Goal: Task Accomplishment & Management: Manage account settings

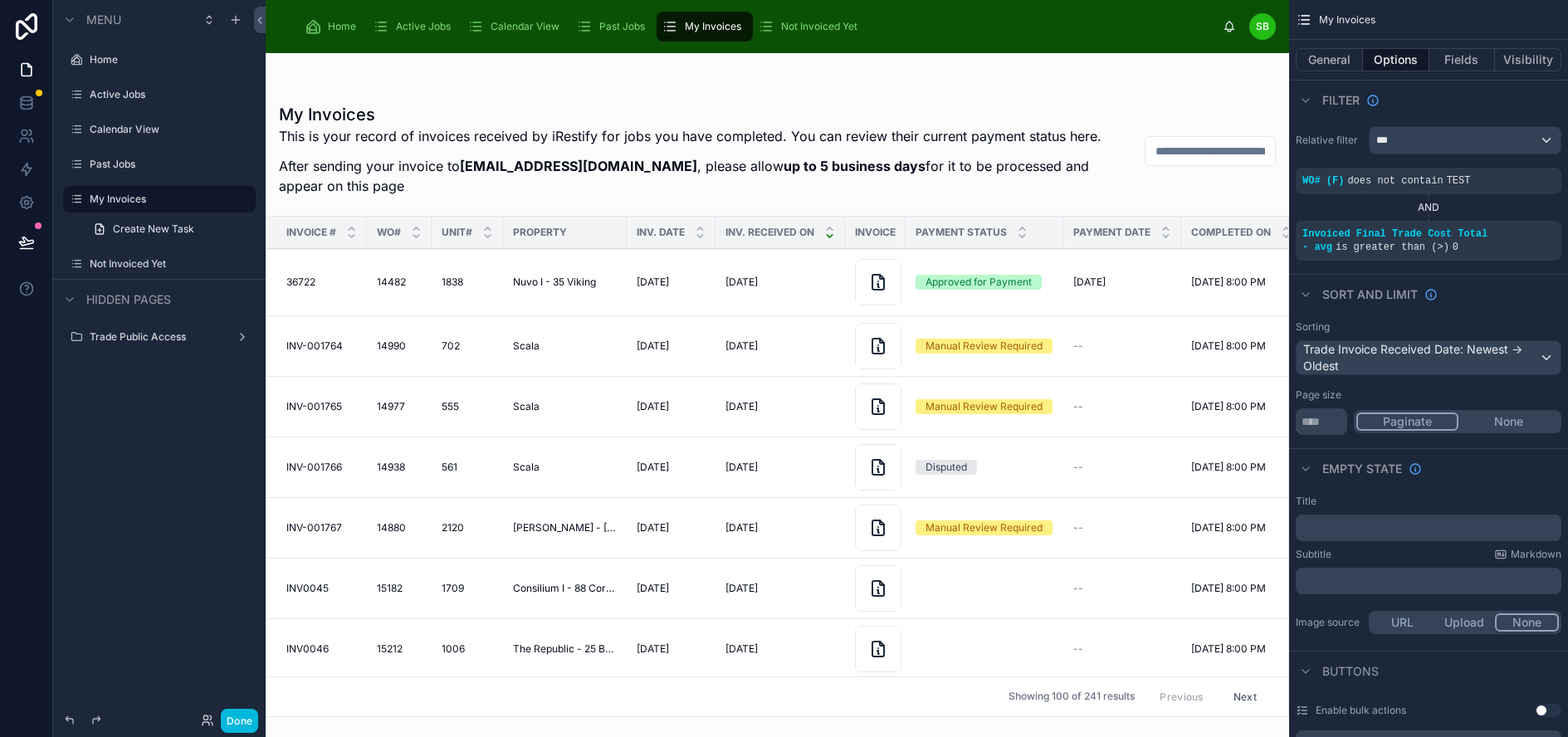
scroll to position [1228, 0]
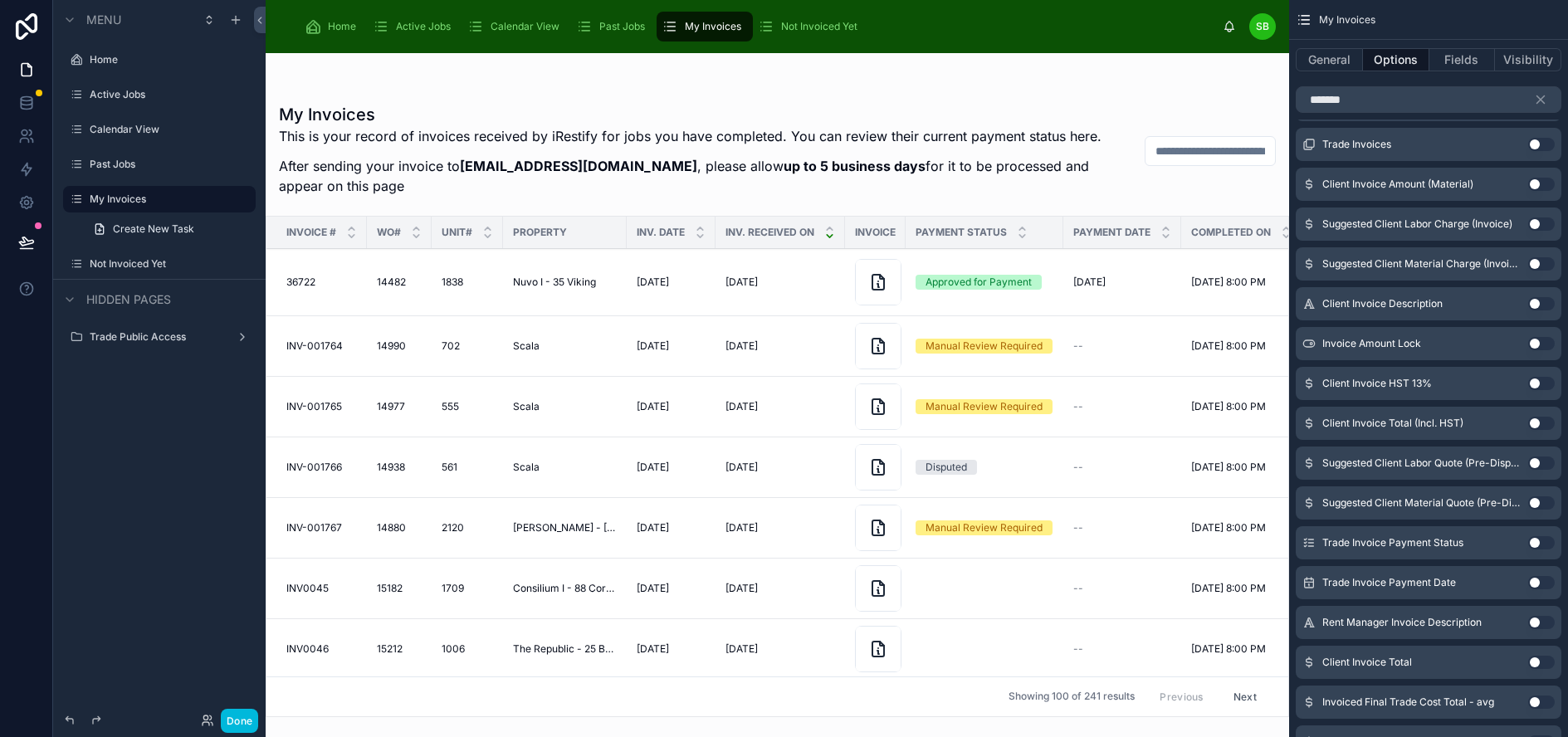
click at [912, 69] on div "My Invoices This is your record of invoices received by iRestify for jobs you h…" at bounding box center [777, 385] width 1023 height 663
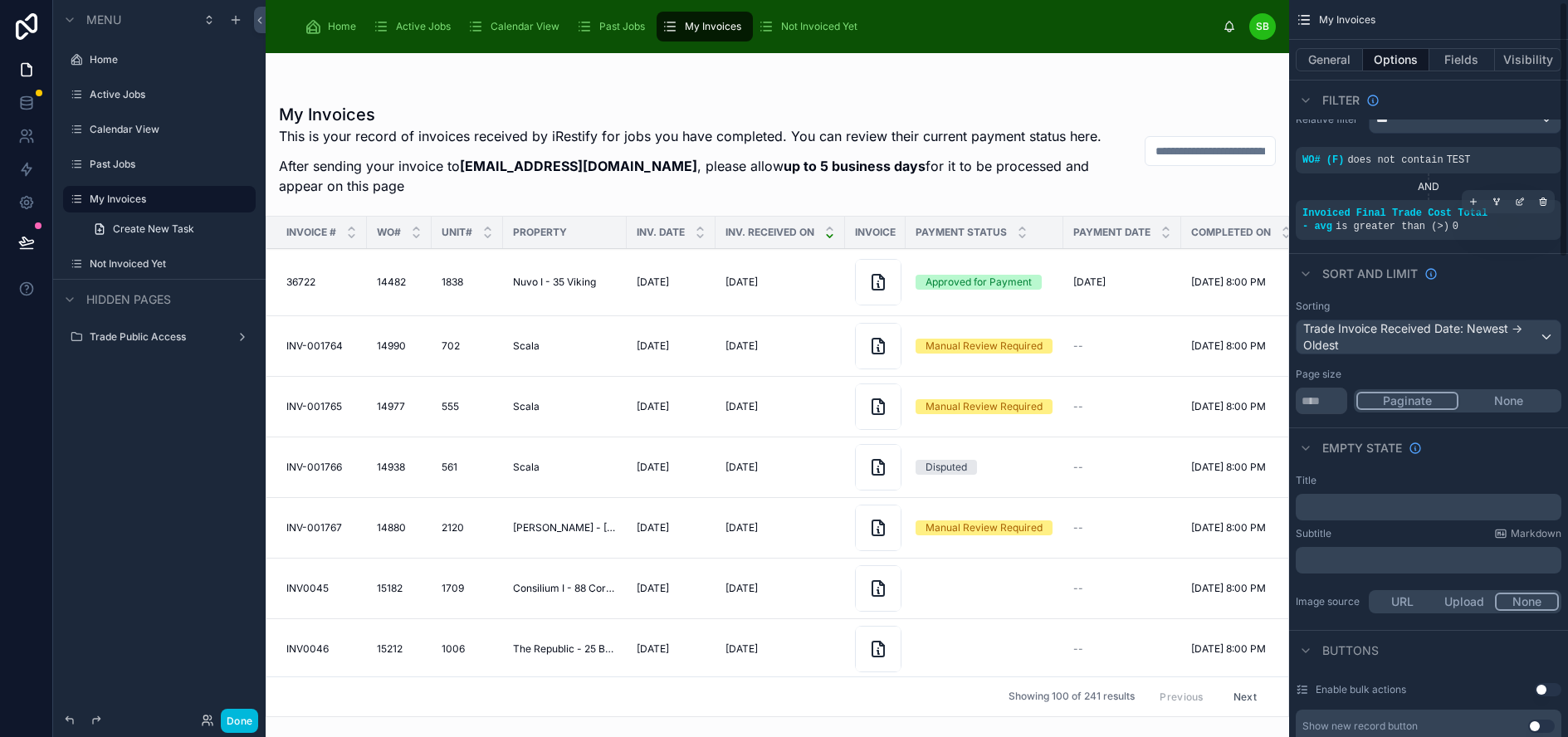
scroll to position [0, 0]
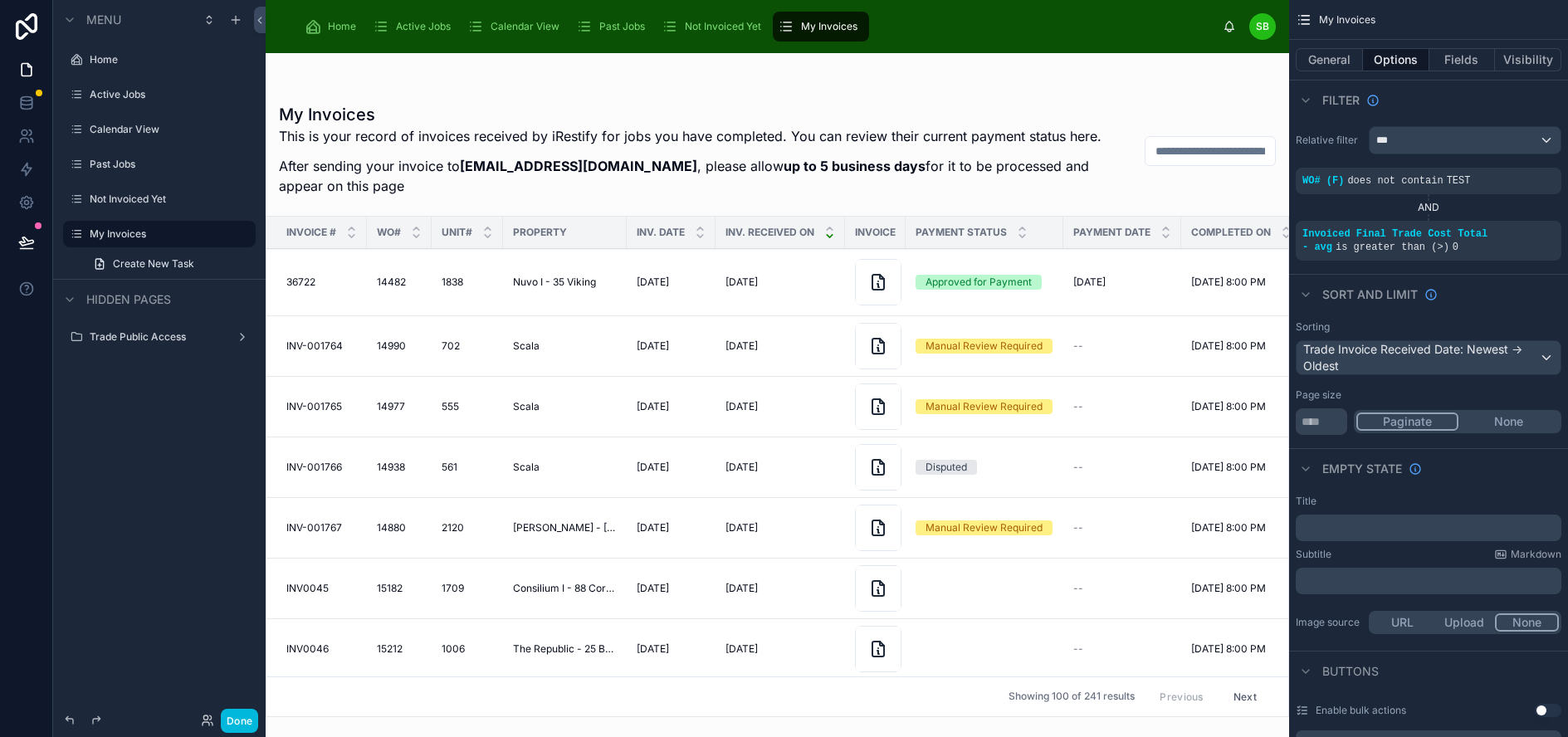
click at [722, 23] on span "Not Invoiced Yet" at bounding box center [723, 26] width 76 height 14
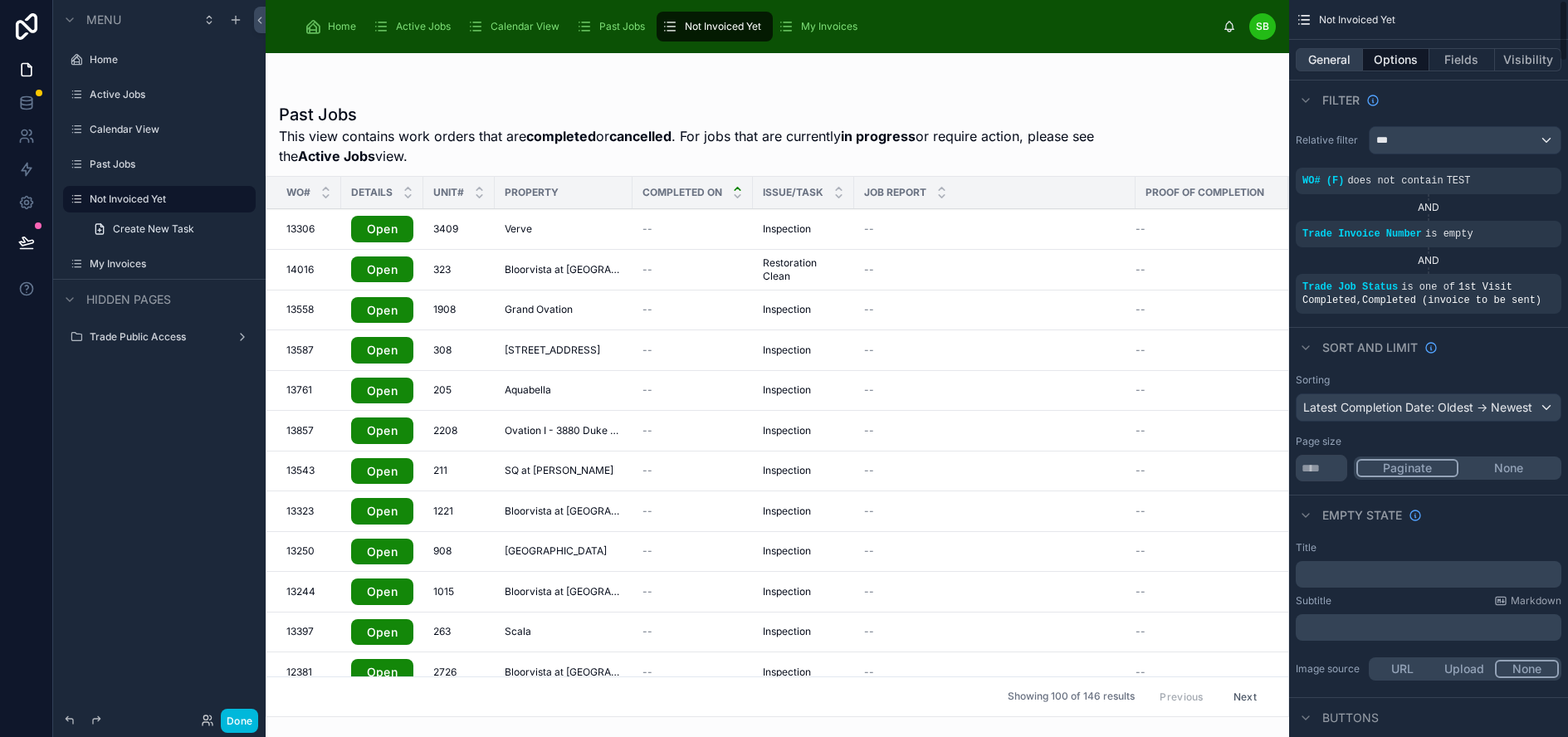
click at [1353, 57] on button "General" at bounding box center [1329, 60] width 67 height 24
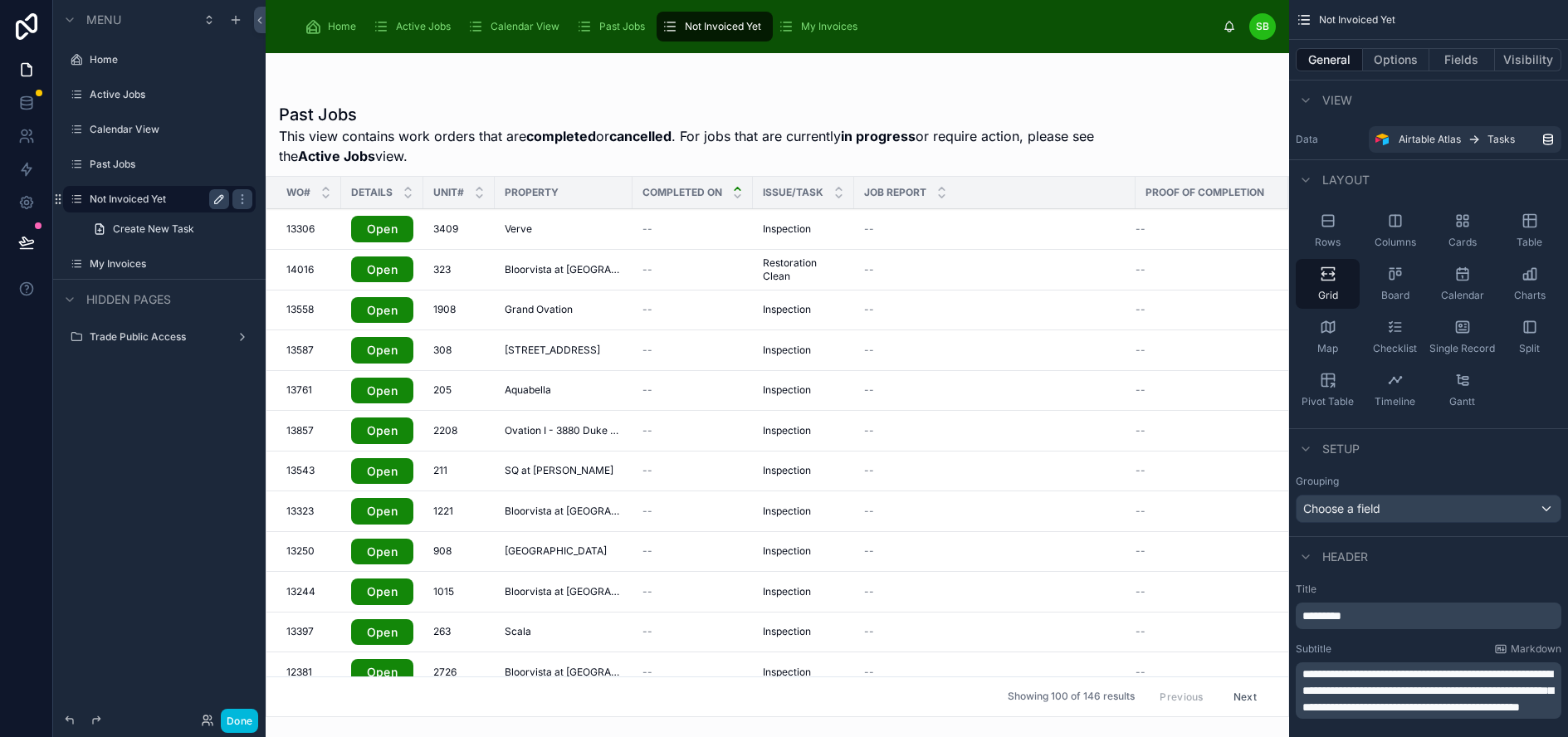
click at [214, 200] on icon "scrollable content" at bounding box center [219, 199] width 14 height 14
click at [195, 199] on input "**********" at bounding box center [146, 199] width 113 height 20
type input "*"
type input "**********"
click at [220, 201] on icon "scrollable content" at bounding box center [219, 199] width 14 height 14
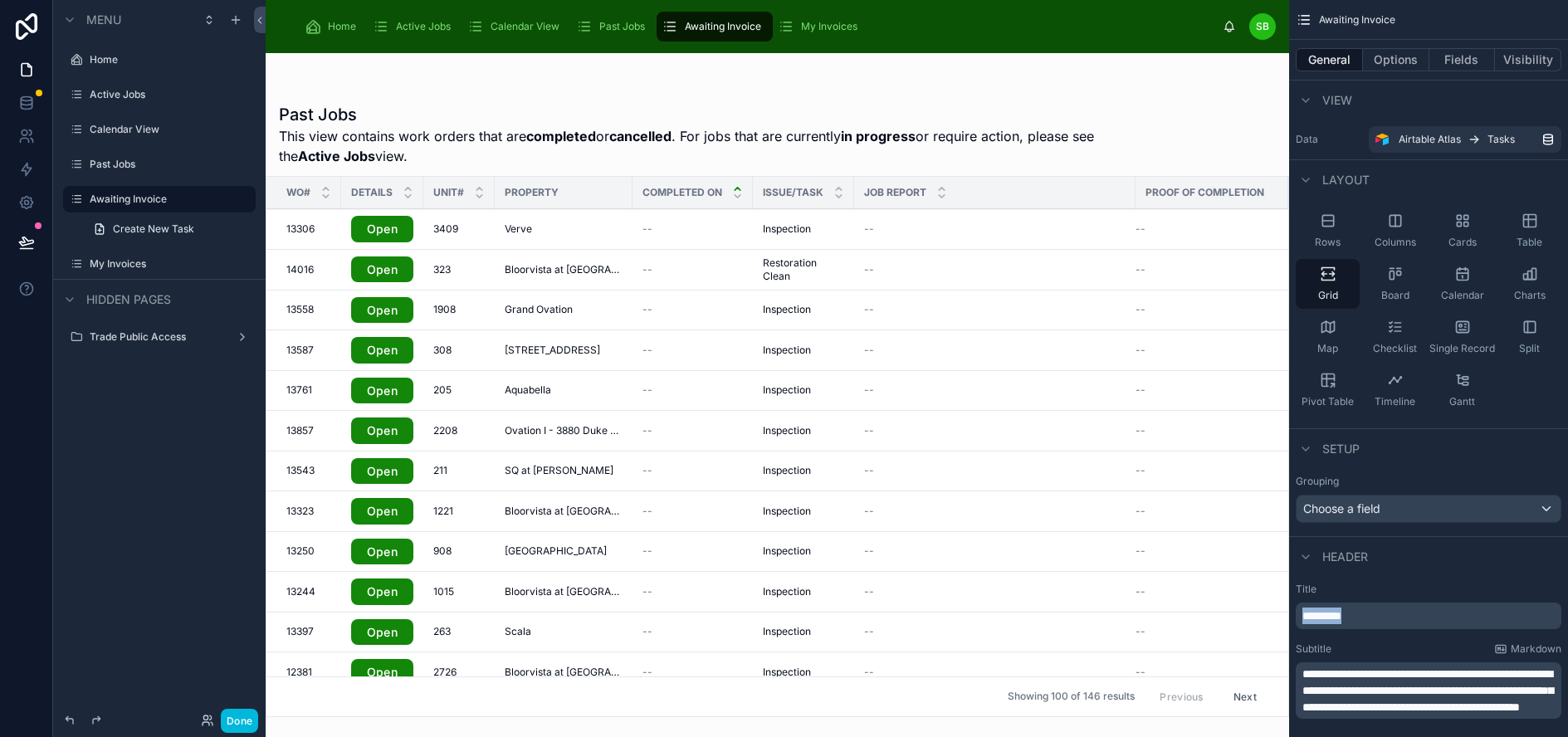
drag, startPoint x: 1402, startPoint y: 620, endPoint x: 1270, endPoint y: 622, distance: 132.0
click at [1270, 622] on div "Home Active Jobs Calendar View Past Jobs Awaiting Invoice My Invoices SB Stefan…" at bounding box center [917, 368] width 1302 height 737
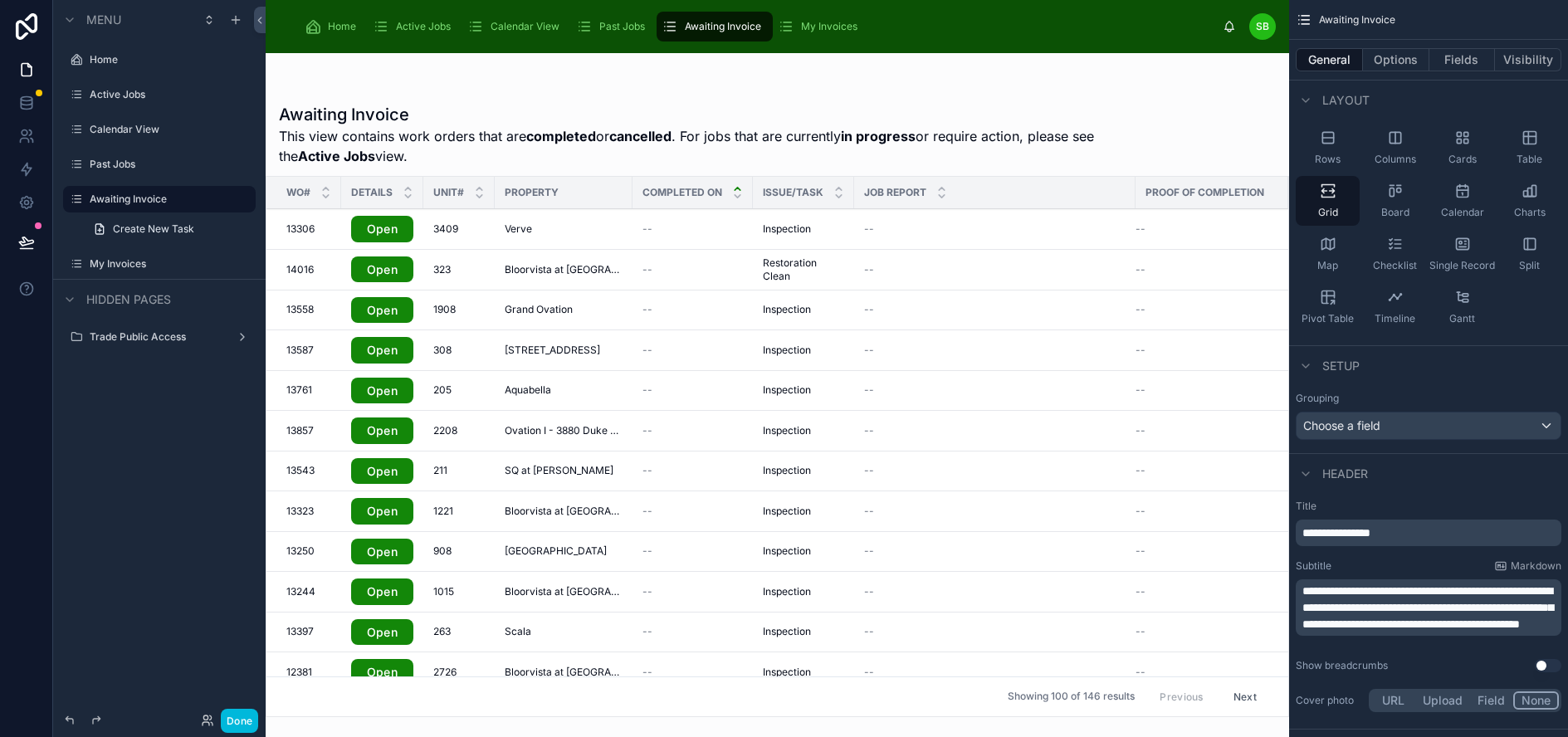
click at [1318, 590] on span "**********" at bounding box center [1427, 606] width 251 height 44
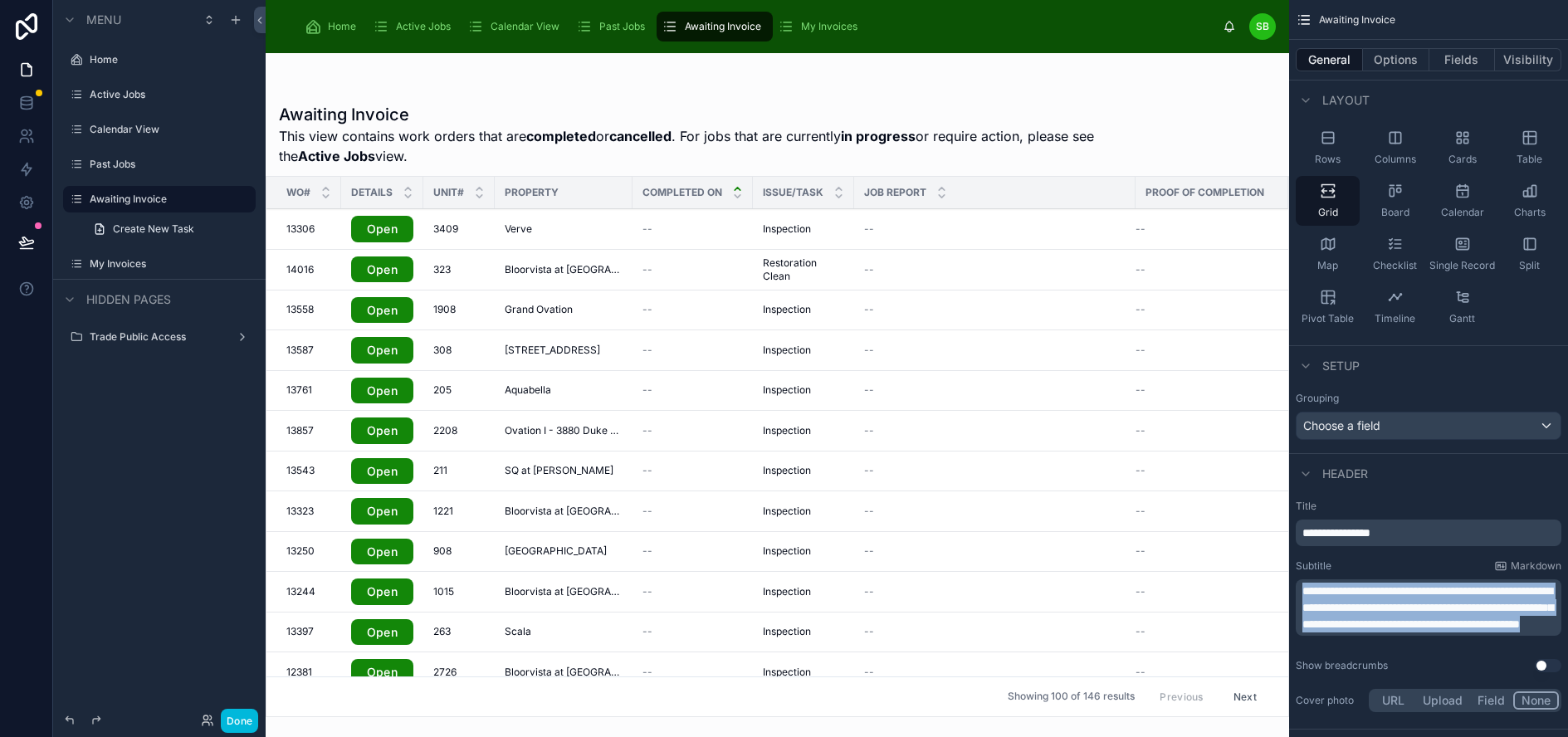
drag, startPoint x: 1317, startPoint y: 590, endPoint x: 1531, endPoint y: 643, distance: 220.5
click at [1531, 633] on p "**********" at bounding box center [1430, 607] width 256 height 50
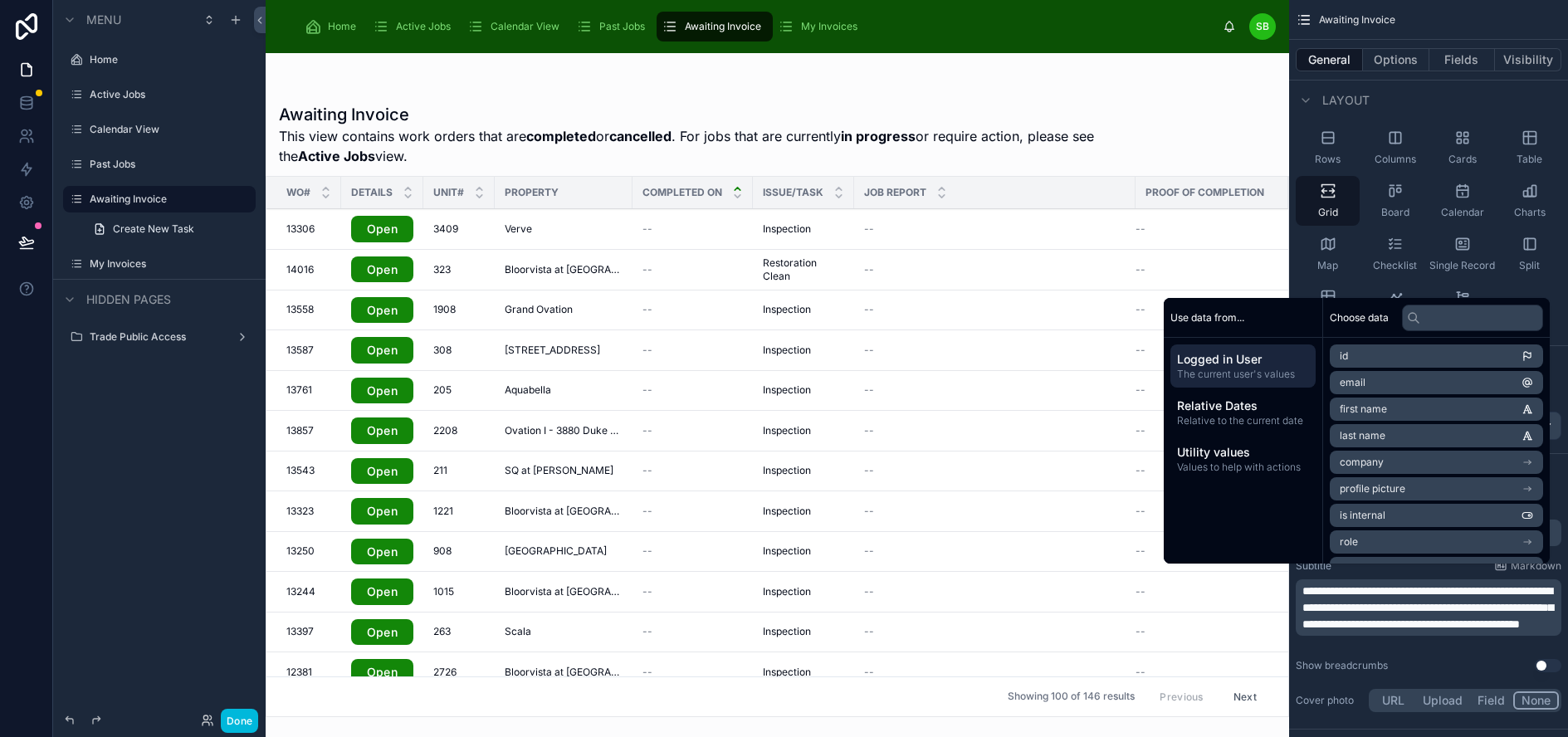
scroll to position [150, 0]
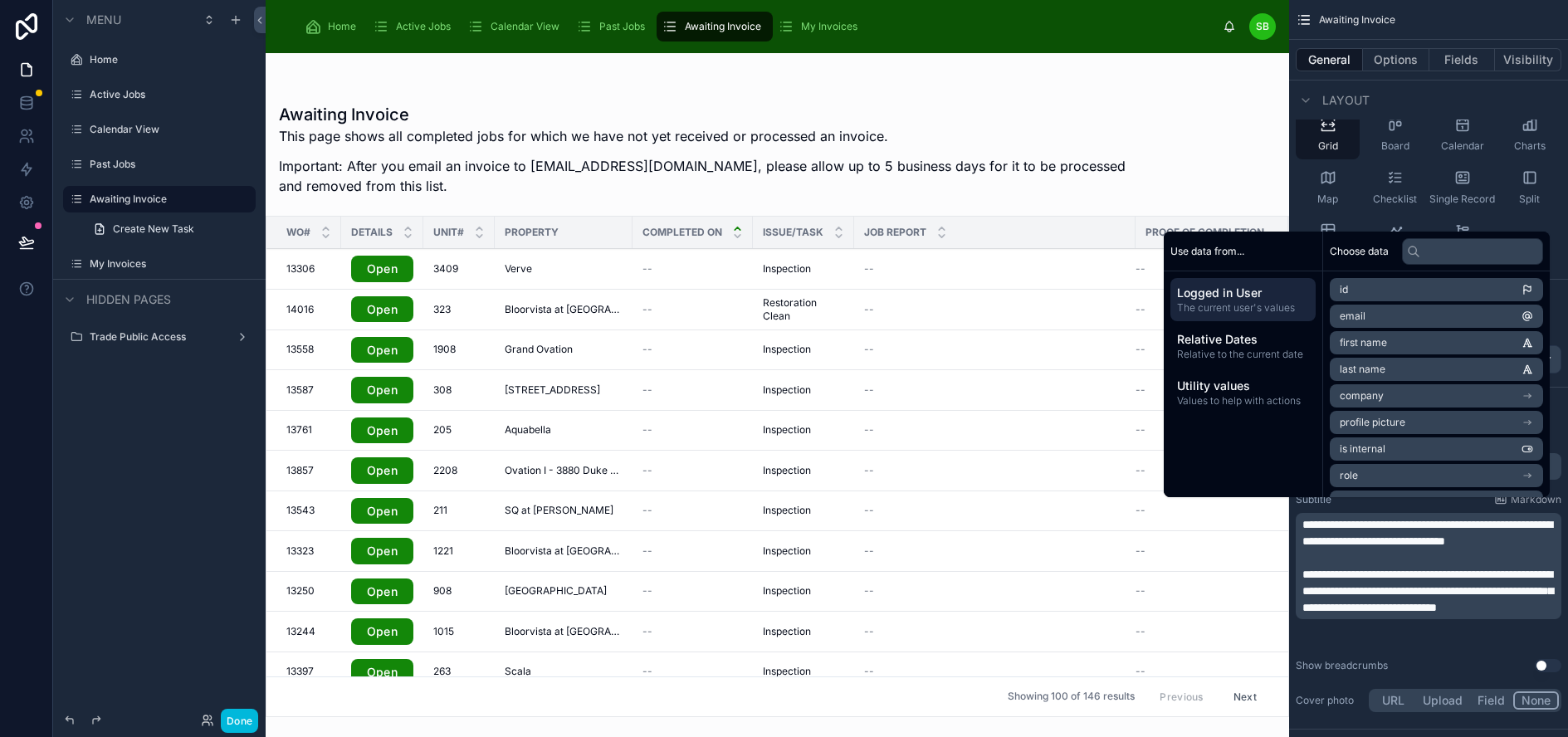
click at [1317, 536] on span "**********" at bounding box center [1426, 532] width 250 height 28
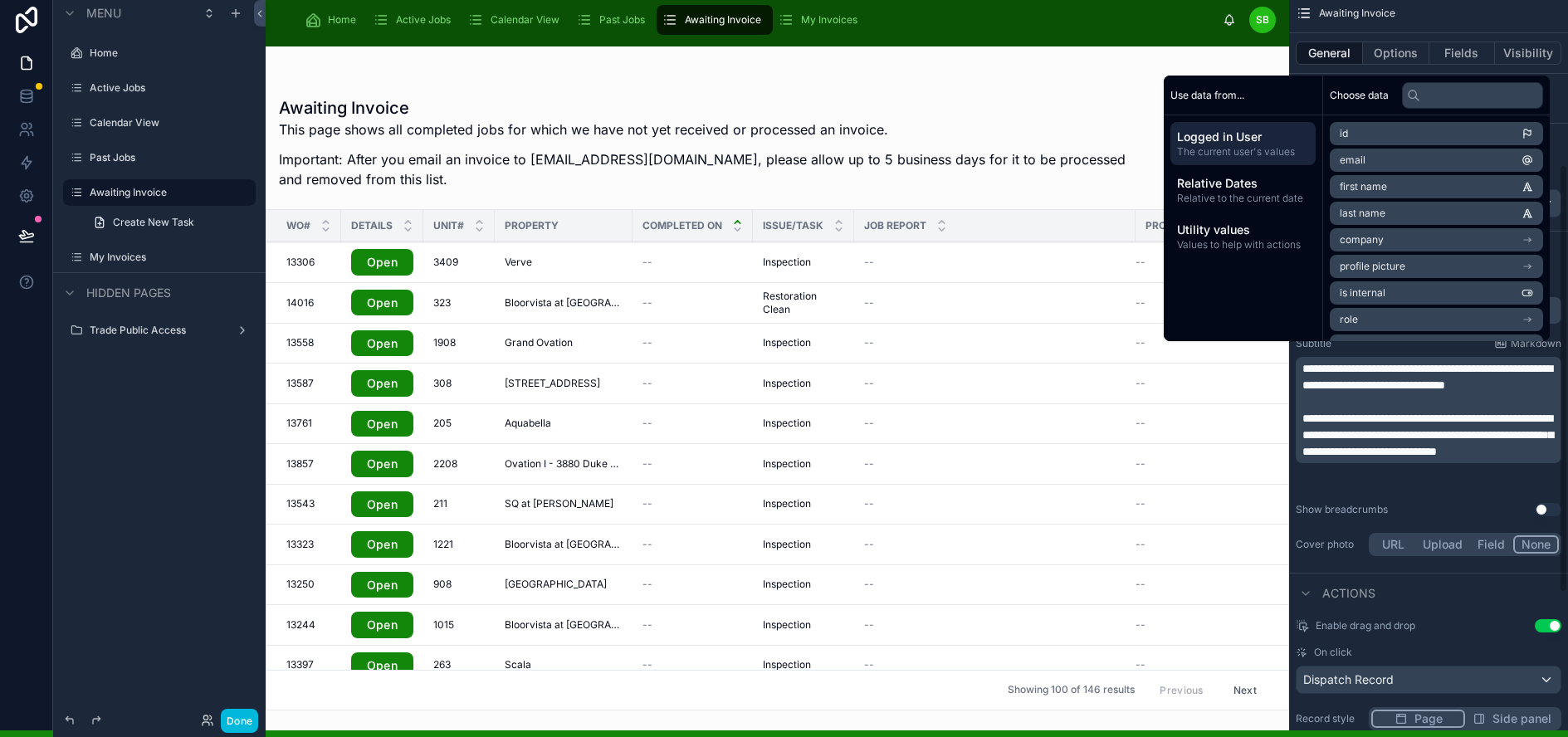
scroll to position [0, 1]
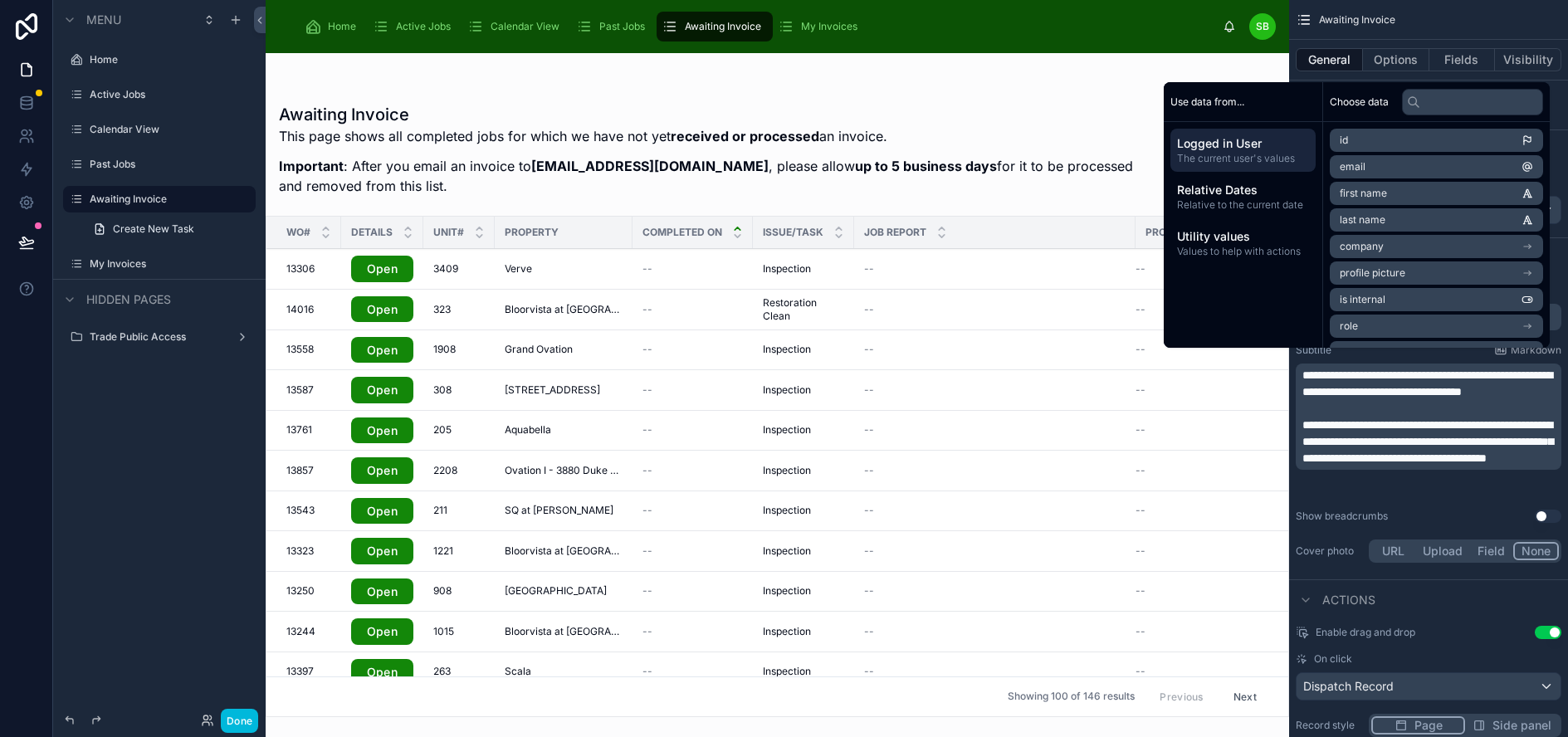
click at [1011, 116] on h1 "Awaiting Invoice" at bounding box center [715, 114] width 873 height 24
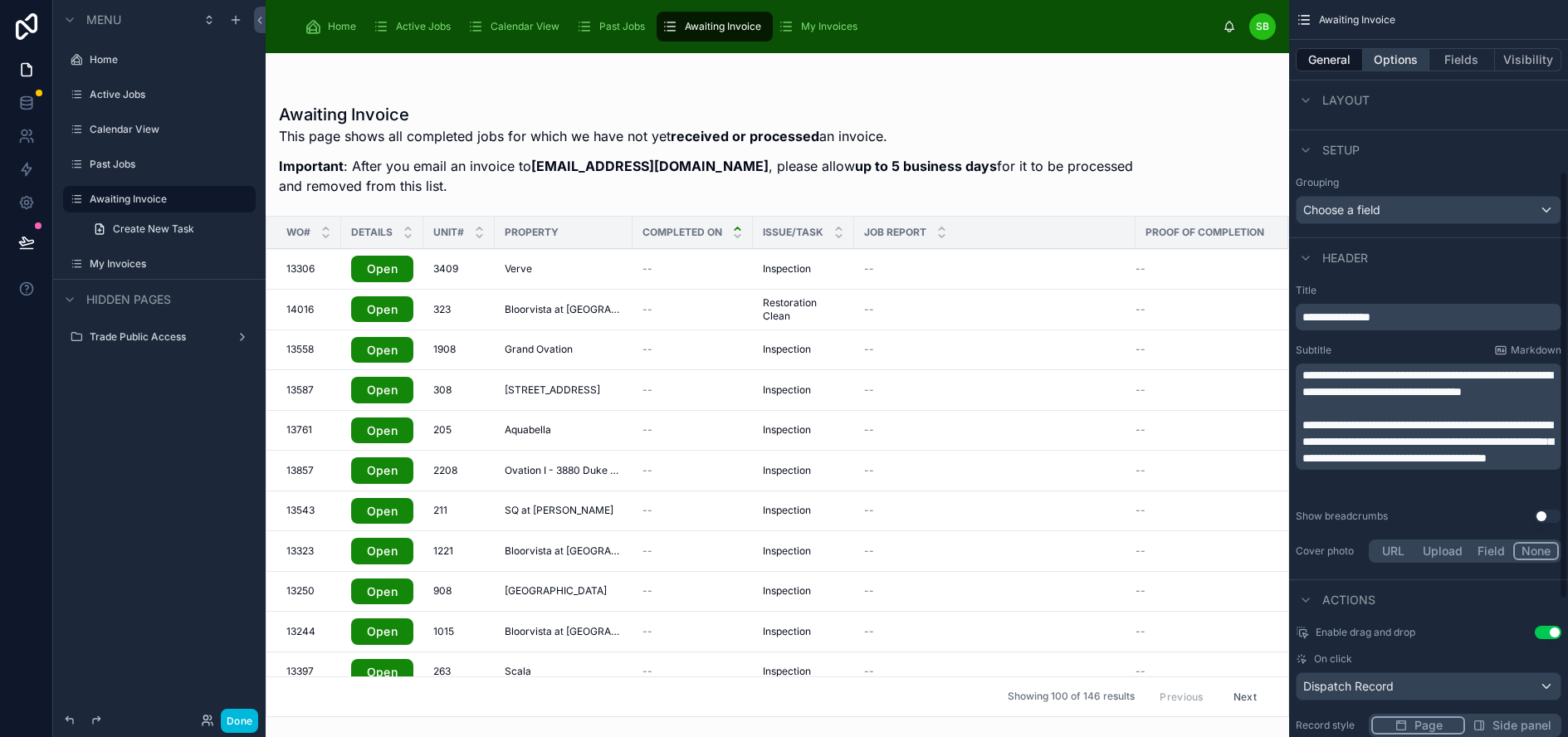
click at [1412, 63] on button "Options" at bounding box center [1395, 60] width 66 height 24
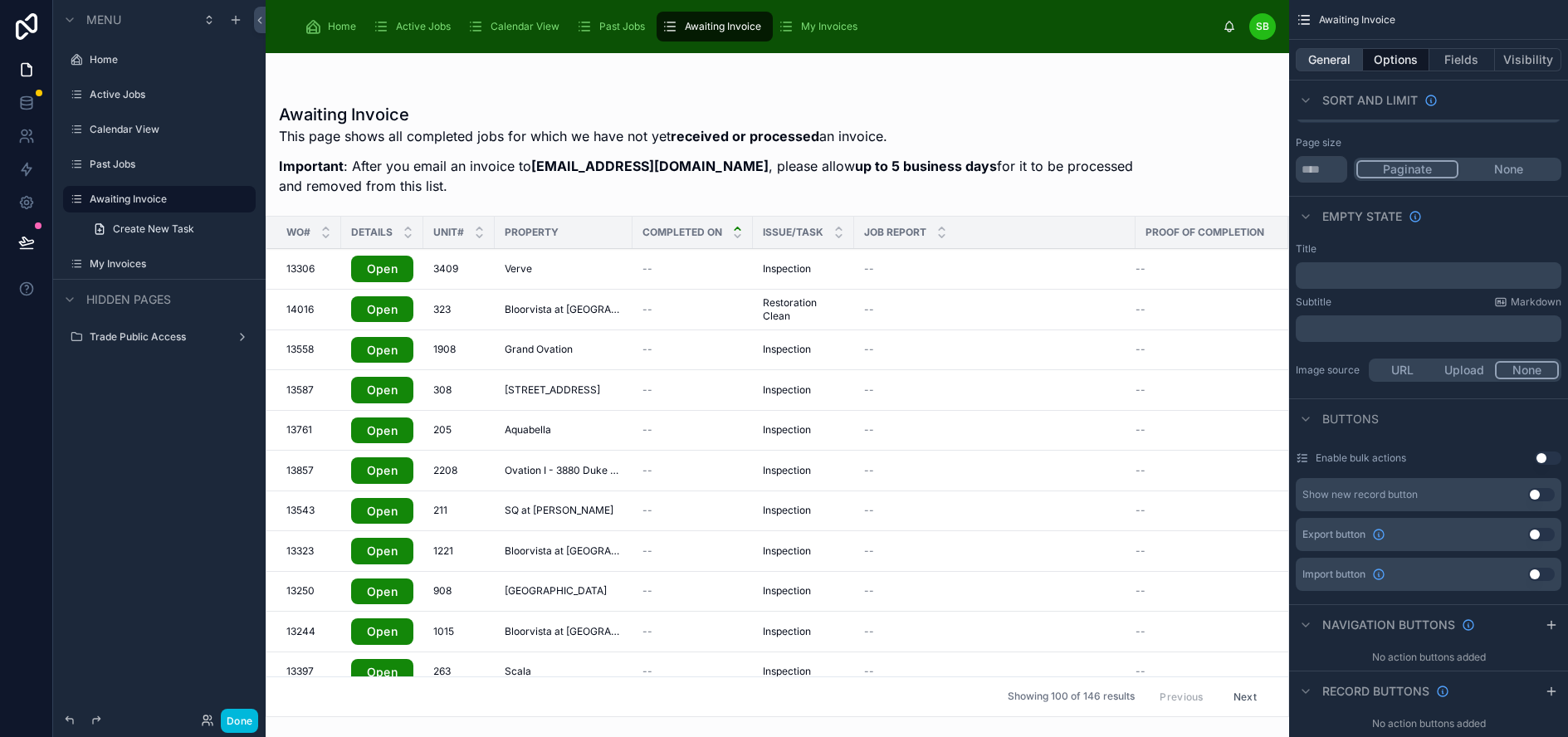
click at [1337, 55] on button "General" at bounding box center [1329, 60] width 67 height 24
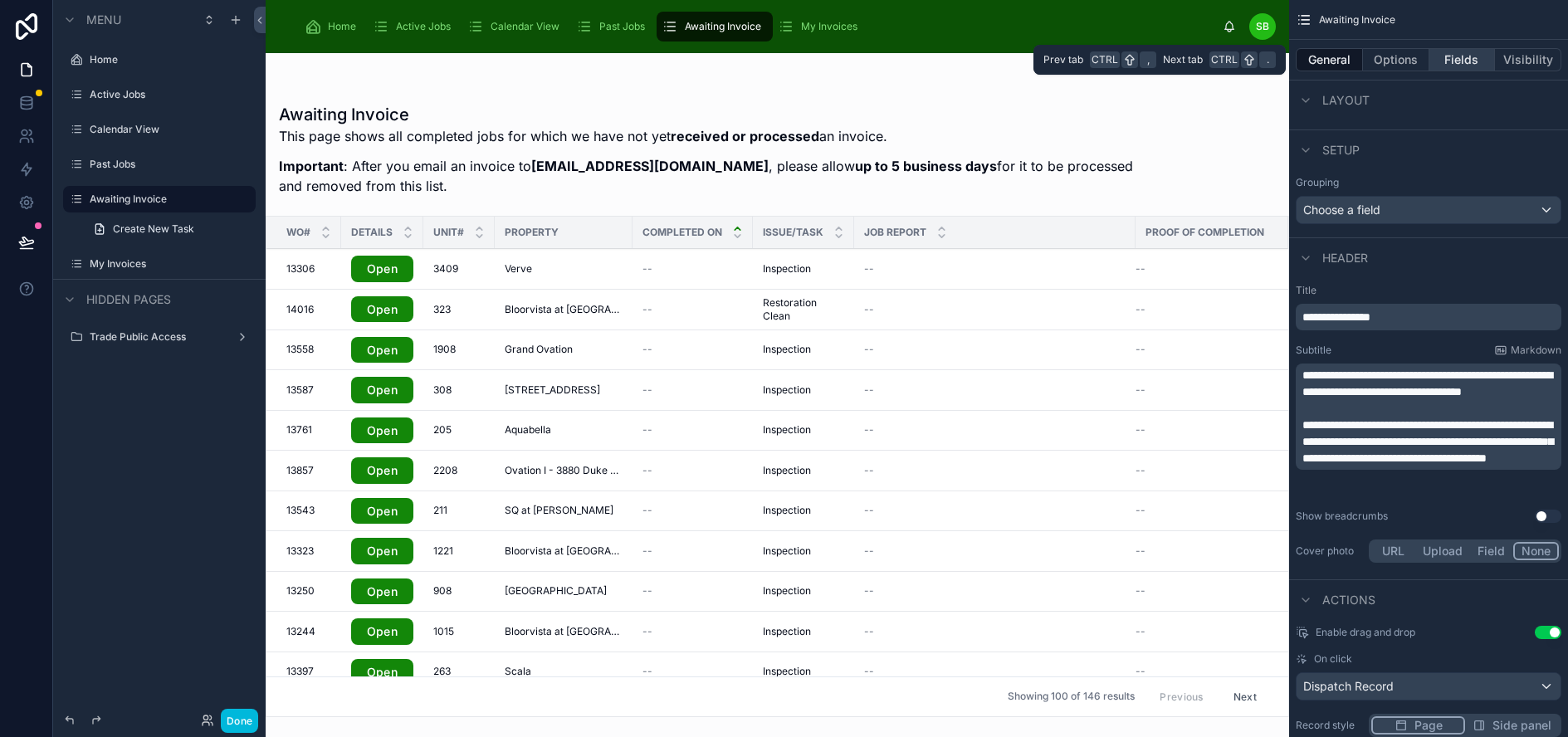
click at [1486, 54] on button "Fields" at bounding box center [1462, 60] width 66 height 24
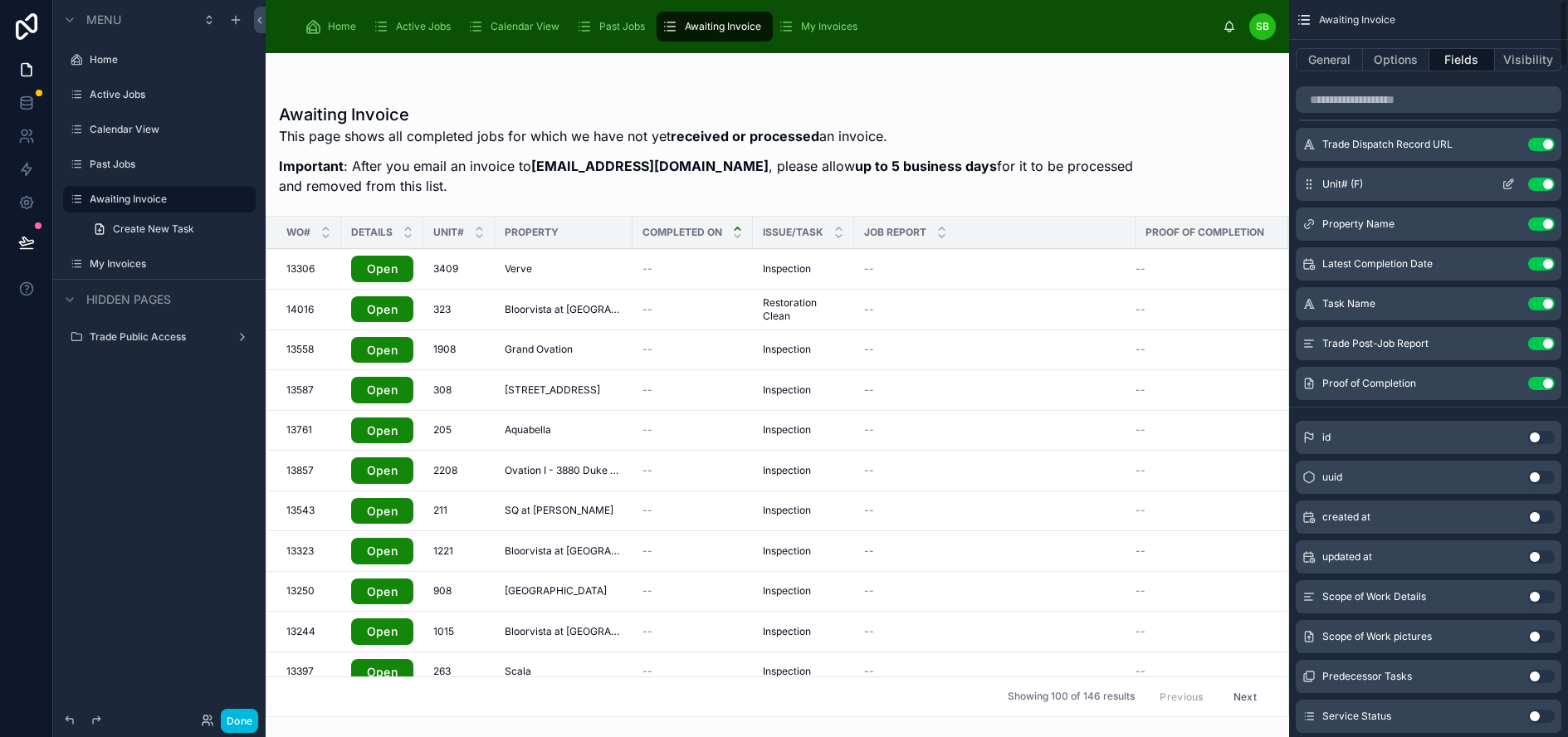
scroll to position [0, 0]
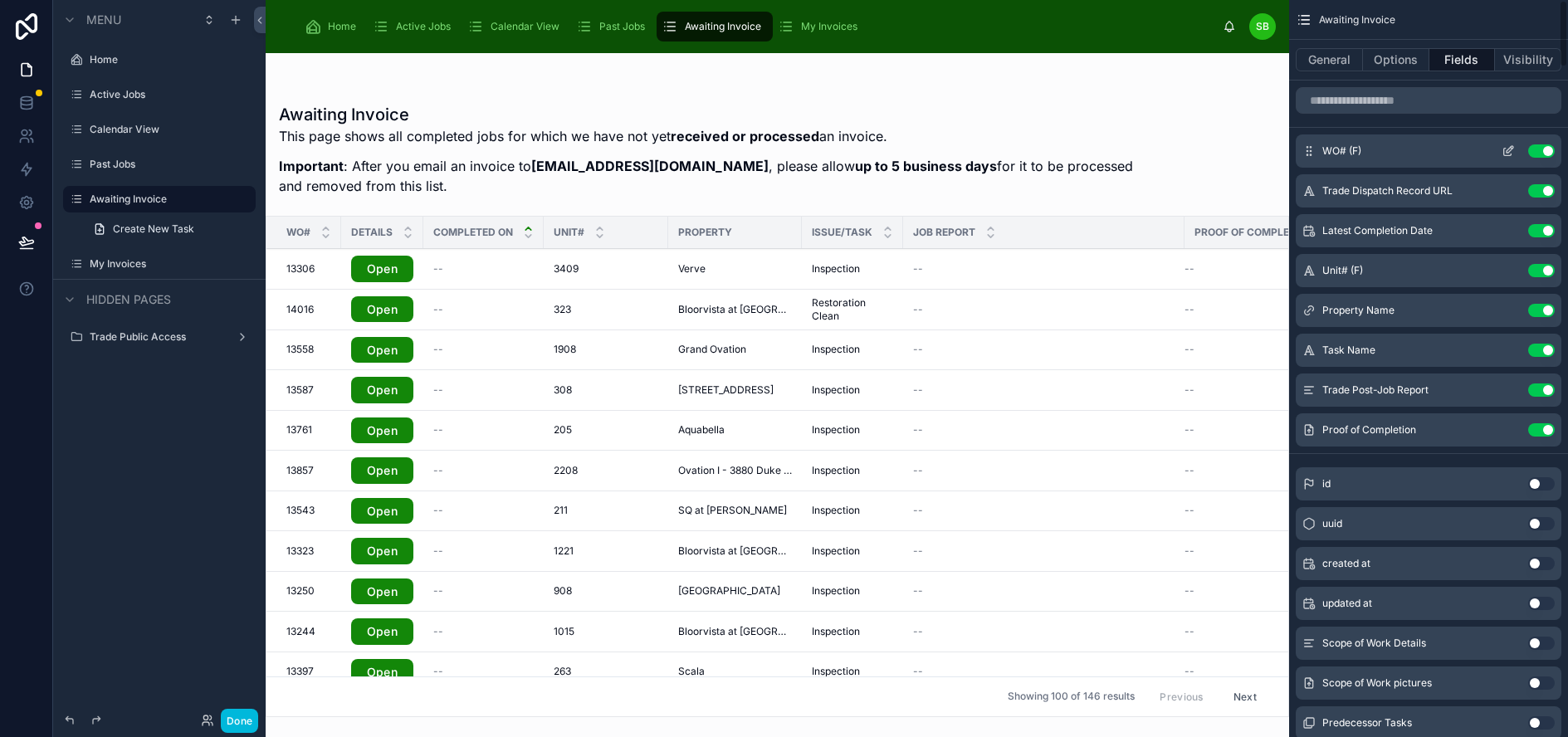
click at [1512, 149] on icon "scrollable content" at bounding box center [1507, 152] width 7 height 7
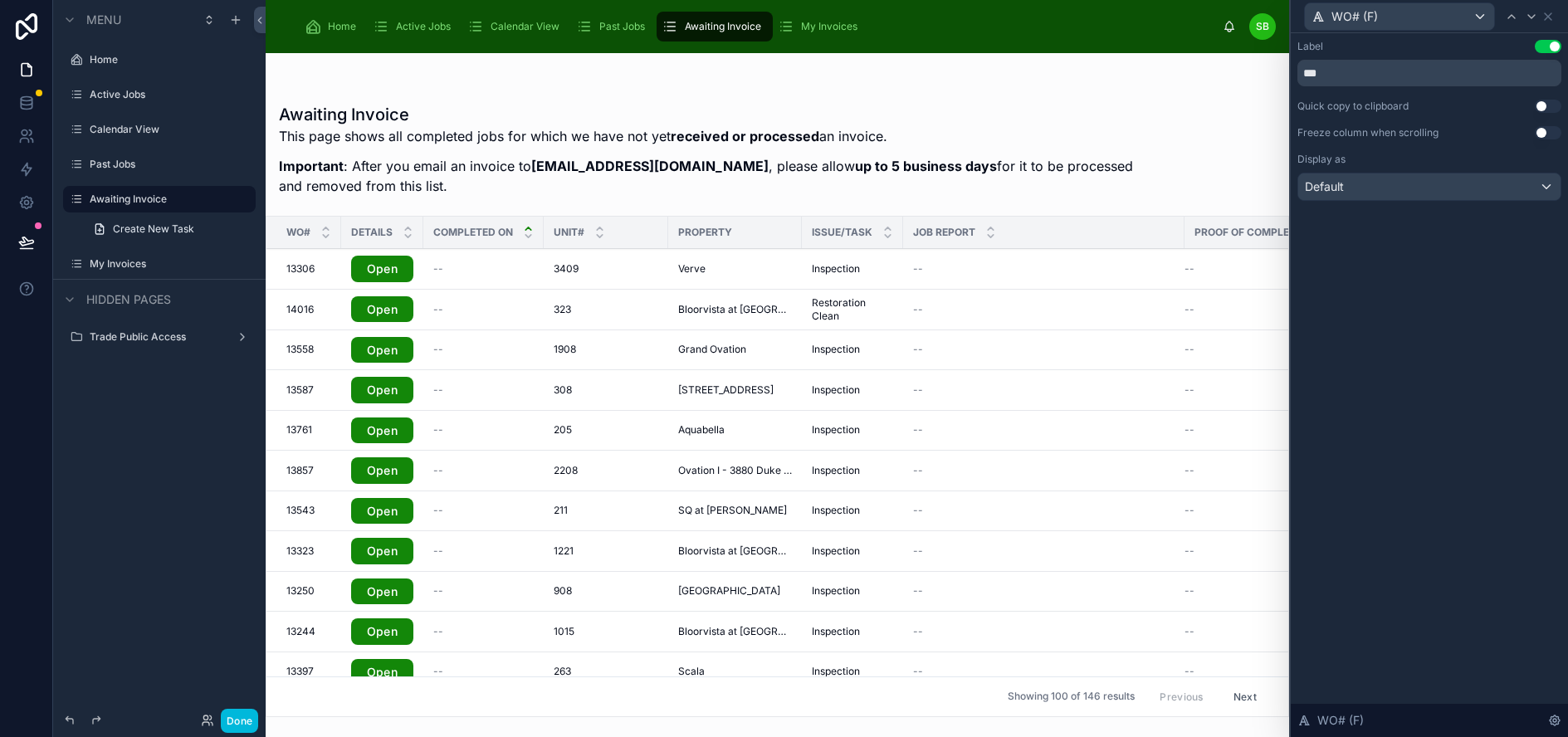
click at [1553, 133] on button "Use setting" at bounding box center [1547, 133] width 26 height 14
click at [832, 17] on div "My Invoices" at bounding box center [821, 26] width 86 height 26
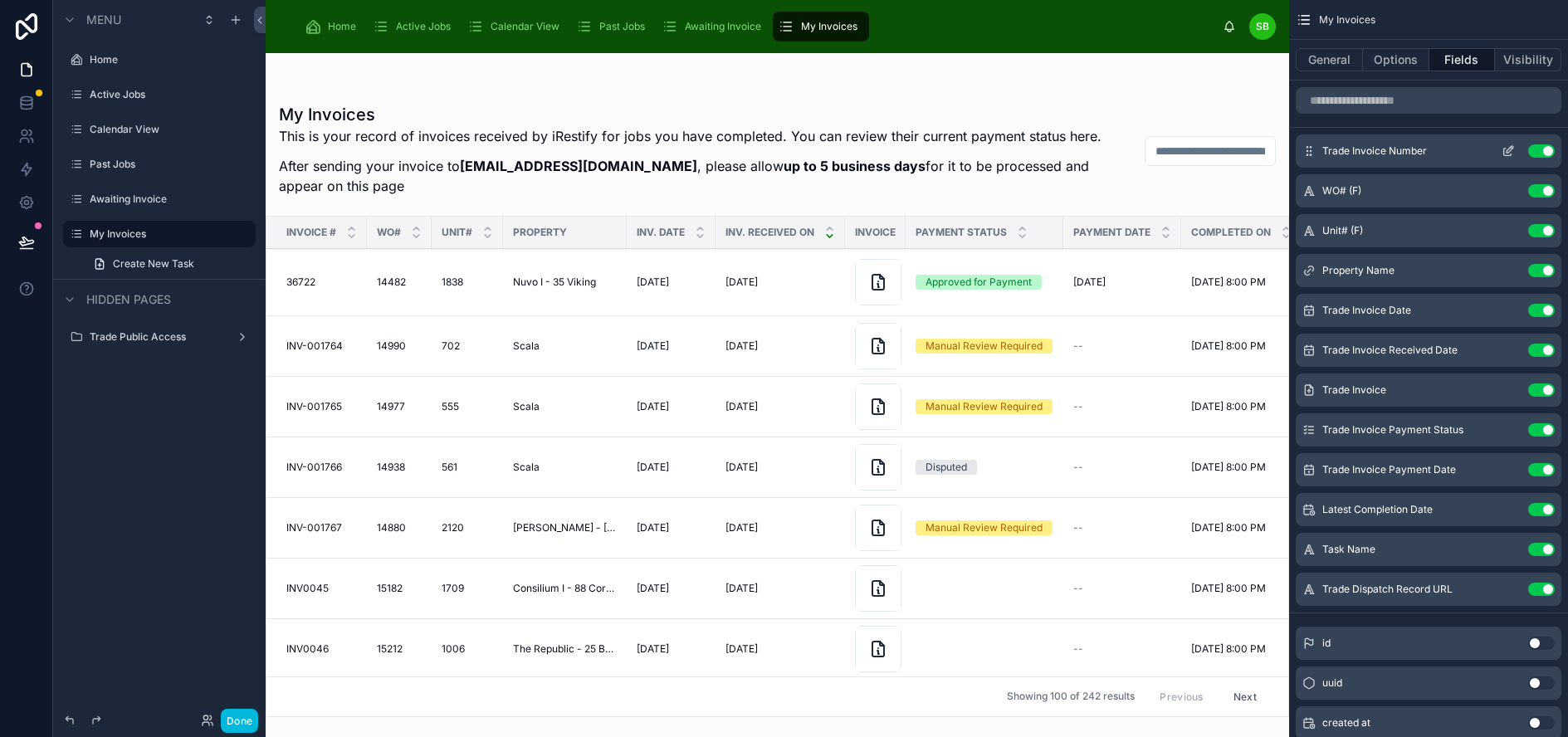
click at [1514, 149] on icon "scrollable content" at bounding box center [1508, 151] width 14 height 14
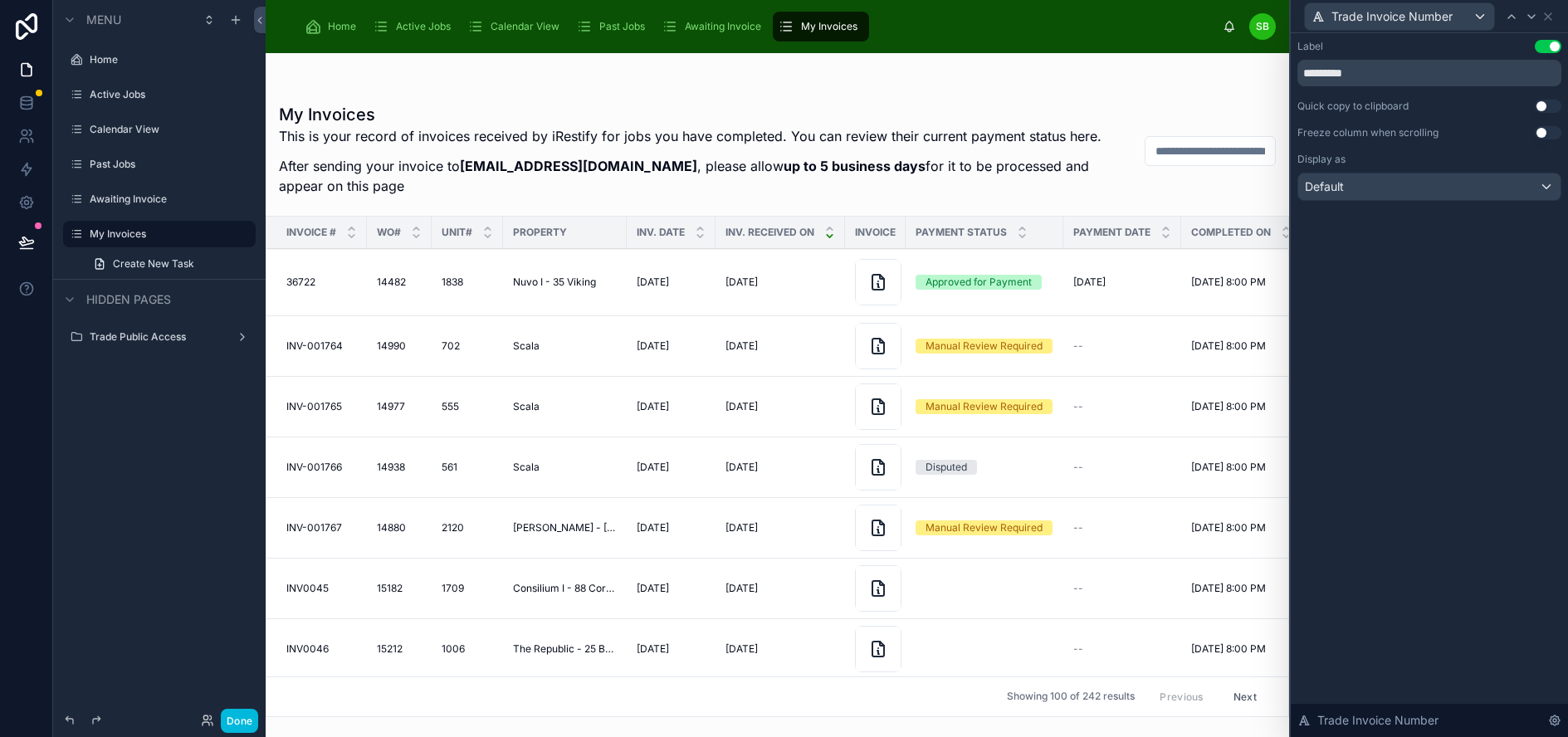
click at [1555, 131] on button "Use setting" at bounding box center [1547, 133] width 26 height 14
click at [1538, 20] on icon at bounding box center [1531, 16] width 14 height 14
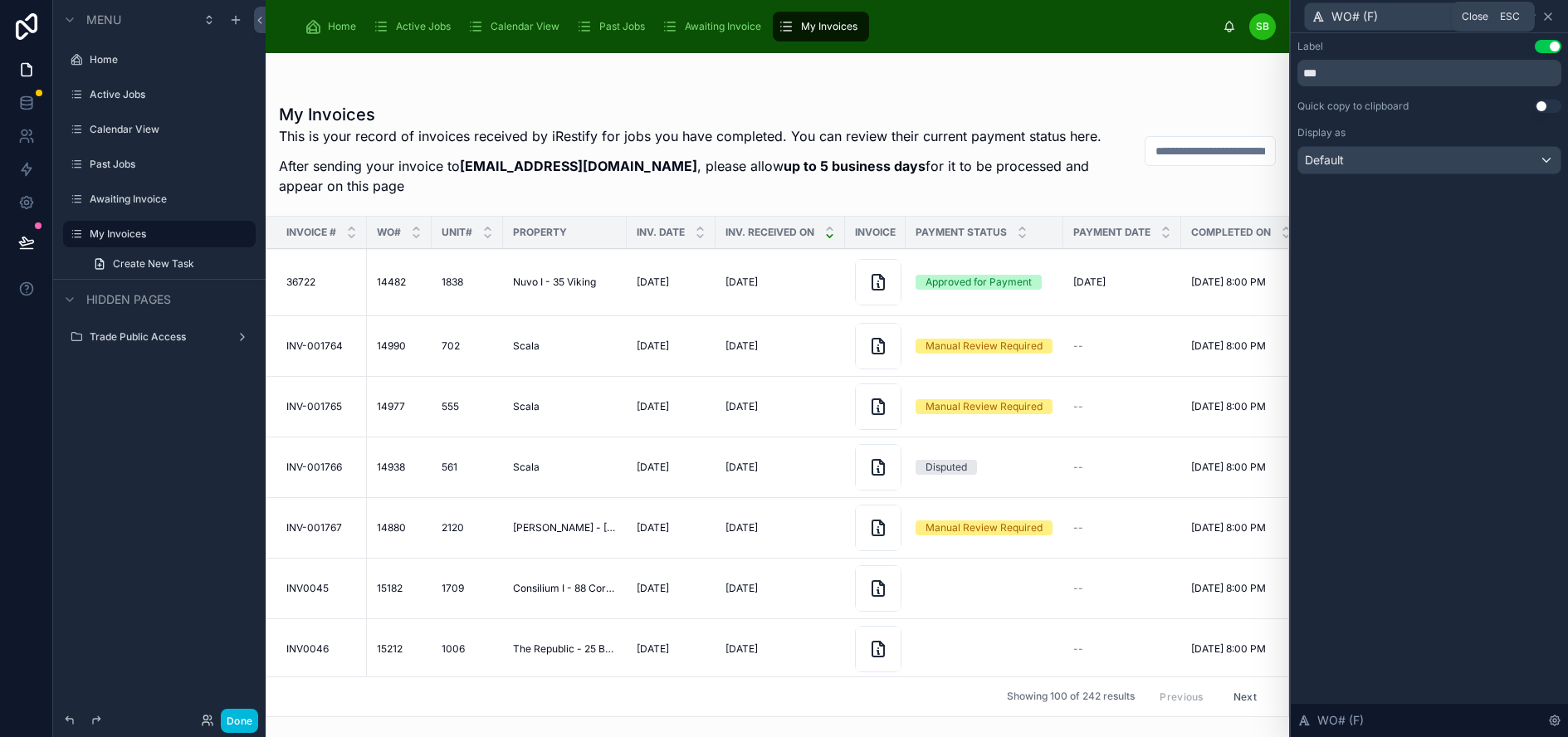
click at [1552, 20] on icon at bounding box center [1547, 16] width 6 height 6
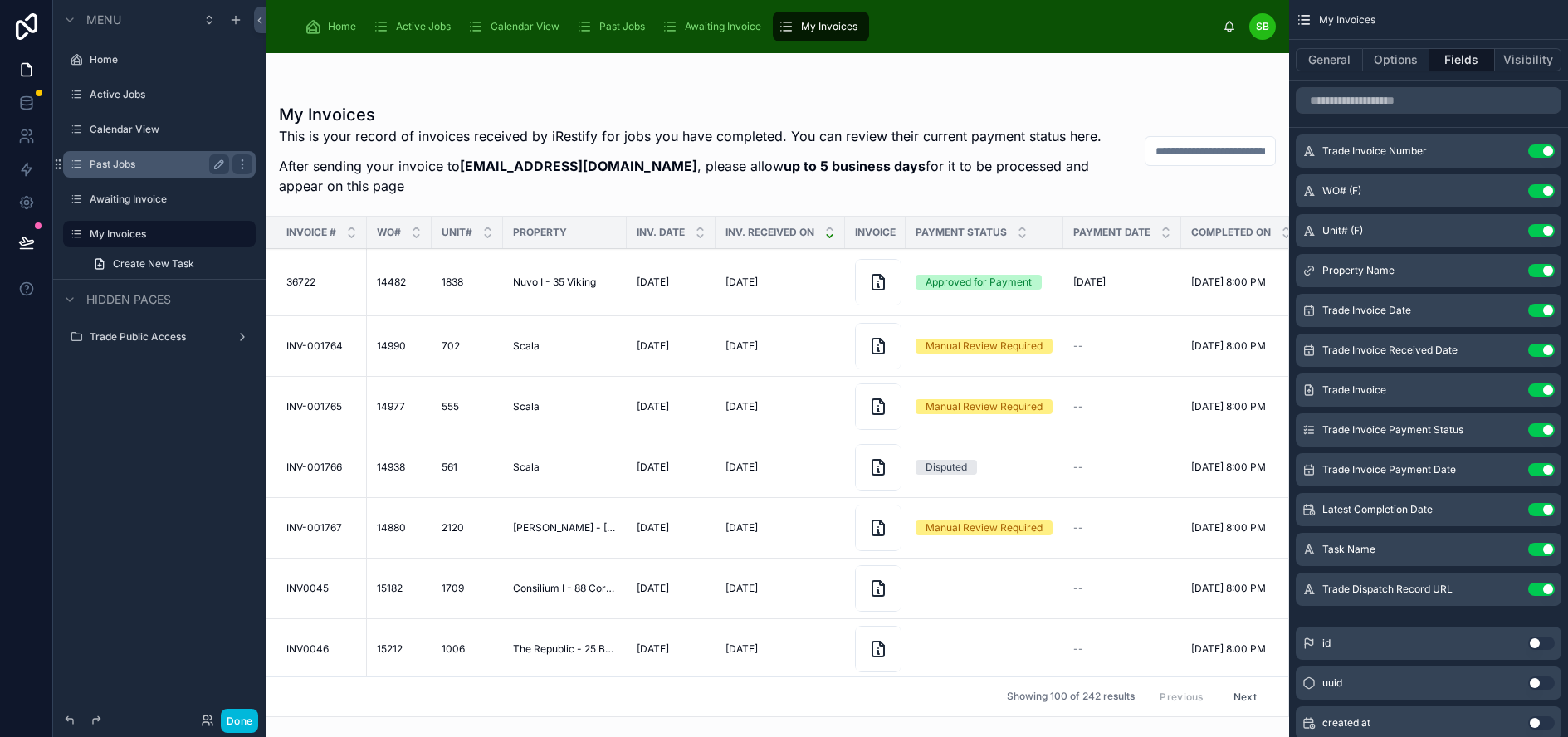
click at [132, 162] on label "Past Jobs" at bounding box center [156, 164] width 133 height 14
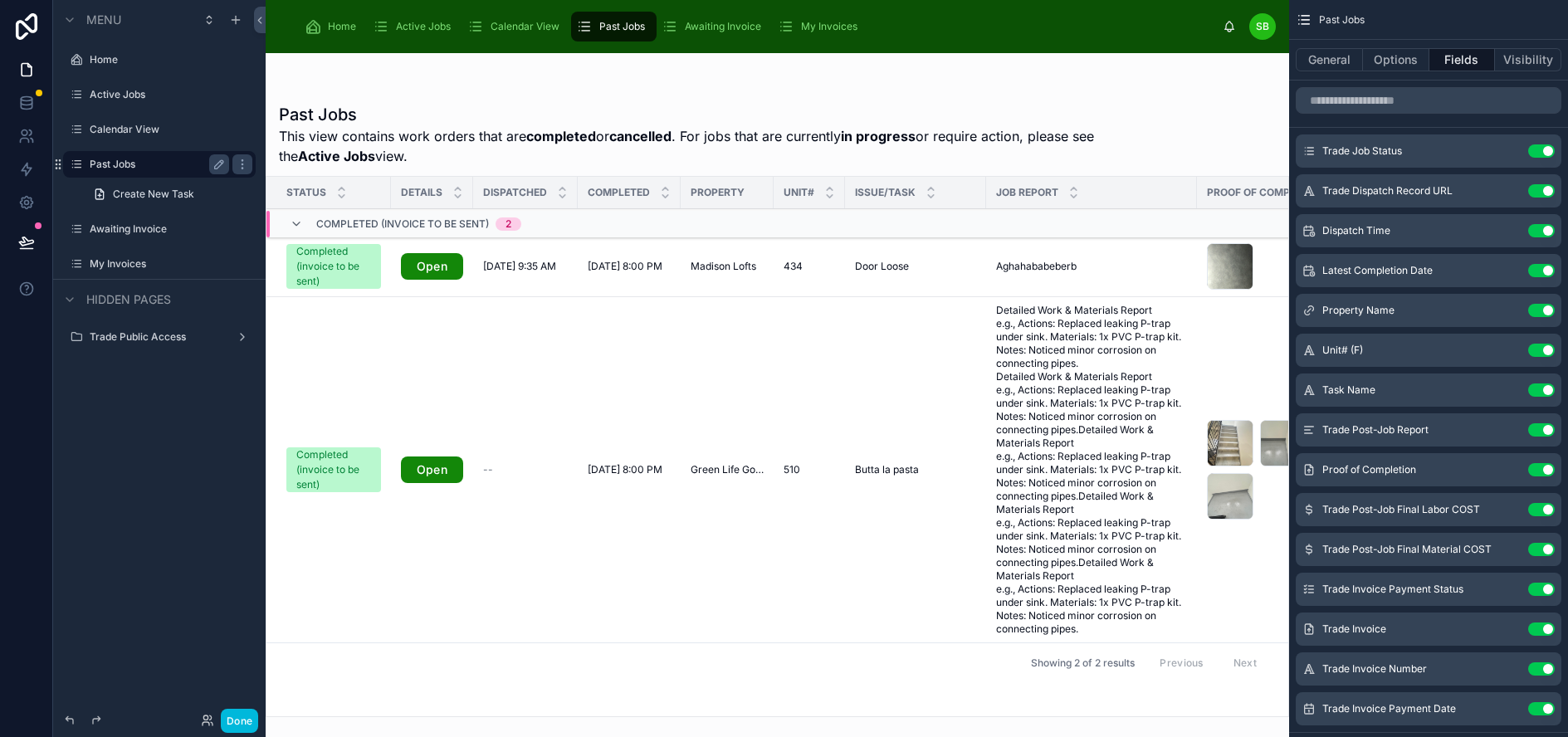
drag, startPoint x: 604, startPoint y: 720, endPoint x: 537, endPoint y: 721, distance: 67.0
click at [537, 721] on div at bounding box center [777, 395] width 1023 height 683
click at [1416, 111] on input "scrollable content" at bounding box center [1428, 100] width 266 height 26
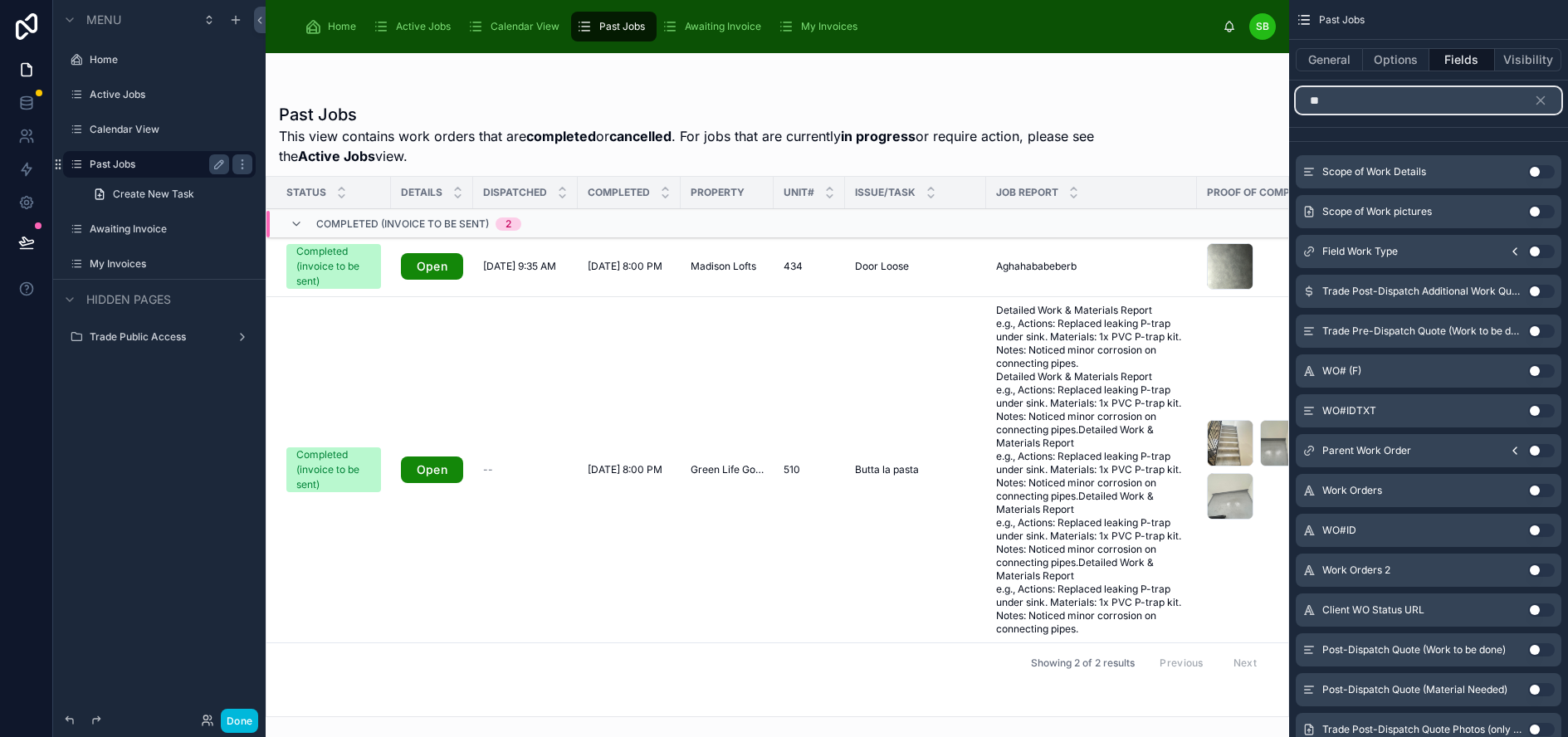
type input "**"
click at [1552, 367] on button "Use setting" at bounding box center [1541, 370] width 26 height 14
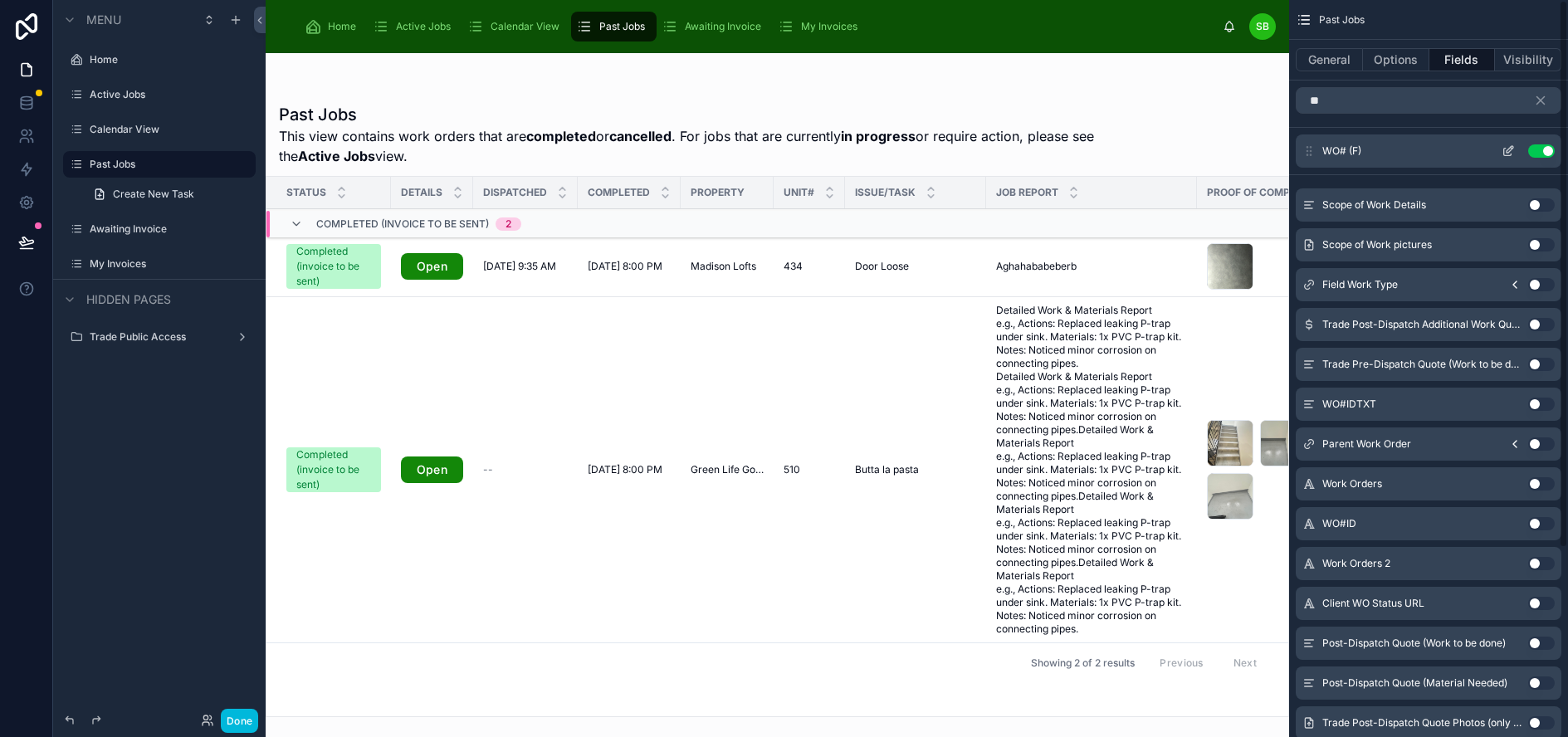
click at [1514, 150] on icon "scrollable content" at bounding box center [1508, 151] width 14 height 14
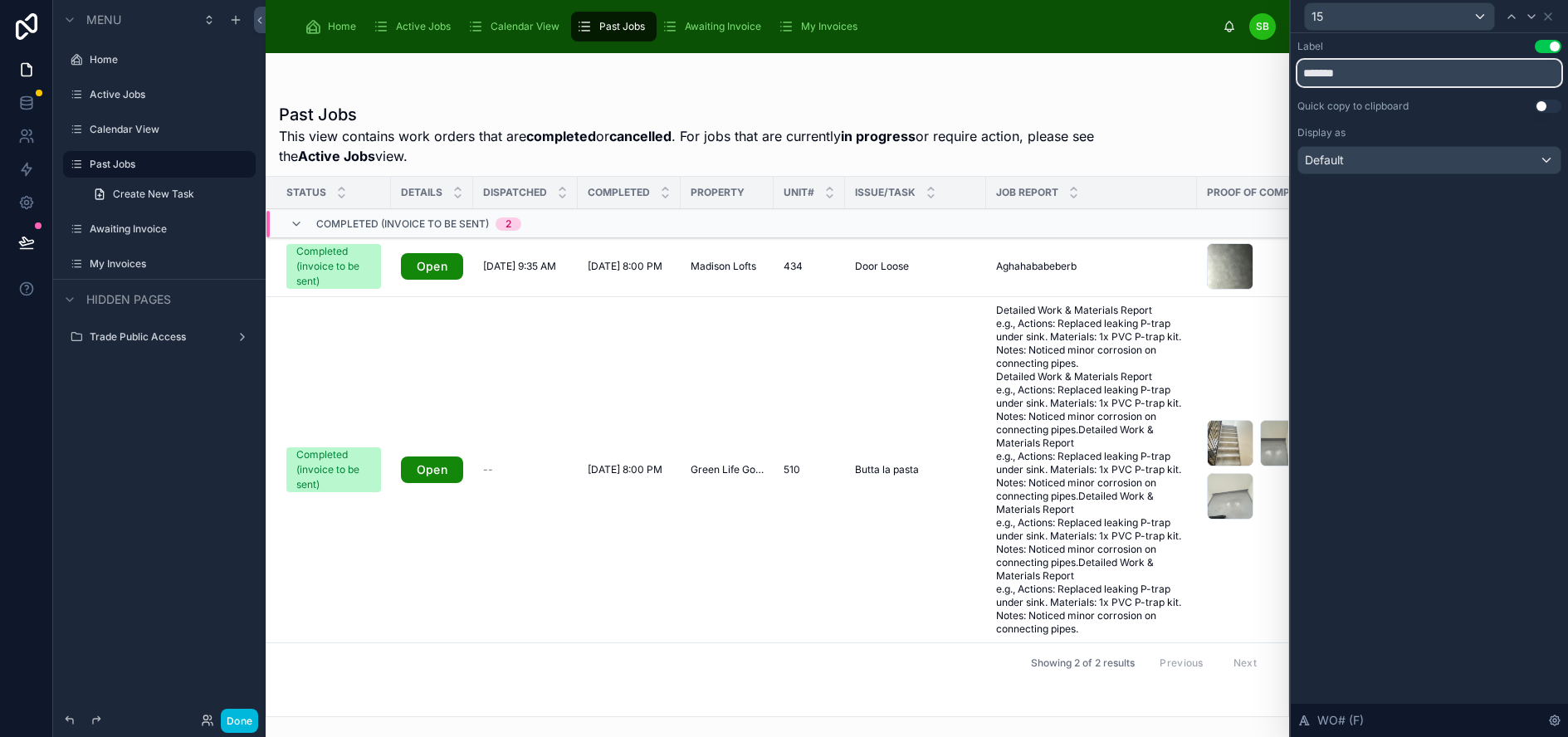
click at [1416, 65] on input "*******" at bounding box center [1429, 73] width 264 height 26
type input "***"
click at [1432, 46] on div "Label Use setting" at bounding box center [1429, 46] width 264 height 14
click at [1552, 15] on icon at bounding box center [1547, 16] width 6 height 6
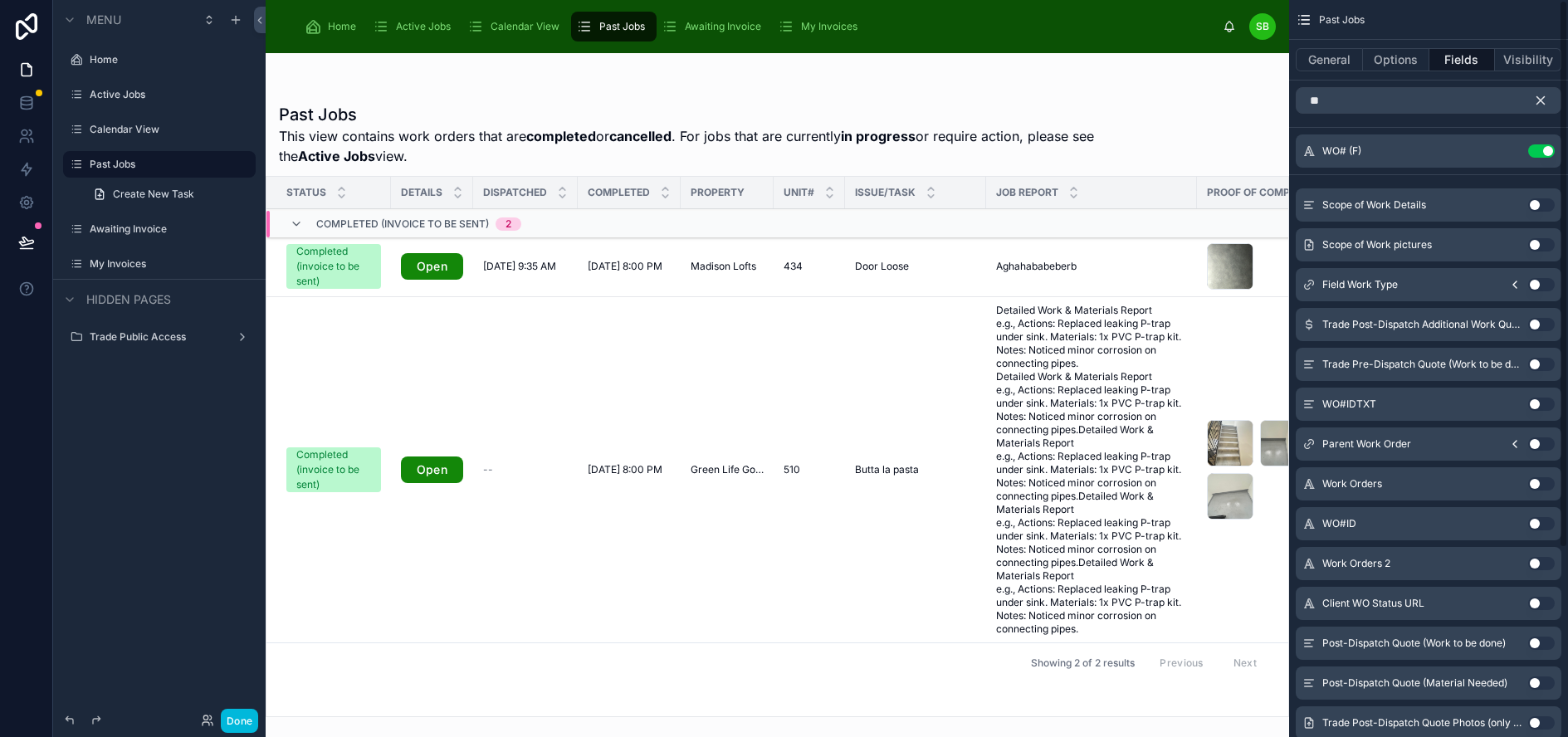
click at [1547, 99] on icon "scrollable content" at bounding box center [1540, 100] width 15 height 15
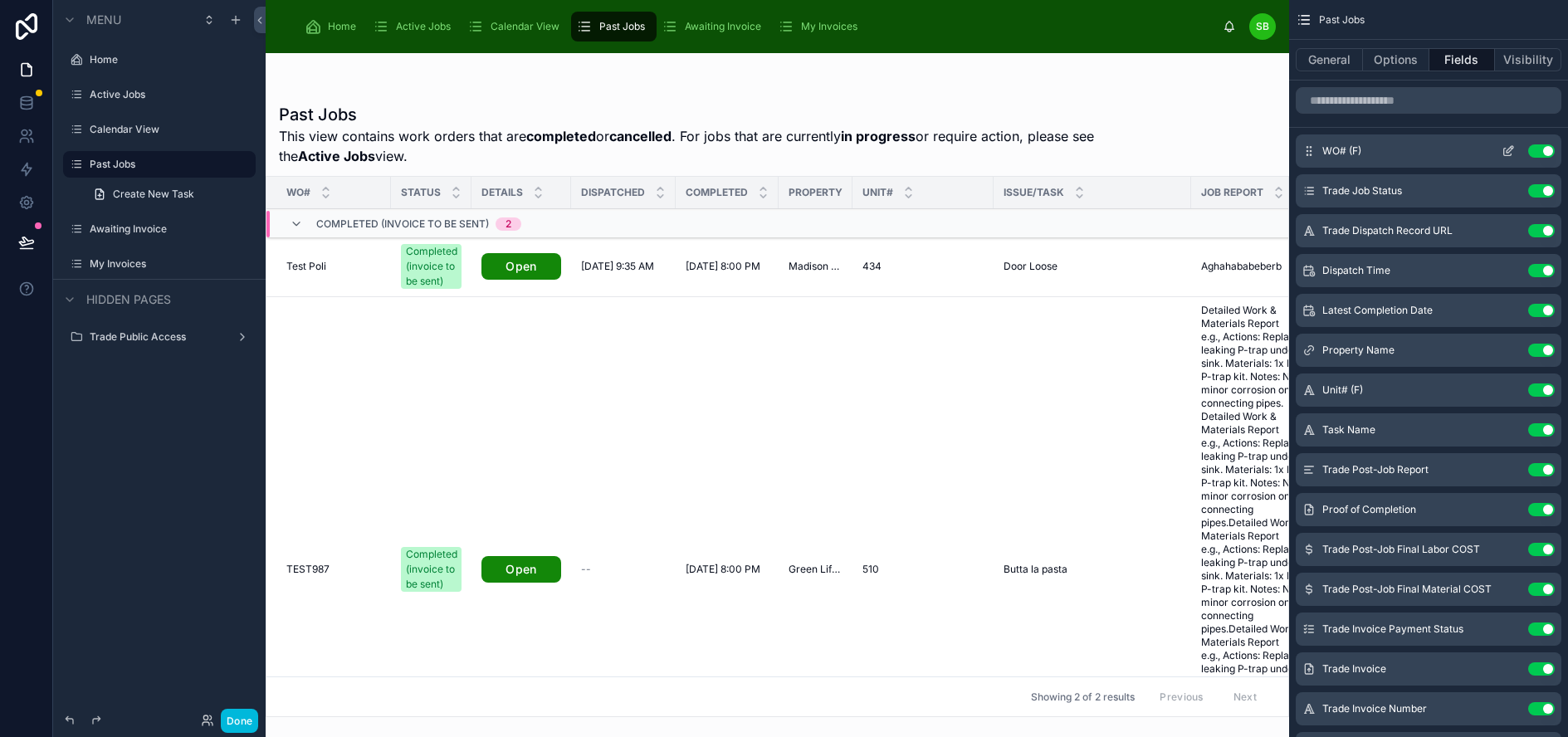
click at [1514, 146] on icon "scrollable content" at bounding box center [1509, 149] width 6 height 6
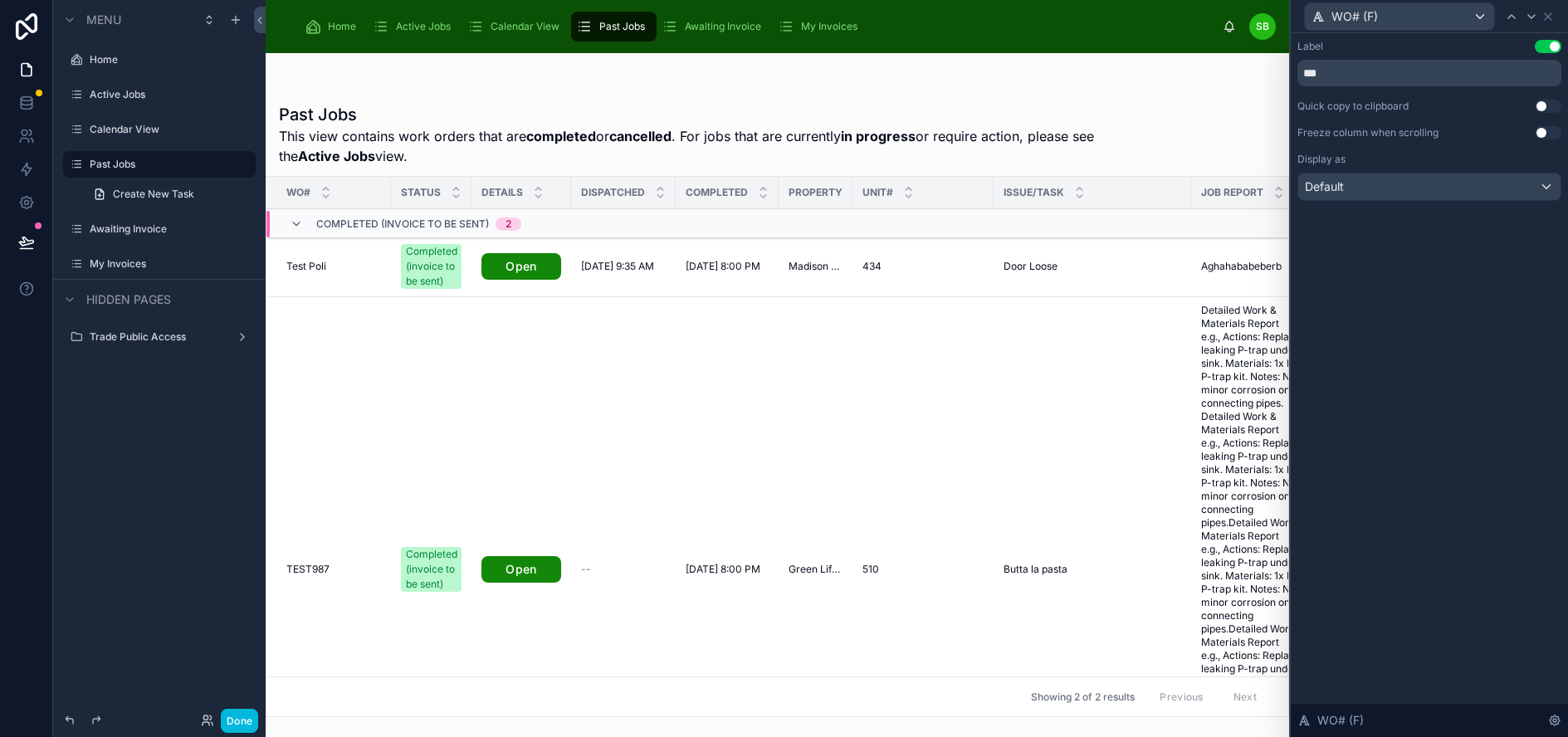
click at [1556, 135] on button "Use setting" at bounding box center [1547, 133] width 26 height 14
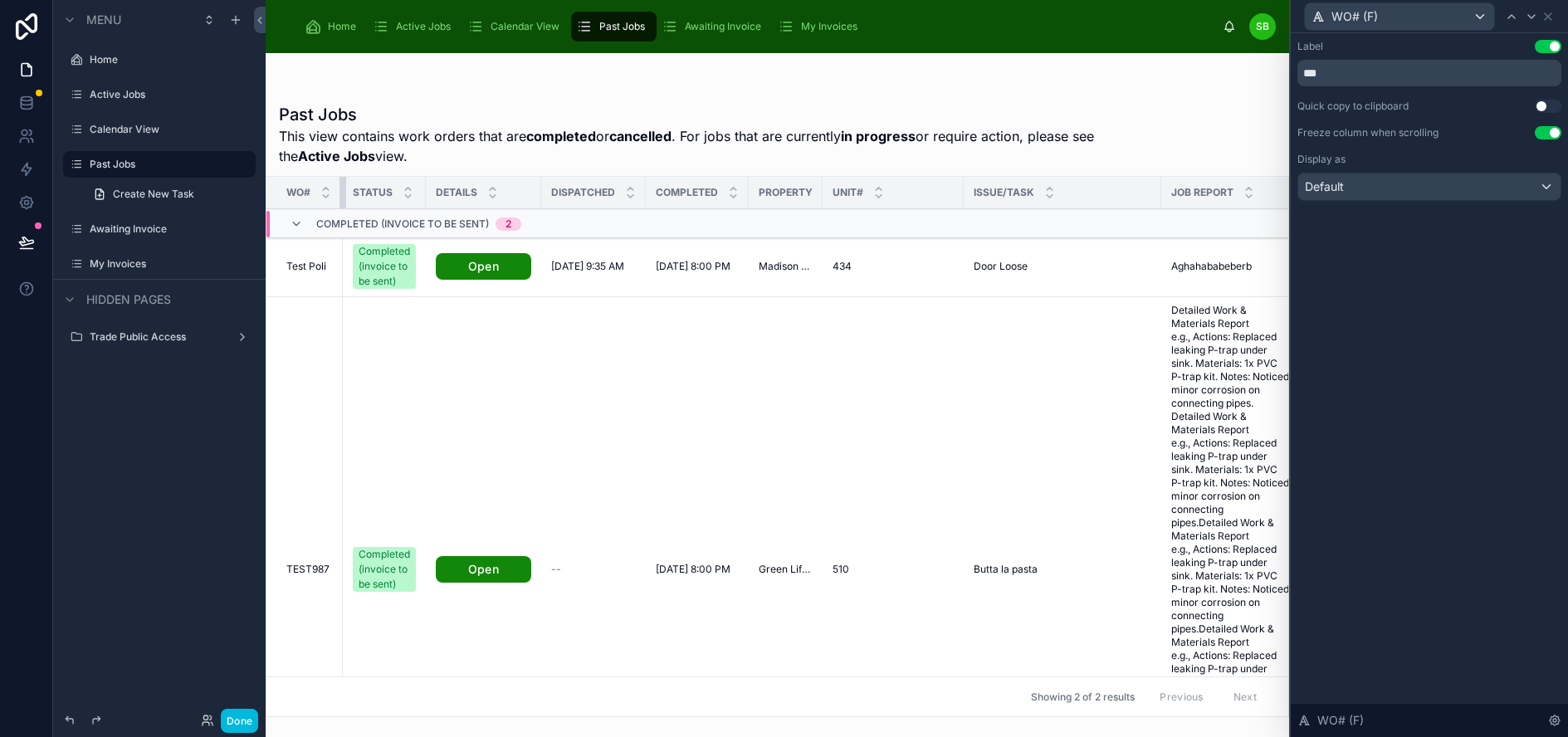
drag, startPoint x: 390, startPoint y: 191, endPoint x: 312, endPoint y: 192, distance: 78.0
click at [312, 192] on th "WO#" at bounding box center [304, 193] width 76 height 33
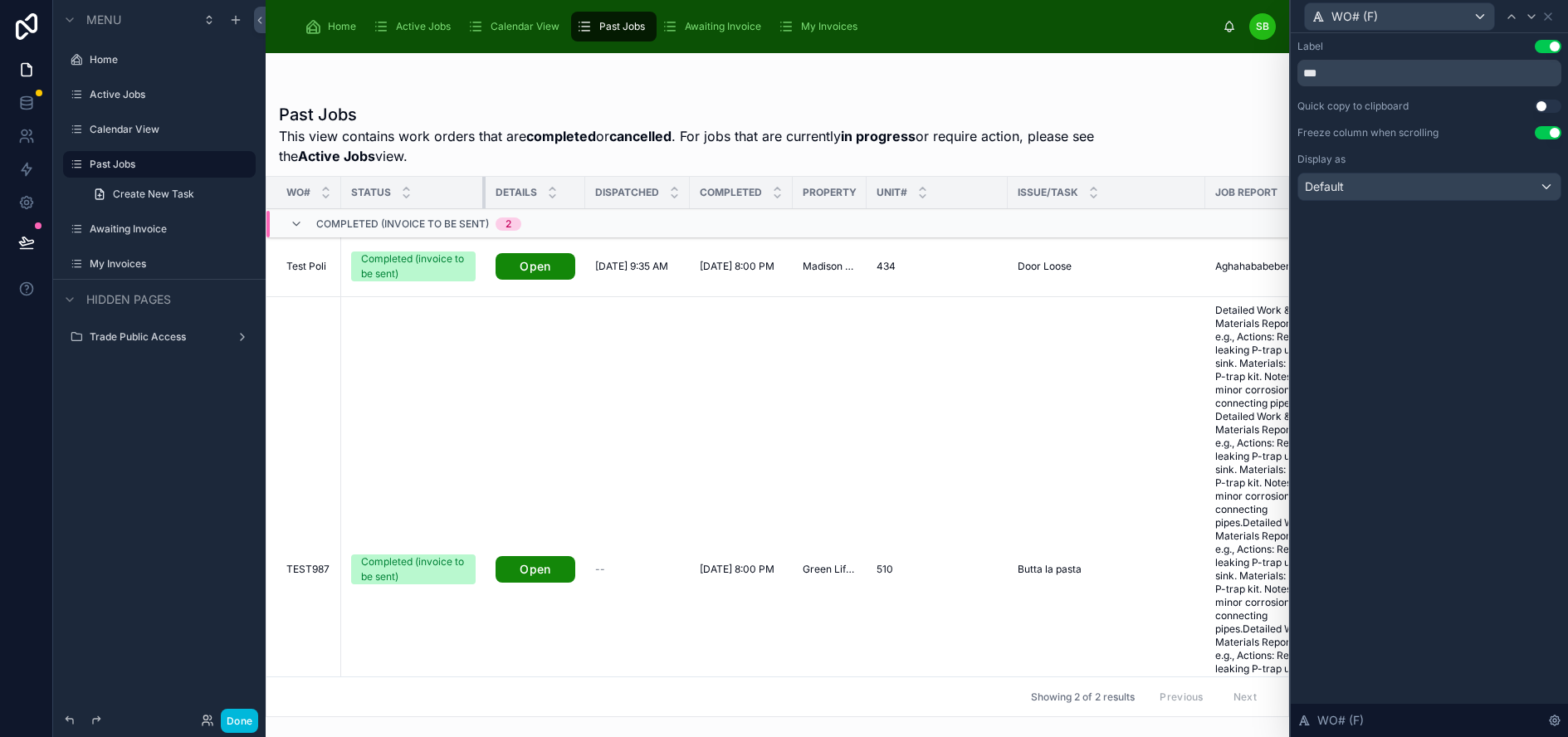
drag, startPoint x: 424, startPoint y: 184, endPoint x: 507, endPoint y: 180, distance: 83.1
click at [507, 180] on tr "WO# Status Details Dispatched Completed Property Unit# Issue/Task Job Report Pr…" at bounding box center [1250, 193] width 1969 height 33
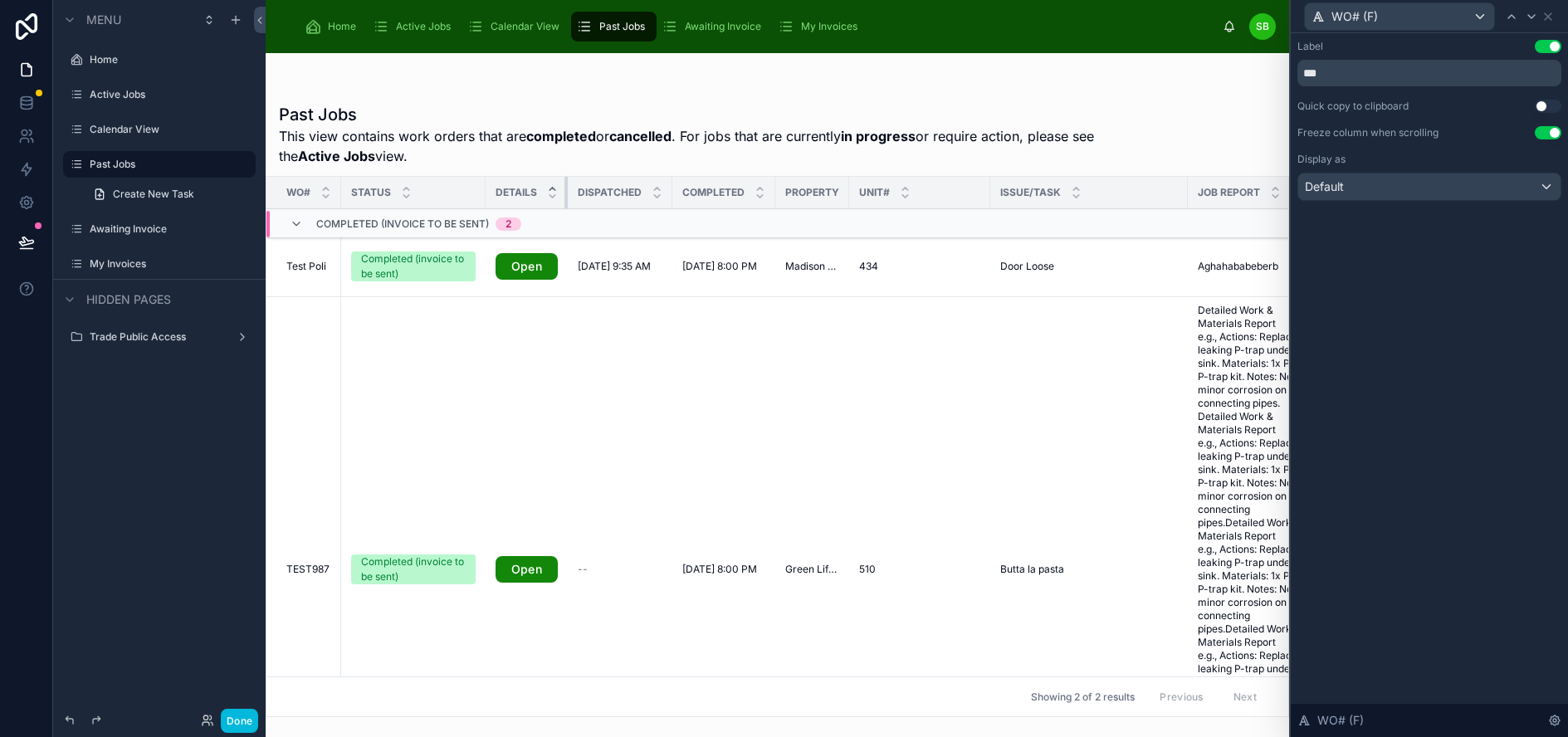
drag, startPoint x: 581, startPoint y: 189, endPoint x: 556, endPoint y: 189, distance: 25.0
click at [556, 189] on th "Details" at bounding box center [527, 193] width 83 height 33
click at [783, 189] on tr "WO# Status Details Dispatched Completed Property Unit# Issue/Task Job Report Pr…" at bounding box center [1242, 193] width 1952 height 33
click at [777, 188] on div at bounding box center [774, 192] width 6 height 32
drag, startPoint x: 777, startPoint y: 188, endPoint x: 791, endPoint y: 188, distance: 14.0
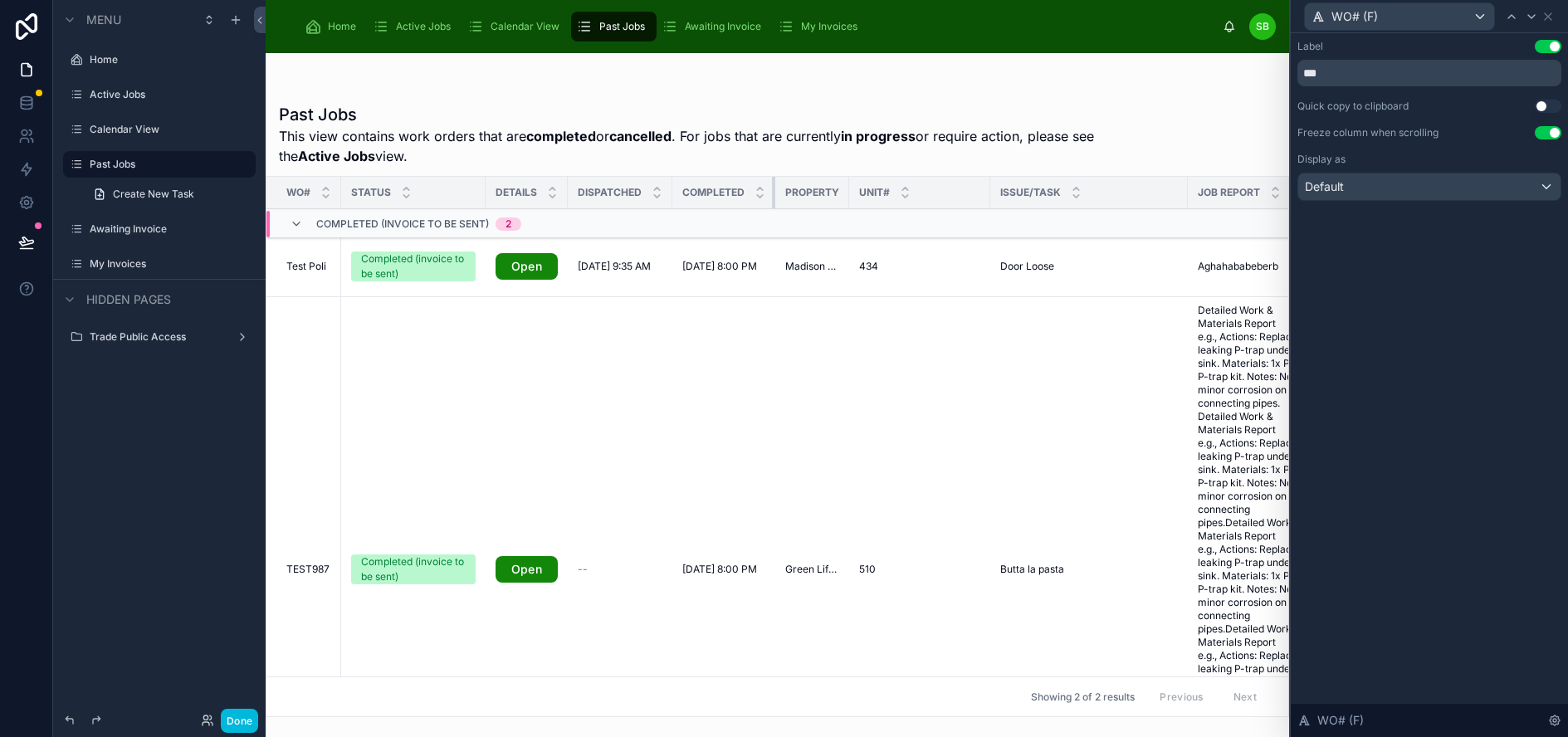
click at [791, 188] on tr "WO# Status Details Dispatched Completed Property Unit# Issue/Task Job Report Pr…" at bounding box center [1242, 193] width 1952 height 33
click at [853, 188] on div at bounding box center [849, 192] width 6 height 32
drag, startPoint x: 855, startPoint y: 188, endPoint x: 873, endPoint y: 192, distance: 18.4
click at [873, 192] on tr "WO# Status Details Dispatched Completed Property Unit# Issue/Task Job Report Pr…" at bounding box center [1242, 193] width 1952 height 33
click at [853, 192] on div at bounding box center [849, 192] width 6 height 32
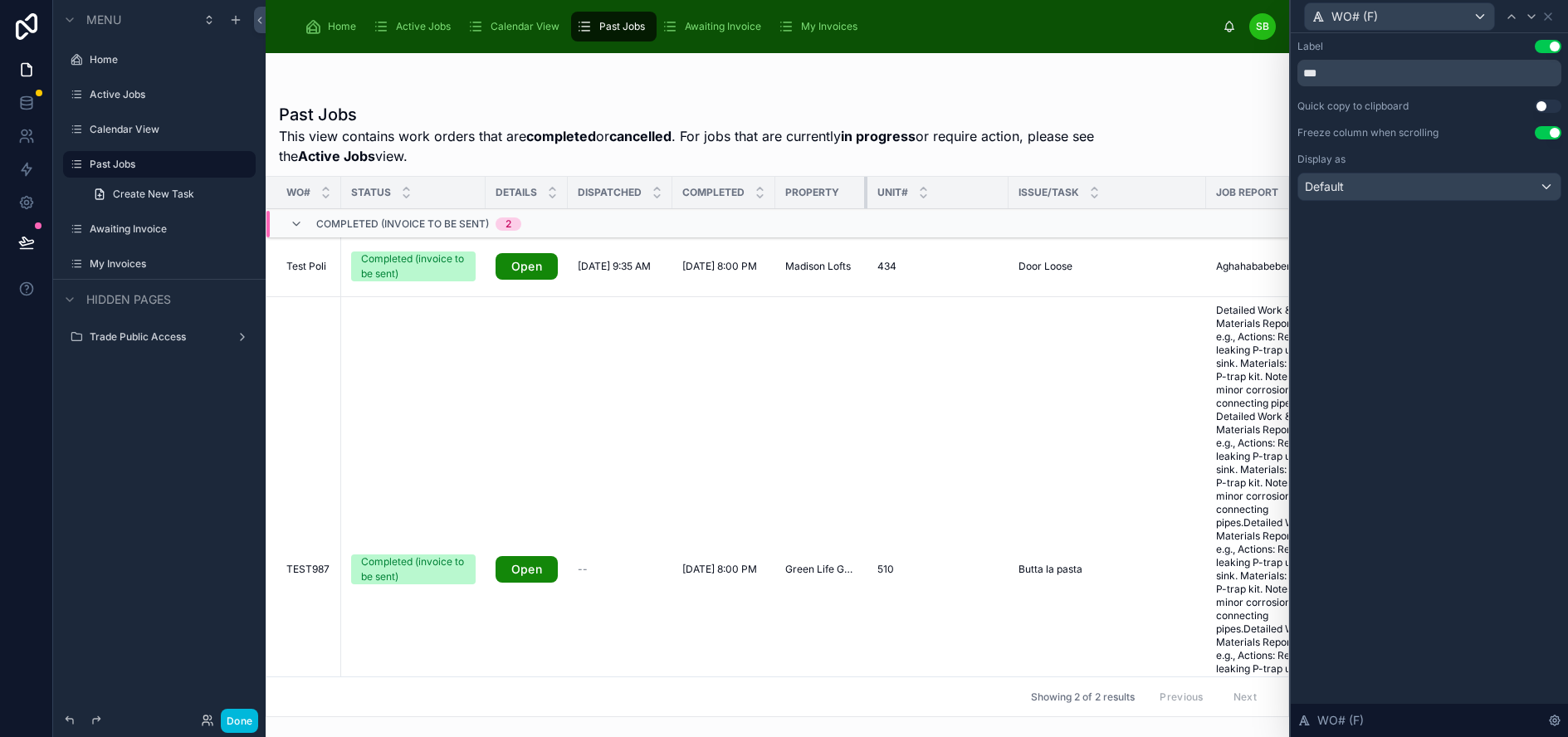
drag, startPoint x: 856, startPoint y: 192, endPoint x: 876, endPoint y: 193, distance: 20.0
click at [871, 193] on div at bounding box center [867, 192] width 6 height 32
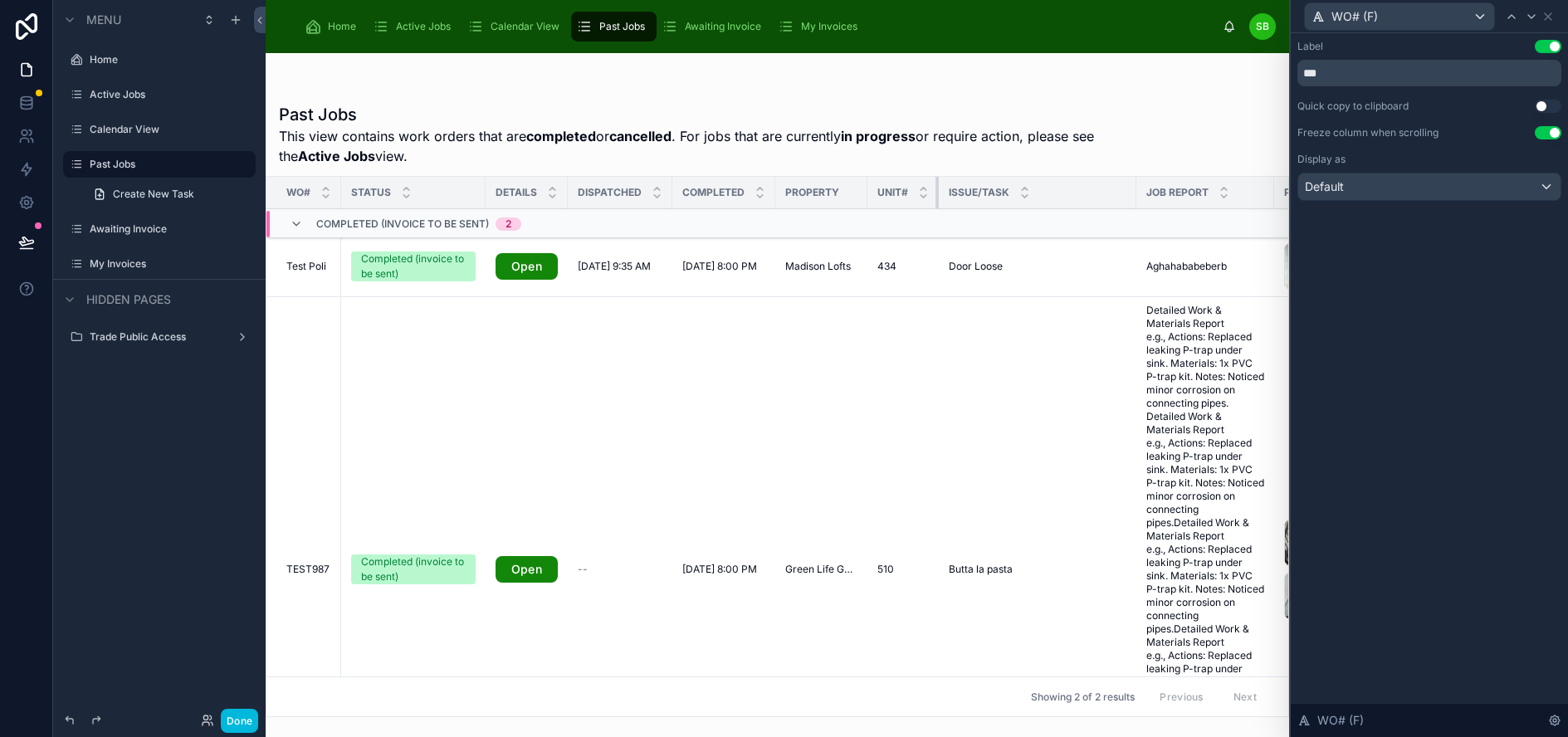
drag, startPoint x: 1018, startPoint y: 188, endPoint x: 923, endPoint y: 189, distance: 95.0
click at [923, 189] on th "Unit#" at bounding box center [902, 193] width 72 height 33
click at [1552, 15] on icon at bounding box center [1547, 16] width 6 height 6
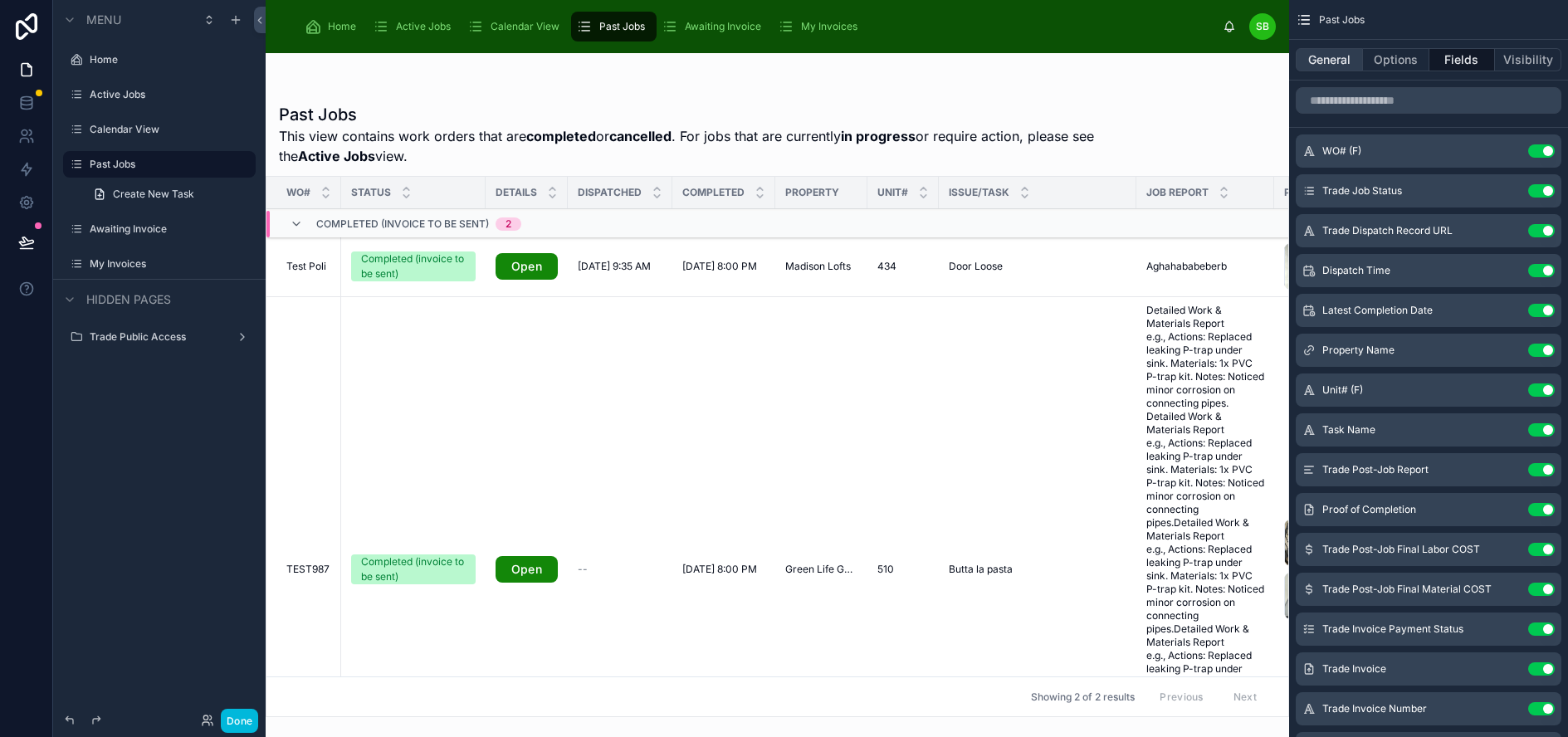
click at [1343, 50] on button "General" at bounding box center [1329, 60] width 67 height 24
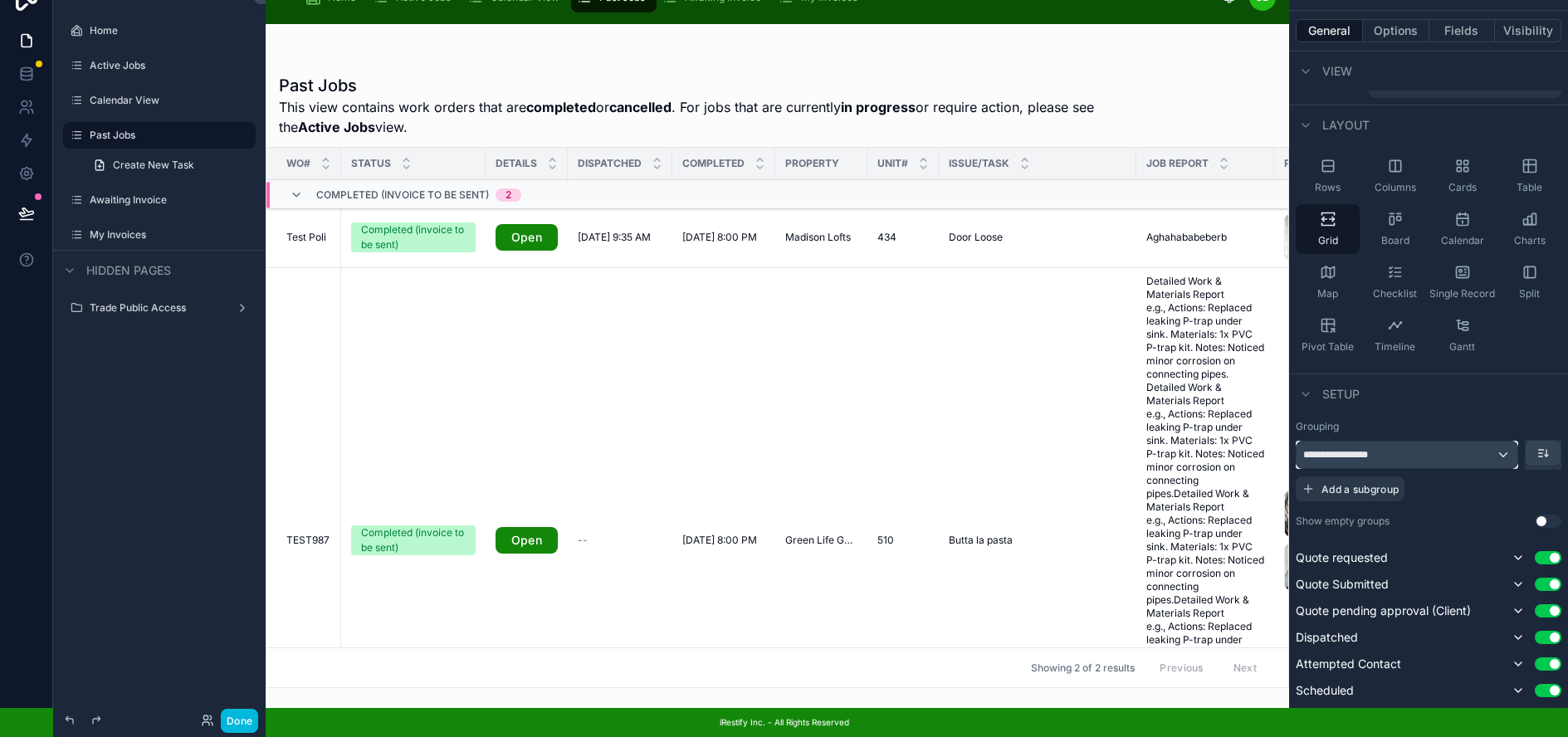
click at [1478, 447] on div "**********" at bounding box center [1406, 454] width 221 height 26
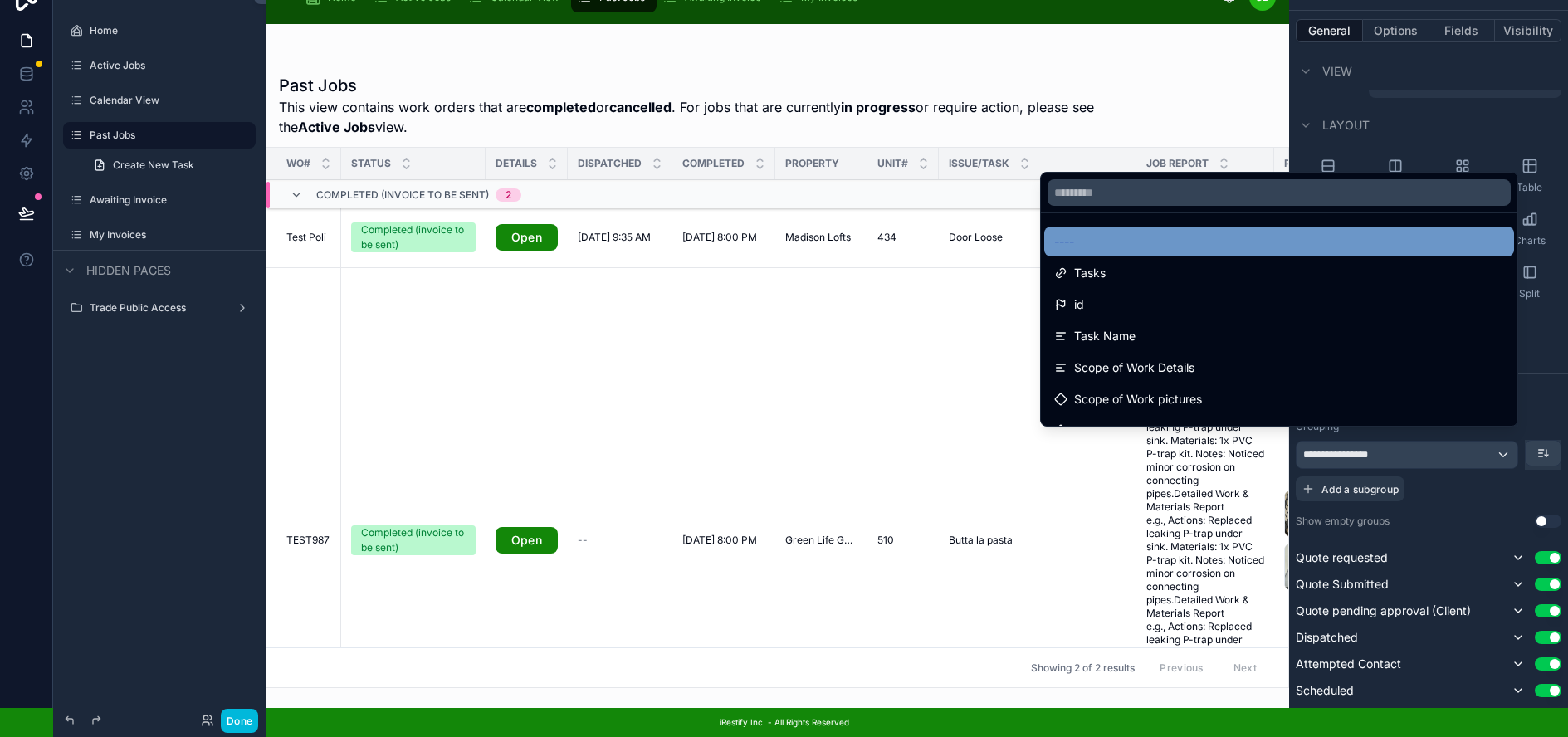
click at [1271, 237] on div "----" at bounding box center [1278, 241] width 449 height 20
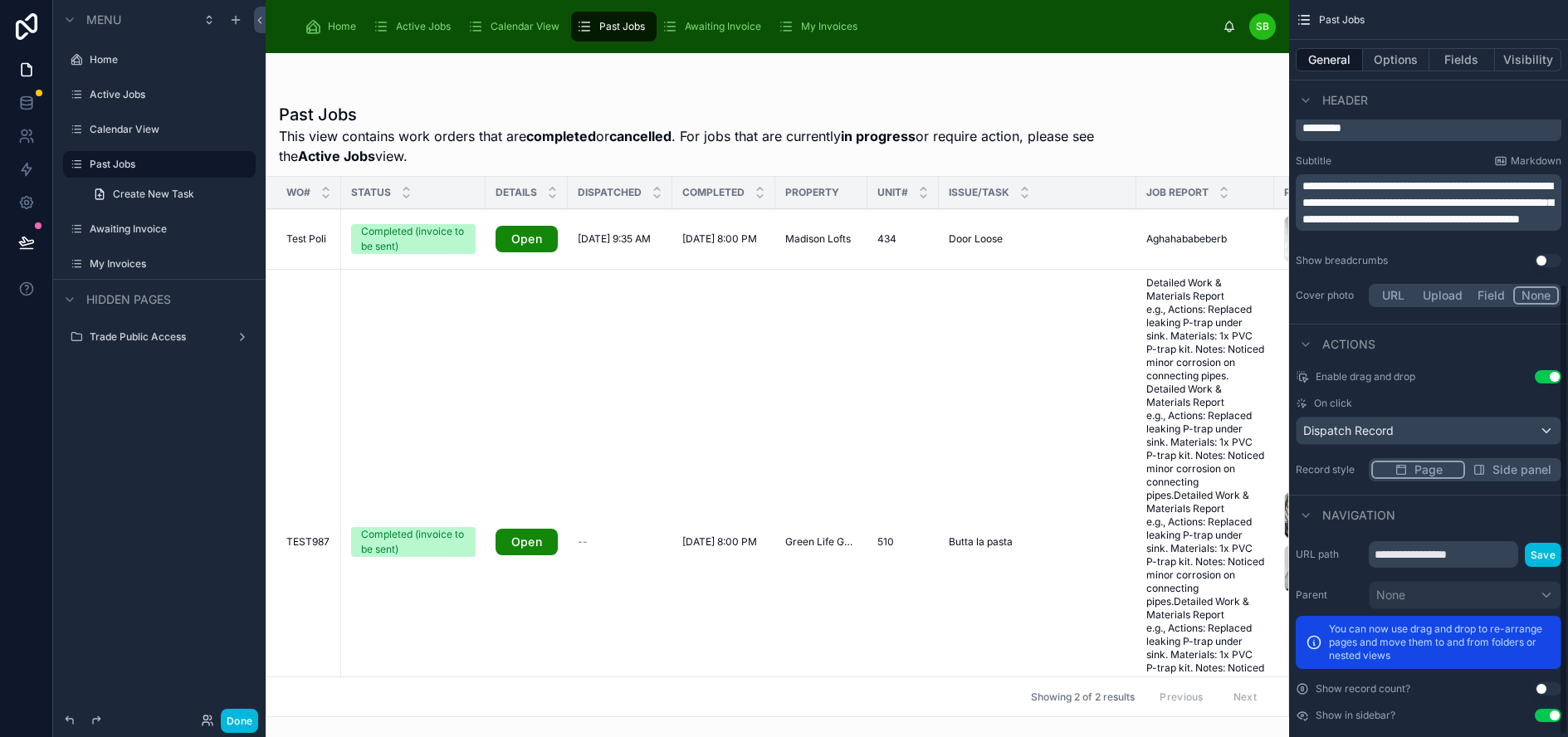
scroll to position [494, 0]
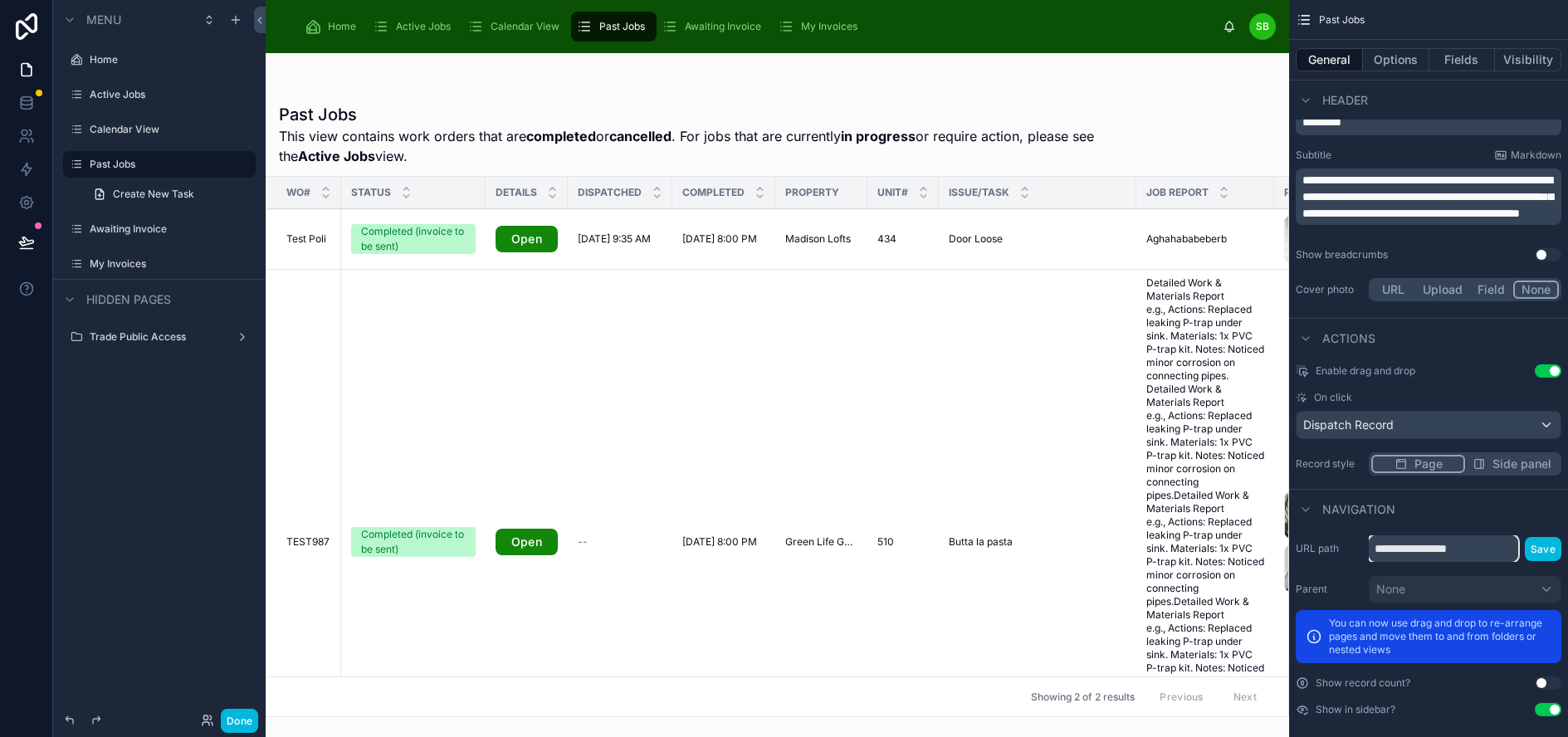
drag, startPoint x: 1494, startPoint y: 545, endPoint x: 1377, endPoint y: 546, distance: 117.0
click at [1377, 546] on div "**********" at bounding box center [1428, 548] width 266 height 26
type input "*********"
click at [1561, 552] on button "Save" at bounding box center [1543, 548] width 36 height 25
click at [1556, 547] on button "Save" at bounding box center [1543, 548] width 36 height 25
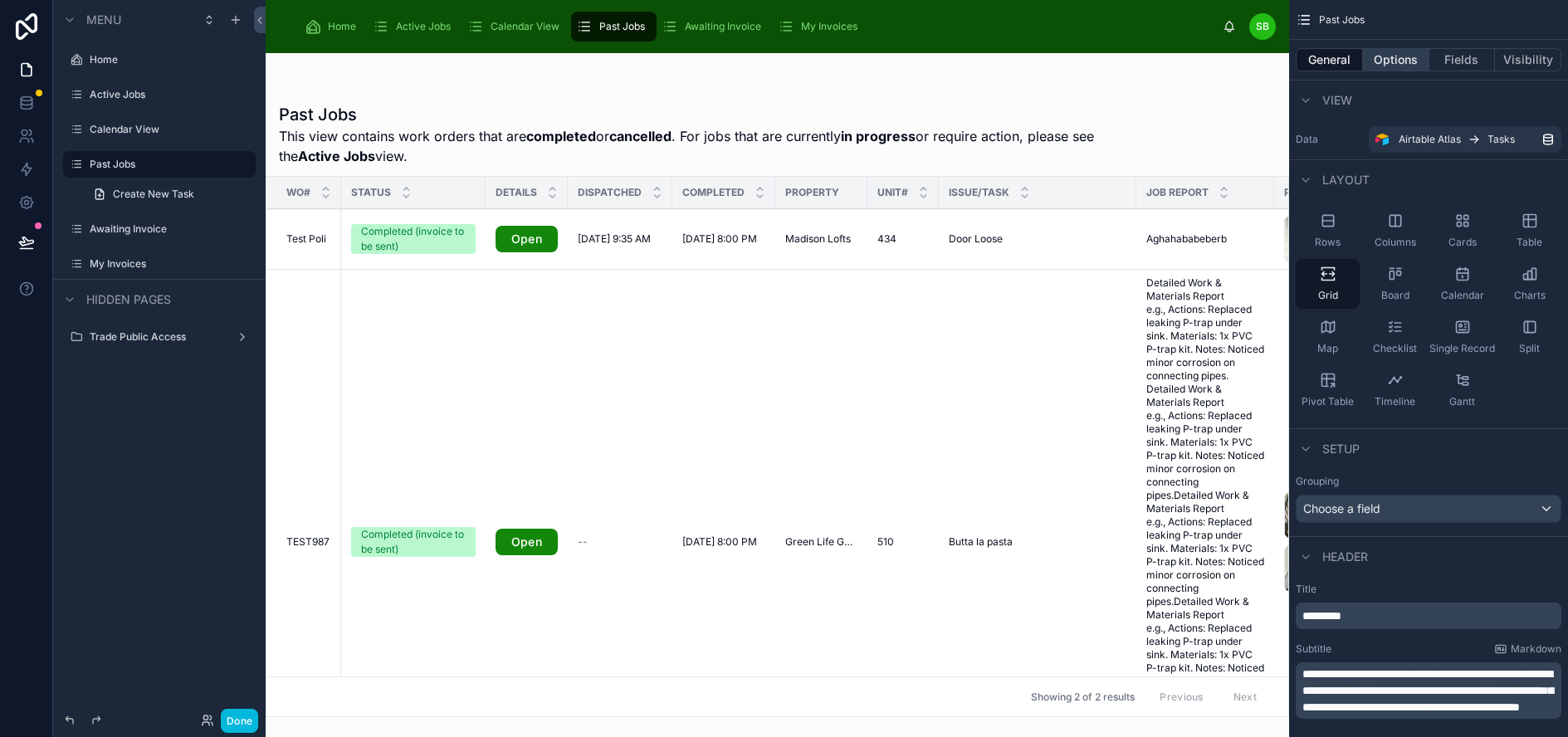
click at [1405, 64] on button "Options" at bounding box center [1395, 60] width 66 height 24
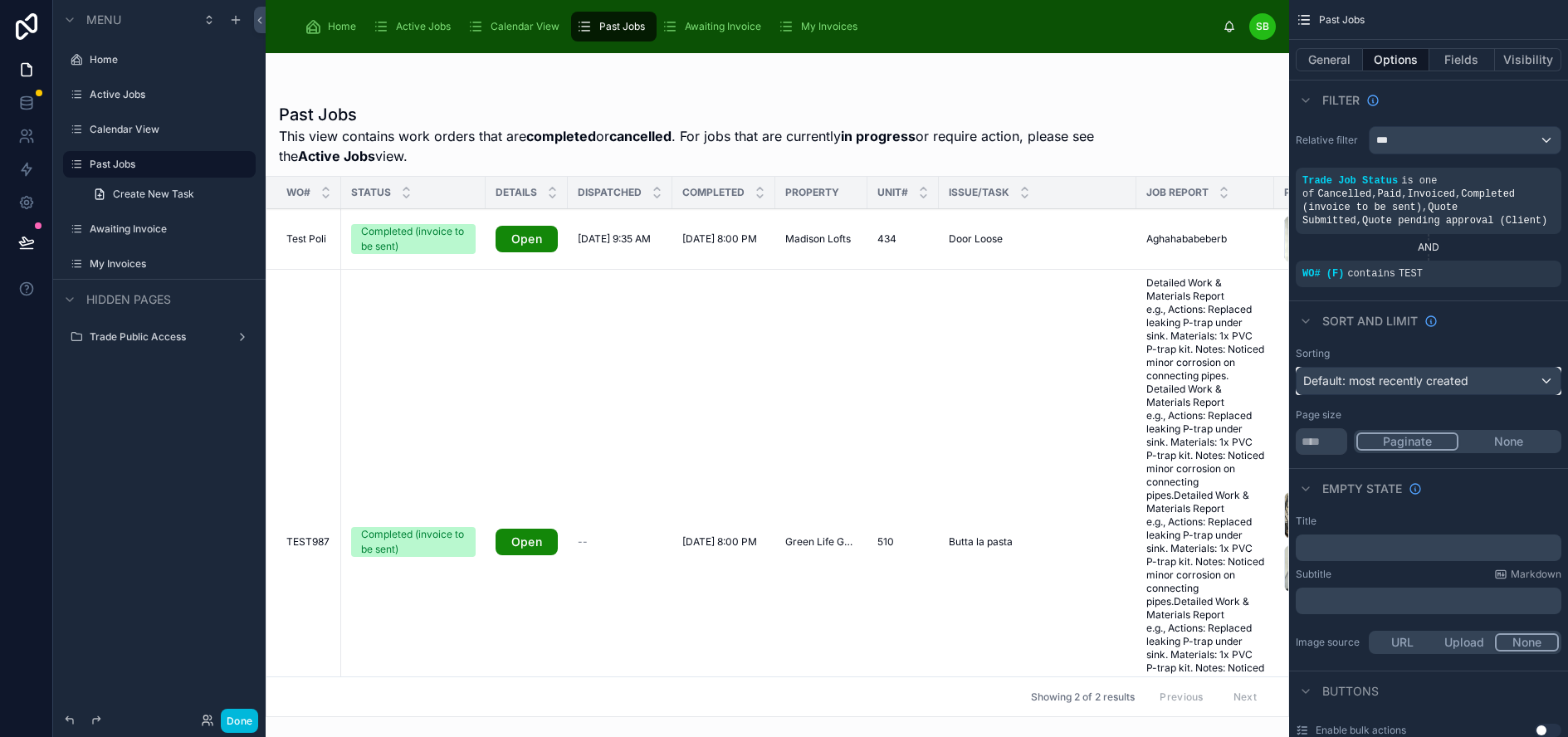
click at [1468, 380] on span "Default: most recently created" at bounding box center [1386, 380] width 165 height 15
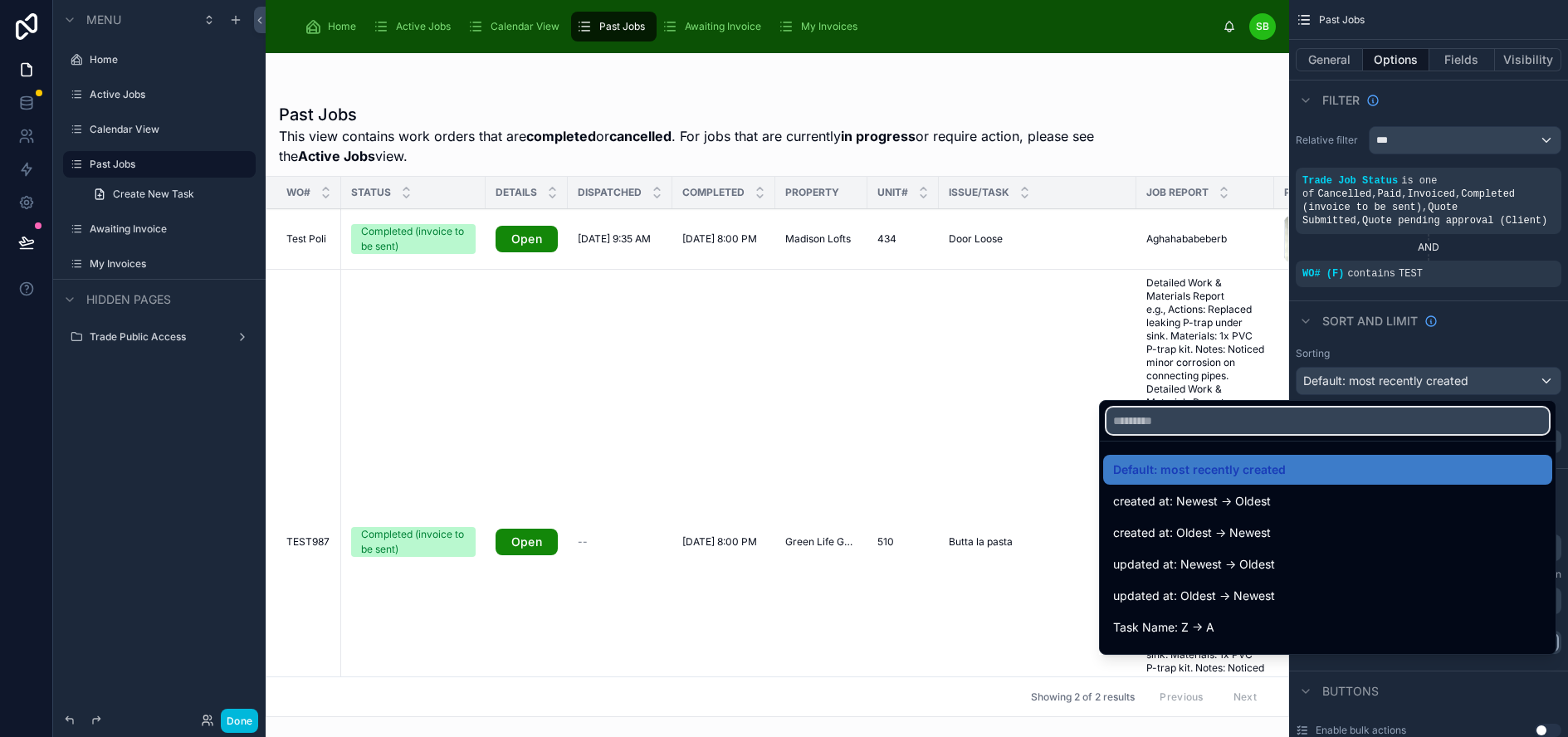
click at [1285, 420] on input "text" at bounding box center [1327, 420] width 442 height 26
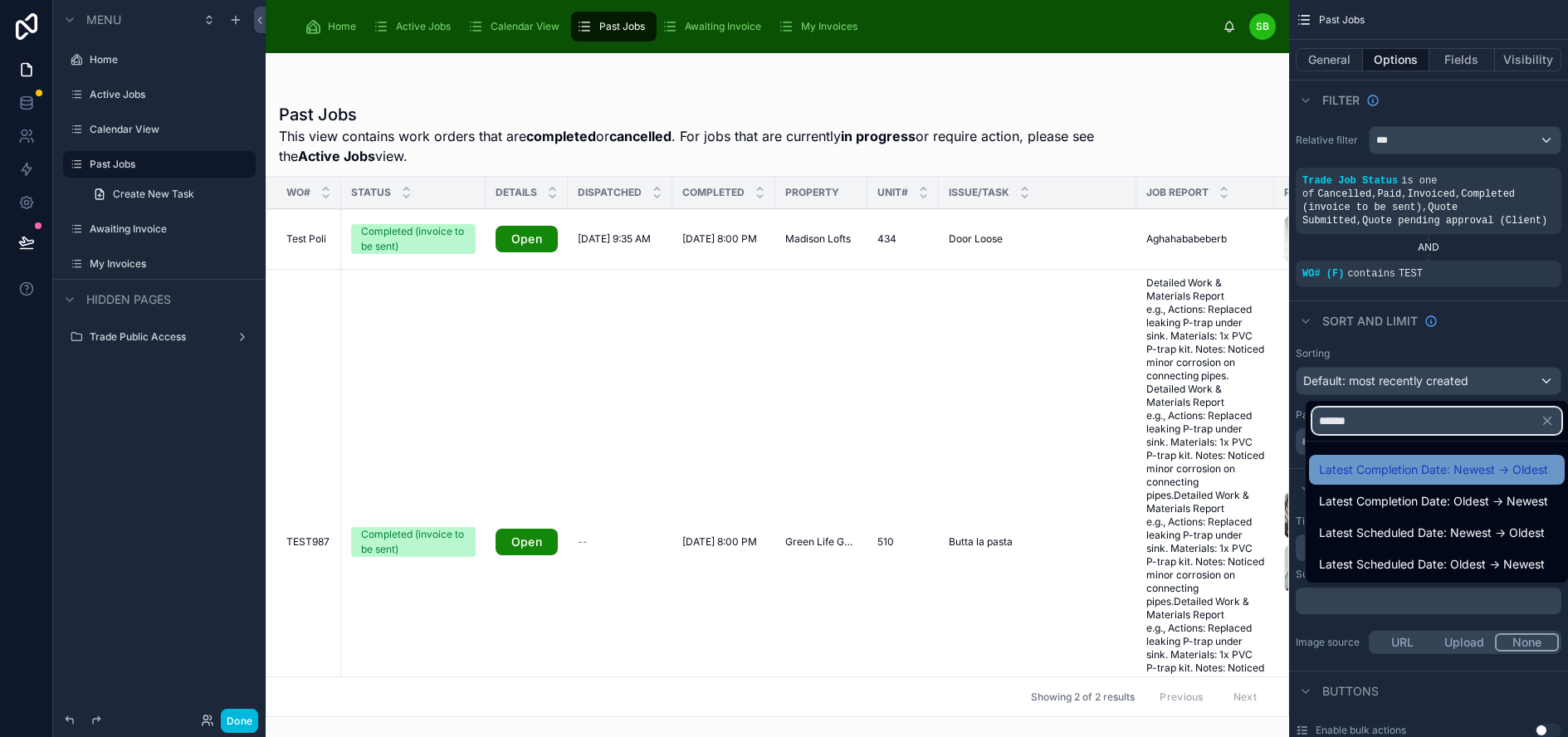
type input "******"
click at [1436, 474] on span "Latest Completion Date: Newest -> Oldest" at bounding box center [1434, 469] width 229 height 20
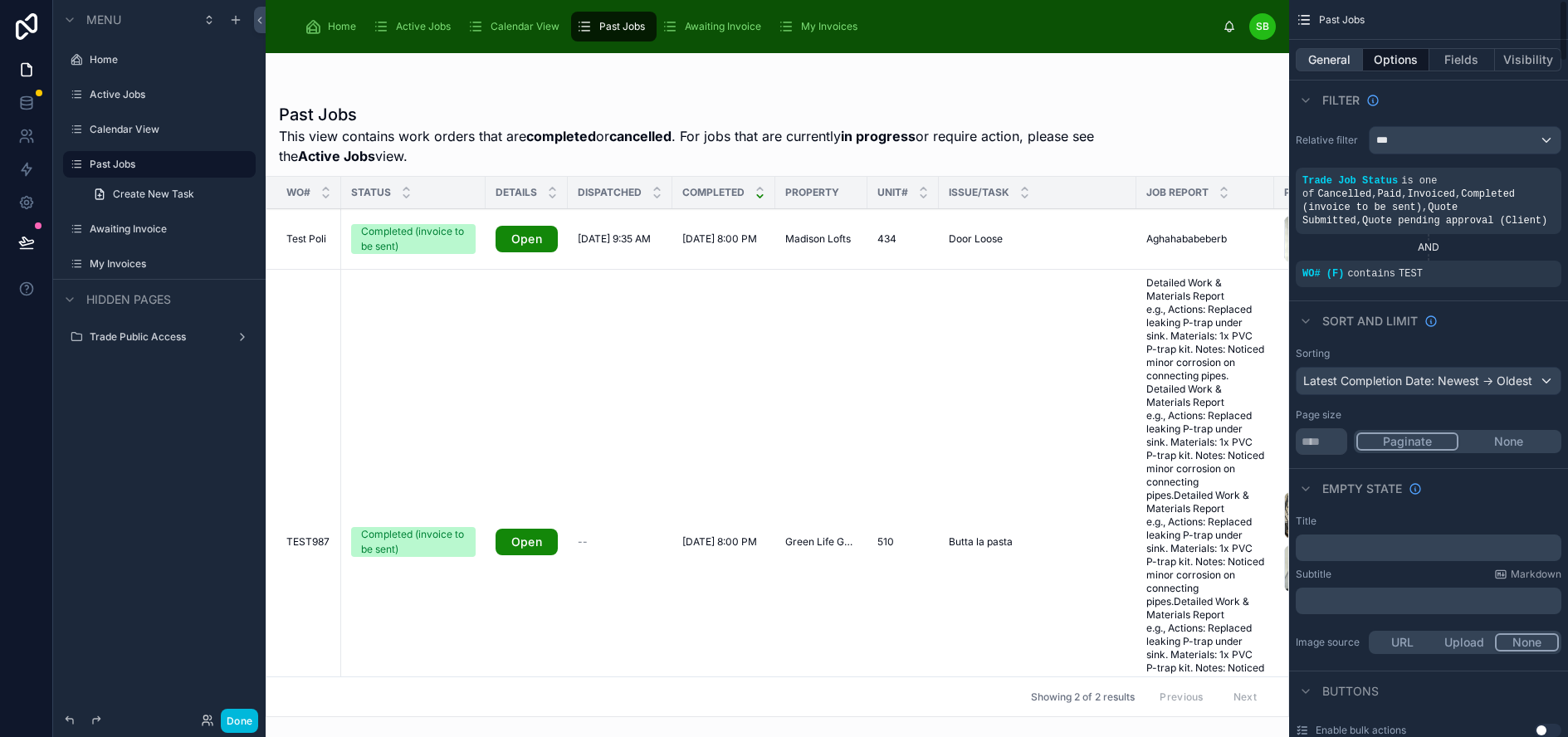
click at [1349, 58] on button "General" at bounding box center [1329, 60] width 67 height 24
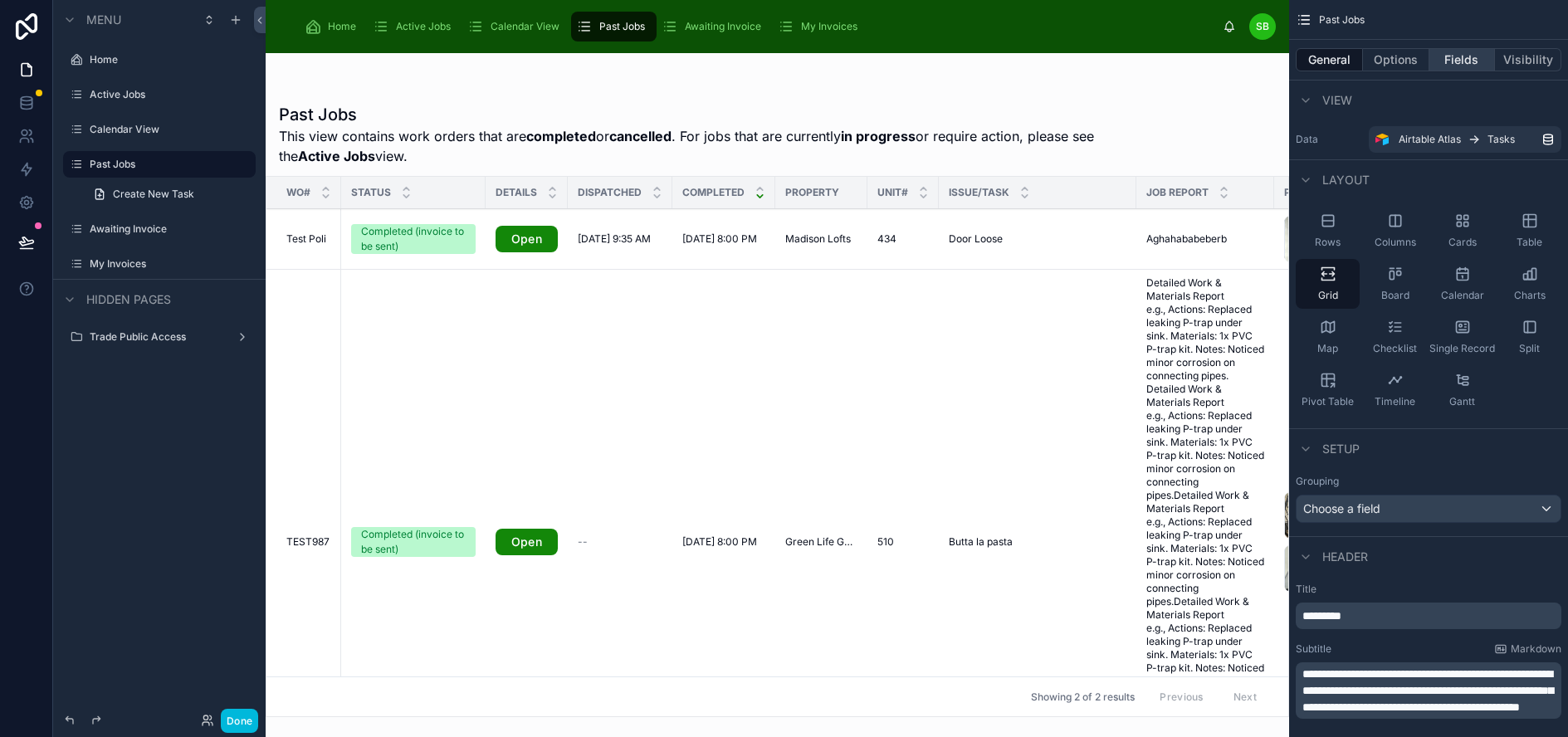
click at [1464, 63] on button "Fields" at bounding box center [1462, 60] width 66 height 24
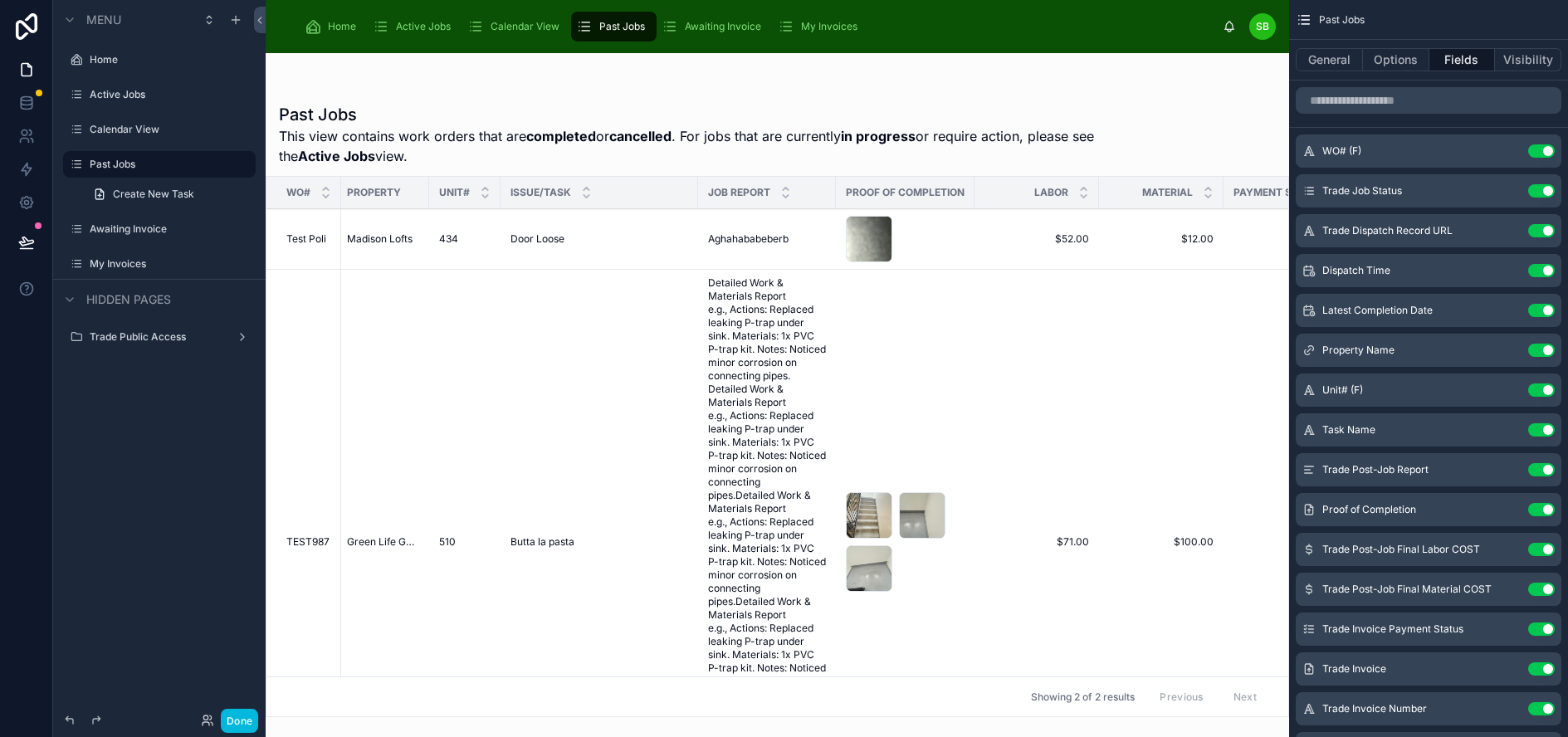
scroll to position [0, 488]
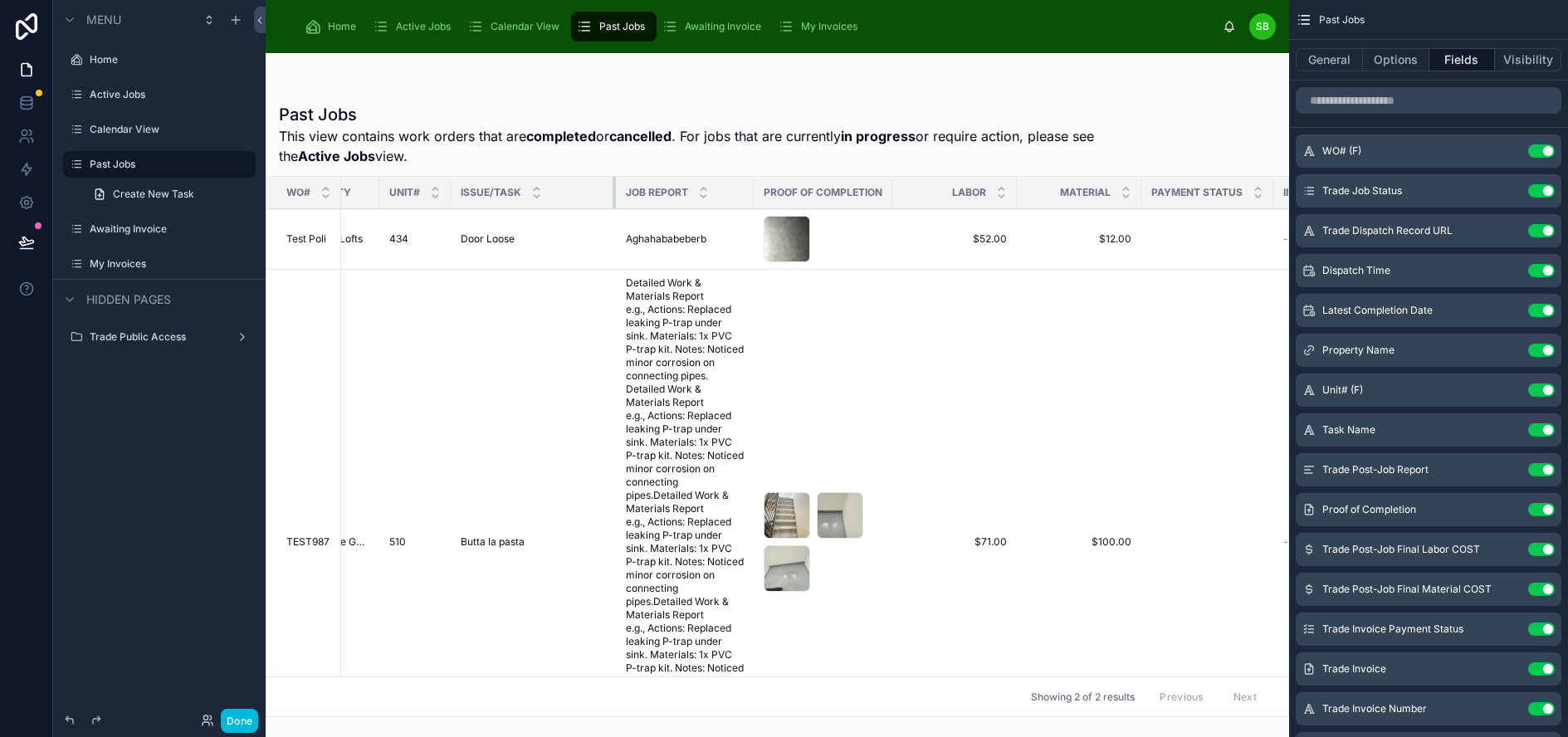
drag, startPoint x: 655, startPoint y: 188, endPoint x: 623, endPoint y: 190, distance: 32.1
click at [619, 190] on div at bounding box center [616, 192] width 6 height 32
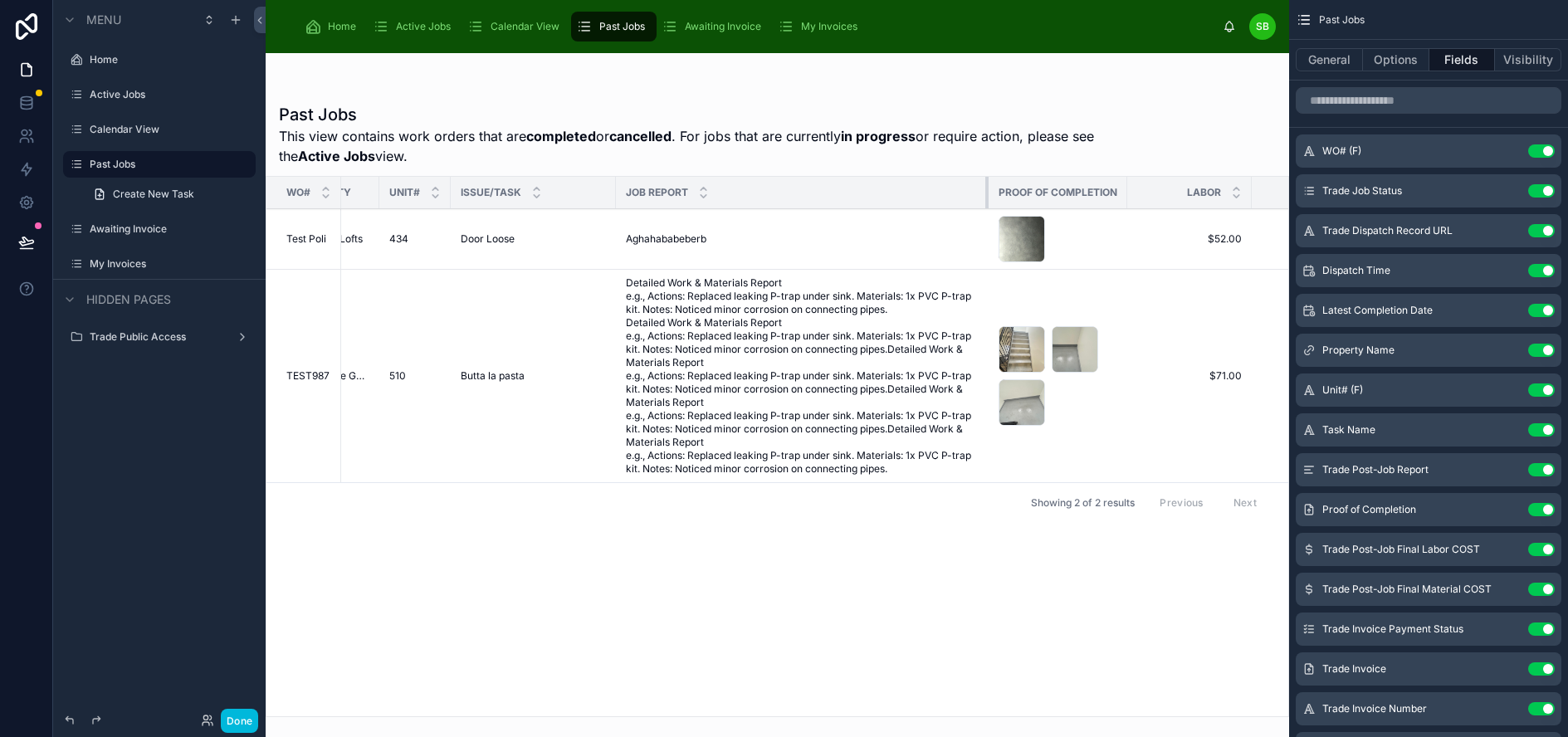
drag, startPoint x: 761, startPoint y: 194, endPoint x: 996, endPoint y: 196, distance: 235.0
click at [991, 196] on div at bounding box center [988, 192] width 6 height 32
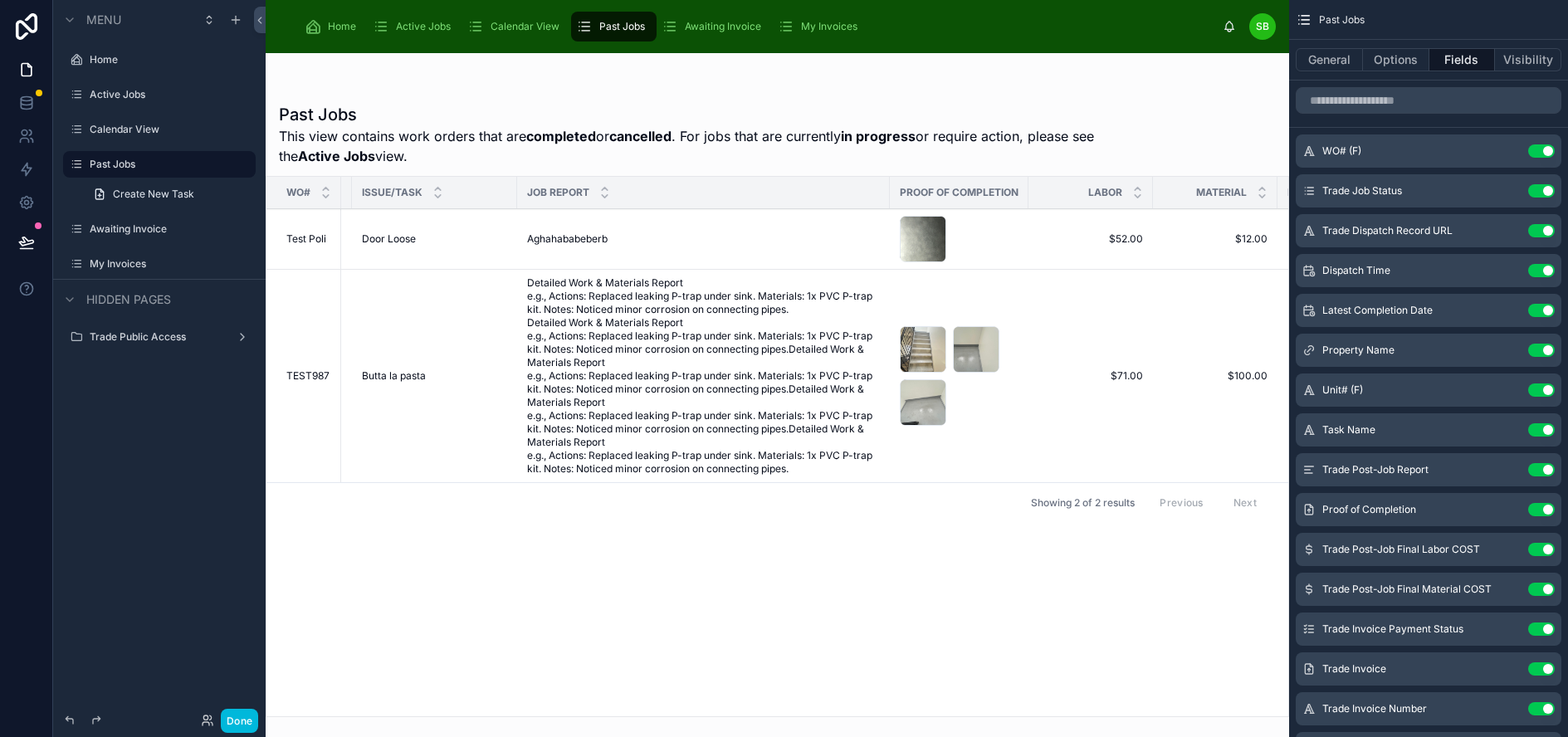
scroll to position [0, 743]
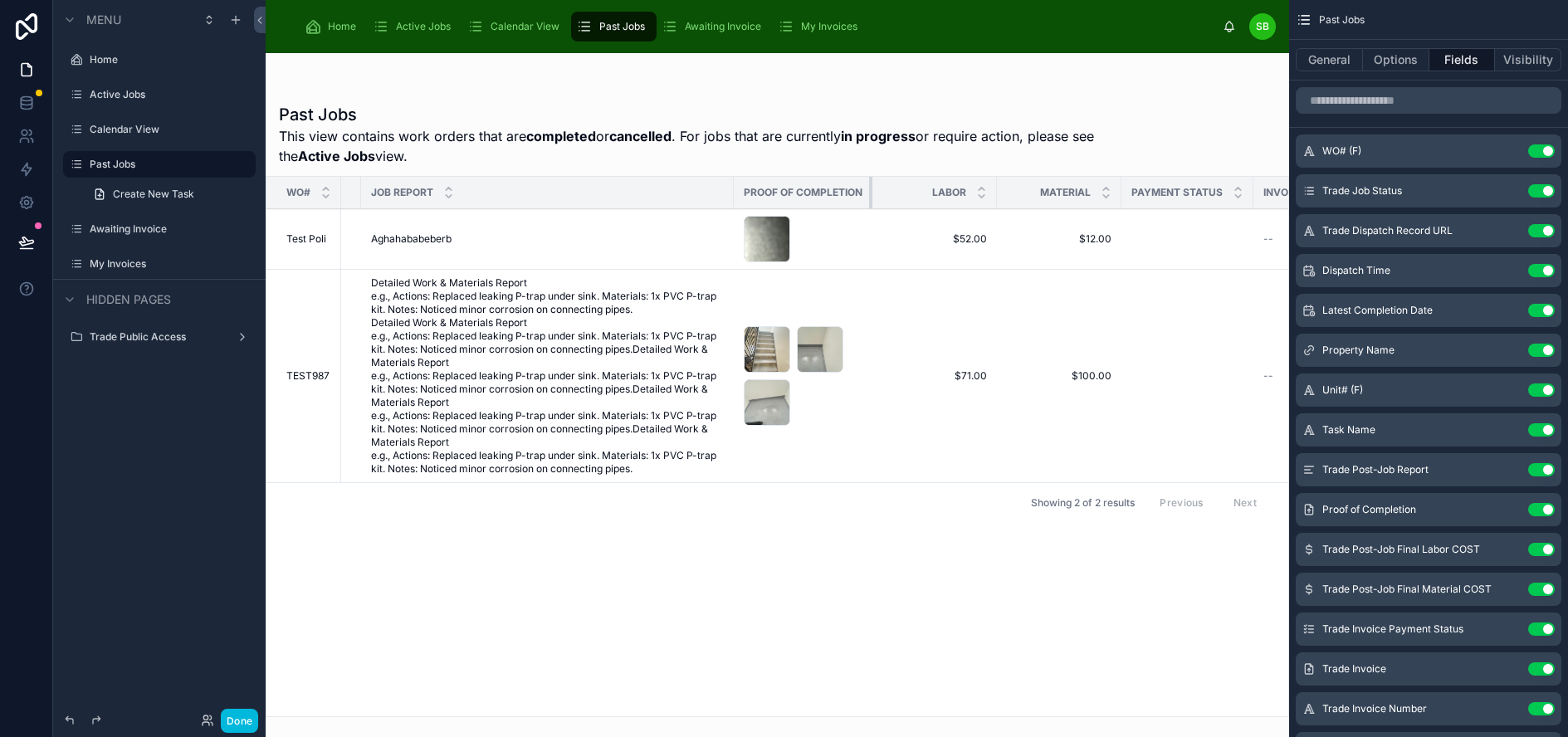
drag, startPoint x: 880, startPoint y: 190, endPoint x: 823, endPoint y: 188, distance: 57.0
click at [823, 188] on th "Proof of Completion" at bounding box center [803, 193] width 139 height 33
drag, startPoint x: 1004, startPoint y: 189, endPoint x: 919, endPoint y: 187, distance: 85.0
click at [919, 187] on th "Labor" at bounding box center [910, 193] width 74 height 33
drag, startPoint x: 1080, startPoint y: 190, endPoint x: 1005, endPoint y: 192, distance: 75.0
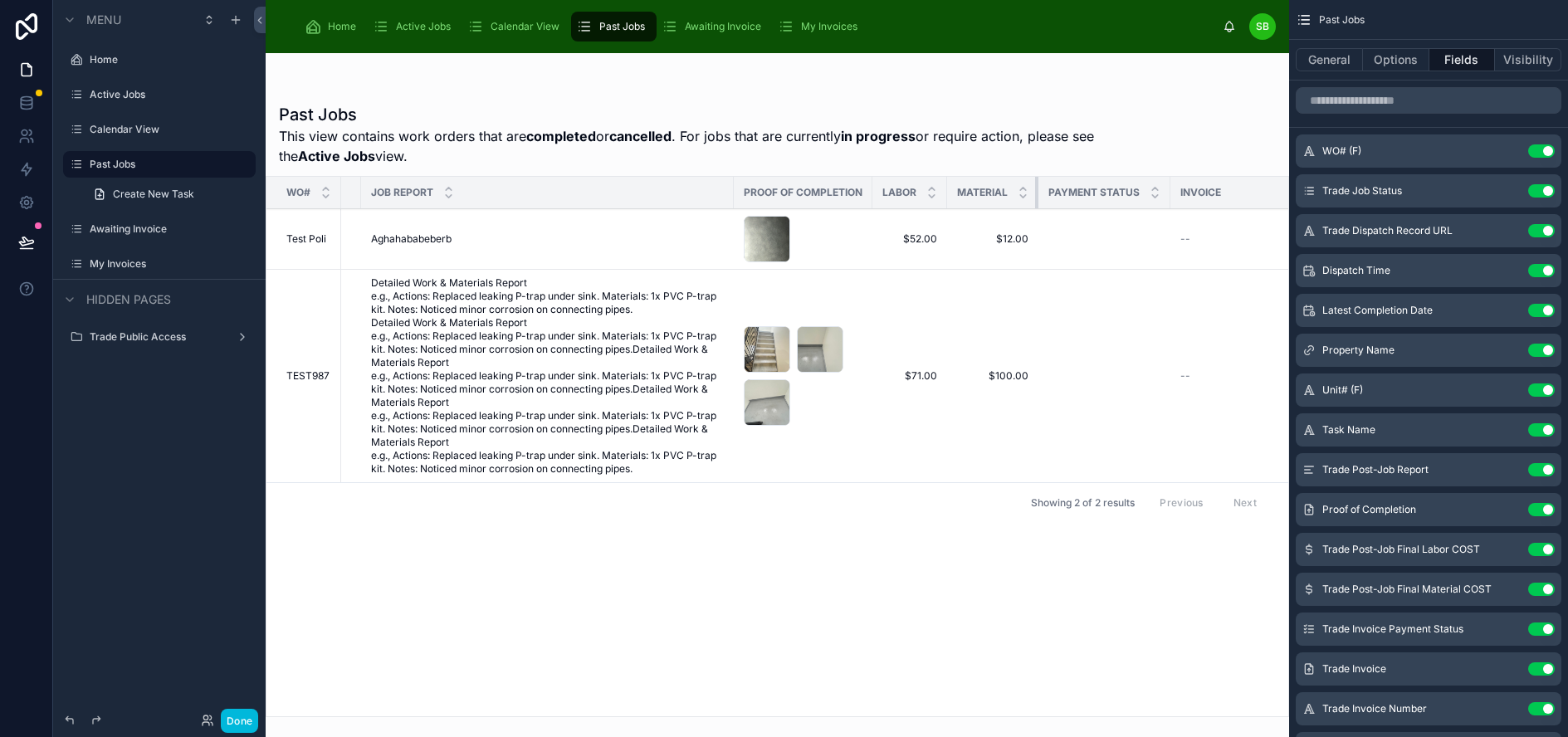
click at [1005, 192] on th "Material" at bounding box center [992, 193] width 92 height 33
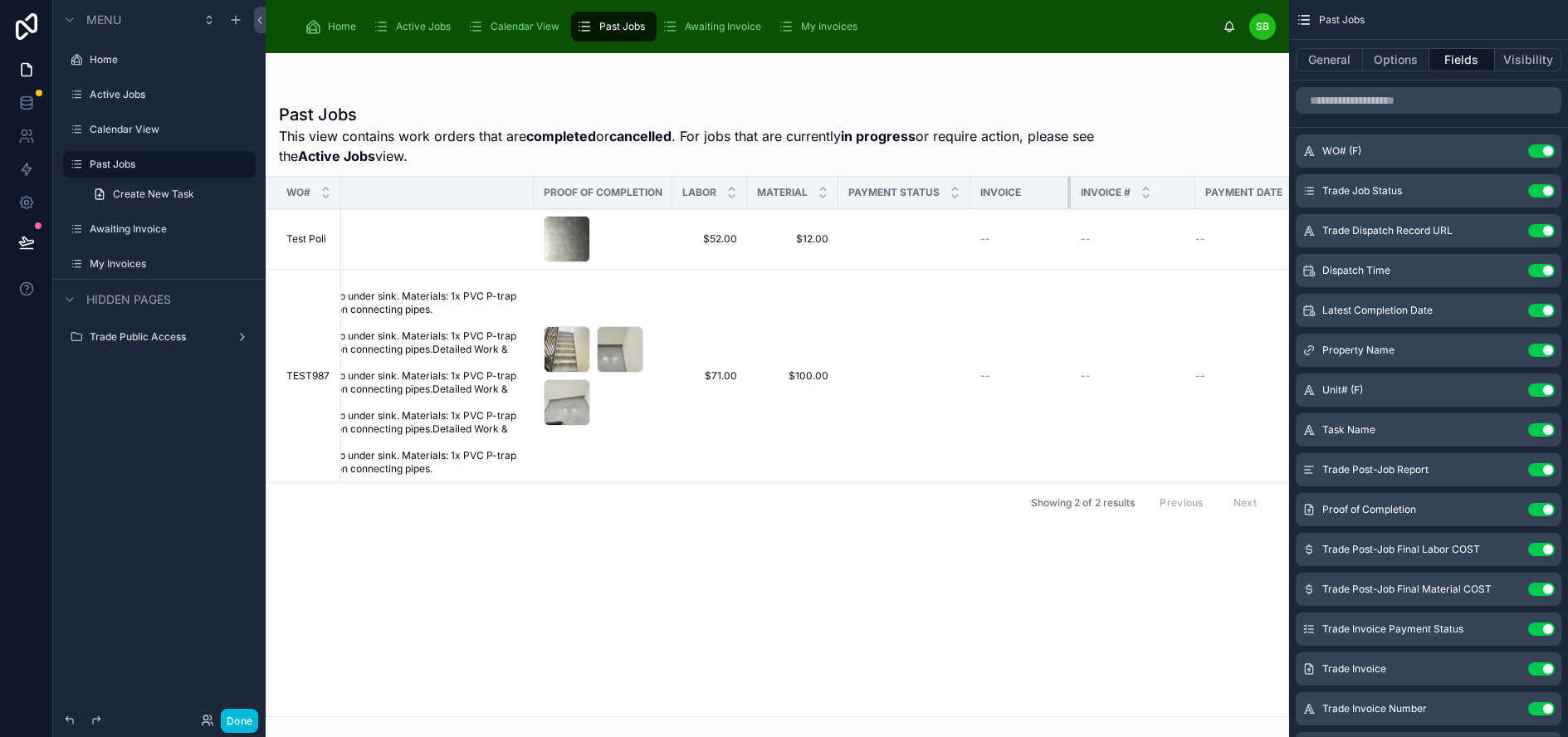
scroll to position [0, 937]
drag, startPoint x: 1049, startPoint y: 189, endPoint x: 989, endPoint y: 188, distance: 60.0
click at [989, 188] on th "Invoice" at bounding box center [1008, 193] width 64 height 33
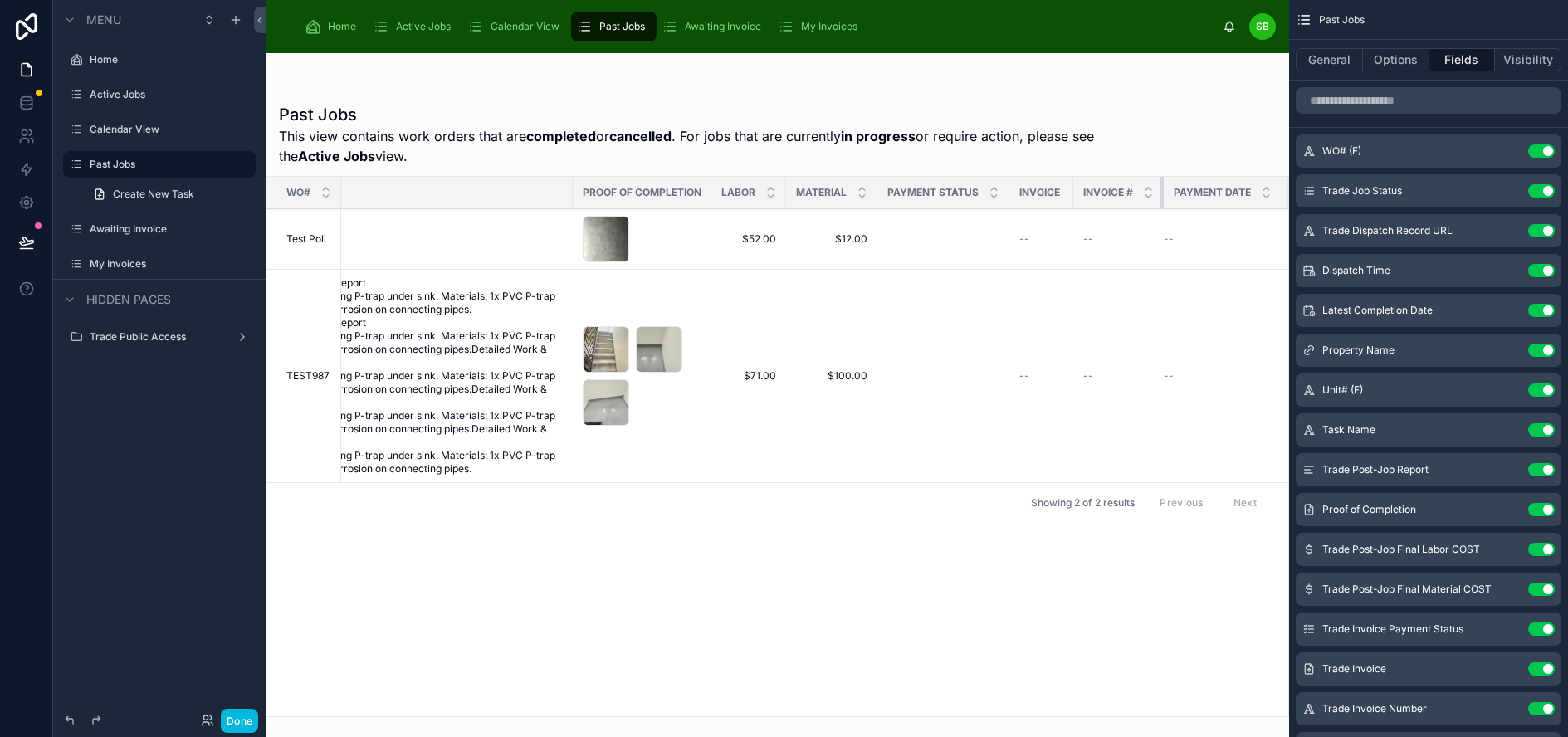
scroll to position [0, 904]
drag, startPoint x: 1175, startPoint y: 192, endPoint x: 1131, endPoint y: 189, distance: 44.1
click at [1131, 189] on th "Invoice #" at bounding box center [1119, 193] width 91 height 33
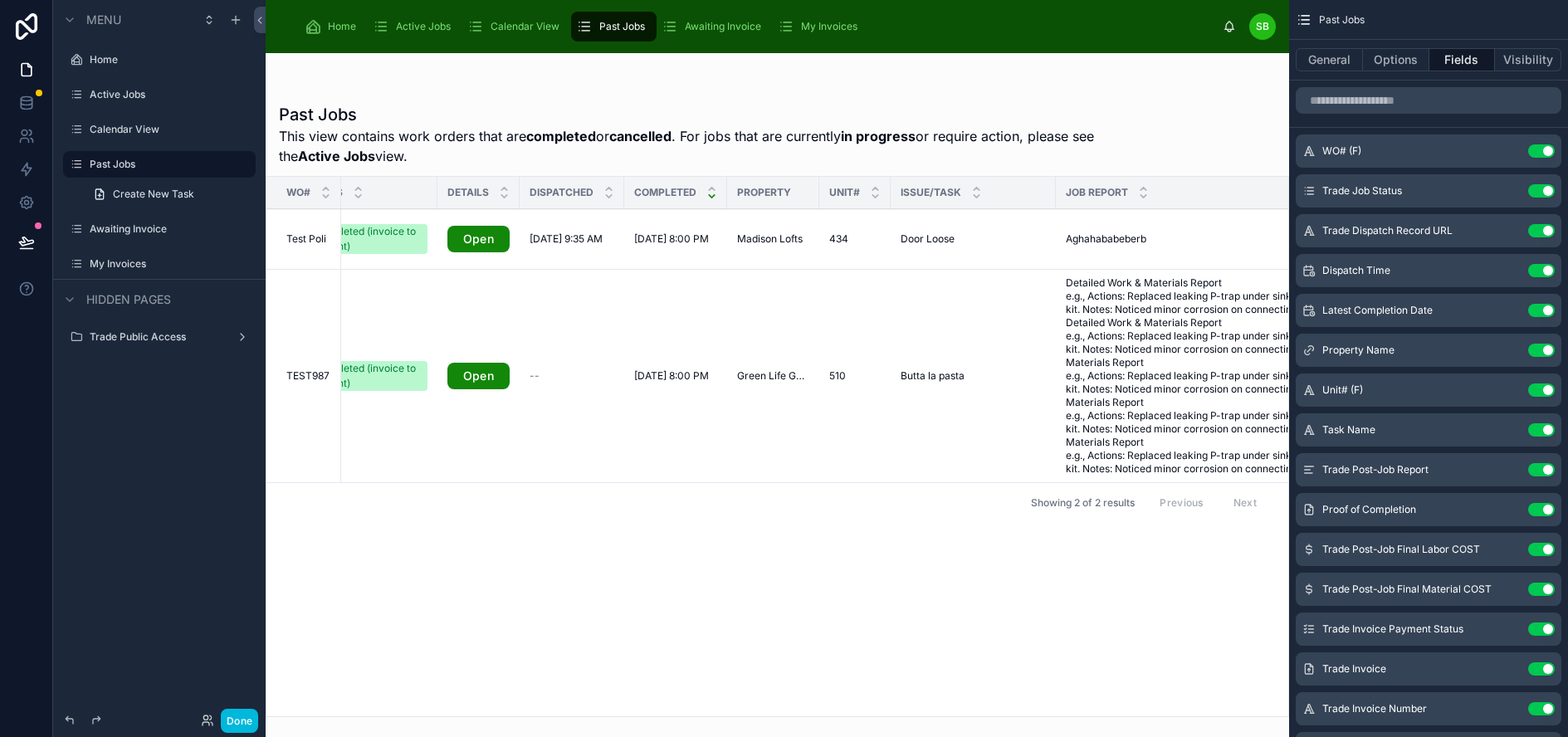
scroll to position [0, 0]
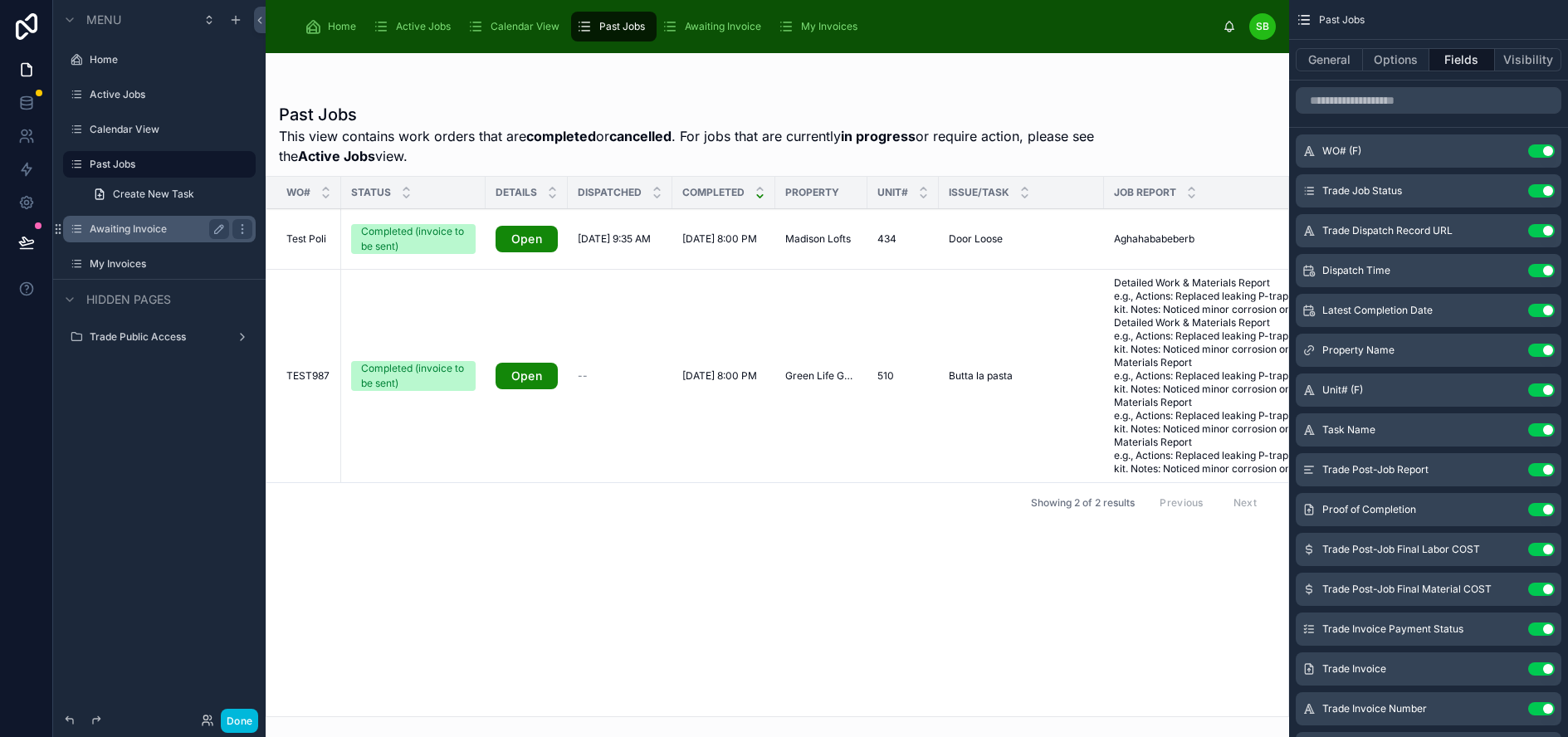
click at [119, 226] on label "Awaiting Invoice" at bounding box center [156, 229] width 133 height 14
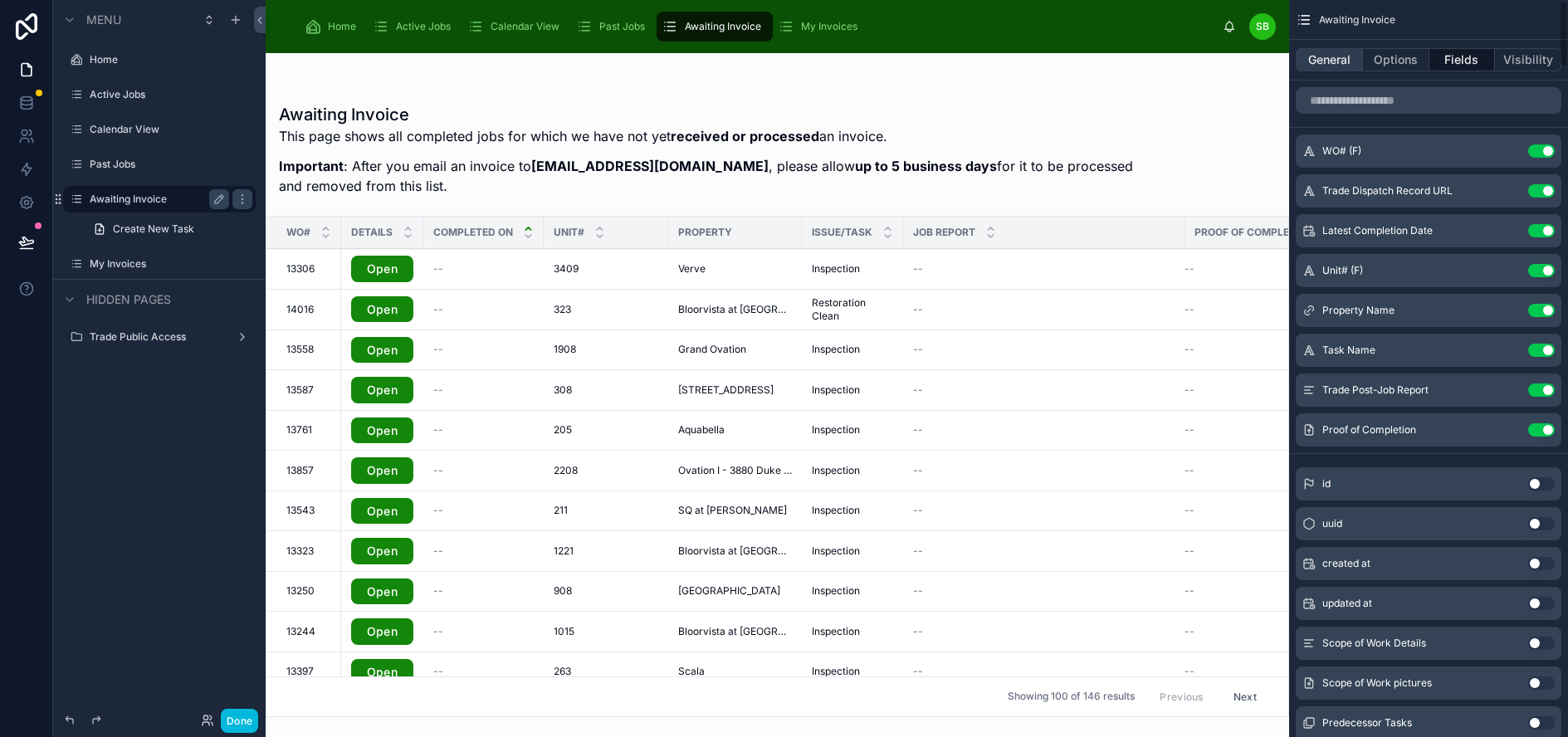
click at [1344, 62] on button "General" at bounding box center [1329, 60] width 67 height 24
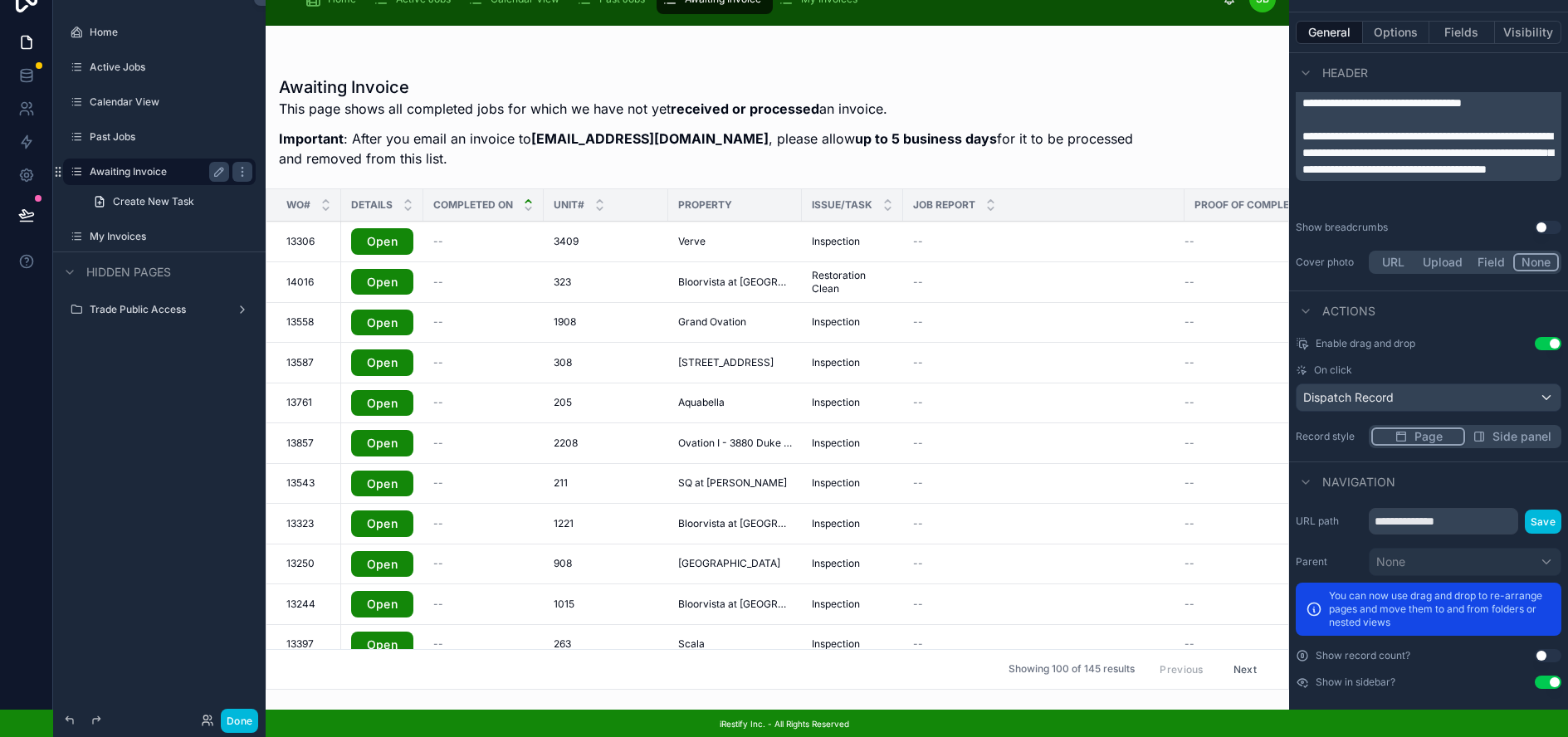
scroll to position [42, 1]
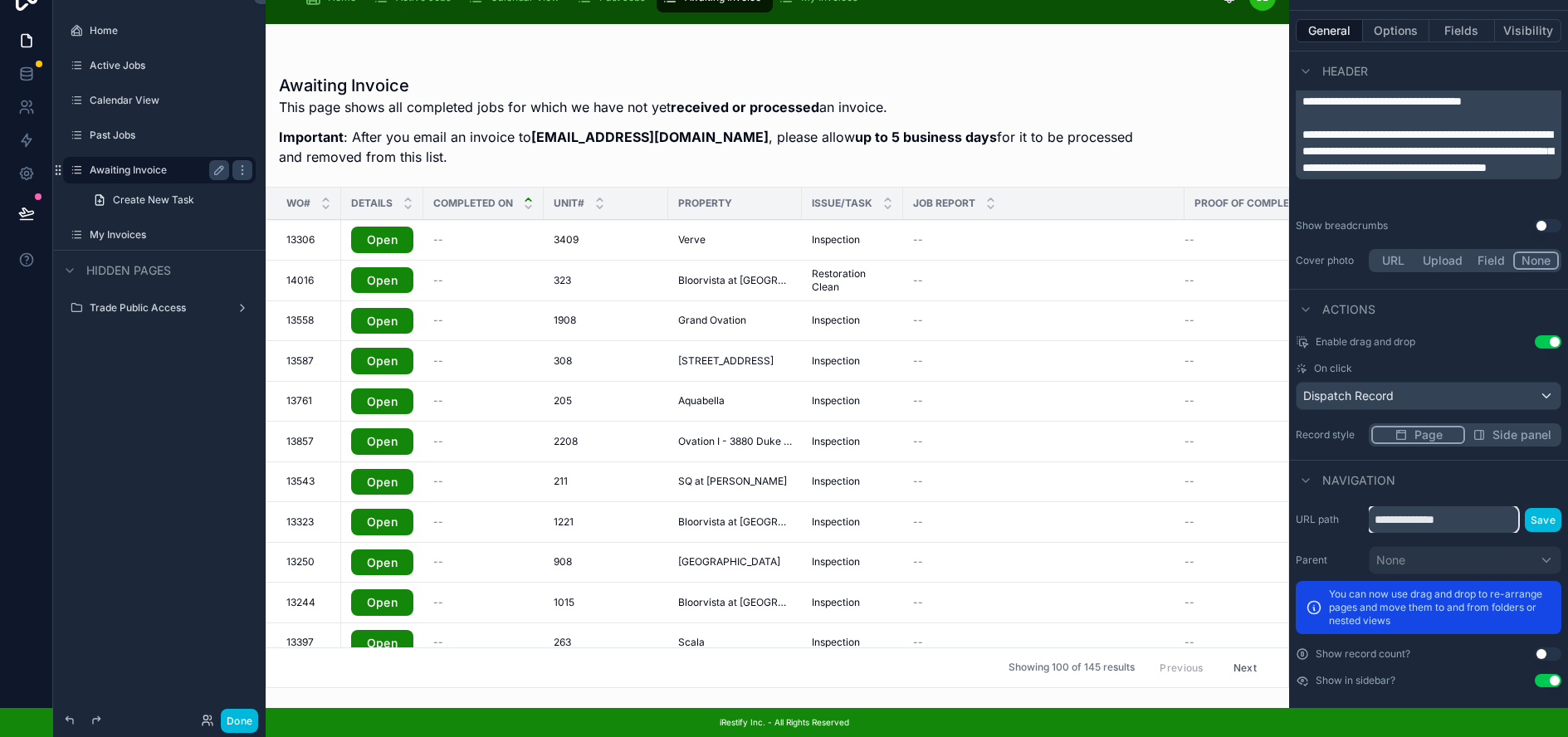
drag, startPoint x: 1473, startPoint y: 507, endPoint x: 1365, endPoint y: 509, distance: 108.0
click at [1365, 509] on div "**********" at bounding box center [1428, 519] width 266 height 26
type input "**********"
click at [1549, 508] on button "Save" at bounding box center [1543, 519] width 36 height 25
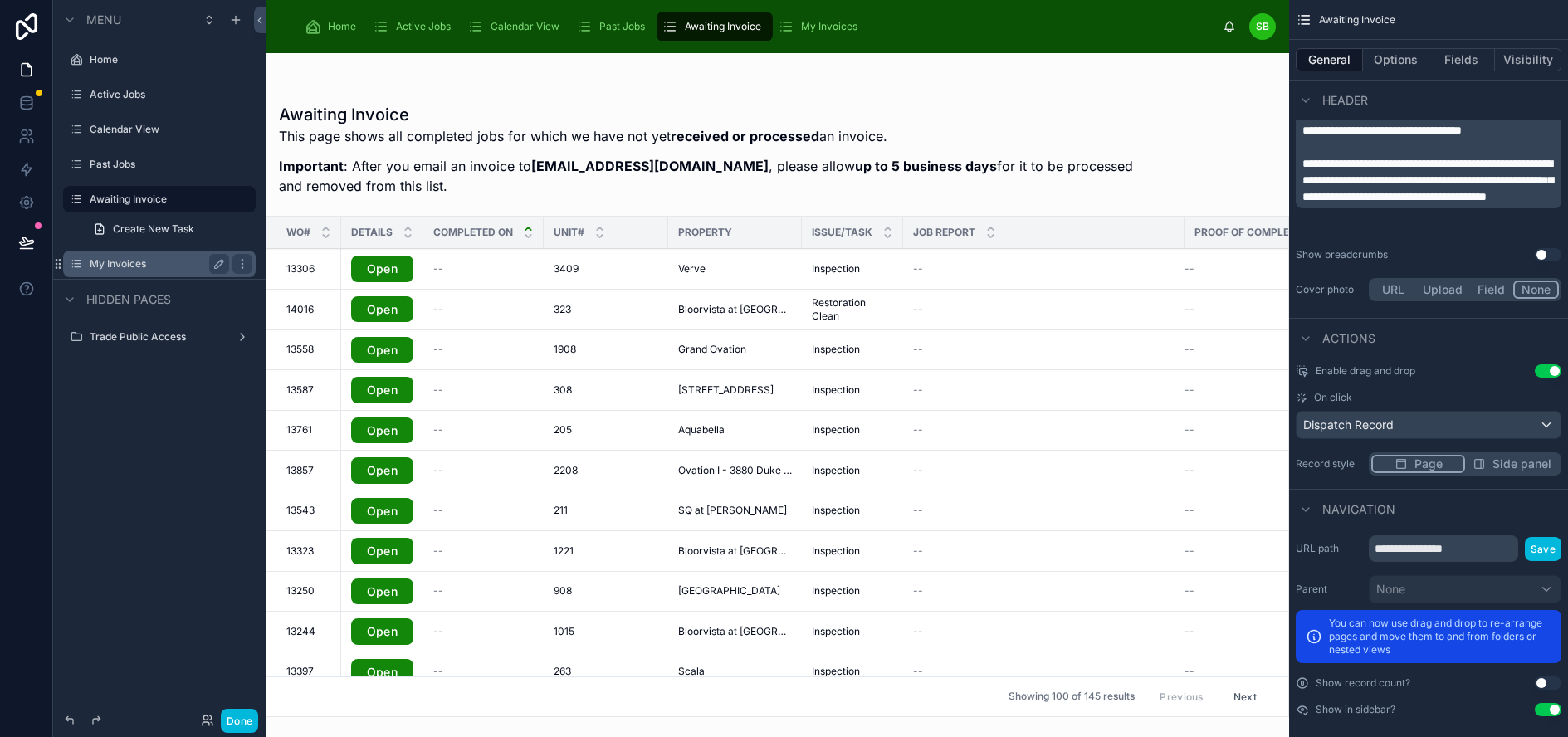
click at [130, 264] on label "My Invoices" at bounding box center [156, 263] width 133 height 14
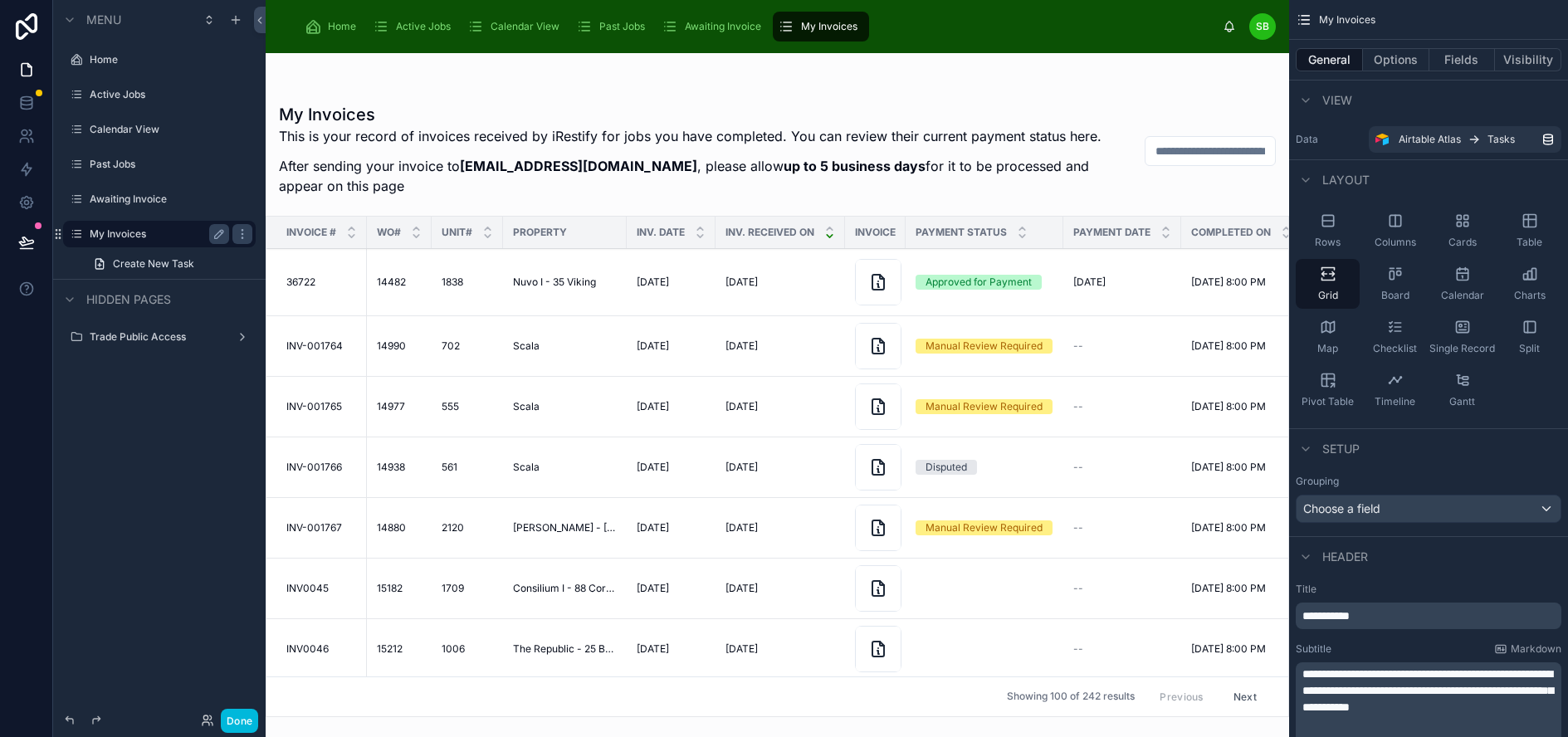
drag, startPoint x: 1021, startPoint y: 721, endPoint x: 1185, endPoint y: 720, distance: 164.0
click at [1185, 720] on div at bounding box center [777, 395] width 1023 height 683
click at [1537, 54] on button "Visibility" at bounding box center [1527, 60] width 66 height 24
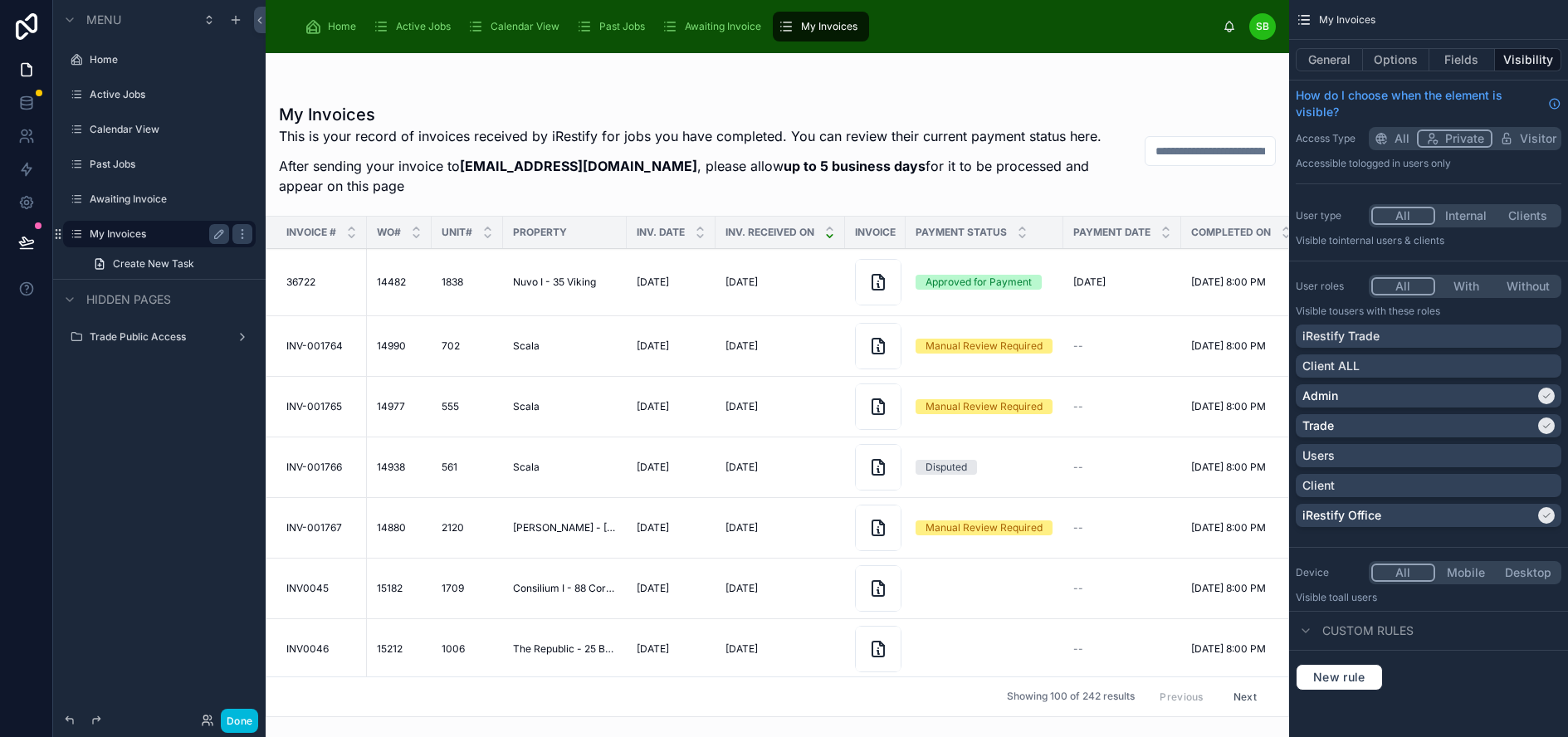
click at [723, 26] on span "Awaiting Invoice" at bounding box center [723, 26] width 76 height 14
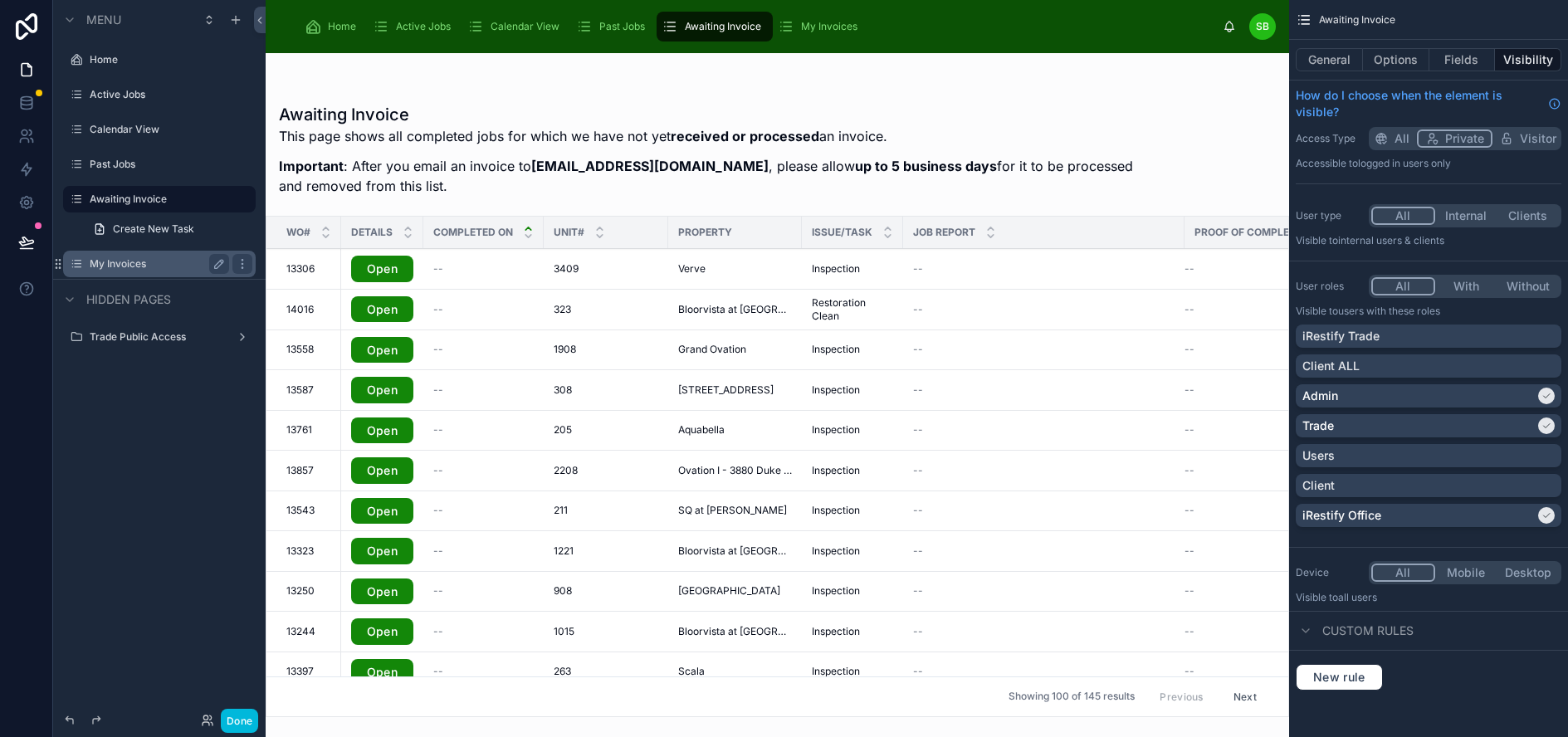
click at [606, 29] on span "Past Jobs" at bounding box center [622, 26] width 45 height 14
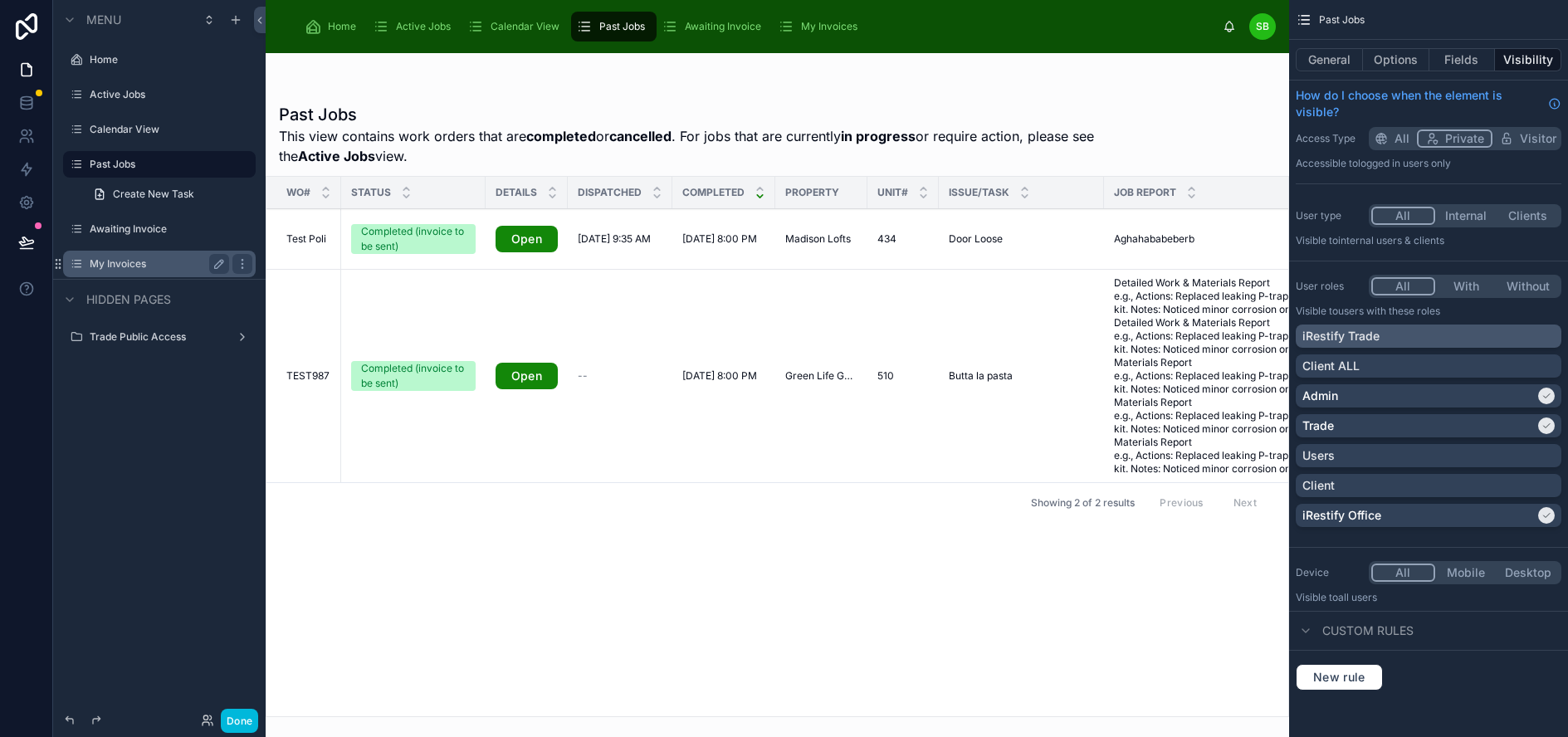
click at [1550, 338] on div "iRestify Trade" at bounding box center [1428, 336] width 252 height 16
click at [501, 28] on span "Calendar View" at bounding box center [525, 26] width 69 height 14
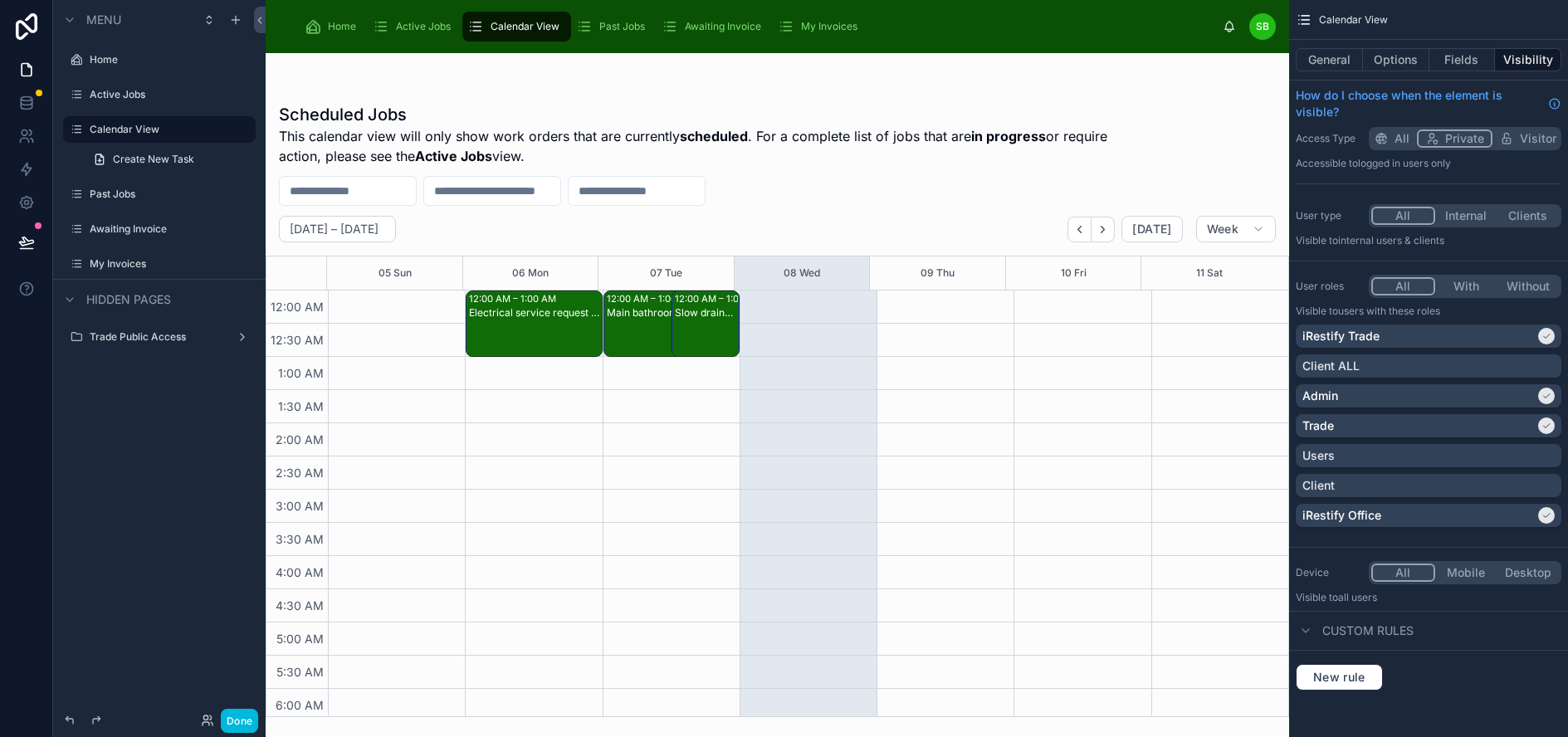
click at [389, 25] on div "Active Jobs" at bounding box center [414, 26] width 84 height 26
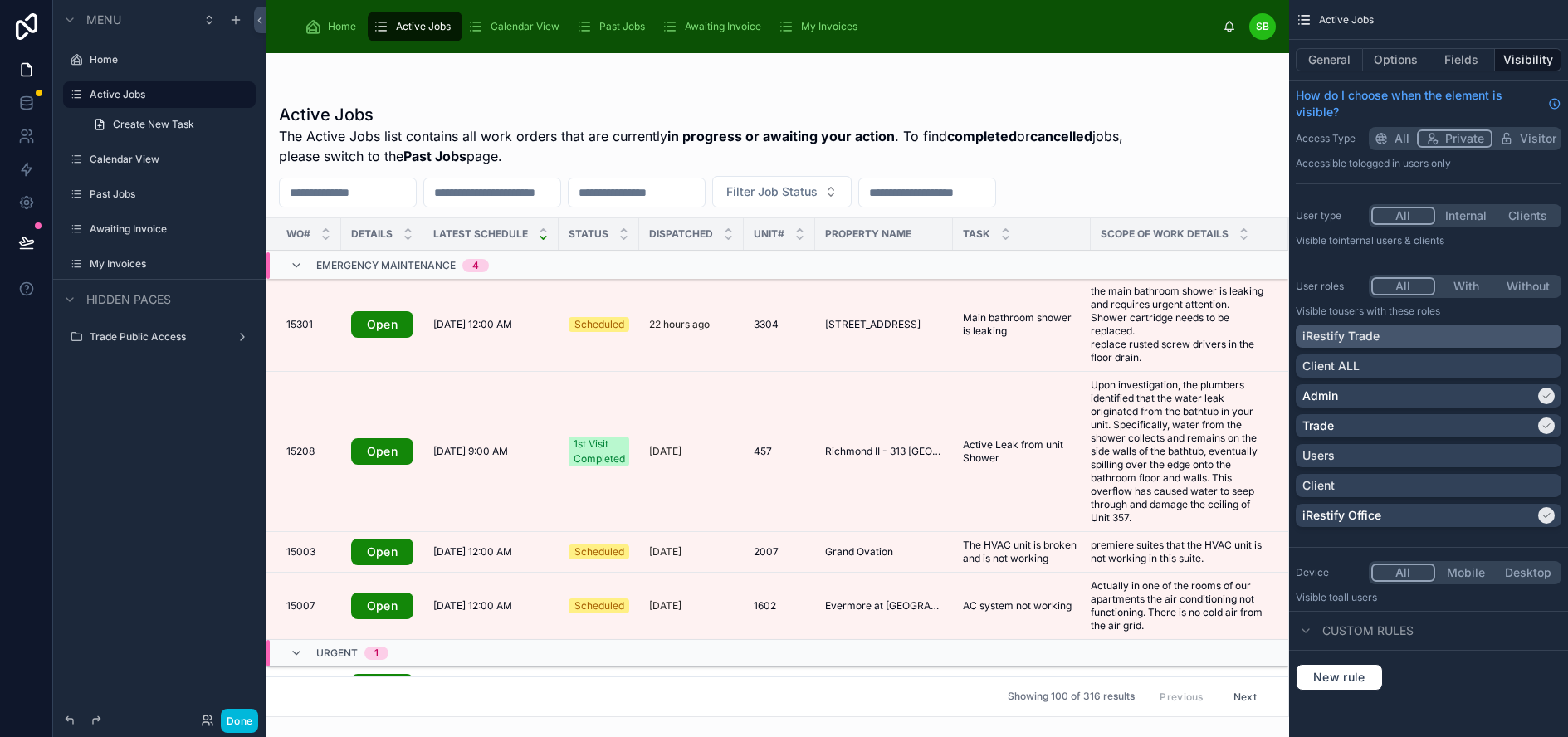
click at [1509, 336] on div "iRestify Trade" at bounding box center [1428, 336] width 252 height 16
click at [511, 28] on span "Calendar View" at bounding box center [525, 26] width 69 height 14
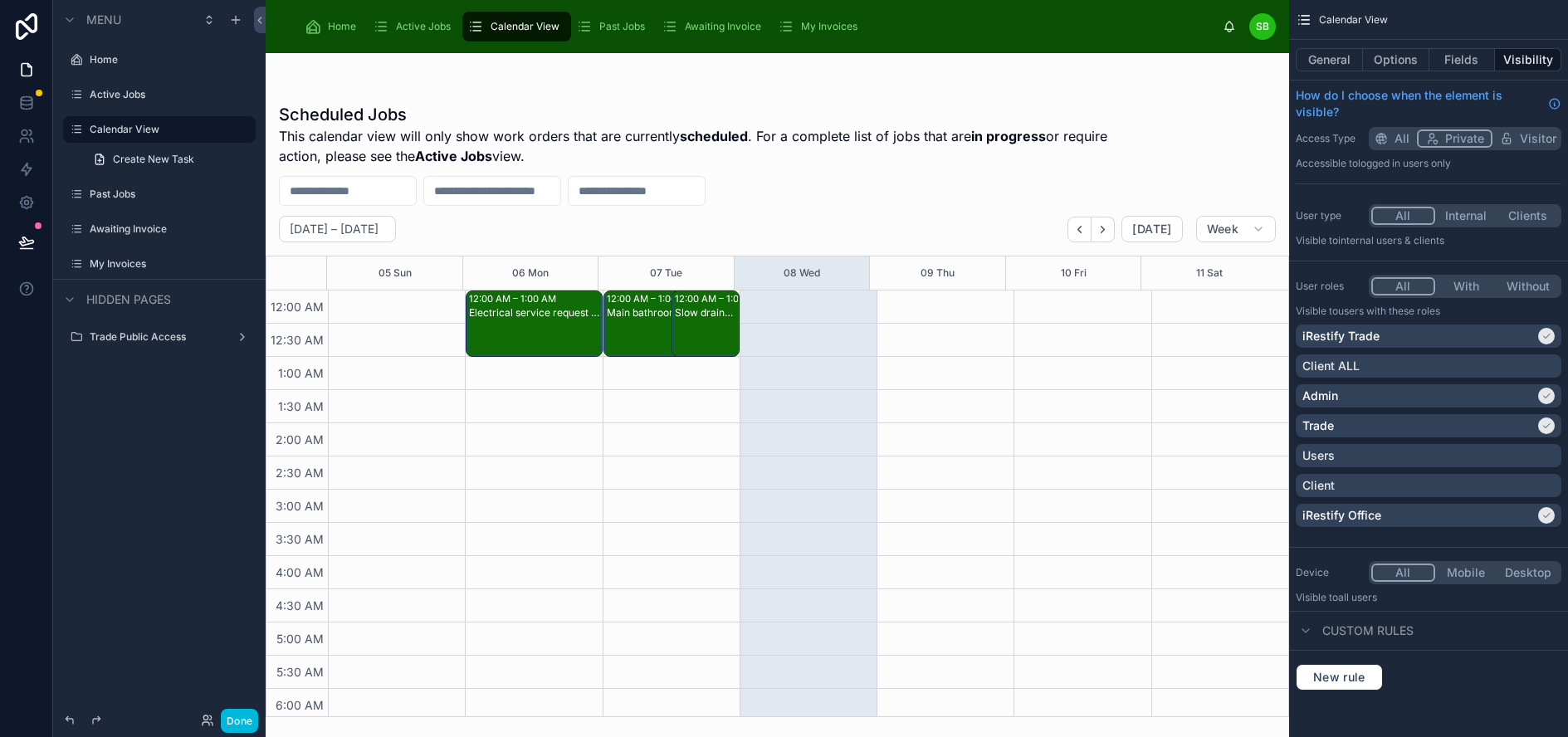
click at [628, 22] on span "Past Jobs" at bounding box center [622, 26] width 45 height 14
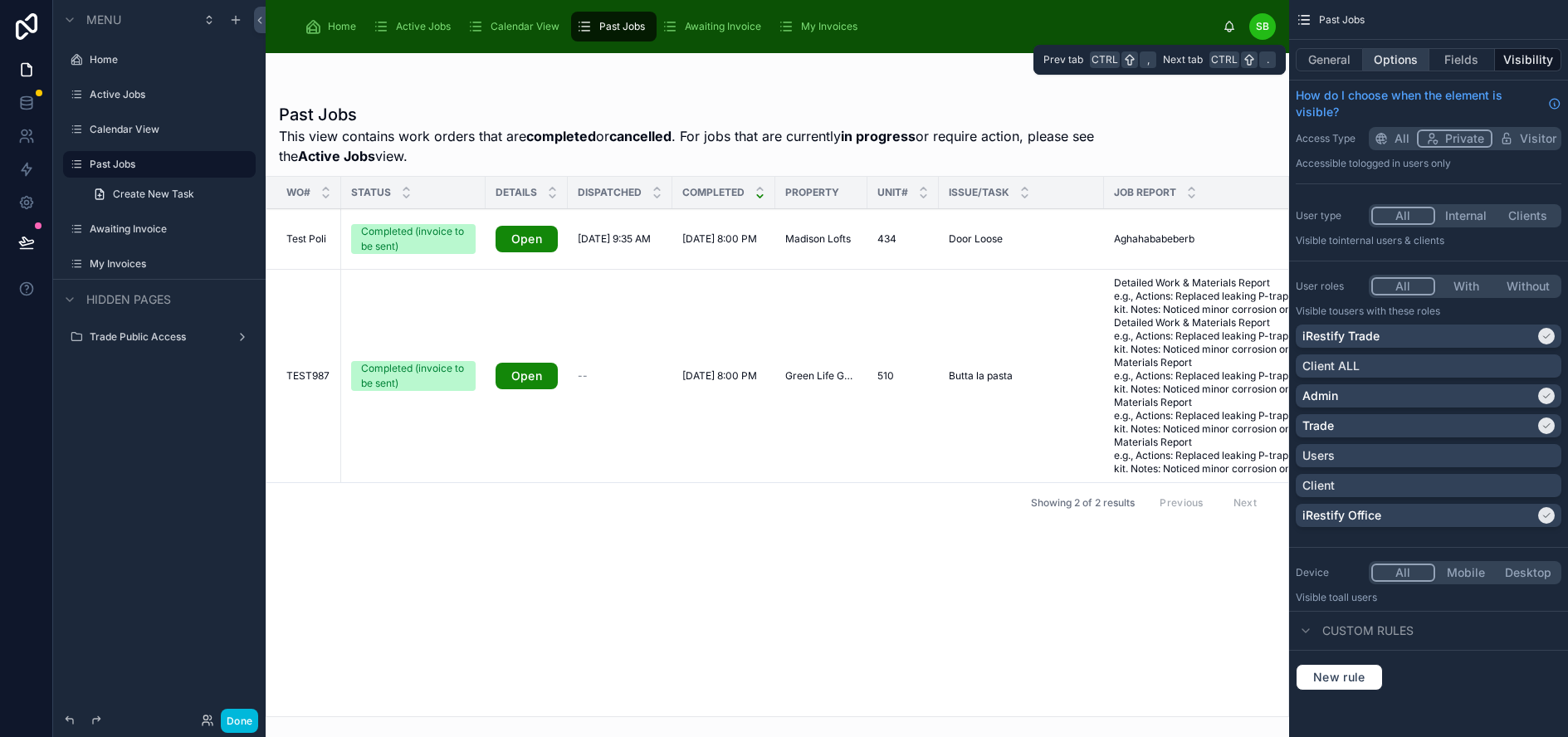
click at [1404, 59] on button "Options" at bounding box center [1395, 60] width 66 height 24
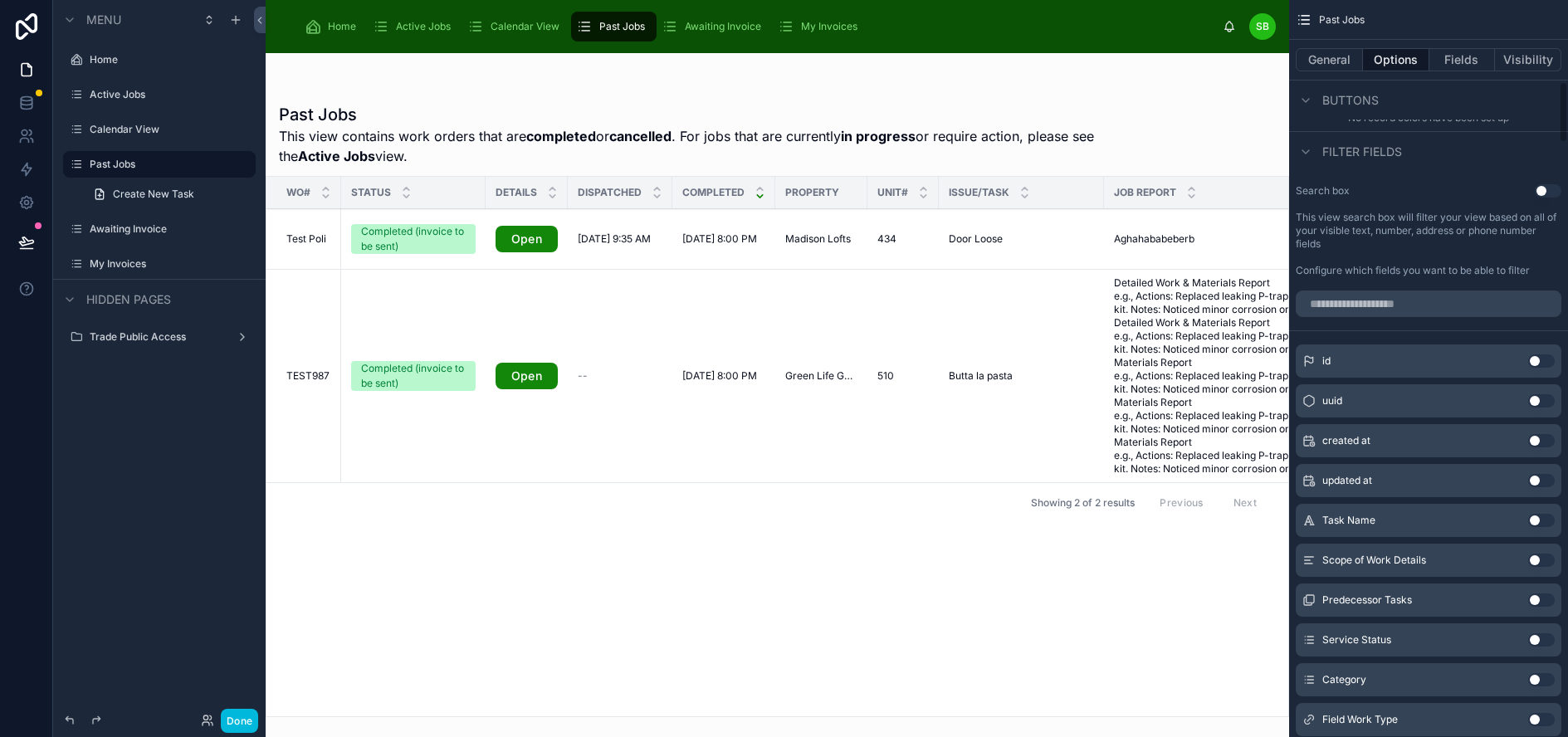
scroll to position [996, 0]
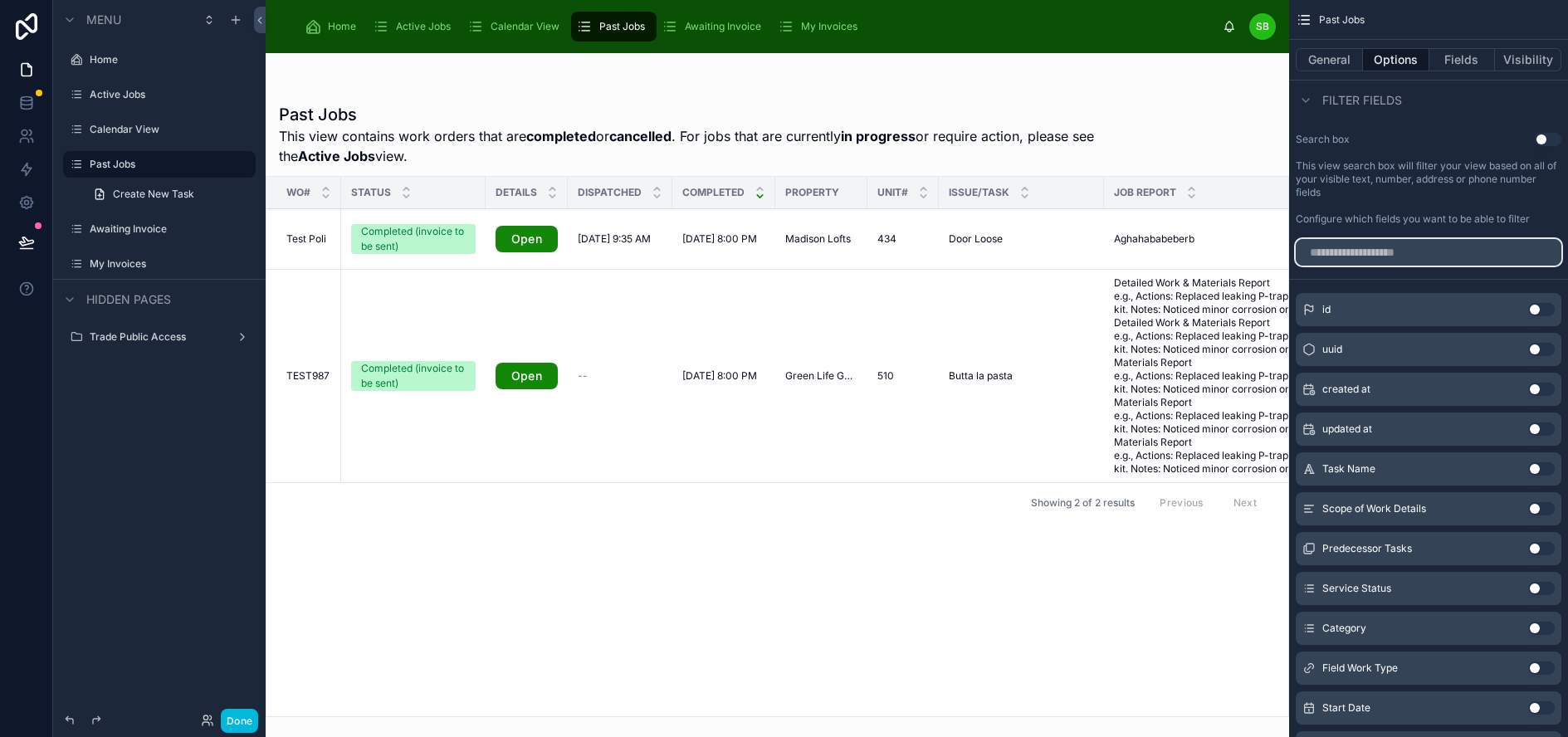
click at [1435, 256] on input "scrollable content" at bounding box center [1428, 251] width 266 height 26
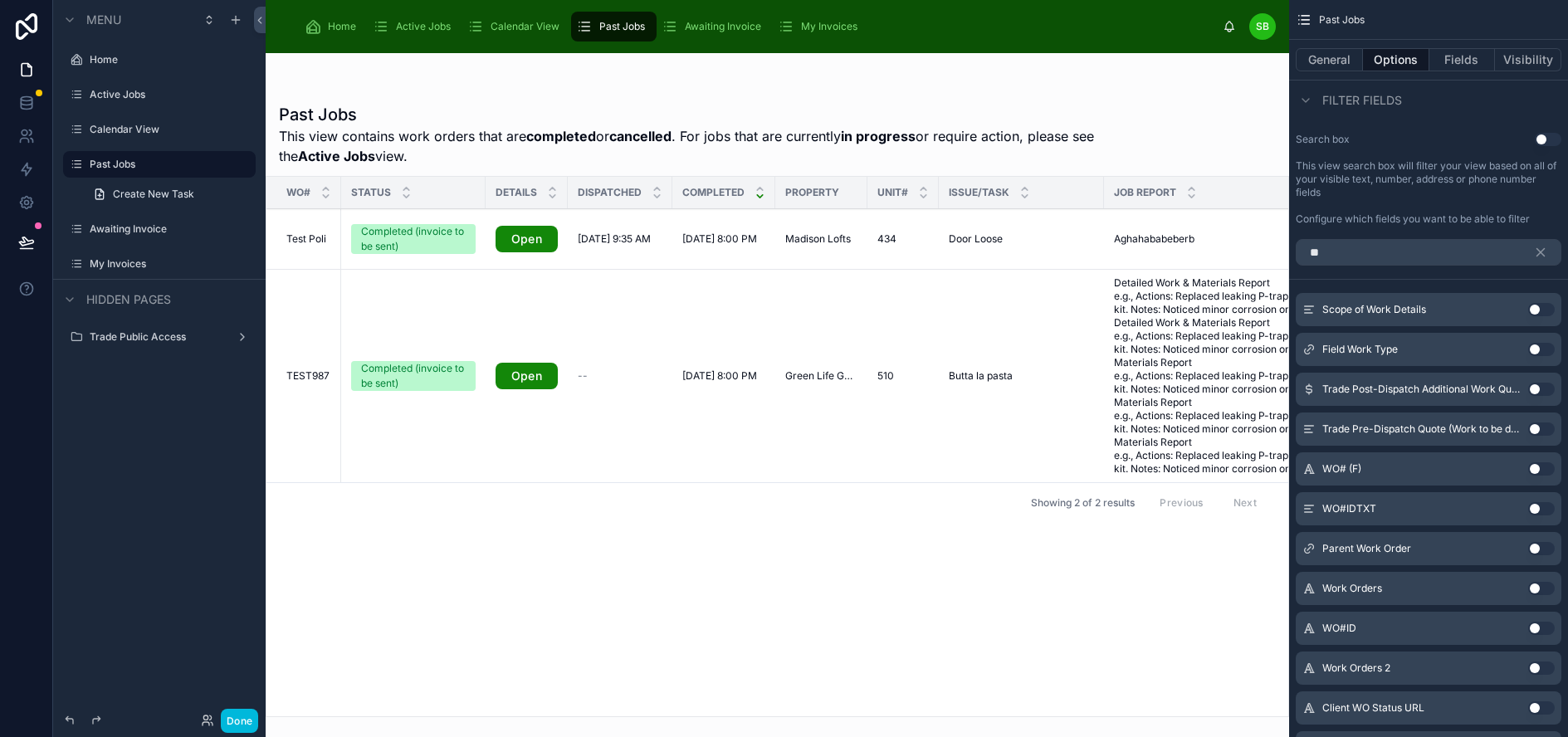
click at [1545, 469] on button "Use setting" at bounding box center [1541, 468] width 26 height 14
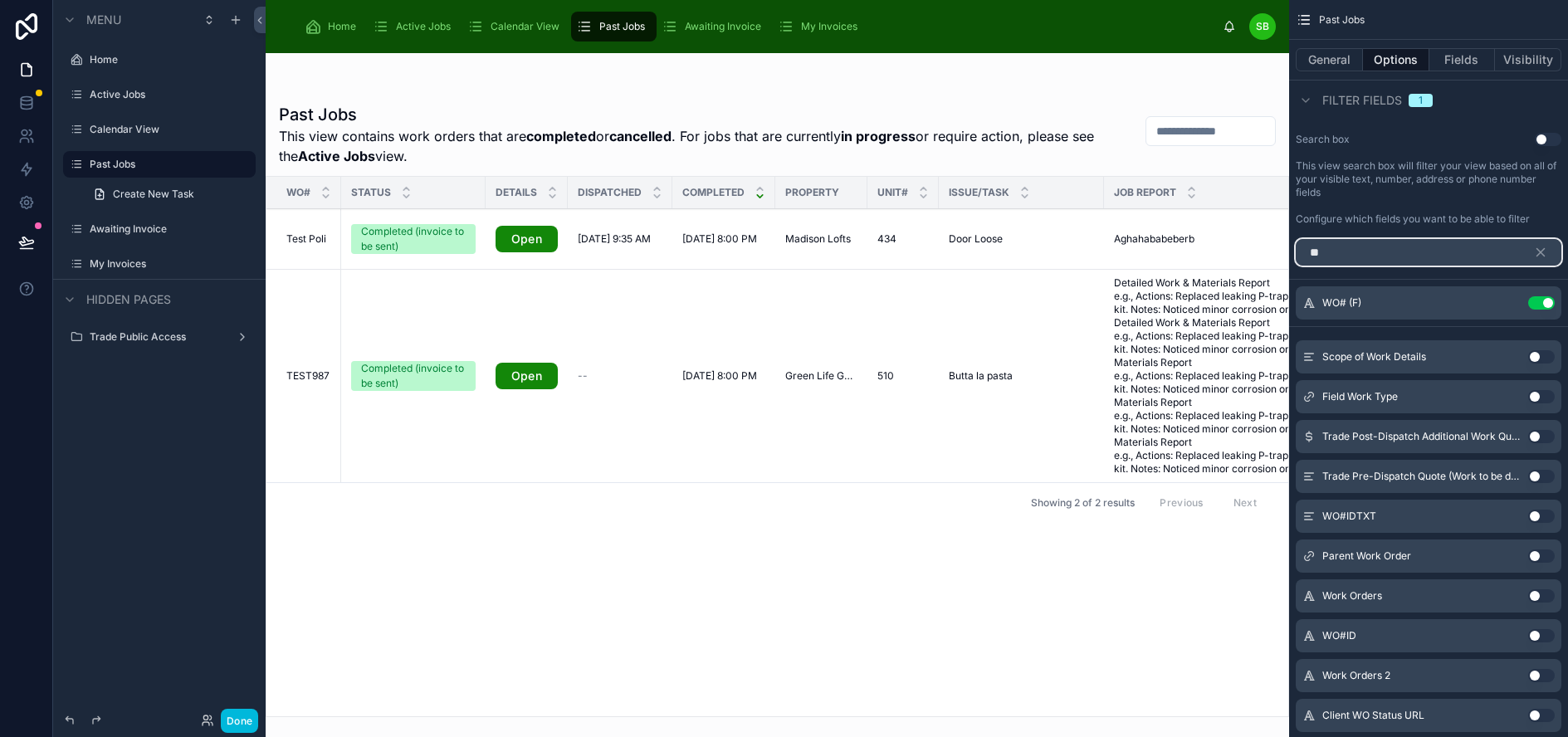
click at [1415, 250] on input "**" at bounding box center [1428, 251] width 266 height 26
type input "*"
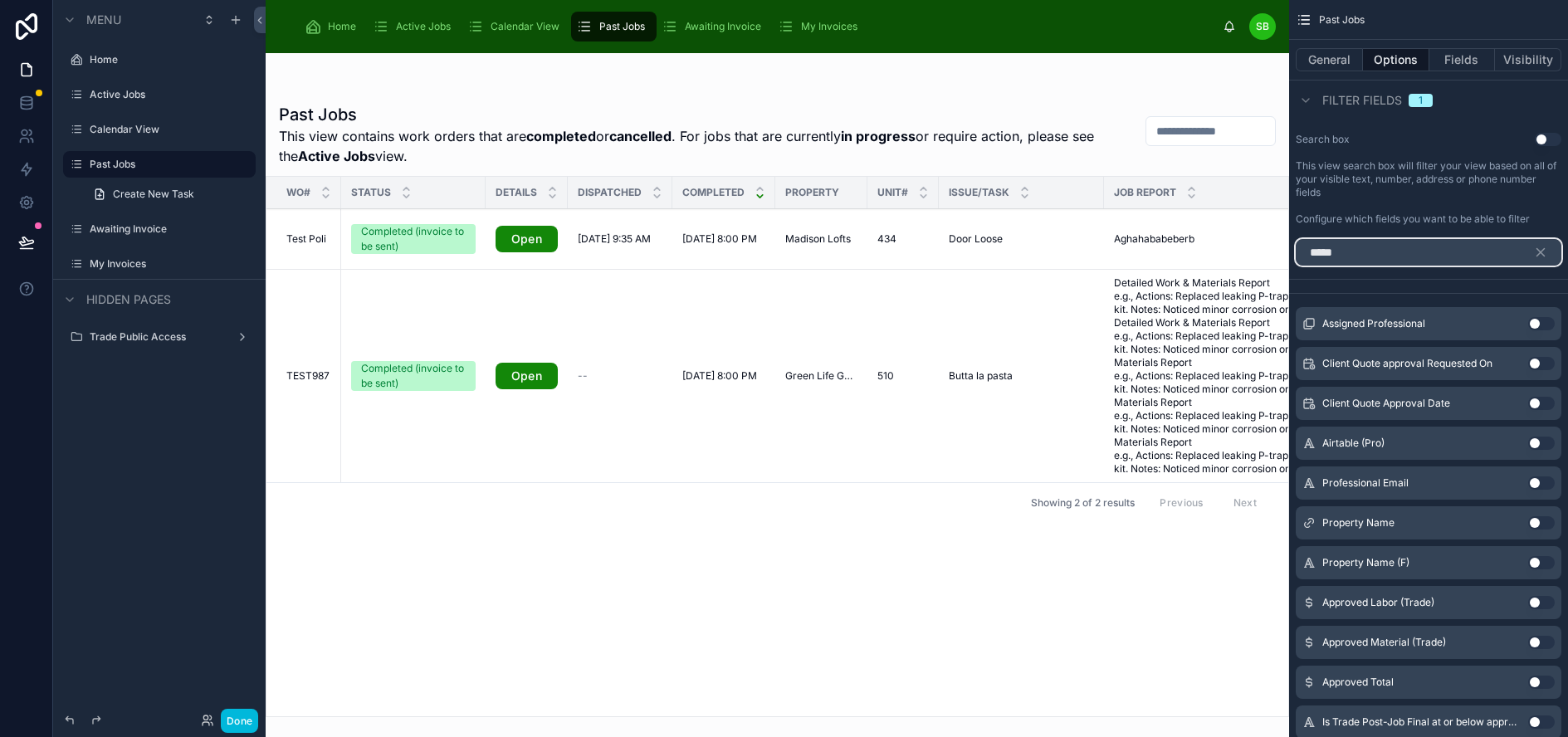
scroll to position [673, 0]
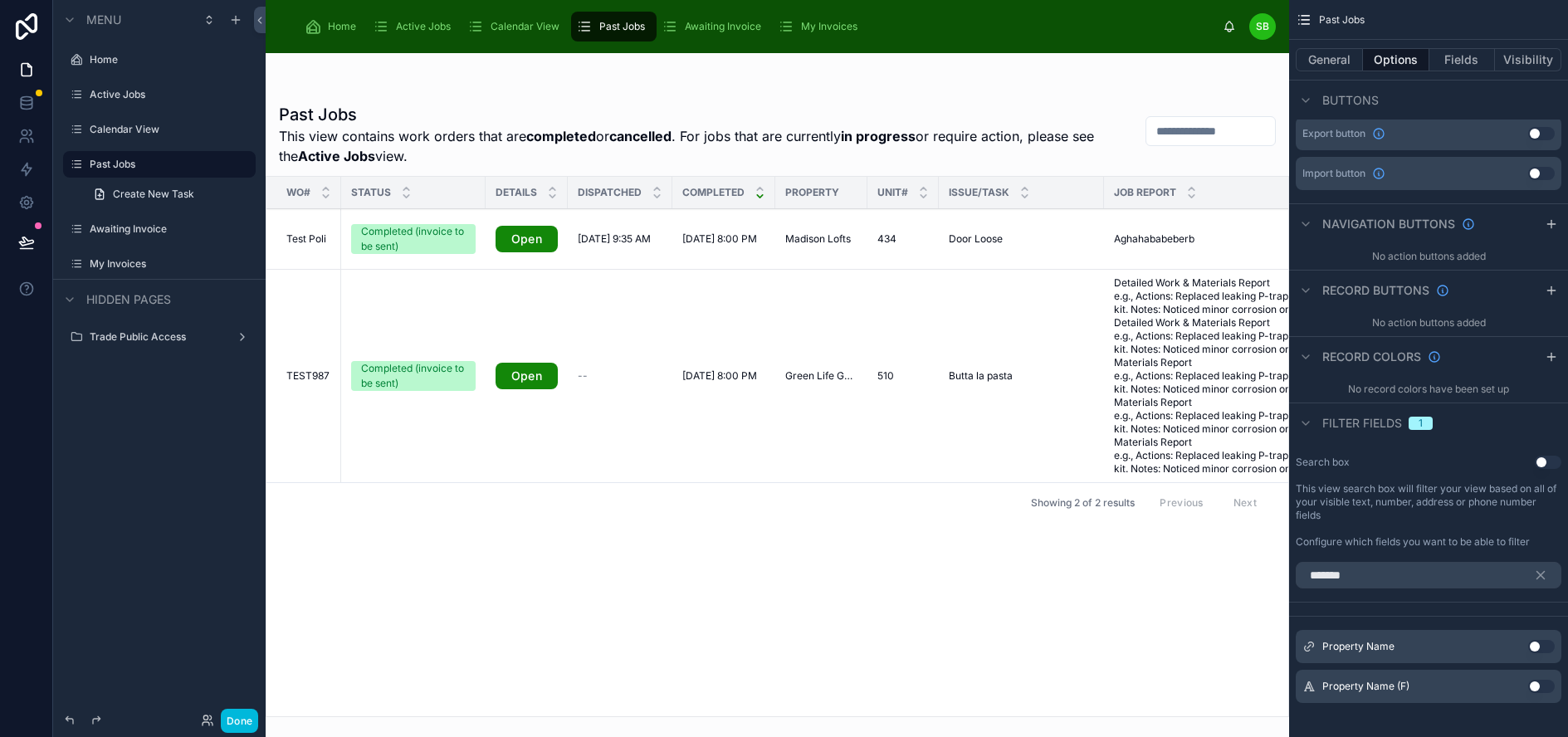
click at [1553, 690] on button "Use setting" at bounding box center [1541, 686] width 26 height 14
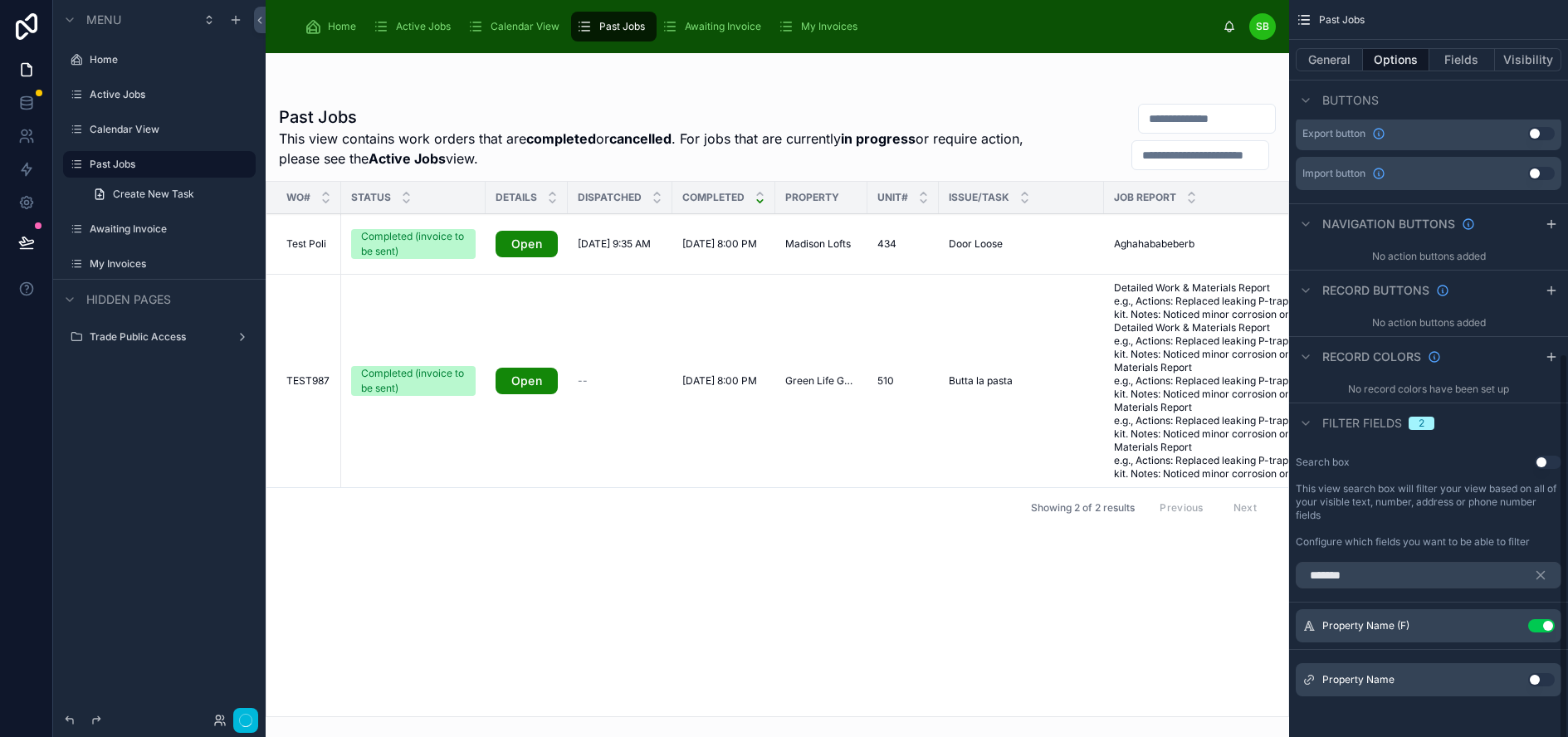
scroll to position [666, 0]
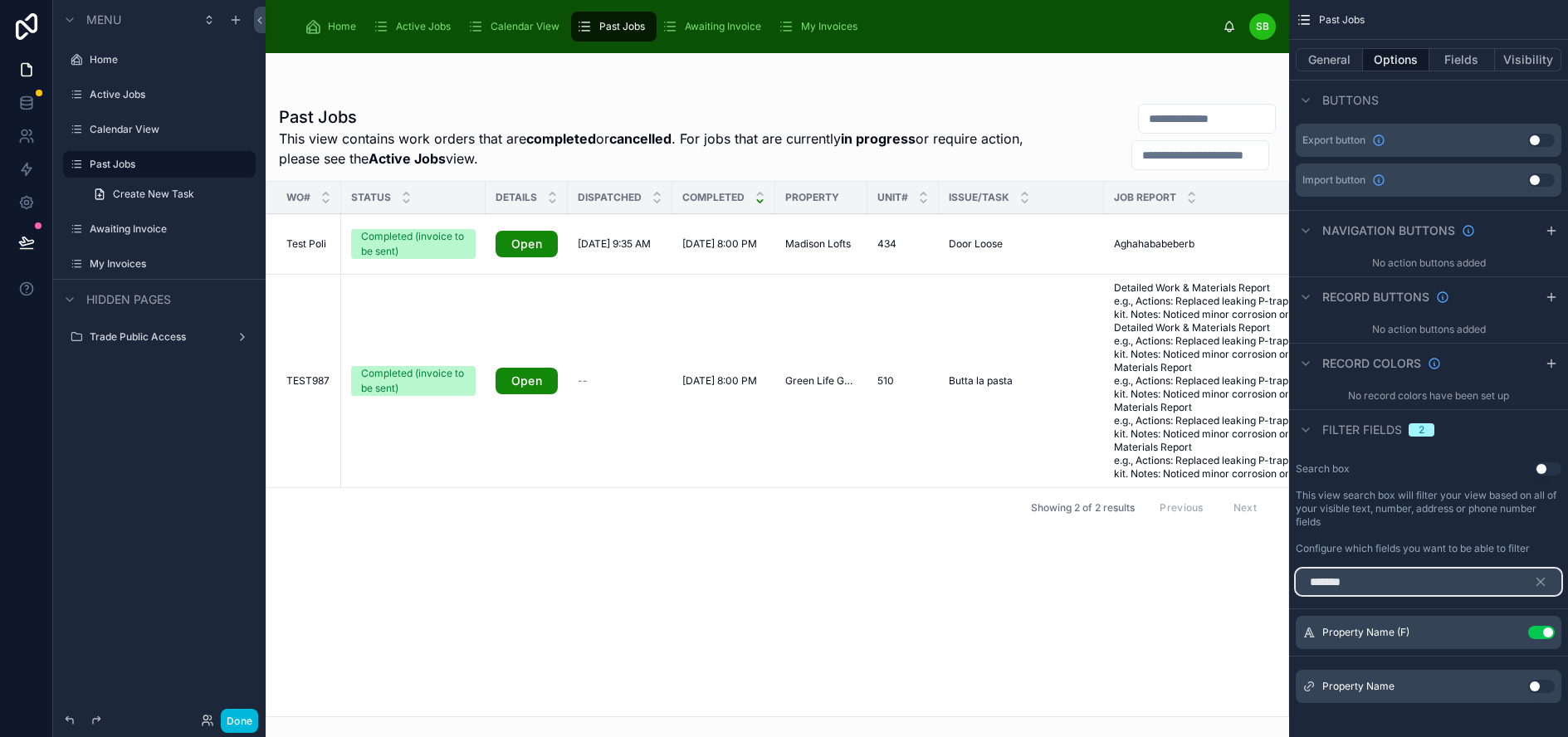
drag, startPoint x: 1503, startPoint y: 584, endPoint x: 1298, endPoint y: 580, distance: 205.0
click at [1298, 580] on div "Home Active Jobs Calendar View Past Jobs Awaiting Invoice My Invoices SB Stefan…" at bounding box center [917, 368] width 1302 height 737
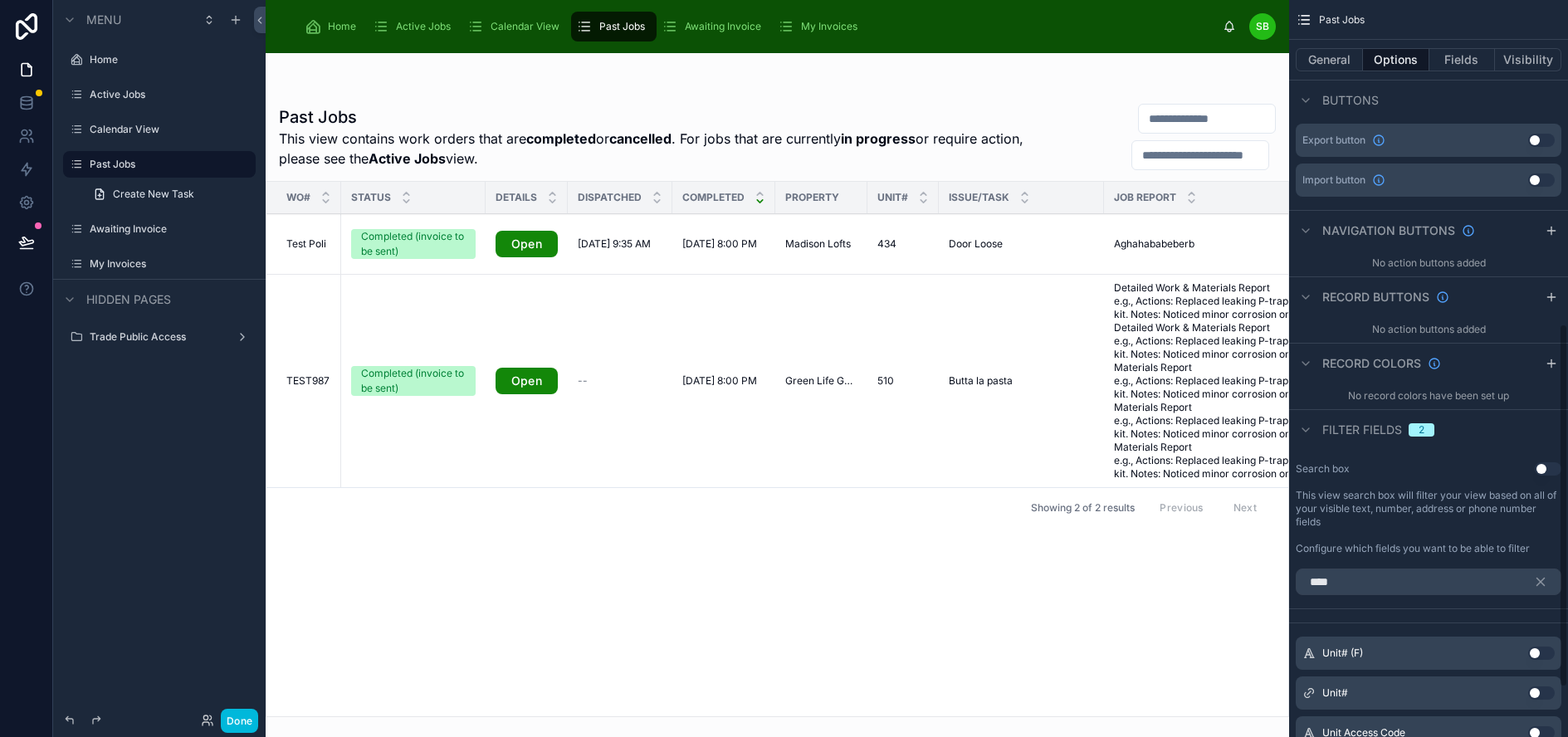
click at [1553, 652] on button "Use setting" at bounding box center [1541, 653] width 26 height 14
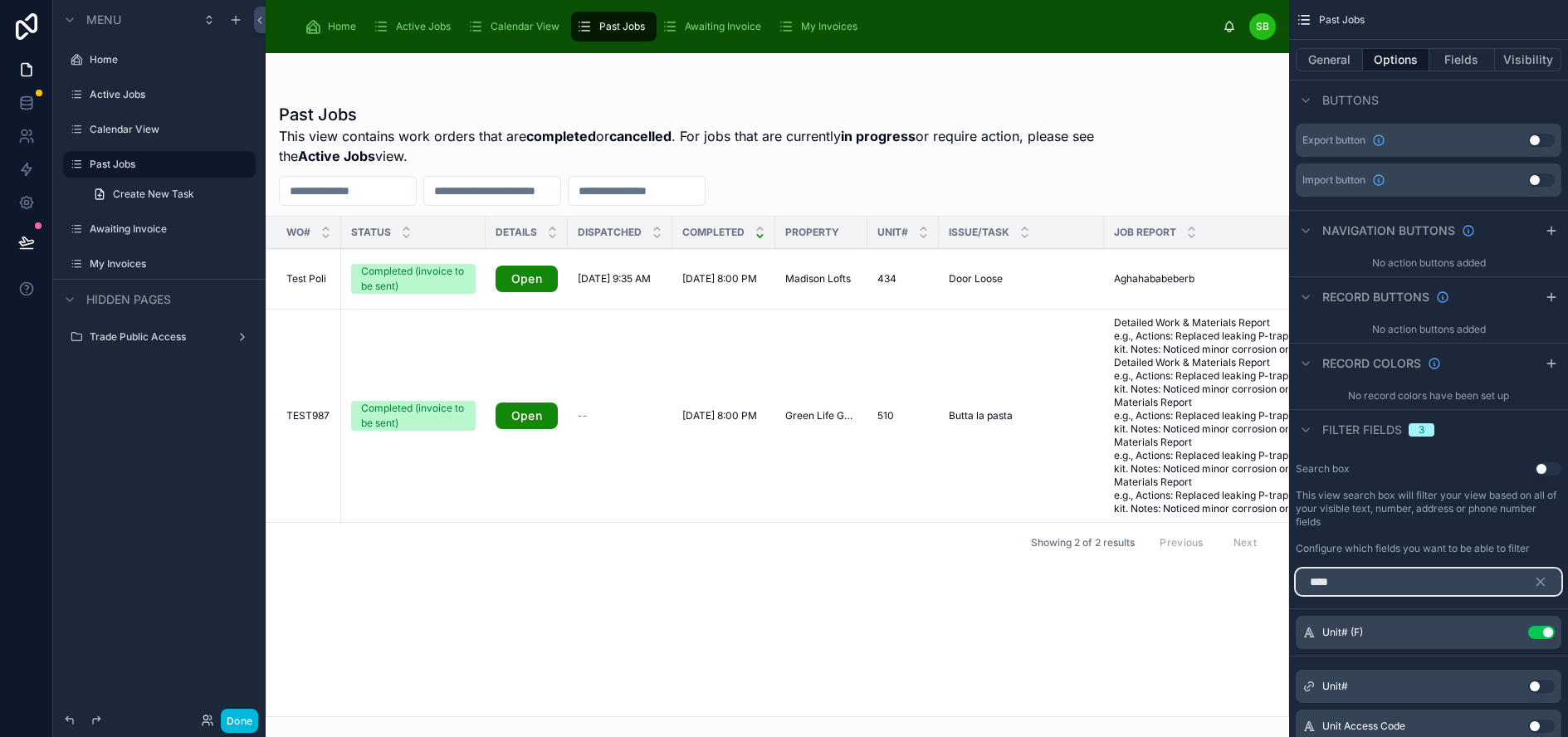
drag, startPoint x: 1416, startPoint y: 576, endPoint x: 1252, endPoint y: 583, distance: 164.1
click at [1252, 583] on div "Home Active Jobs Calendar View Past Jobs Awaiting Invoice My Invoices SB Stefan…" at bounding box center [917, 368] width 1302 height 737
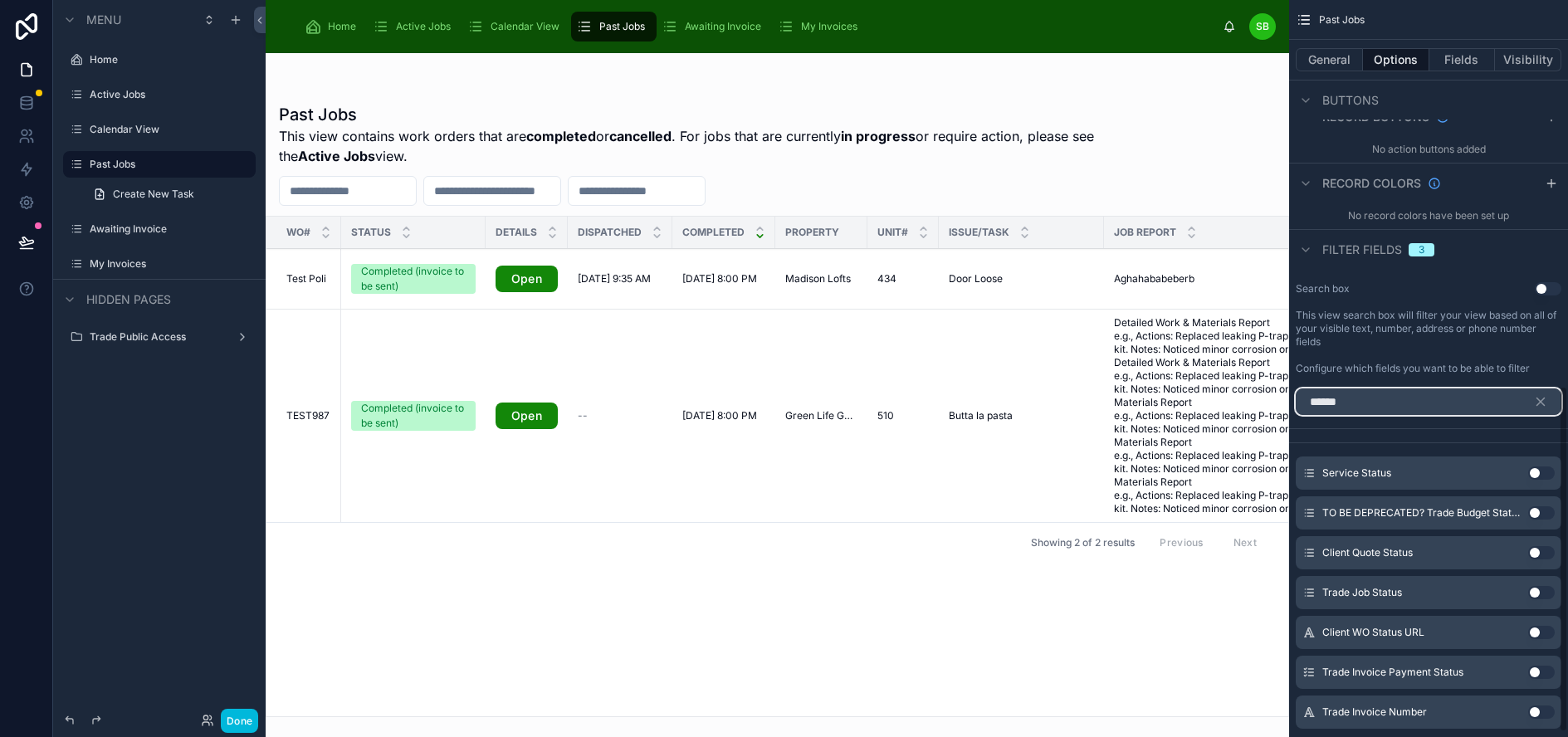
scroll to position [872, 0]
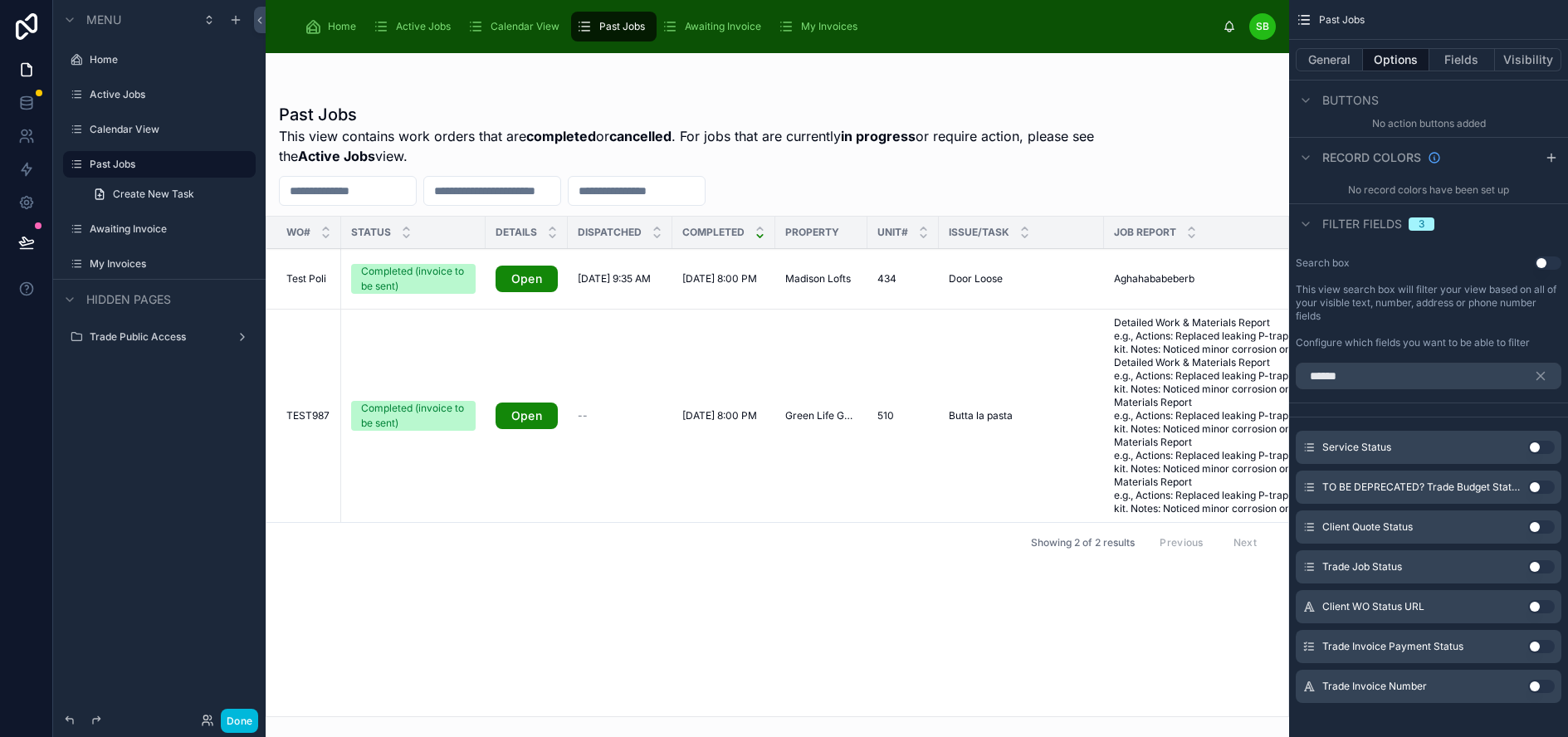
click at [1552, 565] on button "Use setting" at bounding box center [1541, 566] width 26 height 14
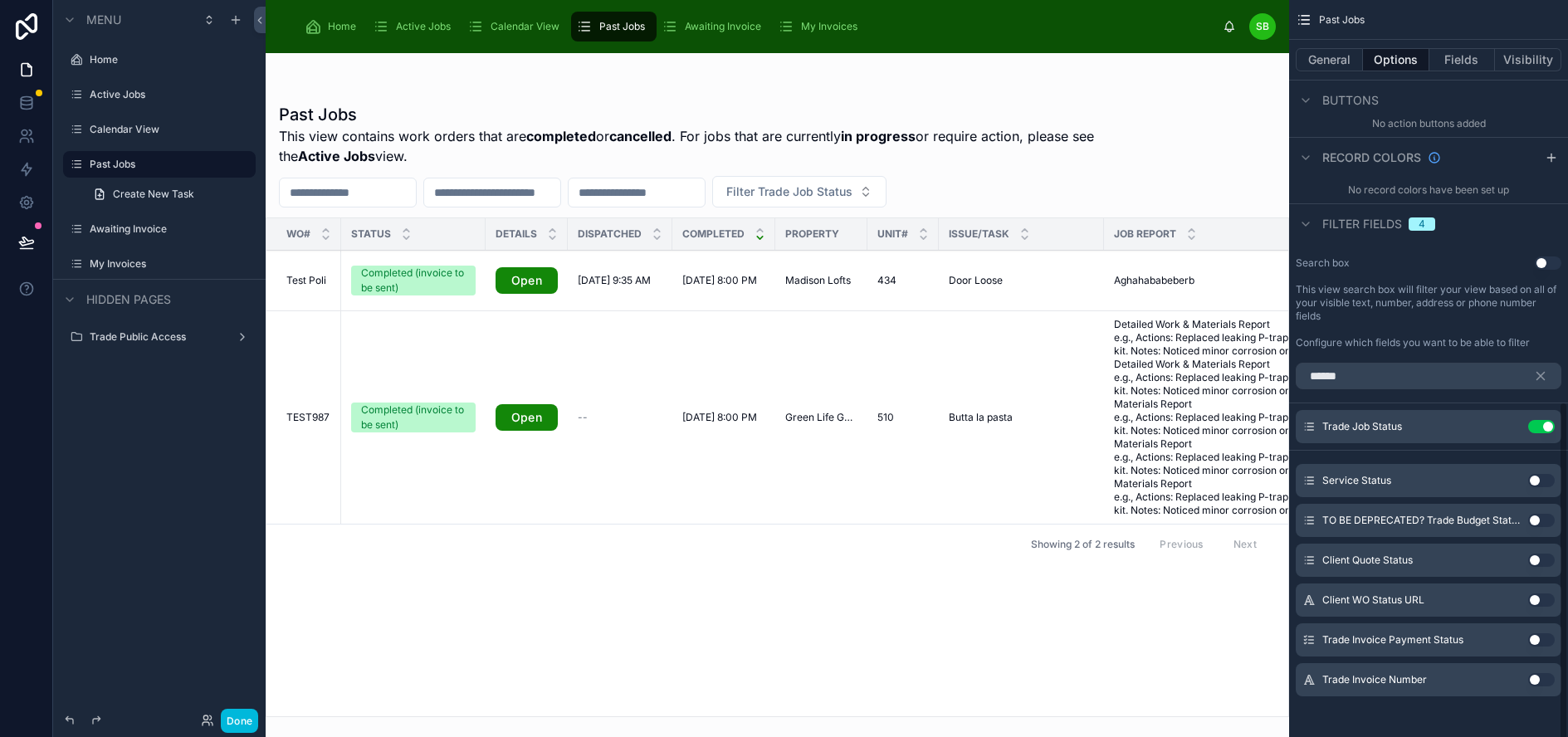
scroll to position [865, 0]
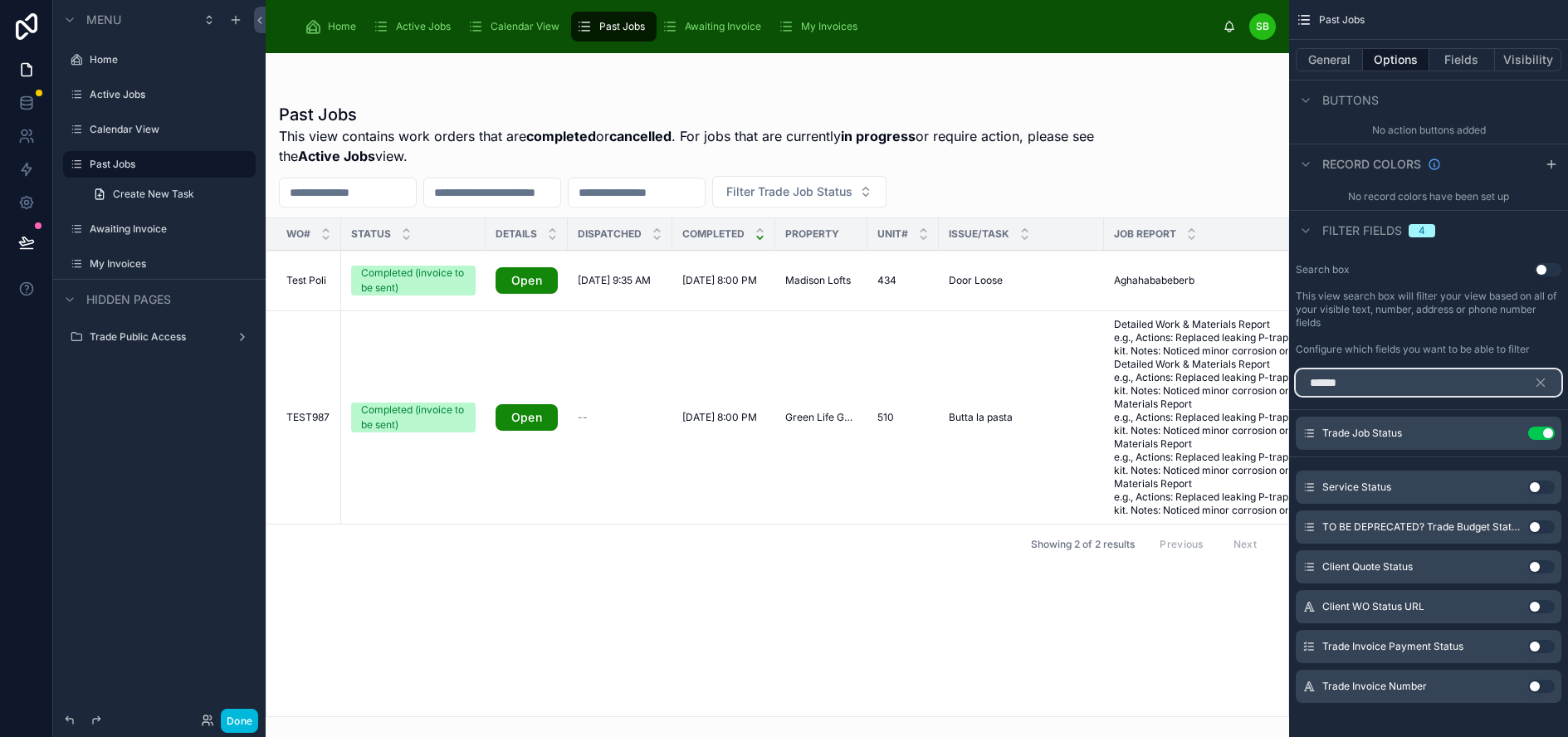
drag, startPoint x: 1495, startPoint y: 383, endPoint x: 1278, endPoint y: 387, distance: 217.0
click at [1278, 387] on div "Home Active Jobs Calendar View Past Jobs Awaiting Invoice My Invoices SB Stefan…" at bounding box center [917, 368] width 1302 height 737
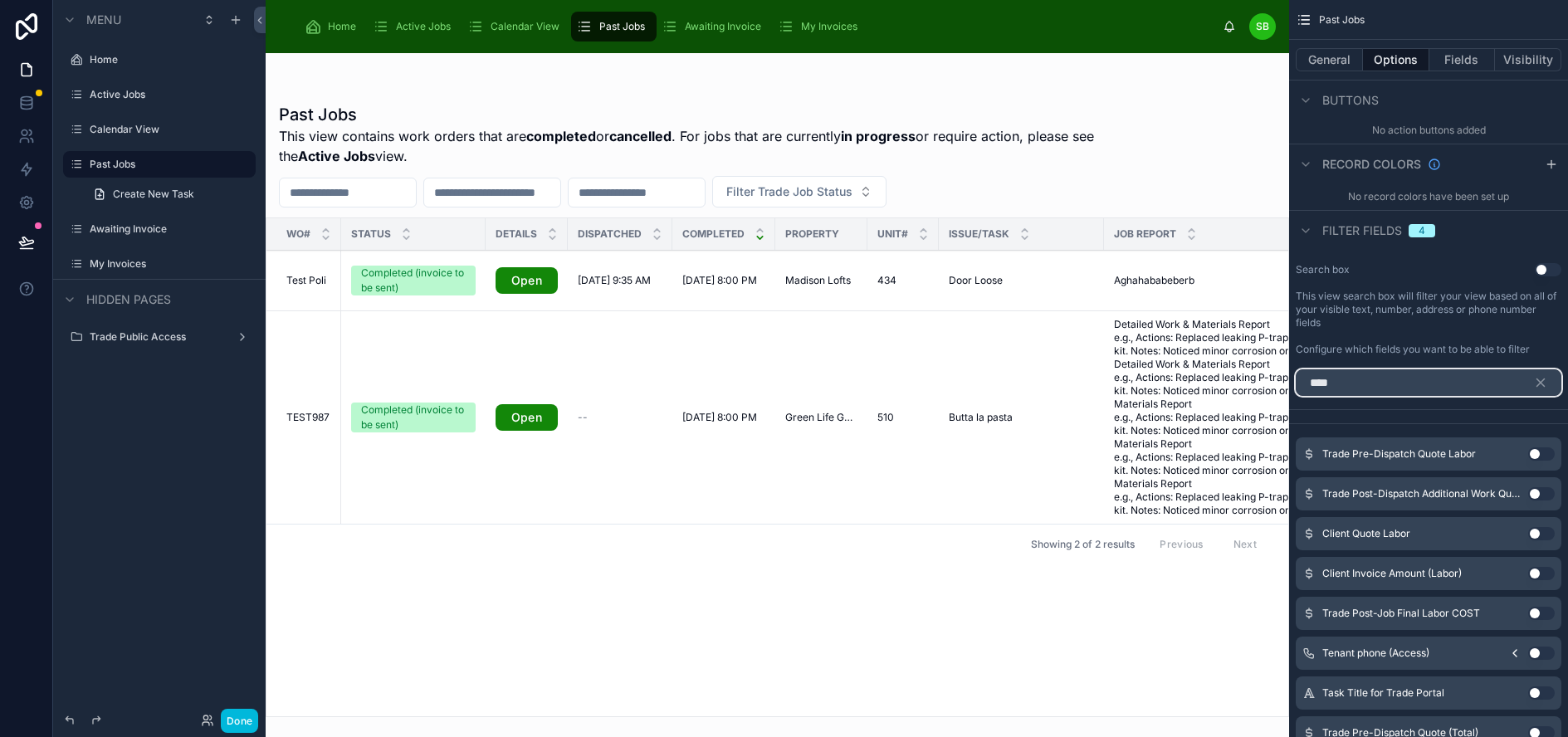
scroll to position [673, 0]
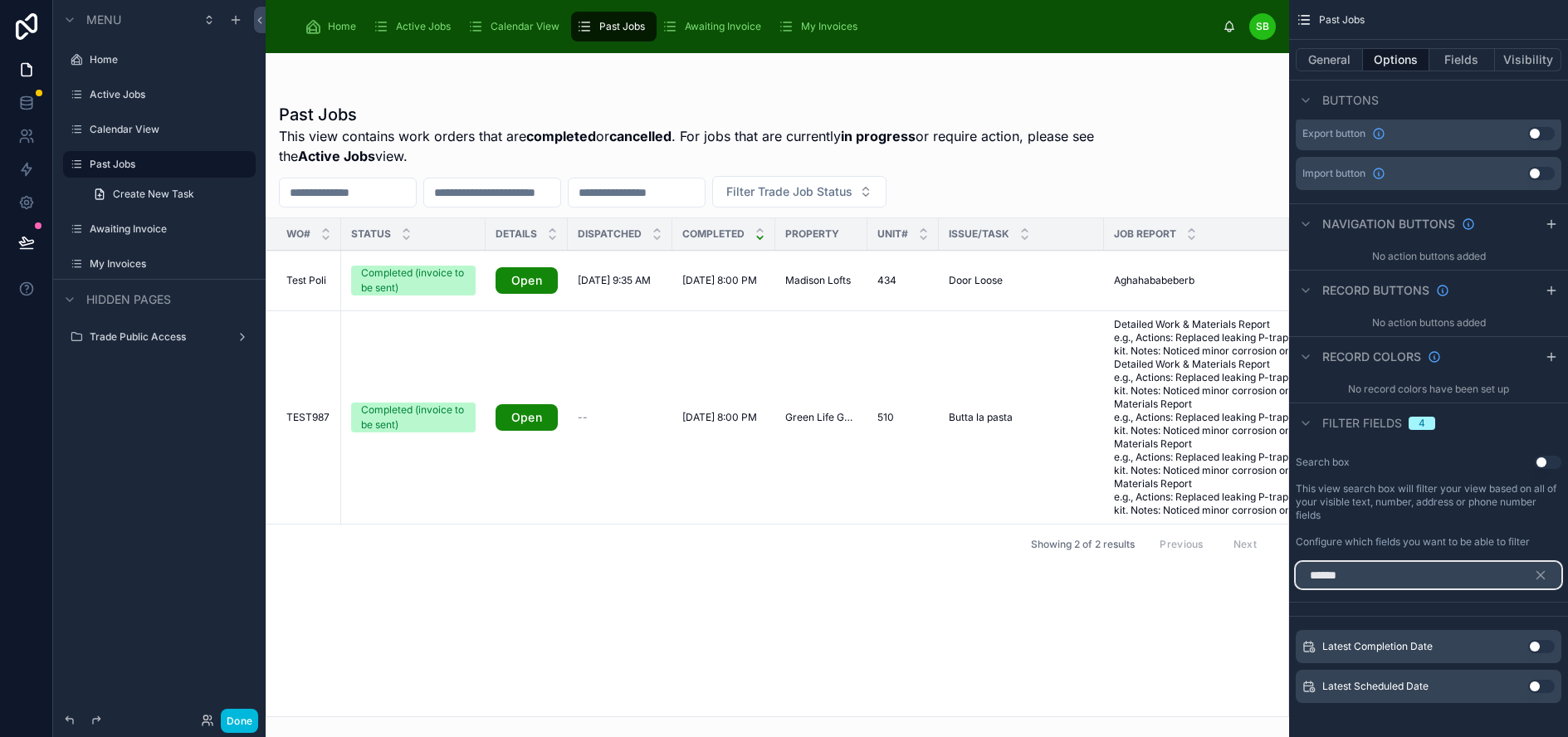
type input "******"
click at [1554, 643] on button "Use setting" at bounding box center [1541, 646] width 26 height 14
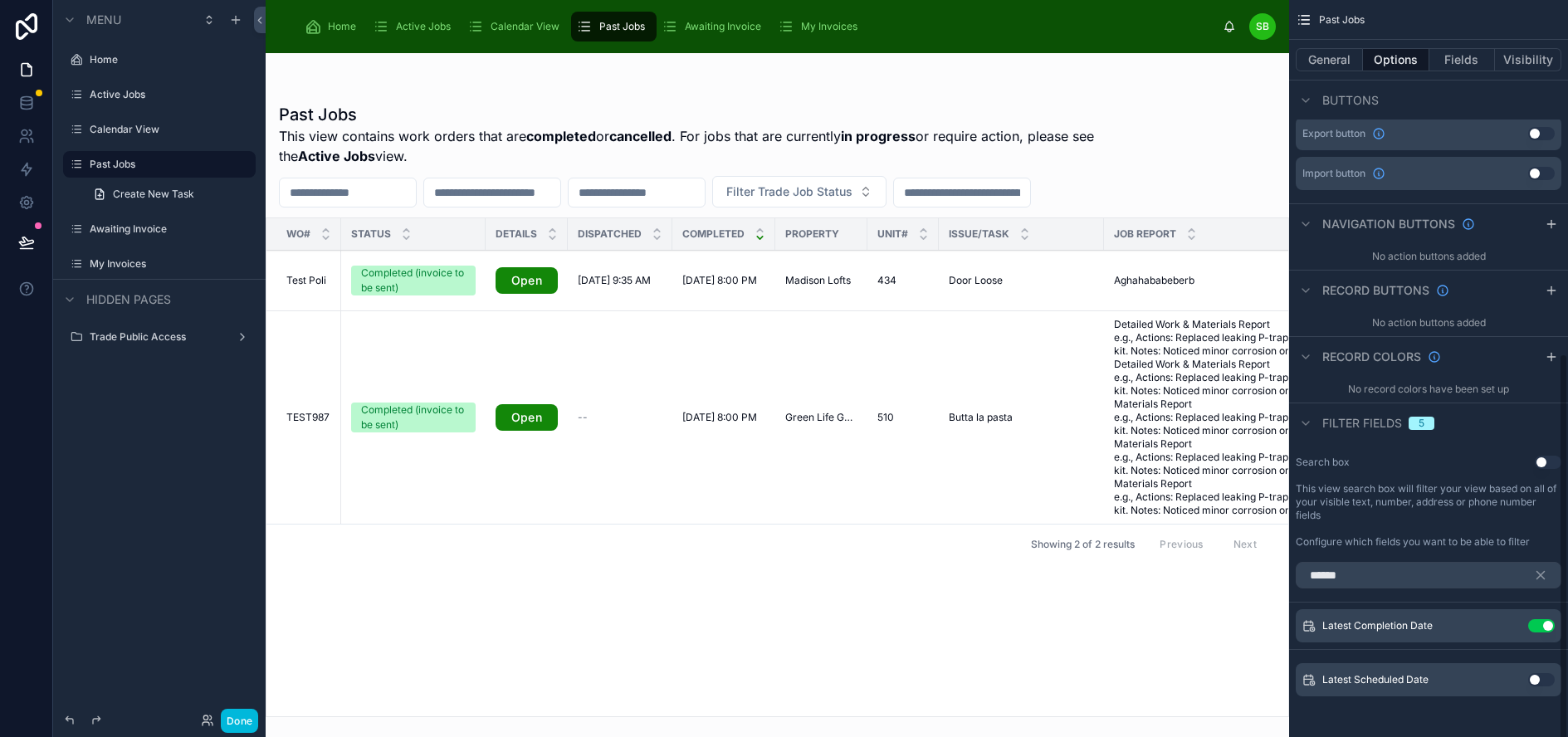
scroll to position [666, 0]
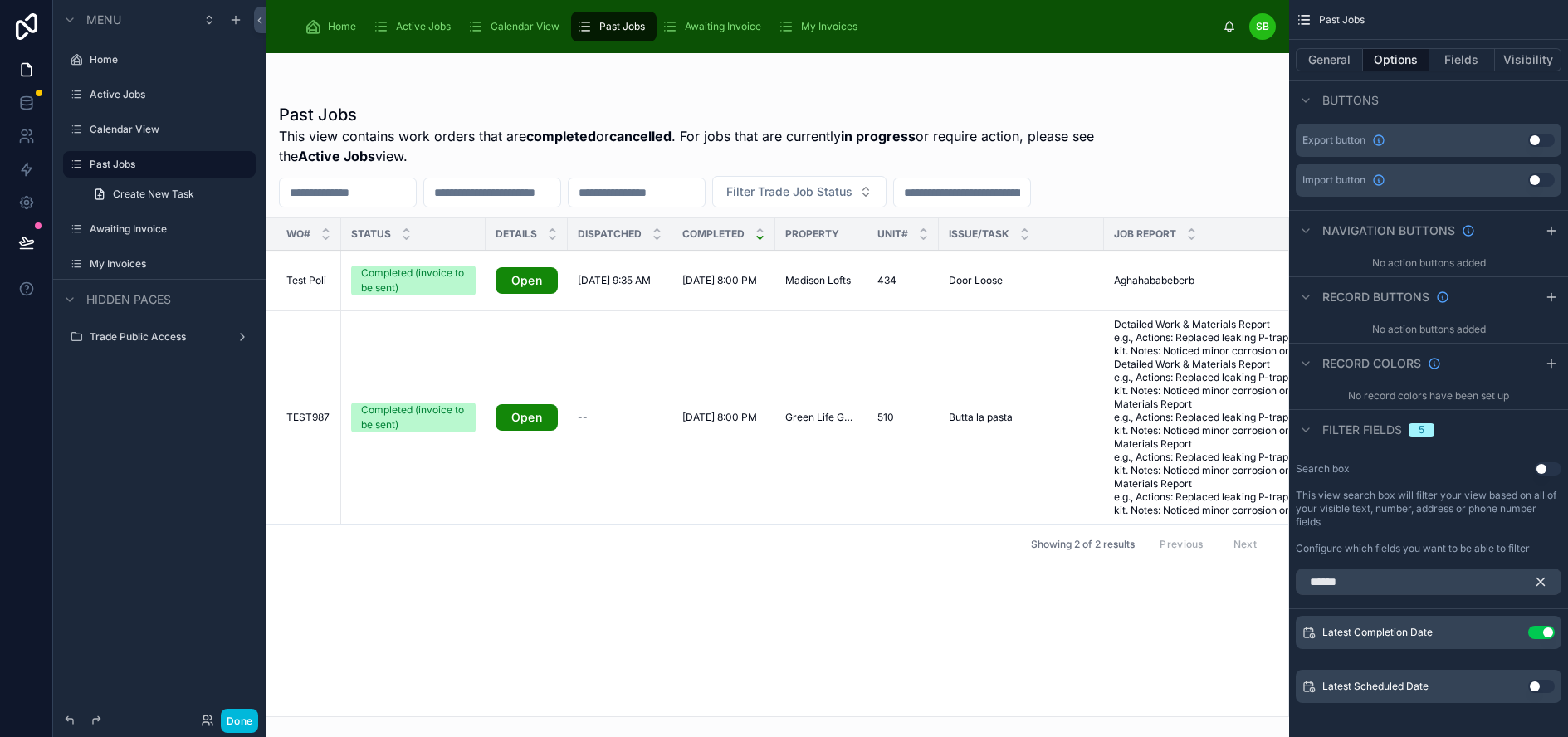
click at [1544, 583] on icon "scrollable content" at bounding box center [1541, 582] width 7 height 7
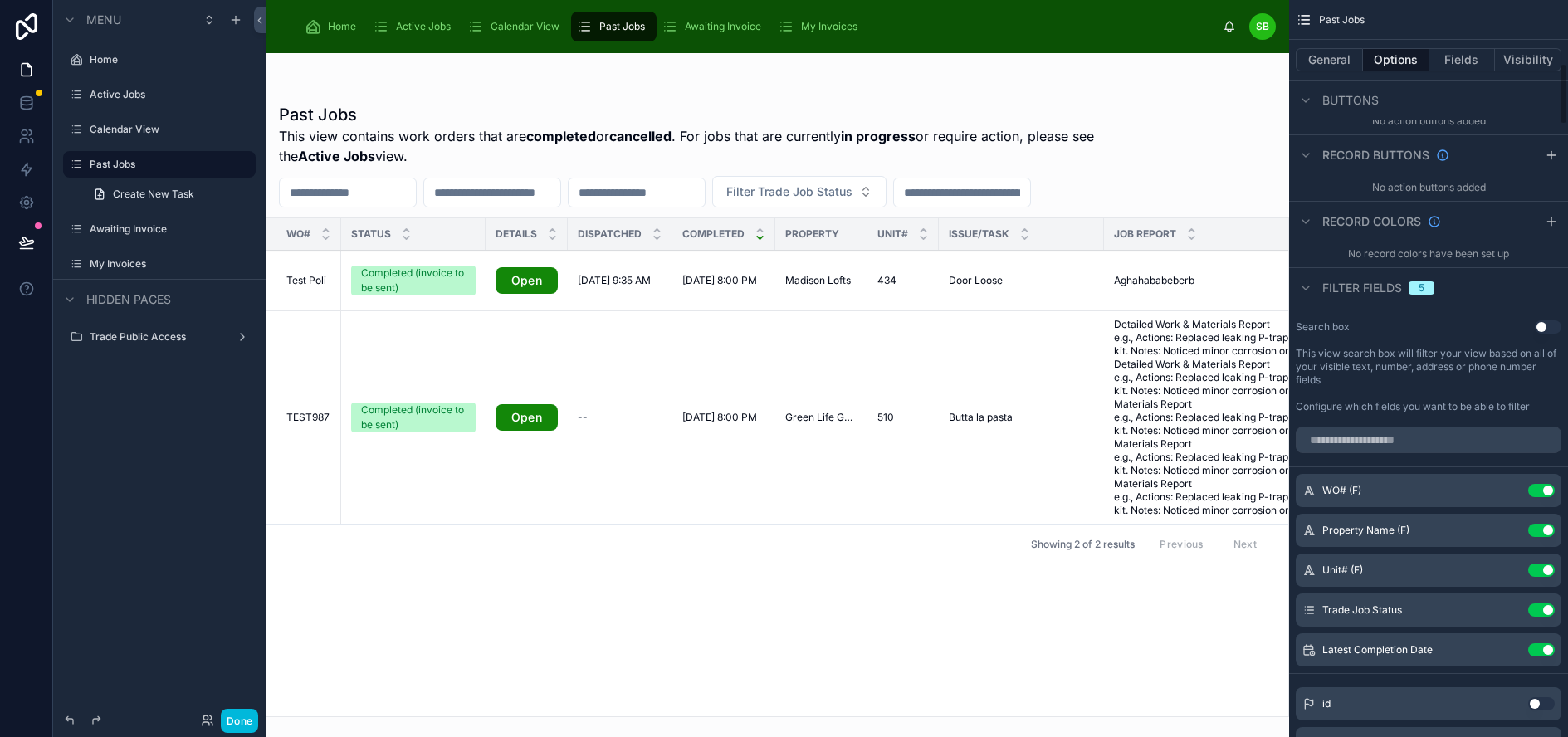
scroll to position [832, 0]
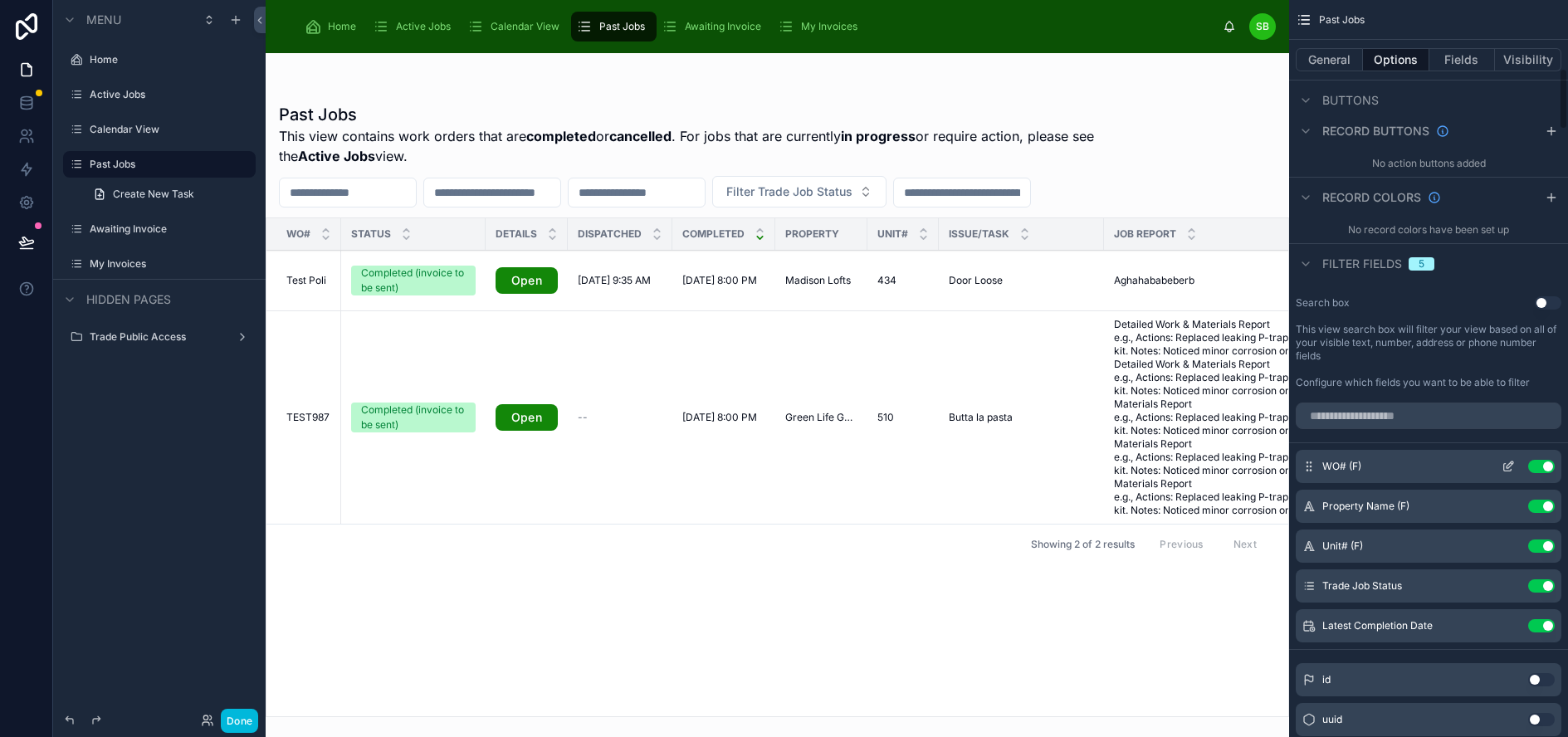
click at [1514, 465] on icon "scrollable content" at bounding box center [1508, 466] width 14 height 14
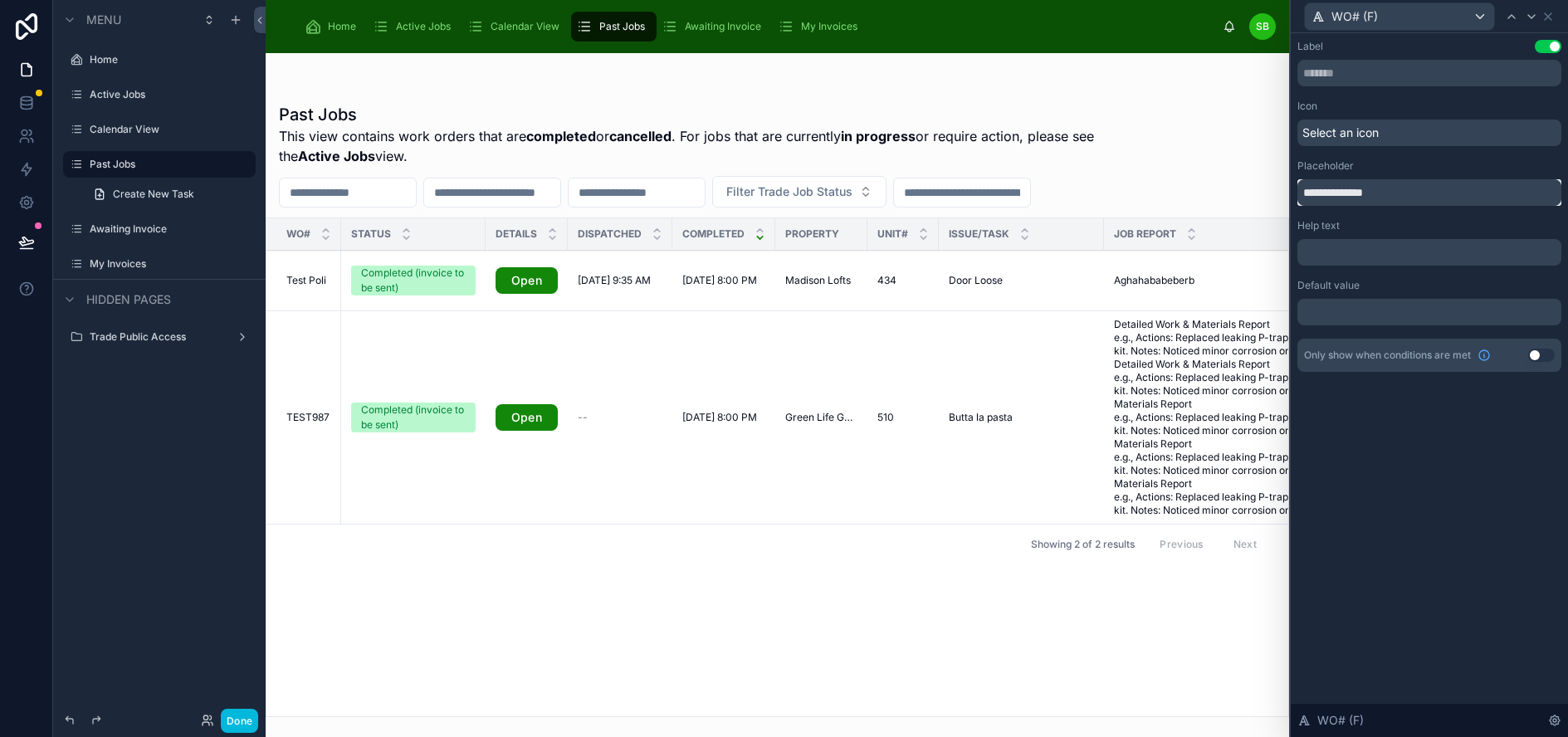
click at [1423, 191] on input "**********" at bounding box center [1429, 192] width 264 height 26
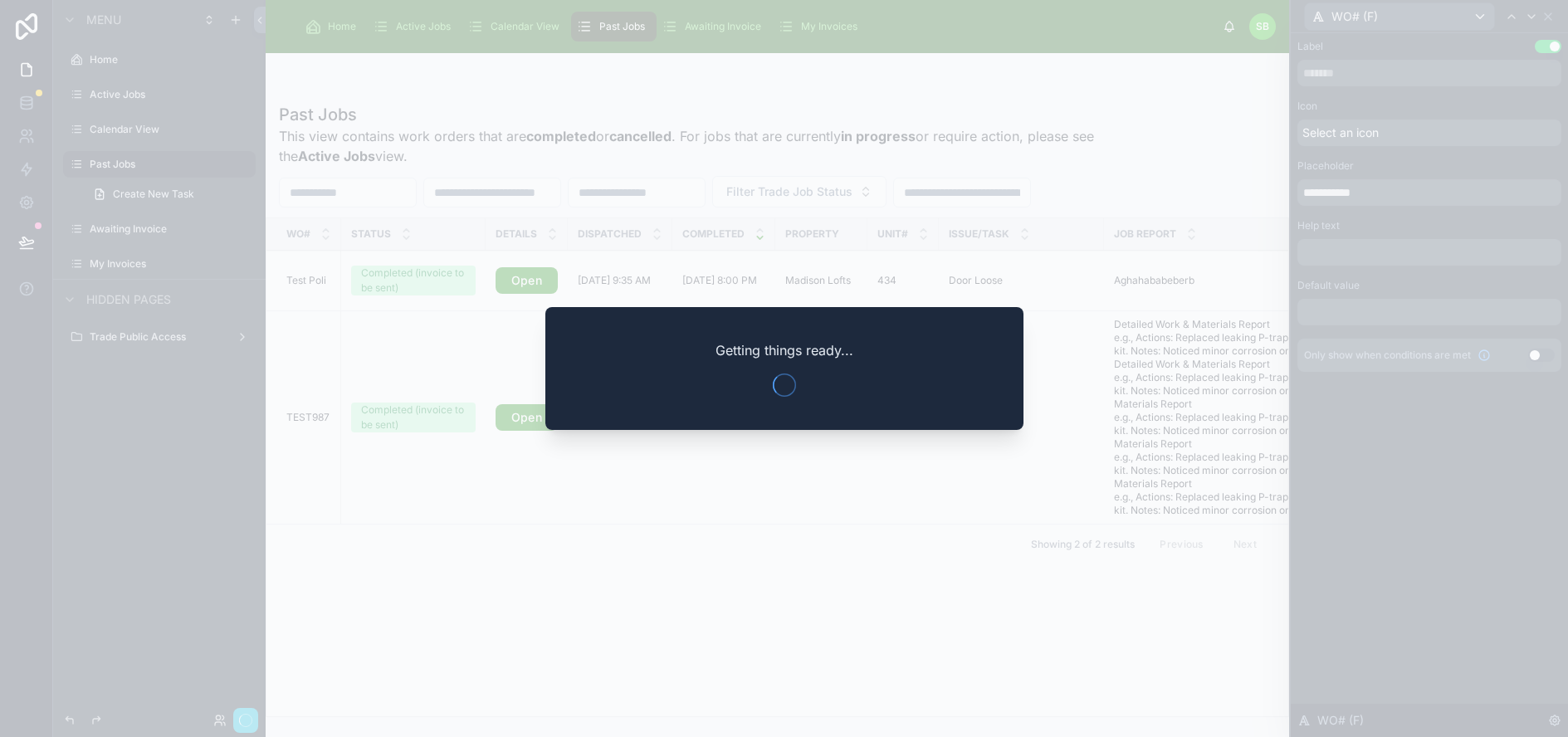
click at [1432, 191] on div at bounding box center [784, 368] width 1568 height 737
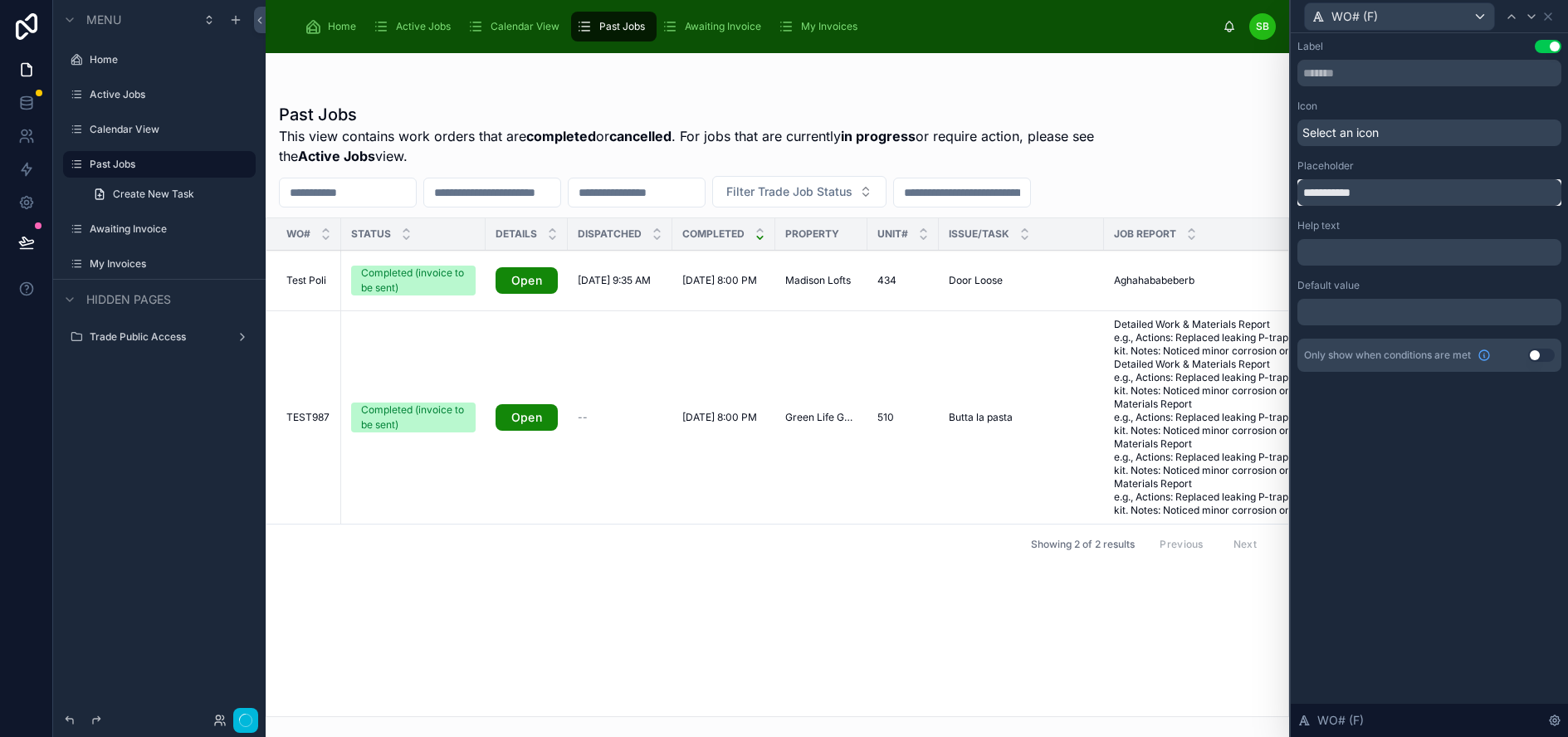
click at [1432, 190] on input "**********" at bounding box center [1429, 192] width 264 height 26
type input "**********"
click at [1538, 17] on icon at bounding box center [1531, 16] width 14 height 14
click at [1478, 197] on input "**********" at bounding box center [1429, 192] width 264 height 26
type input "**********"
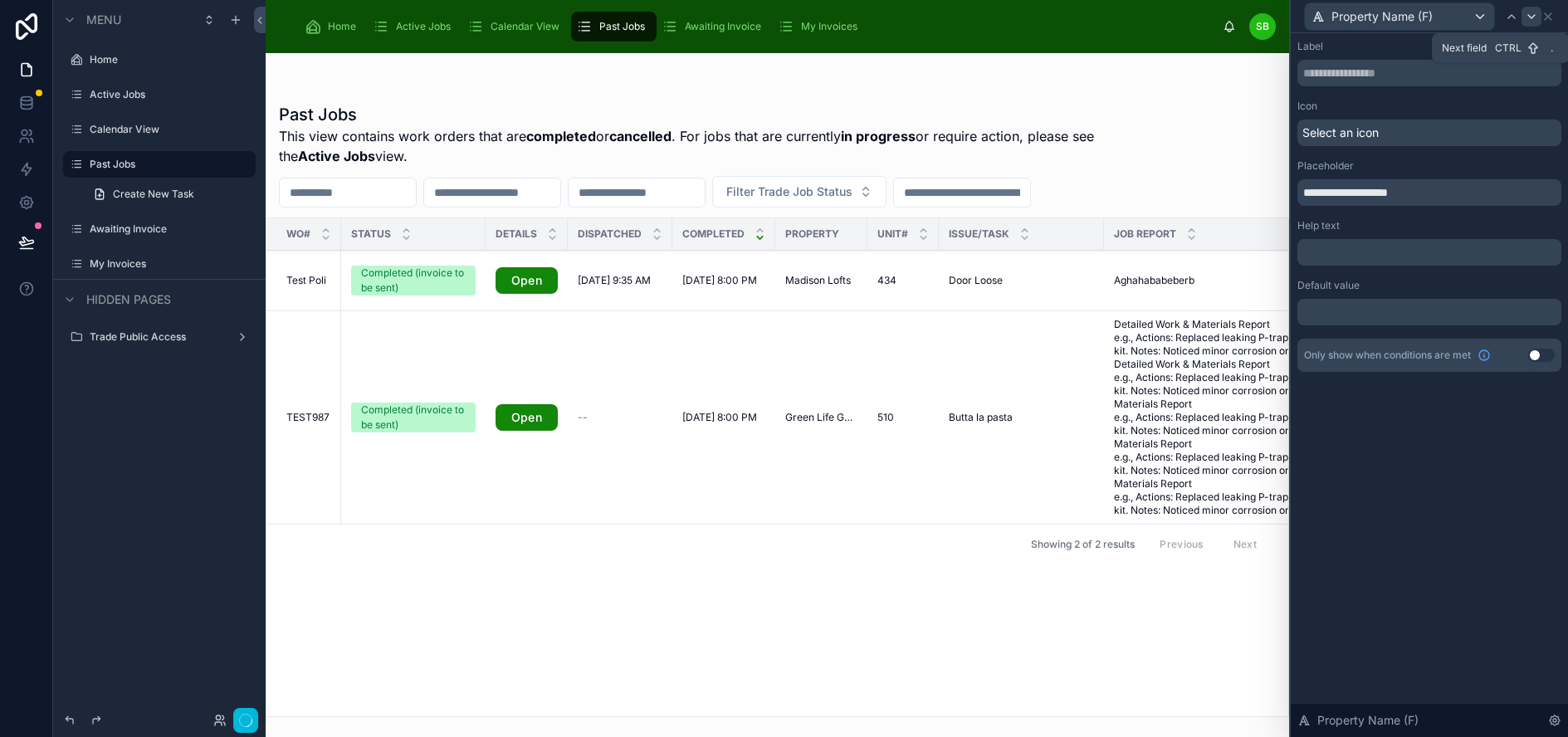
click at [1538, 16] on icon at bounding box center [1531, 16] width 14 height 14
click at [1445, 185] on input "**********" at bounding box center [1429, 192] width 264 height 26
type input "**********"
click at [1538, 13] on icon at bounding box center [1531, 16] width 14 height 14
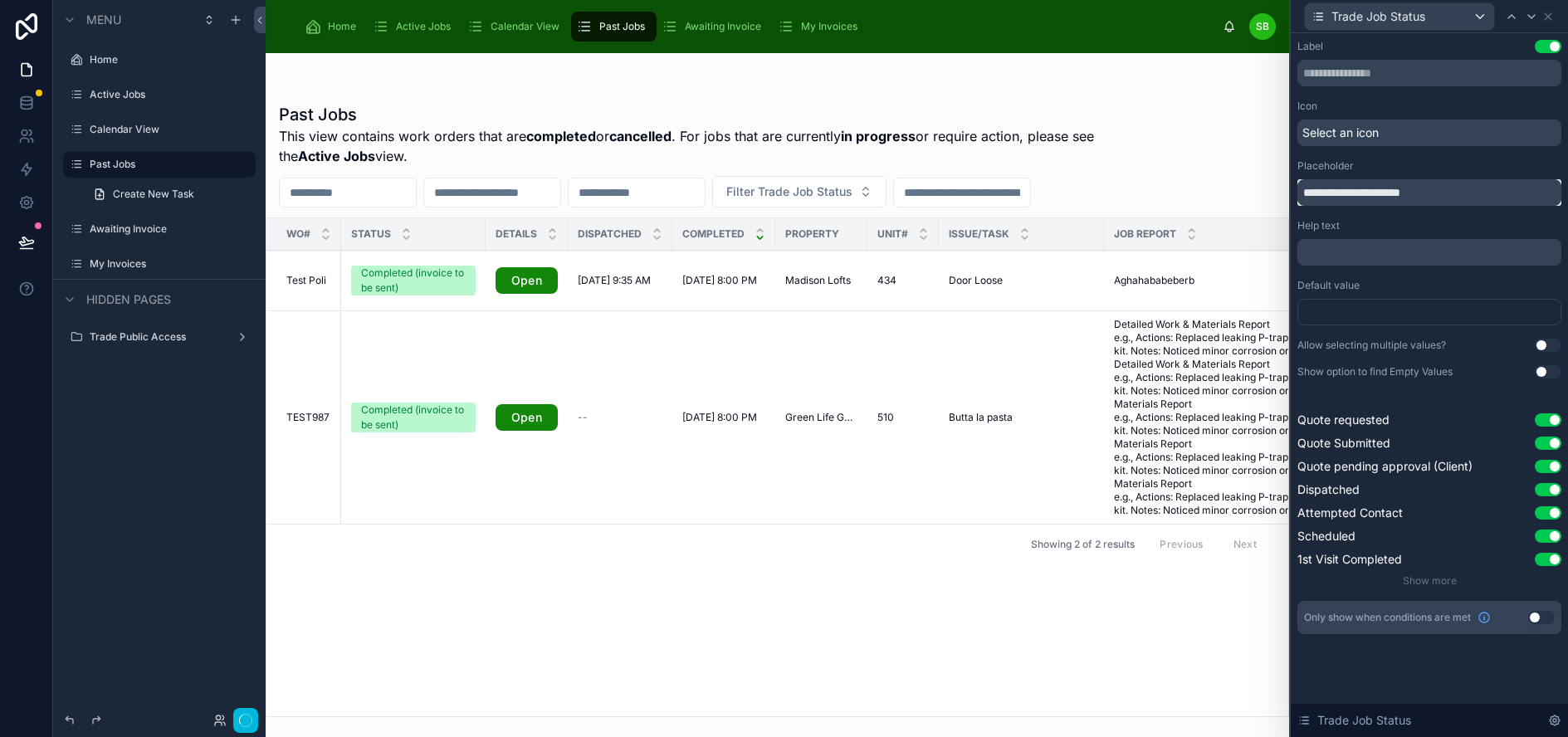
click at [1381, 189] on input "**********" at bounding box center [1429, 192] width 264 height 26
type input "**********"
click at [1534, 15] on icon at bounding box center [1531, 16] width 6 height 4
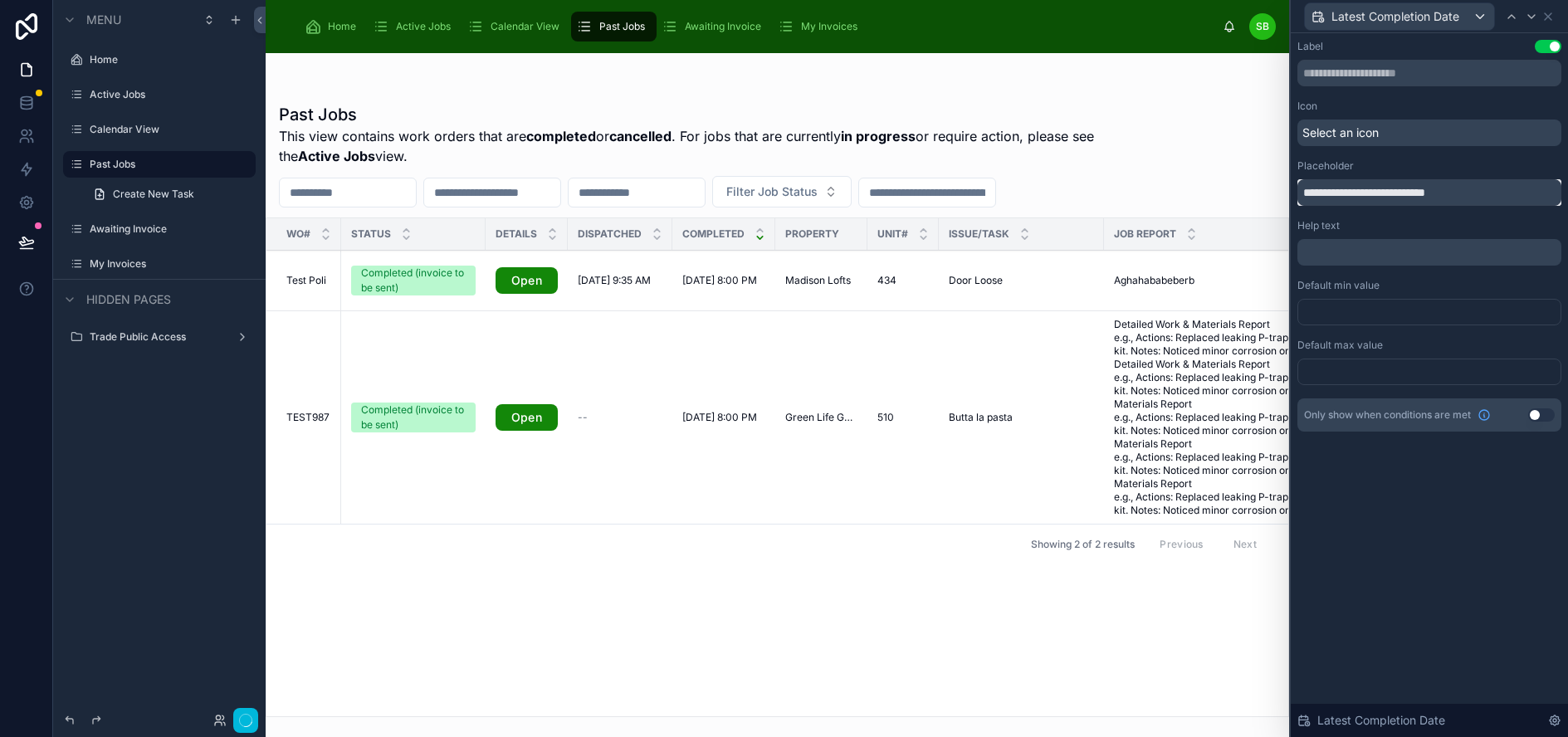
click at [1382, 191] on input "**********" at bounding box center [1429, 192] width 264 height 26
type input "**********"
click at [1485, 46] on div "Label Use setting" at bounding box center [1429, 46] width 264 height 14
click at [154, 93] on label "Active Jobs" at bounding box center [156, 94] width 133 height 14
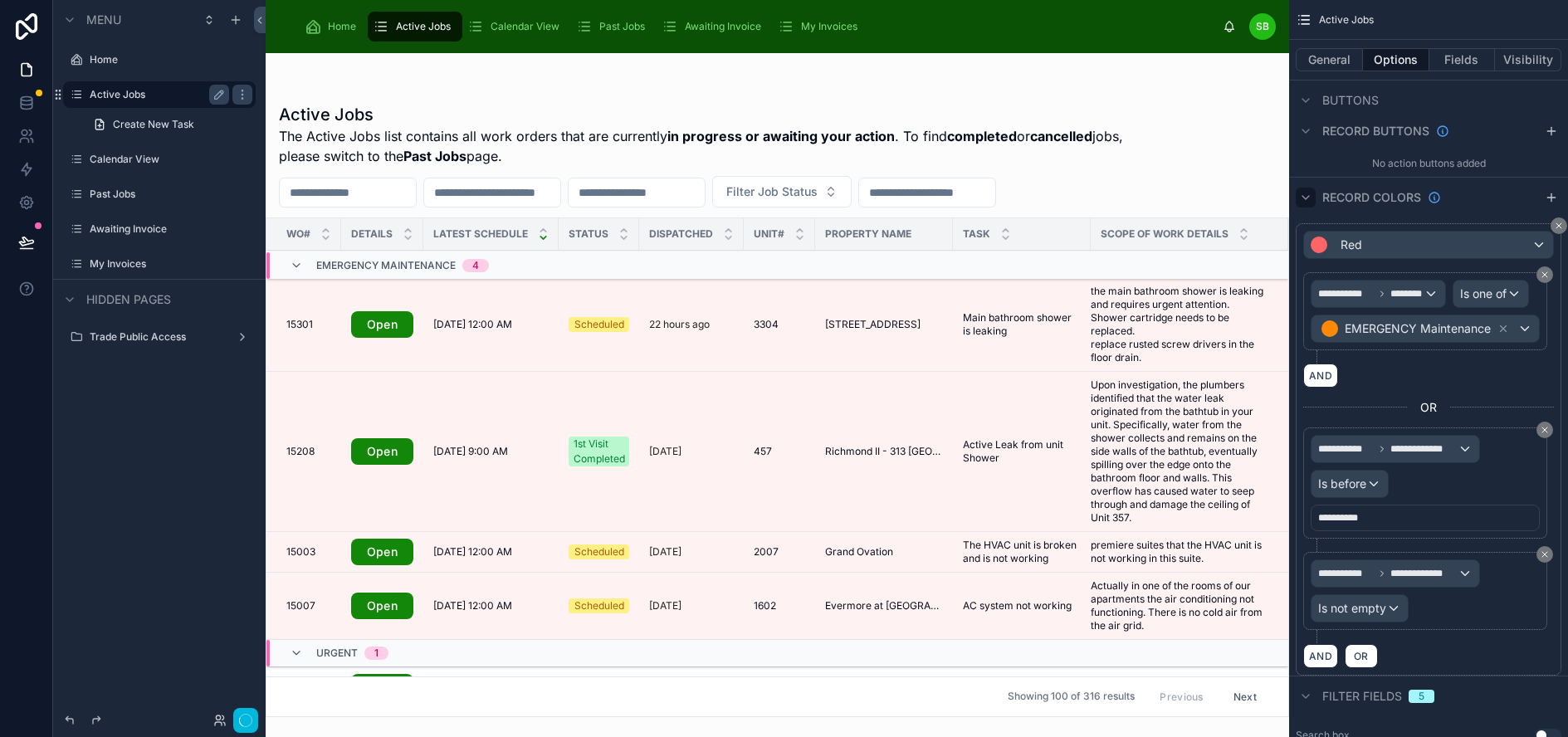
click at [1312, 195] on icon "scrollable content" at bounding box center [1306, 197] width 14 height 14
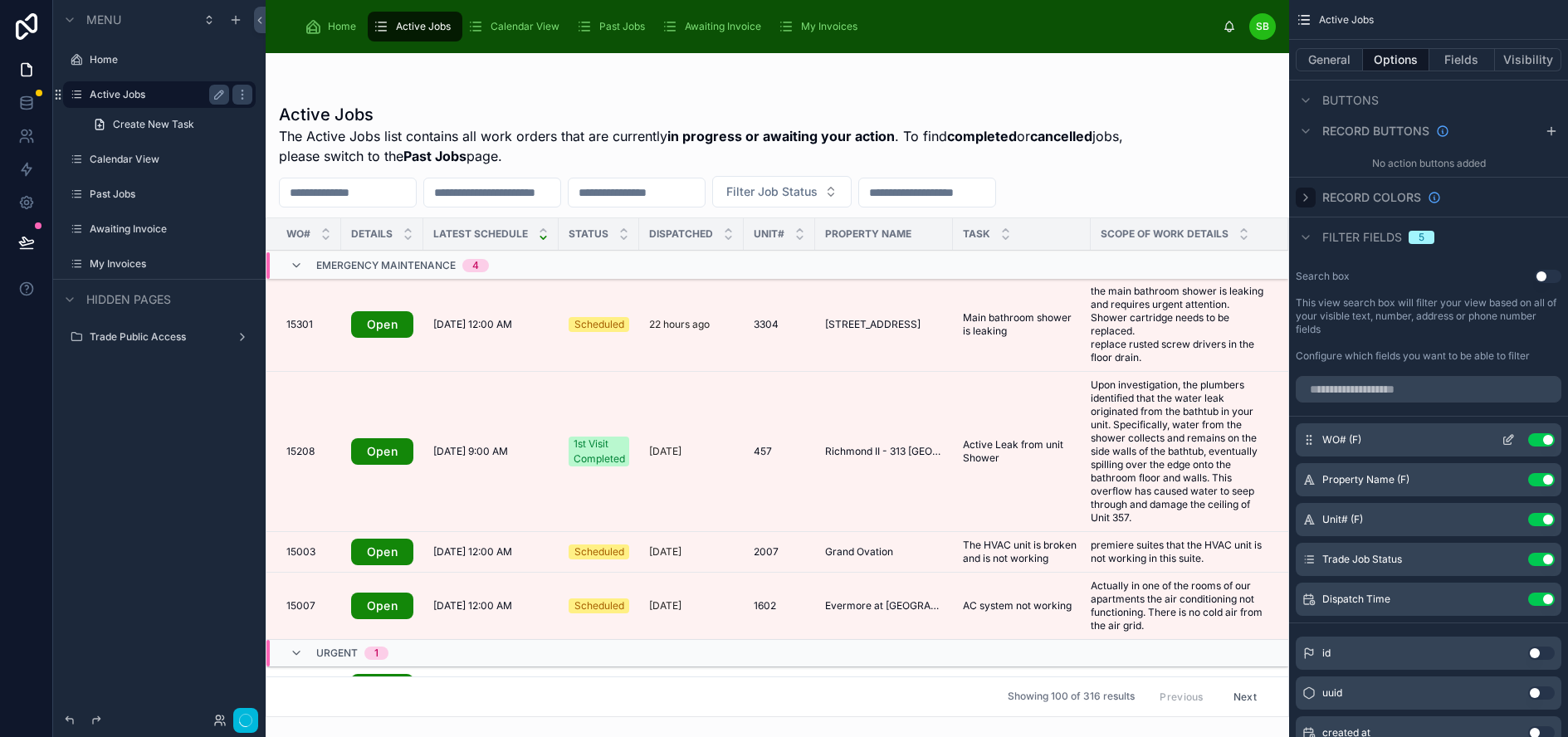
click at [1514, 440] on icon "scrollable content" at bounding box center [1509, 437] width 6 height 6
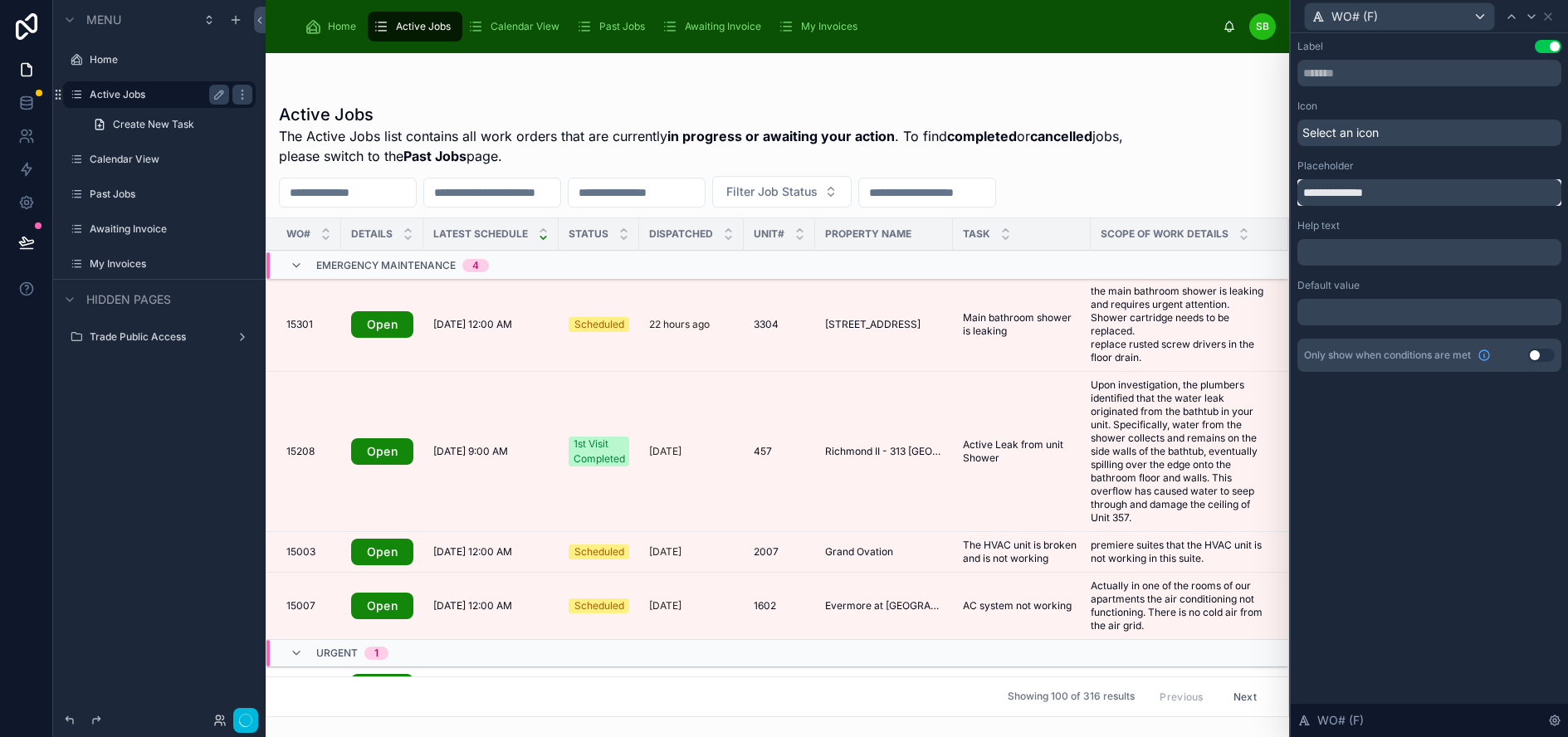
click at [1421, 196] on input "**********" at bounding box center [1429, 192] width 264 height 26
type input "**********"
click at [1538, 13] on icon at bounding box center [1531, 16] width 14 height 14
click at [1481, 192] on input "**********" at bounding box center [1429, 192] width 264 height 26
type input "**********"
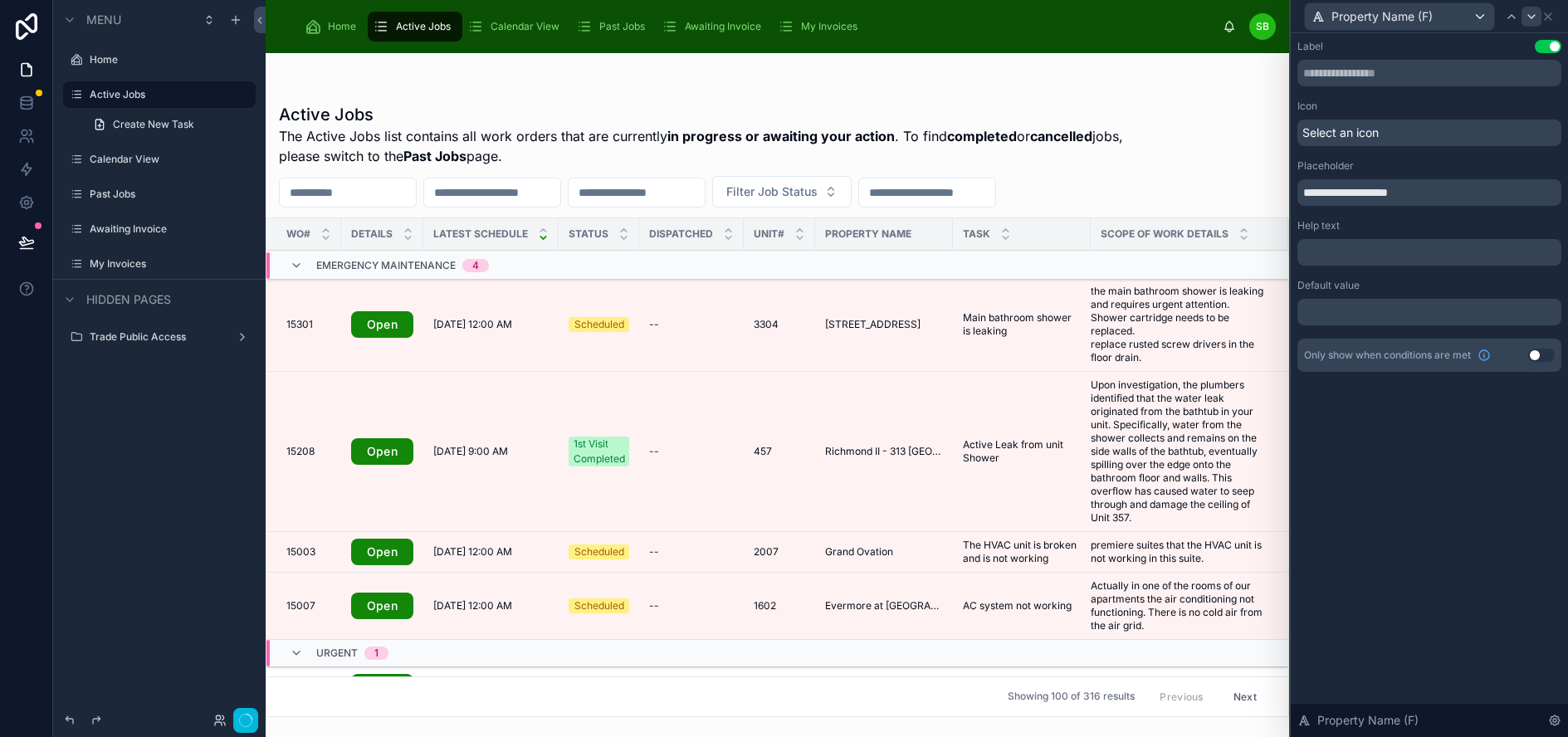
click at [1538, 15] on icon at bounding box center [1531, 16] width 14 height 14
click at [1469, 186] on input "**********" at bounding box center [1429, 192] width 264 height 26
type input "**********"
click at [1538, 15] on icon at bounding box center [1531, 16] width 14 height 14
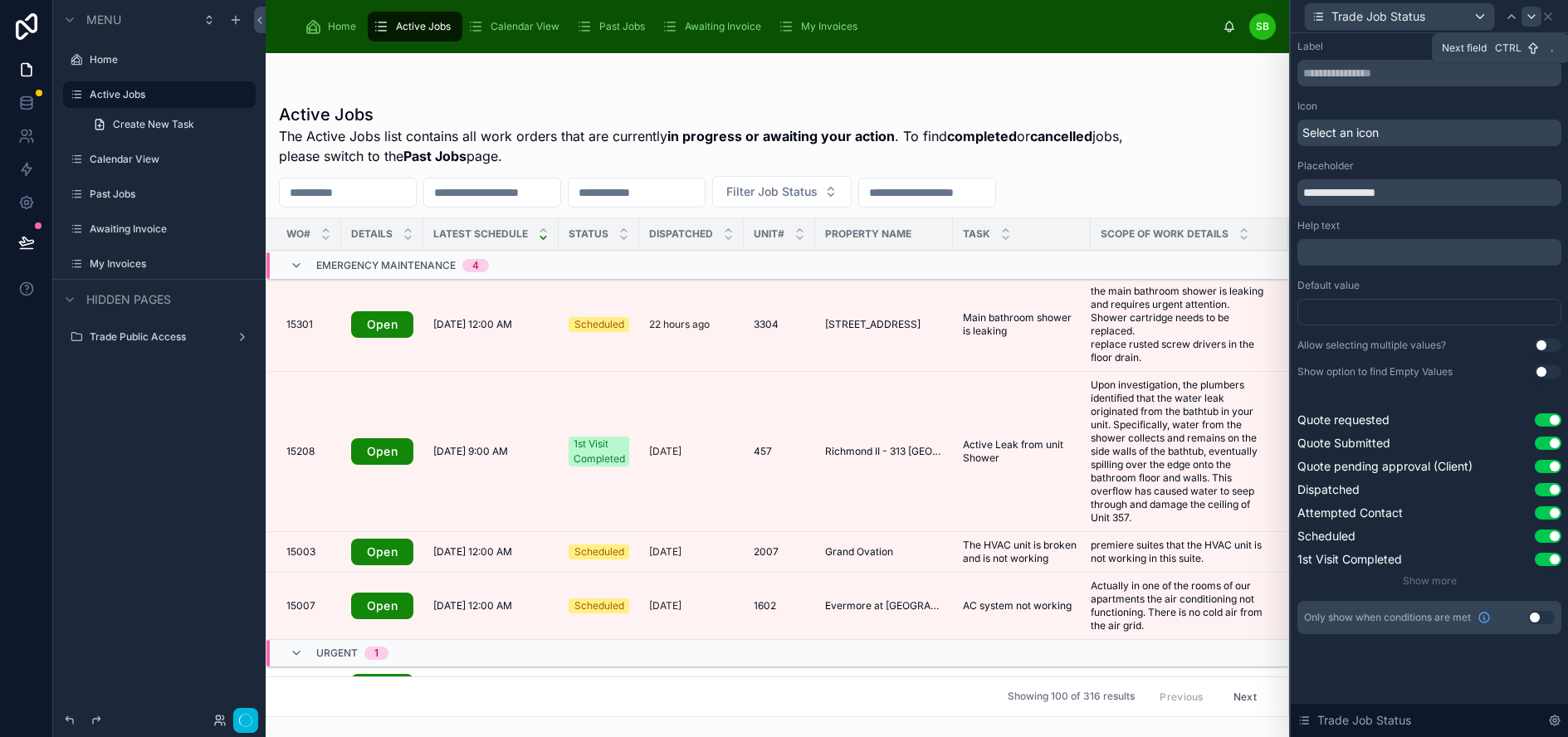
click at [1534, 15] on icon at bounding box center [1531, 16] width 6 height 4
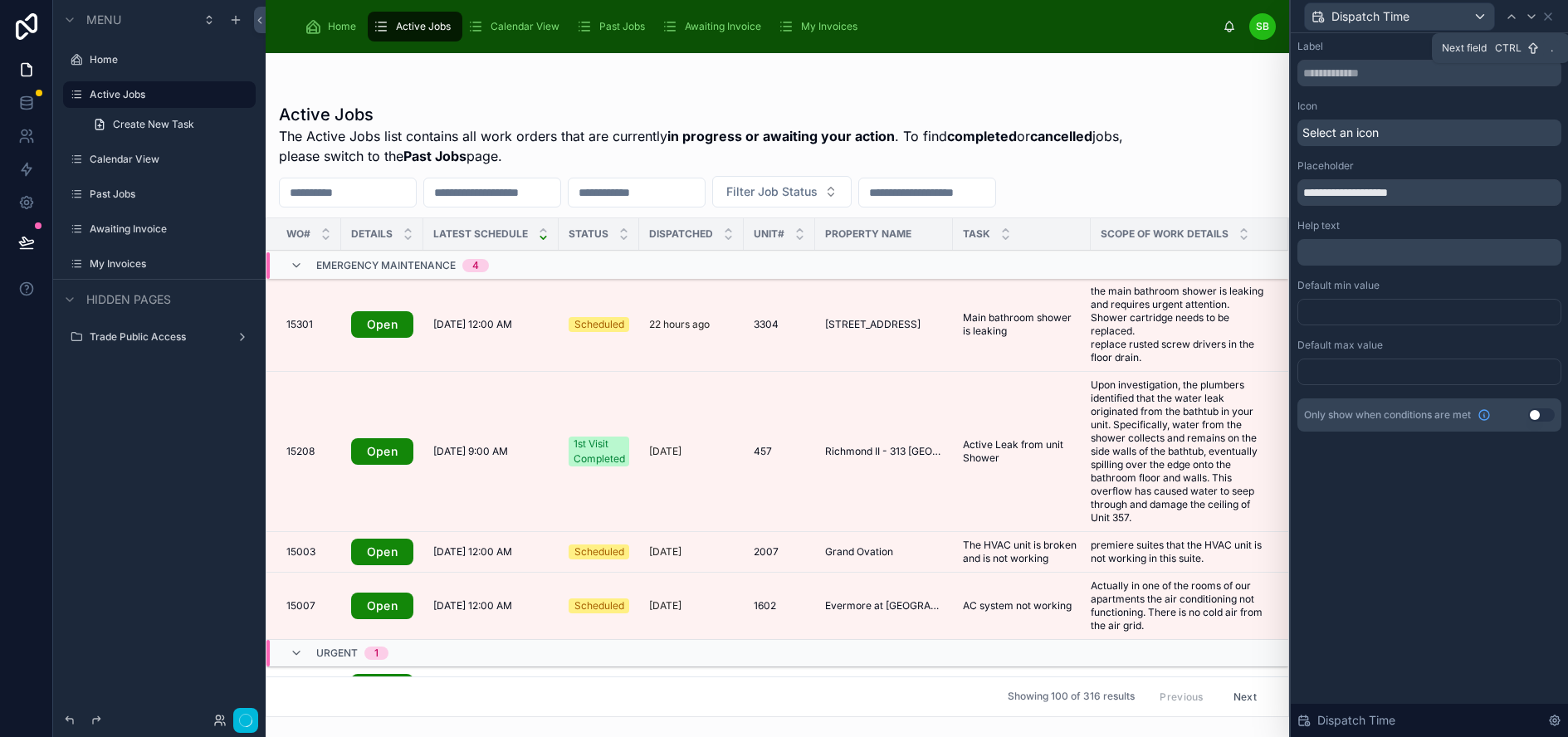
click at [1534, 15] on icon at bounding box center [1531, 16] width 6 height 4
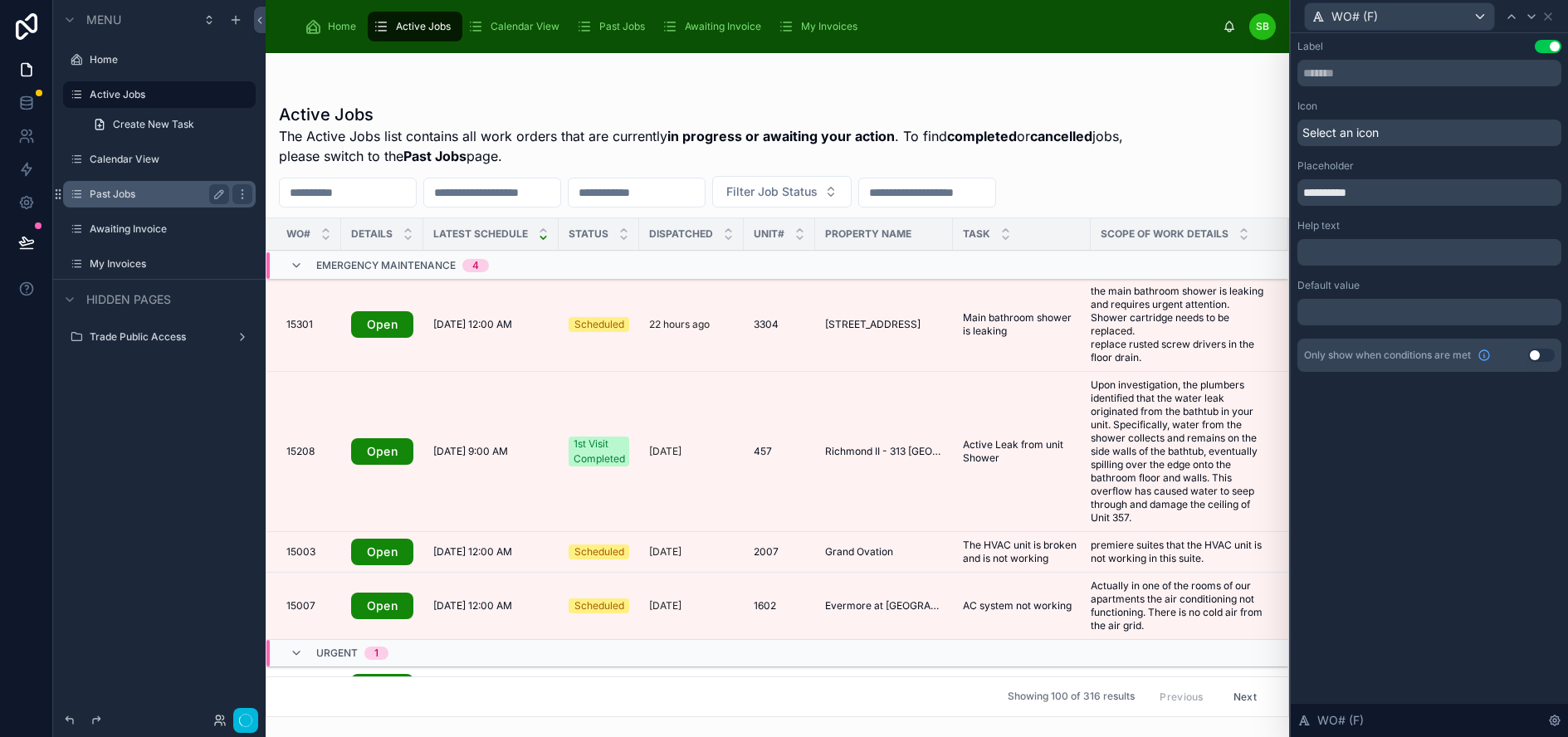
click at [118, 200] on div "Past Jobs" at bounding box center [160, 194] width 140 height 20
click at [138, 194] on label "Past Jobs" at bounding box center [156, 194] width 133 height 14
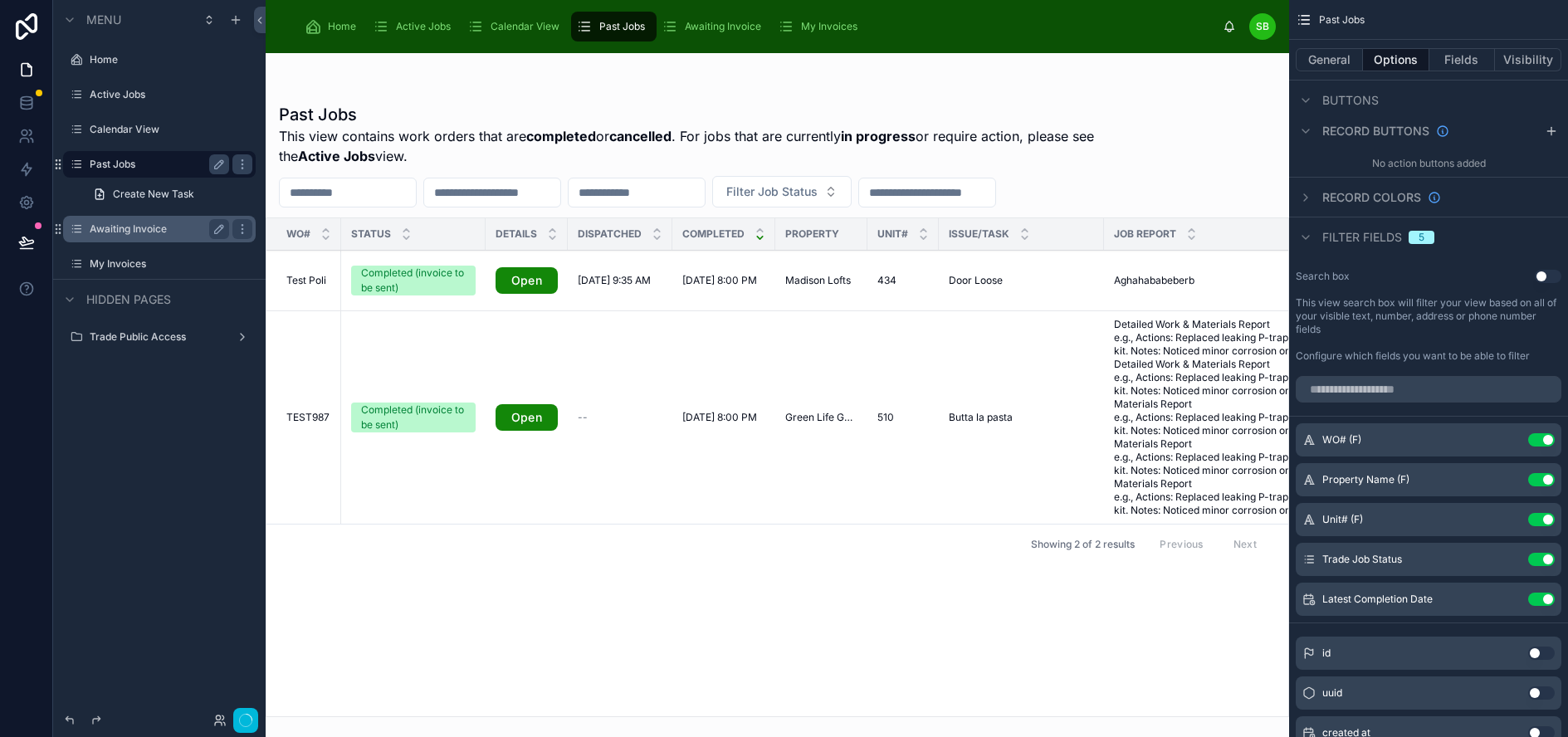
click at [146, 228] on label "Awaiting Invoice" at bounding box center [156, 229] width 133 height 14
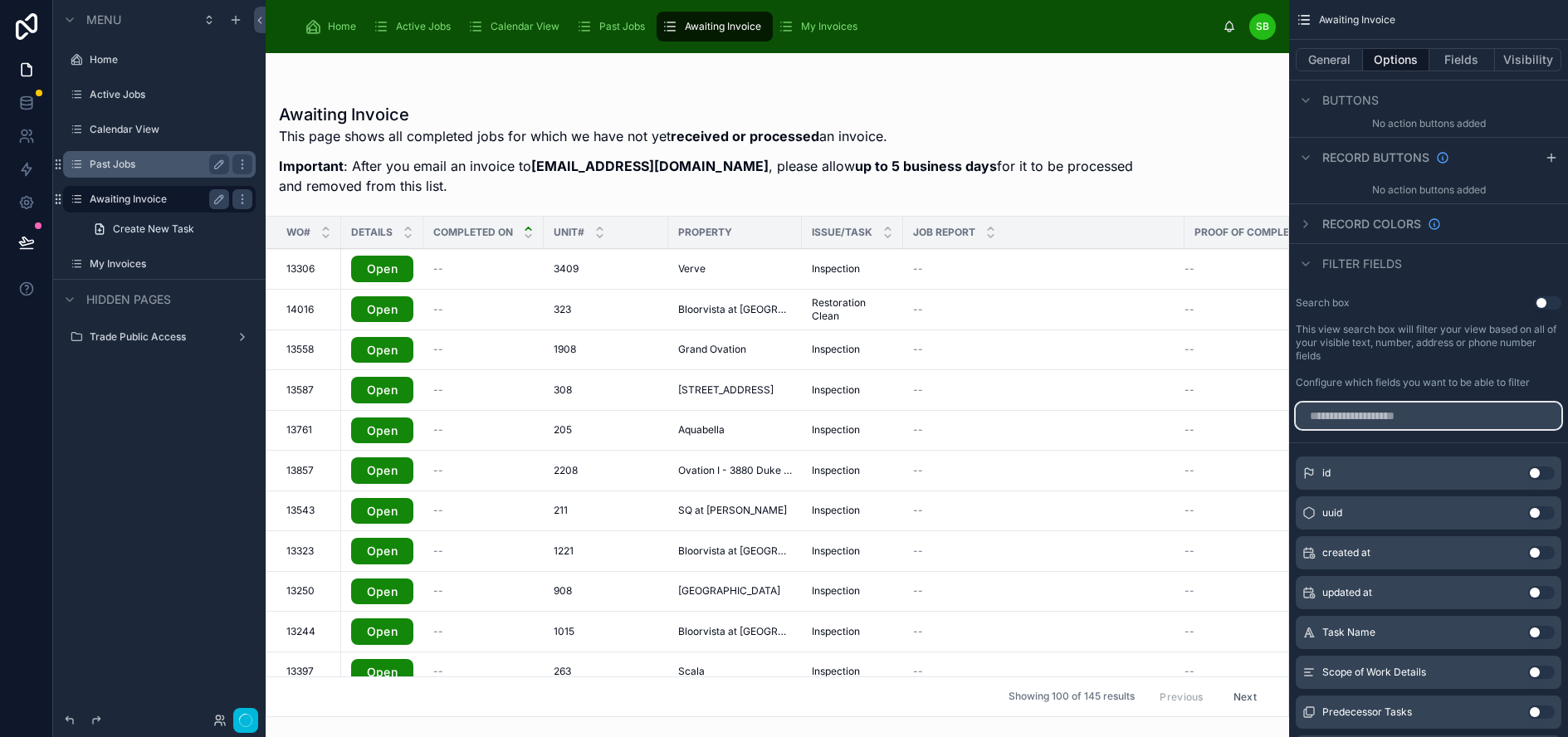
click at [1471, 413] on input "scrollable content" at bounding box center [1428, 415] width 266 height 26
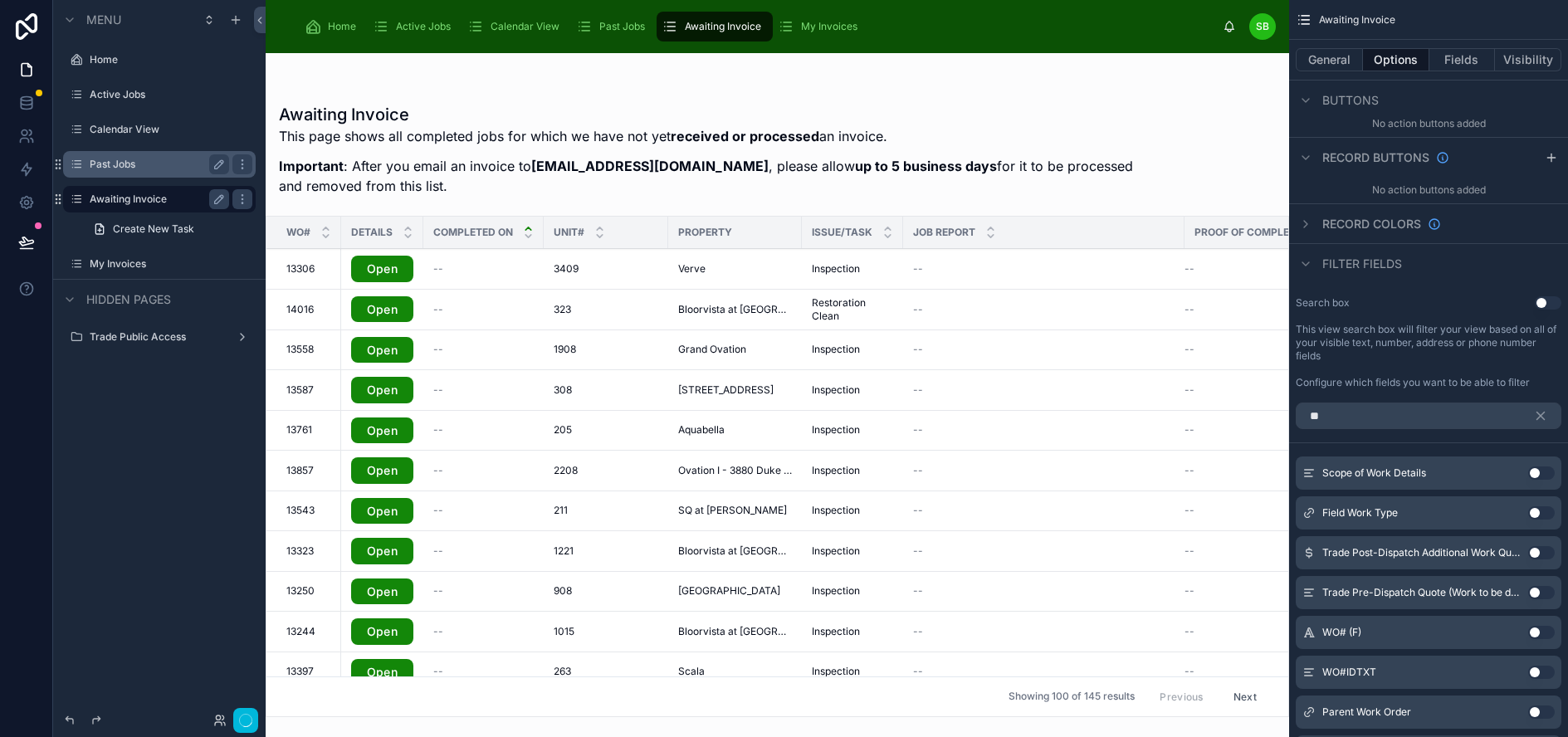
click at [1554, 630] on button "Use setting" at bounding box center [1541, 632] width 26 height 14
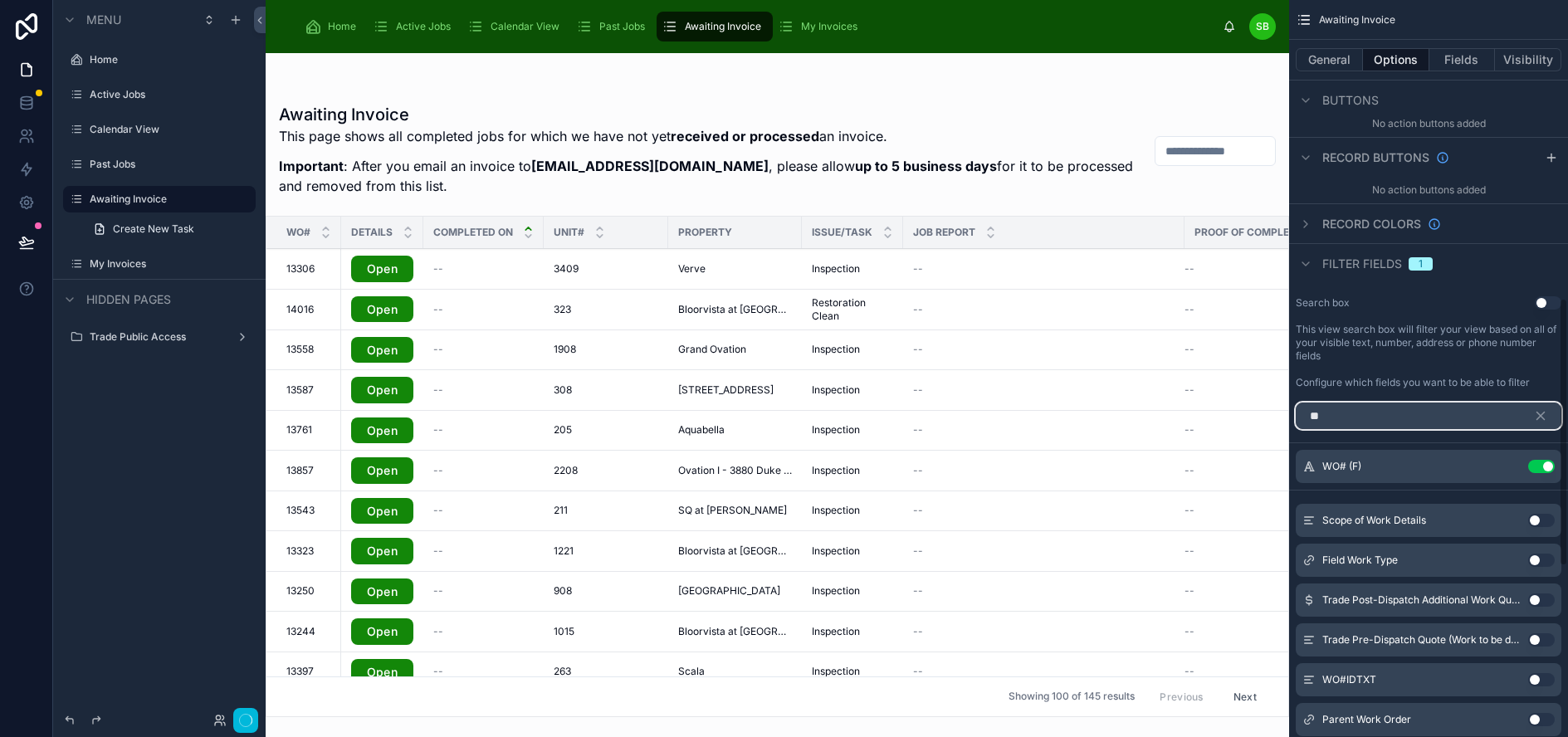
click at [1415, 415] on input "**" at bounding box center [1428, 415] width 266 height 26
type input "*"
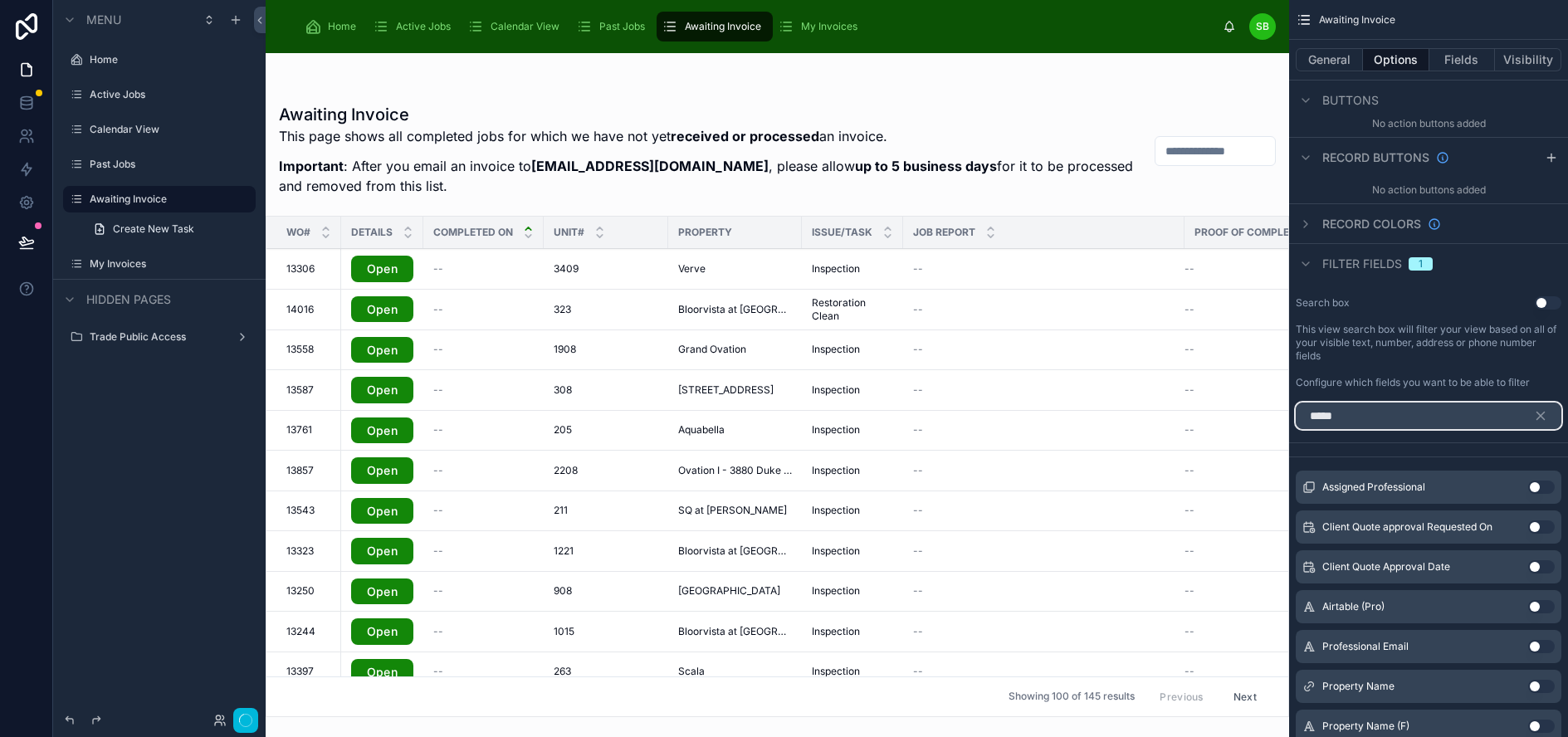
scroll to position [673, 0]
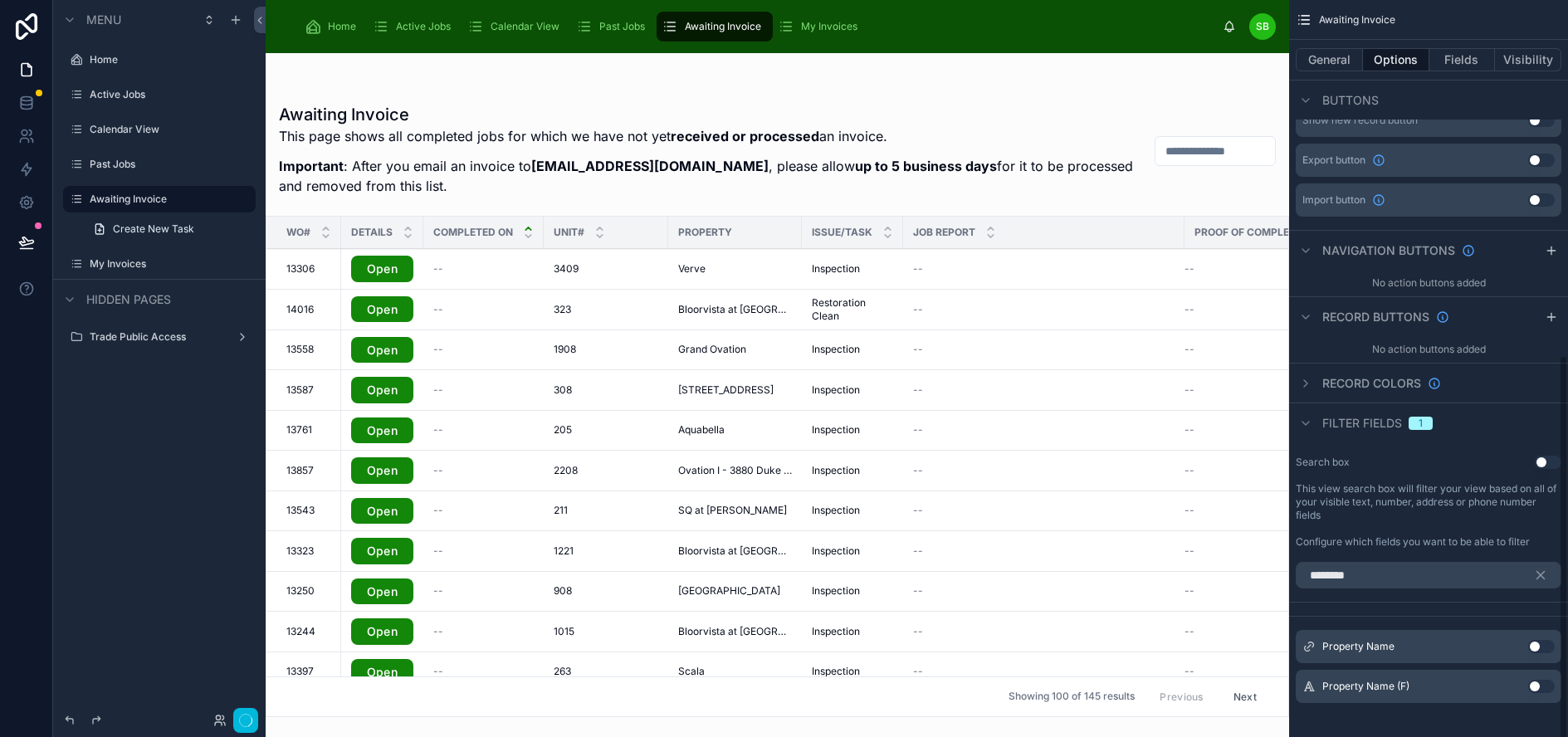
click at [1554, 683] on button "Use setting" at bounding box center [1541, 686] width 26 height 14
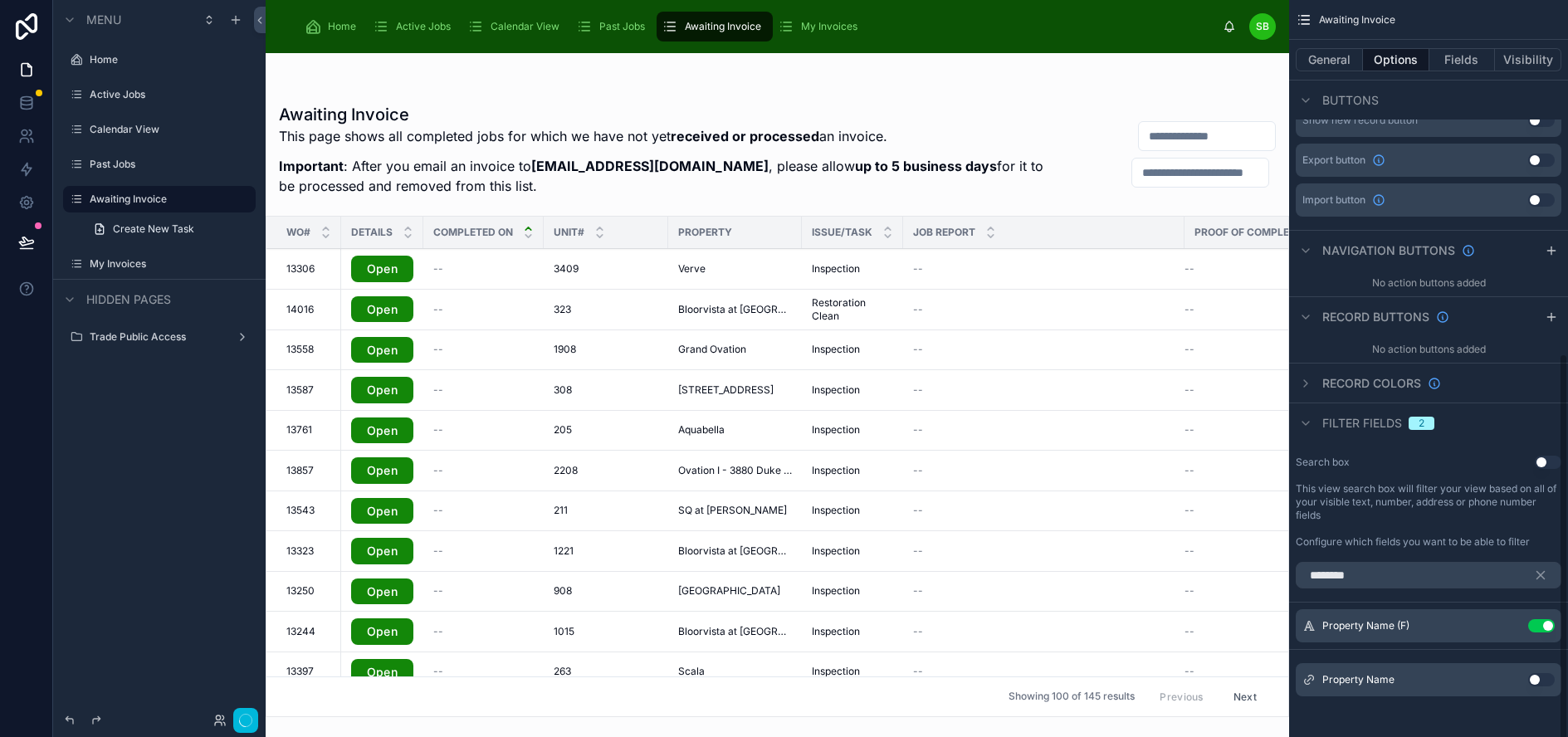
scroll to position [666, 0]
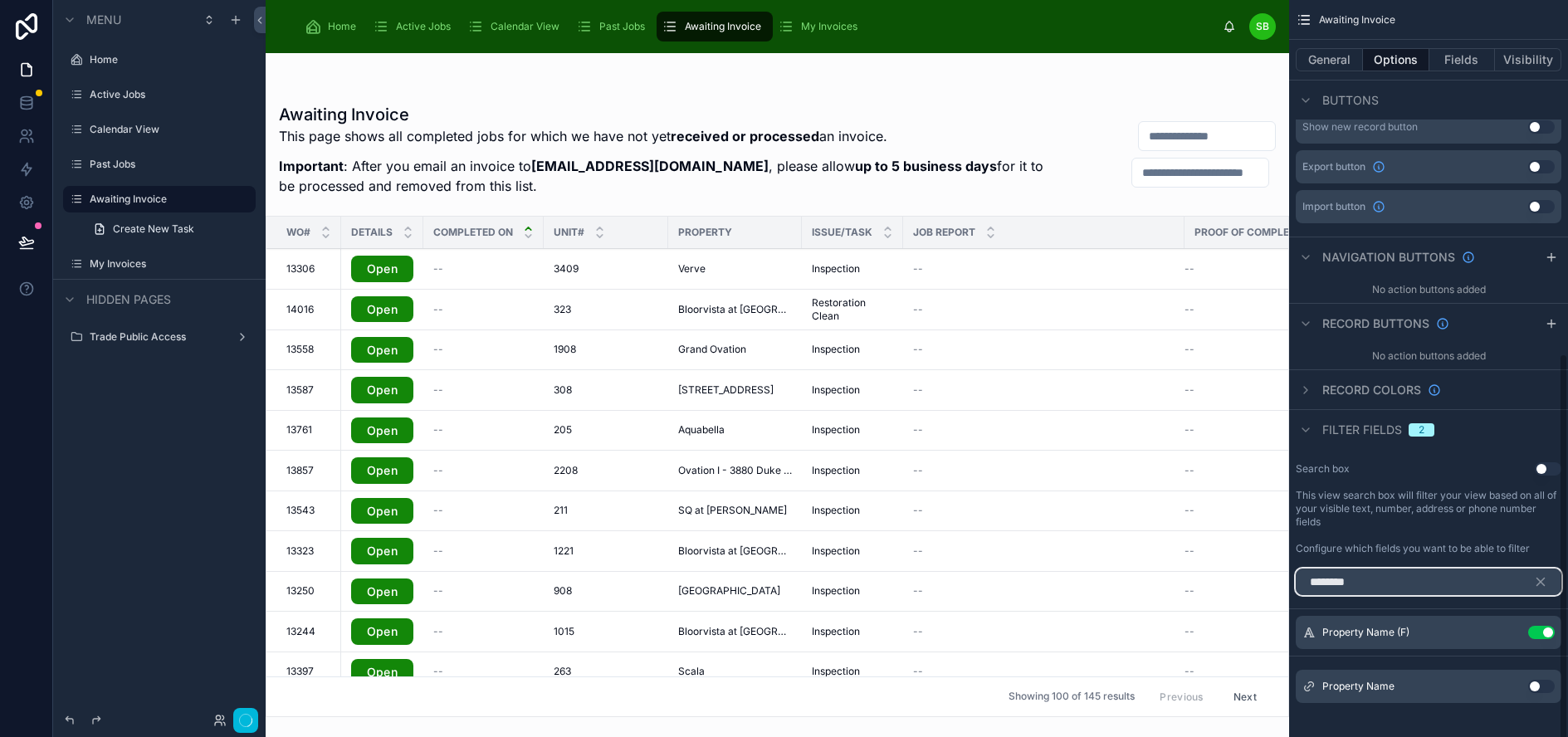
click at [1422, 583] on input "********" at bounding box center [1428, 581] width 266 height 26
drag, startPoint x: 1422, startPoint y: 582, endPoint x: 1287, endPoint y: 577, distance: 135.1
click at [1287, 577] on div "Home Active Jobs Calendar View Past Jobs Awaiting Invoice My Invoices SB Stefan…" at bounding box center [917, 368] width 1302 height 737
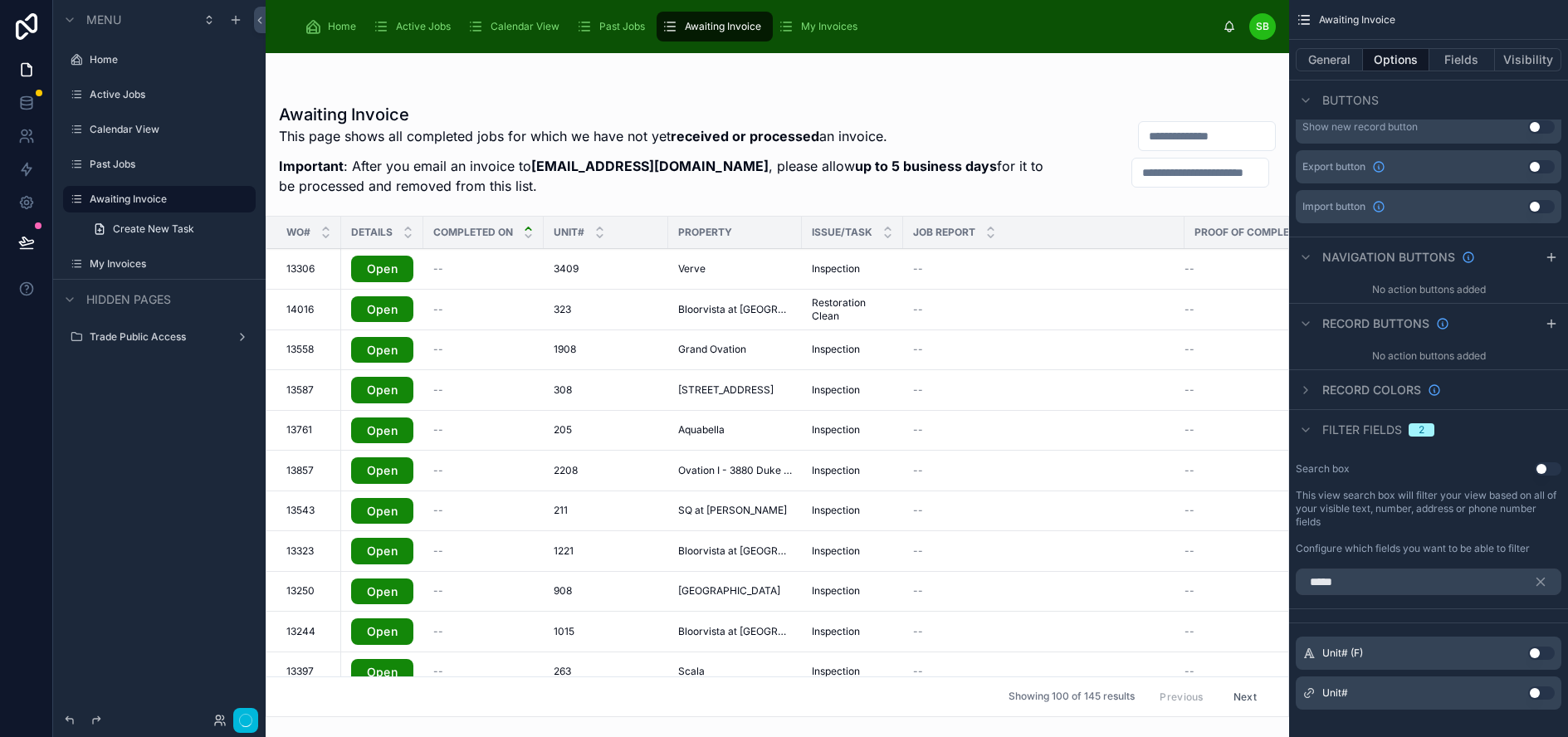
click at [1551, 653] on button "Use setting" at bounding box center [1541, 653] width 26 height 14
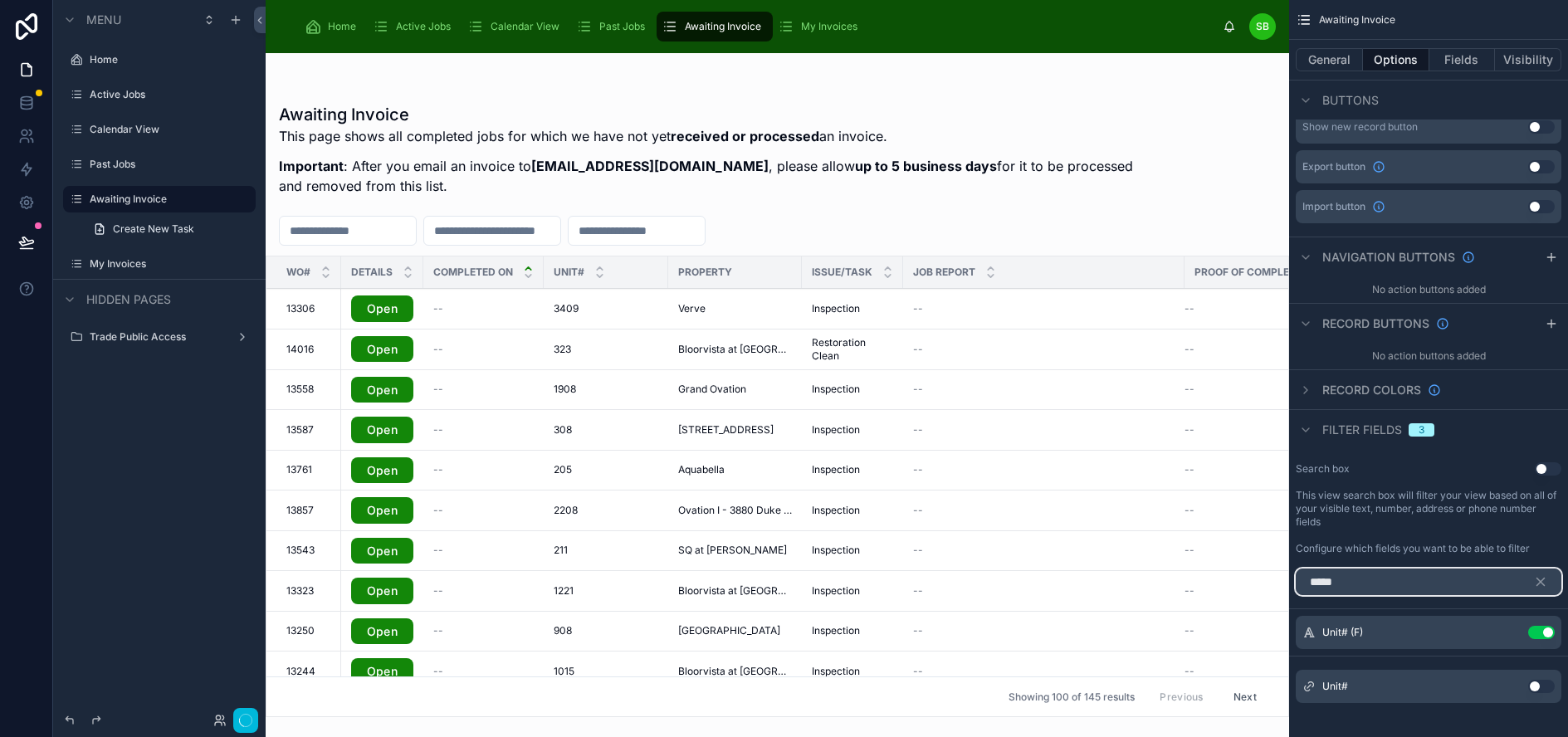
drag, startPoint x: 1400, startPoint y: 578, endPoint x: 1259, endPoint y: 582, distance: 141.1
click at [1259, 582] on div "Home Active Jobs Calendar View Past Jobs Awaiting Invoice My Invoices SB Stefan…" at bounding box center [917, 368] width 1302 height 737
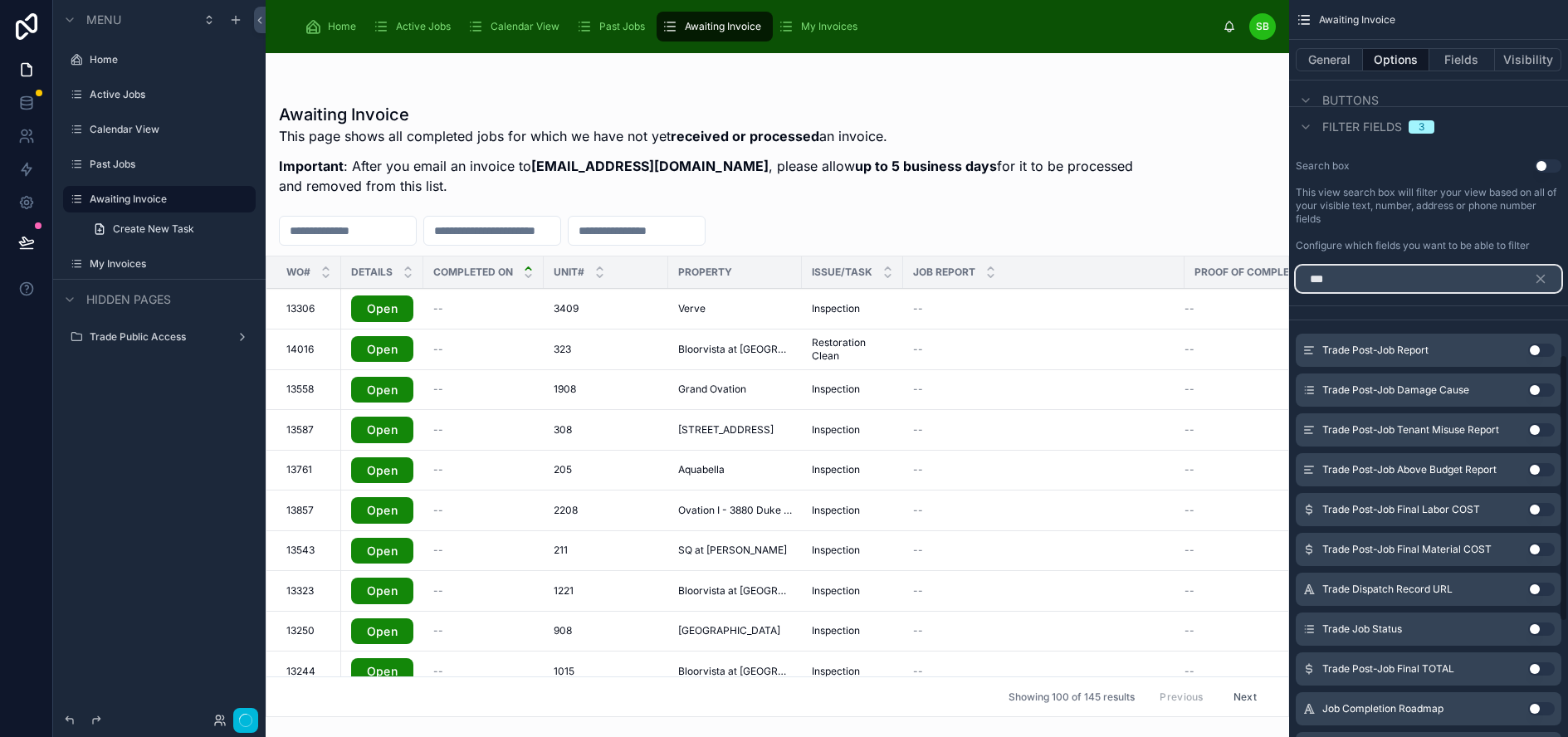
scroll to position [998, 0]
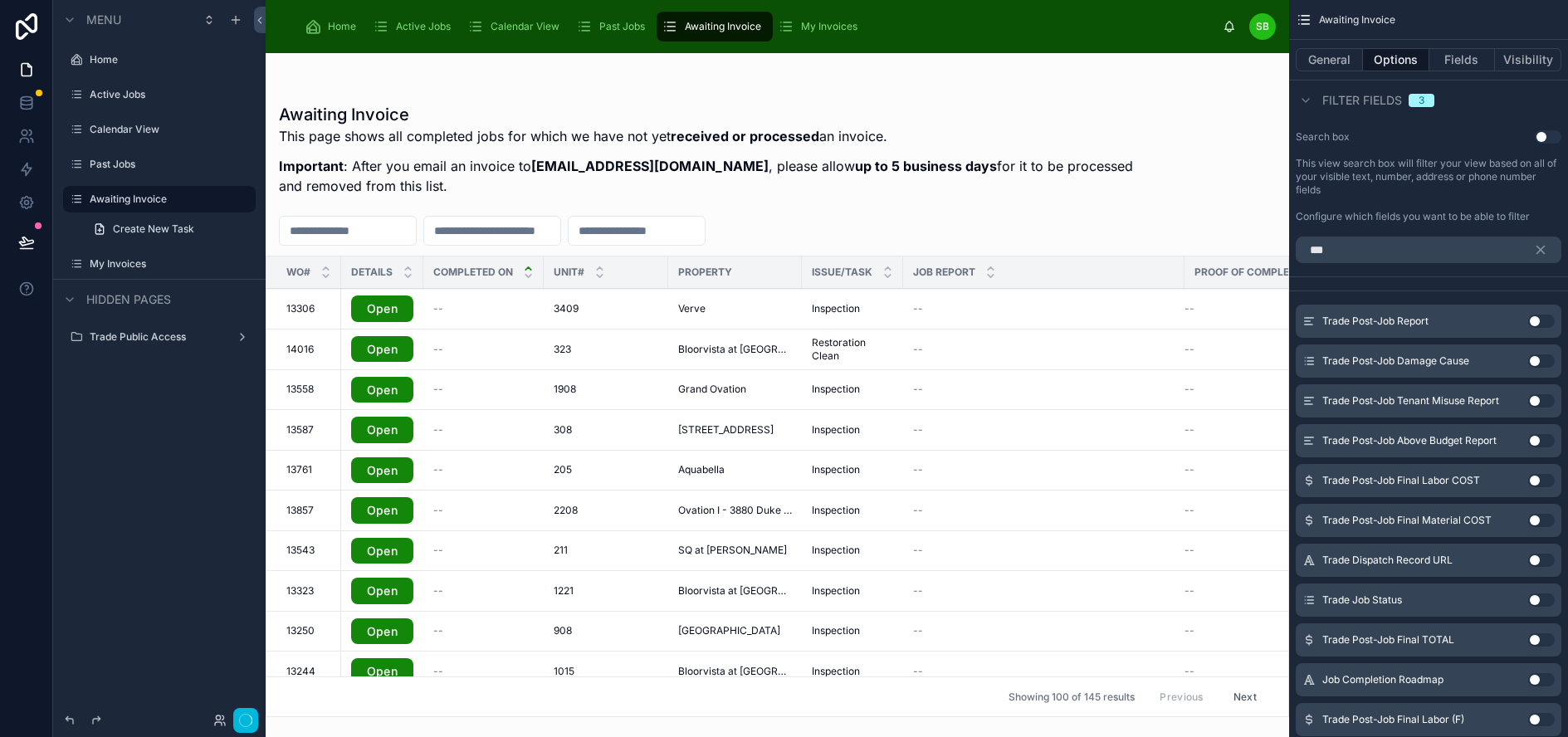
click at [1552, 596] on button "Use setting" at bounding box center [1541, 600] width 26 height 14
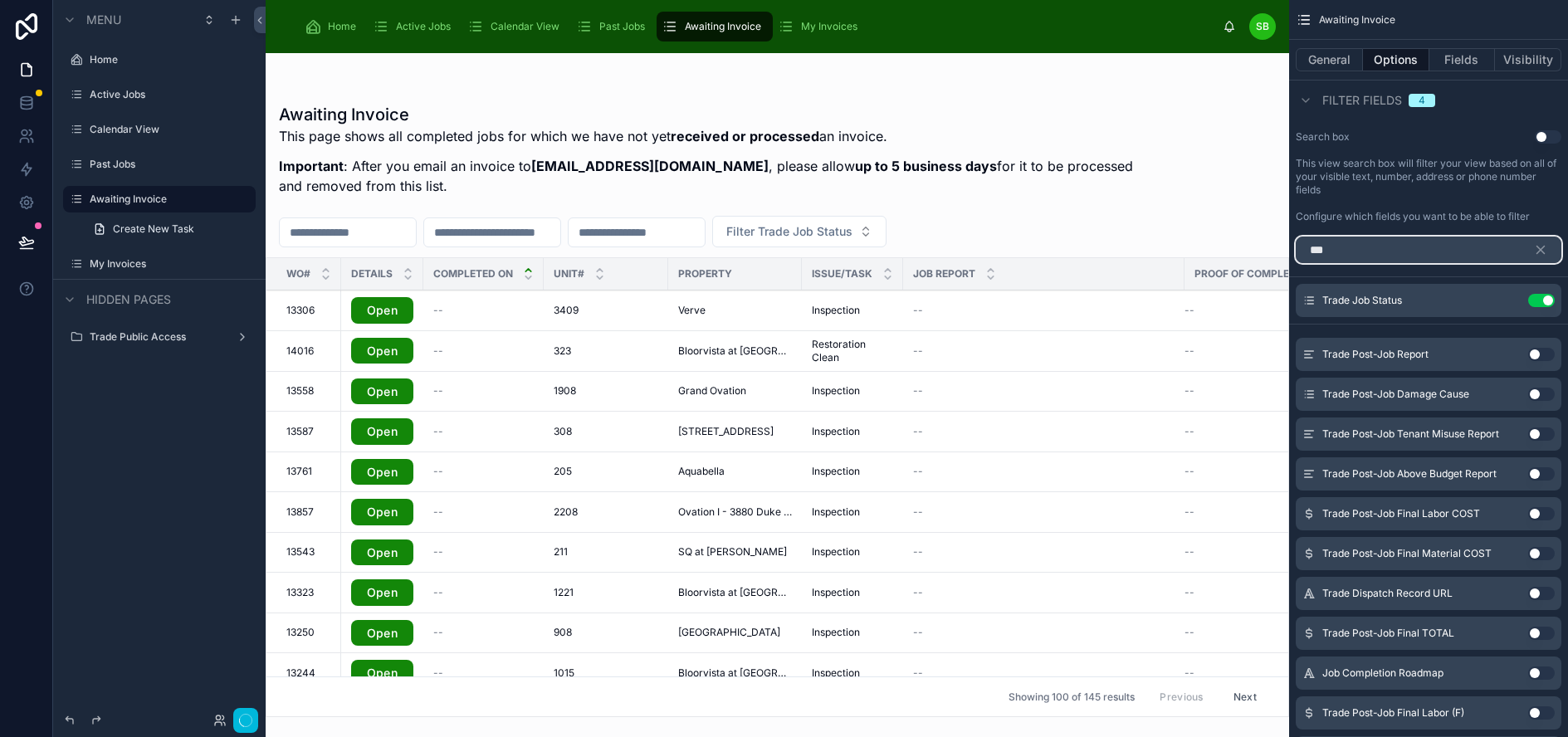
drag, startPoint x: 1422, startPoint y: 248, endPoint x: 1297, endPoint y: 255, distance: 125.2
click at [1297, 255] on div "Home Active Jobs Calendar View Past Jobs Awaiting Invoice My Invoices SB Stefan…" at bounding box center [917, 368] width 1302 height 737
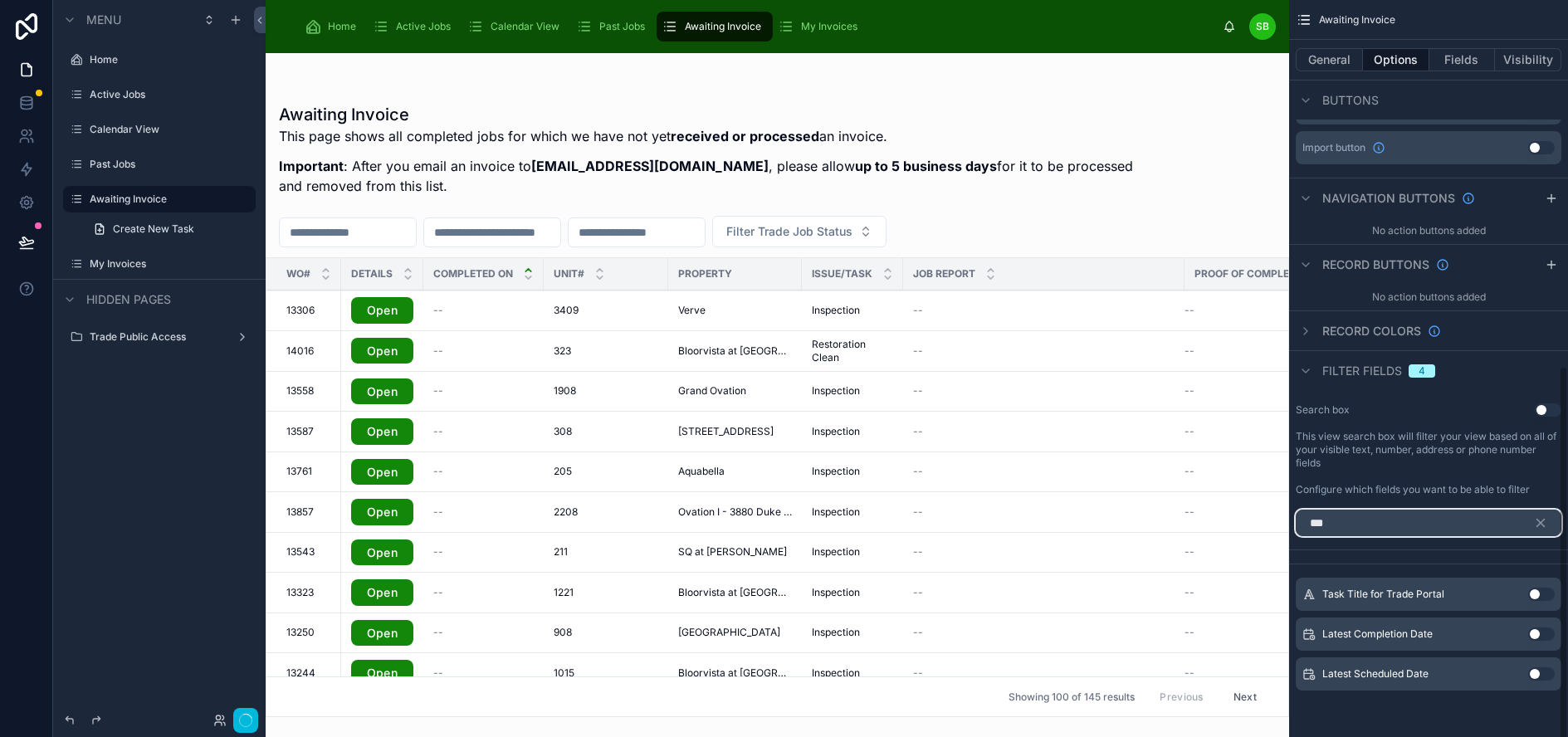
scroll to position [673, 0]
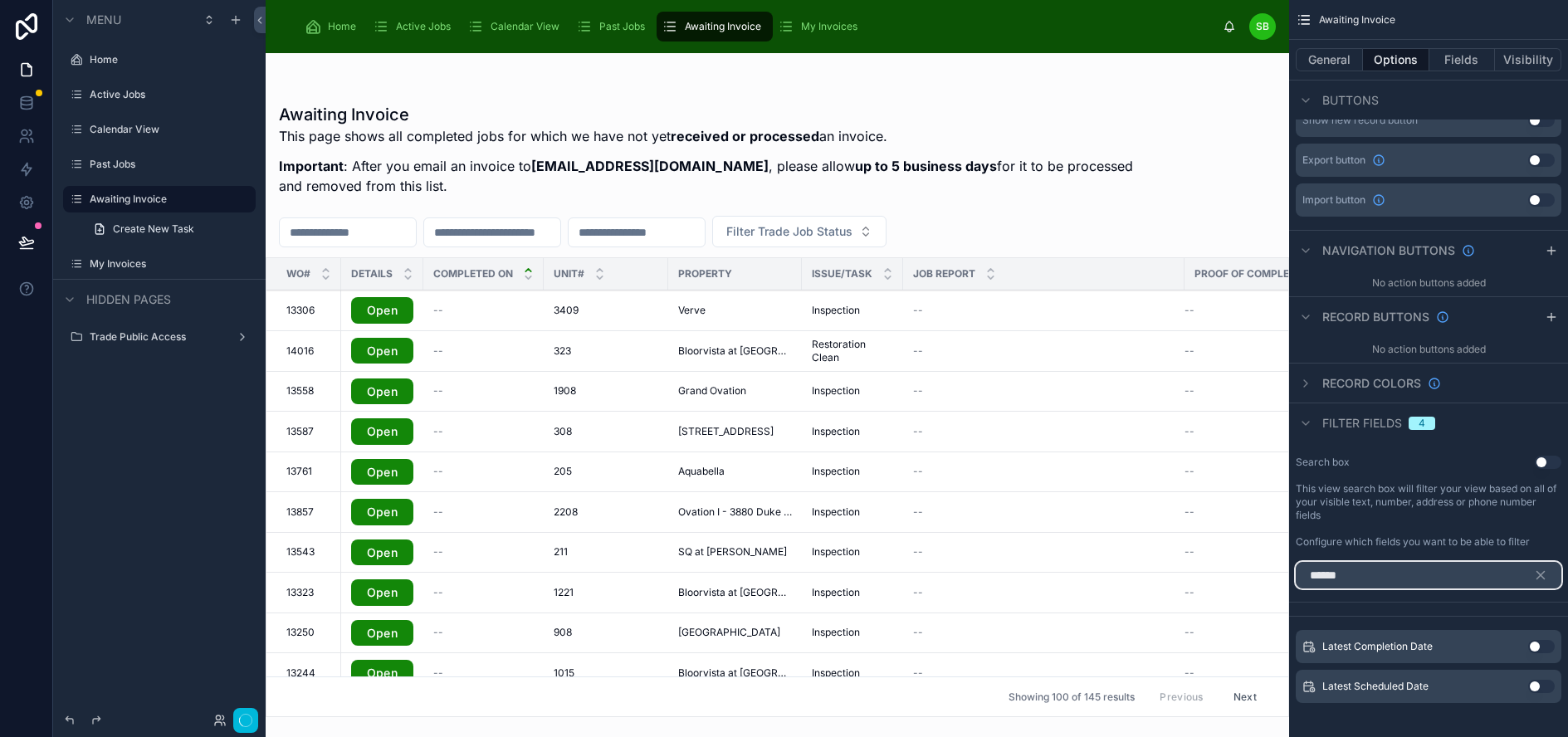
type input "******"
click at [1554, 648] on button "Use setting" at bounding box center [1541, 646] width 26 height 14
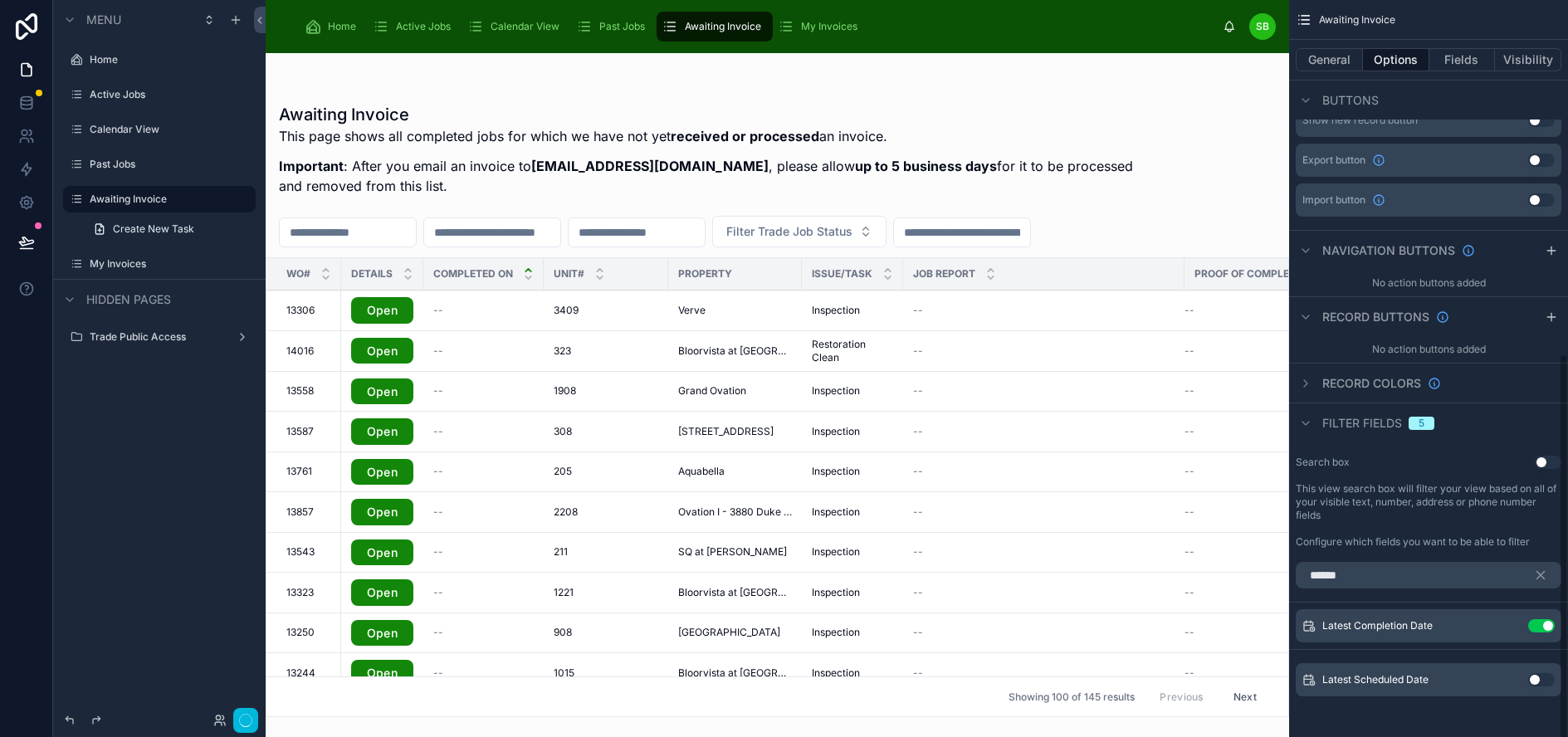
scroll to position [666, 0]
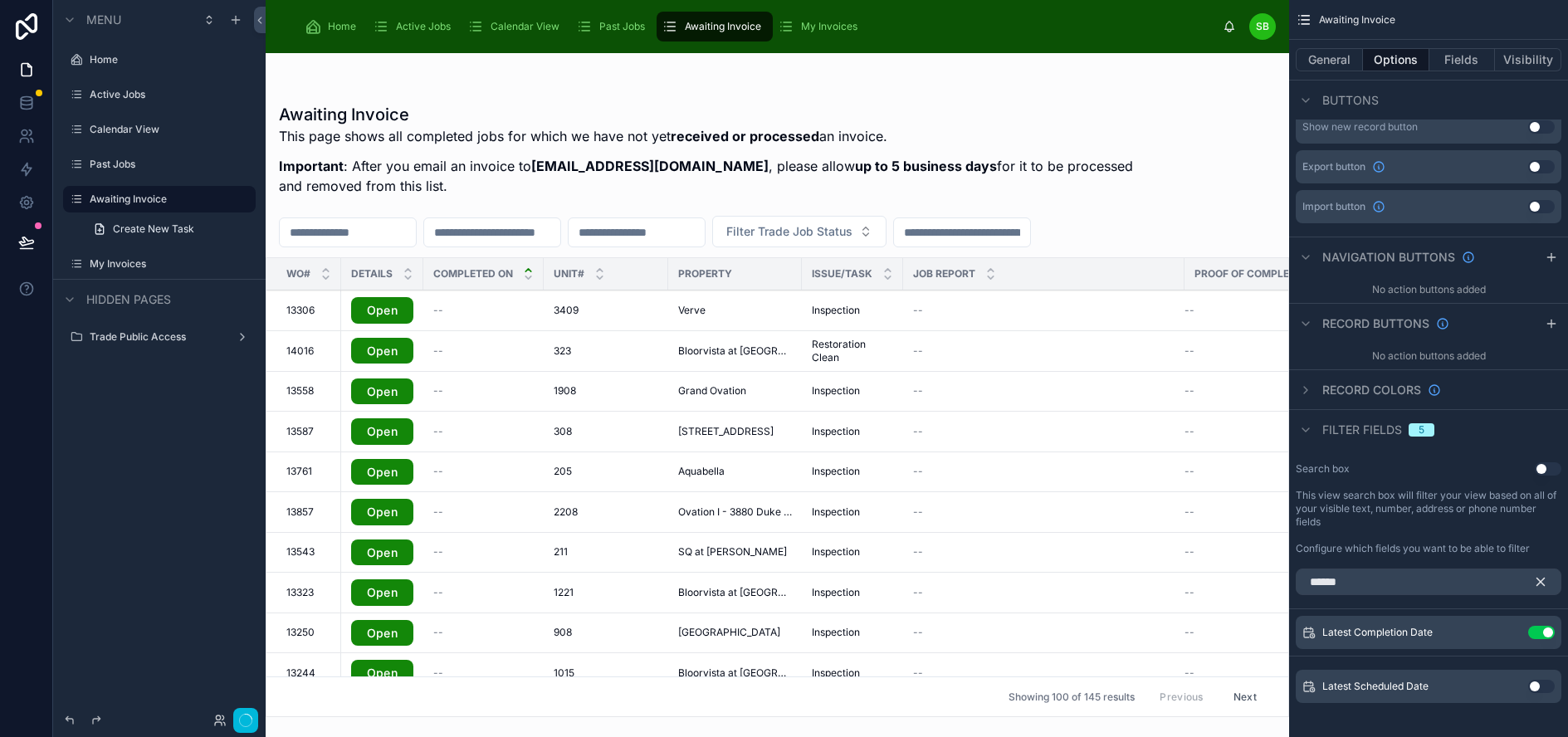
click at [1544, 581] on icon "scrollable content" at bounding box center [1541, 582] width 7 height 7
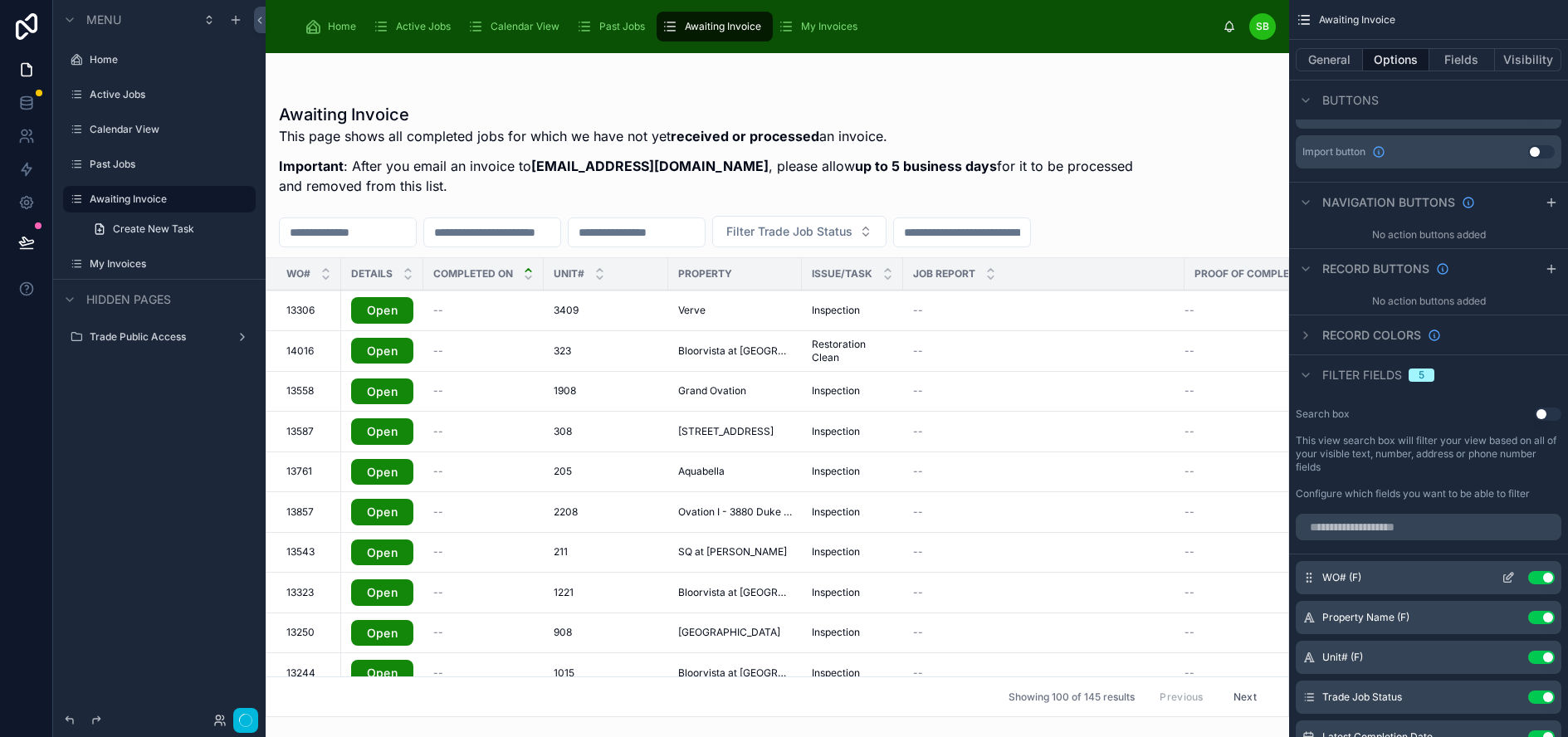
scroll to position [749, 0]
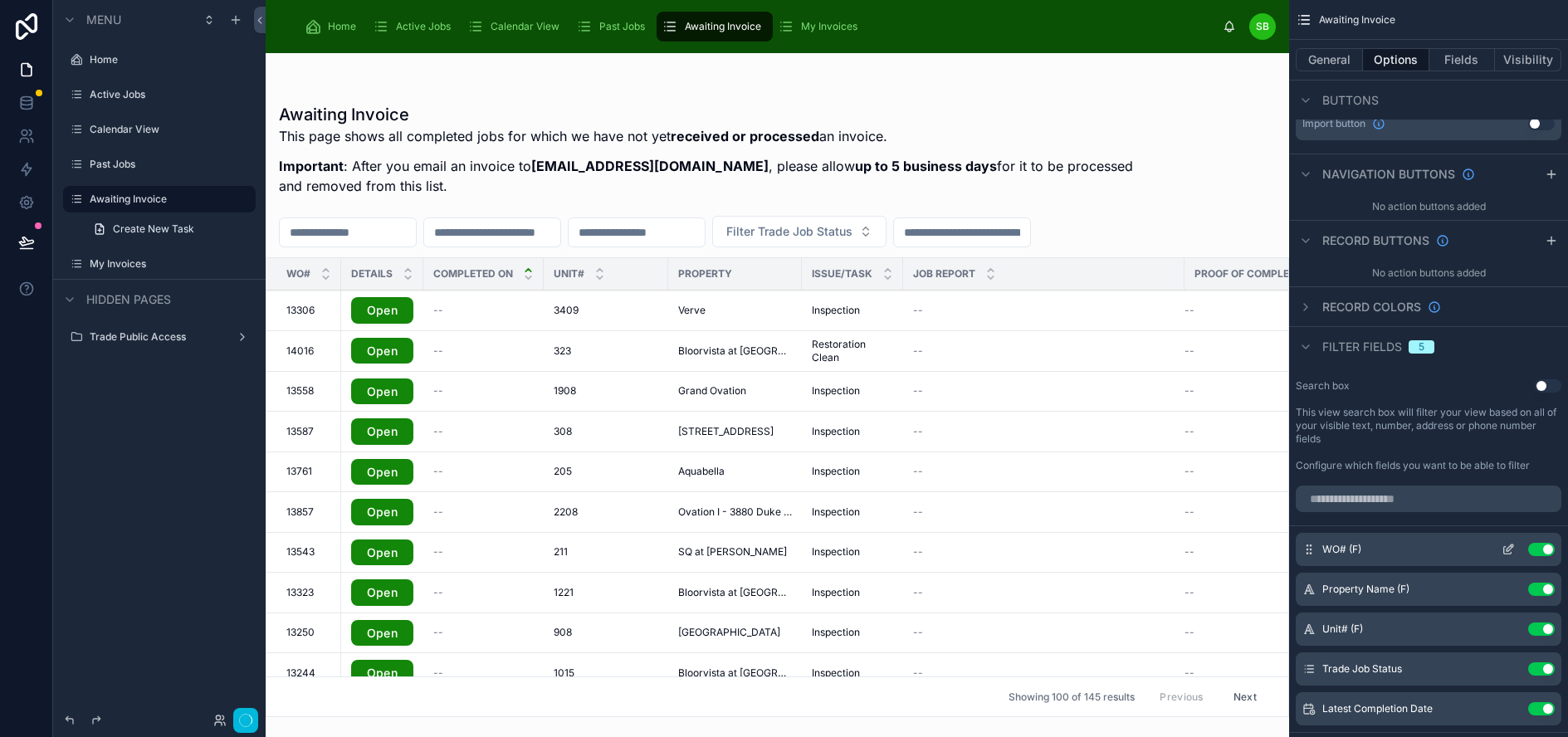
click at [1514, 548] on icon "scrollable content" at bounding box center [1509, 547] width 6 height 6
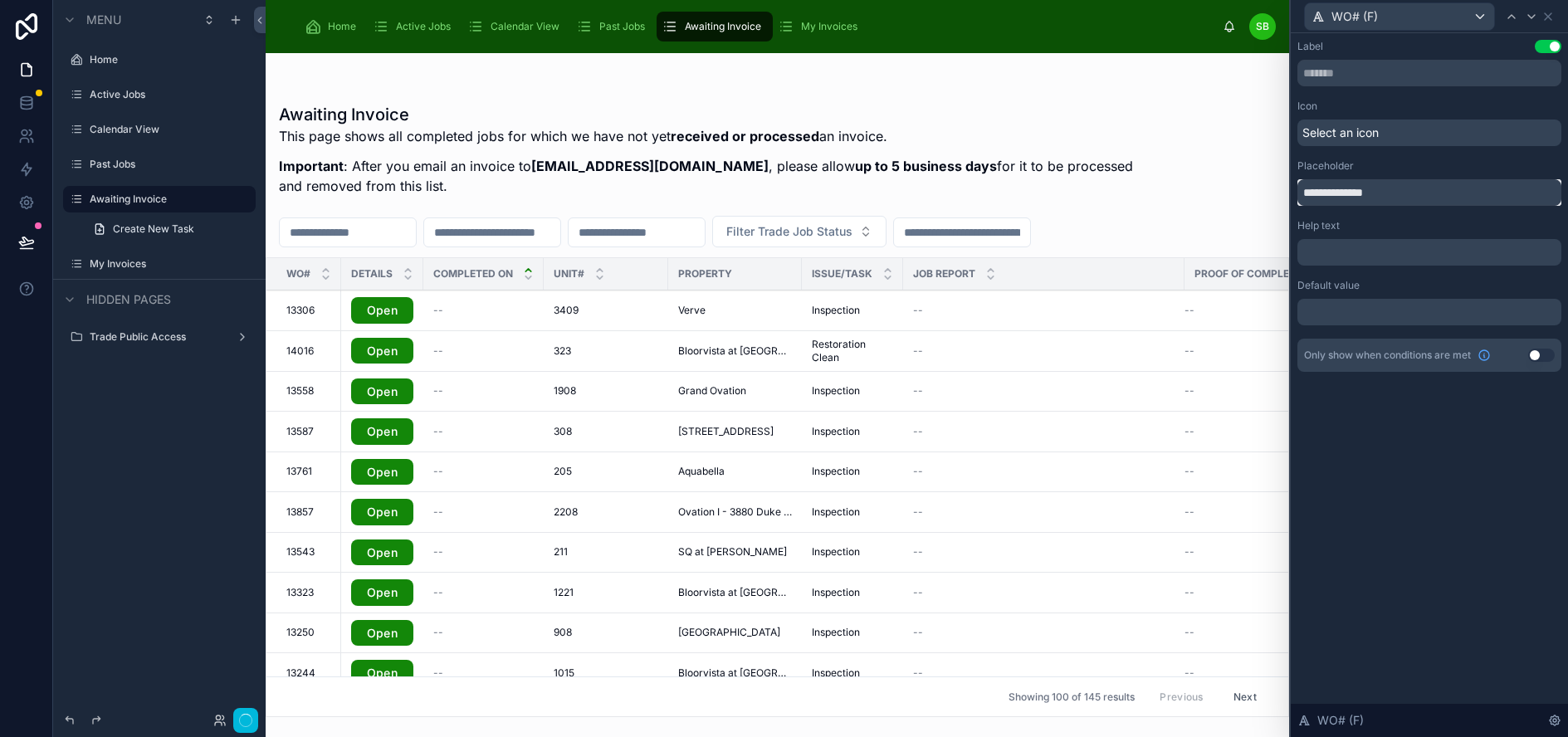
click at [1426, 191] on input "**********" at bounding box center [1429, 192] width 264 height 26
type input "**********"
click at [1538, 14] on icon at bounding box center [1531, 16] width 14 height 14
click at [1482, 192] on input "**********" at bounding box center [1429, 192] width 264 height 26
type input "**********"
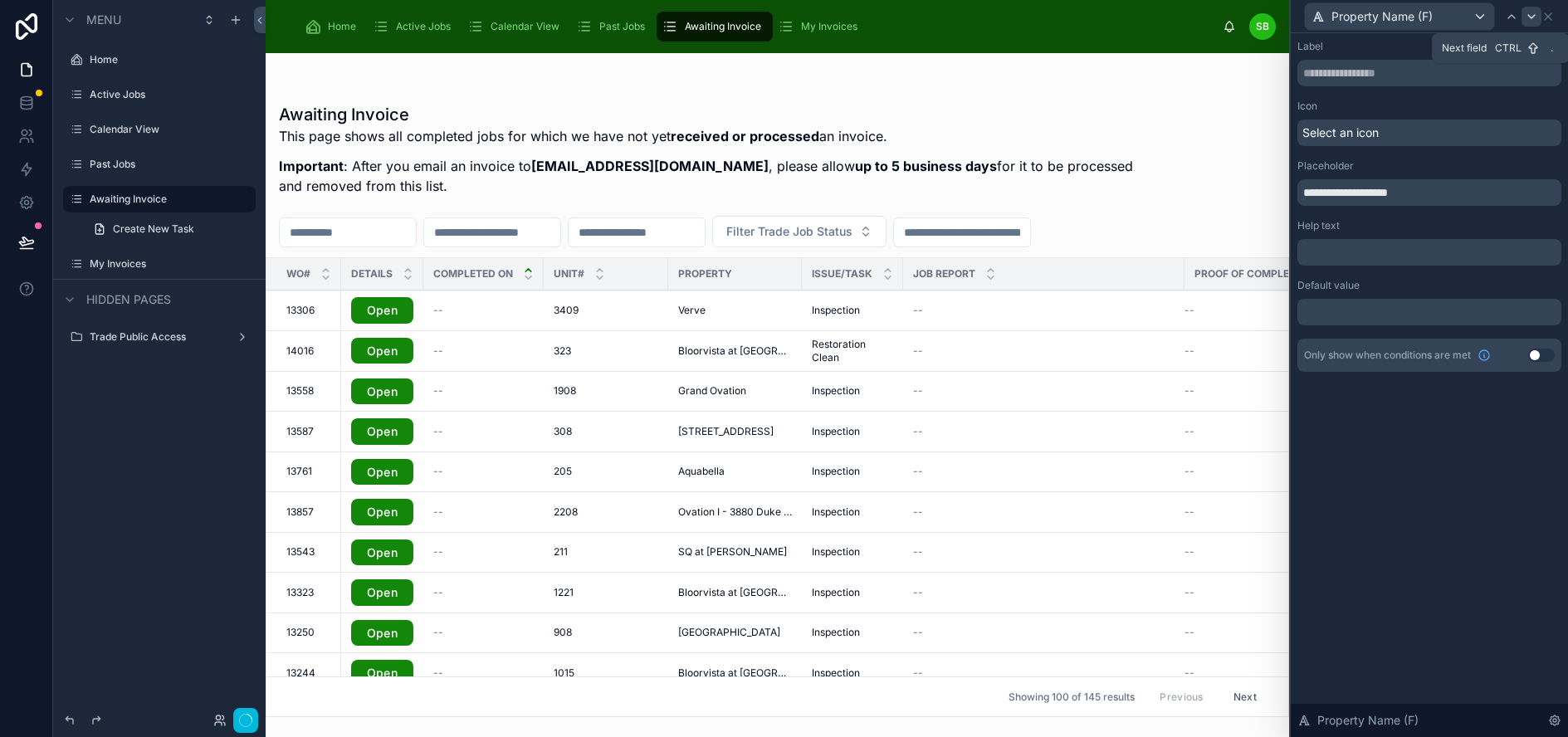
click at [1534, 16] on icon at bounding box center [1531, 16] width 6 height 4
click at [1464, 189] on input "**********" at bounding box center [1429, 192] width 264 height 26
type input "**********"
click at [1538, 15] on icon at bounding box center [1531, 16] width 14 height 14
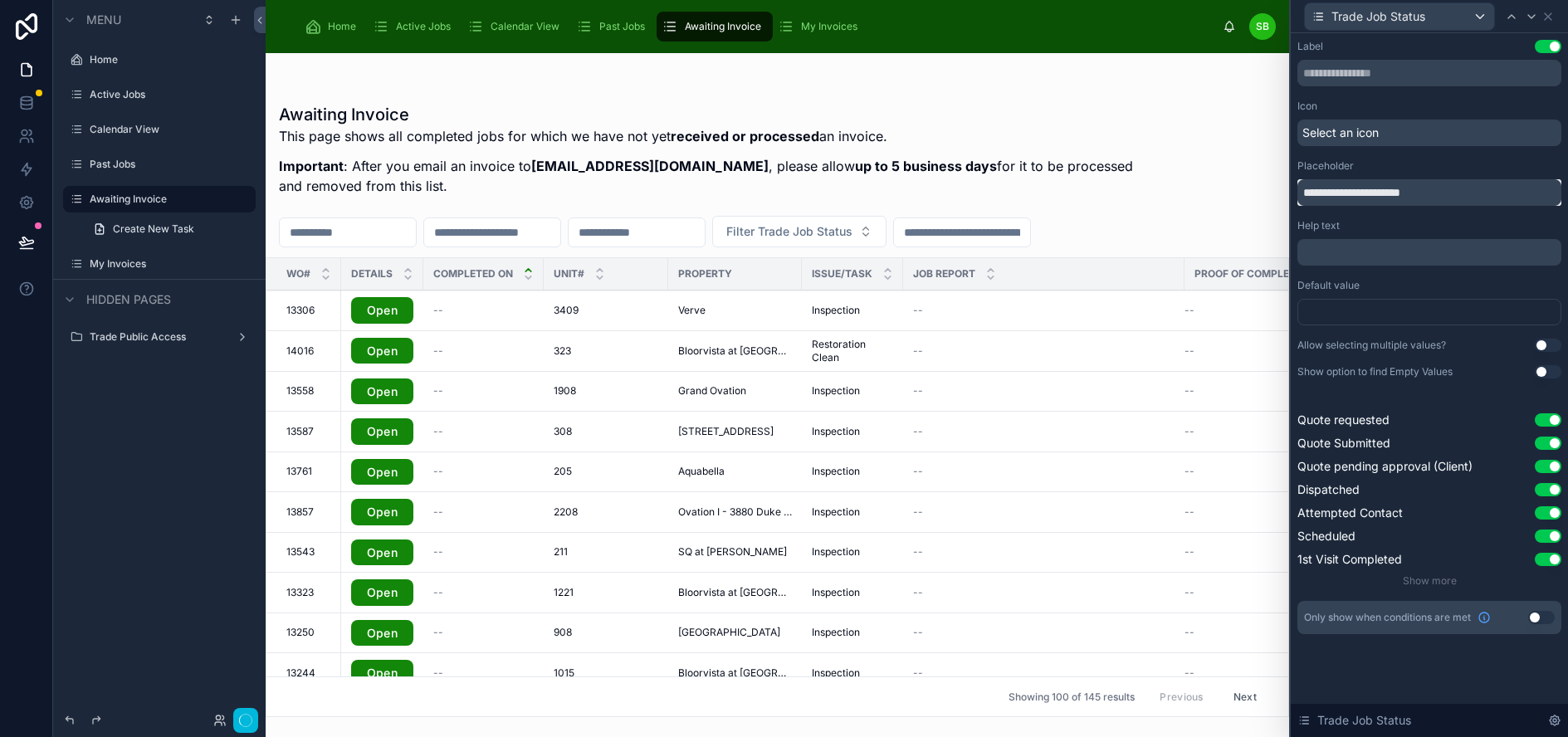
click at [1378, 192] on input "**********" at bounding box center [1429, 192] width 264 height 26
type input "**********"
click at [1538, 14] on icon at bounding box center [1531, 16] width 14 height 14
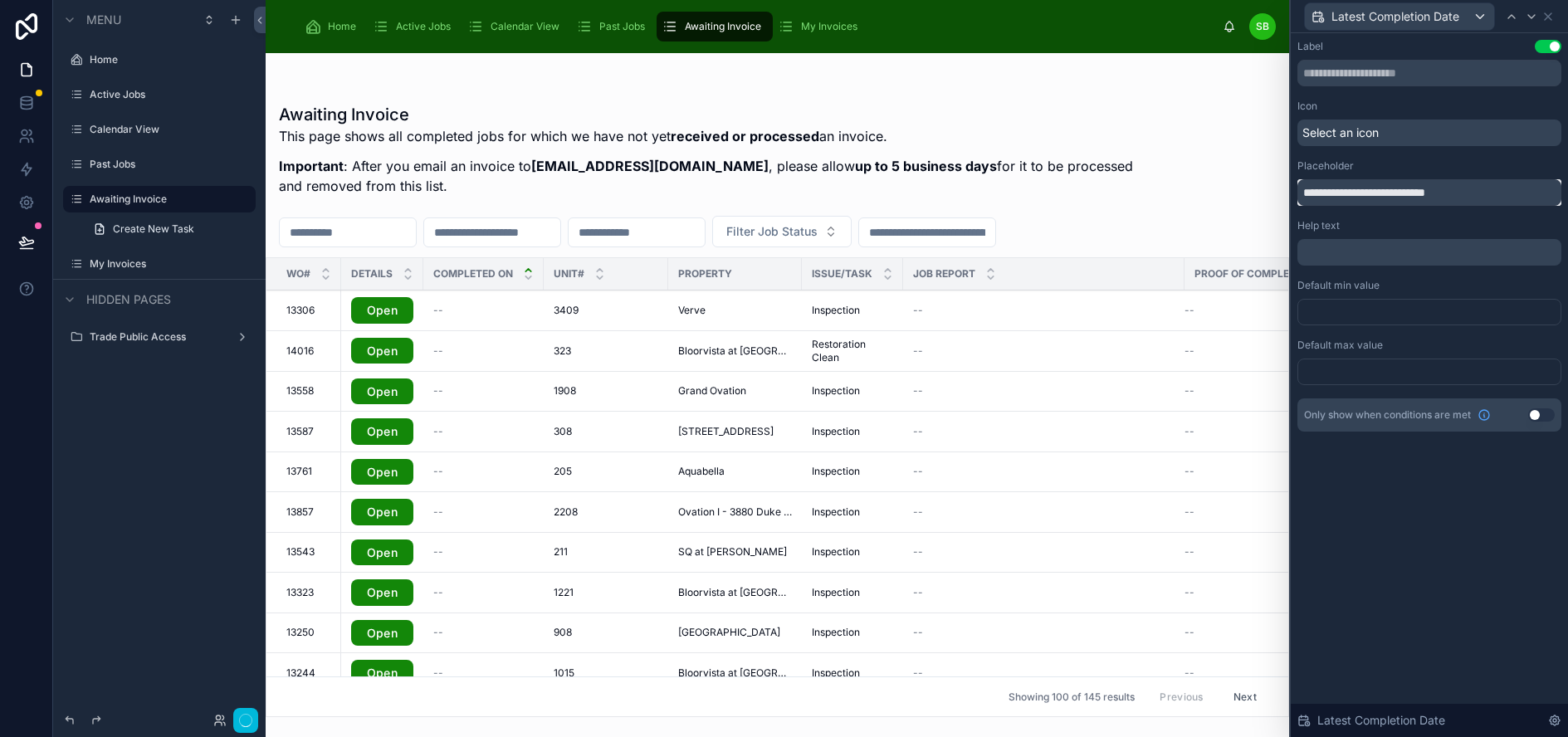
click at [1382, 191] on input "**********" at bounding box center [1429, 192] width 264 height 26
click at [1451, 194] on input "**********" at bounding box center [1429, 192] width 264 height 26
type input "**********"
click at [1534, 16] on icon at bounding box center [1531, 16] width 6 height 4
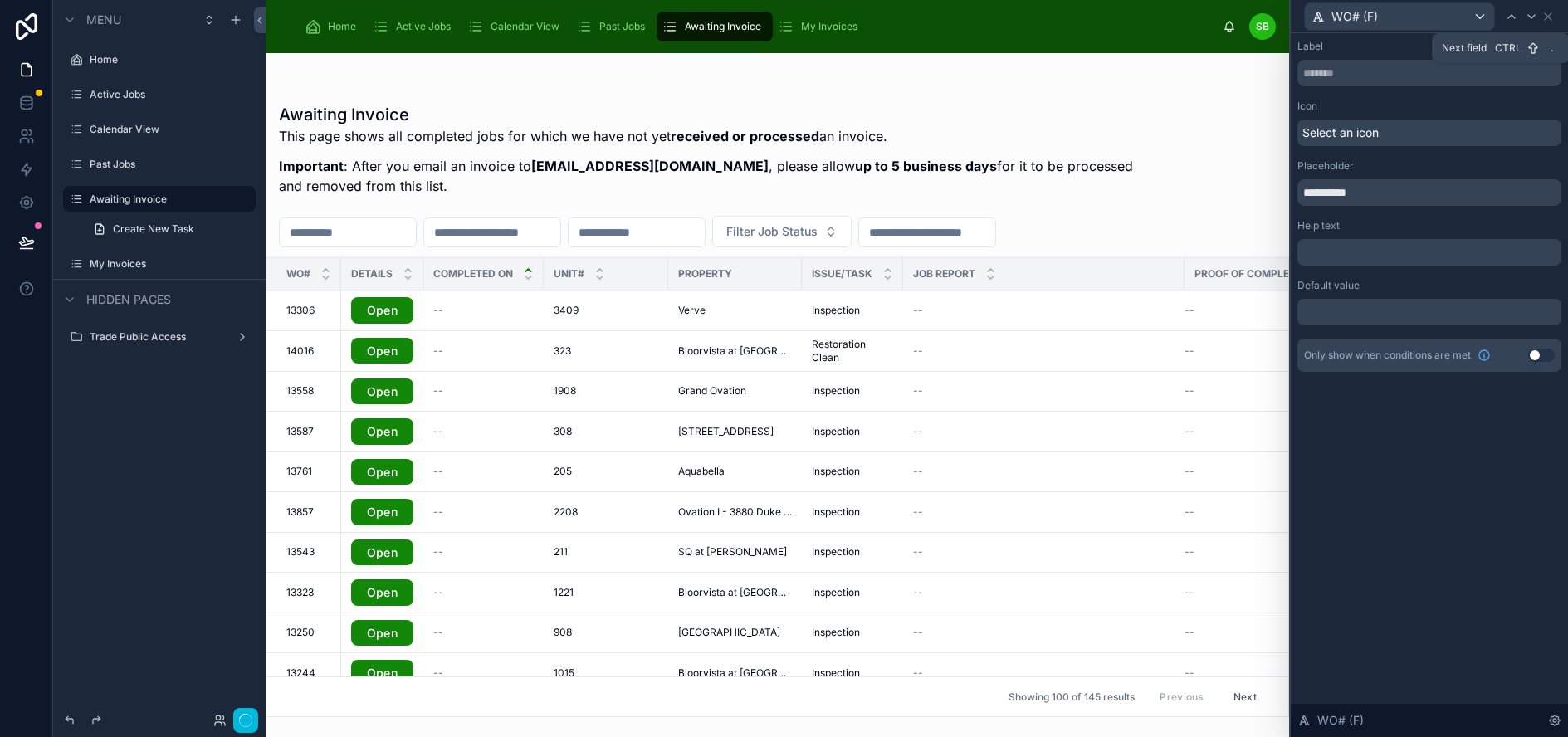
click at [1534, 16] on icon at bounding box center [1531, 16] width 6 height 4
click at [1552, 16] on icon at bounding box center [1547, 16] width 6 height 6
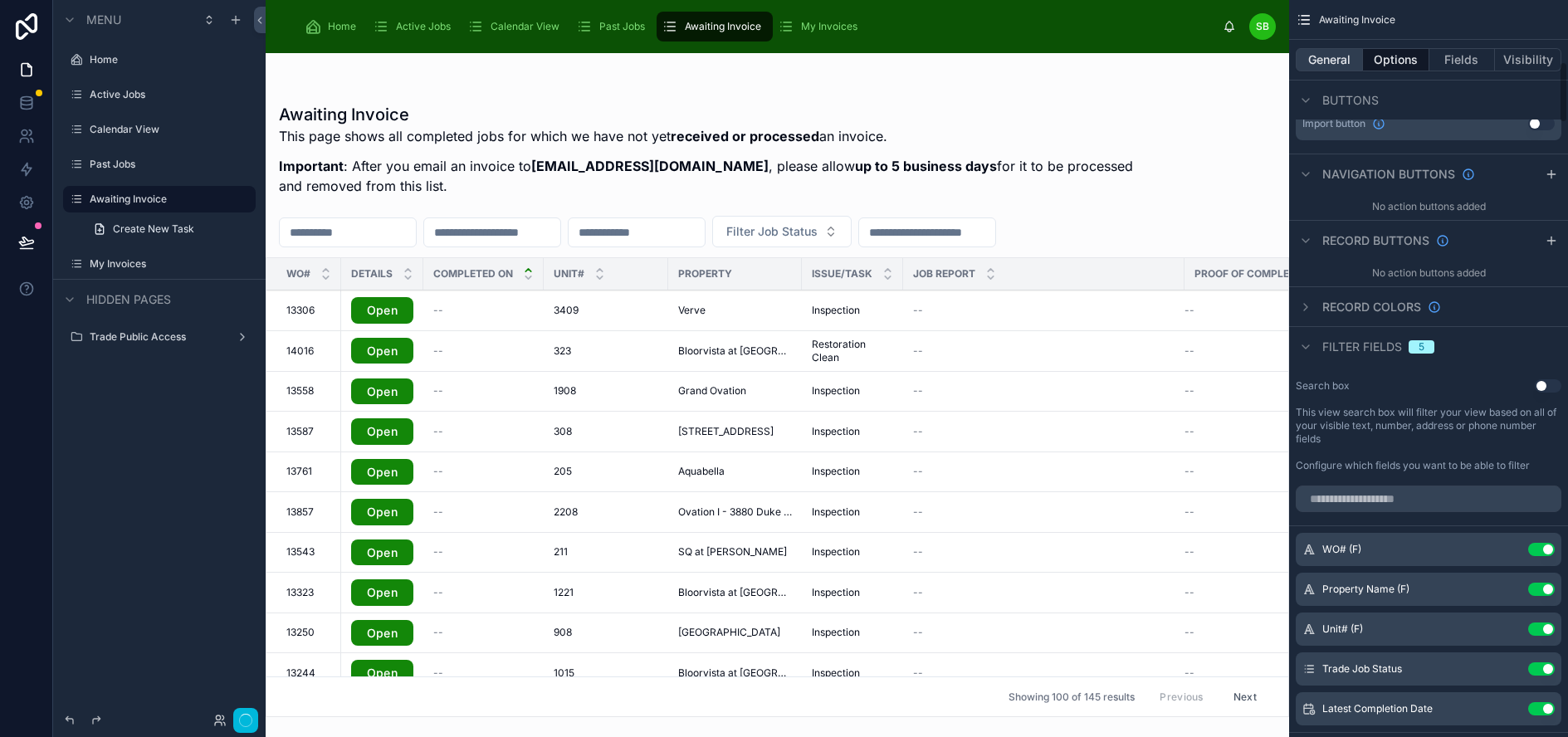
click at [1343, 59] on button "General" at bounding box center [1329, 60] width 67 height 24
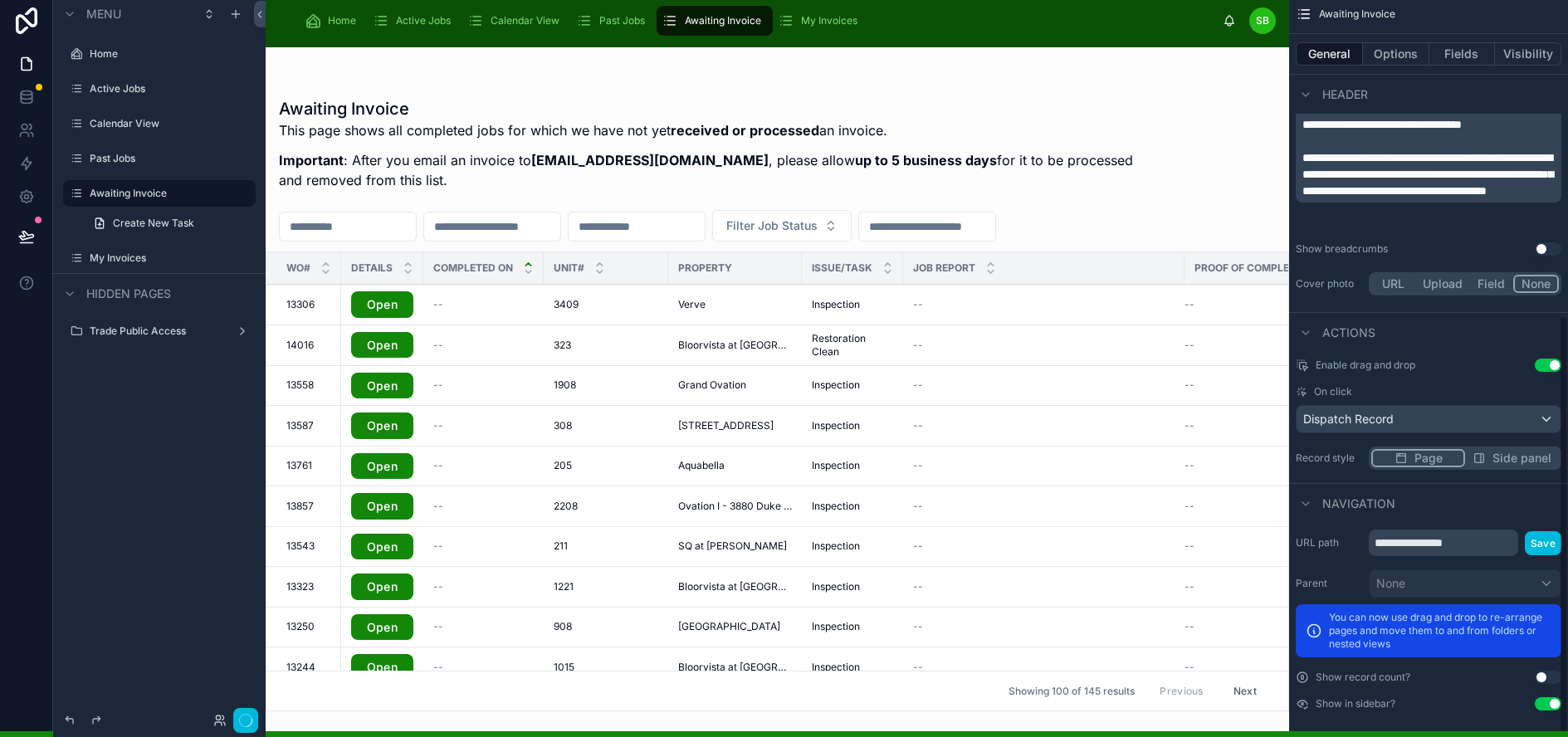
scroll to position [42, 1]
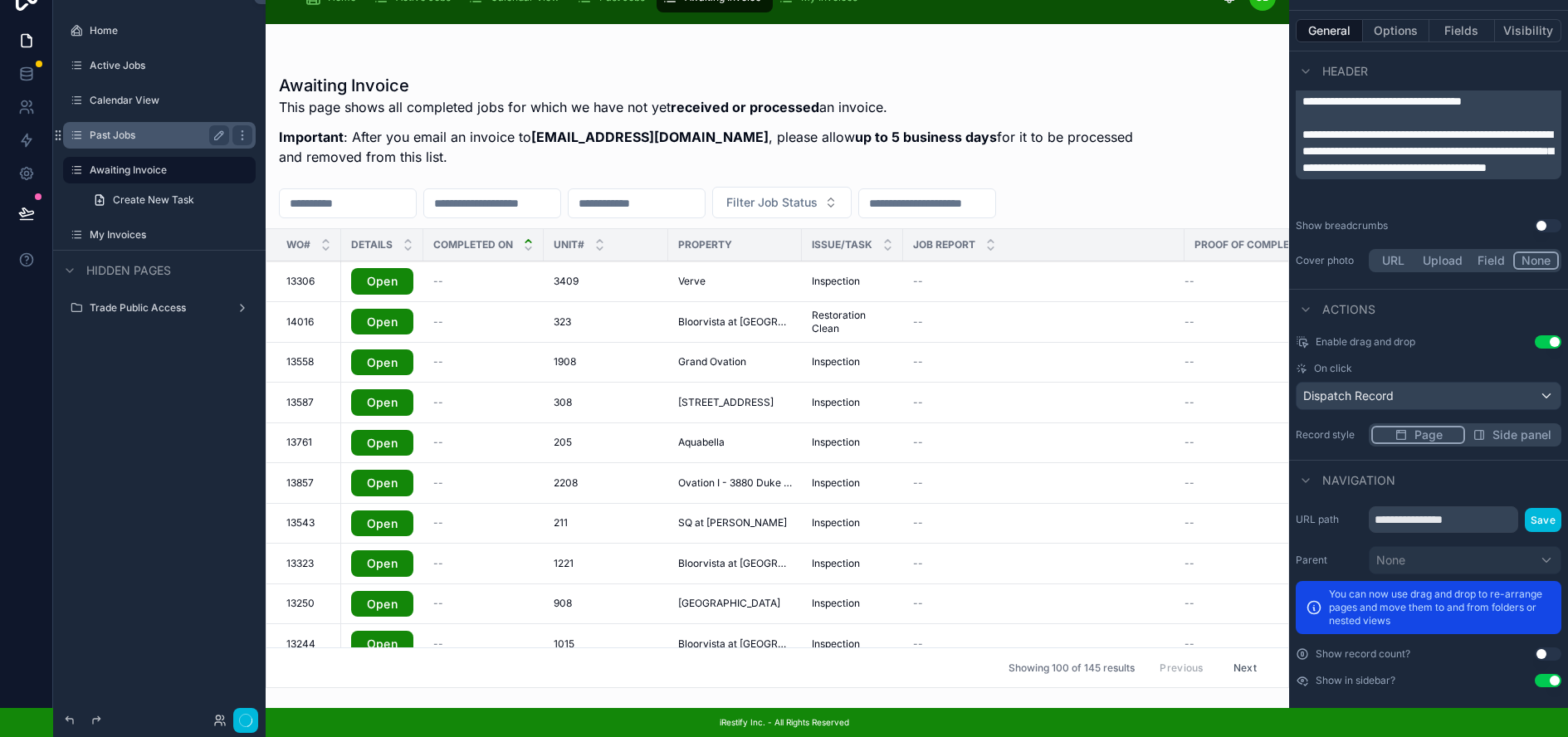
click at [130, 129] on label "Past Jobs" at bounding box center [156, 135] width 133 height 14
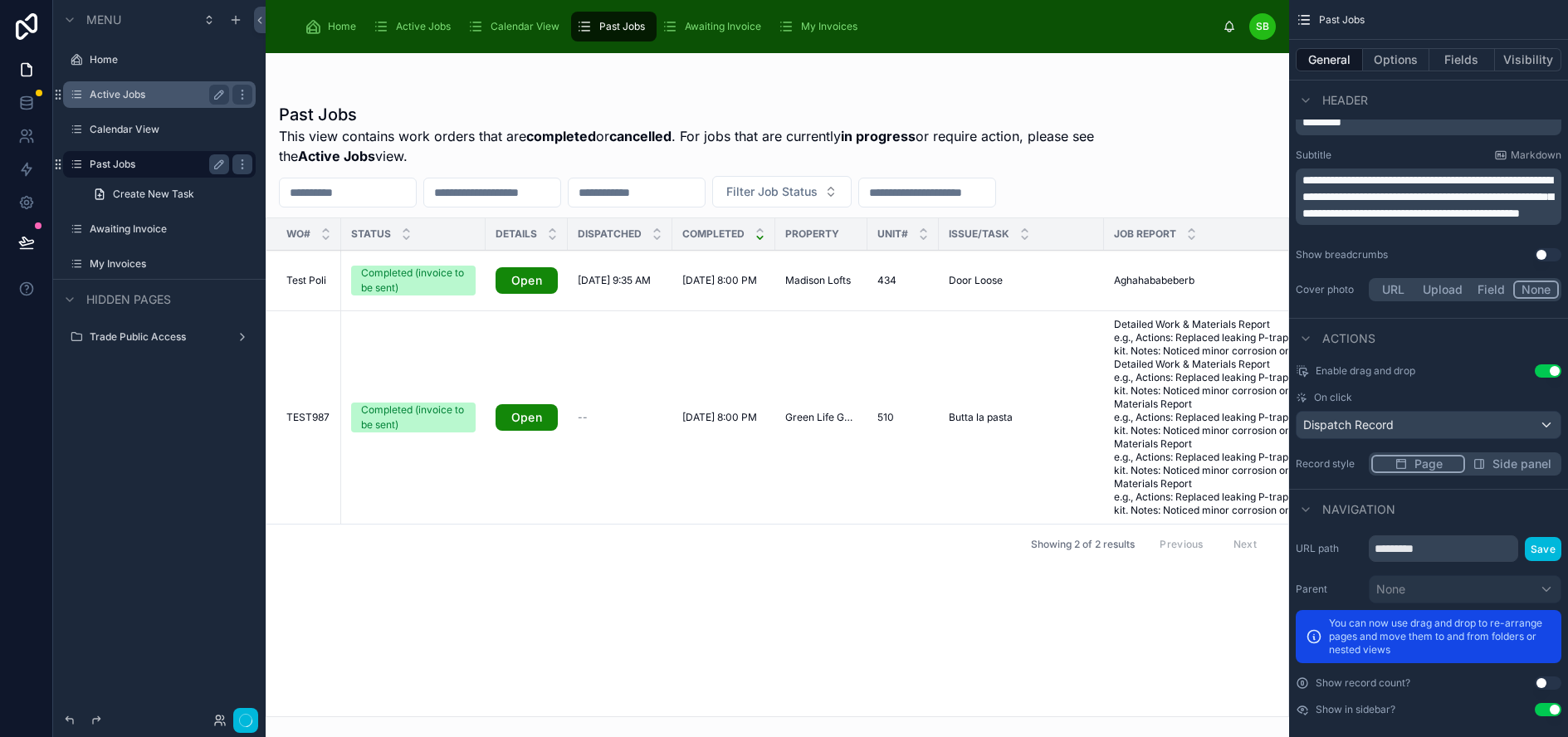
click at [131, 96] on label "Active Jobs" at bounding box center [156, 94] width 133 height 14
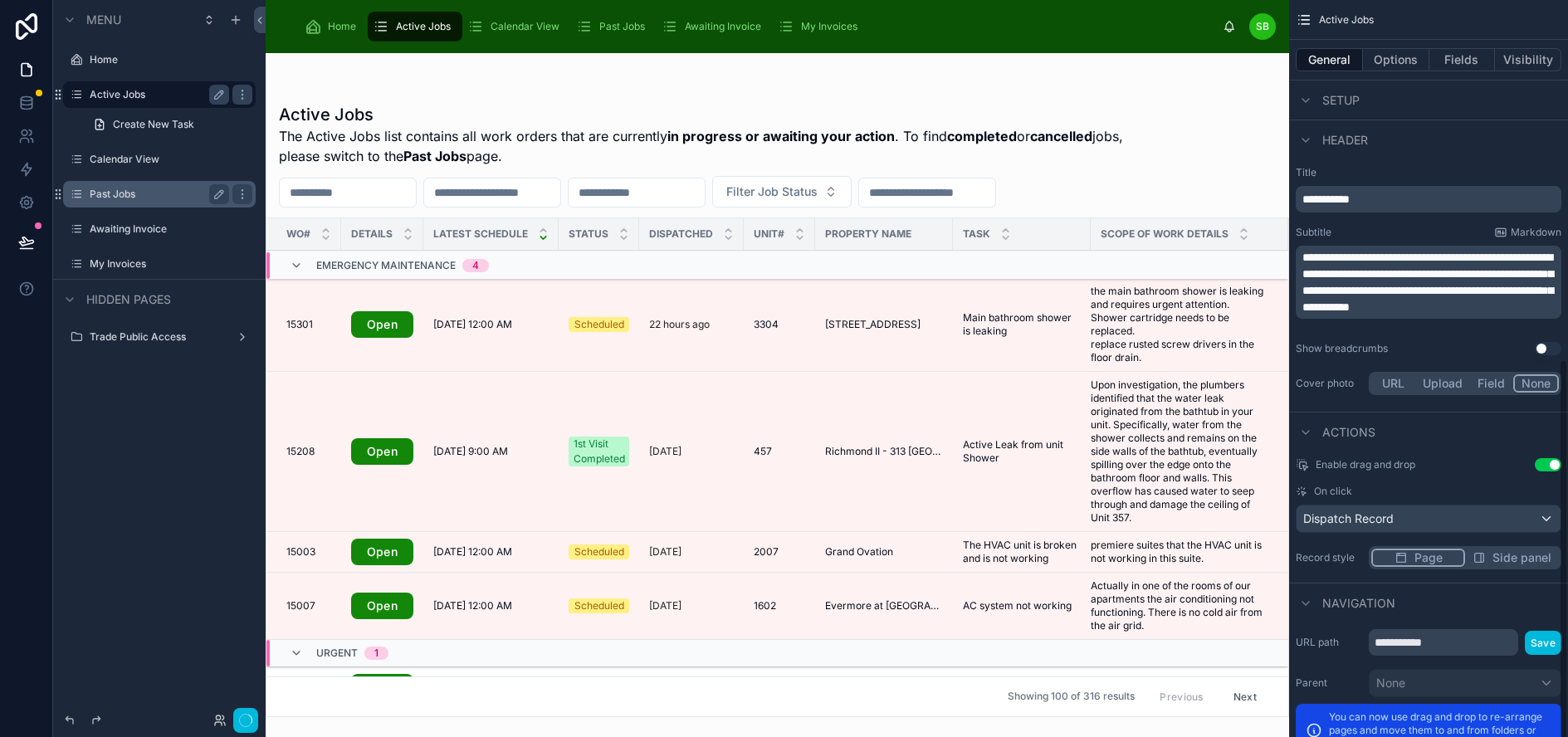
scroll to position [722, 0]
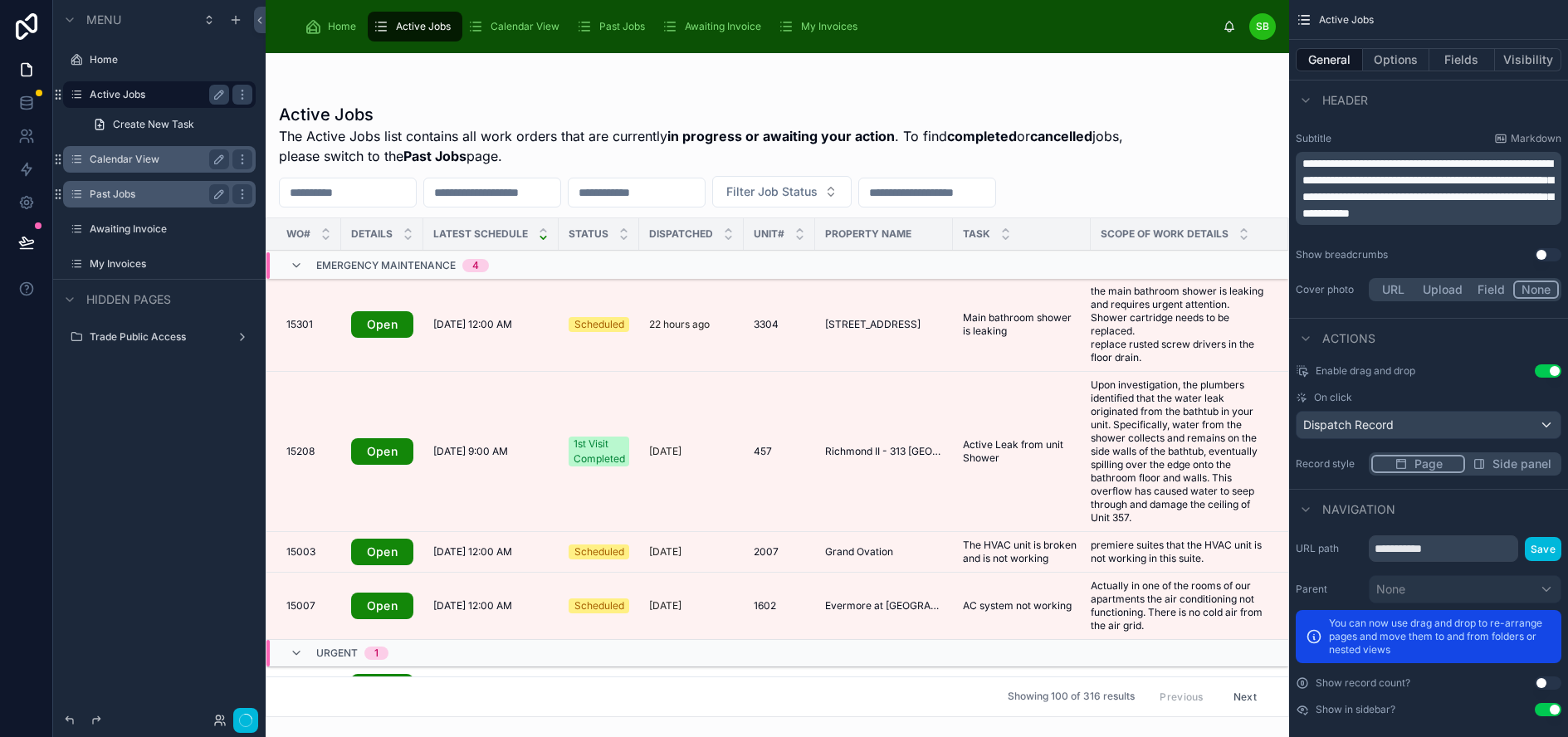
click at [134, 159] on label "Calendar View" at bounding box center [156, 159] width 133 height 14
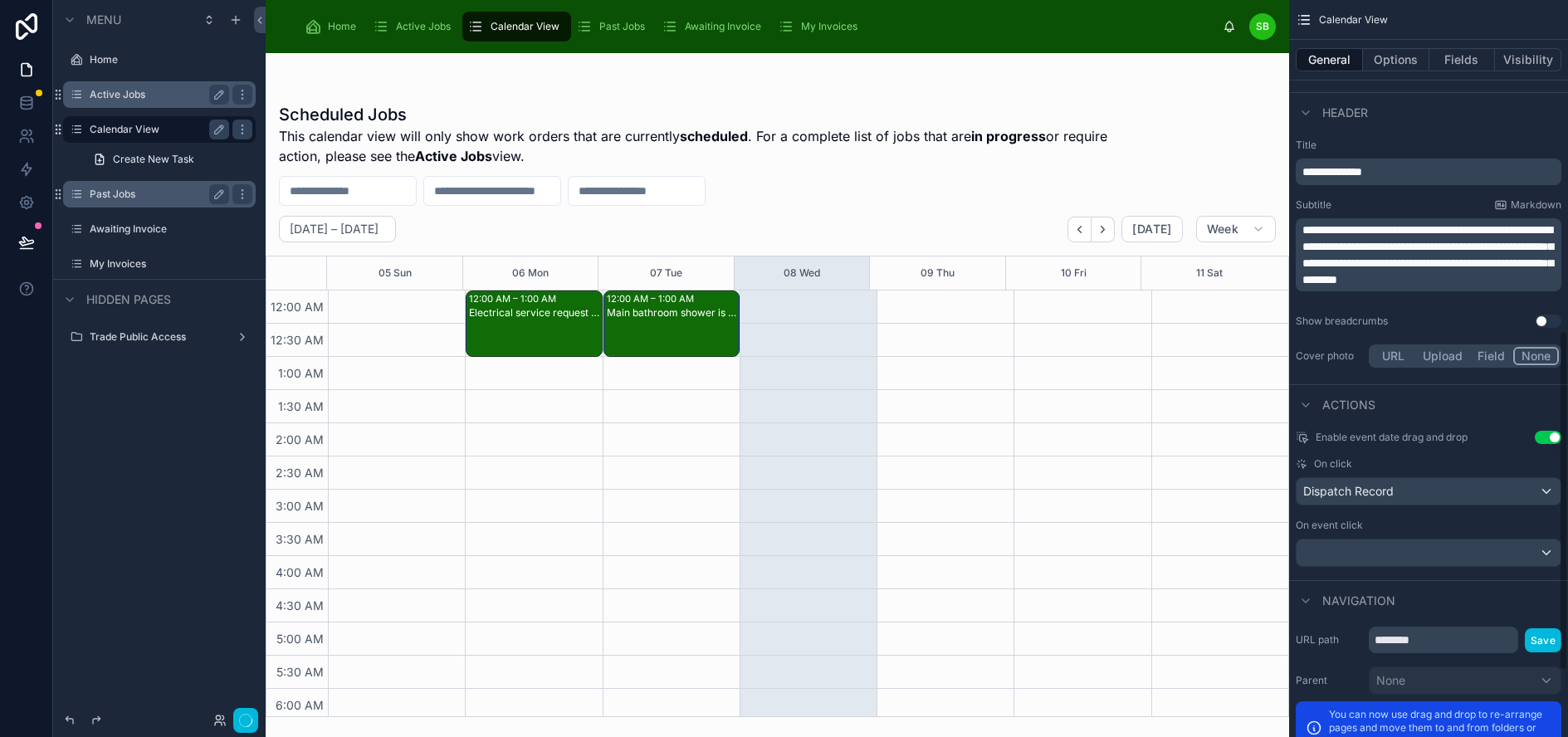
scroll to position [897, 0]
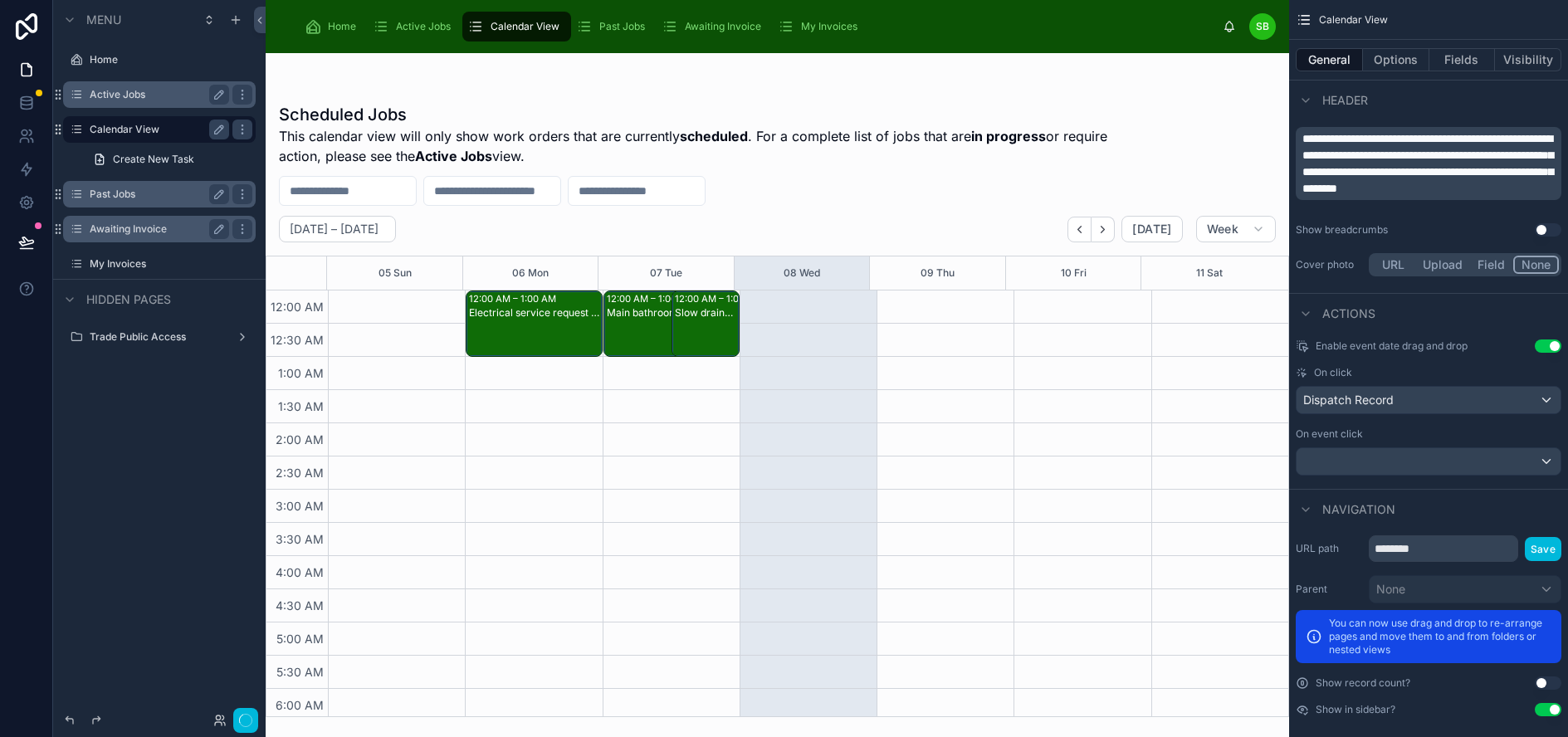
click at [114, 235] on label "Awaiting Invoice" at bounding box center [156, 229] width 133 height 14
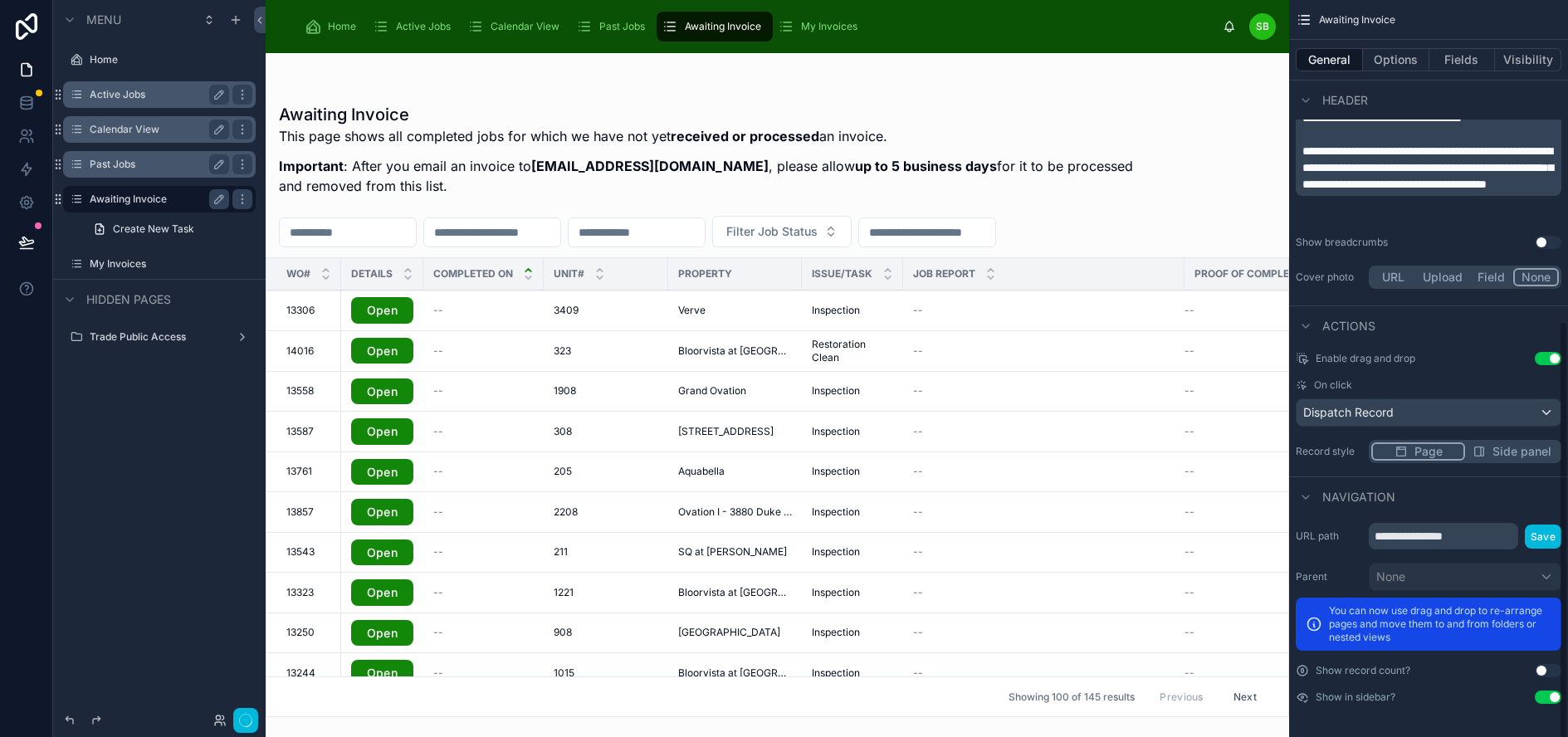
scroll to position [560, 0]
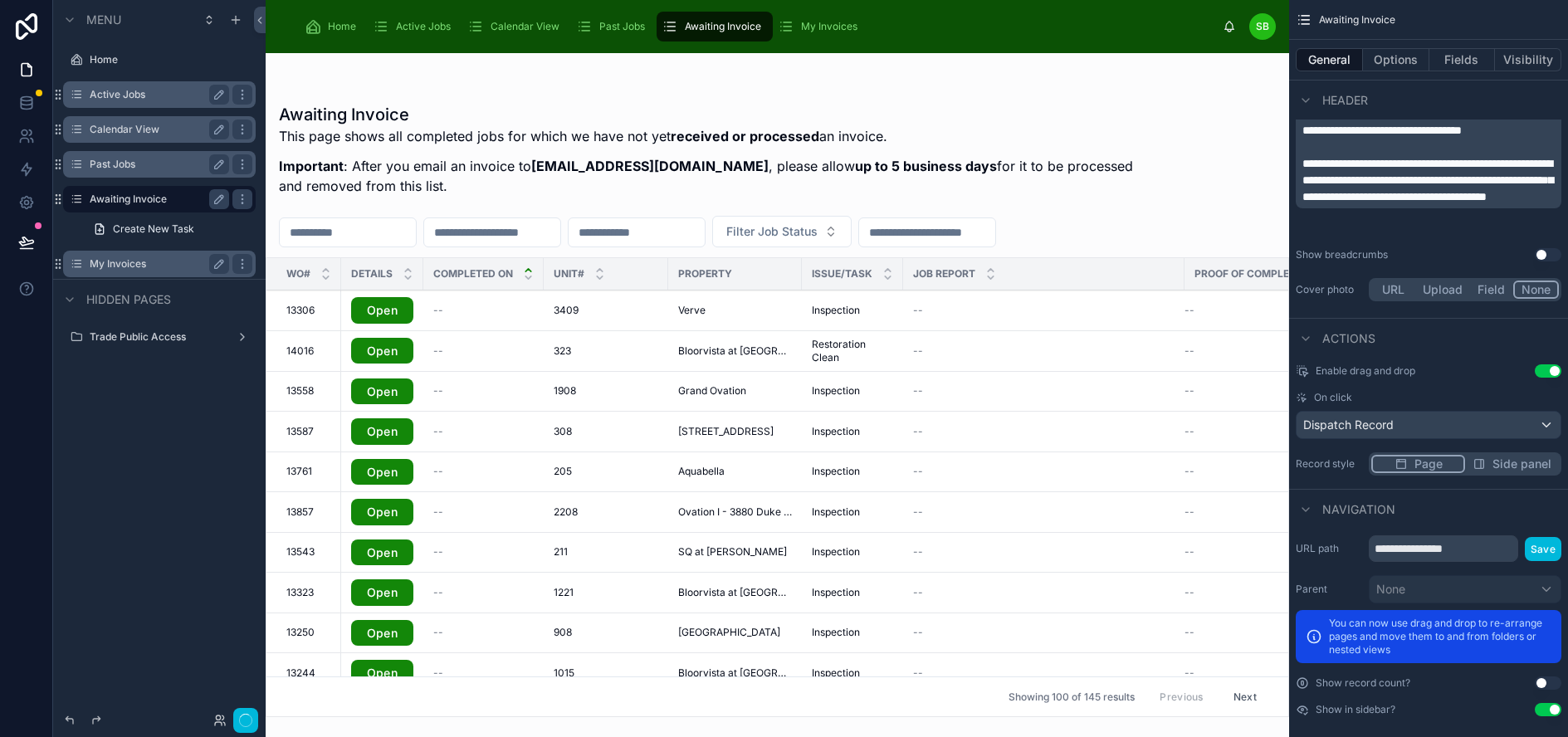
click at [112, 261] on label "My Invoices" at bounding box center [156, 263] width 133 height 14
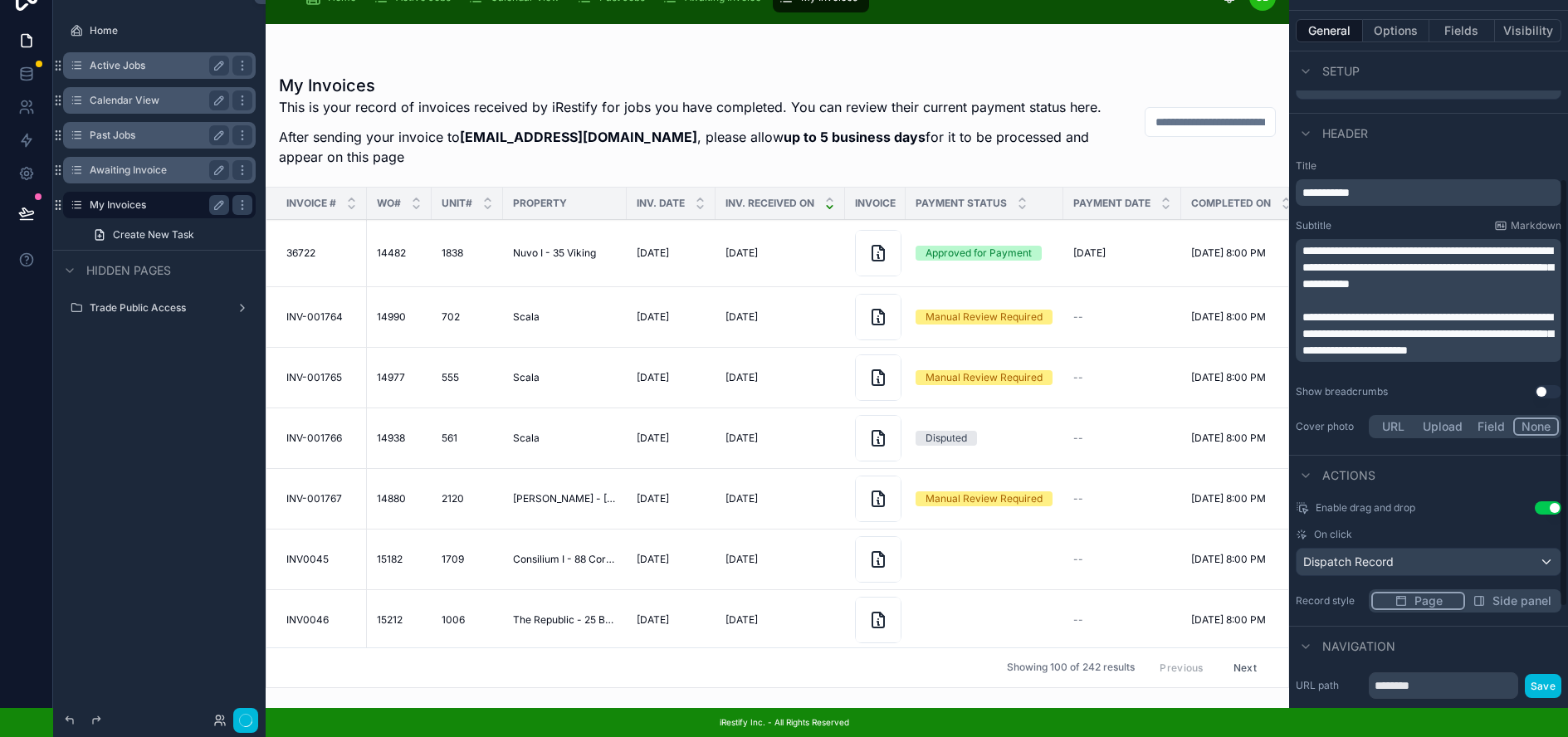
scroll to position [311, 0]
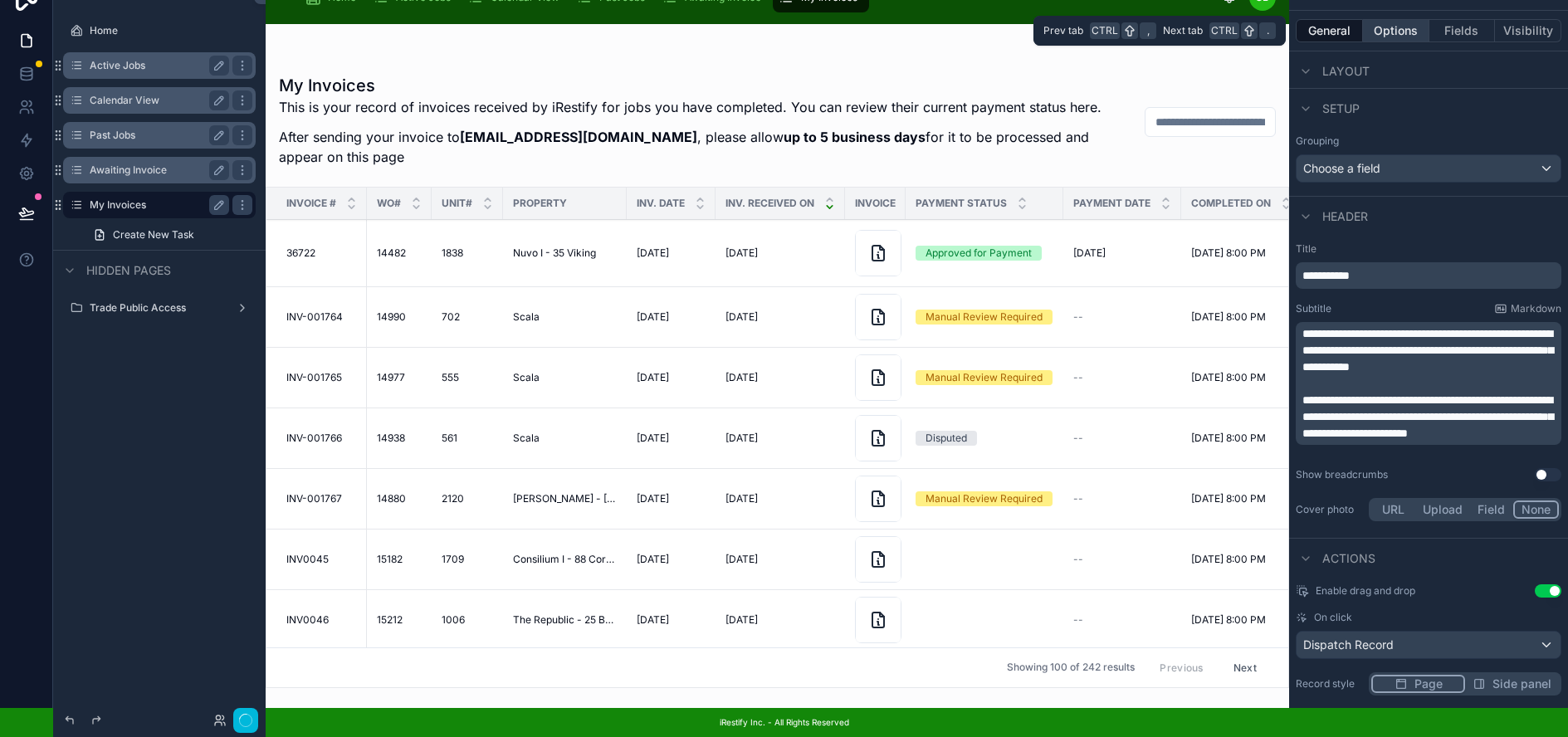
click at [1423, 19] on button "Options" at bounding box center [1395, 31] width 66 height 24
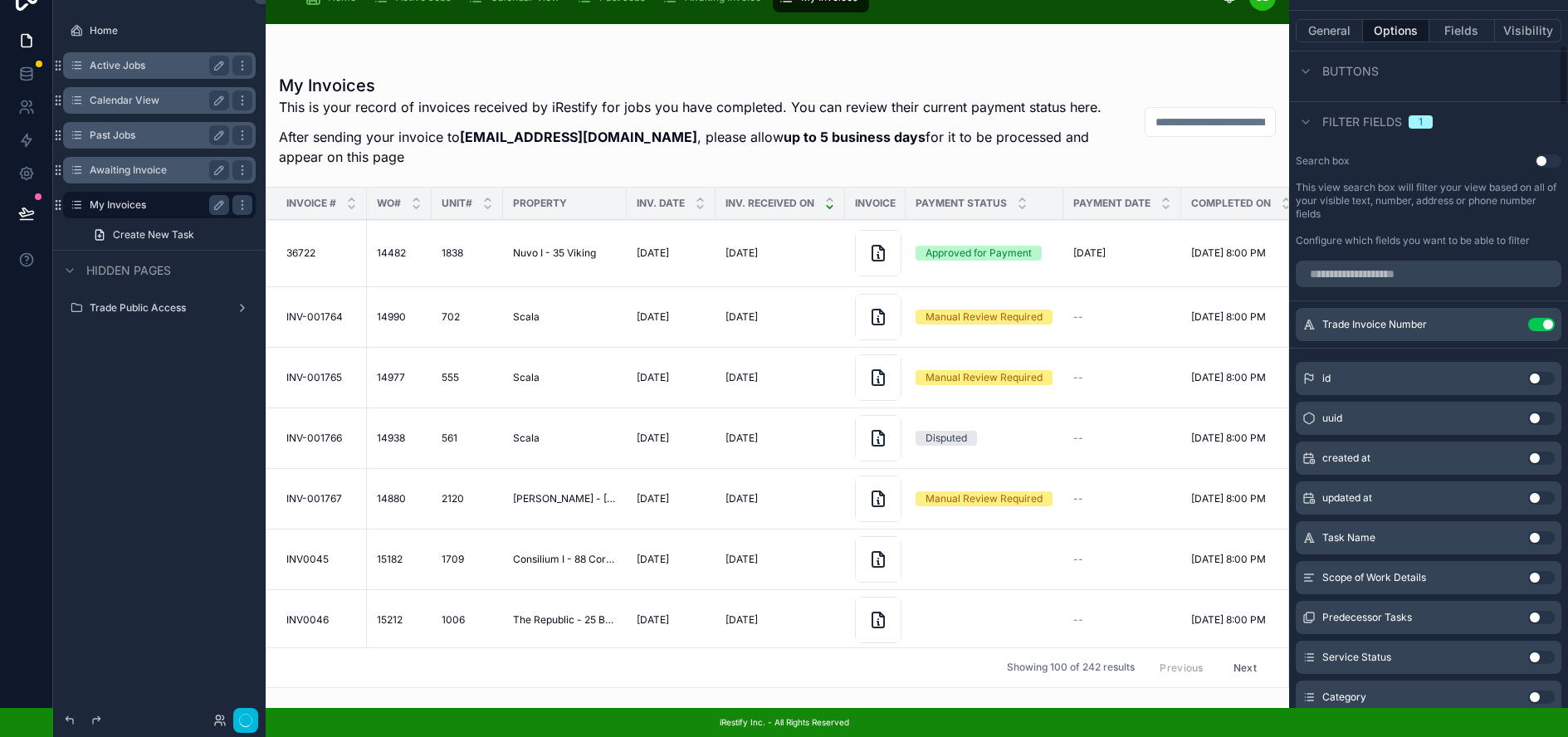
scroll to position [892, 0]
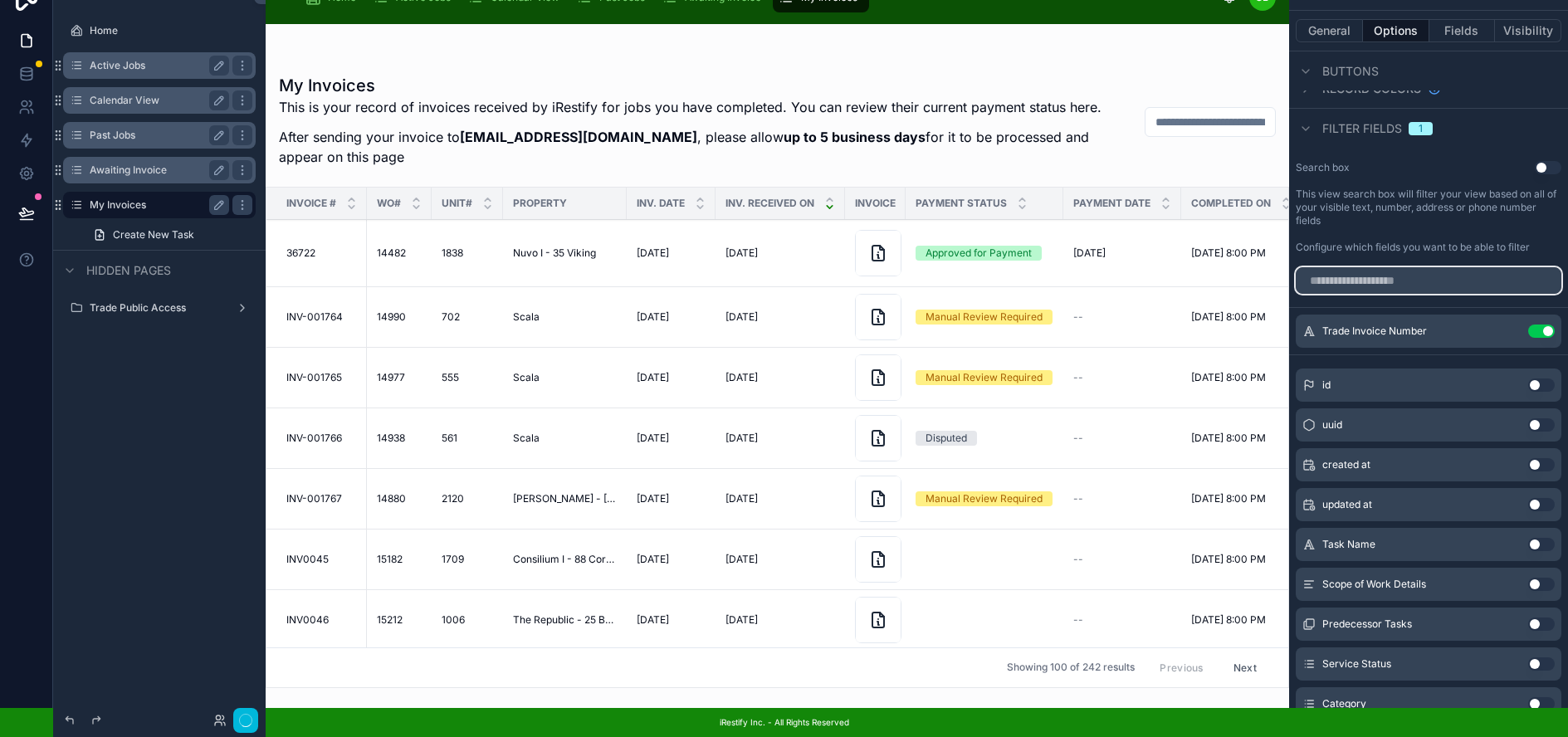
click at [1466, 267] on input "scrollable content" at bounding box center [1428, 280] width 266 height 26
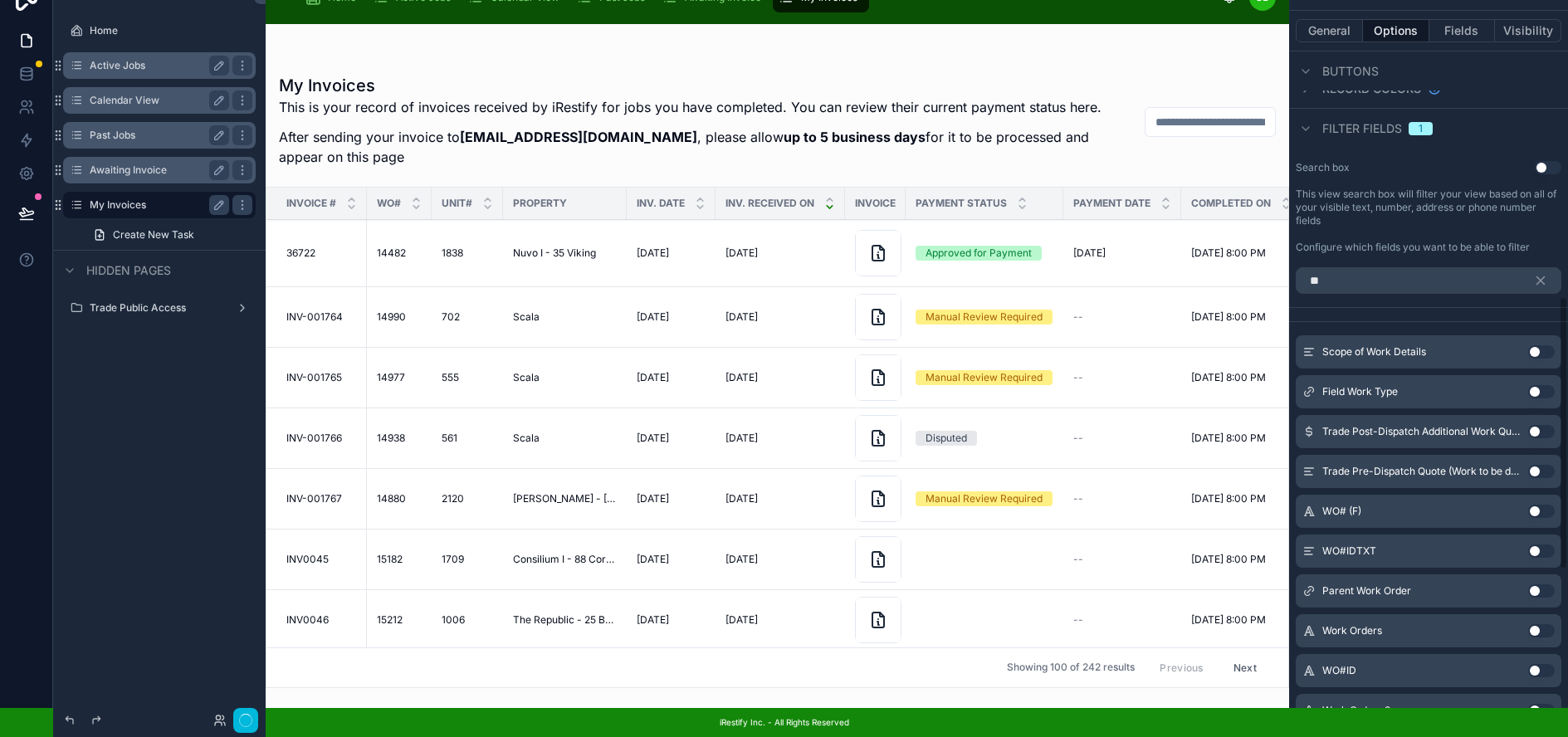
click at [1554, 505] on button "Use setting" at bounding box center [1541, 511] width 26 height 14
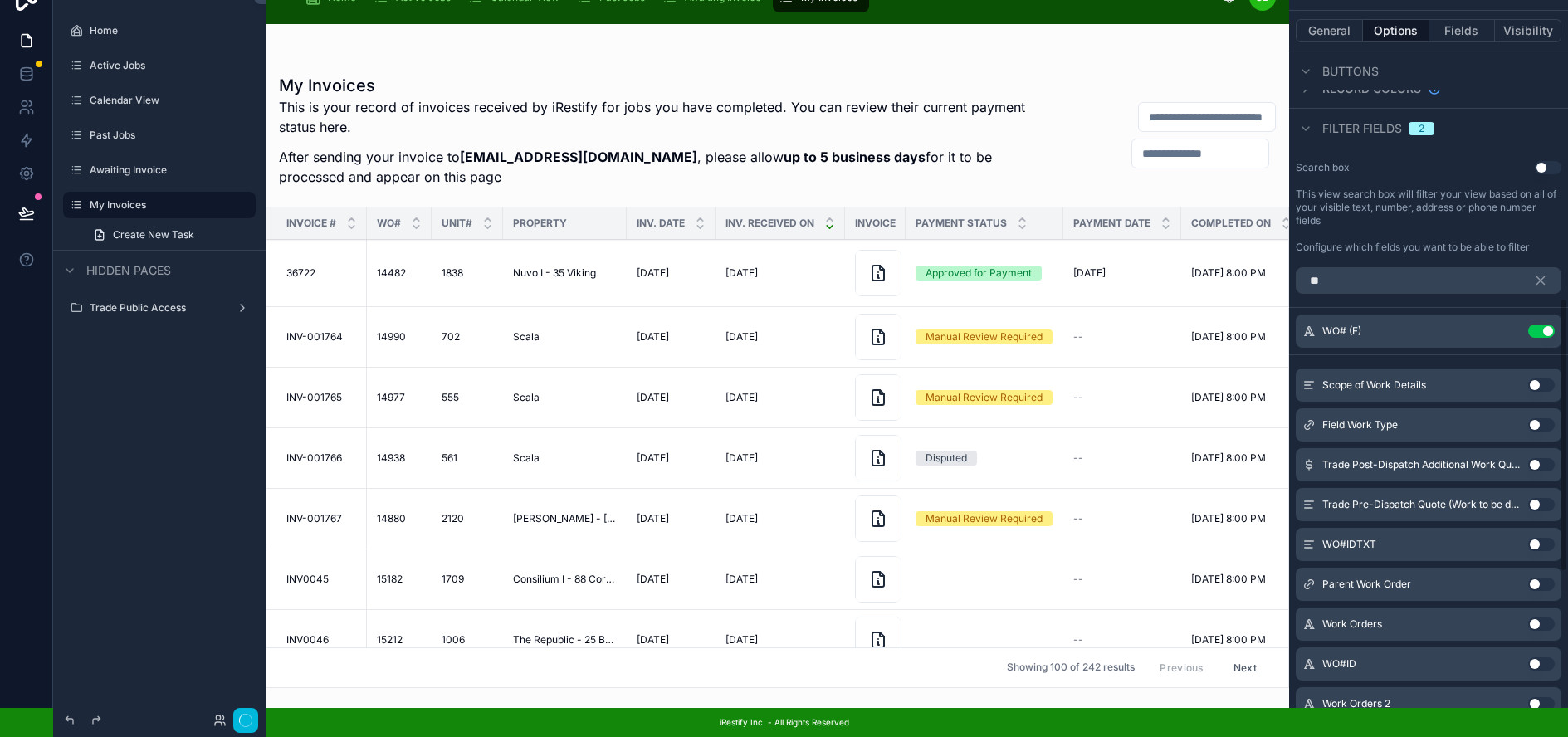
scroll to position [0, 1]
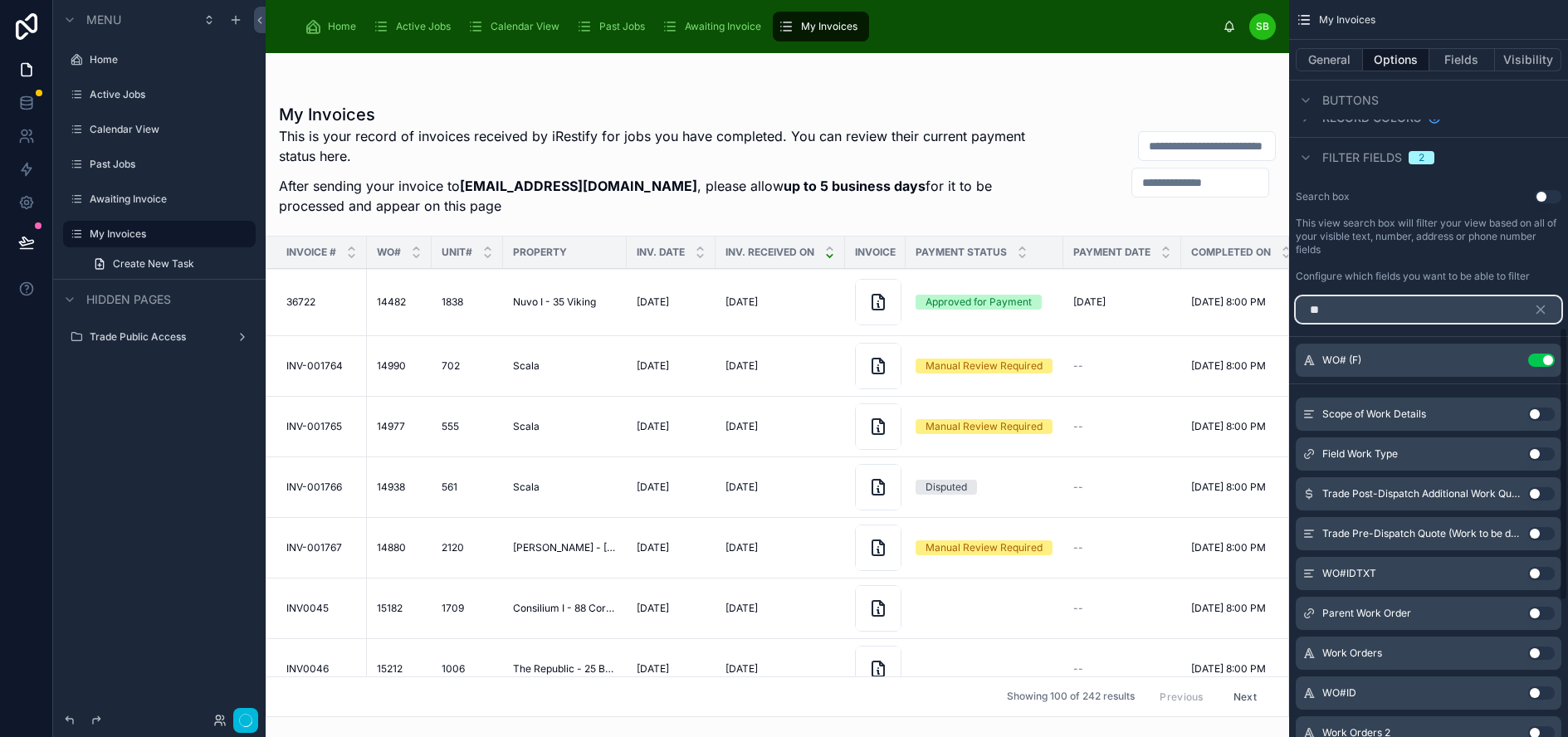
click at [1391, 306] on input "**" at bounding box center [1428, 309] width 266 height 26
type input "*"
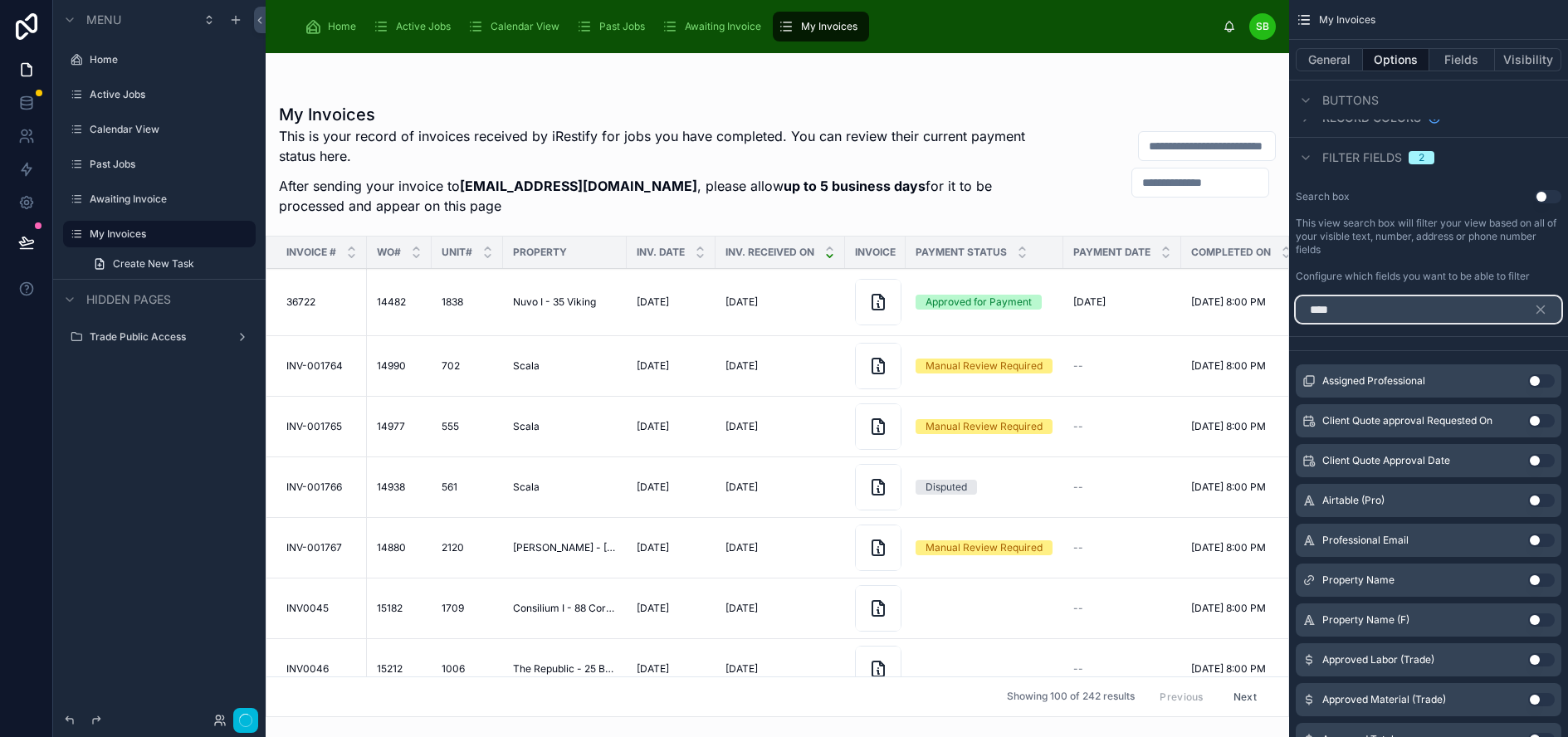
scroll to position [626, 0]
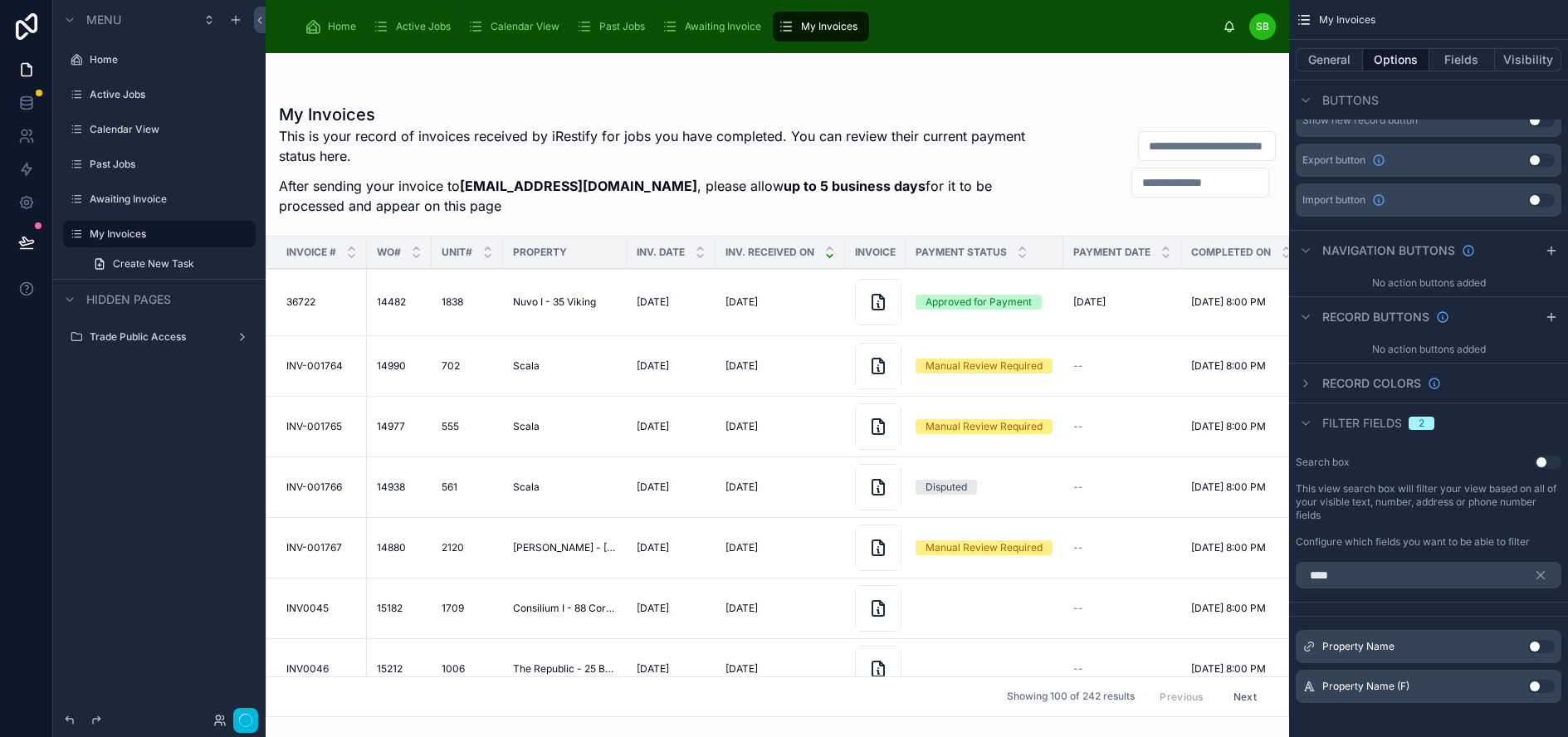
click at [1554, 687] on button "Use setting" at bounding box center [1541, 686] width 26 height 14
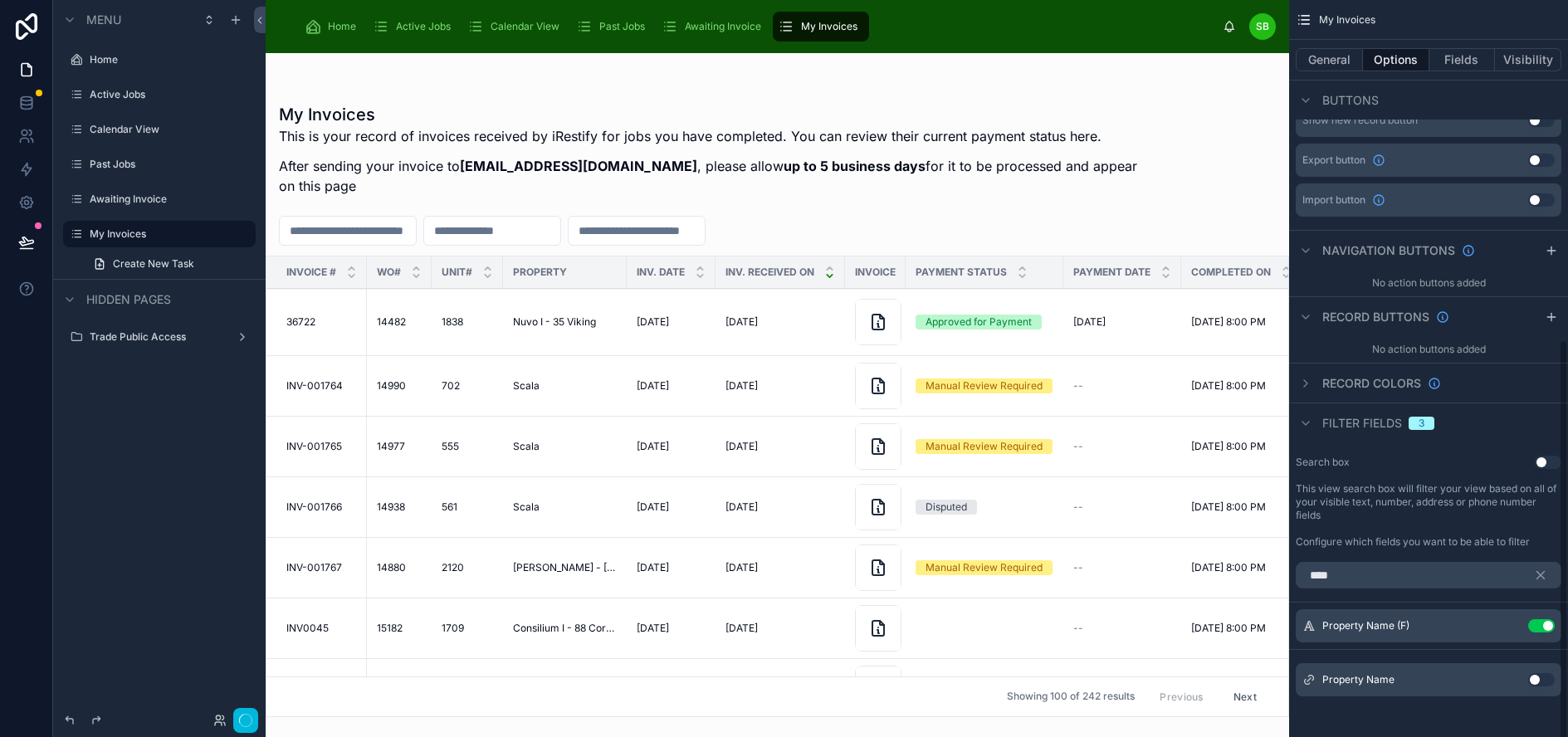
scroll to position [620, 0]
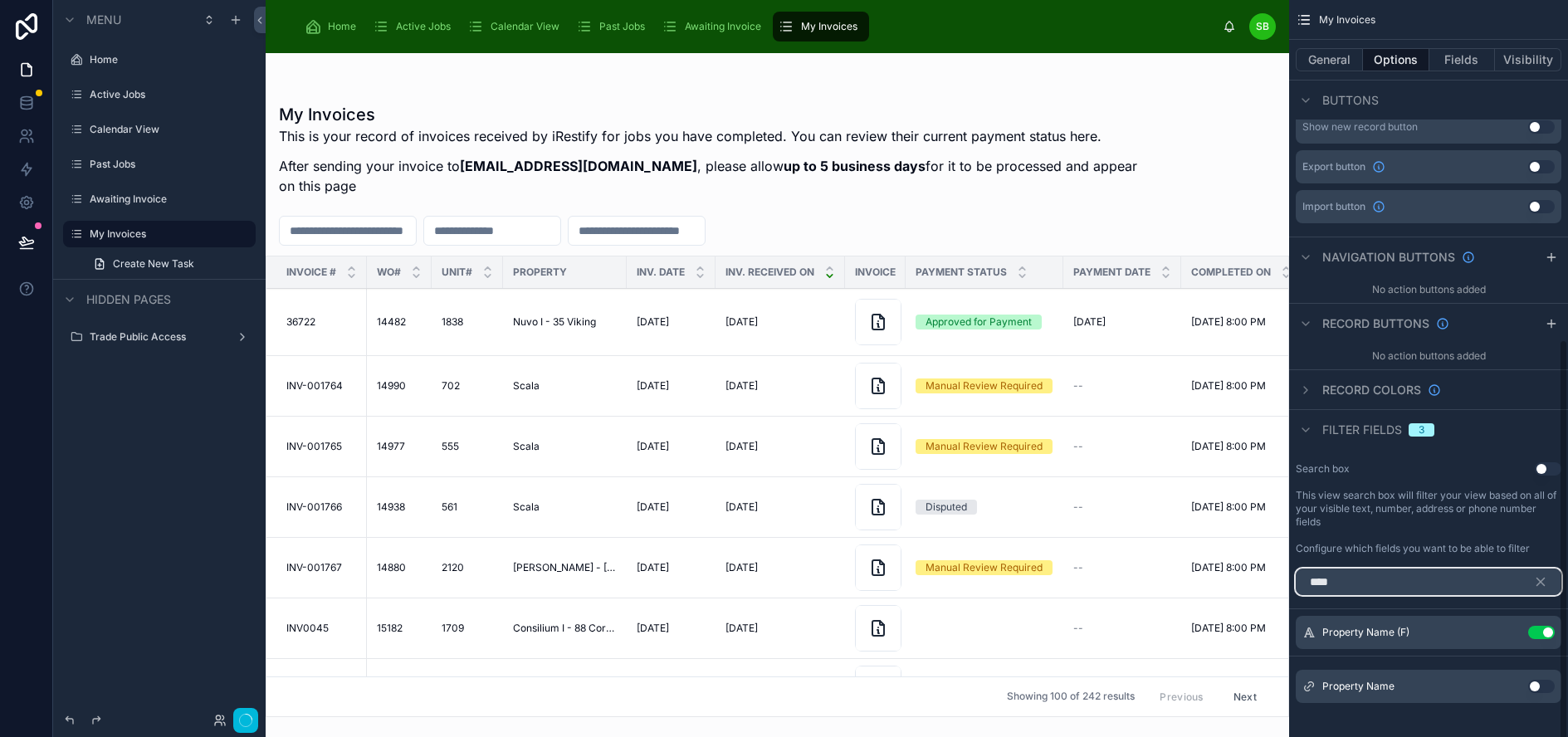
click at [1405, 581] on input "****" at bounding box center [1428, 581] width 266 height 26
type input "*"
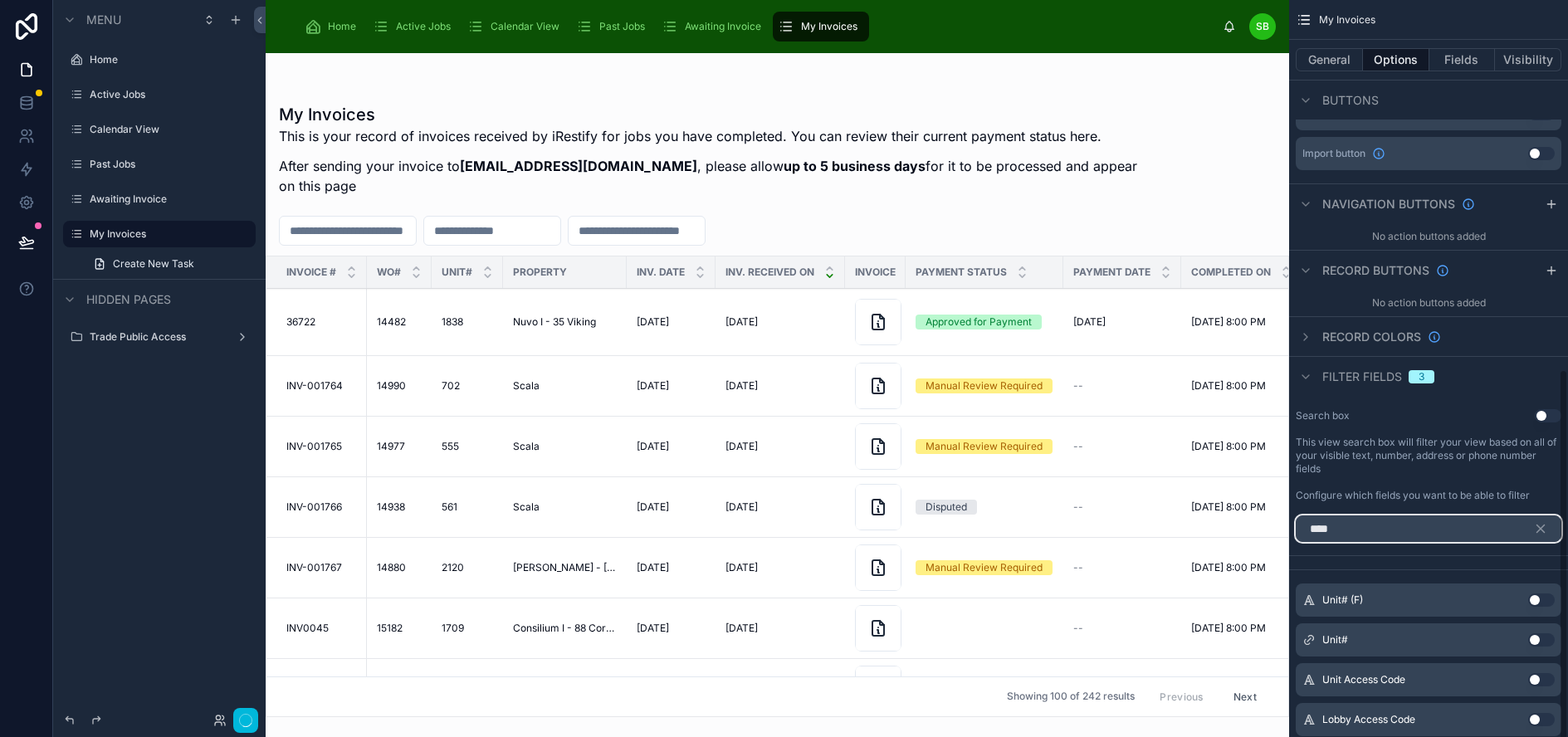
scroll to position [746, 0]
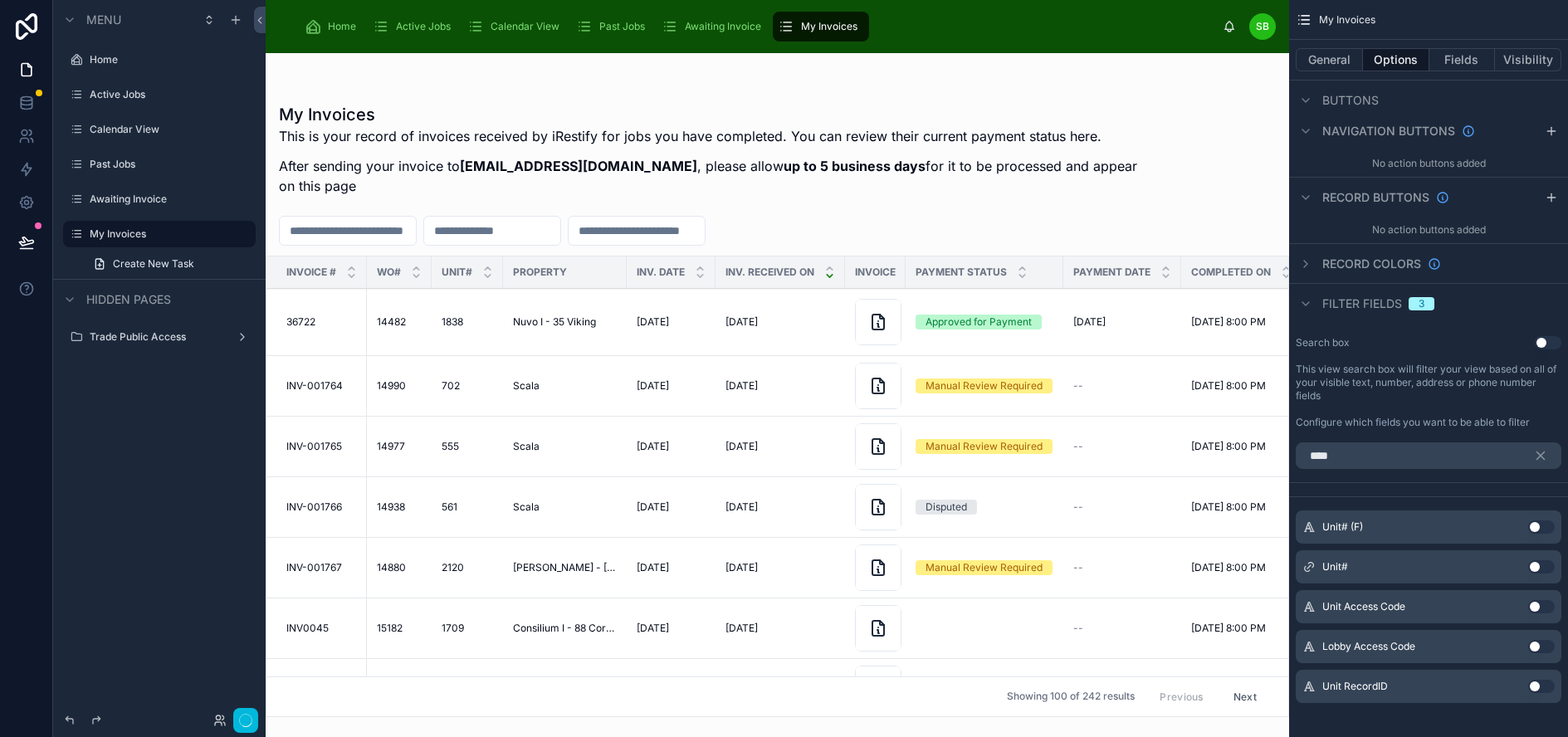
click at [1554, 526] on button "Use setting" at bounding box center [1541, 526] width 26 height 14
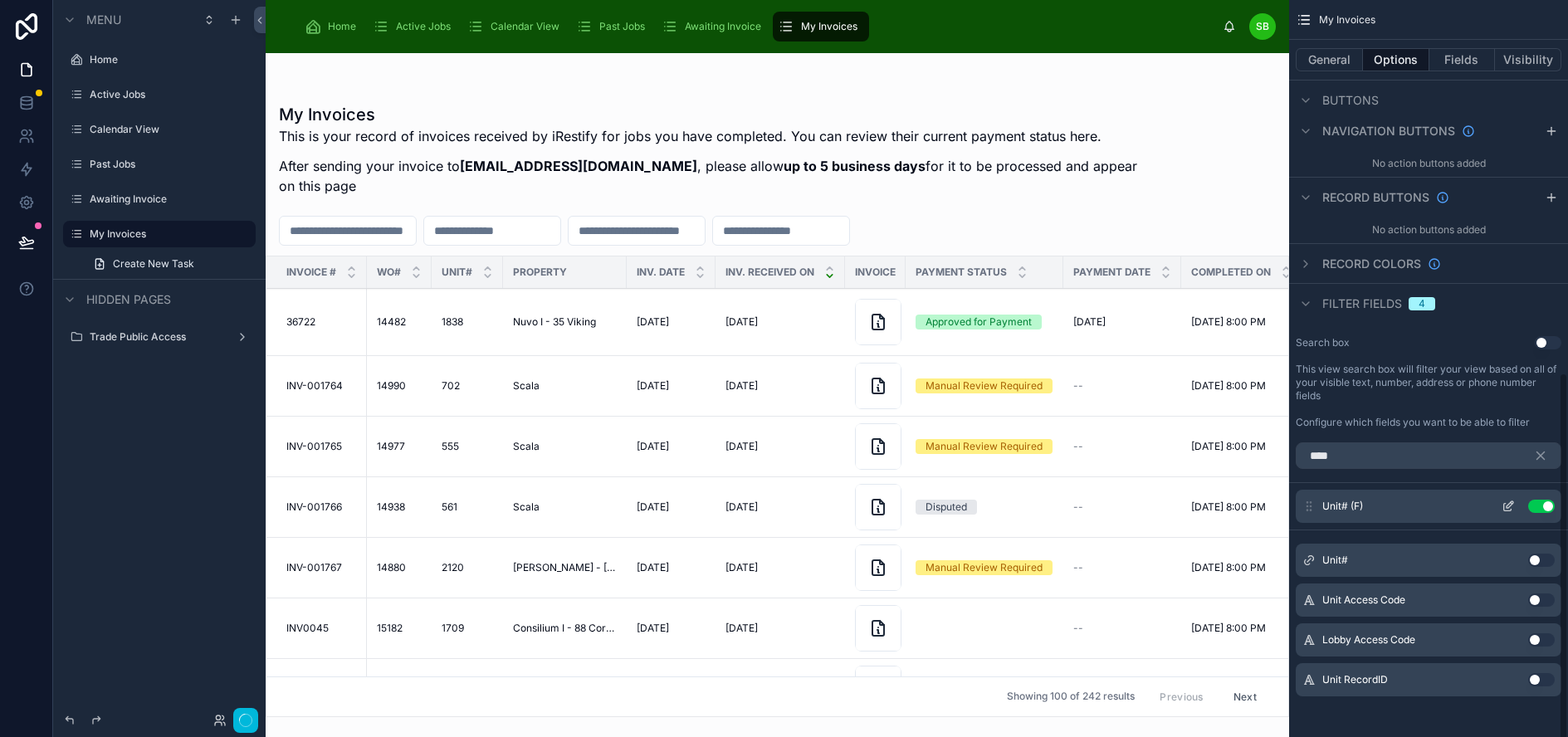
scroll to position [740, 0]
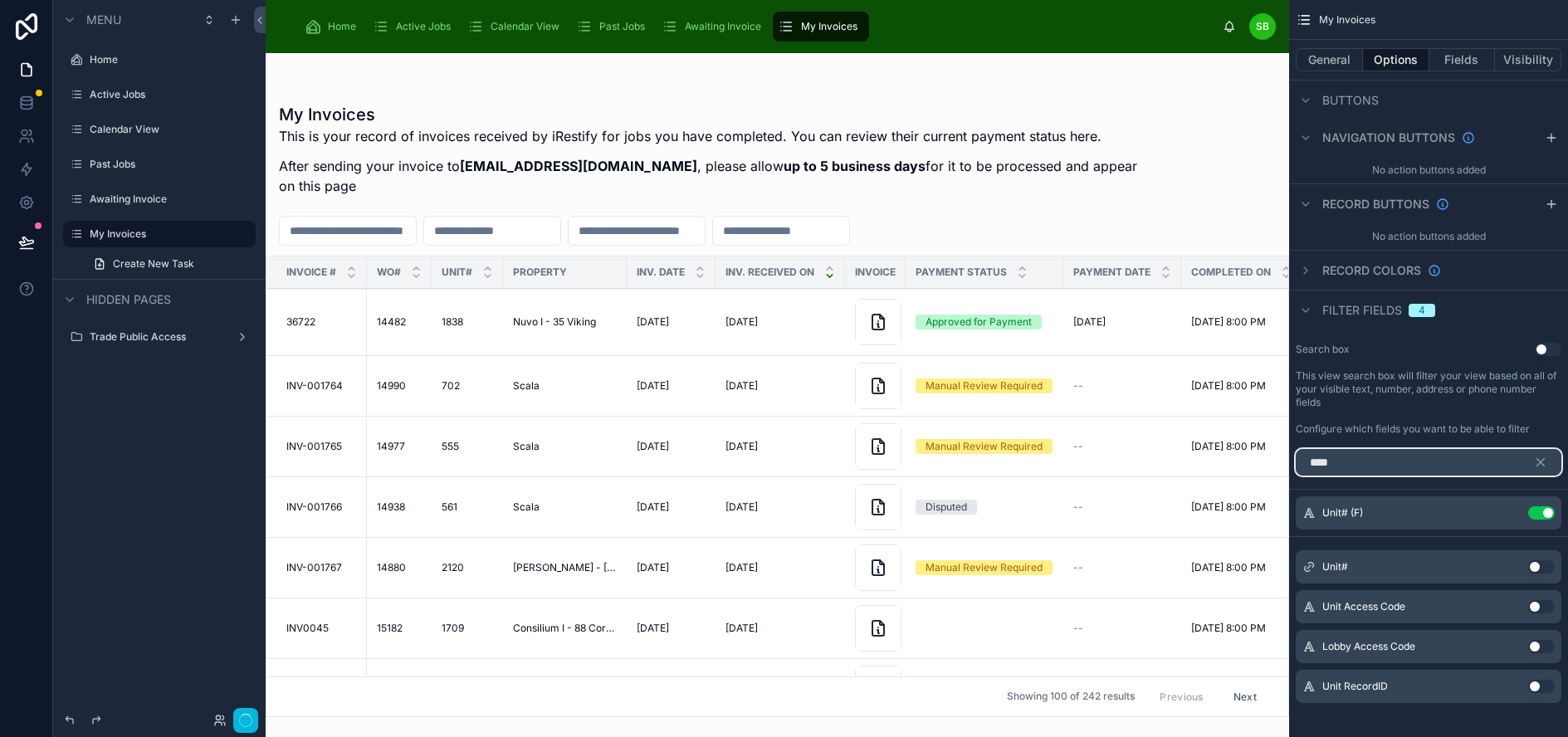
click at [1387, 463] on input "****" at bounding box center [1428, 462] width 266 height 26
type input "*"
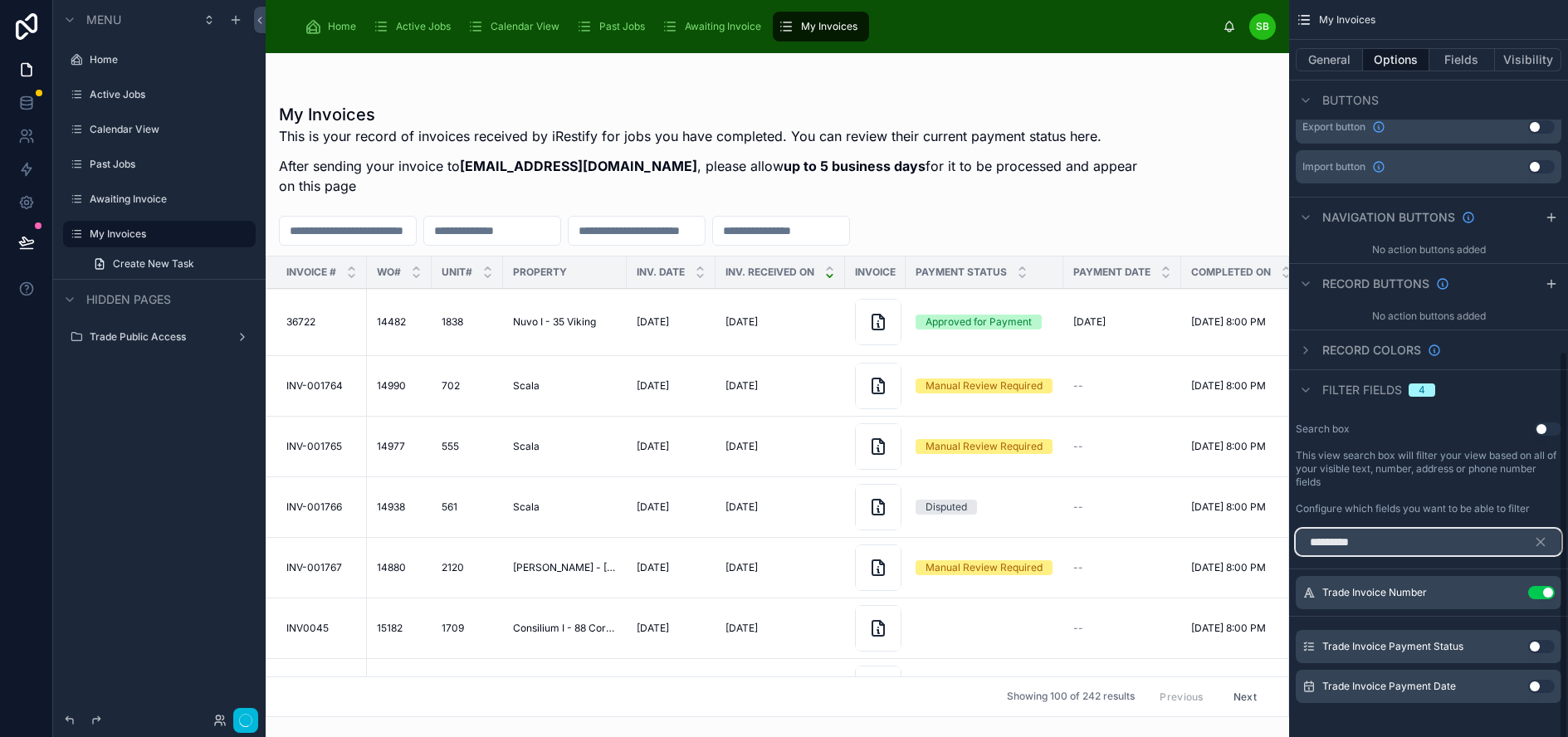
scroll to position [620, 0]
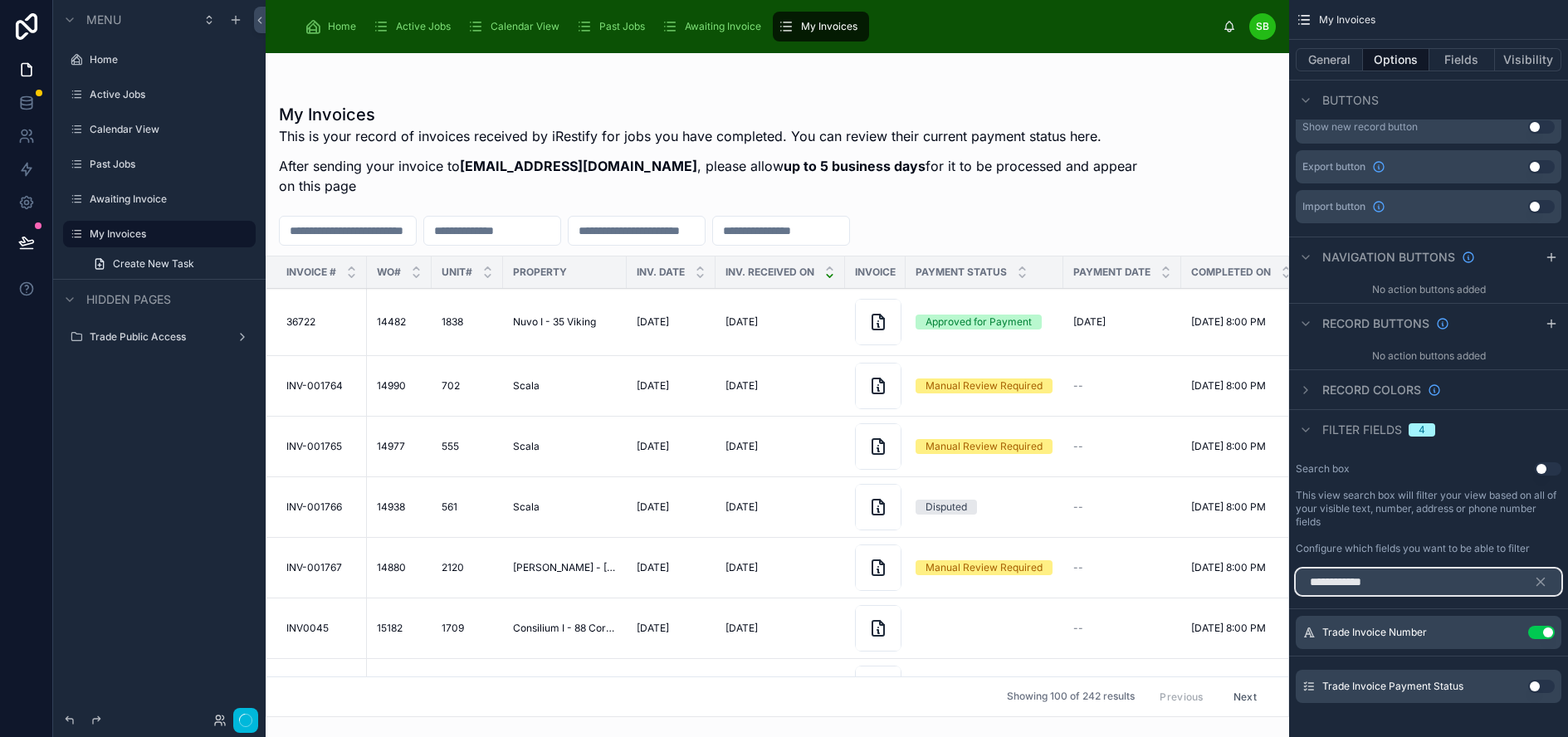
type input "**********"
click at [1554, 684] on button "Use setting" at bounding box center [1541, 686] width 26 height 14
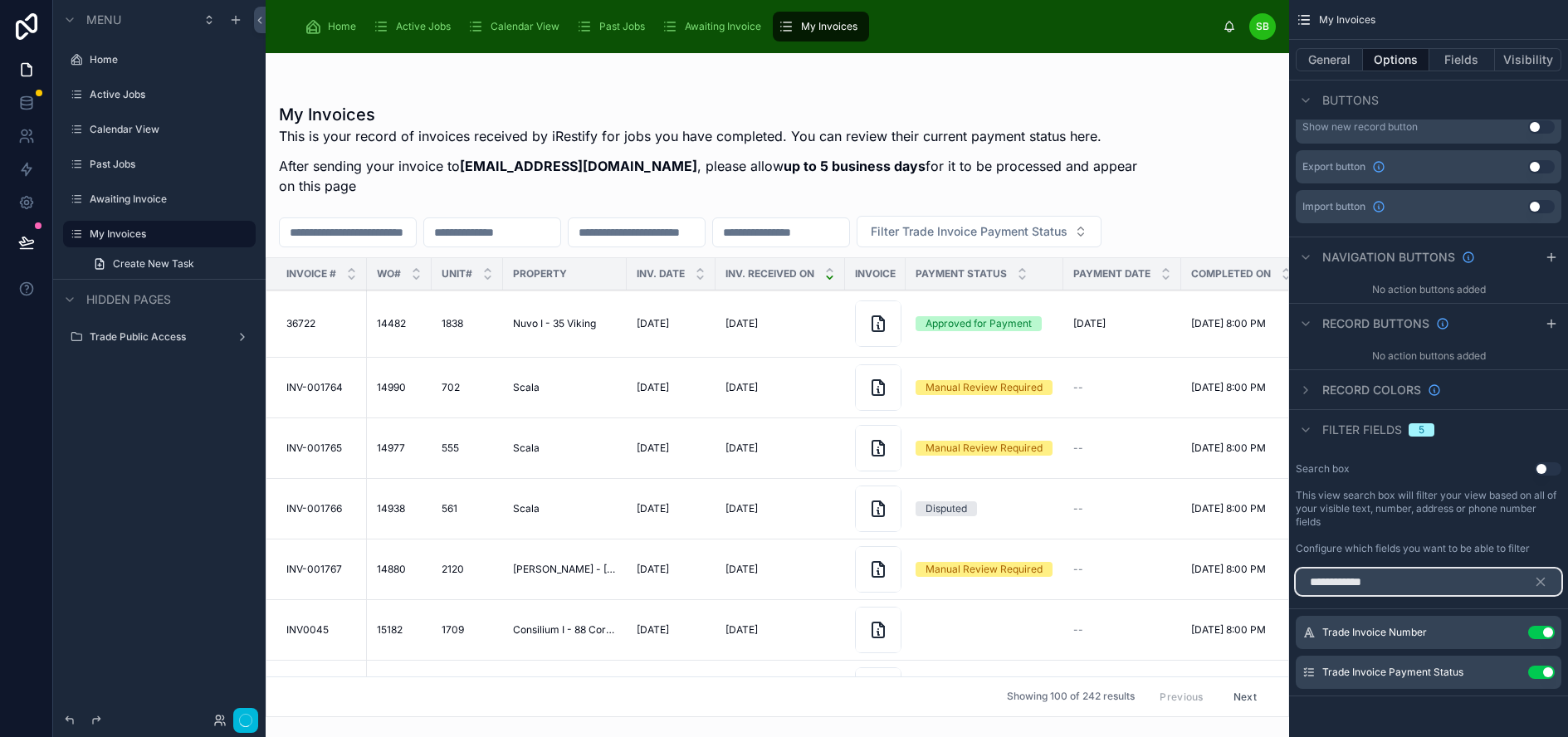
click at [1474, 577] on input "**********" at bounding box center [1428, 581] width 266 height 26
drag, startPoint x: 1439, startPoint y: 577, endPoint x: 1274, endPoint y: 585, distance: 165.2
click at [1274, 585] on div "Home Active Jobs Calendar View Past Jobs Awaiting Invoice My Invoices SB Stefan…" at bounding box center [917, 368] width 1302 height 737
click at [1544, 581] on icon "scrollable content" at bounding box center [1541, 582] width 7 height 7
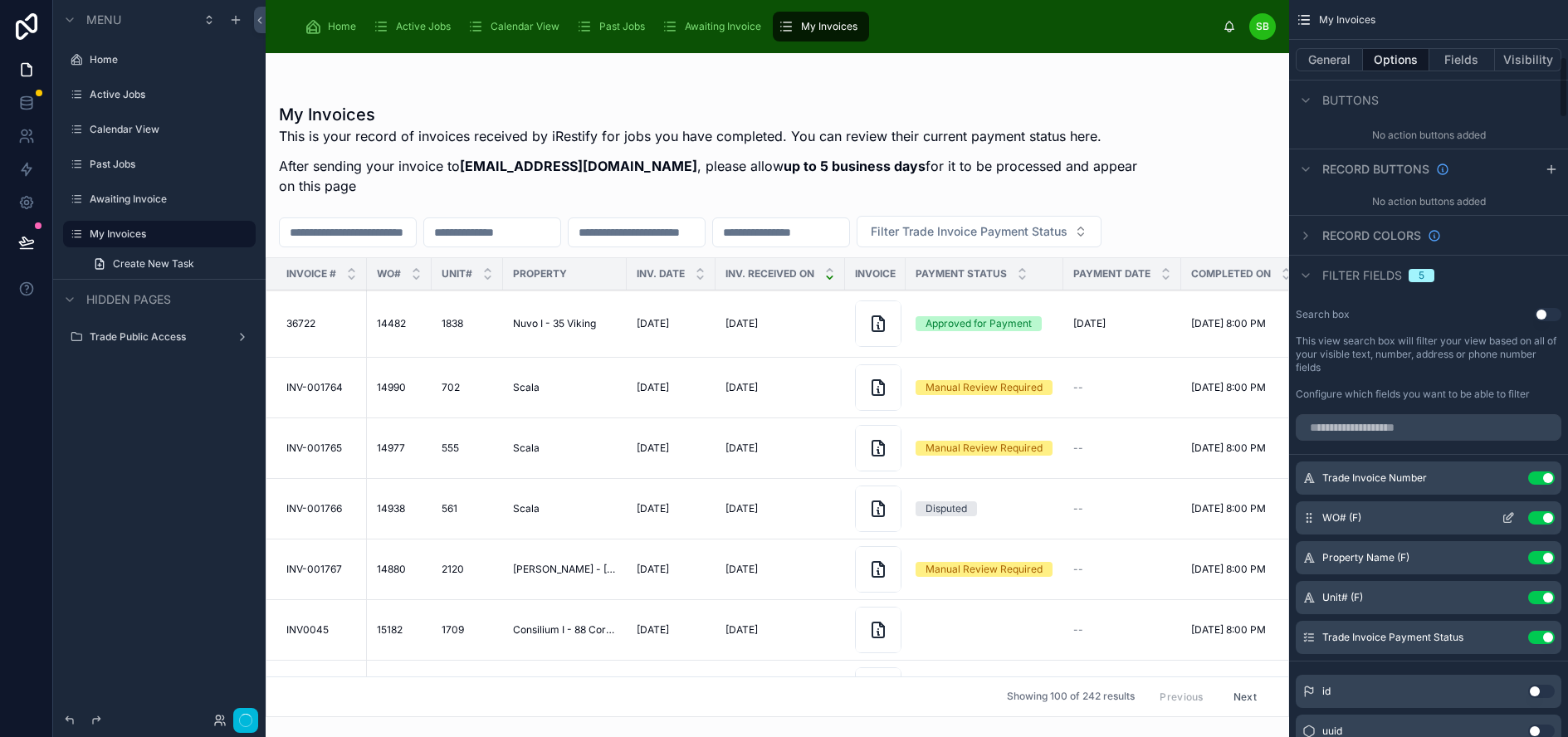
scroll to position [786, 0]
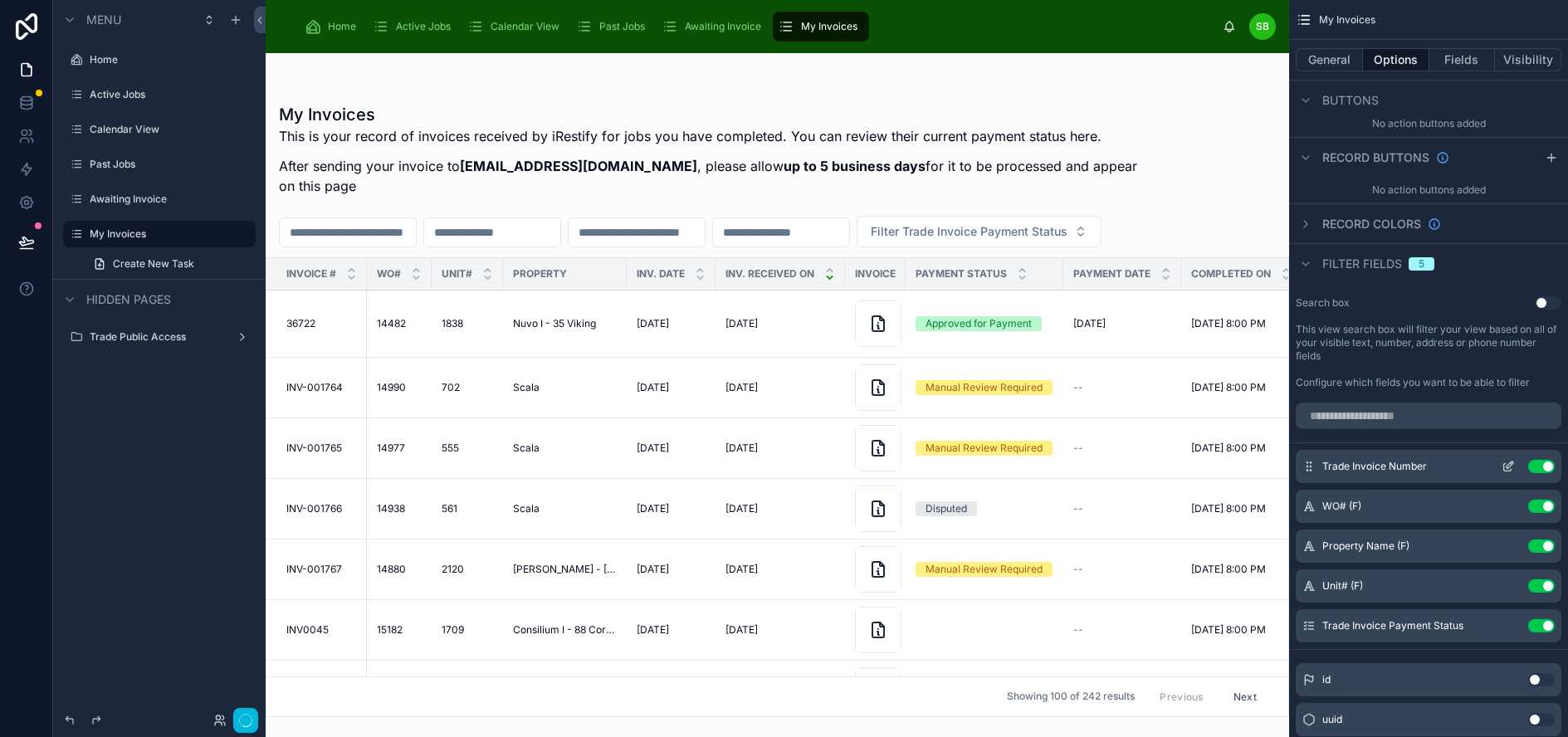
click at [1514, 464] on icon "scrollable content" at bounding box center [1509, 464] width 6 height 6
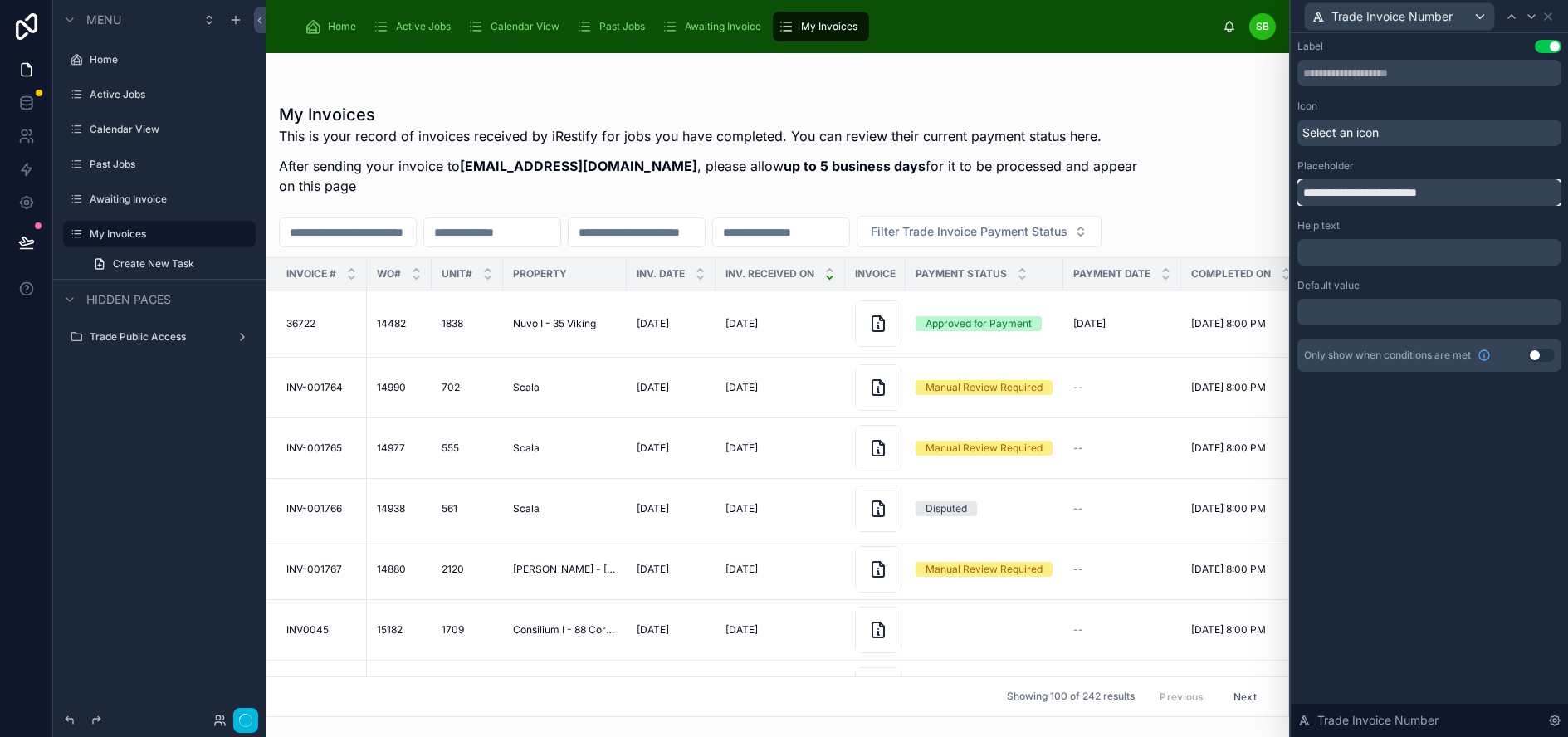
click at [1379, 195] on input "**********" at bounding box center [1429, 192] width 264 height 26
type input "**********"
click at [1538, 15] on icon at bounding box center [1531, 16] width 14 height 14
click at [1422, 188] on input "**********" at bounding box center [1429, 192] width 264 height 26
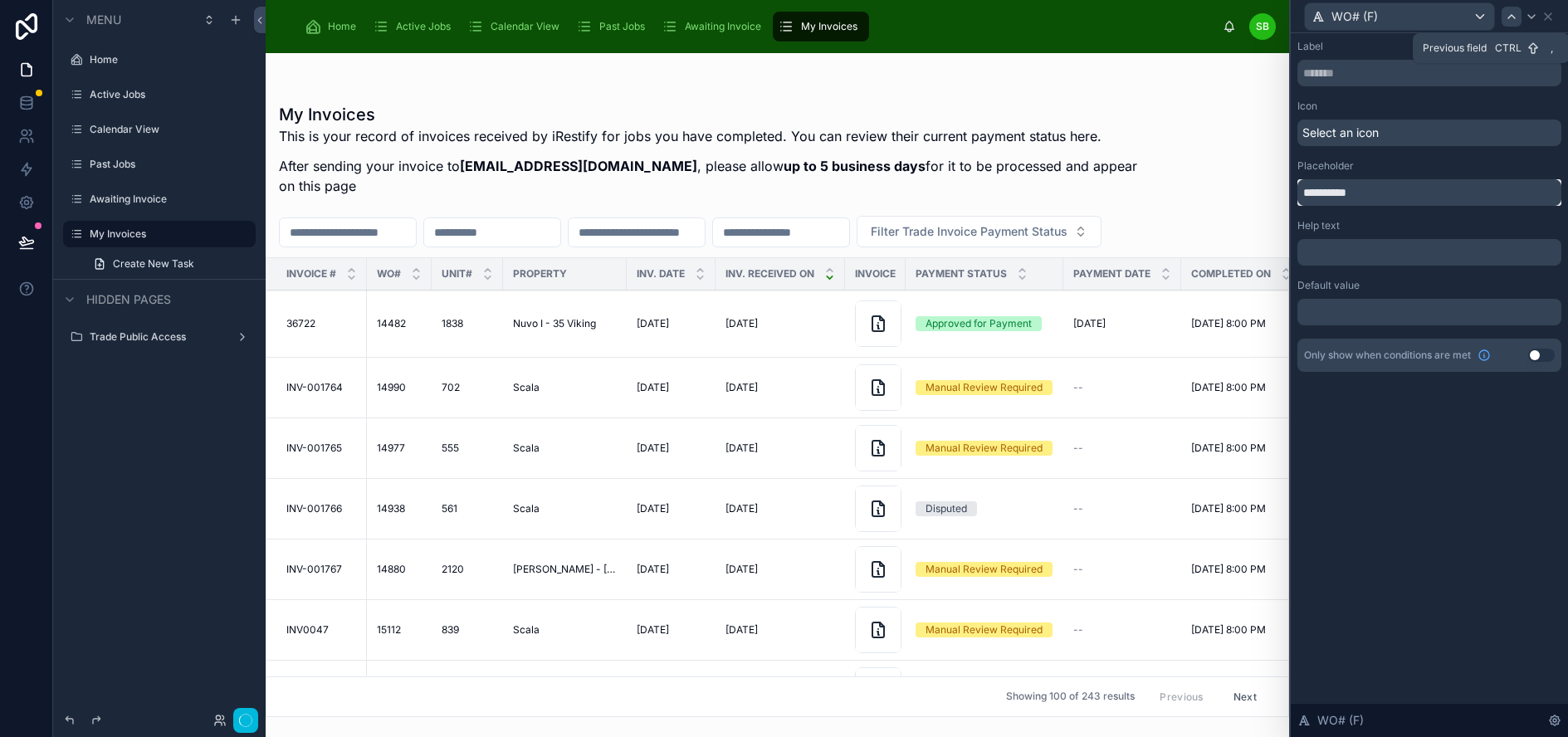
type input "**********"
click at [1518, 15] on icon at bounding box center [1511, 16] width 14 height 14
click at [1450, 189] on input "**********" at bounding box center [1429, 192] width 264 height 26
type input "**********"
click at [1538, 12] on icon at bounding box center [1531, 16] width 14 height 14
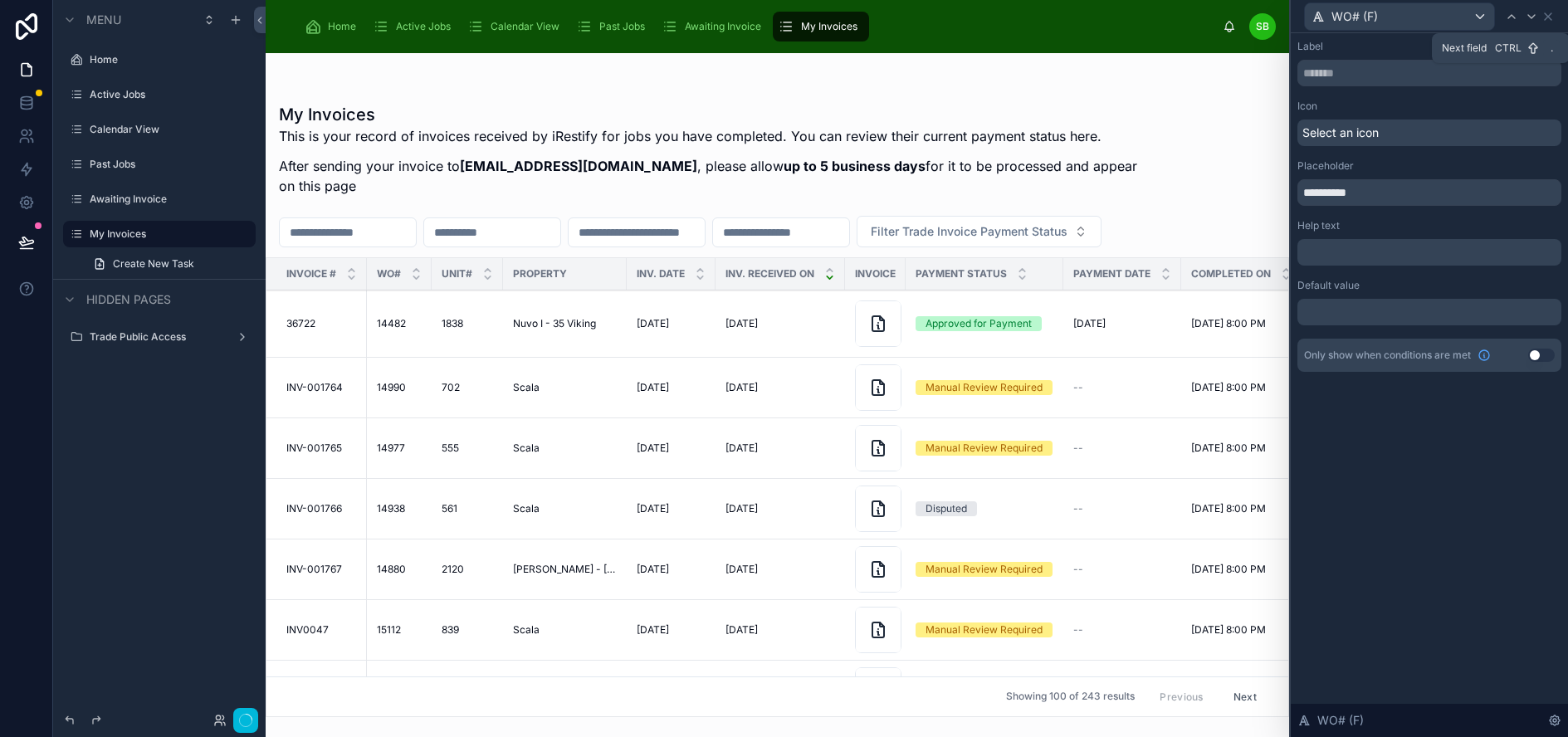
click at [1538, 12] on icon at bounding box center [1531, 16] width 14 height 14
click at [1467, 192] on input "**********" at bounding box center [1429, 192] width 264 height 26
type input "**********"
click at [1538, 12] on icon at bounding box center [1531, 16] width 14 height 14
click at [1425, 189] on input "**********" at bounding box center [1429, 192] width 264 height 26
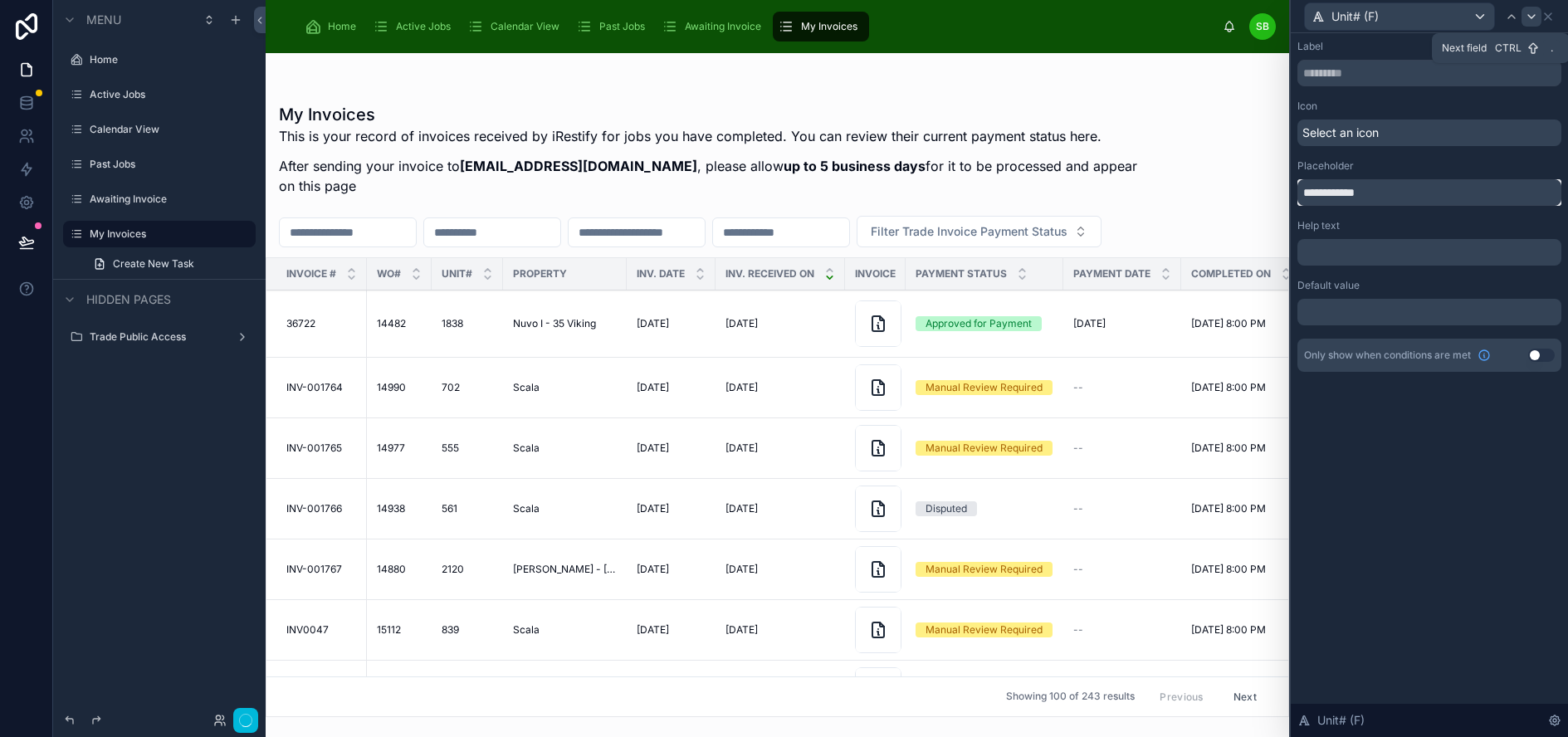
type input "**********"
click at [1538, 16] on icon at bounding box center [1531, 16] width 14 height 14
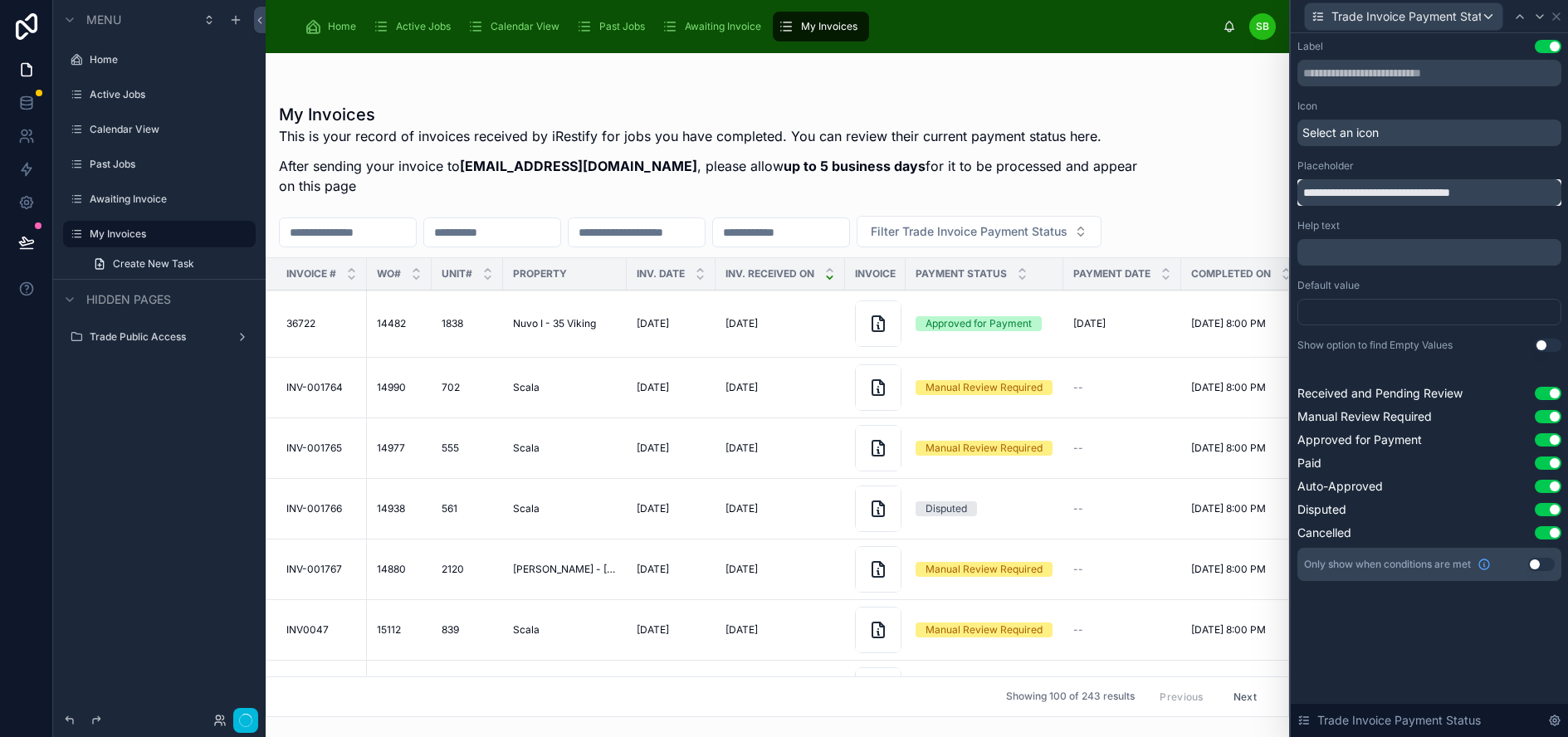
click at [1378, 189] on input "**********" at bounding box center [1429, 192] width 264 height 26
type input "**********"
click at [1546, 17] on icon at bounding box center [1539, 16] width 14 height 14
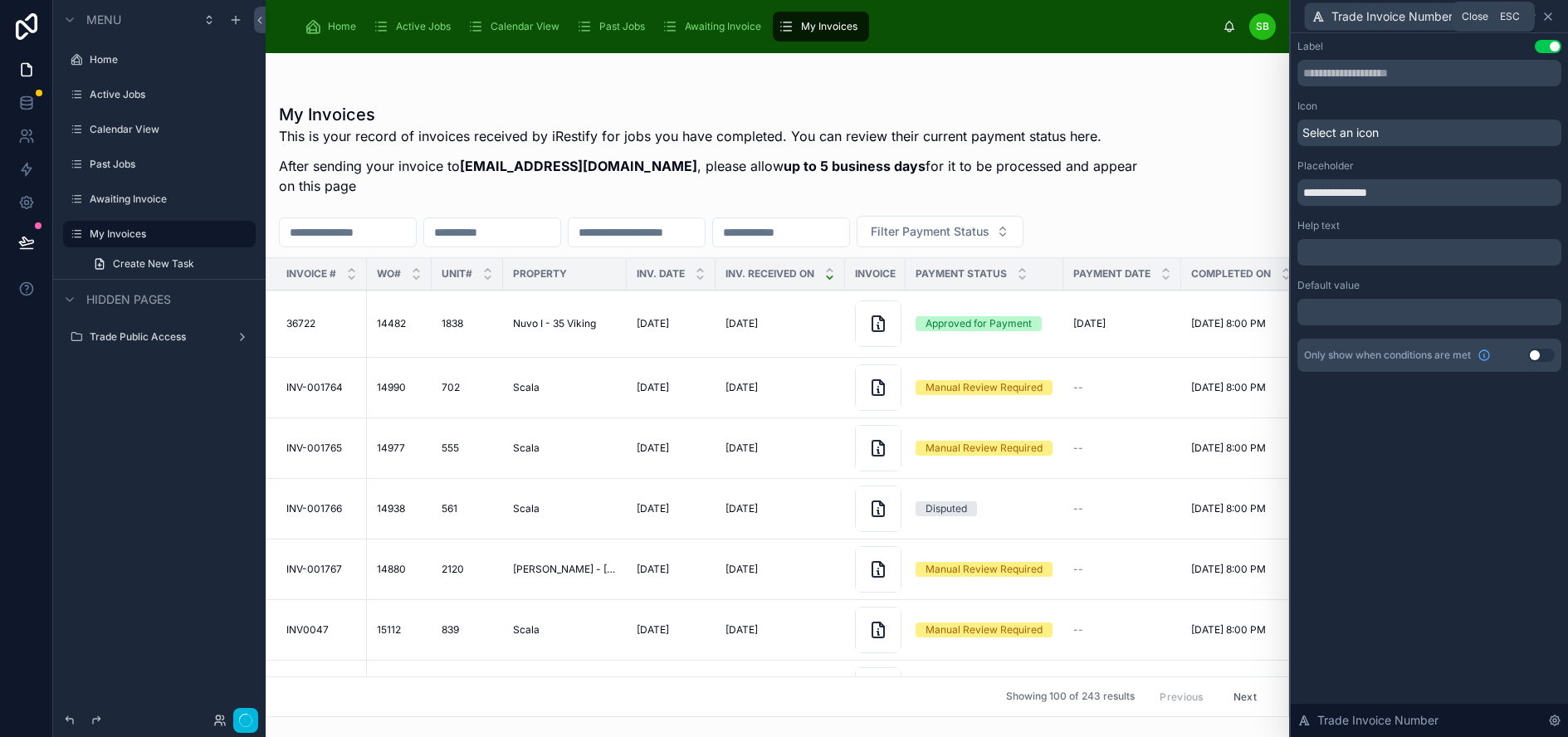
click at [1554, 15] on icon at bounding box center [1548, 16] width 14 height 14
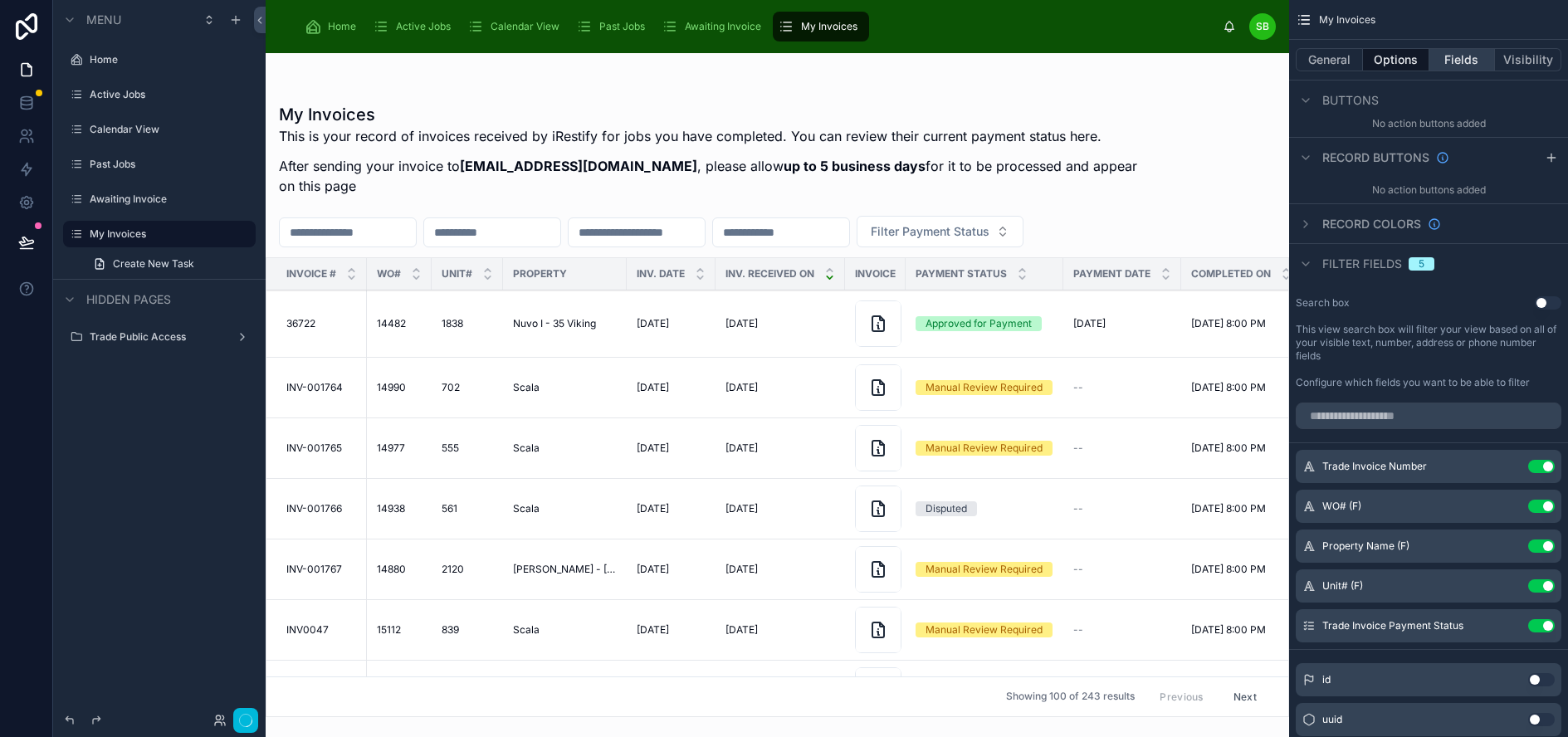
click at [1462, 63] on button "Fields" at bounding box center [1462, 60] width 66 height 24
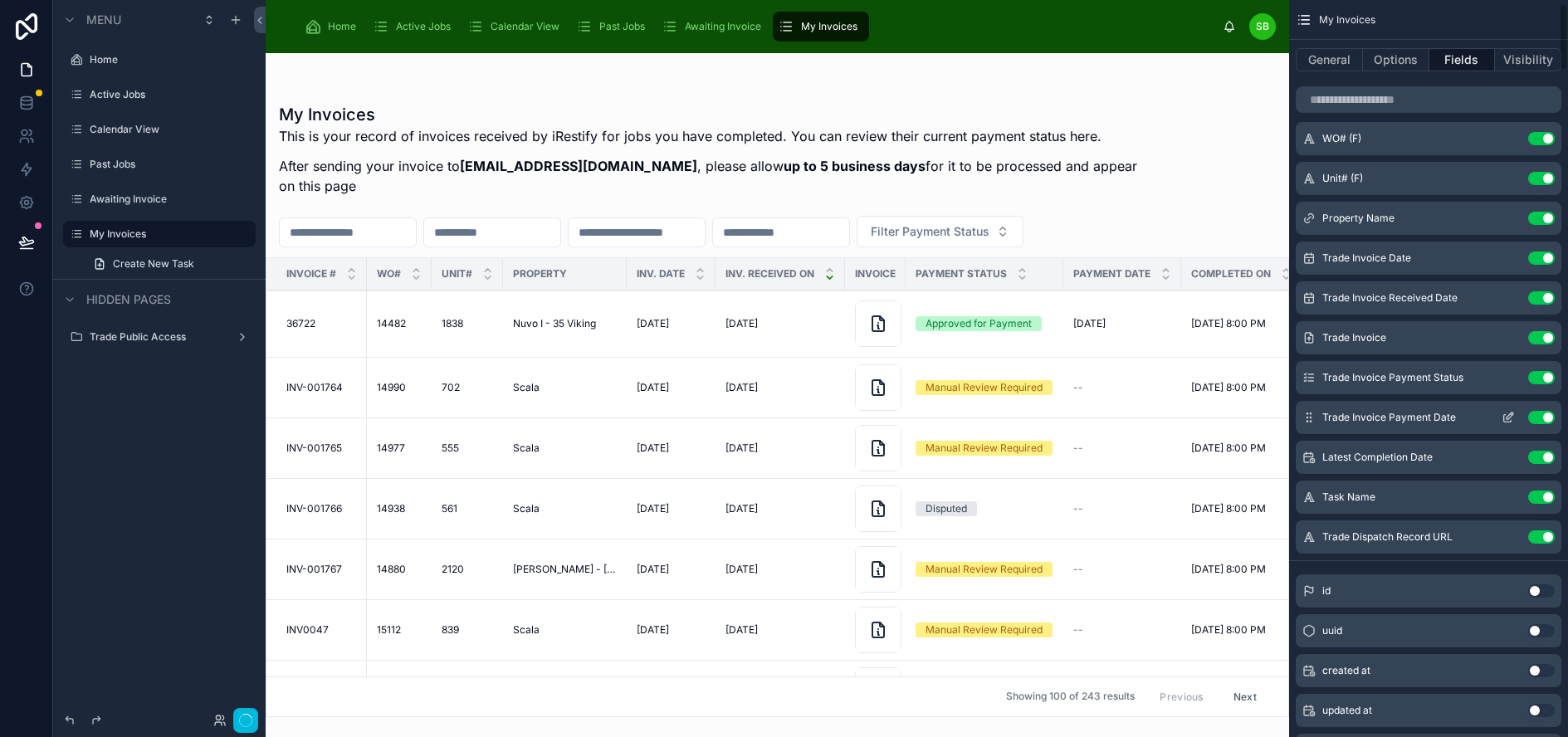
scroll to position [39, 0]
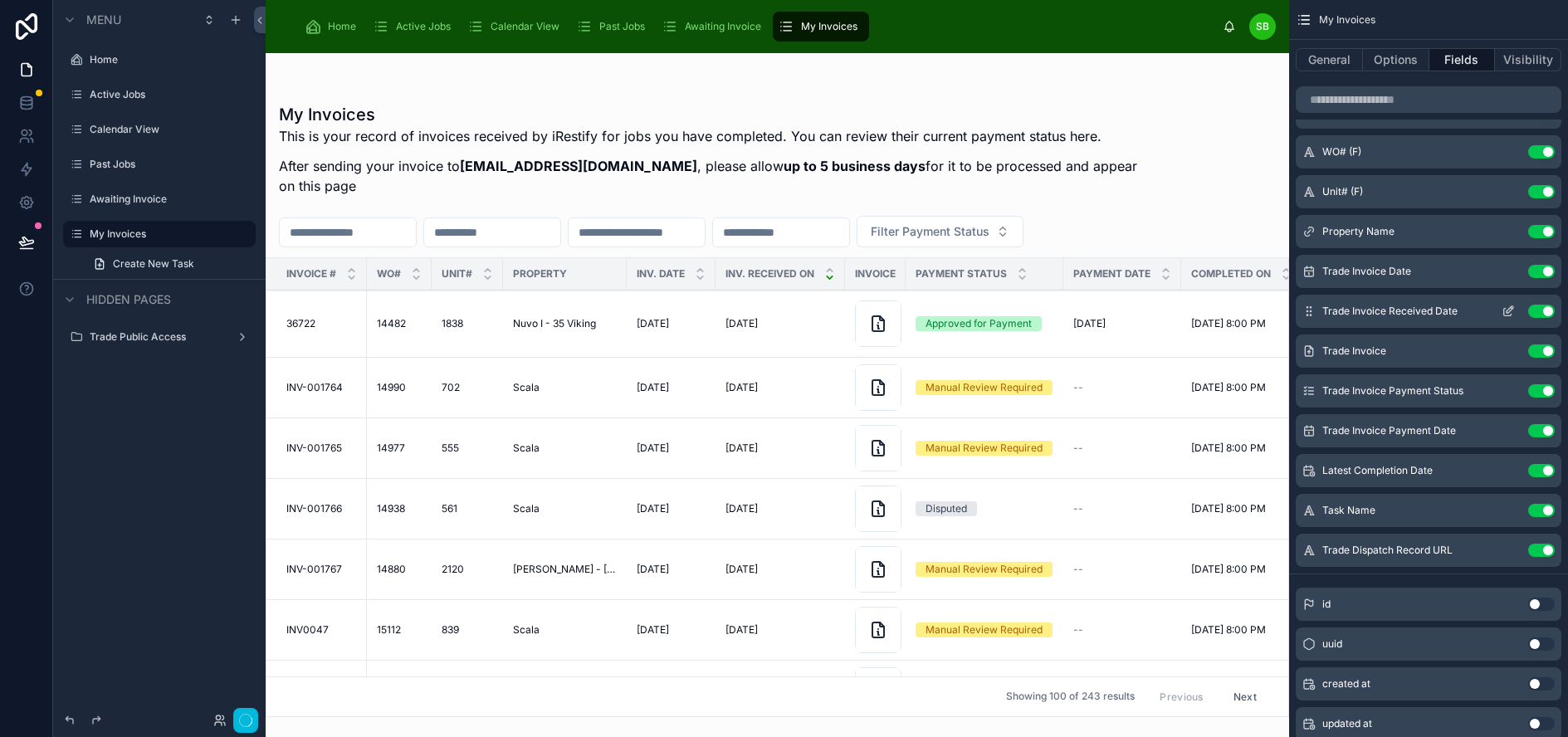
click at [1514, 310] on icon "scrollable content" at bounding box center [1508, 310] width 14 height 14
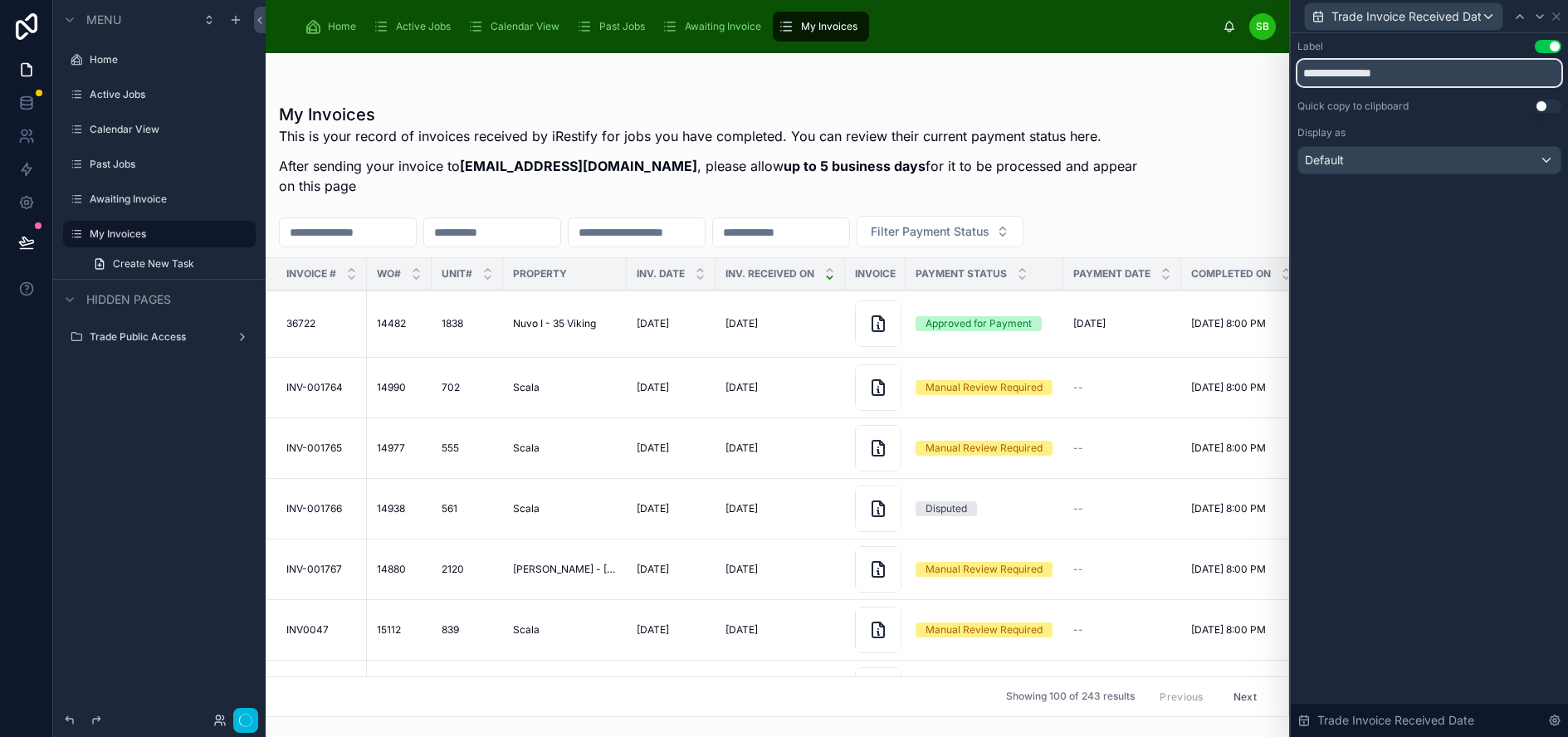
click at [1337, 71] on input "**********" at bounding box center [1429, 73] width 264 height 26
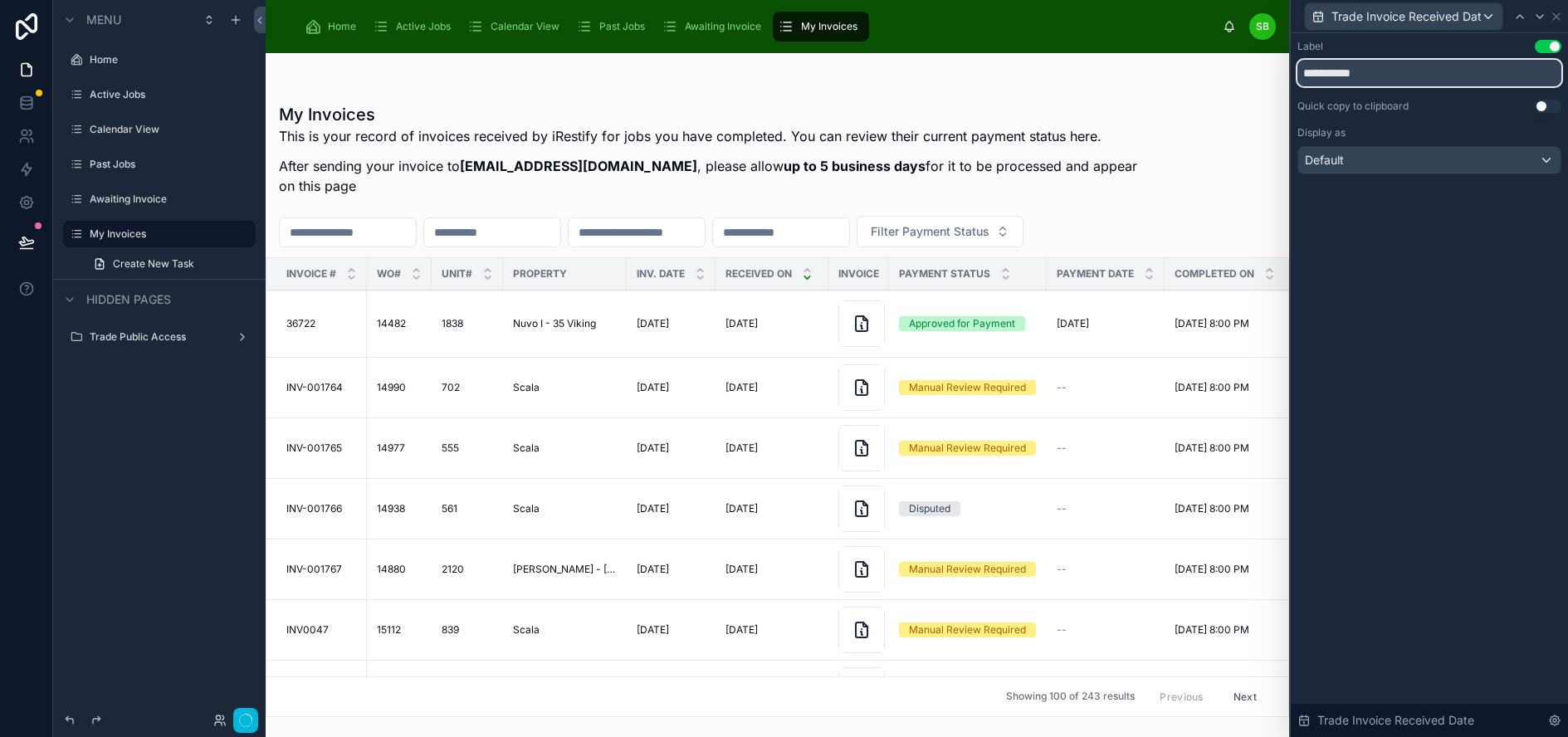
type input "**********"
click at [1434, 241] on div "**********" at bounding box center [1429, 385] width 277 height 703
click at [1560, 15] on icon at bounding box center [1555, 16] width 6 height 6
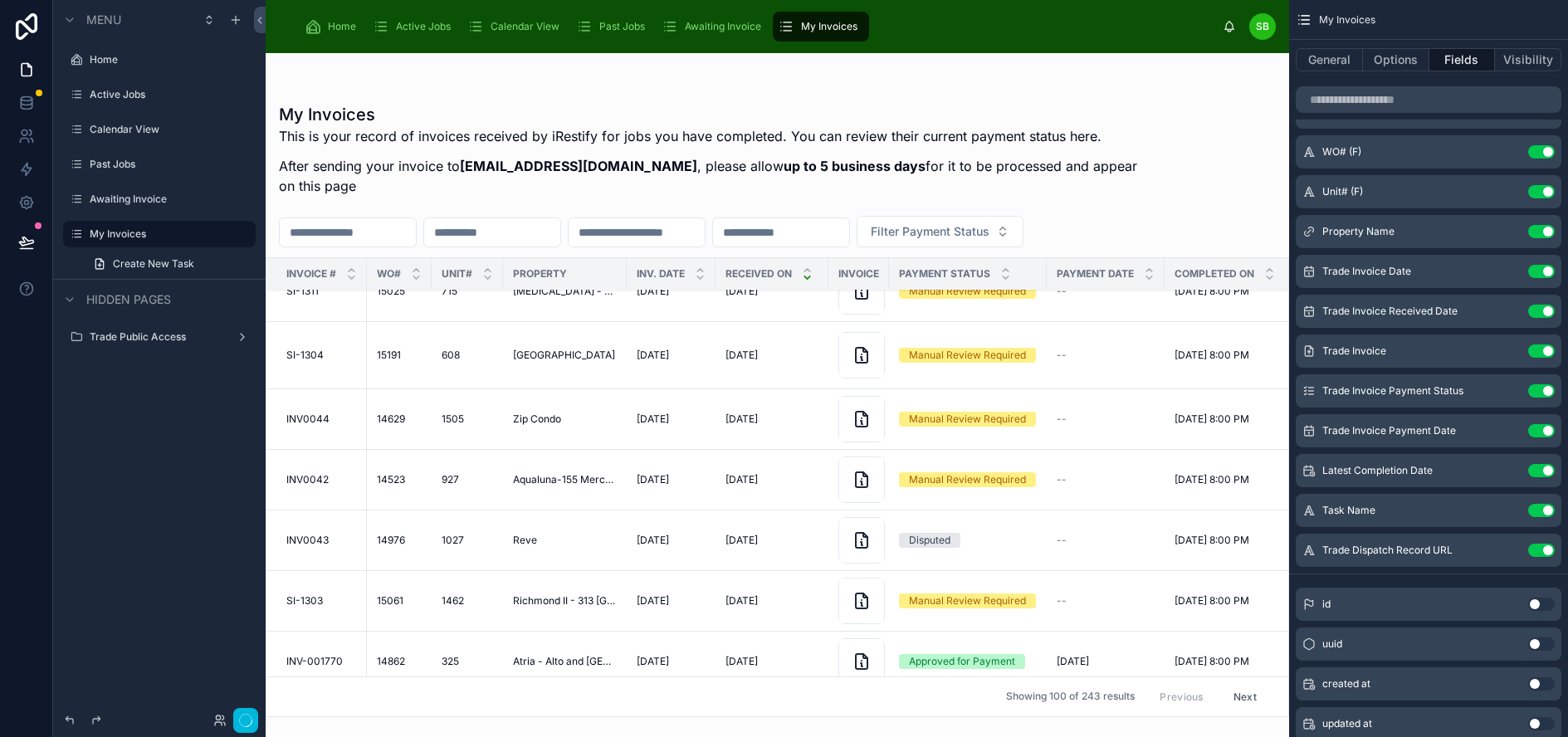
scroll to position [0, 0]
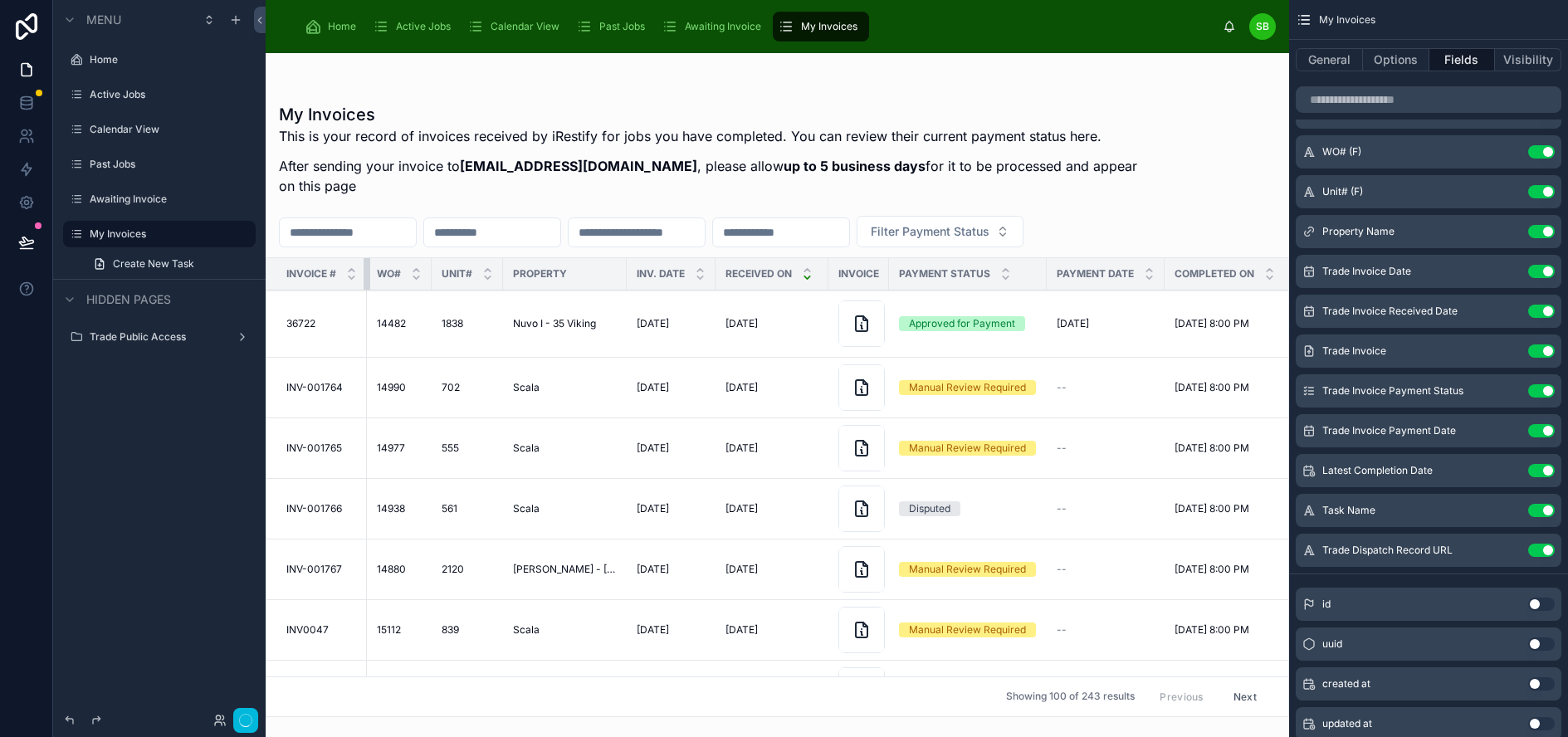
drag, startPoint x: 363, startPoint y: 248, endPoint x: 334, endPoint y: 252, distance: 29.3
click at [334, 258] on th "Invoice #" at bounding box center [316, 274] width 101 height 33
click at [695, 24] on span "Awaiting Invoice" at bounding box center [723, 26] width 76 height 14
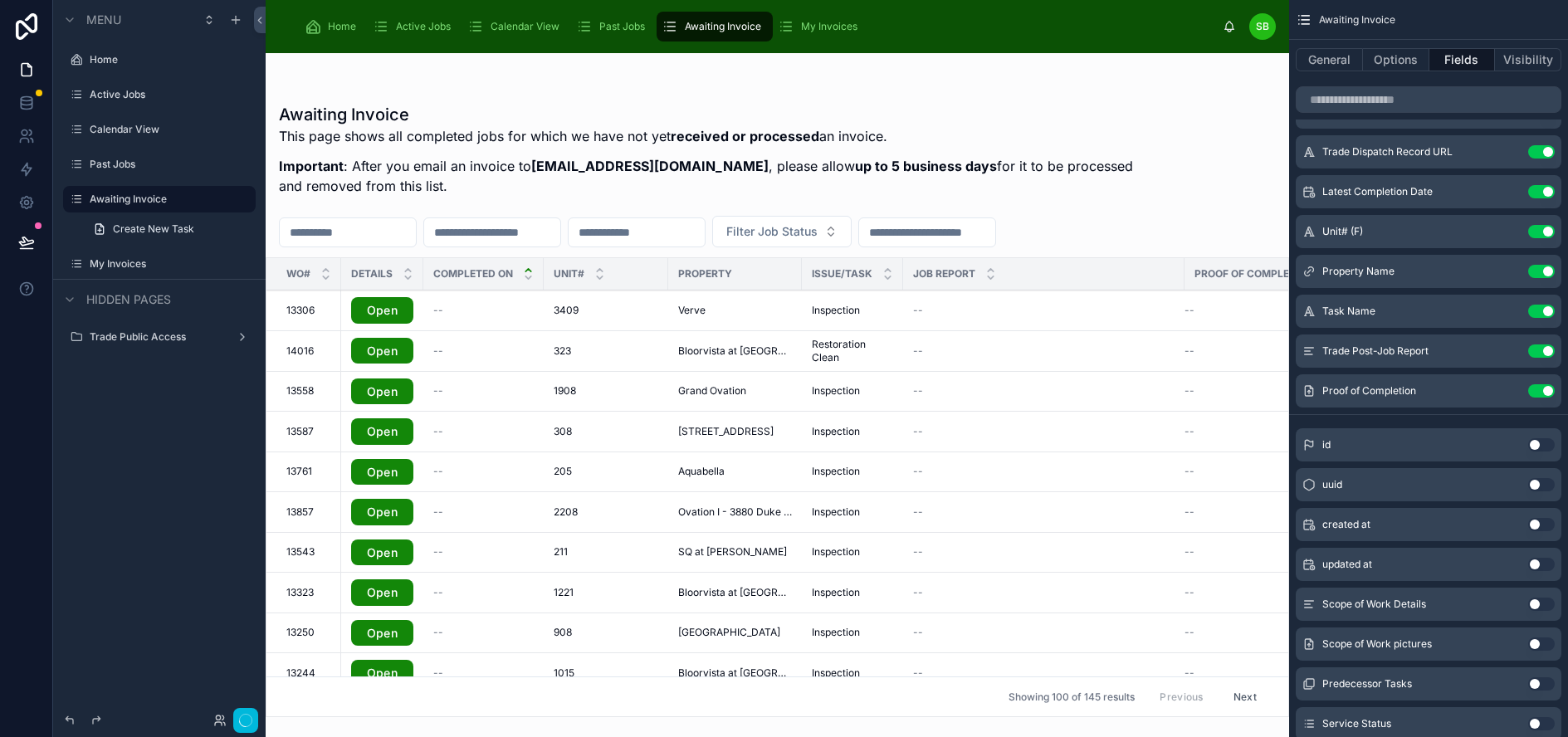
drag, startPoint x: 409, startPoint y: 22, endPoint x: 354, endPoint y: 25, distance: 55.1
click at [409, 22] on span "Active Jobs" at bounding box center [423, 26] width 54 height 14
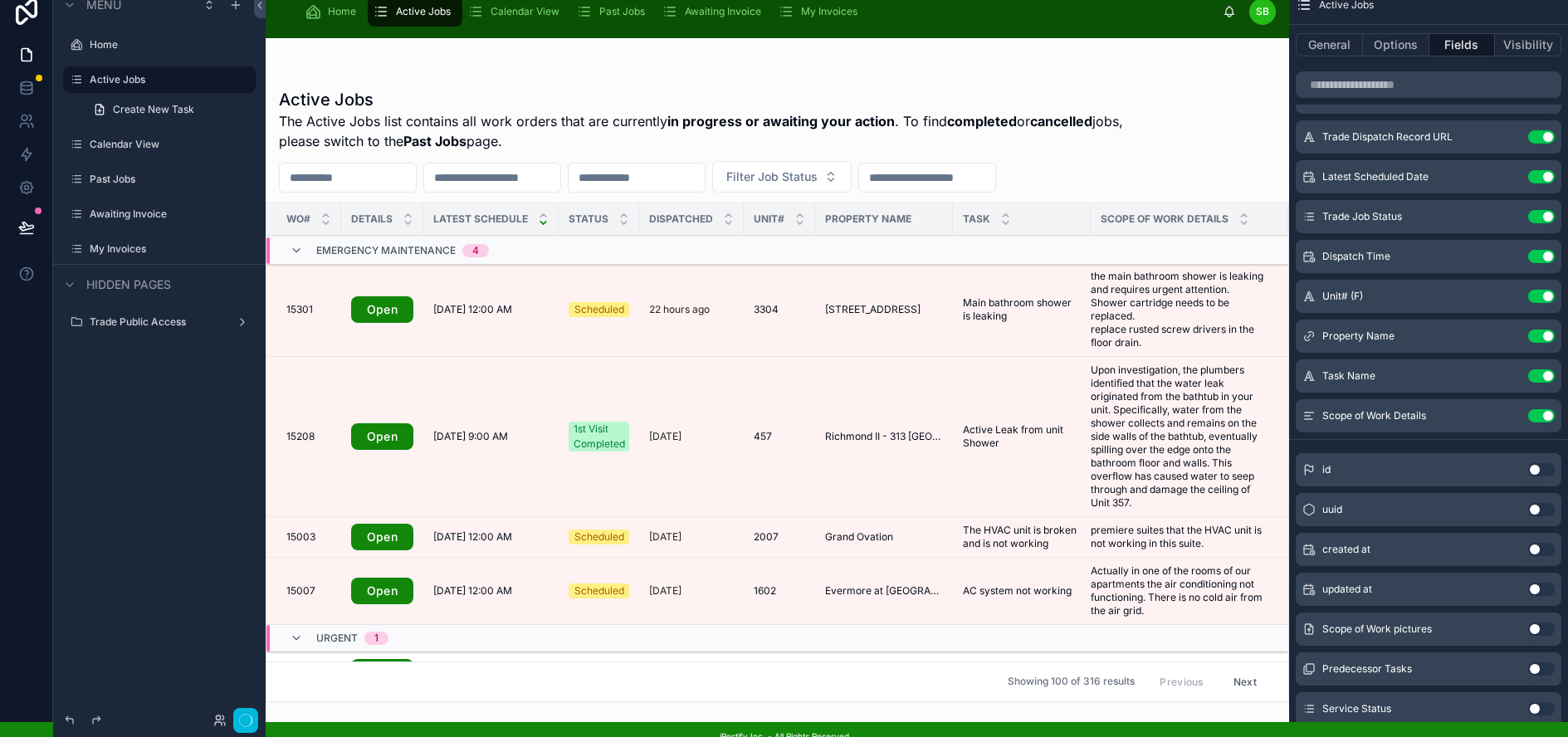
scroll to position [0, 1]
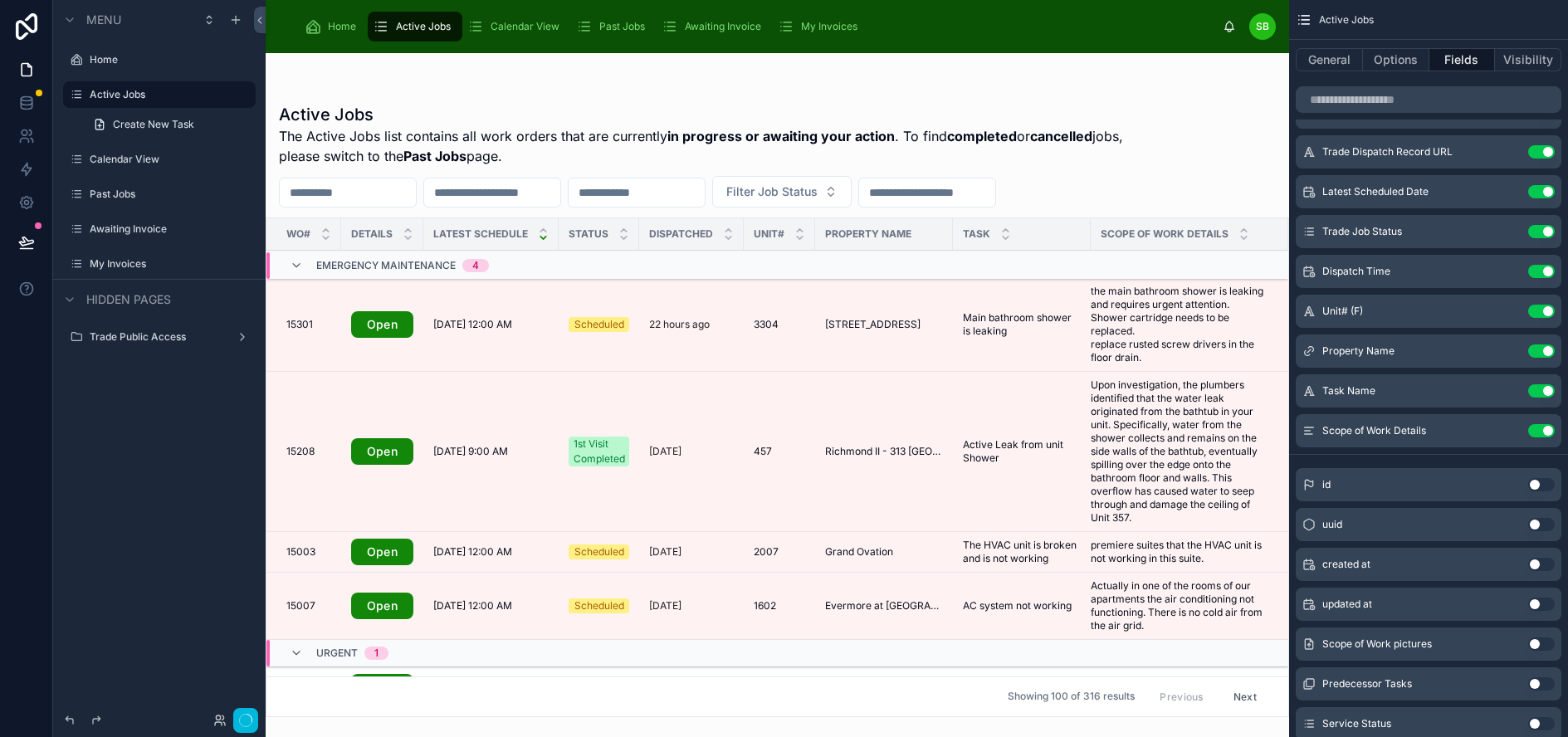
click at [511, 25] on span "Calendar View" at bounding box center [525, 26] width 69 height 14
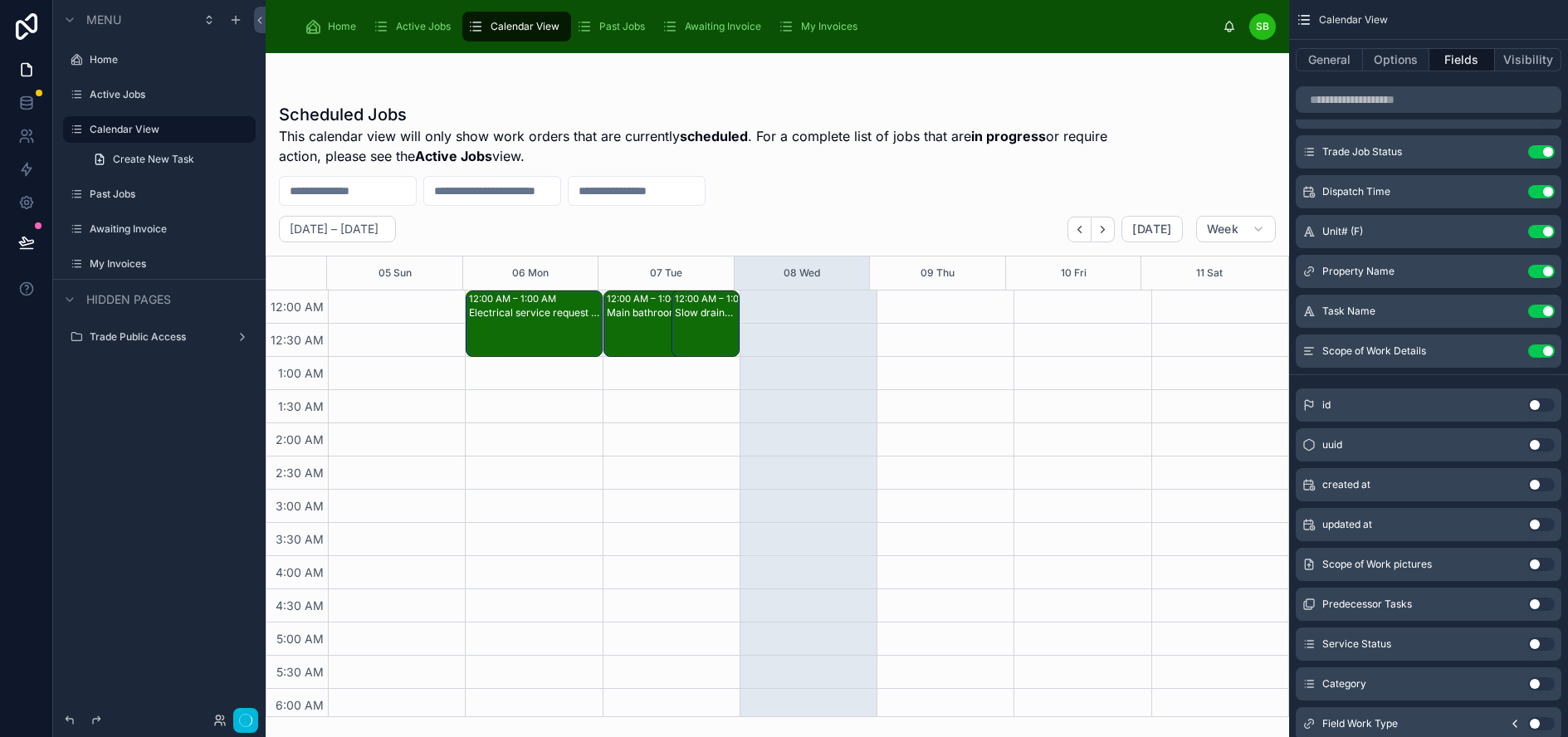
click at [528, 338] on div at bounding box center [777, 395] width 1023 height 683
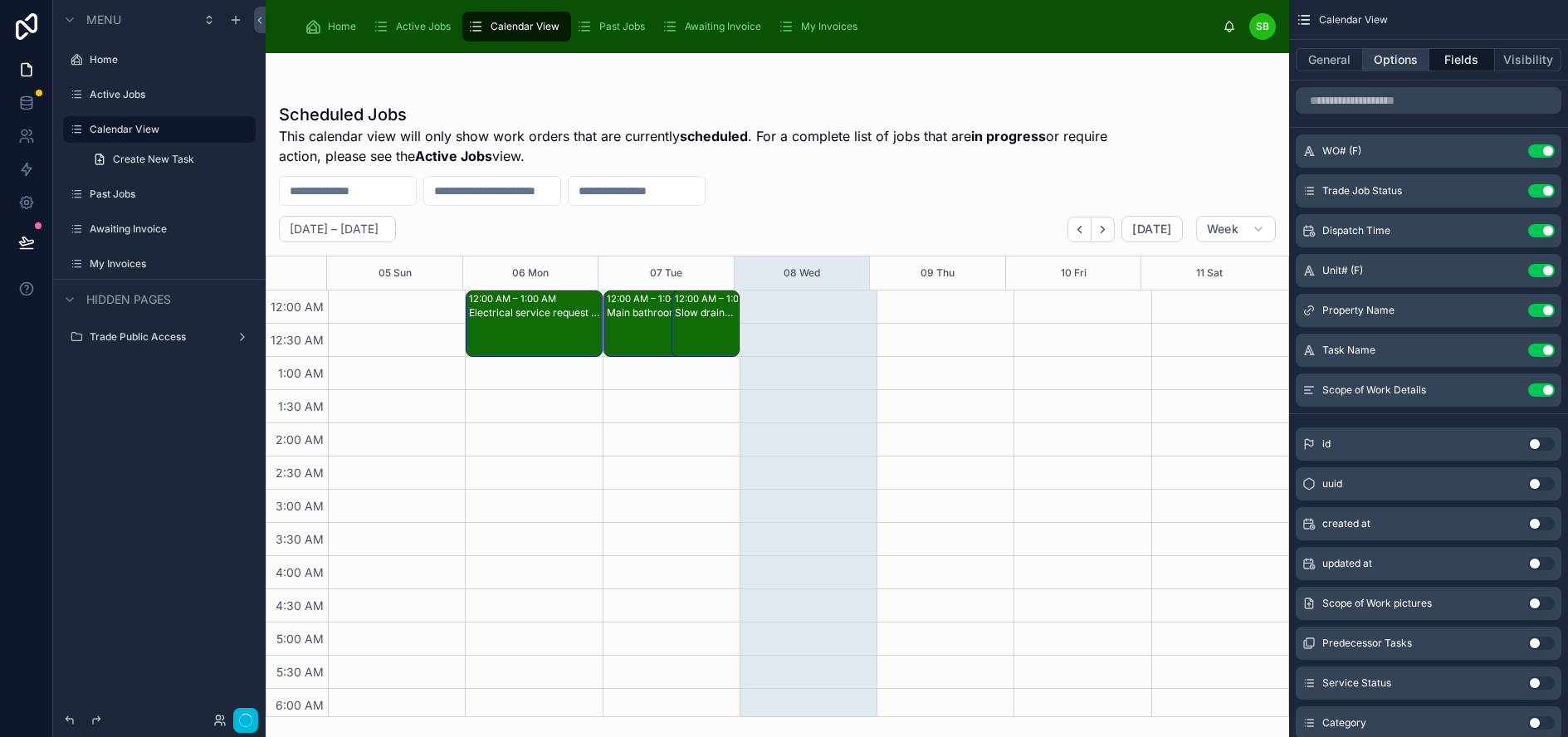
click at [1413, 58] on button "Options" at bounding box center [1395, 60] width 66 height 24
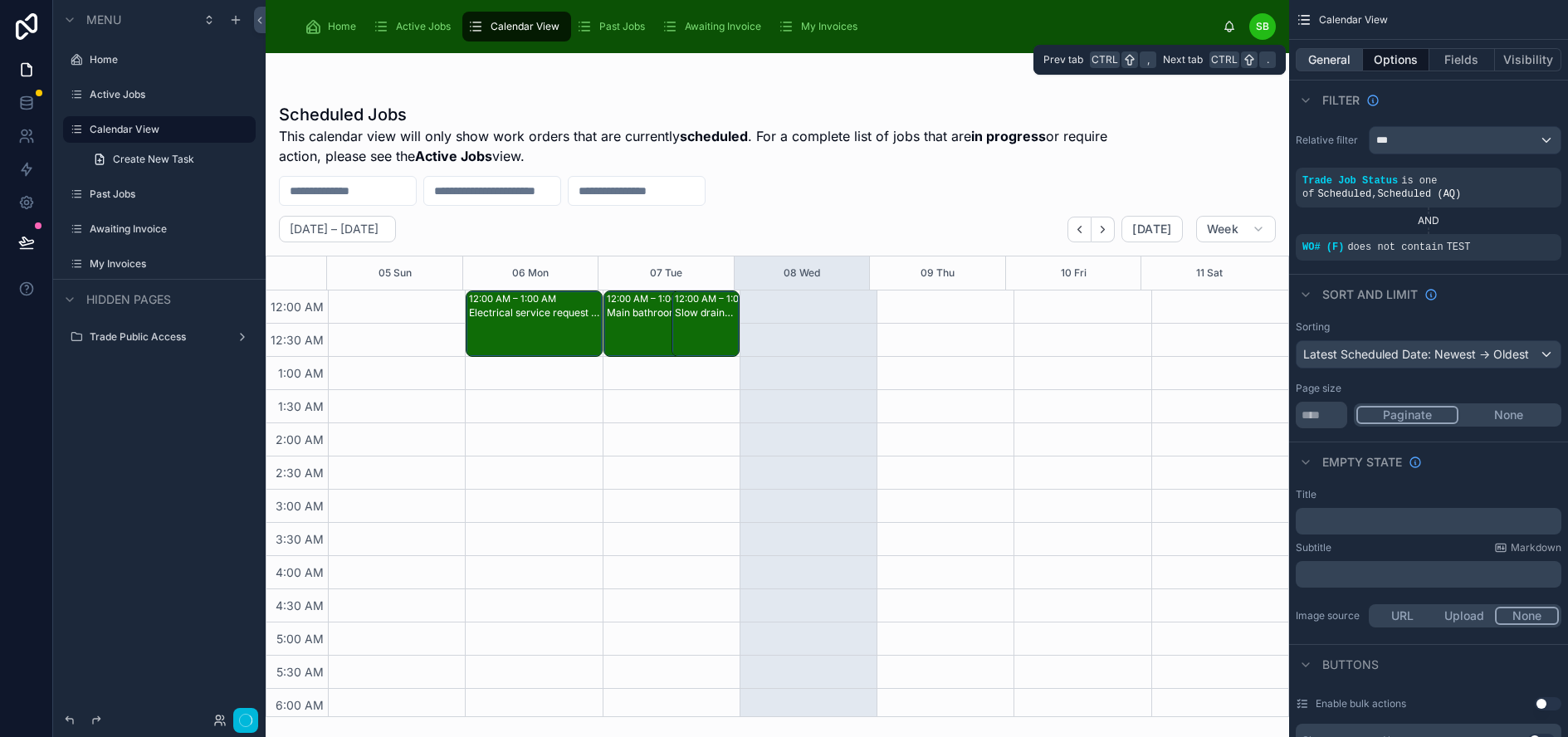
click at [1355, 63] on button "General" at bounding box center [1329, 60] width 67 height 24
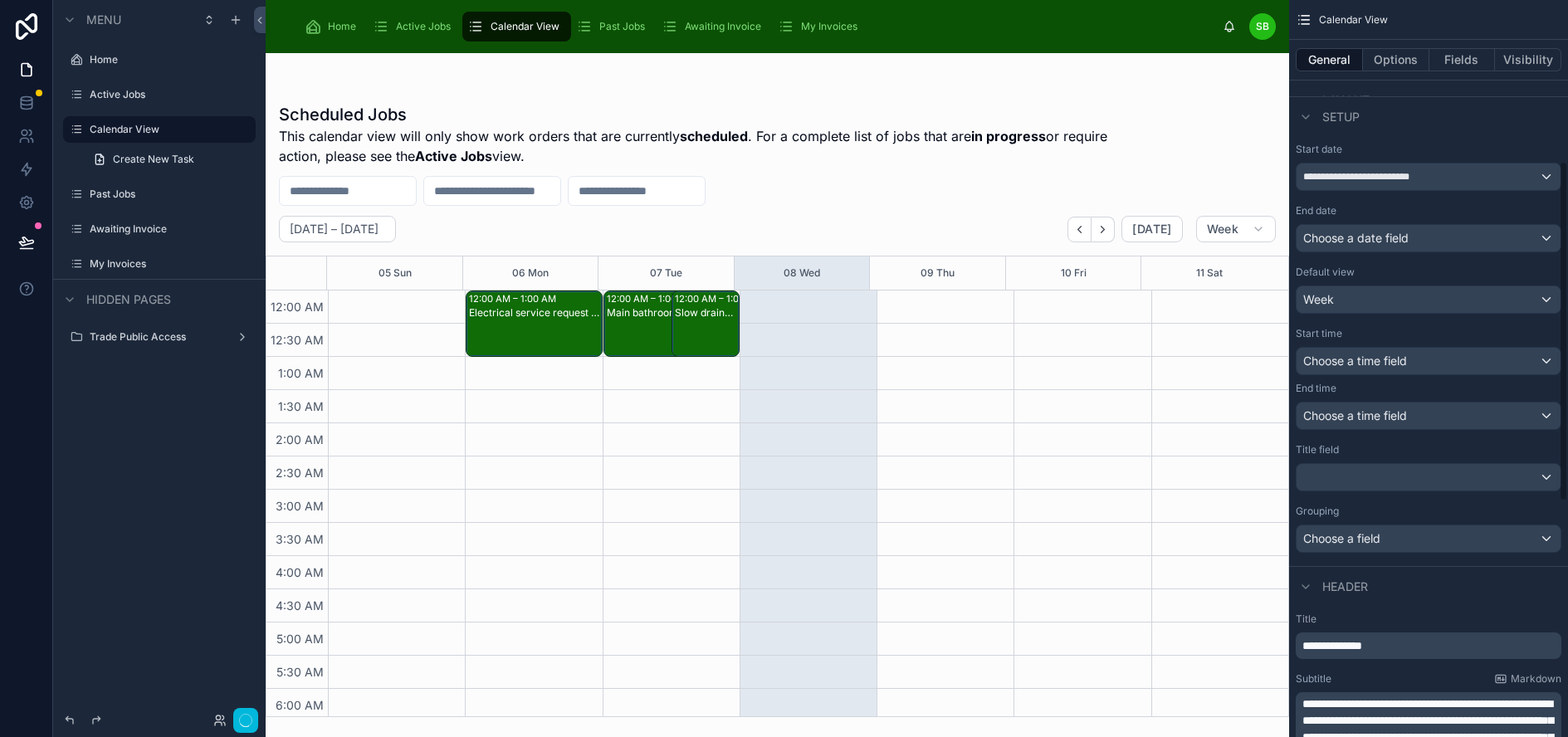
scroll to position [415, 0]
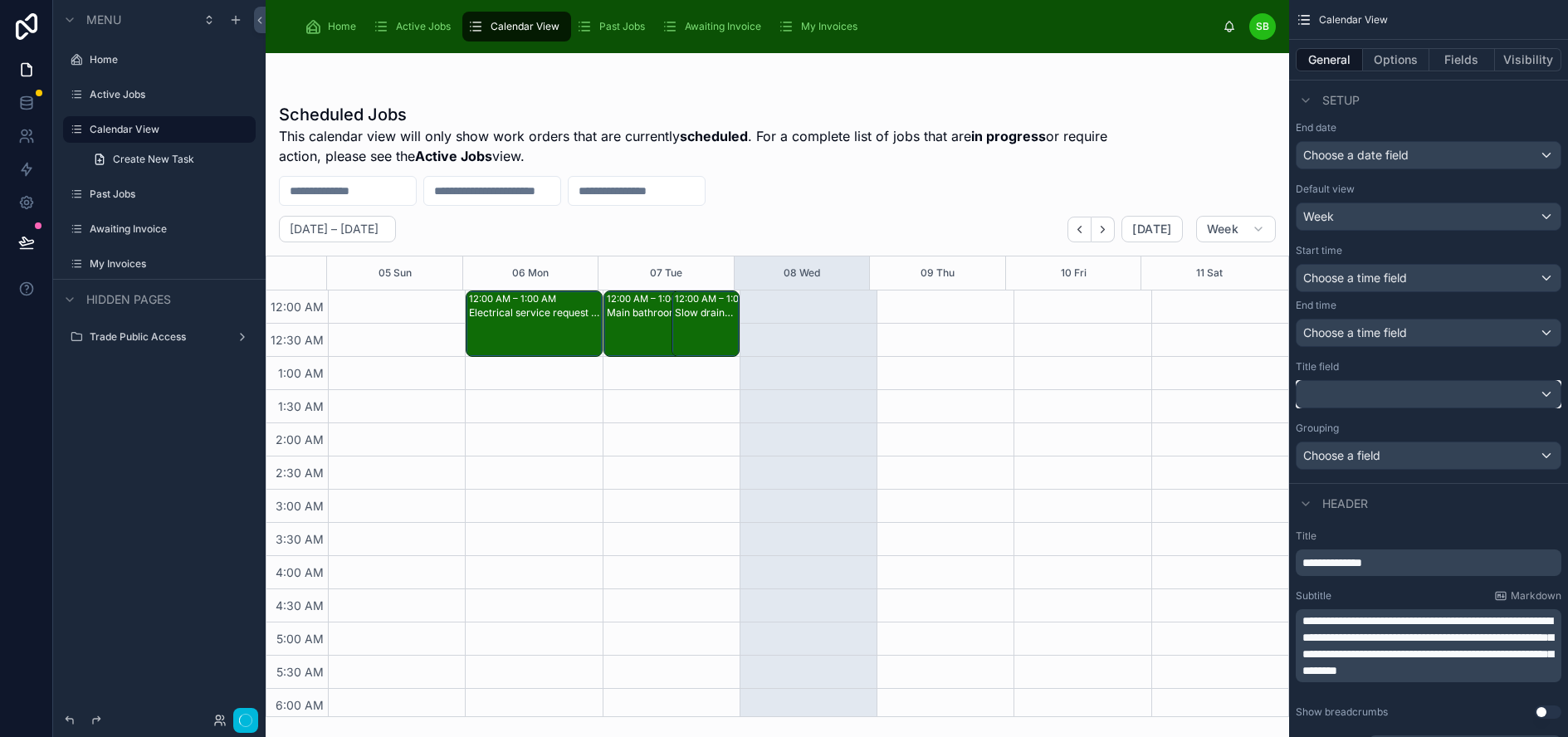
click at [1500, 397] on div "scrollable content" at bounding box center [1428, 394] width 264 height 26
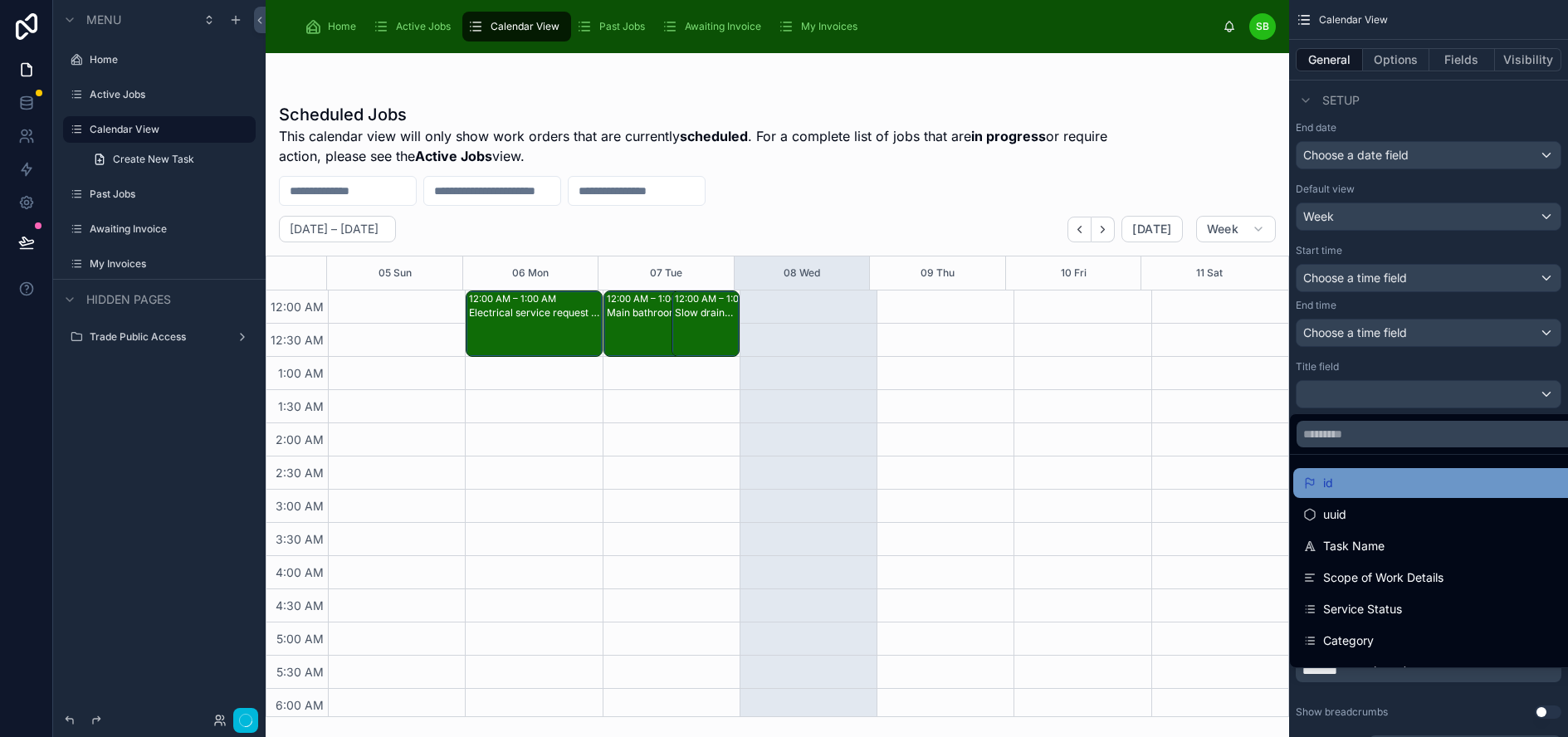
click at [1444, 485] on div "id" at bounding box center [1482, 483] width 359 height 20
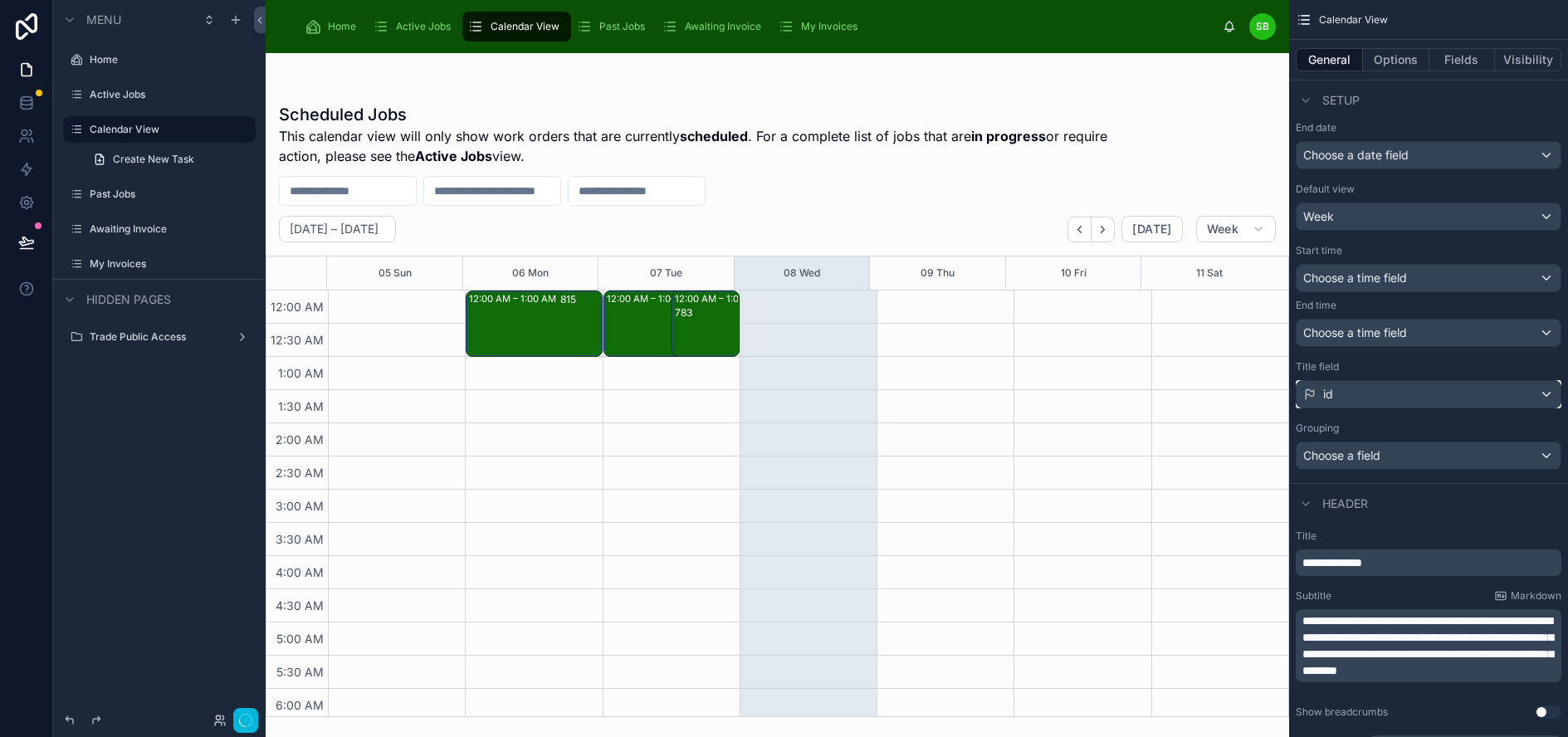
click at [1499, 392] on div "id" at bounding box center [1428, 394] width 264 height 26
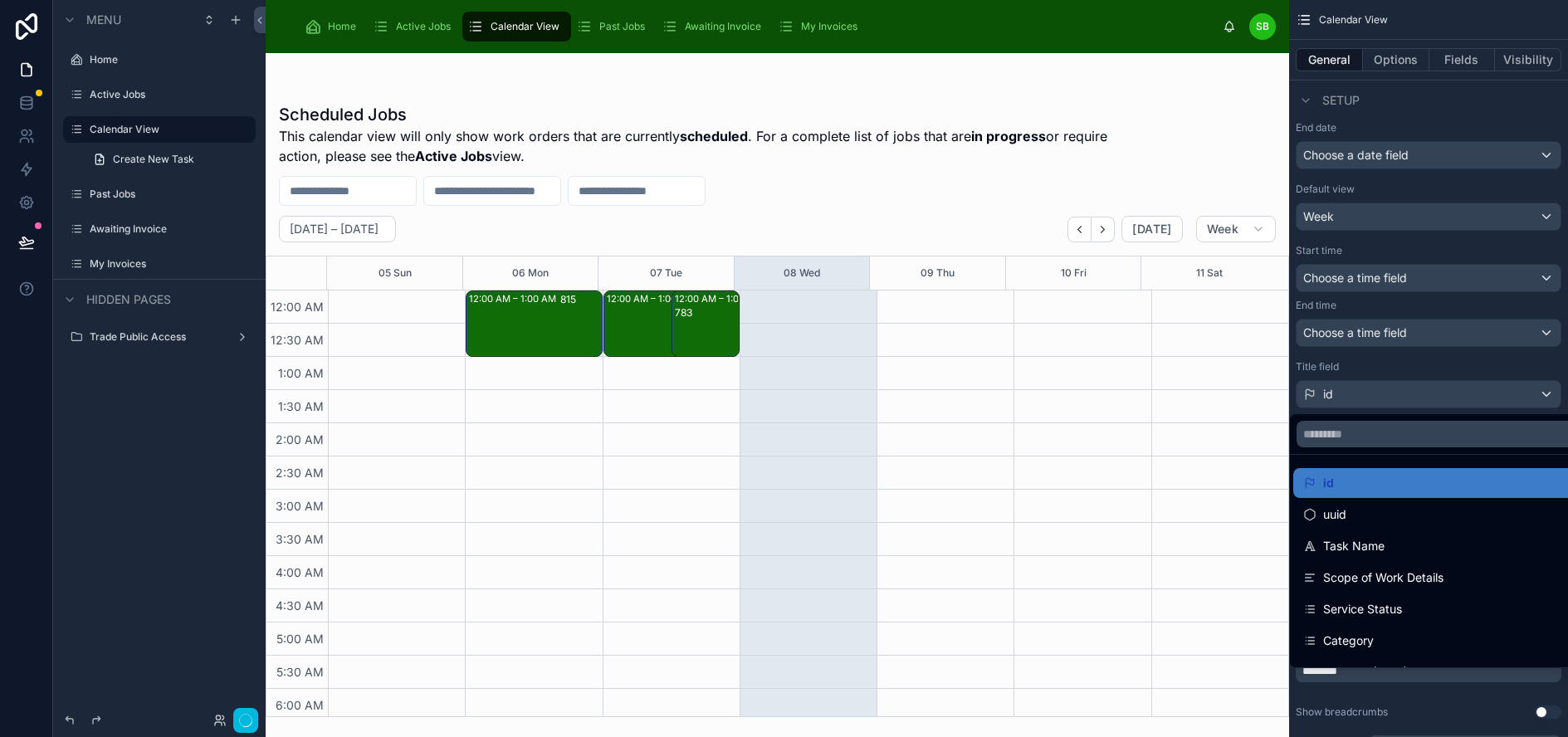
click at [1407, 405] on div "scrollable content" at bounding box center [784, 368] width 1568 height 737
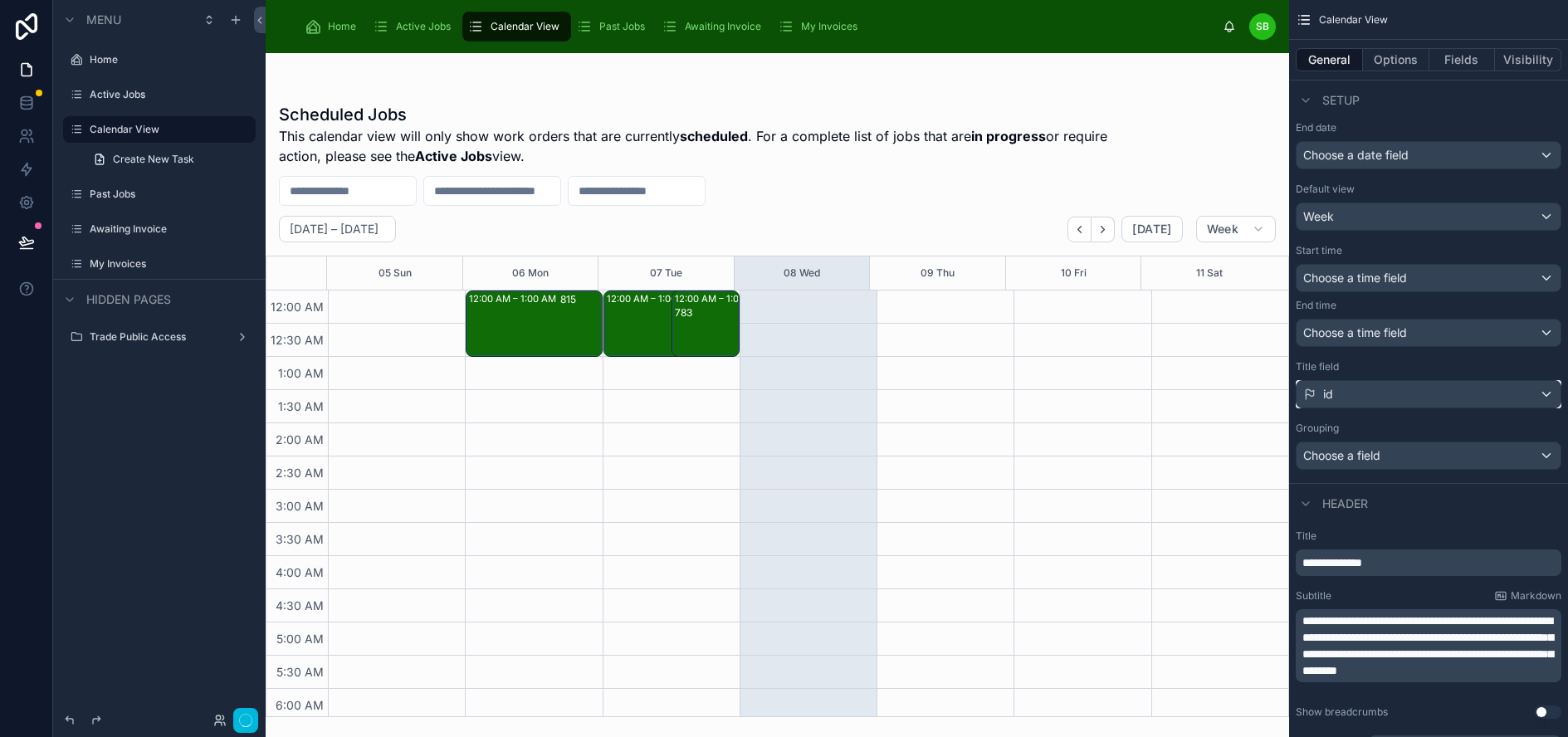
click at [1415, 396] on div "id" at bounding box center [1428, 394] width 264 height 26
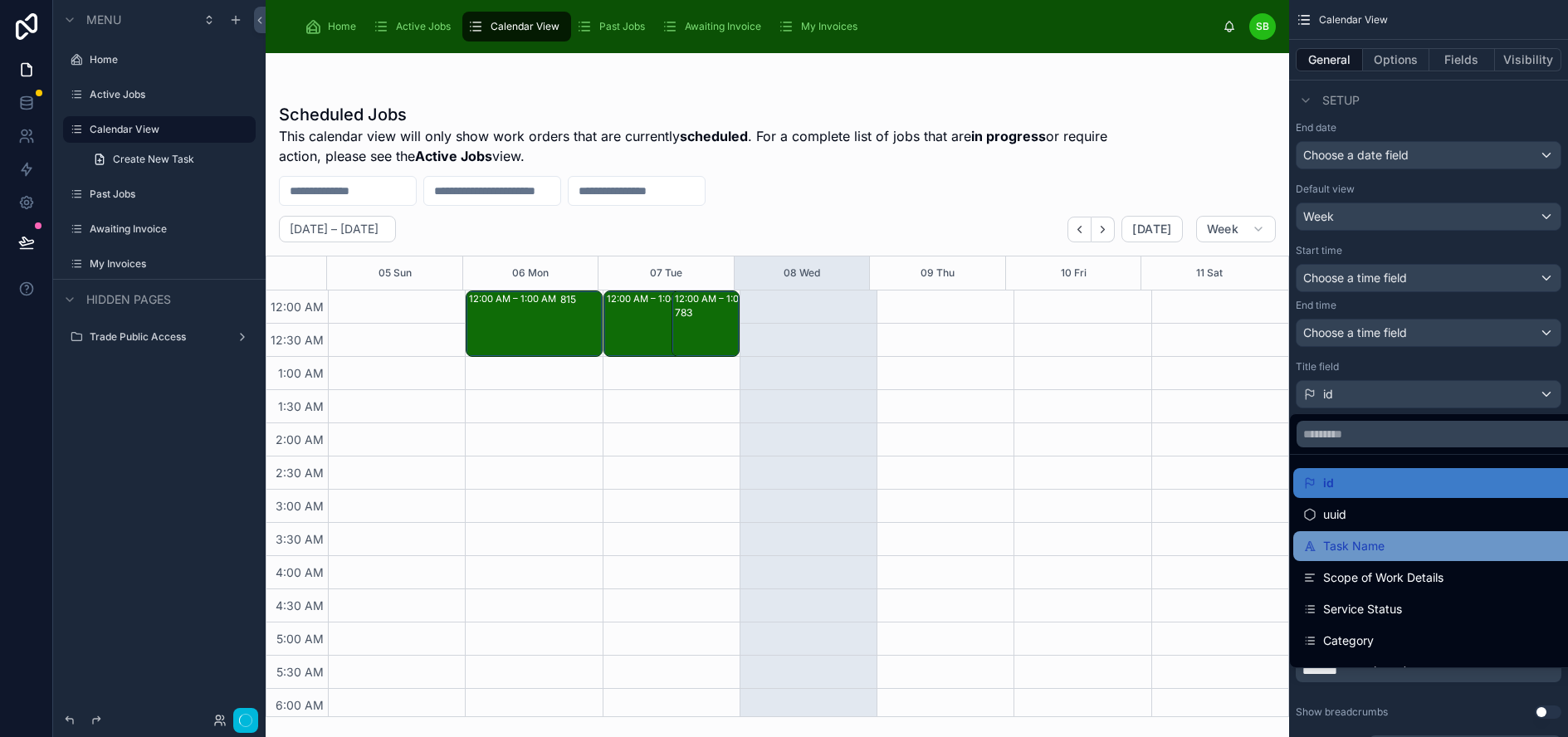
click at [1400, 539] on div "Task Name" at bounding box center [1482, 546] width 359 height 20
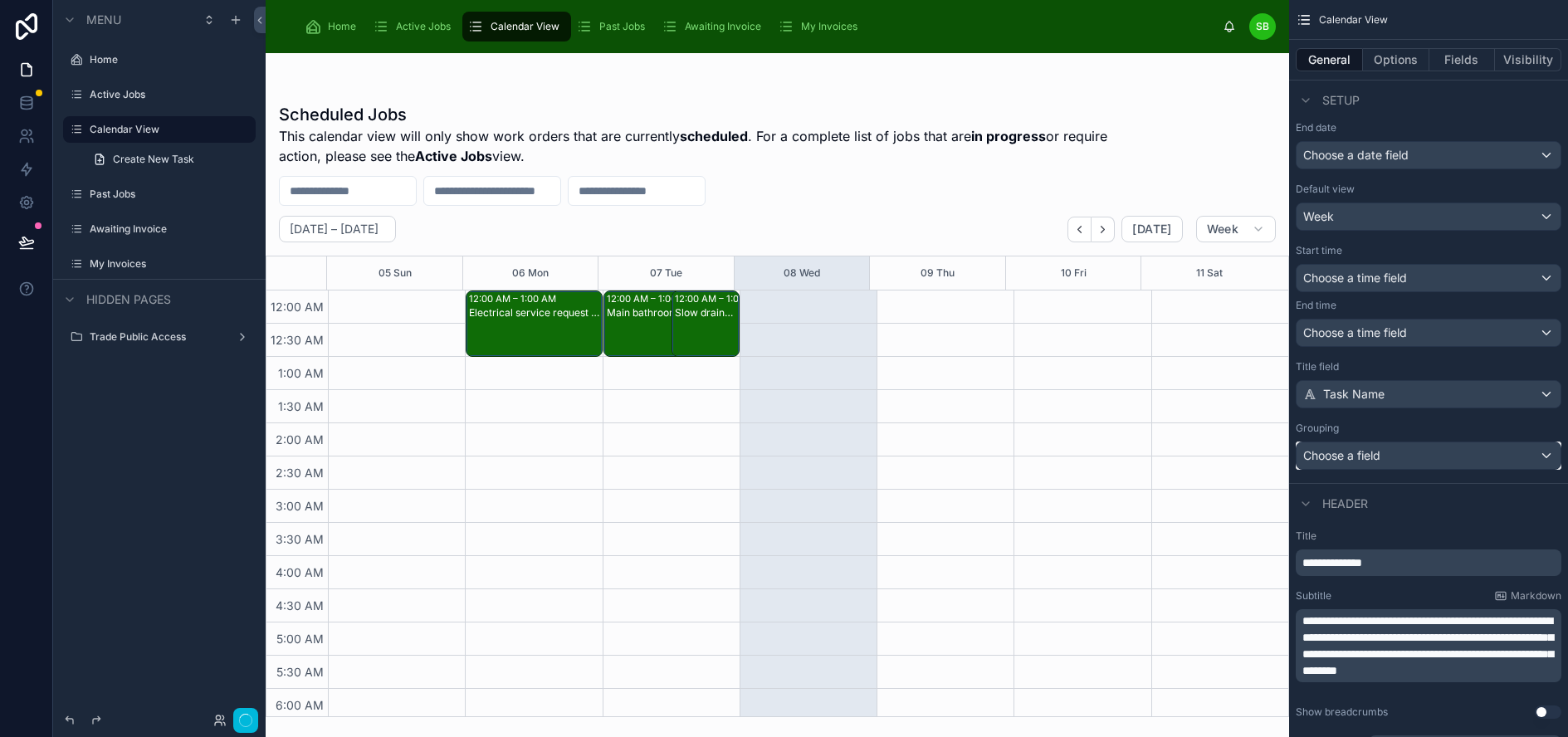
click at [1460, 458] on div "Choose a field" at bounding box center [1428, 455] width 264 height 26
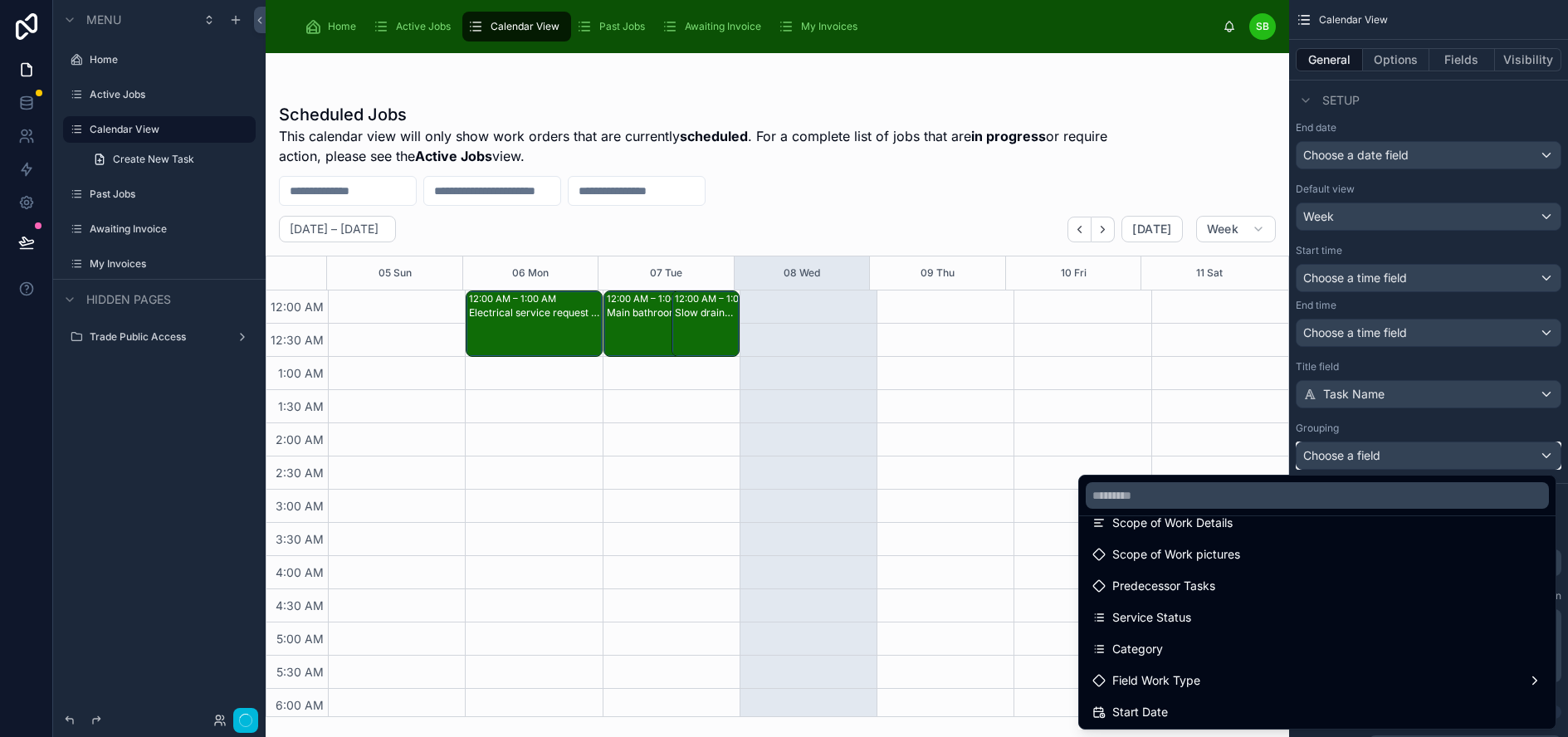
scroll to position [166, 0]
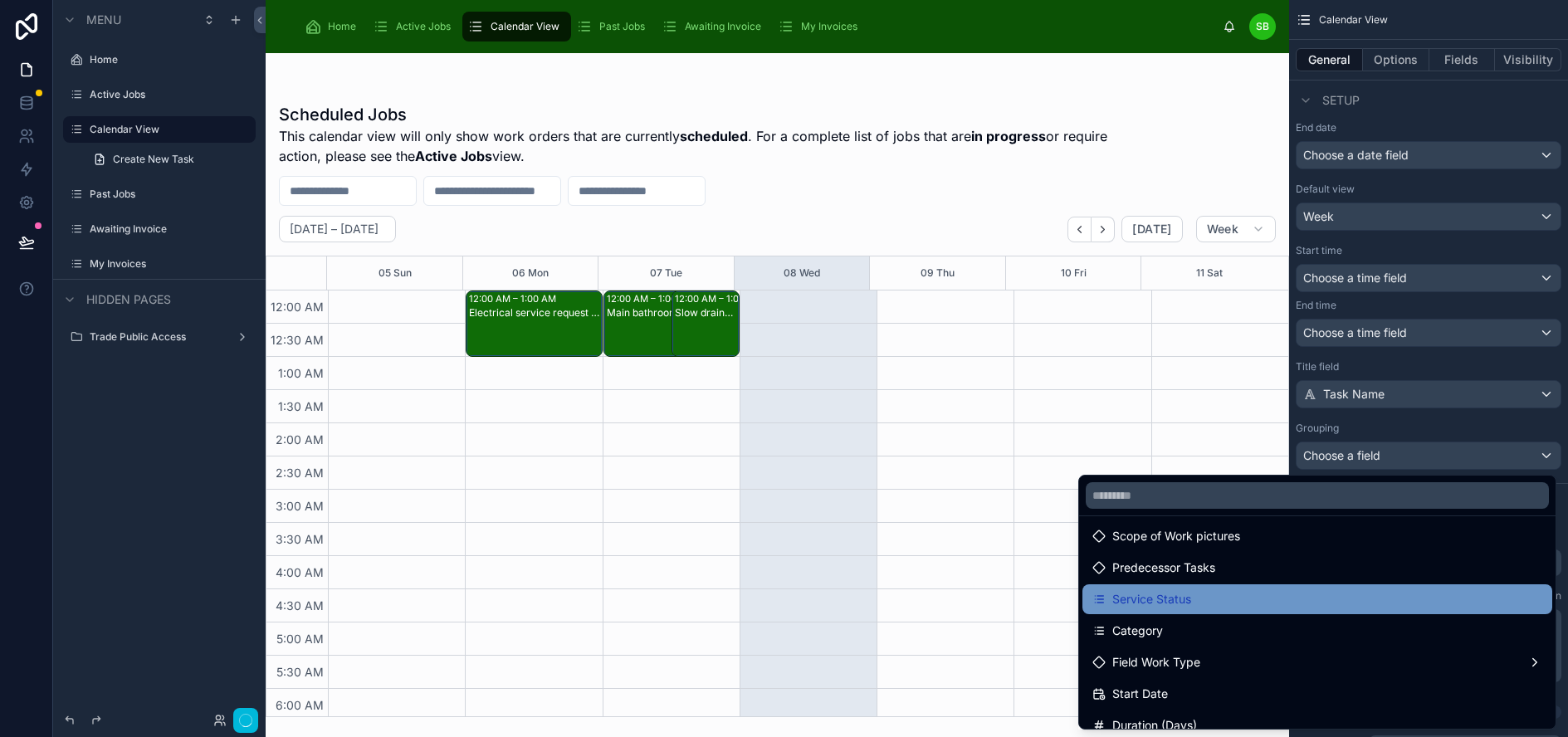
click at [1297, 604] on div "Service Status" at bounding box center [1317, 599] width 449 height 20
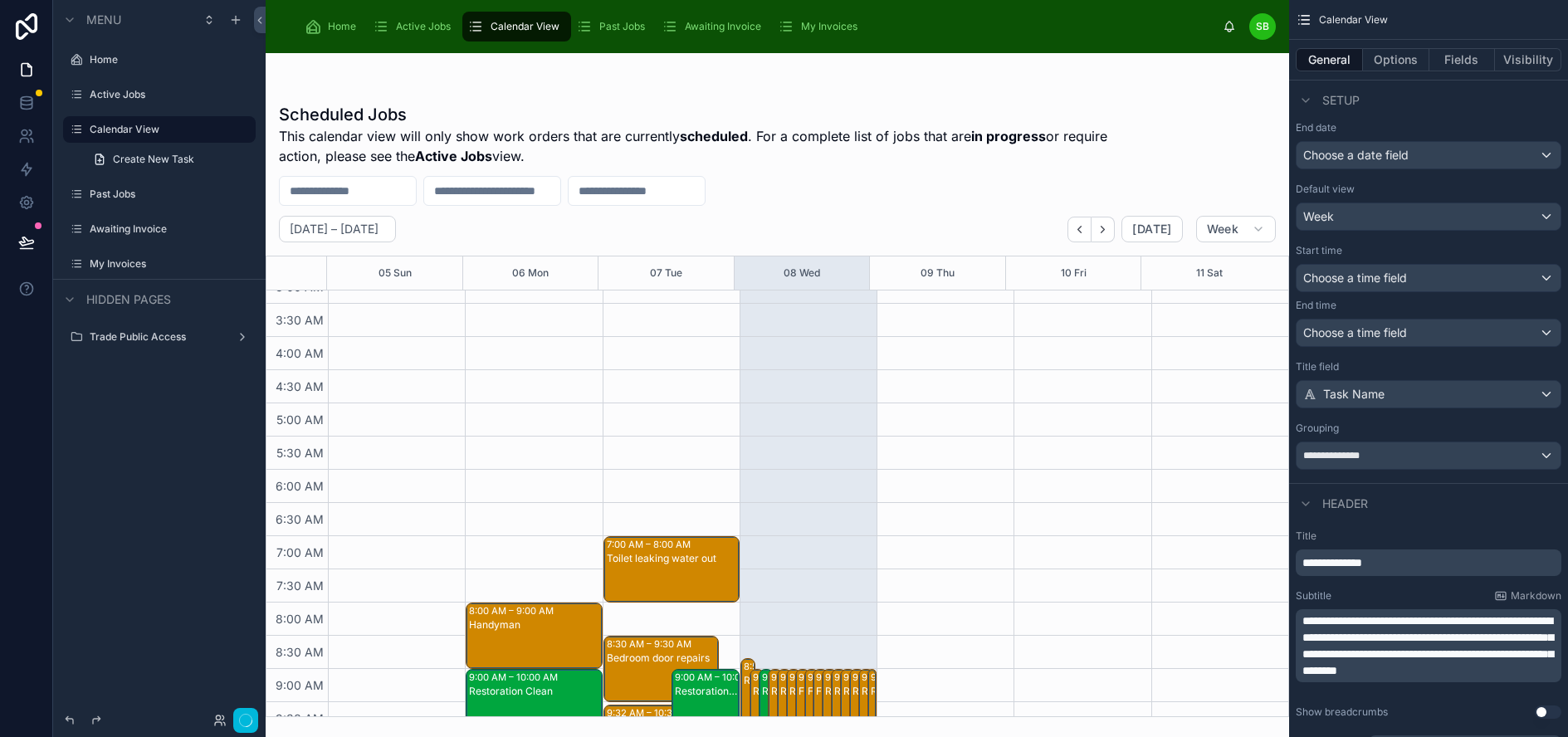
scroll to position [0, 0]
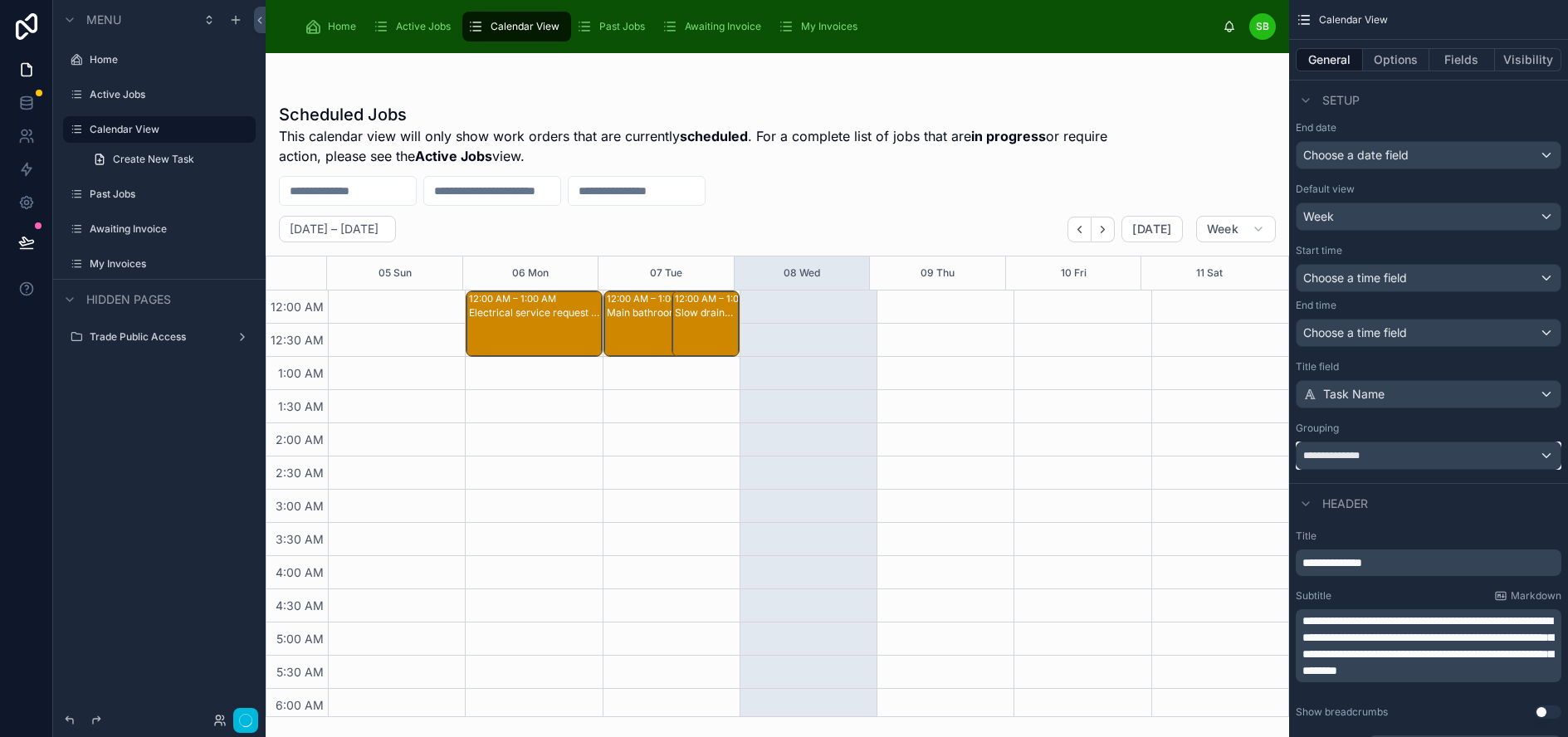
click at [1441, 456] on div "**********" at bounding box center [1428, 455] width 264 height 26
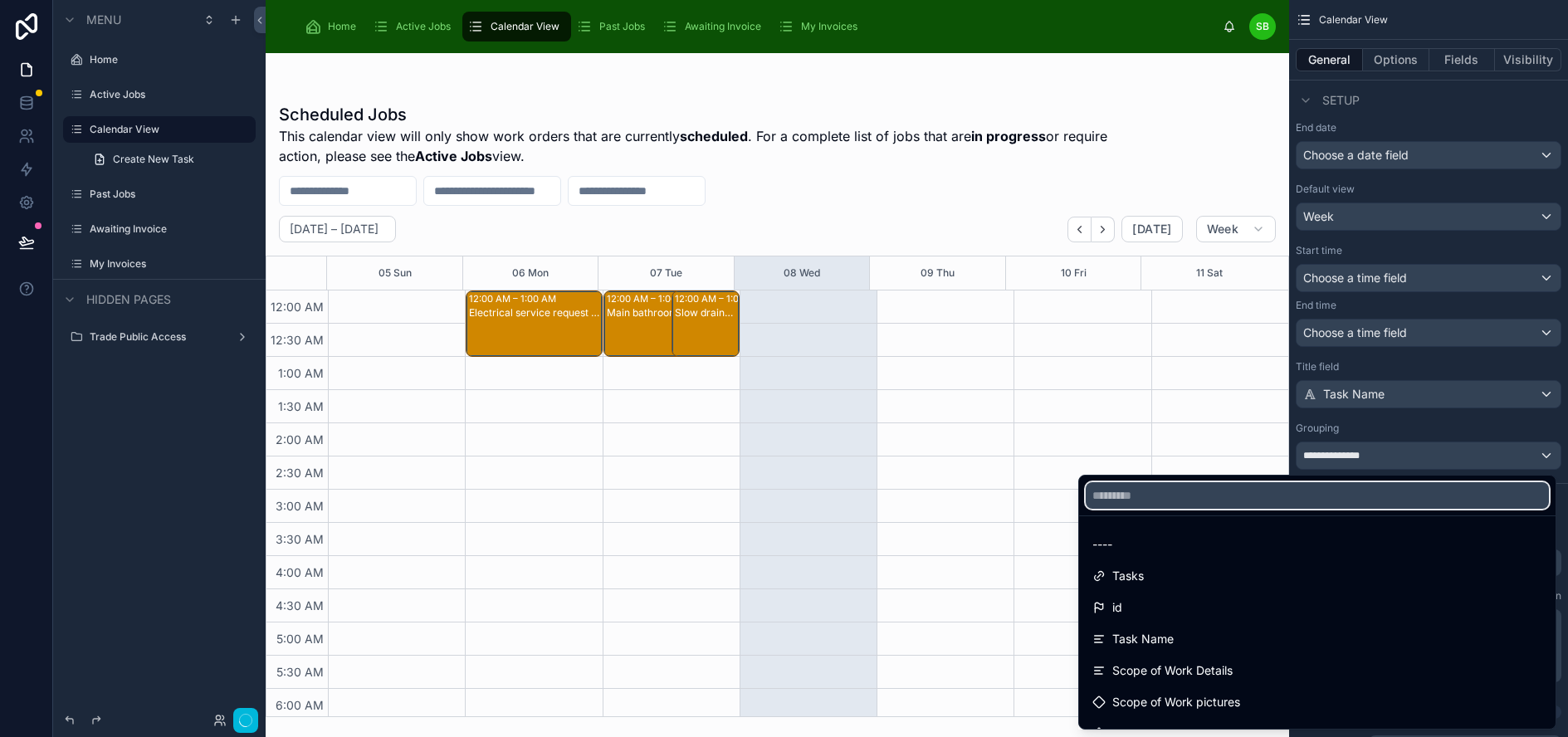
click at [1342, 488] on input "text" at bounding box center [1317, 495] width 463 height 26
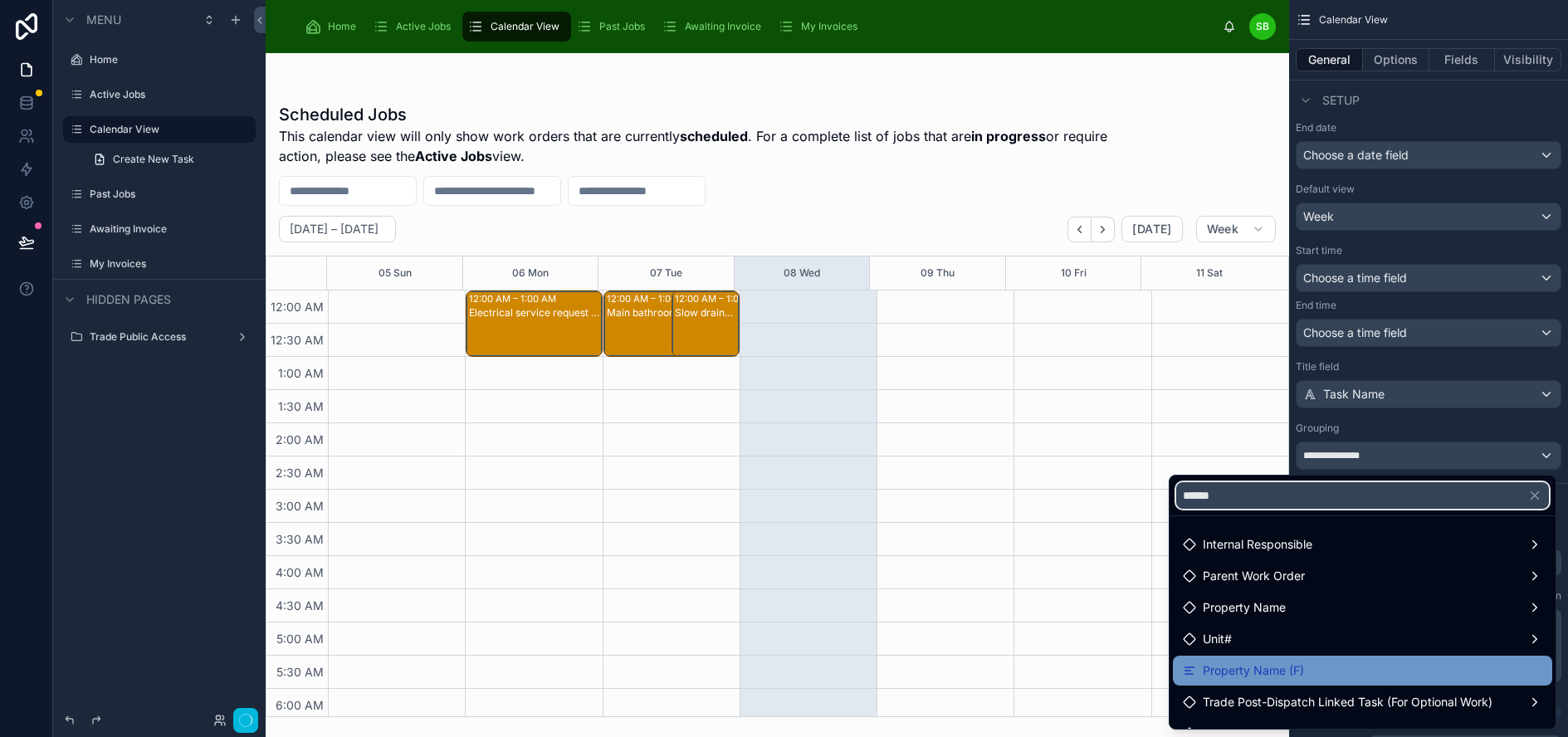
type input "******"
click at [1318, 673] on div "Property Name (F)" at bounding box center [1363, 671] width 360 height 20
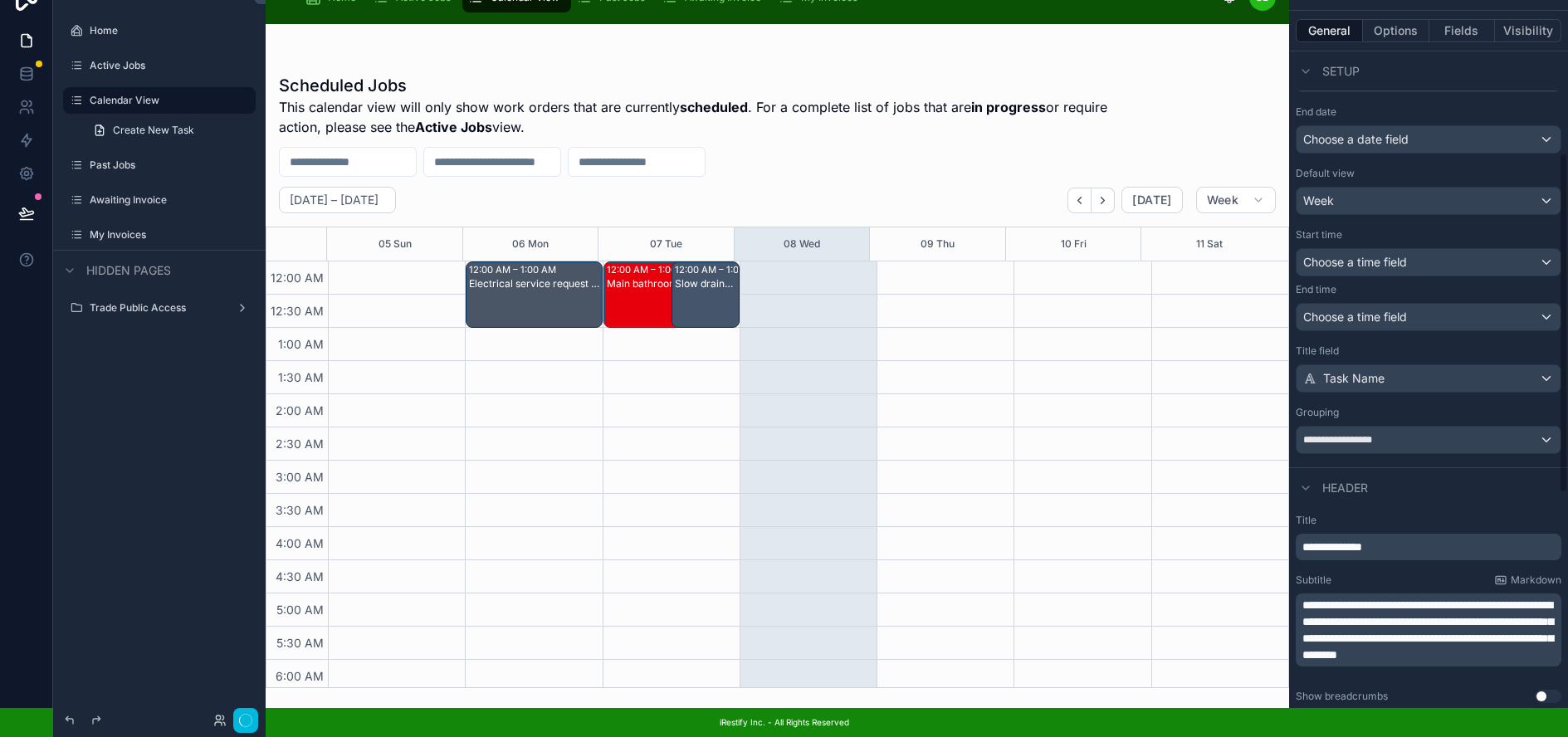
scroll to position [399, 0]
click at [1441, 370] on div "Task Name" at bounding box center [1428, 380] width 264 height 26
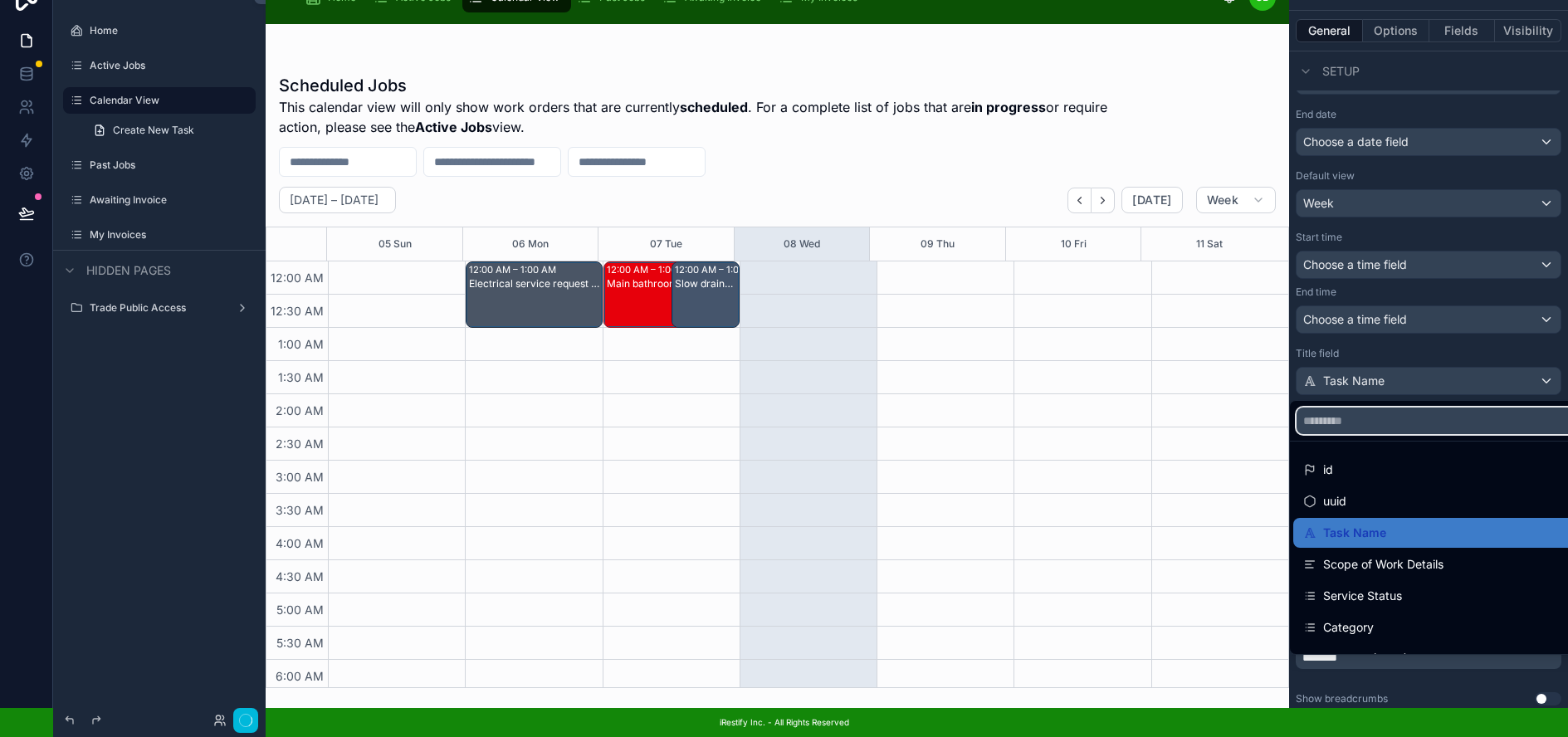
click at [1409, 410] on input "scrollable content" at bounding box center [1483, 420] width 372 height 26
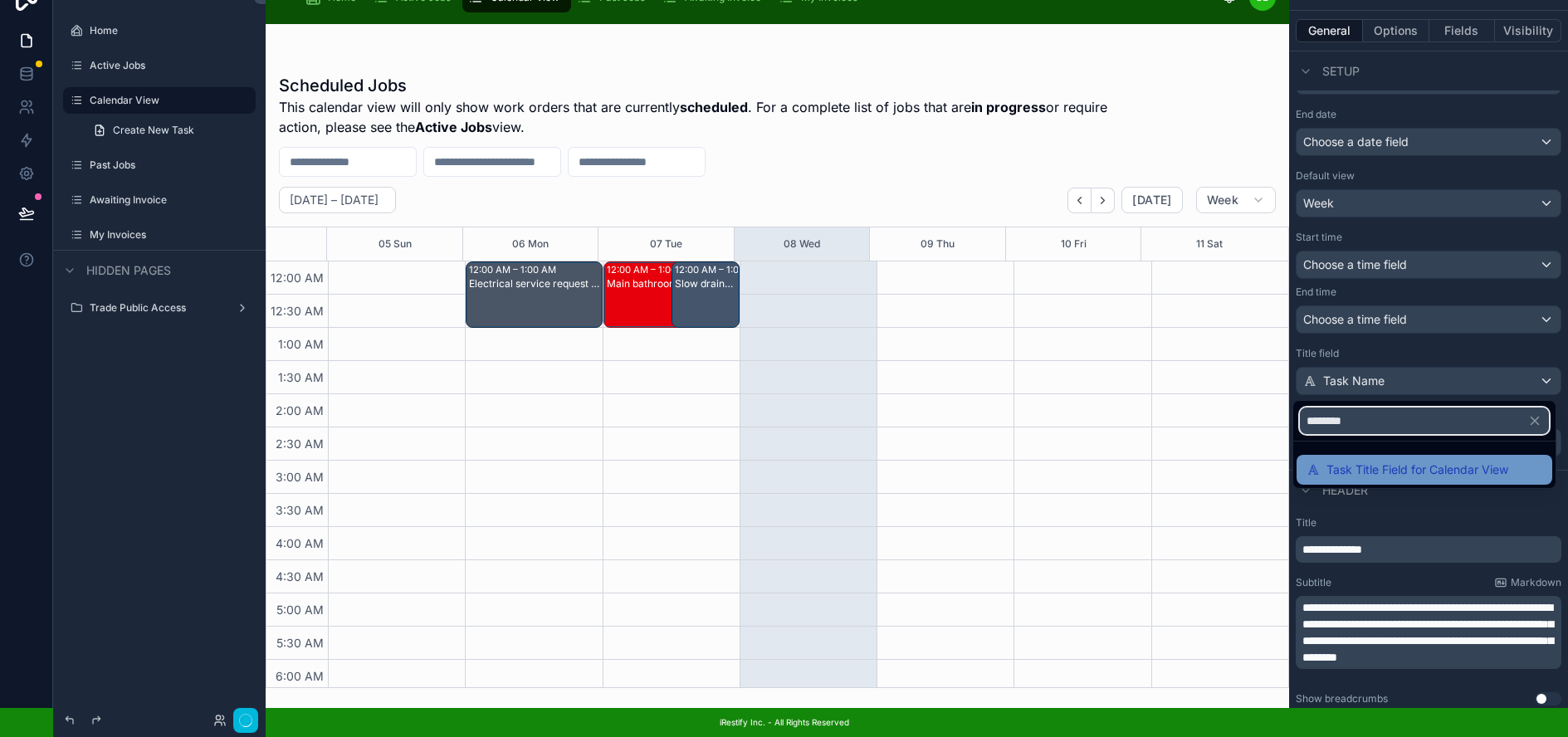
type input "********"
click at [1405, 455] on div "Task Title Field for Calendar View" at bounding box center [1425, 469] width 256 height 30
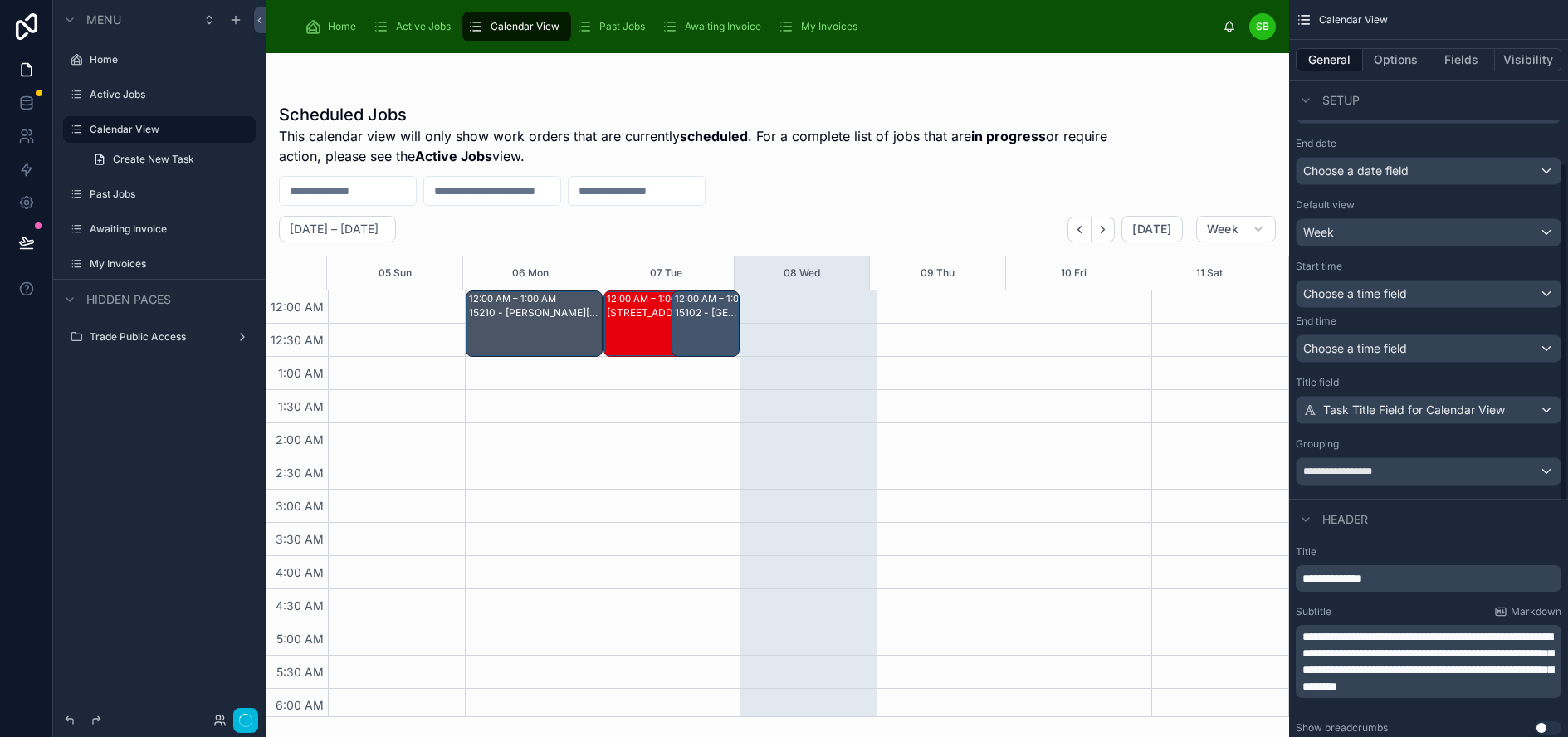
scroll to position [316, 0]
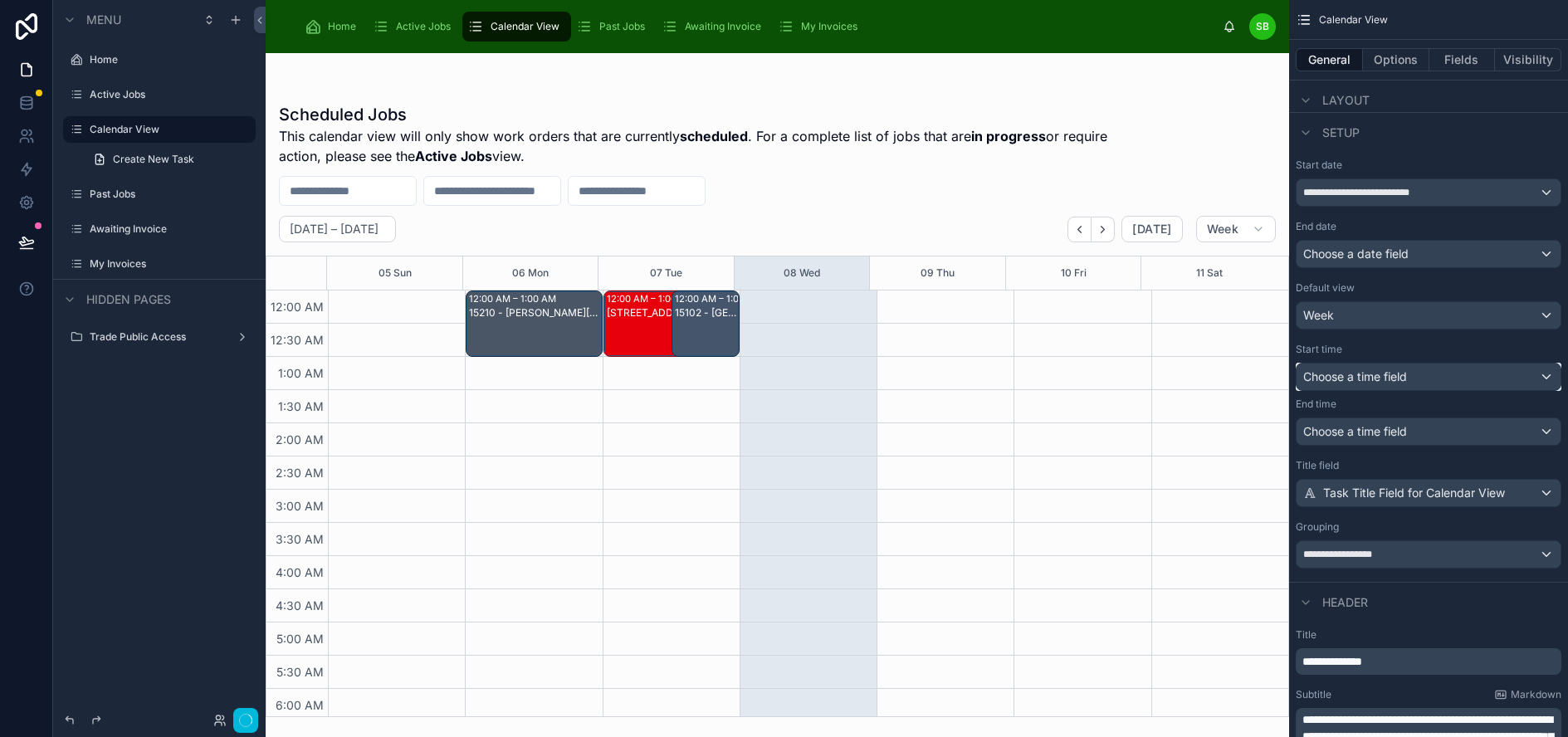
click at [1464, 373] on div "Choose a time field" at bounding box center [1428, 376] width 264 height 26
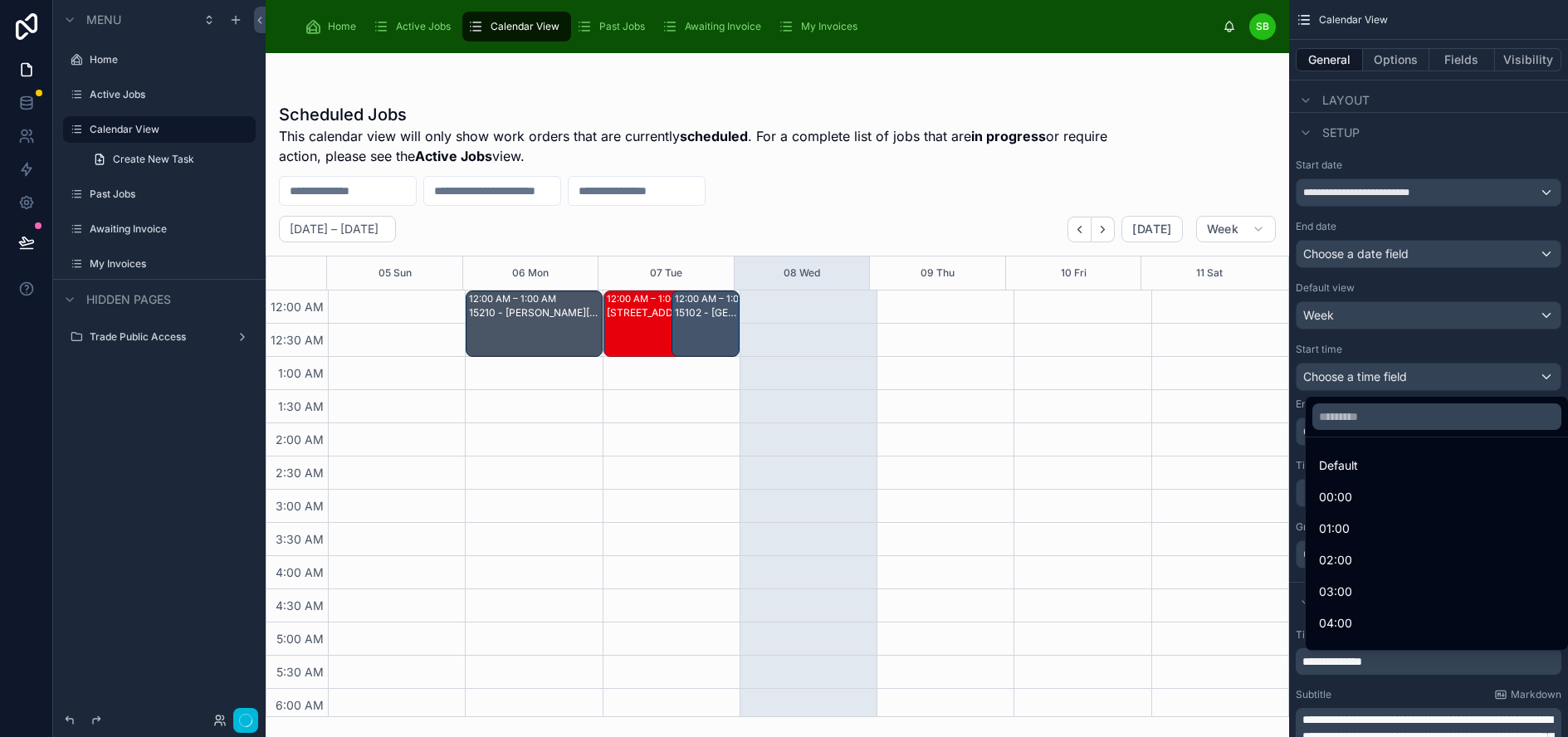
click at [1464, 349] on div "scrollable content" at bounding box center [784, 368] width 1568 height 737
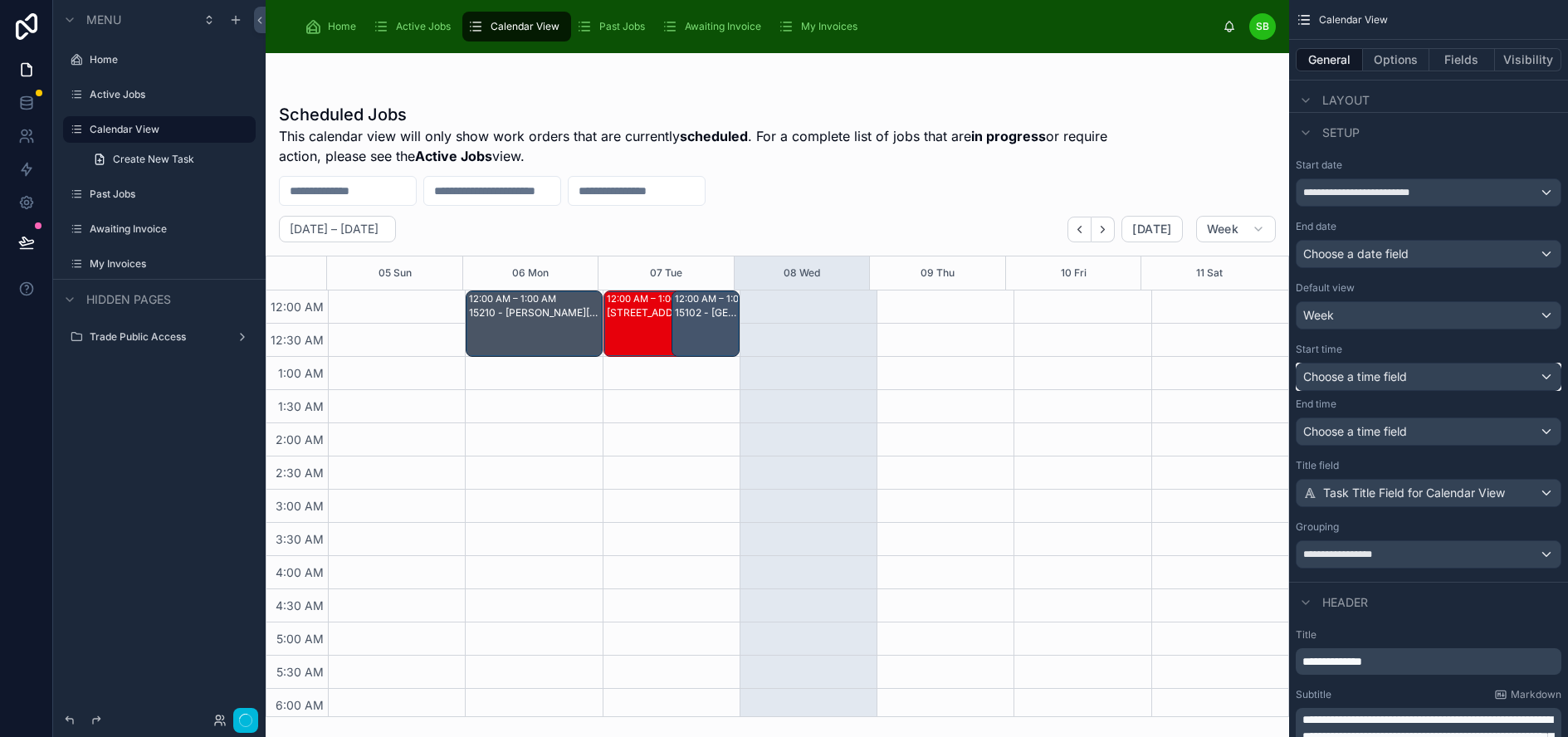
click at [1450, 376] on div "Choose a time field" at bounding box center [1428, 376] width 264 height 26
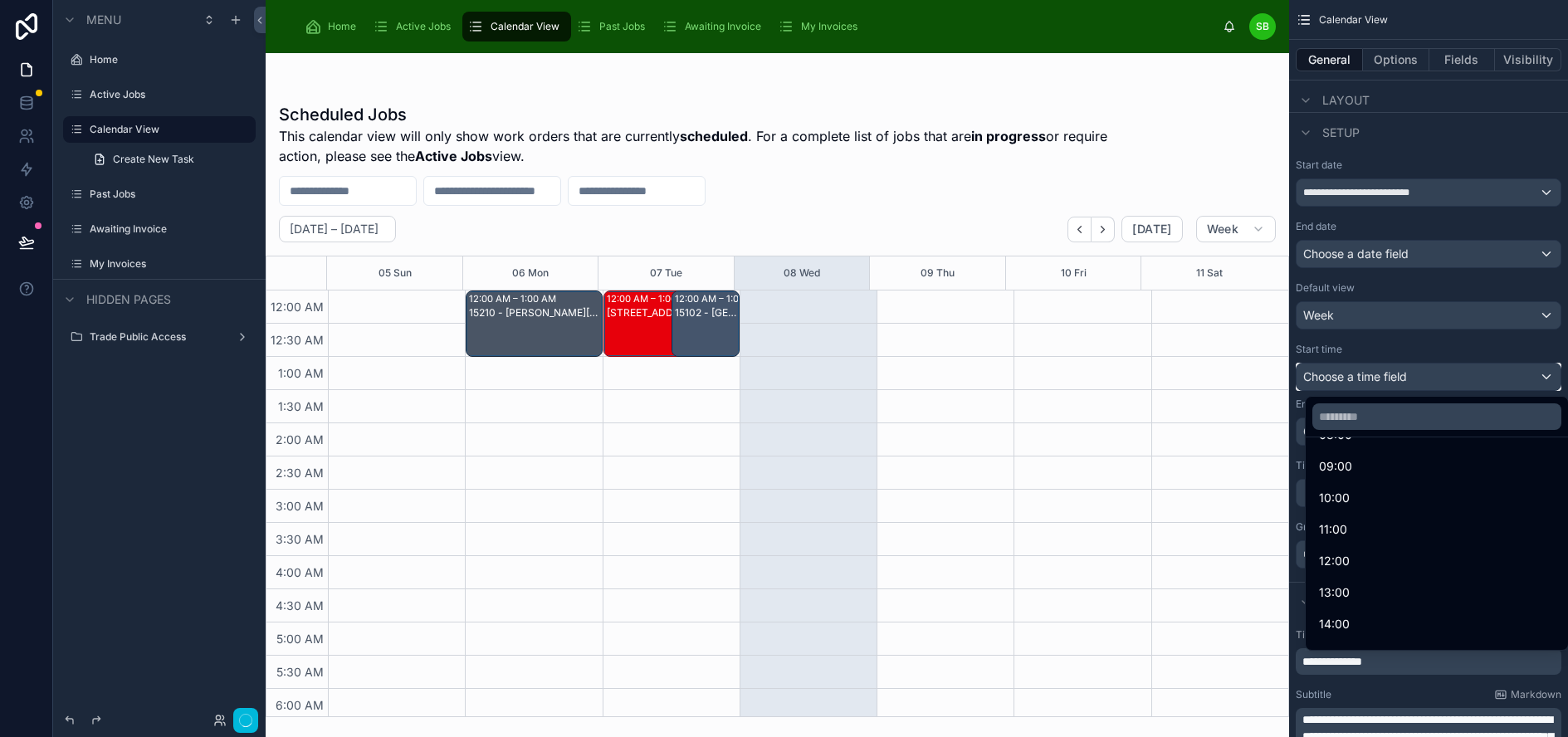
scroll to position [0, 0]
click at [1411, 347] on div "scrollable content" at bounding box center [784, 368] width 1568 height 737
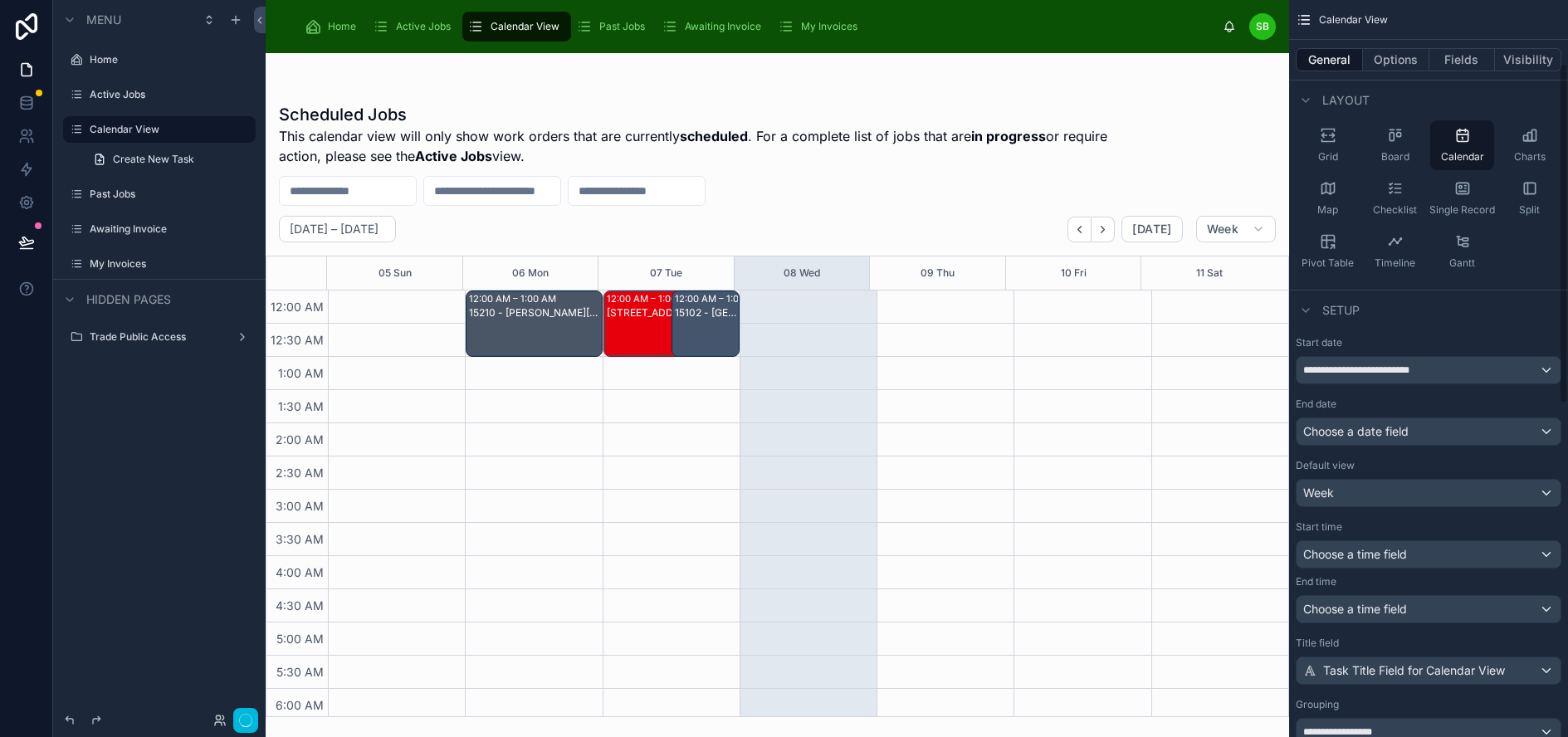
scroll to position [67, 0]
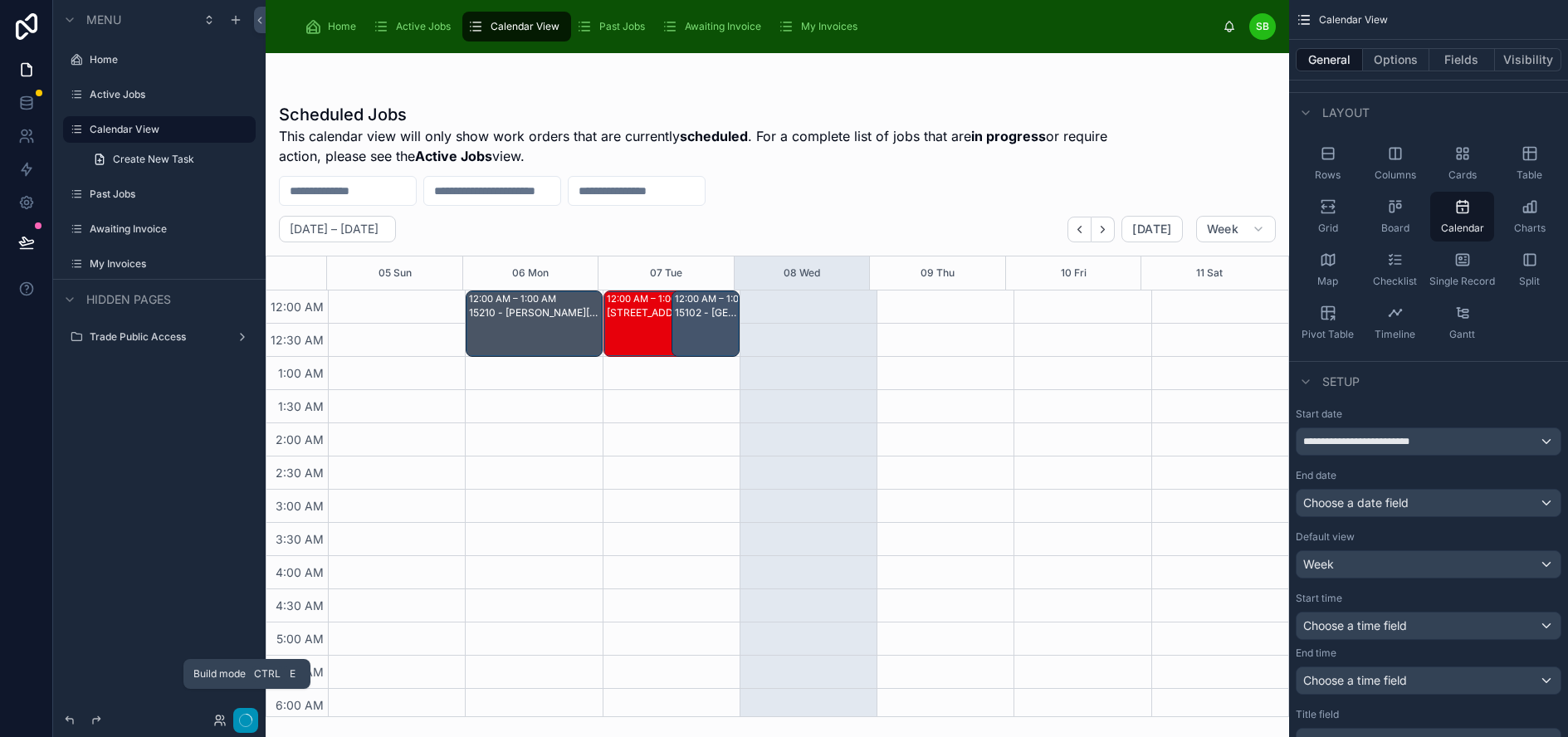
click at [247, 718] on icon "button" at bounding box center [245, 720] width 14 height 14
click at [920, 169] on div "Scheduled Jobs This calendar view will only show work orders that are currently…" at bounding box center [777, 404] width 1023 height 624
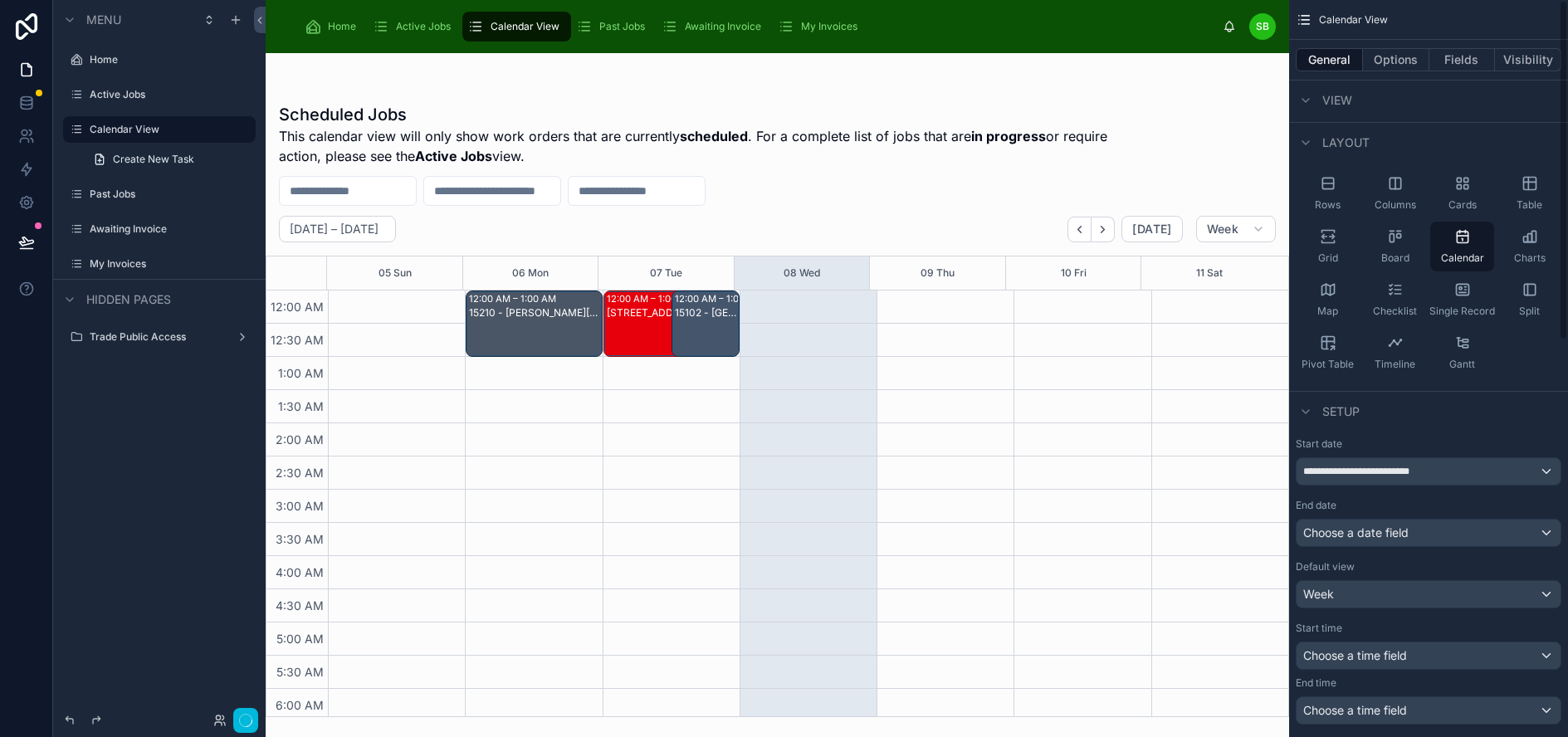
scroll to position [0, 0]
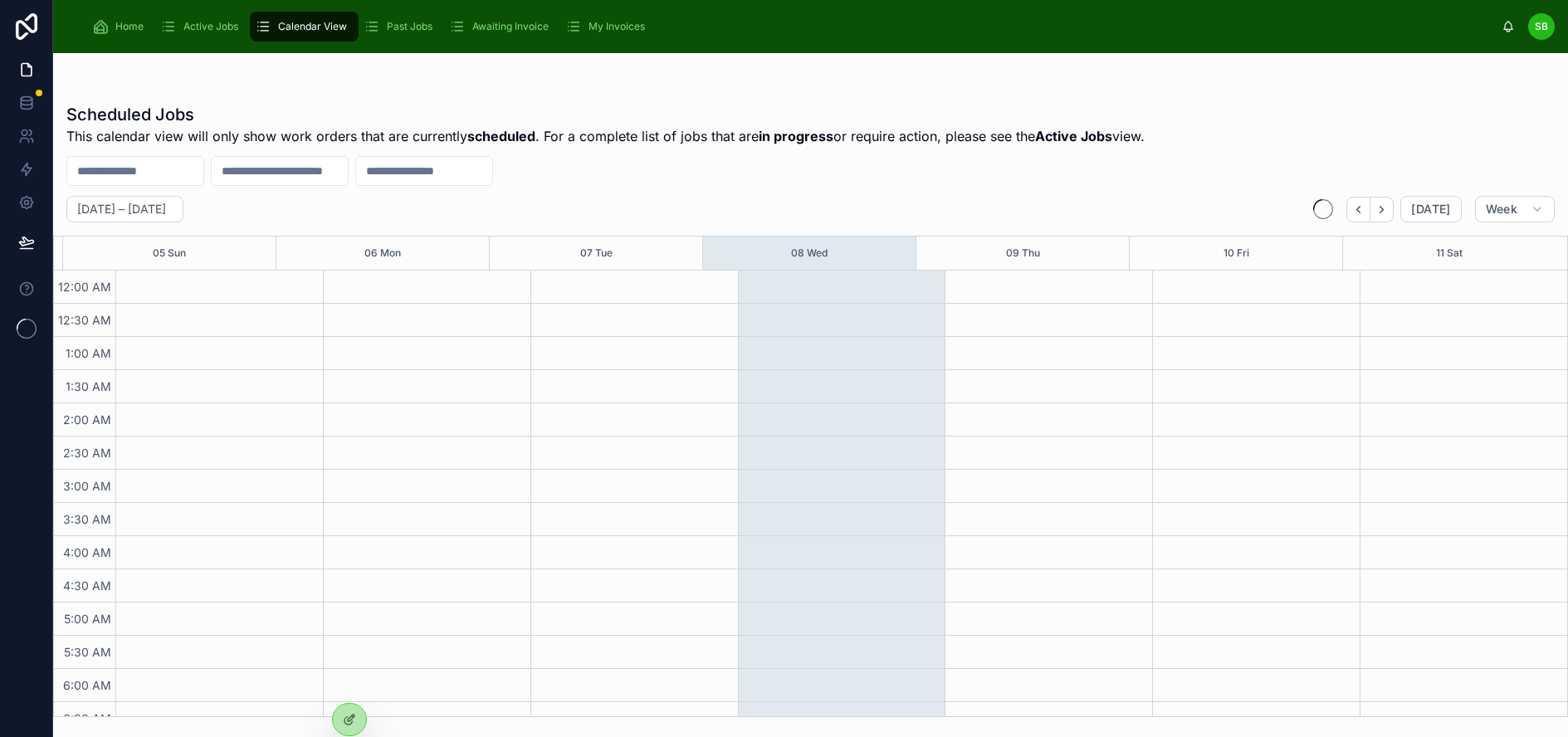
scroll to position [0, 1]
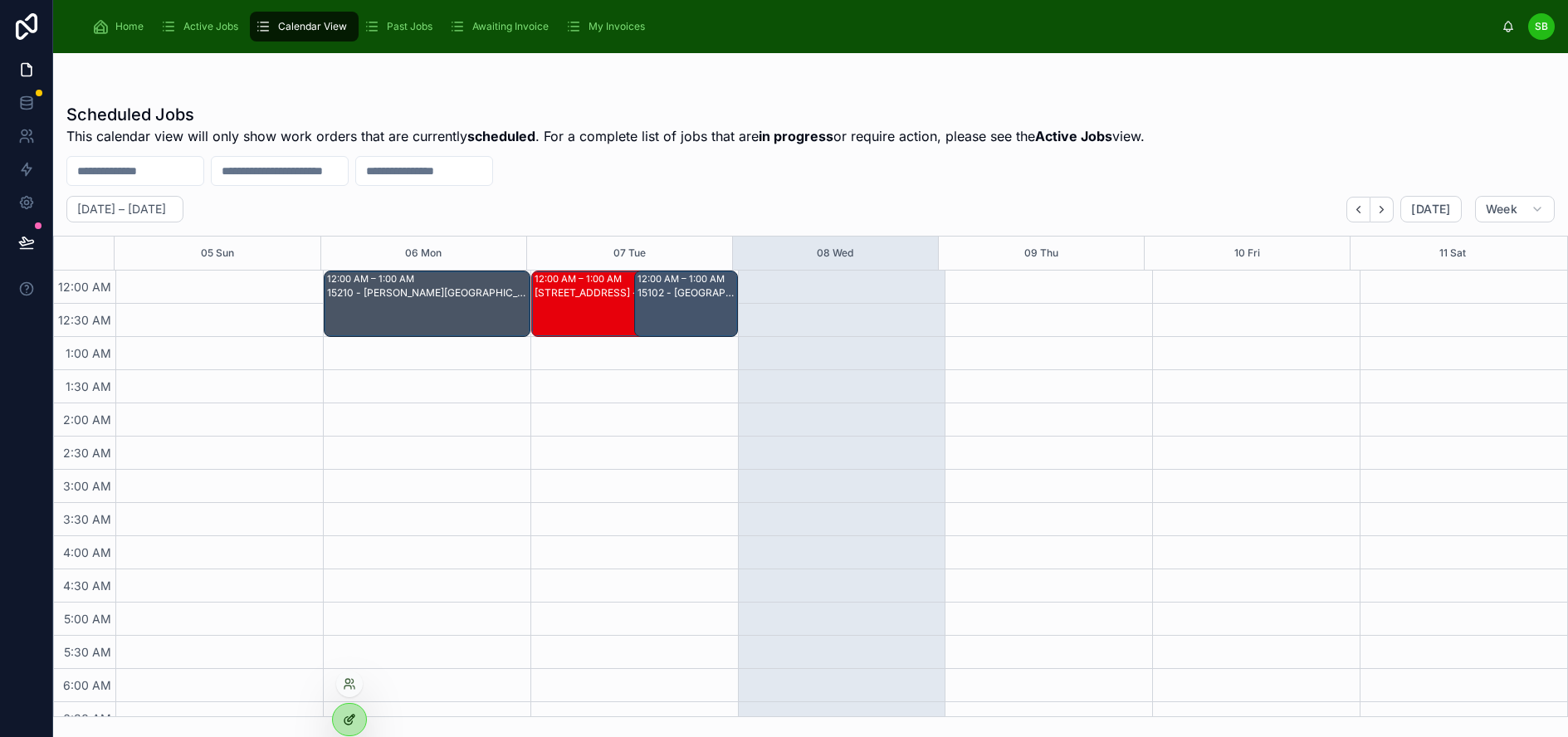
click at [355, 723] on icon at bounding box center [350, 719] width 14 height 14
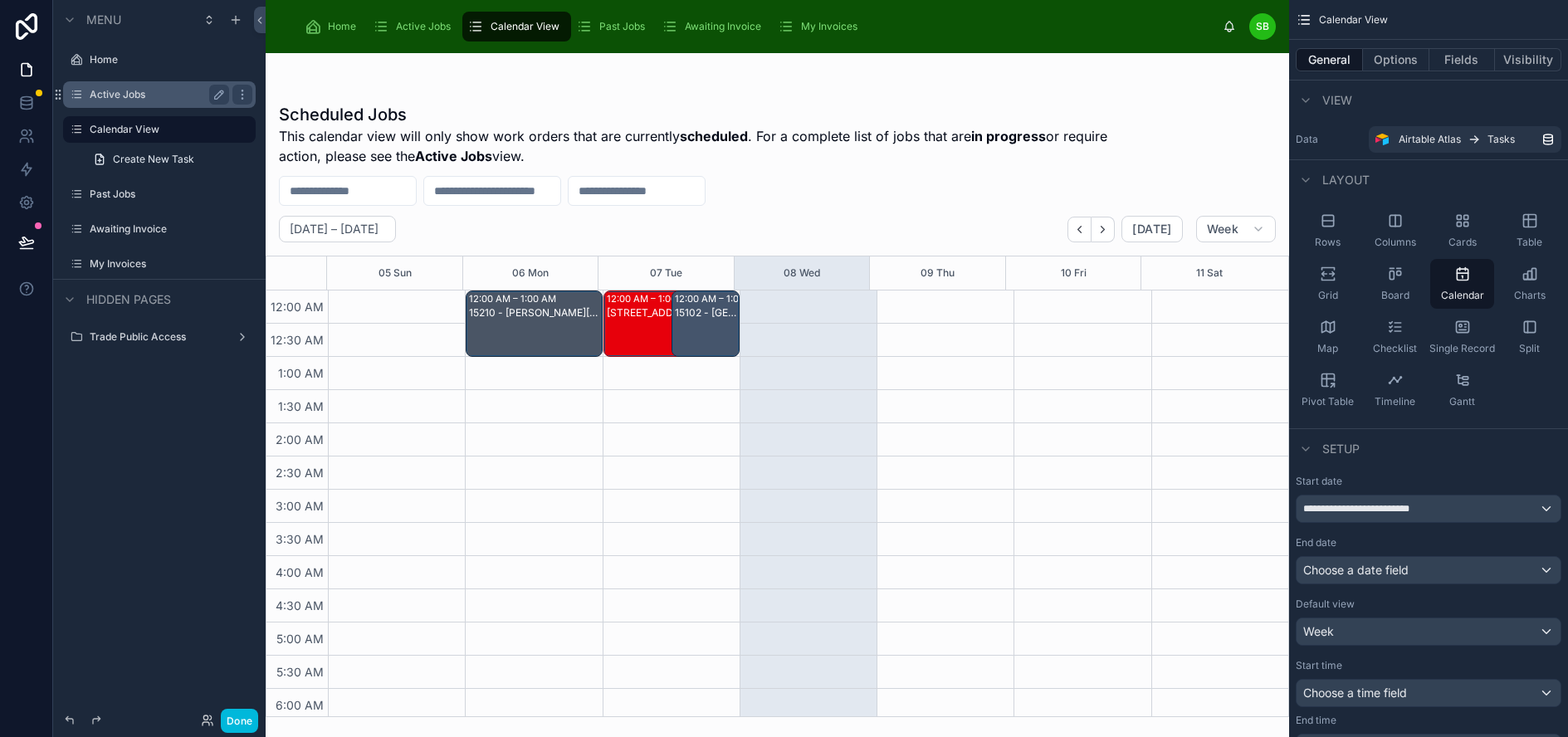
click at [140, 93] on label "Active Jobs" at bounding box center [156, 94] width 133 height 14
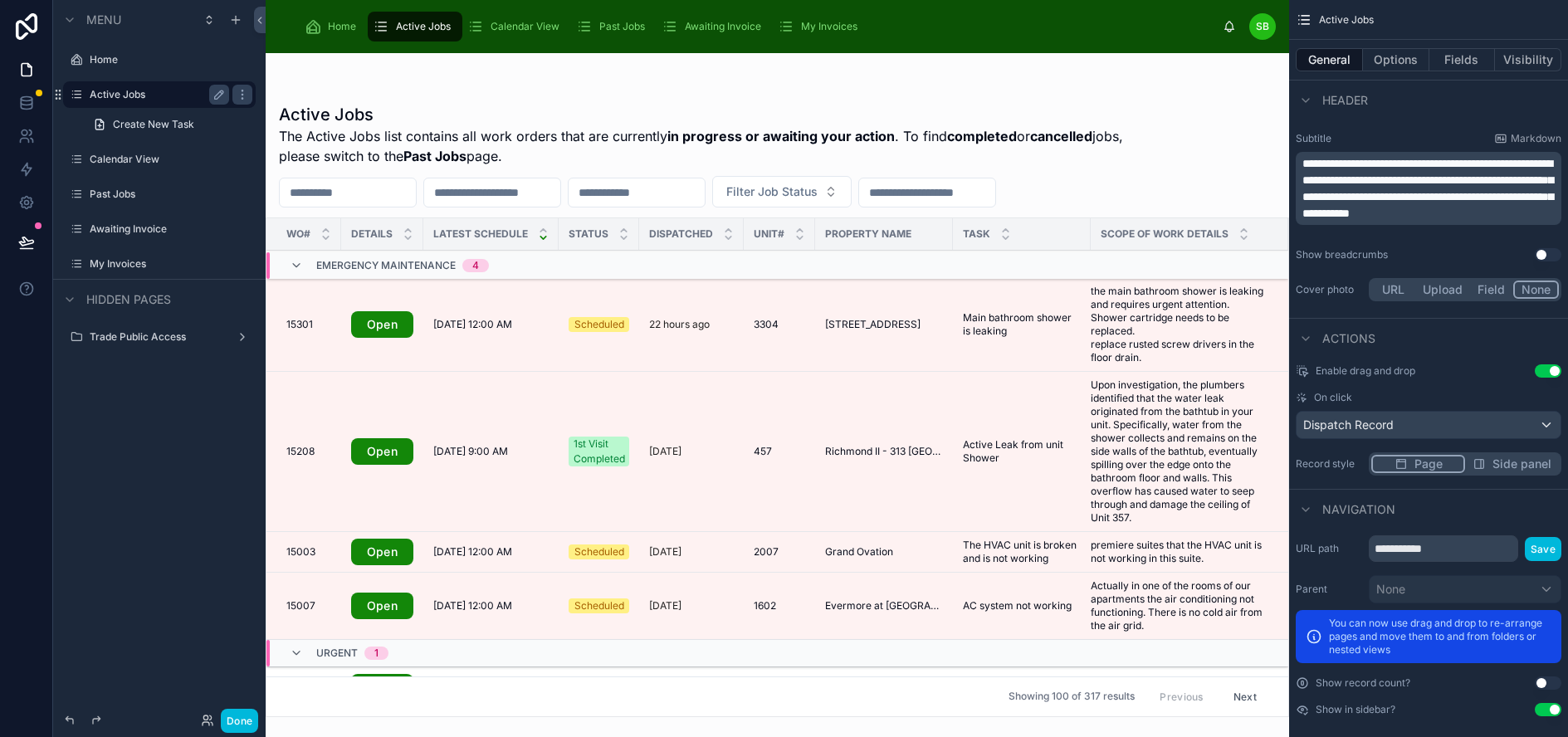
scroll to position [42, 1]
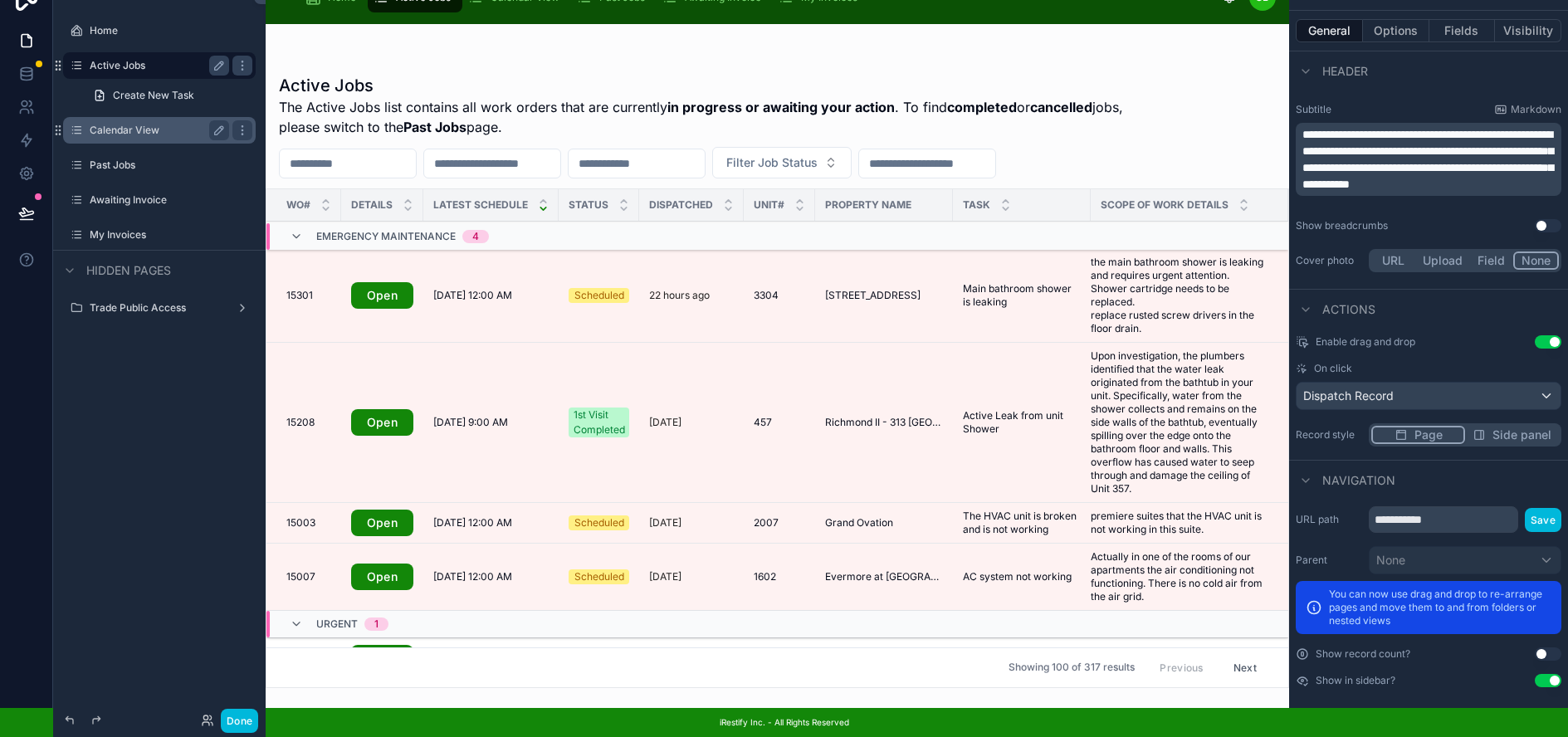
click at [119, 123] on label "Calendar View" at bounding box center [156, 130] width 133 height 14
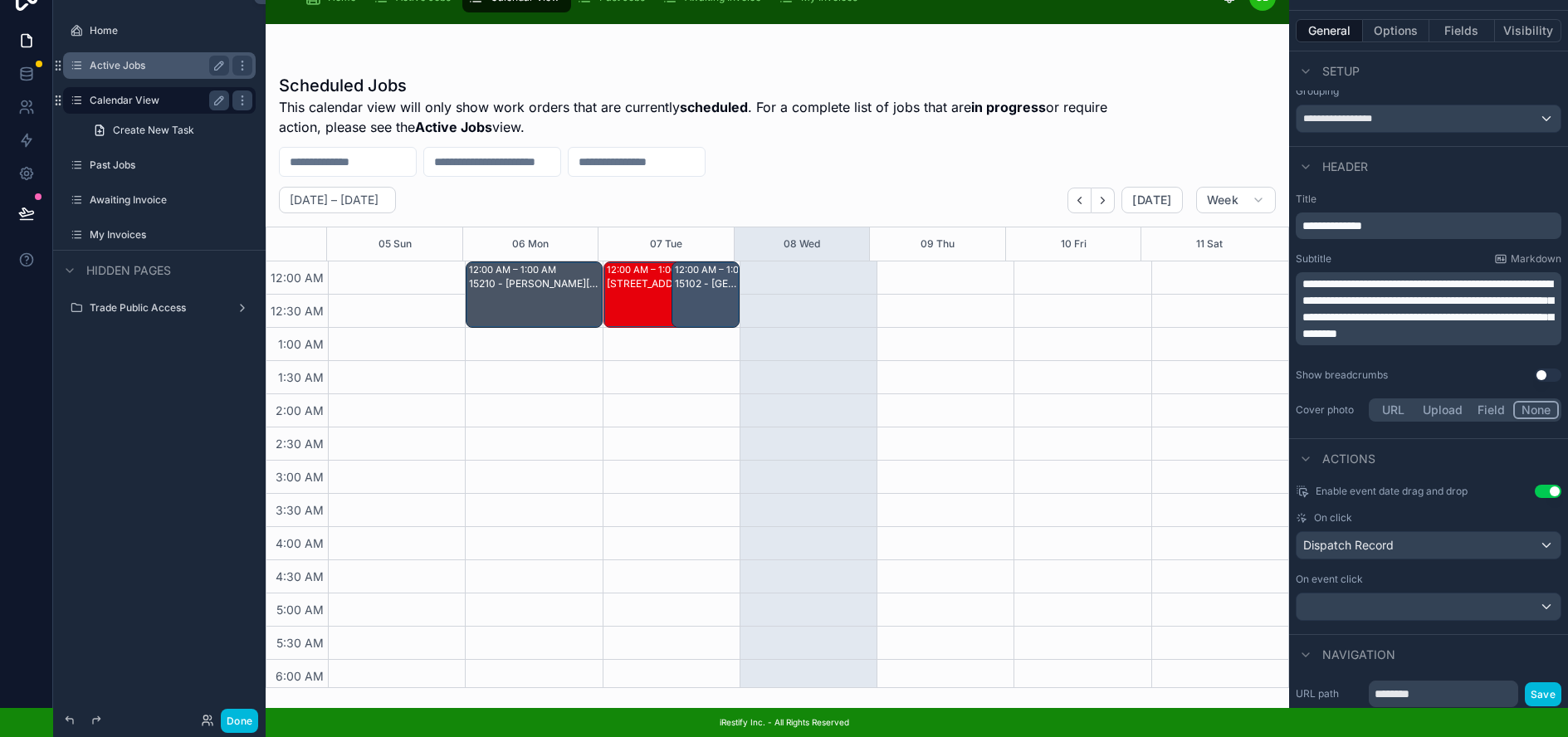
scroll to position [0, 1]
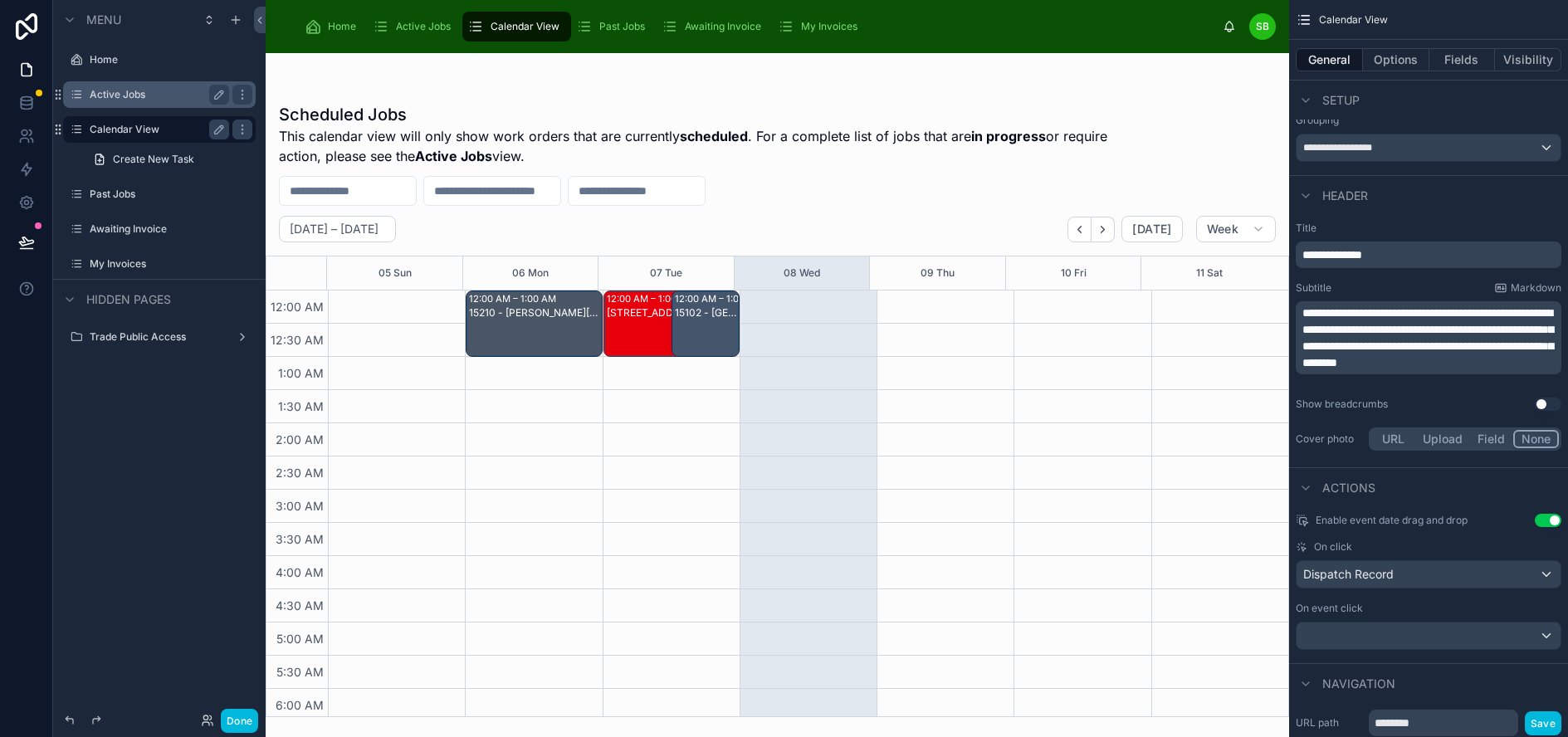
click at [129, 89] on label "Active Jobs" at bounding box center [156, 94] width 133 height 14
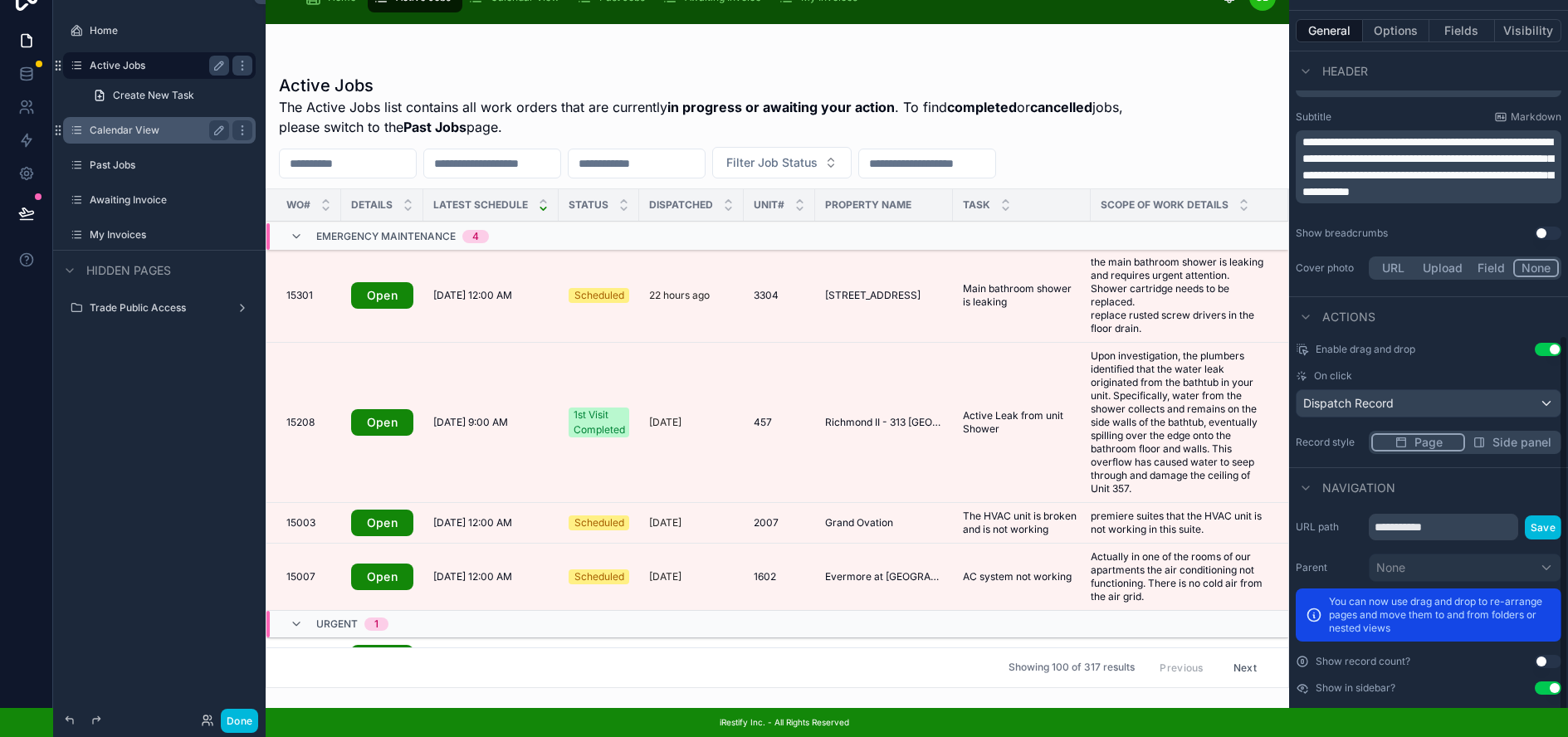
scroll to position [722, 0]
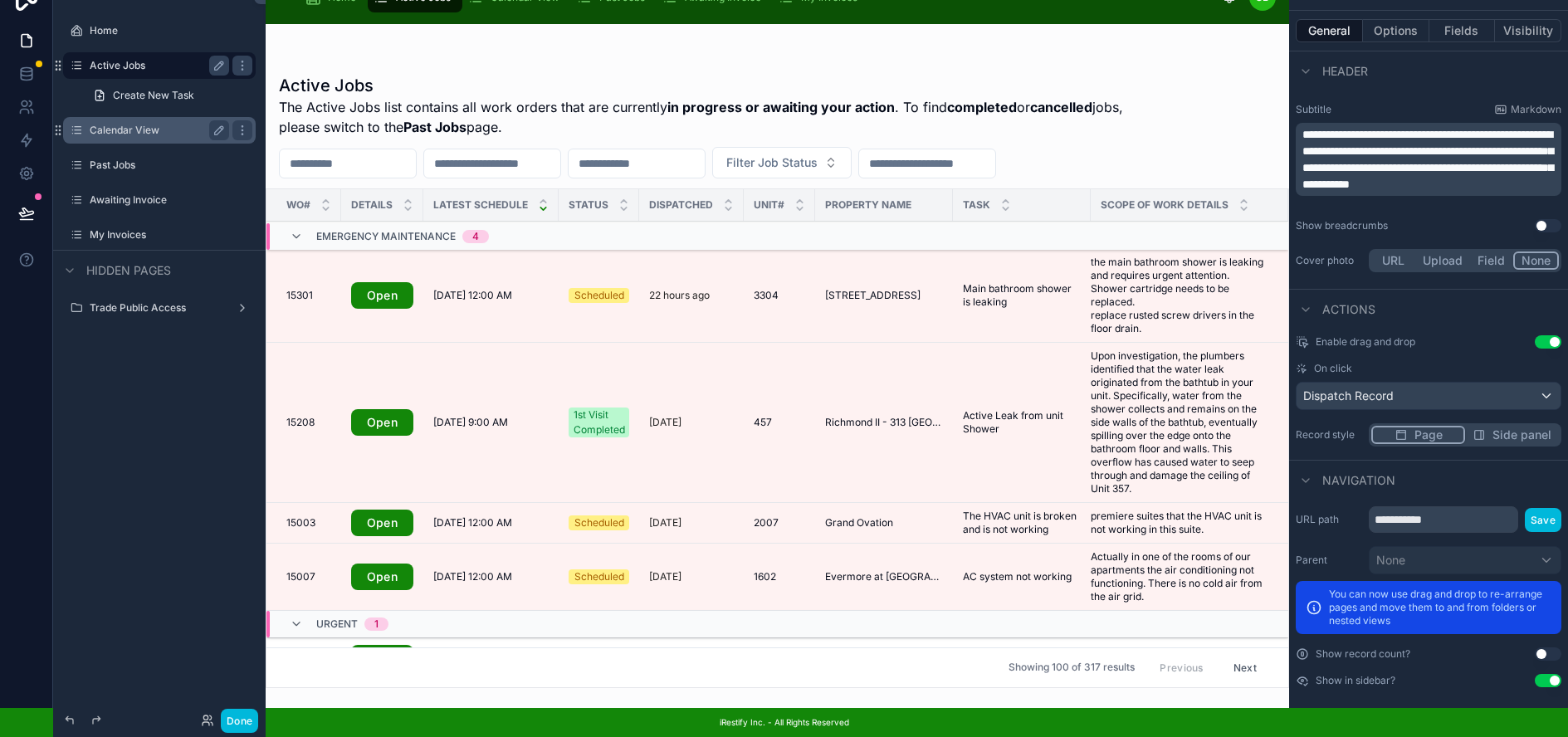
click at [1553, 335] on button "Use setting" at bounding box center [1547, 341] width 26 height 14
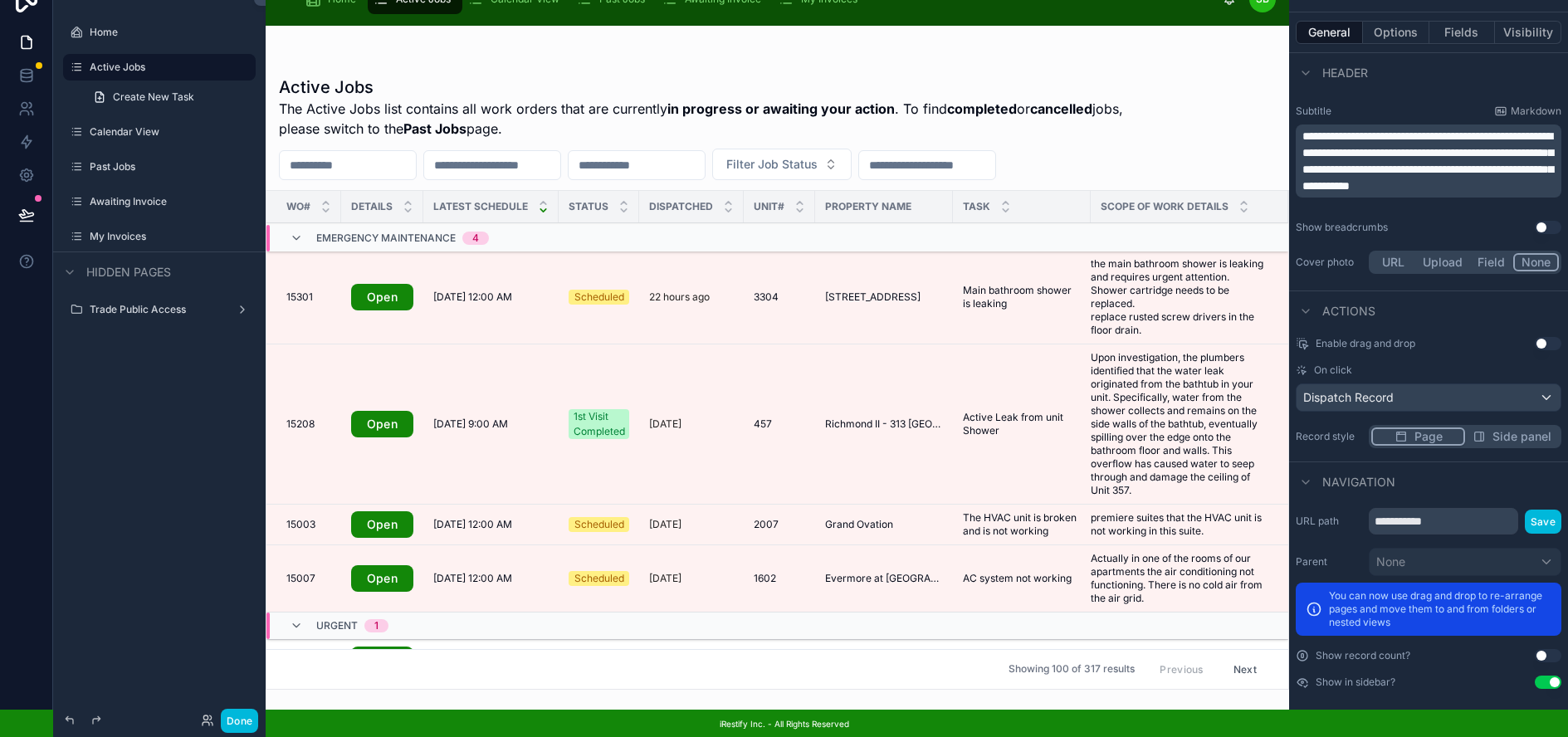
scroll to position [42, 1]
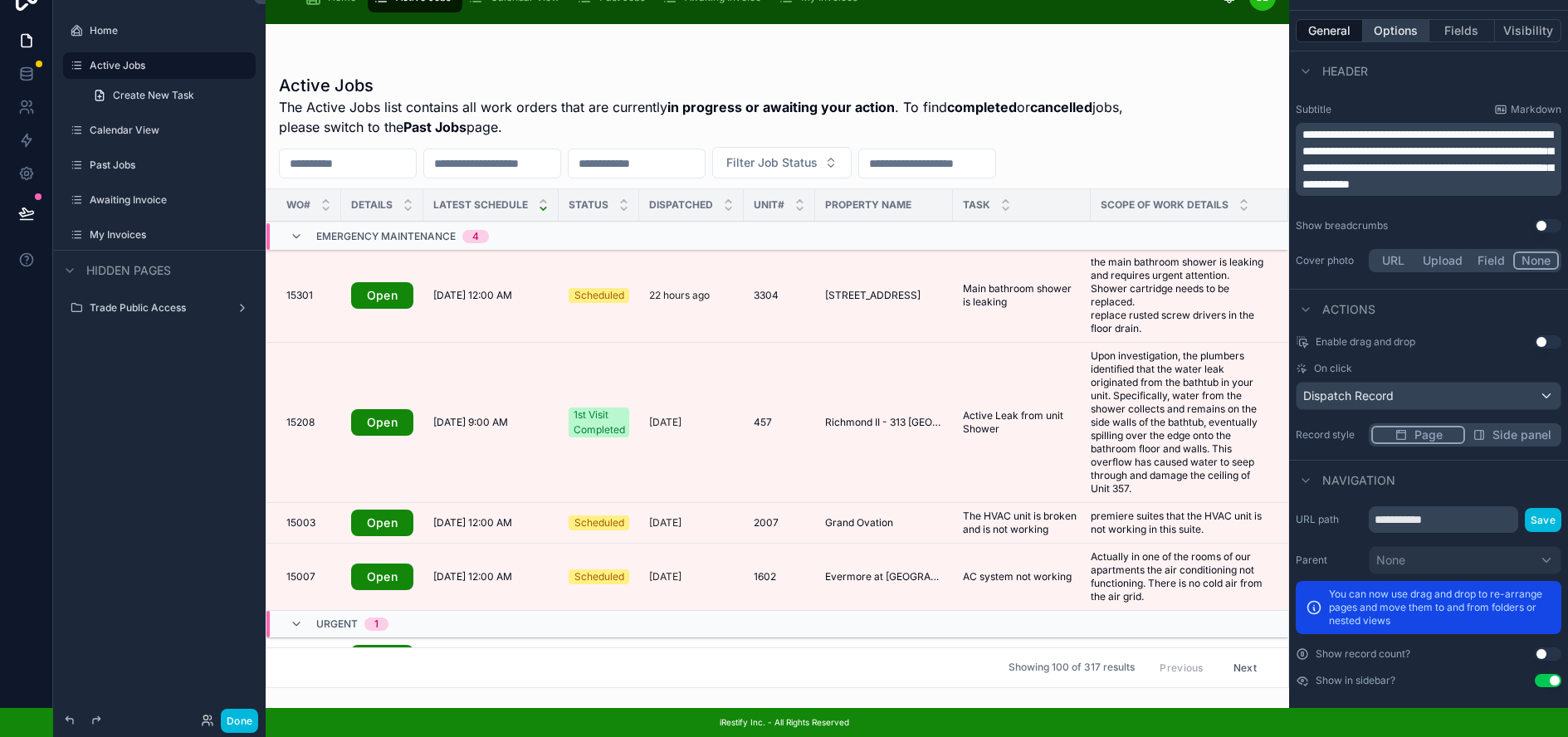
click at [1415, 19] on button "Options" at bounding box center [1395, 31] width 66 height 24
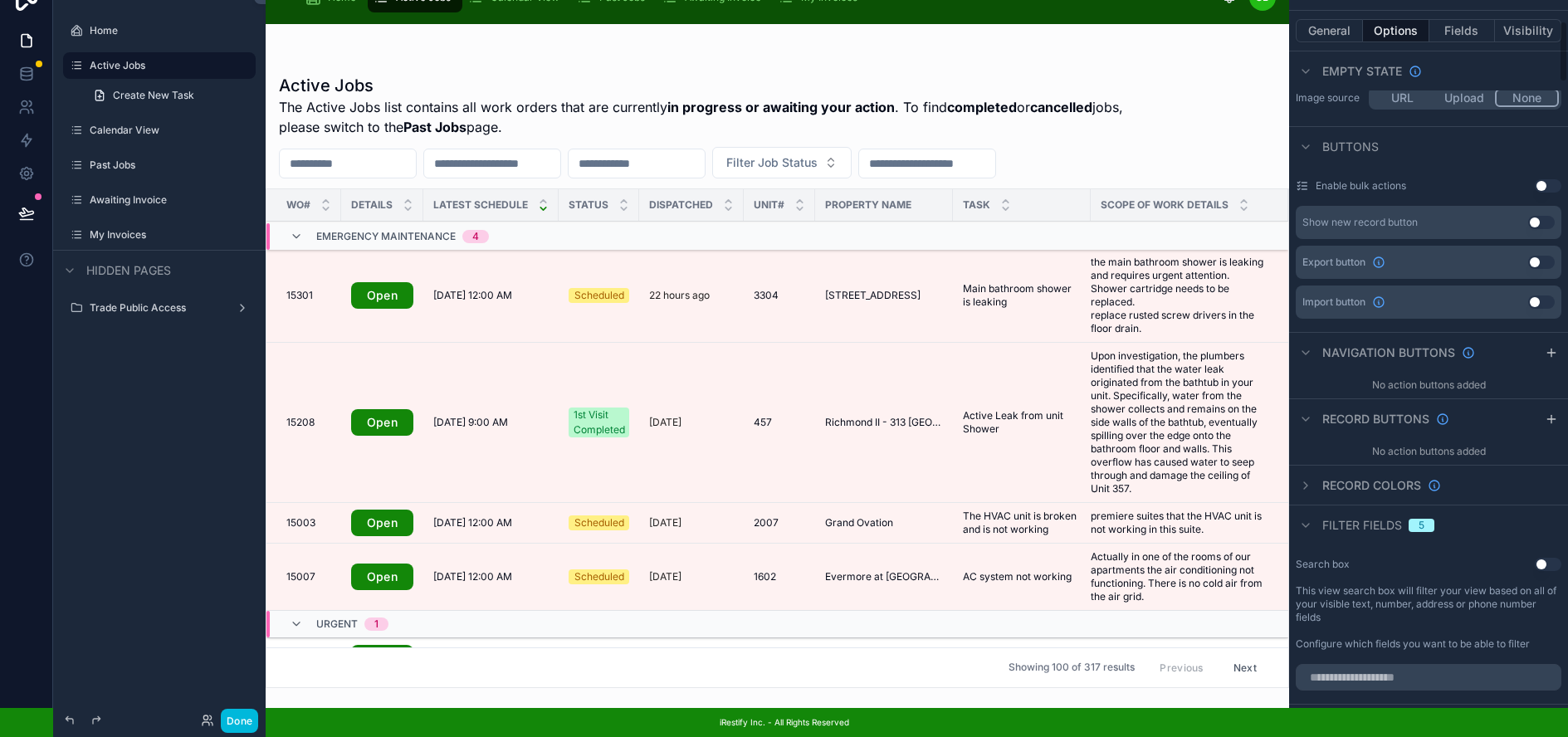
scroll to position [474, 0]
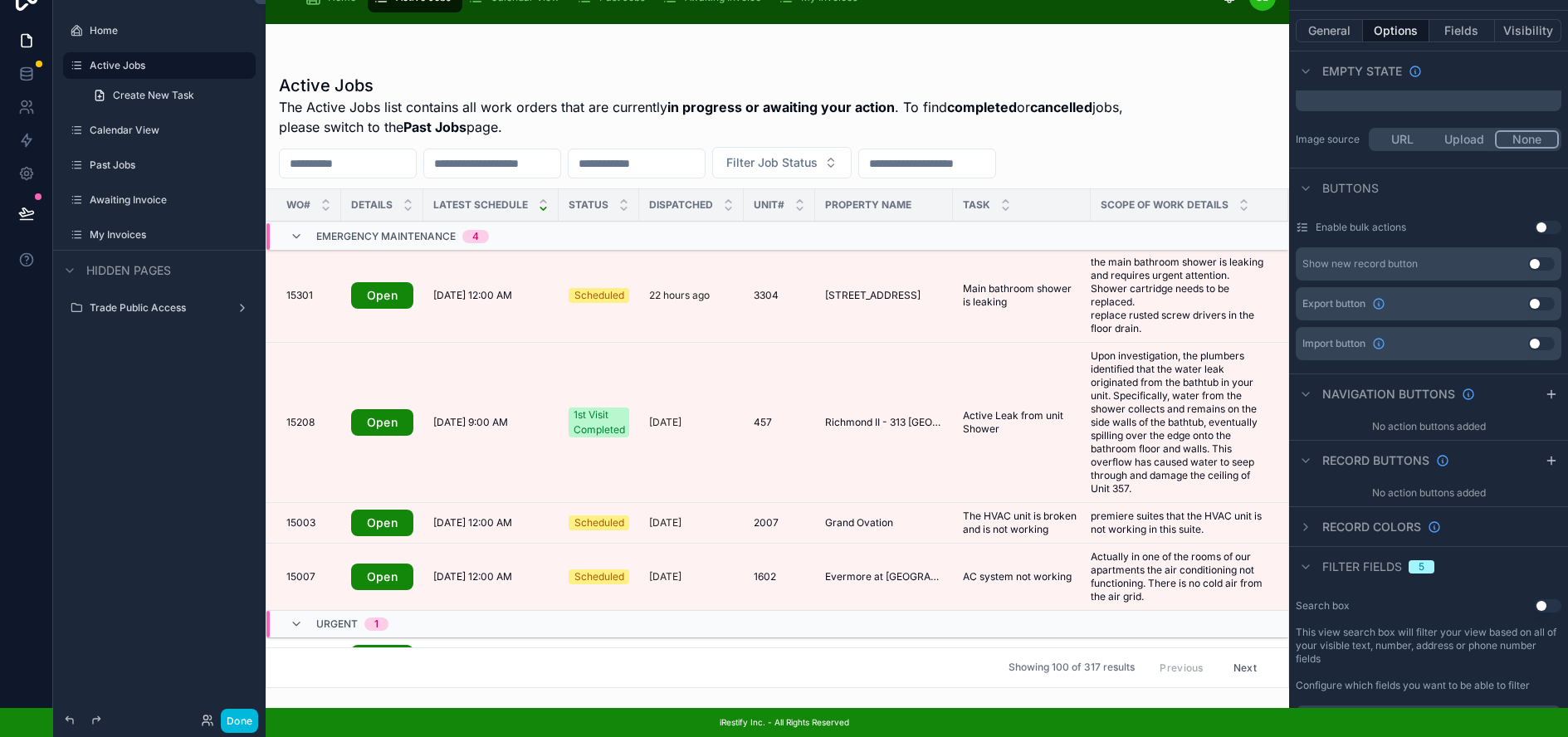
click at [1554, 297] on button "Use setting" at bounding box center [1541, 303] width 26 height 14
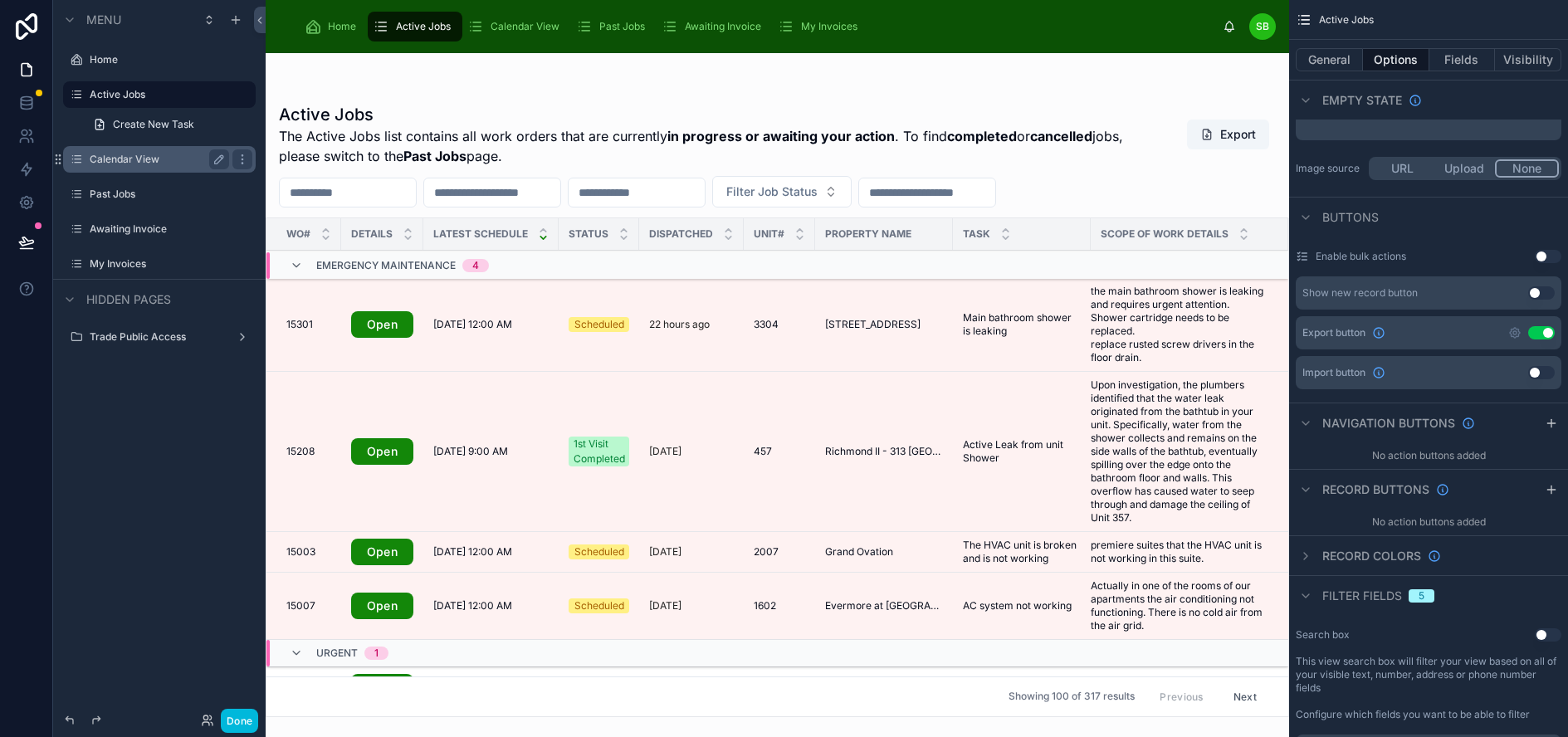
click at [153, 160] on label "Calendar View" at bounding box center [156, 159] width 133 height 14
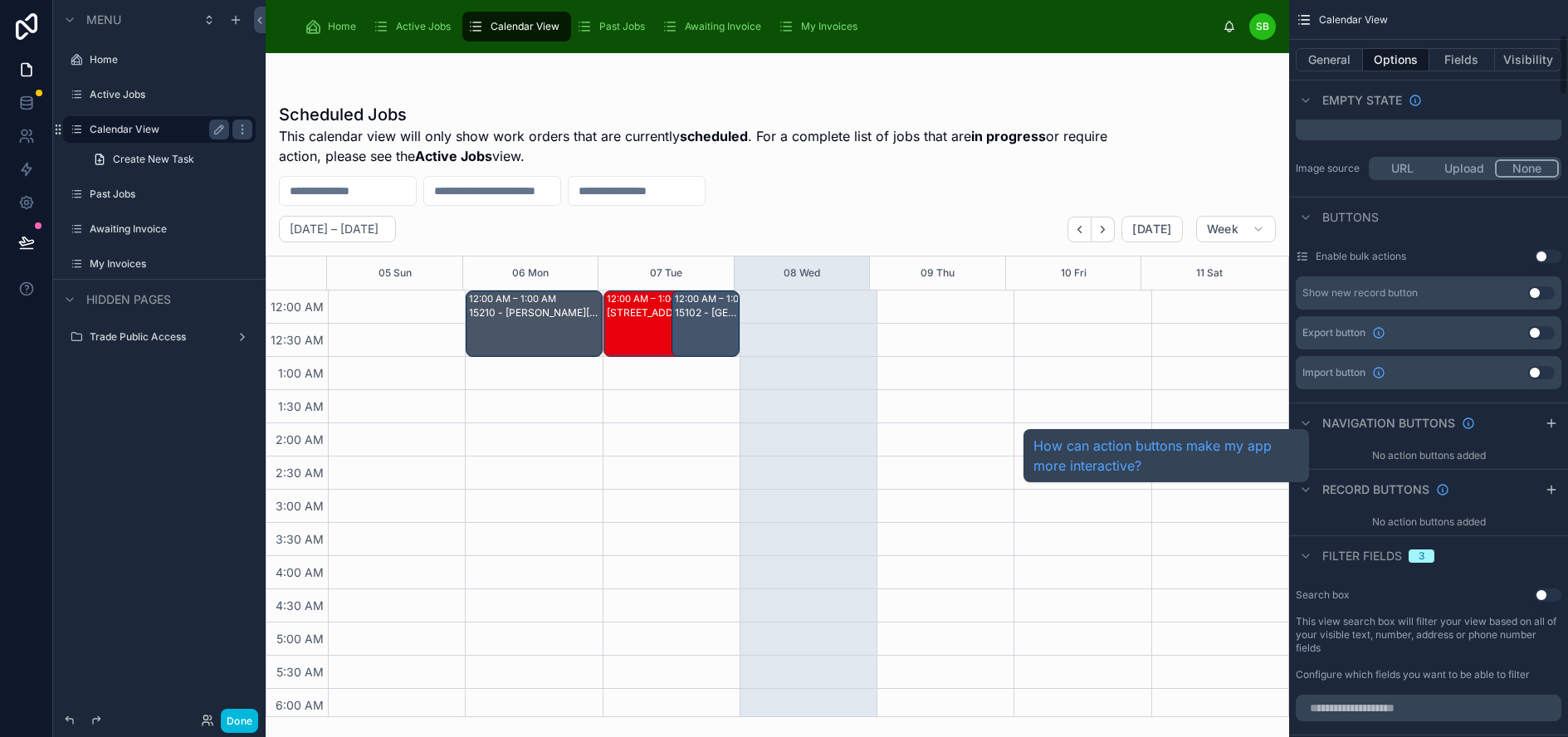
scroll to position [415, 0]
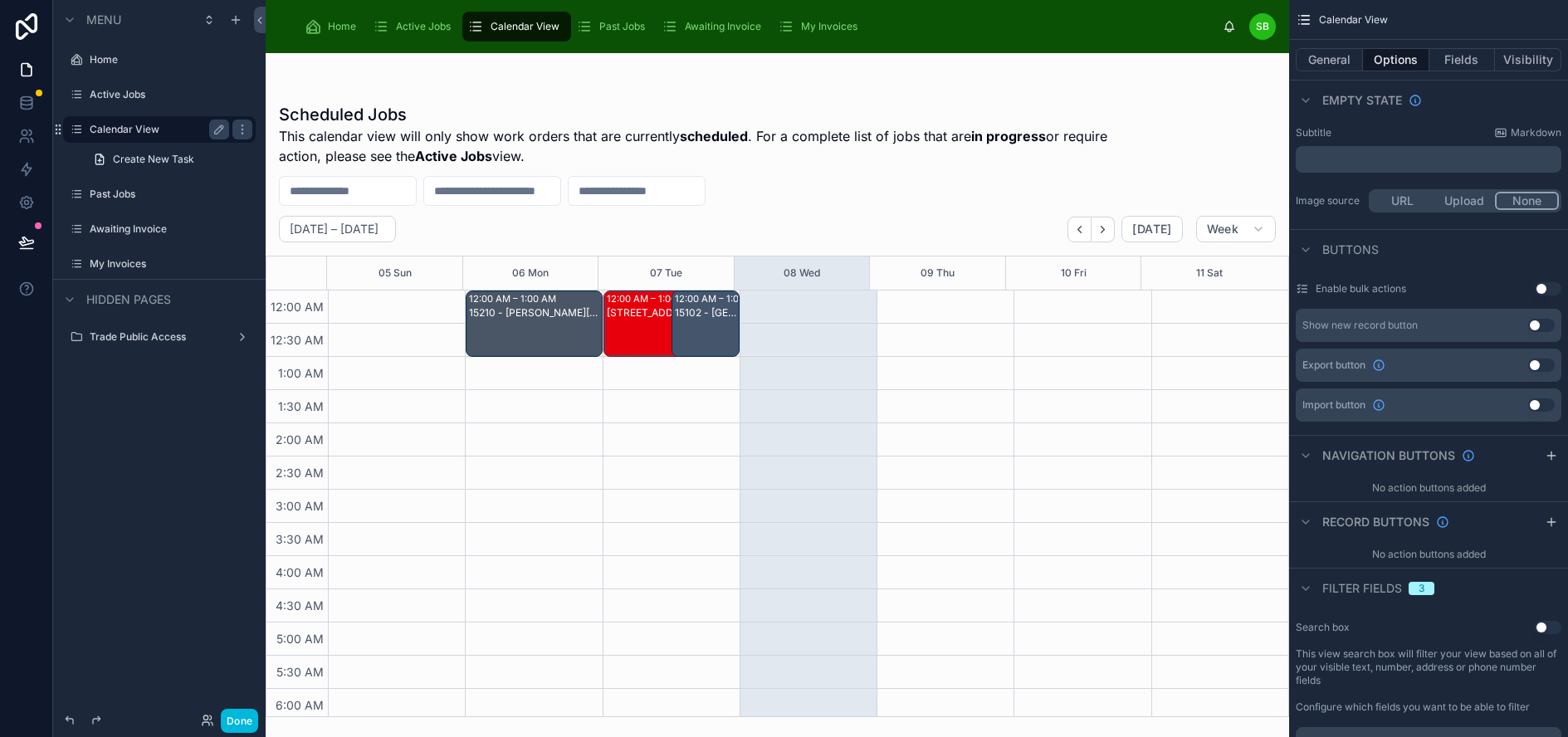
click at [1552, 365] on button "Use setting" at bounding box center [1541, 365] width 26 height 14
click at [1238, 136] on div at bounding box center [777, 395] width 1023 height 683
click at [1238, 136] on button "Export" at bounding box center [1228, 134] width 83 height 30
click at [1520, 362] on icon "scrollable content" at bounding box center [1514, 365] width 14 height 14
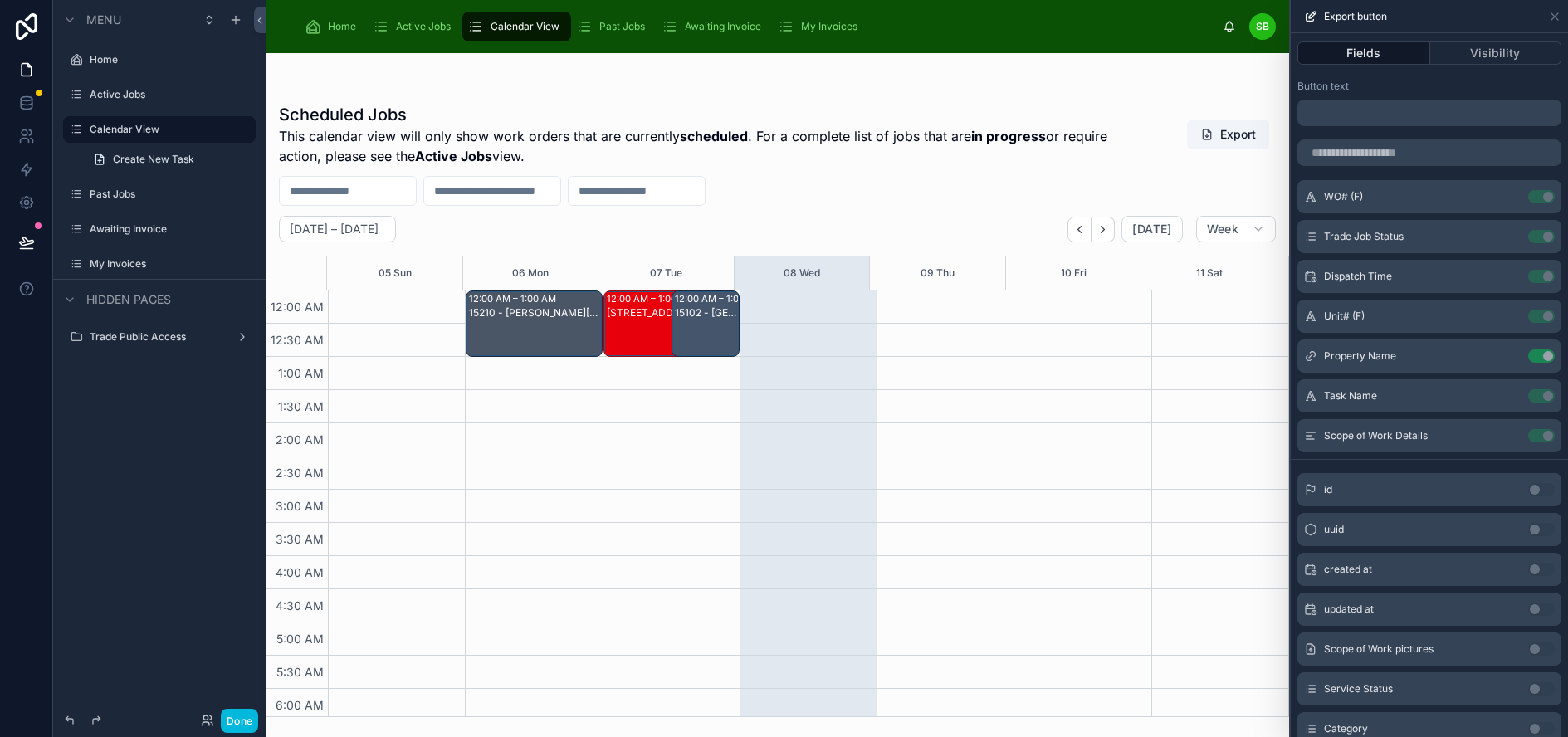
click at [1127, 102] on div "Scheduled Jobs This calendar view will only show work orders that are currently…" at bounding box center [777, 404] width 1023 height 624
click at [1562, 19] on icon at bounding box center [1554, 16] width 14 height 14
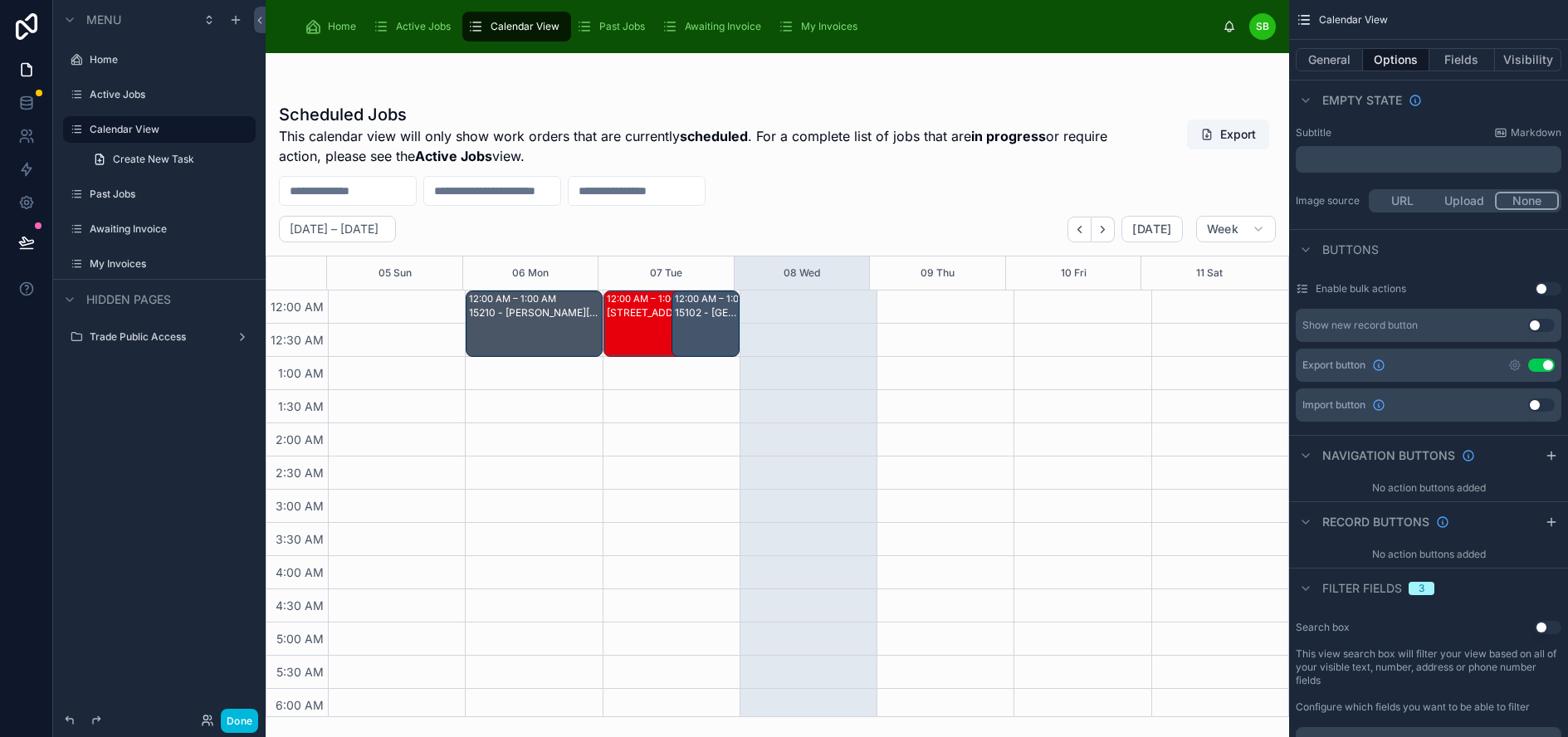
click at [1554, 366] on button "Use setting" at bounding box center [1541, 365] width 26 height 14
click at [133, 198] on label "Past Jobs" at bounding box center [156, 194] width 133 height 14
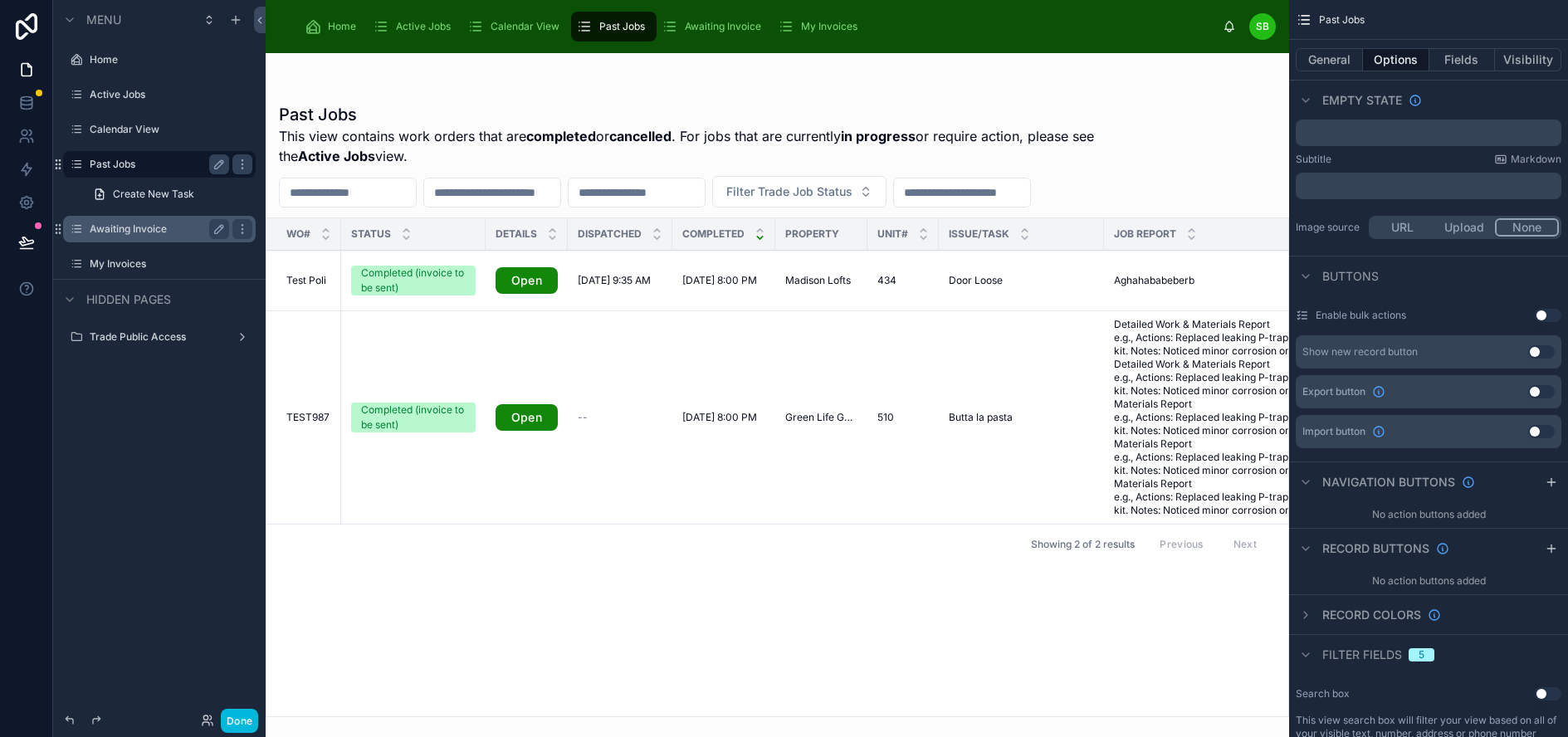
click at [132, 229] on label "Awaiting Invoice" at bounding box center [156, 229] width 133 height 14
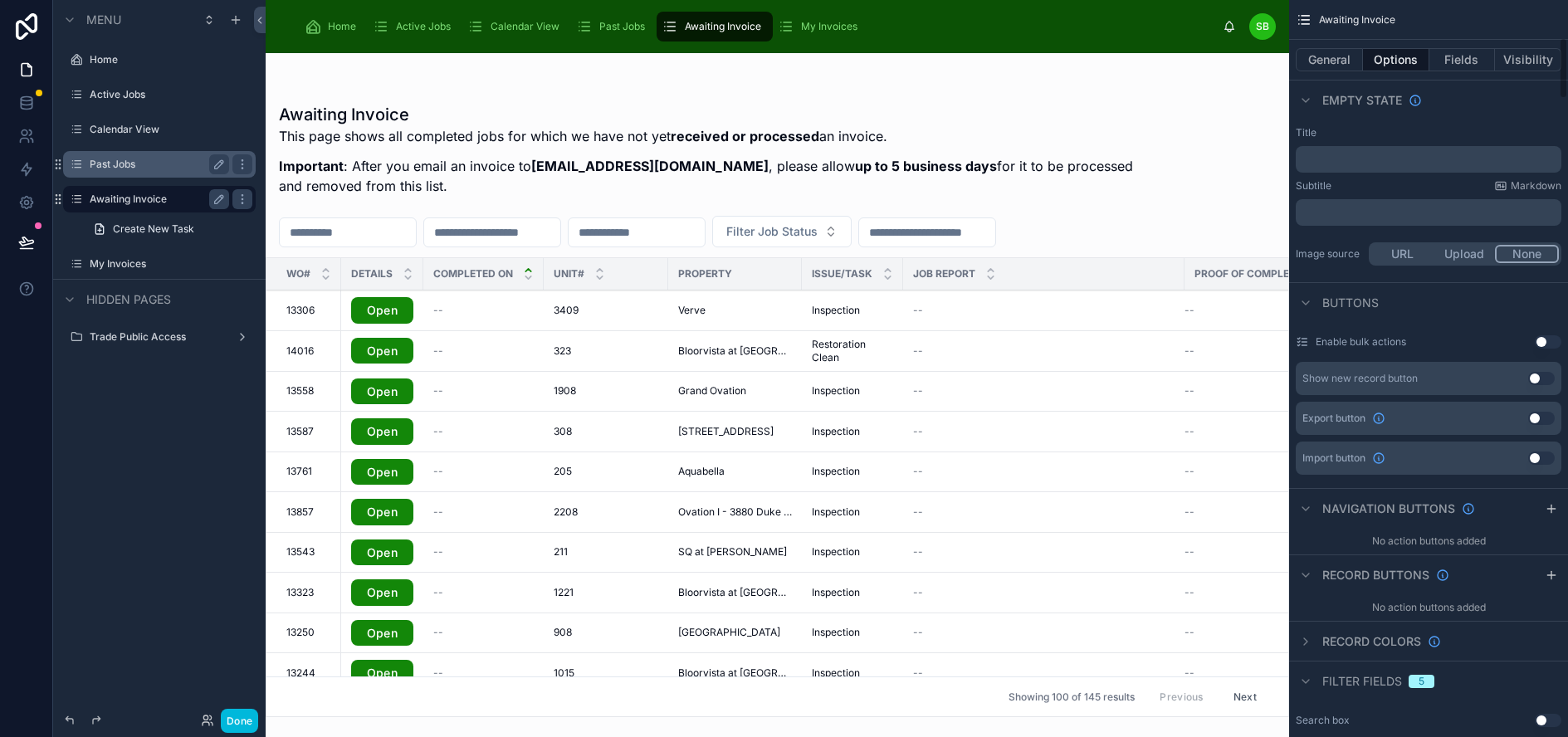
scroll to position [497, 0]
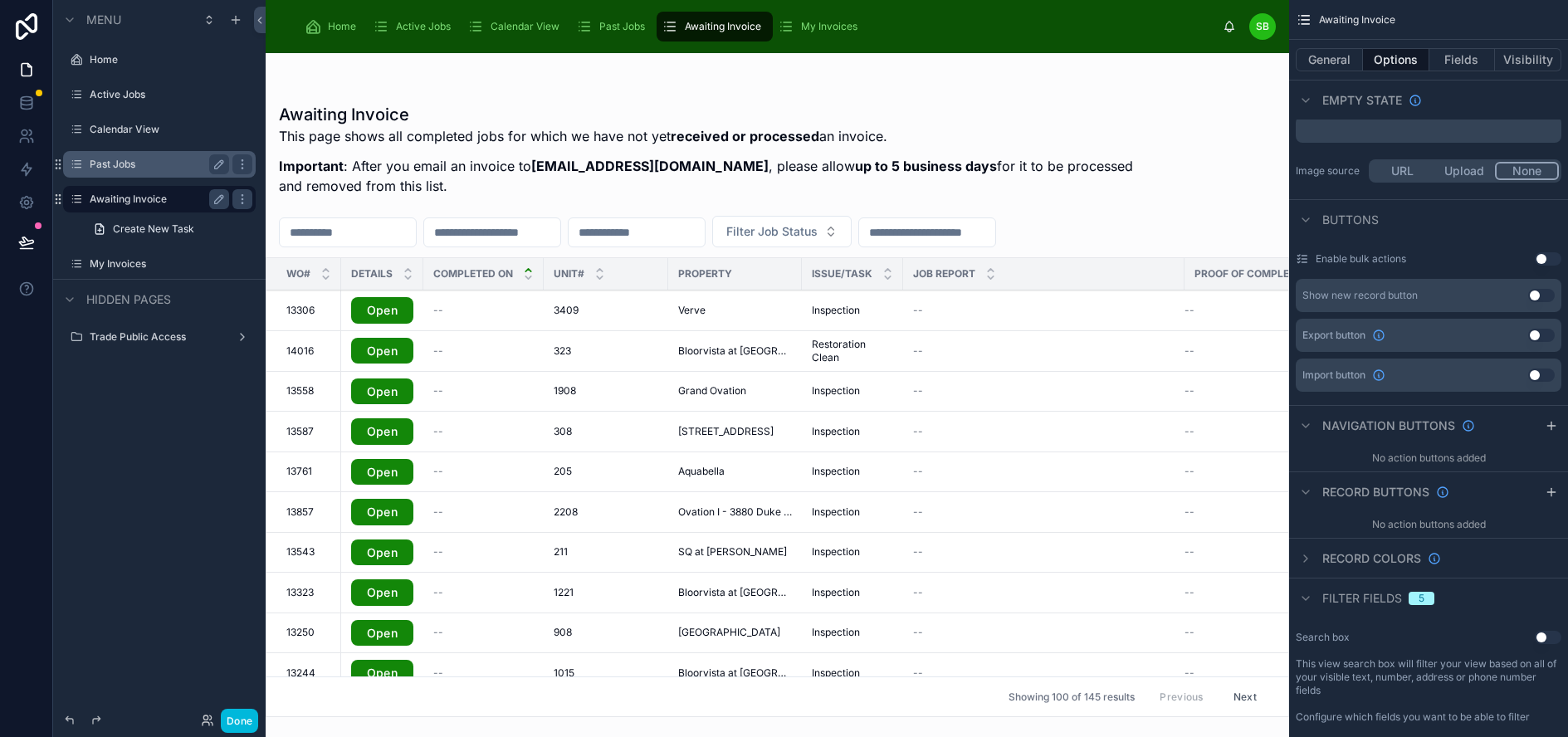
click at [1554, 338] on button "Use setting" at bounding box center [1541, 335] width 26 height 14
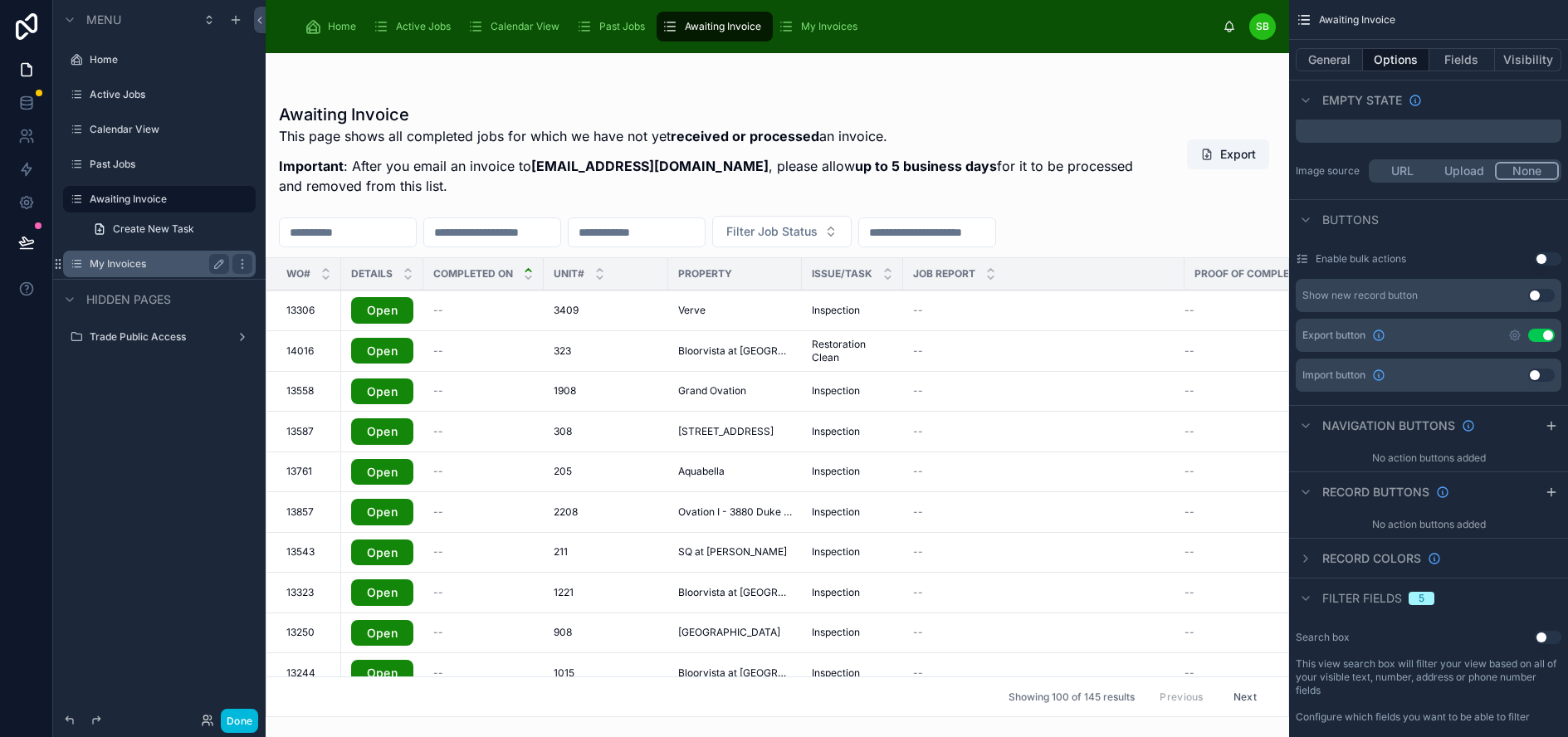
click at [117, 254] on div "My Invoices" at bounding box center [160, 264] width 140 height 20
click at [140, 265] on label "My Invoices" at bounding box center [156, 263] width 133 height 14
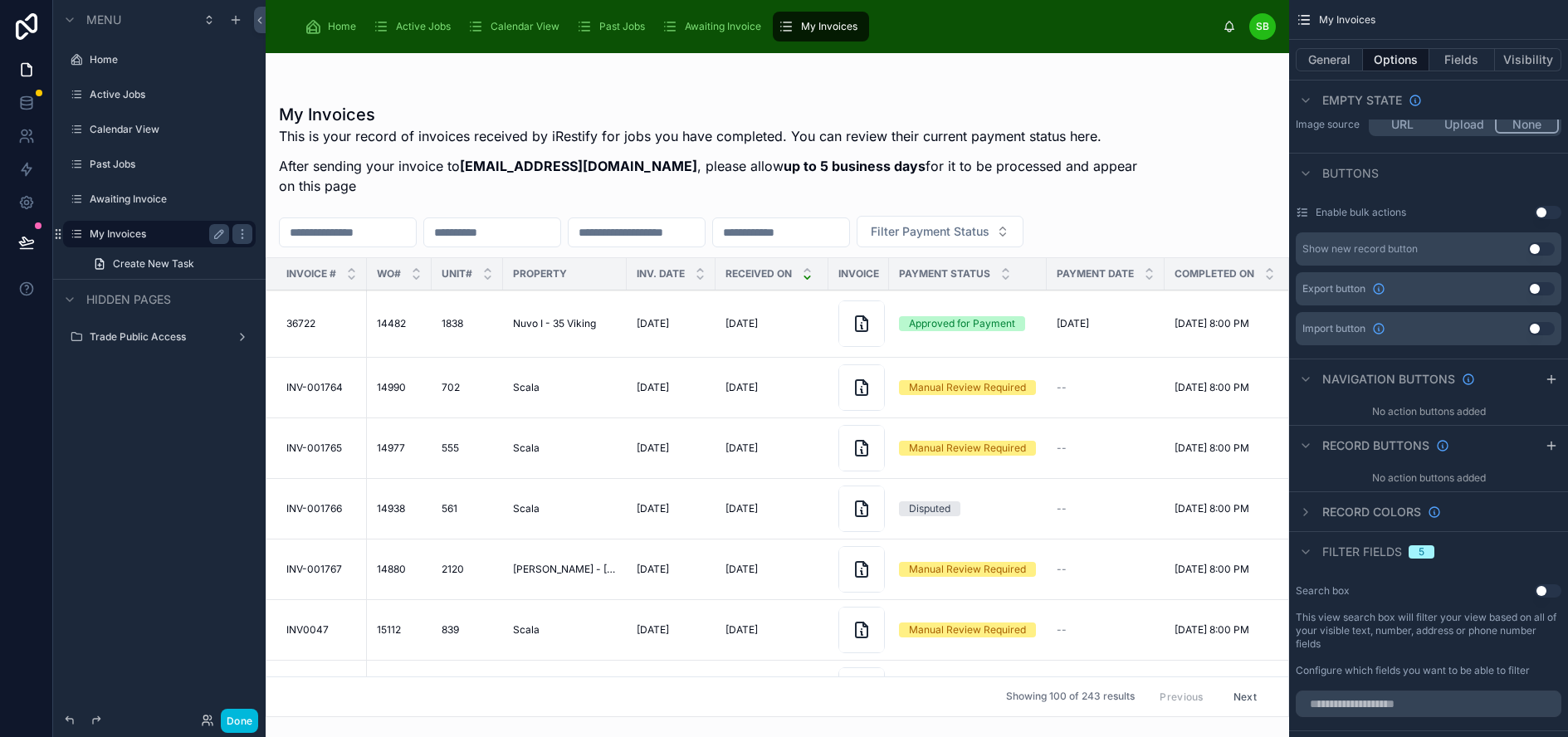
click at [1553, 285] on button "Use setting" at bounding box center [1541, 289] width 26 height 14
click at [1333, 62] on button "General" at bounding box center [1329, 60] width 67 height 24
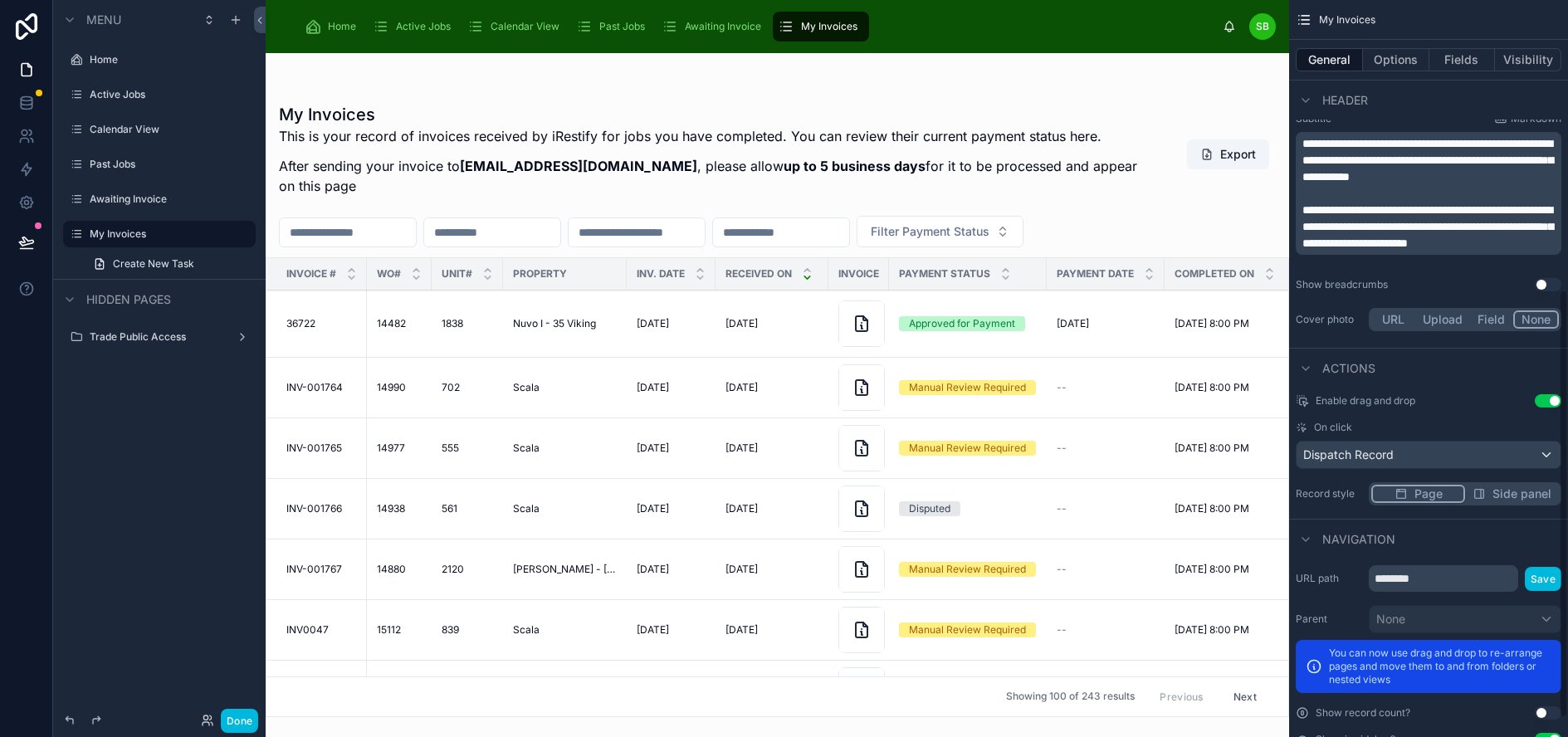
scroll to position [560, 0]
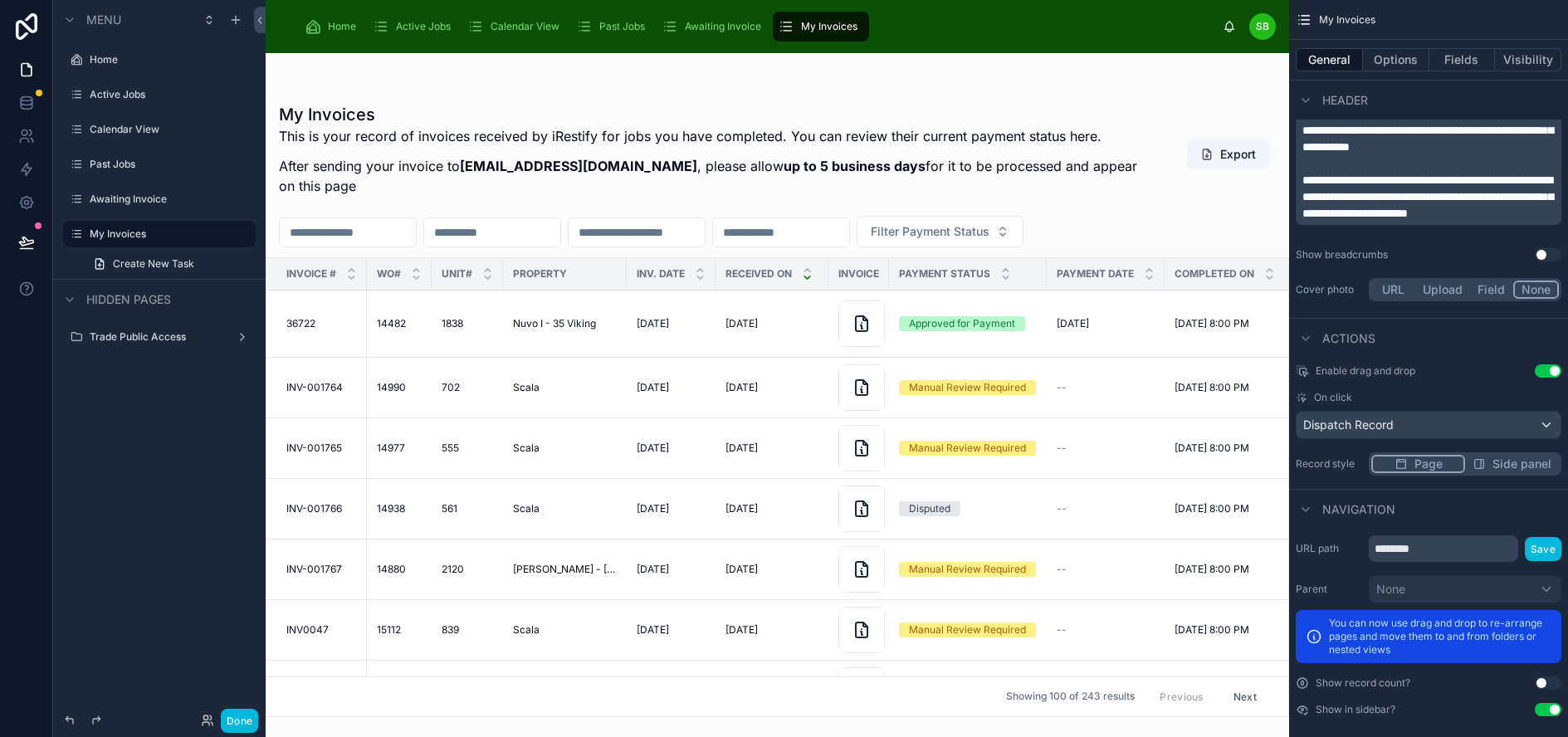
click at [1562, 369] on button "Use setting" at bounding box center [1547, 370] width 26 height 14
click at [134, 189] on div "Awaiting Invoice" at bounding box center [159, 199] width 186 height 26
click at [145, 205] on label "Awaiting Invoice" at bounding box center [156, 199] width 133 height 14
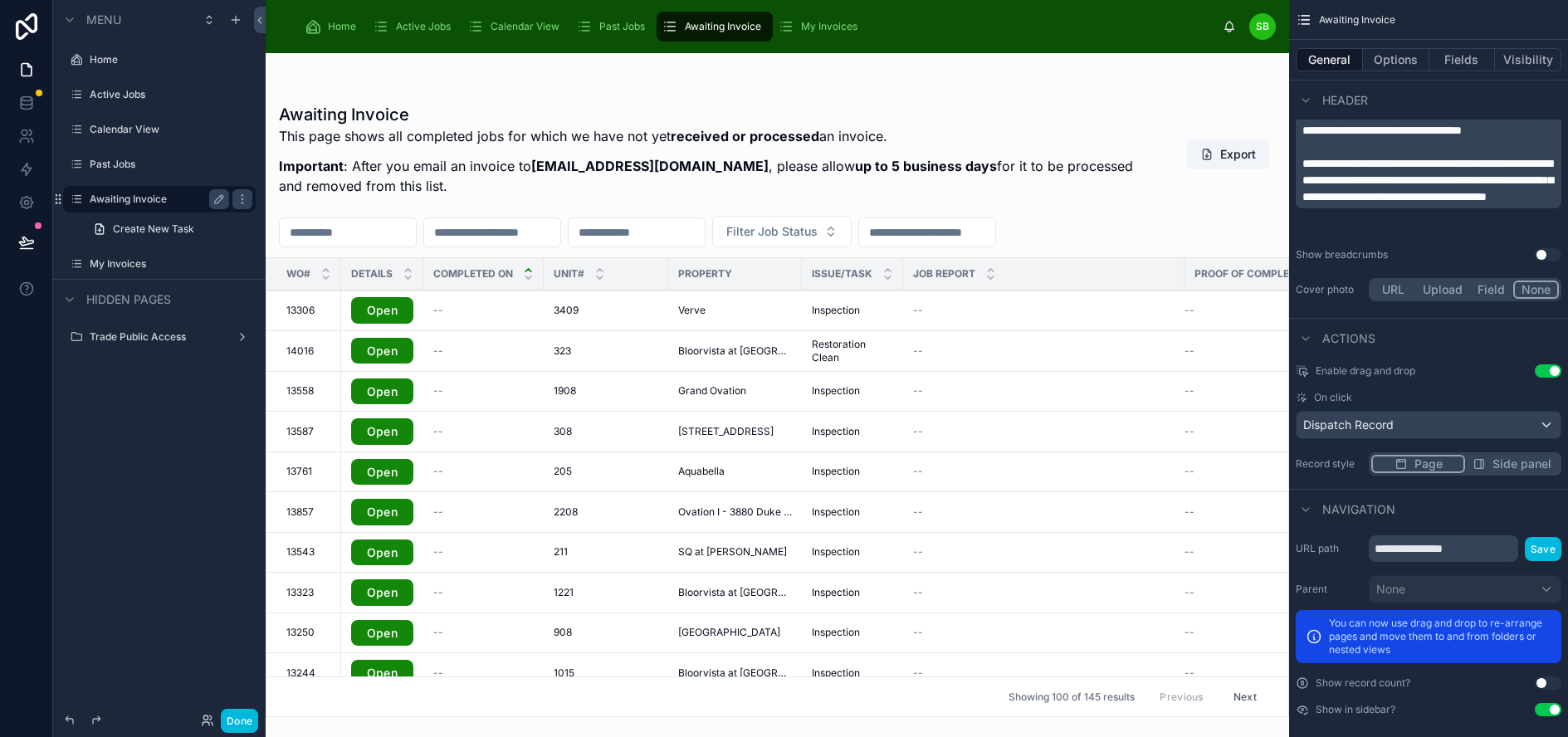
click at [1555, 370] on button "Use setting" at bounding box center [1547, 370] width 26 height 14
click at [112, 162] on label "Past Jobs" at bounding box center [156, 164] width 133 height 14
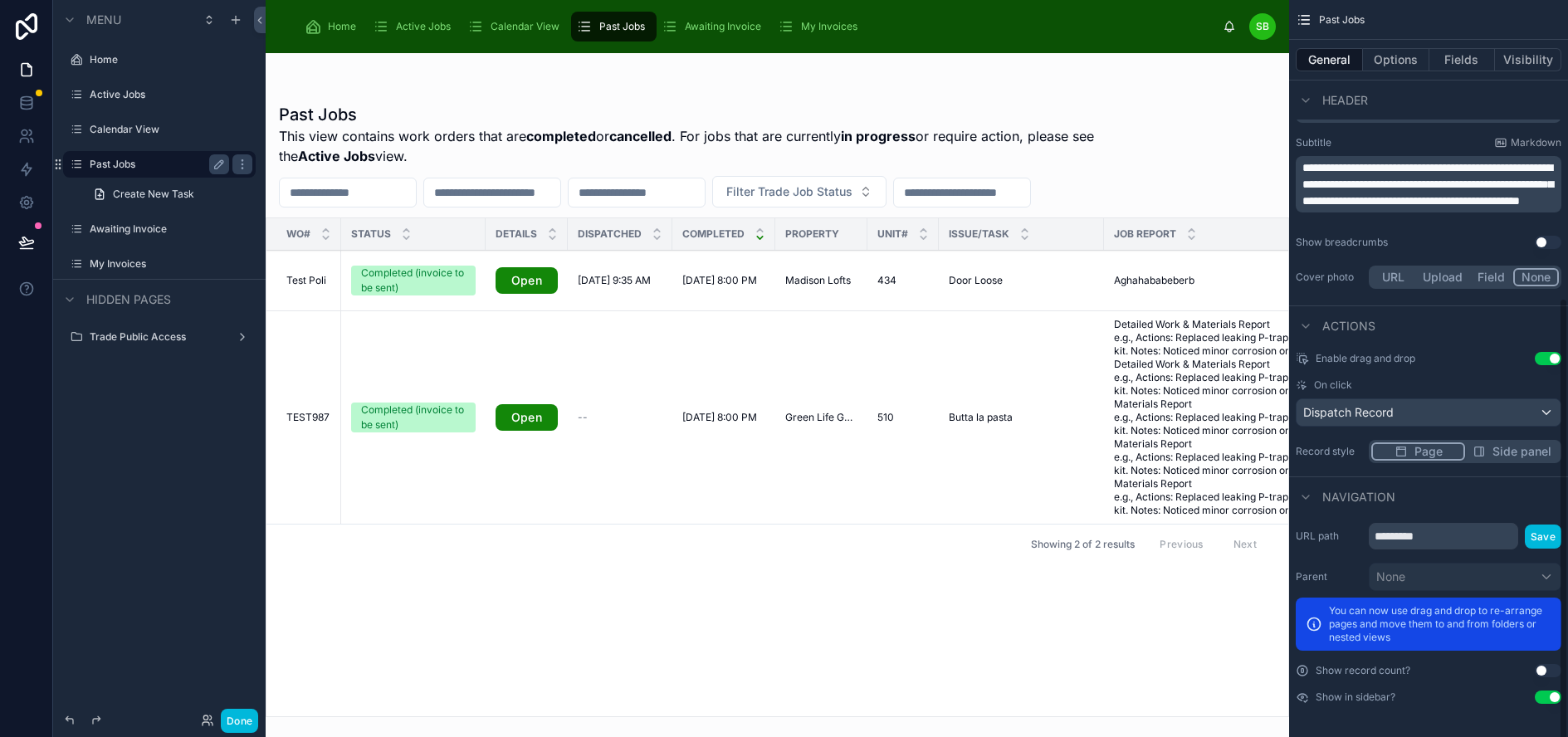
scroll to position [494, 0]
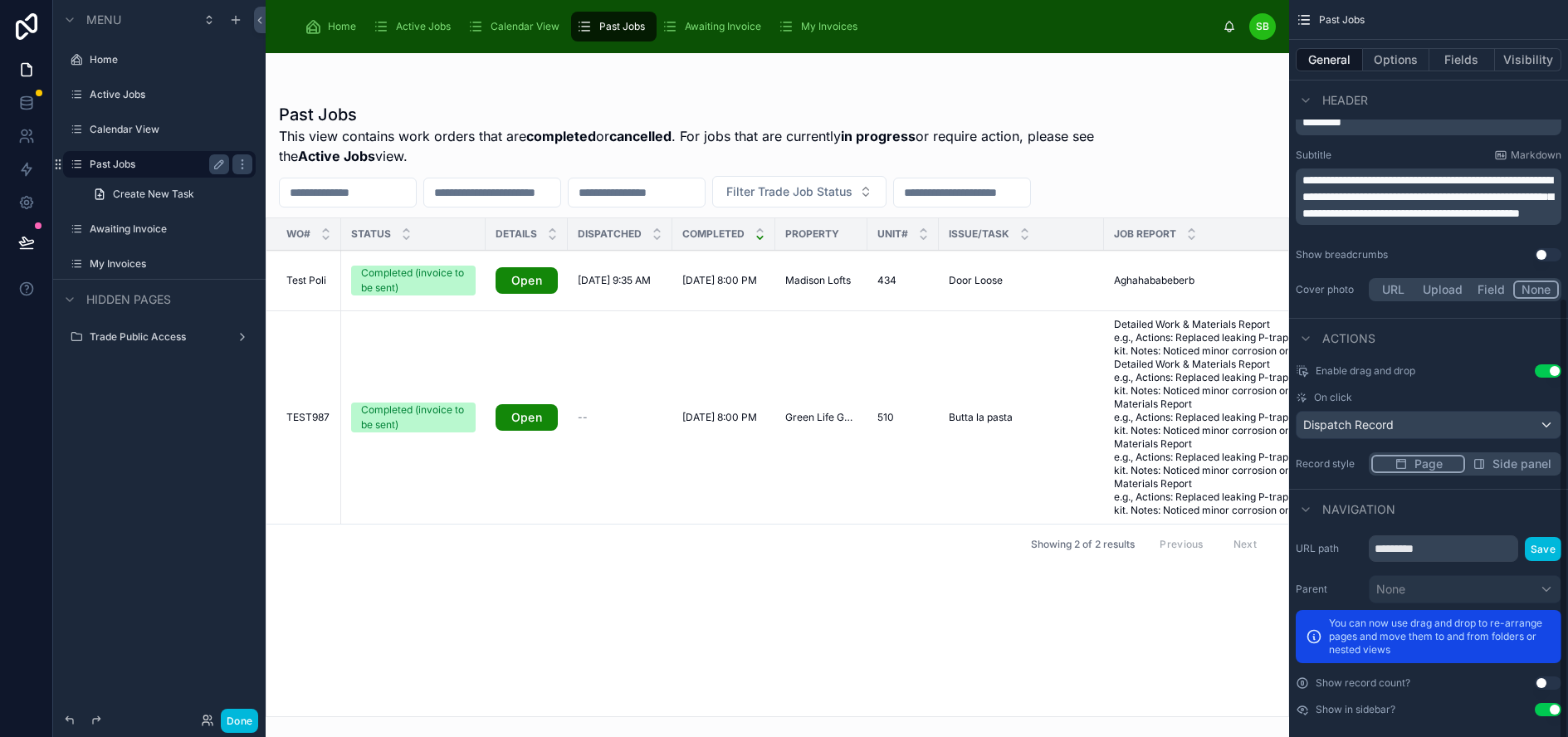
click at [1555, 369] on button "Use setting" at bounding box center [1547, 370] width 26 height 14
click at [120, 127] on label "Calendar View" at bounding box center [156, 129] width 133 height 14
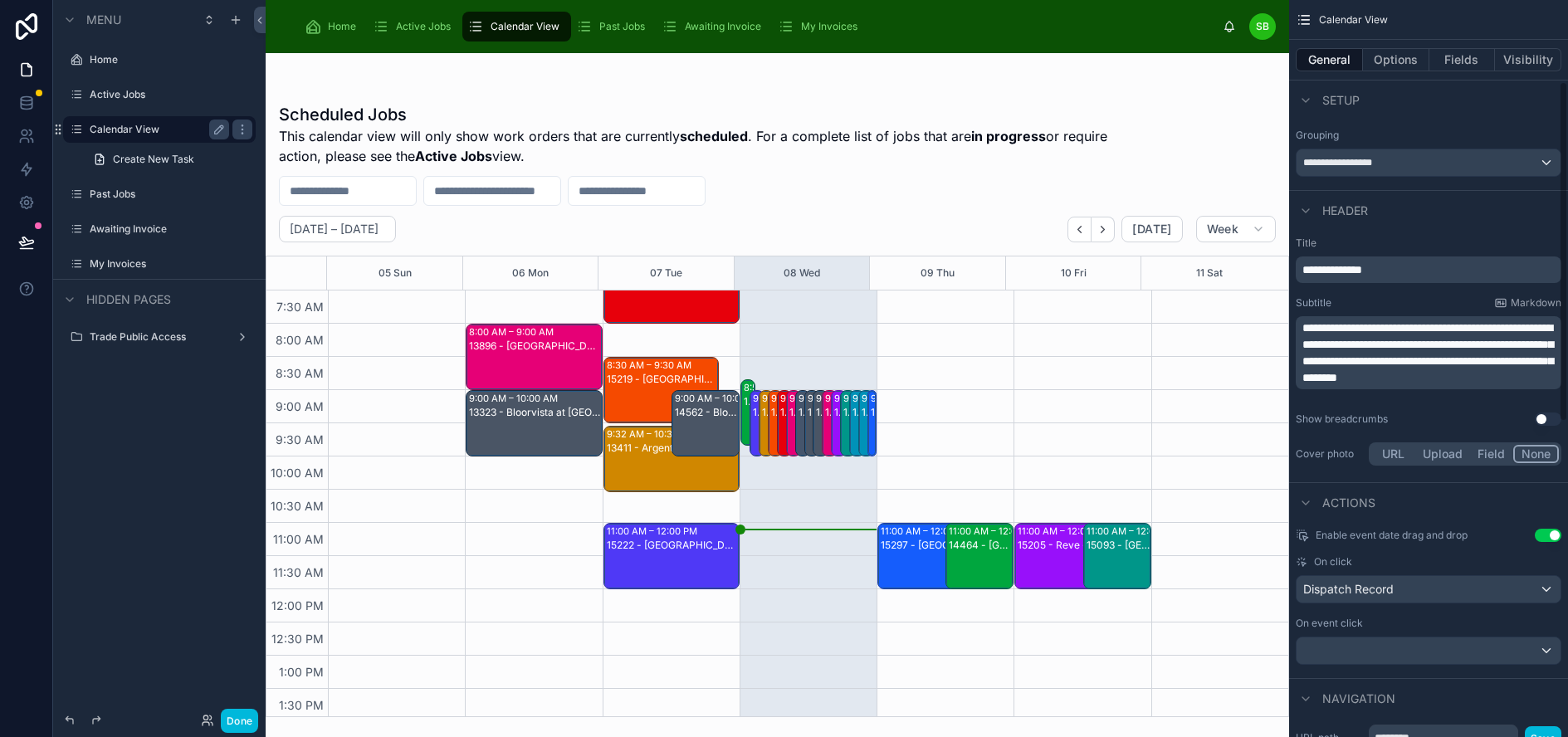
scroll to position [830, 0]
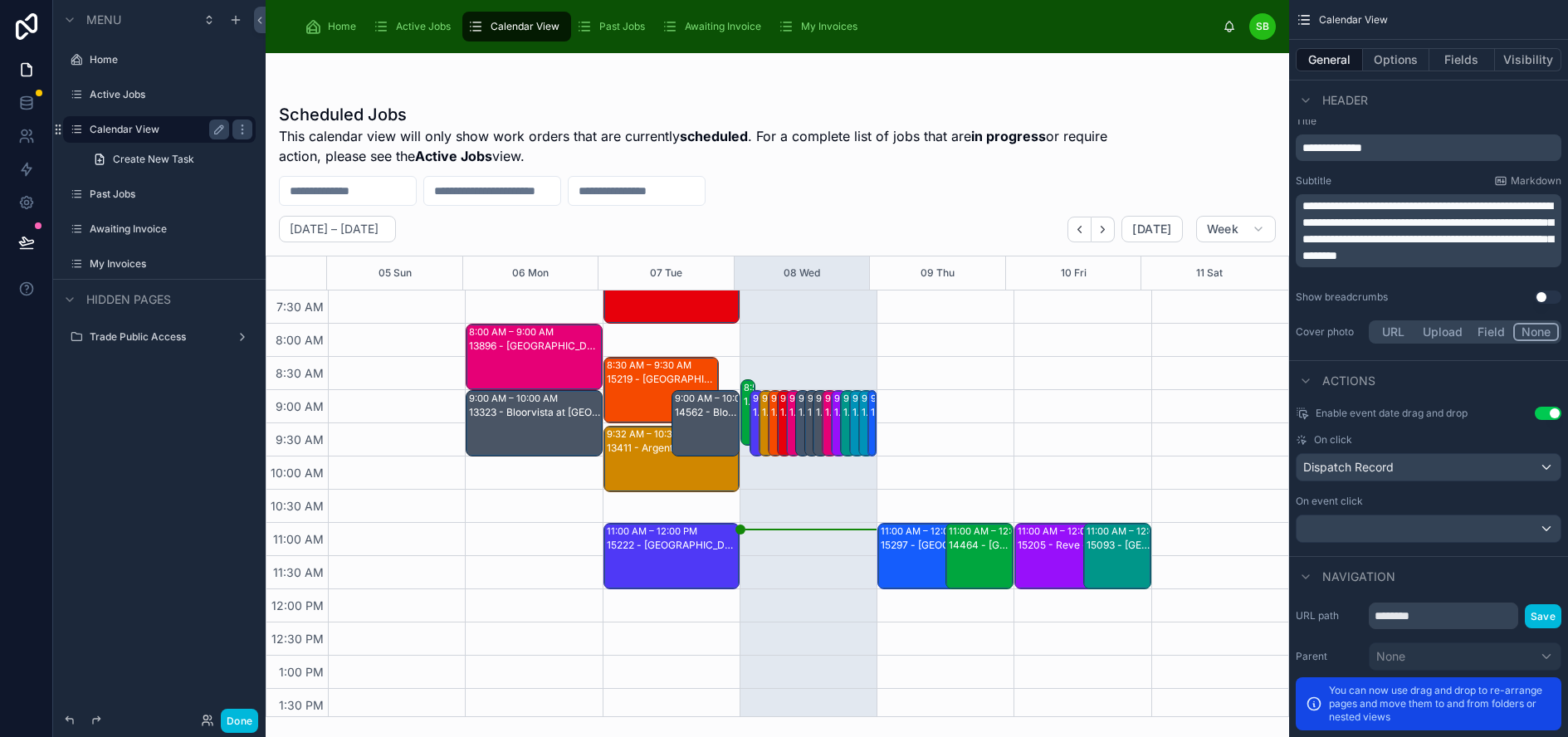
click at [1553, 412] on button "Use setting" at bounding box center [1547, 413] width 26 height 14
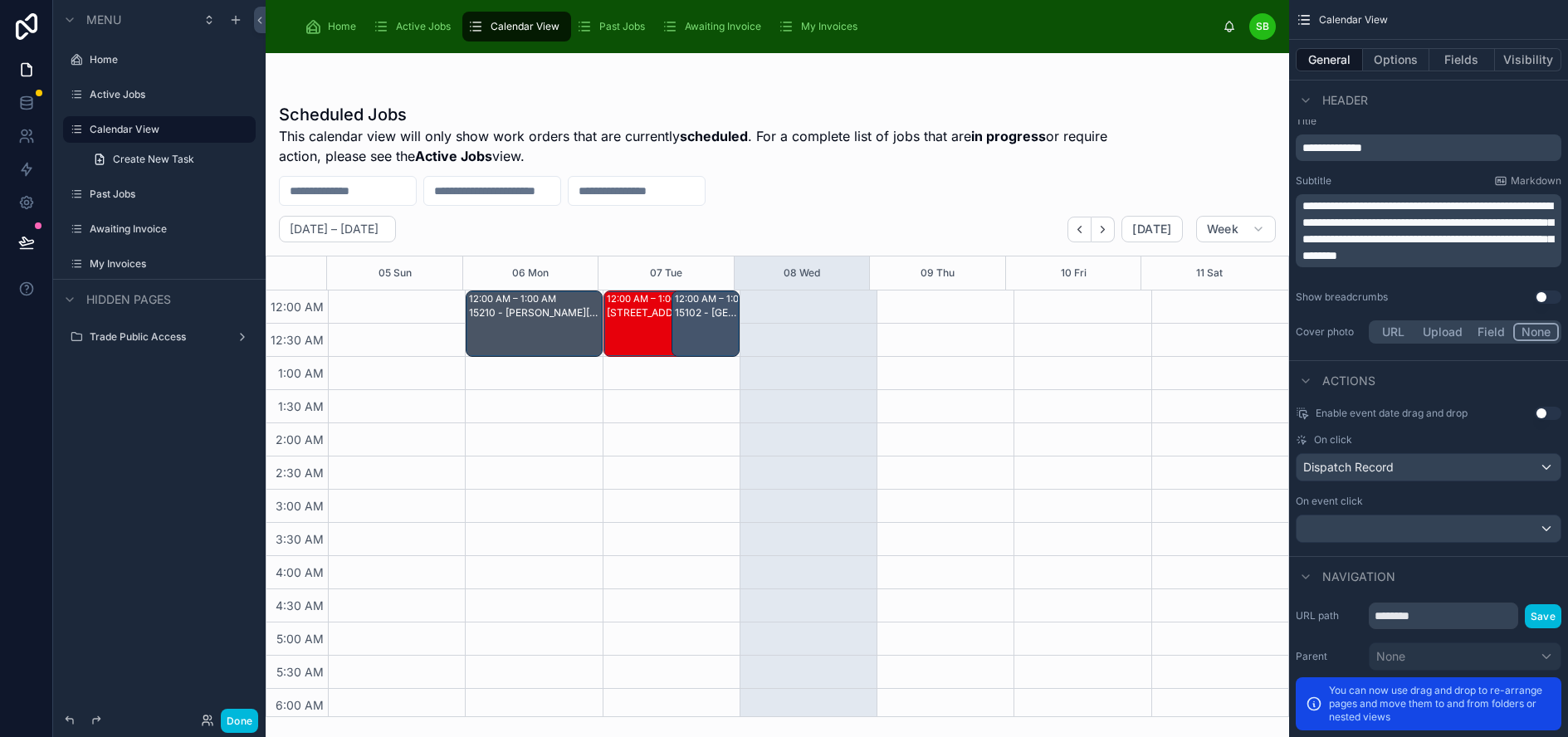
click at [1553, 412] on button "Use setting" at bounding box center [1547, 413] width 26 height 14
click at [128, 94] on label "Active Jobs" at bounding box center [156, 94] width 133 height 14
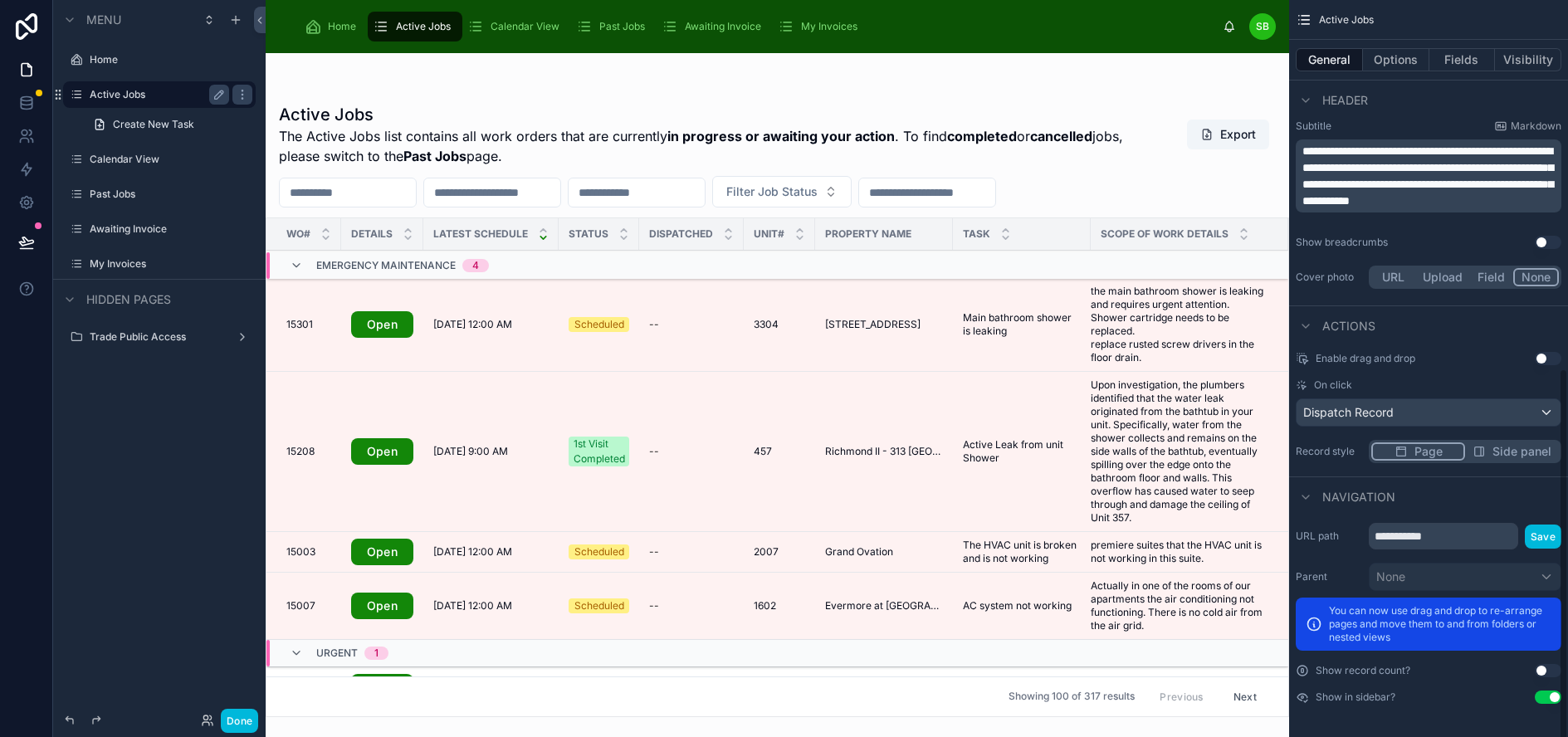
scroll to position [722, 0]
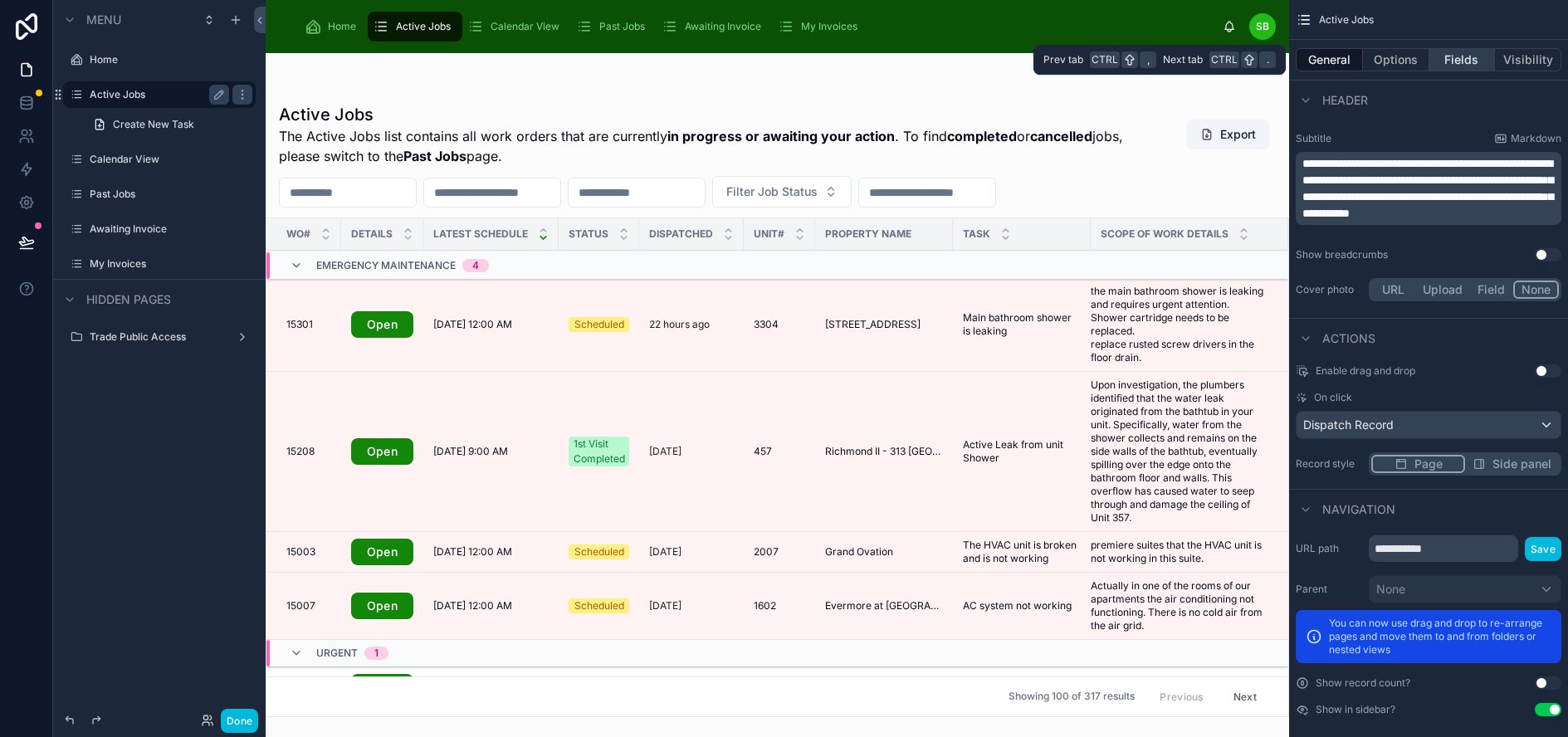
click at [1493, 57] on button "Fields" at bounding box center [1462, 60] width 66 height 24
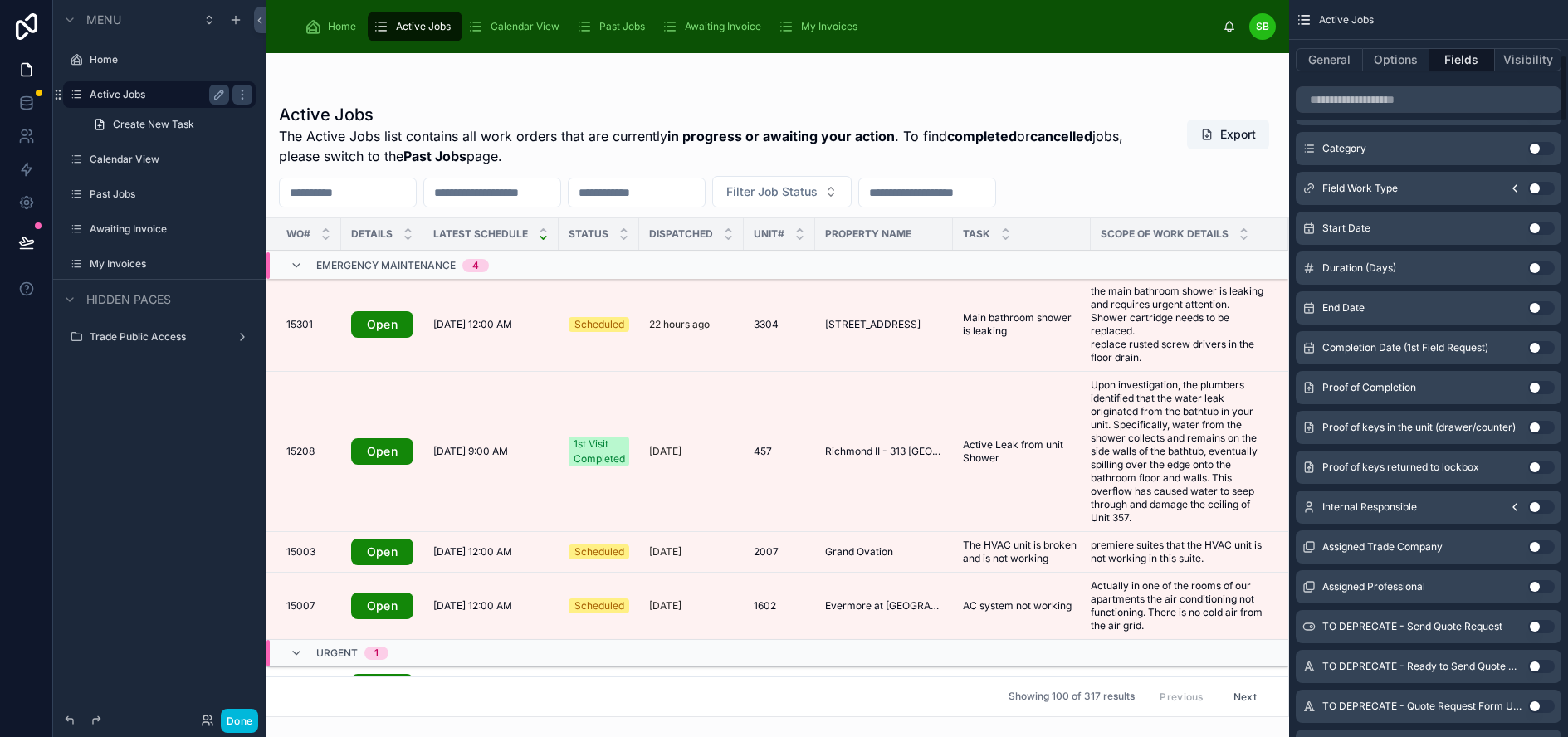
scroll to position [0, 0]
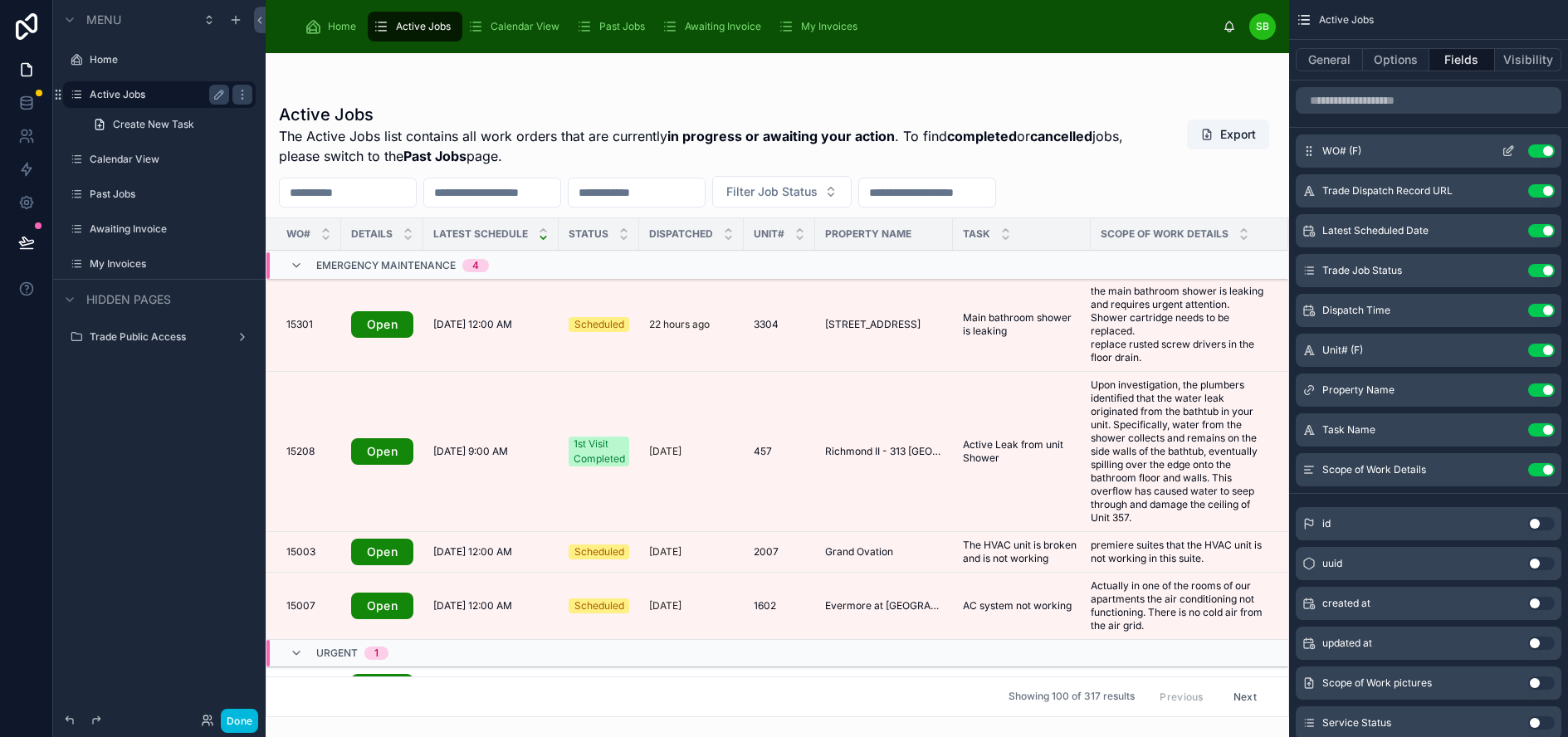
click at [1514, 151] on icon "scrollable content" at bounding box center [1508, 151] width 14 height 14
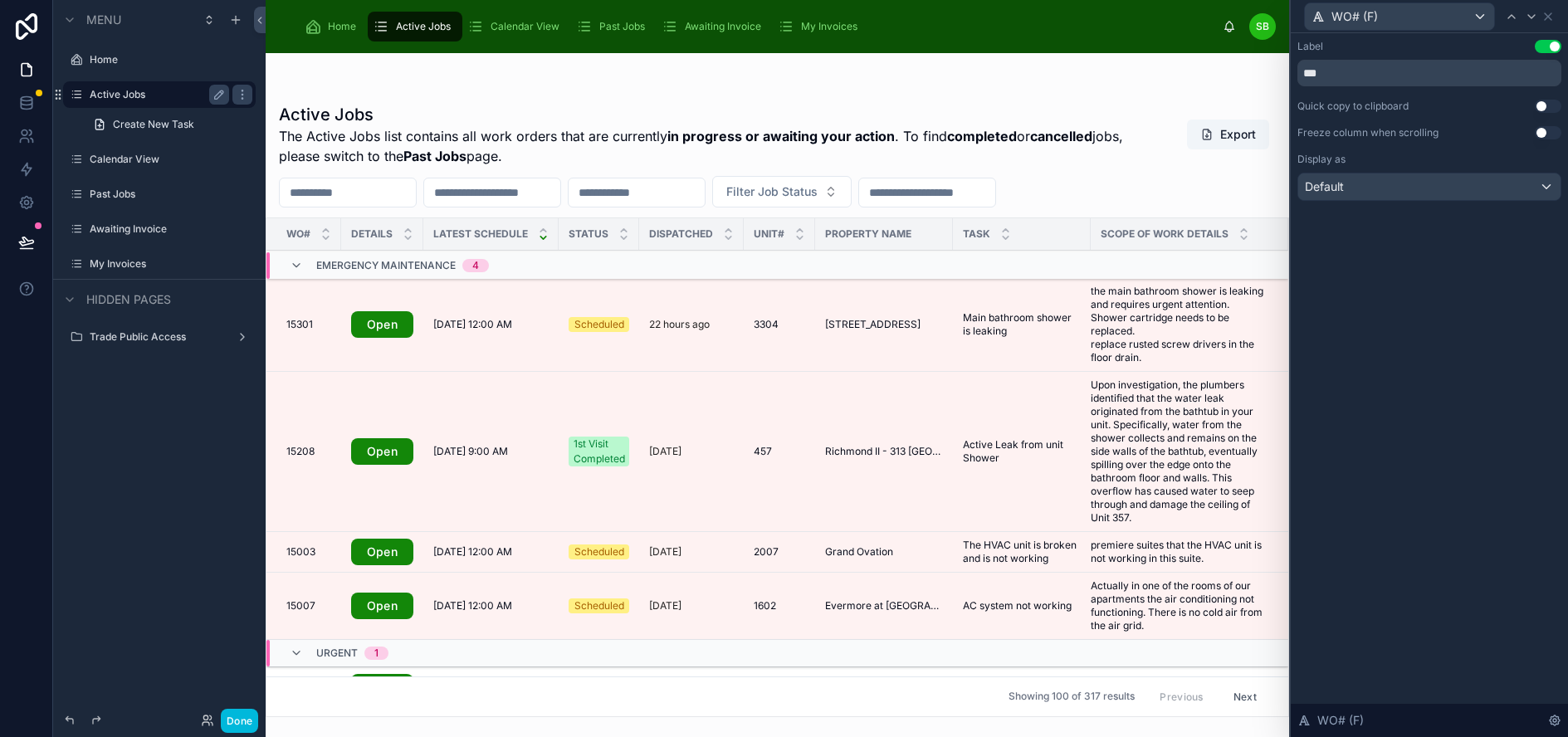
click at [1560, 106] on button "Use setting" at bounding box center [1547, 106] width 26 height 14
click at [1538, 17] on icon at bounding box center [1531, 16] width 14 height 14
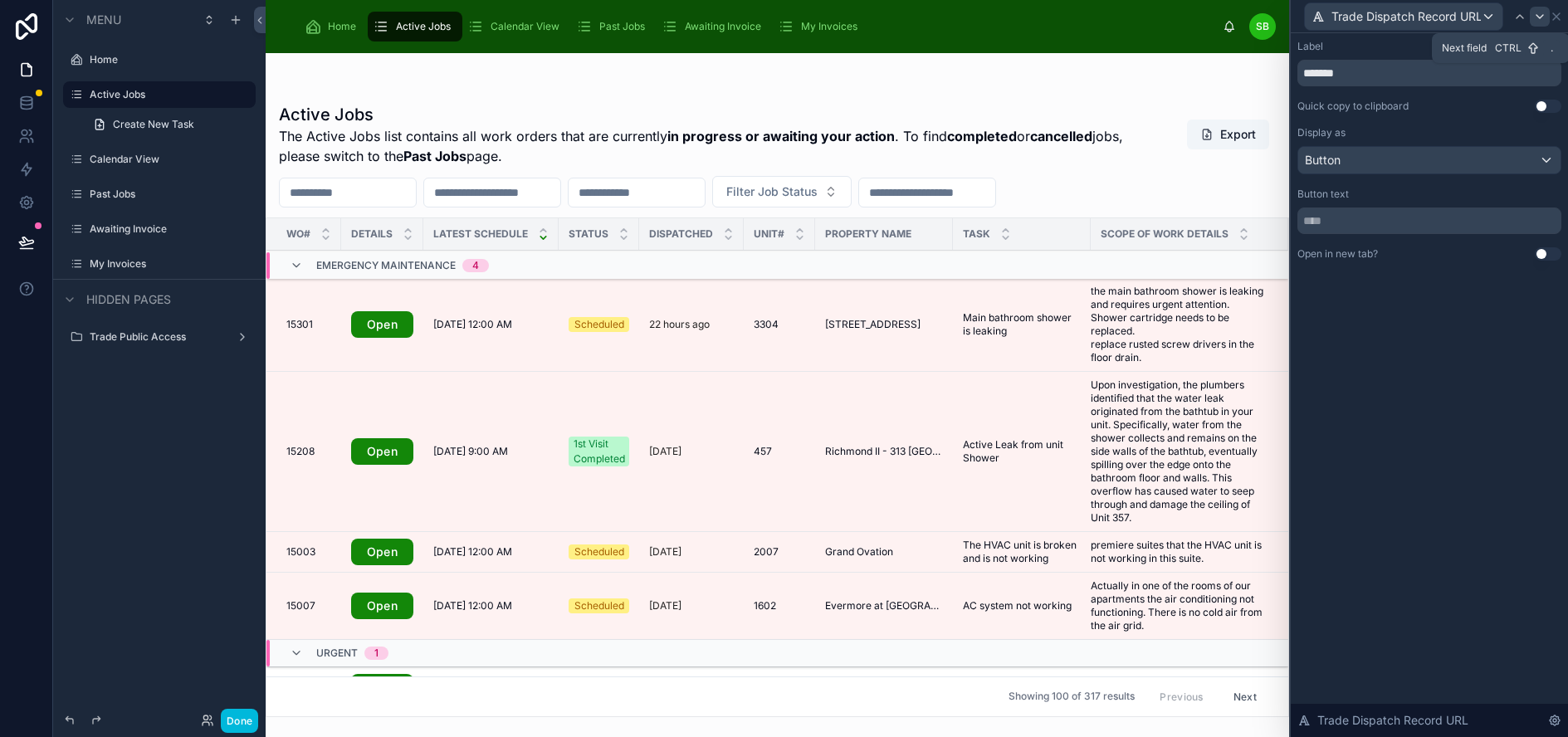
click at [1546, 15] on icon at bounding box center [1539, 16] width 14 height 14
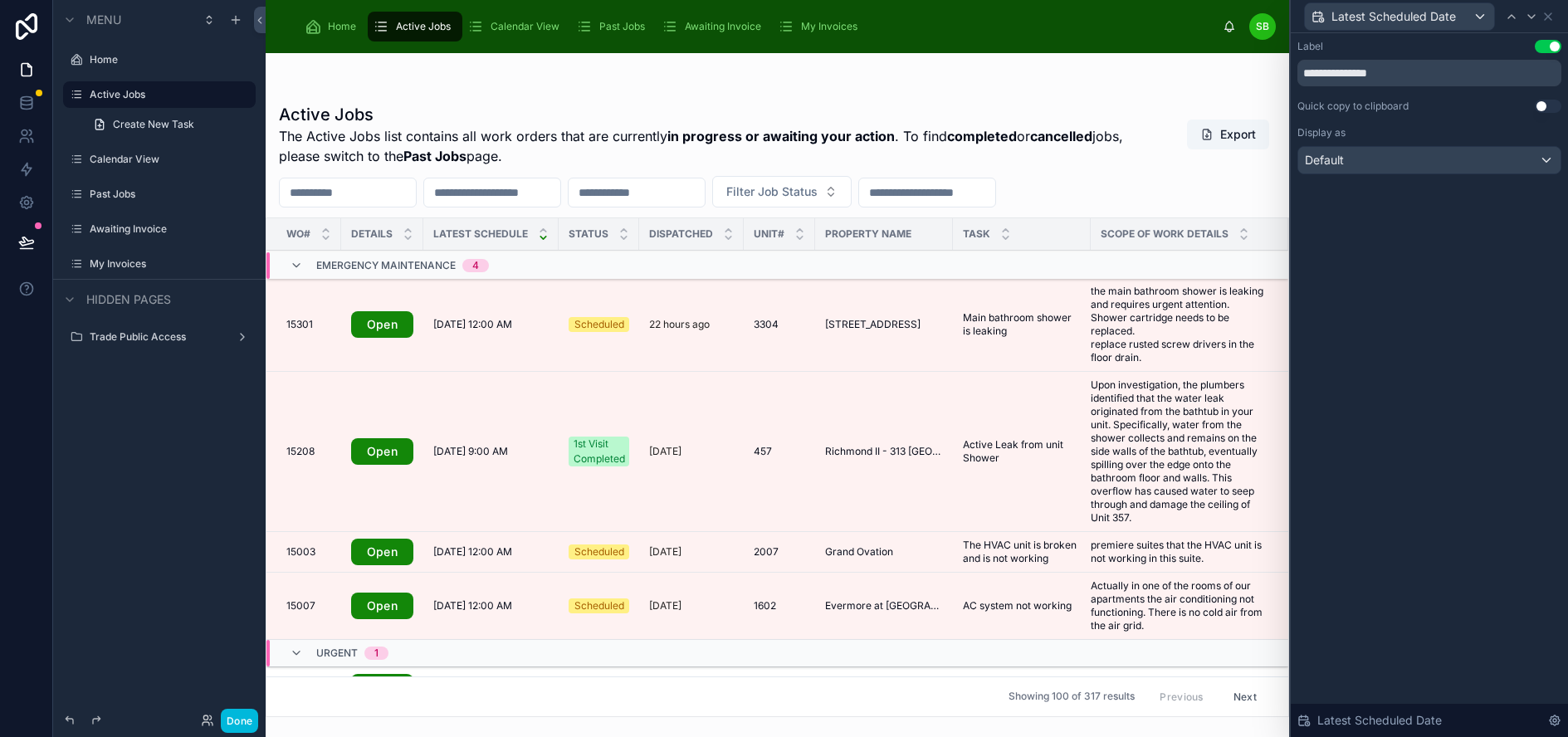
click at [1561, 107] on button "Use setting" at bounding box center [1547, 106] width 26 height 14
click at [1534, 15] on icon at bounding box center [1531, 16] width 6 height 4
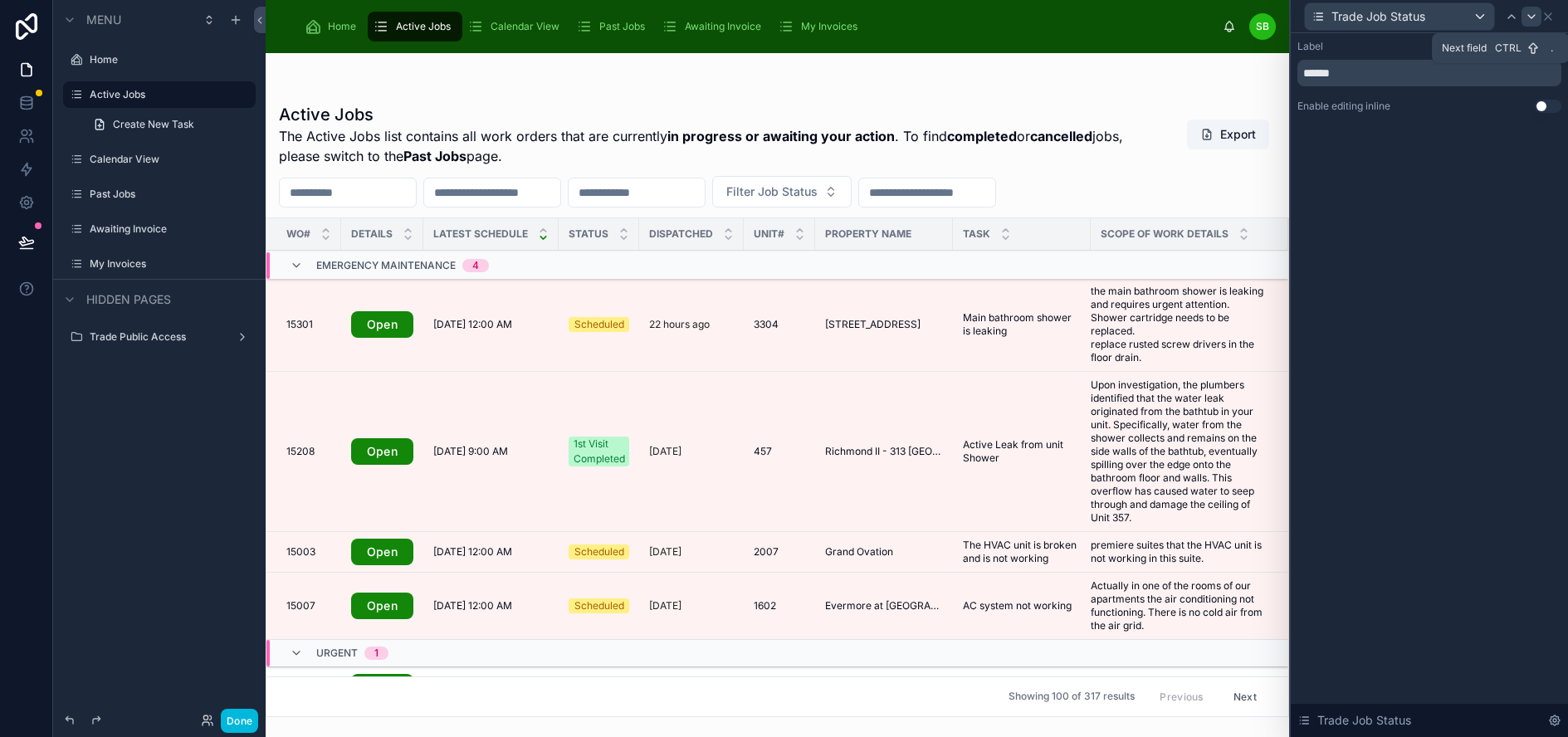
click at [1534, 15] on icon at bounding box center [1531, 16] width 6 height 4
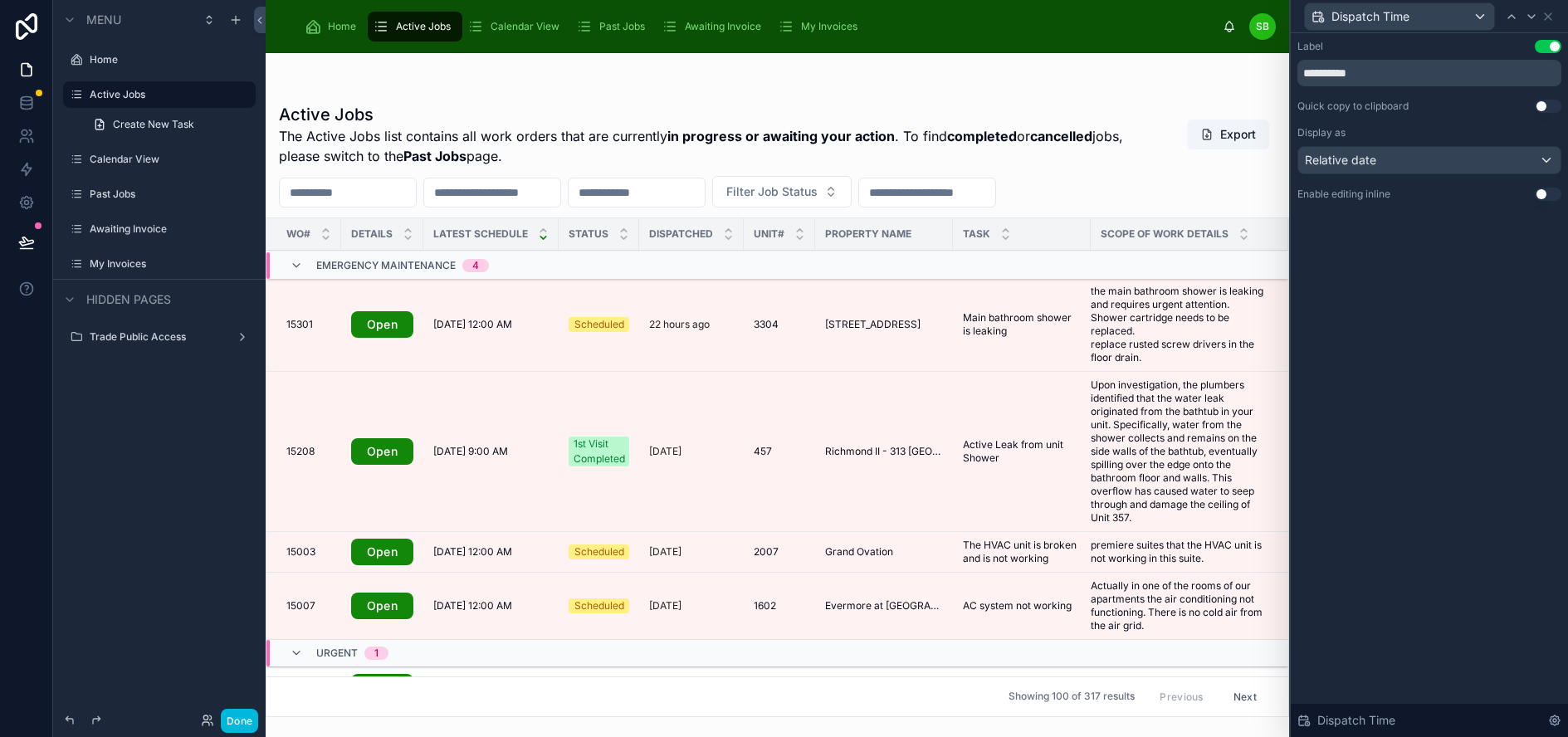
click at [1562, 107] on button "Use setting" at bounding box center [1547, 106] width 26 height 14
click at [1538, 15] on icon at bounding box center [1531, 16] width 14 height 14
click at [1557, 104] on button "Use setting" at bounding box center [1547, 106] width 26 height 14
click at [1538, 16] on icon at bounding box center [1531, 16] width 14 height 14
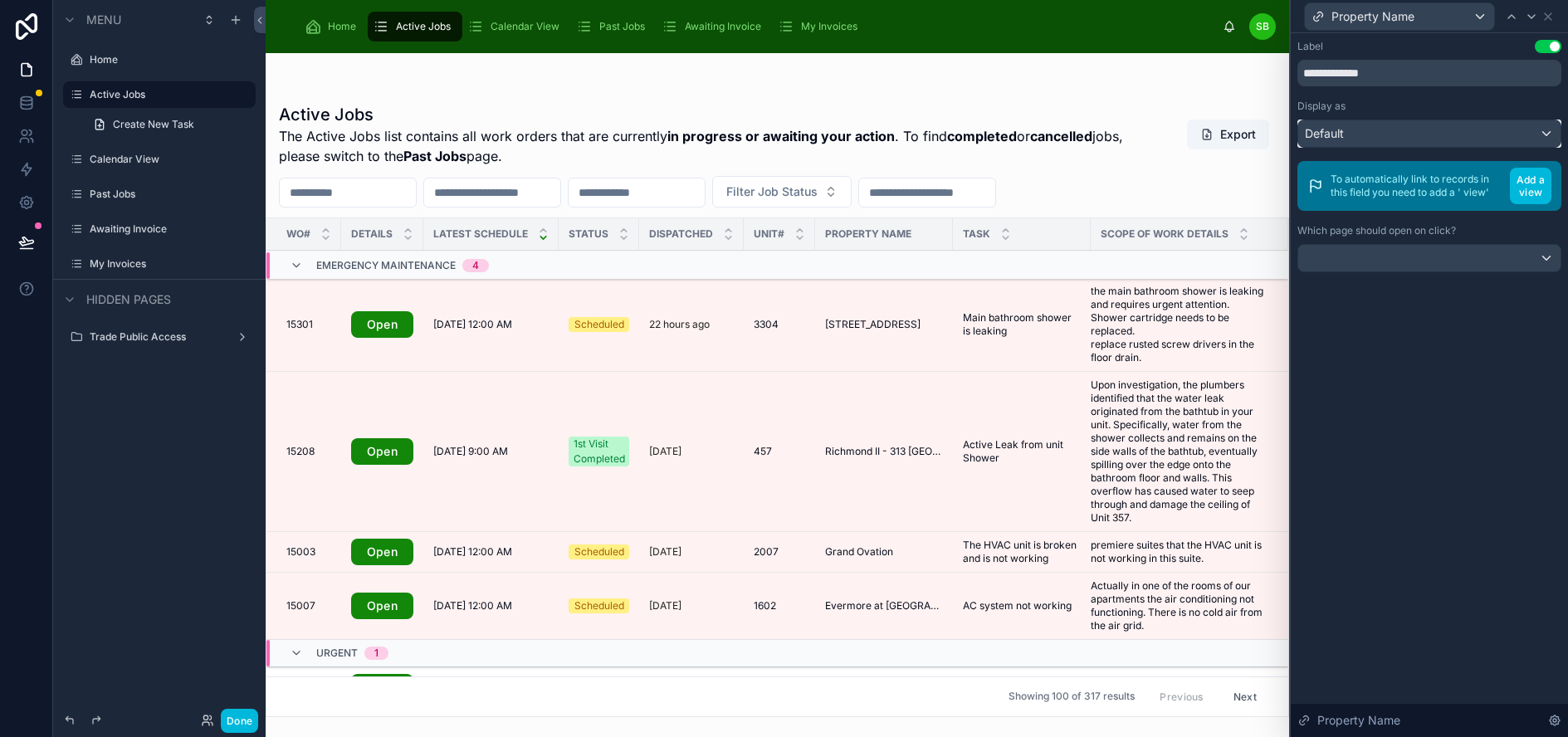
click at [1494, 134] on div "Default" at bounding box center [1429, 133] width 262 height 26
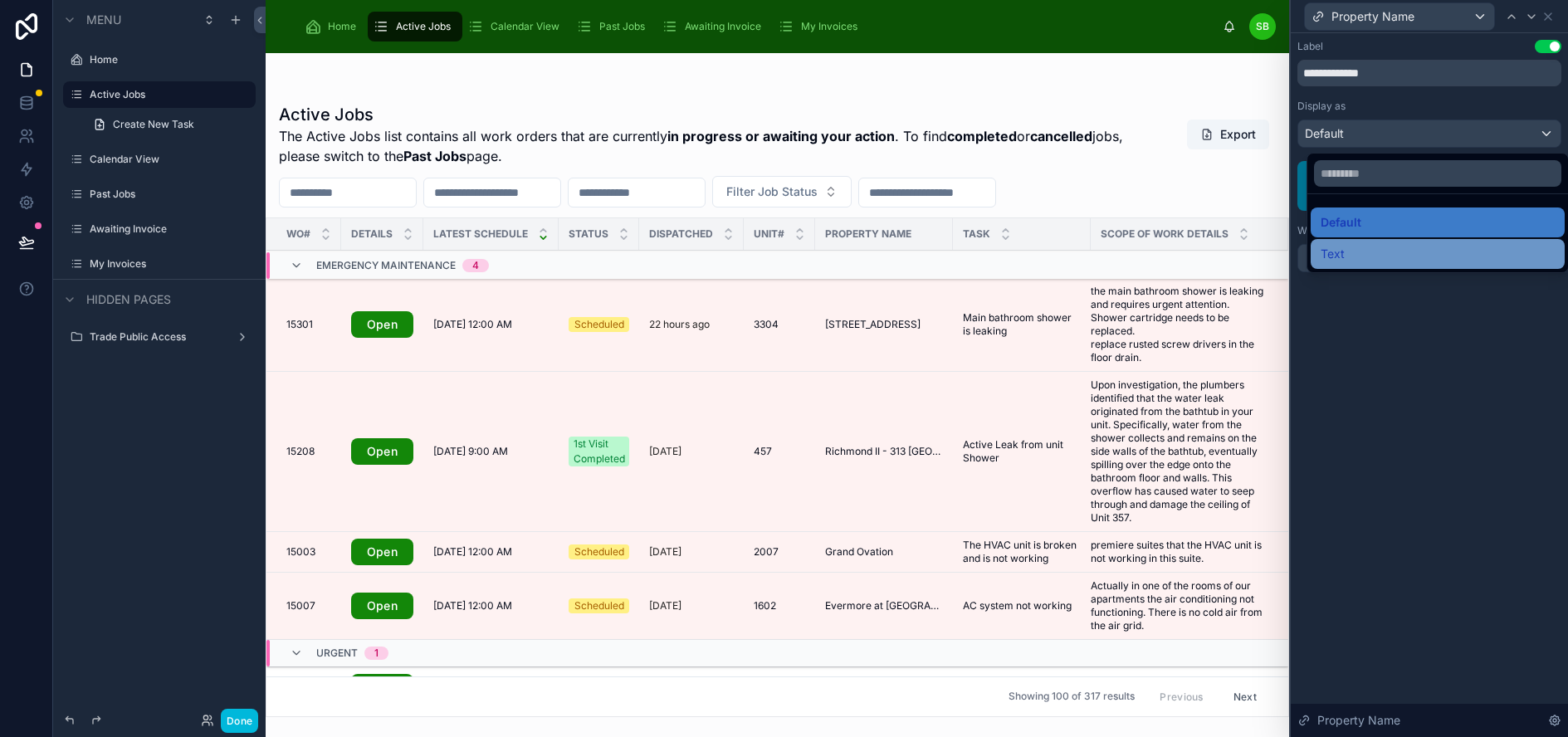
click at [1429, 252] on div "Text" at bounding box center [1437, 254] width 234 height 20
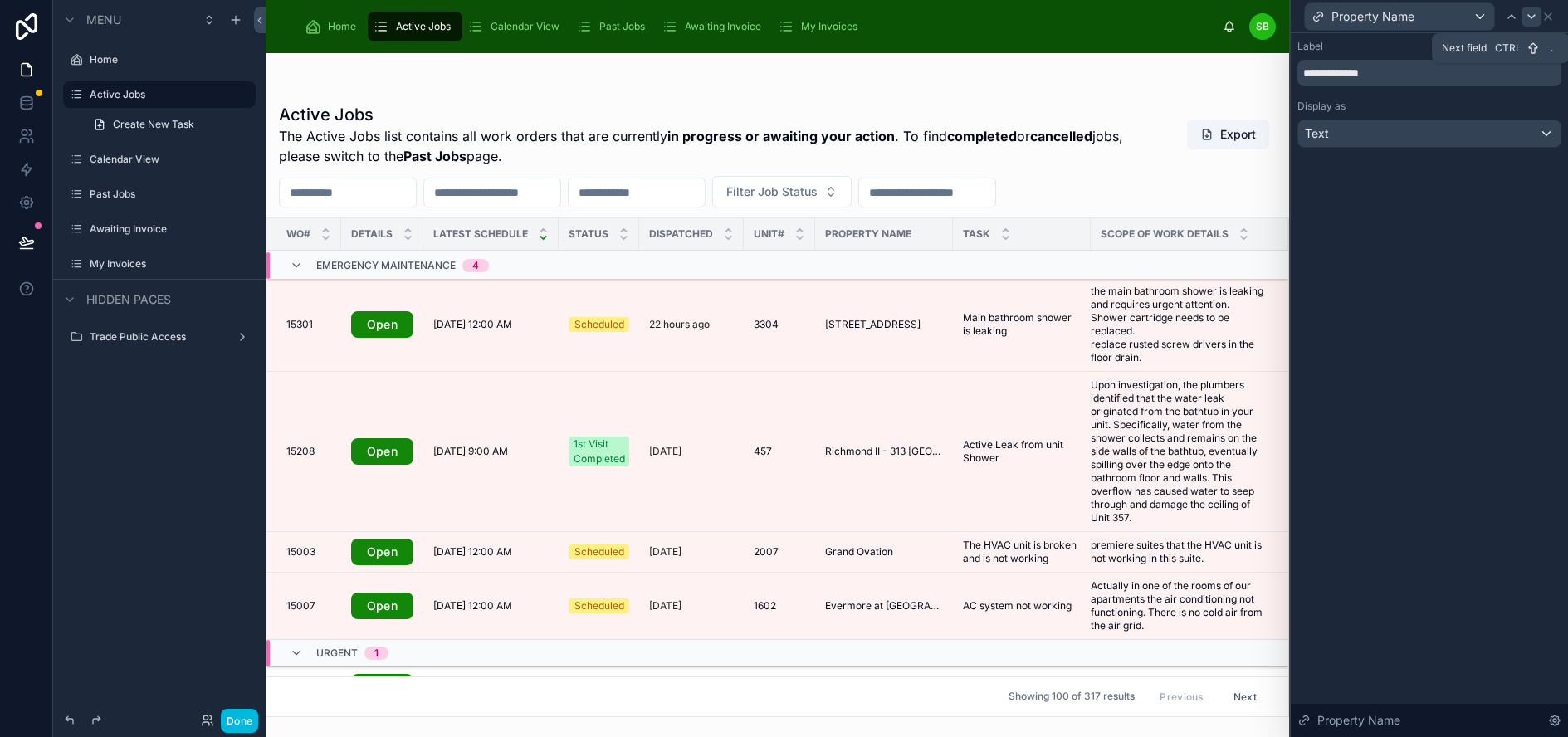
click at [1538, 15] on icon at bounding box center [1531, 16] width 14 height 14
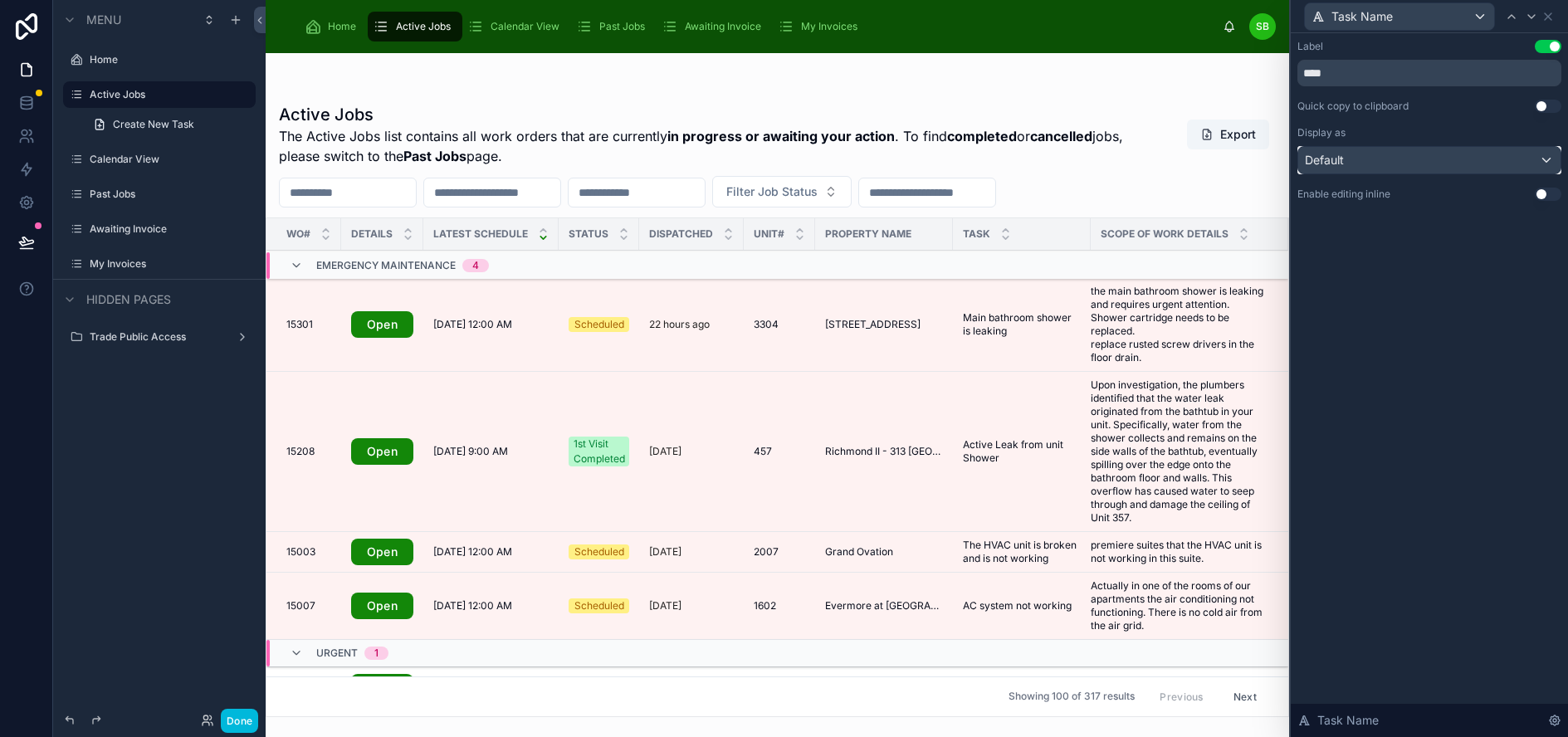
click at [1518, 162] on div "Default" at bounding box center [1429, 160] width 262 height 26
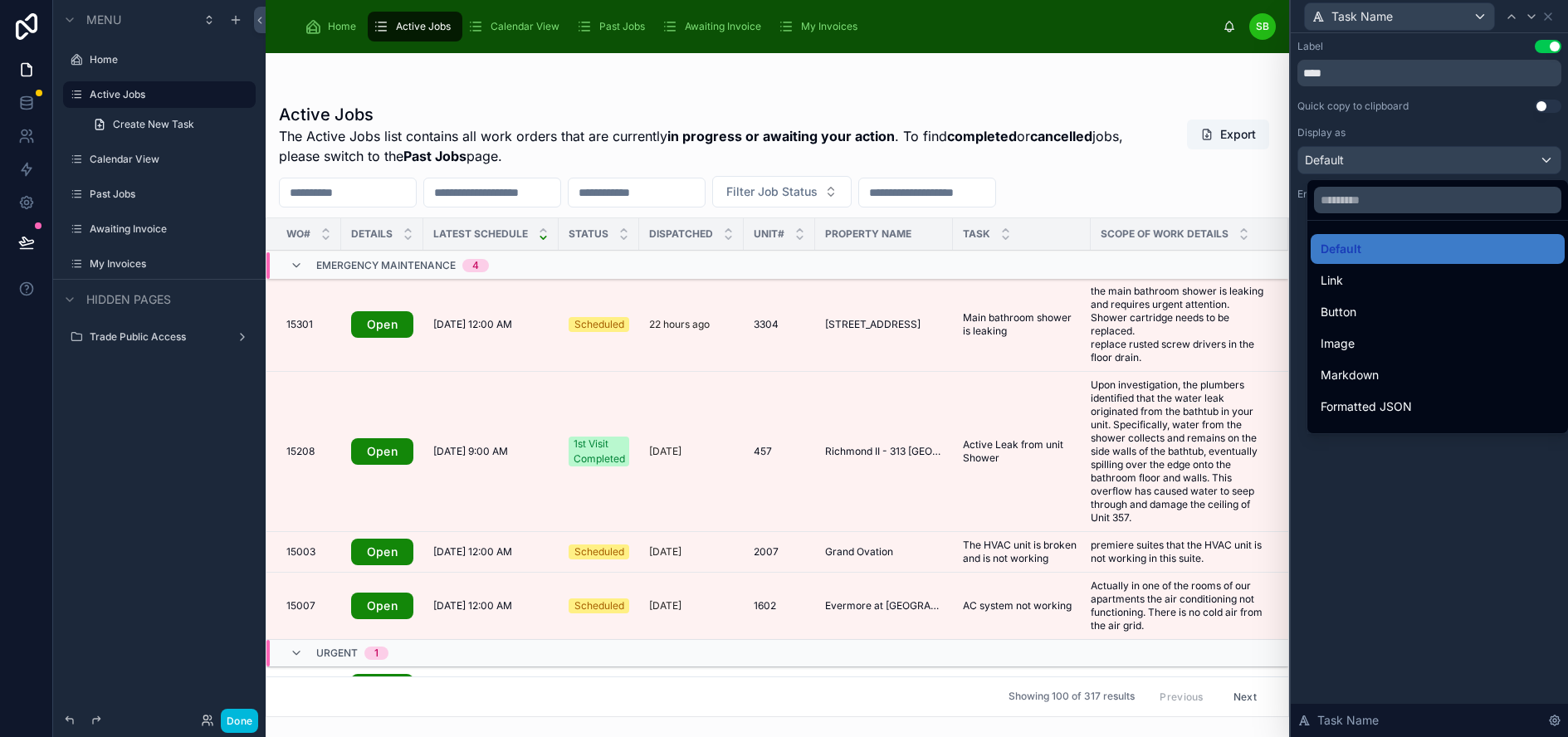
click at [1511, 127] on div at bounding box center [1429, 368] width 277 height 737
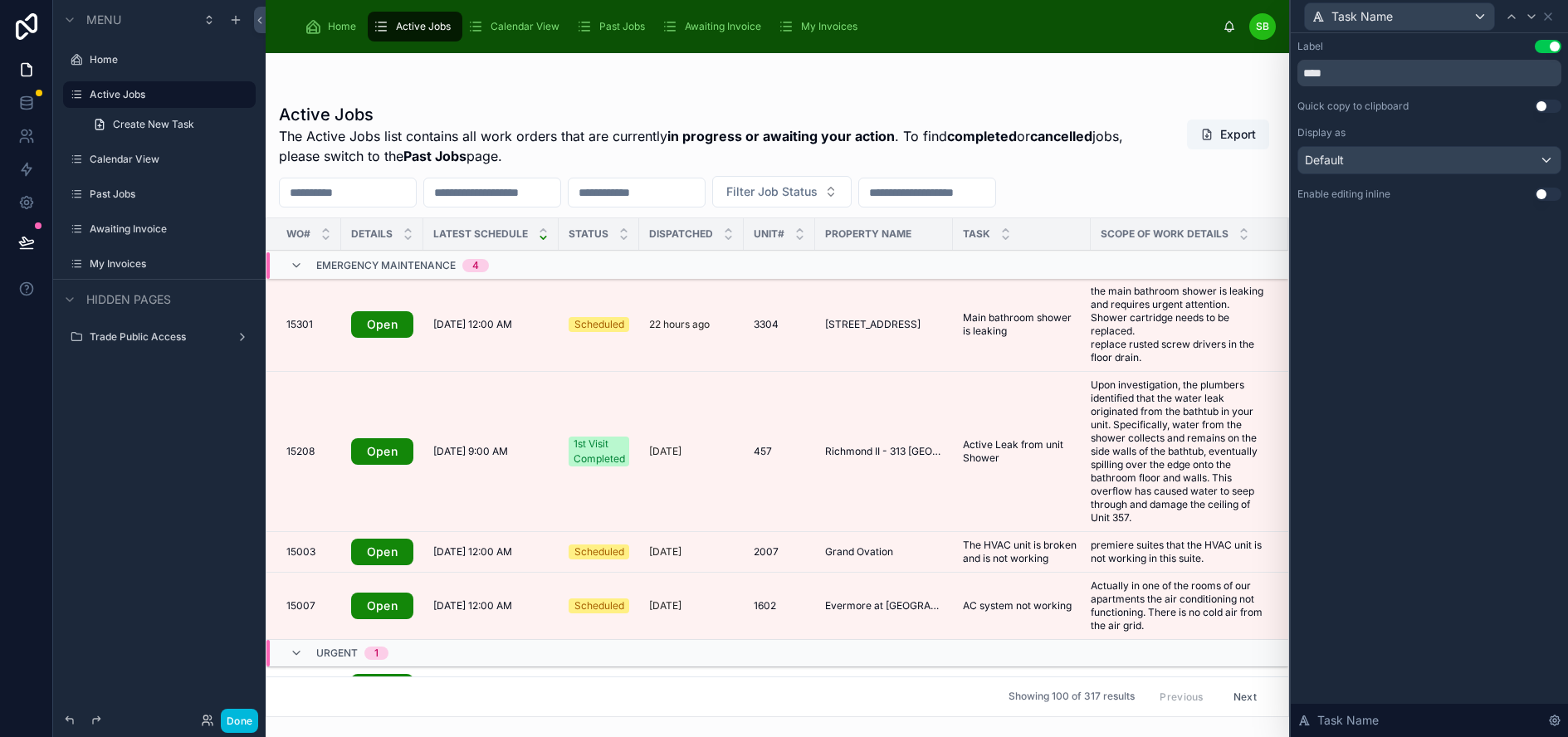
click at [1556, 105] on button "Use setting" at bounding box center [1547, 106] width 26 height 14
click at [1538, 14] on icon at bounding box center [1531, 16] width 14 height 14
click at [1558, 103] on button "Use setting" at bounding box center [1547, 106] width 26 height 14
click at [1516, 152] on div "Default" at bounding box center [1429, 160] width 262 height 26
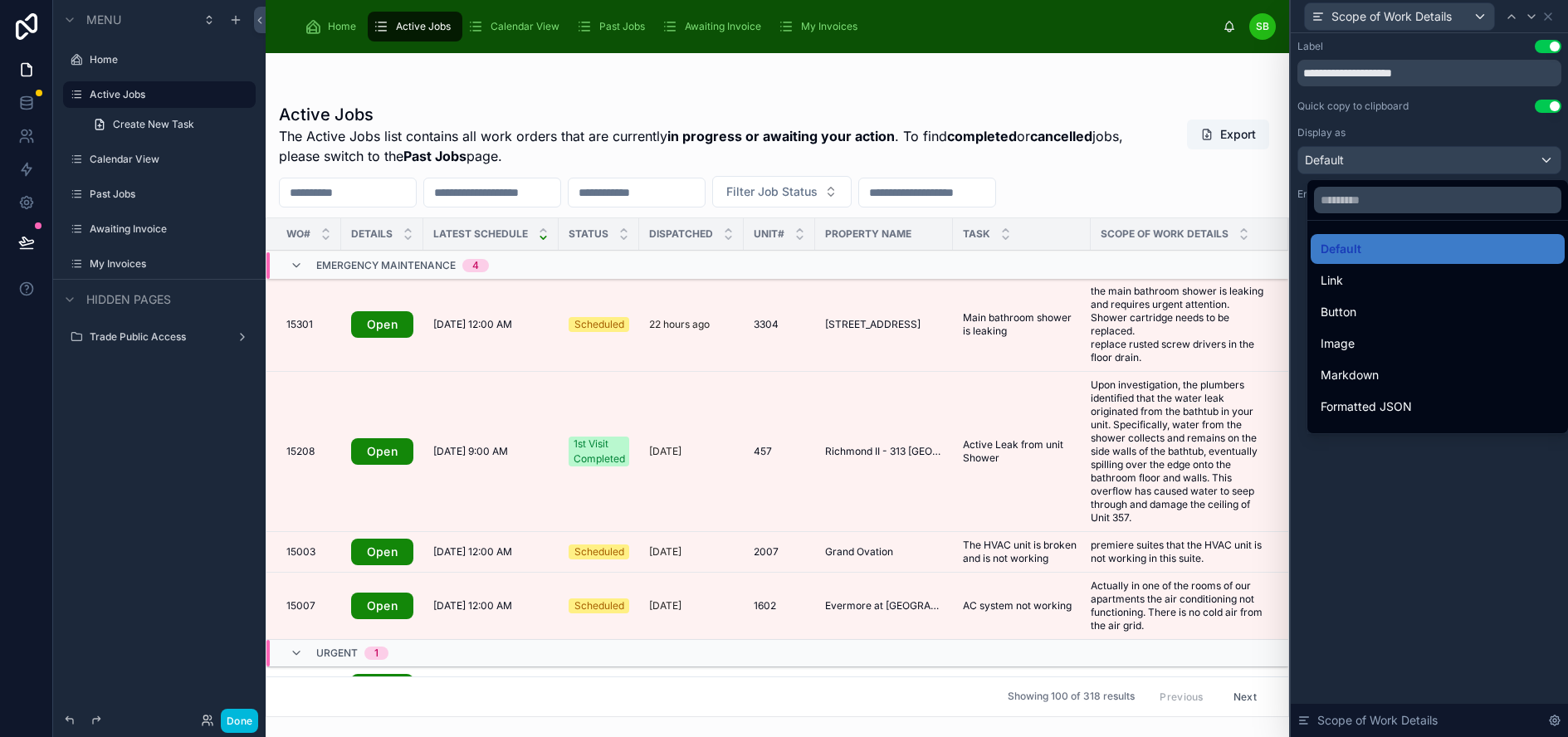
click at [1472, 116] on div at bounding box center [1429, 368] width 277 height 737
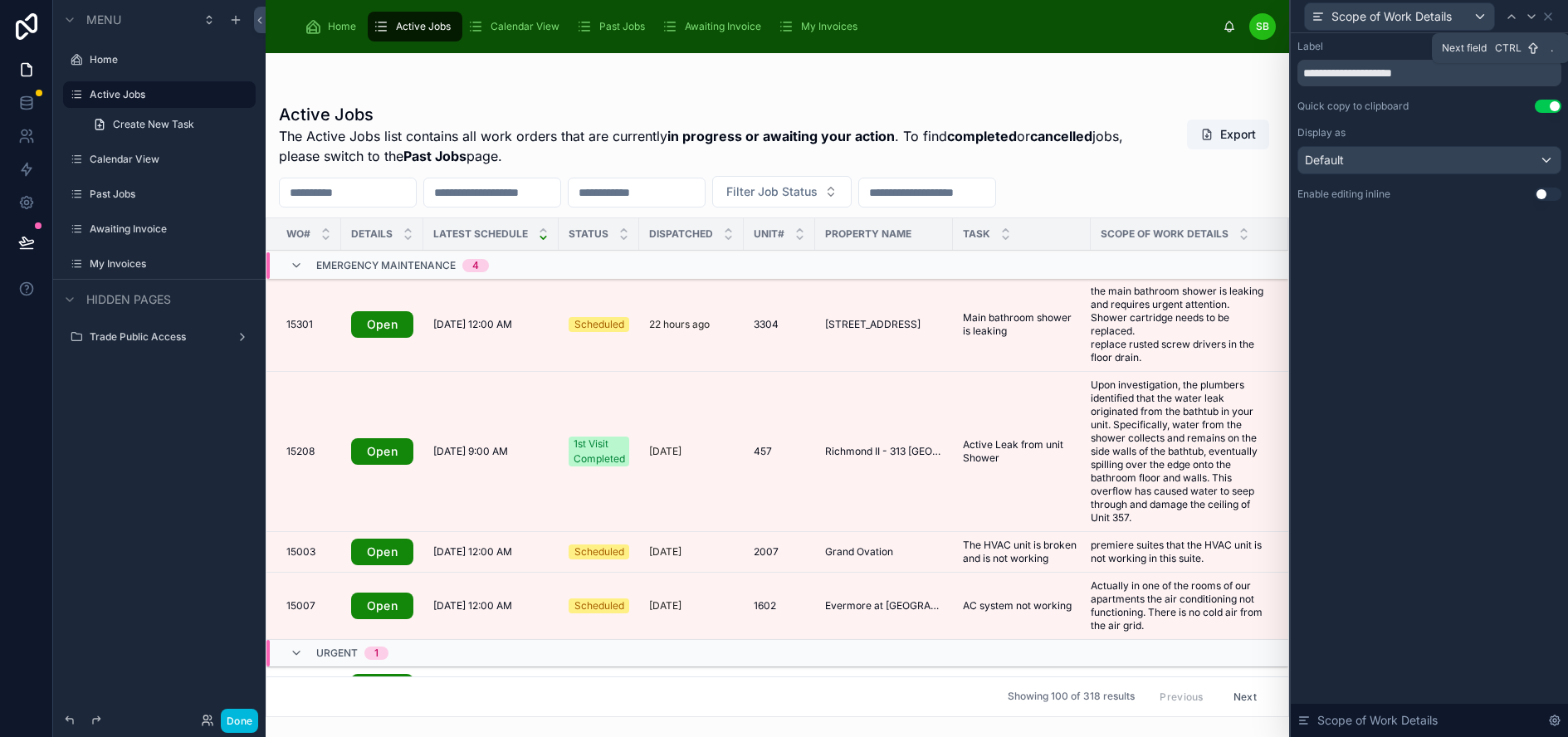
click at [1538, 12] on icon at bounding box center [1531, 16] width 14 height 14
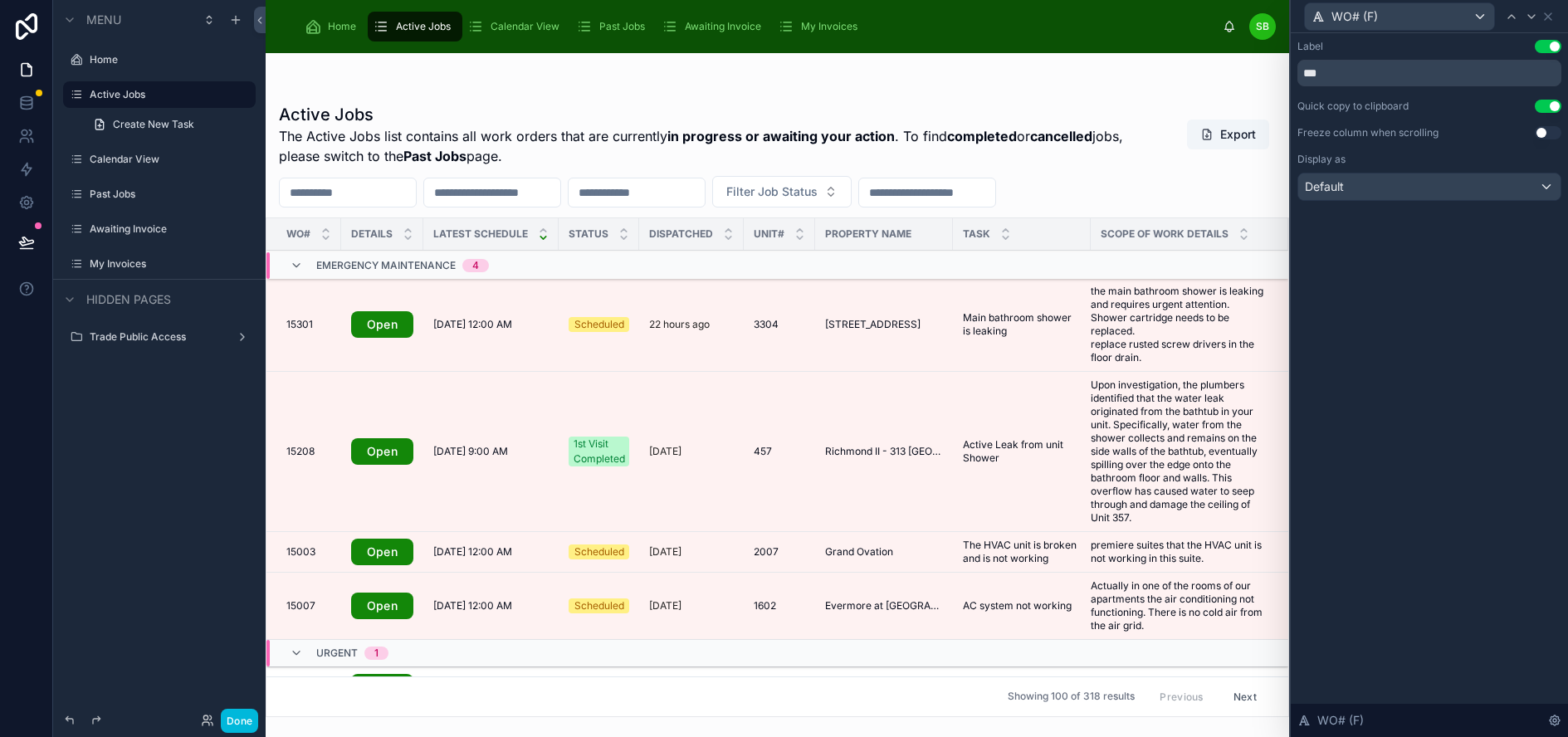
click at [1560, 133] on button "Use setting" at bounding box center [1547, 133] width 26 height 14
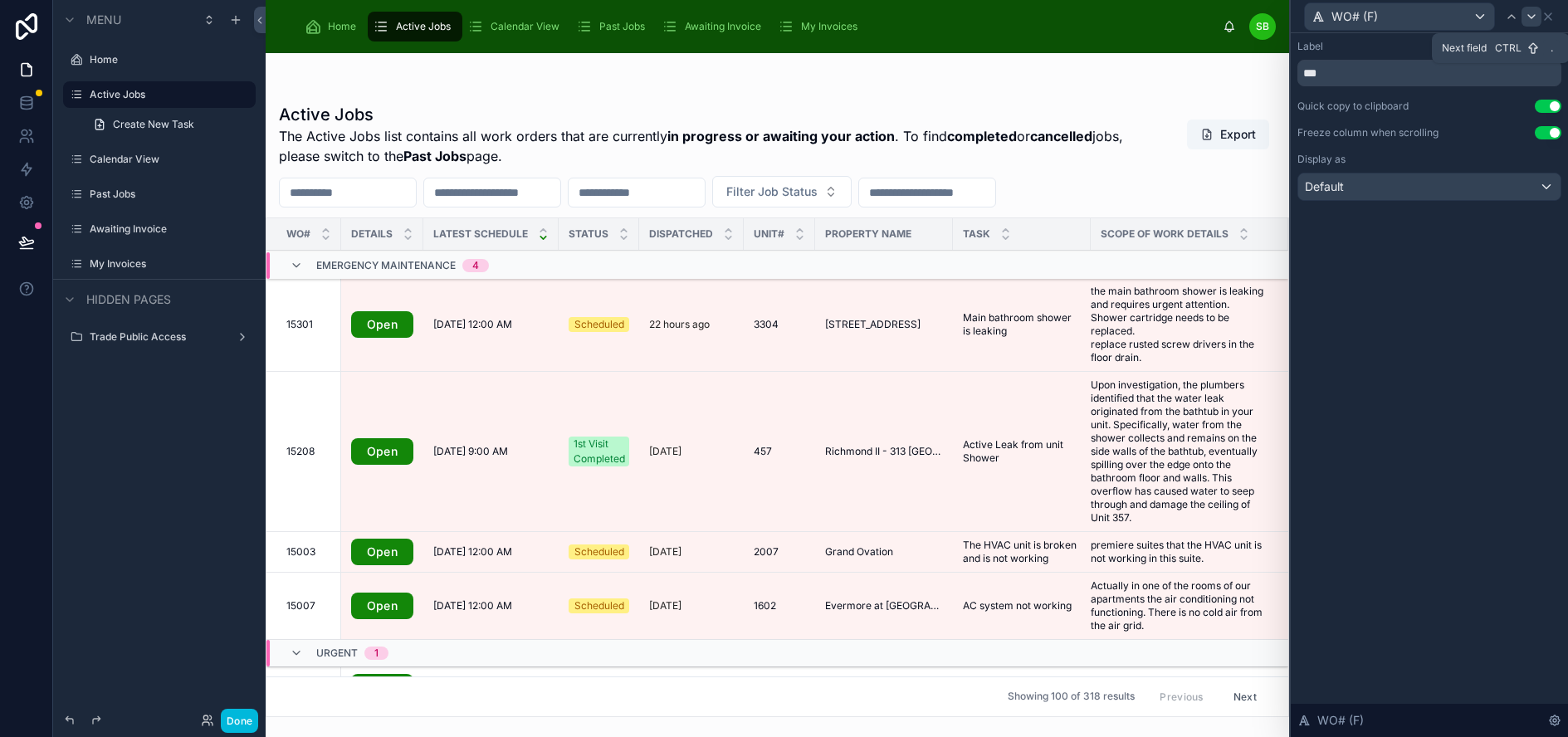
click at [1538, 15] on icon at bounding box center [1531, 16] width 14 height 14
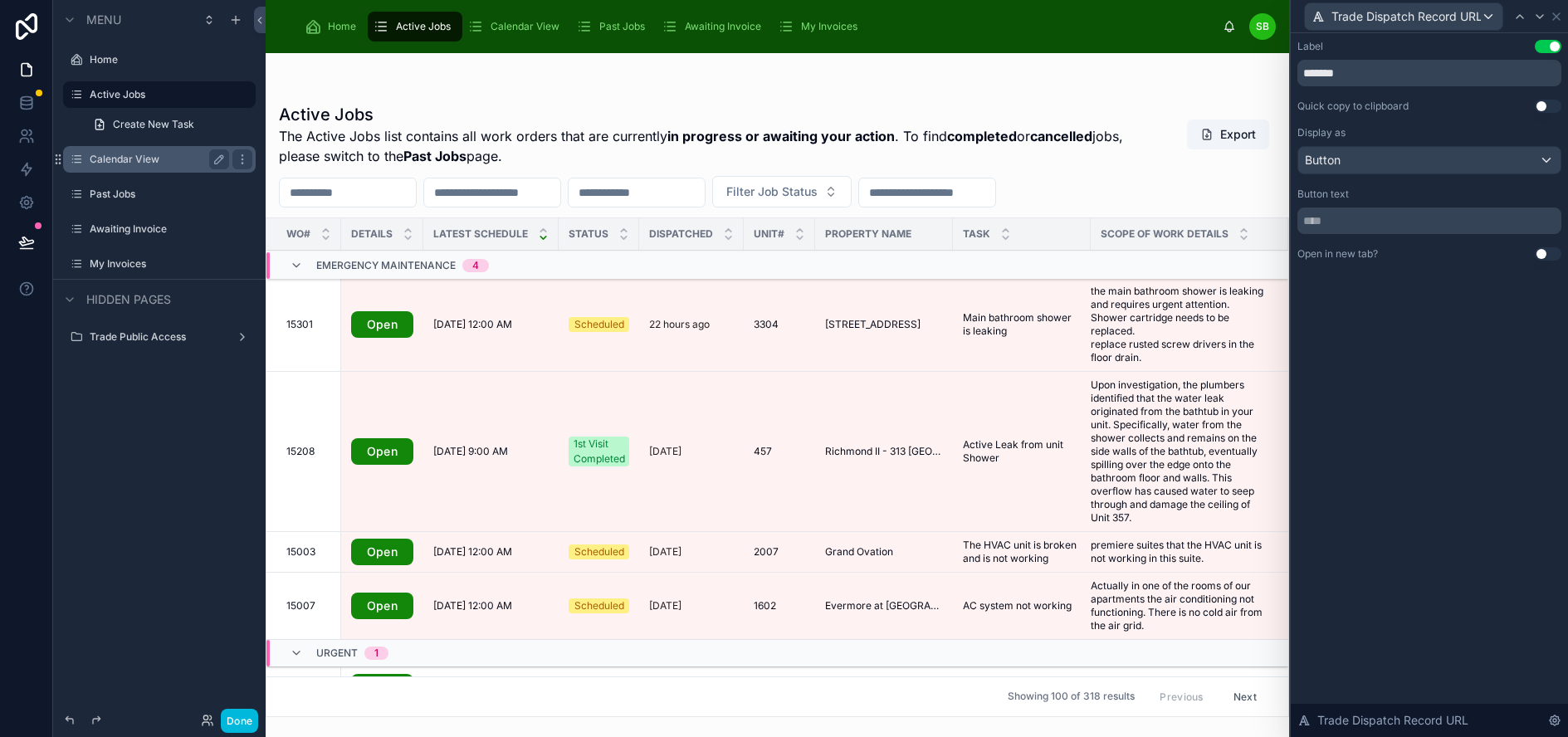
click at [123, 161] on label "Calendar View" at bounding box center [156, 159] width 133 height 14
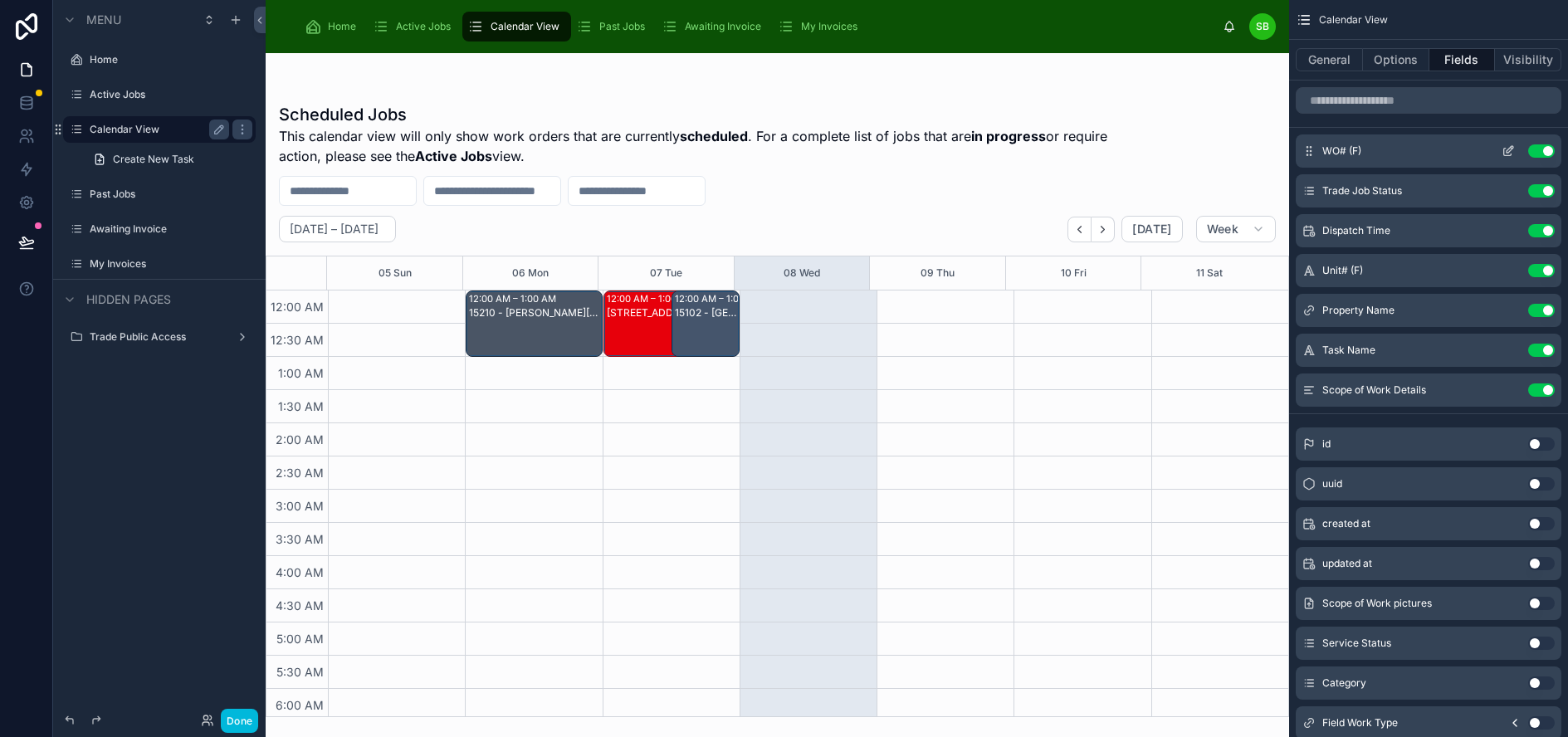
click at [1514, 150] on icon "scrollable content" at bounding box center [1508, 151] width 14 height 14
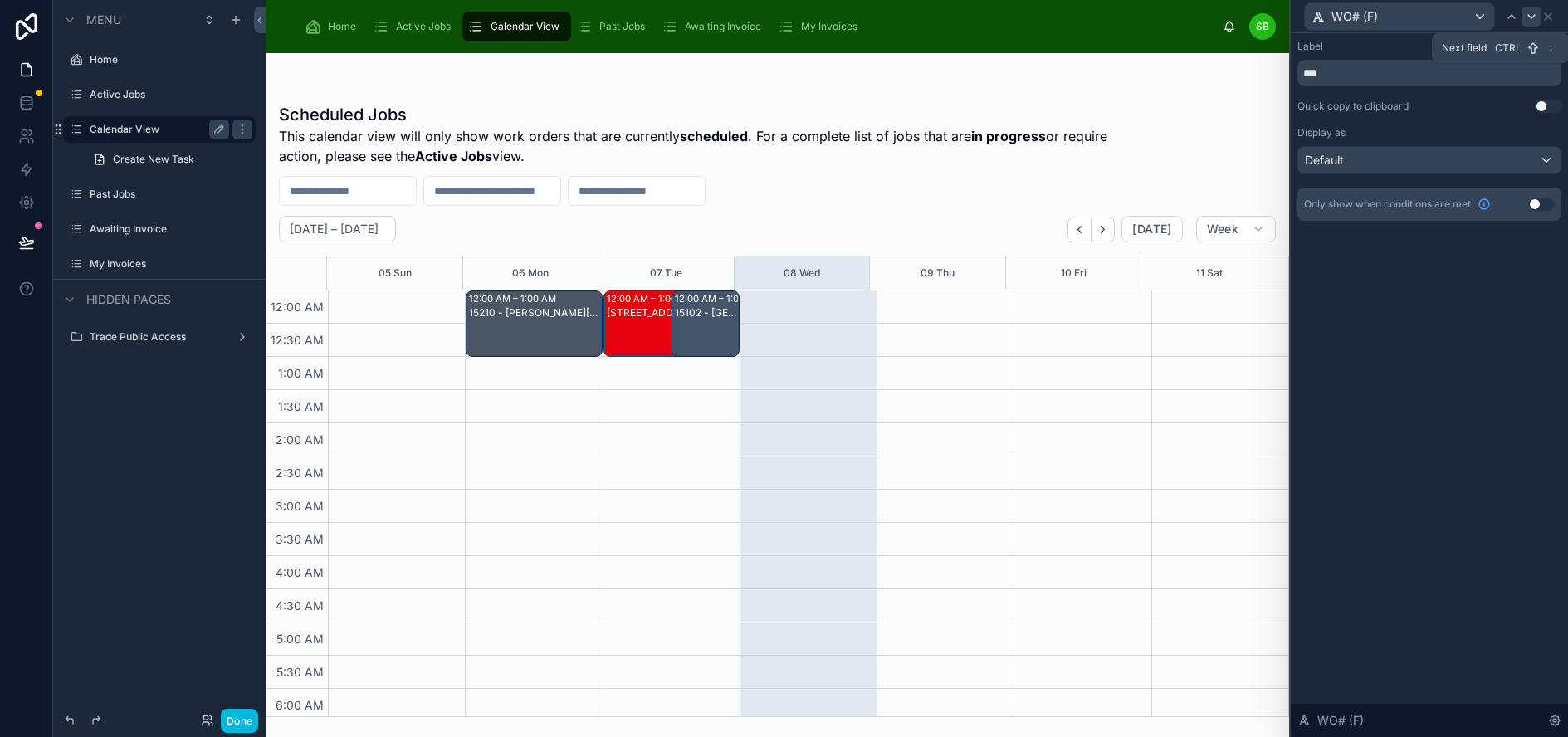
click at [1538, 18] on icon at bounding box center [1531, 16] width 14 height 14
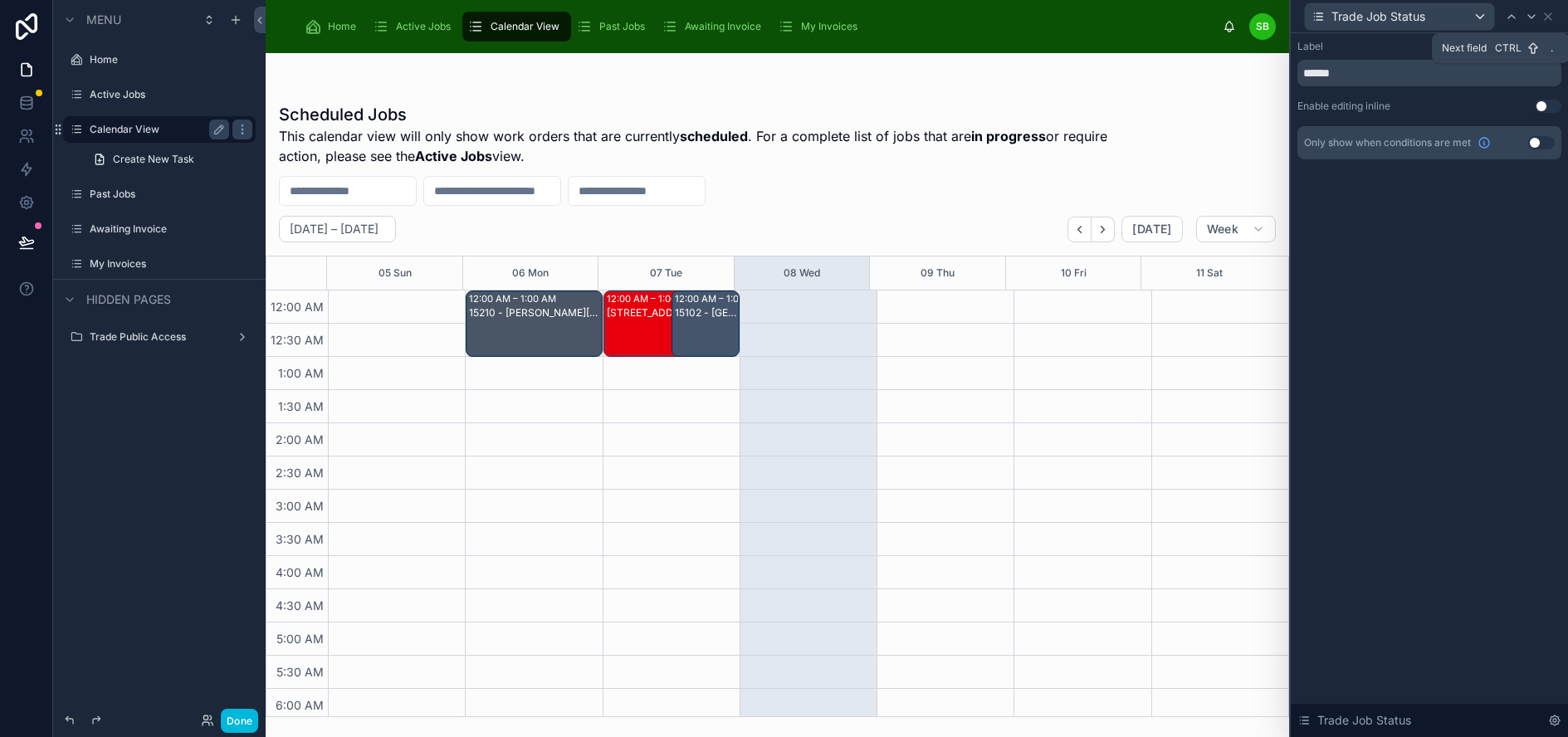
click at [1538, 18] on icon at bounding box center [1531, 16] width 14 height 14
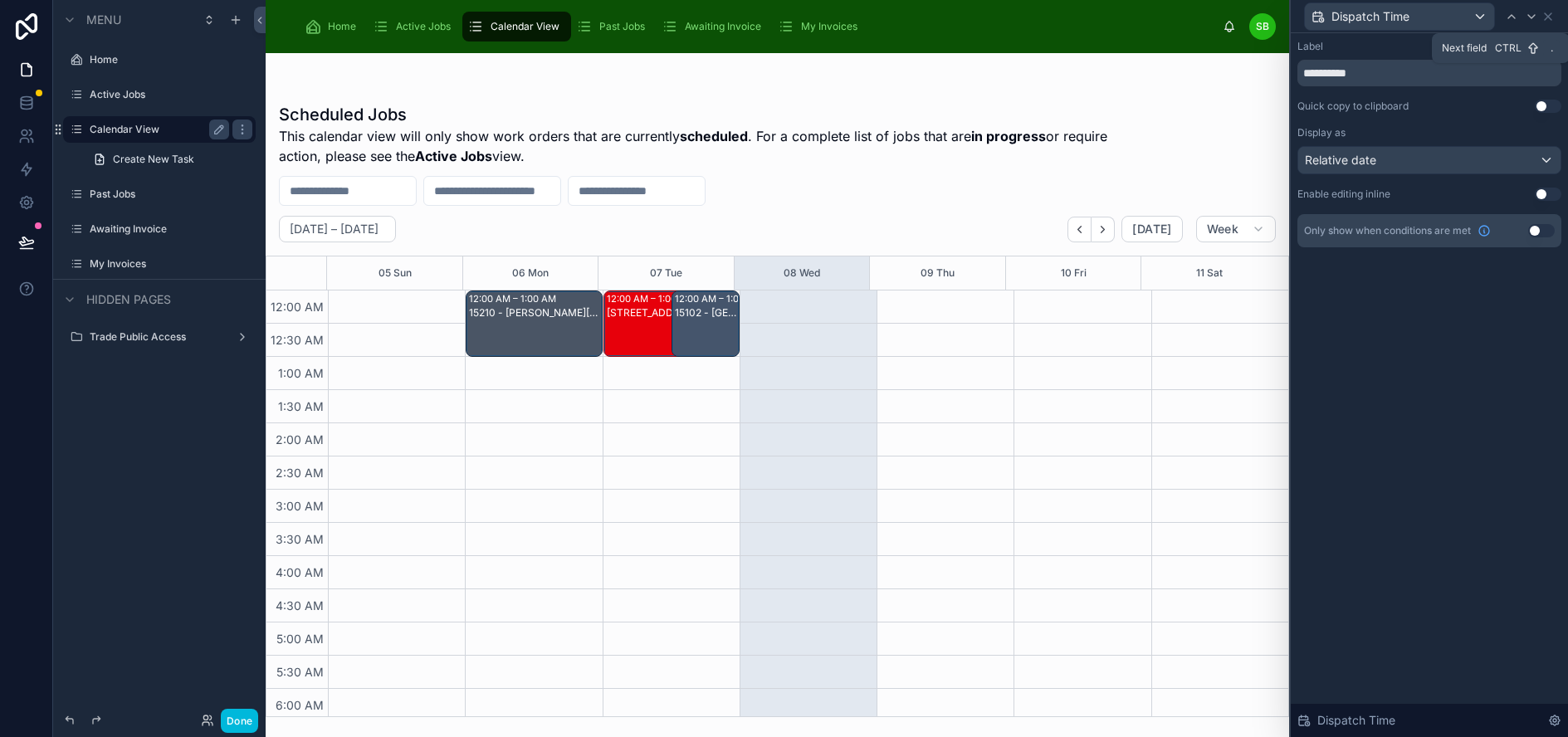
click at [1538, 18] on icon at bounding box center [1531, 16] width 14 height 14
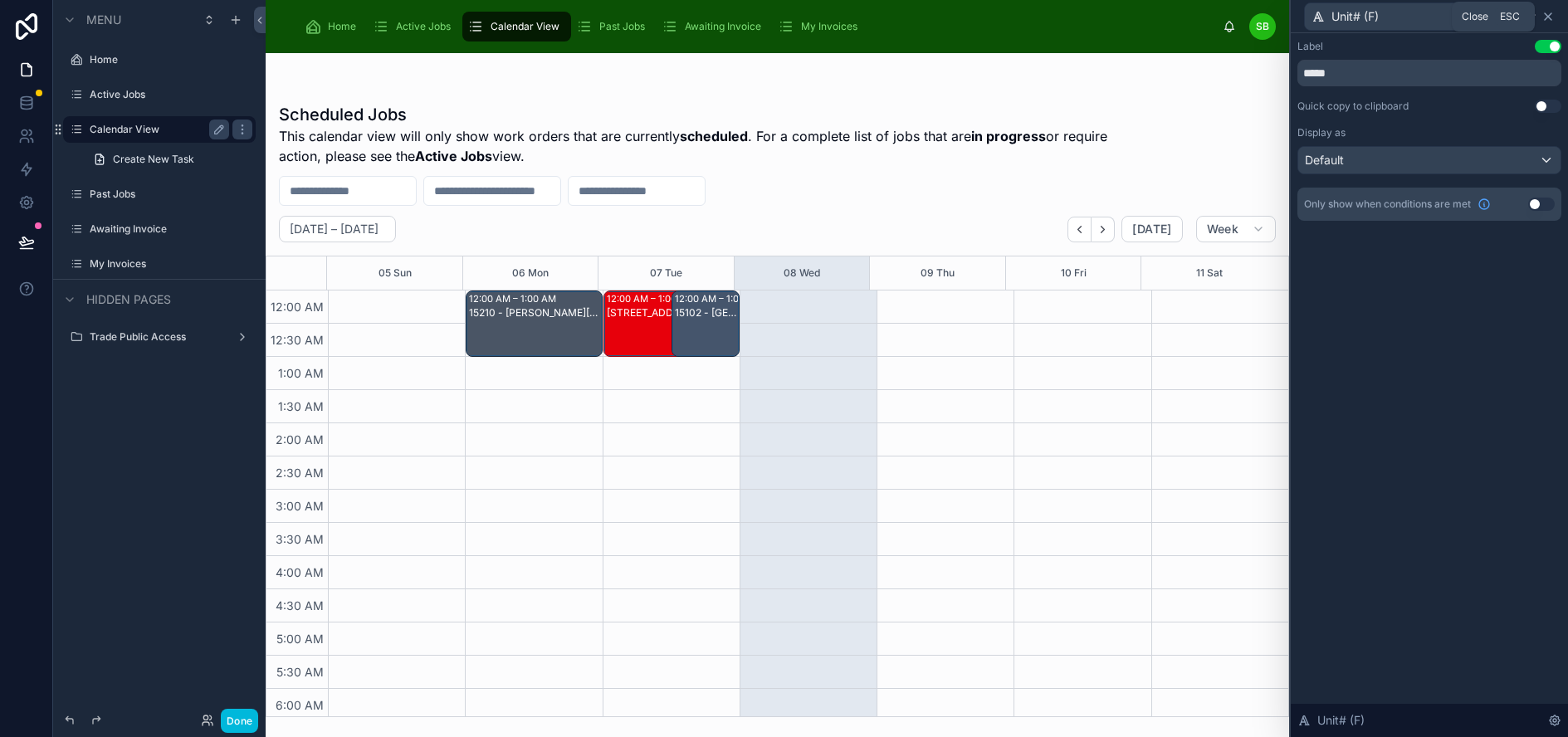
click at [1552, 18] on icon at bounding box center [1547, 16] width 6 height 6
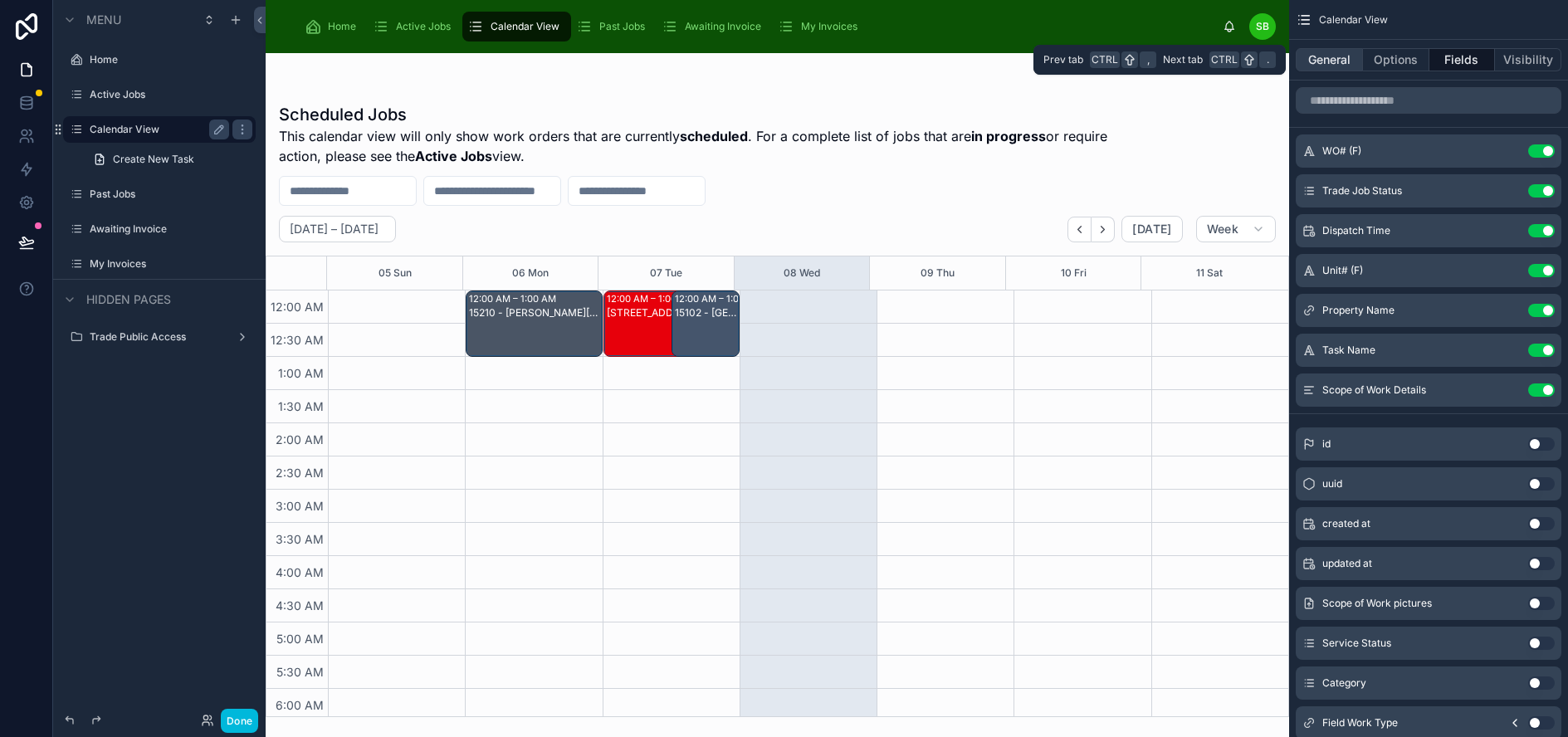
click at [1343, 58] on button "General" at bounding box center [1329, 60] width 67 height 24
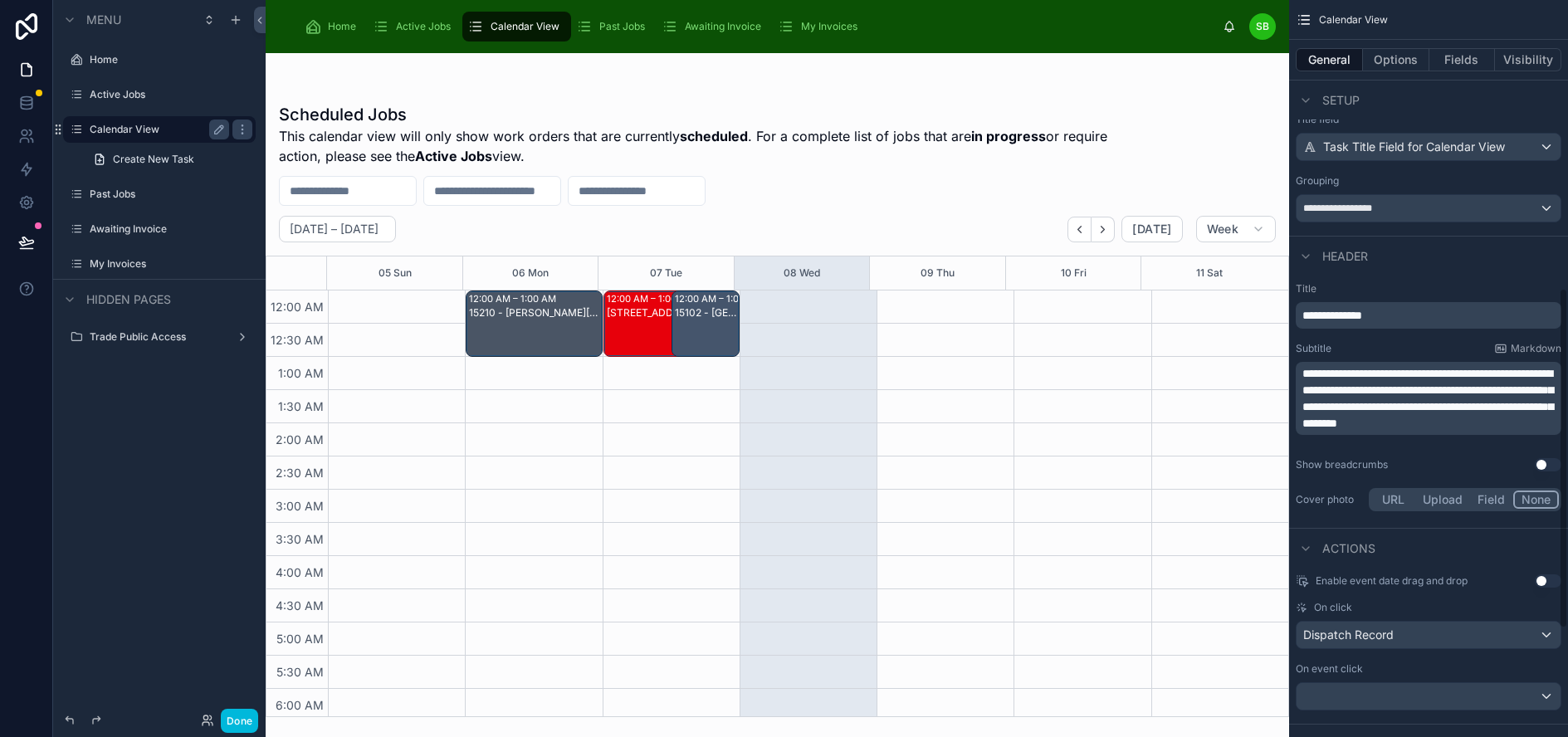
scroll to position [663, 0]
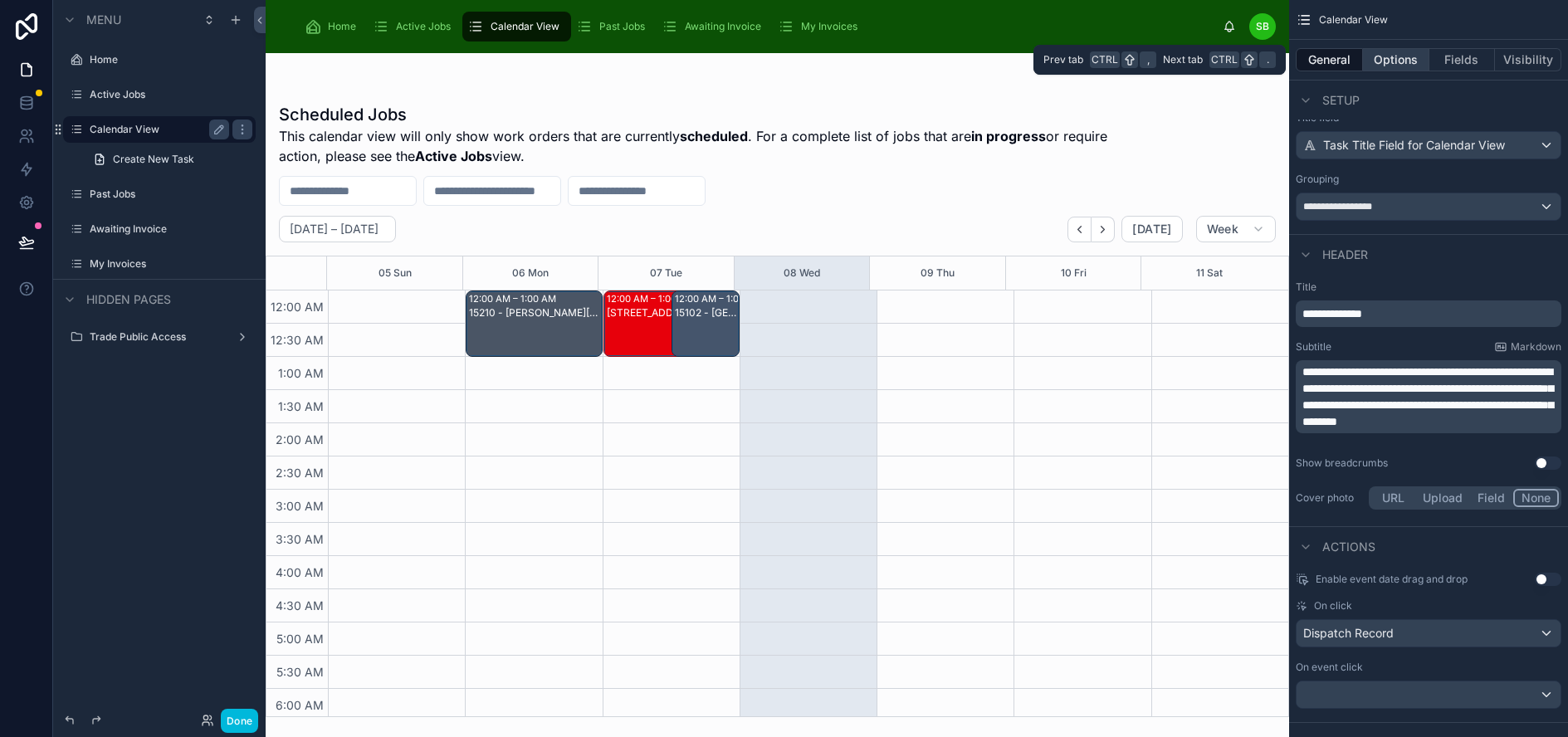
click at [1412, 56] on button "Options" at bounding box center [1395, 60] width 66 height 24
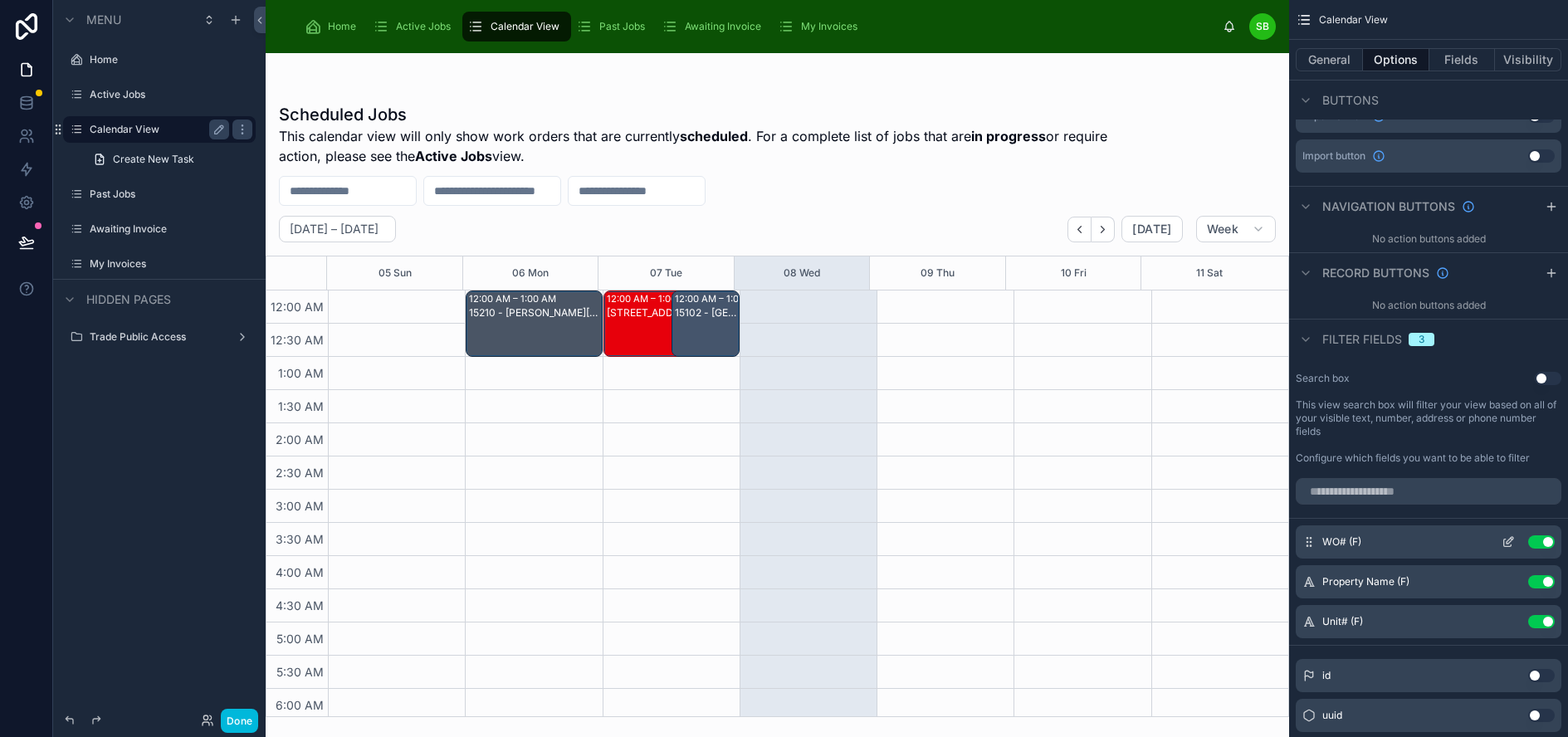
click at [1514, 545] on icon "scrollable content" at bounding box center [1508, 542] width 14 height 14
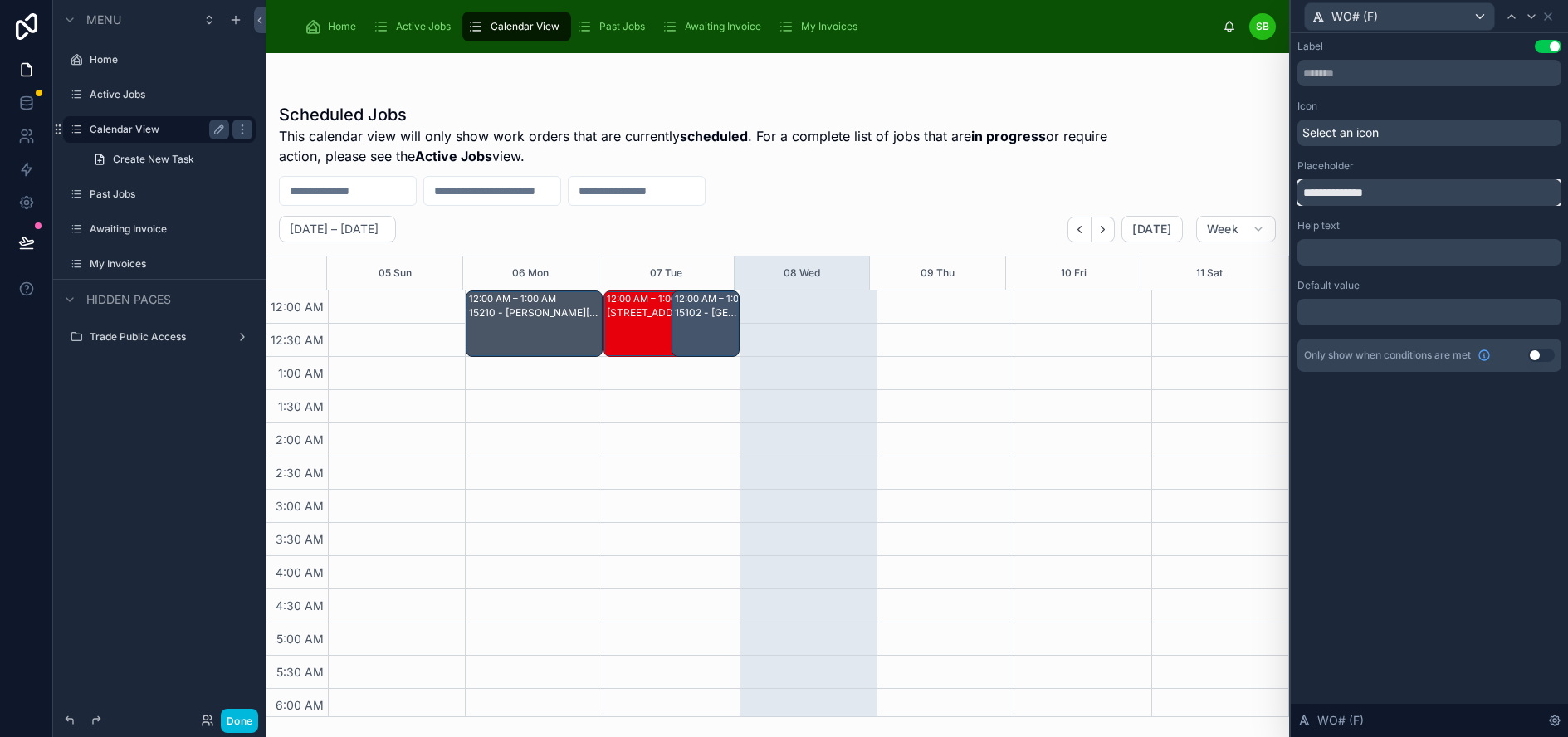
click at [1435, 189] on input "**********" at bounding box center [1429, 192] width 264 height 26
type input "**********"
click at [1538, 11] on icon at bounding box center [1531, 16] width 14 height 14
click at [1476, 202] on input "**********" at bounding box center [1429, 192] width 264 height 26
type input "**********"
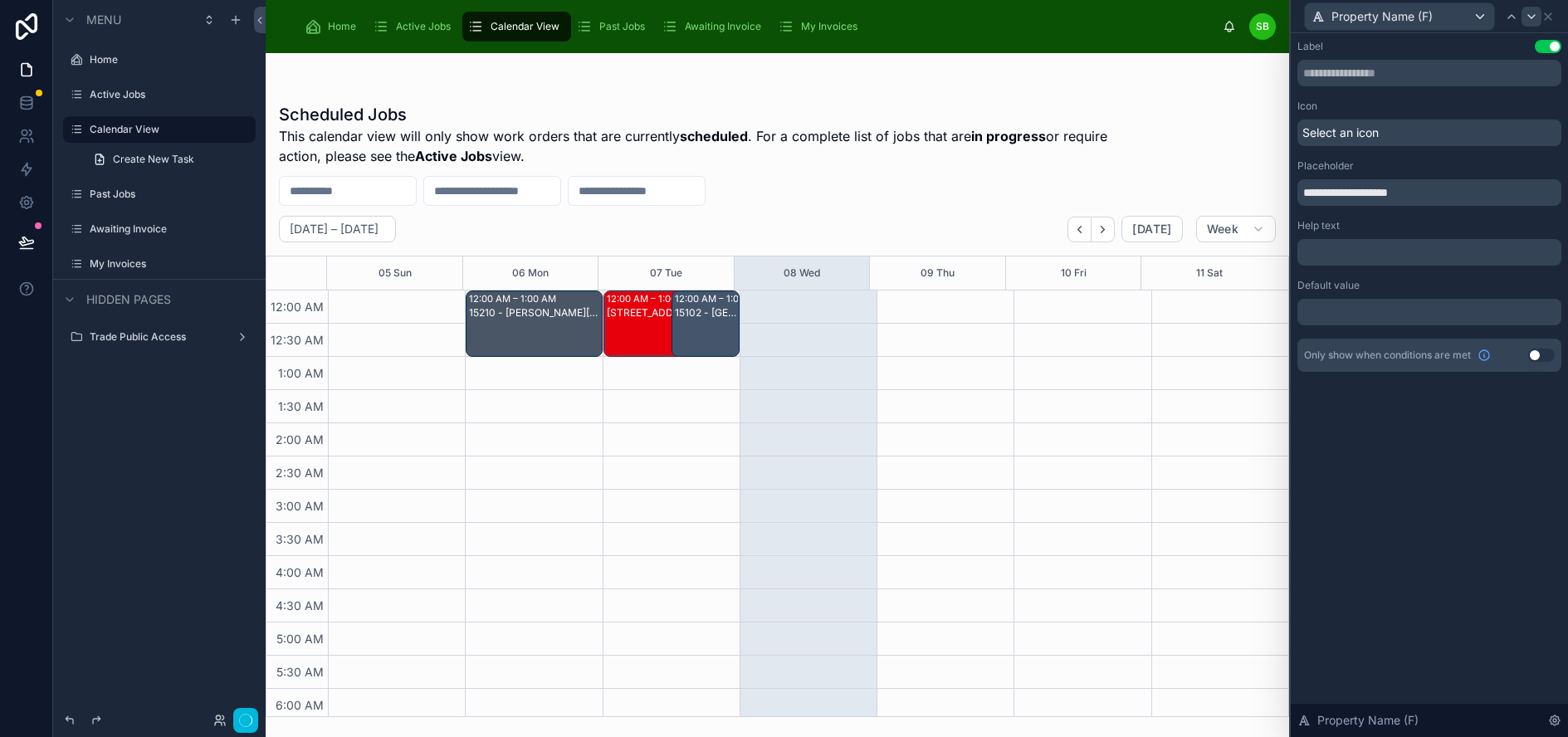
click at [1538, 13] on icon at bounding box center [1531, 16] width 14 height 14
click at [1455, 194] on input "**********" at bounding box center [1429, 192] width 264 height 26
type input "**********"
click at [1538, 19] on icon at bounding box center [1531, 16] width 14 height 14
click at [1554, 18] on icon at bounding box center [1548, 16] width 14 height 14
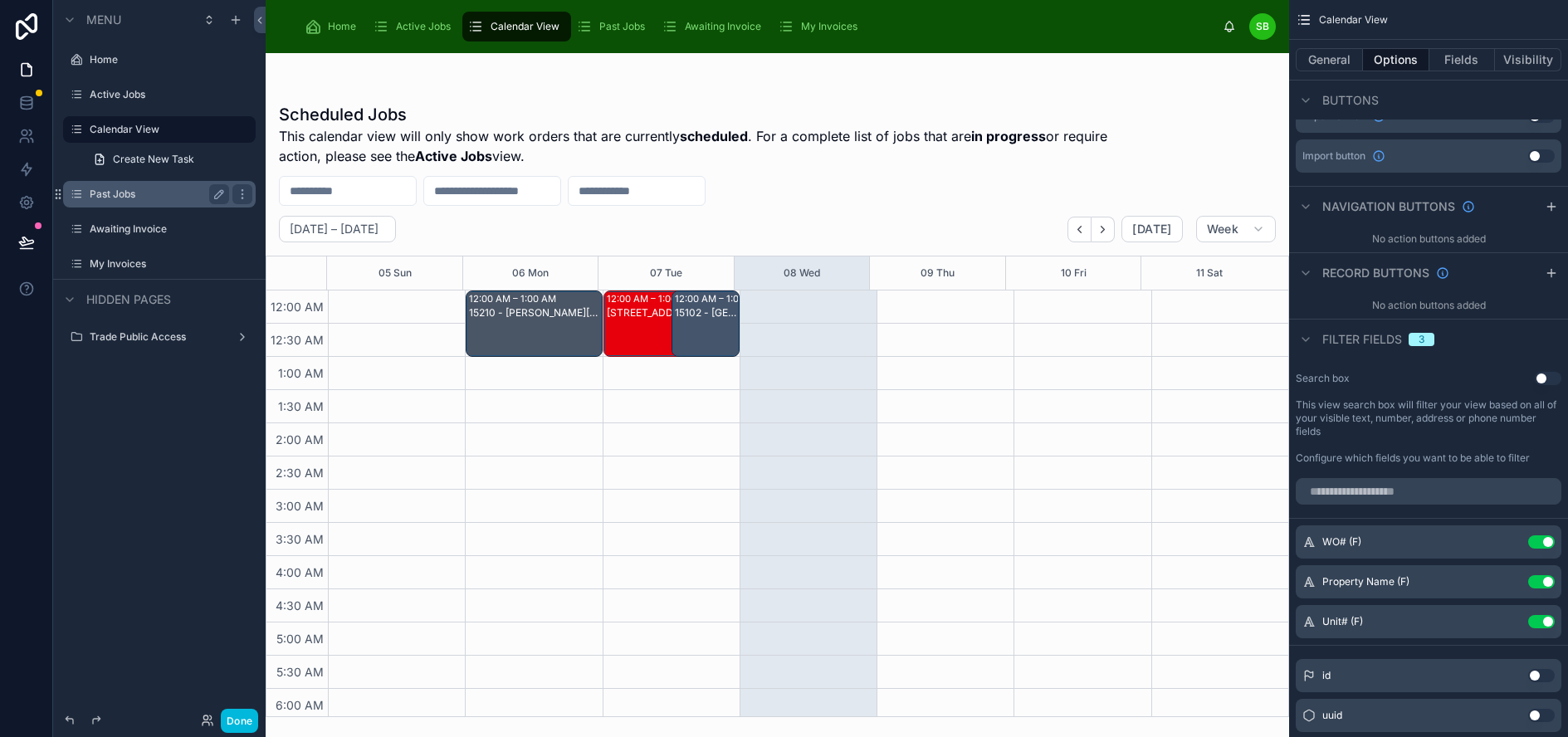
click at [106, 196] on label "Past Jobs" at bounding box center [156, 194] width 133 height 14
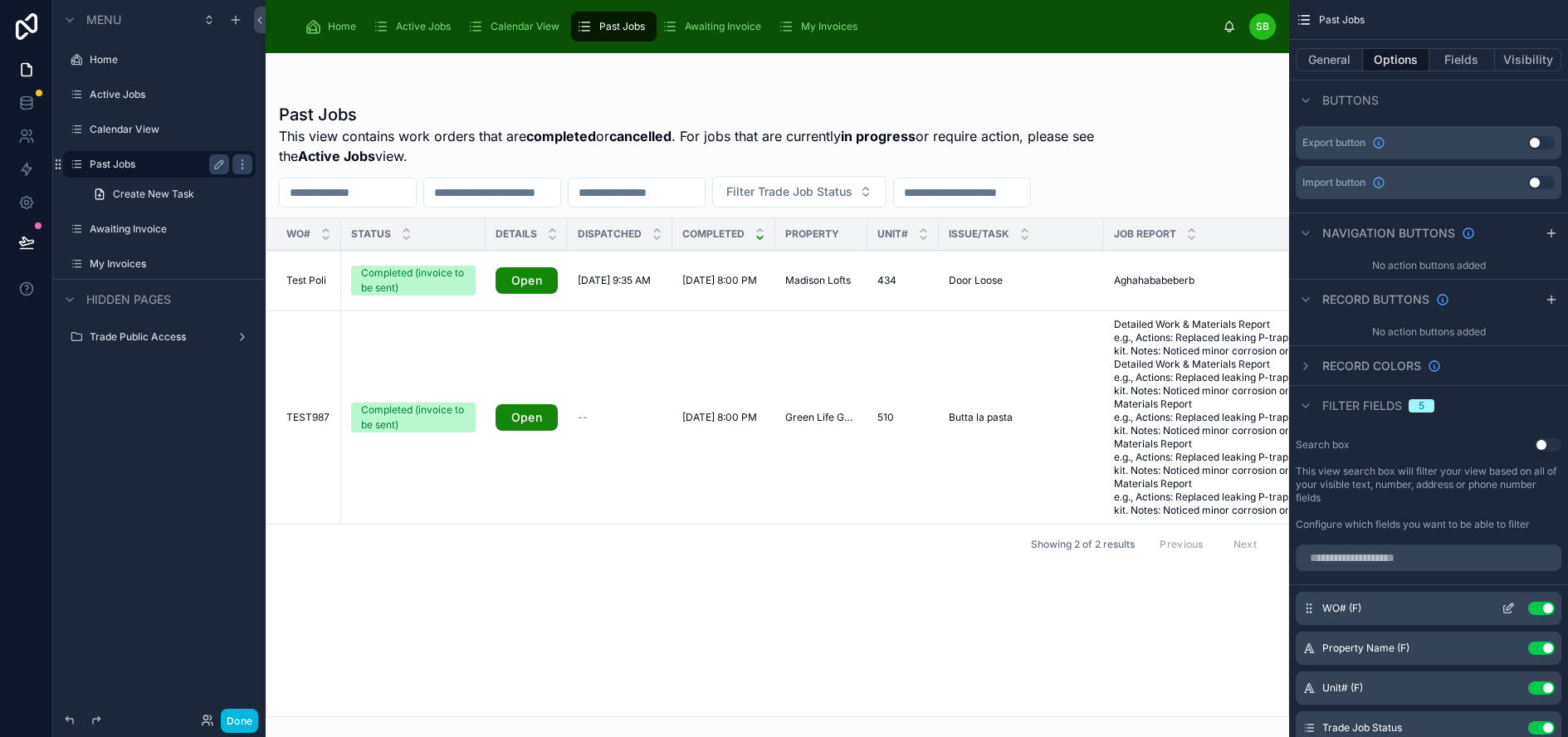
click at [1514, 609] on icon "scrollable content" at bounding box center [1508, 608] width 14 height 14
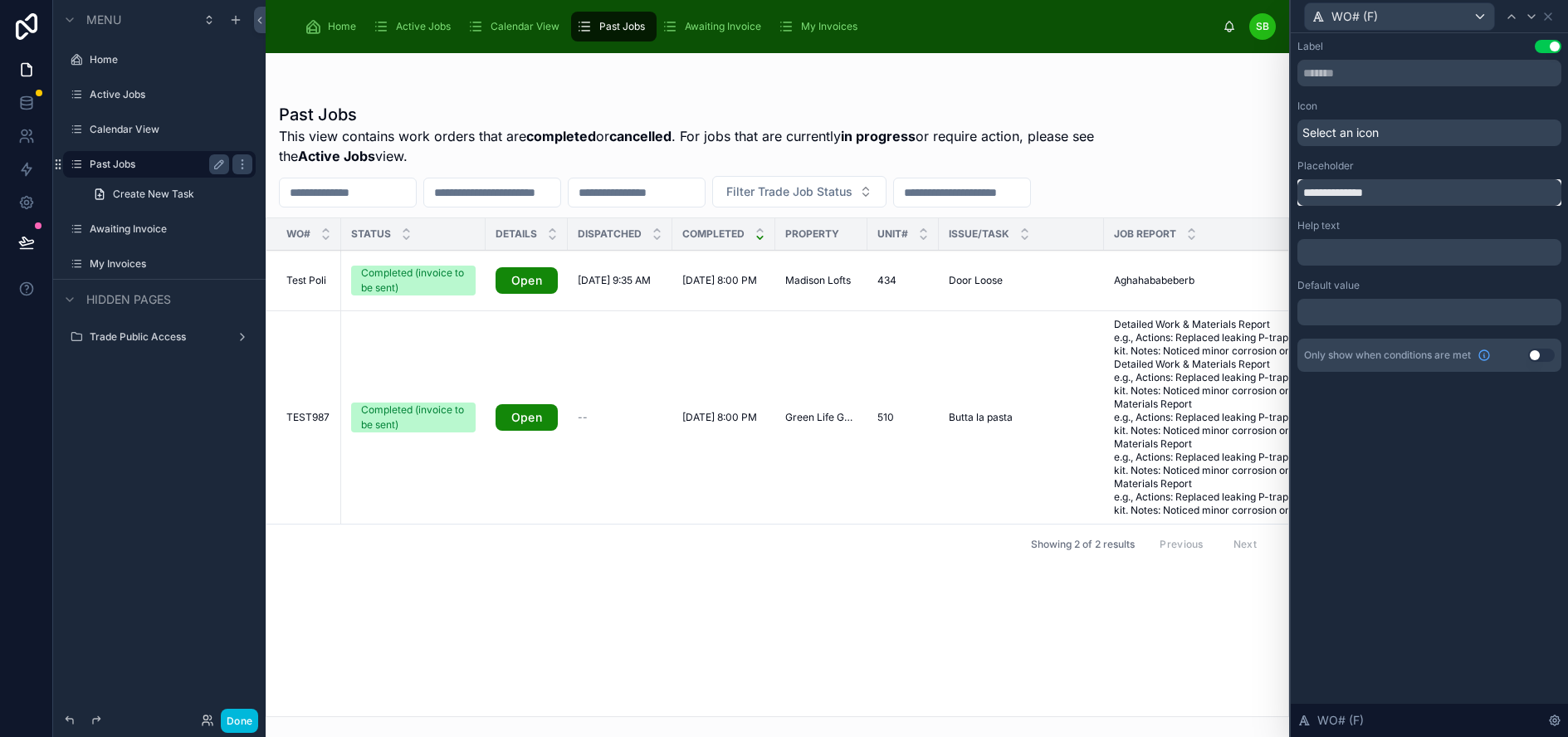
click at [1431, 196] on input "**********" at bounding box center [1429, 192] width 264 height 26
type input "**********"
click at [1538, 15] on icon at bounding box center [1531, 16] width 14 height 14
click at [1491, 192] on input "**********" at bounding box center [1429, 192] width 264 height 26
type input "**********"
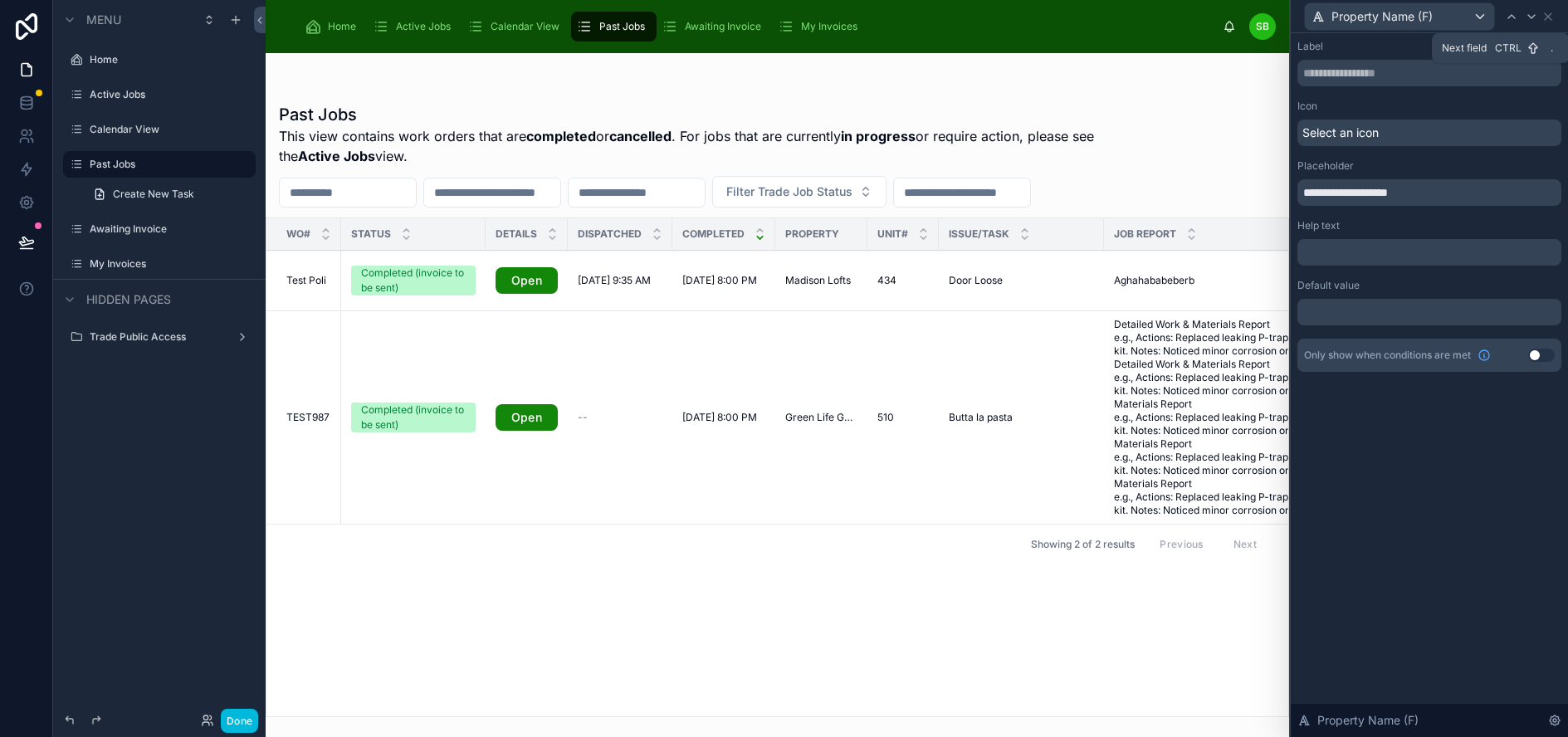
click at [1538, 15] on icon at bounding box center [1531, 16] width 14 height 14
click at [1457, 190] on input "**********" at bounding box center [1429, 192] width 264 height 26
type input "**********"
click at [1538, 12] on icon at bounding box center [1531, 16] width 14 height 14
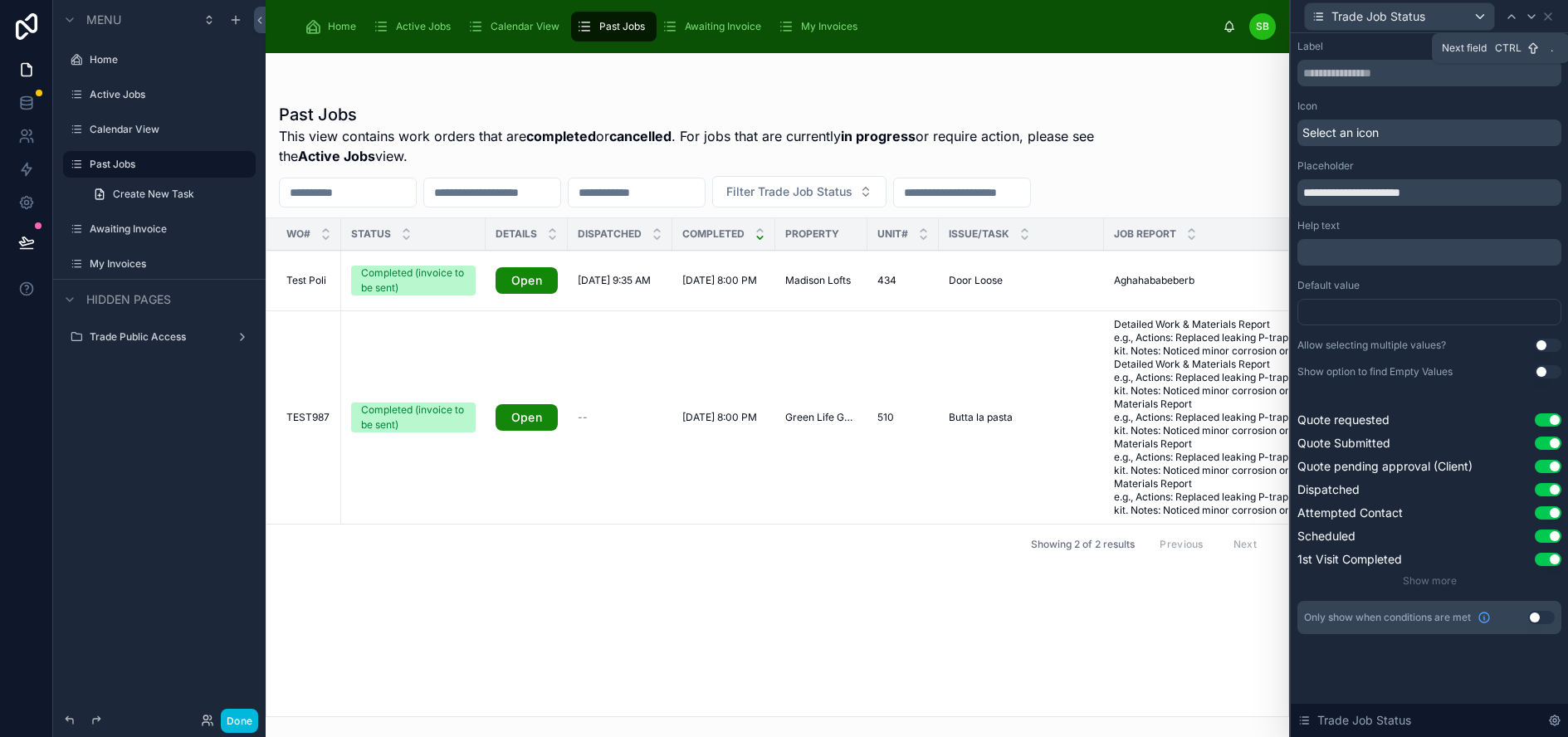
click at [1538, 15] on icon at bounding box center [1531, 16] width 14 height 14
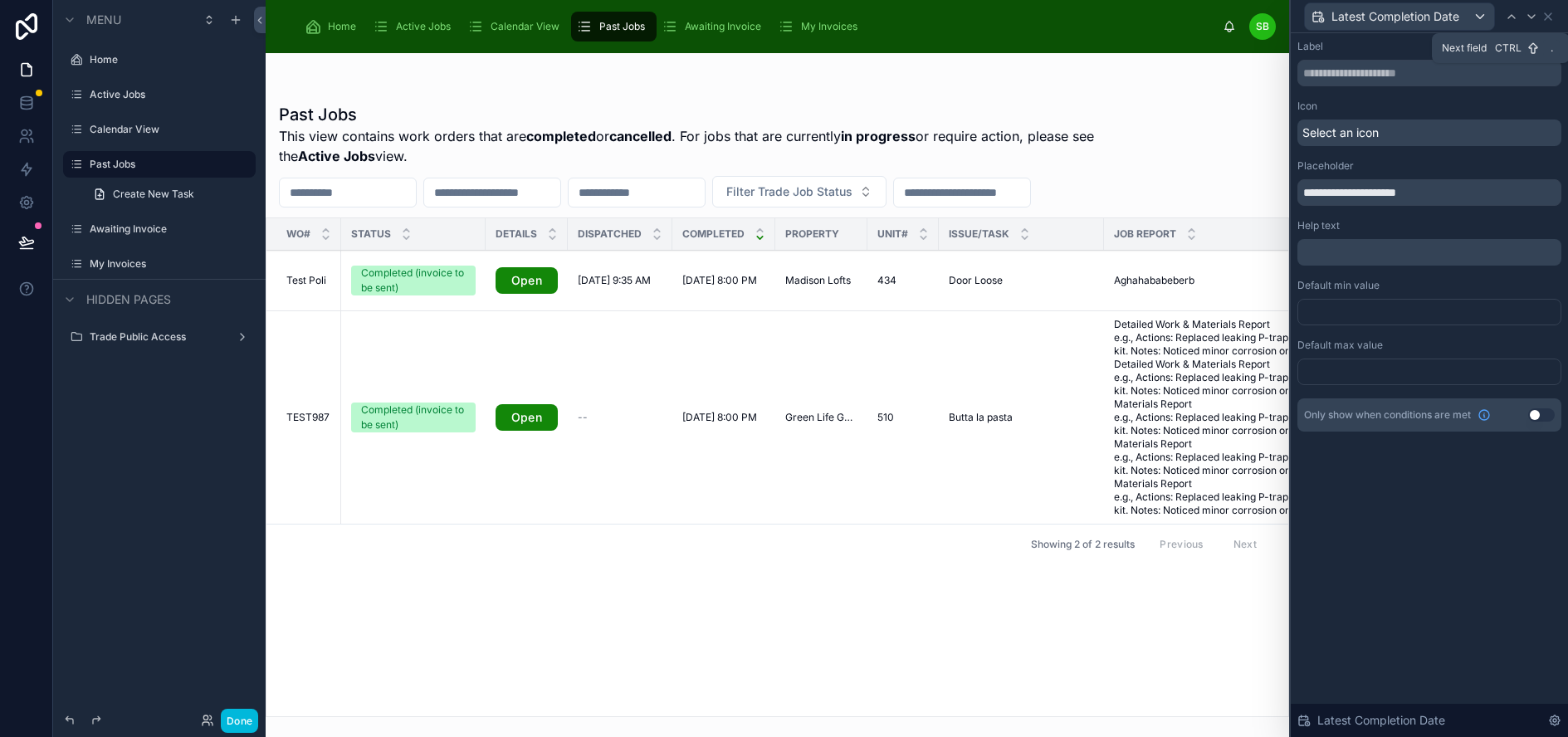
click at [1534, 15] on icon at bounding box center [1531, 16] width 6 height 4
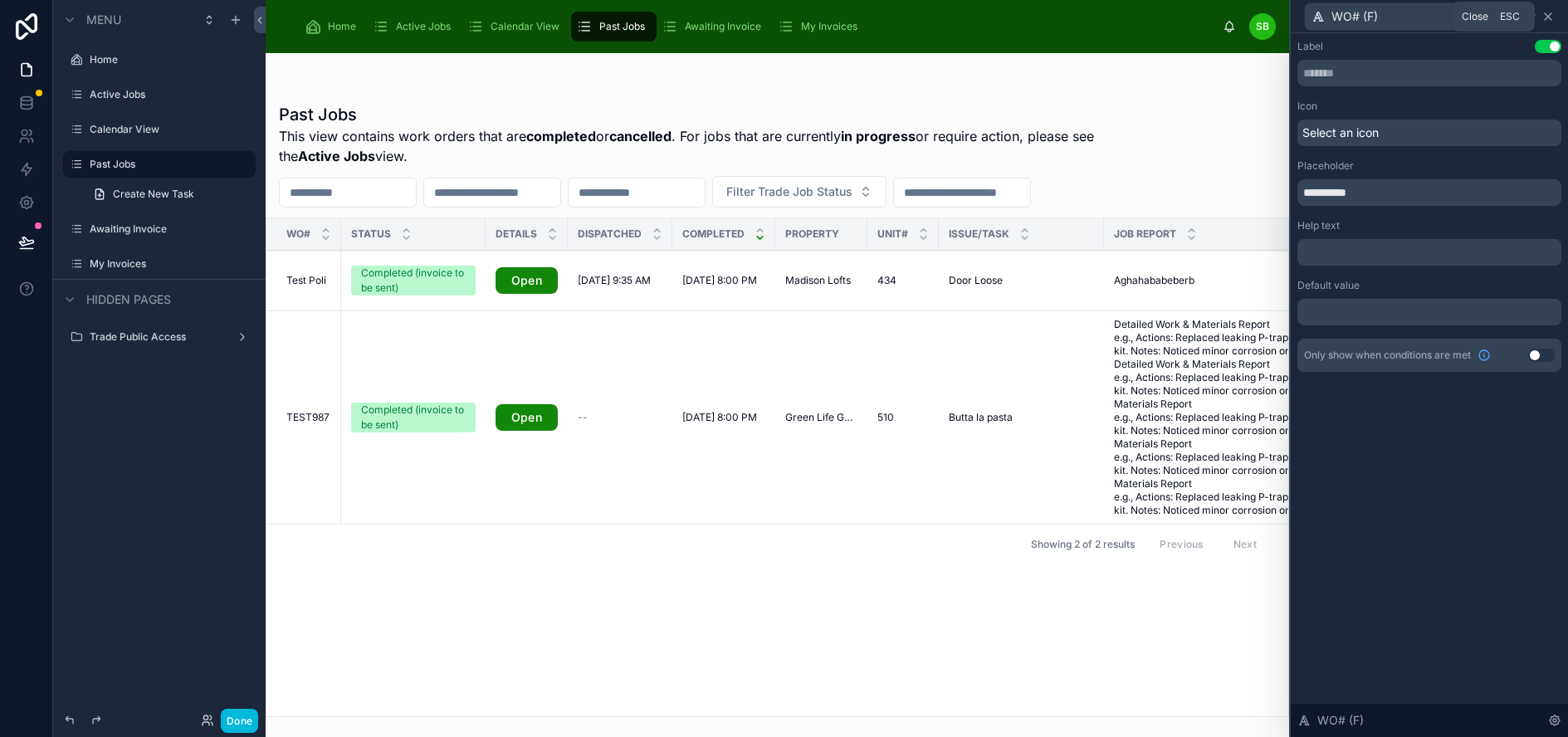
click at [1554, 20] on icon at bounding box center [1548, 16] width 14 height 14
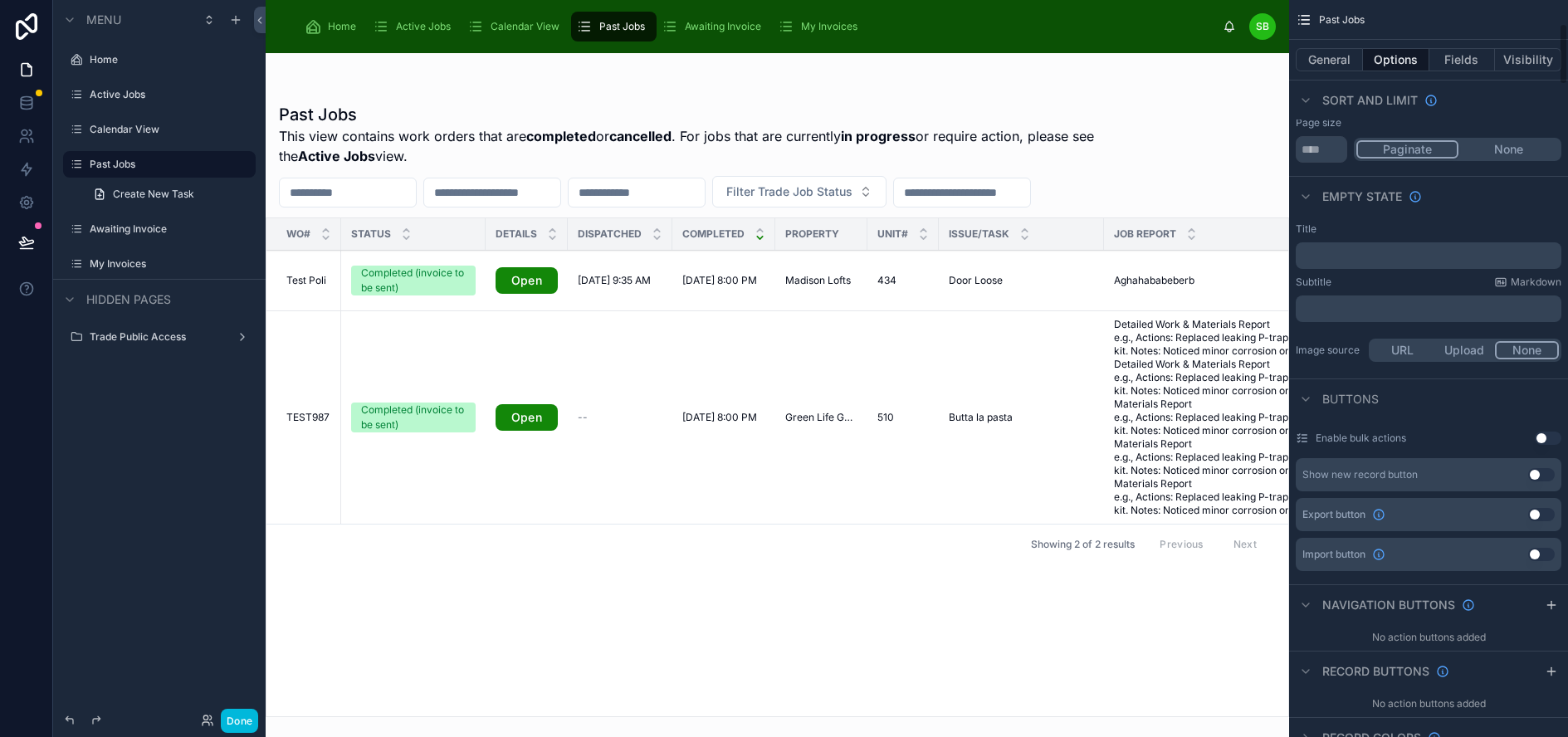
scroll to position [249, 0]
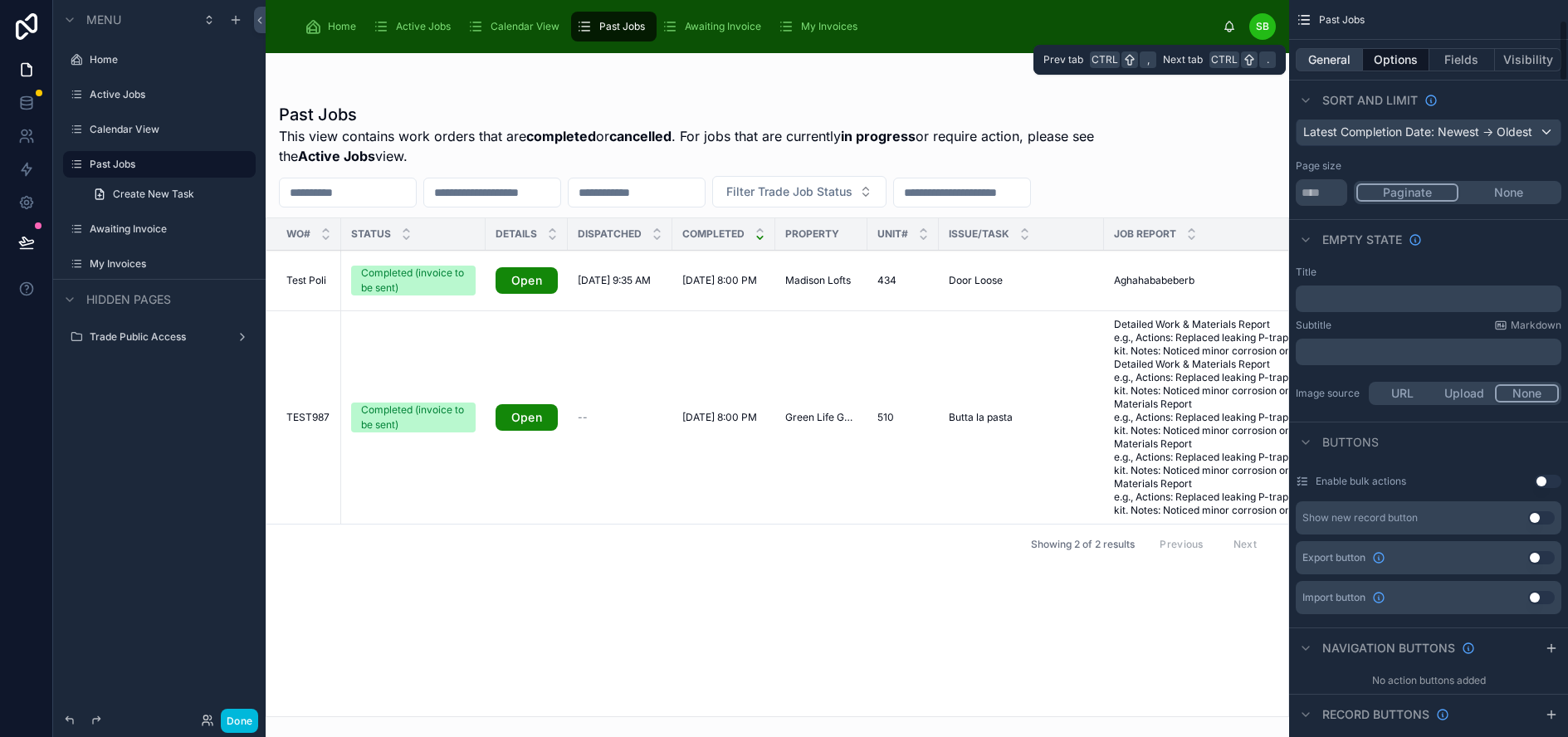
click at [1350, 57] on button "General" at bounding box center [1329, 60] width 67 height 24
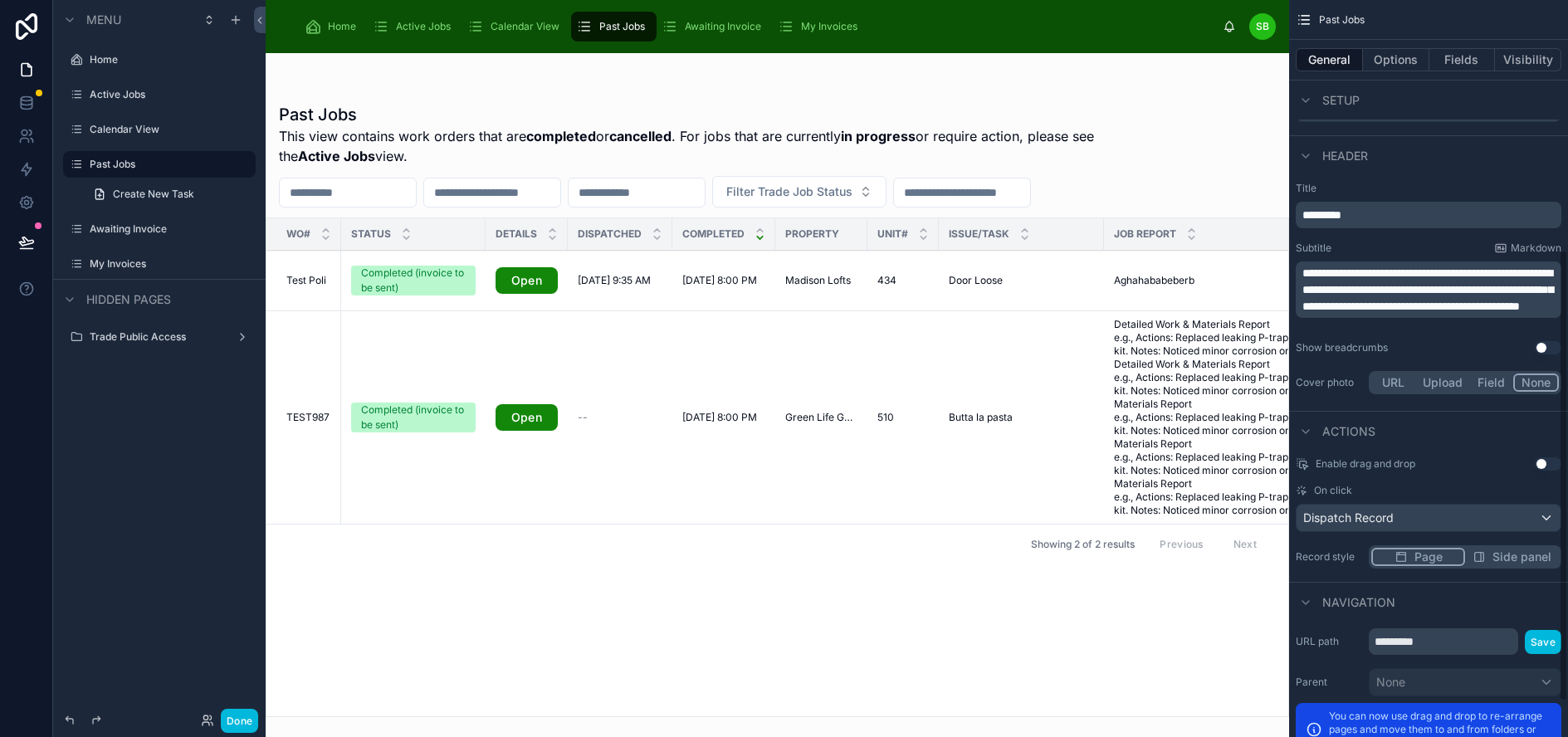
scroll to position [415, 0]
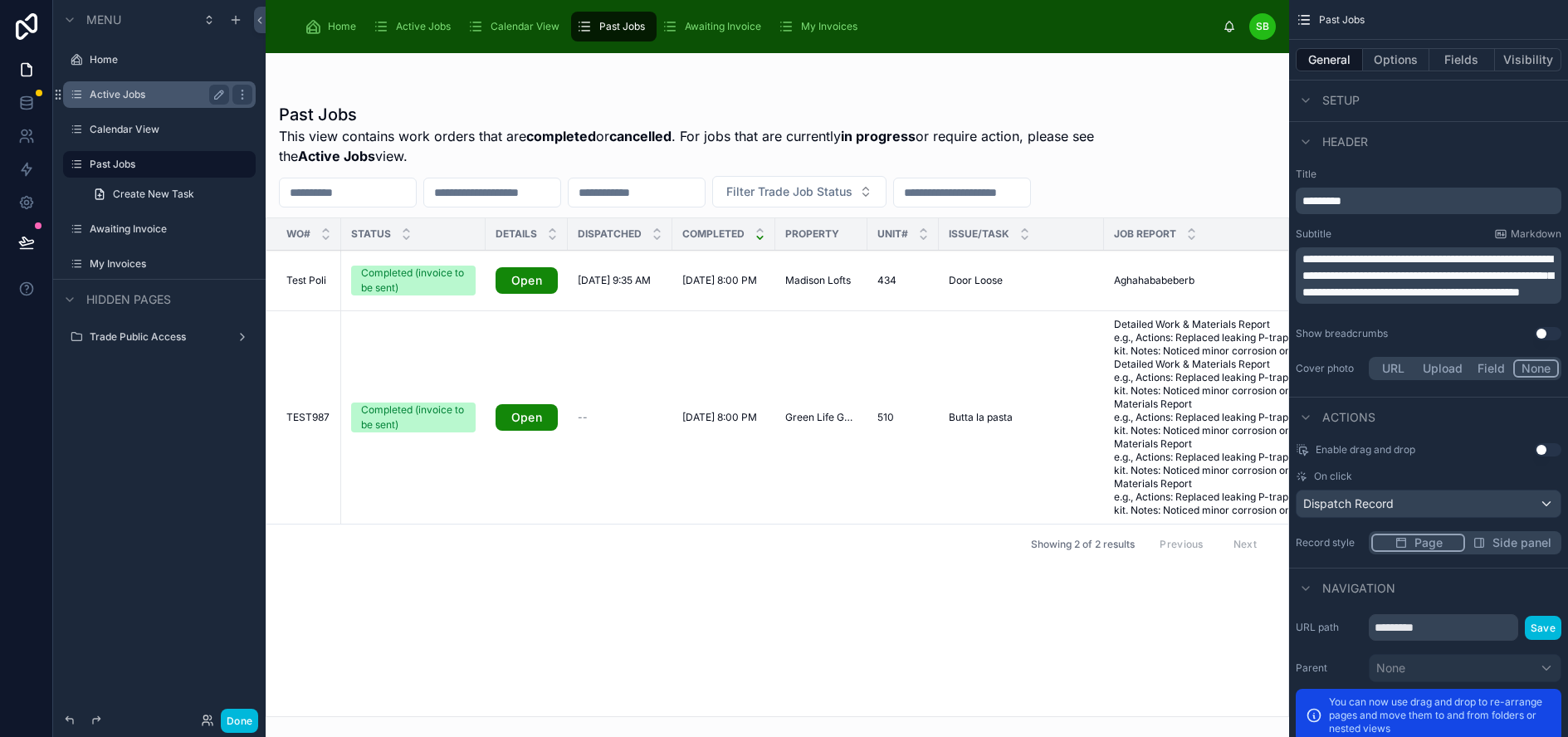
click at [103, 102] on div "Active Jobs" at bounding box center [160, 94] width 140 height 20
click at [126, 93] on label "Active Jobs" at bounding box center [156, 94] width 133 height 14
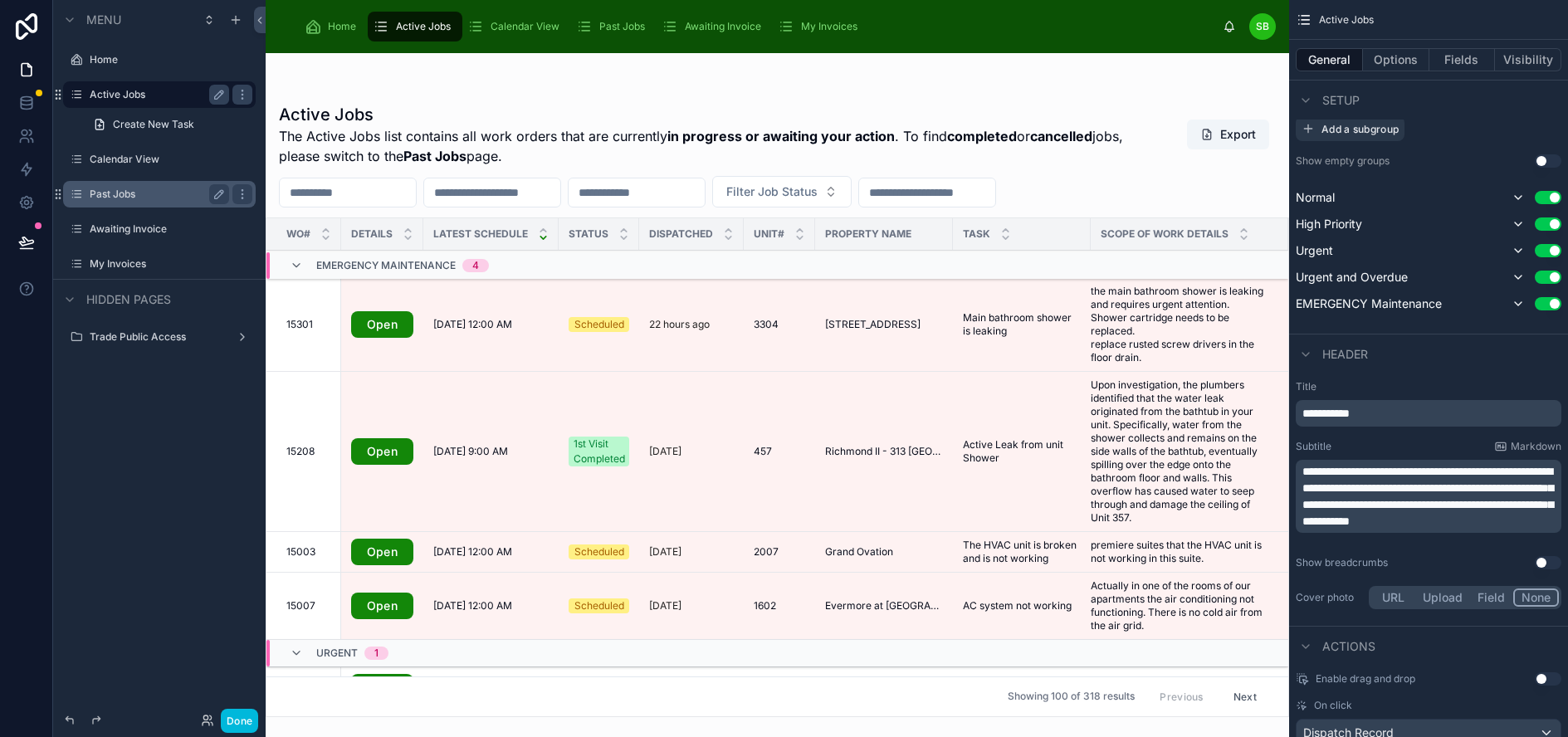
click at [127, 192] on label "Past Jobs" at bounding box center [156, 194] width 133 height 14
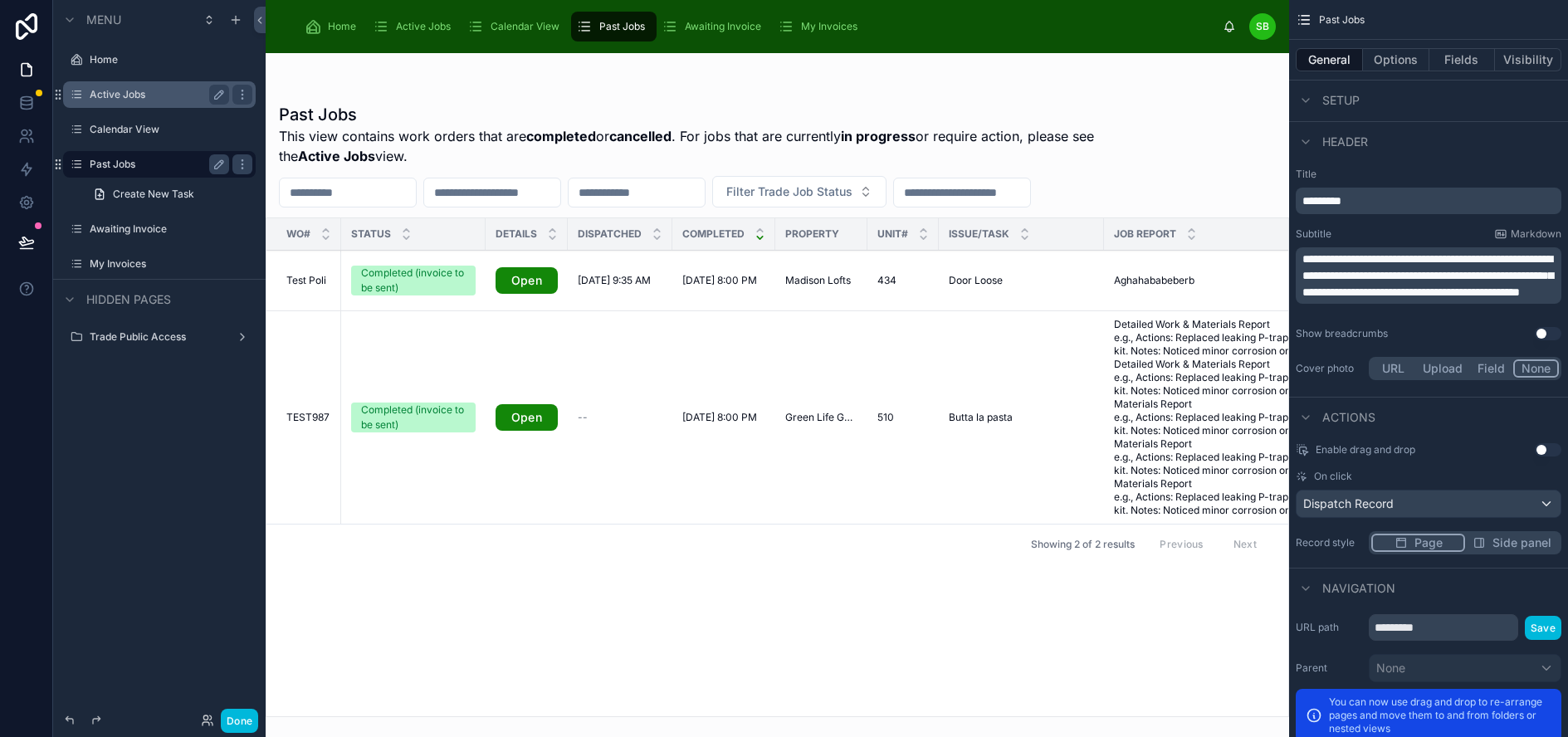
click at [118, 92] on label "Active Jobs" at bounding box center [156, 94] width 133 height 14
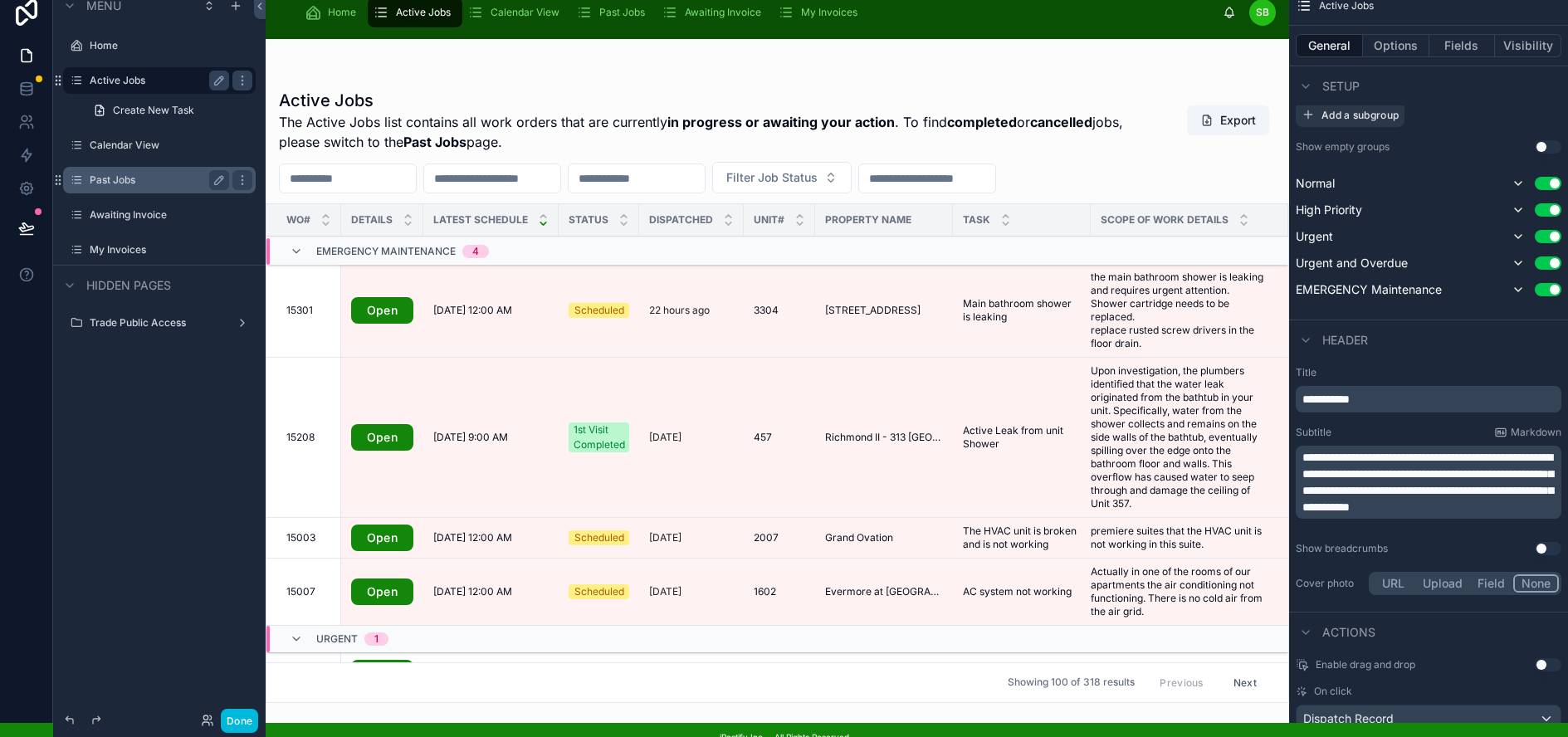
scroll to position [0, 1]
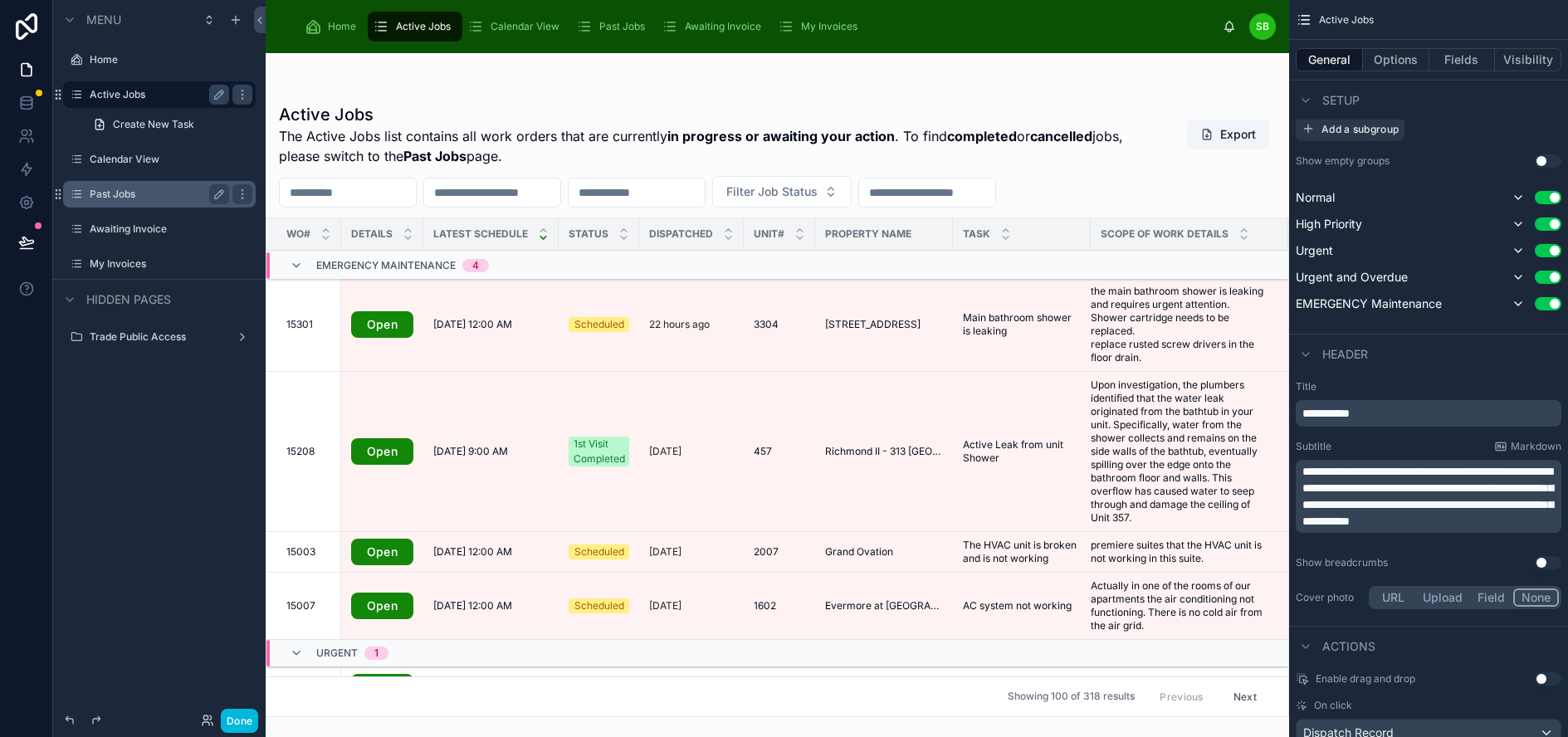
click at [123, 198] on label "Past Jobs" at bounding box center [156, 194] width 133 height 14
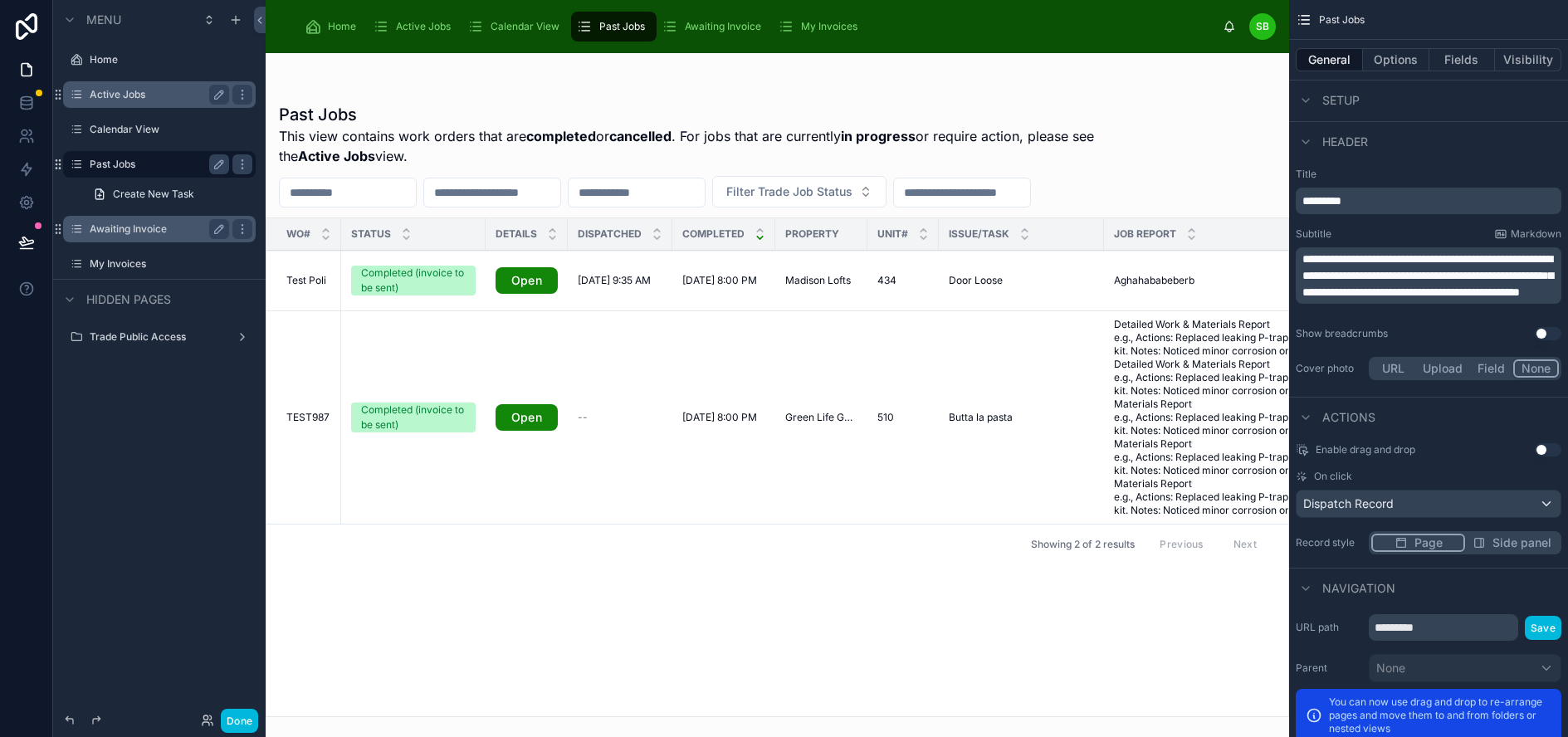
click at [132, 231] on label "Awaiting Invoice" at bounding box center [156, 229] width 133 height 14
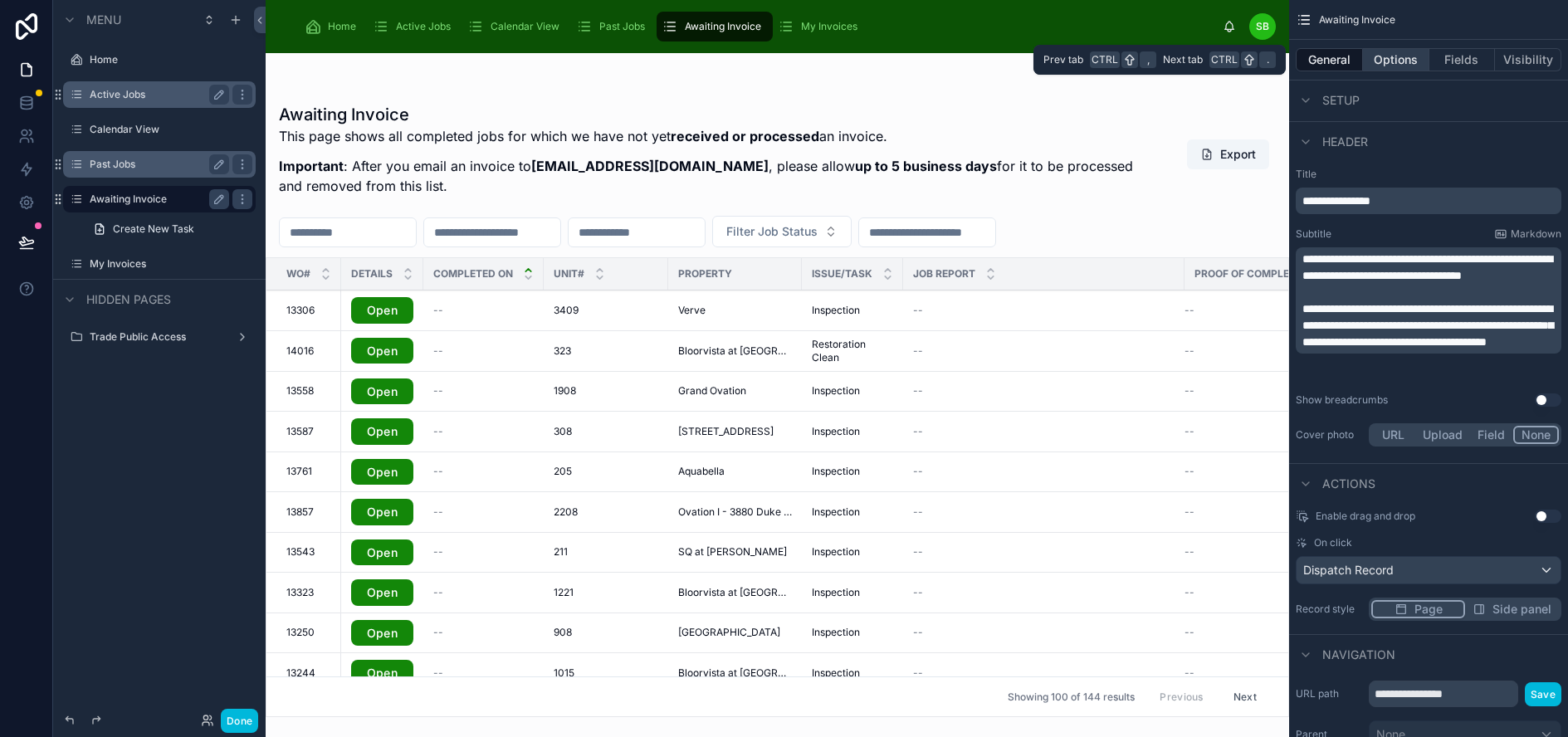
click at [1419, 55] on button "Options" at bounding box center [1395, 60] width 66 height 24
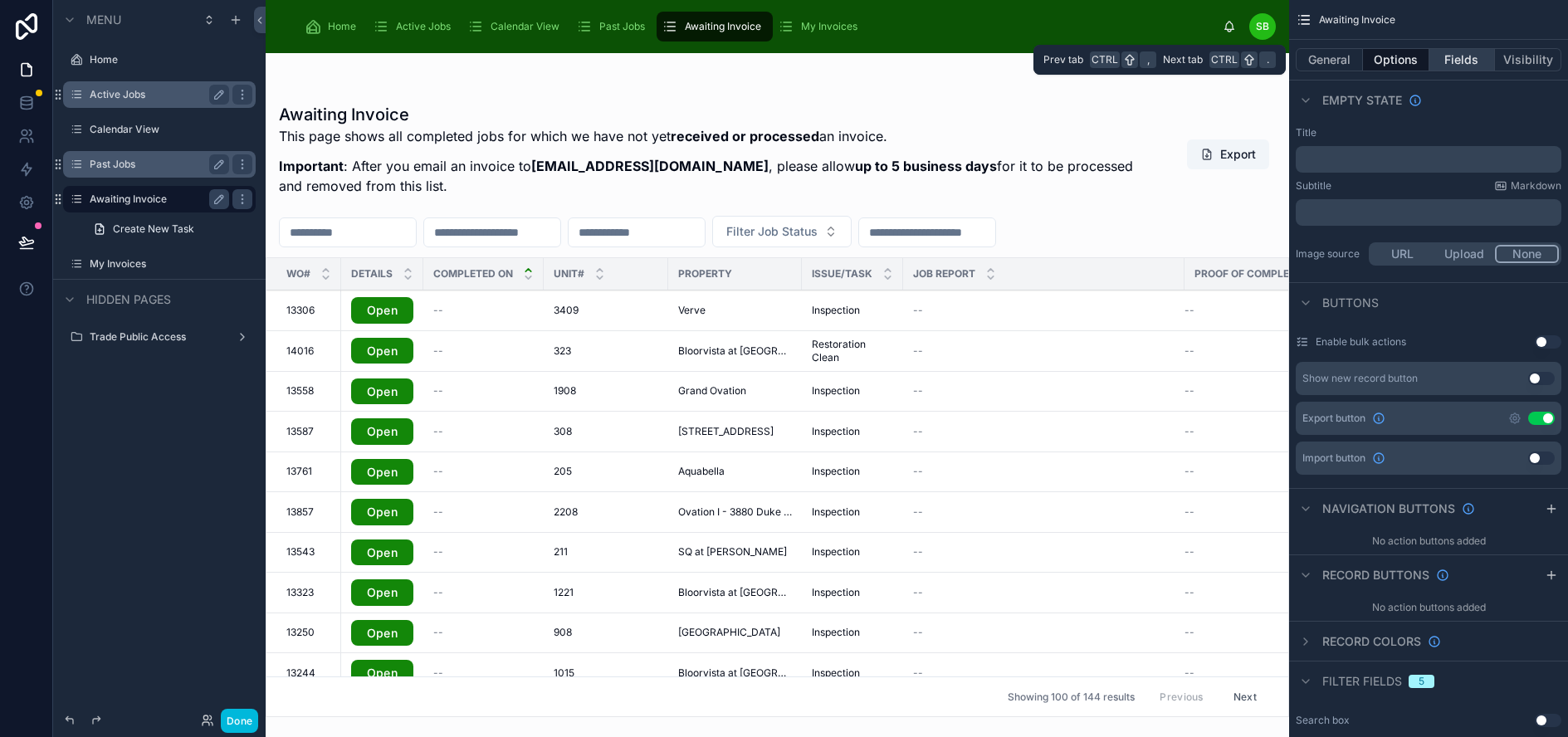
click at [1487, 55] on button "Fields" at bounding box center [1462, 60] width 66 height 24
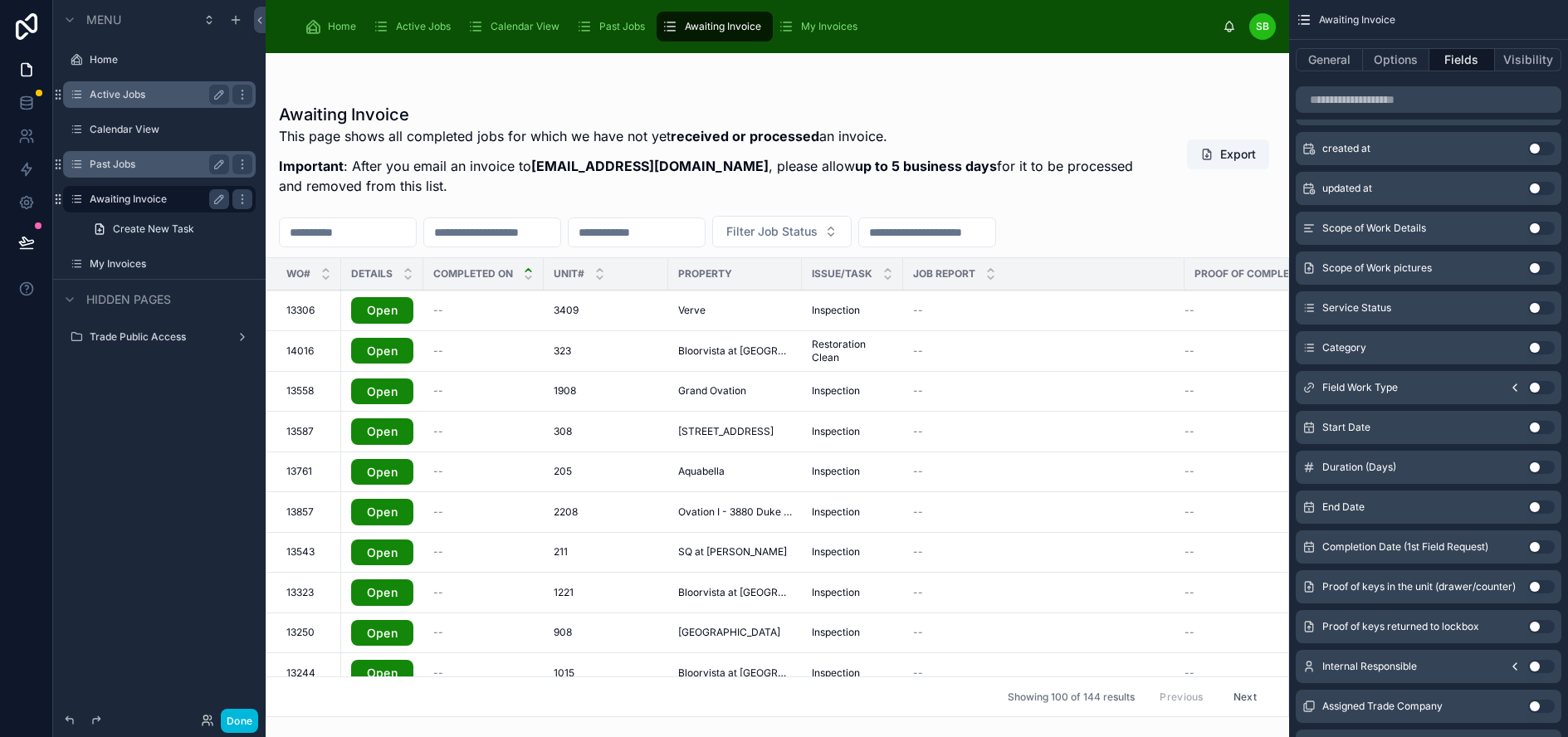
click at [125, 85] on div "Active Jobs" at bounding box center [160, 94] width 140 height 20
click at [127, 91] on label "Active Jobs" at bounding box center [156, 94] width 133 height 14
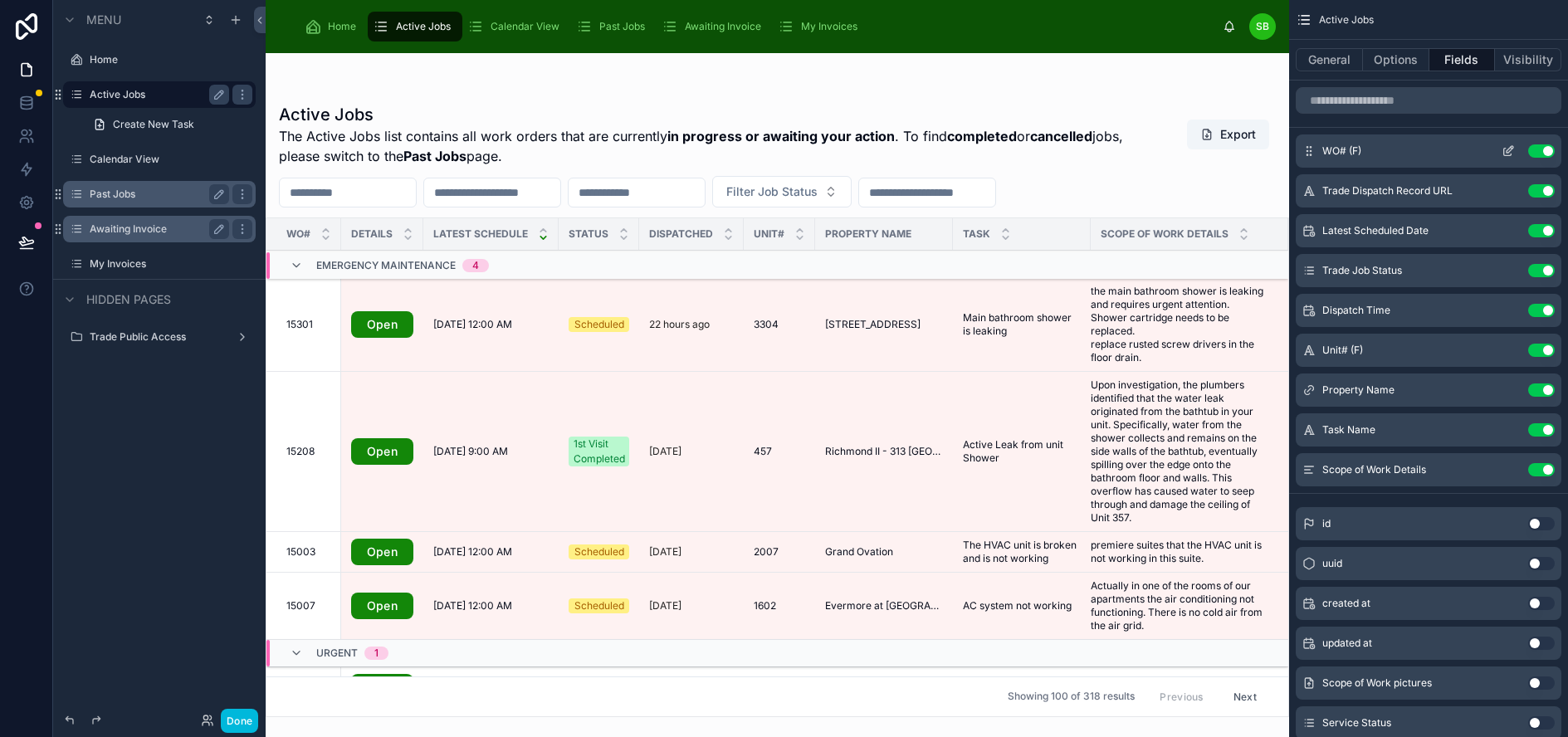
click at [1514, 150] on icon "scrollable content" at bounding box center [1508, 151] width 14 height 14
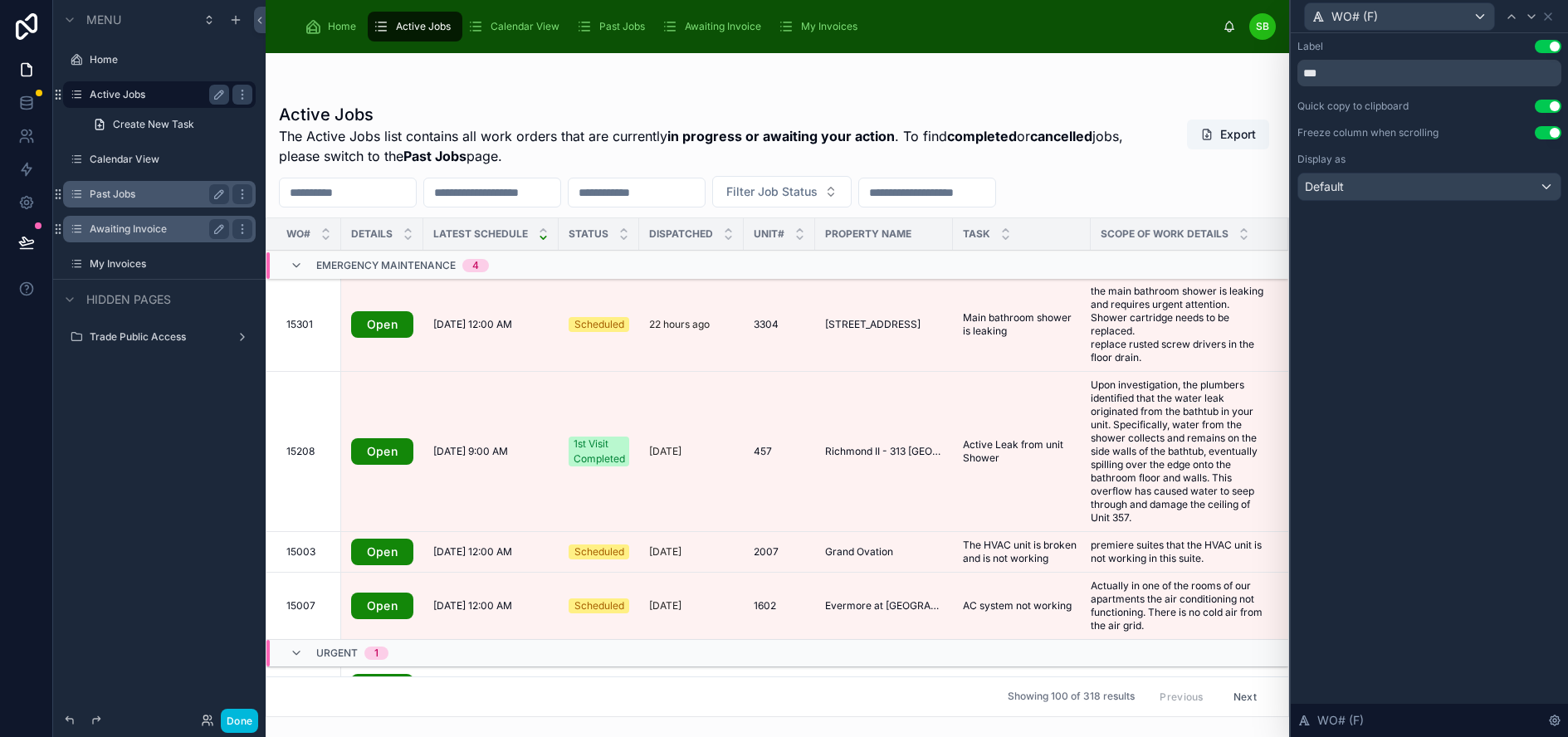
click at [123, 189] on label "Past Jobs" at bounding box center [156, 194] width 133 height 14
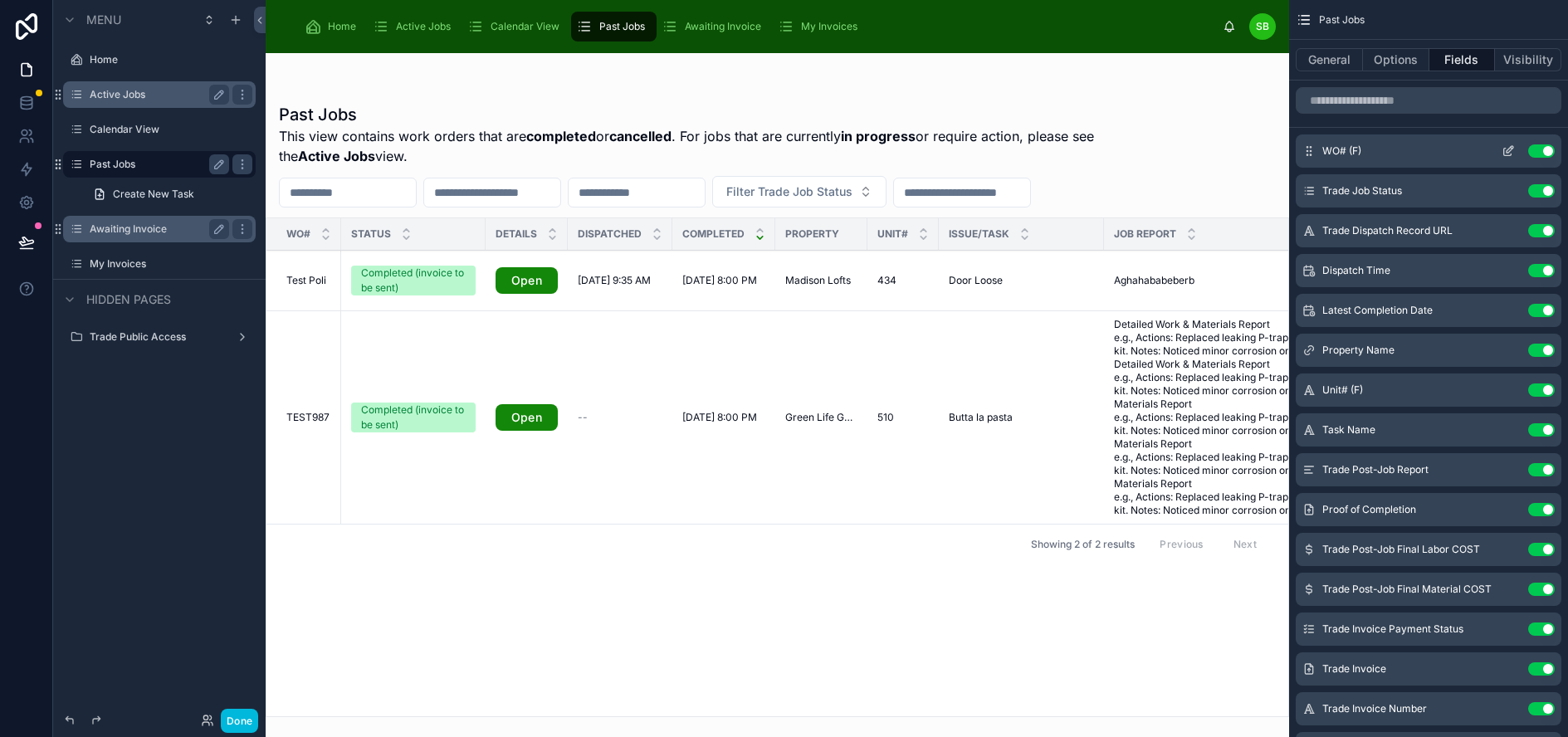
click at [1514, 150] on icon "scrollable content" at bounding box center [1509, 149] width 6 height 6
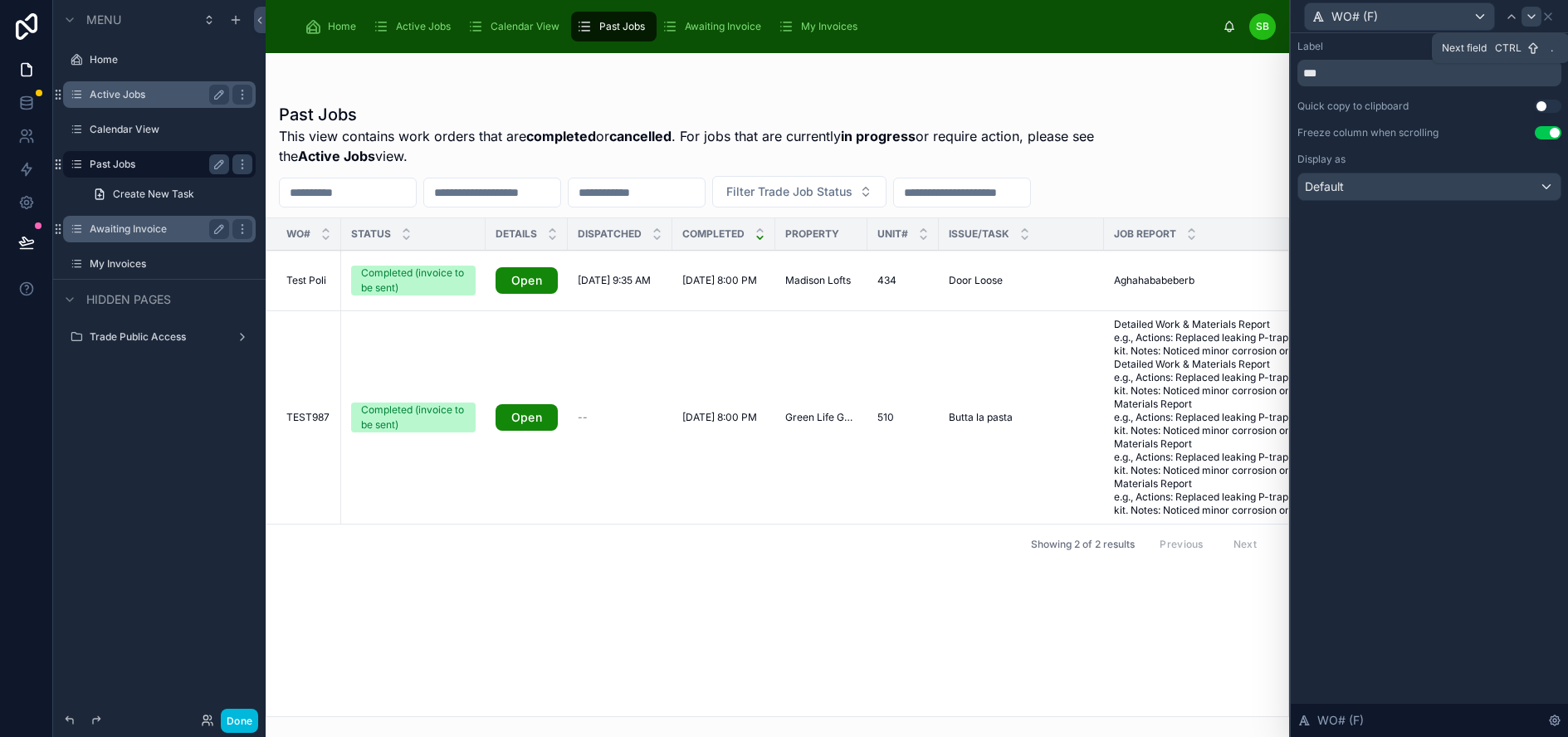
click at [1538, 13] on icon at bounding box center [1531, 16] width 14 height 14
click at [1538, 15] on icon at bounding box center [1531, 16] width 14 height 14
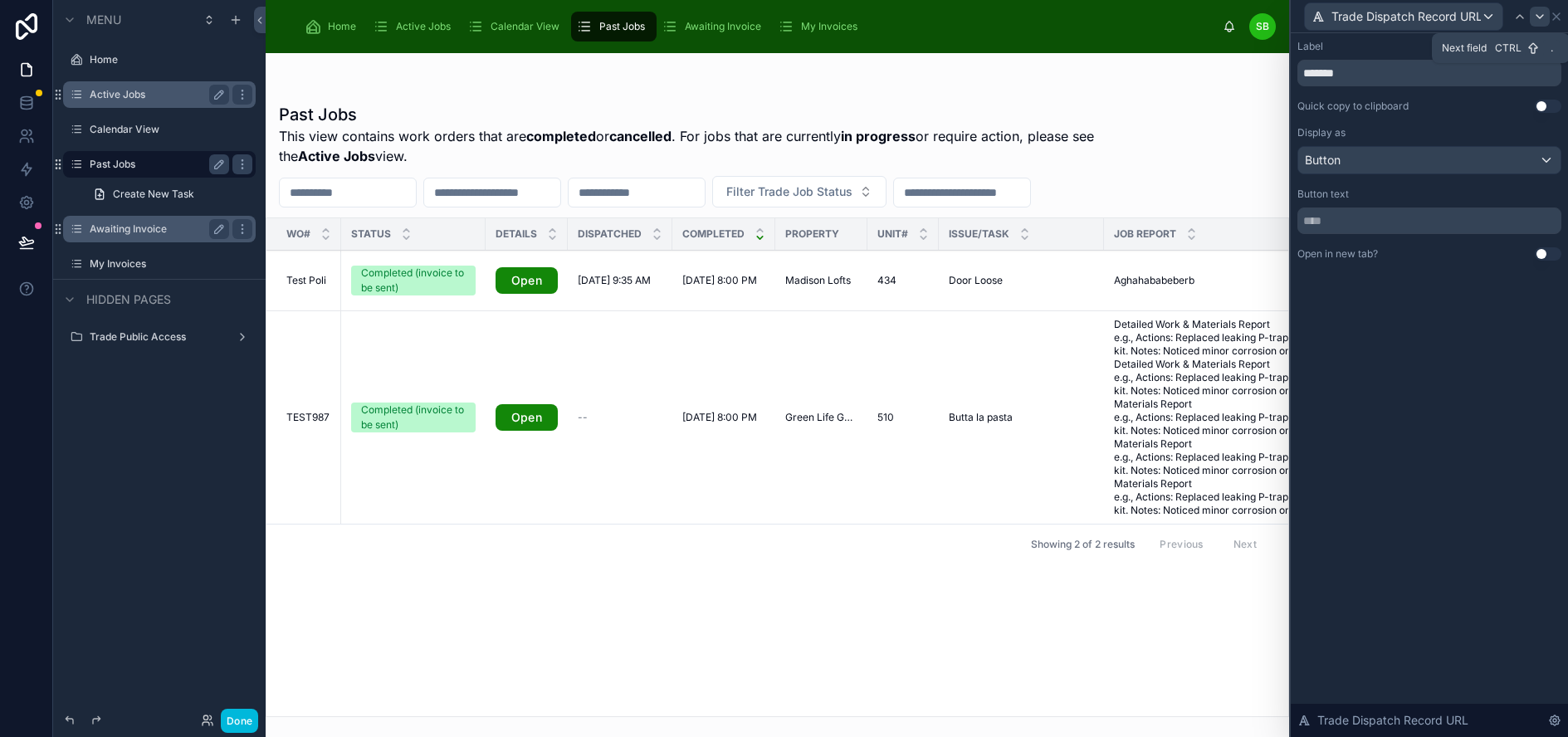
click at [1543, 16] on icon at bounding box center [1539, 16] width 6 height 4
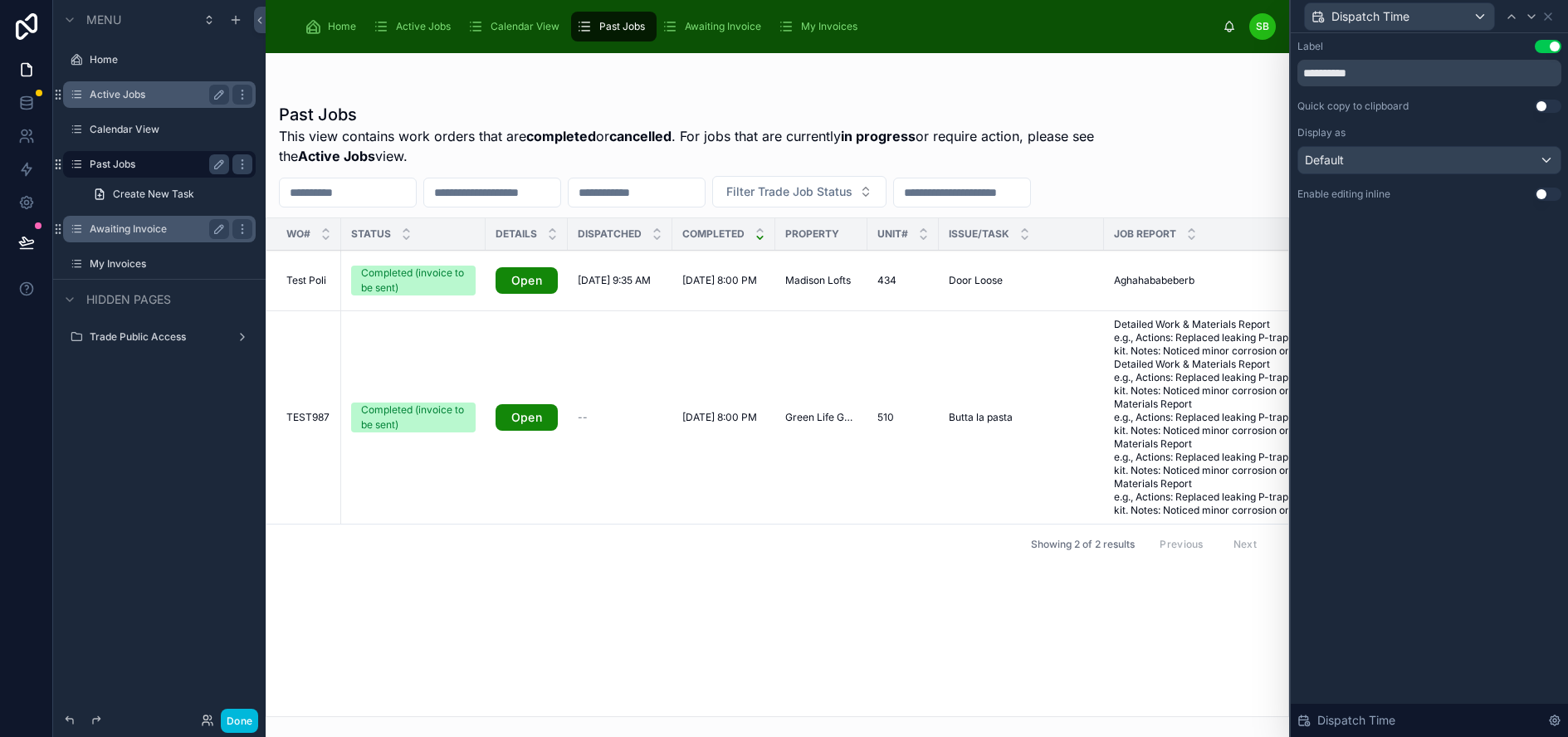
click at [1559, 108] on button "Use setting" at bounding box center [1547, 106] width 26 height 14
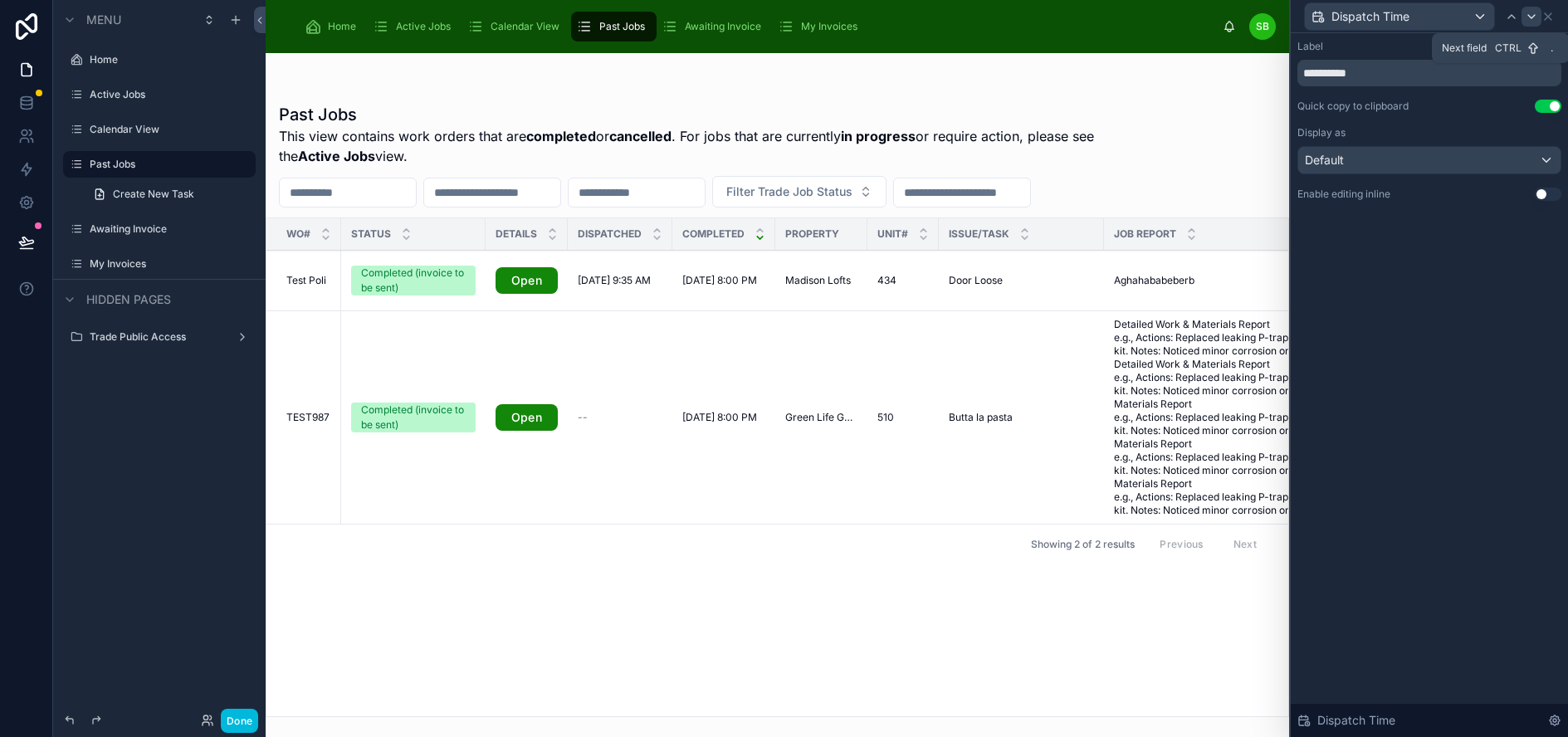
click at [1538, 15] on icon at bounding box center [1531, 16] width 14 height 14
click at [1553, 104] on button "Use setting" at bounding box center [1547, 106] width 26 height 14
click at [1538, 15] on icon at bounding box center [1531, 16] width 14 height 14
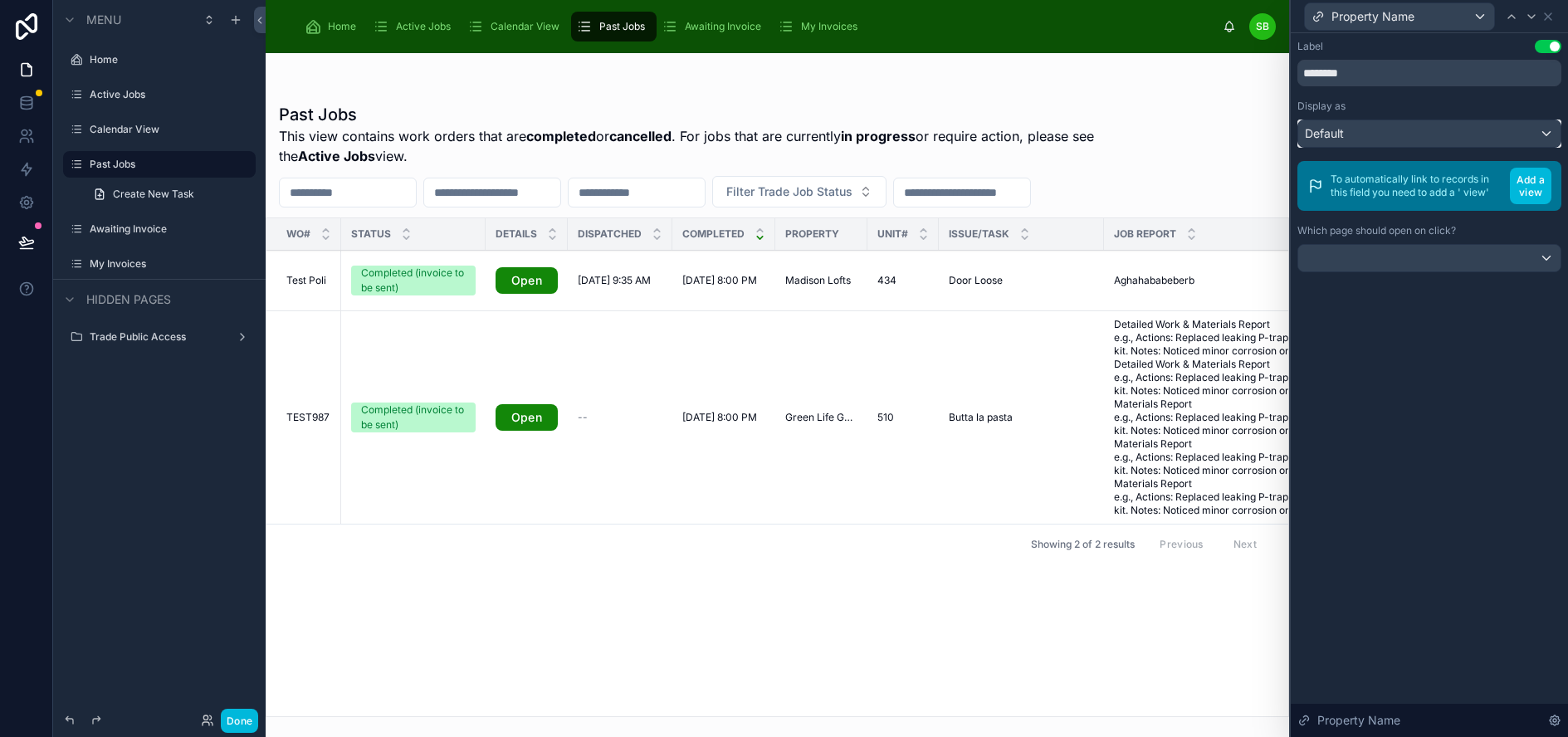
click at [1499, 131] on div "Default" at bounding box center [1429, 133] width 262 height 26
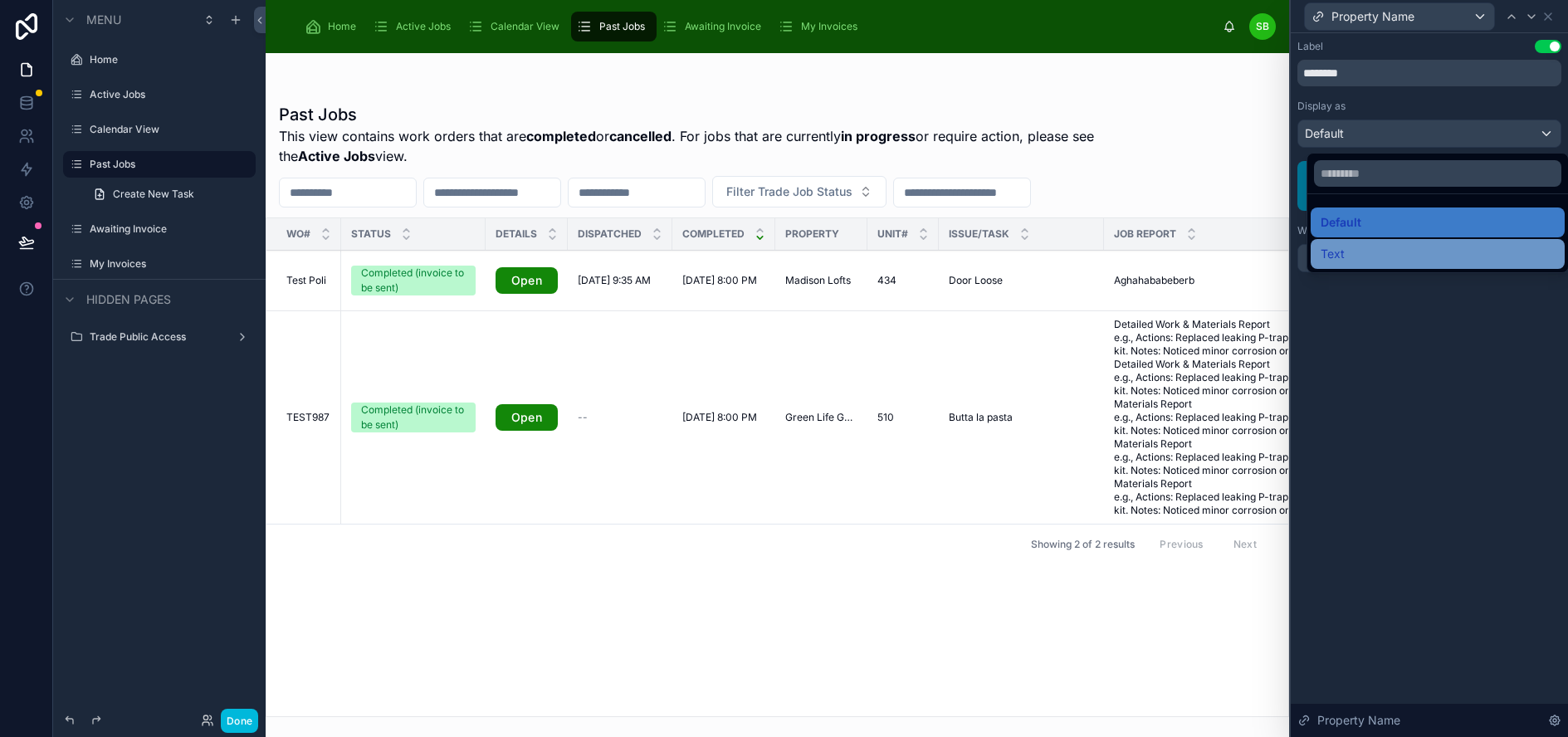
click at [1397, 245] on div "Text" at bounding box center [1437, 254] width 234 height 20
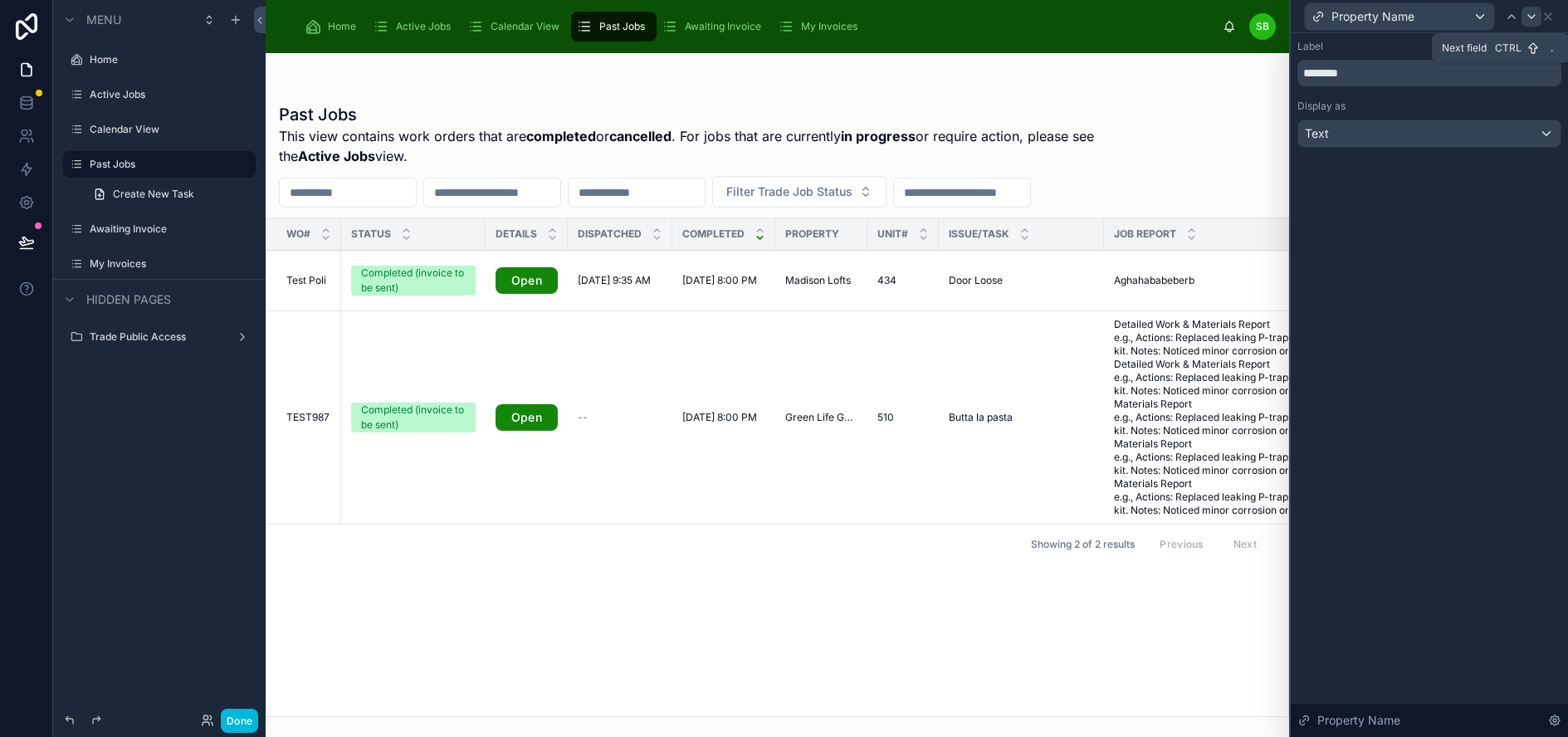
click at [1538, 14] on icon at bounding box center [1531, 16] width 14 height 14
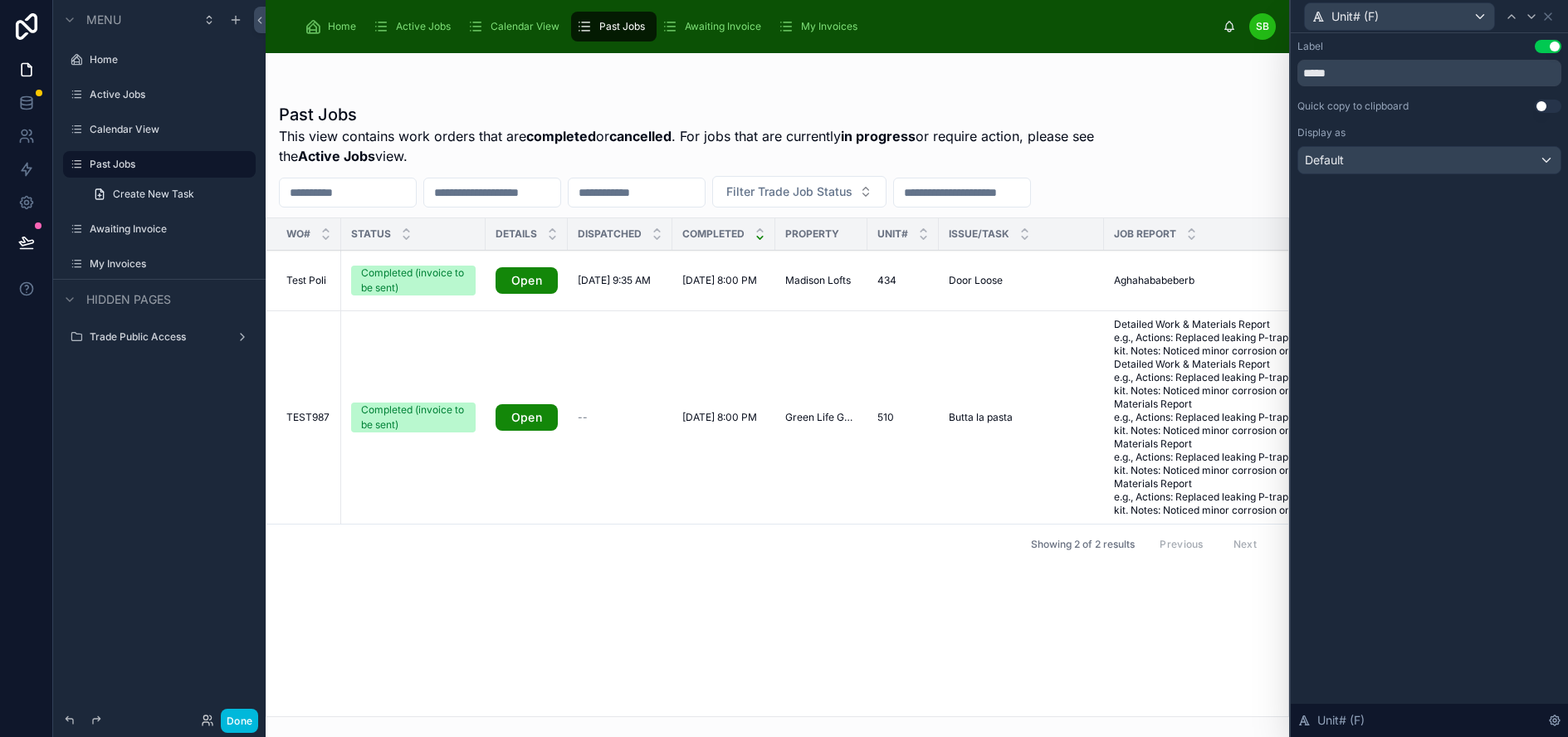
click at [1560, 104] on button "Use setting" at bounding box center [1547, 106] width 26 height 14
click at [1534, 15] on icon at bounding box center [1531, 16] width 6 height 4
click at [1557, 106] on button "Use setting" at bounding box center [1547, 106] width 26 height 14
click at [1538, 13] on icon at bounding box center [1531, 16] width 14 height 14
click at [1554, 108] on button "Use setting" at bounding box center [1547, 106] width 26 height 14
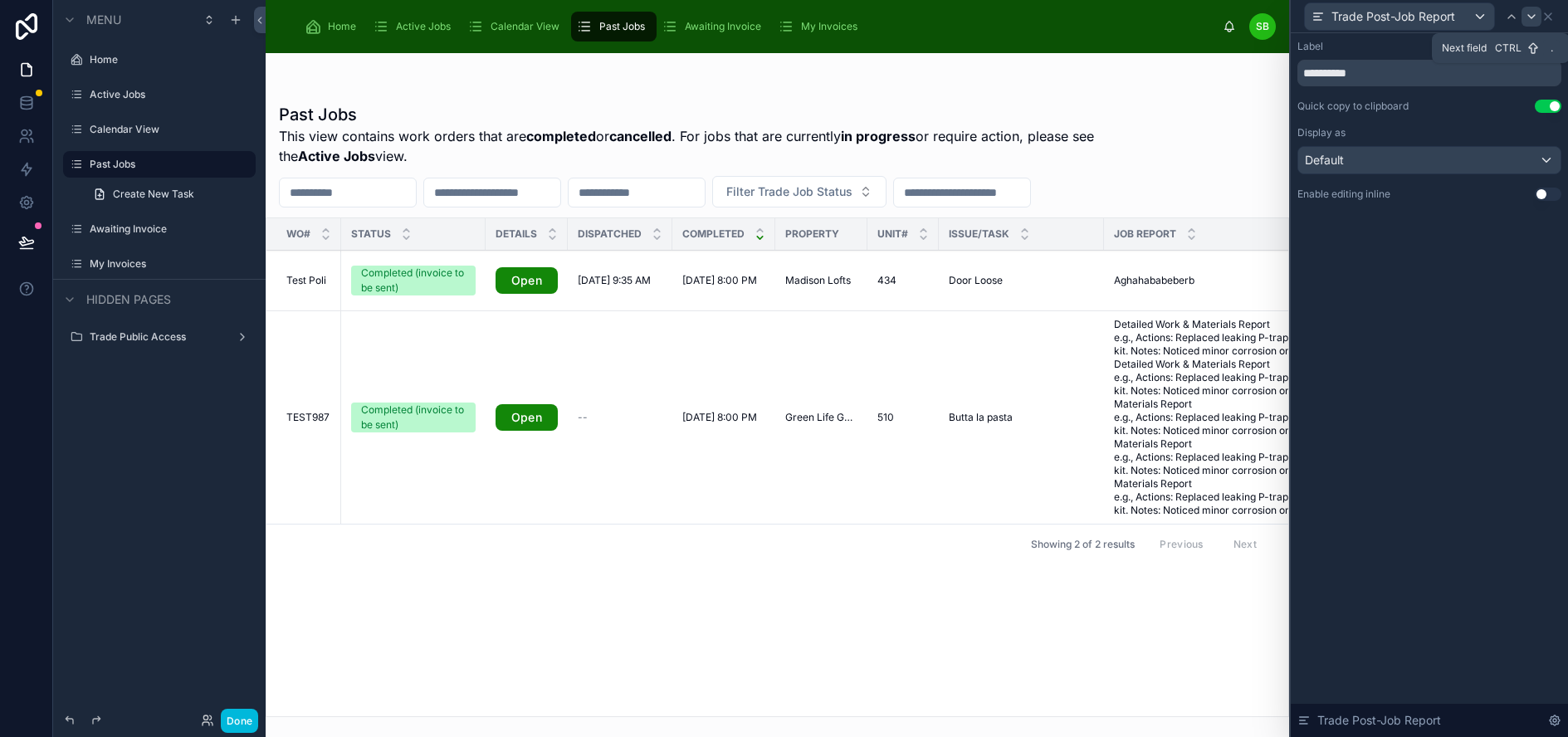
click at [1542, 7] on div at bounding box center [1532, 16] width 20 height 20
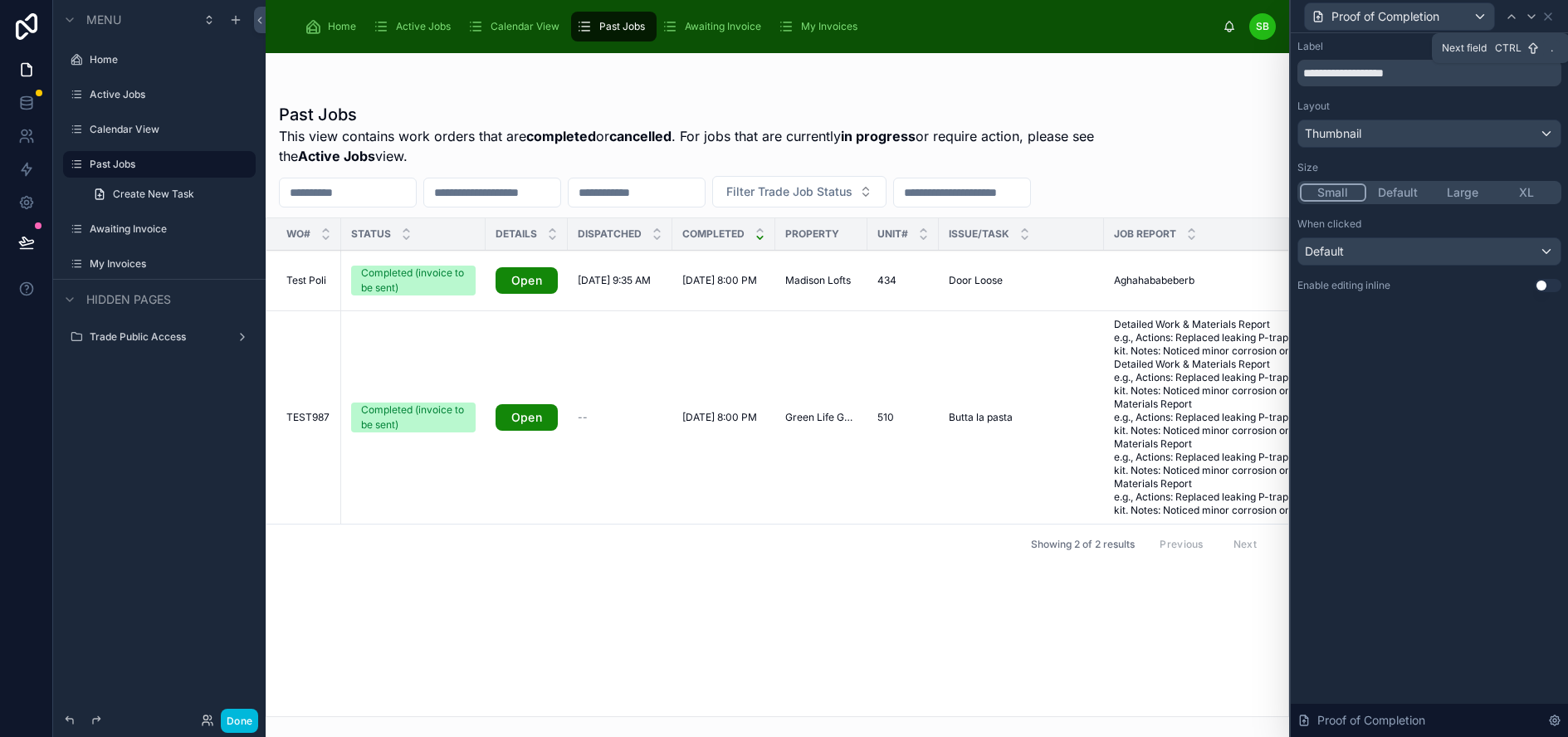
click at [1538, 15] on icon at bounding box center [1531, 16] width 14 height 14
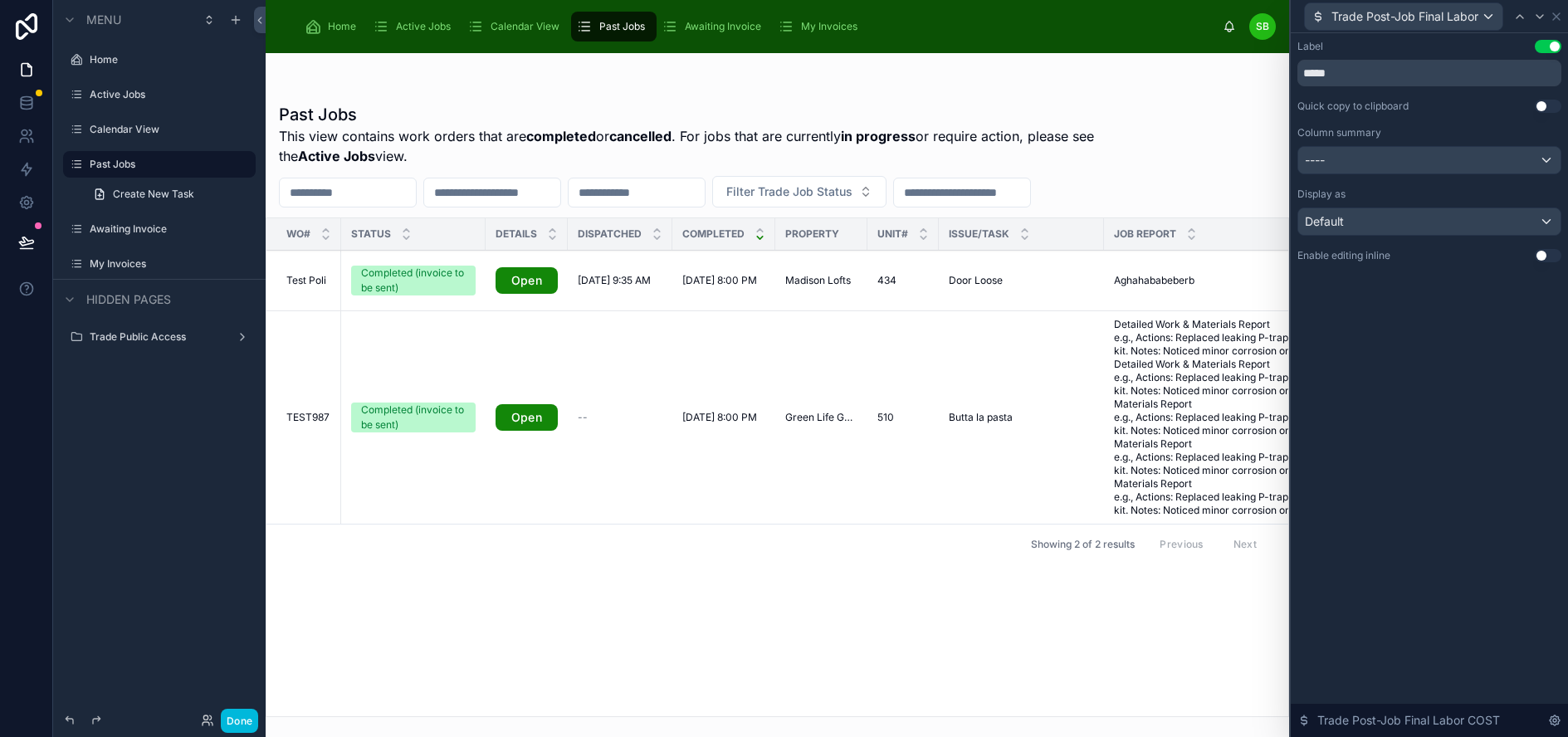
click at [1562, 103] on button "Use setting" at bounding box center [1547, 106] width 26 height 14
click at [1547, 8] on div at bounding box center [1540, 16] width 20 height 20
click at [1560, 103] on button "Use setting" at bounding box center [1547, 106] width 26 height 14
click at [1546, 15] on icon at bounding box center [1539, 16] width 14 height 14
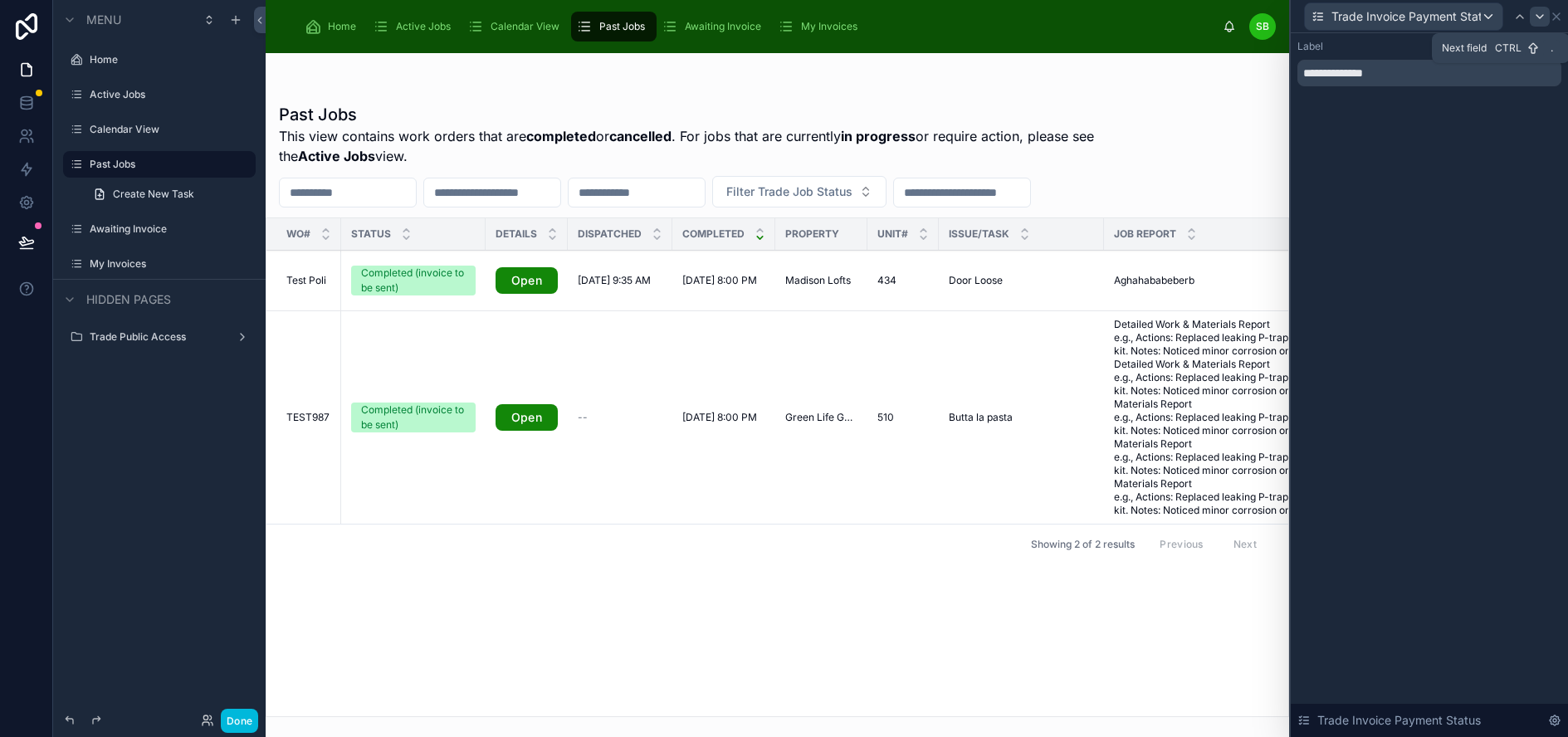
click at [1543, 15] on icon at bounding box center [1539, 16] width 6 height 4
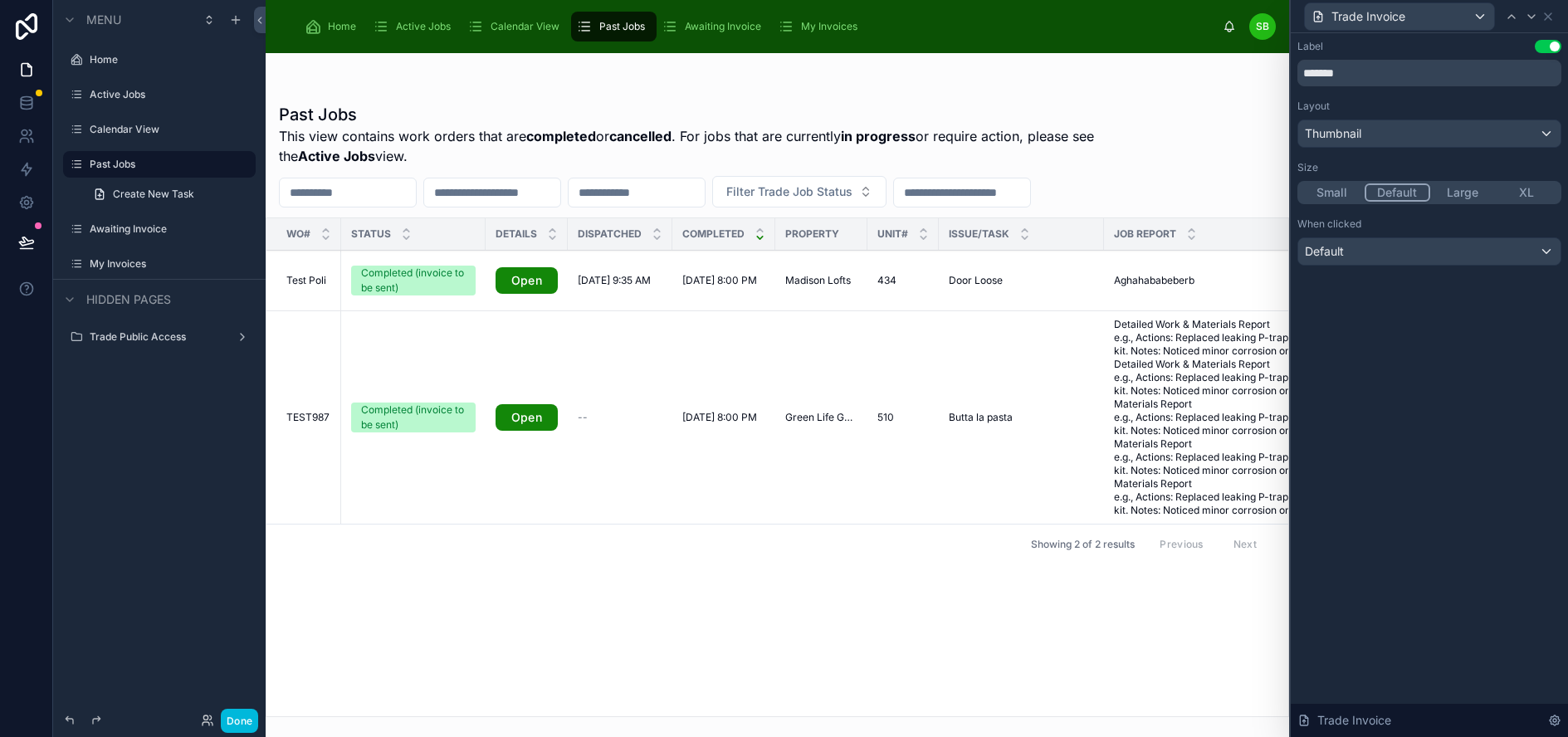
click at [1349, 193] on button "Small" at bounding box center [1332, 192] width 64 height 18
click at [1538, 14] on icon at bounding box center [1531, 16] width 14 height 14
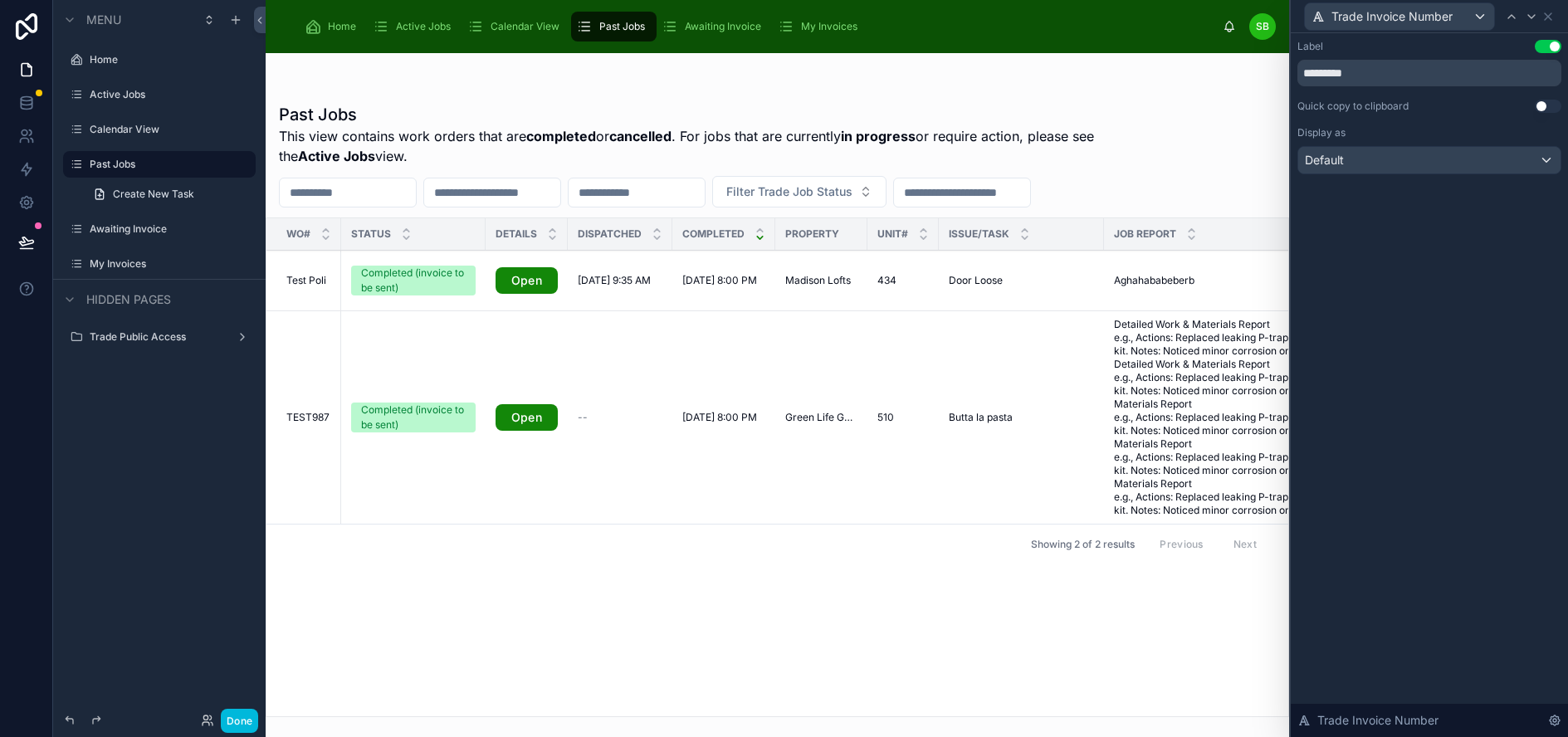
click at [1559, 102] on button "Use setting" at bounding box center [1547, 106] width 26 height 14
click at [1538, 13] on icon at bounding box center [1531, 16] width 14 height 14
click at [1558, 102] on button "Use setting" at bounding box center [1547, 106] width 26 height 14
click at [1543, 15] on div at bounding box center [1540, 16] width 20 height 20
click at [1559, 103] on button "Use setting" at bounding box center [1547, 106] width 26 height 14
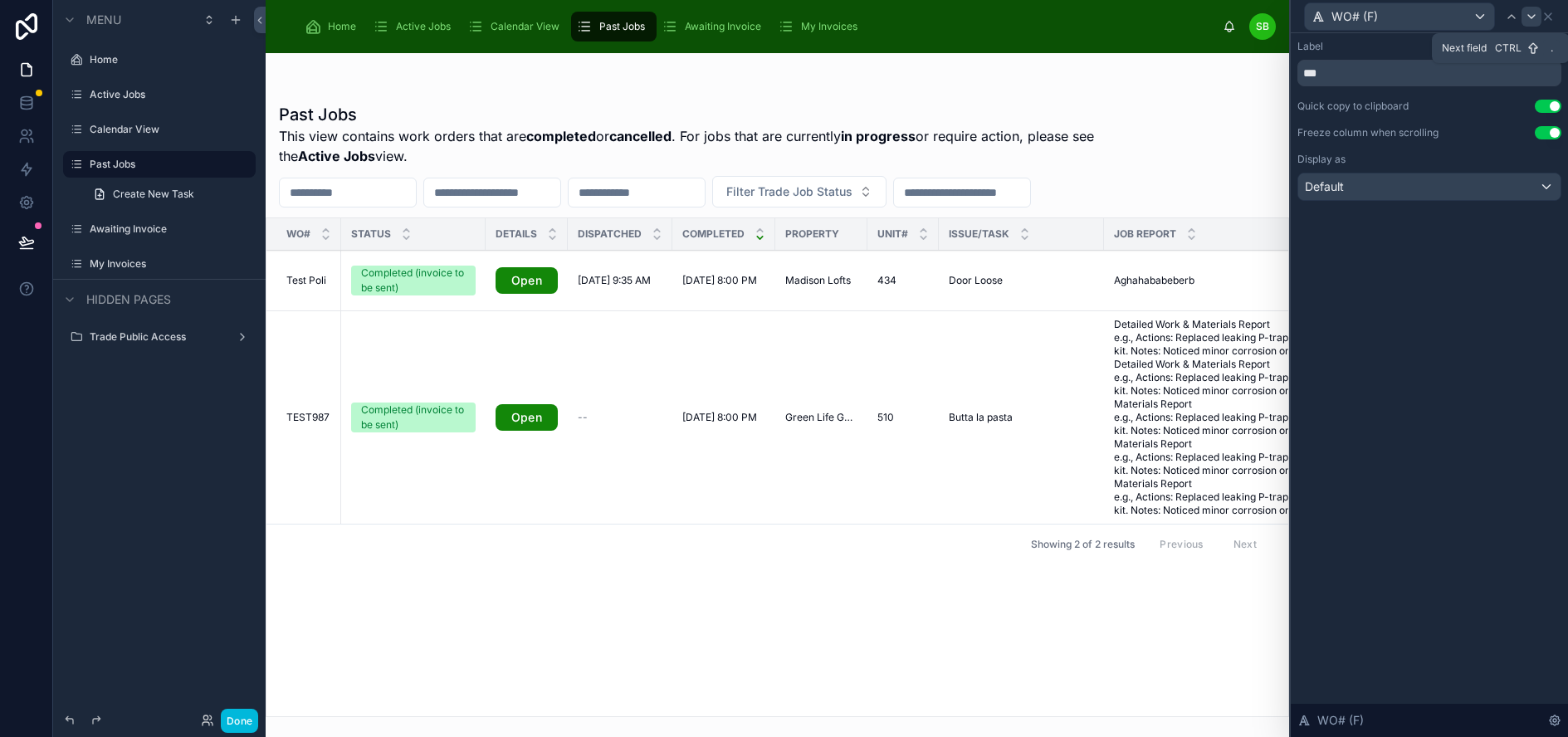
click at [1538, 19] on icon at bounding box center [1531, 16] width 14 height 14
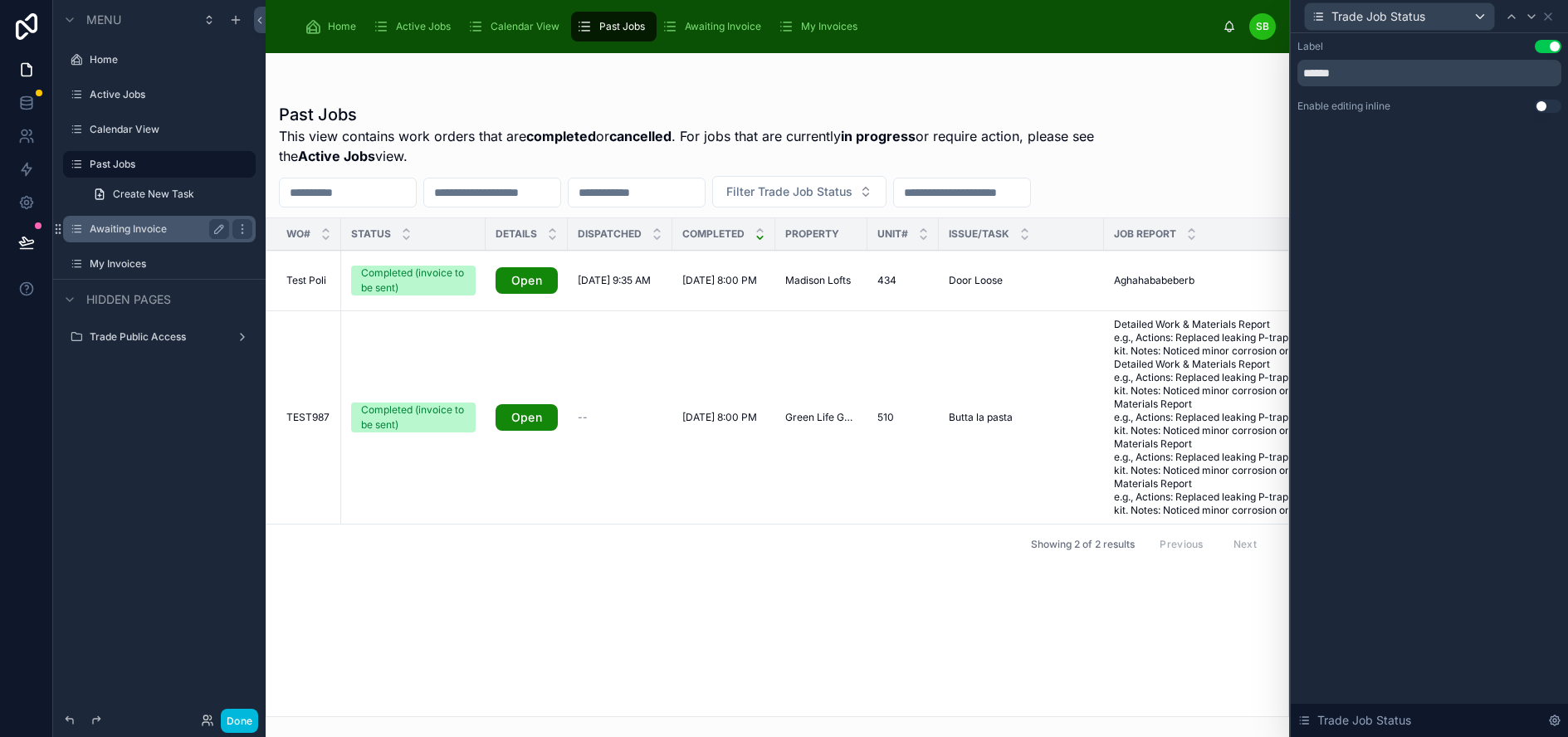
click at [126, 231] on label "Awaiting Invoice" at bounding box center [156, 229] width 133 height 14
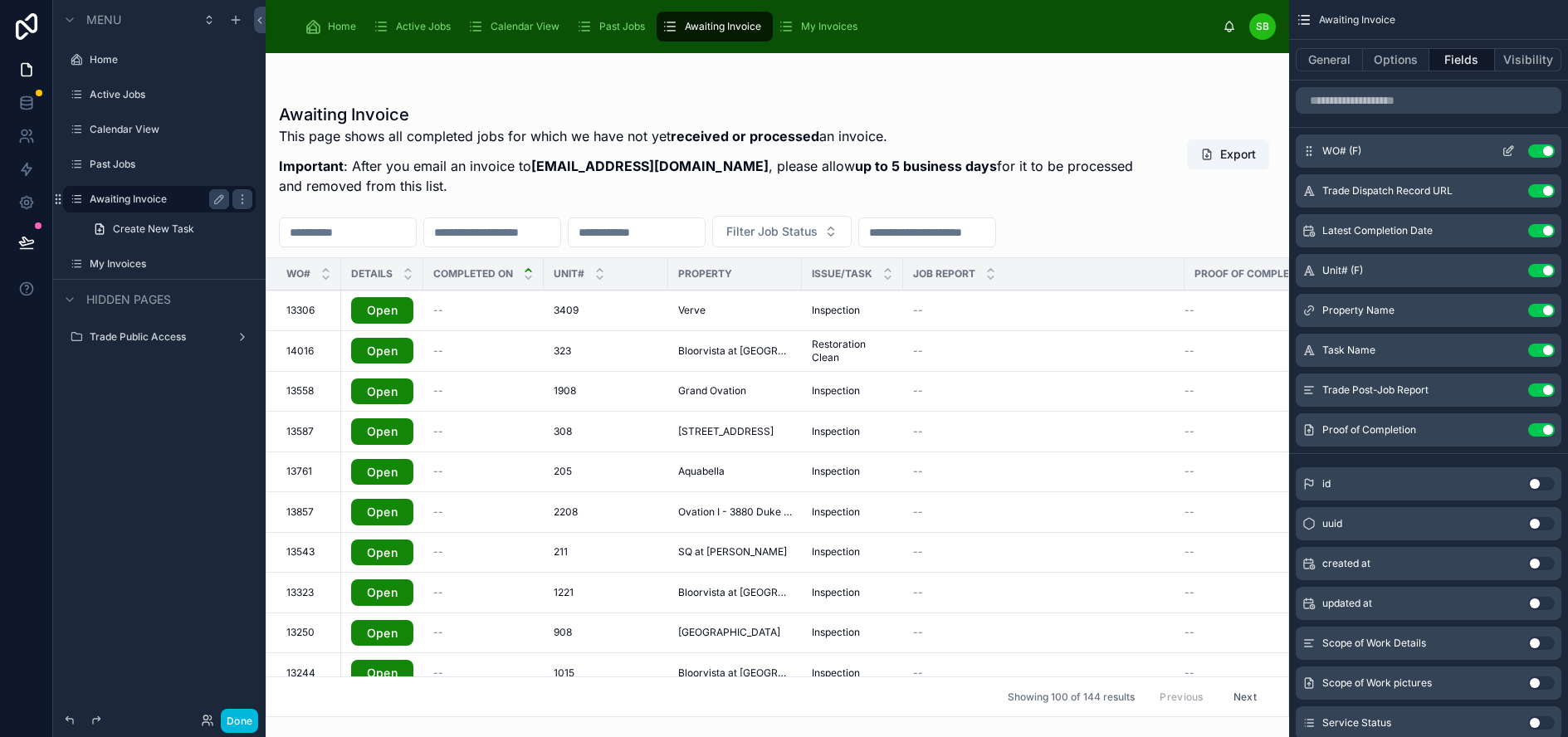
click at [1514, 152] on icon "scrollable content" at bounding box center [1508, 151] width 14 height 14
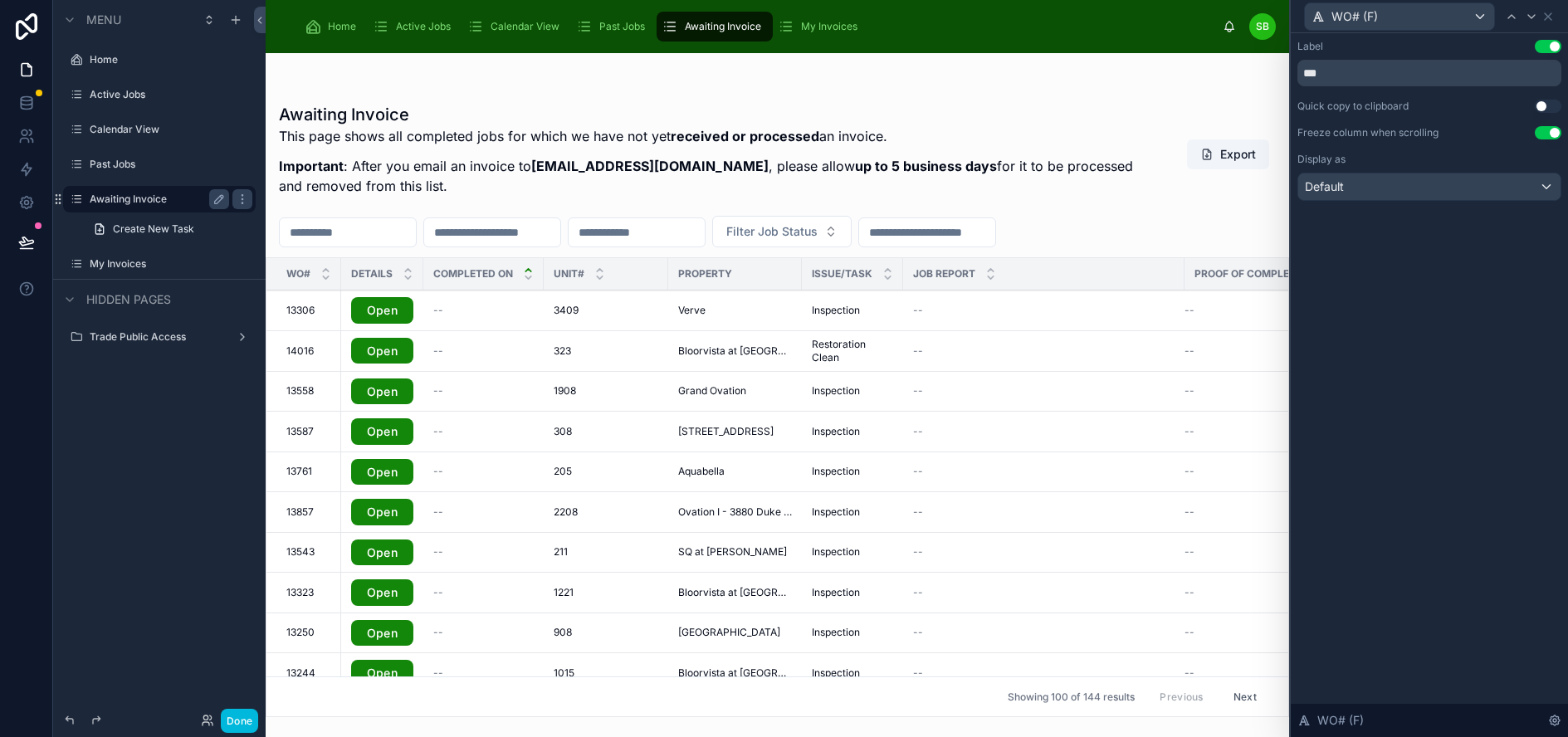
click at [1562, 105] on button "Use setting" at bounding box center [1547, 106] width 26 height 14
click at [1538, 15] on icon at bounding box center [1531, 16] width 14 height 14
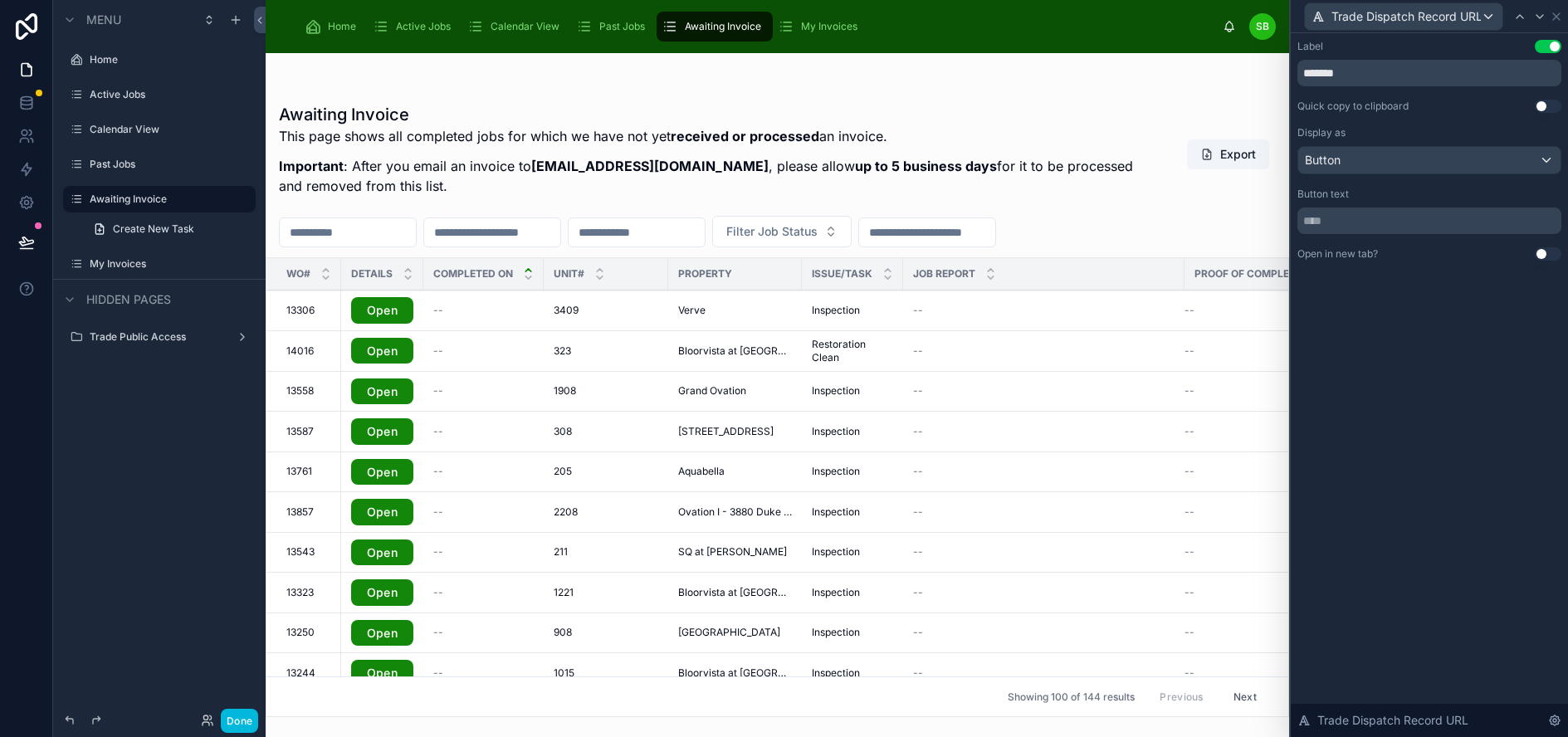
click at [1554, 106] on button "Use setting" at bounding box center [1547, 106] width 26 height 14
click at [1546, 17] on icon at bounding box center [1539, 16] width 14 height 14
click at [1560, 105] on button "Use setting" at bounding box center [1547, 106] width 26 height 14
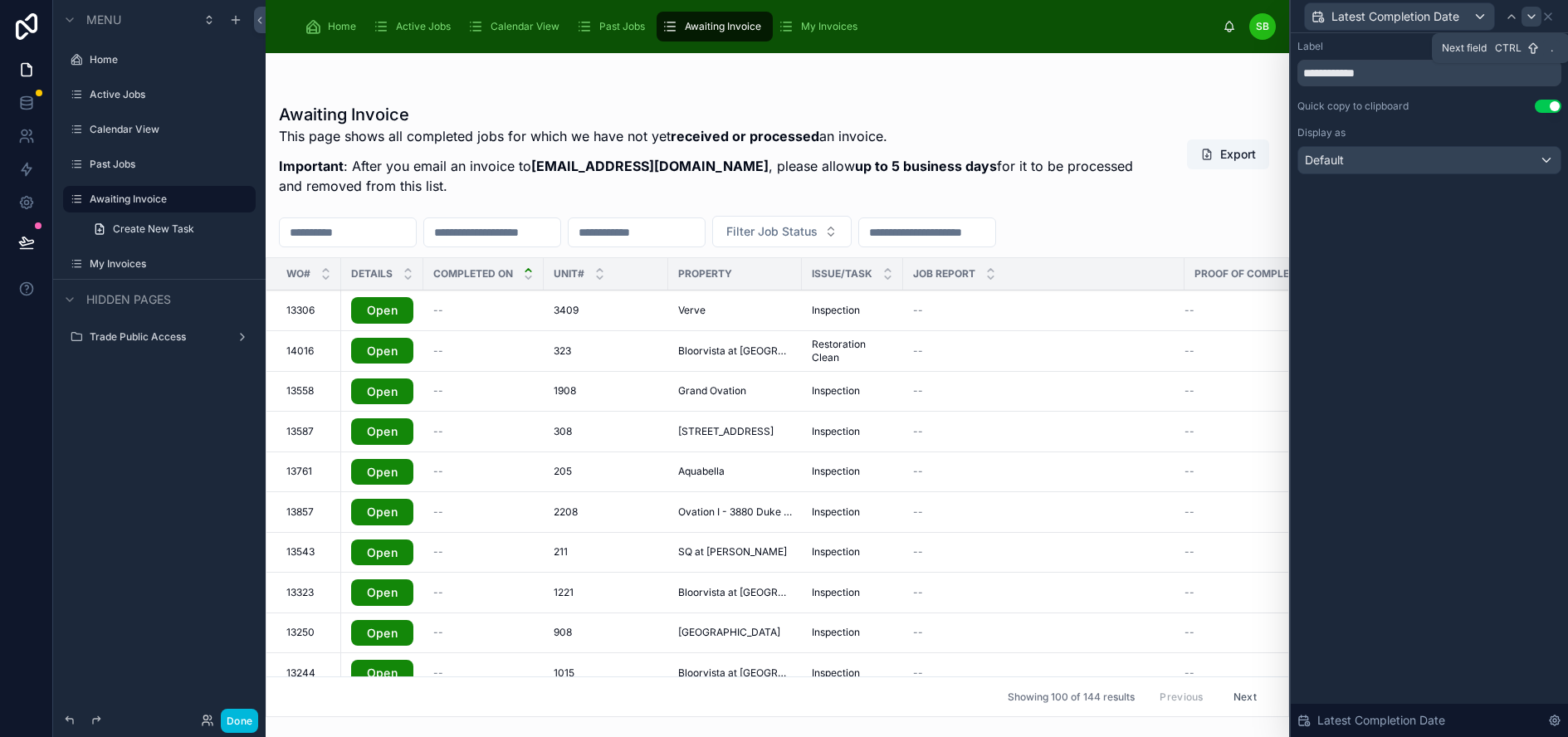
click at [1538, 15] on icon at bounding box center [1531, 16] width 14 height 14
click at [1555, 102] on button "Use setting" at bounding box center [1547, 106] width 26 height 14
click at [1534, 15] on icon at bounding box center [1531, 16] width 6 height 4
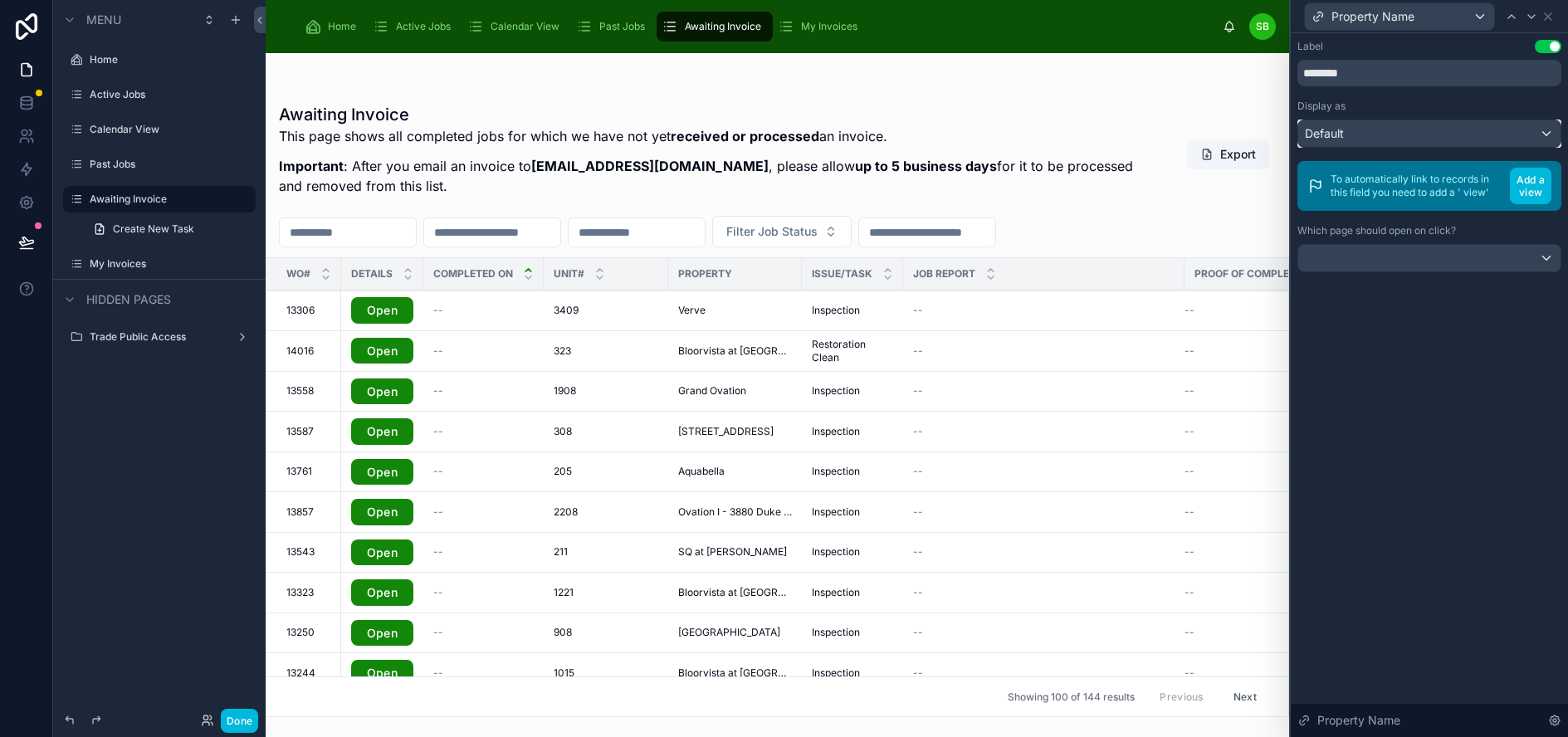
click at [1518, 132] on div "Default" at bounding box center [1429, 133] width 262 height 26
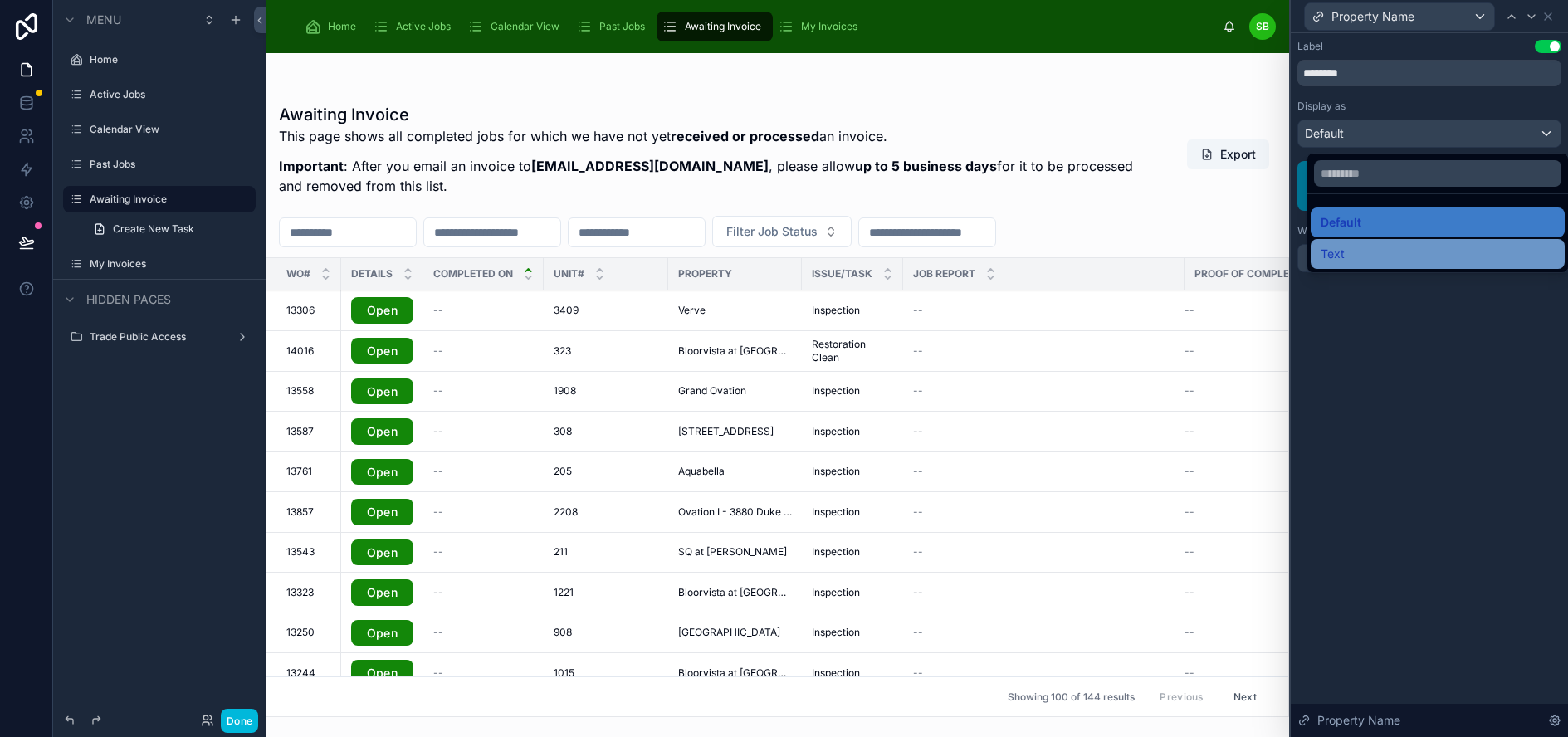
click at [1411, 243] on div "Text" at bounding box center [1437, 253] width 254 height 30
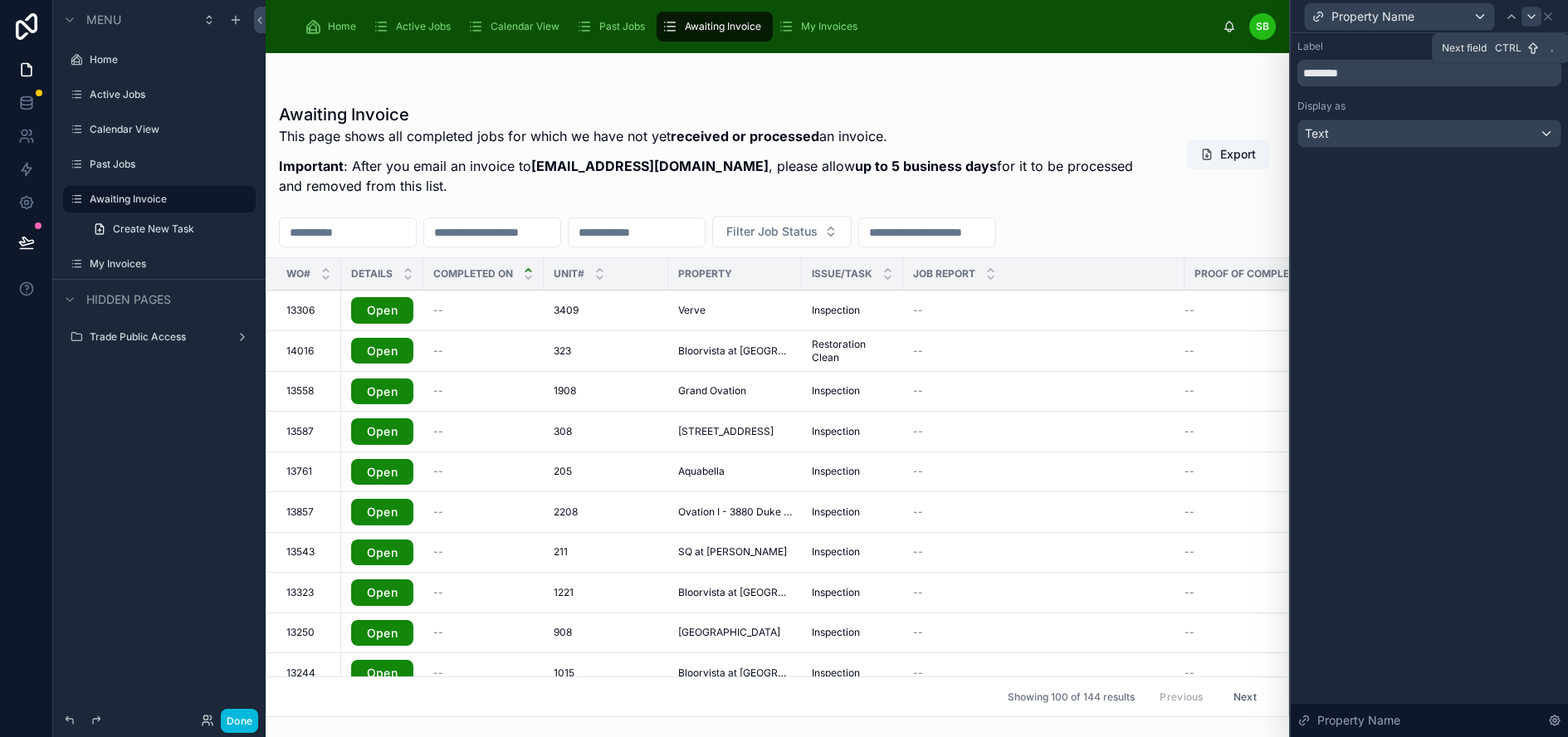
click at [1534, 16] on icon at bounding box center [1531, 16] width 6 height 4
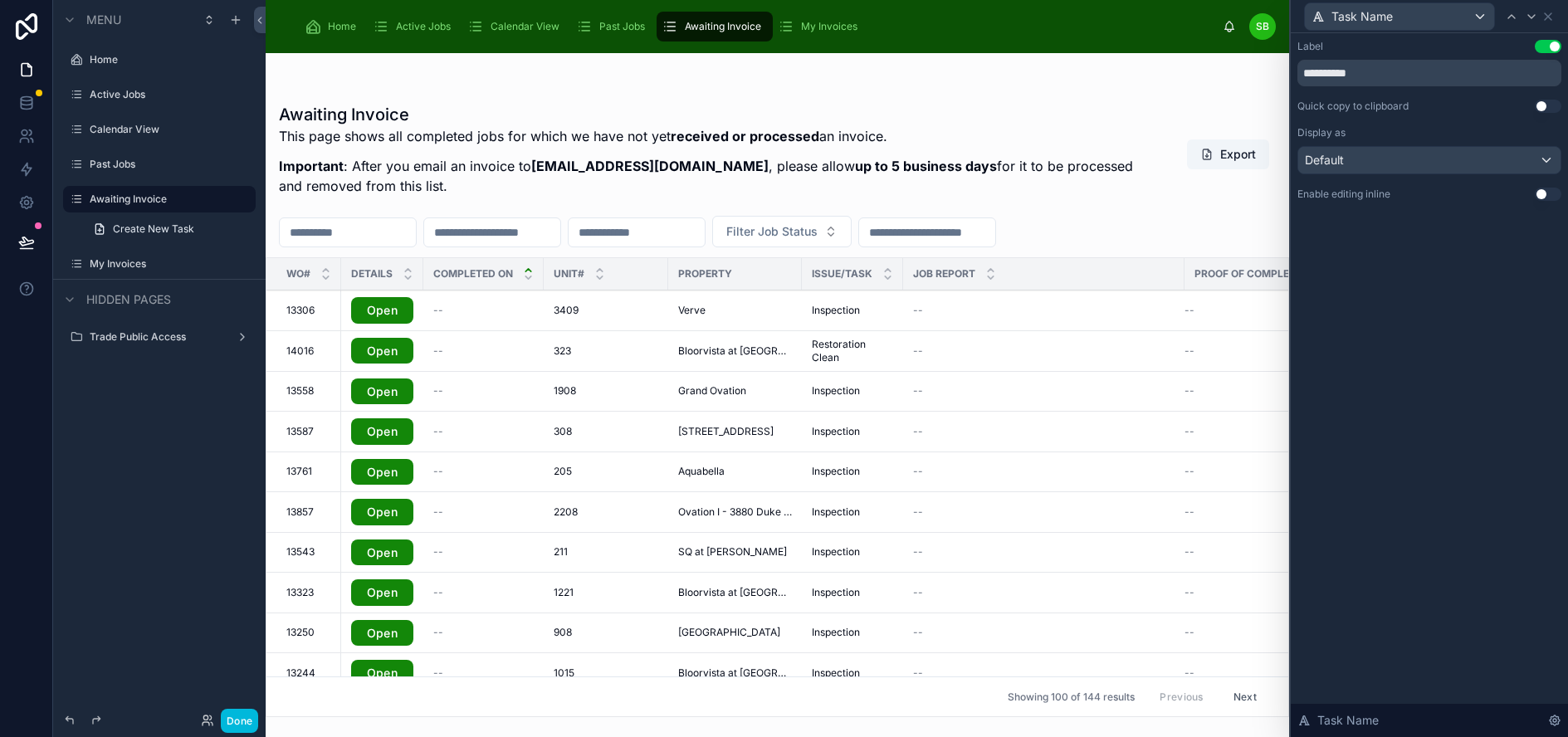
click at [1559, 103] on button "Use setting" at bounding box center [1547, 106] width 26 height 14
click at [1538, 19] on icon at bounding box center [1531, 16] width 14 height 14
click at [1553, 102] on button "Use setting" at bounding box center [1547, 106] width 26 height 14
click at [1538, 15] on icon at bounding box center [1531, 16] width 14 height 14
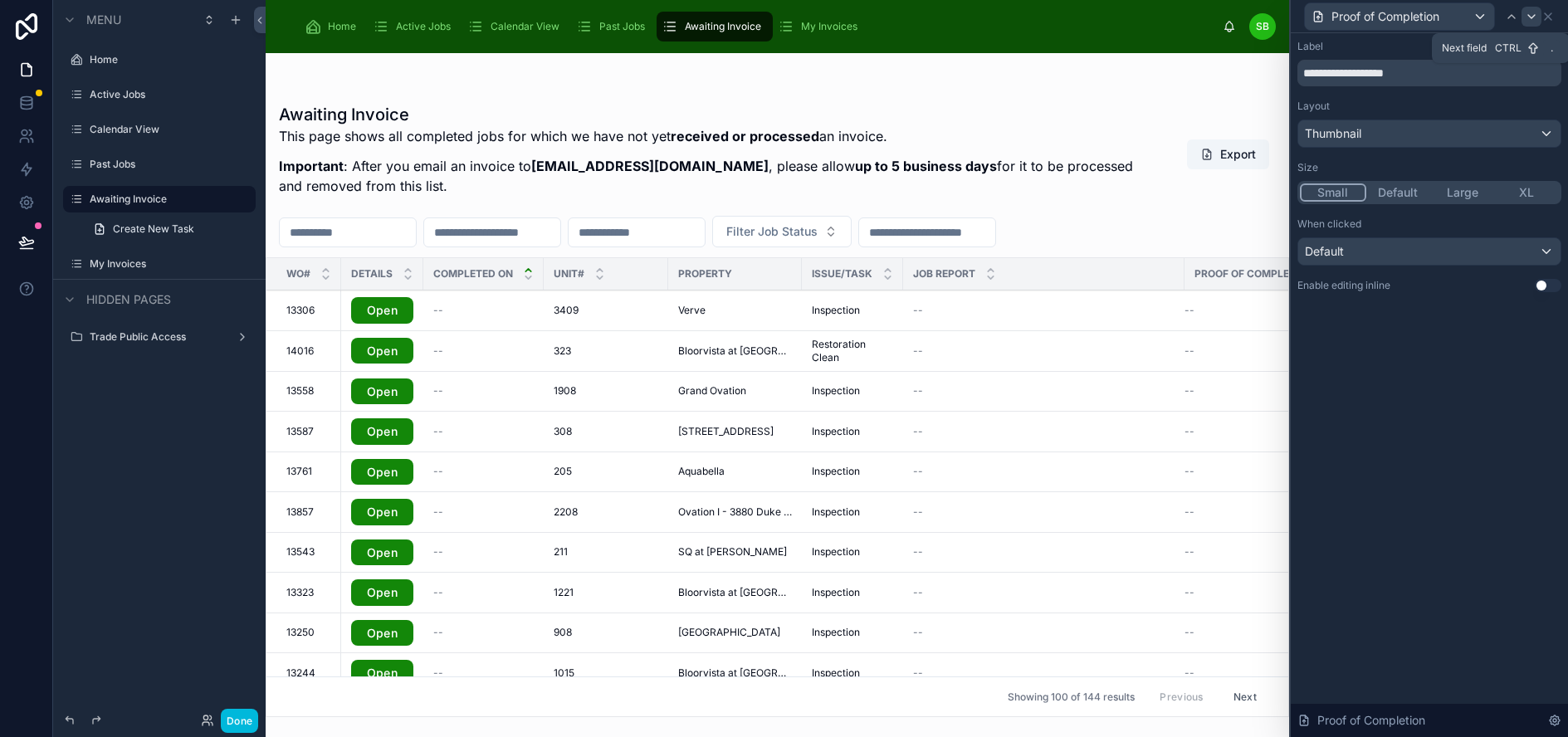
click at [1538, 15] on icon at bounding box center [1531, 16] width 14 height 14
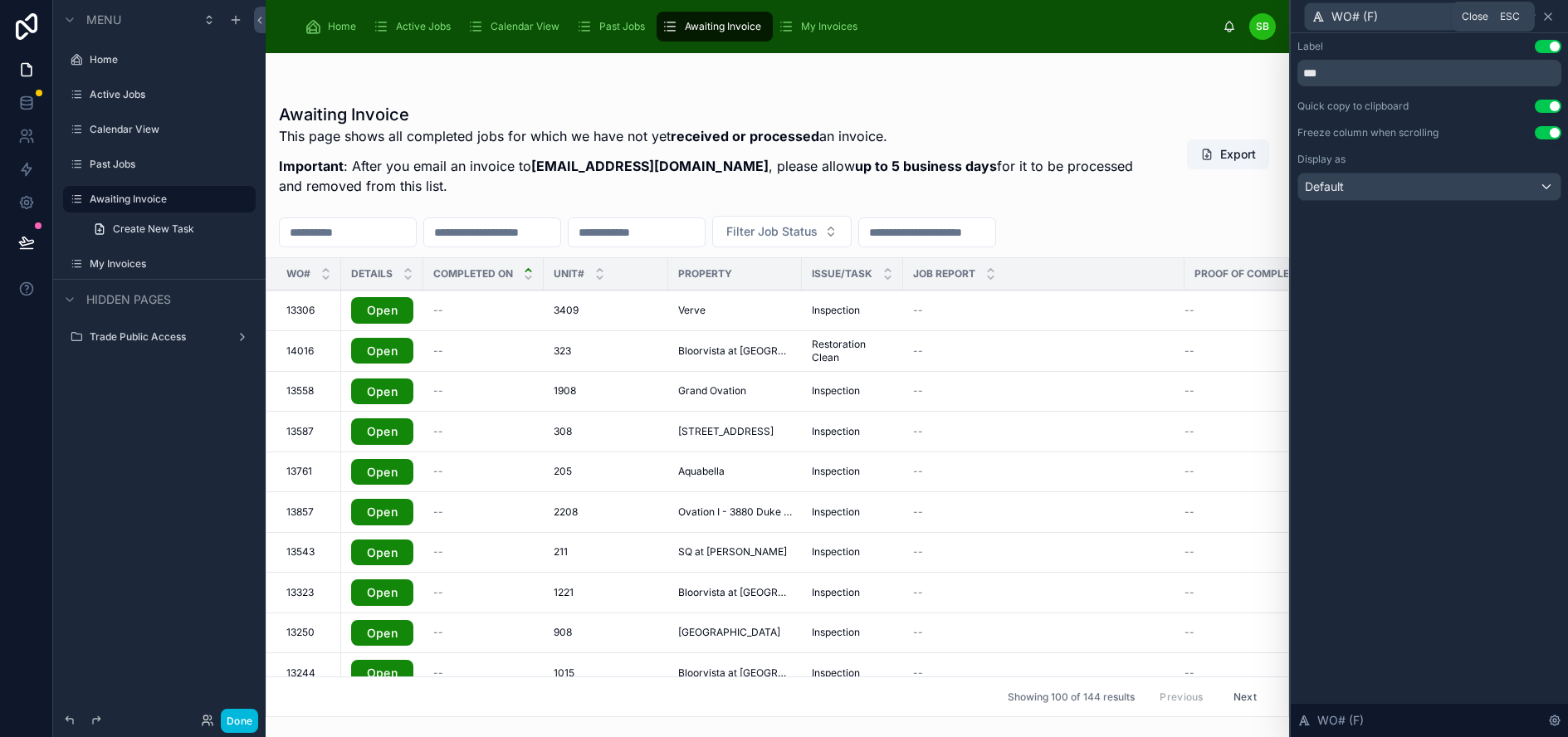
click at [1552, 17] on icon at bounding box center [1547, 16] width 6 height 6
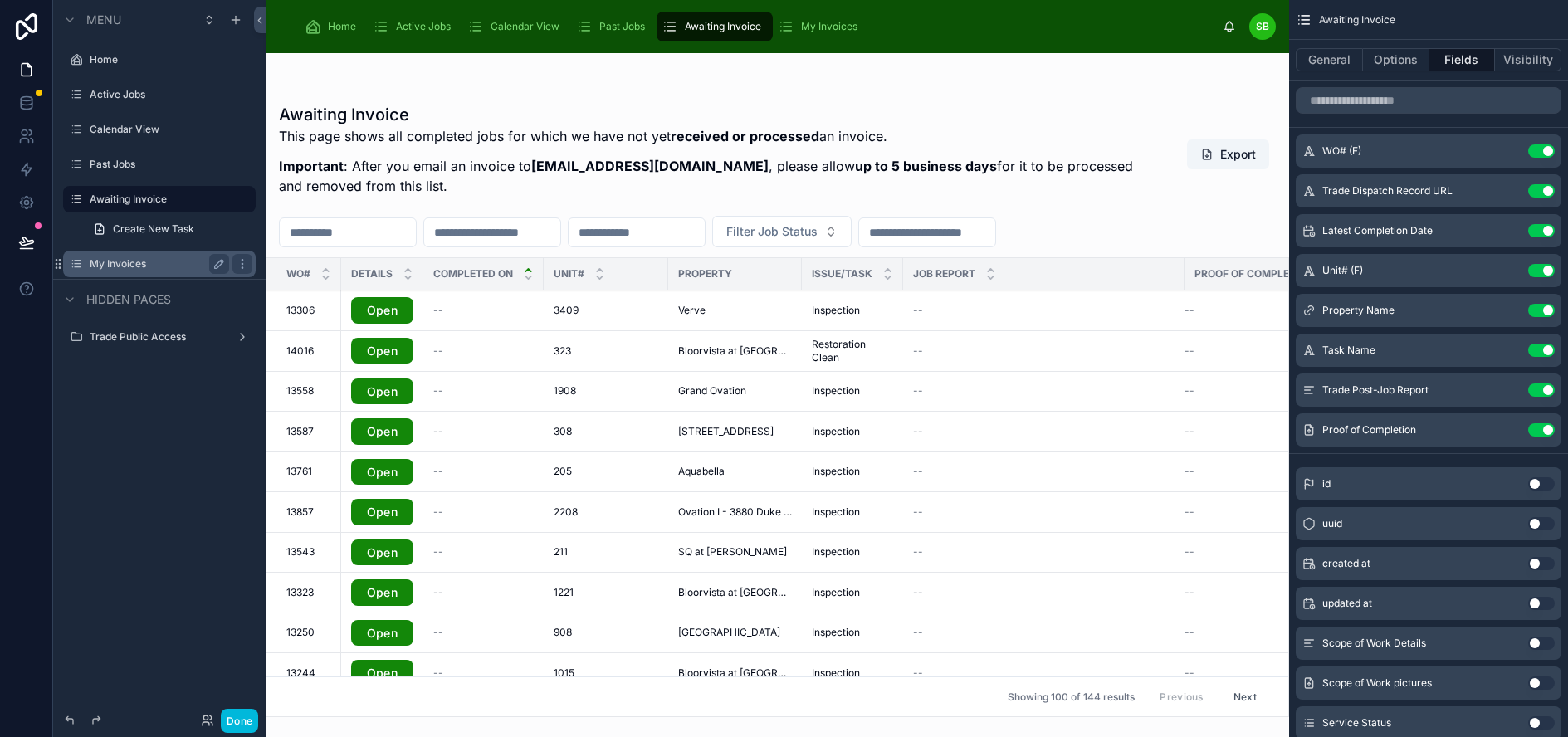
click at [111, 266] on label "My Invoices" at bounding box center [156, 263] width 133 height 14
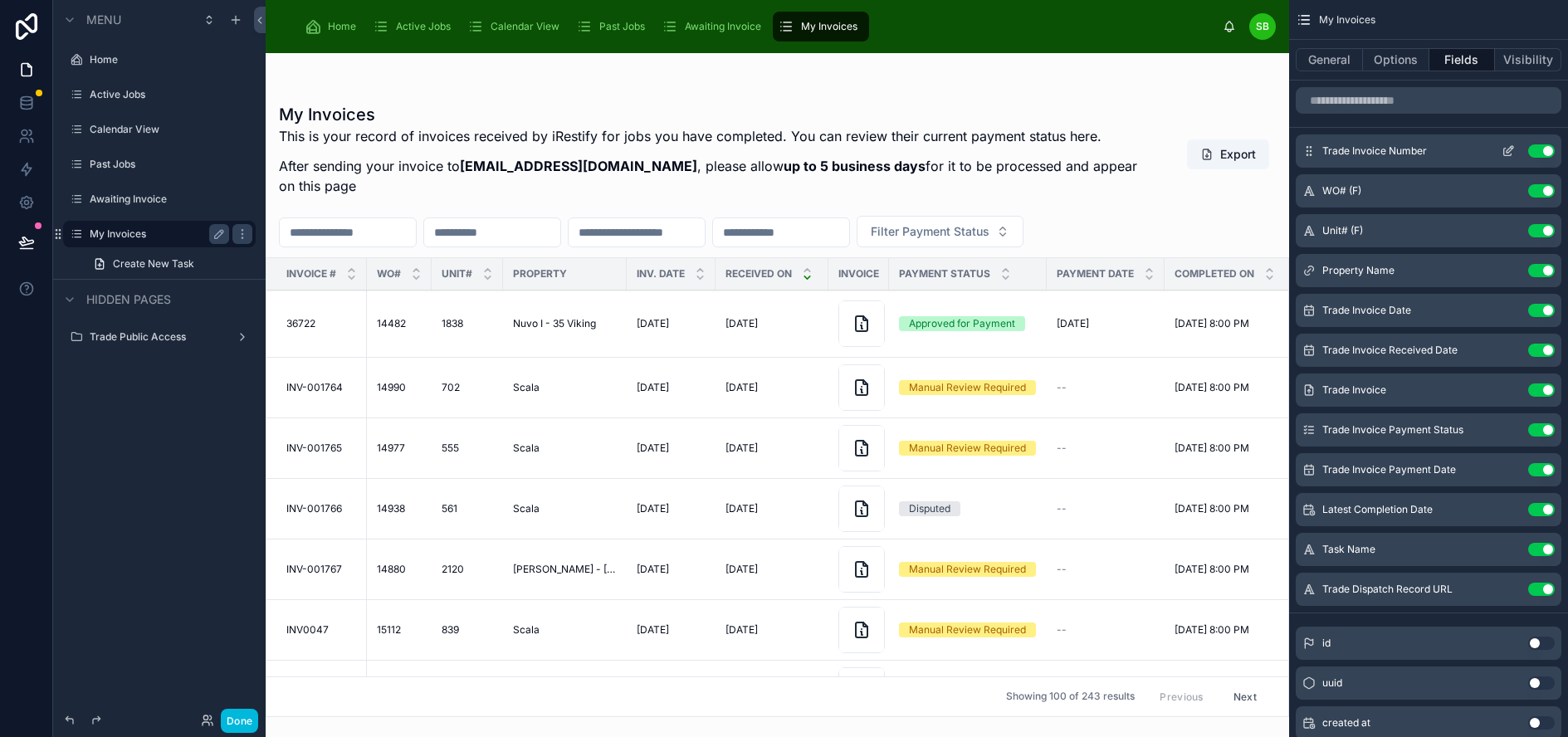
click at [1514, 152] on icon "scrollable content" at bounding box center [1508, 151] width 14 height 14
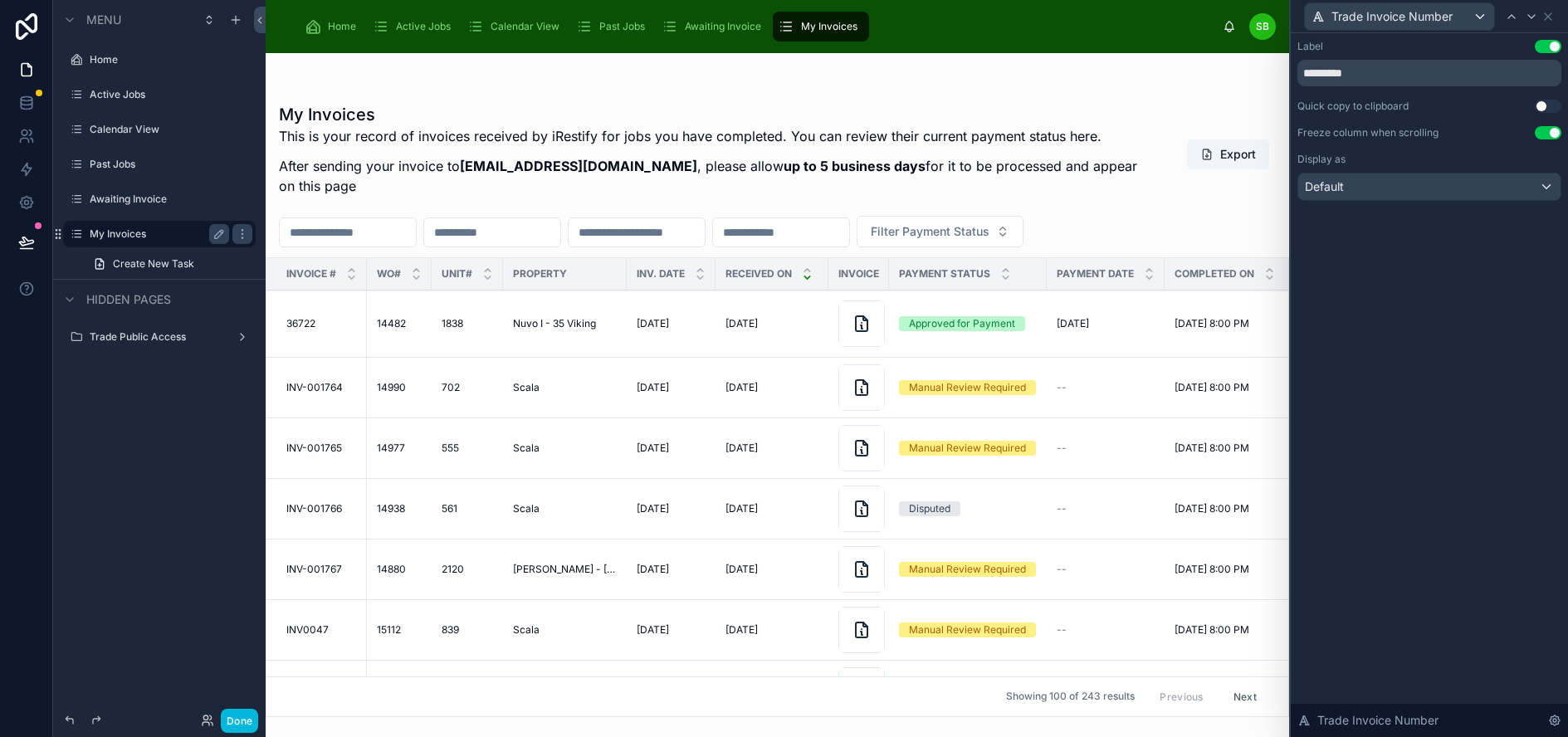
click at [1562, 103] on button "Use setting" at bounding box center [1547, 106] width 26 height 14
click at [1534, 16] on icon at bounding box center [1531, 16] width 6 height 4
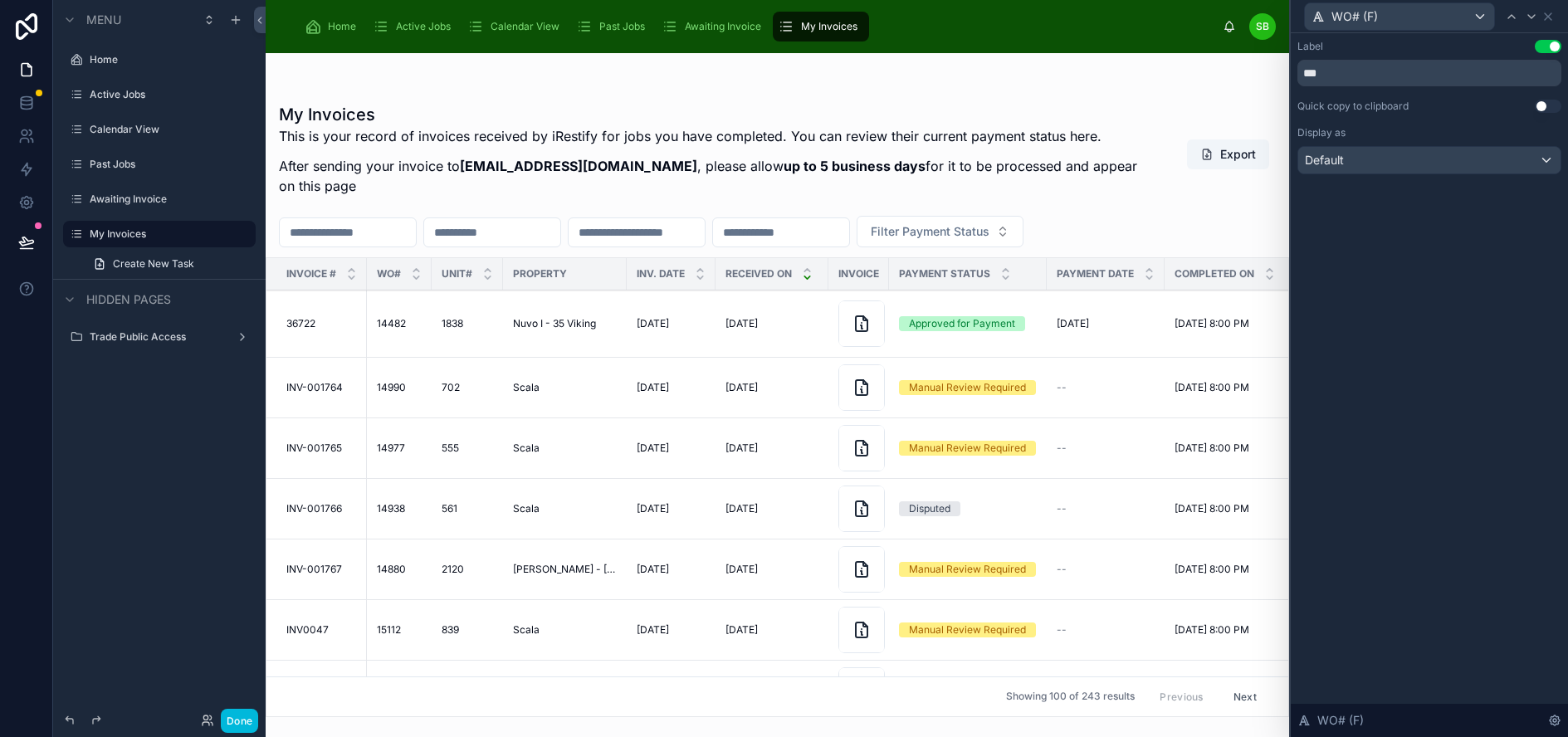
click at [1558, 104] on button "Use setting" at bounding box center [1547, 106] width 26 height 14
click at [1538, 10] on icon at bounding box center [1531, 16] width 14 height 14
click at [1553, 103] on button "Use setting" at bounding box center [1547, 106] width 26 height 14
click at [1538, 15] on icon at bounding box center [1531, 16] width 14 height 14
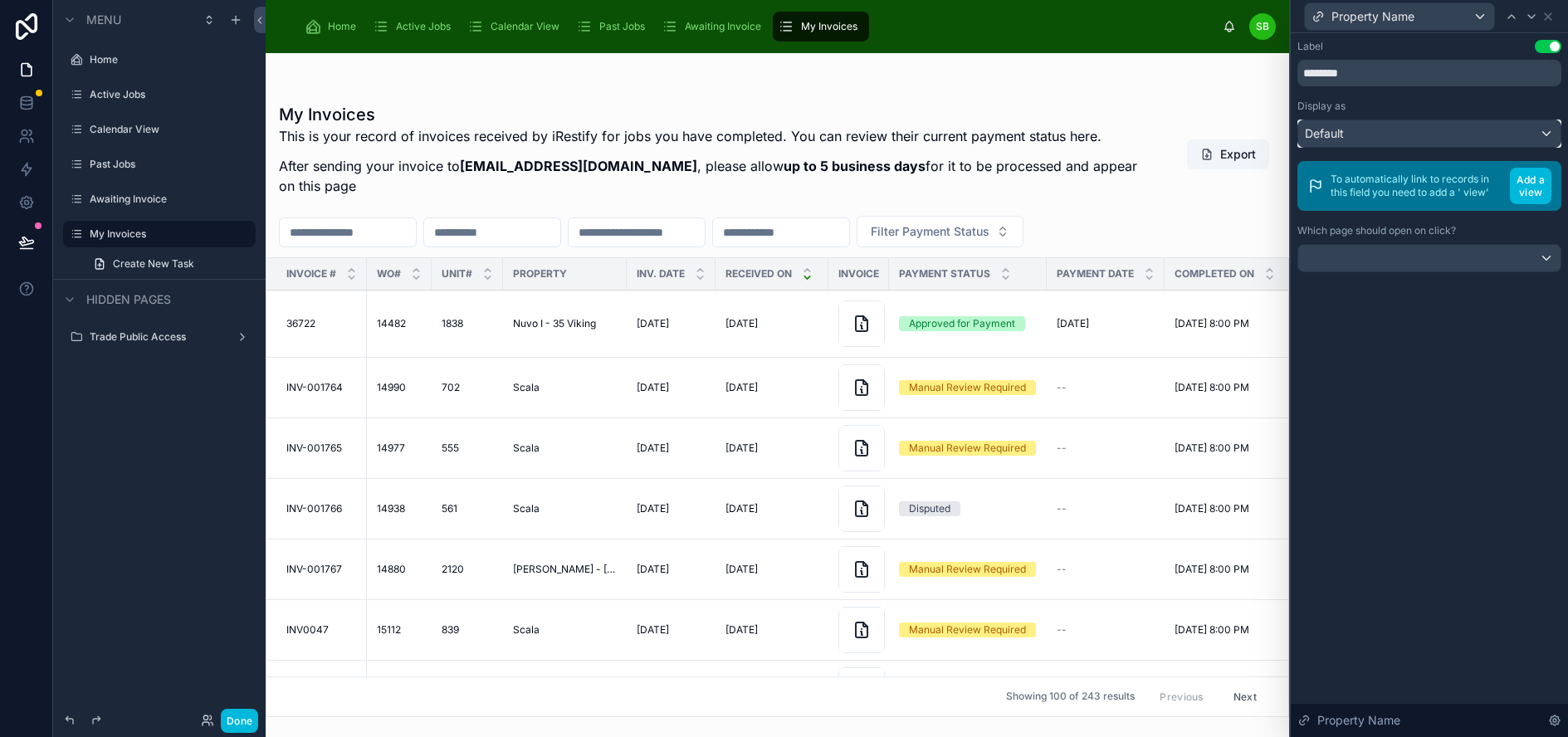
click at [1514, 131] on div "Default" at bounding box center [1429, 133] width 262 height 26
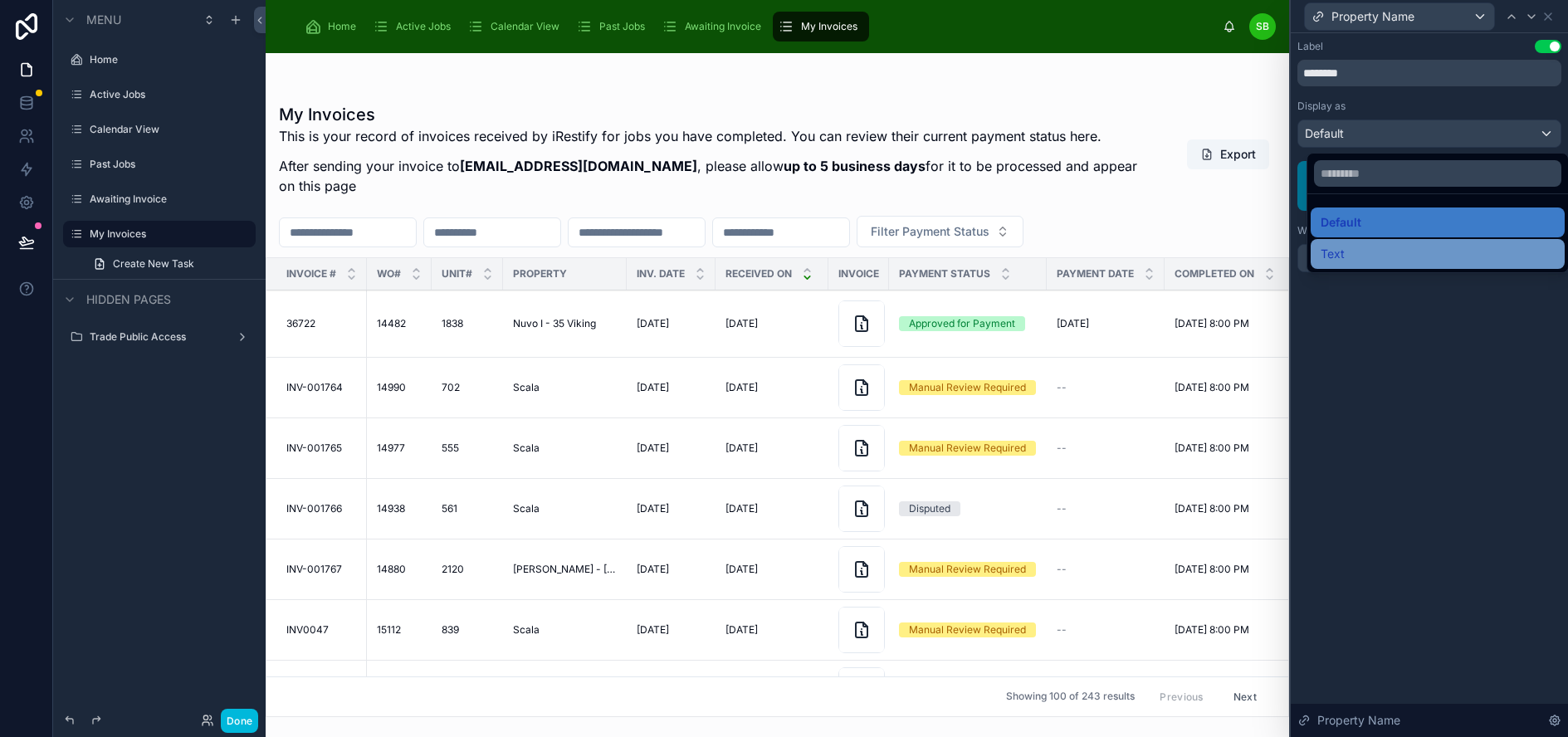
click at [1391, 243] on div "Text" at bounding box center [1437, 253] width 254 height 30
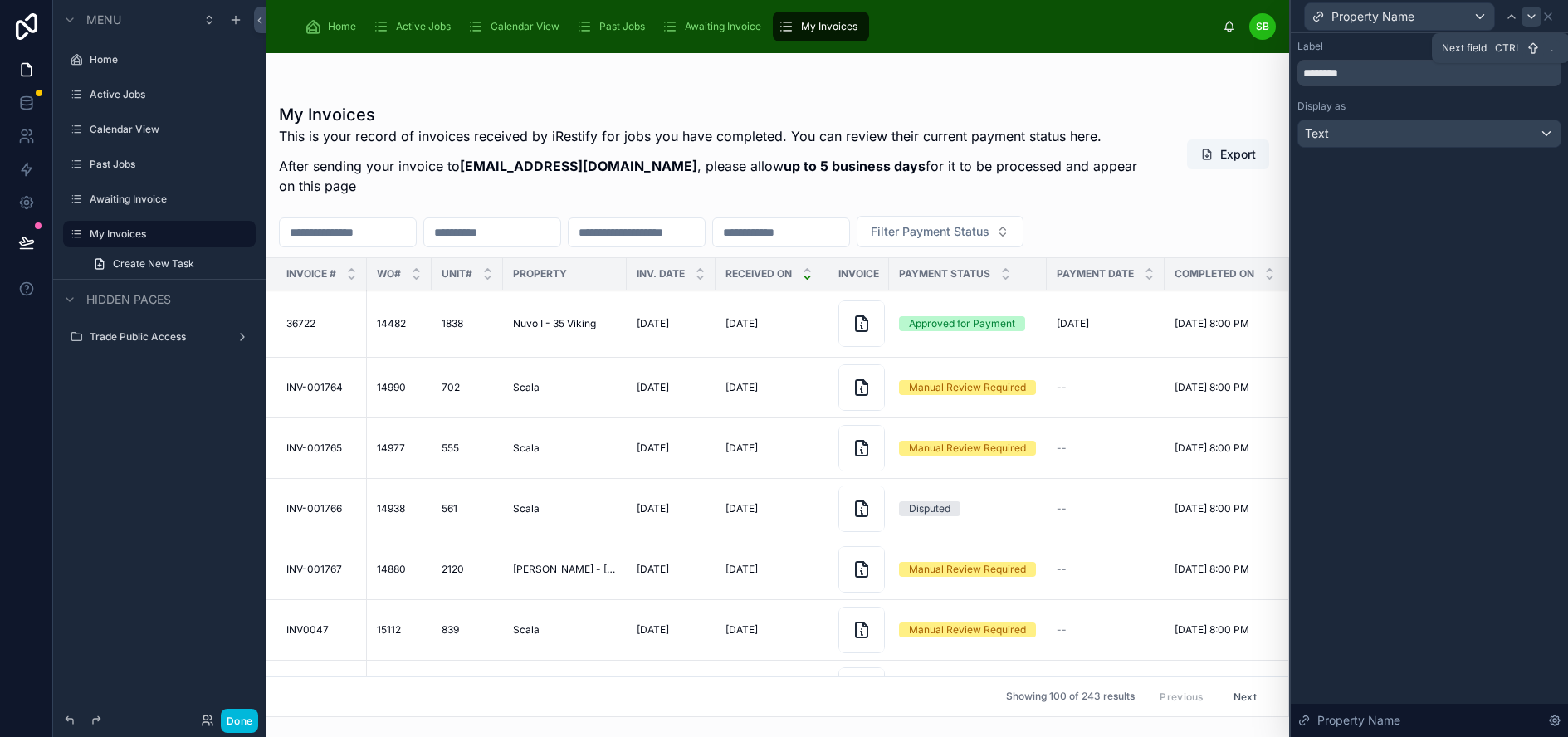
click at [1534, 15] on icon at bounding box center [1531, 16] width 6 height 4
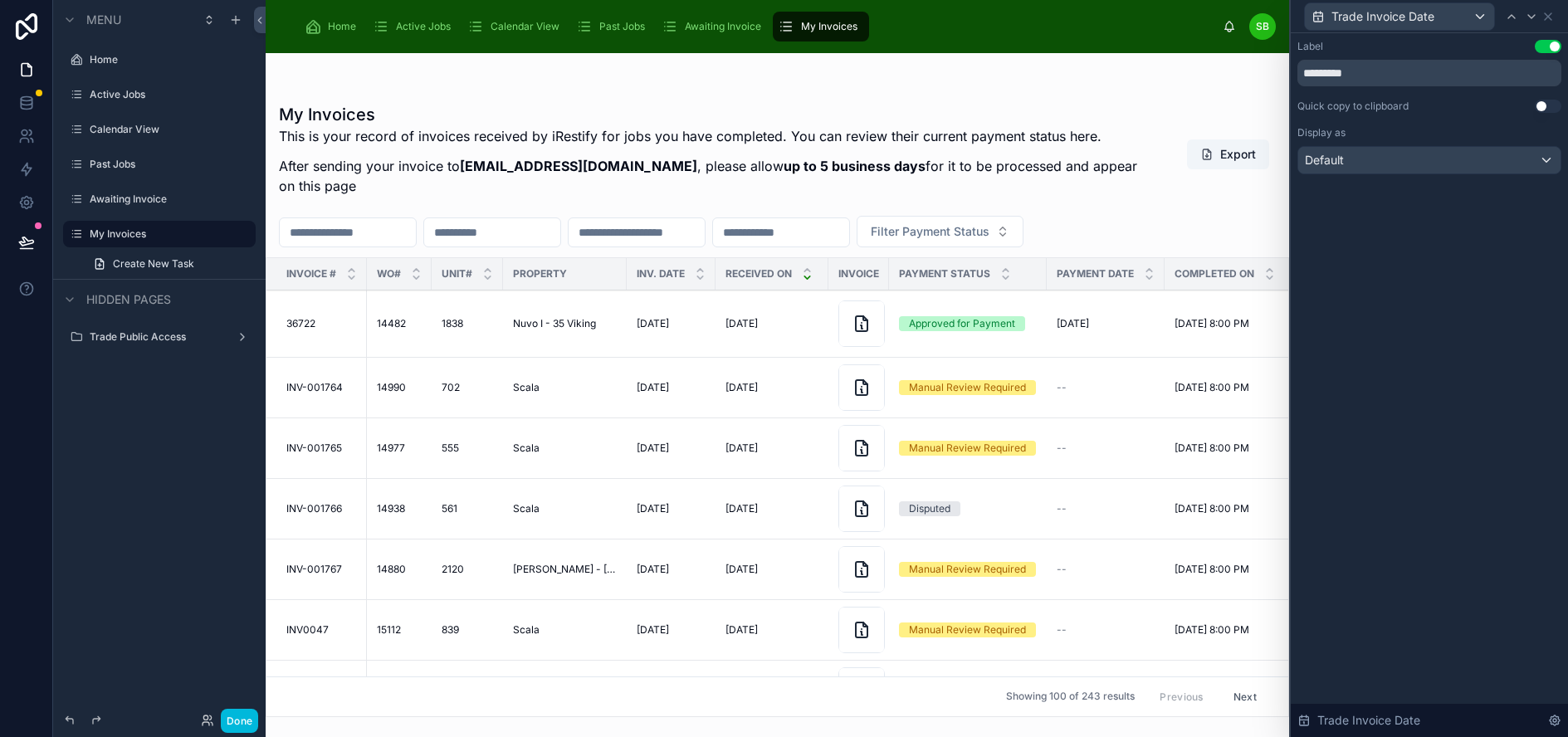
click at [1561, 111] on button "Use setting" at bounding box center [1547, 106] width 26 height 14
click at [1538, 15] on icon at bounding box center [1531, 16] width 14 height 14
click at [1556, 105] on button "Use setting" at bounding box center [1547, 106] width 26 height 14
click at [1543, 15] on icon at bounding box center [1539, 16] width 6 height 4
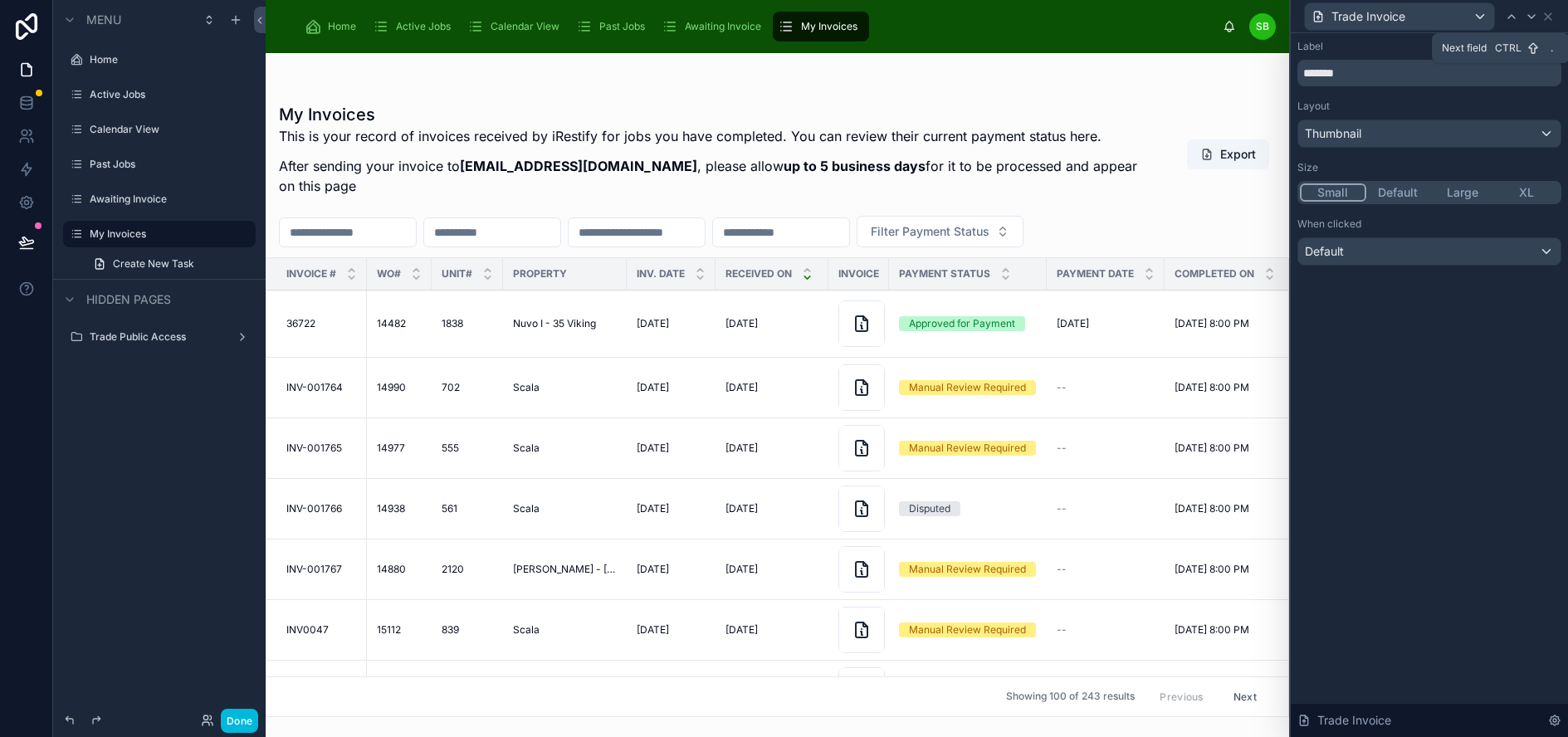
click at [1538, 17] on icon at bounding box center [1531, 16] width 14 height 14
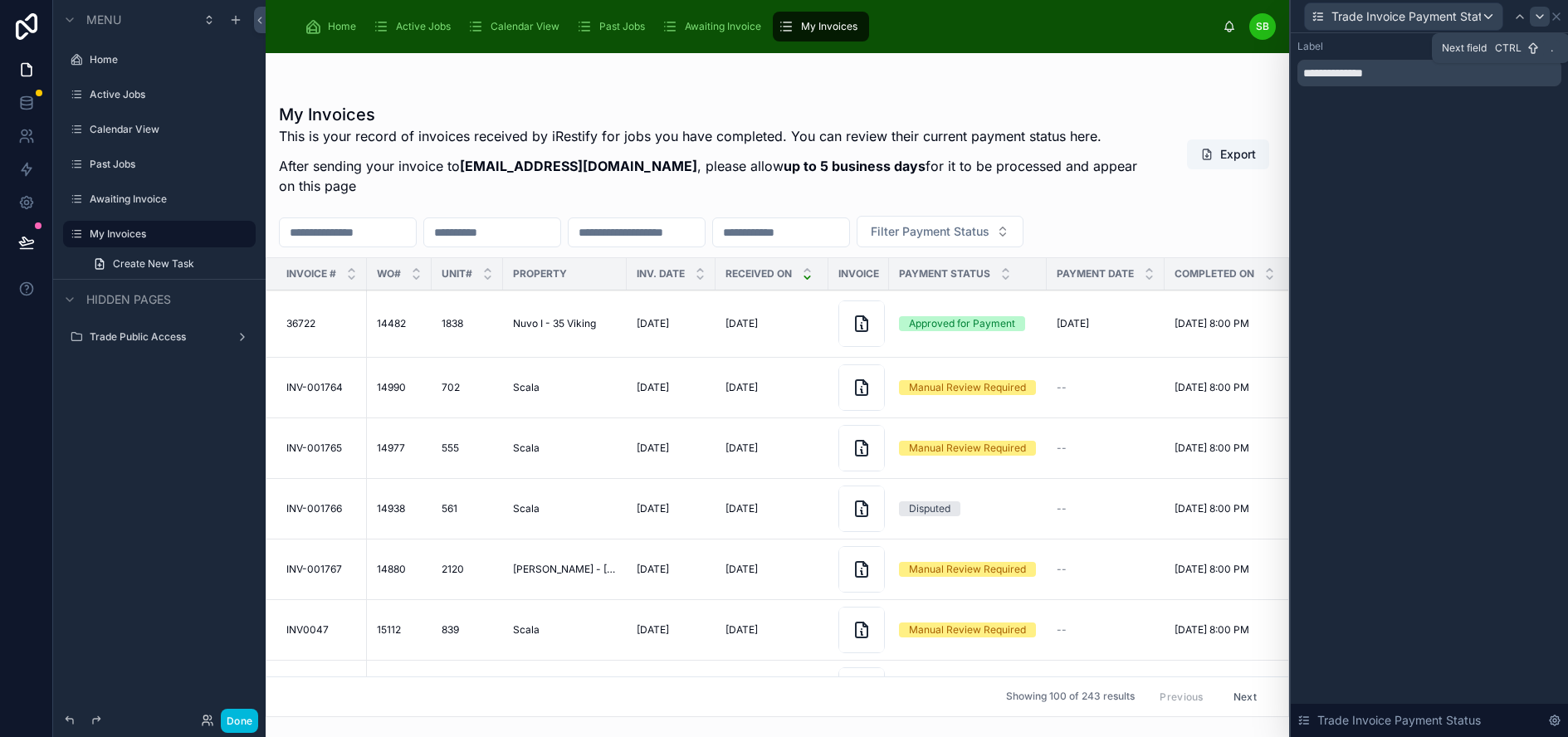
click at [1546, 16] on icon at bounding box center [1539, 16] width 14 height 14
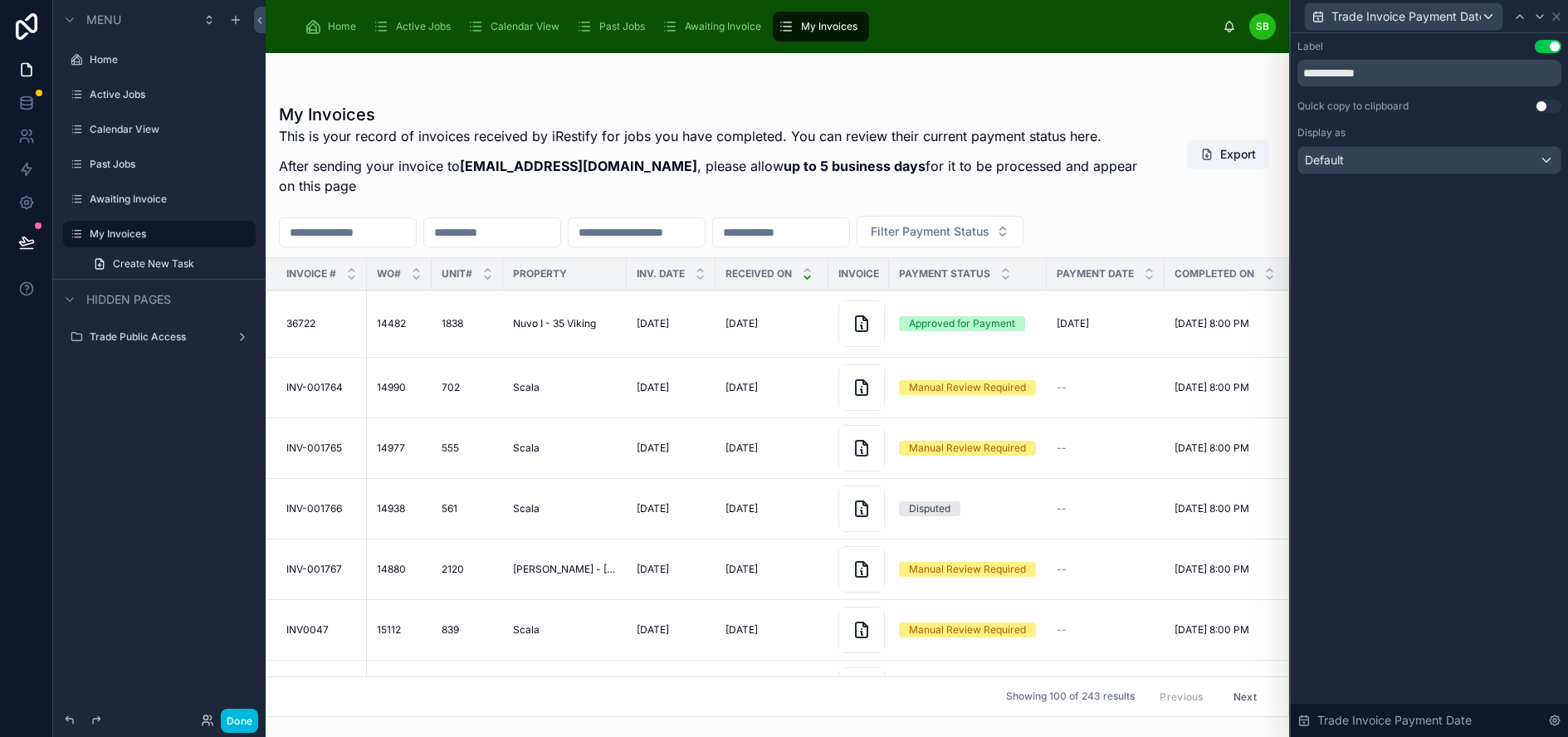
click at [1560, 103] on button "Use setting" at bounding box center [1547, 106] width 26 height 14
click at [1546, 15] on icon at bounding box center [1539, 16] width 14 height 14
click at [1556, 106] on button "Use setting" at bounding box center [1547, 106] width 26 height 14
click at [1538, 17] on icon at bounding box center [1531, 16] width 14 height 14
click at [1557, 106] on button "Use setting" at bounding box center [1547, 106] width 26 height 14
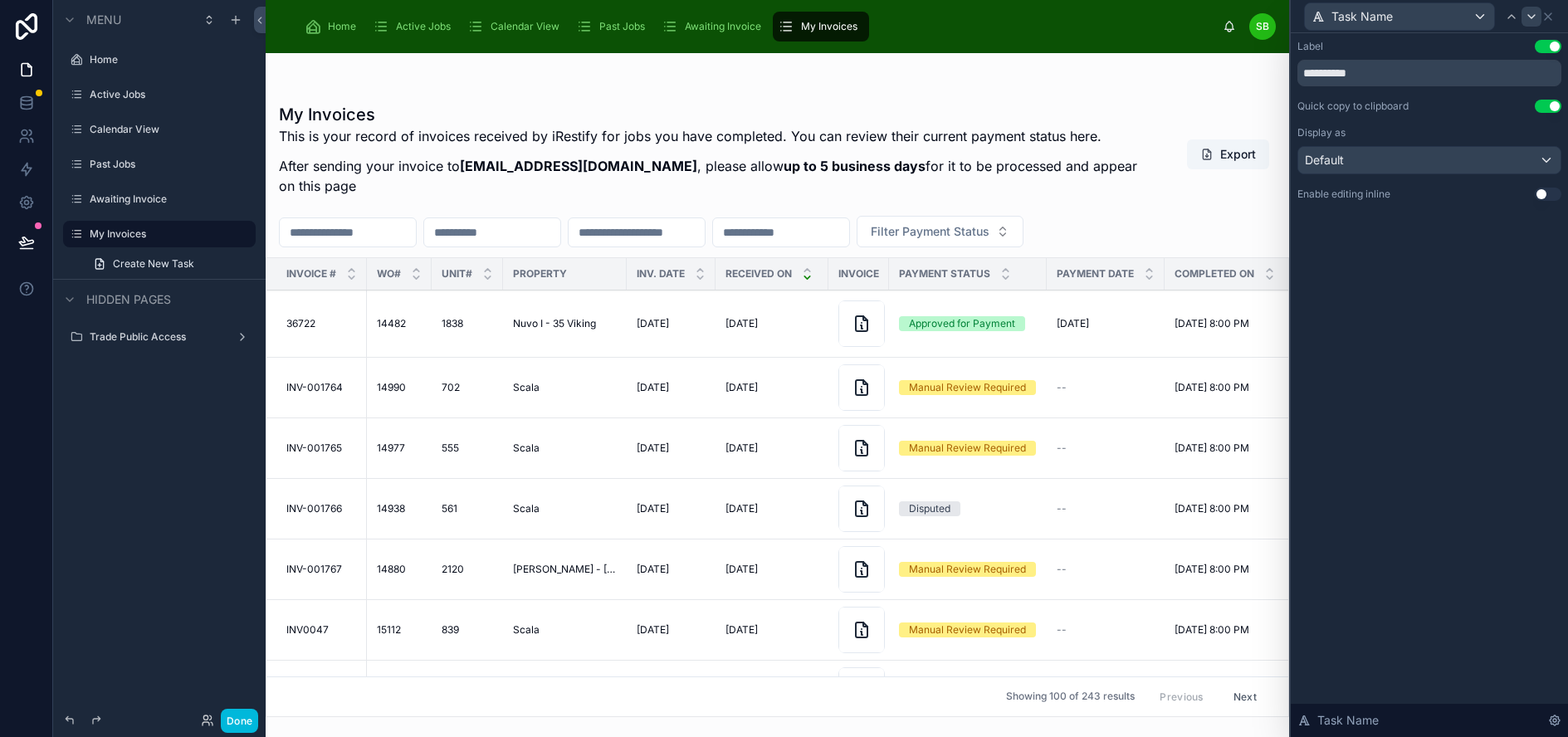
click at [1538, 19] on icon at bounding box center [1531, 16] width 14 height 14
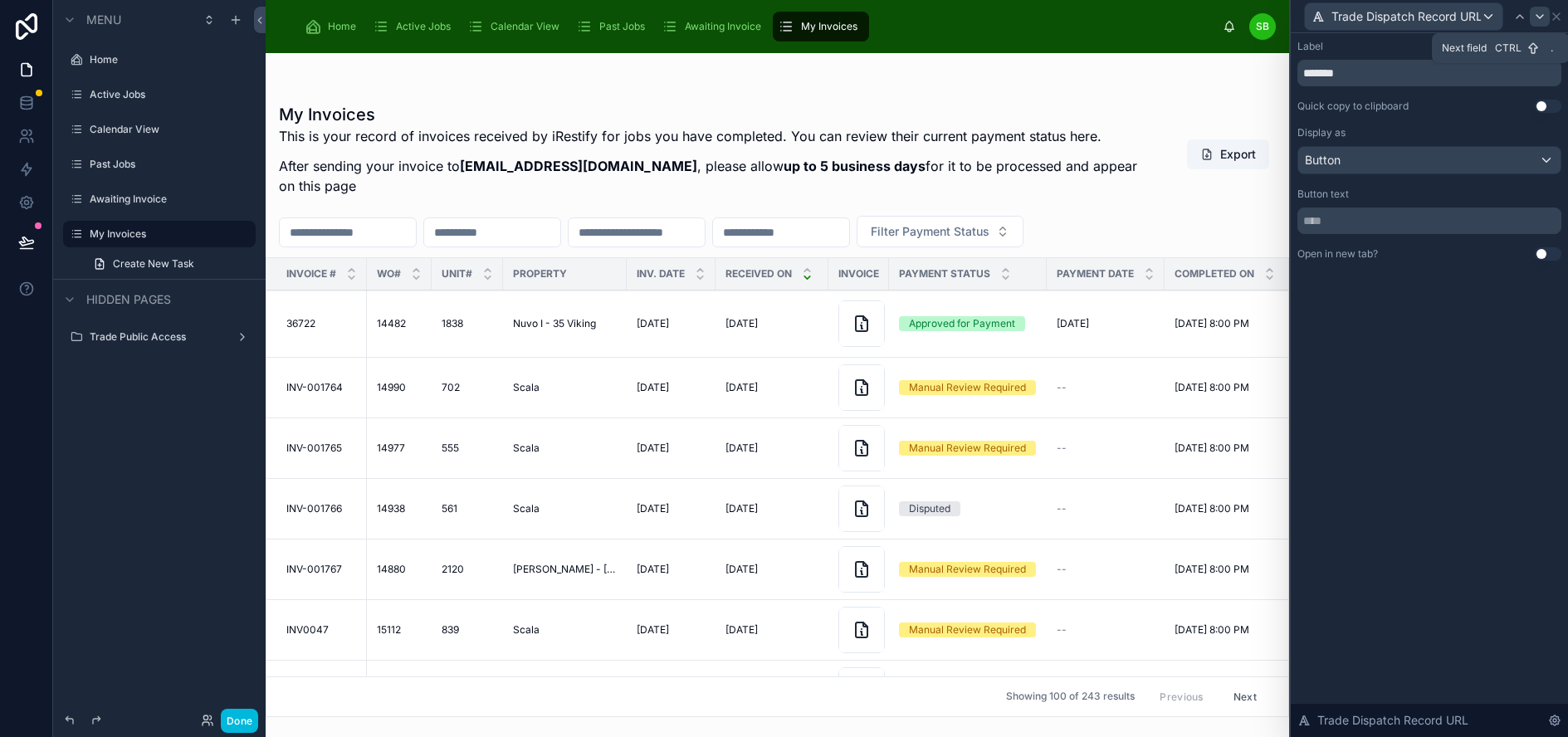
click at [1546, 19] on icon at bounding box center [1539, 16] width 14 height 14
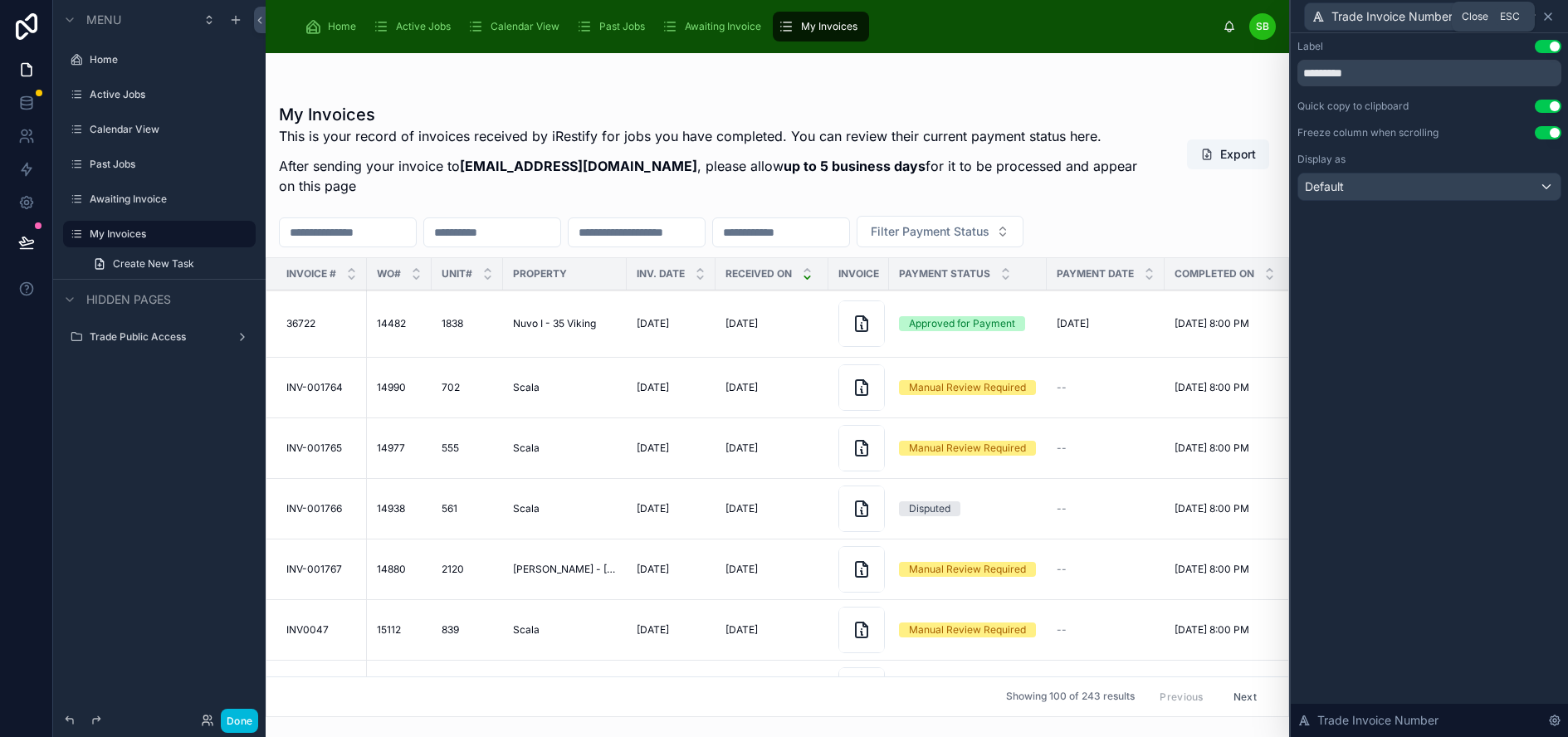
click at [1554, 17] on icon at bounding box center [1548, 16] width 14 height 14
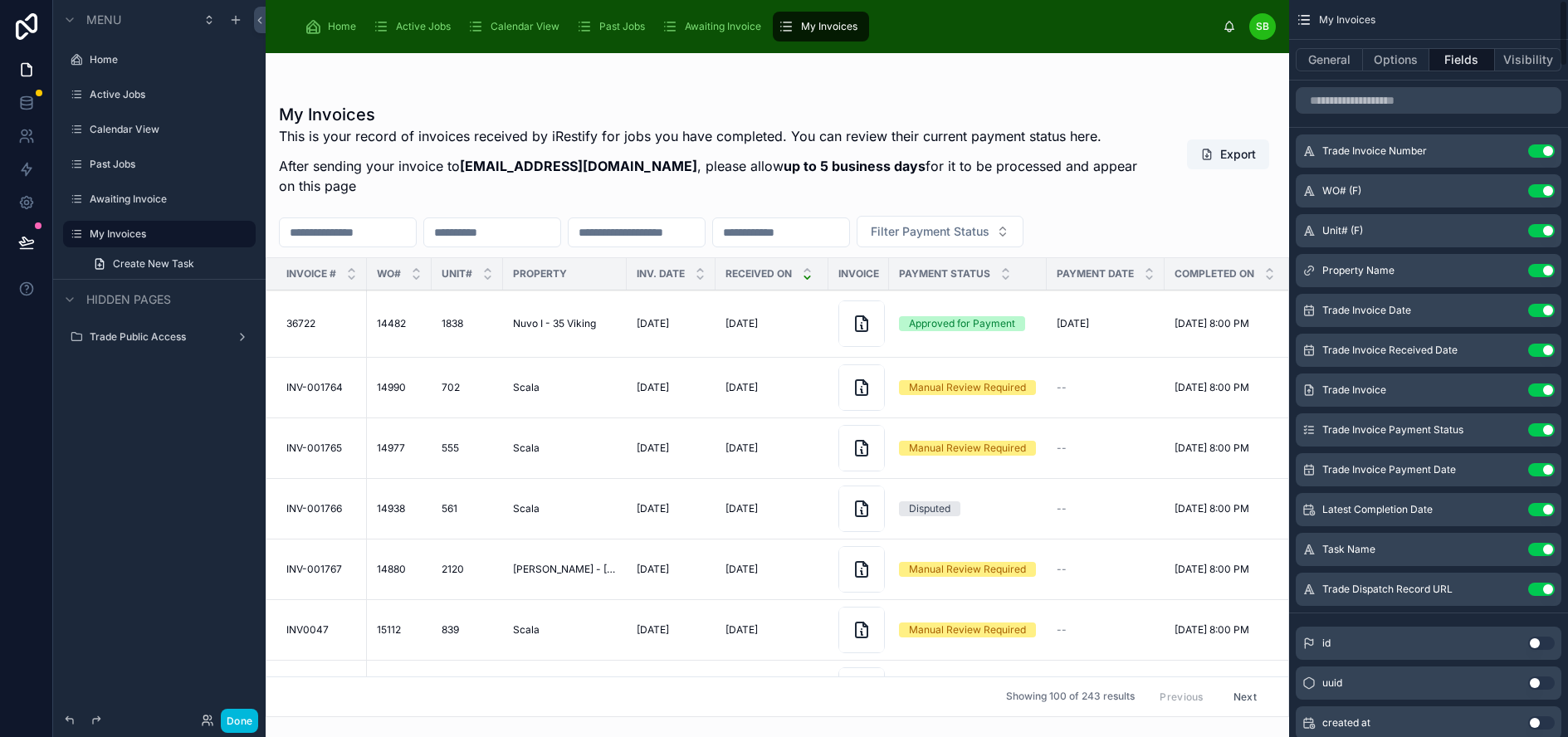
click at [1339, 72] on div "General Options Fields Visibility" at bounding box center [1428, 60] width 279 height 40
click at [1340, 61] on button "General" at bounding box center [1329, 60] width 67 height 24
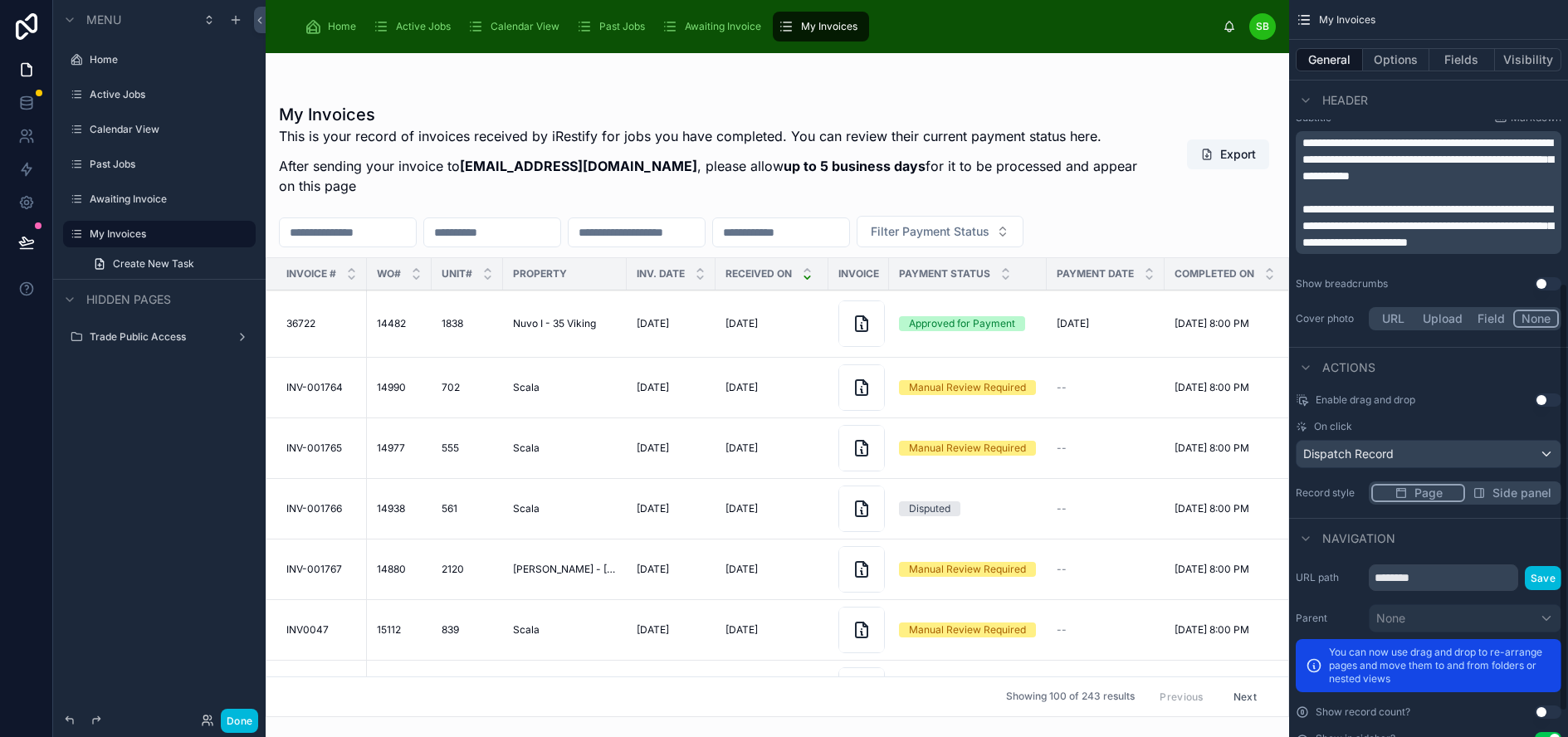
scroll to position [560, 0]
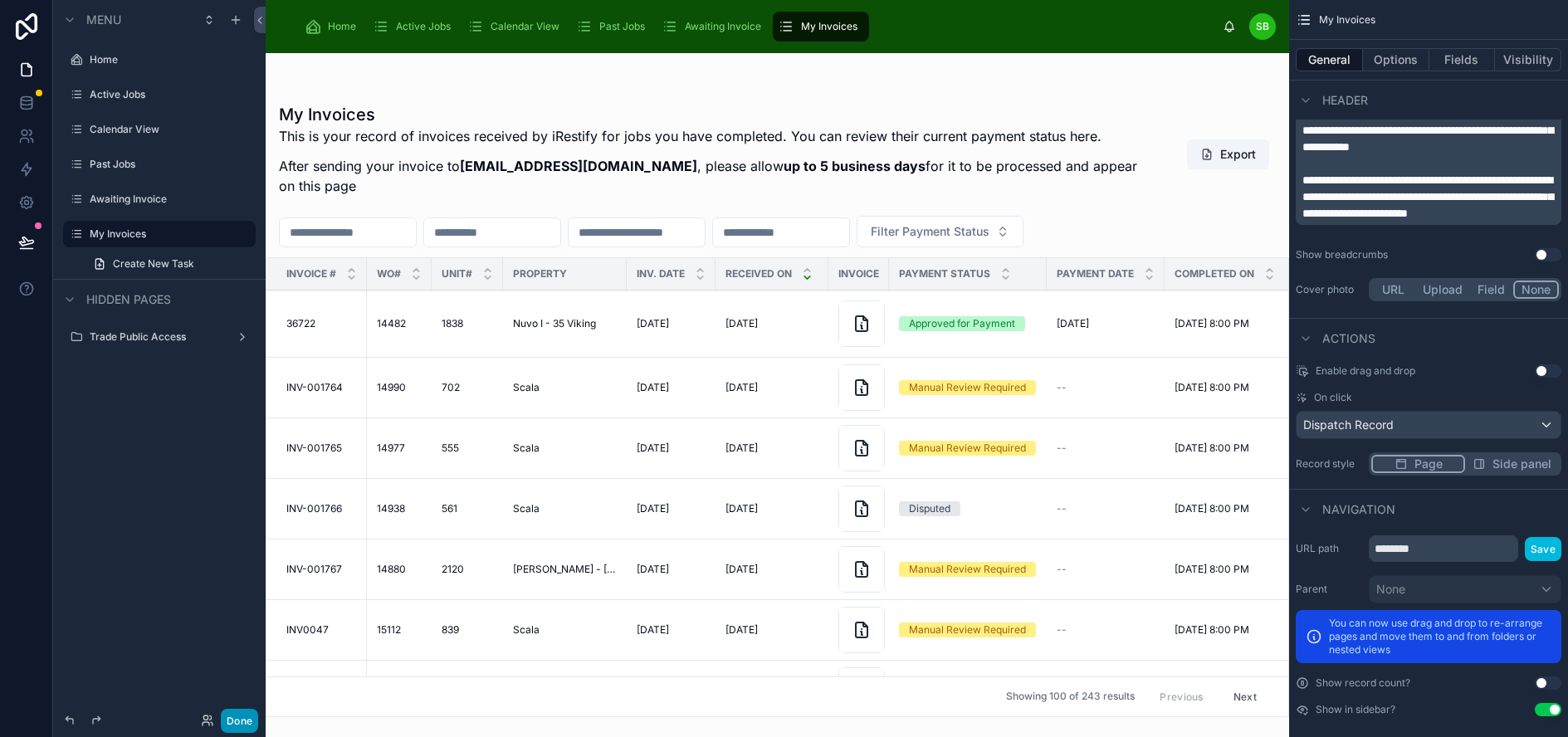
click at [240, 727] on button "Done" at bounding box center [239, 721] width 37 height 25
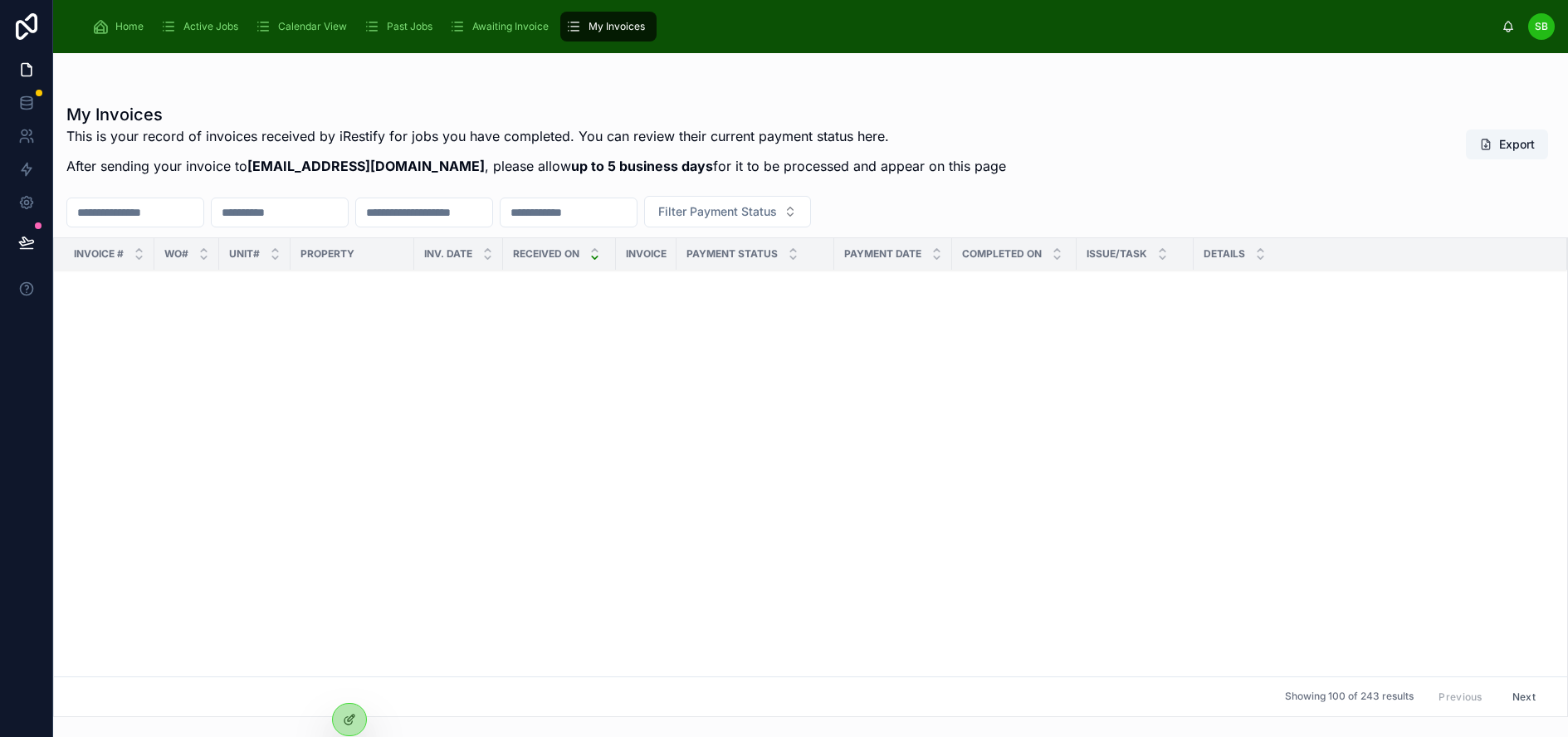
scroll to position [0, 0]
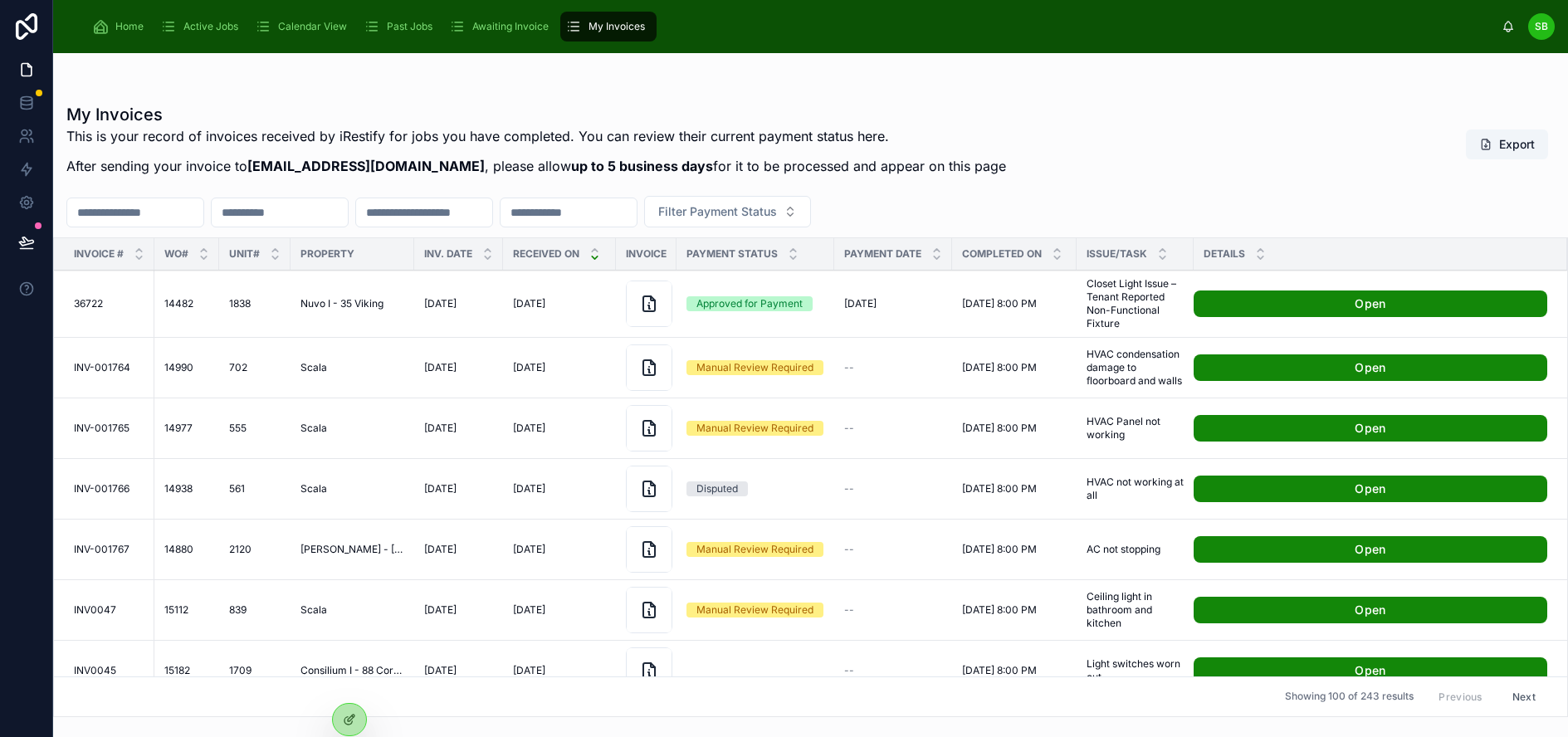
click at [111, 23] on div "Home" at bounding box center [121, 26] width 58 height 26
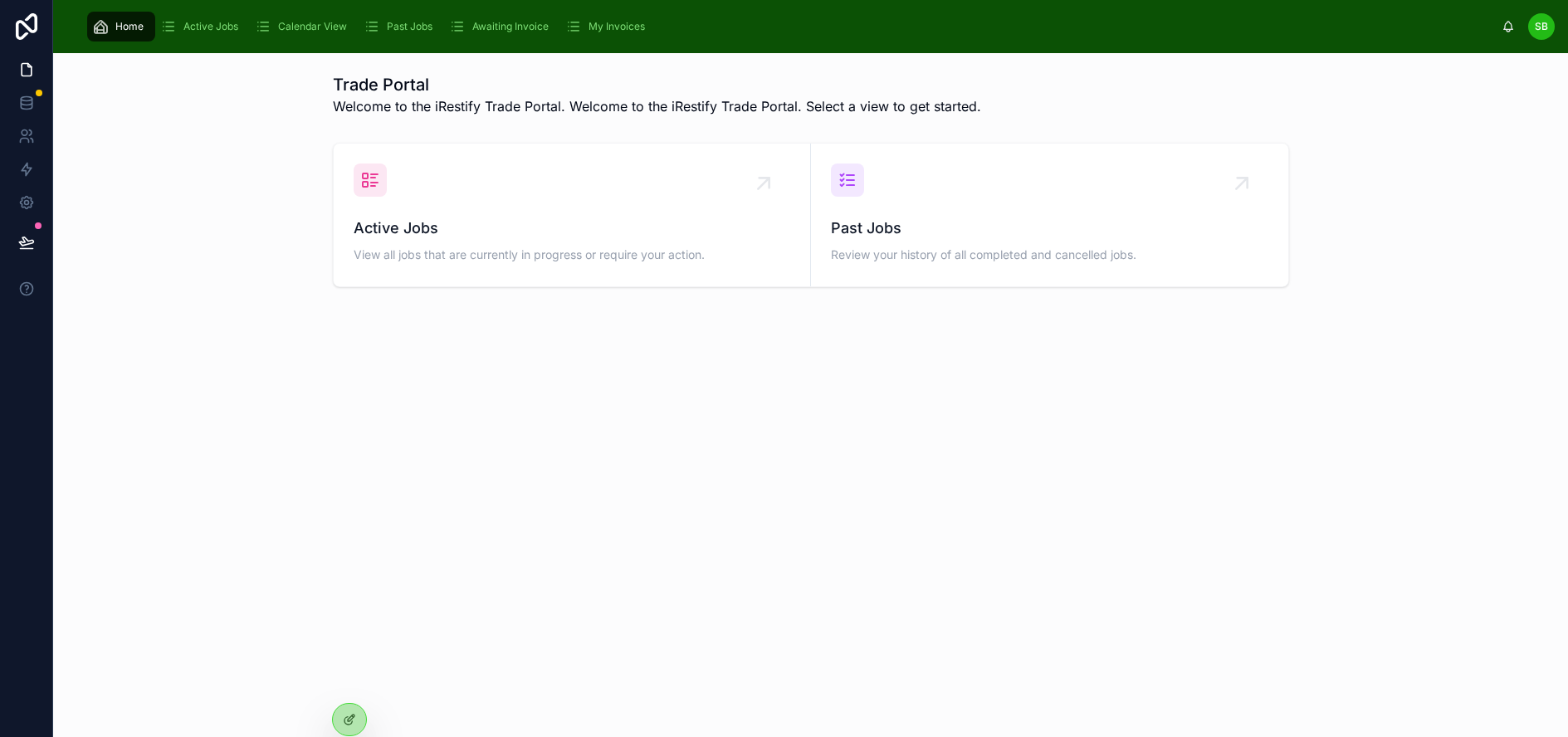
click at [192, 20] on span "Active Jobs" at bounding box center [211, 26] width 54 height 14
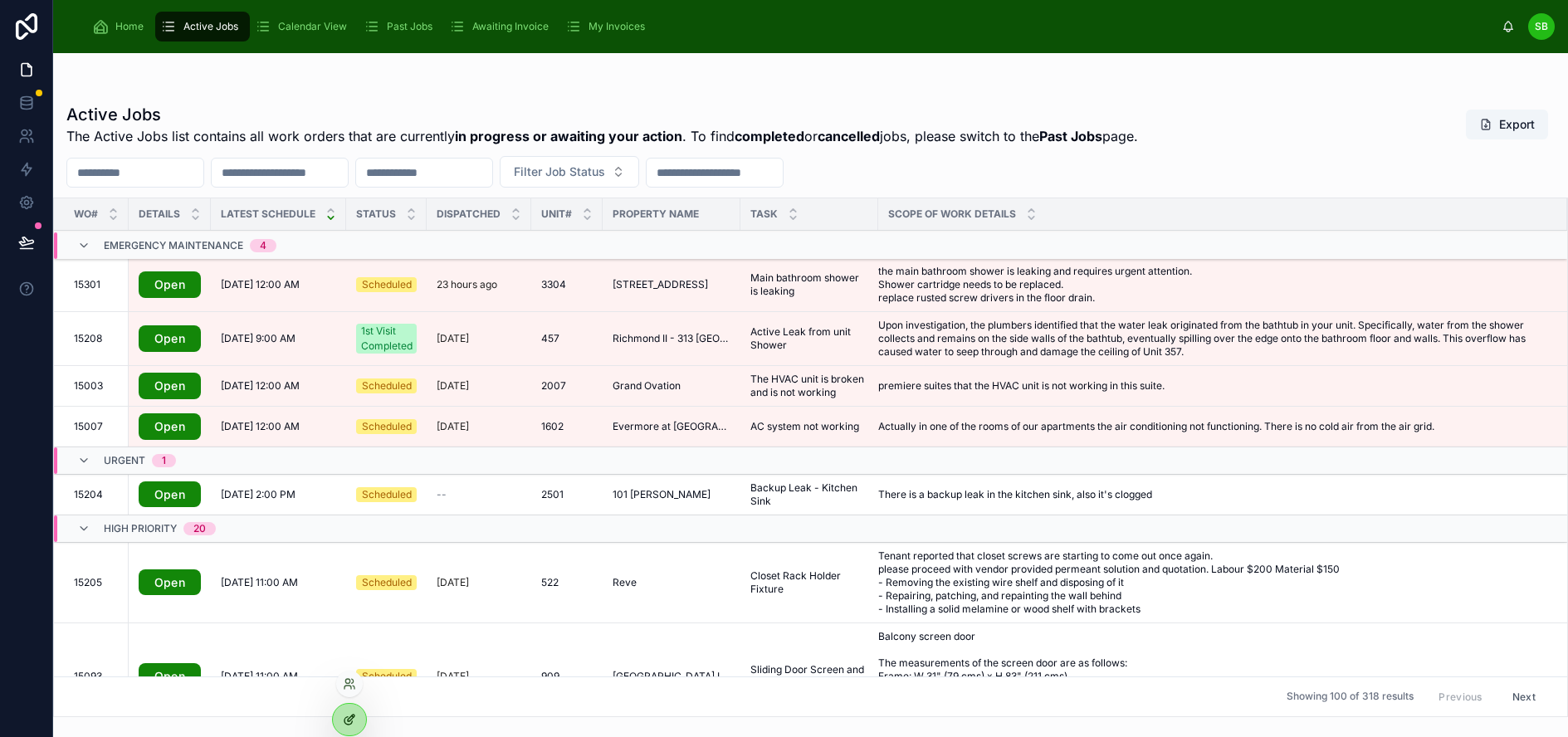
click at [356, 716] on div at bounding box center [350, 719] width 34 height 32
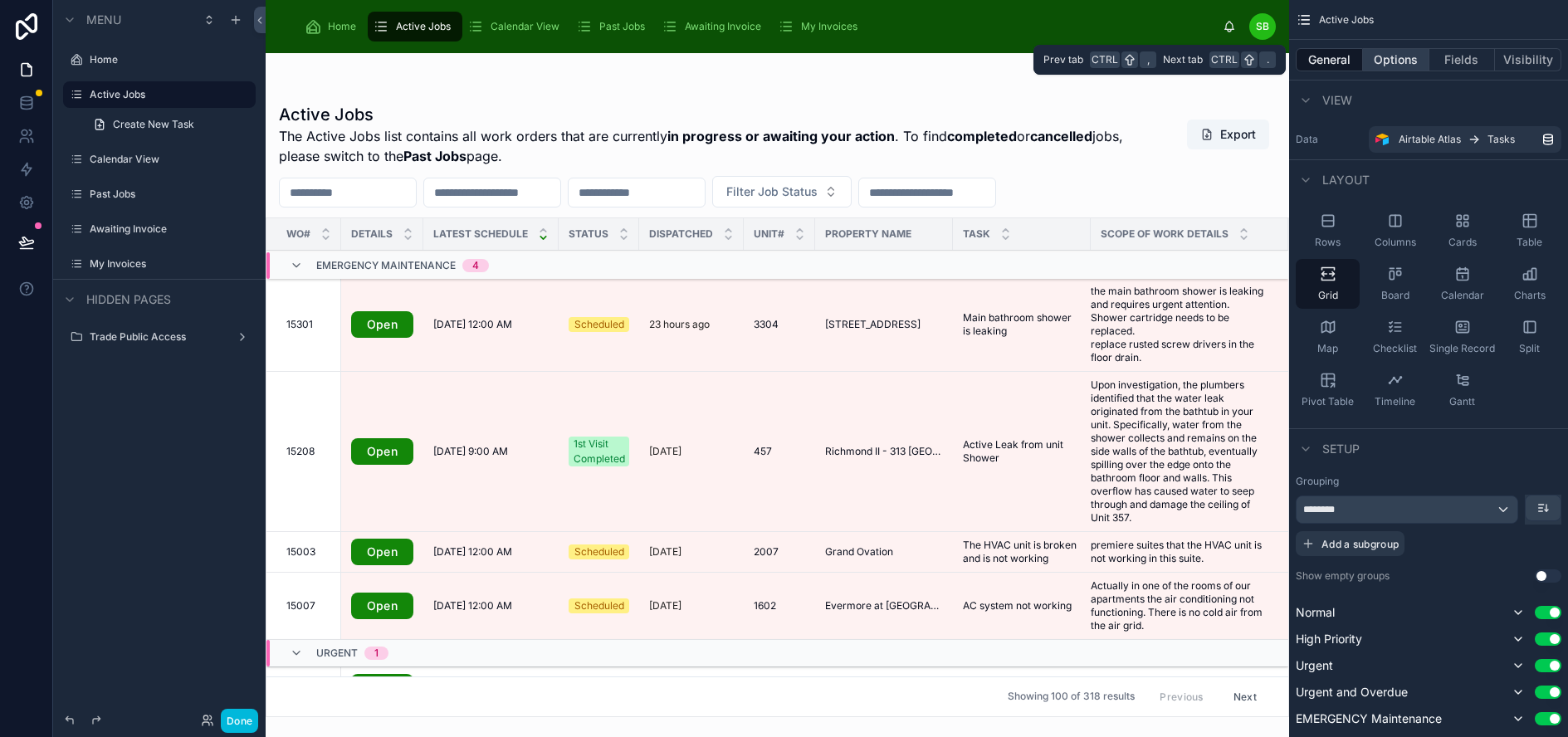
click at [1407, 59] on button "Options" at bounding box center [1395, 60] width 66 height 24
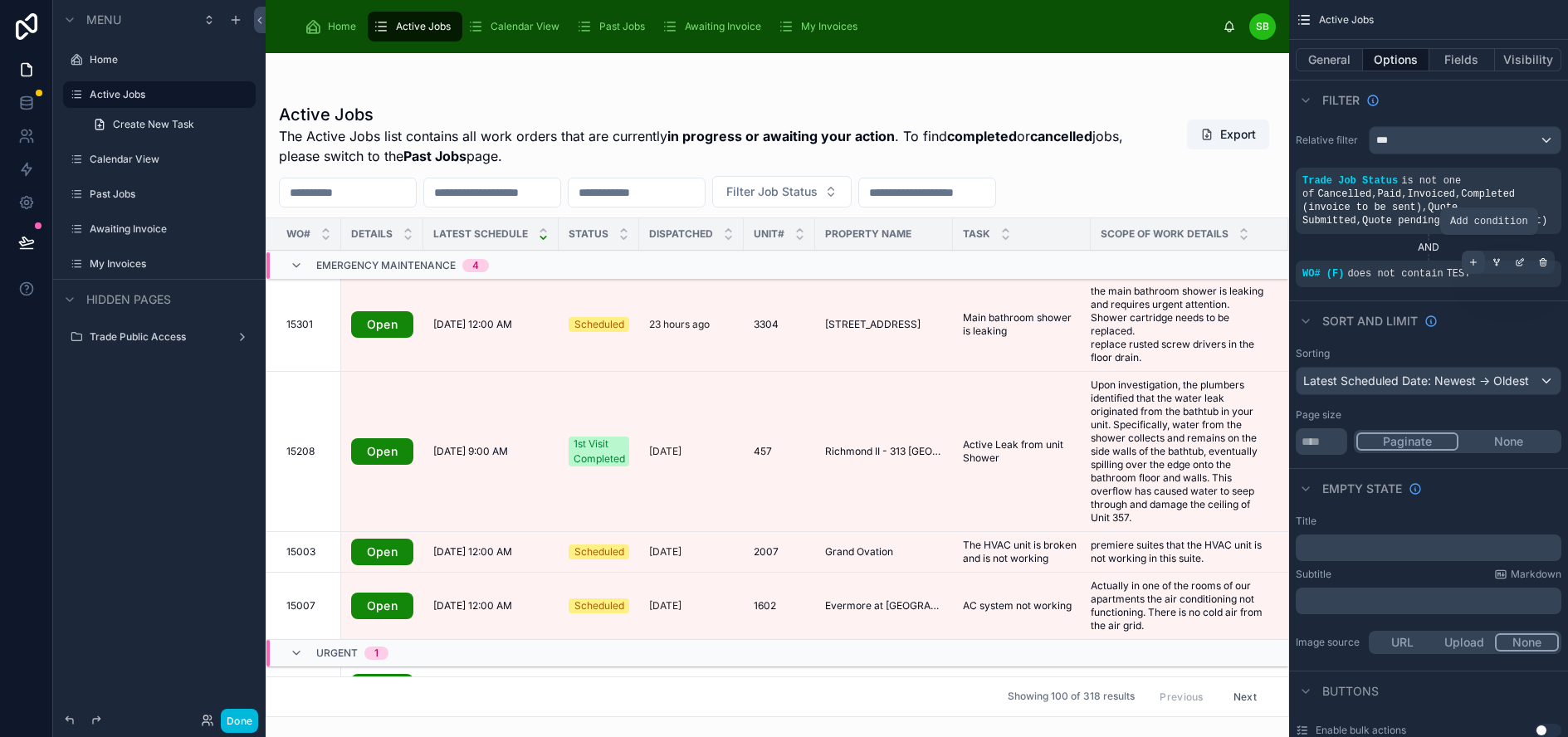
click at [1478, 260] on icon "scrollable content" at bounding box center [1473, 261] width 10 height 10
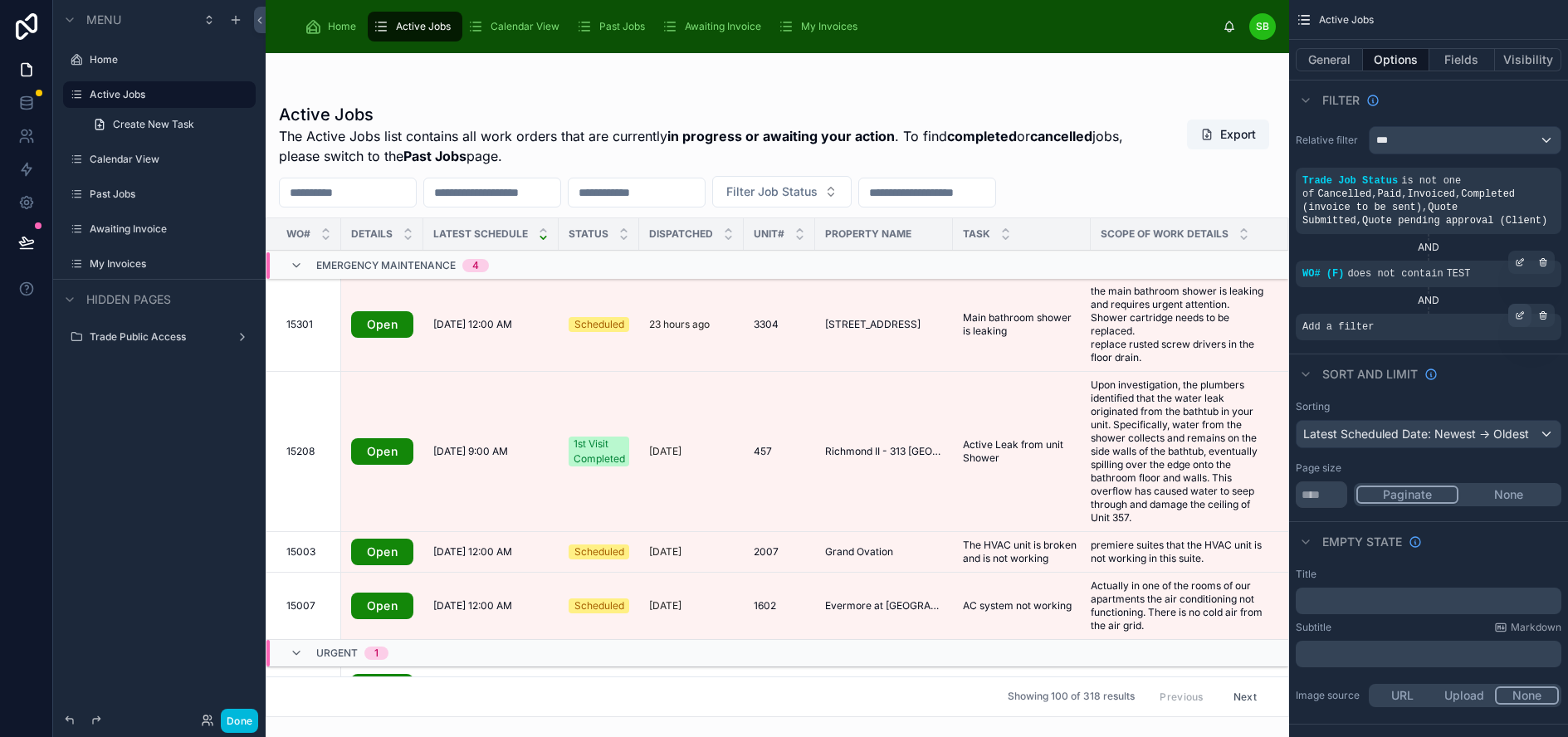
click at [1524, 315] on icon "scrollable content" at bounding box center [1521, 313] width 5 height 5
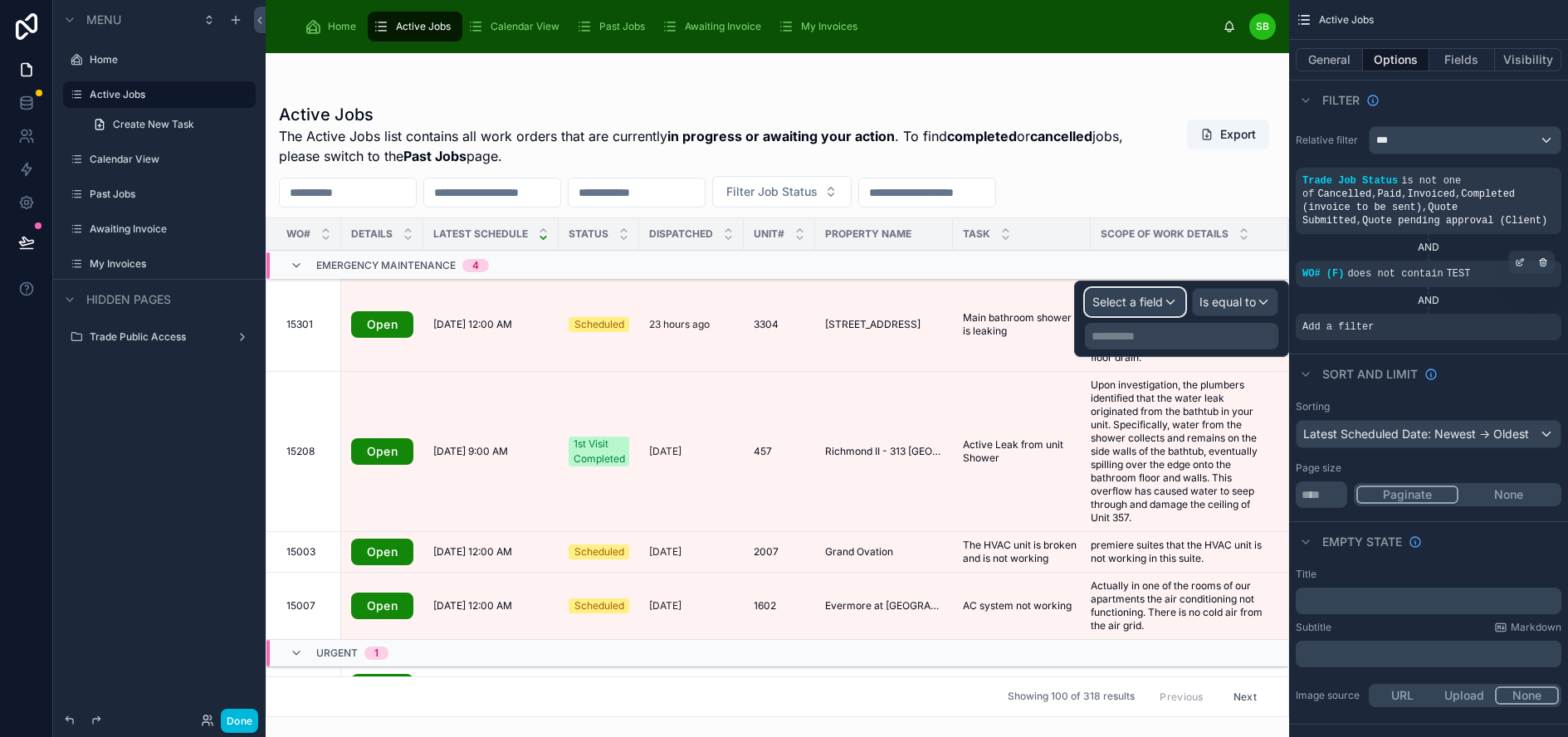
click at [1163, 303] on span "Select a field" at bounding box center [1128, 302] width 71 height 15
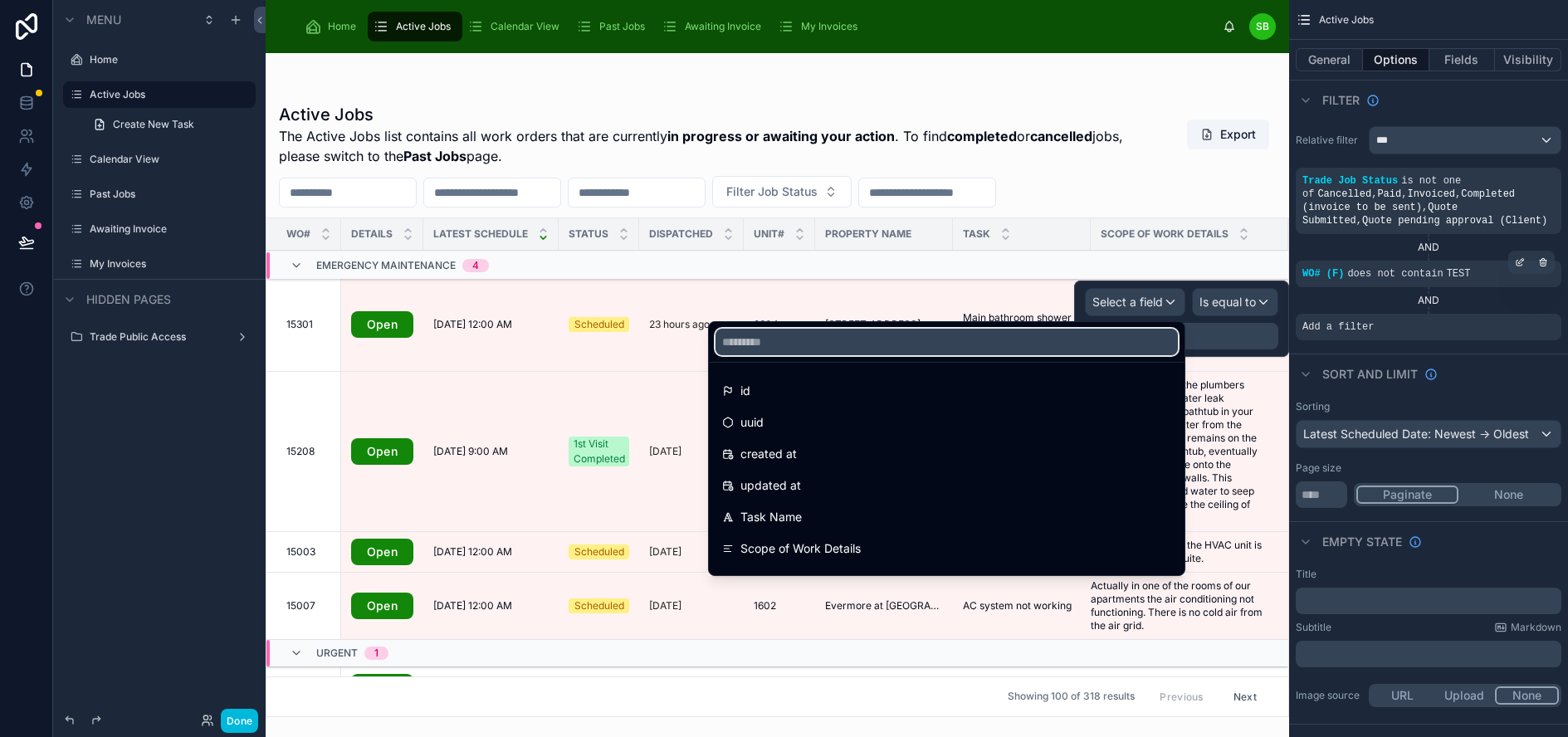
click at [1069, 342] on input "text" at bounding box center [946, 341] width 462 height 26
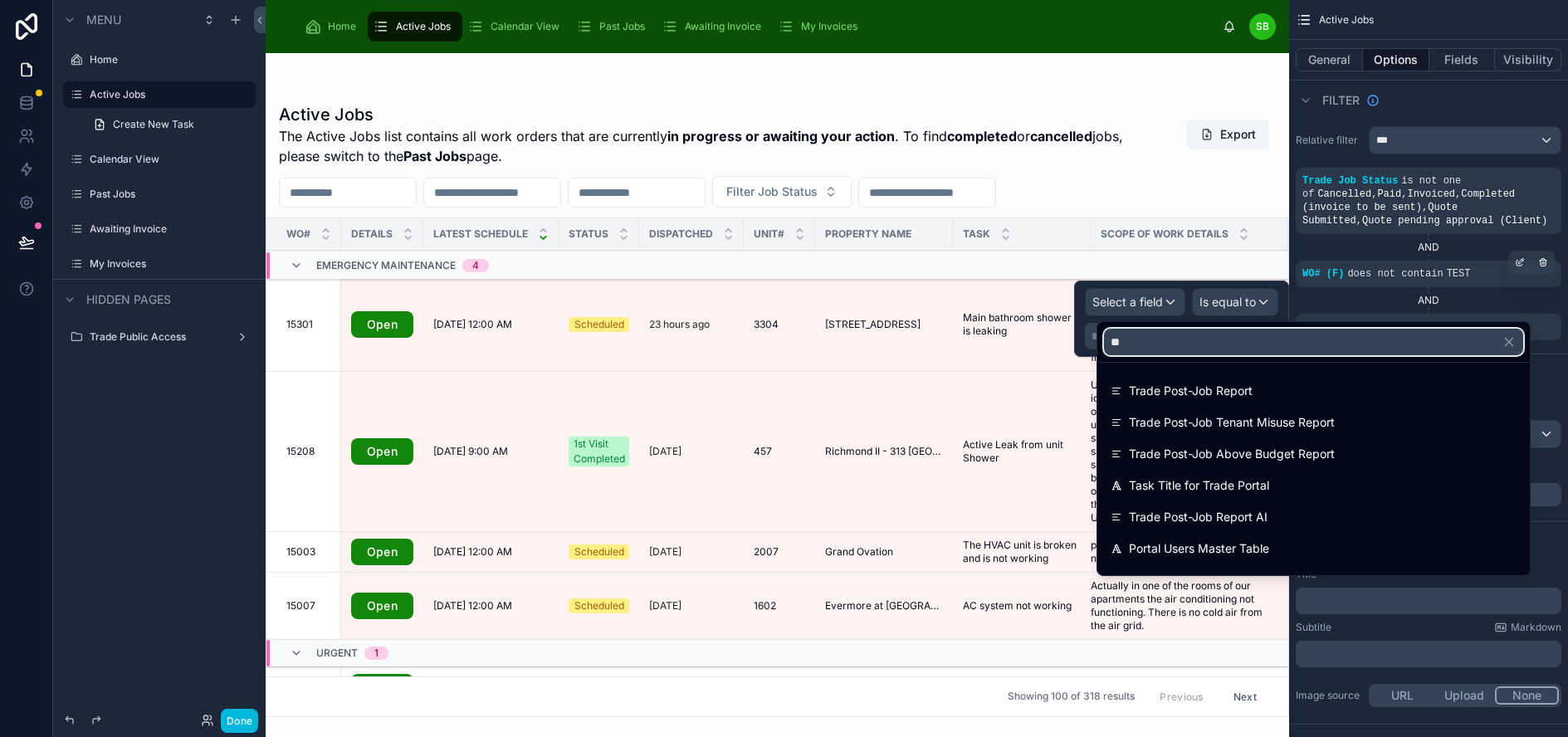
type input "*"
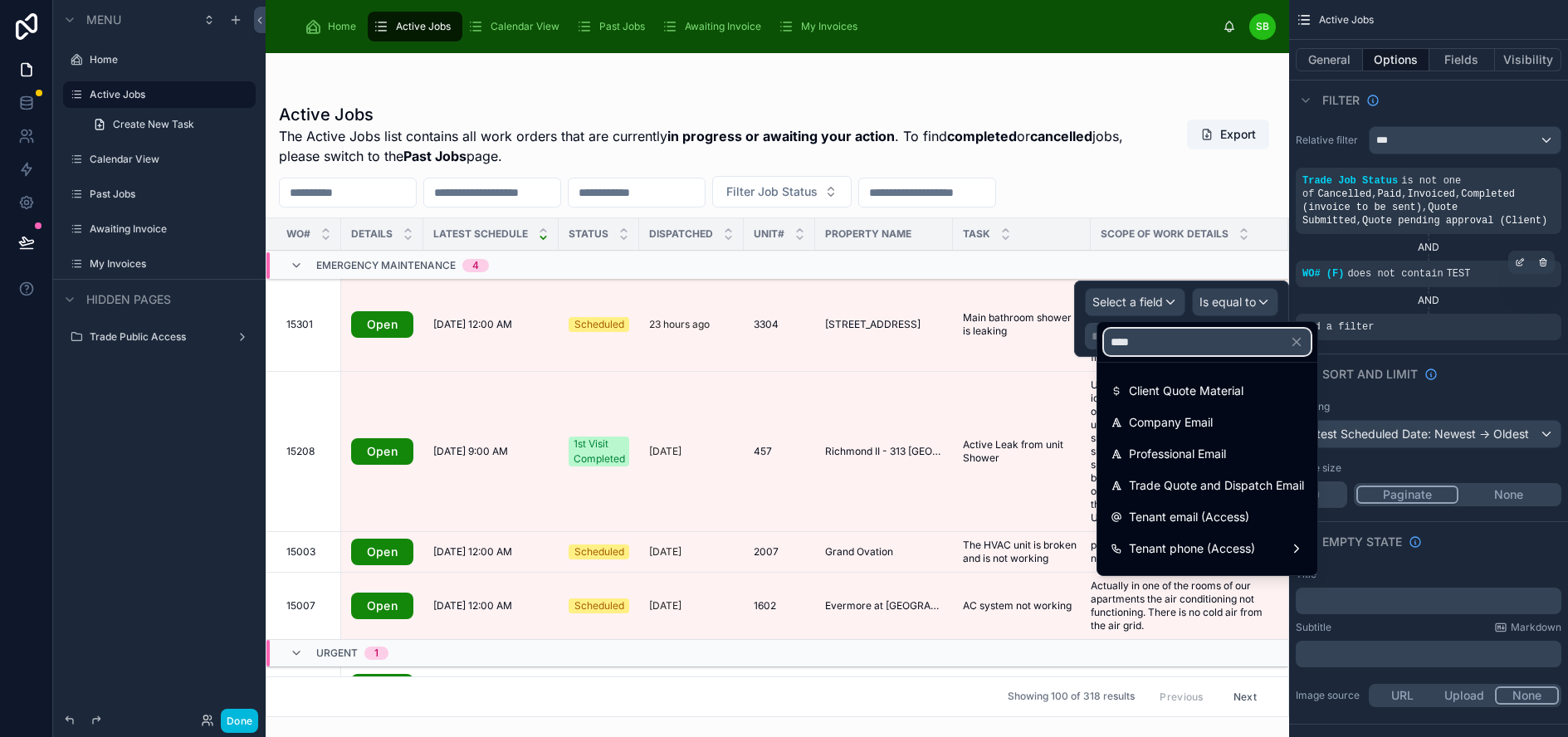
type input "*****"
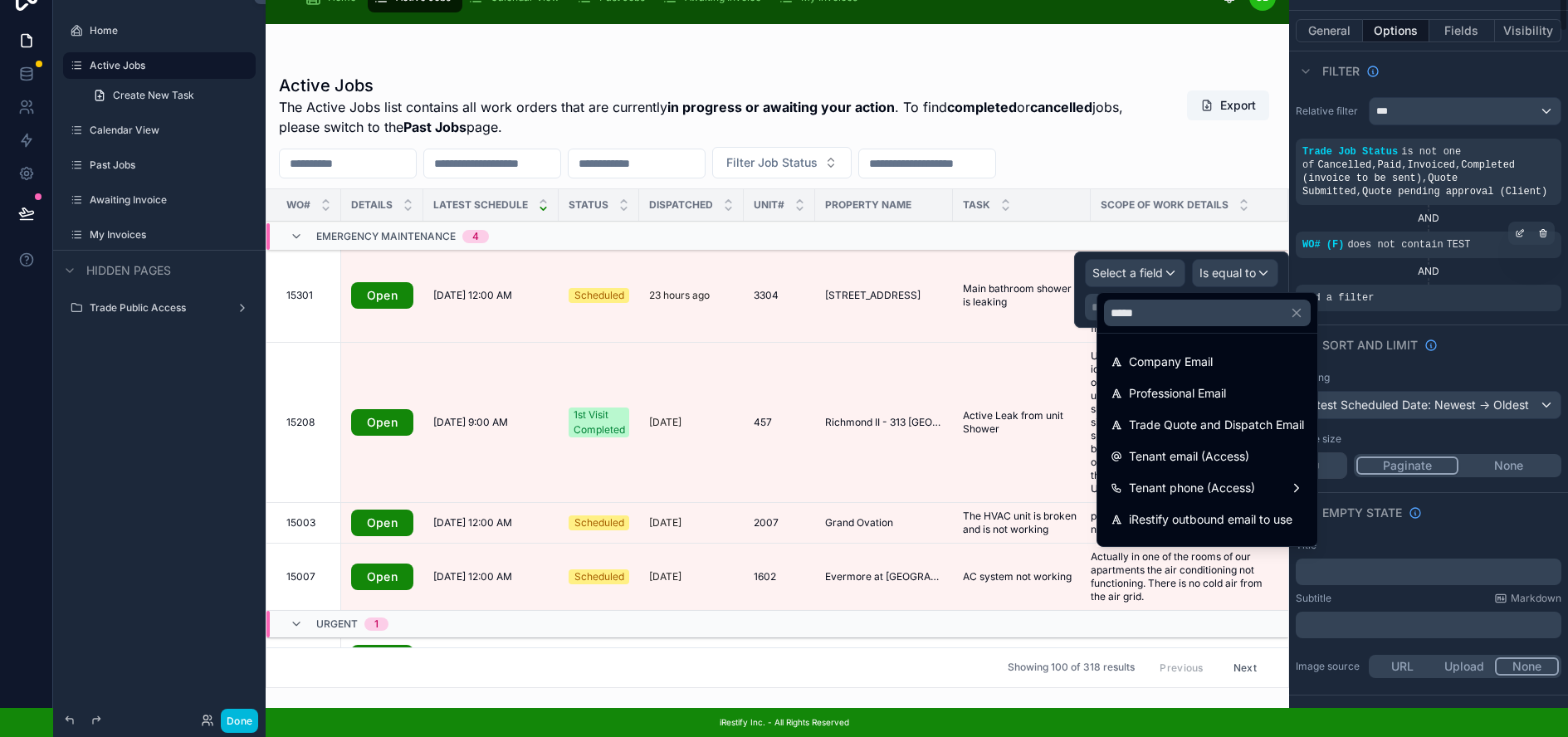
click at [1498, 328] on div "Sort And Limit" at bounding box center [1428, 344] width 279 height 40
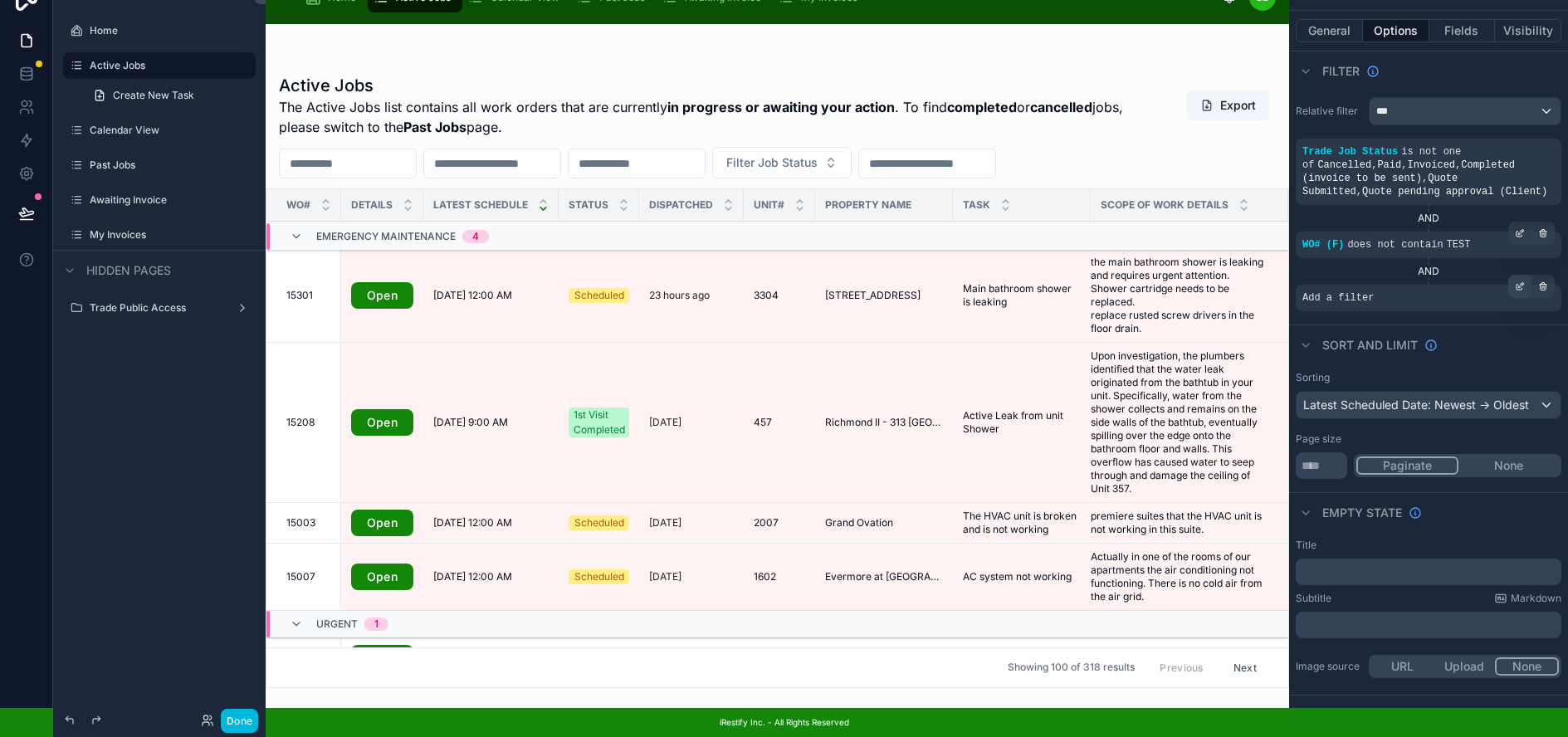
click at [1524, 281] on icon "scrollable content" at bounding box center [1519, 286] width 10 height 10
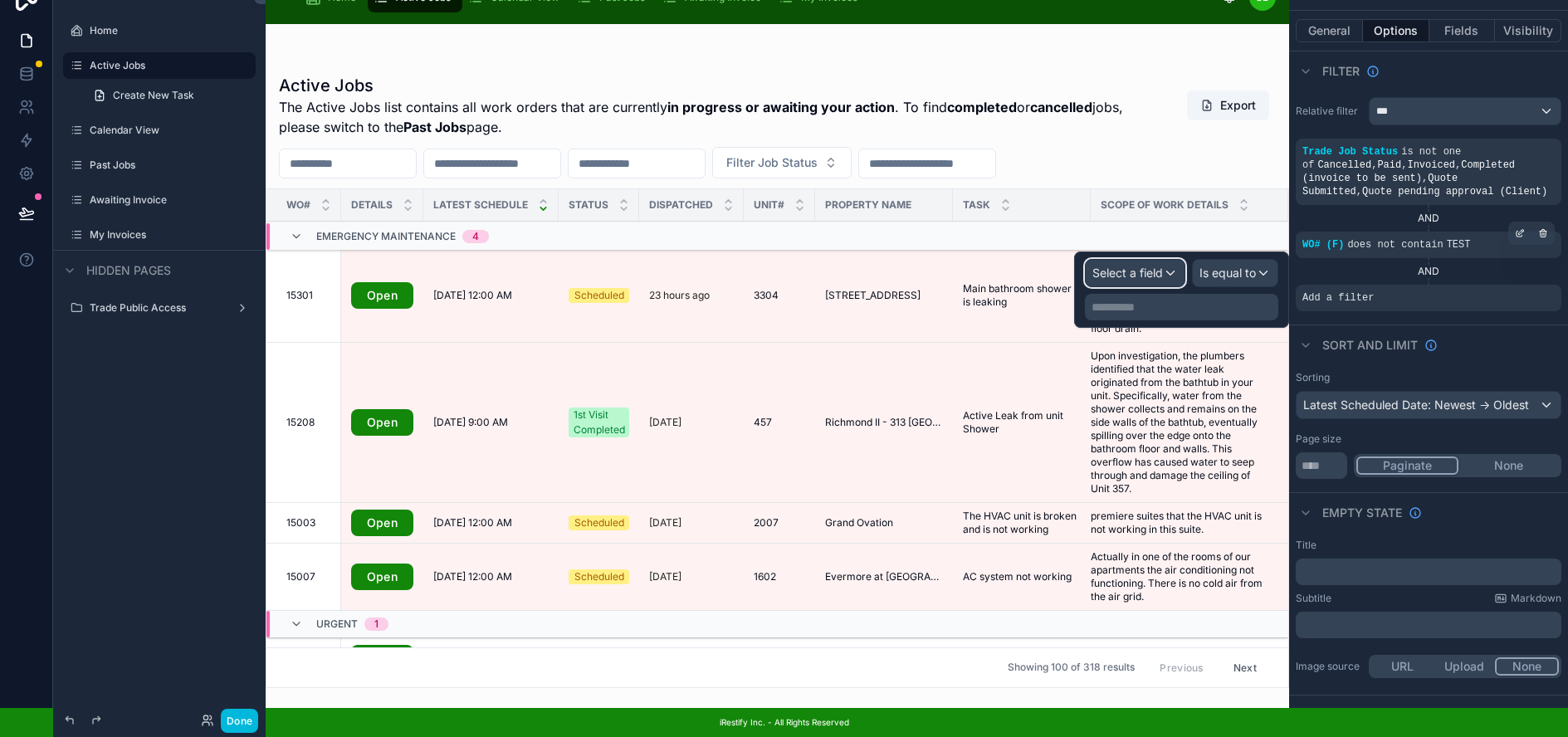
click at [1141, 266] on span "Select a field" at bounding box center [1128, 273] width 71 height 15
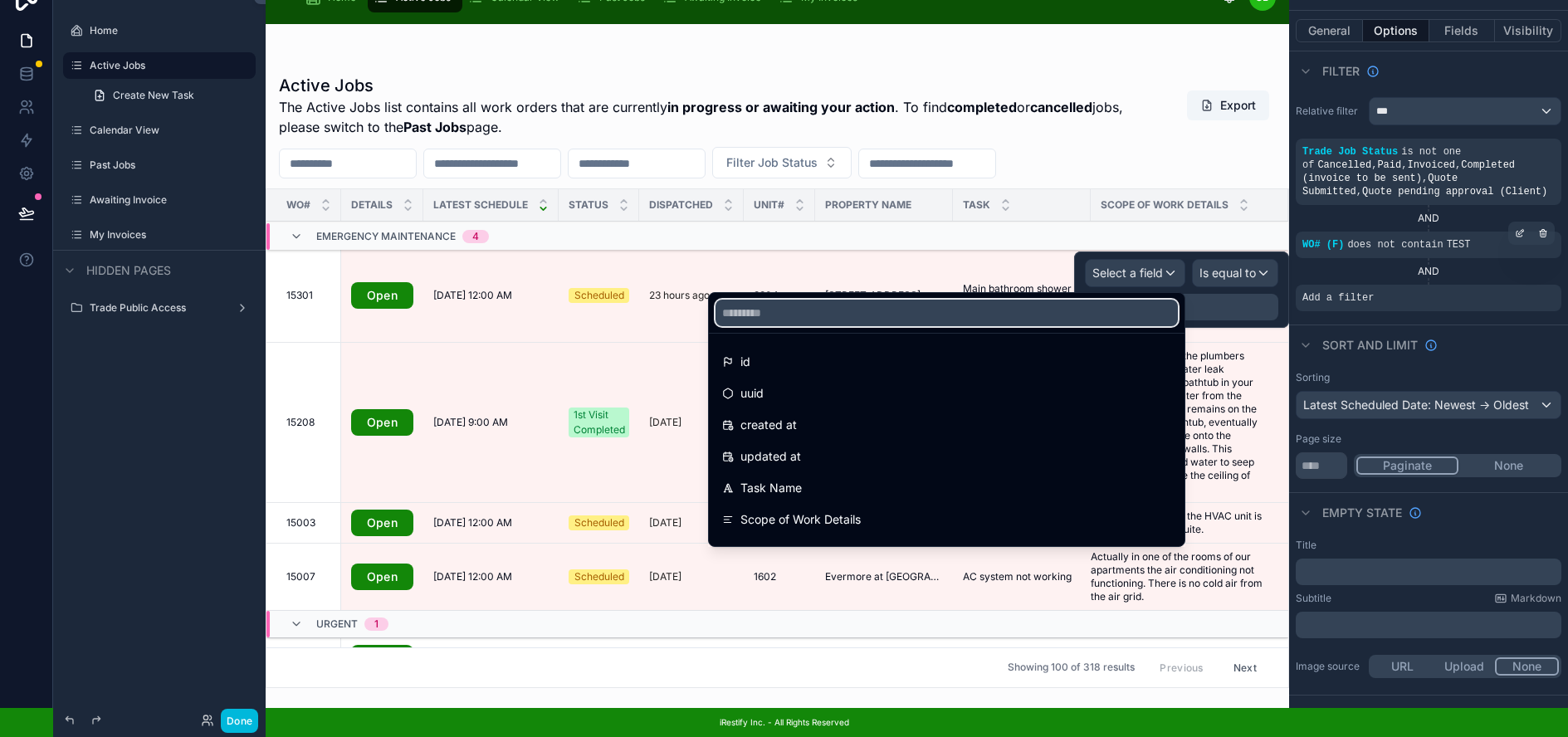
click at [972, 304] on input "text" at bounding box center [946, 312] width 462 height 26
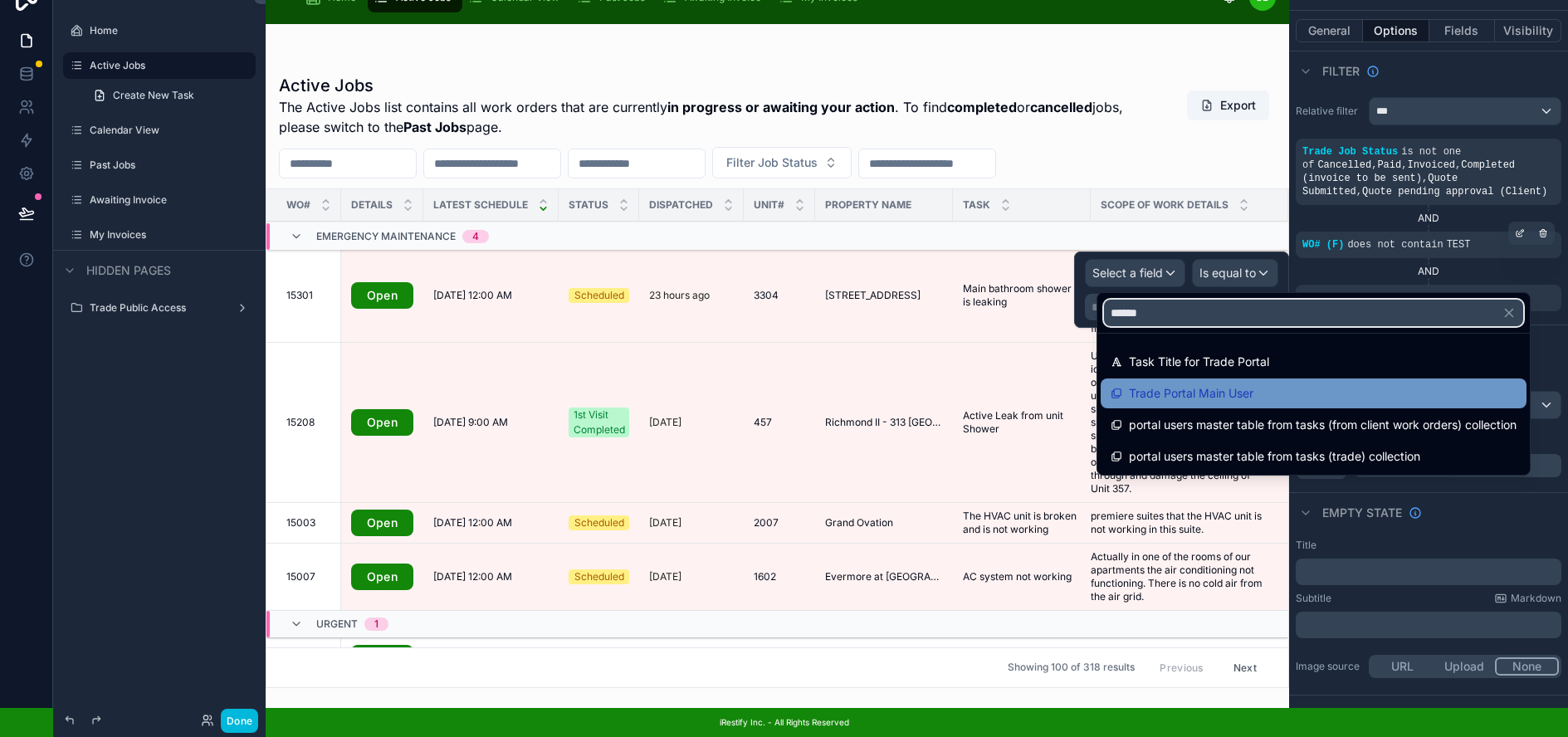
type input "******"
click at [1217, 383] on span "Trade Portal Main User" at bounding box center [1190, 393] width 124 height 20
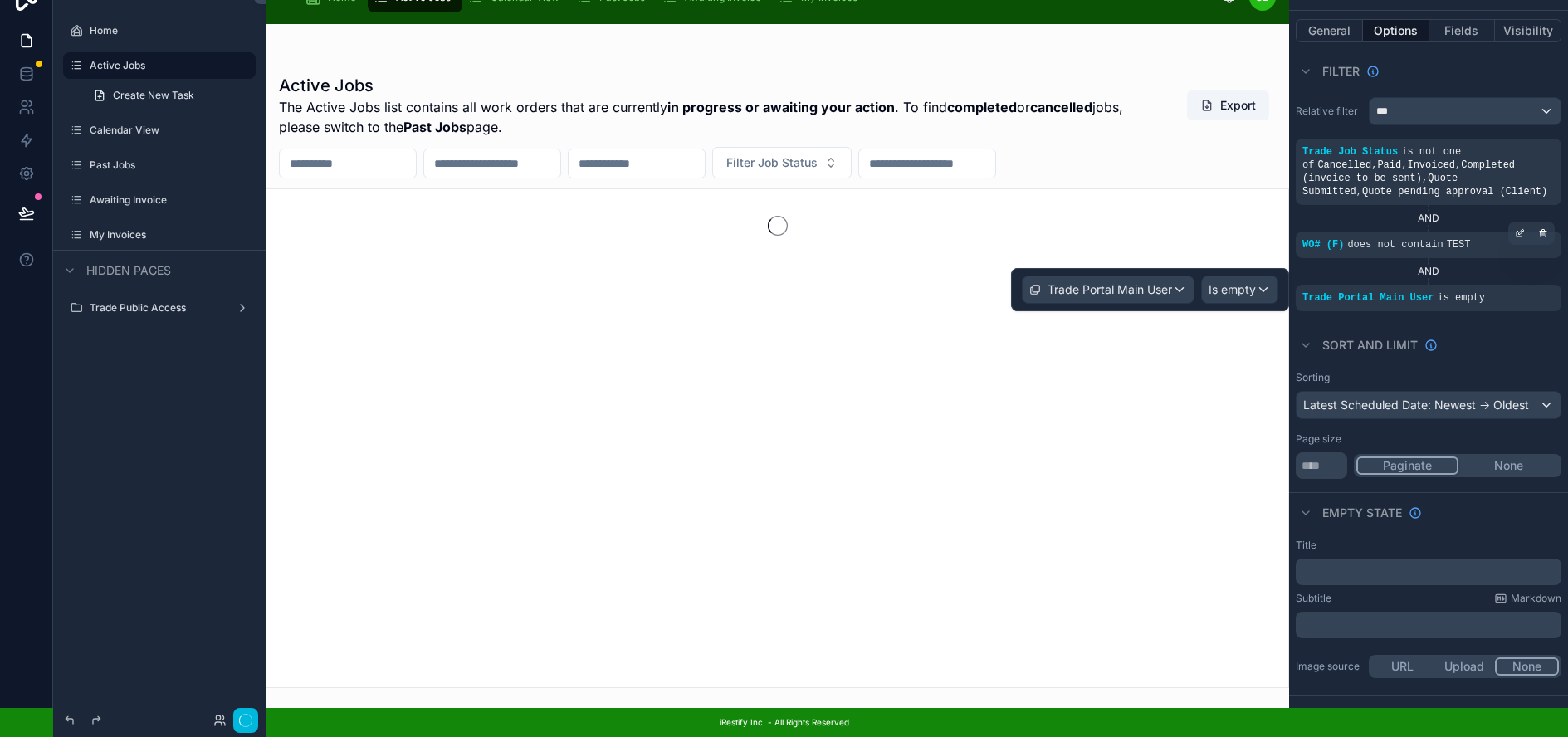
scroll to position [0, 1]
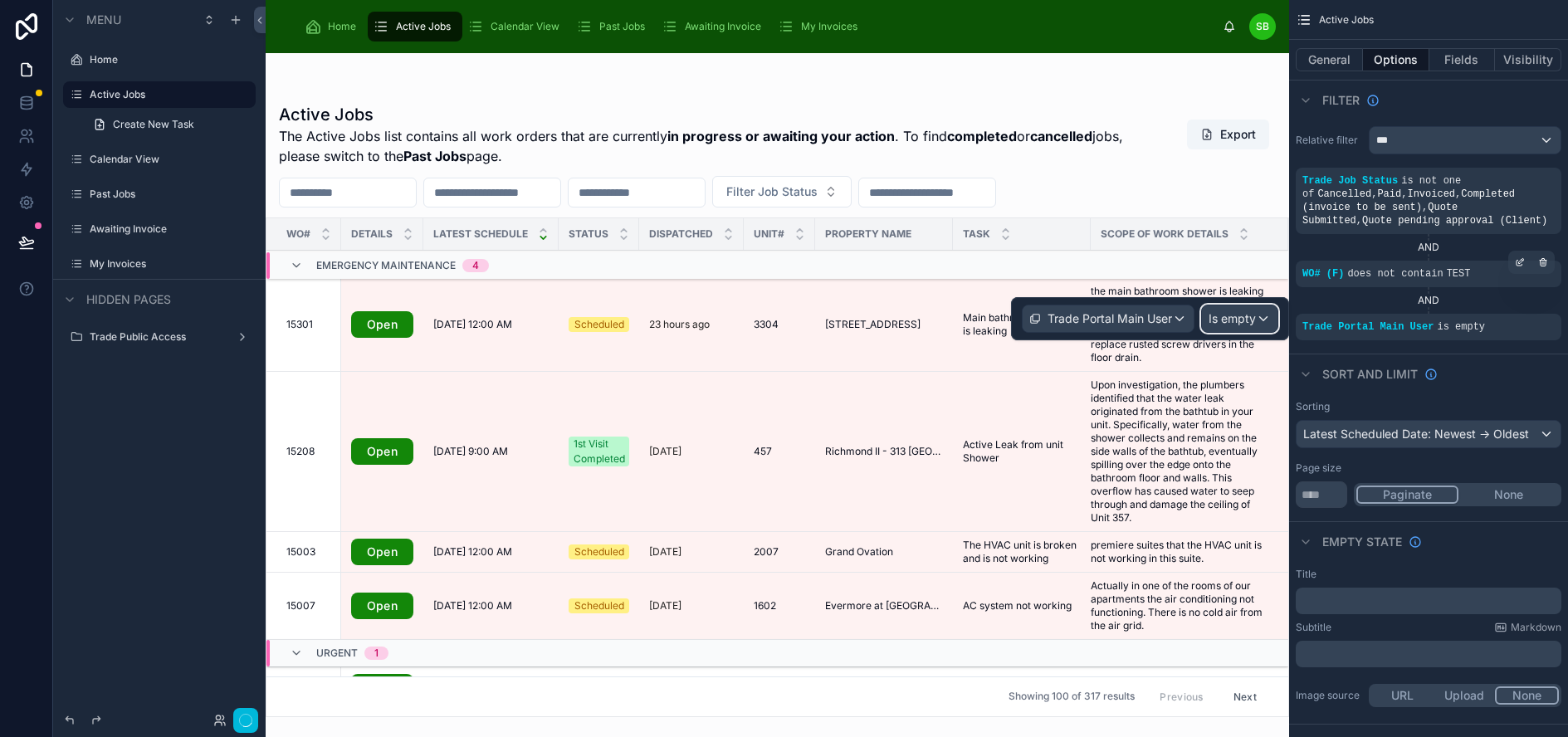
click at [1248, 314] on span "Is empty" at bounding box center [1232, 319] width 47 height 16
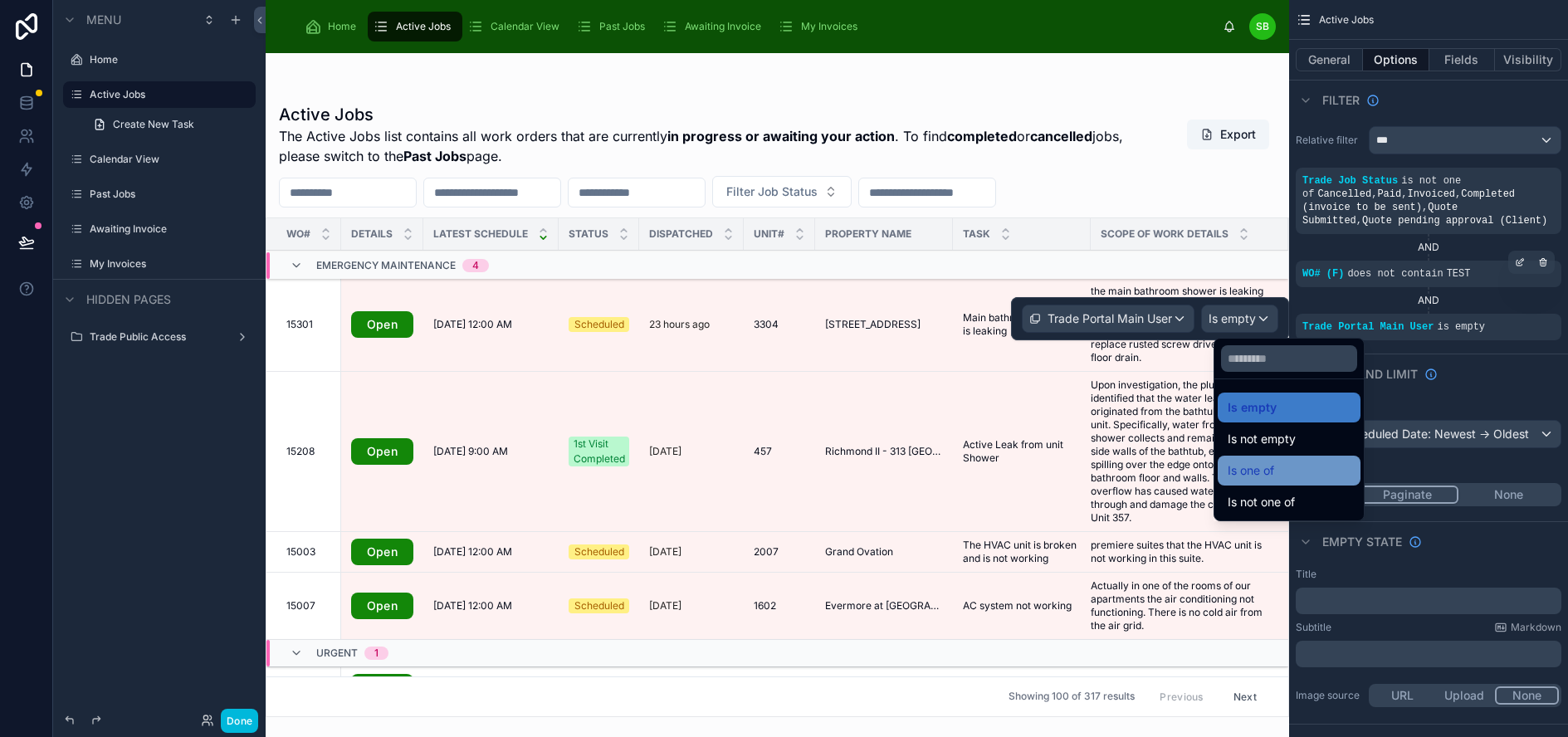
click at [1291, 467] on div "Is one of" at bounding box center [1288, 470] width 123 height 20
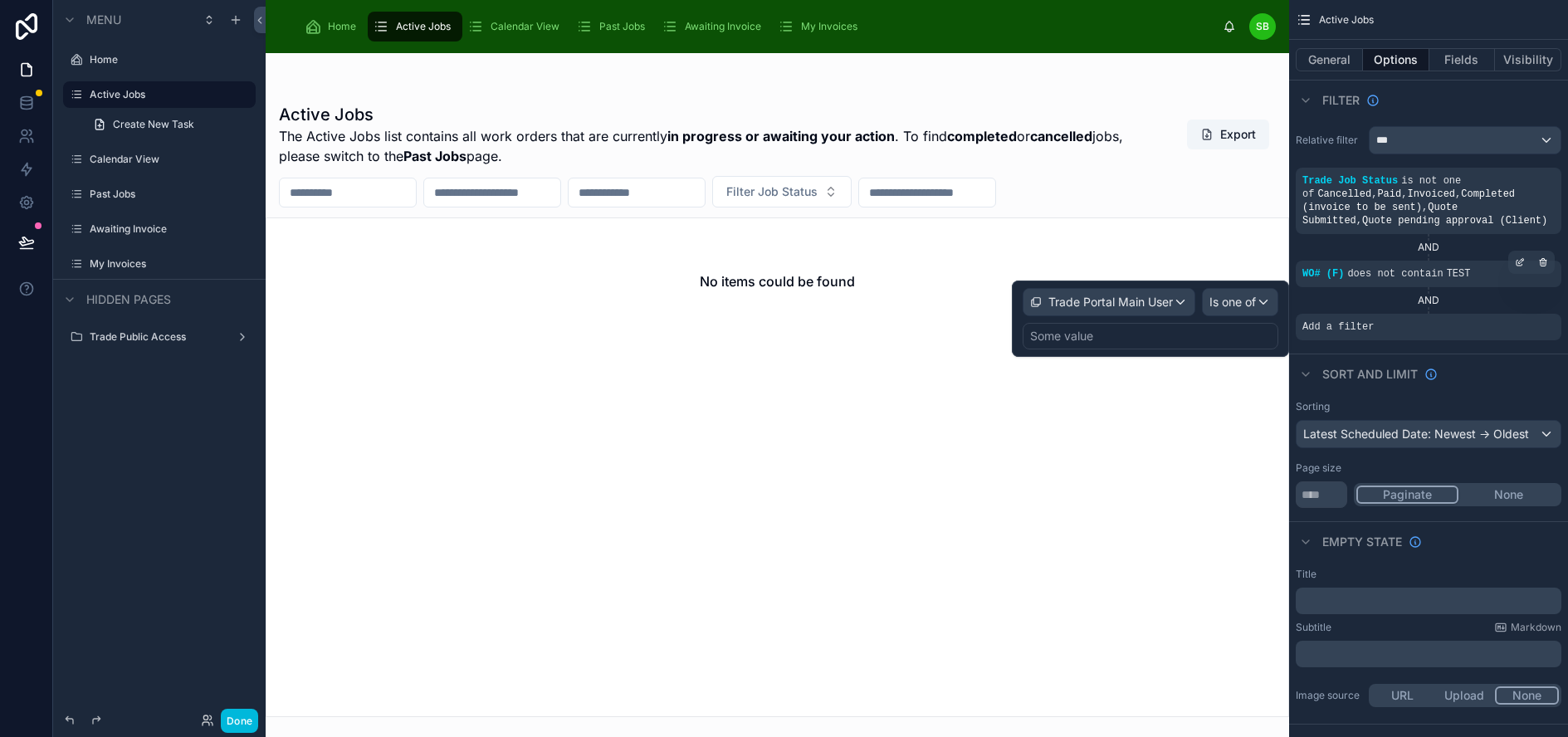
click at [1169, 335] on div "Some value" at bounding box center [1150, 336] width 256 height 26
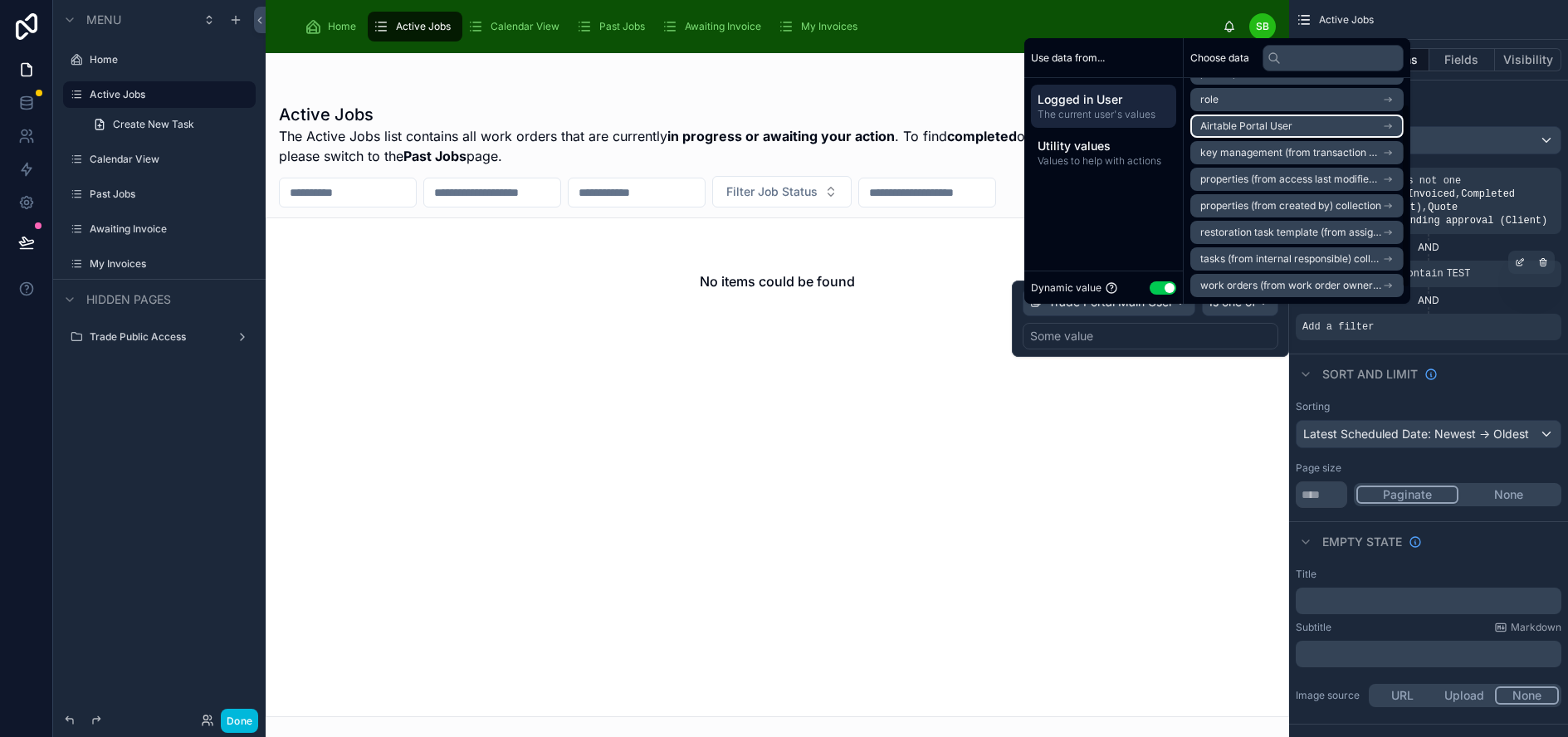
scroll to position [0, 0]
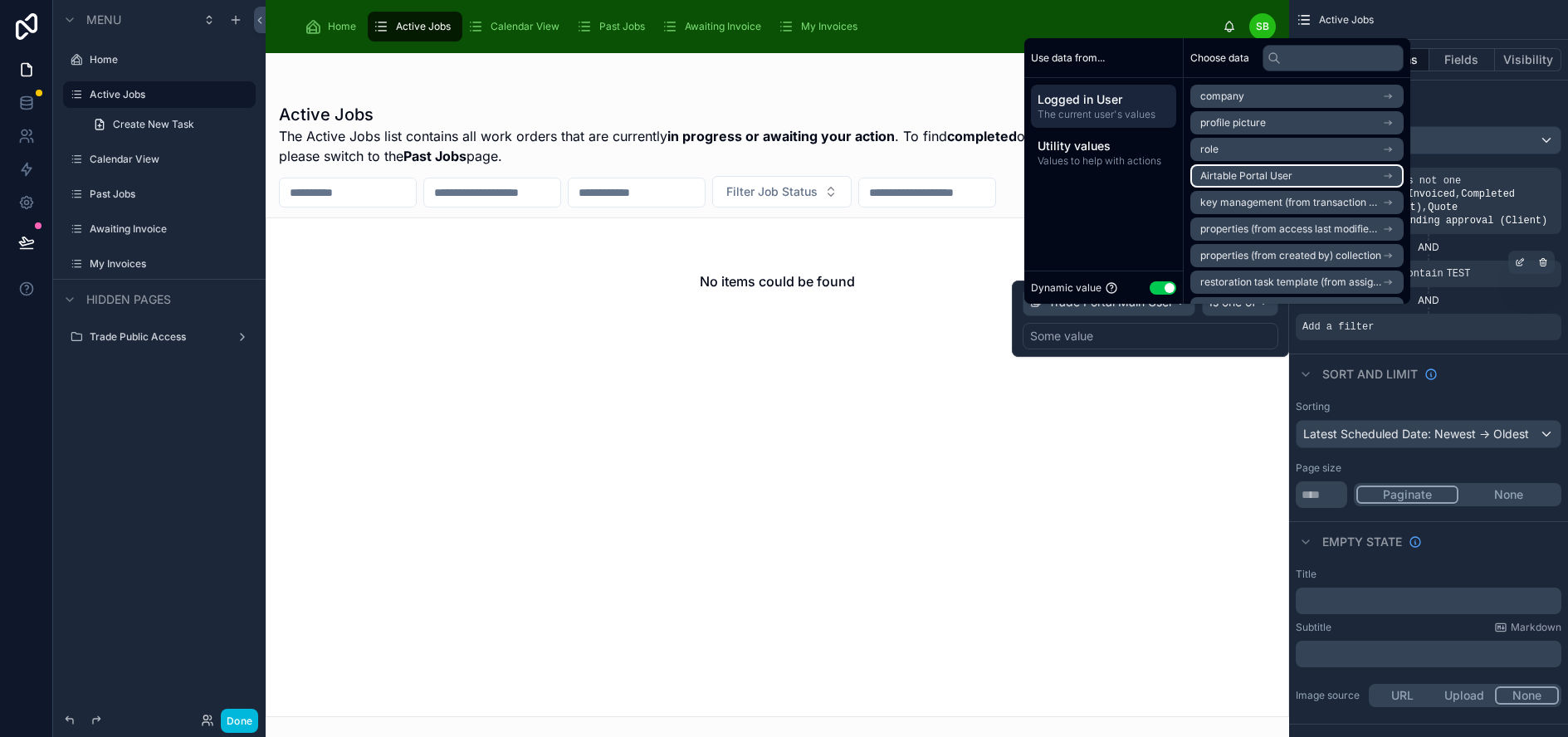
click at [1319, 188] on li "Airtable Portal User" at bounding box center [1297, 176] width 213 height 24
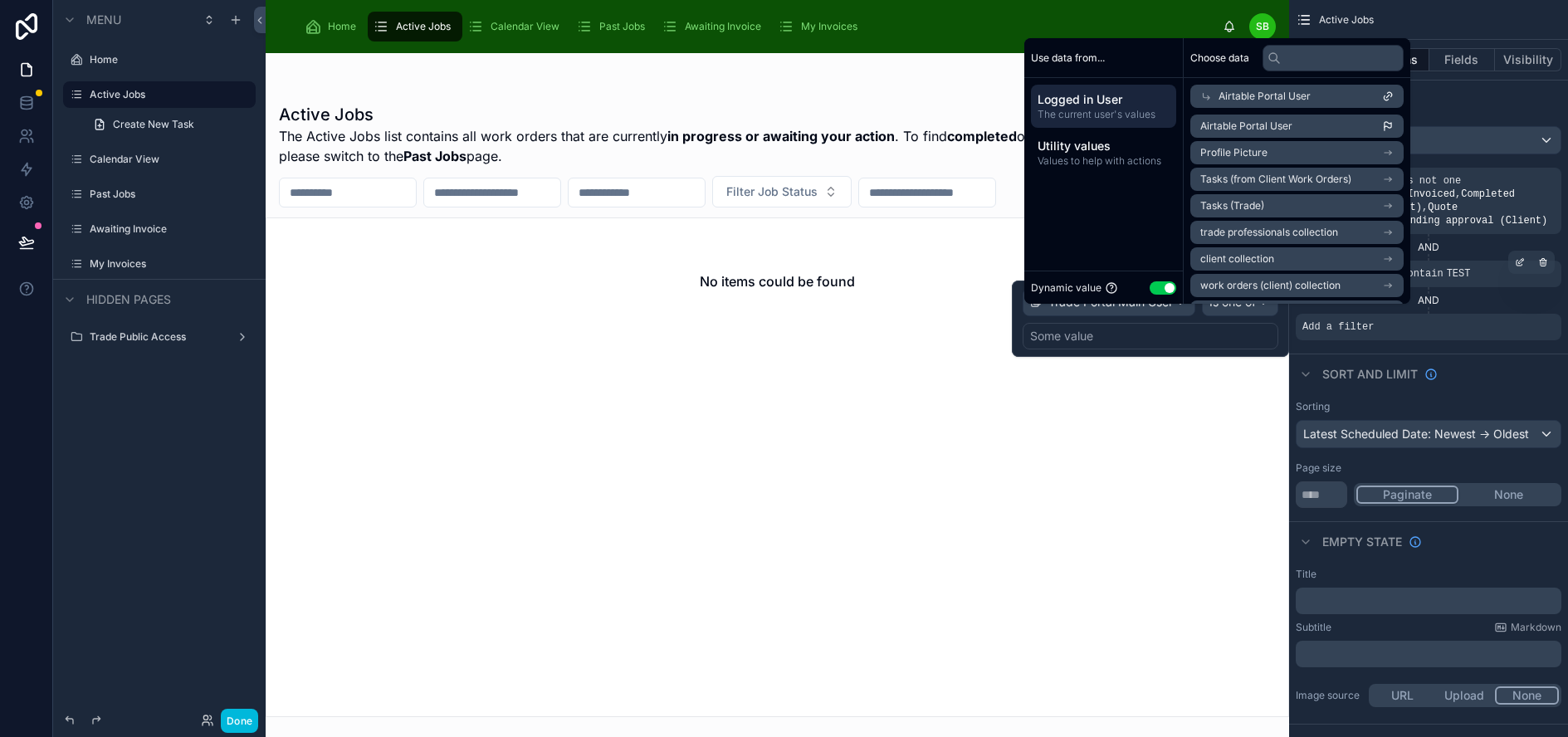
click at [1204, 102] on icon at bounding box center [1206, 96] width 12 height 12
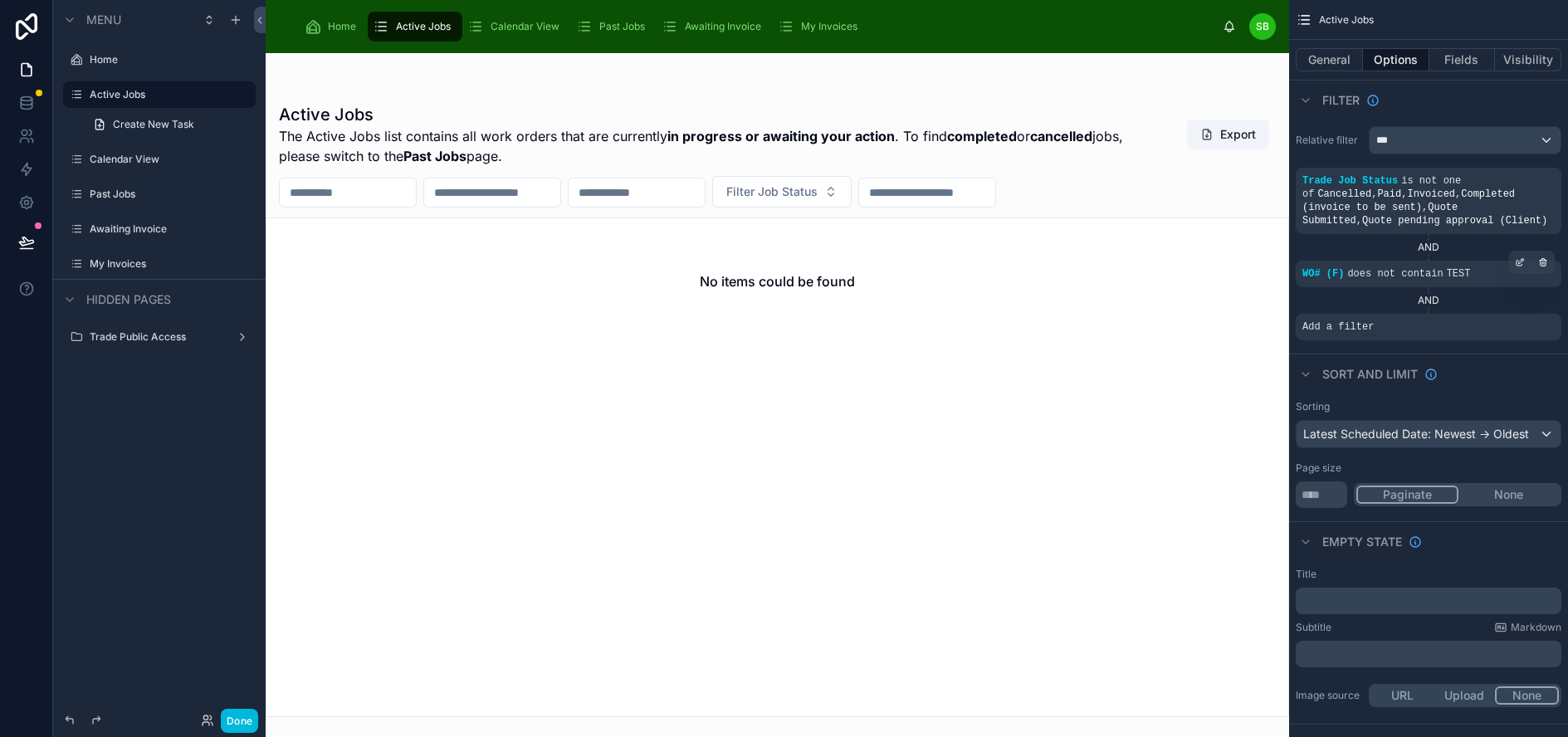
click at [967, 87] on div at bounding box center [777, 395] width 1023 height 683
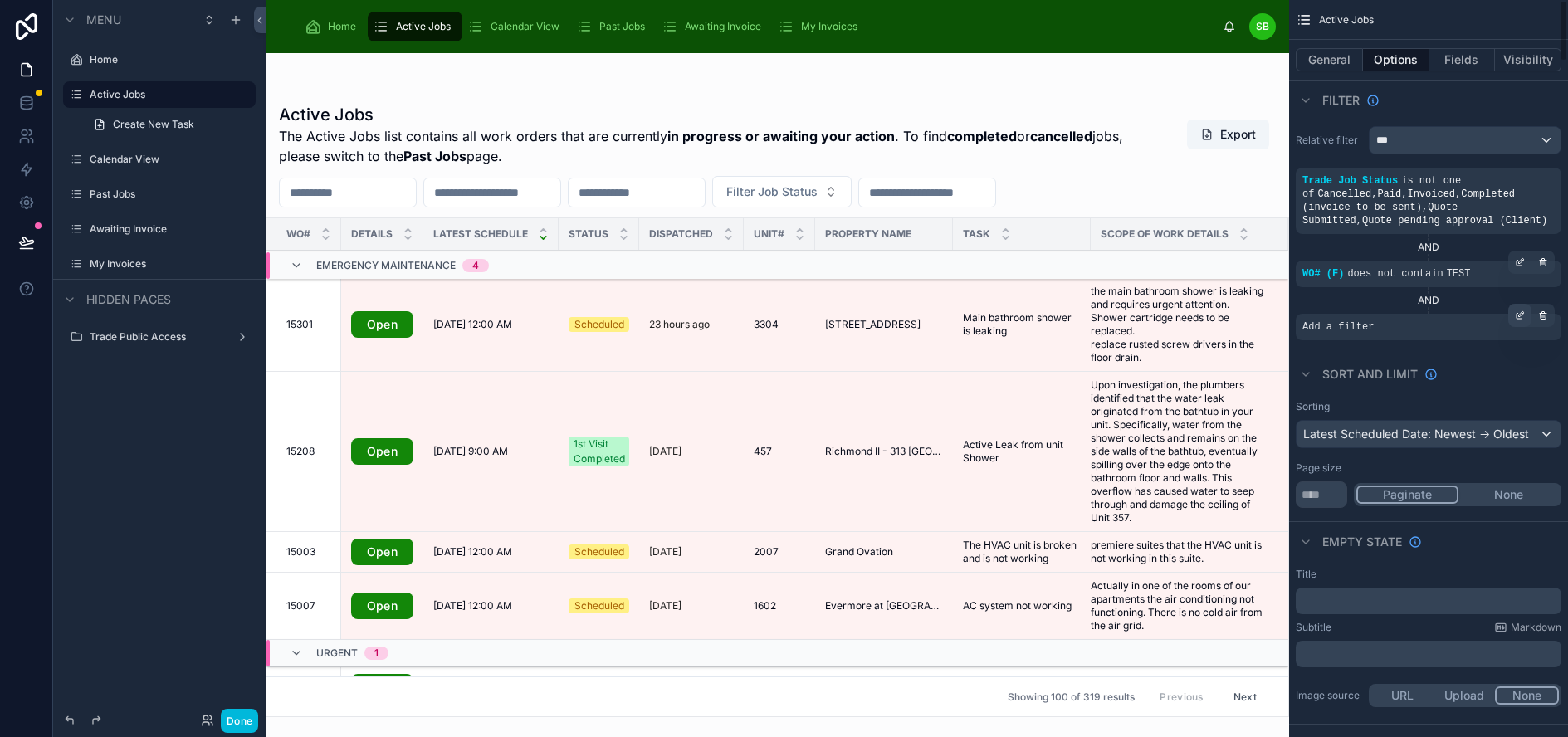
click at [1523, 314] on icon "scrollable content" at bounding box center [1519, 317] width 5 height 5
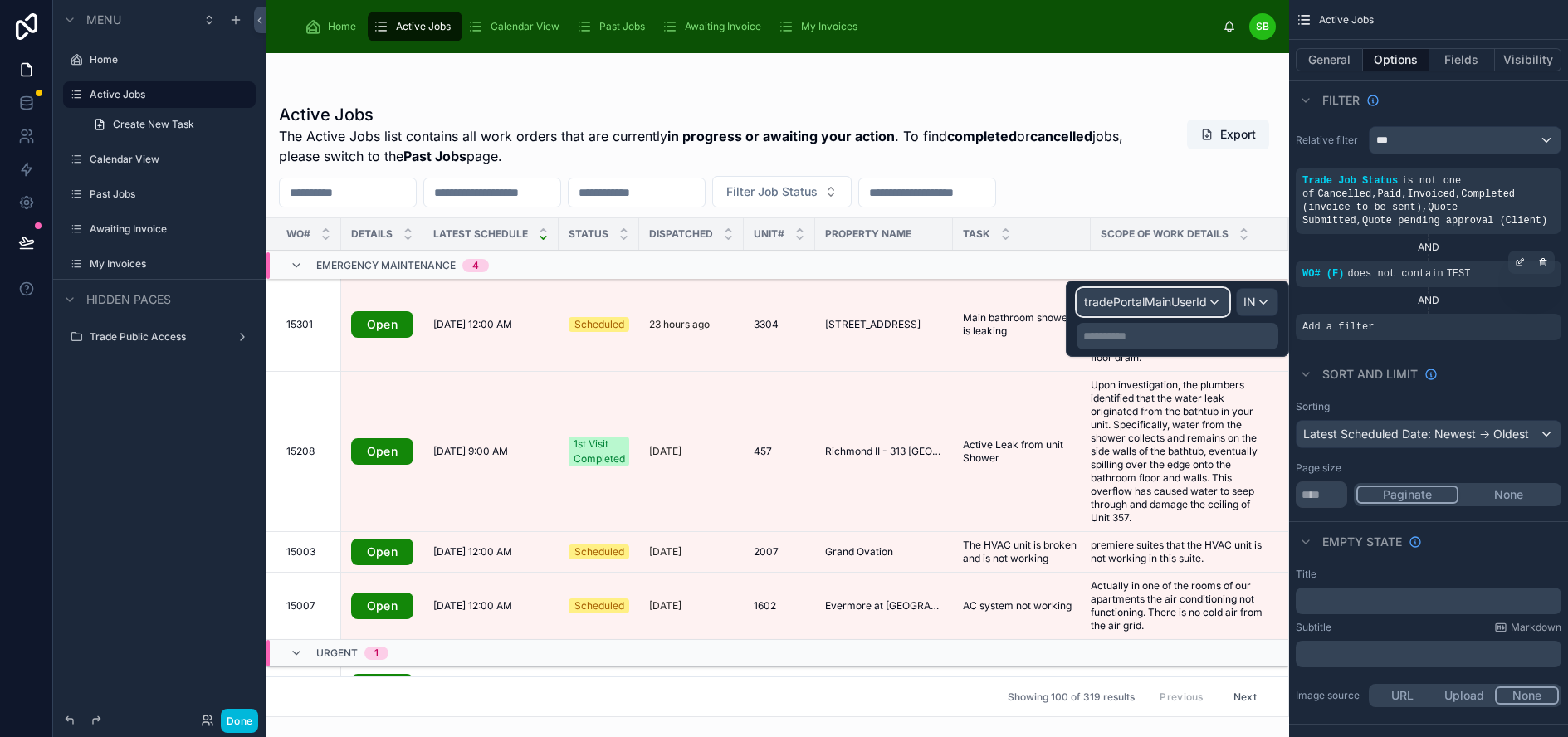
click at [1196, 302] on span "tradePortalMainUserId" at bounding box center [1145, 302] width 123 height 16
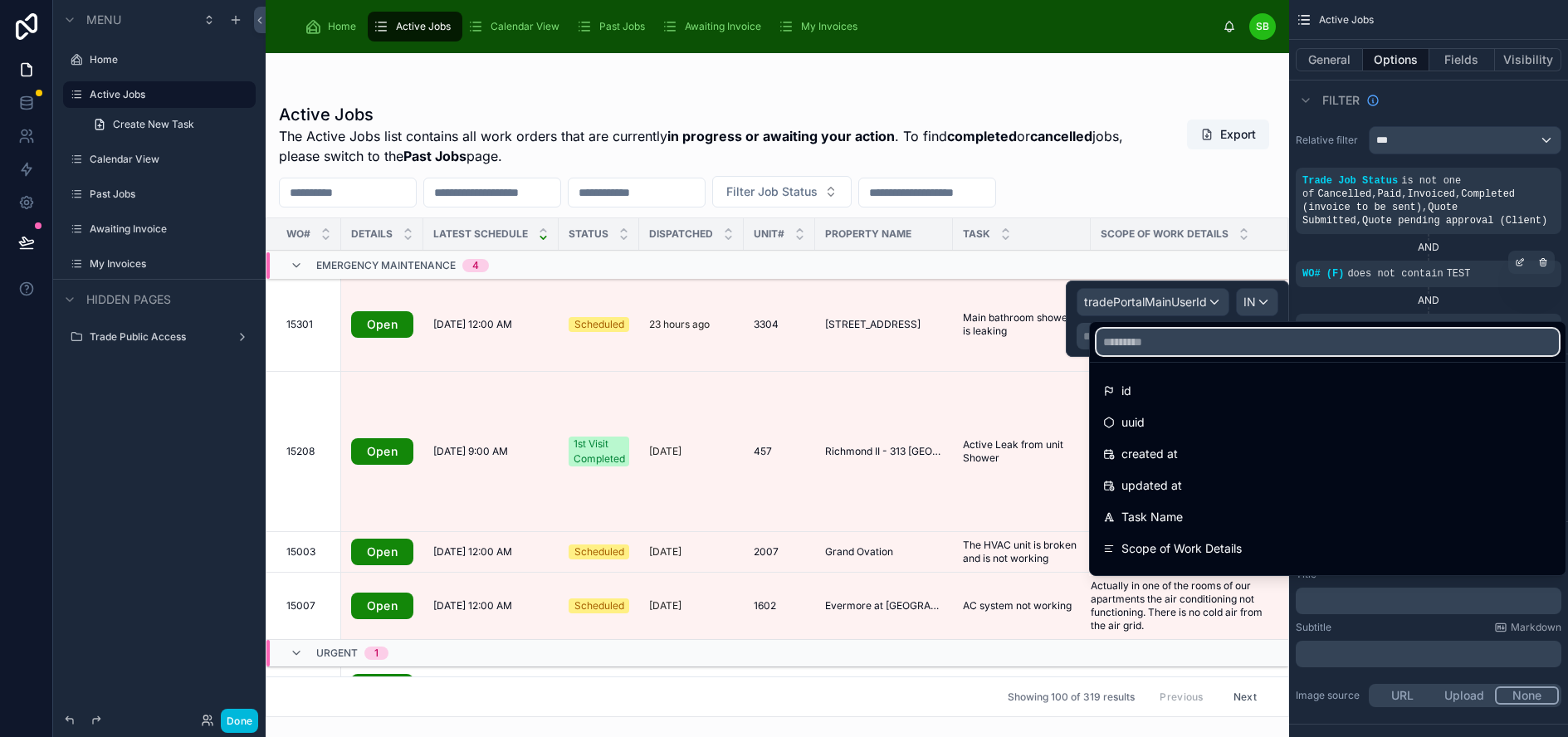
click at [1186, 342] on input "text" at bounding box center [1327, 341] width 462 height 26
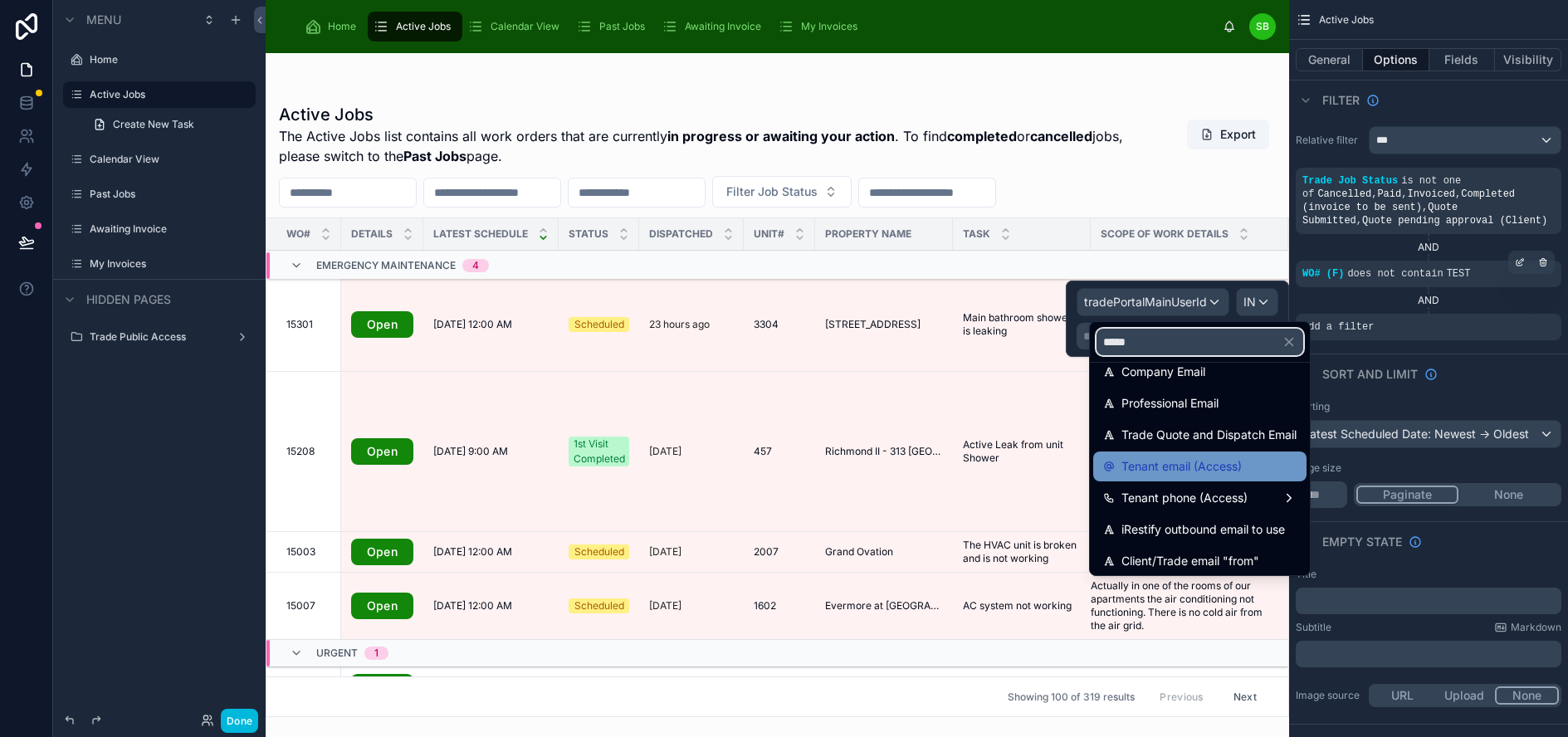
scroll to position [24, 0]
type input "*****"
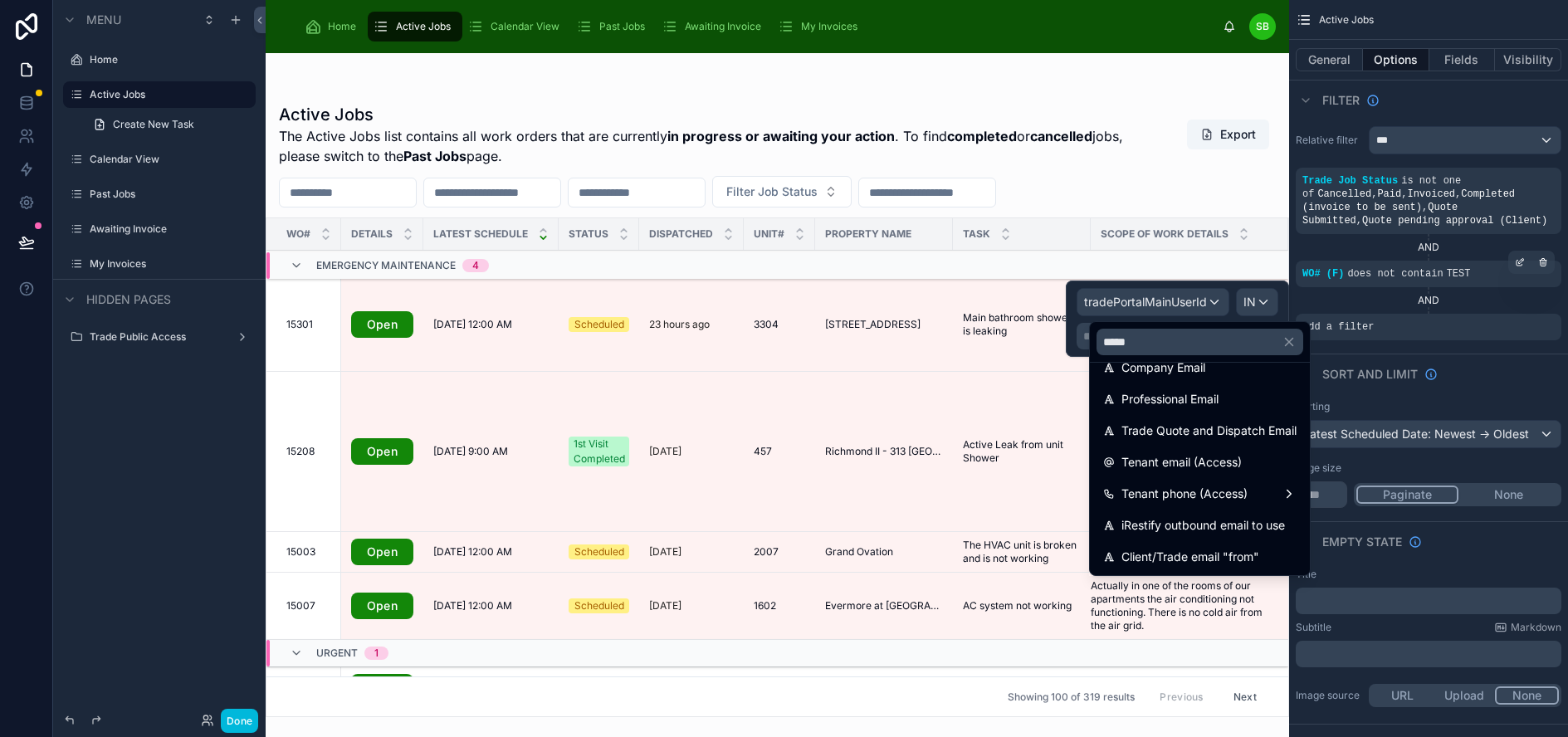
click at [1202, 306] on div at bounding box center [1178, 319] width 223 height 76
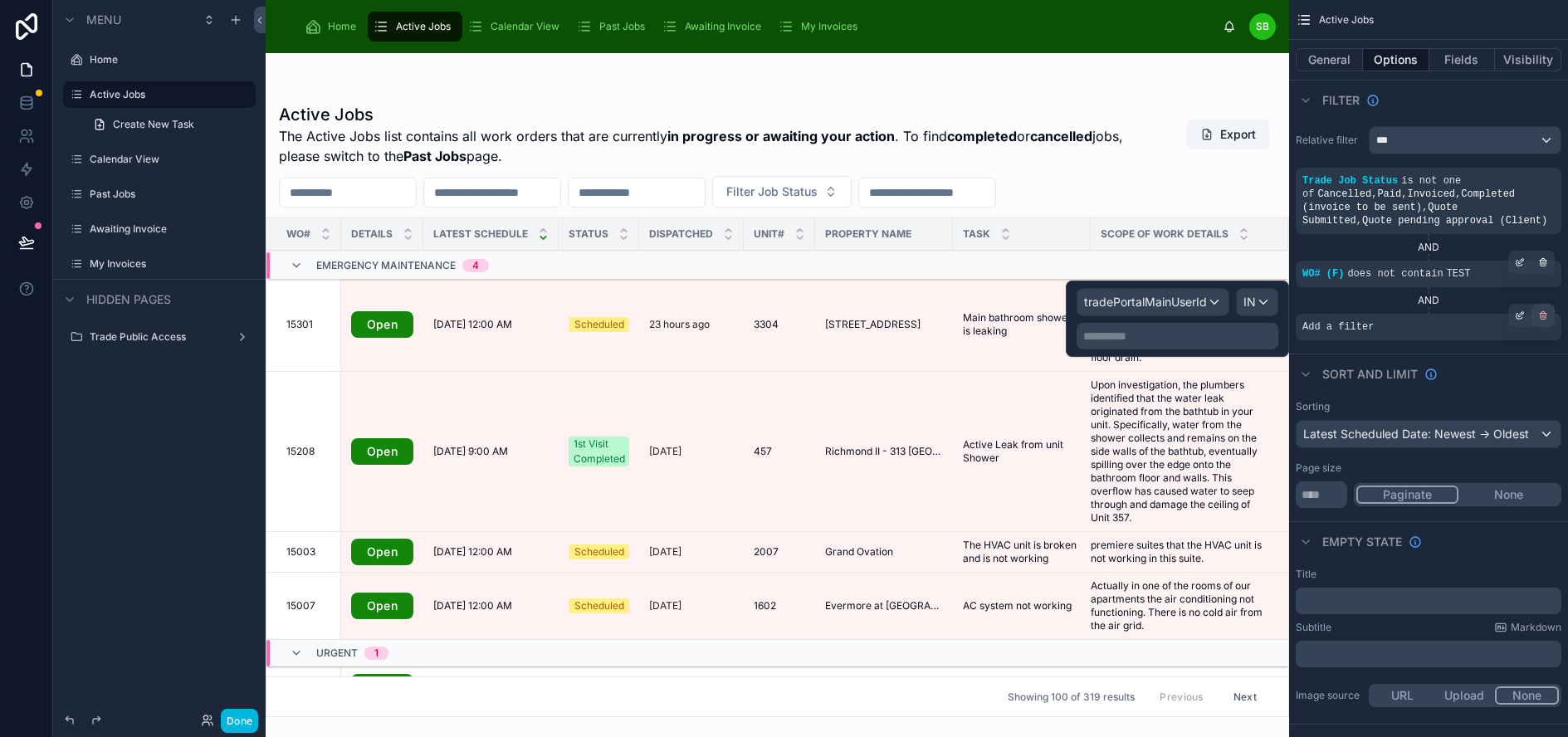
click at [1554, 310] on div "scrollable content" at bounding box center [1543, 316] width 24 height 24
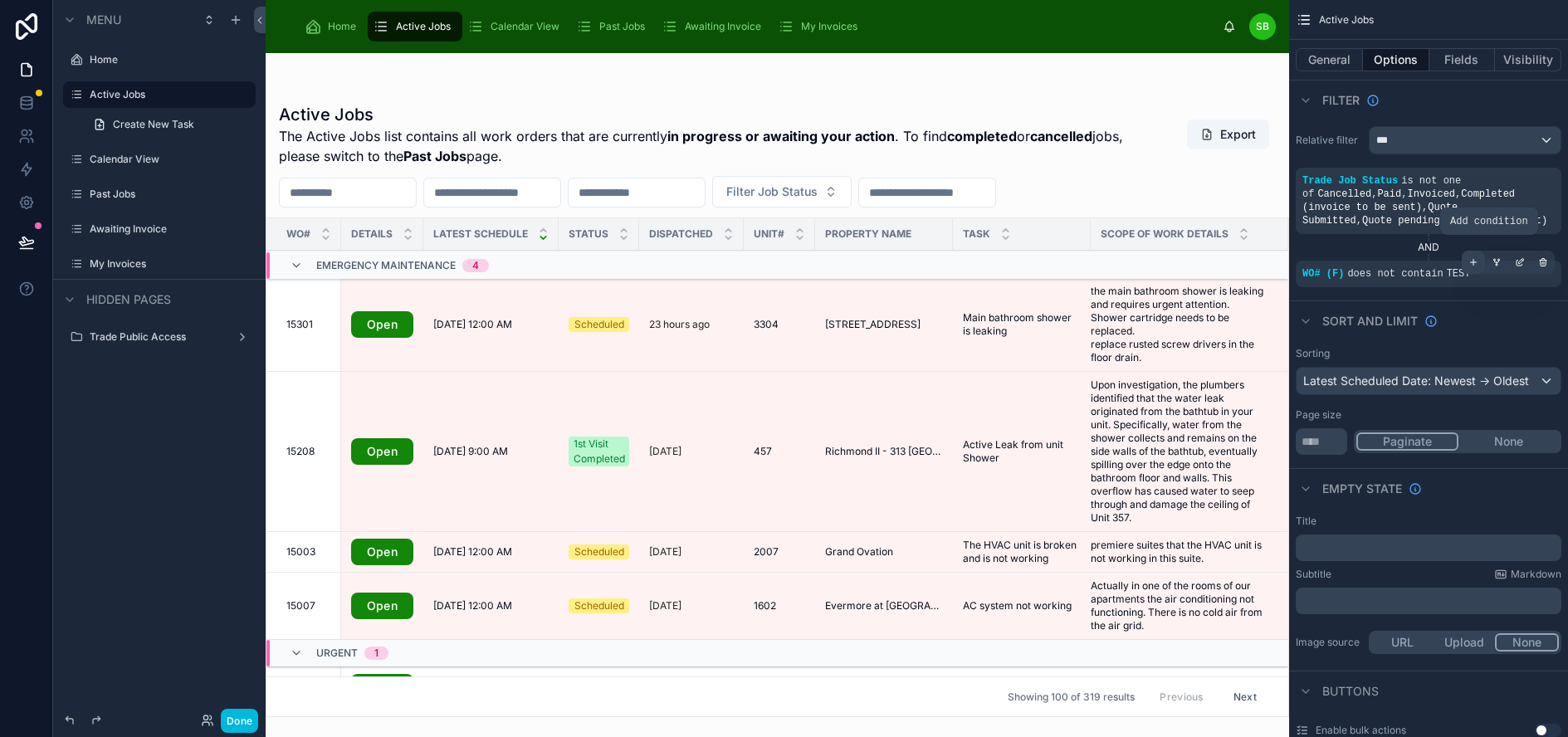
click at [1478, 261] on icon "scrollable content" at bounding box center [1473, 261] width 10 height 10
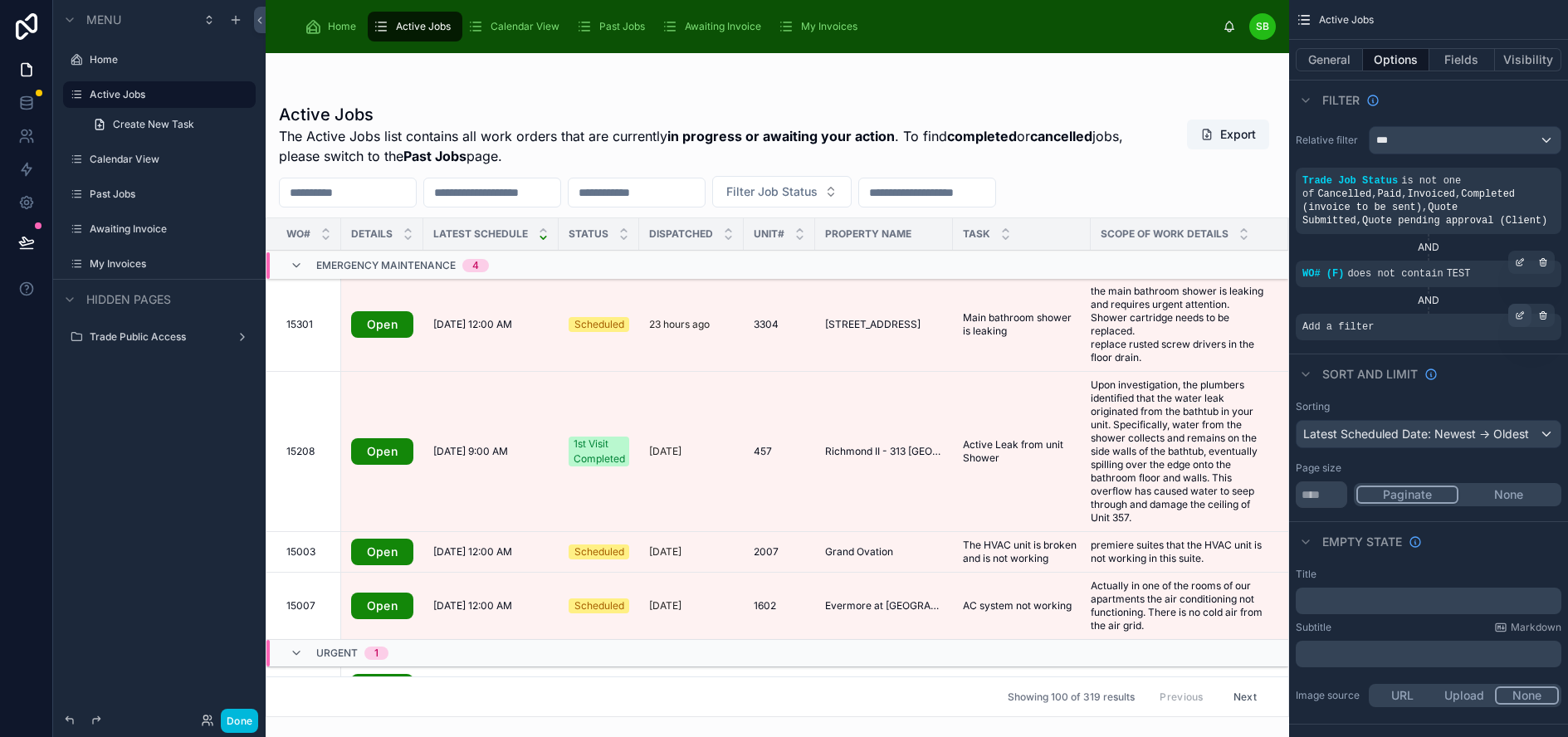
click at [1524, 312] on icon "scrollable content" at bounding box center [1519, 315] width 10 height 10
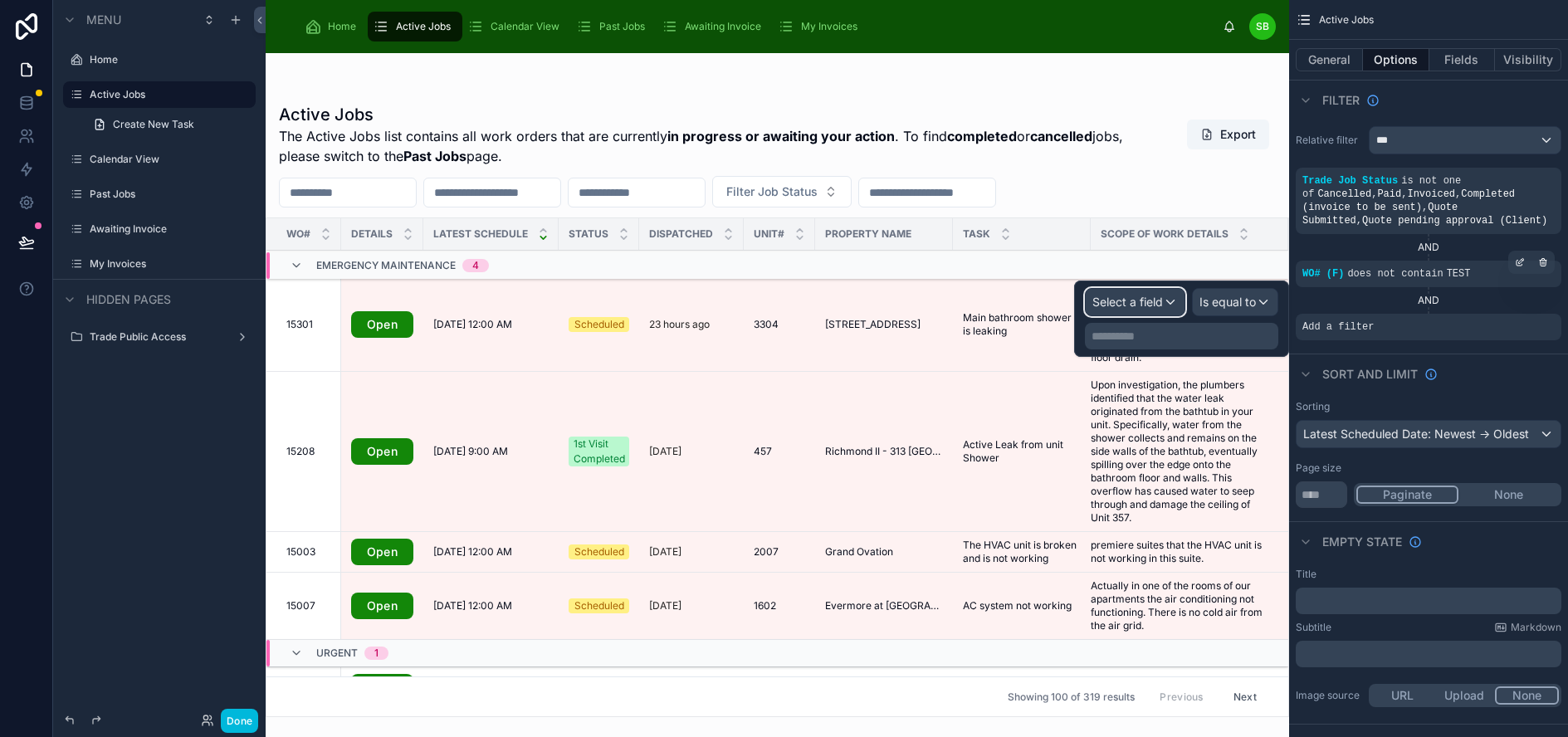
click at [1163, 300] on span "Select a field" at bounding box center [1128, 302] width 71 height 15
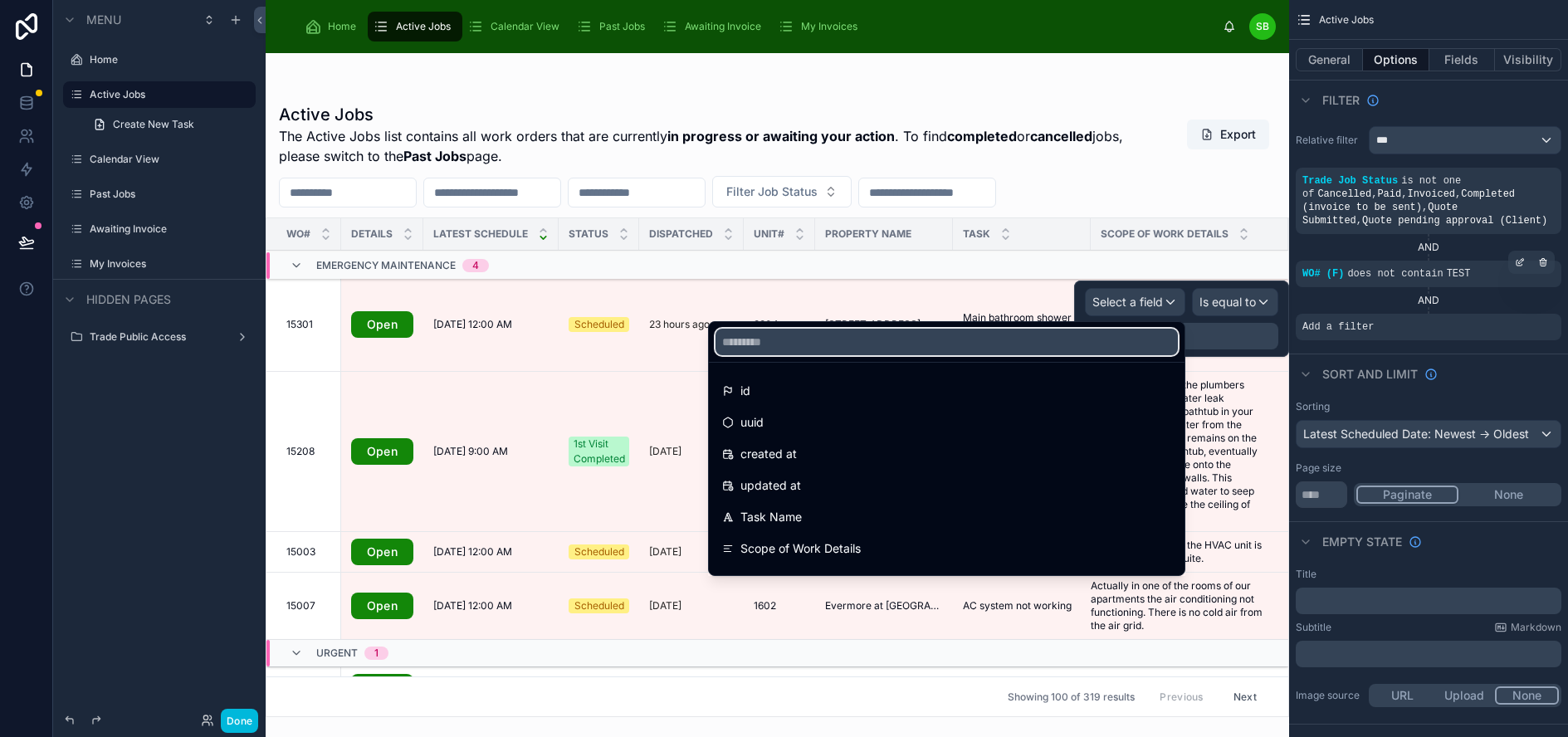
click at [933, 349] on input "text" at bounding box center [946, 341] width 462 height 26
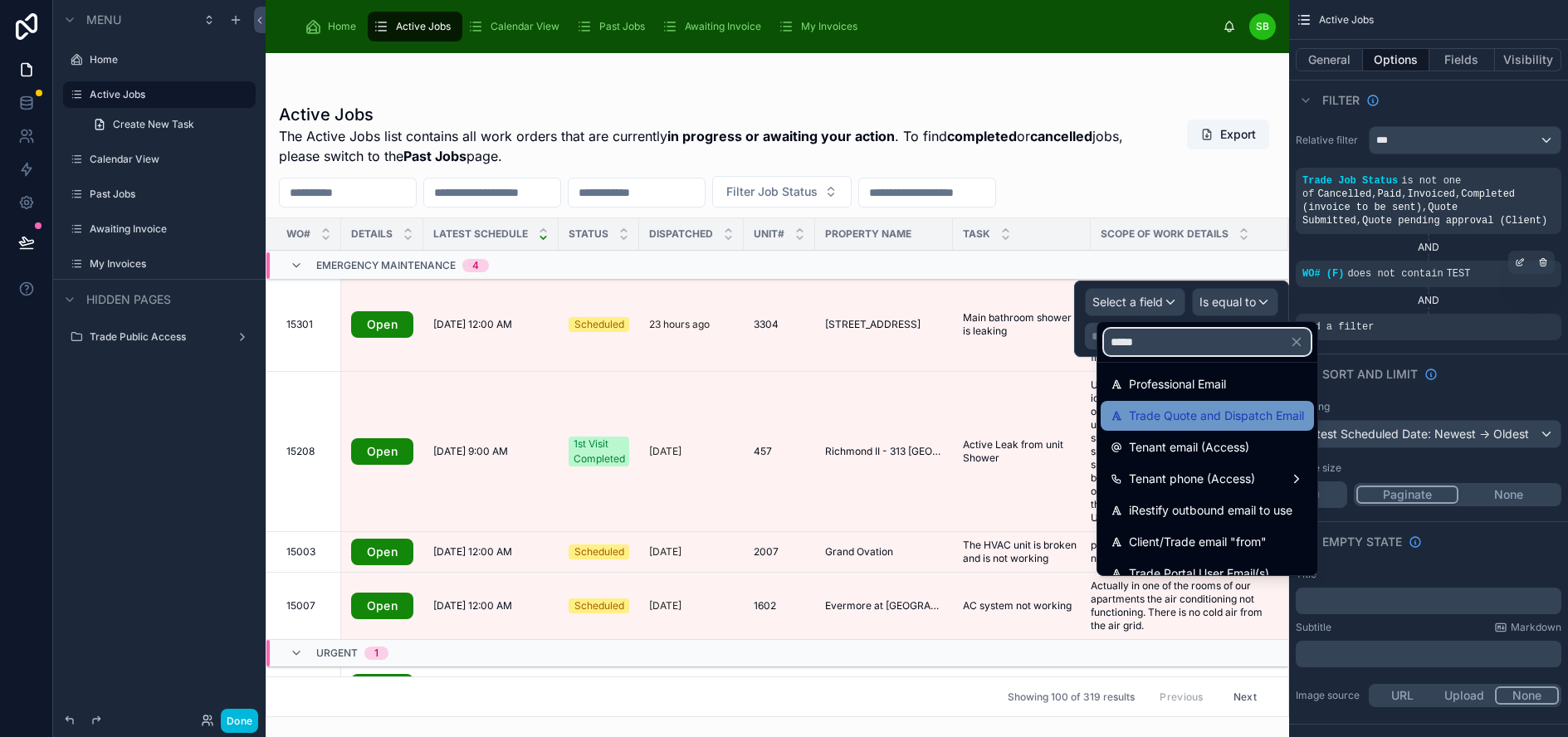
scroll to position [54, 0]
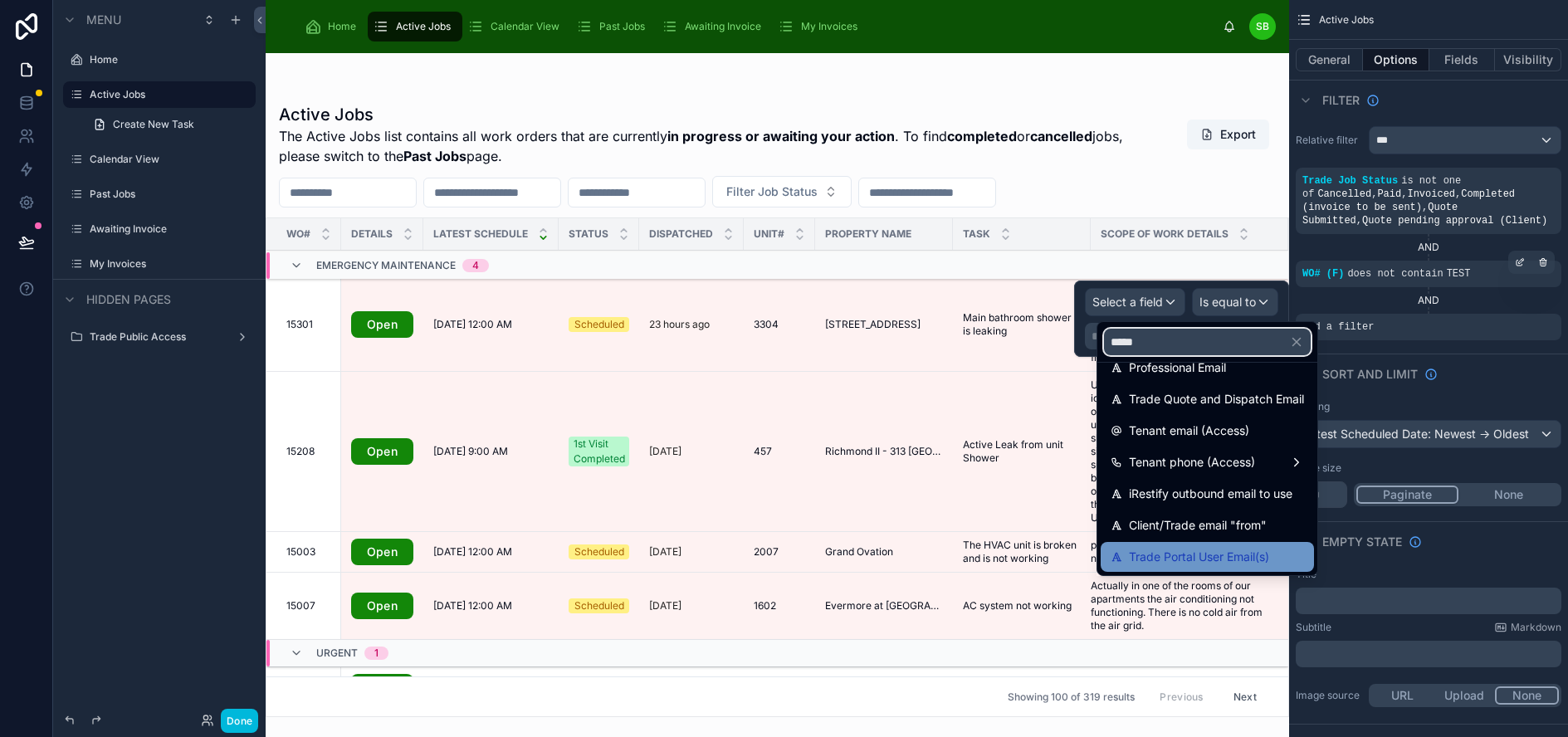
type input "*****"
click at [1189, 557] on span "Trade Portal User Email(s)" at bounding box center [1198, 556] width 140 height 20
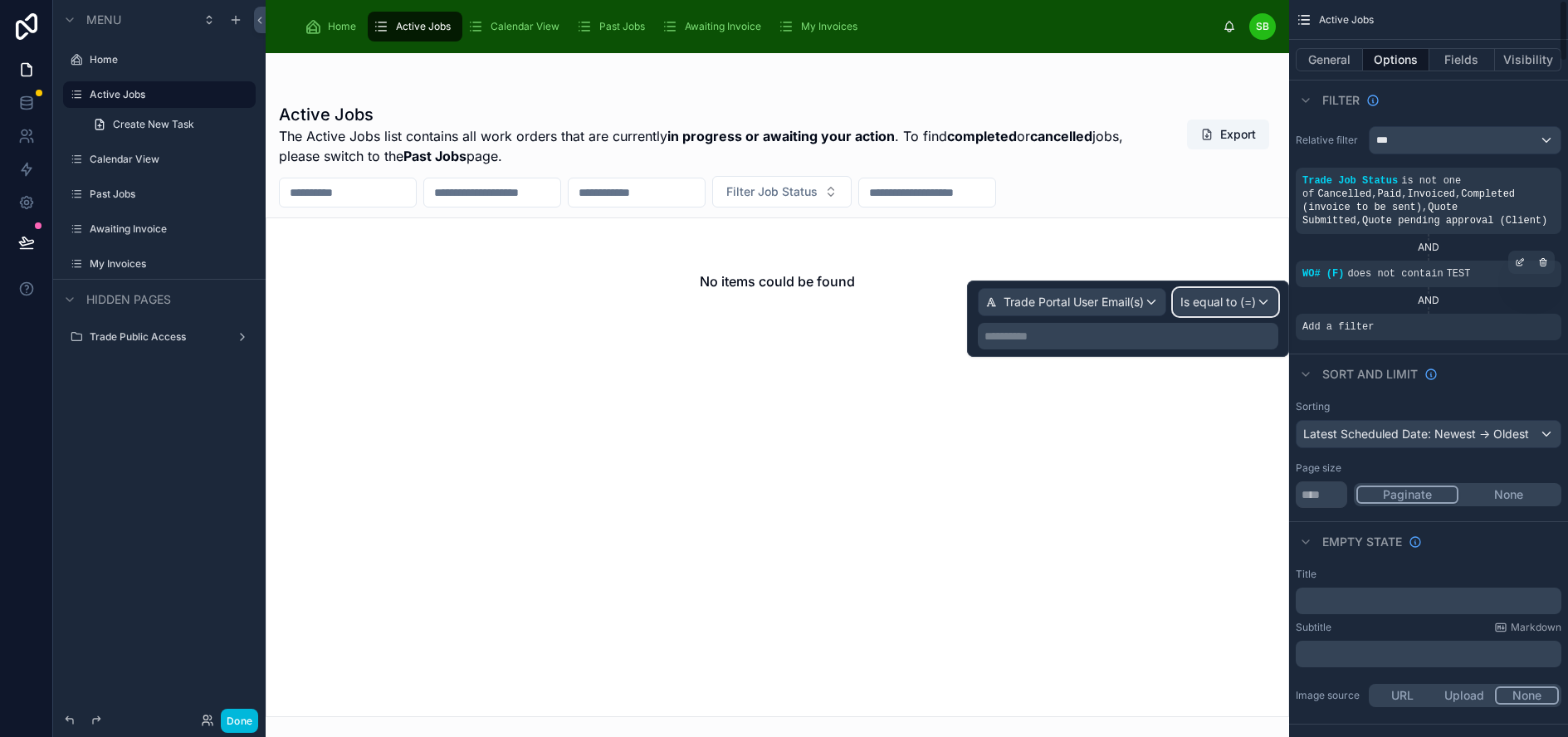
click at [1246, 304] on span "Is equal to (=)" at bounding box center [1218, 302] width 75 height 16
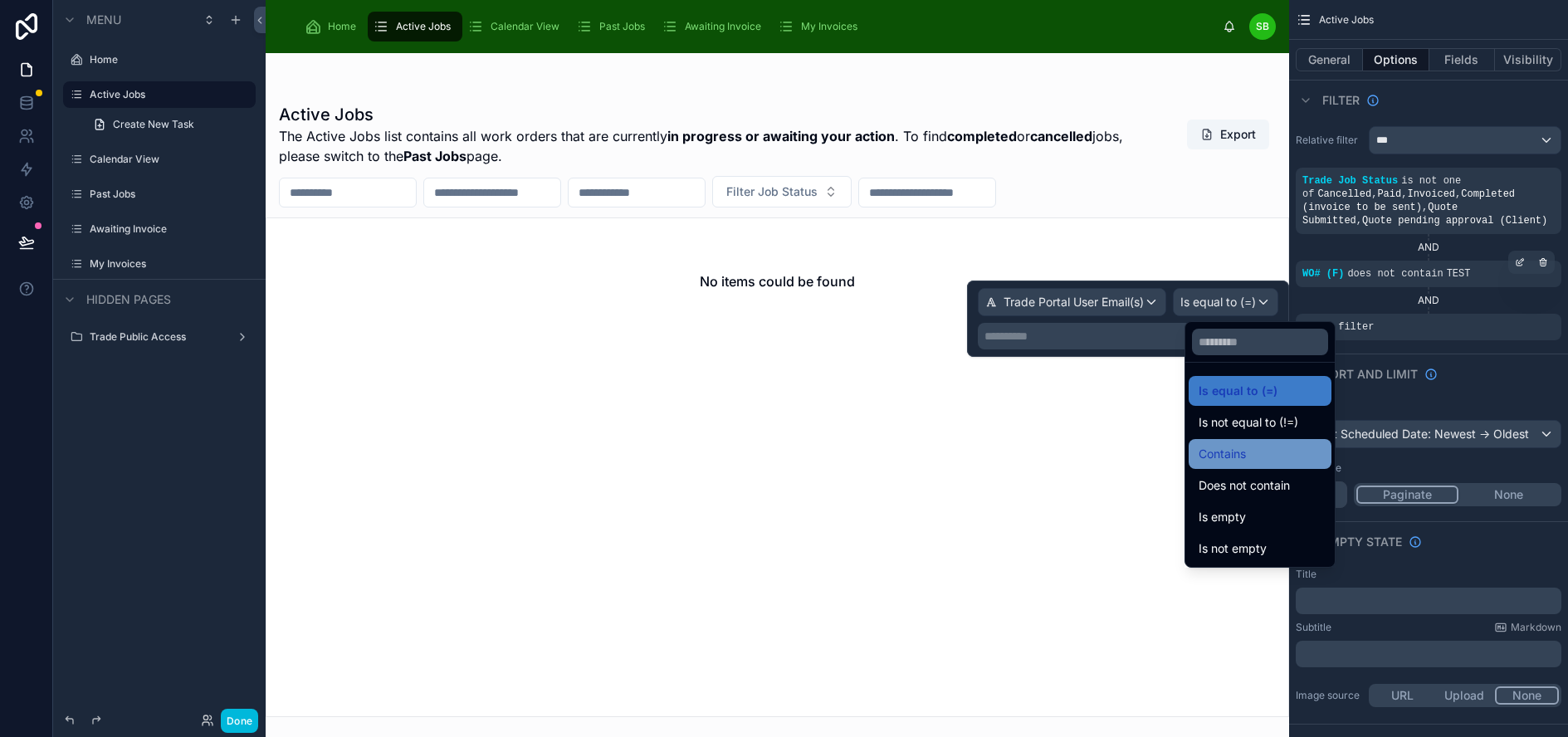
click at [1259, 458] on div "Contains" at bounding box center [1259, 454] width 123 height 20
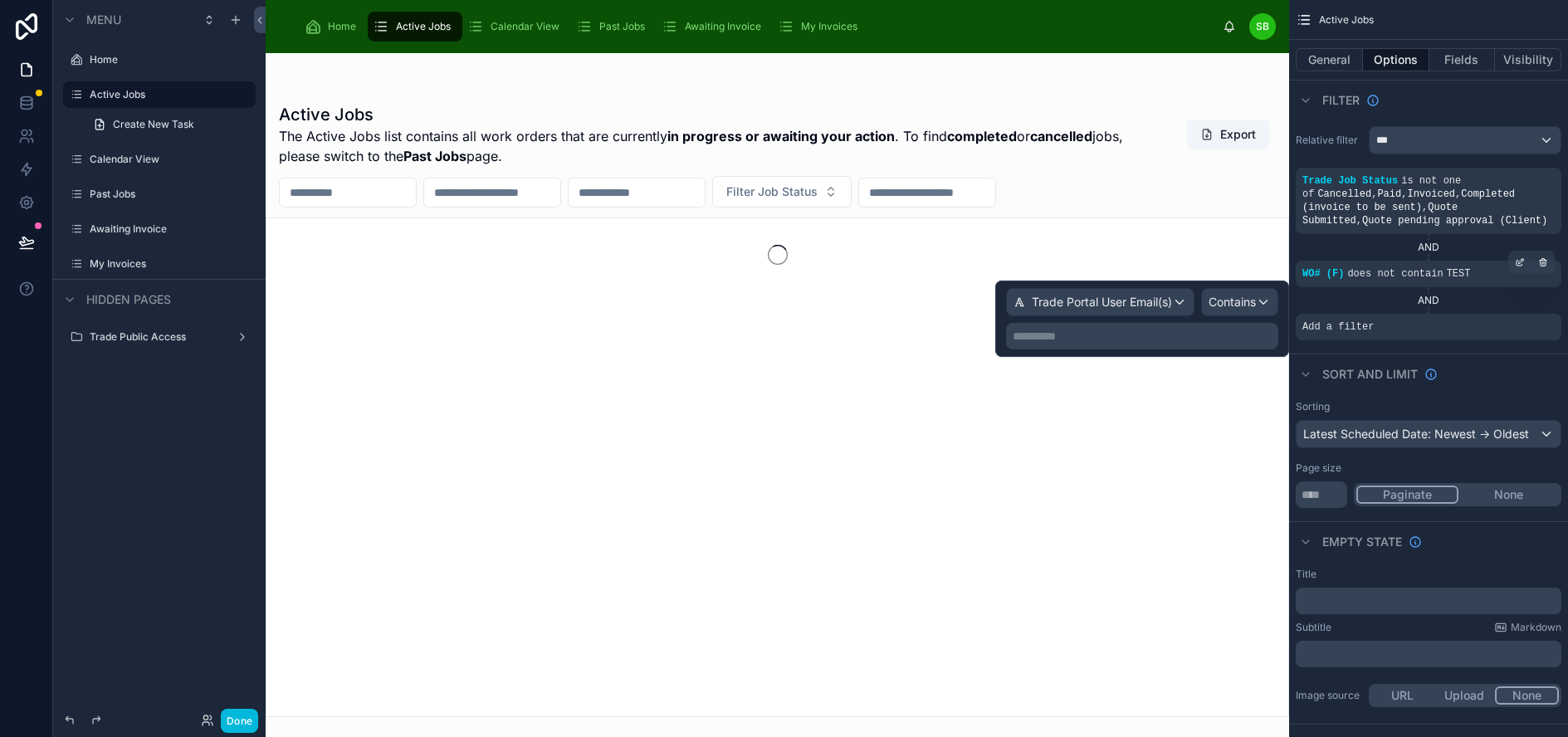
click at [1146, 337] on p "**********" at bounding box center [1143, 336] width 262 height 16
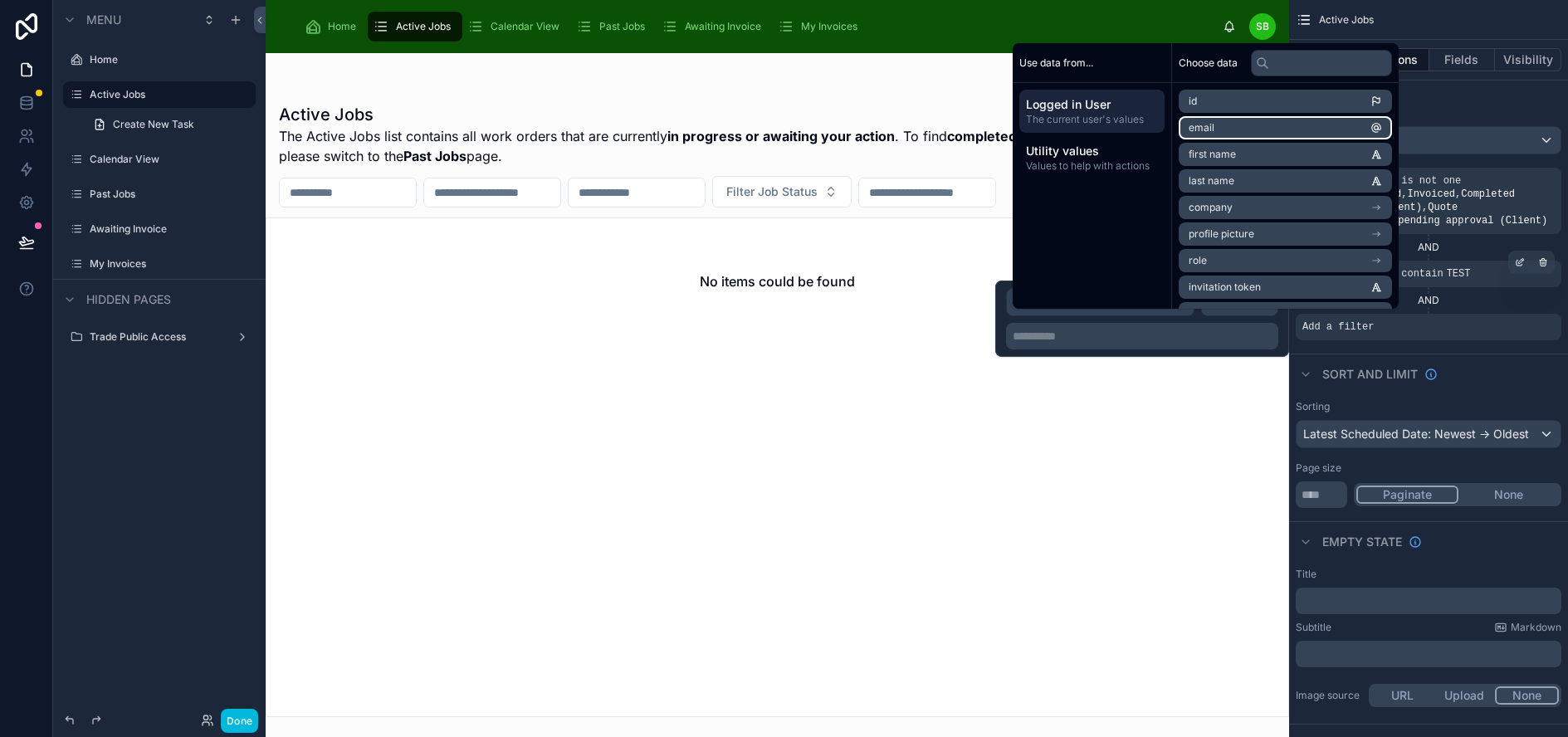
click at [1289, 134] on li "email" at bounding box center [1285, 128] width 213 height 24
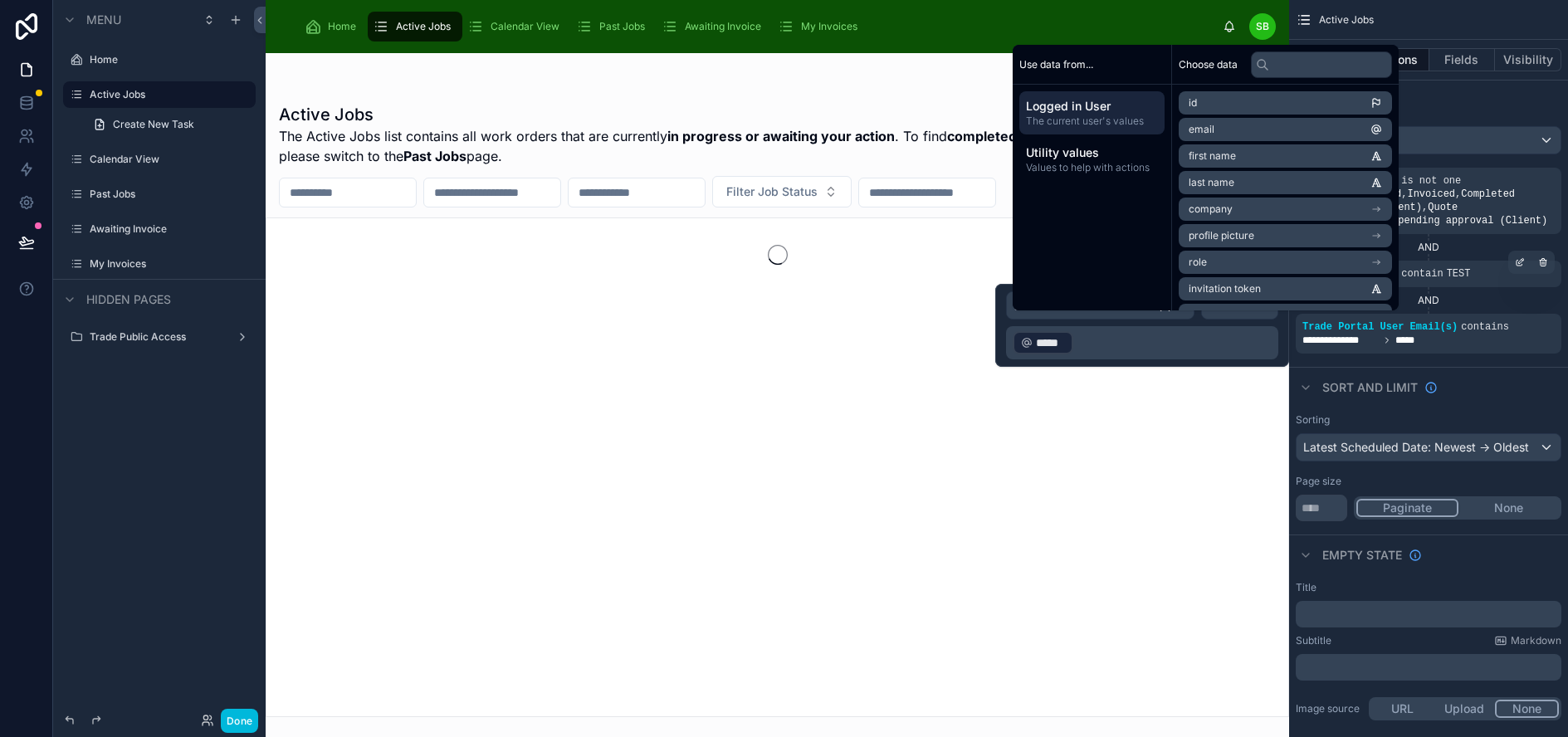
click at [1527, 388] on div "Sort And Limit" at bounding box center [1428, 387] width 279 height 40
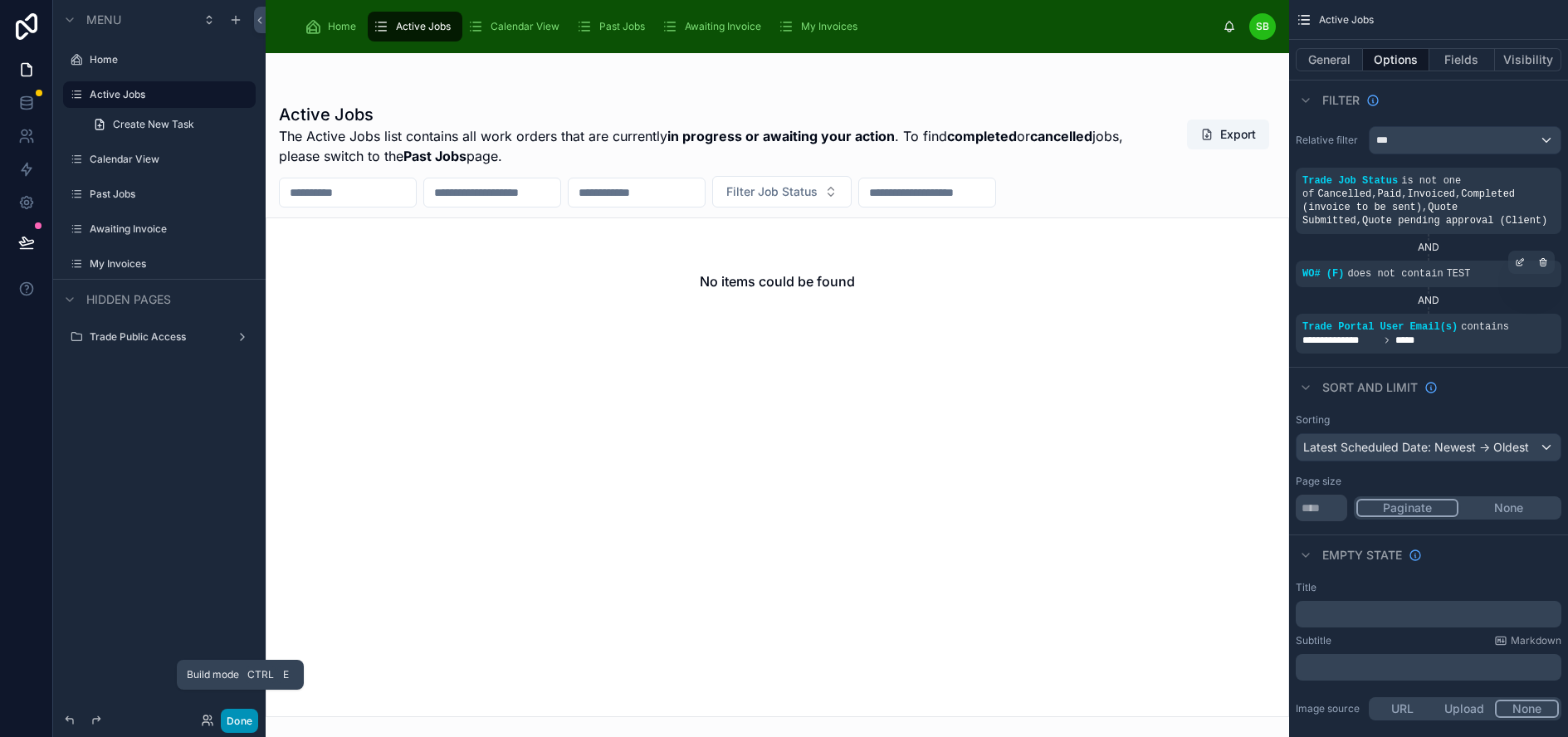
click at [241, 716] on button "Done" at bounding box center [239, 721] width 37 height 25
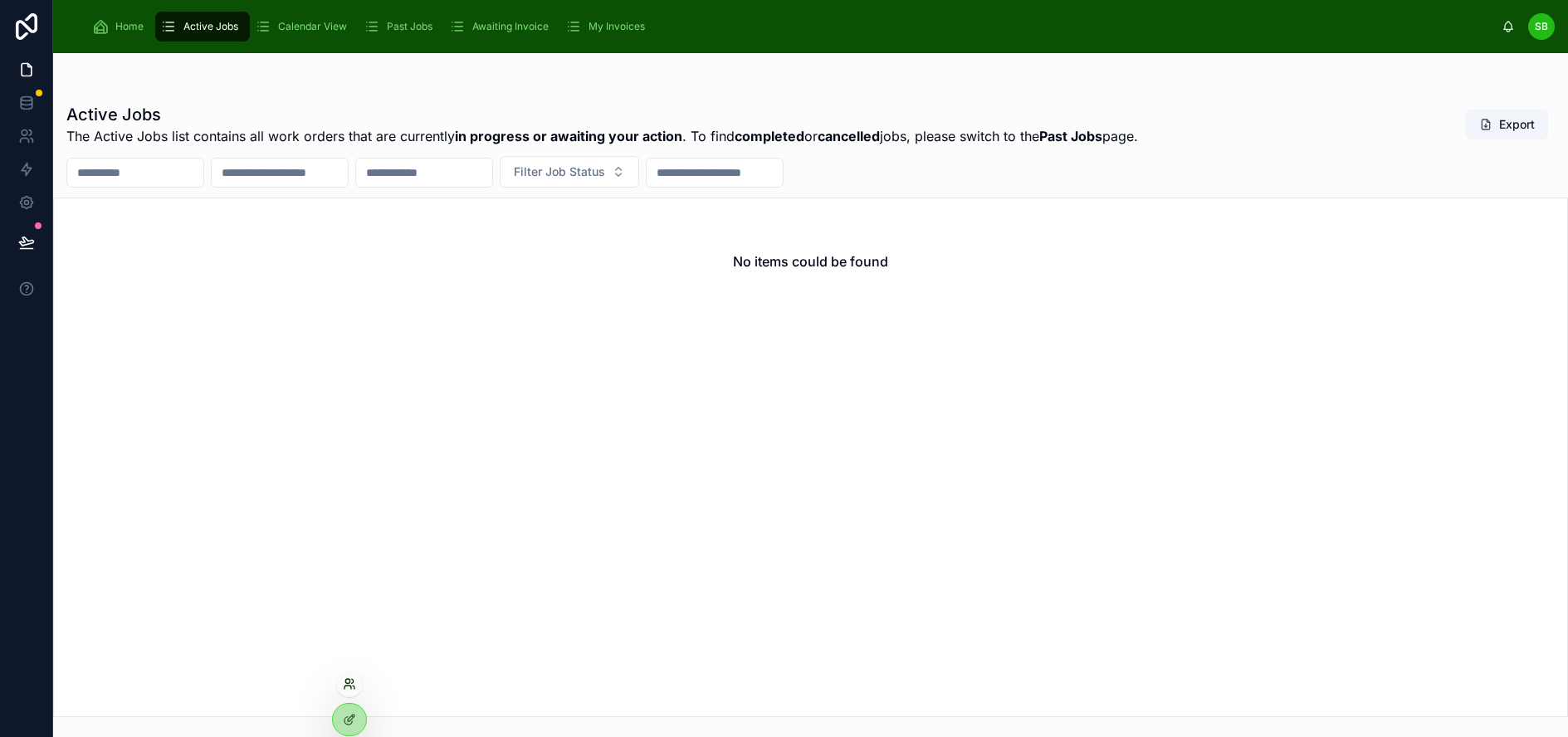
click at [350, 688] on icon at bounding box center [350, 683] width 14 height 14
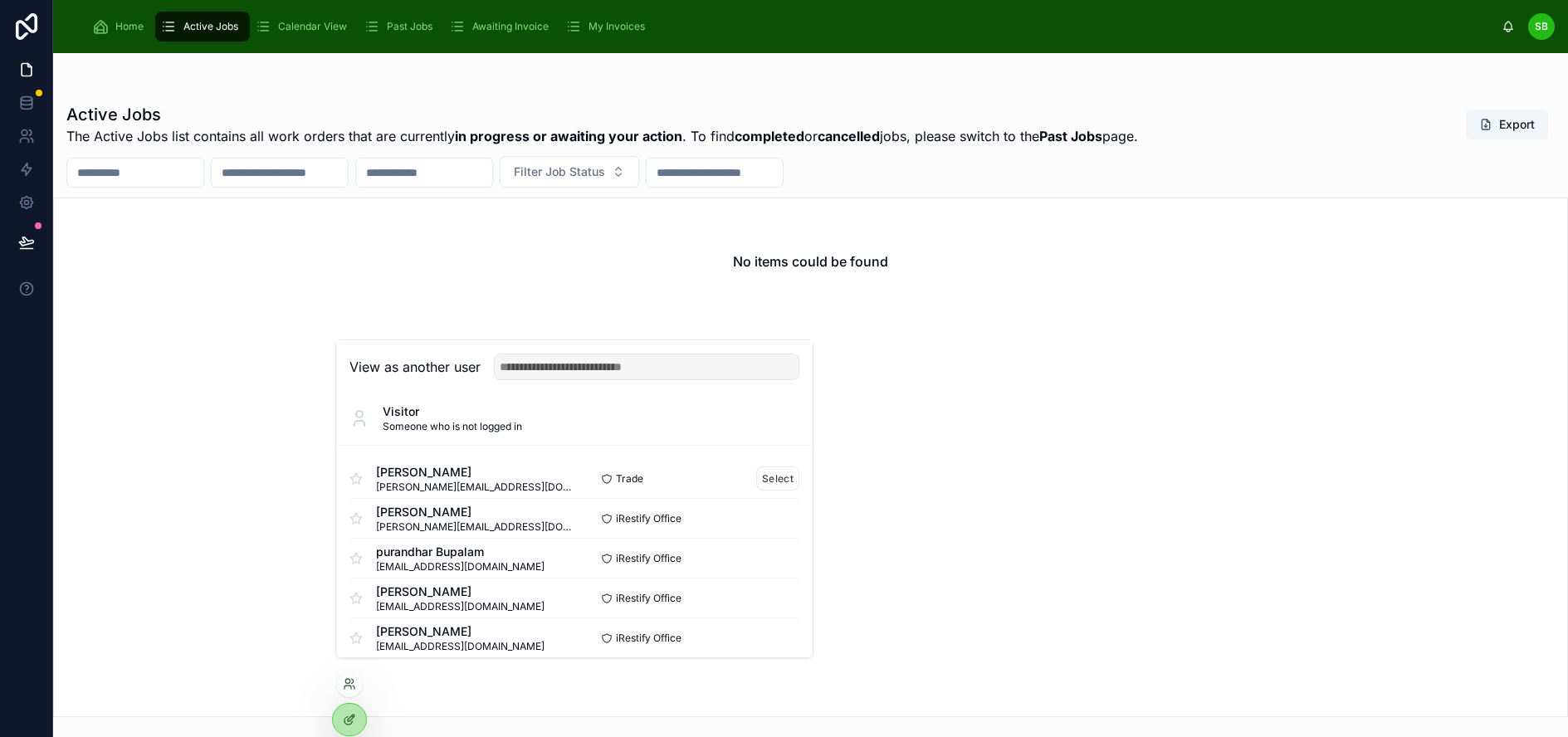
scroll to position [0, 0]
click at [759, 487] on button "Select" at bounding box center [778, 481] width 44 height 25
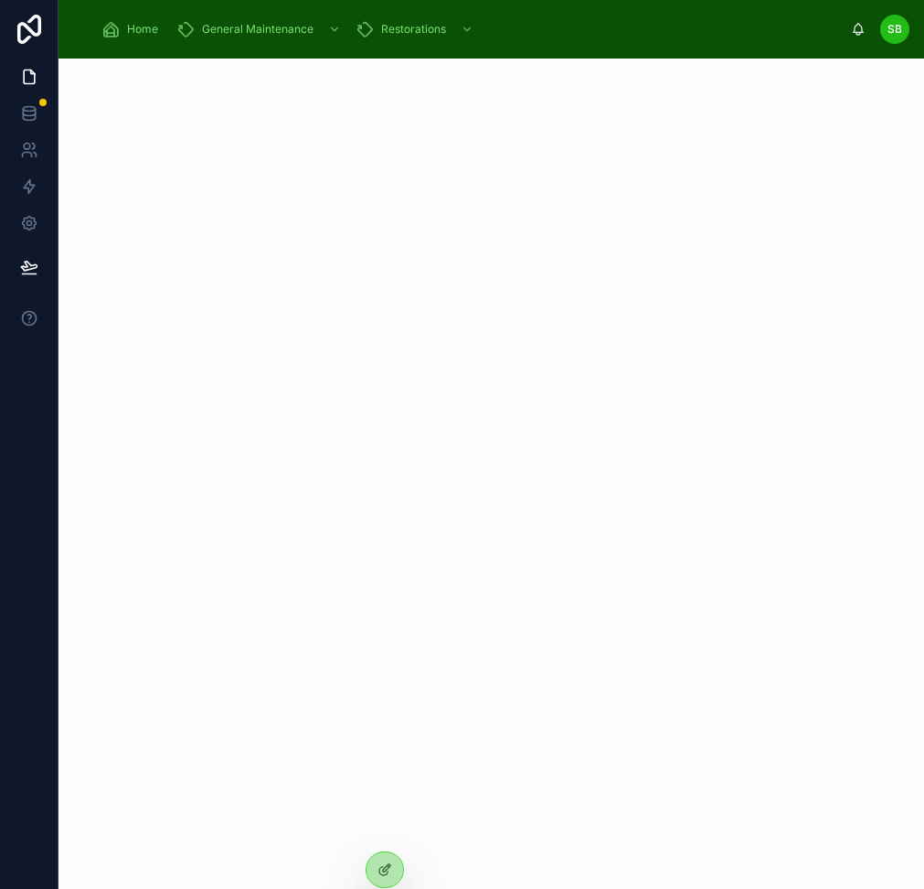
click at [135, 26] on span "Home" at bounding box center [142, 29] width 31 height 15
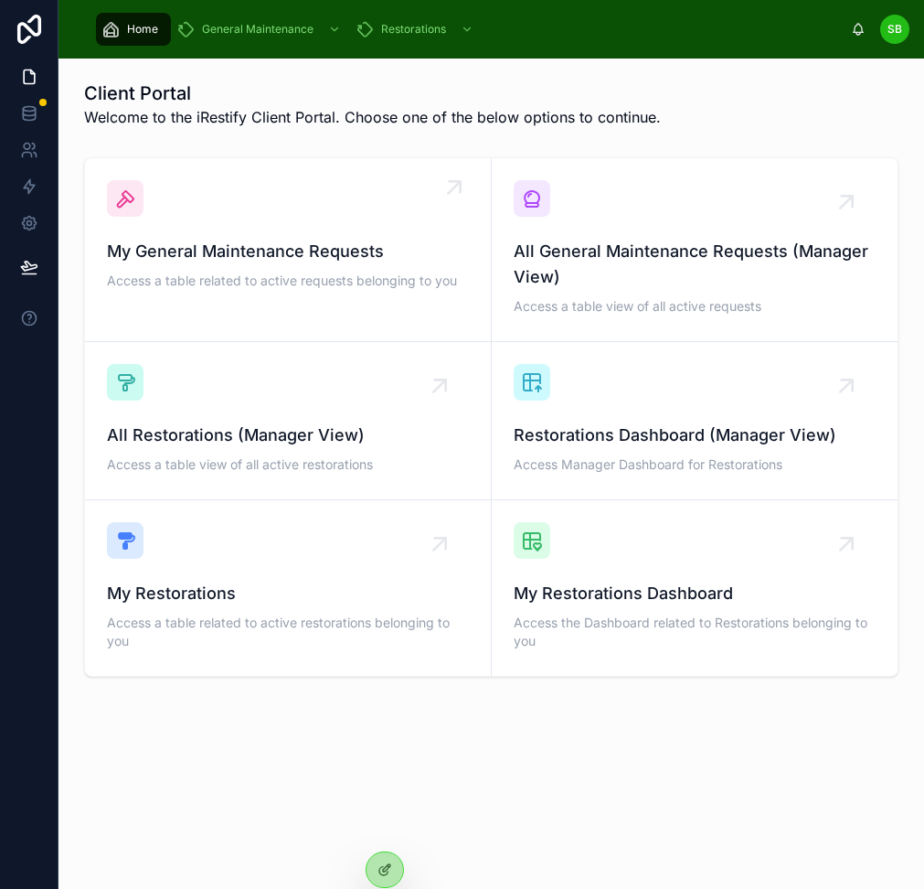
click at [288, 233] on div "My General Maintenance Requests Access a table related to active requests belon…" at bounding box center [288, 236] width 362 height 113
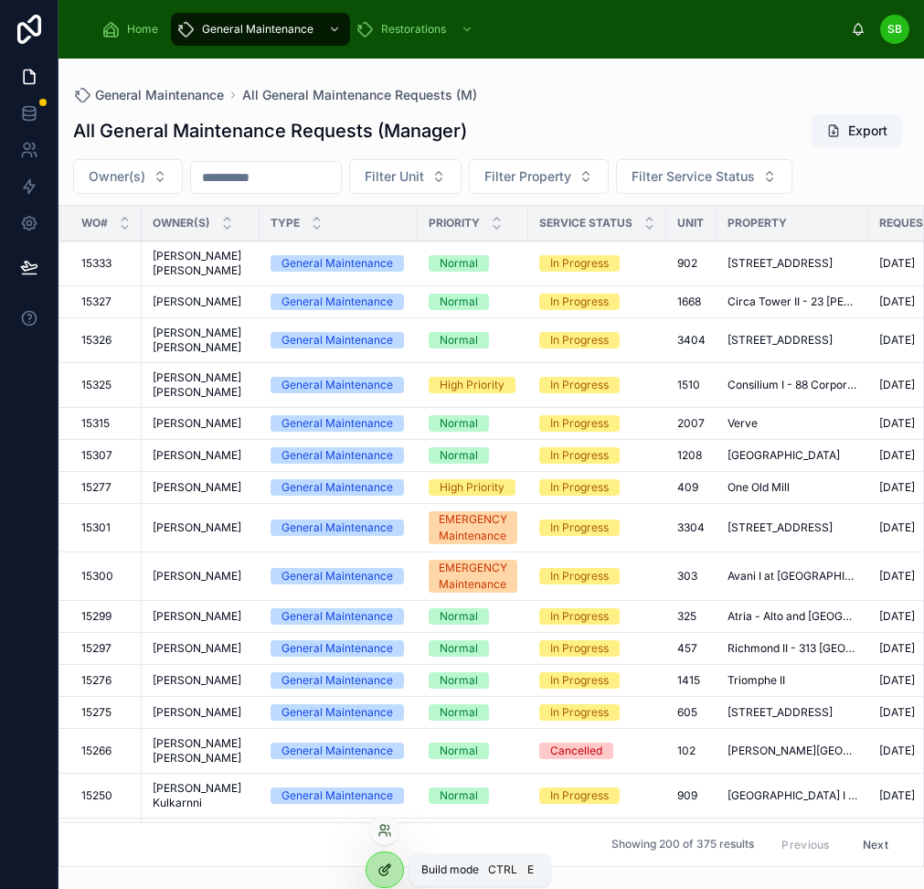
click at [387, 866] on icon at bounding box center [386, 867] width 7 height 7
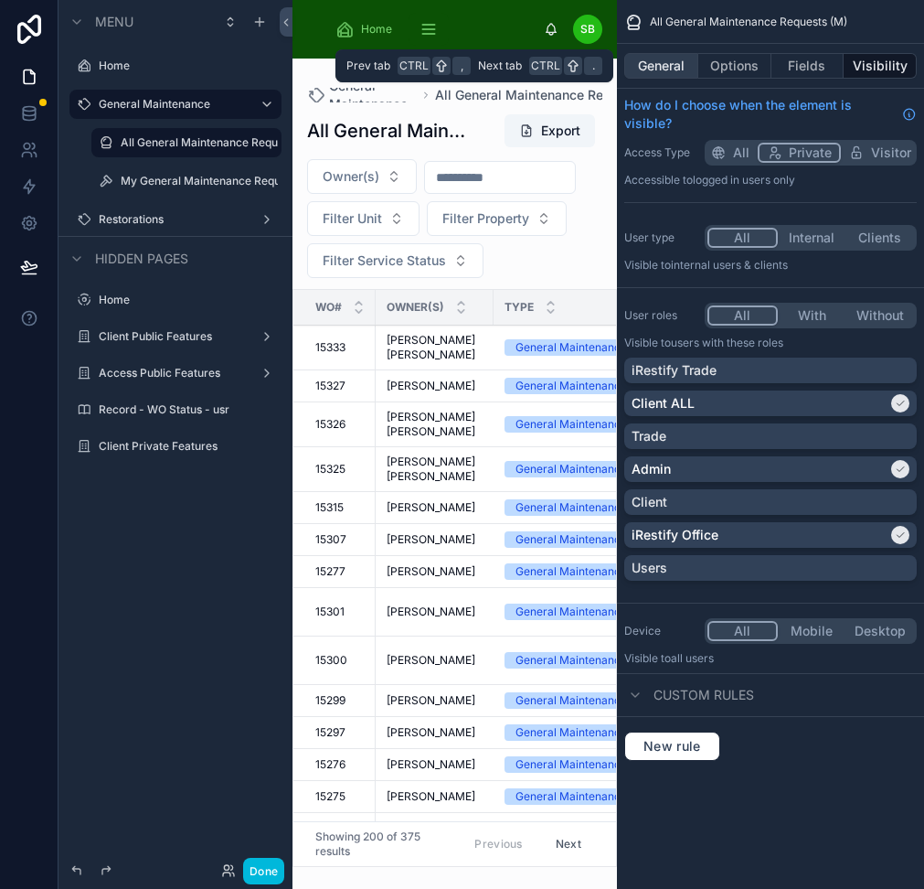
click at [693, 65] on button "General" at bounding box center [661, 66] width 74 height 26
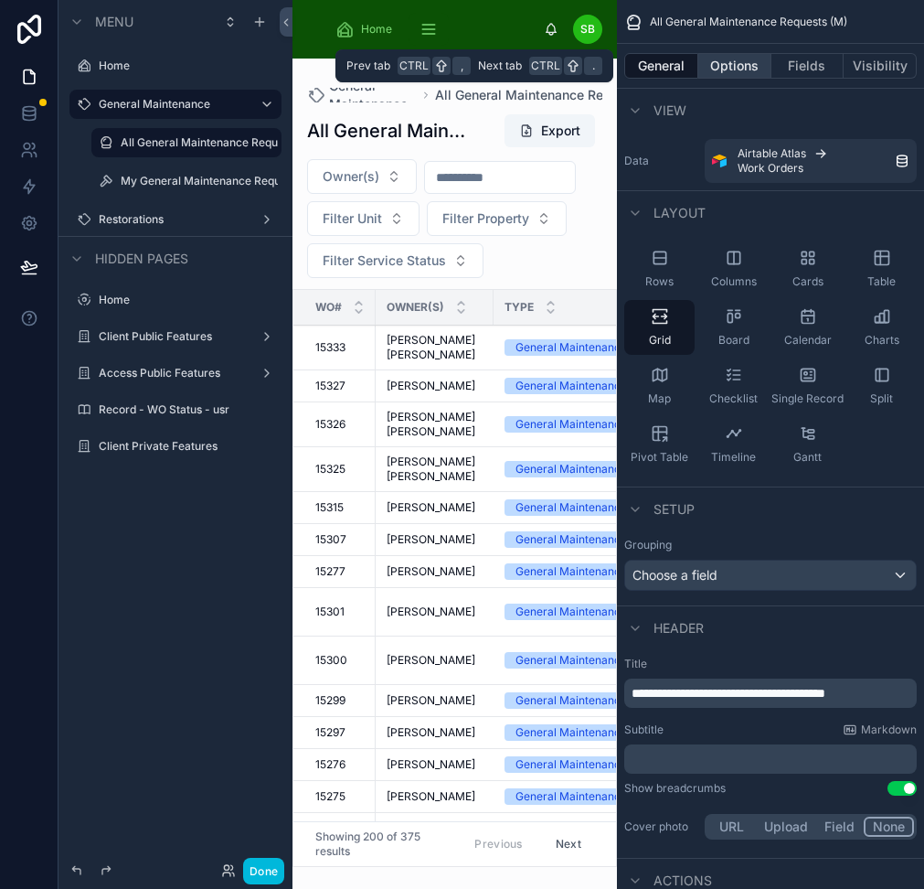
click at [730, 68] on button "Options" at bounding box center [734, 66] width 73 height 26
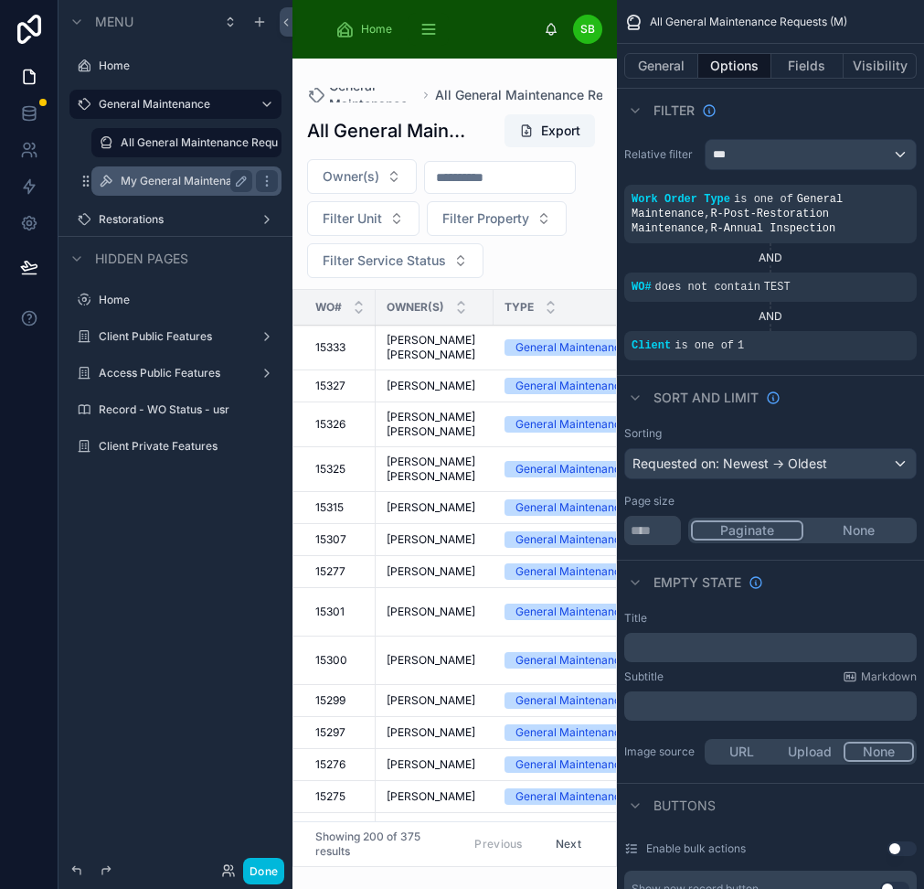
click at [171, 181] on label "My General Maintenance Requests" at bounding box center [187, 181] width 132 height 15
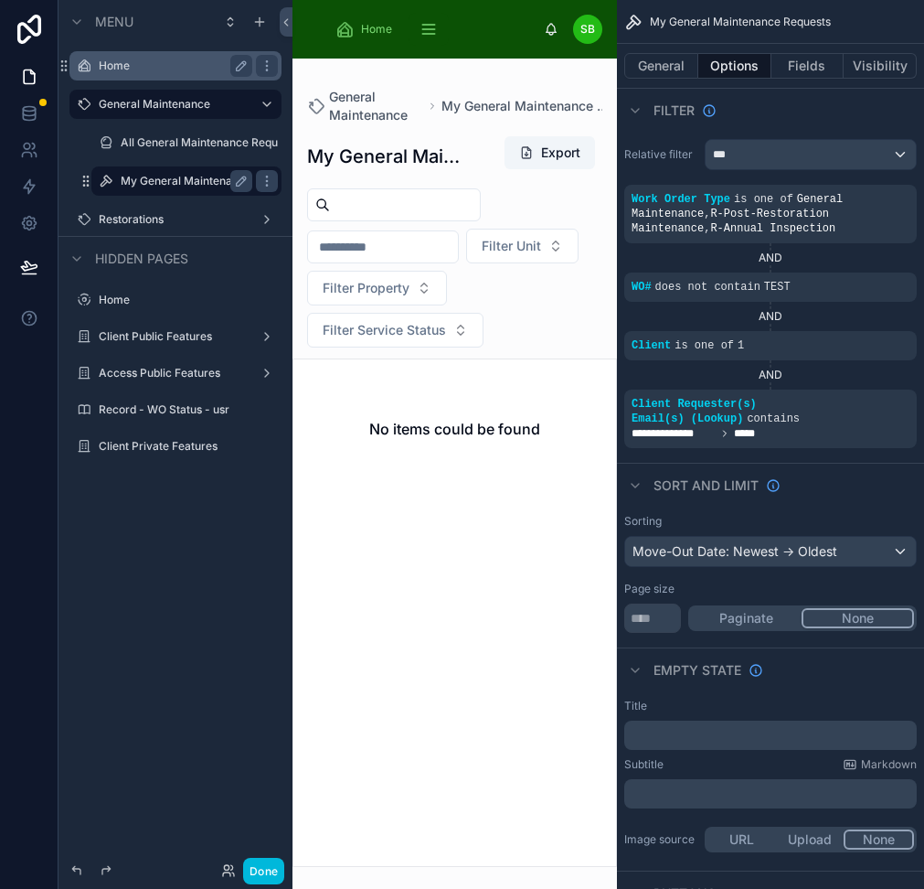
click at [144, 68] on label "Home" at bounding box center [172, 66] width 146 height 15
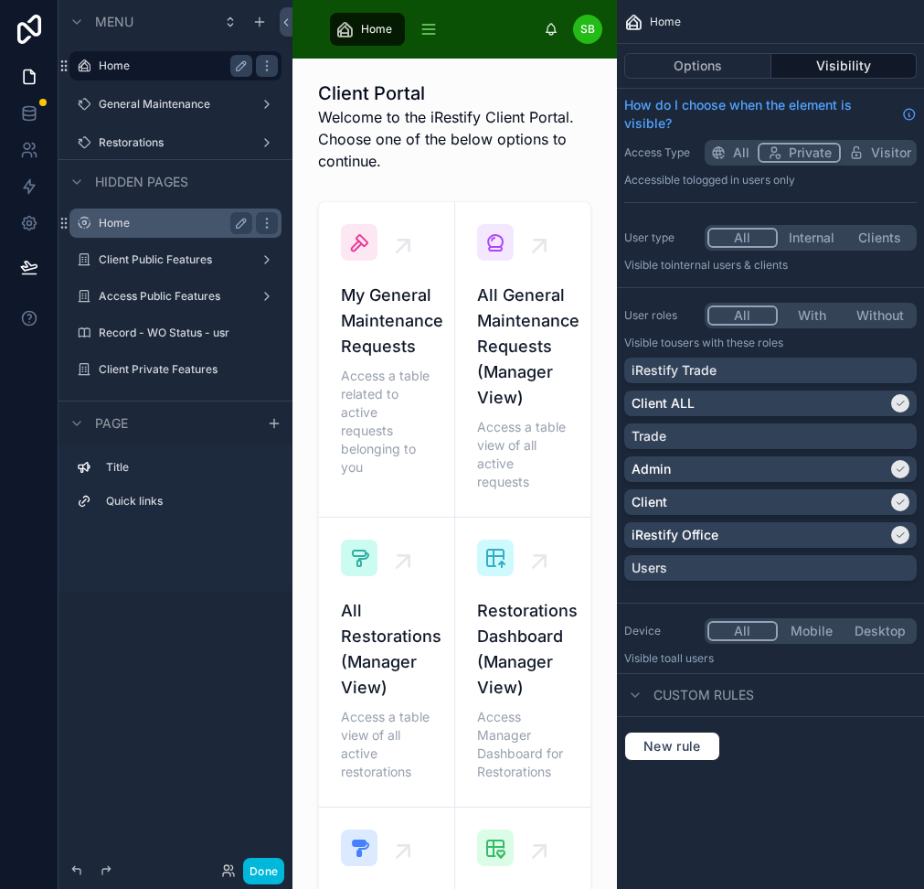
click at [118, 218] on label "Home" at bounding box center [172, 223] width 146 height 15
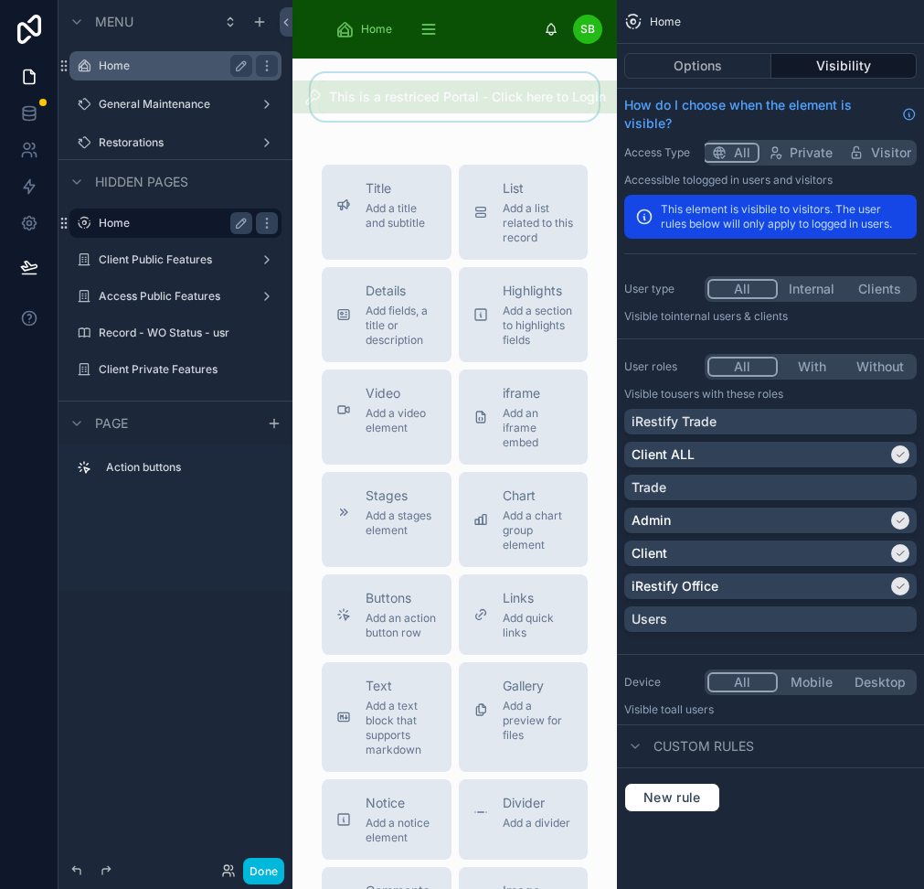
click at [485, 96] on div at bounding box center [454, 97] width 295 height 48
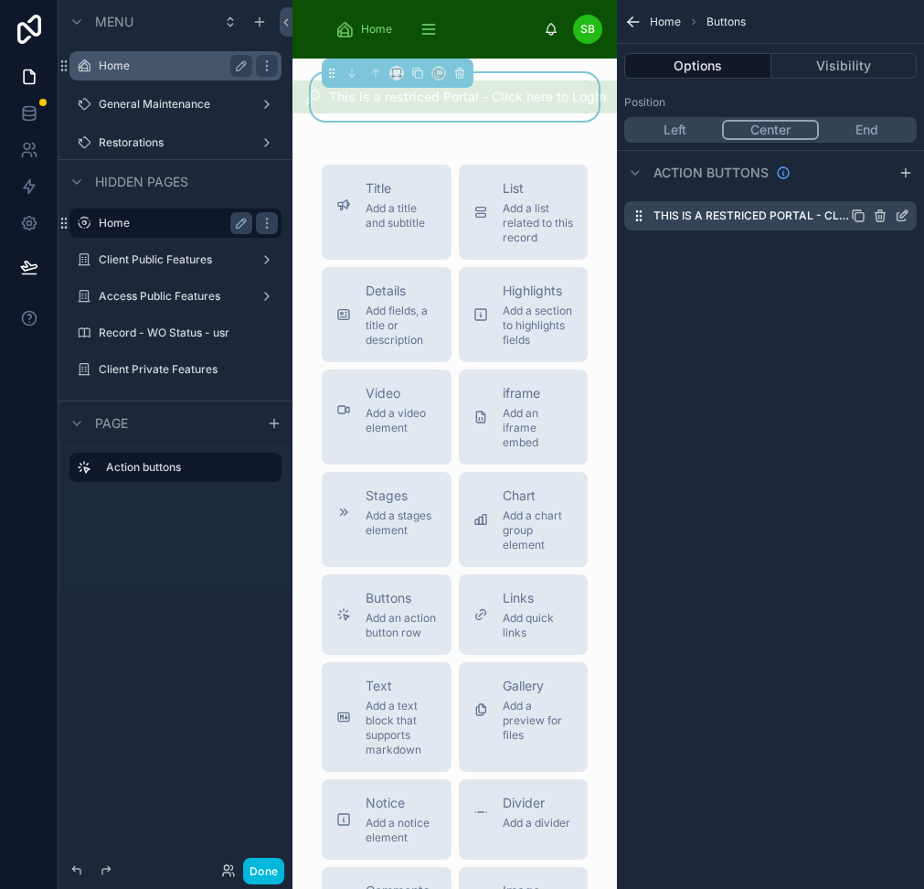
click at [908, 217] on icon "scrollable content" at bounding box center [903, 213] width 7 height 7
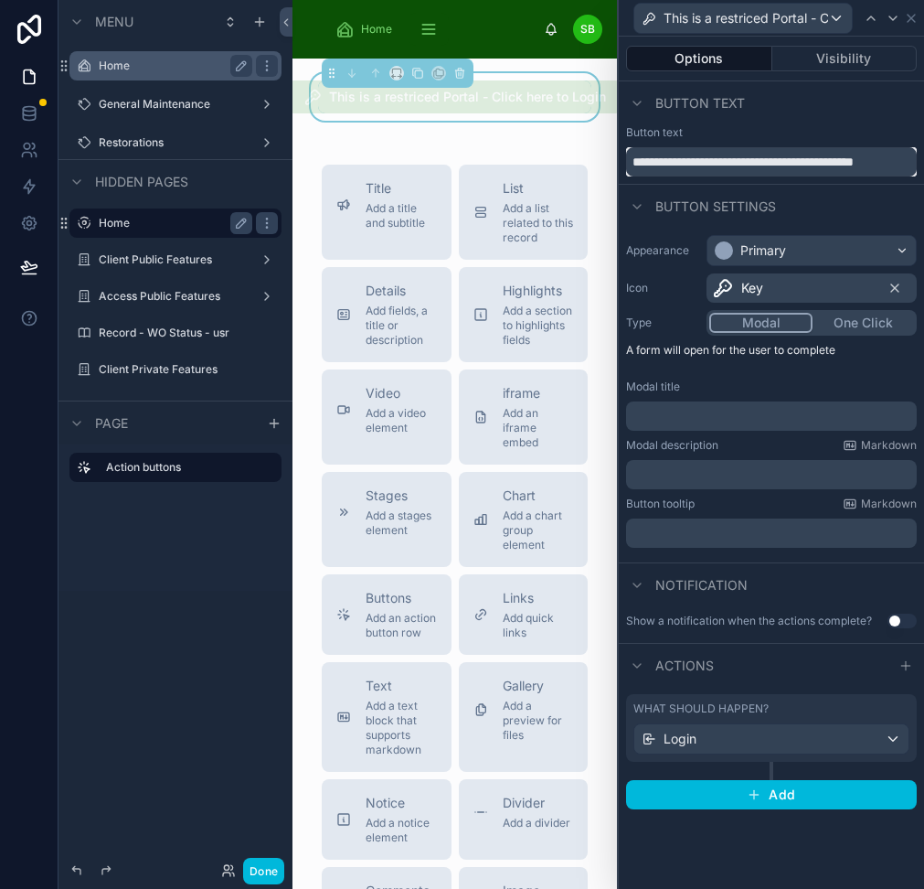
click at [682, 159] on input "**********" at bounding box center [771, 161] width 291 height 29
drag, startPoint x: 648, startPoint y: 160, endPoint x: 923, endPoint y: 160, distance: 275.2
click at [923, 160] on div "**********" at bounding box center [771, 150] width 305 height 51
click at [914, 18] on icon at bounding box center [911, 18] width 15 height 15
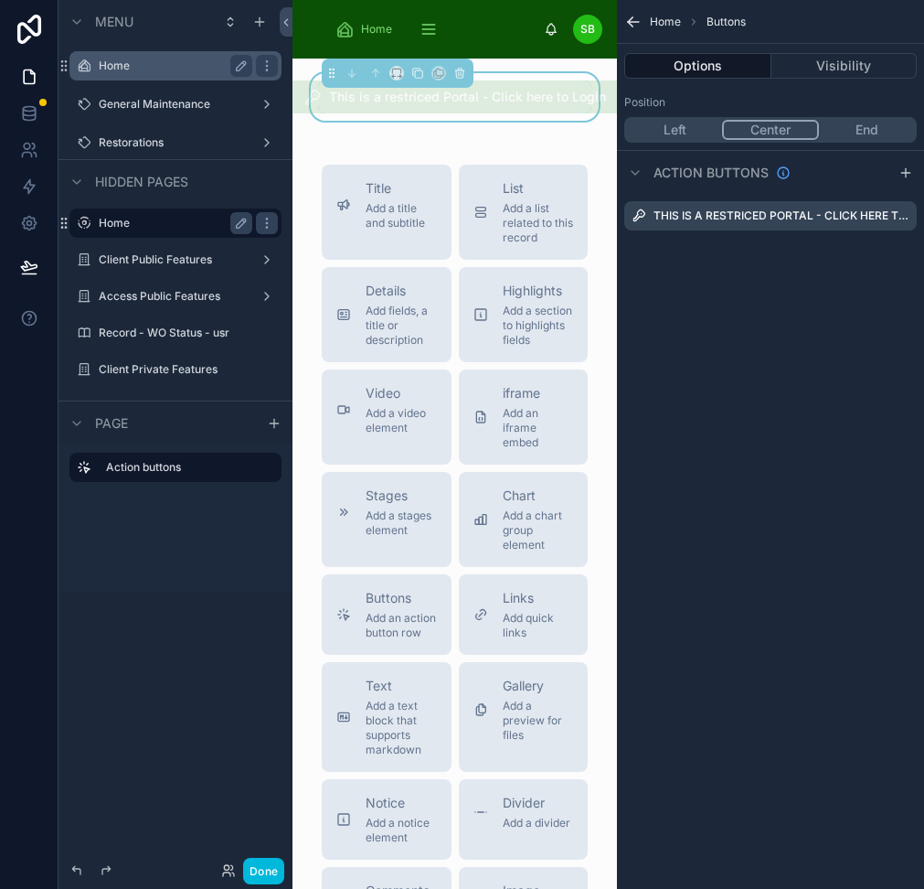
click at [784, 390] on div "Home Buttons Options Visibility Position Left Center End Action buttons This is…" at bounding box center [770, 444] width 307 height 889
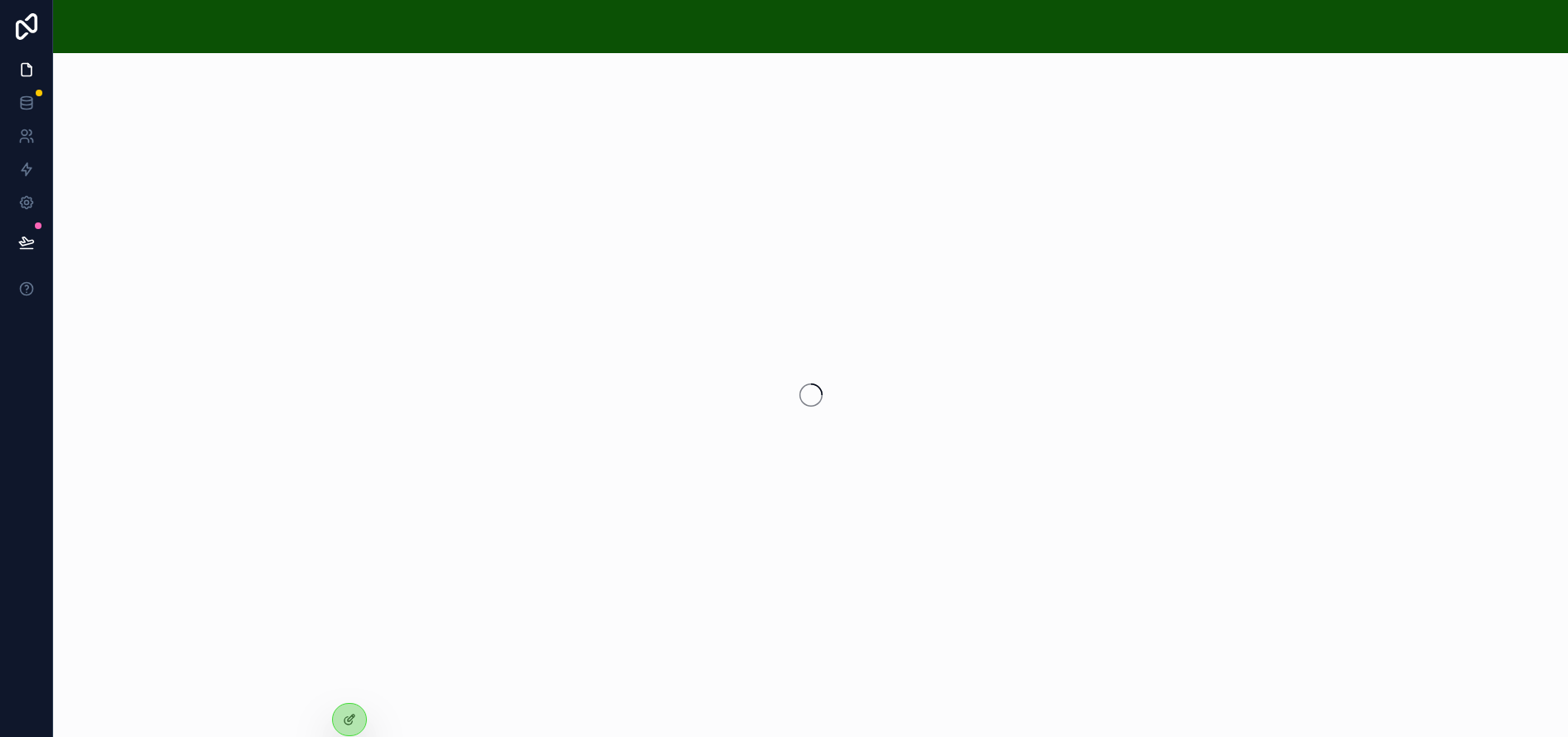
scroll to position [0, 1]
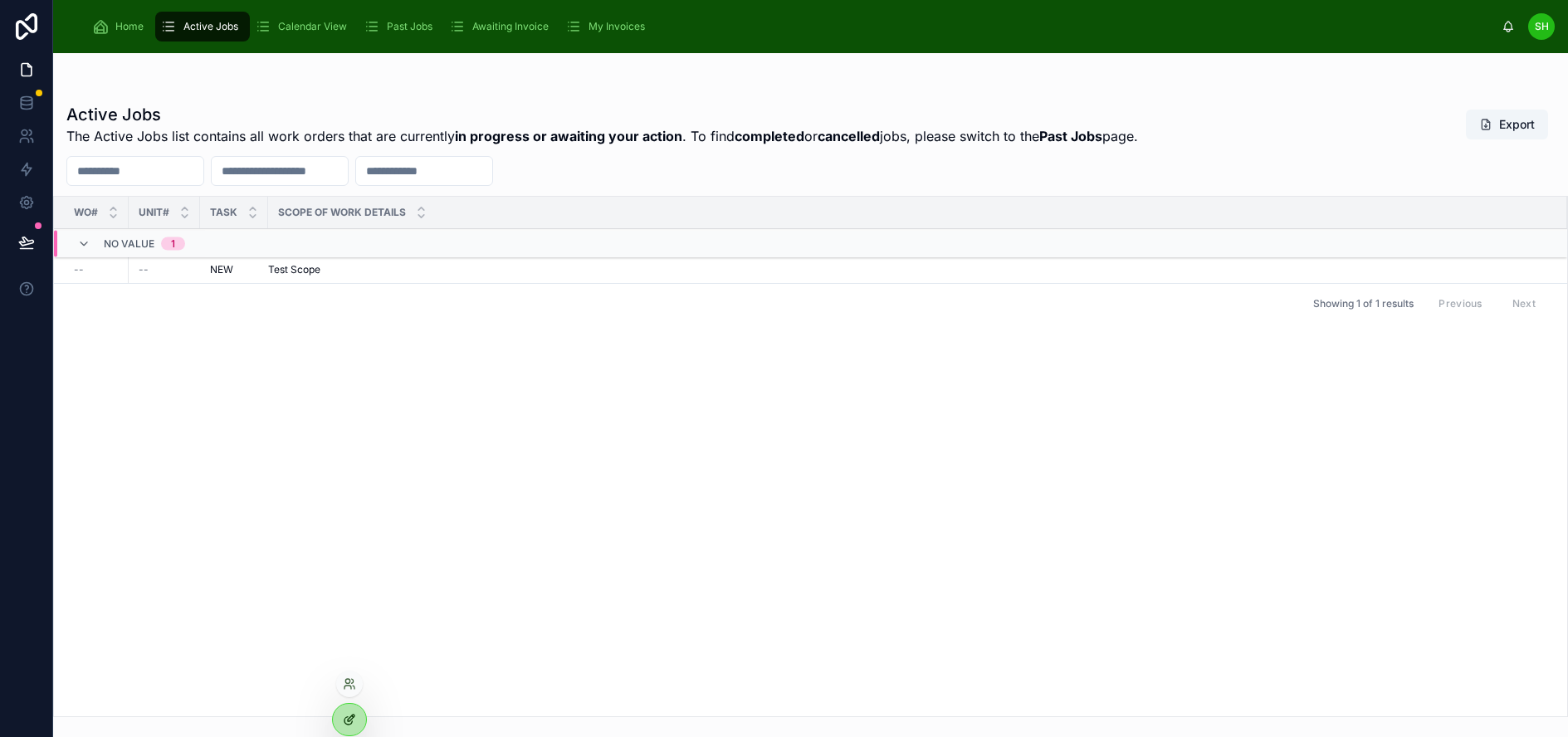
click at [354, 719] on icon at bounding box center [350, 719] width 14 height 14
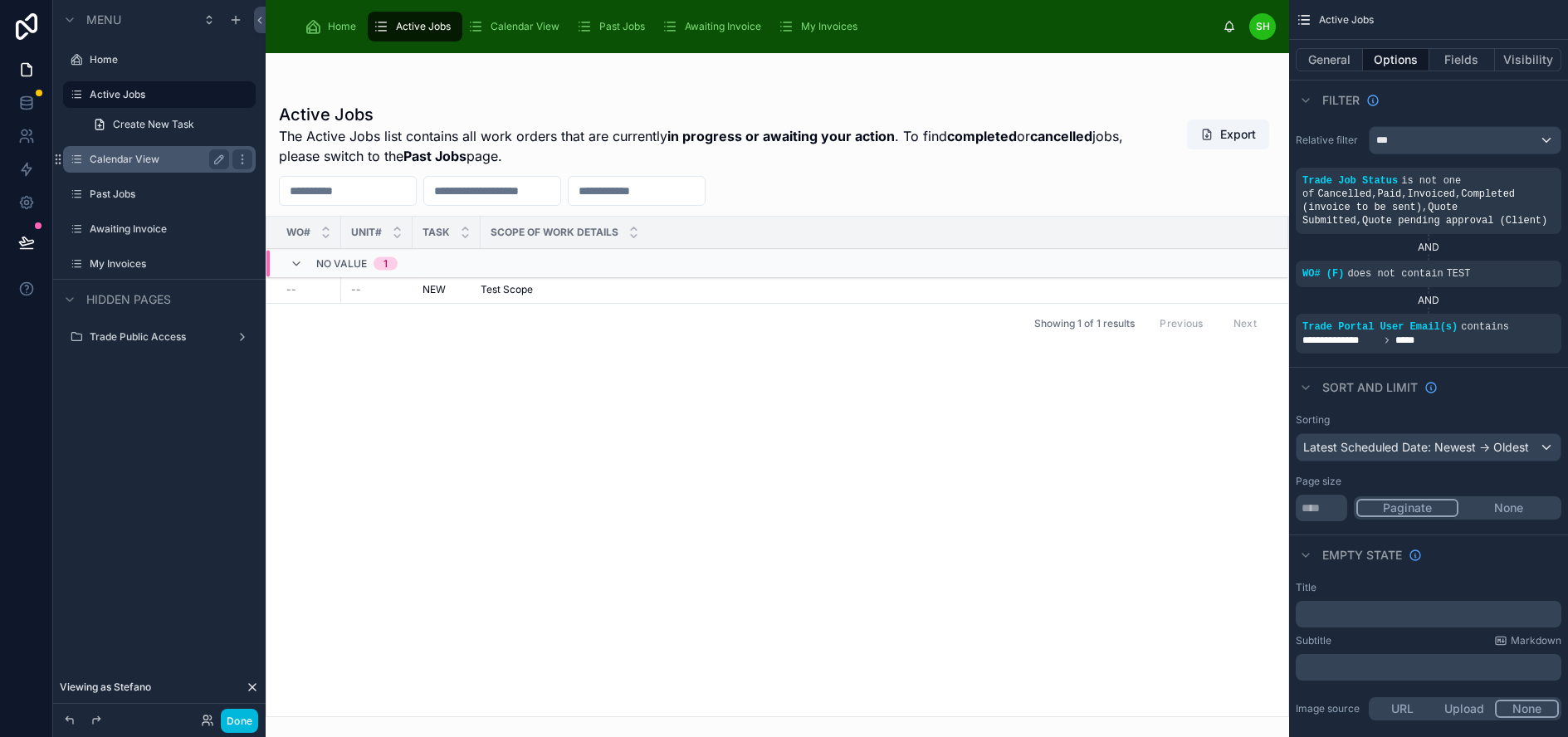
click at [127, 160] on label "Calendar View" at bounding box center [156, 159] width 133 height 14
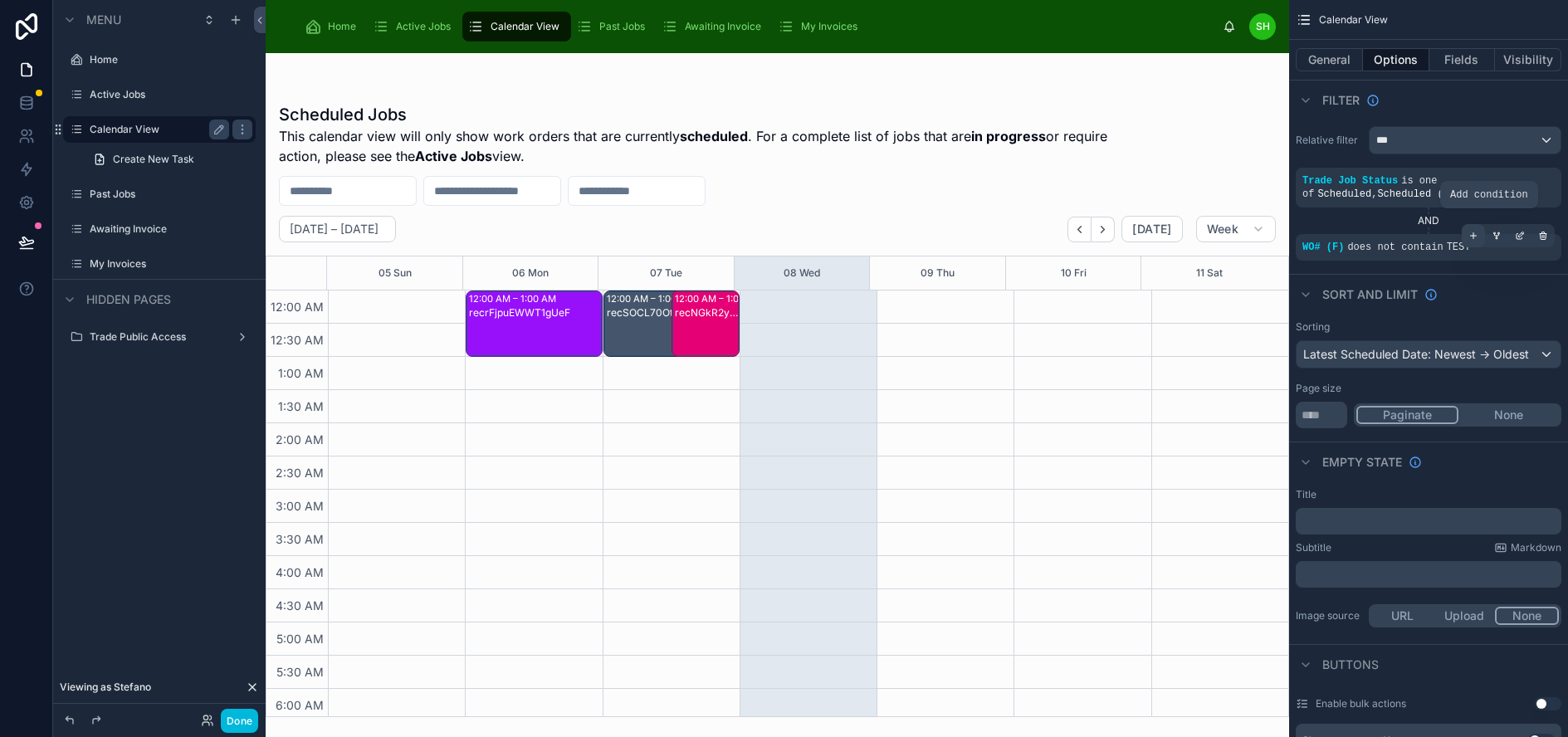
click at [1478, 232] on icon "scrollable content" at bounding box center [1473, 235] width 10 height 10
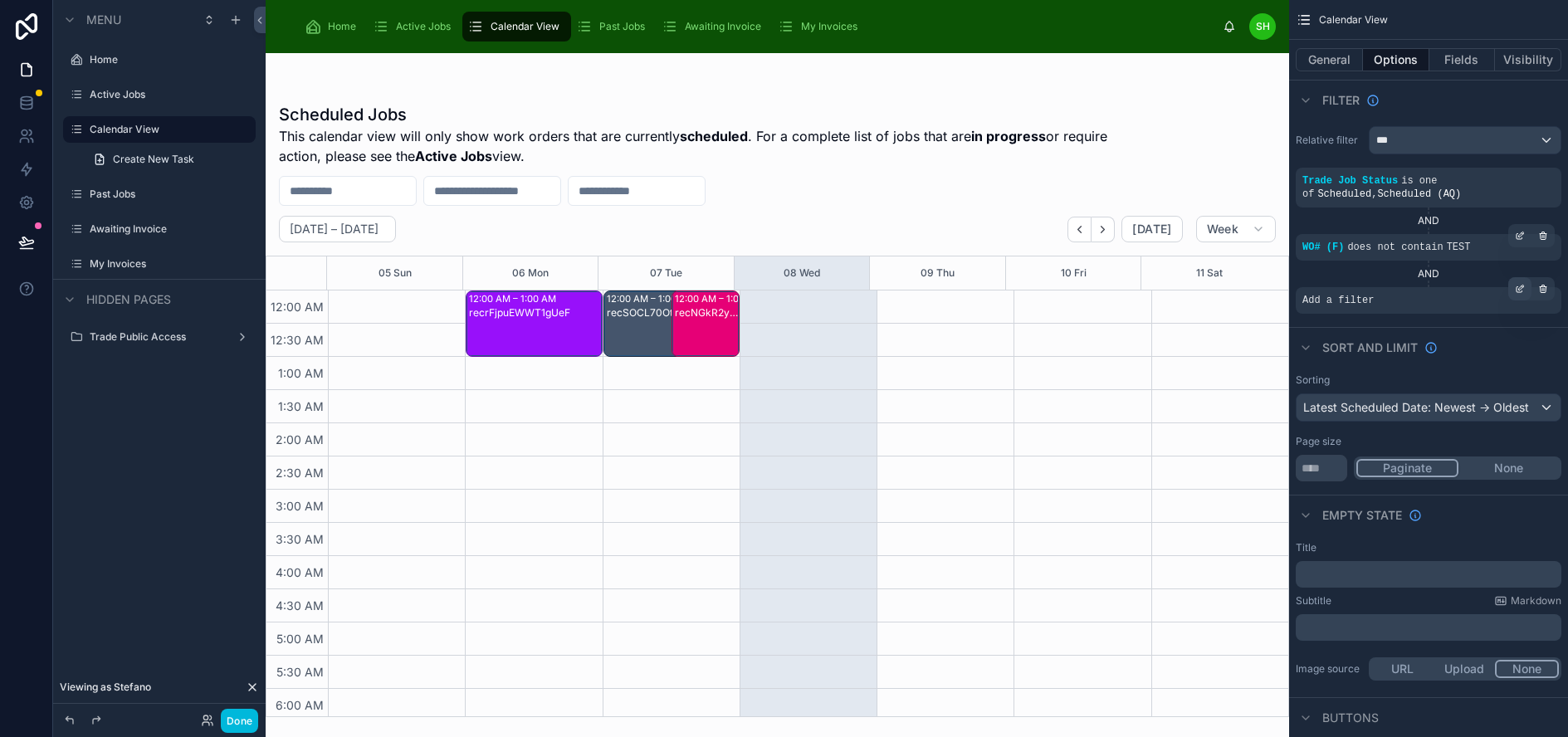
click at [1523, 287] on icon "scrollable content" at bounding box center [1519, 290] width 5 height 5
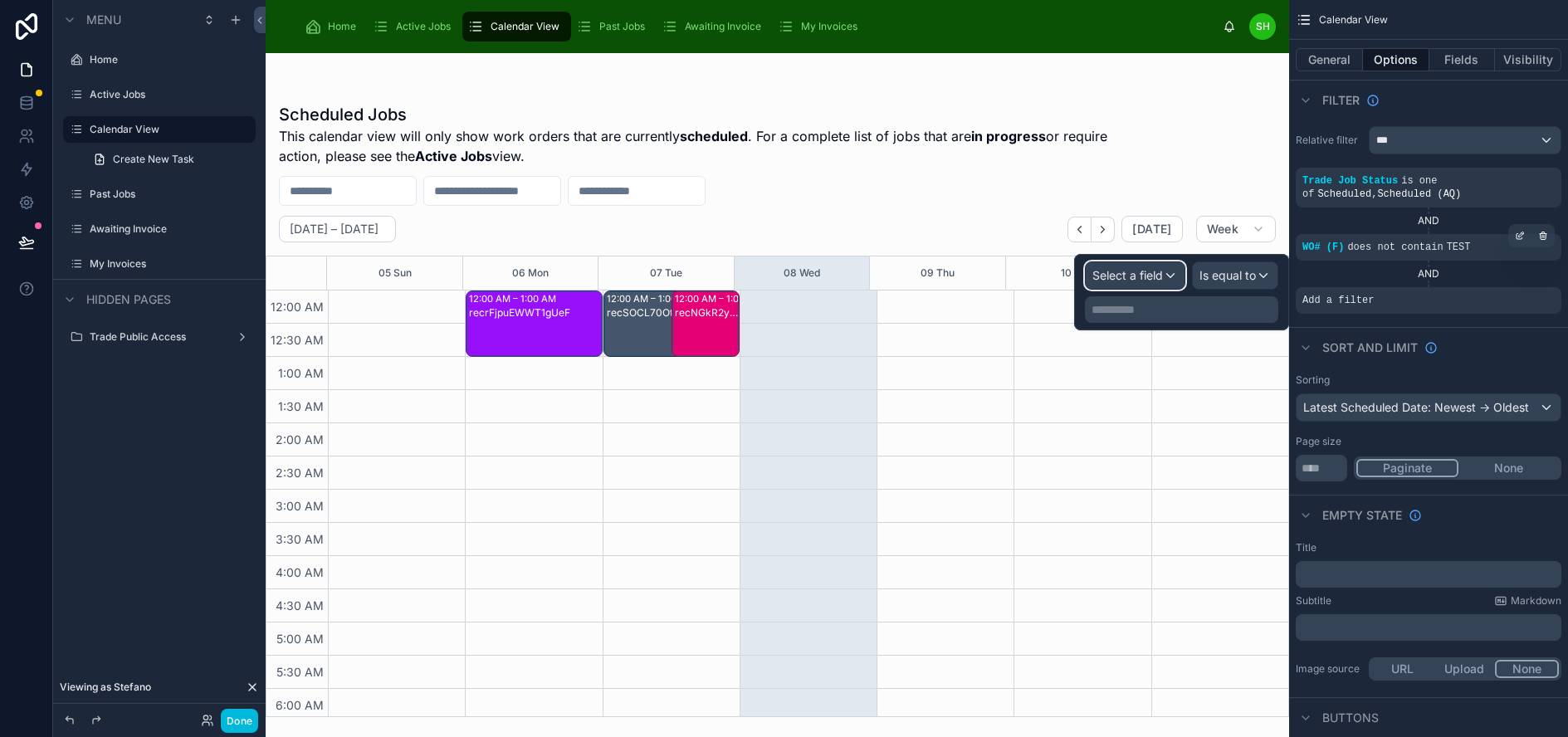
click at [1159, 271] on span "Select a field" at bounding box center [1128, 275] width 71 height 15
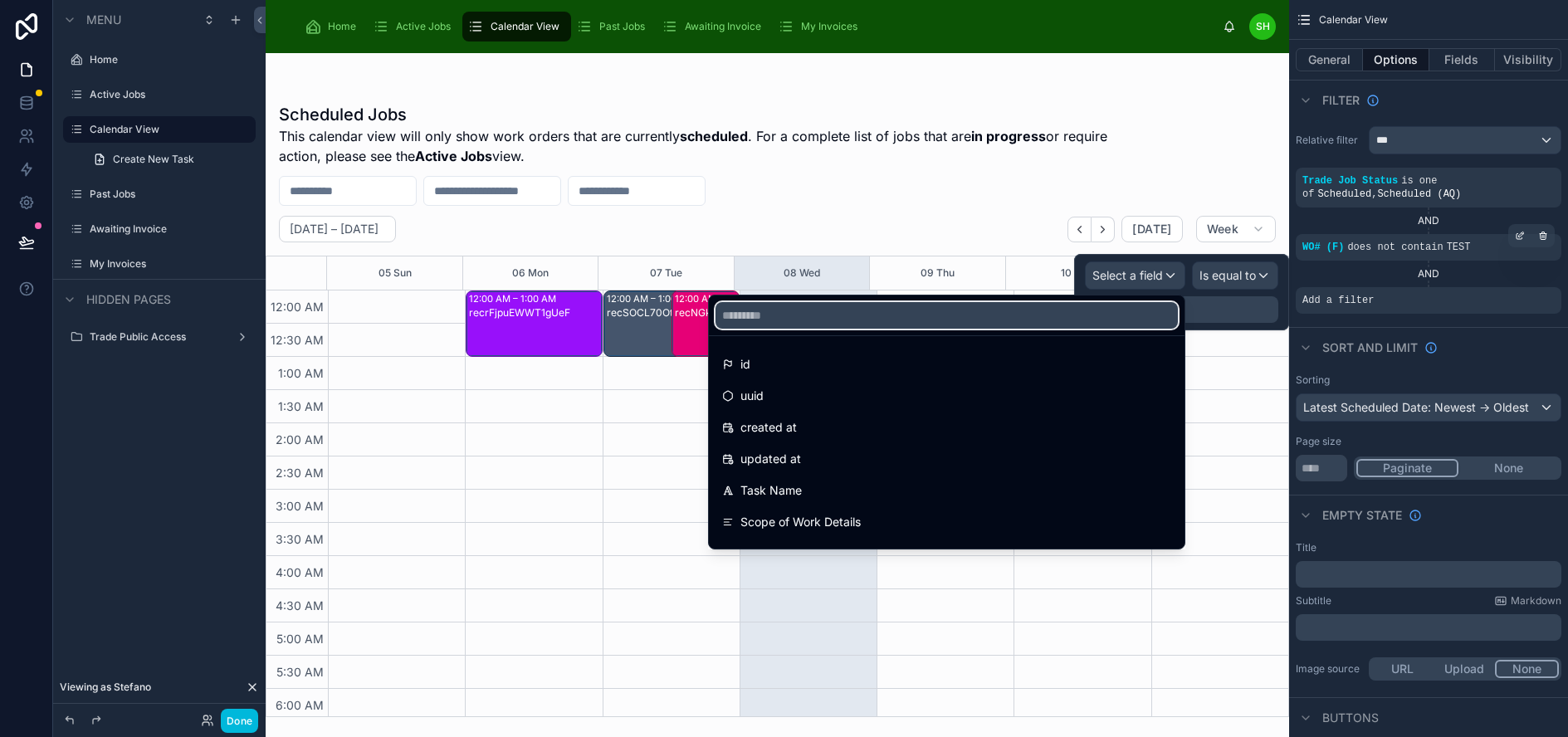
click at [1076, 323] on input "text" at bounding box center [946, 315] width 462 height 26
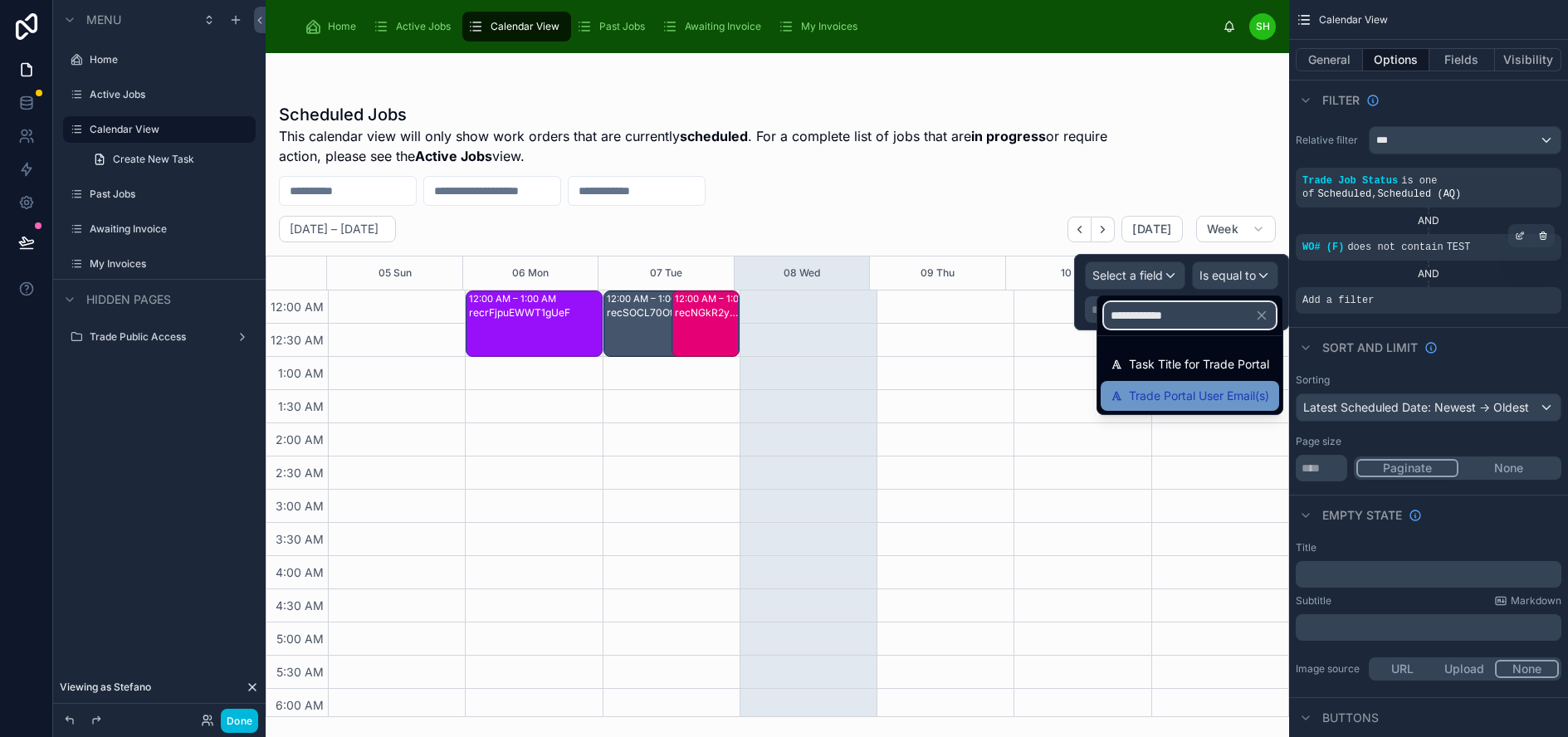
type input "**********"
click at [1169, 401] on span "Trade Portal User Email(s)" at bounding box center [1198, 396] width 140 height 20
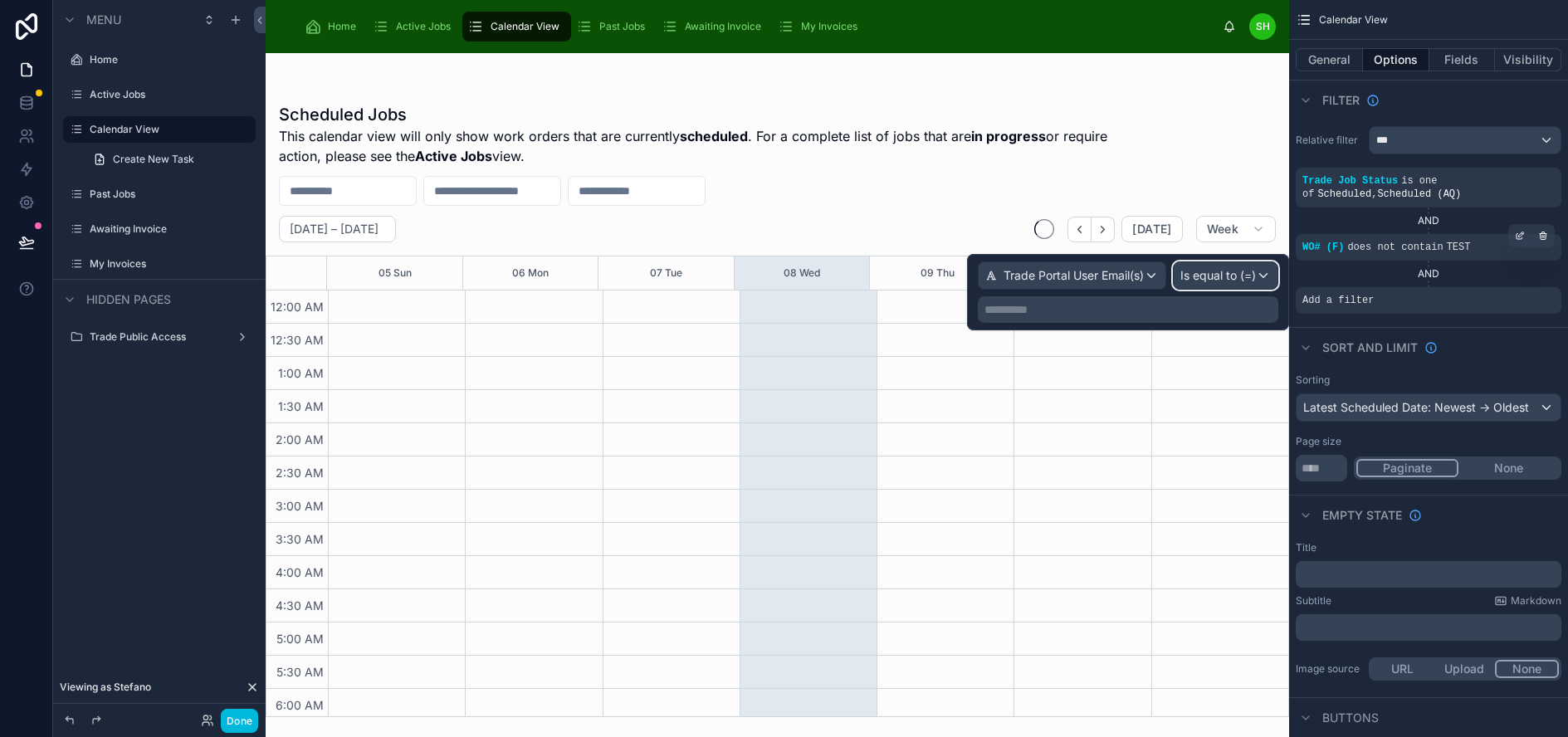
click at [1229, 275] on span "Is equal to (=)" at bounding box center [1218, 275] width 75 height 16
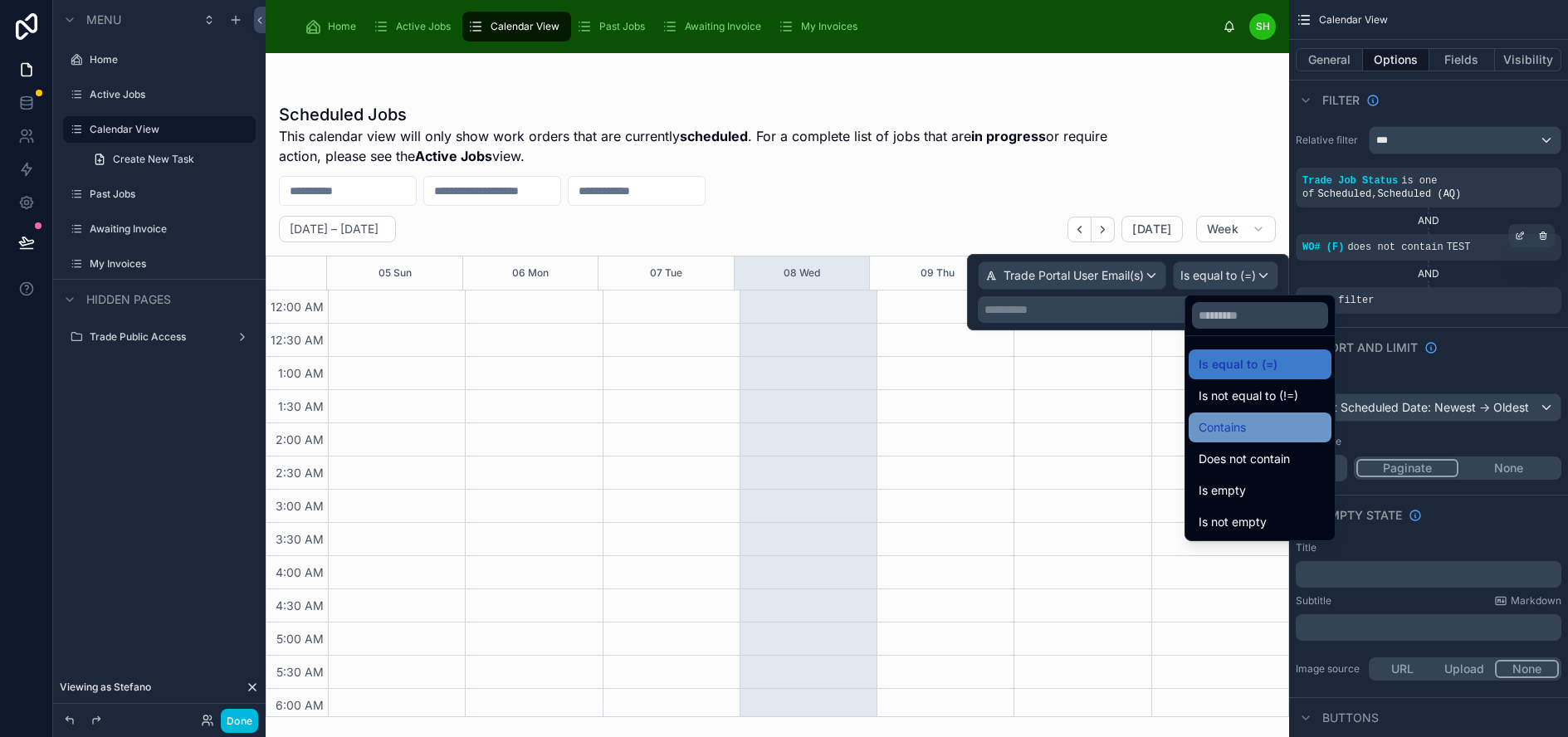
click at [1241, 413] on div "Contains" at bounding box center [1259, 427] width 143 height 30
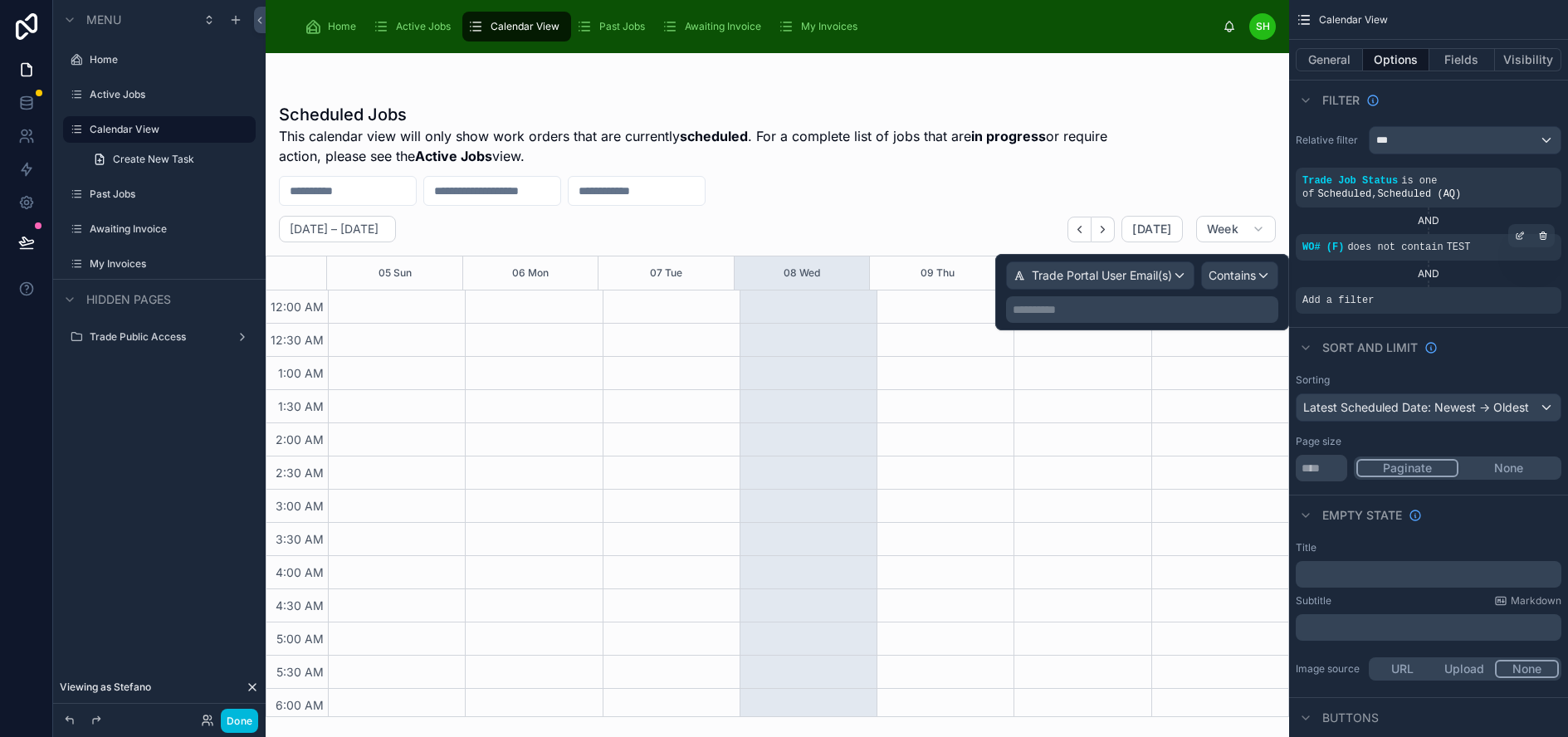
click at [1151, 309] on p "**********" at bounding box center [1143, 310] width 262 height 16
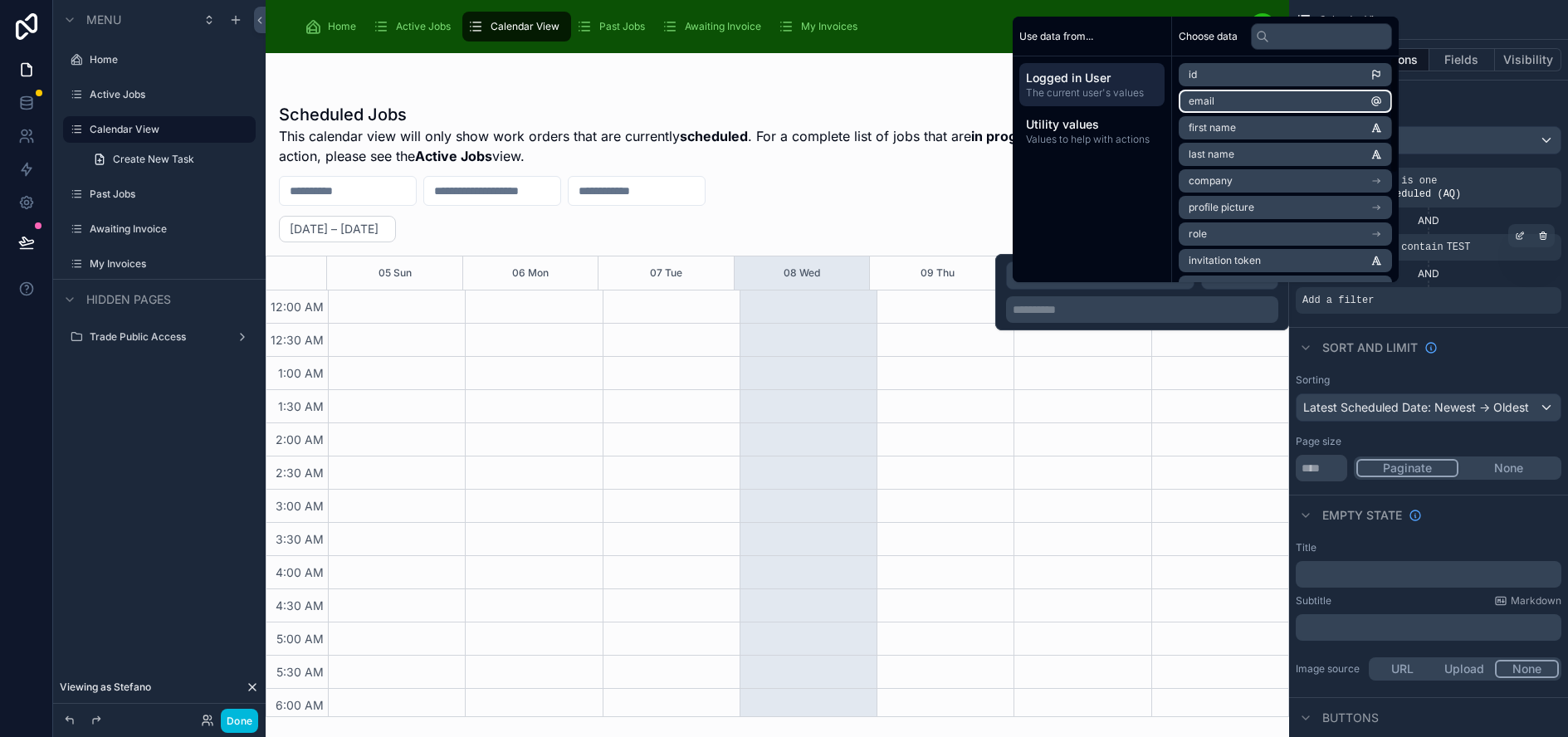
click at [1267, 113] on li "email" at bounding box center [1285, 102] width 213 height 24
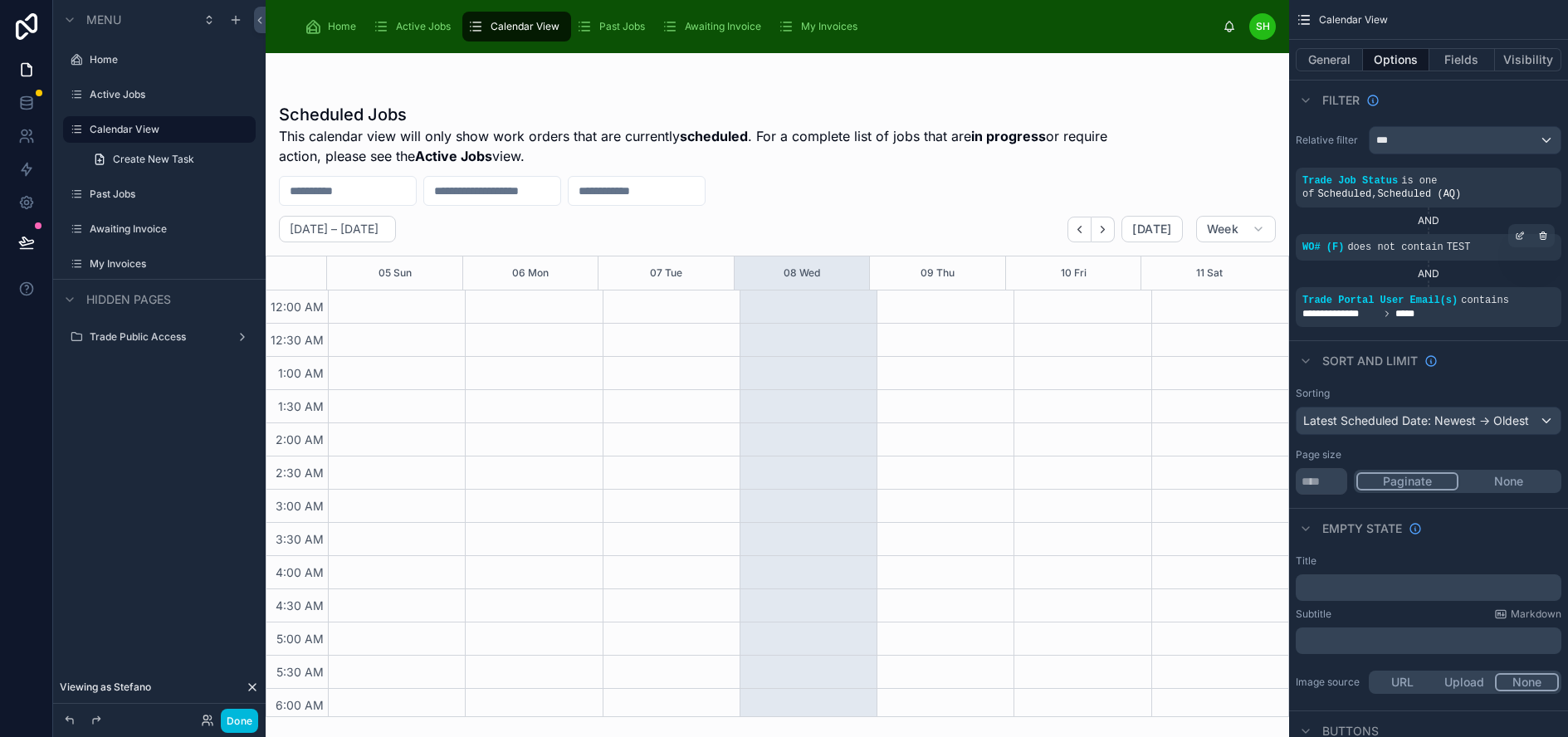
click at [942, 194] on div at bounding box center [777, 395] width 1023 height 683
click at [117, 196] on label "Past Jobs" at bounding box center [156, 194] width 133 height 14
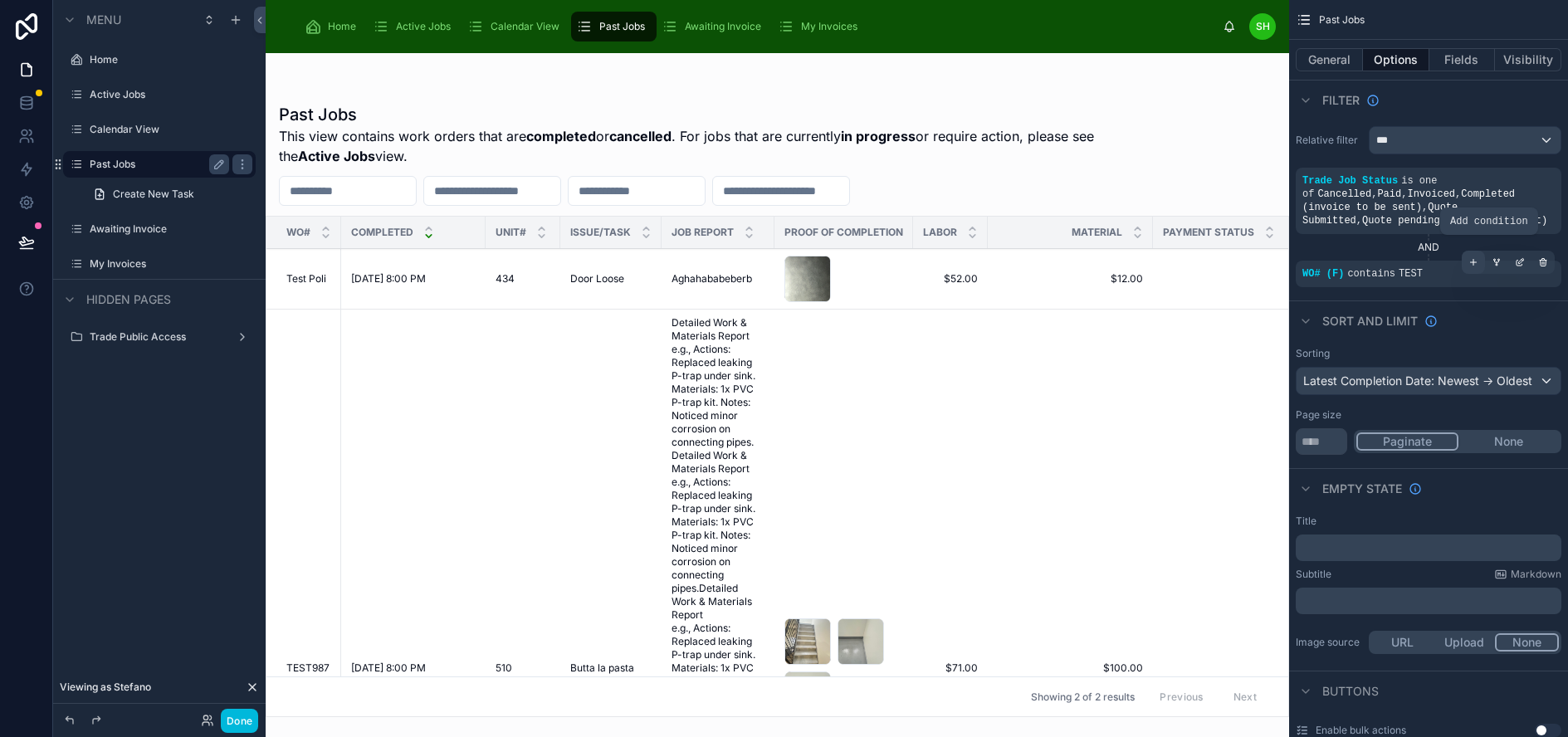
click at [1478, 261] on icon "scrollable content" at bounding box center [1473, 261] width 10 height 10
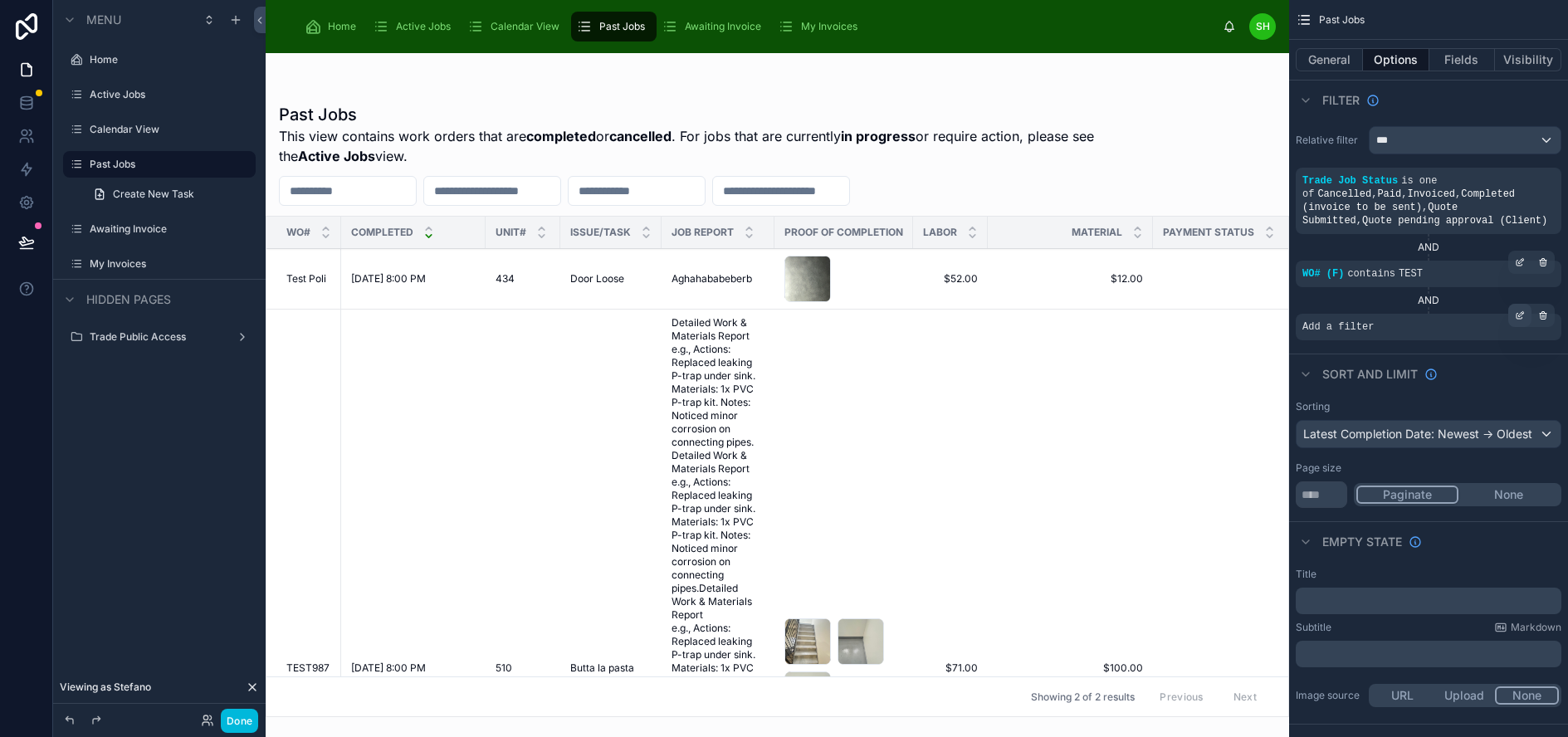
click at [1524, 313] on icon "scrollable content" at bounding box center [1521, 313] width 5 height 5
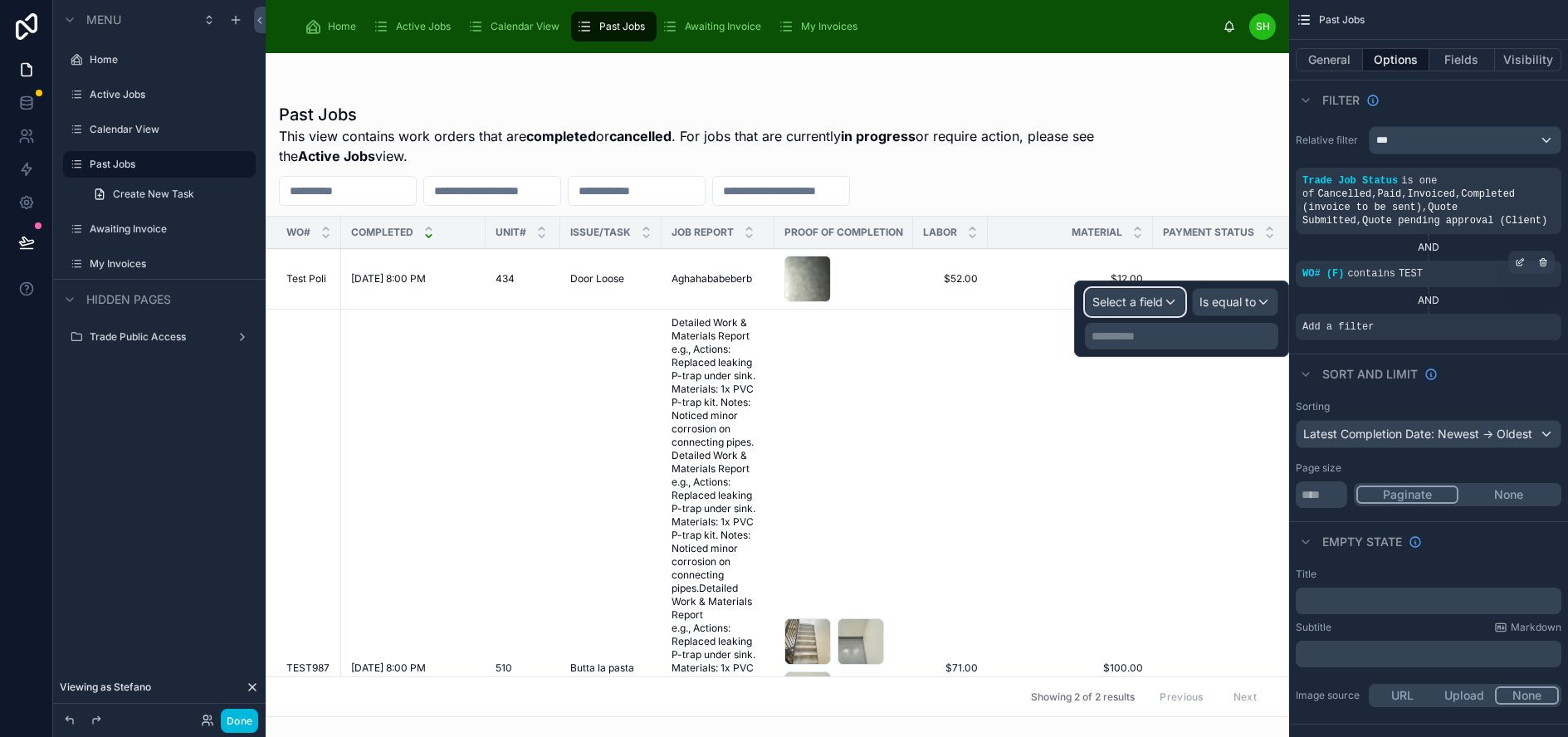
click at [1147, 304] on span "Select a field" at bounding box center [1128, 302] width 71 height 15
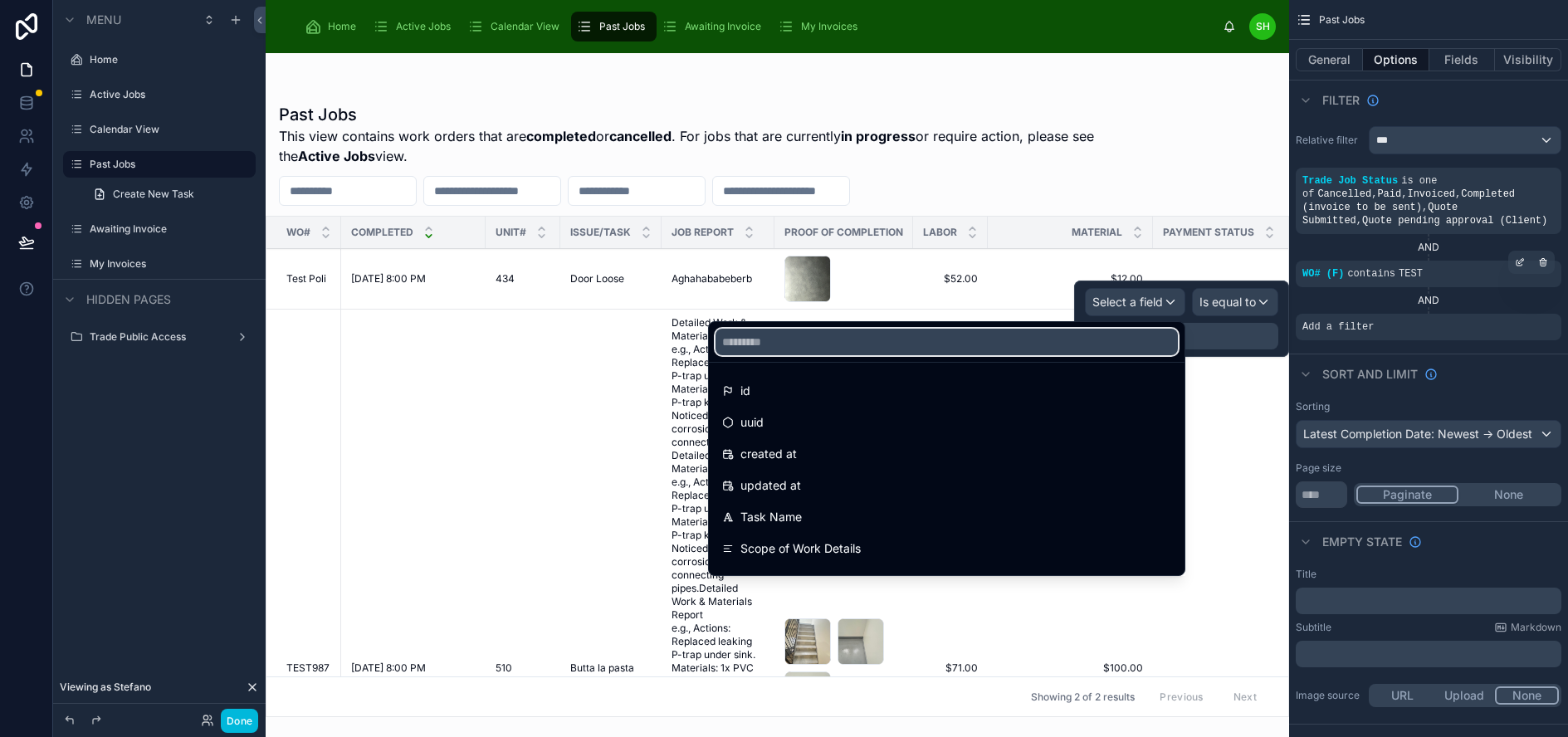
click at [979, 343] on input "text" at bounding box center [946, 341] width 462 height 26
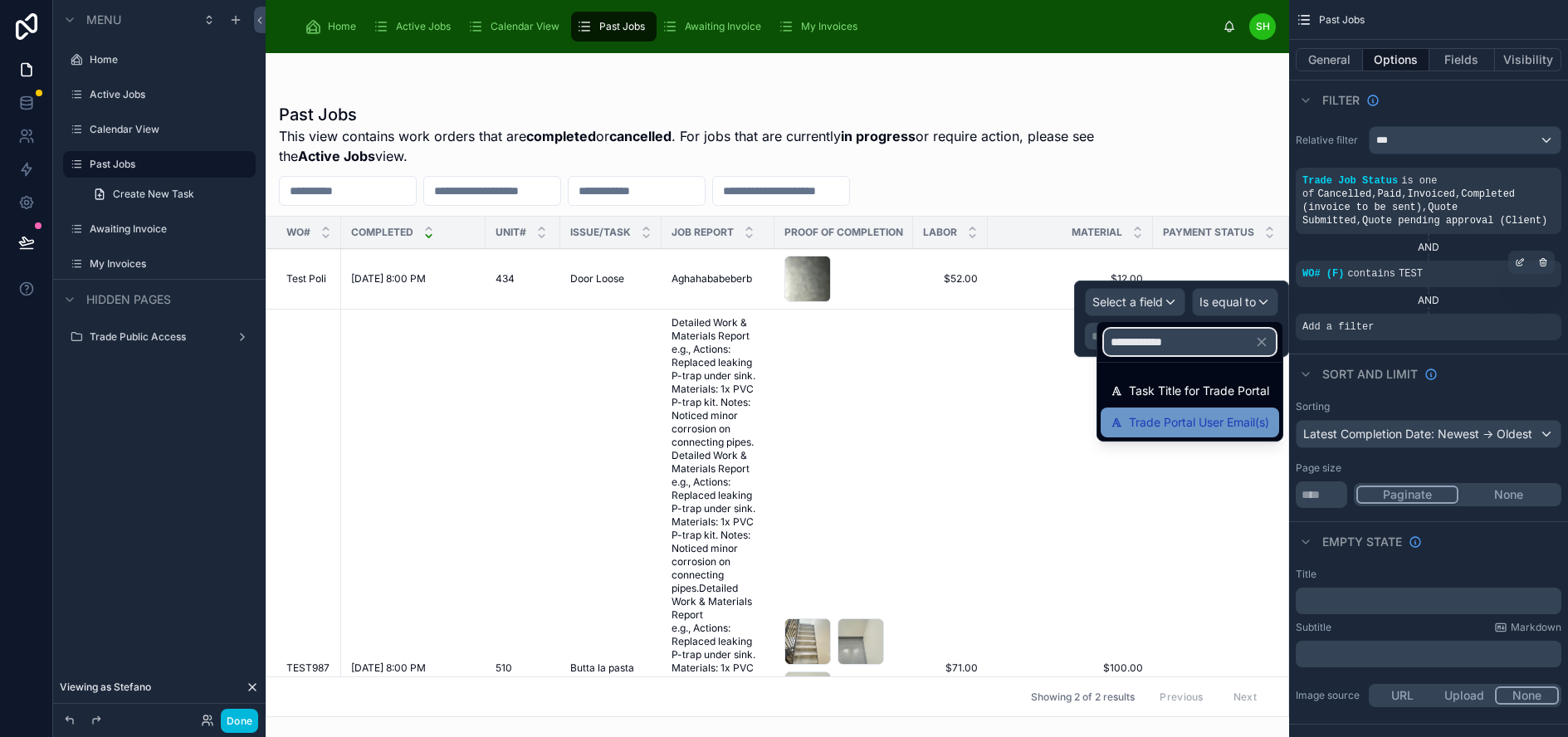
type input "**********"
click at [1142, 415] on span "Trade Portal User Email(s)" at bounding box center [1198, 422] width 140 height 20
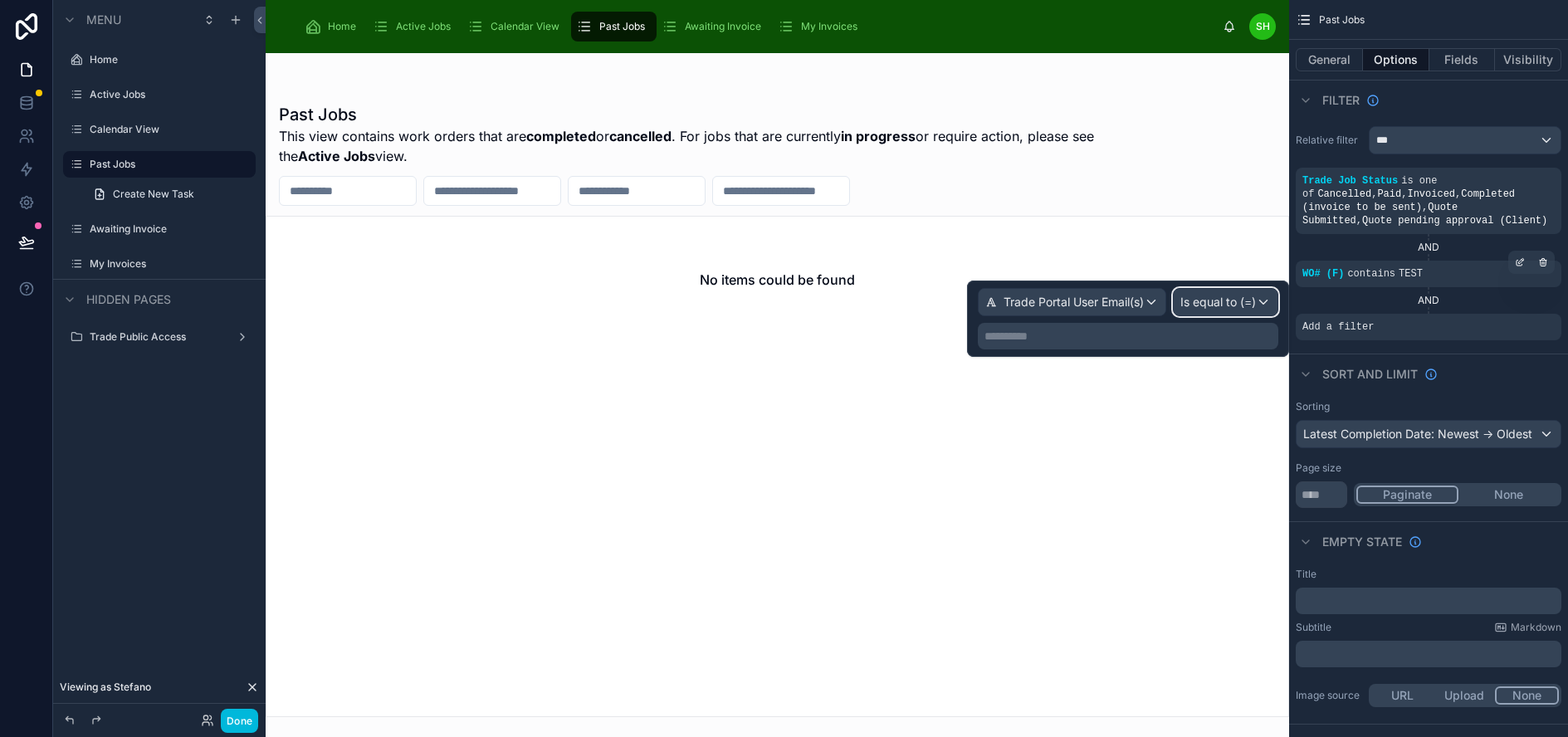
click at [1241, 309] on span "Is equal to (=)" at bounding box center [1218, 302] width 75 height 16
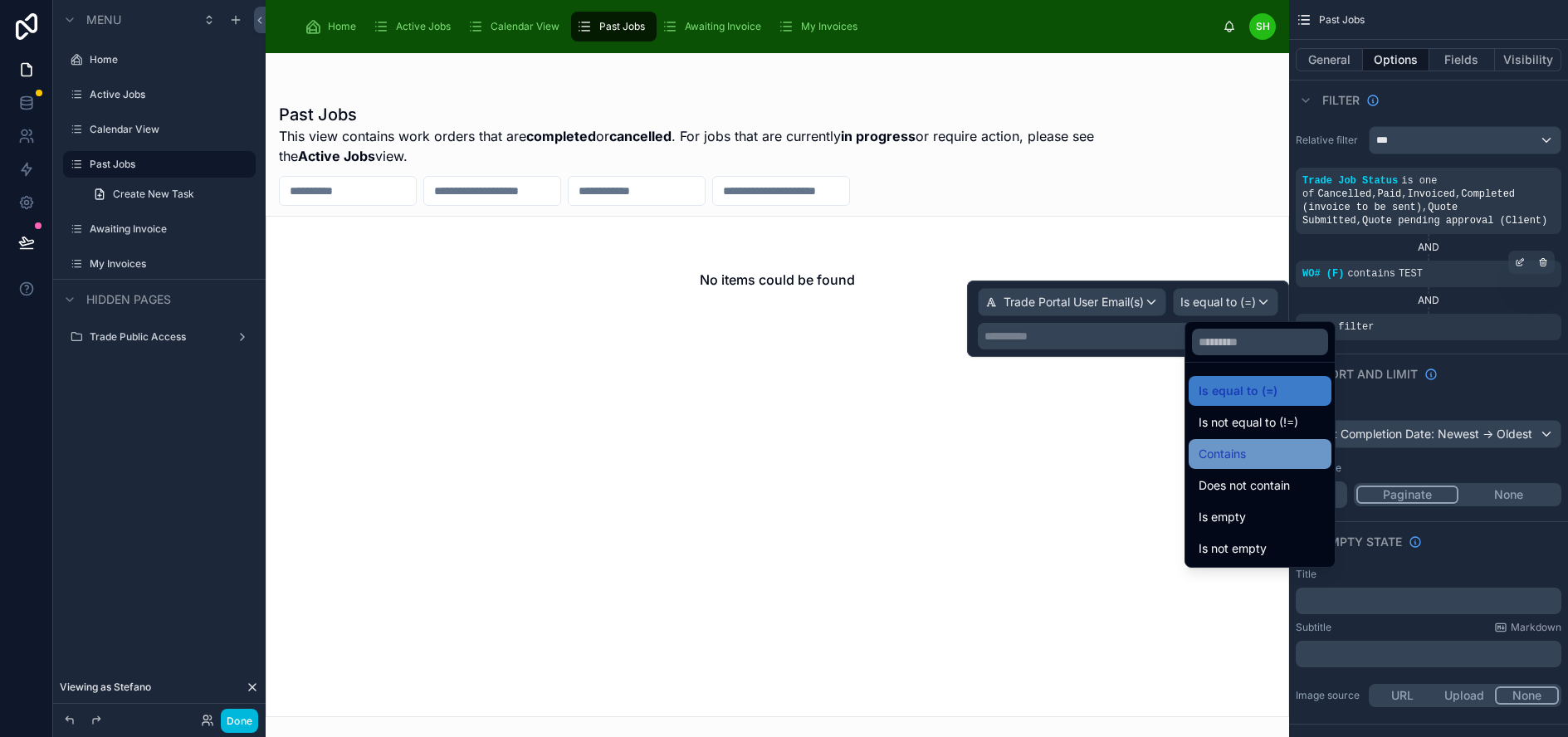
click at [1257, 460] on div "Contains" at bounding box center [1259, 454] width 123 height 20
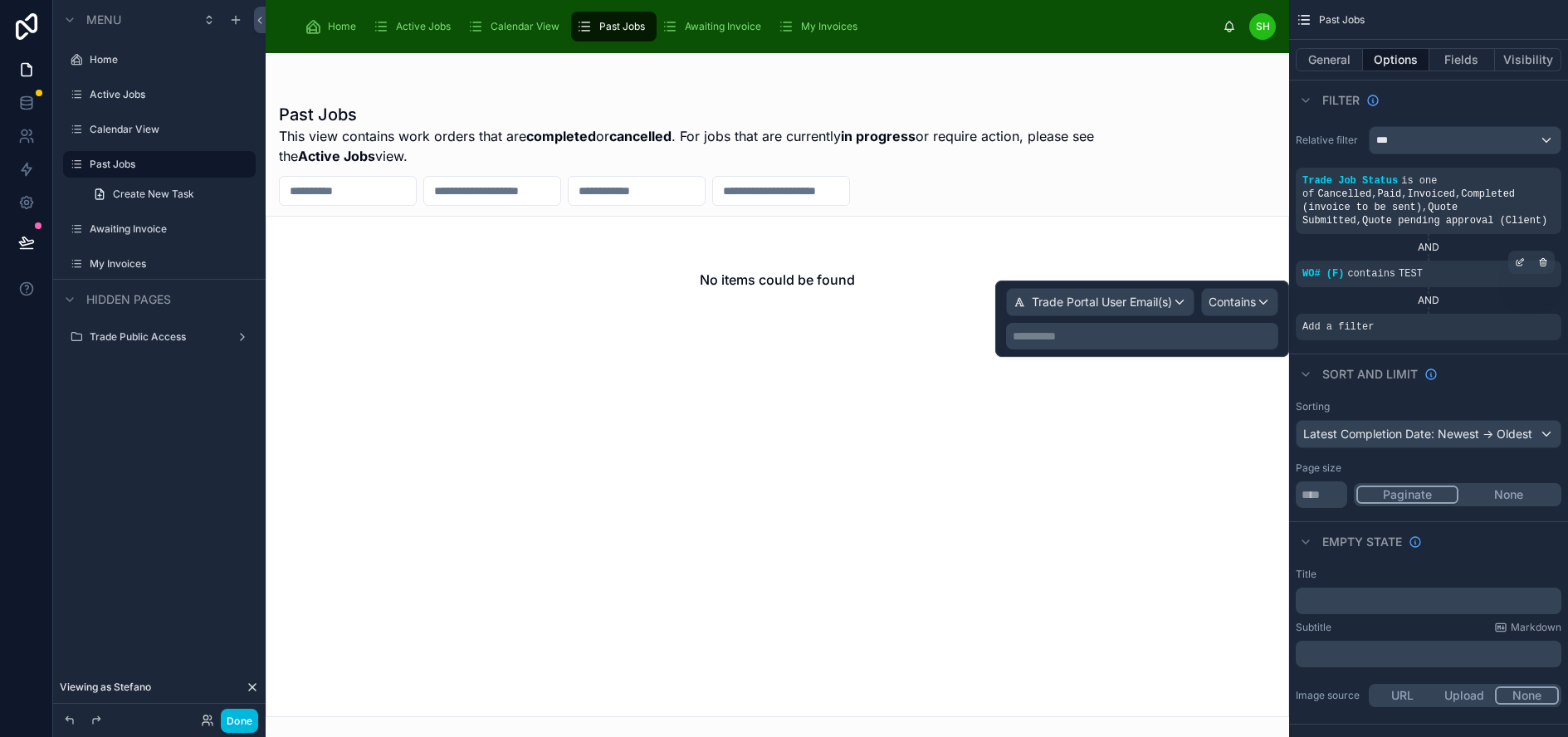
click at [1219, 341] on p "**********" at bounding box center [1143, 336] width 262 height 16
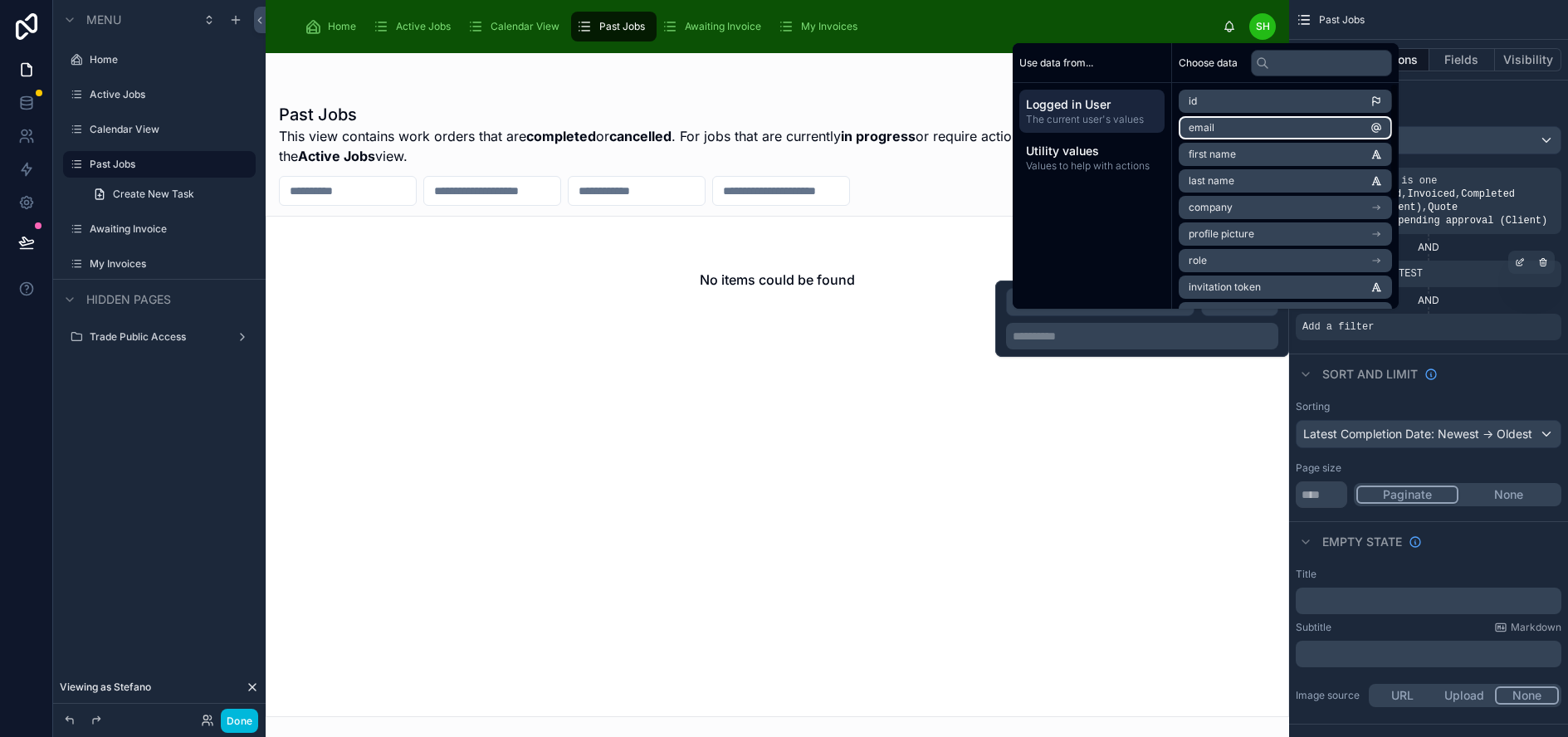
click at [1259, 140] on li "email" at bounding box center [1285, 128] width 213 height 24
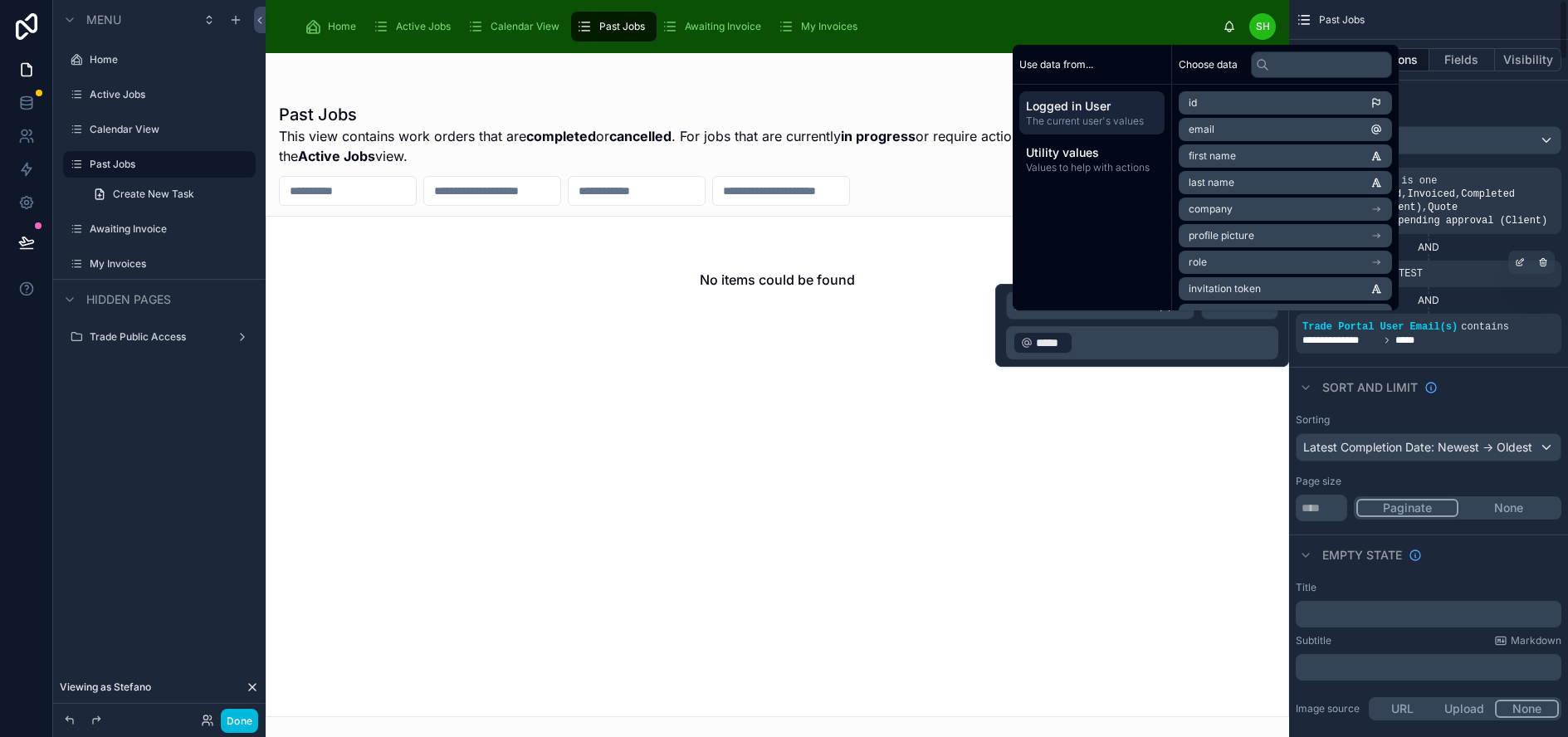
click at [1514, 370] on div "Sort And Limit" at bounding box center [1428, 387] width 279 height 40
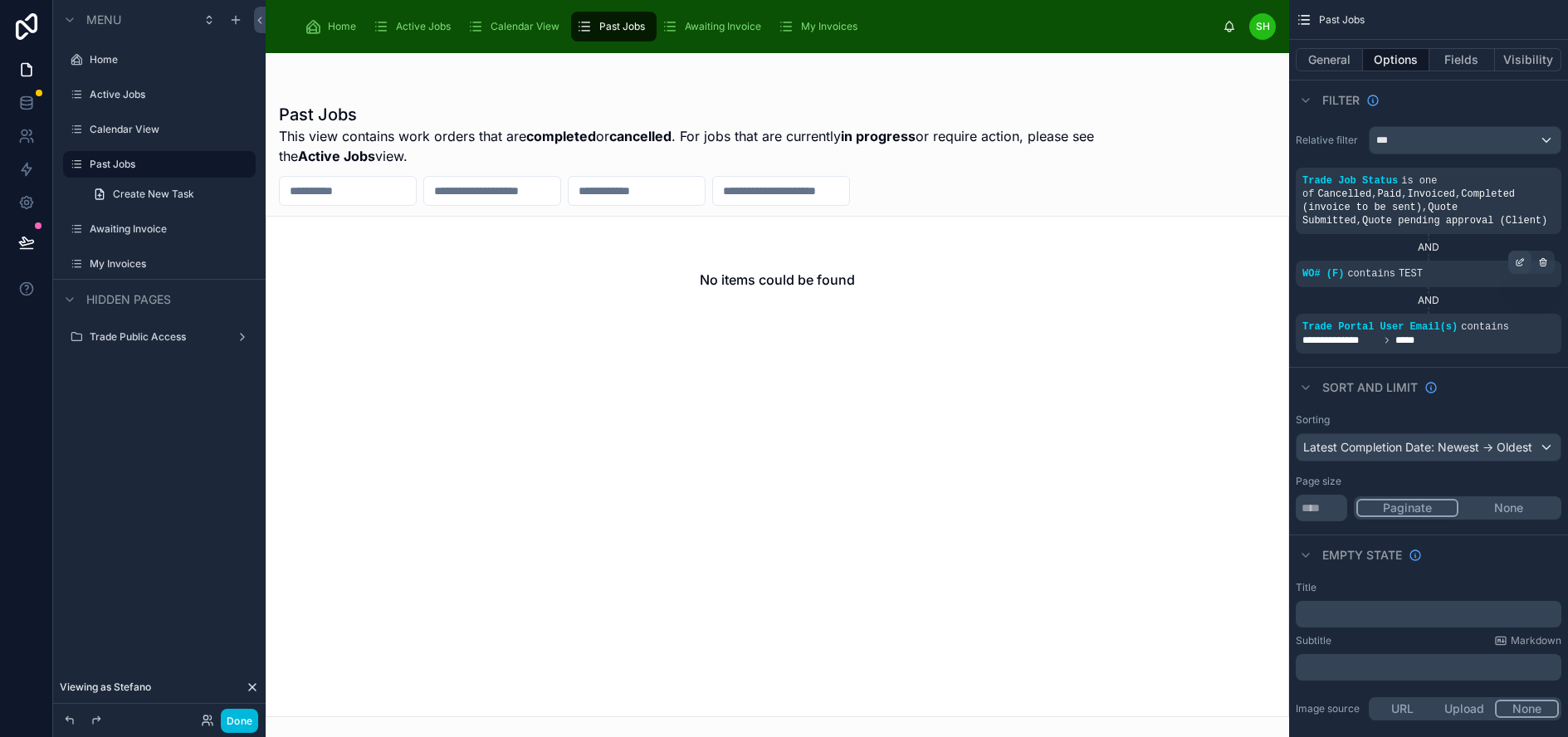
click at [1524, 261] on icon "scrollable content" at bounding box center [1519, 261] width 10 height 10
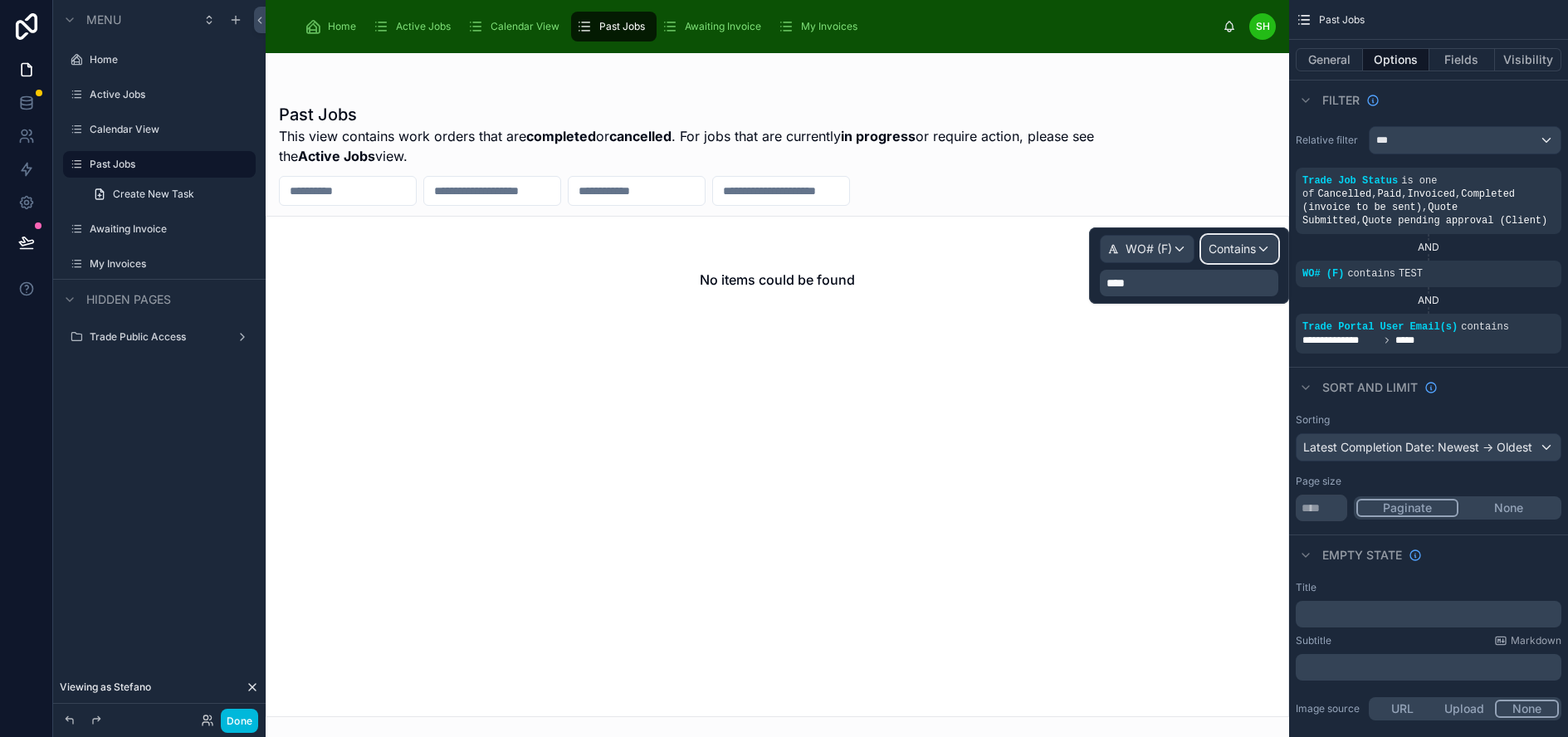
click at [1233, 250] on span "Contains" at bounding box center [1232, 249] width 47 height 16
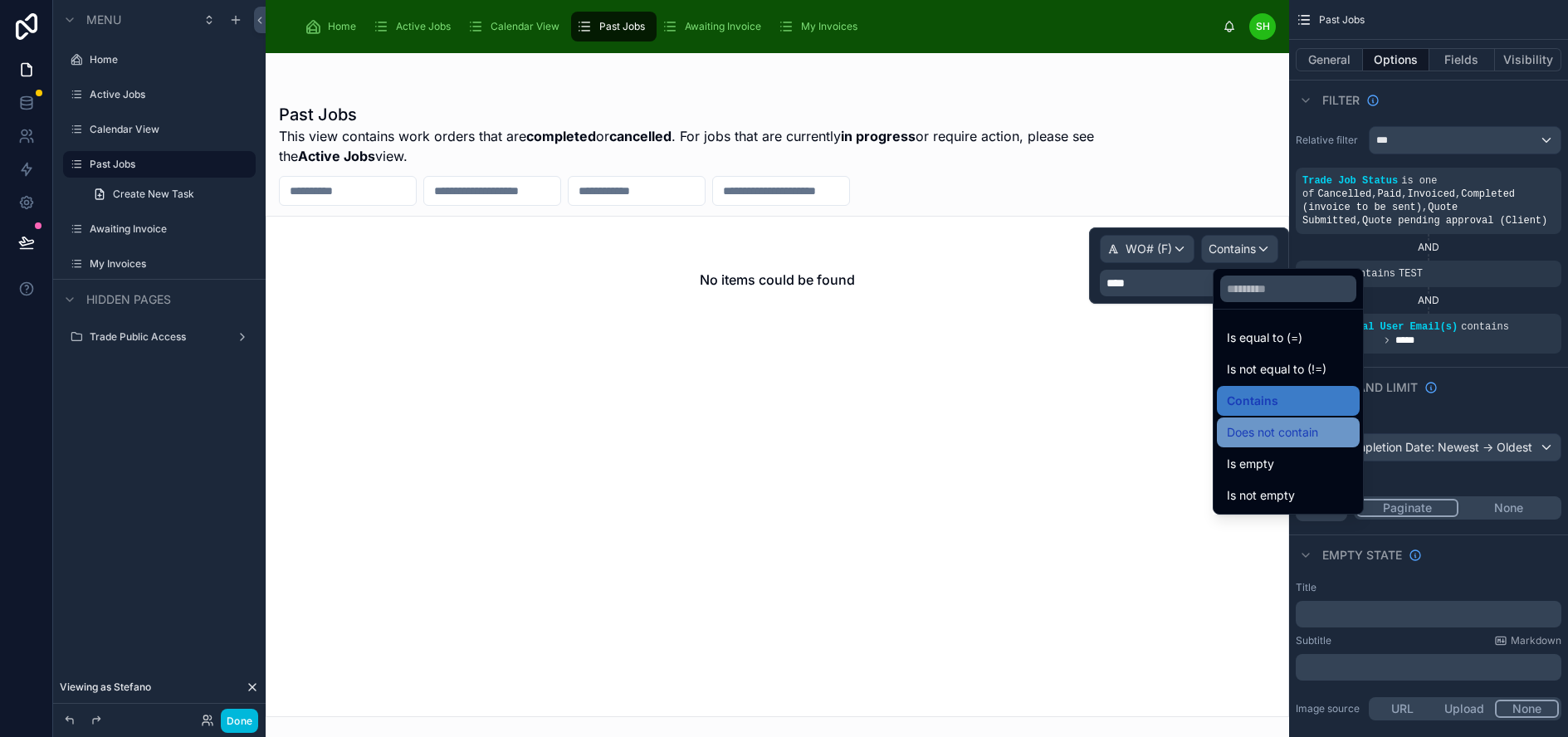
click at [1291, 435] on span "Does not contain" at bounding box center [1272, 432] width 92 height 20
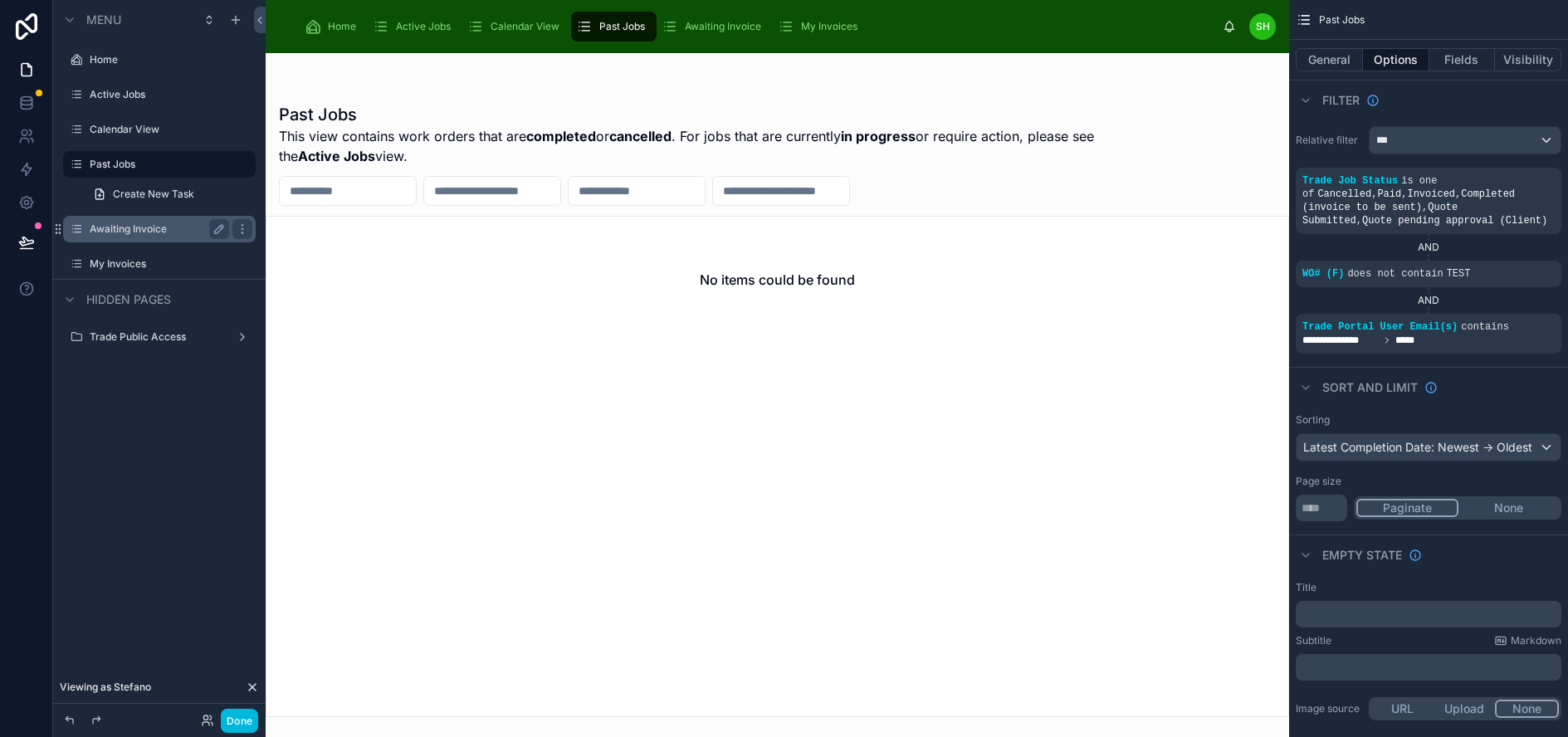
click at [147, 233] on label "Awaiting Invoice" at bounding box center [156, 229] width 133 height 14
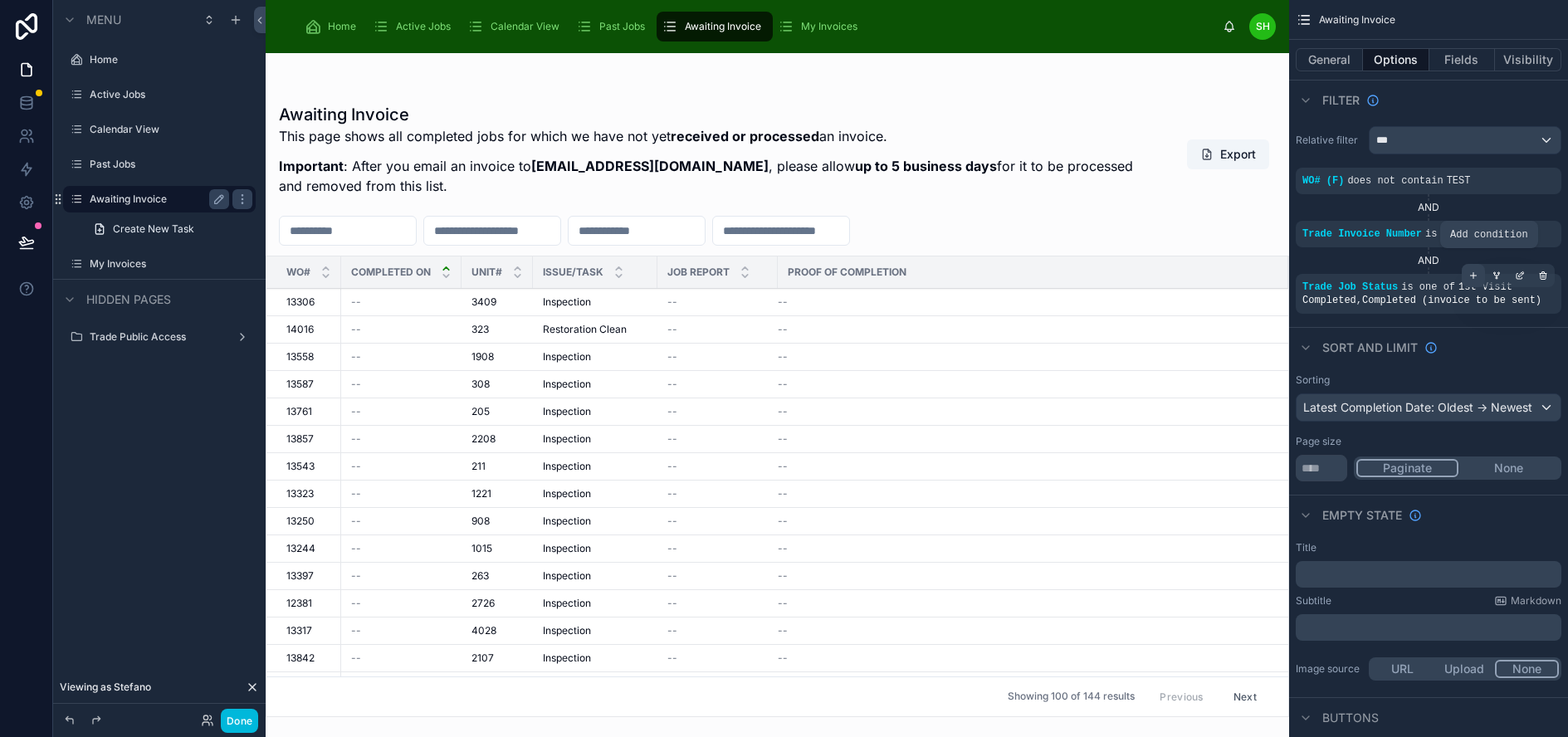
click at [1478, 276] on icon "scrollable content" at bounding box center [1473, 275] width 10 height 10
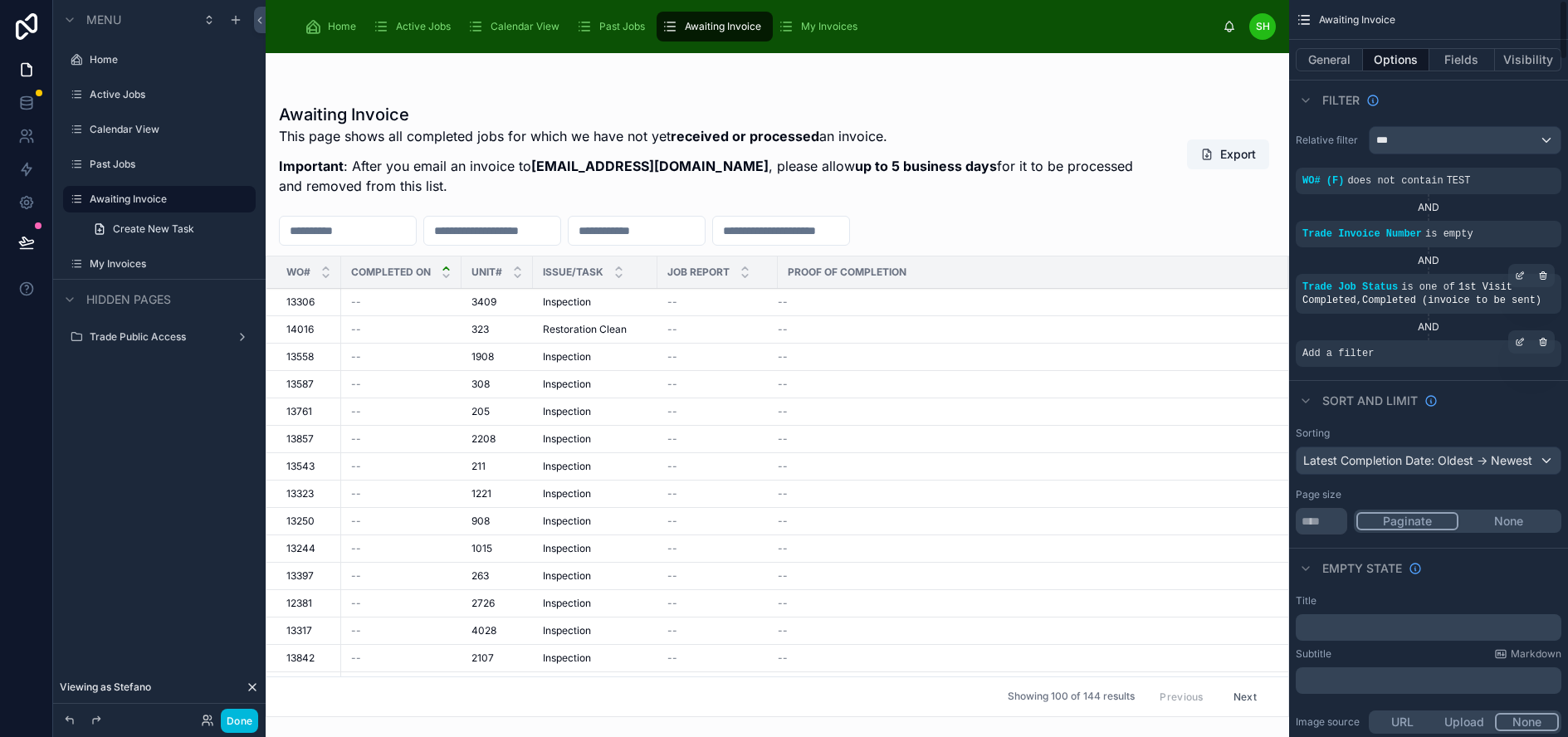
click at [1416, 353] on div "Add a filter" at bounding box center [1428, 353] width 266 height 26
click at [1524, 343] on icon "scrollable content" at bounding box center [1519, 341] width 10 height 10
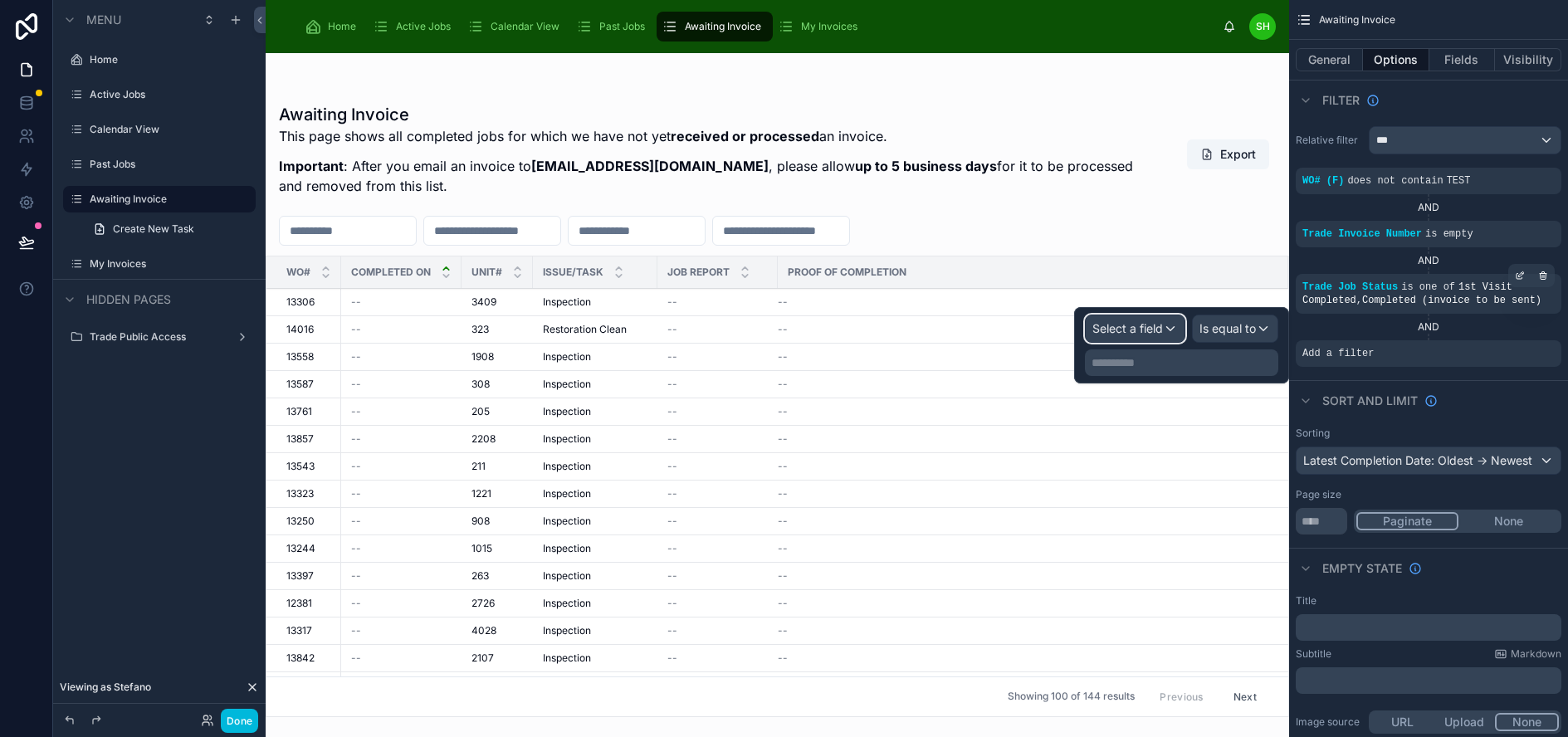
click at [1163, 325] on span "Select a field" at bounding box center [1128, 329] width 71 height 15
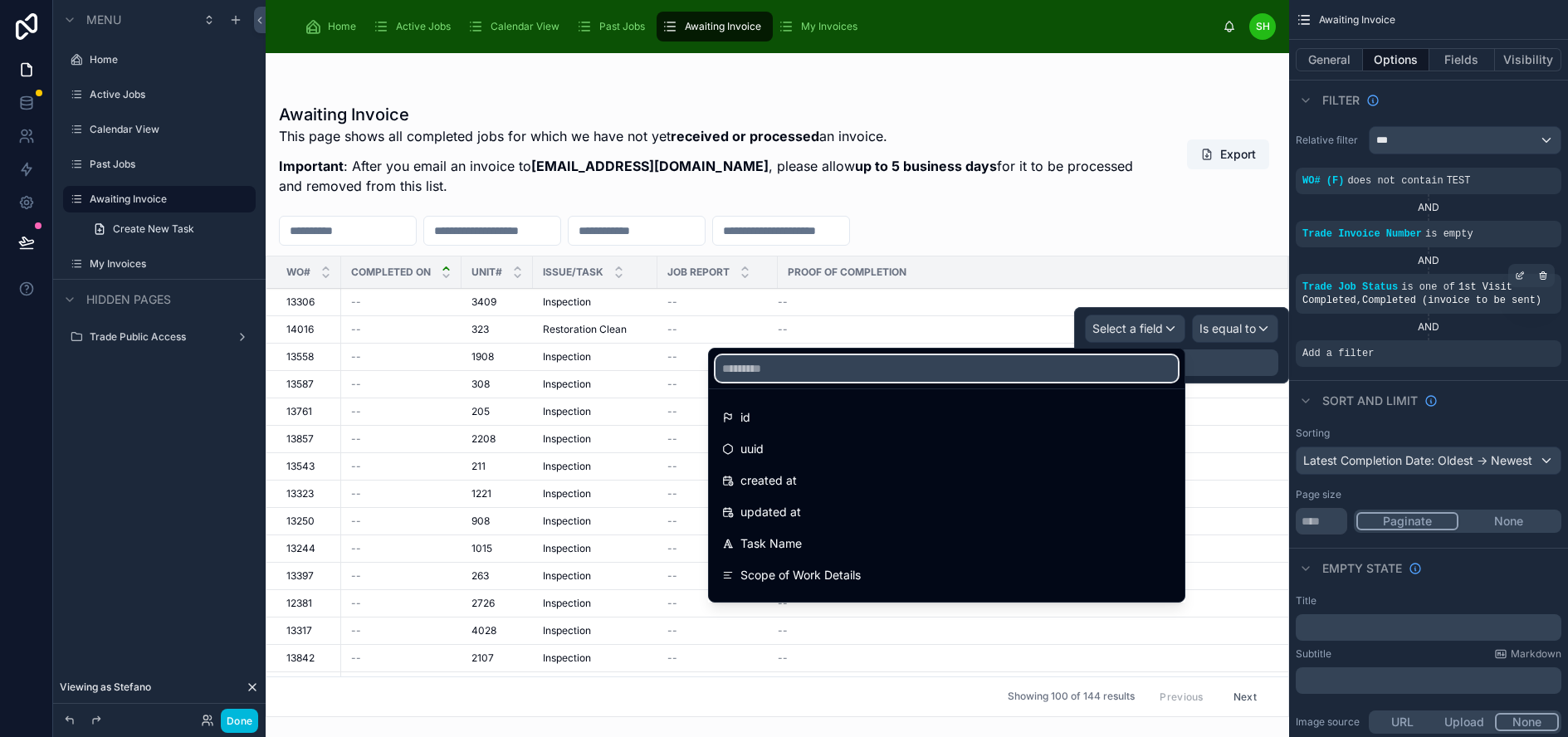
click at [1117, 362] on input "text" at bounding box center [946, 368] width 462 height 26
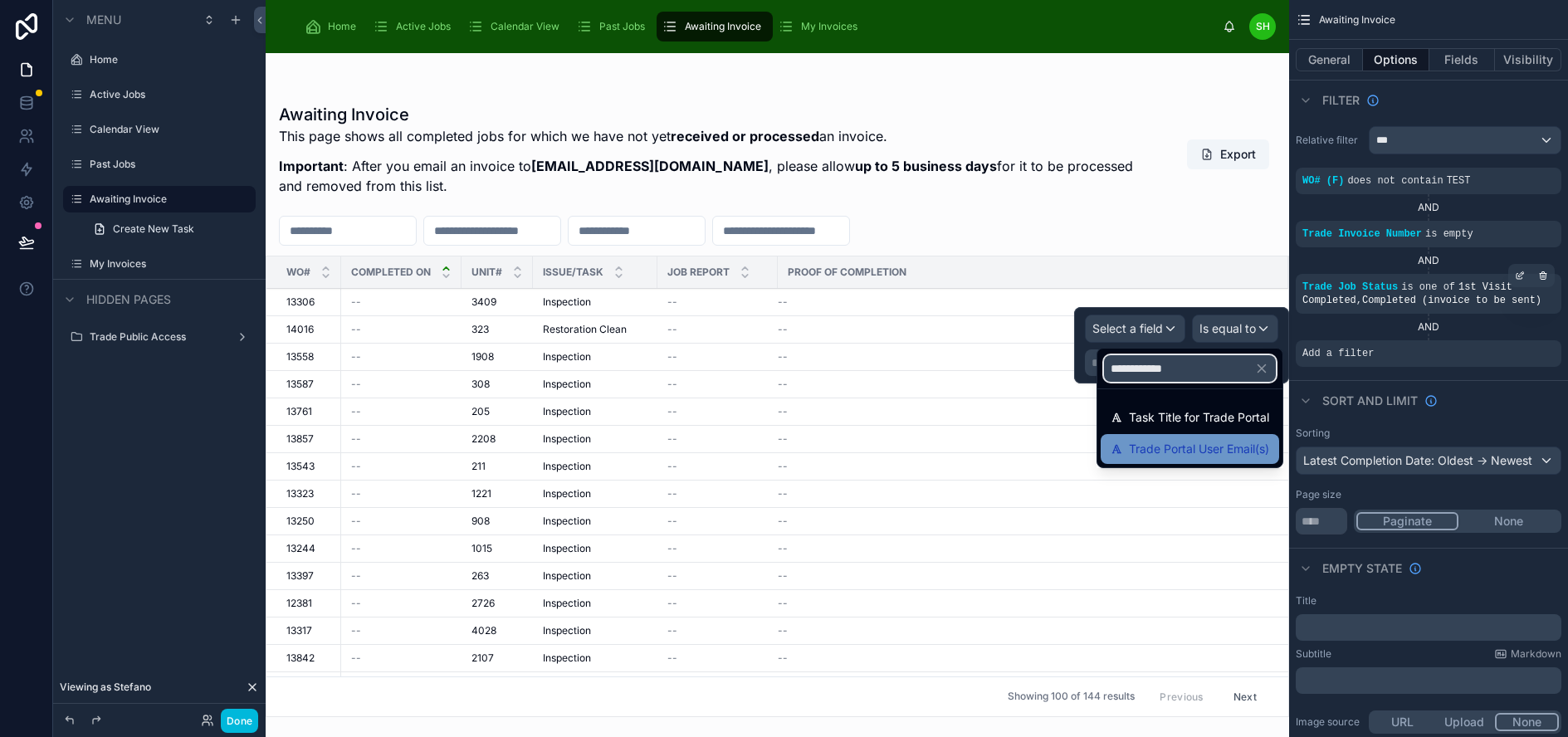
type input "**********"
click at [1208, 453] on span "Trade Portal User Email(s)" at bounding box center [1198, 449] width 140 height 20
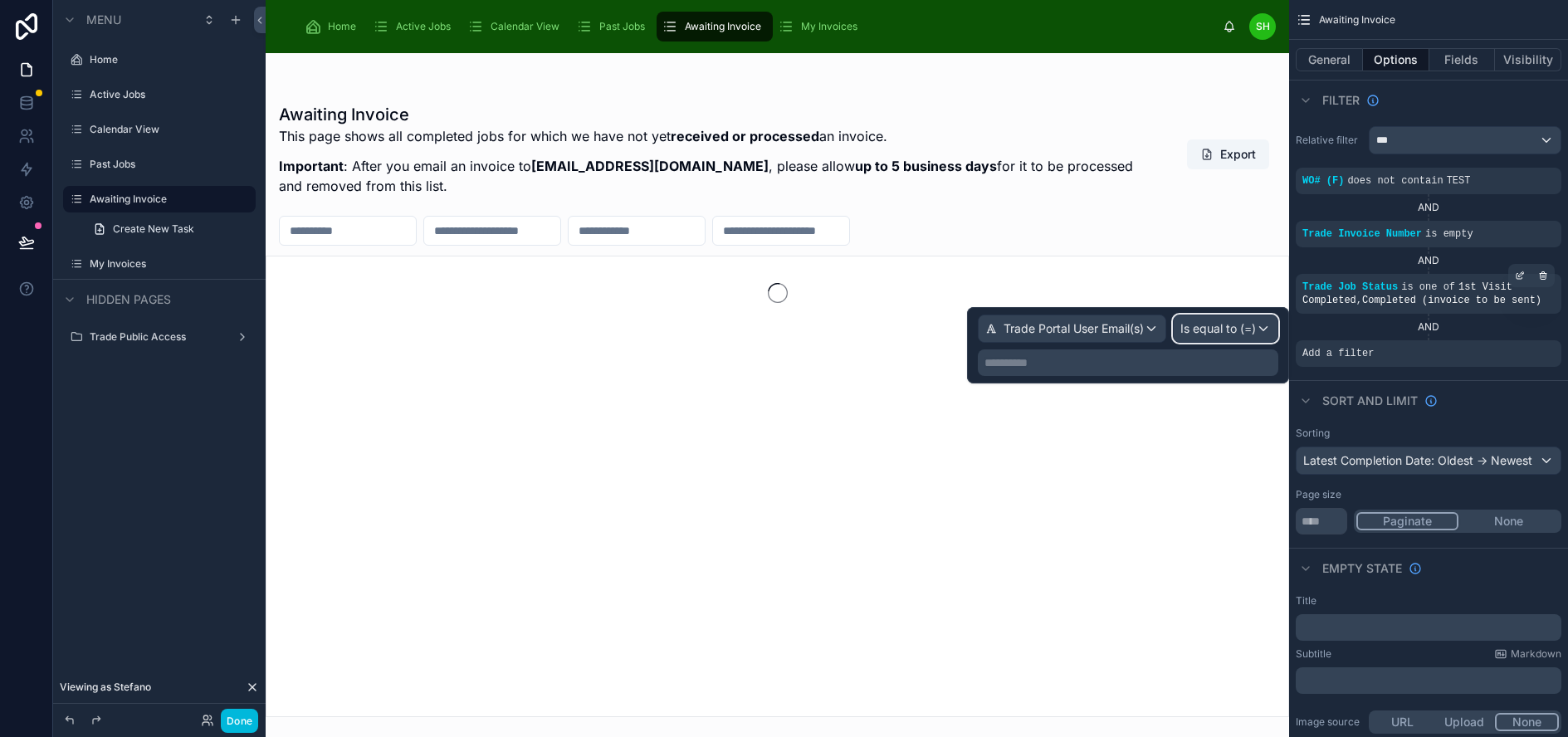
click at [1217, 341] on button "Is equal to (=)" at bounding box center [1226, 328] width 105 height 28
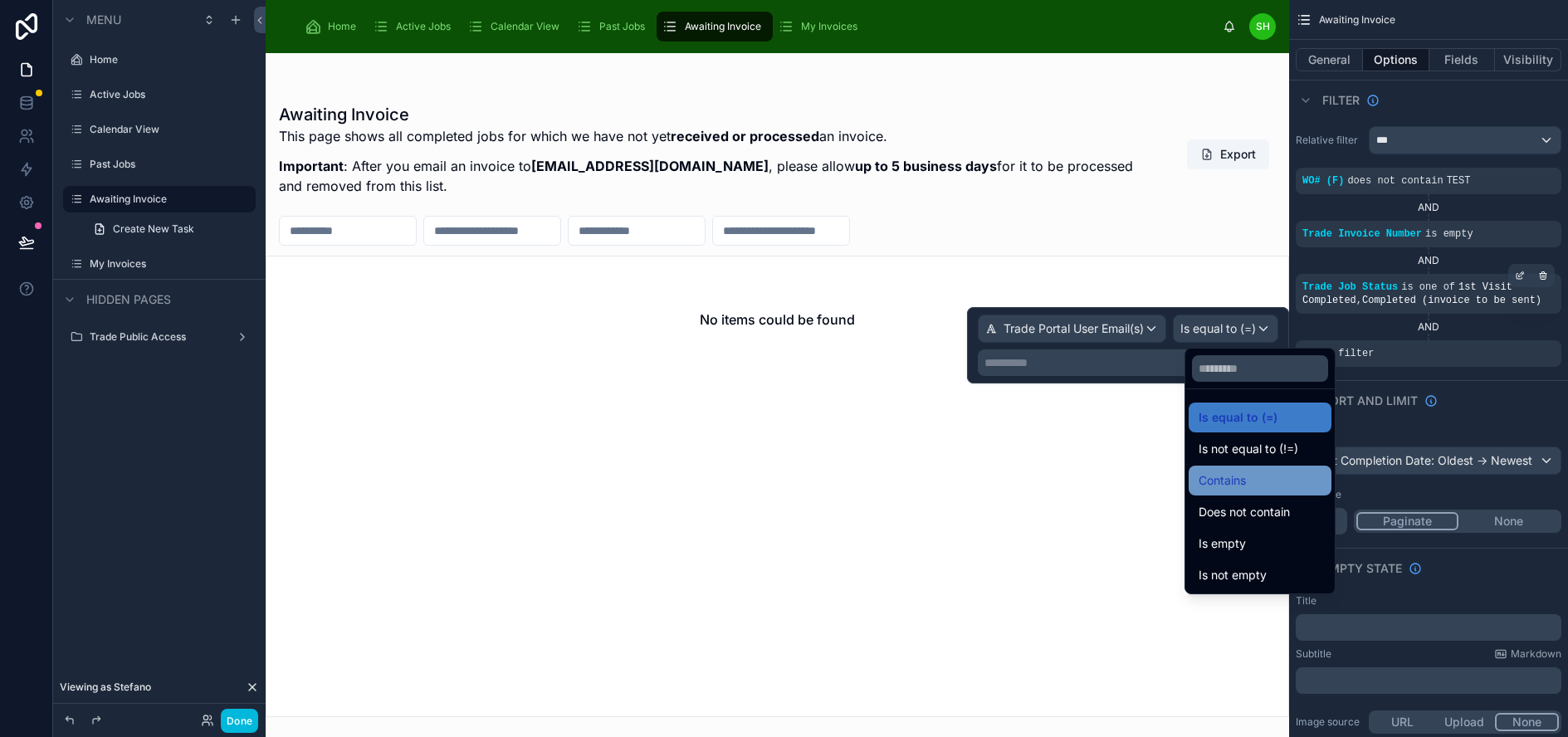
click at [1228, 489] on span "Contains" at bounding box center [1222, 480] width 47 height 20
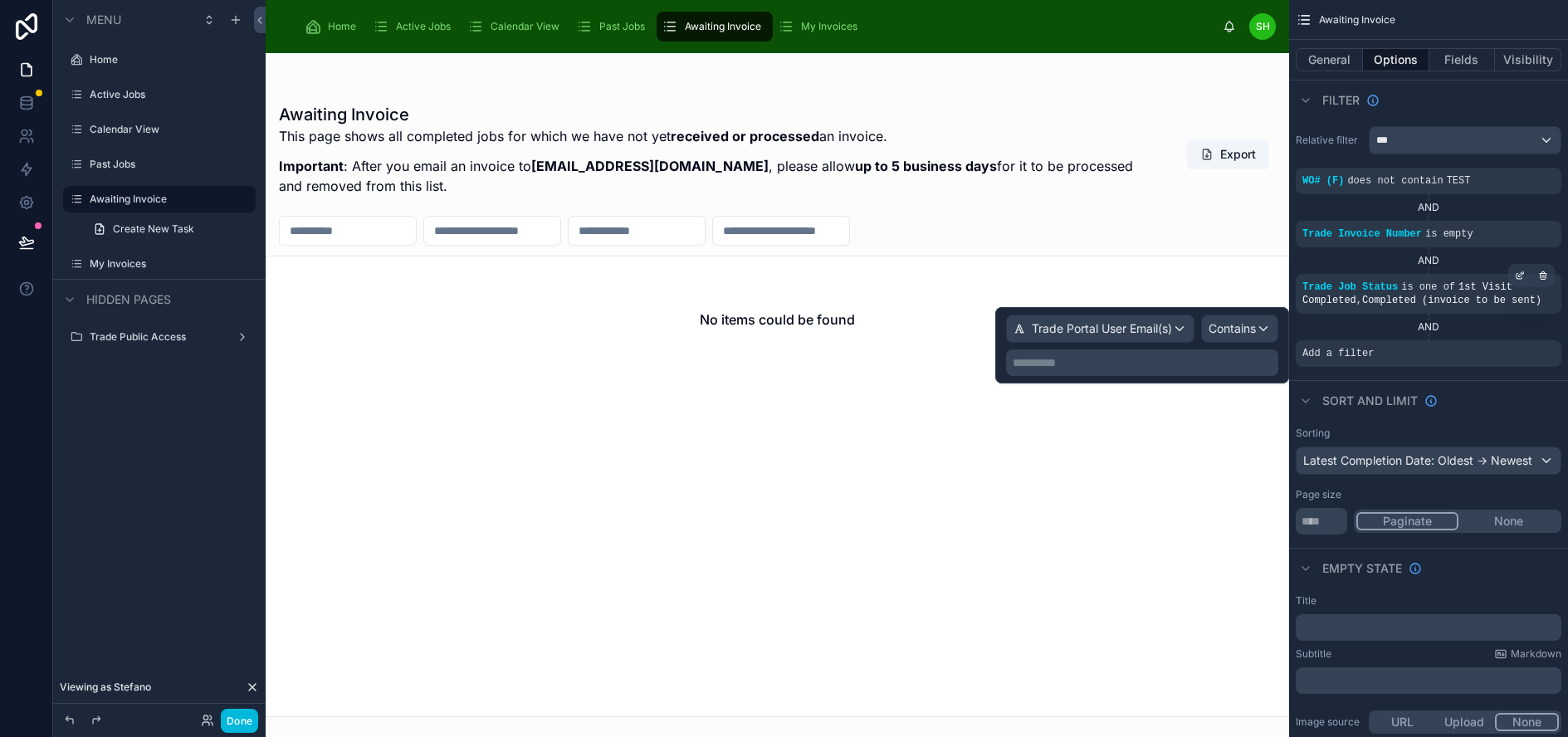
click at [1185, 367] on p "**********" at bounding box center [1143, 362] width 262 height 16
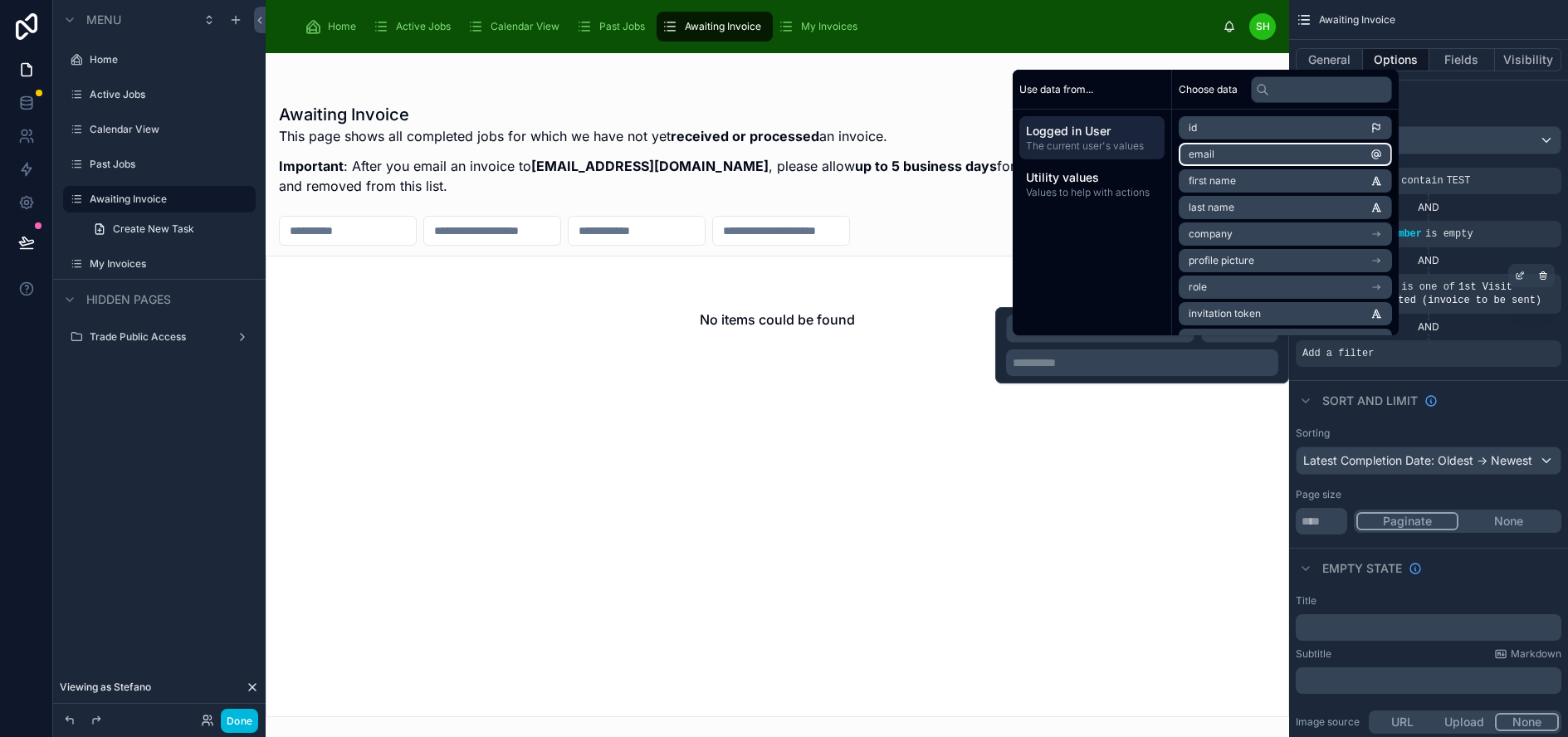
click at [1260, 166] on li "email" at bounding box center [1285, 154] width 213 height 24
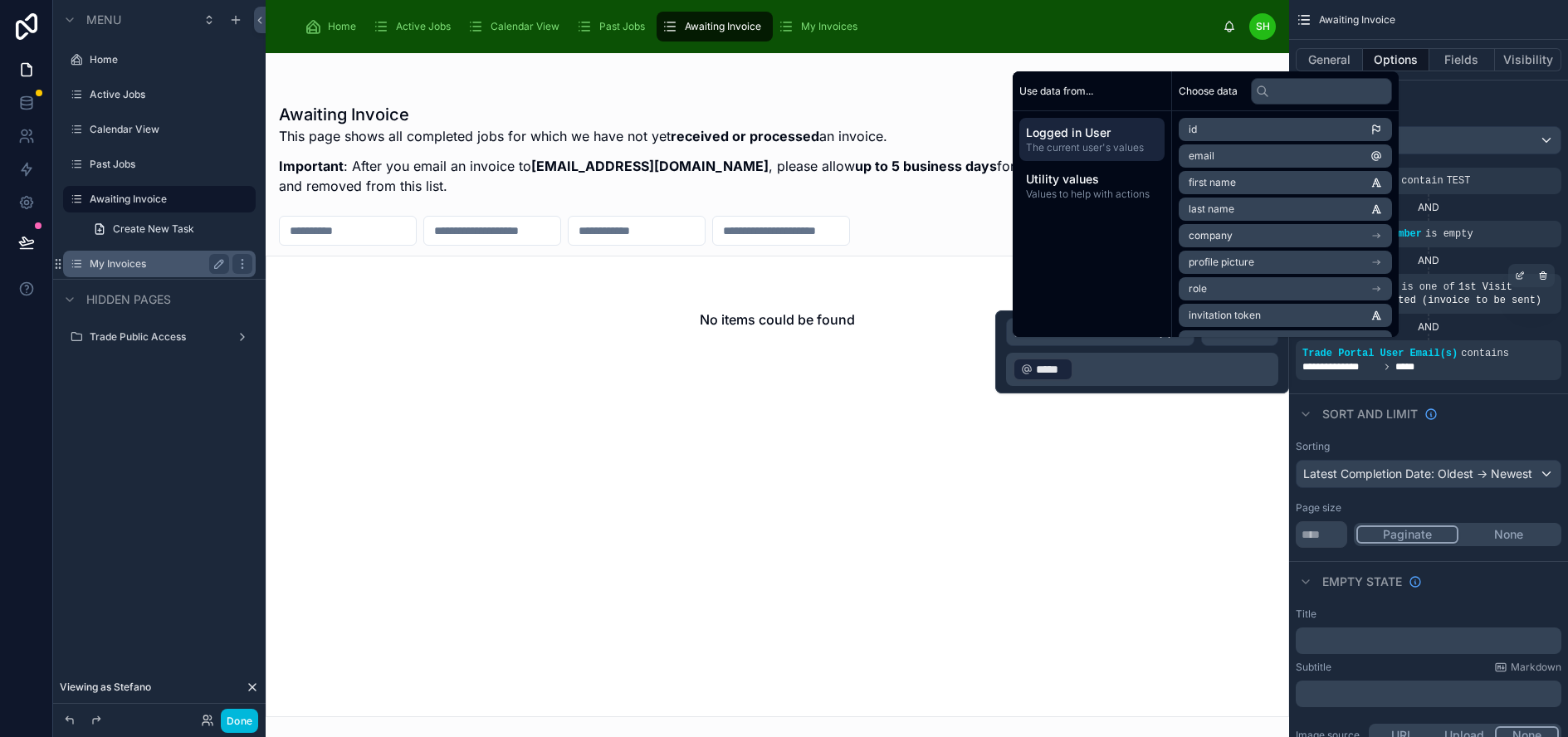
click at [130, 262] on label "My Invoices" at bounding box center [156, 263] width 133 height 14
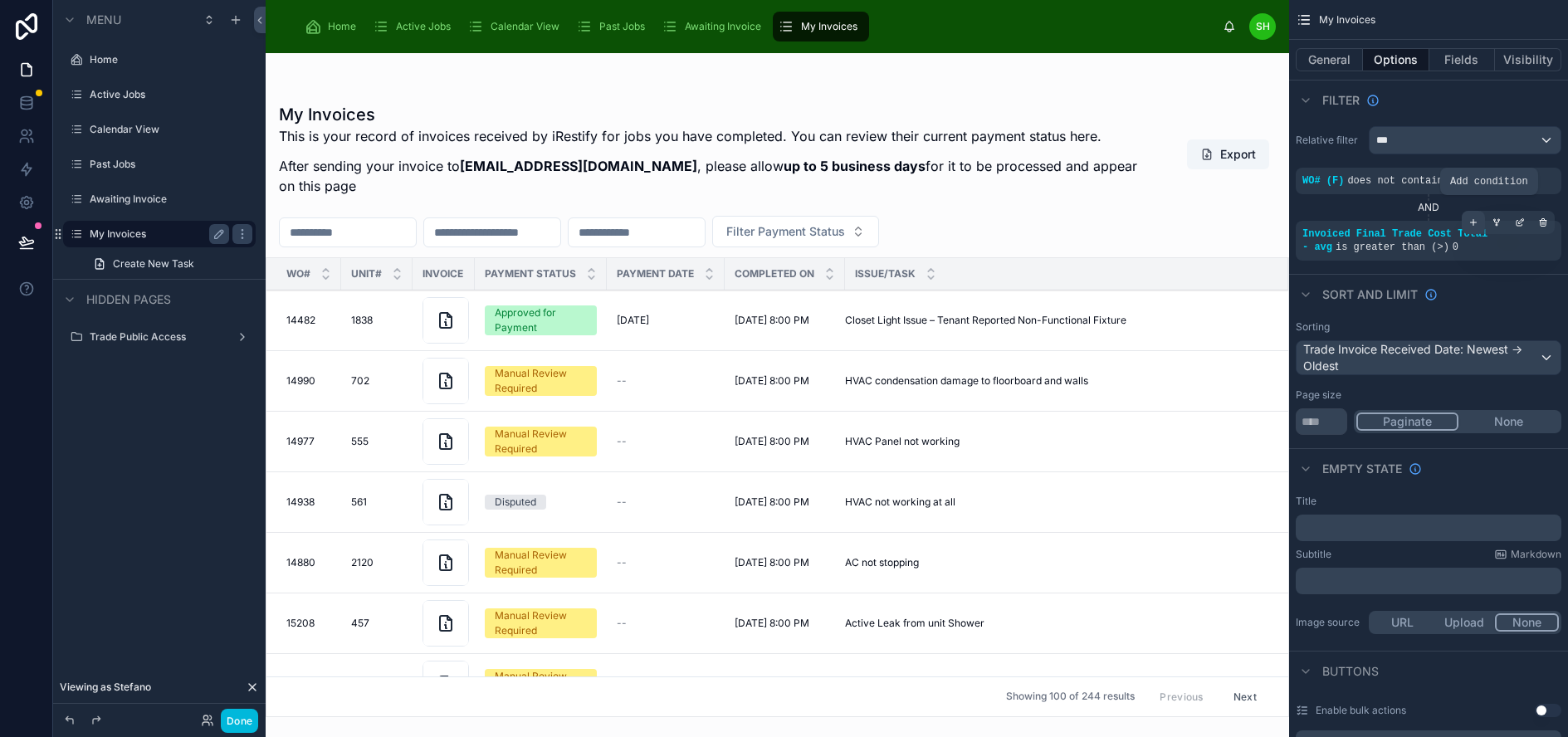
click at [1478, 220] on icon "scrollable content" at bounding box center [1473, 222] width 10 height 10
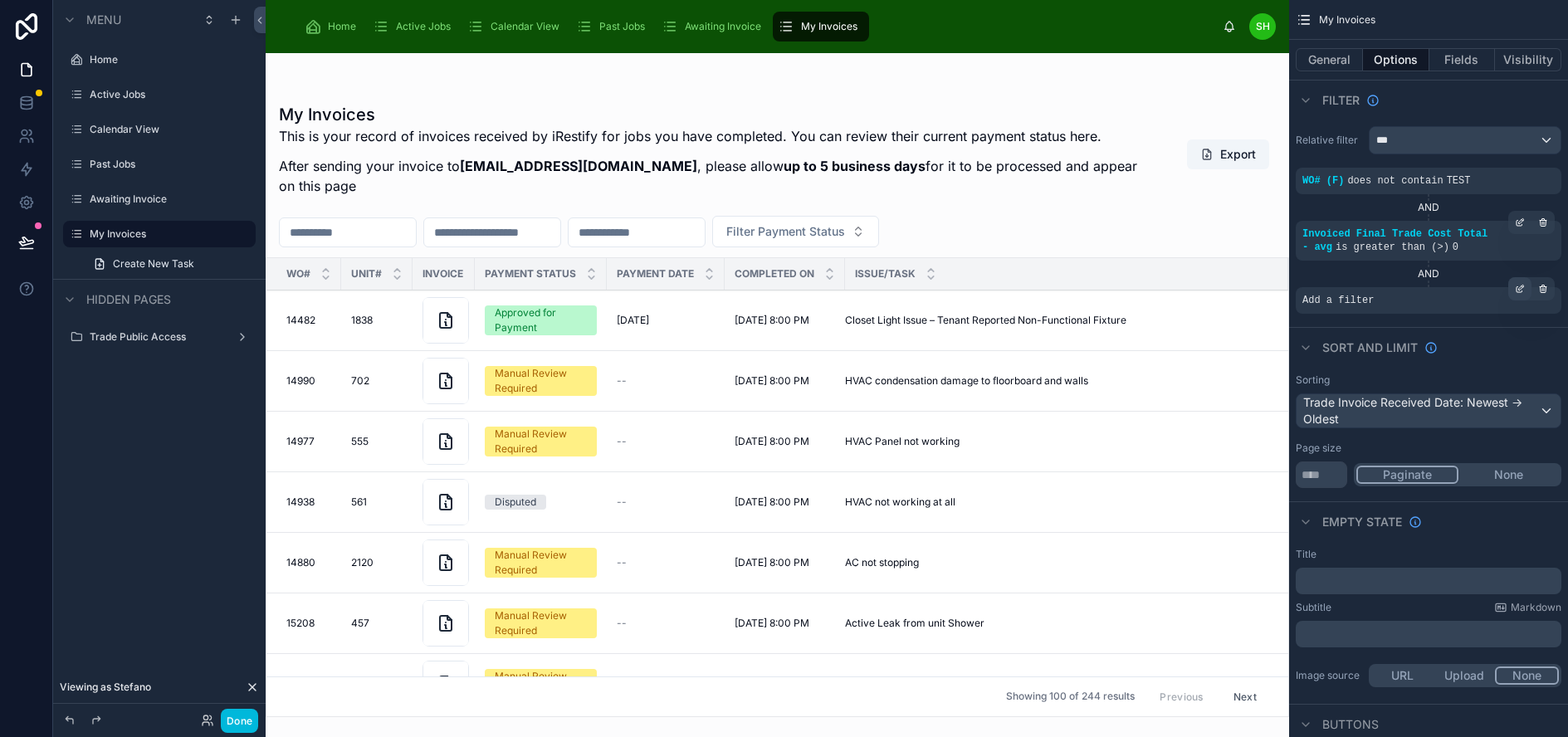
click at [1524, 289] on icon "scrollable content" at bounding box center [1521, 287] width 5 height 5
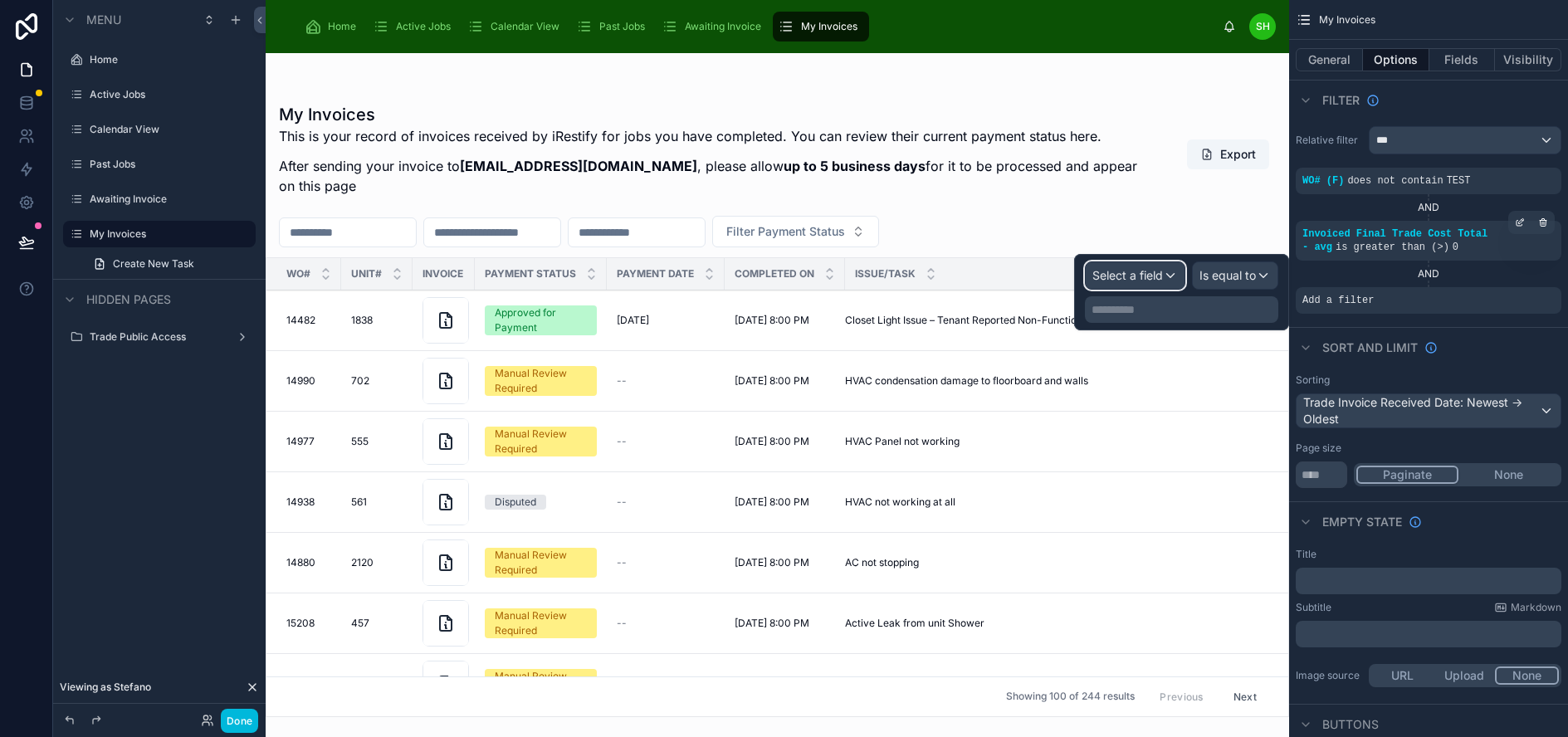
click at [1146, 276] on span "Select a field" at bounding box center [1128, 275] width 71 height 15
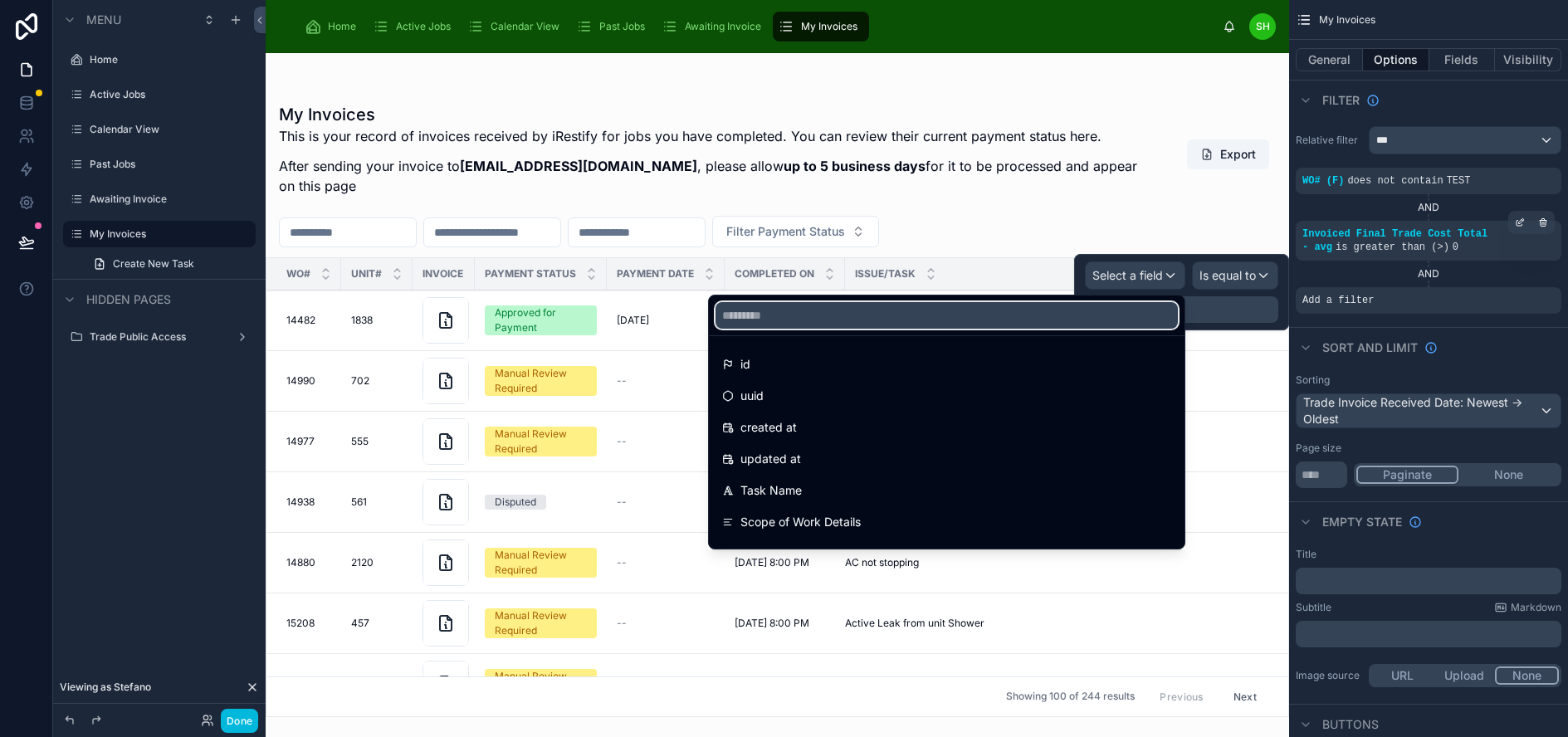
click at [1098, 313] on input "text" at bounding box center [946, 315] width 462 height 26
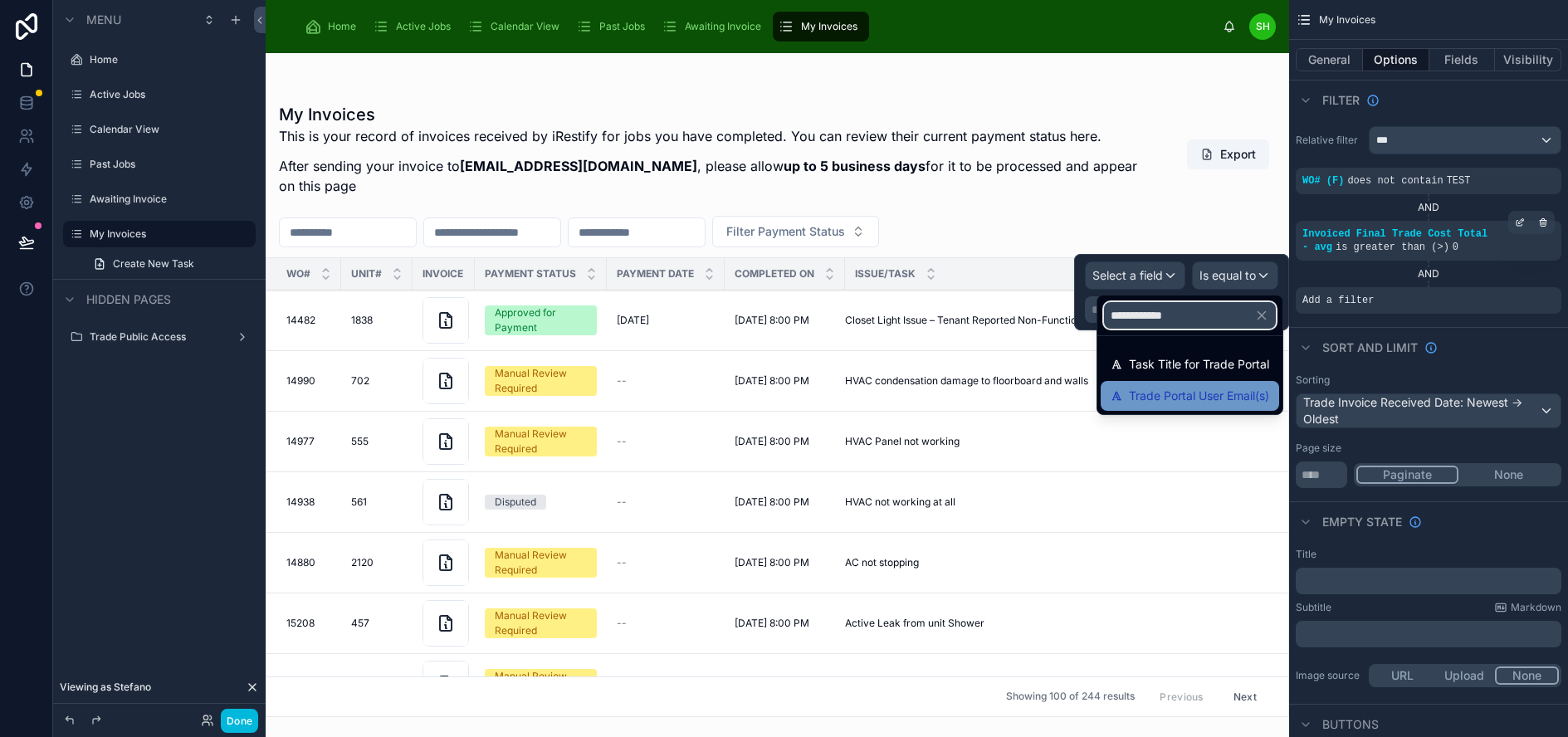
type input "**********"
click at [1197, 394] on span "Trade Portal User Email(s)" at bounding box center [1198, 396] width 140 height 20
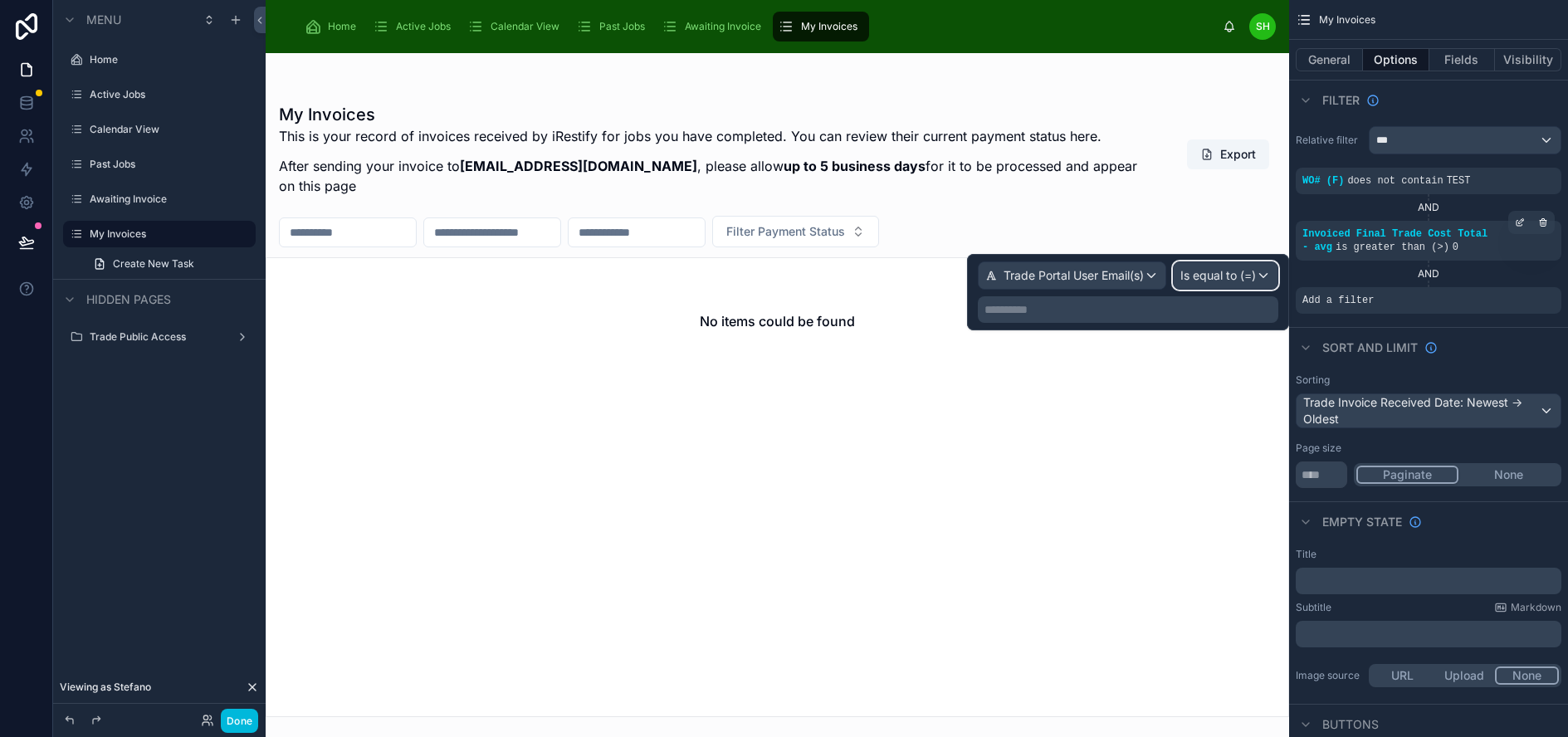
click at [1235, 270] on span "Is equal to (=)" at bounding box center [1218, 275] width 75 height 16
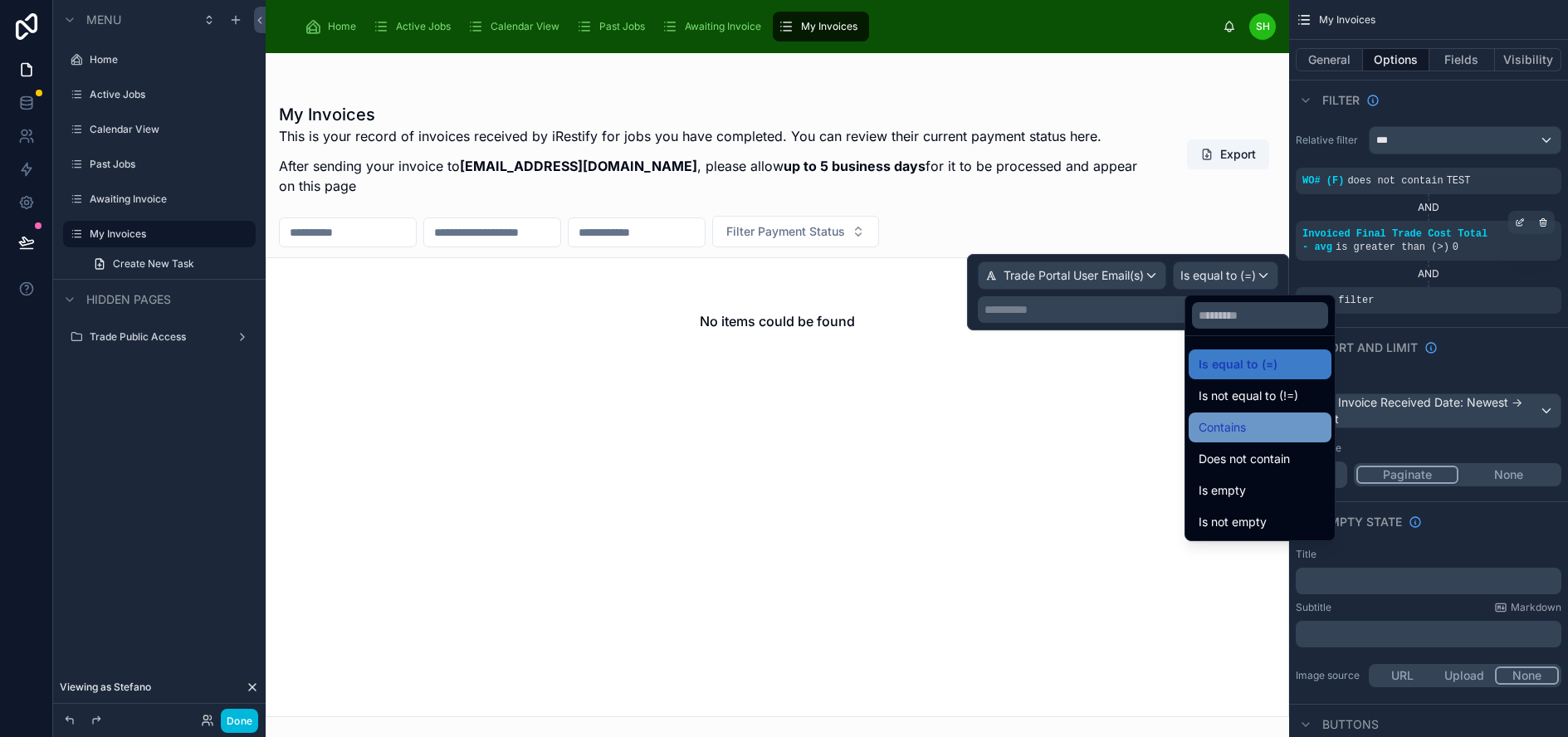
click at [1248, 419] on div "Contains" at bounding box center [1259, 427] width 123 height 20
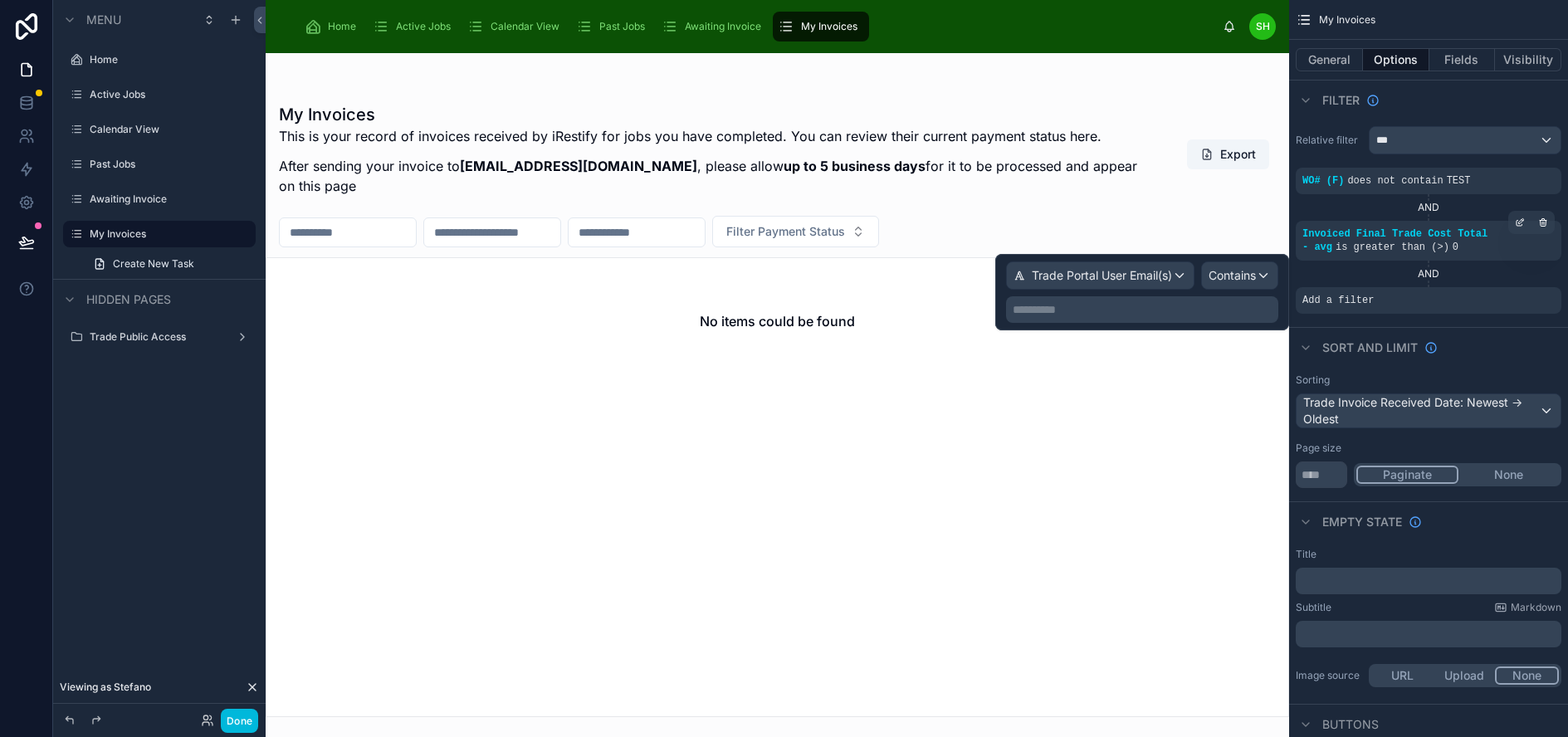
click at [1131, 312] on p "**********" at bounding box center [1143, 310] width 262 height 16
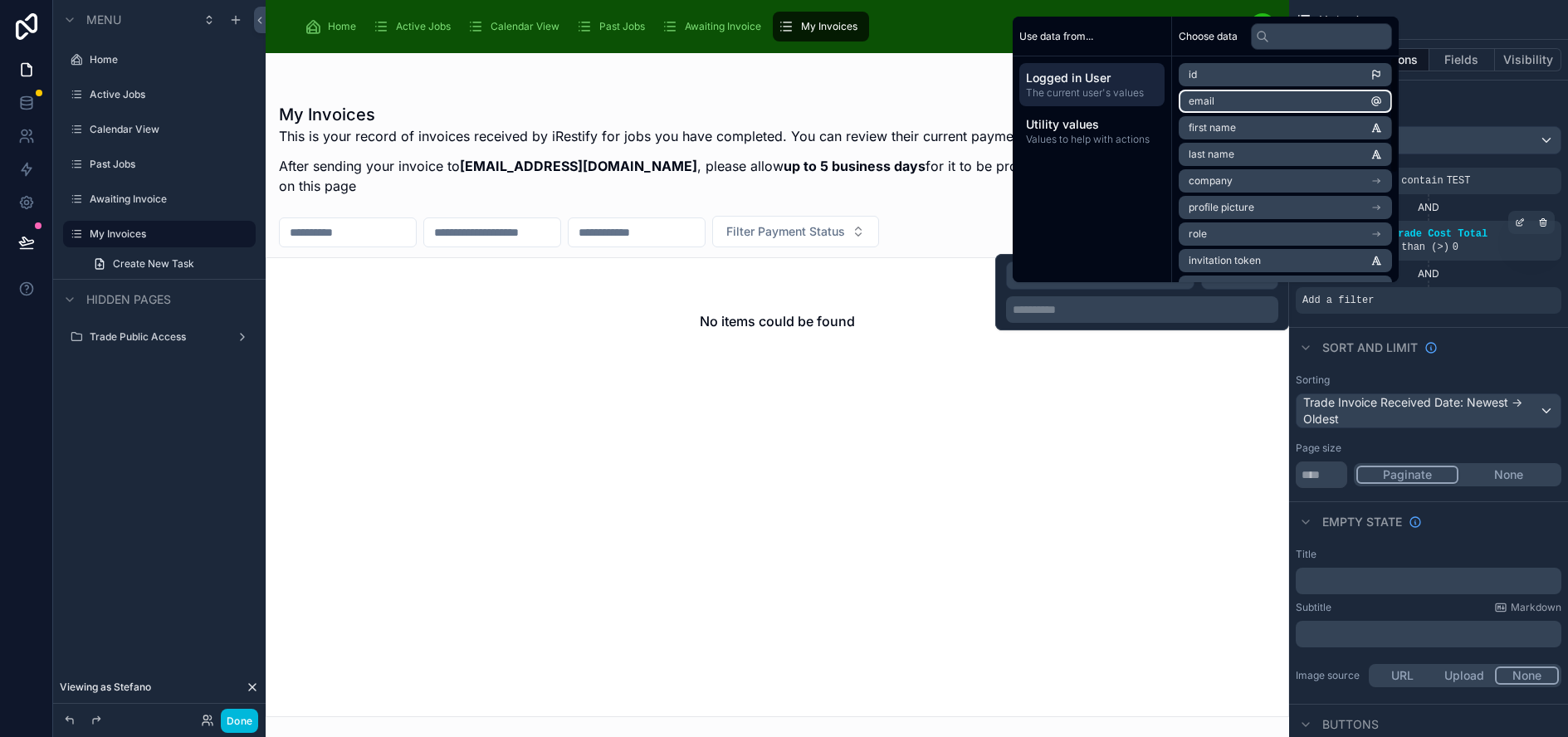
click at [1245, 113] on li "email" at bounding box center [1285, 102] width 213 height 24
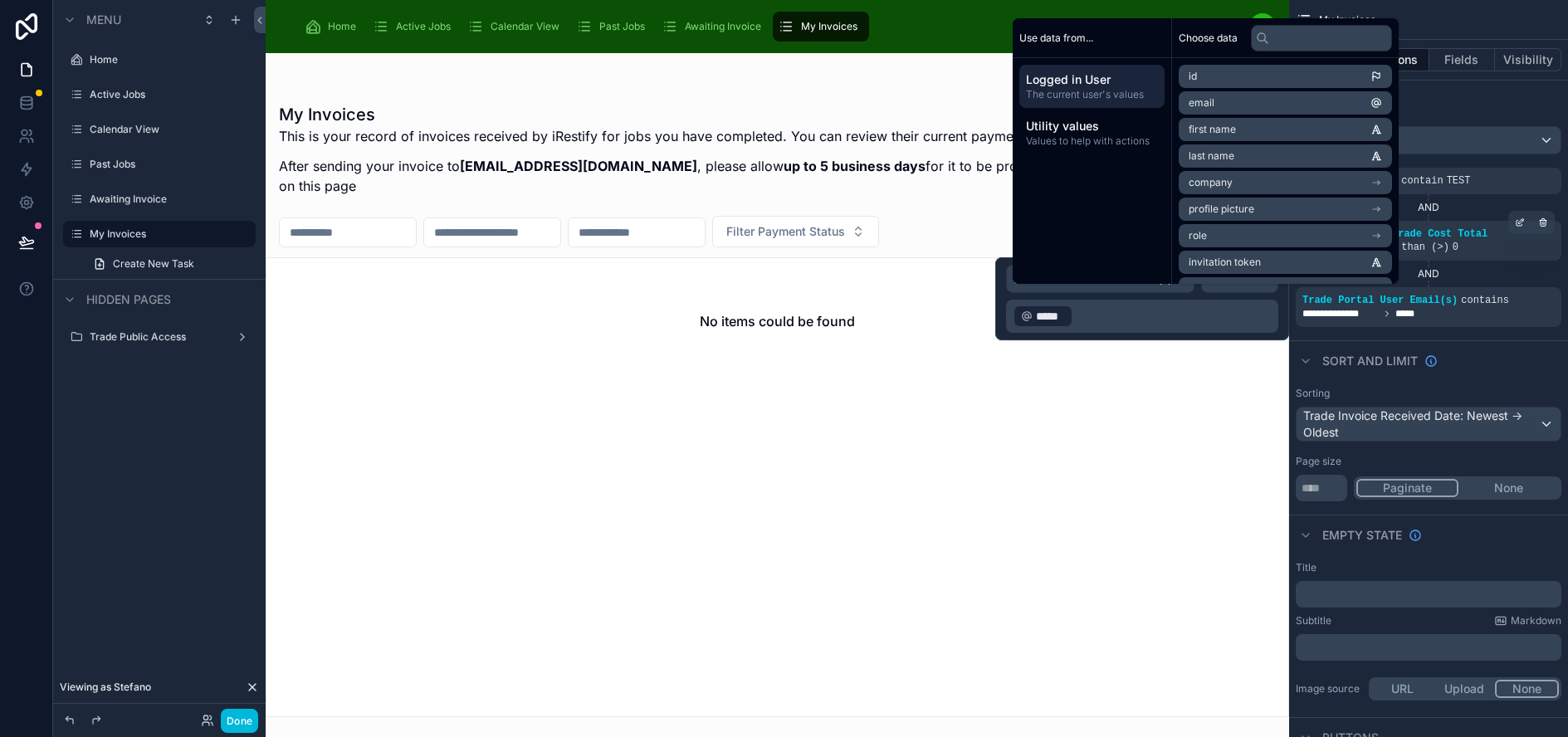
click at [776, 90] on div at bounding box center [777, 395] width 1023 height 683
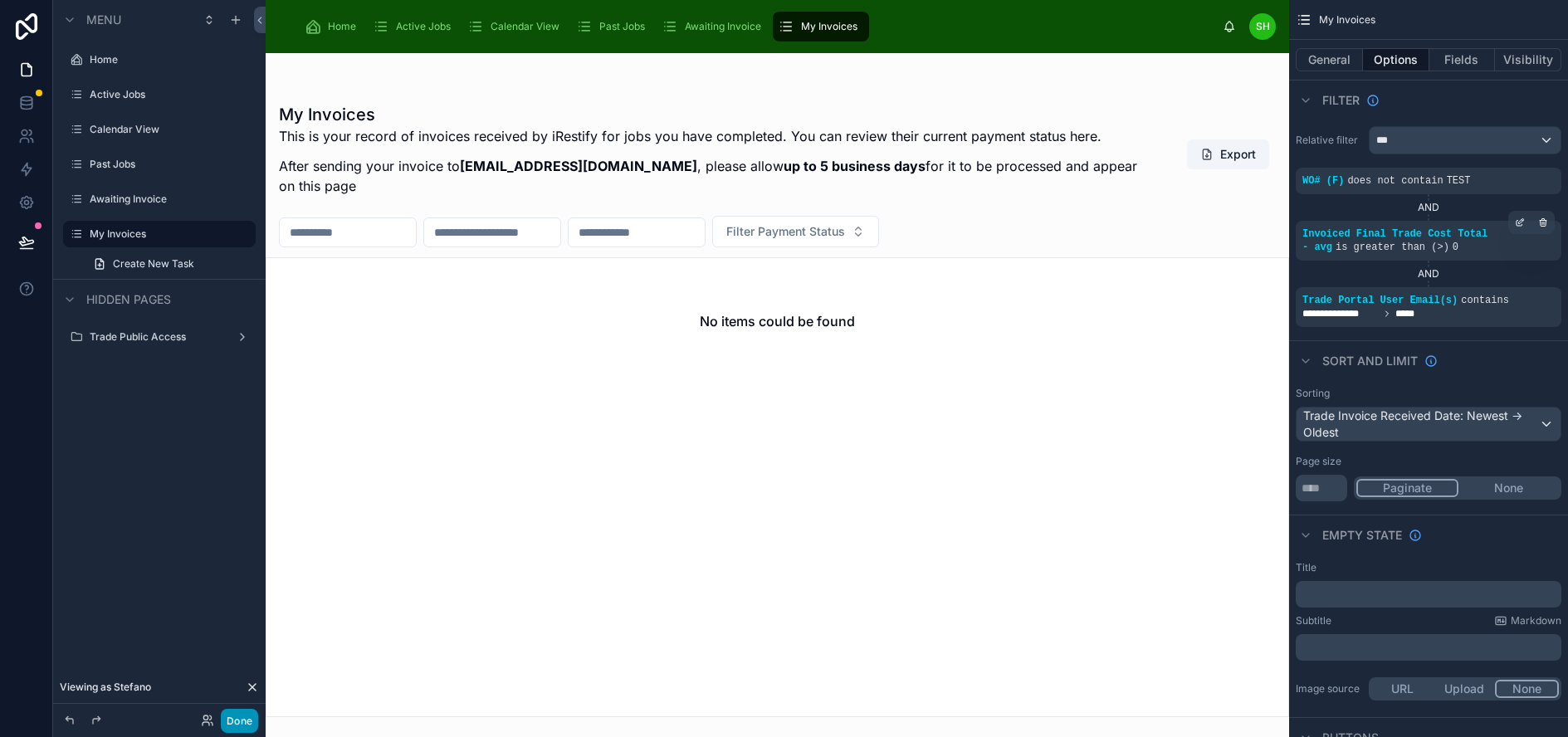
click at [237, 721] on button "Done" at bounding box center [239, 721] width 37 height 25
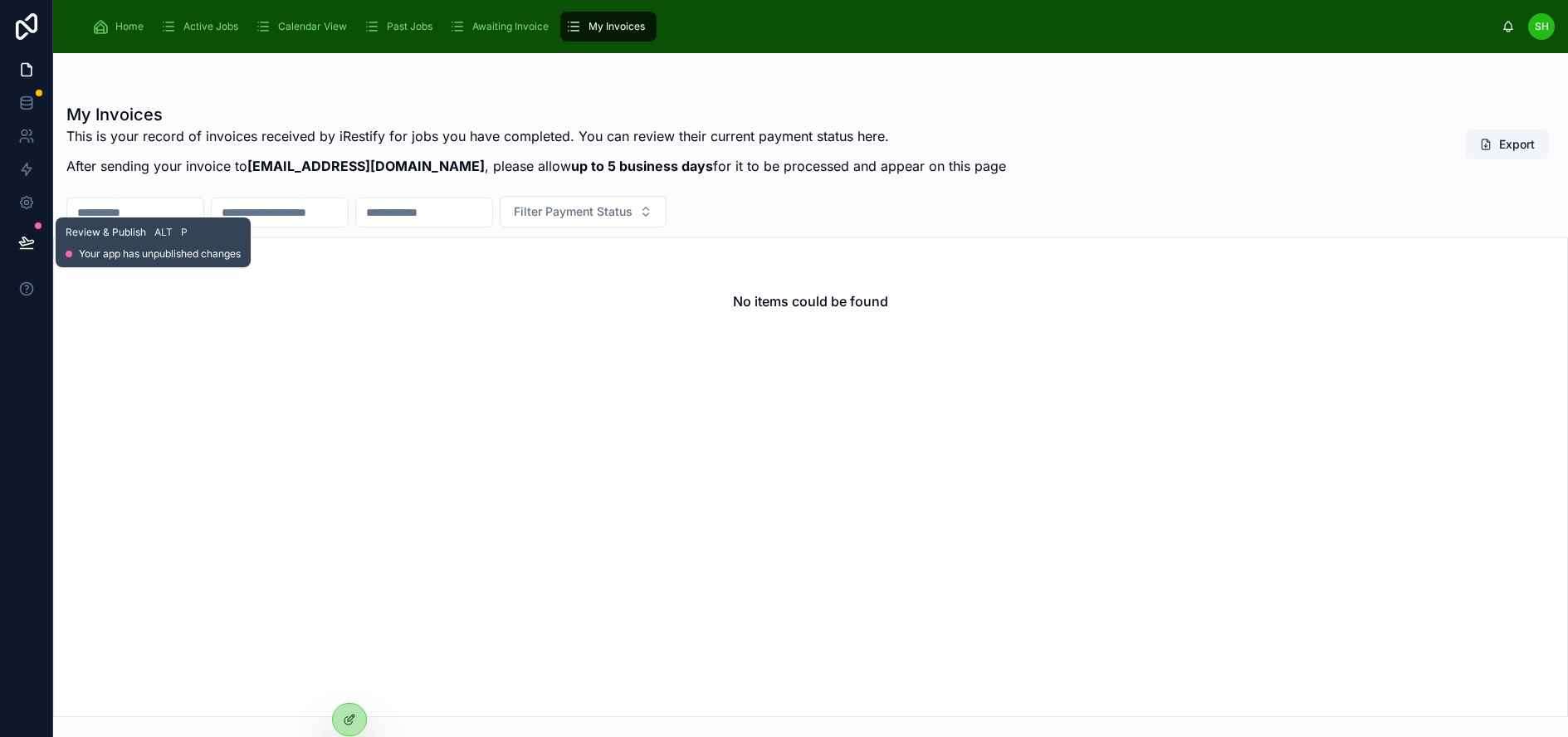
click at [29, 246] on icon at bounding box center [26, 242] width 16 height 16
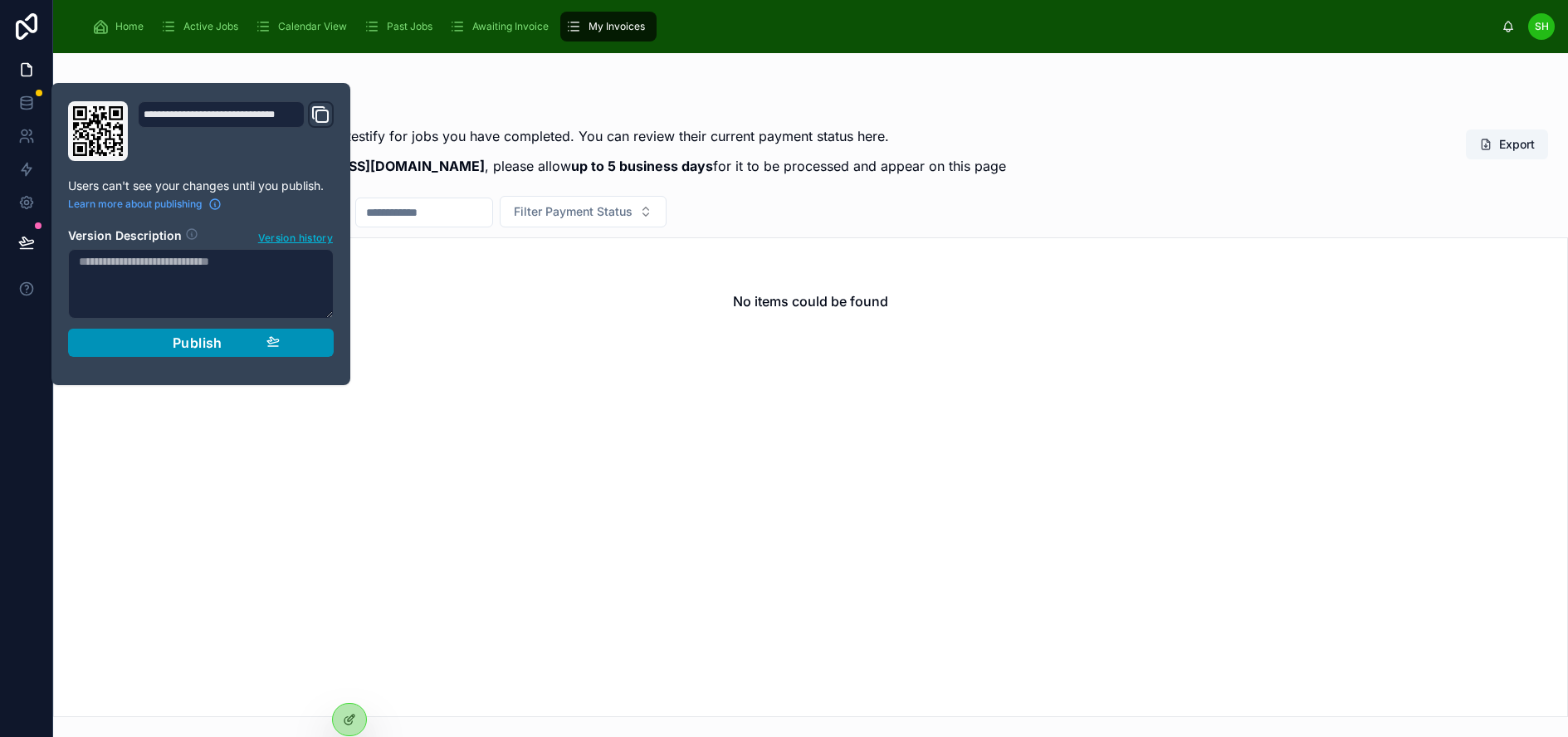
click at [218, 345] on span "Publish" at bounding box center [197, 342] width 50 height 16
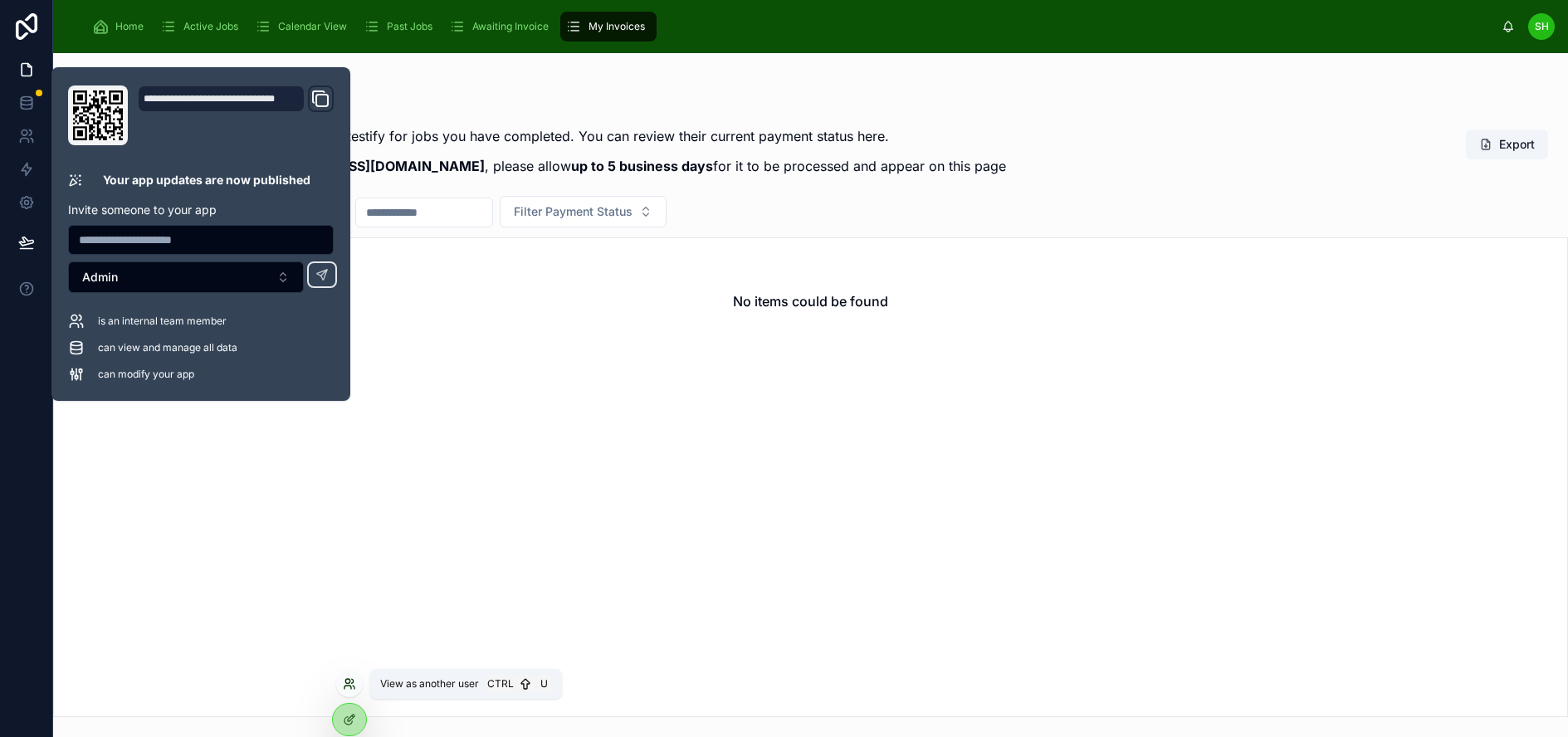
click at [353, 684] on icon at bounding box center [350, 683] width 14 height 14
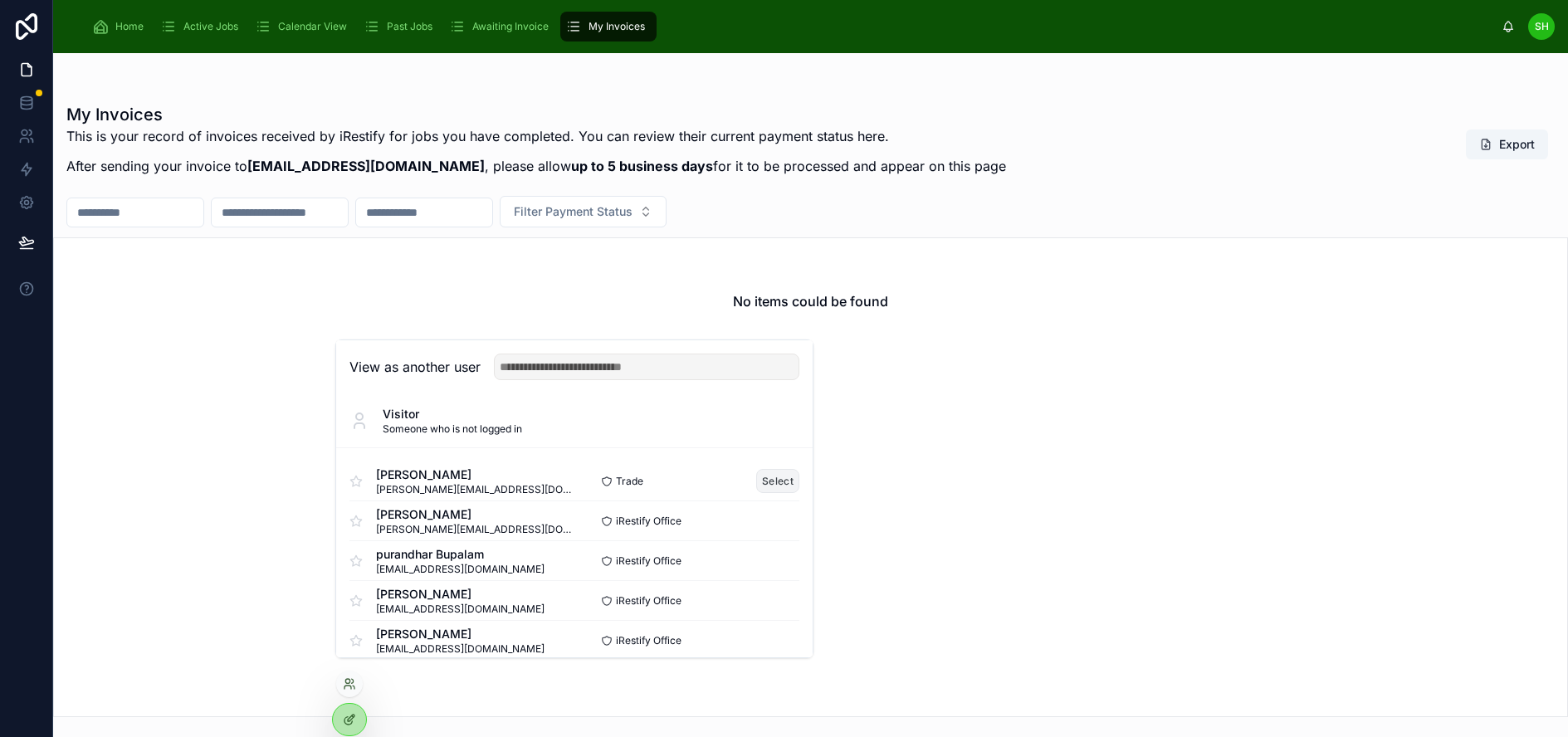
click at [769, 489] on button "Select" at bounding box center [778, 481] width 44 height 25
click at [762, 491] on button "Select" at bounding box center [778, 481] width 44 height 25
click at [763, 493] on button "Select" at bounding box center [778, 481] width 44 height 25
click at [767, 488] on button "Select" at bounding box center [778, 481] width 44 height 25
click at [234, 409] on div "No items could be found" at bounding box center [811, 477] width 1514 height 479
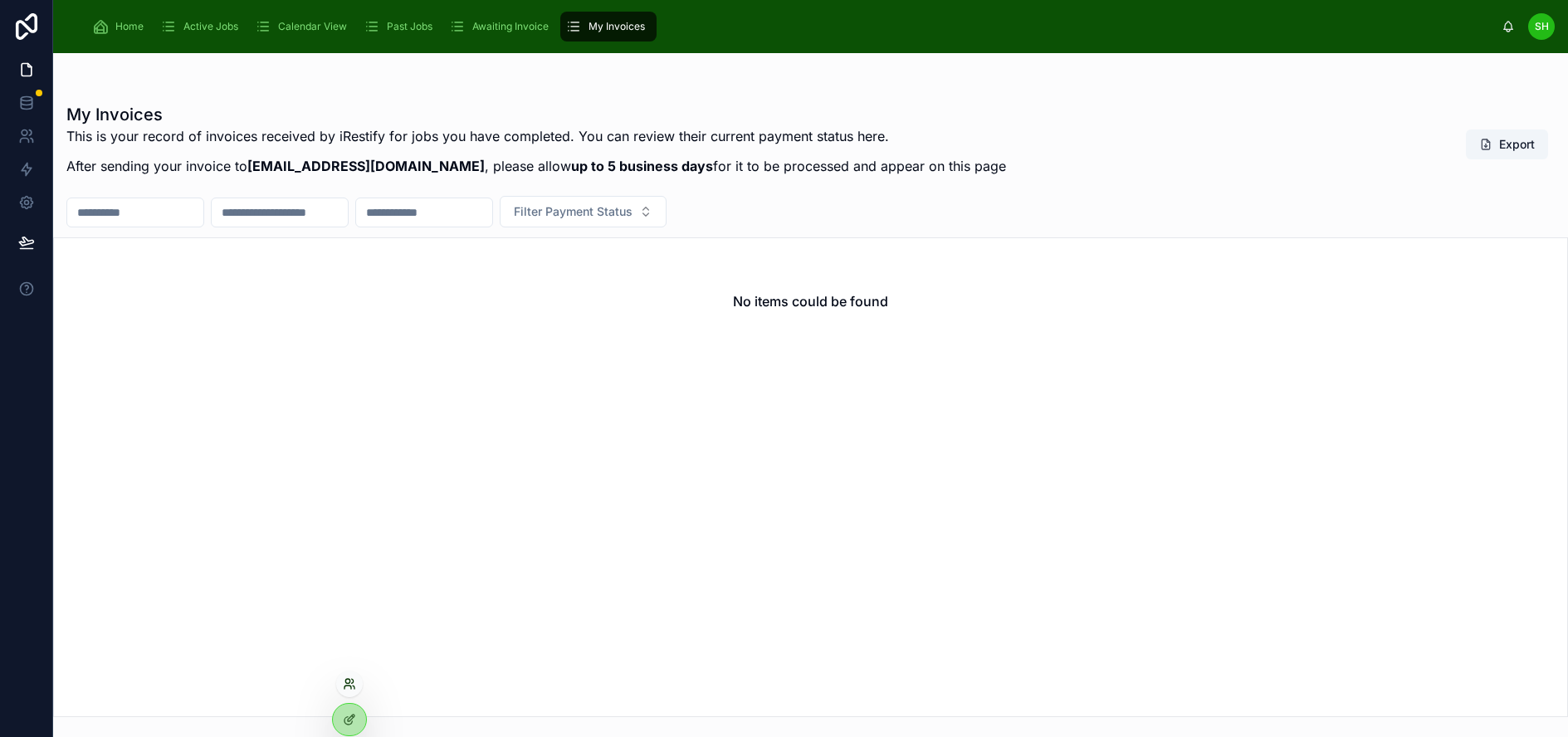
click at [350, 683] on icon at bounding box center [350, 683] width 14 height 14
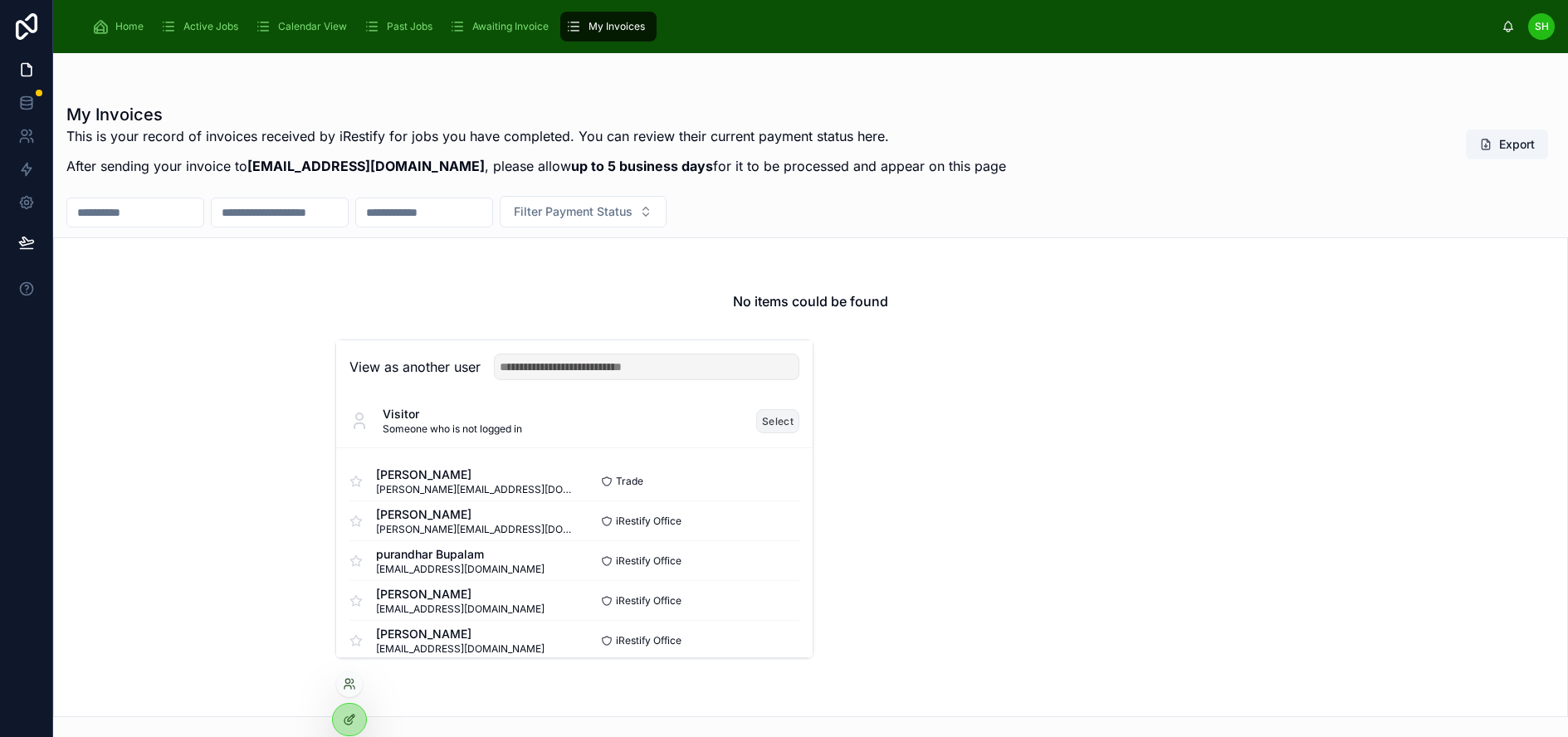
click at [769, 431] on button "Select" at bounding box center [778, 421] width 44 height 25
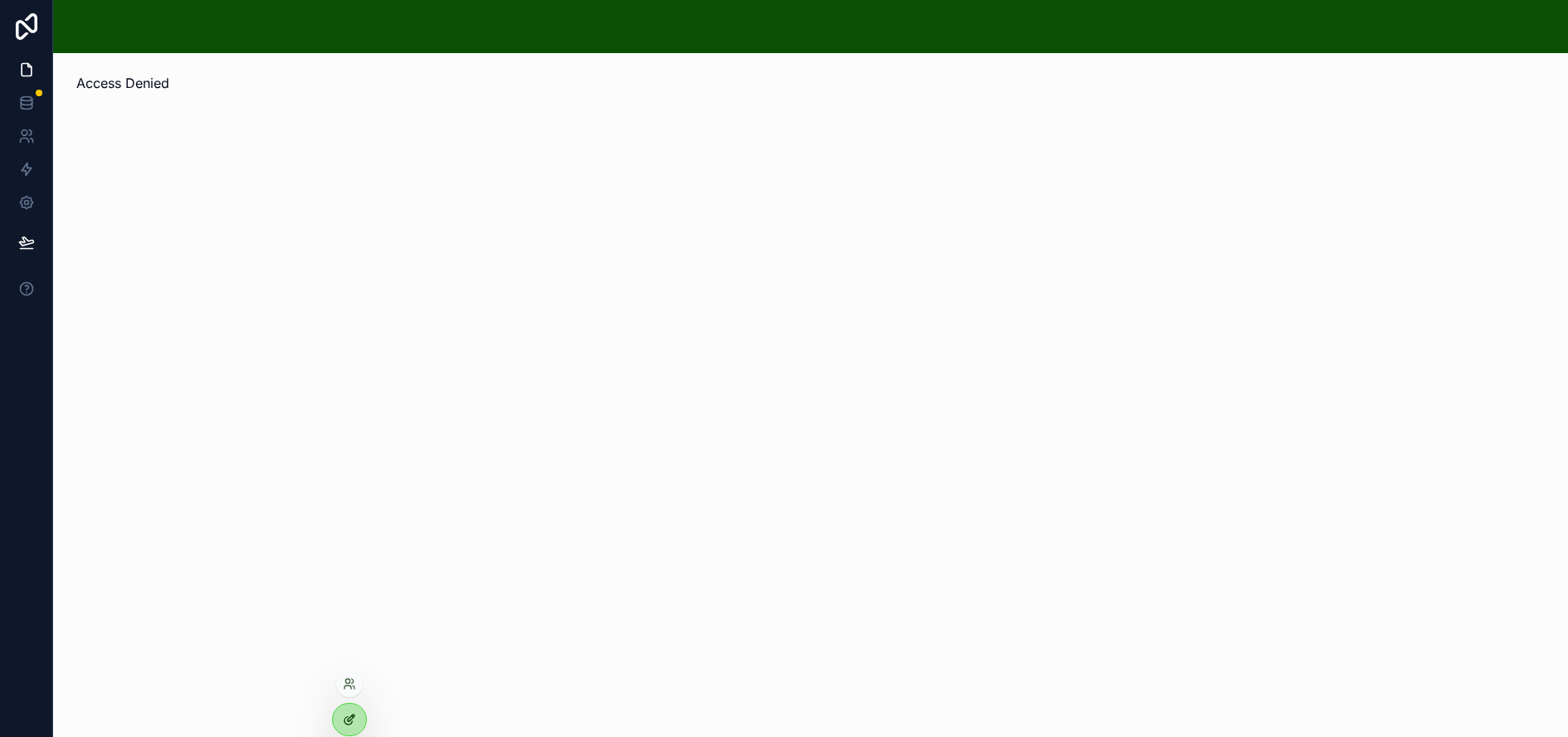
click at [354, 717] on icon at bounding box center [350, 719] width 14 height 14
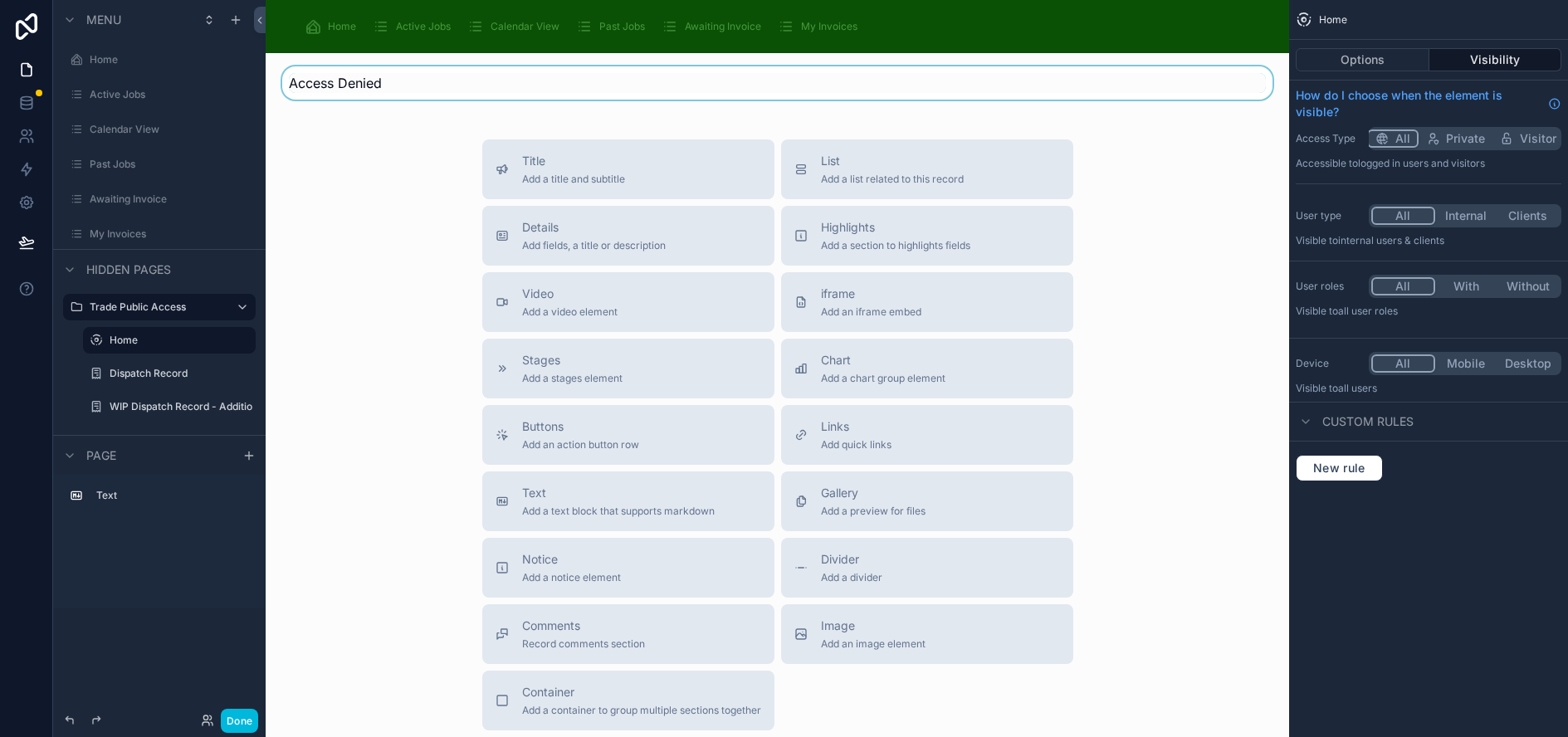
click at [443, 91] on div at bounding box center [777, 83] width 997 height 34
click at [1312, 15] on icon "scrollable content" at bounding box center [1304, 20] width 16 height 16
click at [1385, 54] on button "Options" at bounding box center [1362, 60] width 133 height 24
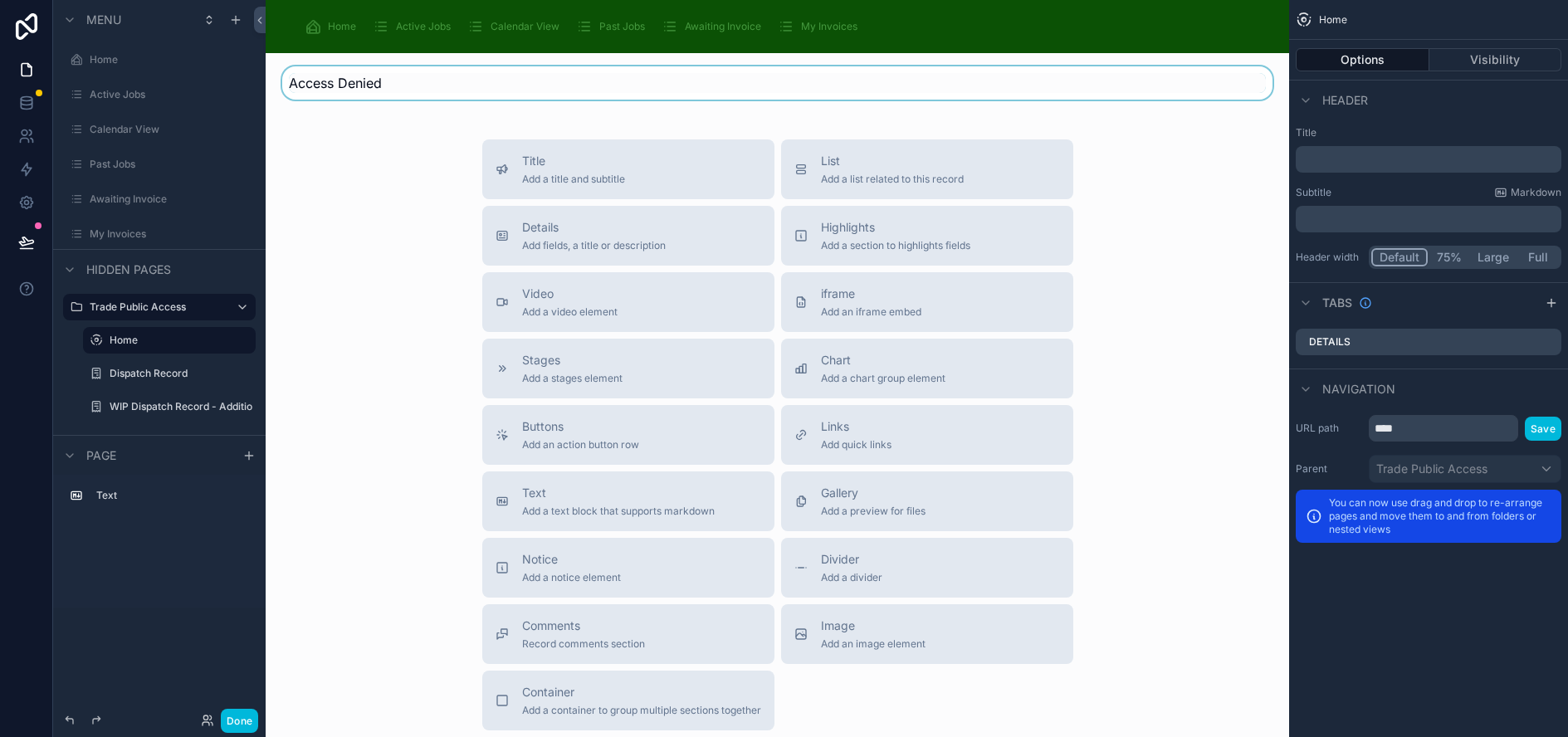
click at [551, 83] on div at bounding box center [777, 83] width 997 height 34
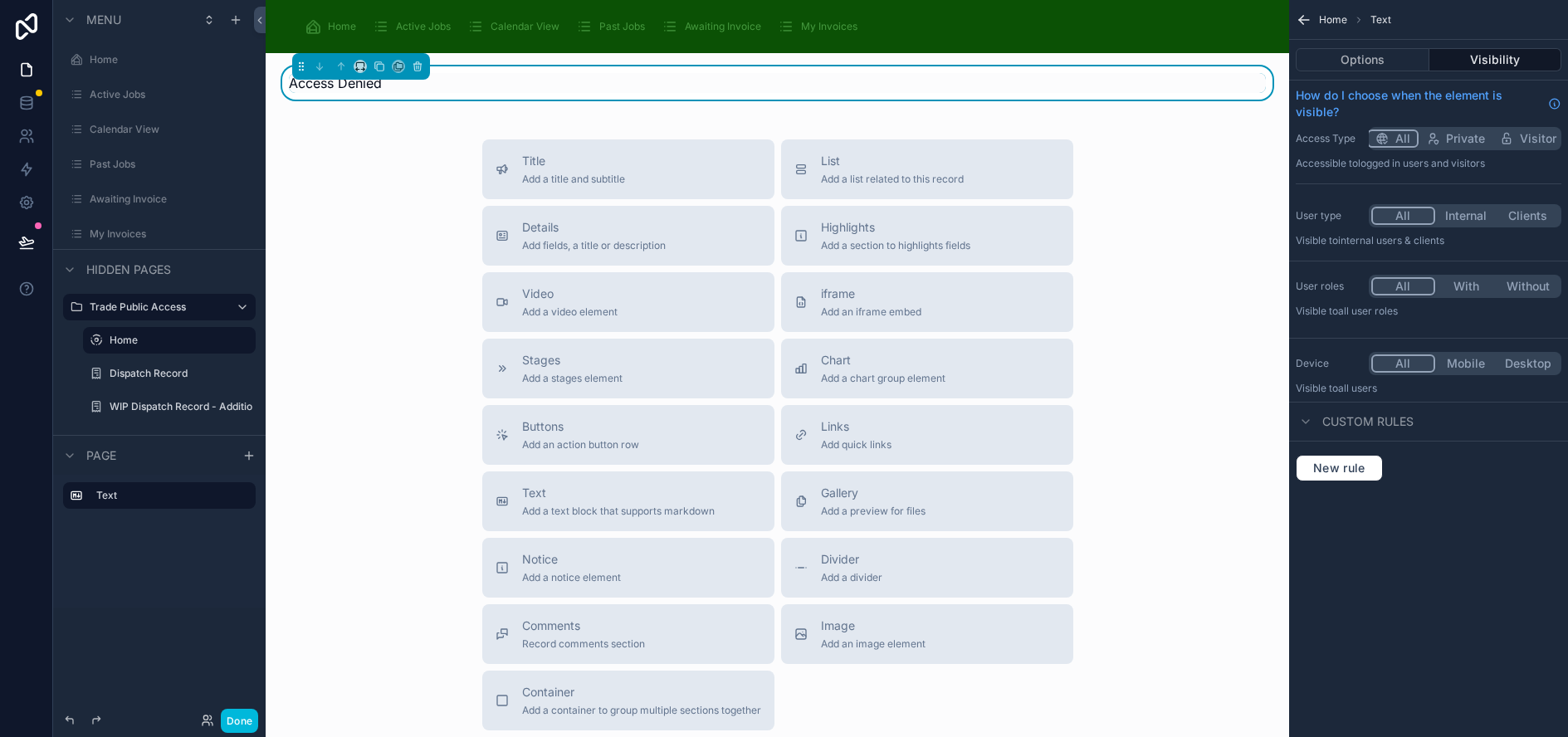
click at [1237, 123] on div "Access Denied Title Add a title and subtitle List Add a list related to this re…" at bounding box center [777, 458] width 1023 height 810
click at [665, 447] on div "Buttons Add an action button row" at bounding box center [628, 435] width 266 height 34
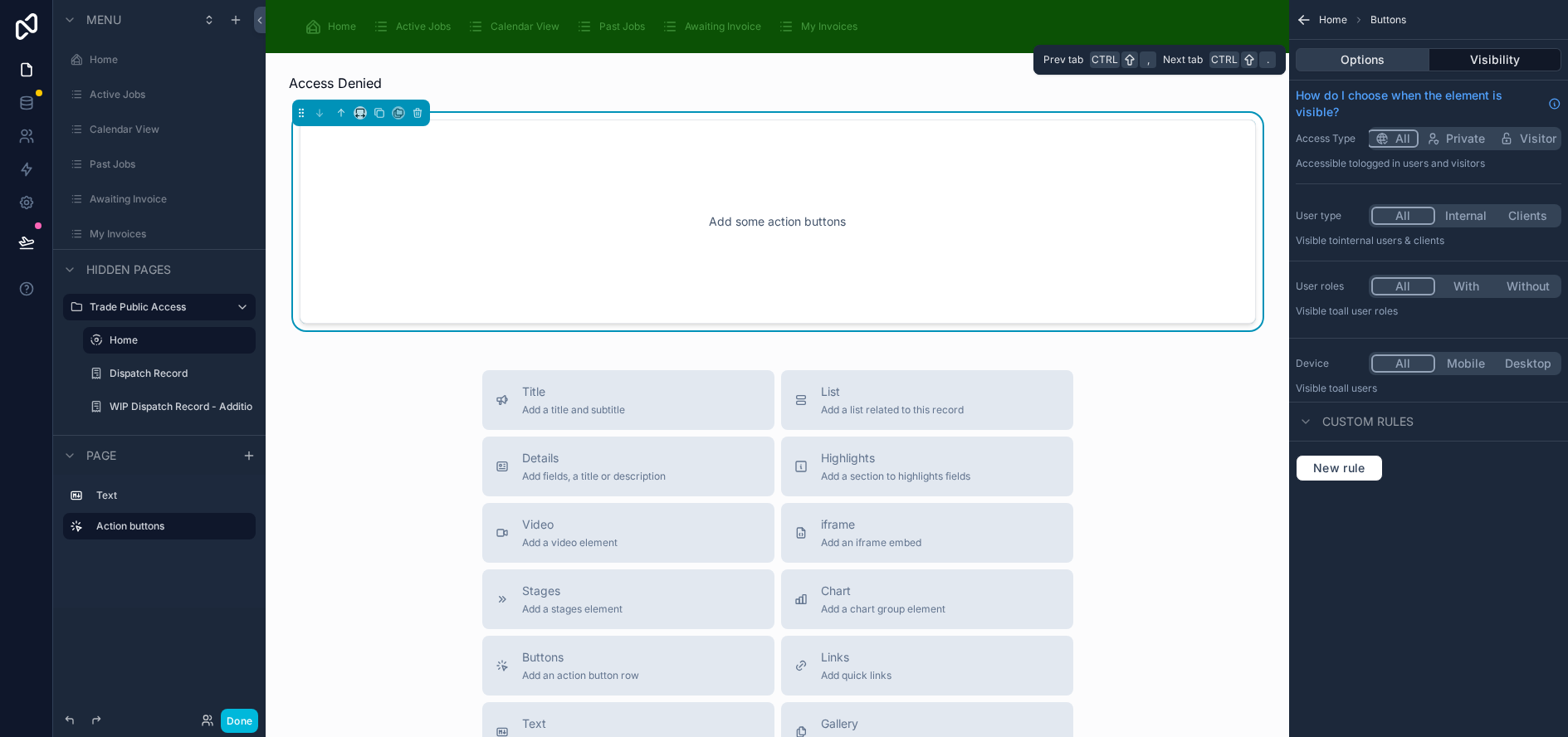
click at [1388, 54] on button "Options" at bounding box center [1362, 60] width 133 height 24
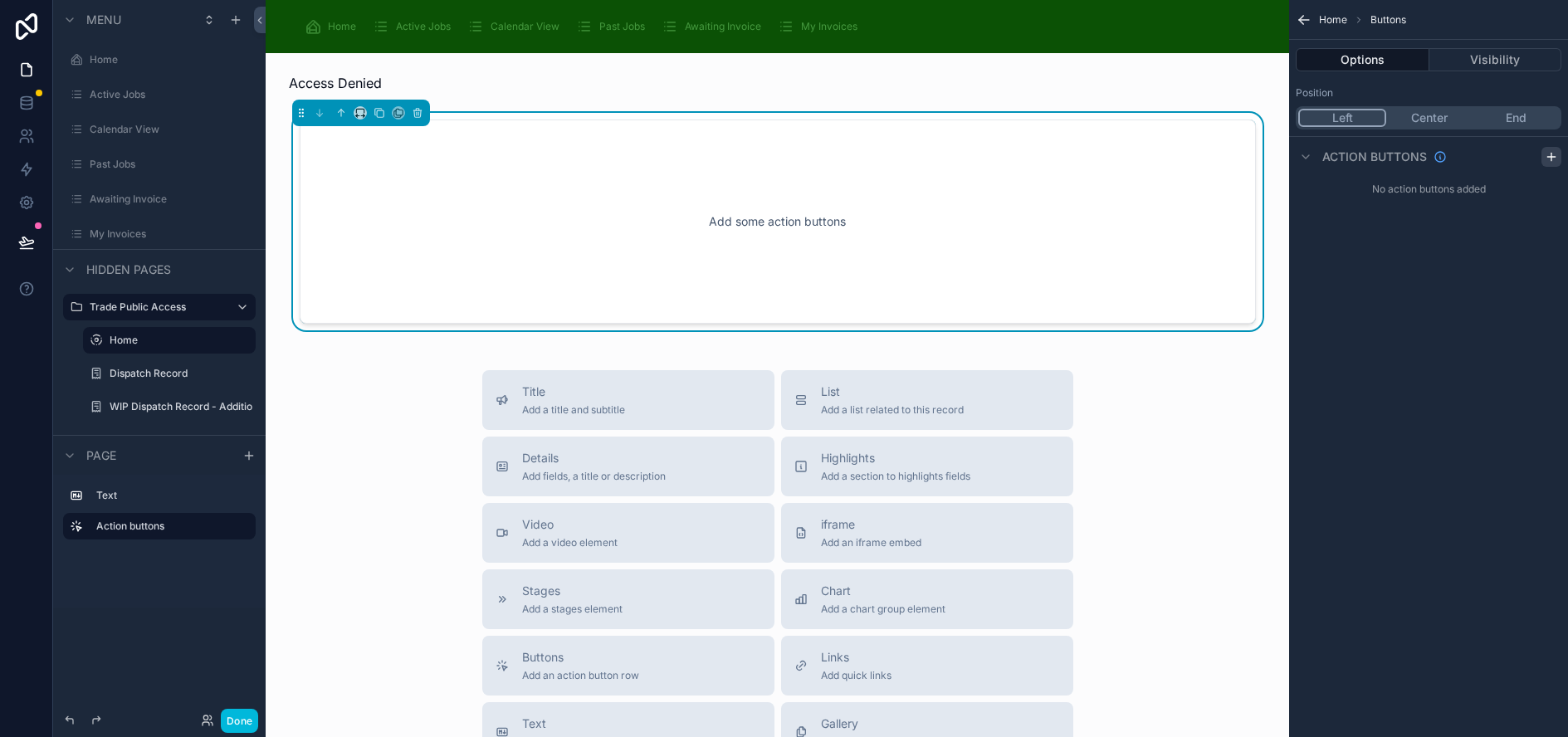
click at [1558, 153] on icon "scrollable content" at bounding box center [1551, 156] width 14 height 14
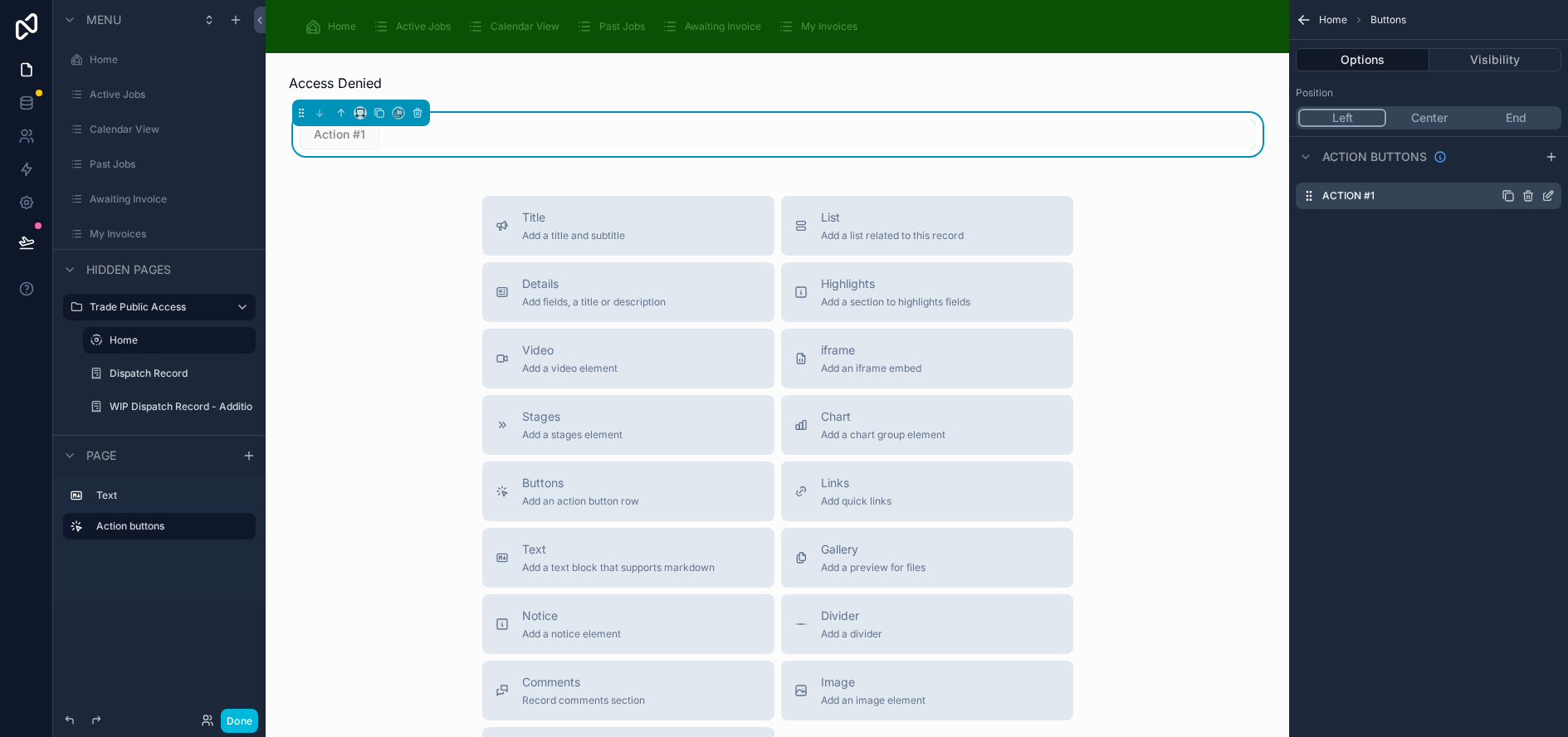
click at [1554, 195] on icon "scrollable content" at bounding box center [1548, 195] width 14 height 14
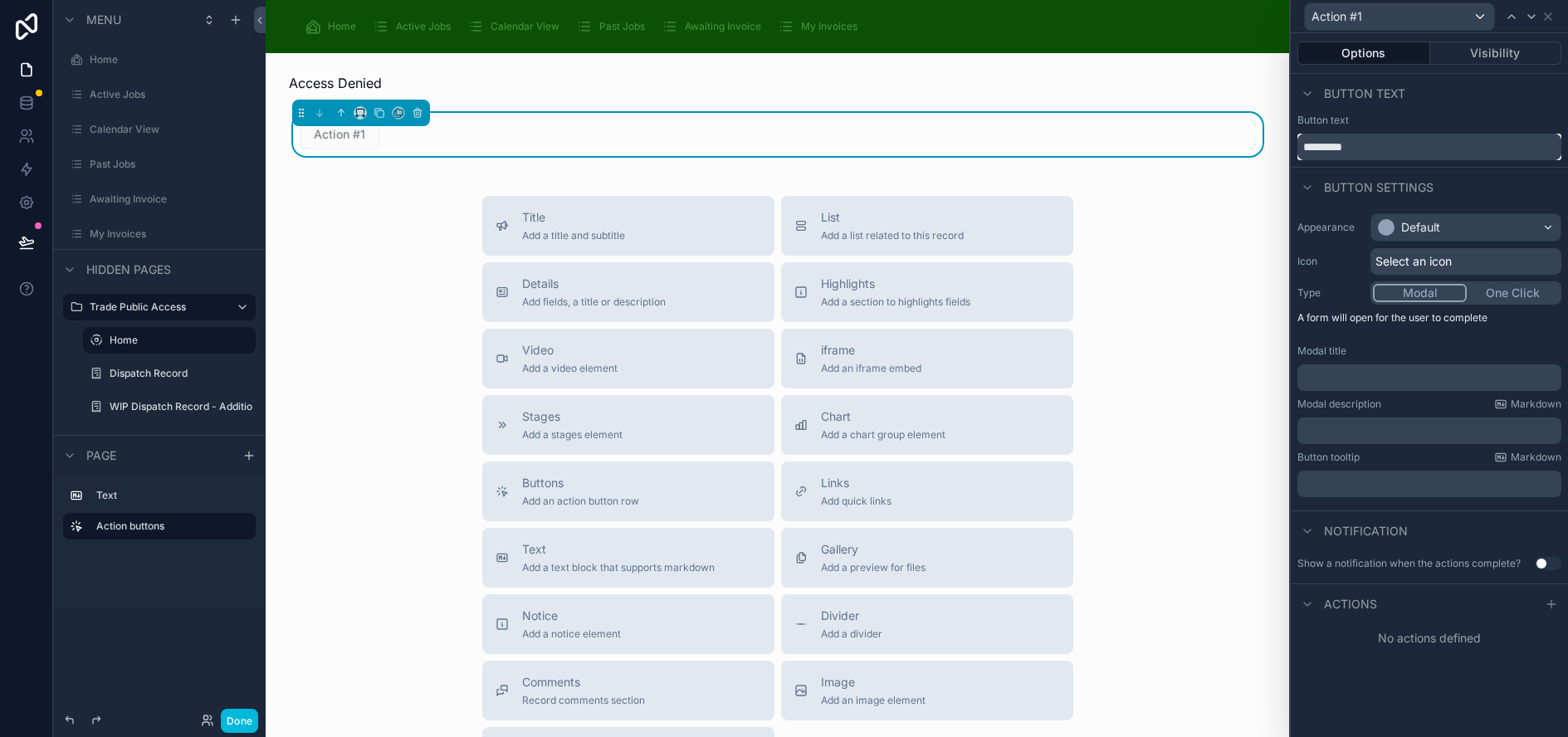
click at [1395, 137] on input "*********" at bounding box center [1429, 146] width 264 height 26
drag, startPoint x: 1395, startPoint y: 142, endPoint x: 1286, endPoint y: 150, distance: 109.3
click at [1286, 150] on div "Action #1 Options Visibility Button text Button text ********* Button settings …" at bounding box center [784, 368] width 1568 height 737
paste input "**********"
type input "**********"
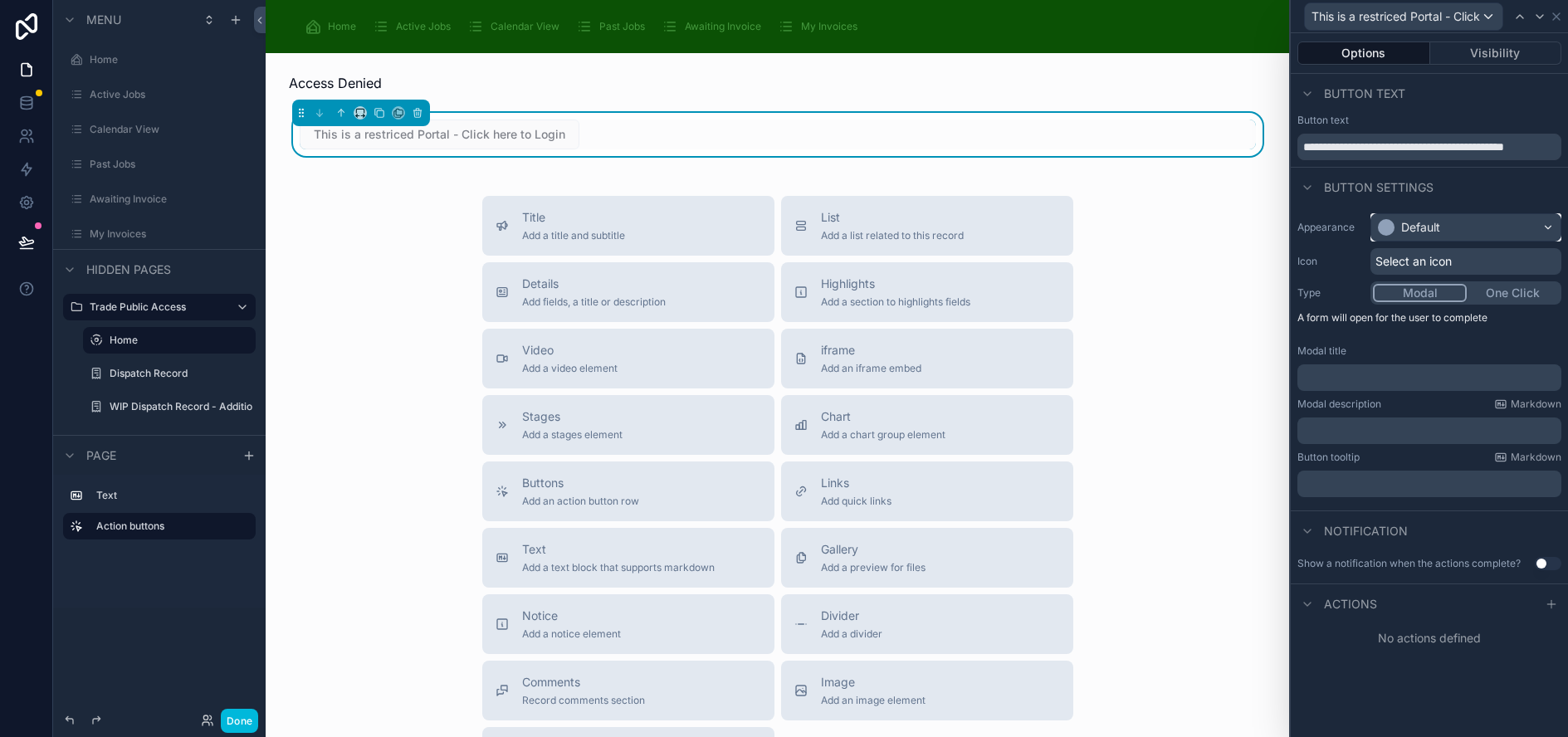
click at [1440, 226] on div "Default" at bounding box center [1420, 227] width 39 height 16
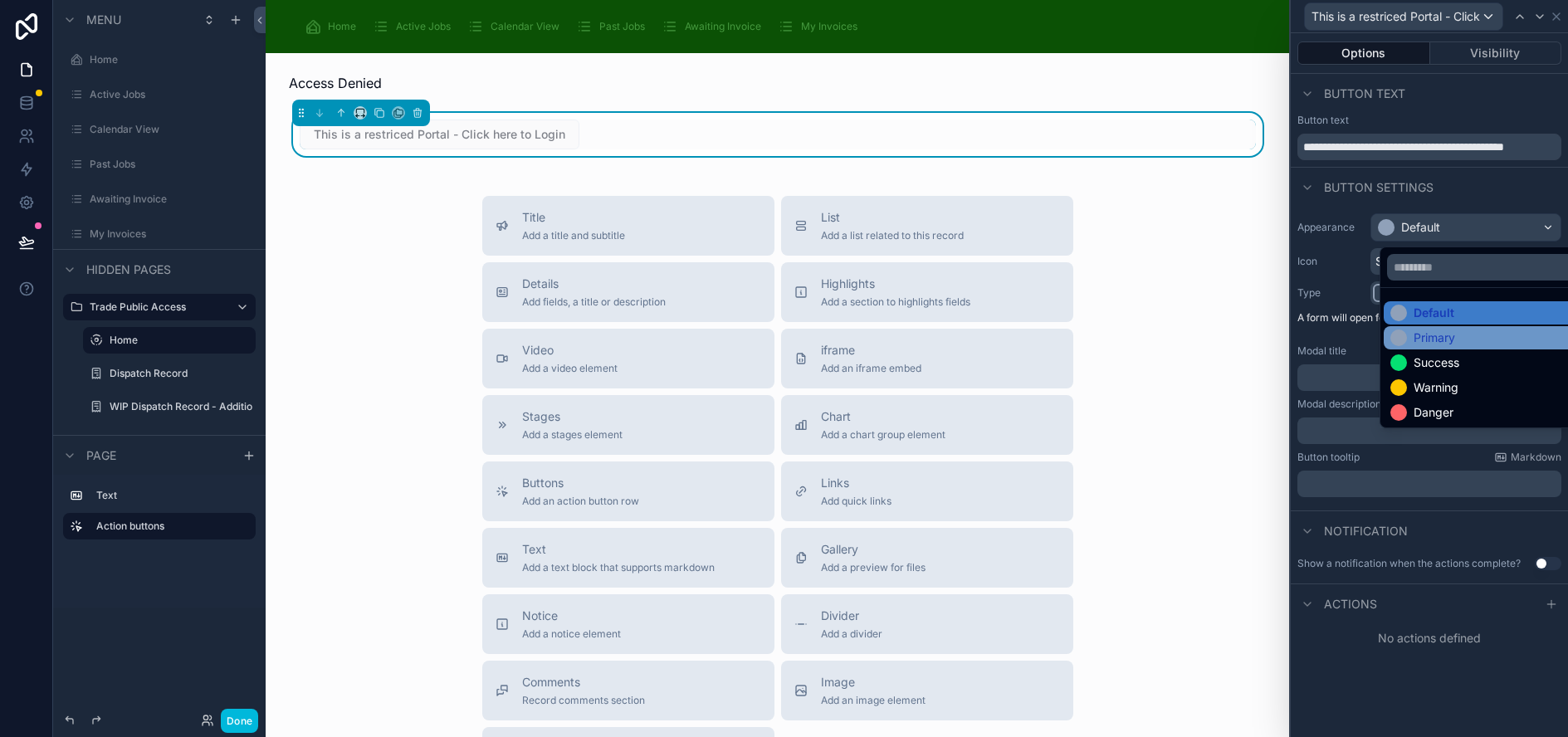
click at [1481, 338] on div "Primary" at bounding box center [1494, 338] width 208 height 16
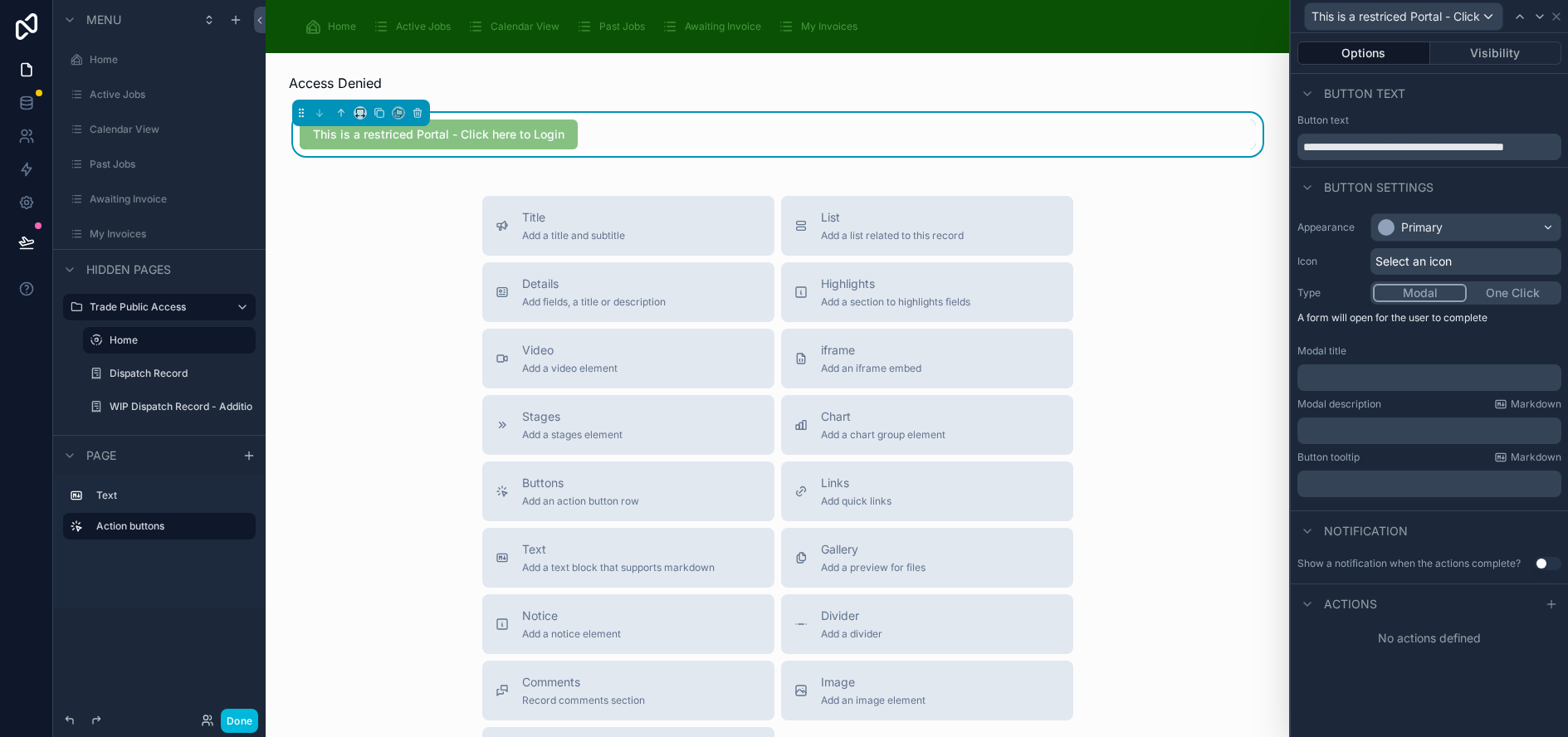
click at [1469, 263] on div "Select an icon" at bounding box center [1465, 260] width 191 height 26
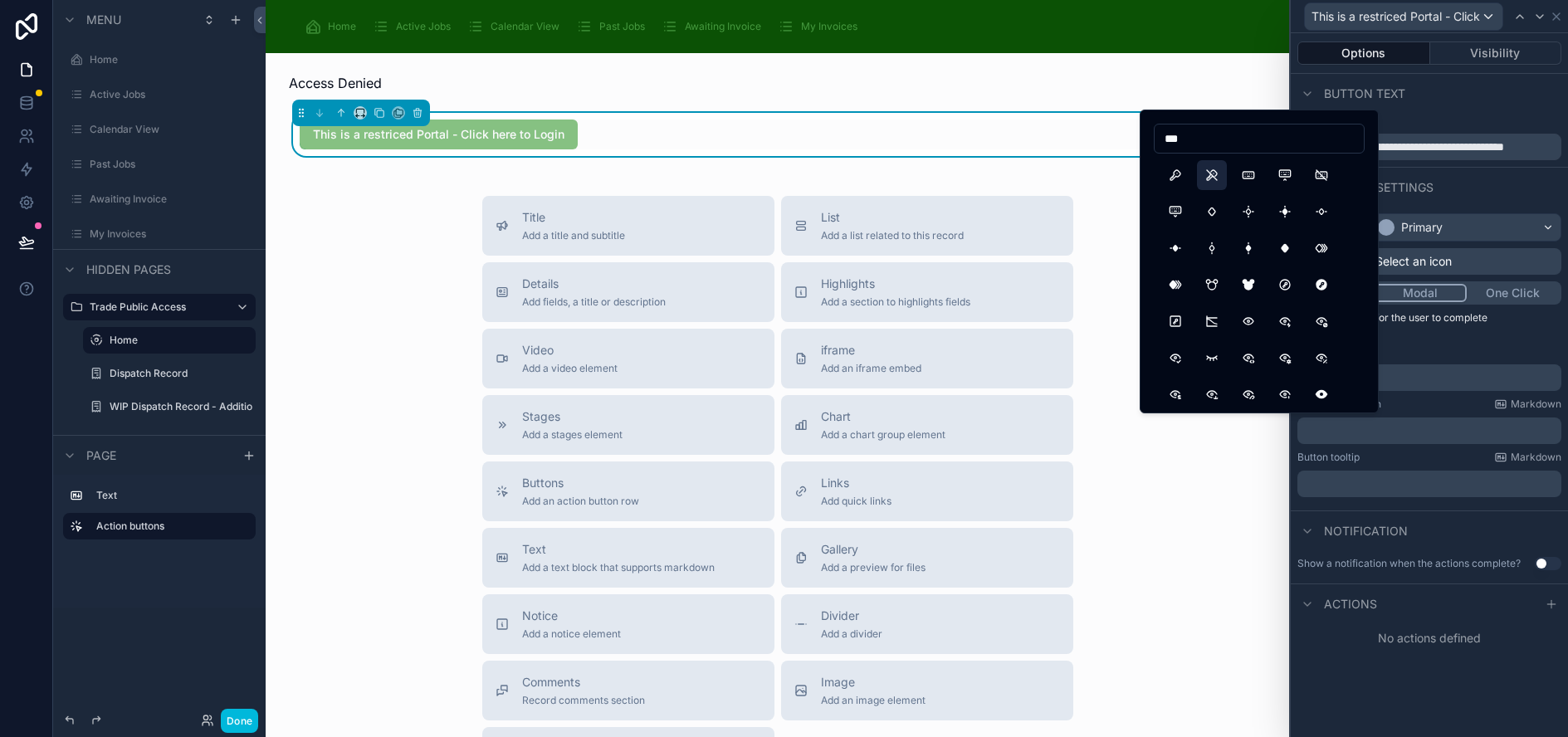
type input "***"
click at [1214, 176] on button "KeyOff" at bounding box center [1211, 174] width 30 height 30
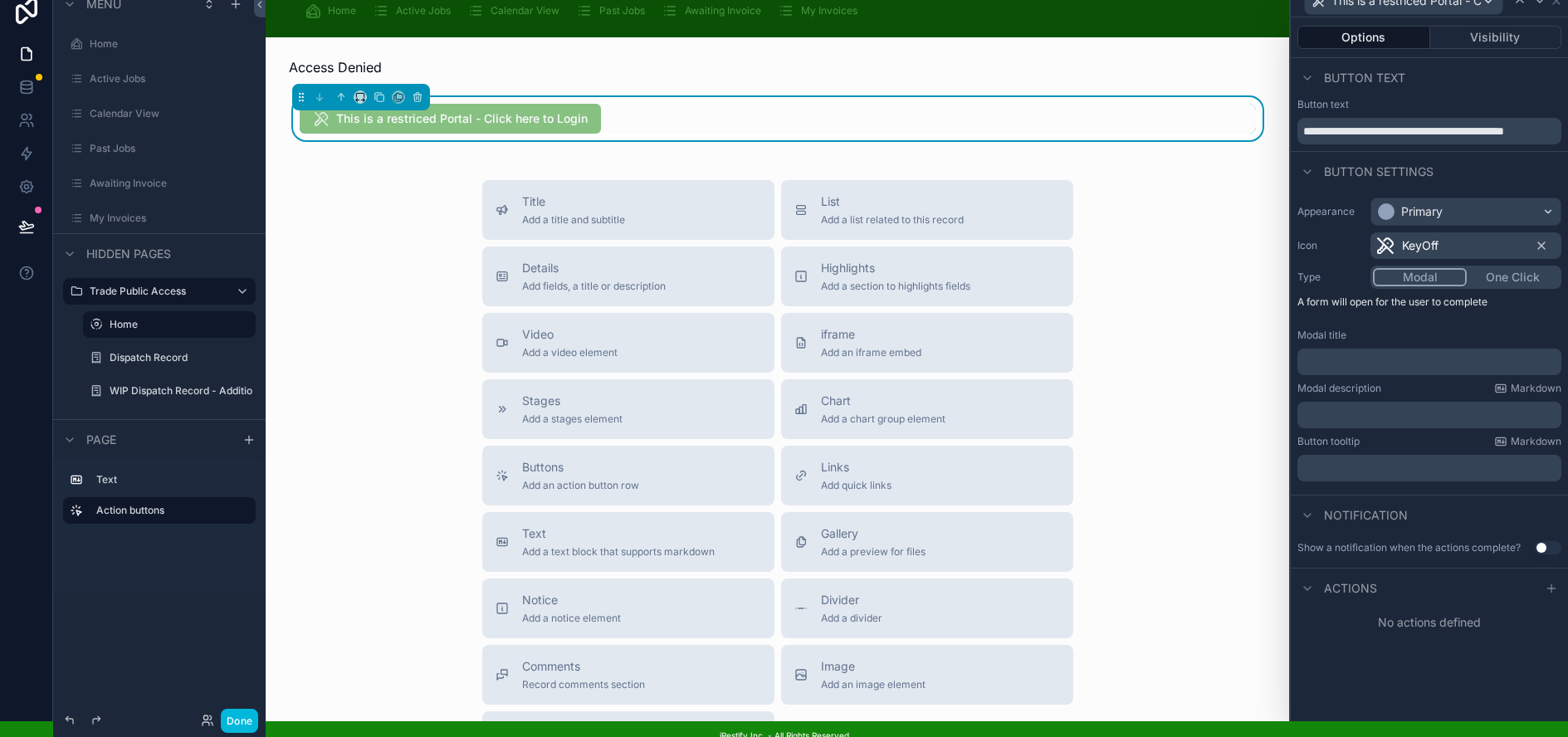
scroll to position [42, 1]
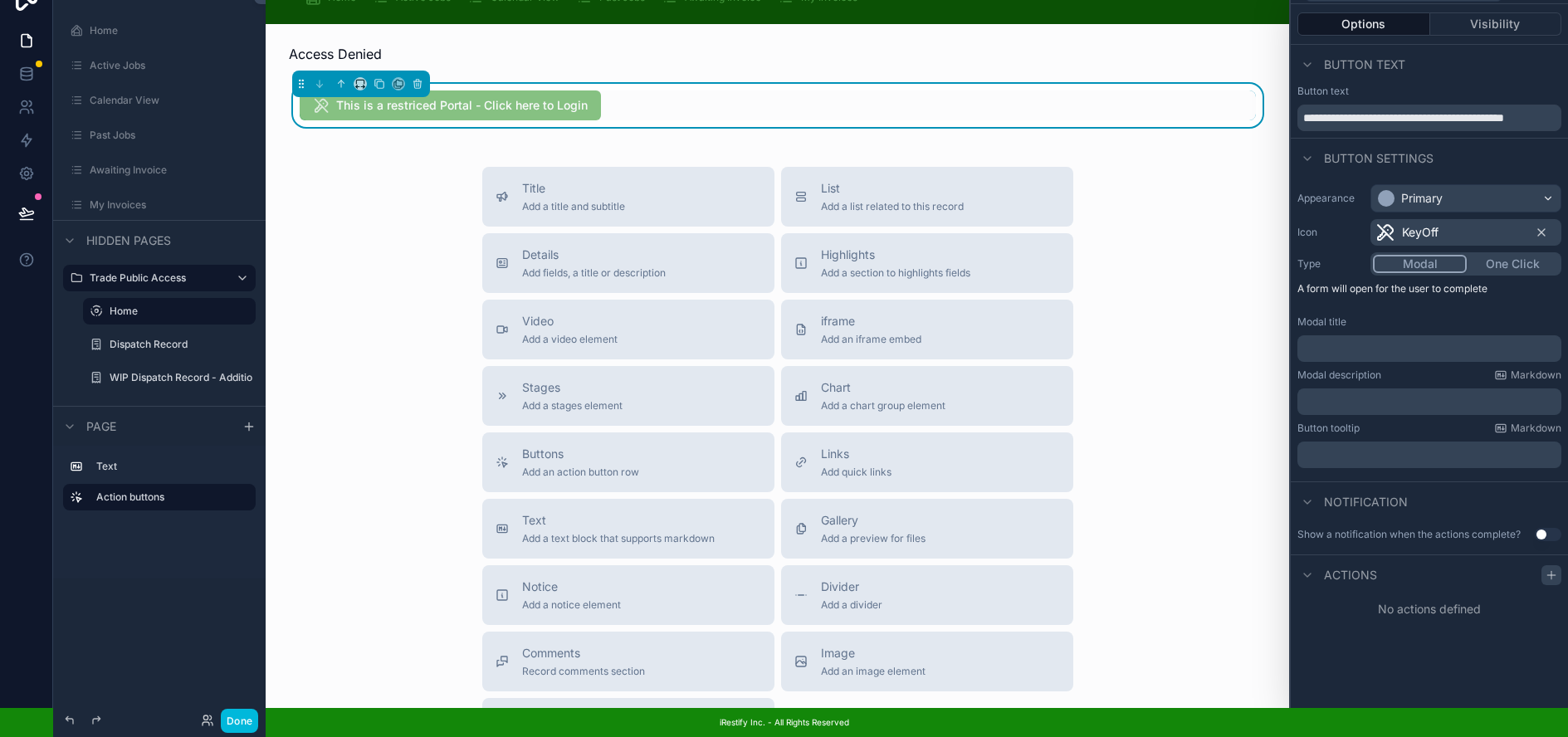
click at [1552, 571] on icon at bounding box center [1552, 575] width 0 height 7
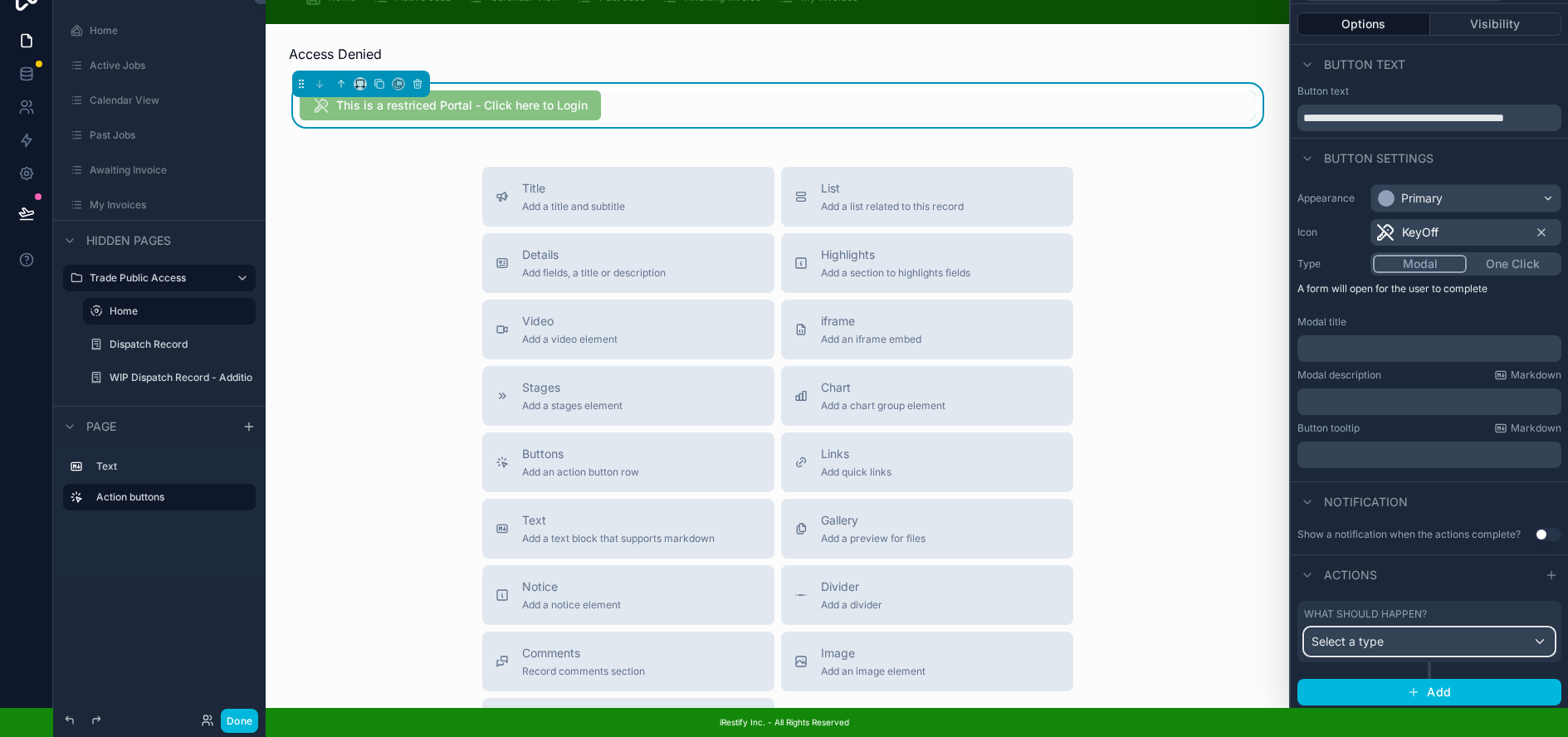
click at [1454, 633] on div "Select a type" at bounding box center [1429, 641] width 249 height 26
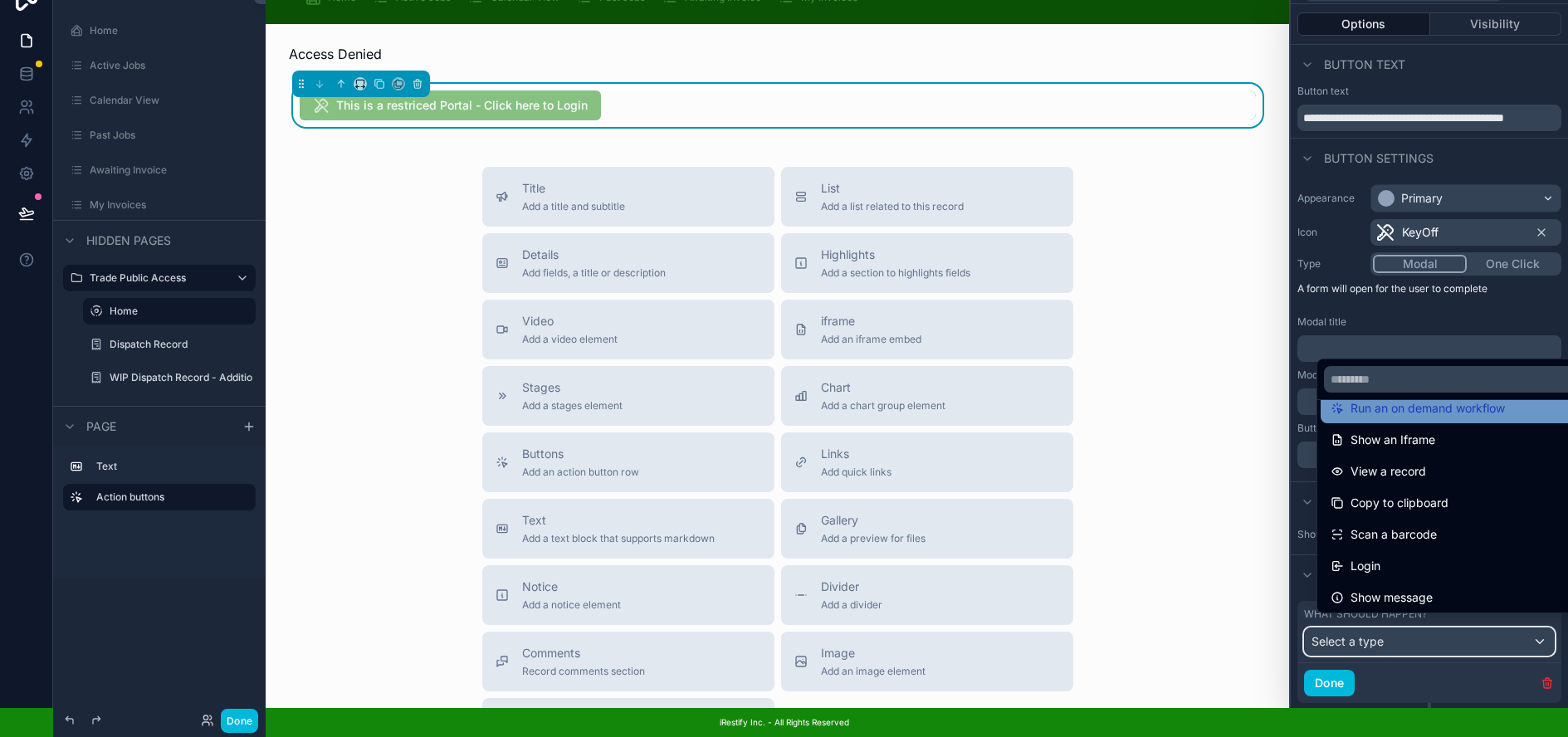
scroll to position [181, 0]
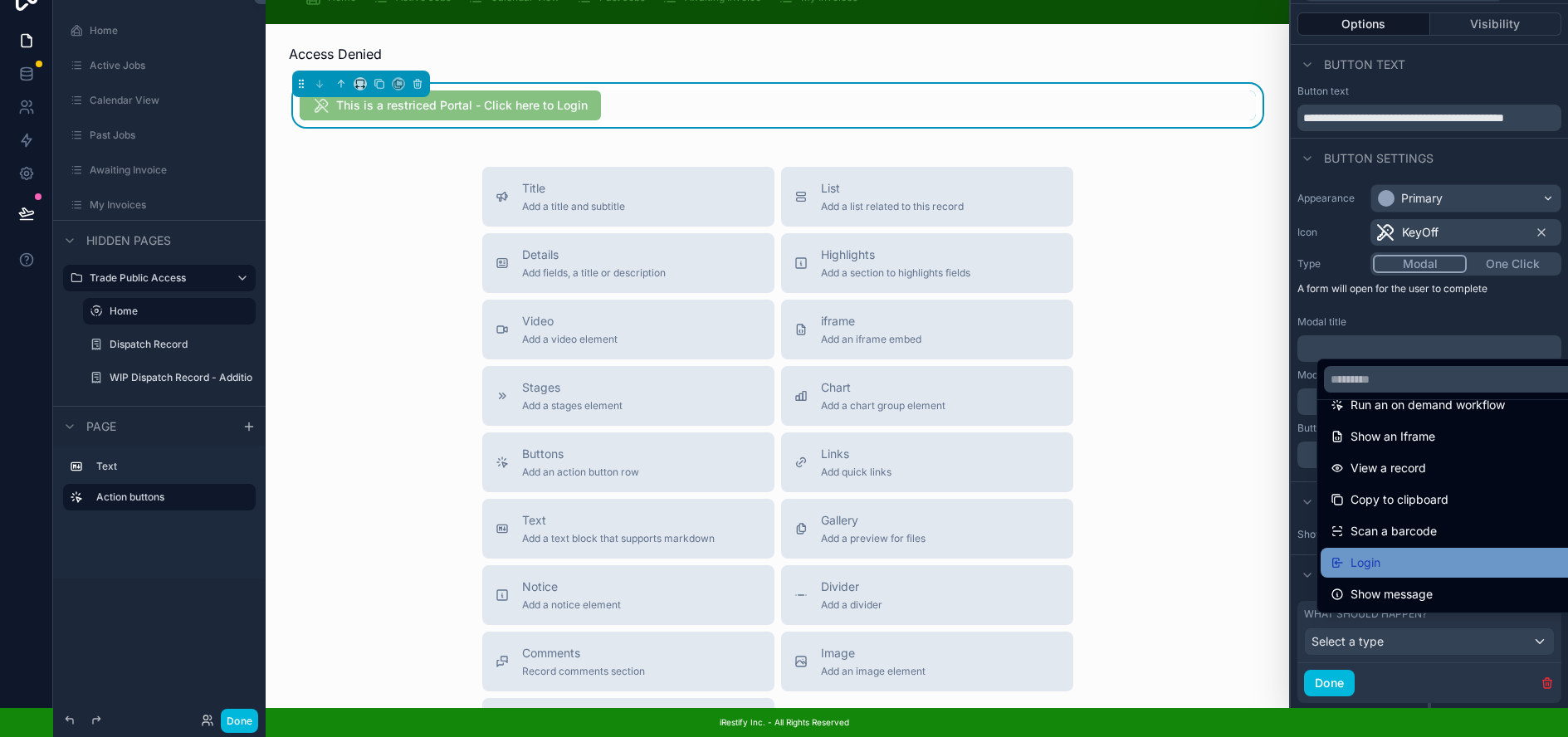
click at [1411, 565] on div "Login" at bounding box center [1460, 563] width 261 height 20
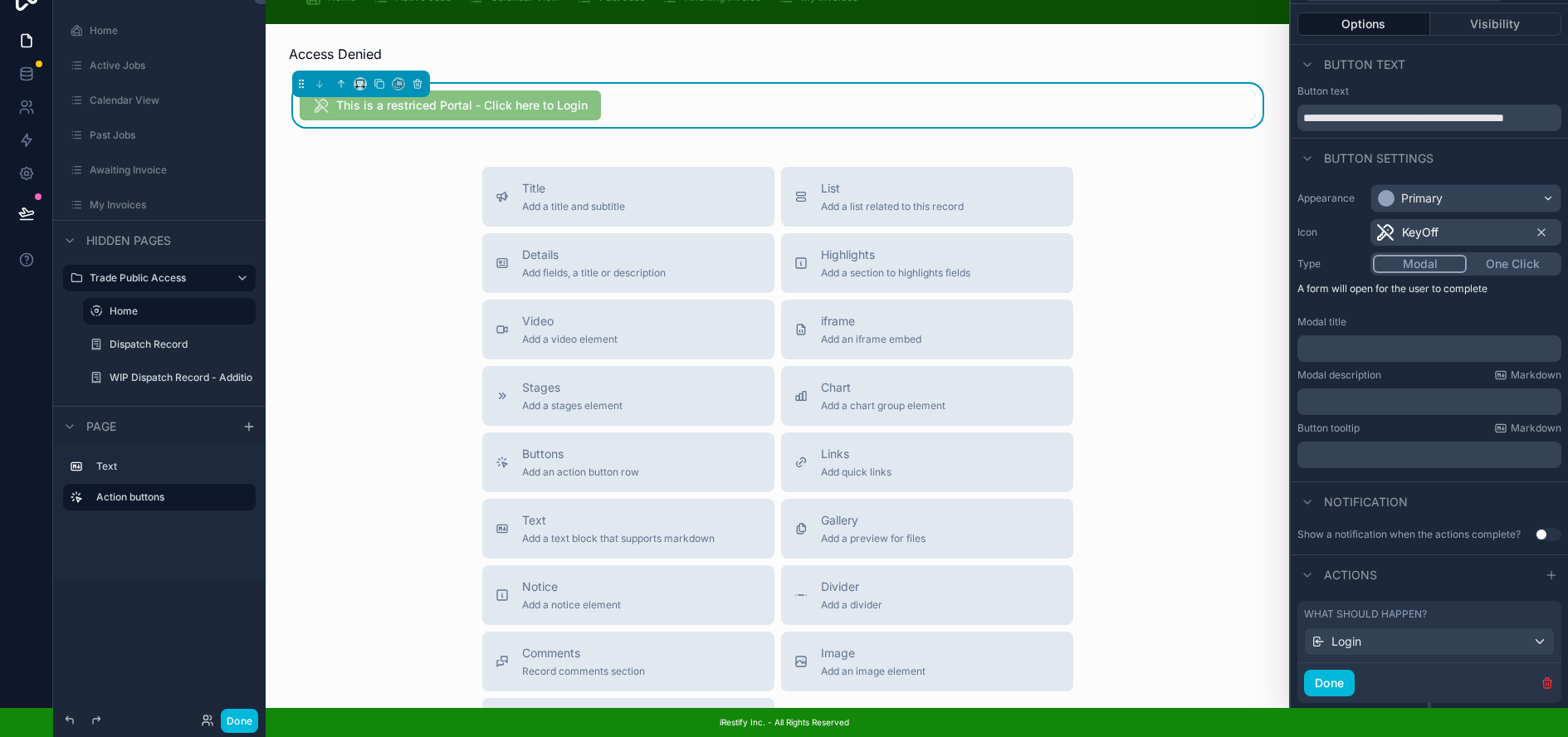
scroll to position [32, 0]
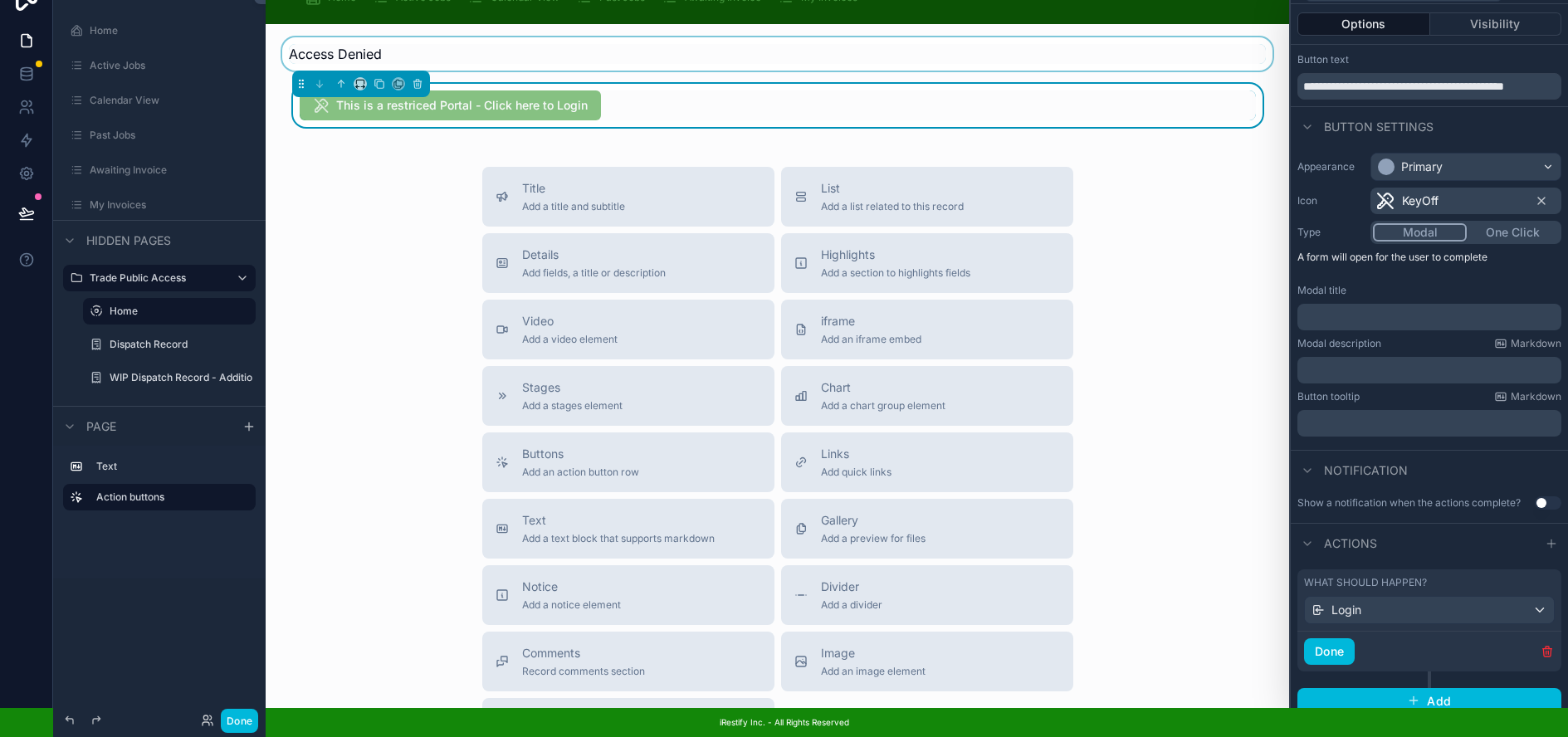
click at [469, 37] on div at bounding box center [777, 54] width 997 height 34
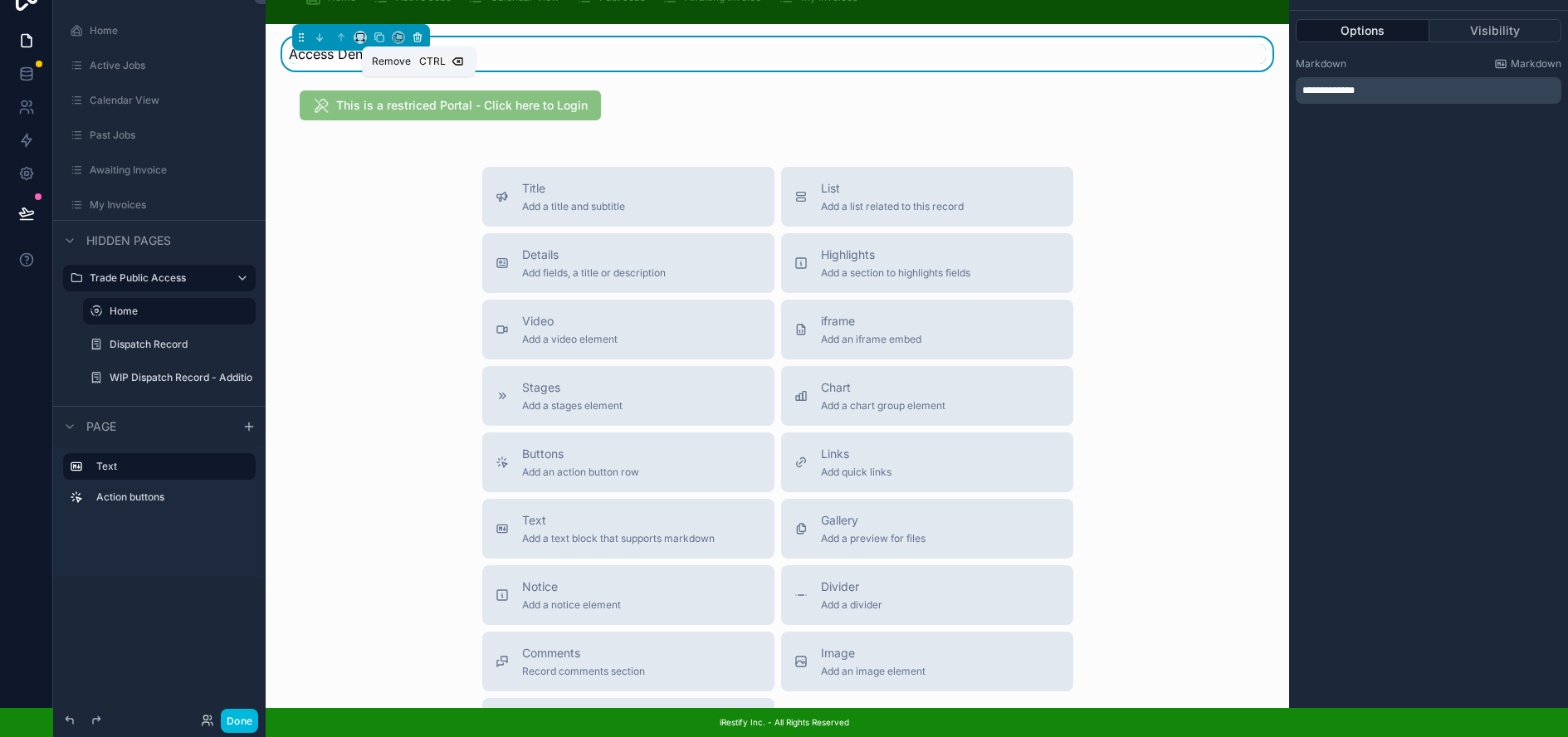
click at [417, 32] on icon at bounding box center [417, 37] width 12 height 12
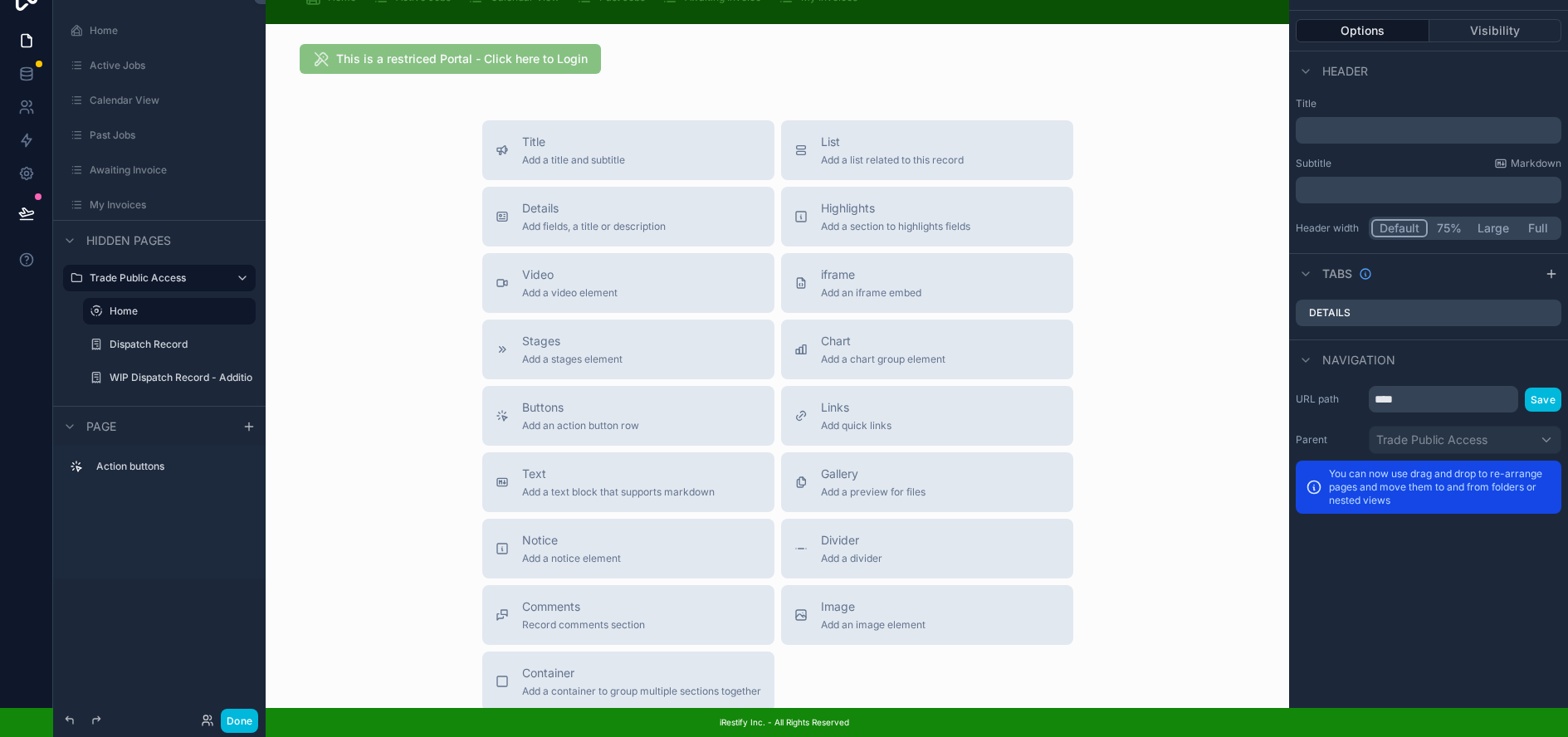
scroll to position [0, 1]
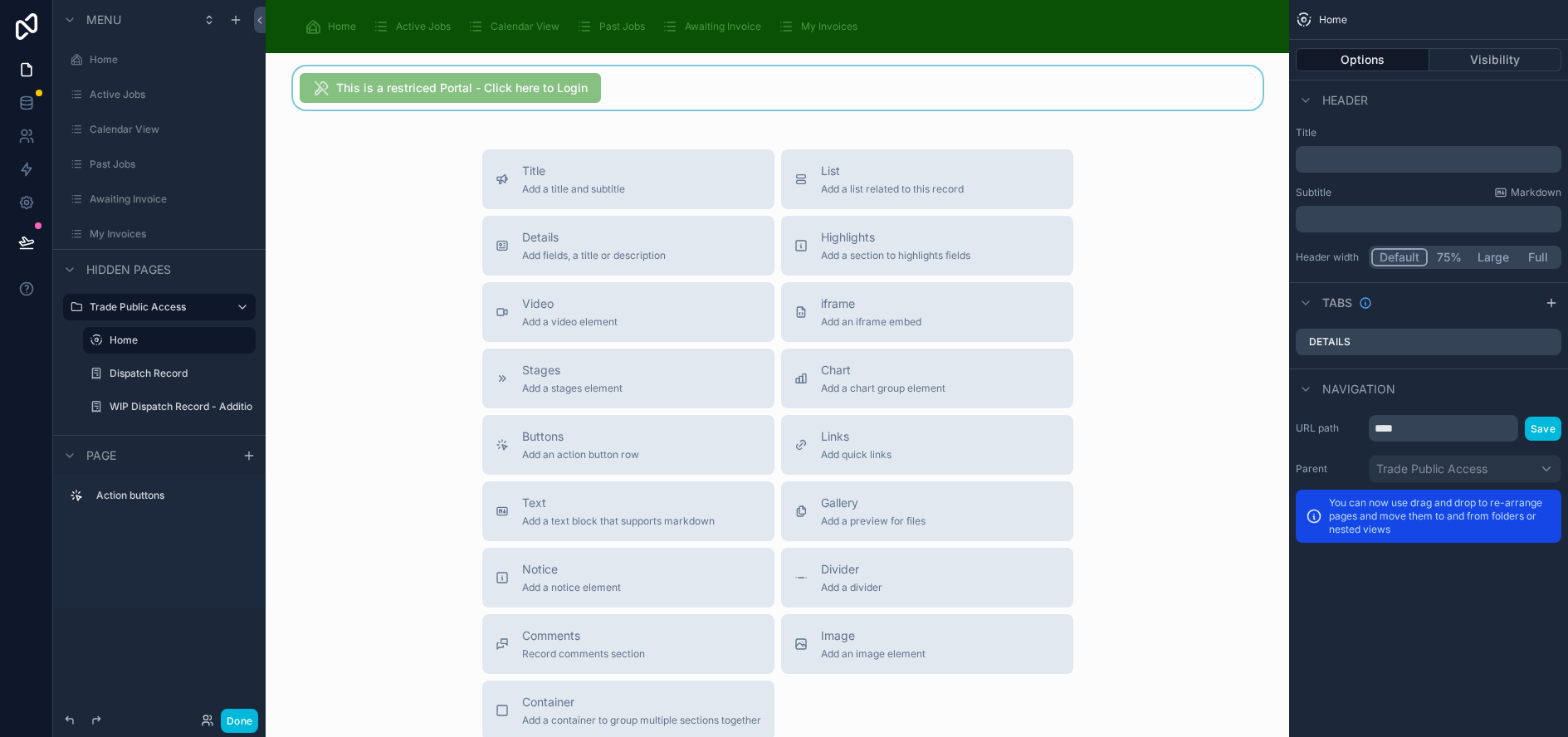
click at [1156, 88] on div at bounding box center [777, 88] width 997 height 44
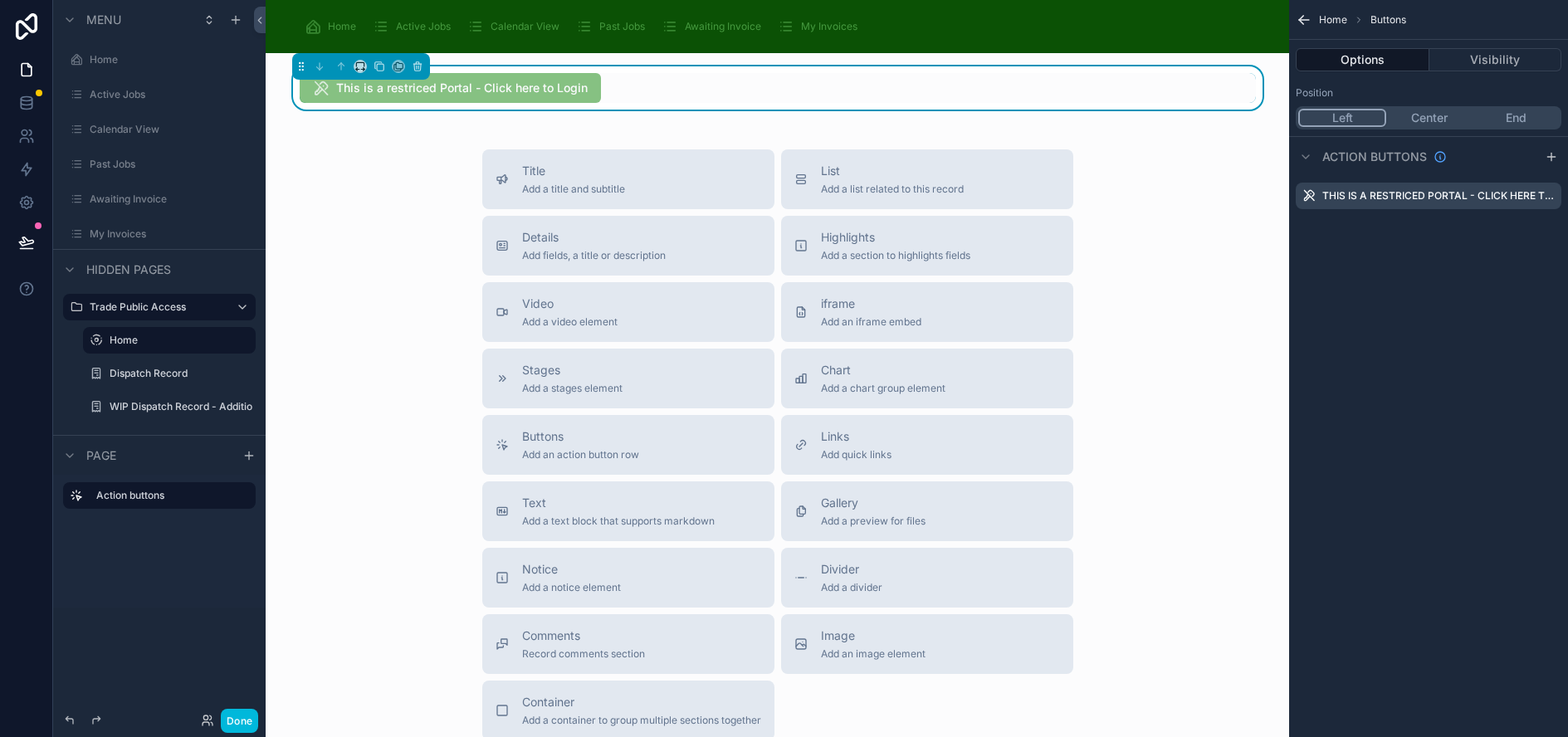
click at [1455, 119] on button "Center" at bounding box center [1429, 118] width 86 height 18
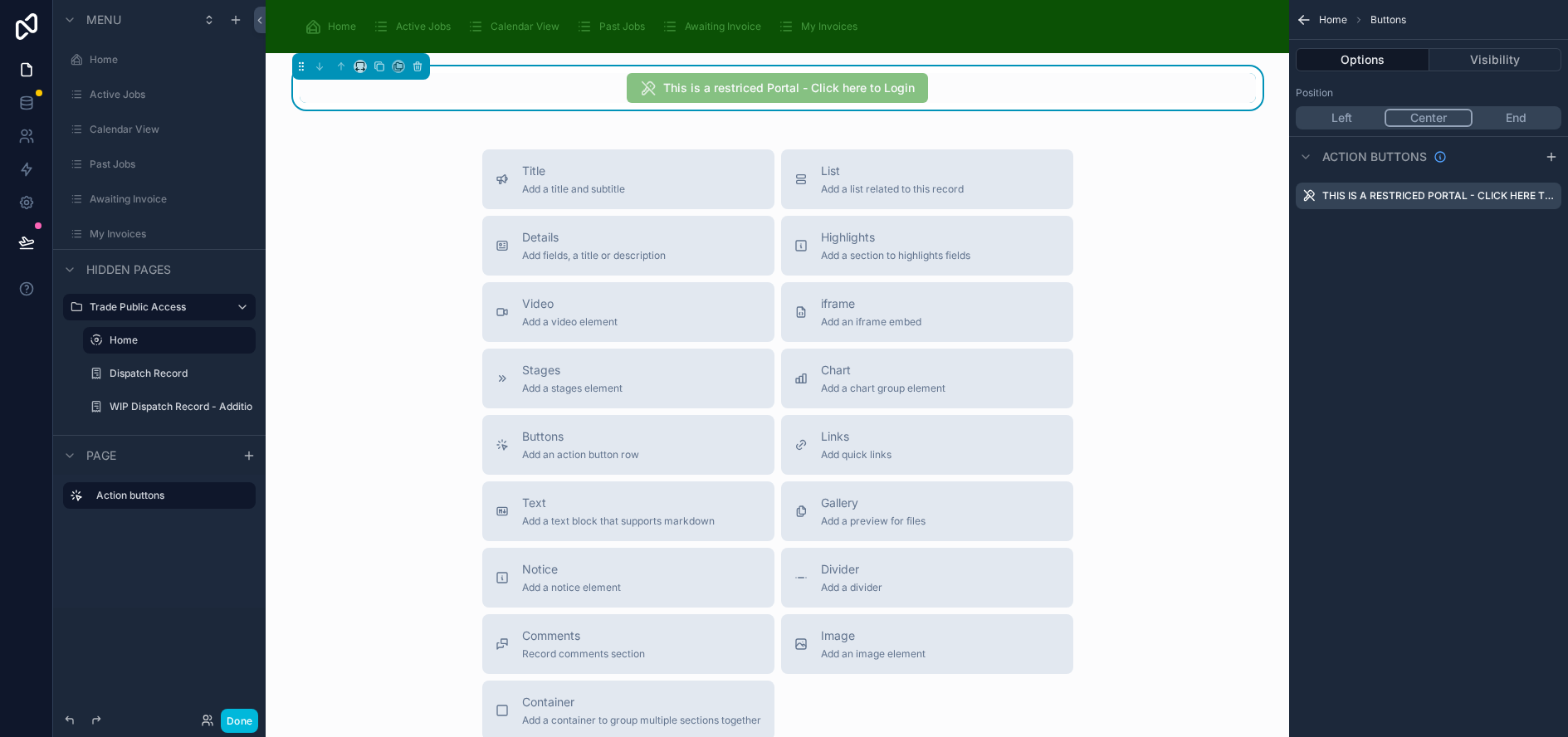
click at [383, 165] on div "Title Add a title and subtitle List Add a list related to this record Details A…" at bounding box center [777, 445] width 997 height 591
click at [245, 716] on button "Done" at bounding box center [239, 721] width 37 height 25
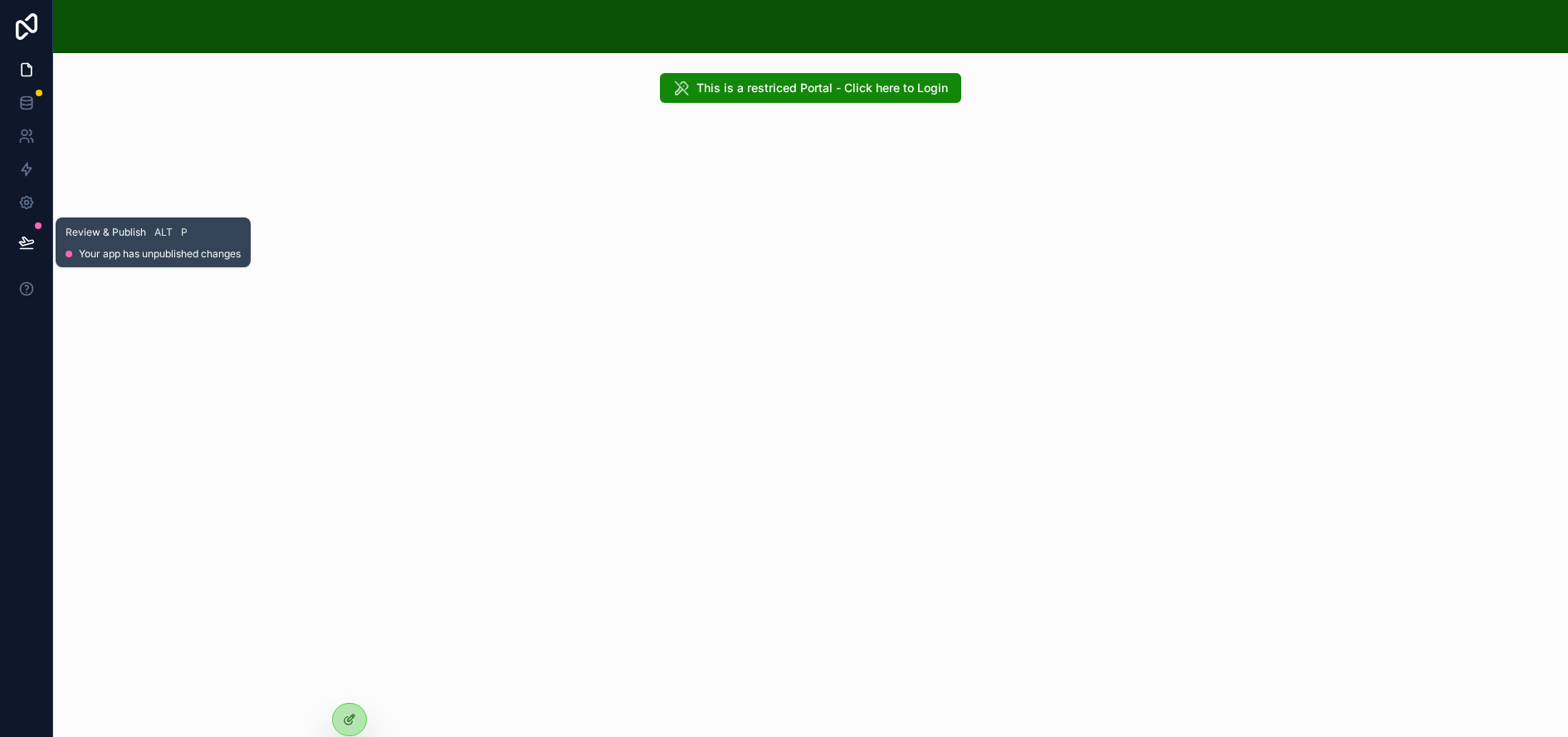
click at [25, 245] on icon at bounding box center [26, 241] width 15 height 8
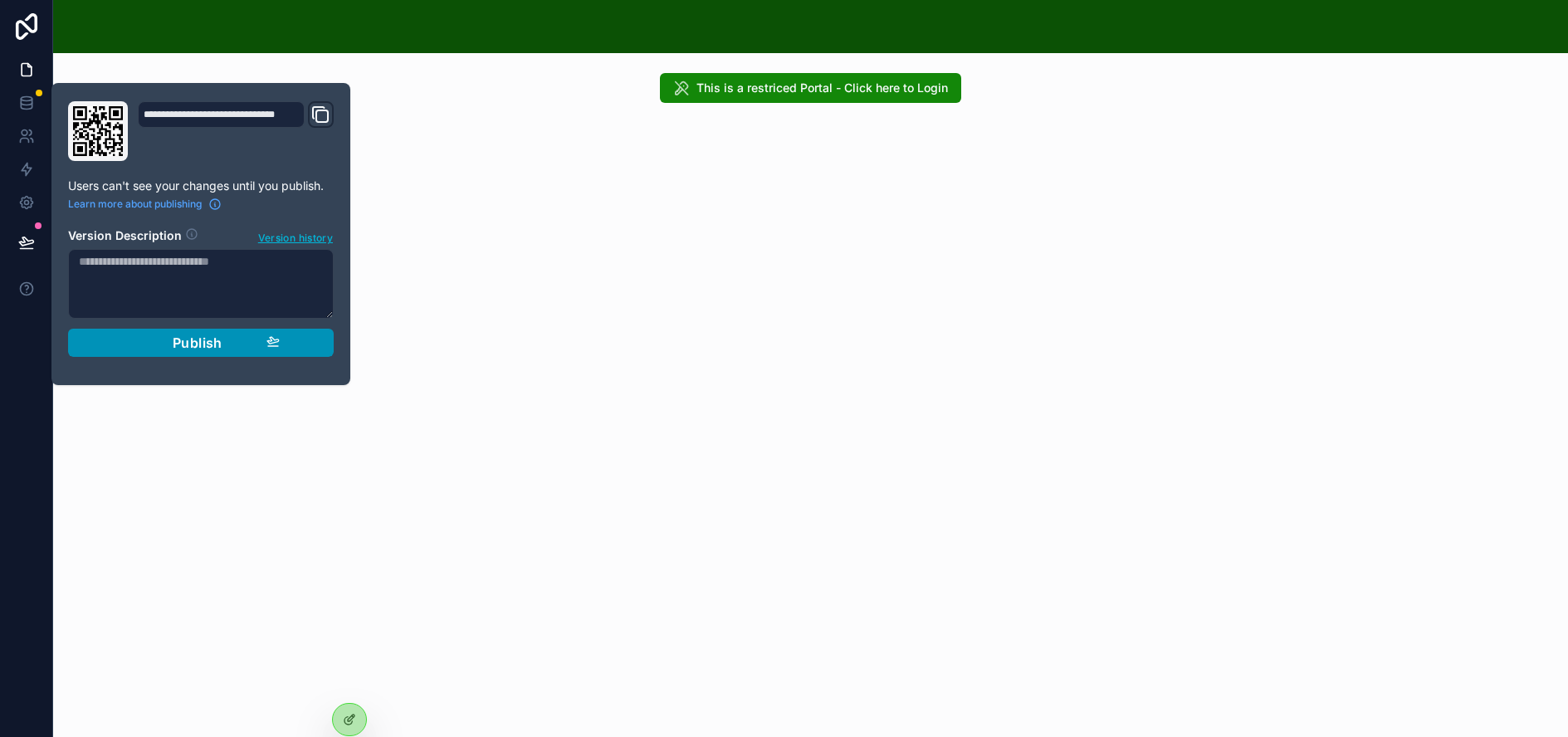
click at [202, 348] on span "Publish" at bounding box center [197, 342] width 50 height 16
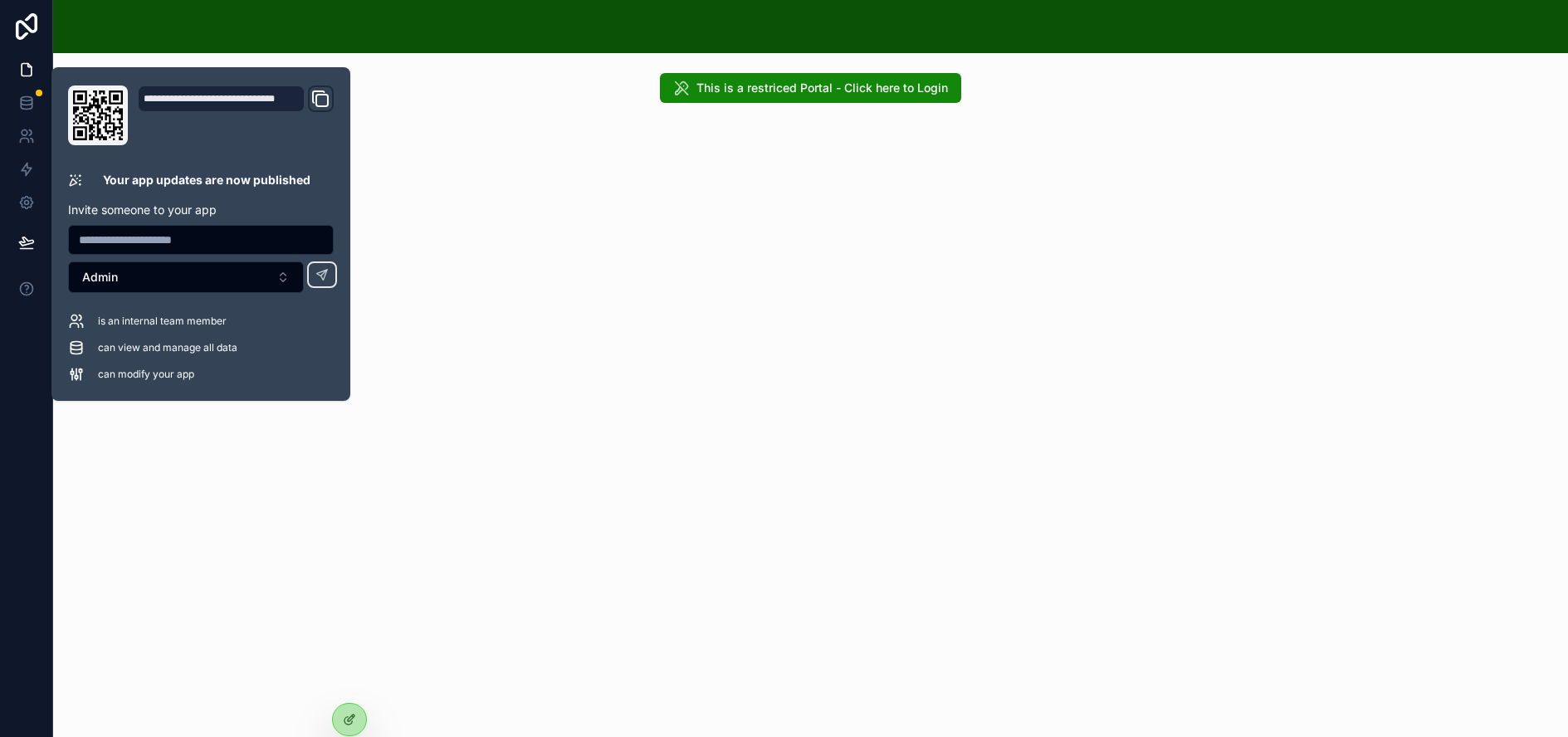
click at [430, 640] on div "This is a restriced Portal - Click here to Login" at bounding box center [811, 395] width 1514 height 683
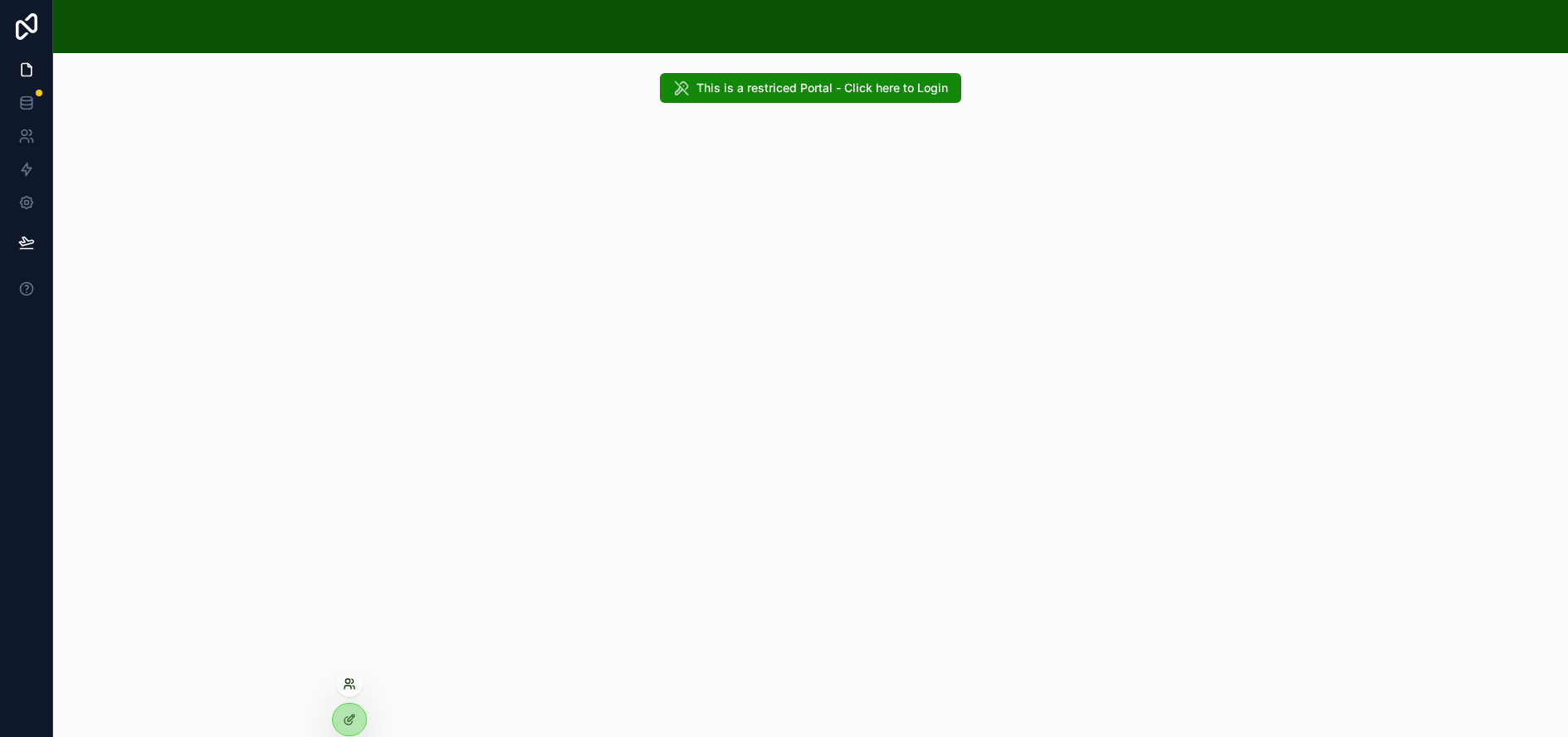
click at [350, 688] on icon at bounding box center [350, 683] width 14 height 14
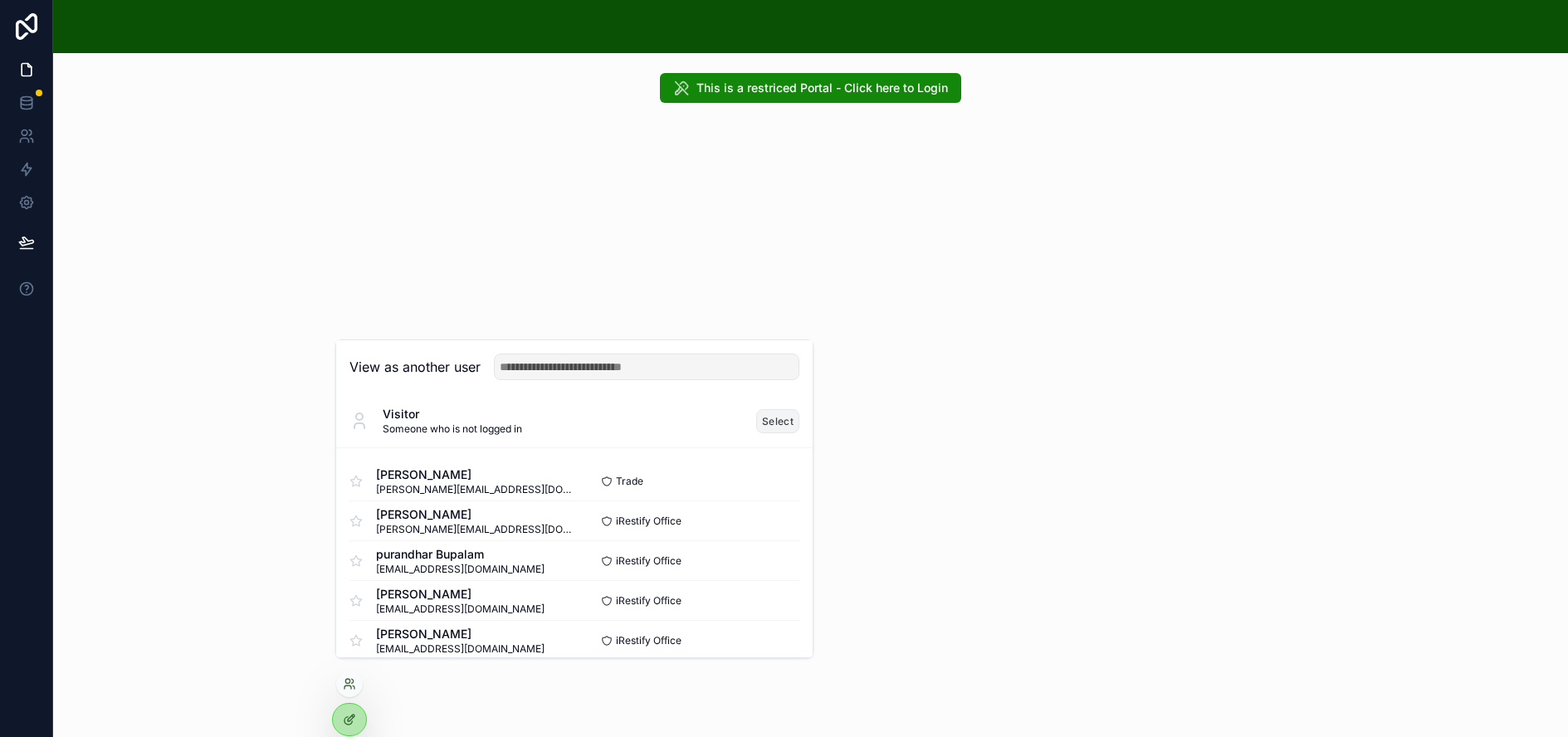
click at [777, 433] on button "Select" at bounding box center [778, 421] width 44 height 25
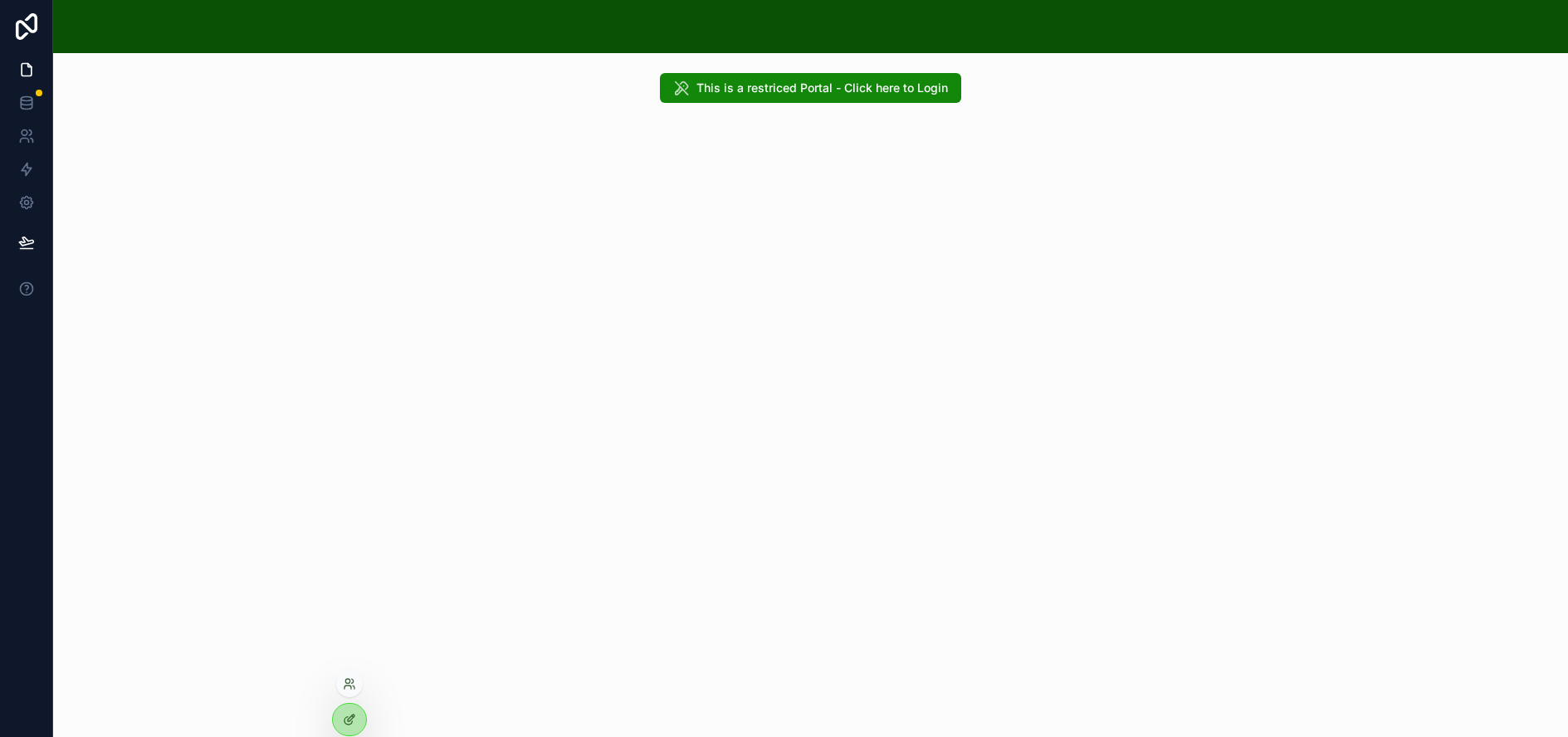
click at [356, 687] on div at bounding box center [349, 683] width 26 height 26
click at [350, 685] on icon at bounding box center [347, 687] width 6 height 4
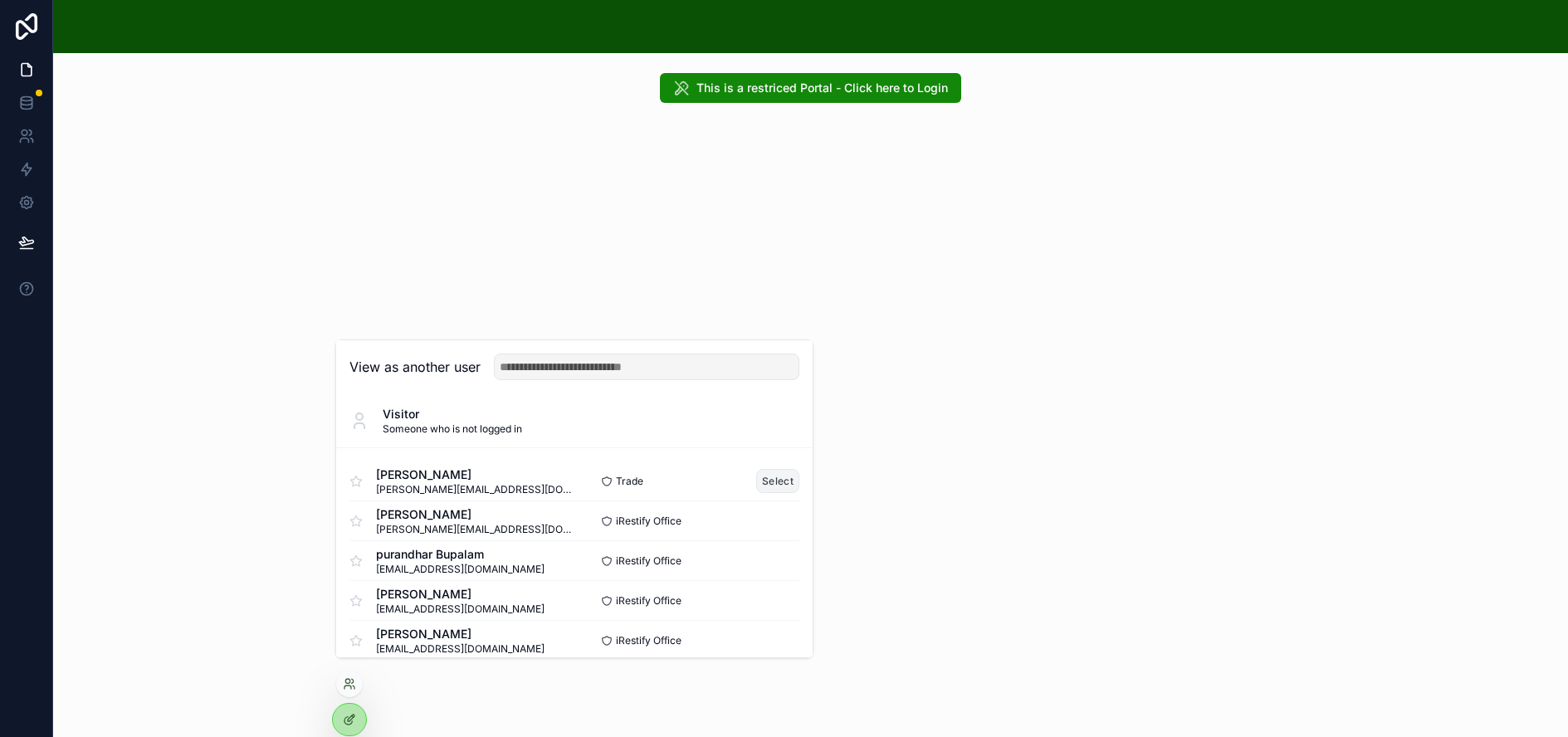
click at [772, 492] on button "Select" at bounding box center [778, 481] width 44 height 25
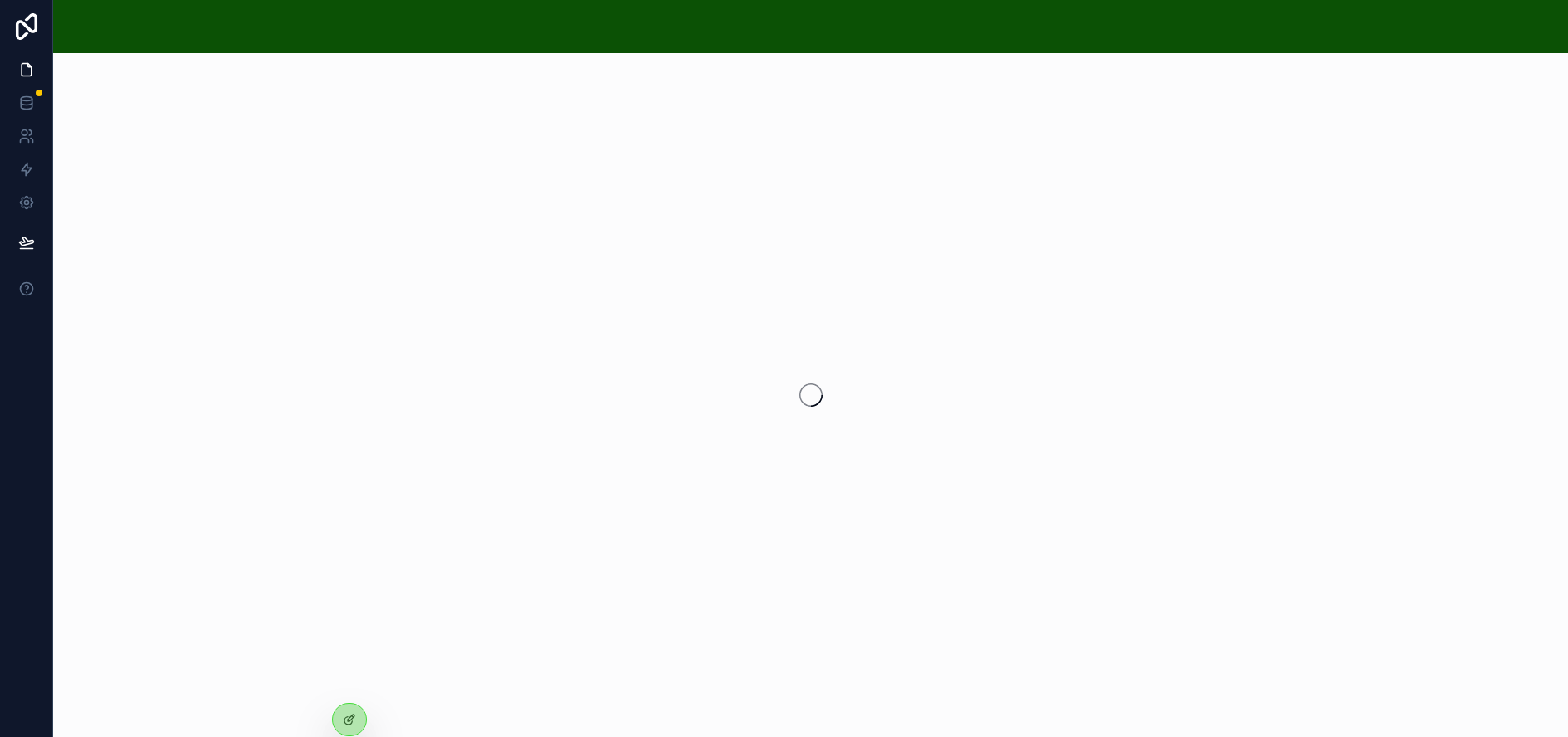
scroll to position [0, 1]
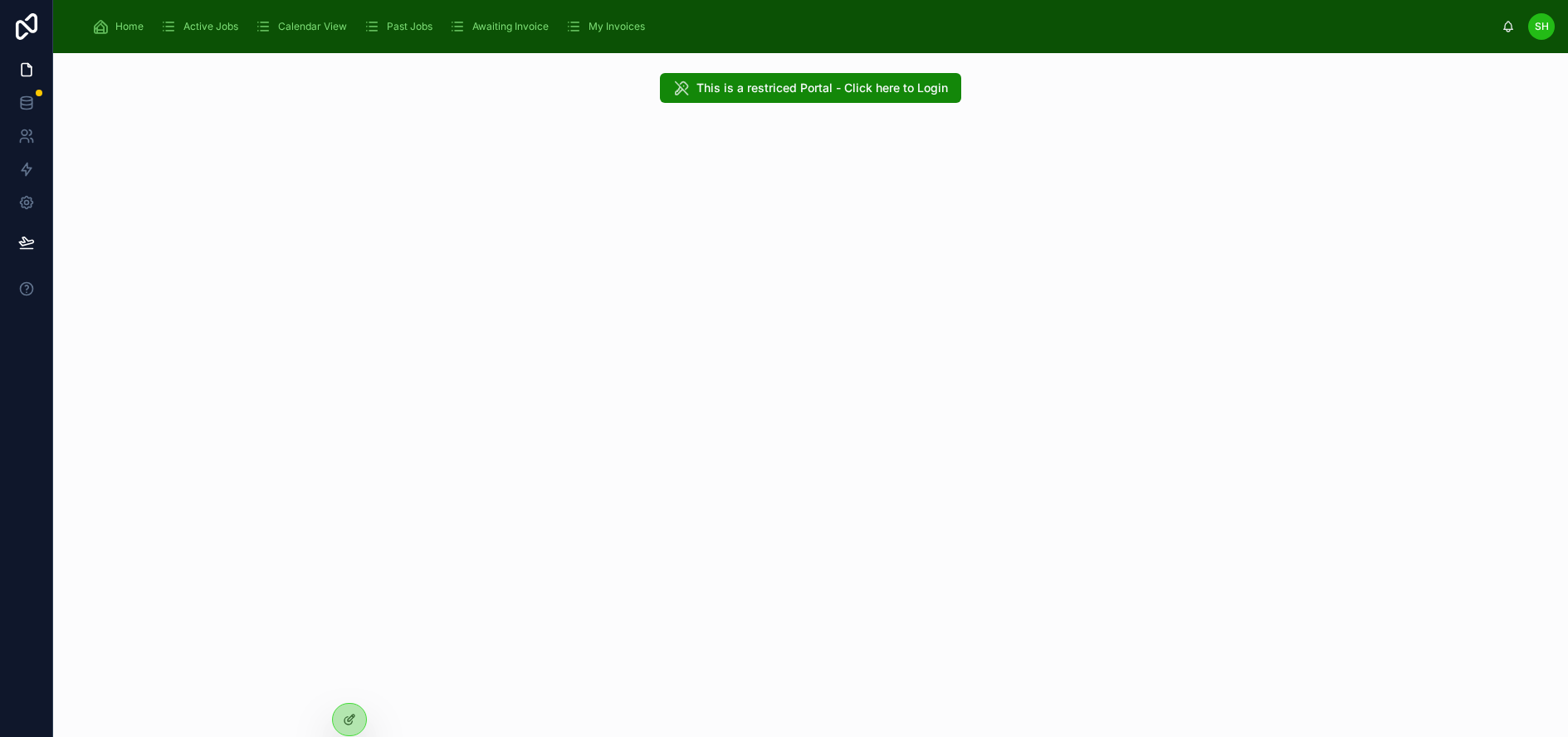
click at [227, 23] on span "Active Jobs" at bounding box center [211, 26] width 54 height 14
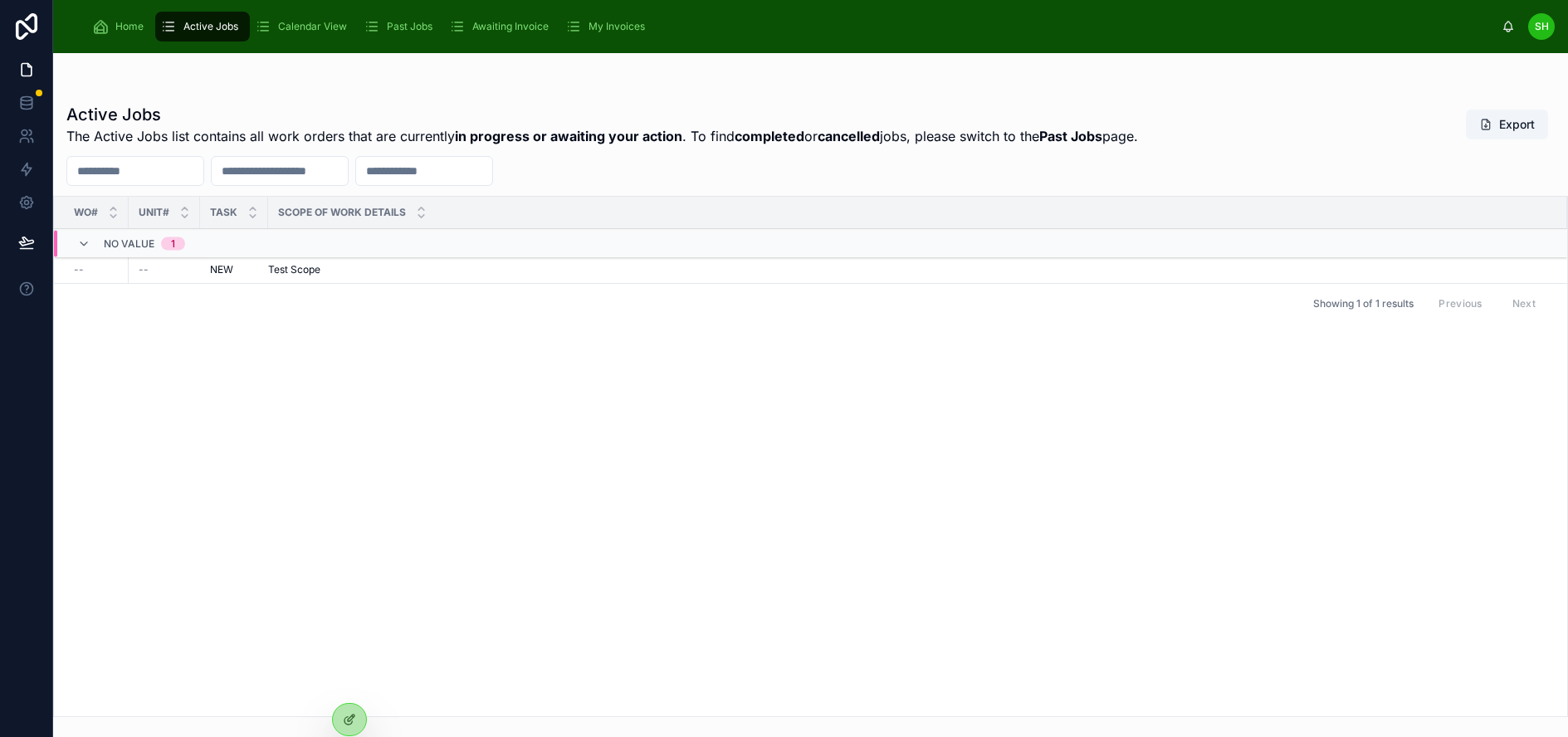
click at [340, 19] on div "Calendar View" at bounding box center [304, 26] width 99 height 26
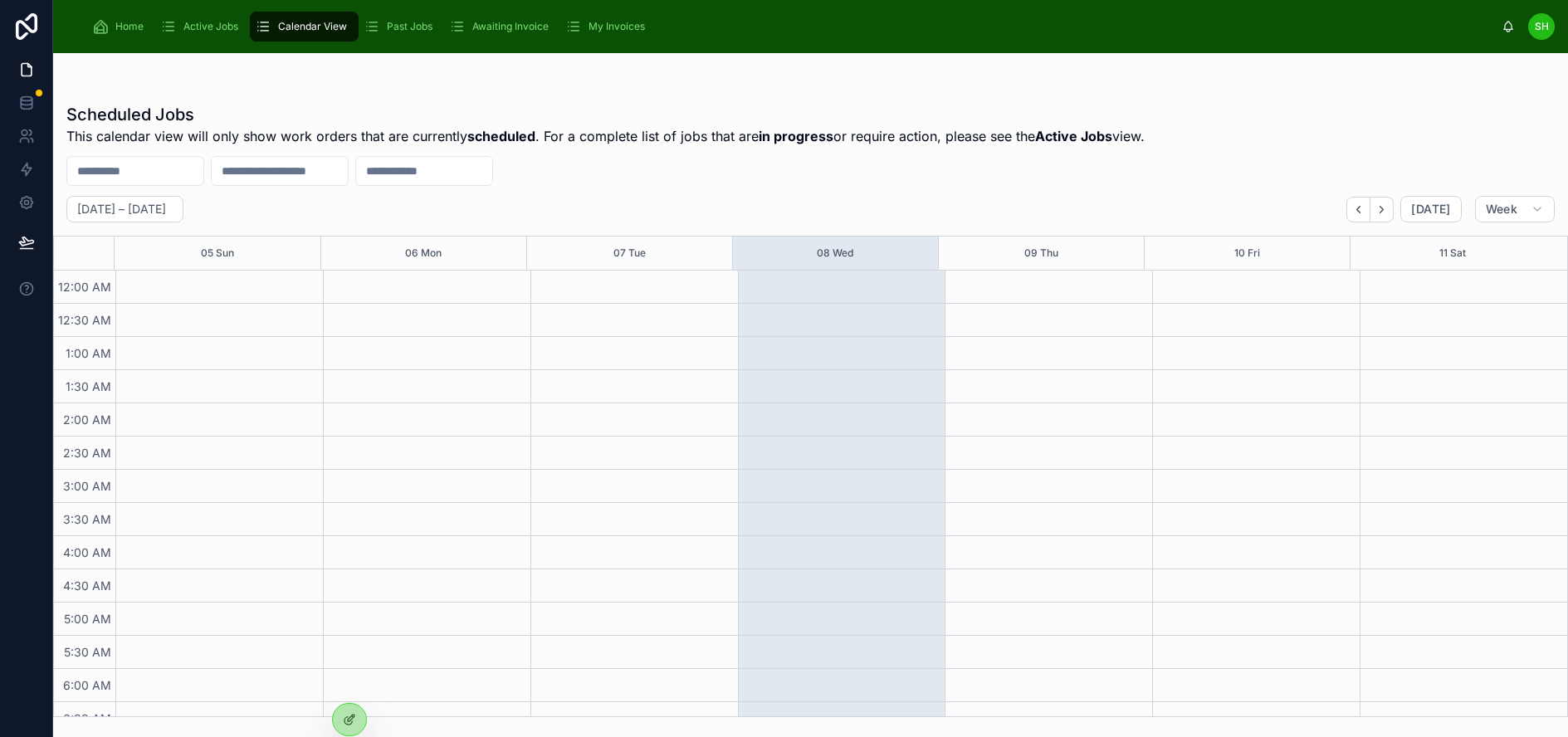
click at [383, 25] on div "Past Jobs" at bounding box center [400, 26] width 75 height 26
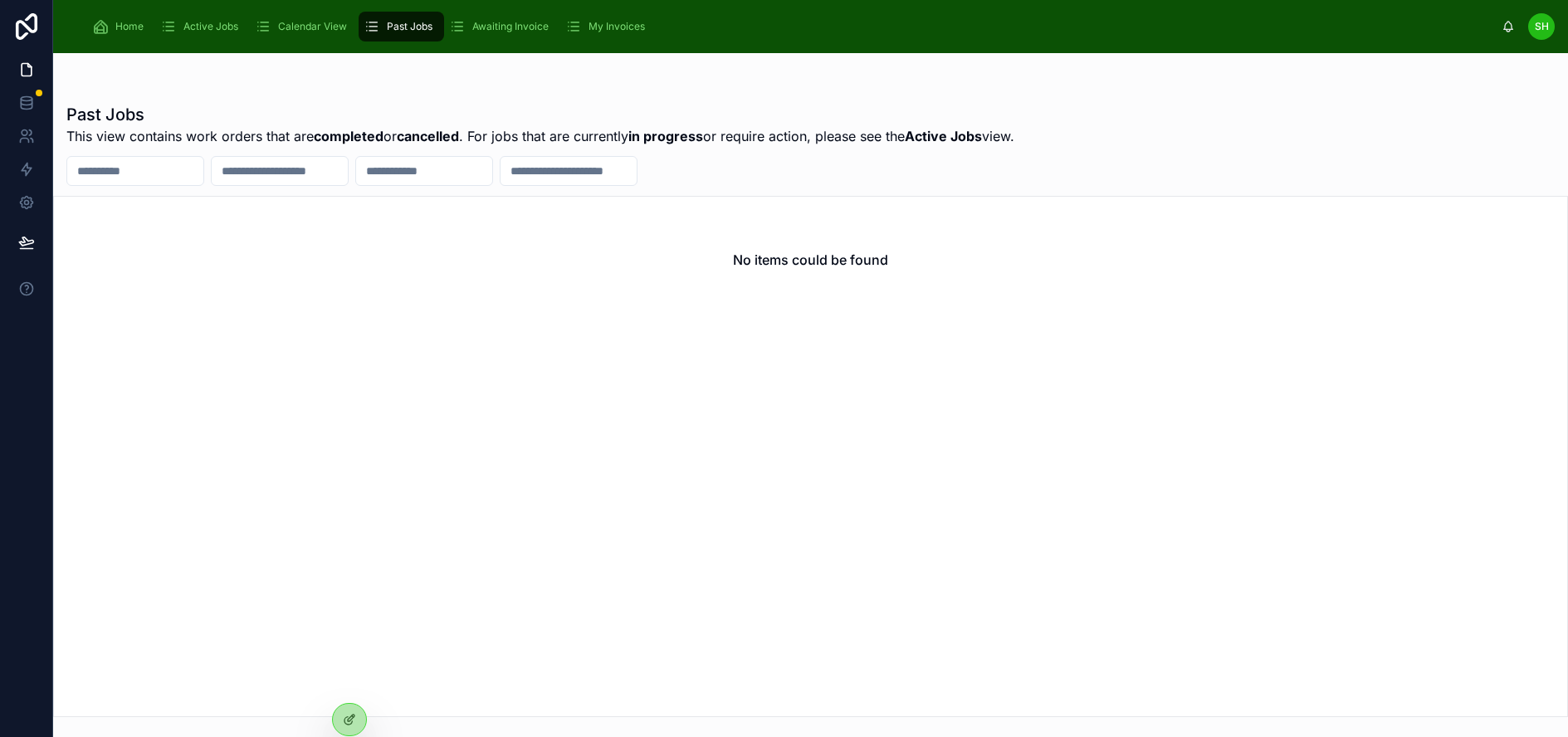
click at [528, 26] on span "Awaiting Invoice" at bounding box center [510, 26] width 76 height 14
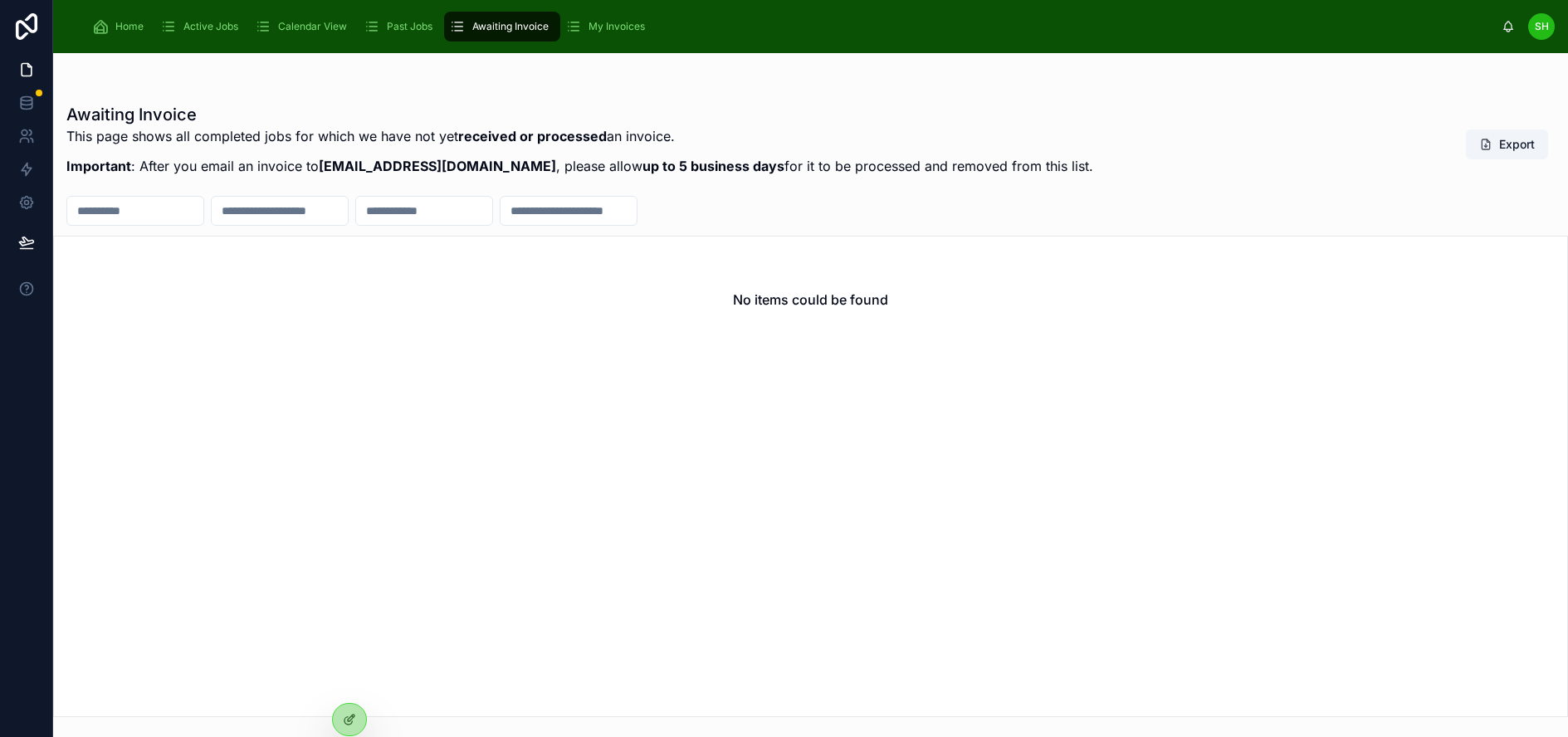
click at [605, 26] on span "My Invoices" at bounding box center [616, 26] width 56 height 14
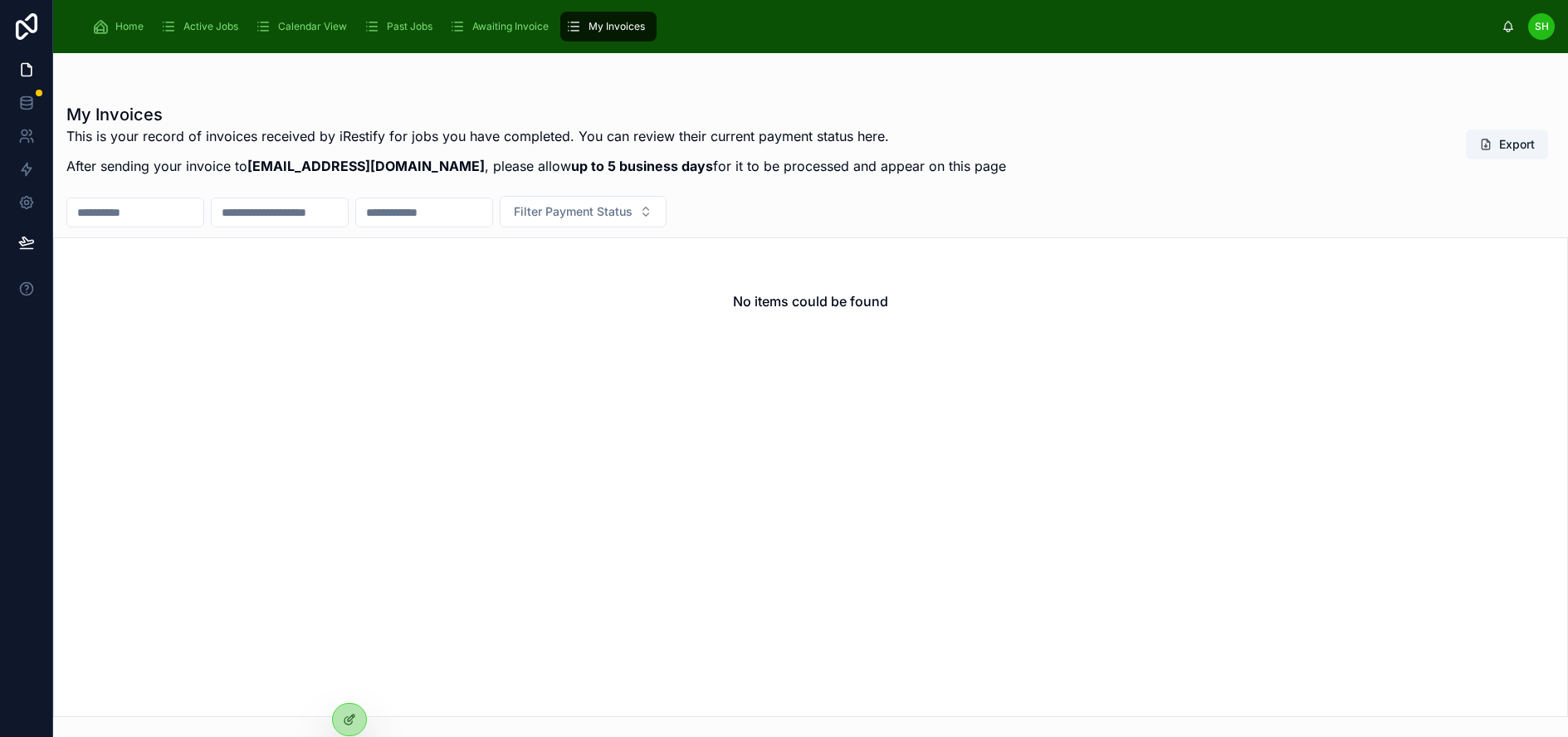
click at [121, 25] on span "Home" at bounding box center [129, 26] width 28 height 14
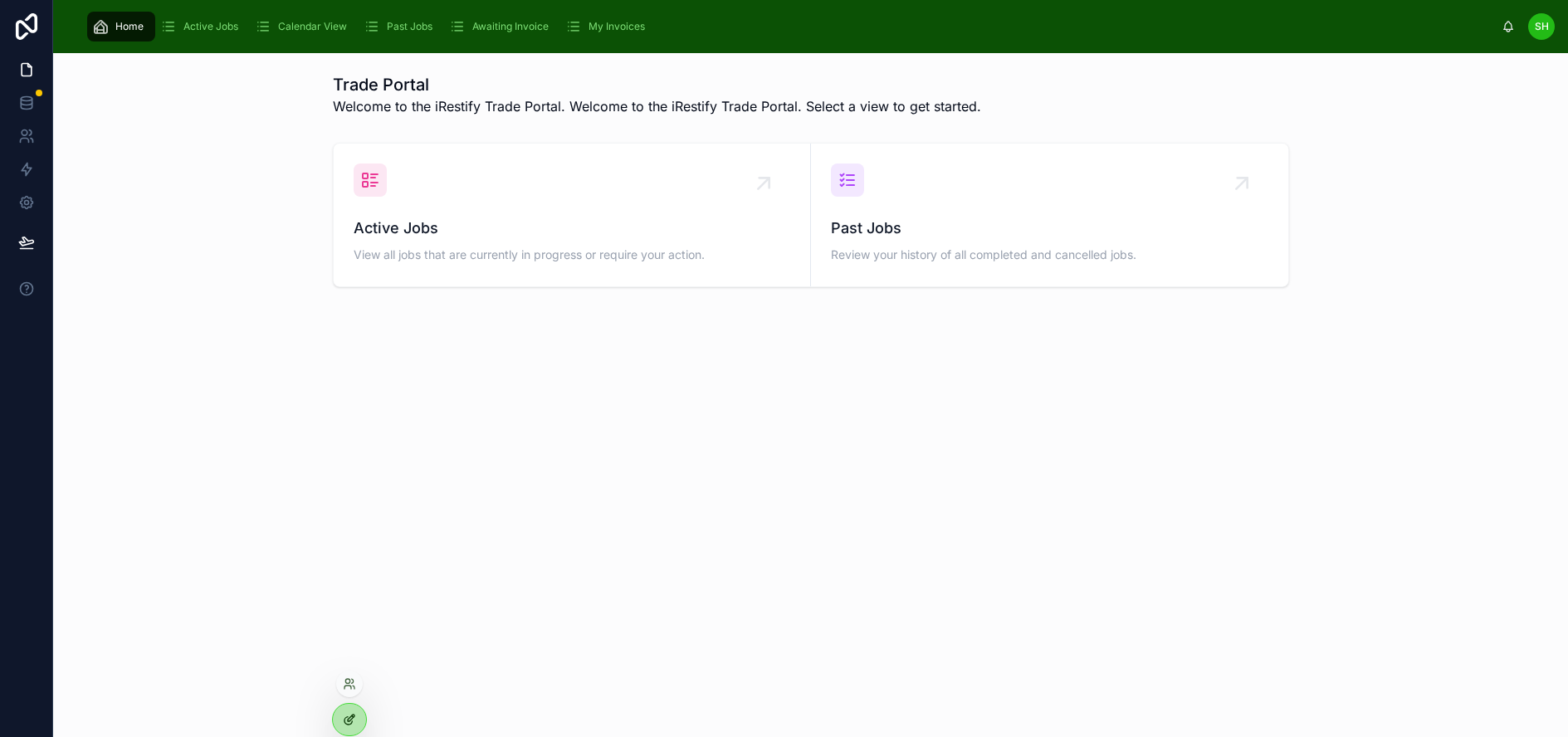
click at [354, 722] on icon at bounding box center [350, 719] width 14 height 14
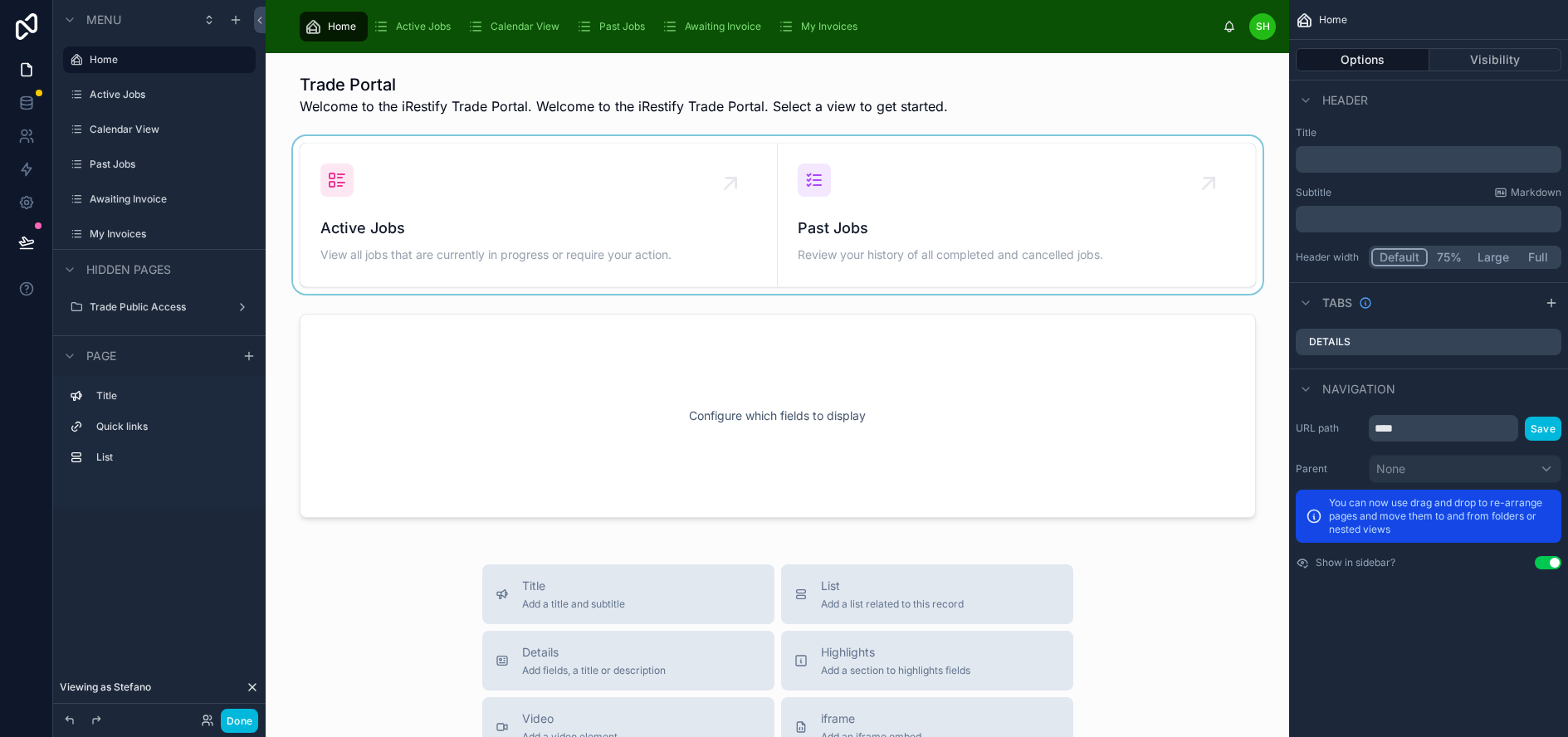
click at [1247, 136] on div at bounding box center [777, 215] width 997 height 158
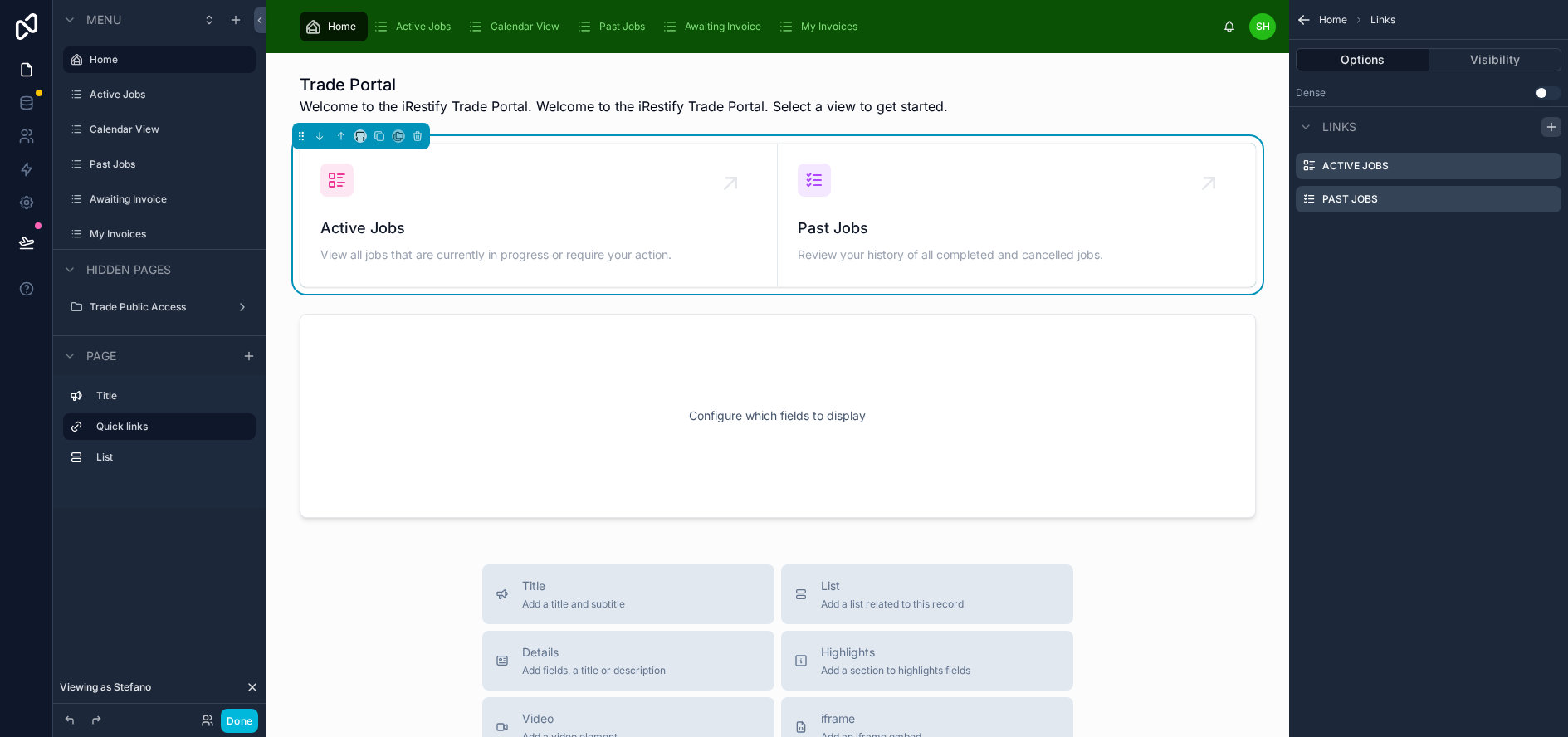
click at [1554, 127] on icon "scrollable content" at bounding box center [1551, 127] width 7 height 0
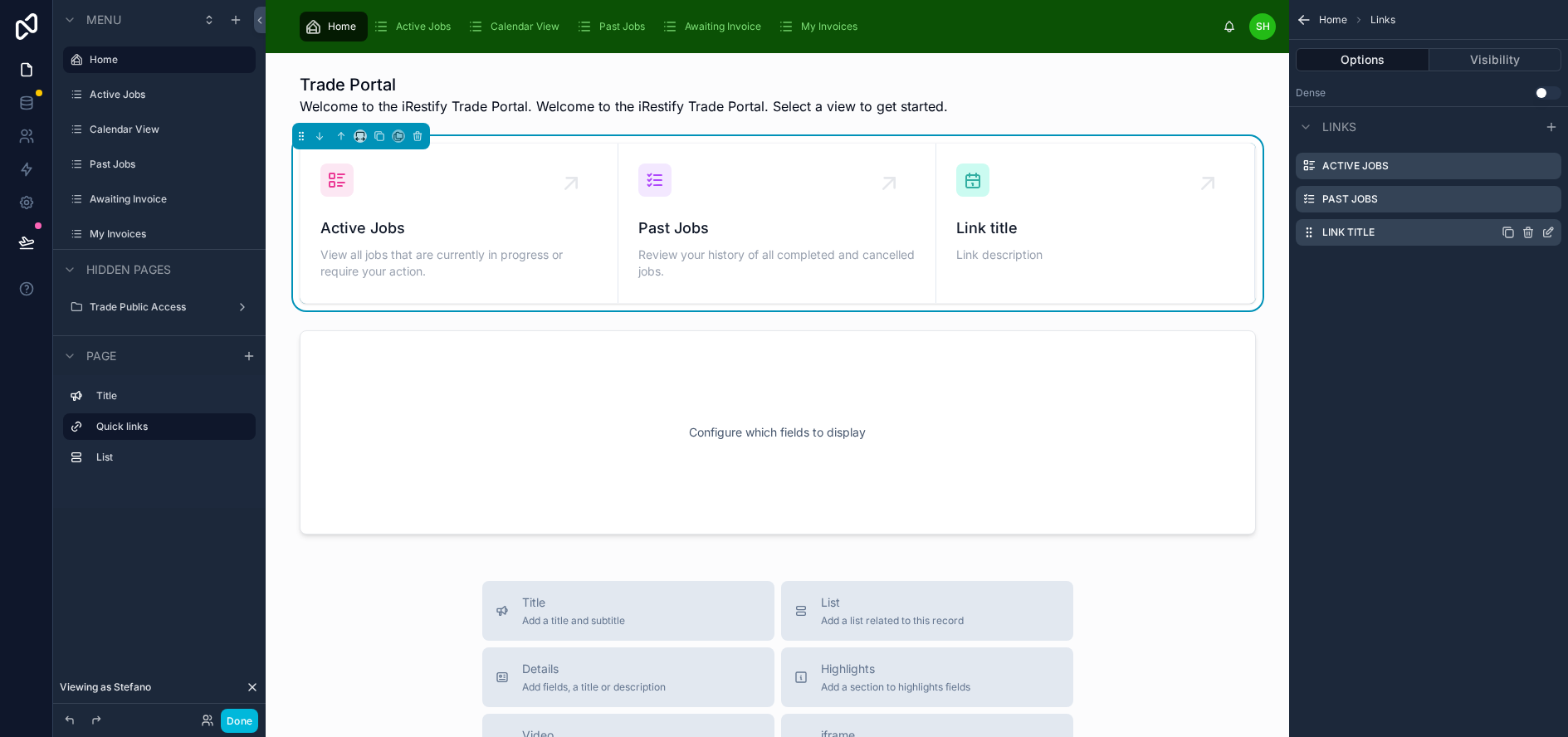
click at [1554, 230] on icon "scrollable content" at bounding box center [1548, 232] width 14 height 14
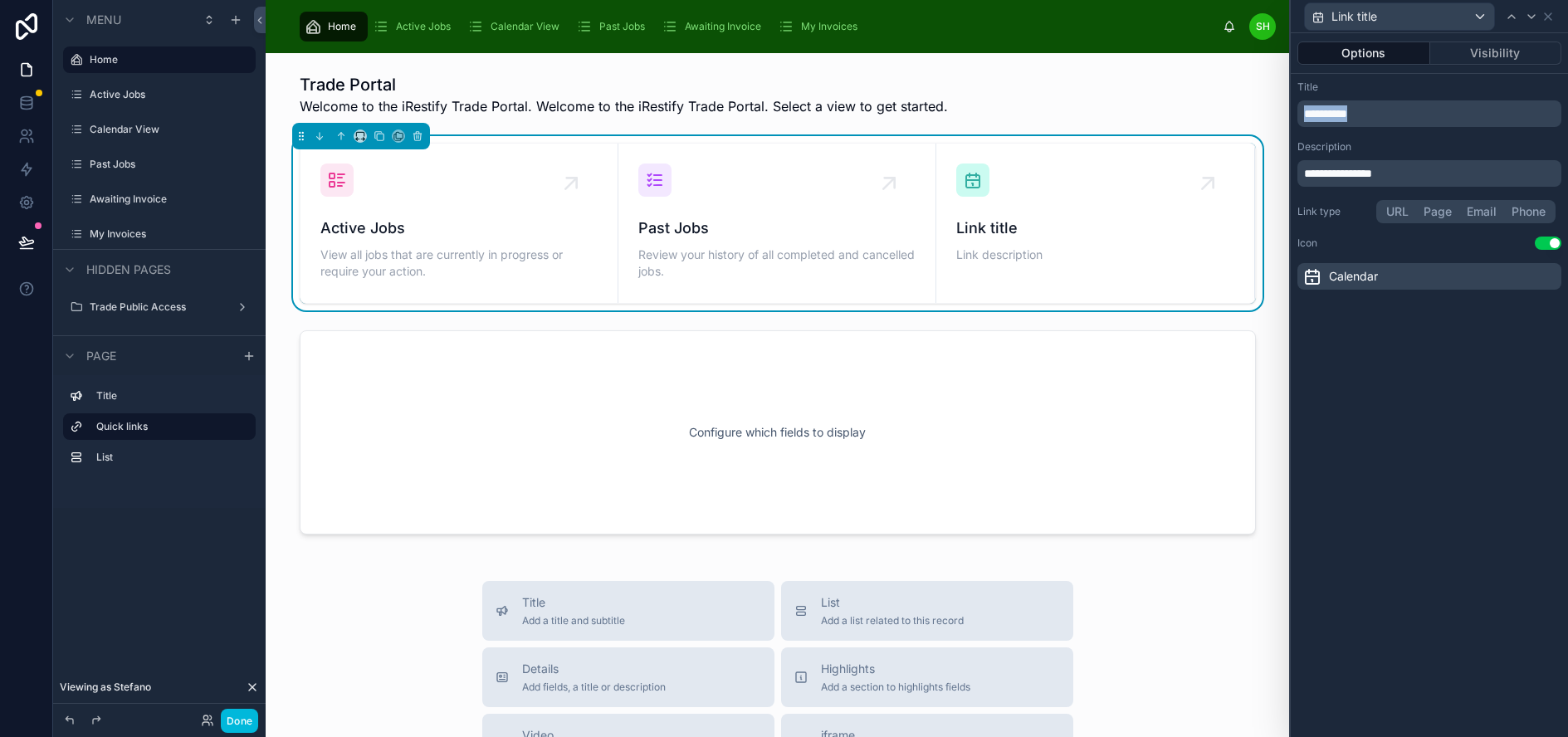
drag, startPoint x: 1405, startPoint y: 110, endPoint x: 1308, endPoint y: 111, distance: 97.0
click at [1308, 111] on div "**********" at bounding box center [1429, 184] width 277 height 222
drag, startPoint x: 1511, startPoint y: 111, endPoint x: 1397, endPoint y: 113, distance: 114.0
click at [1397, 113] on p "**********" at bounding box center [1431, 113] width 254 height 16
click at [1053, 255] on span "Link description" at bounding box center [1094, 255] width 277 height 16
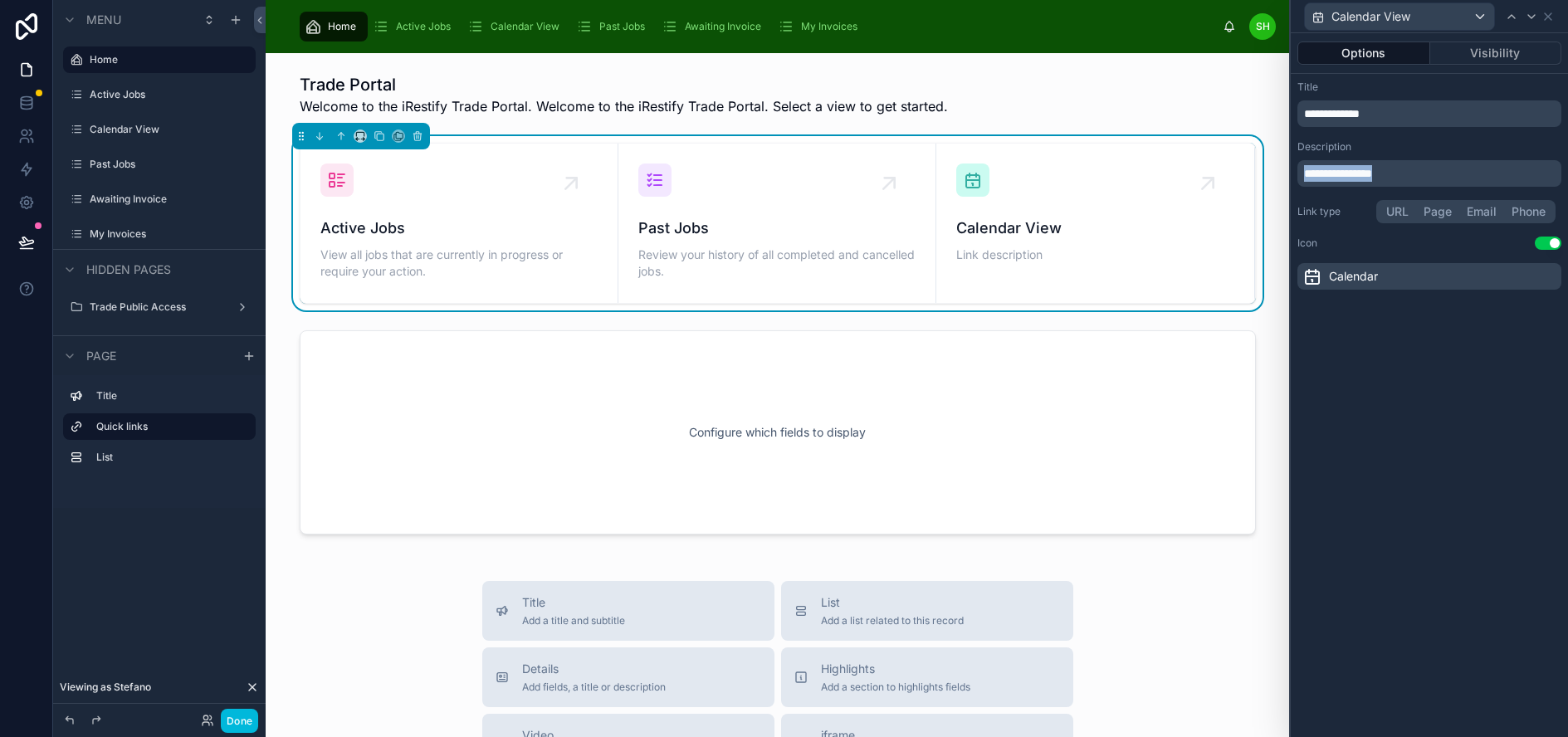
drag, startPoint x: 1430, startPoint y: 173, endPoint x: 1305, endPoint y: 175, distance: 125.0
click at [1305, 175] on div "**********" at bounding box center [1429, 184] width 277 height 222
click at [1554, 15] on icon at bounding box center [1548, 16] width 14 height 14
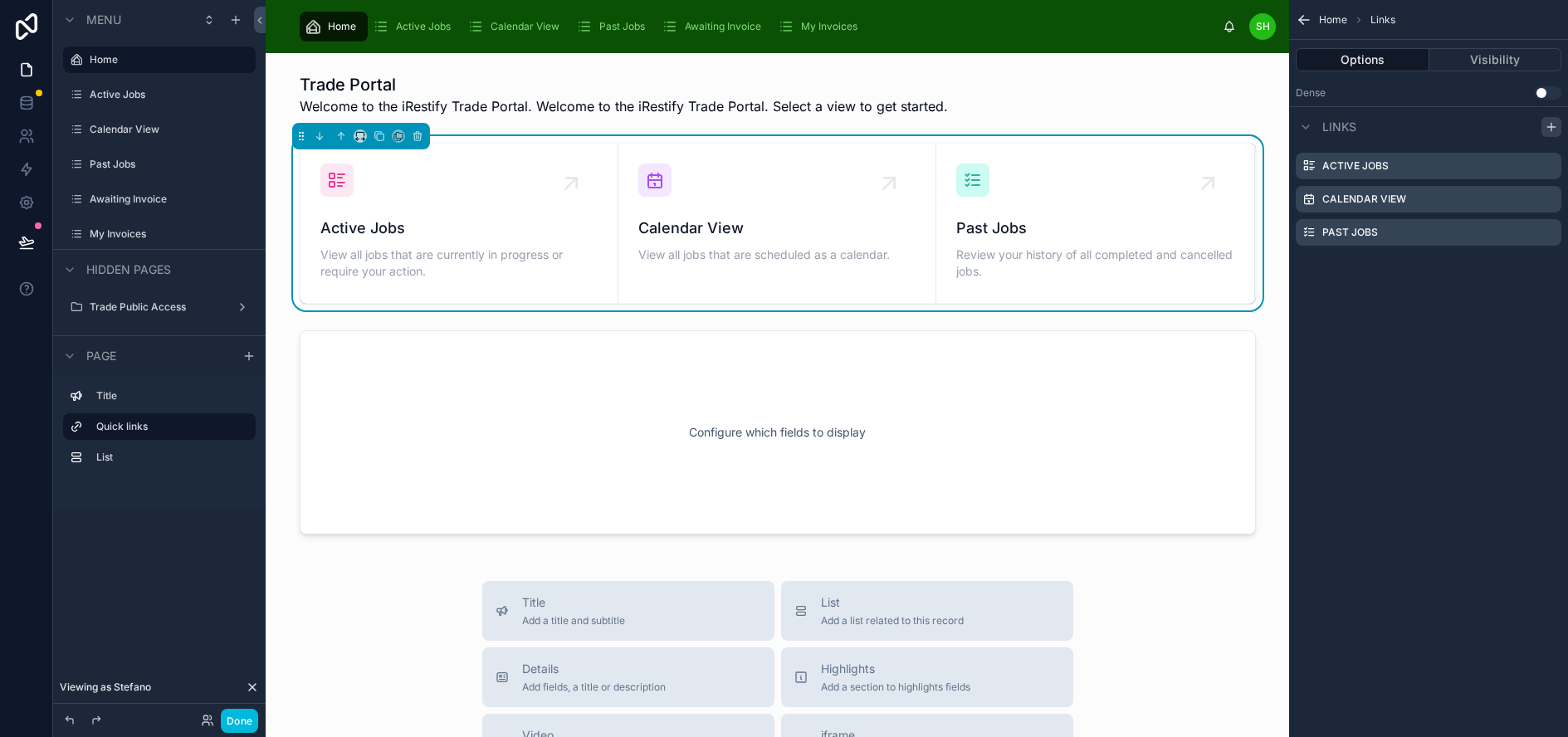
click at [1554, 127] on icon "scrollable content" at bounding box center [1551, 127] width 7 height 0
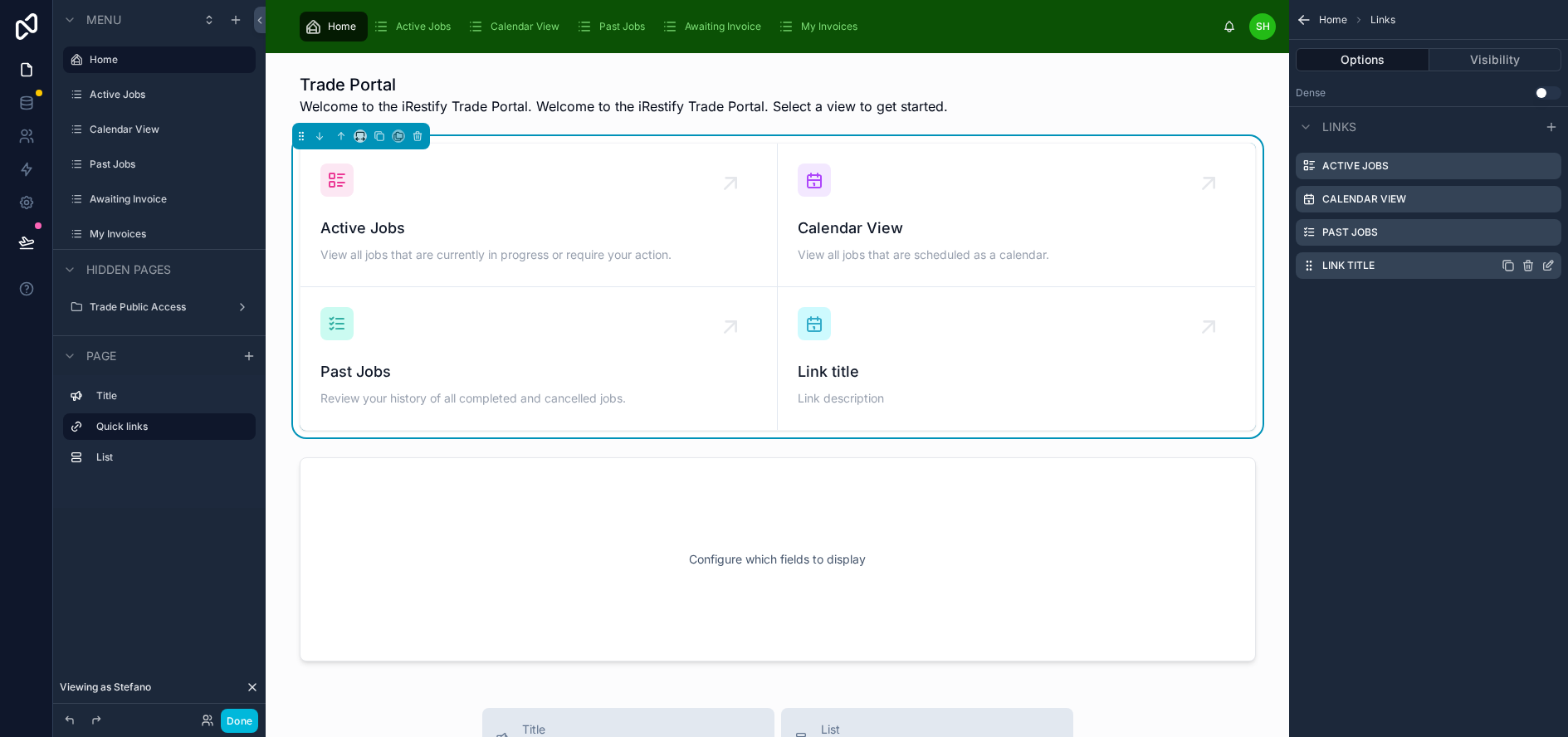
click at [1553, 264] on icon "scrollable content" at bounding box center [1549, 263] width 6 height 6
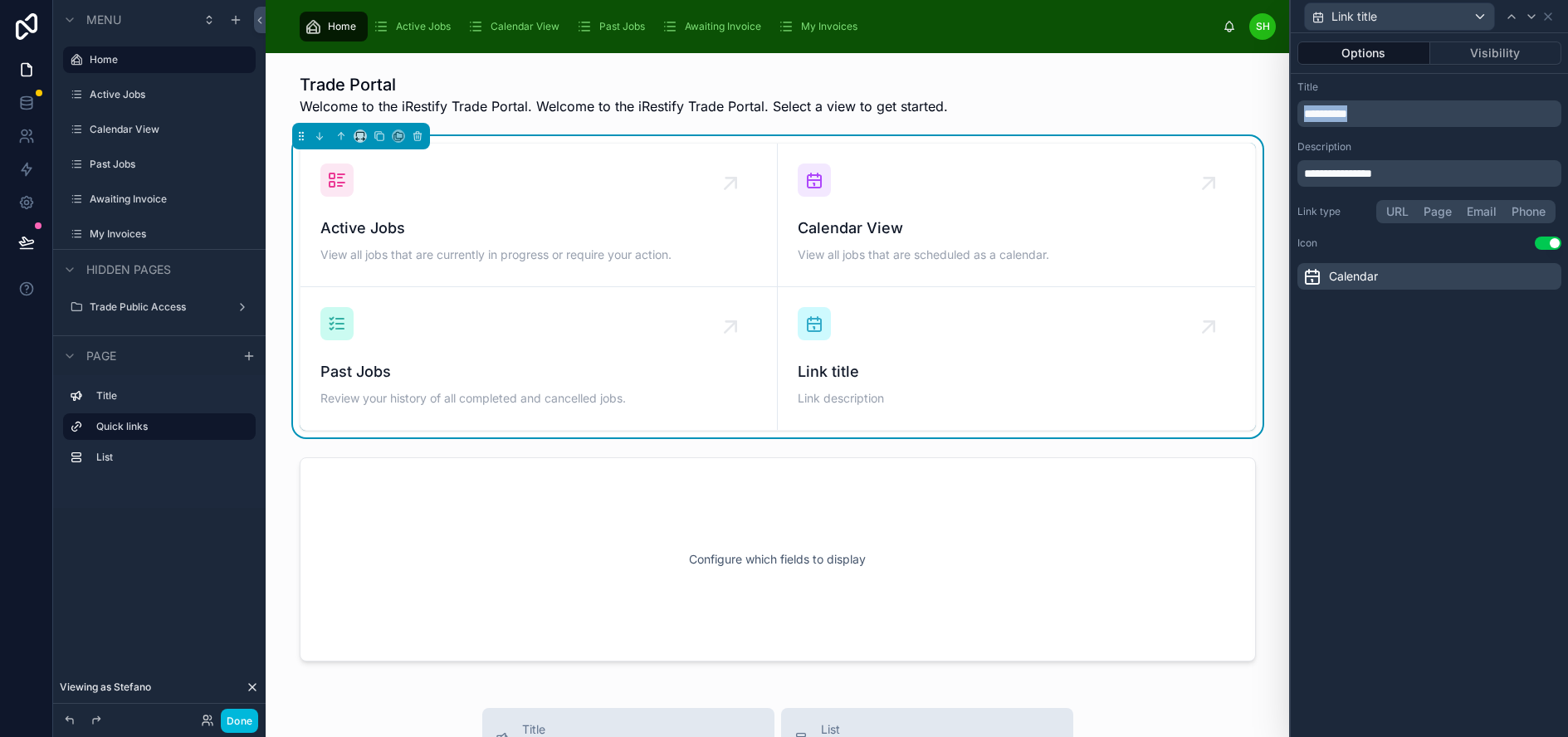
drag, startPoint x: 1406, startPoint y: 111, endPoint x: 1308, endPoint y: 112, distance: 98.0
click at [1308, 112] on div "**********" at bounding box center [1429, 113] width 264 height 26
click at [1428, 169] on p "**********" at bounding box center [1431, 173] width 254 height 16
drag, startPoint x: 1384, startPoint y: 169, endPoint x: 1289, endPoint y: 170, distance: 95.0
click at [1289, 169] on div "**********" at bounding box center [784, 368] width 1568 height 737
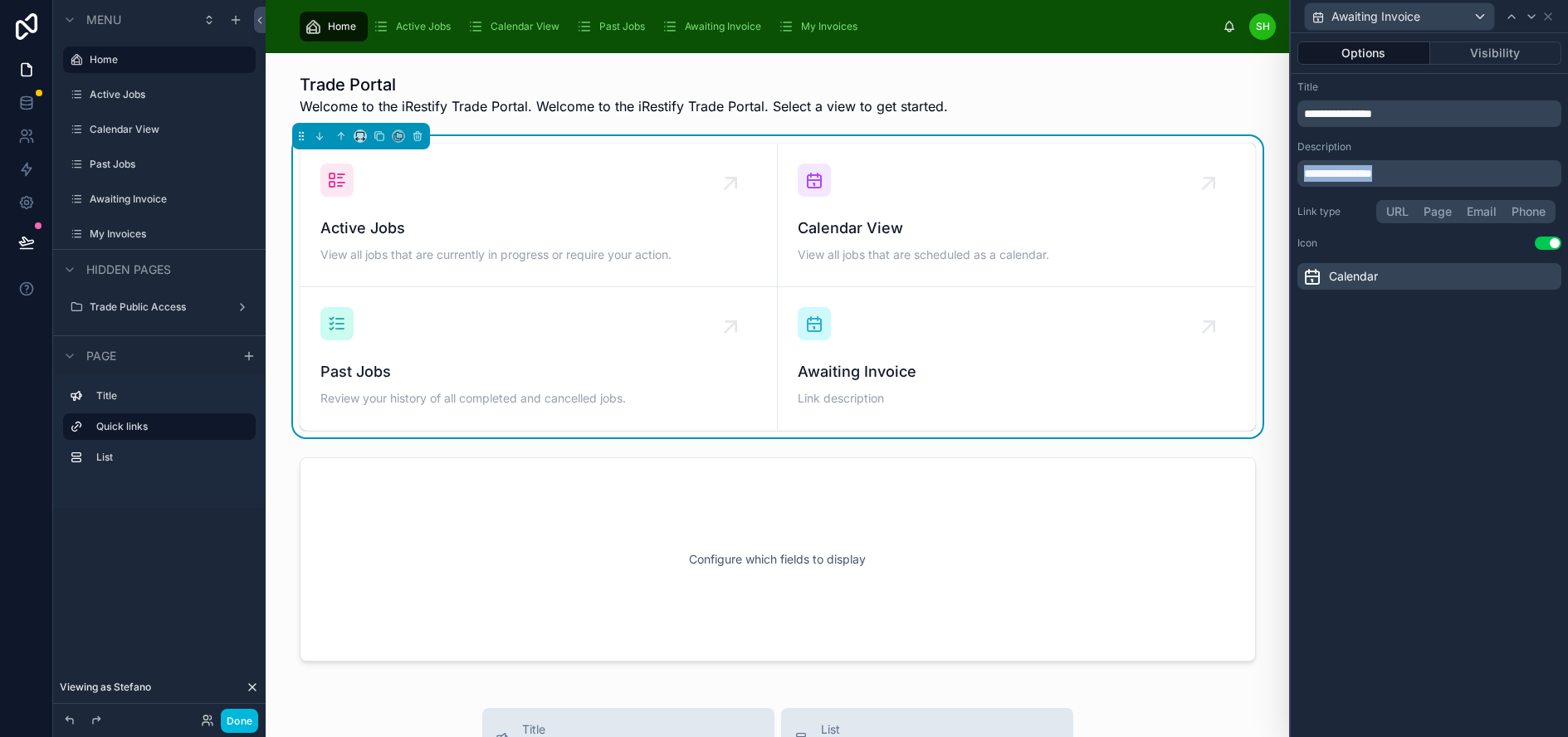
paste div "scrollable content"
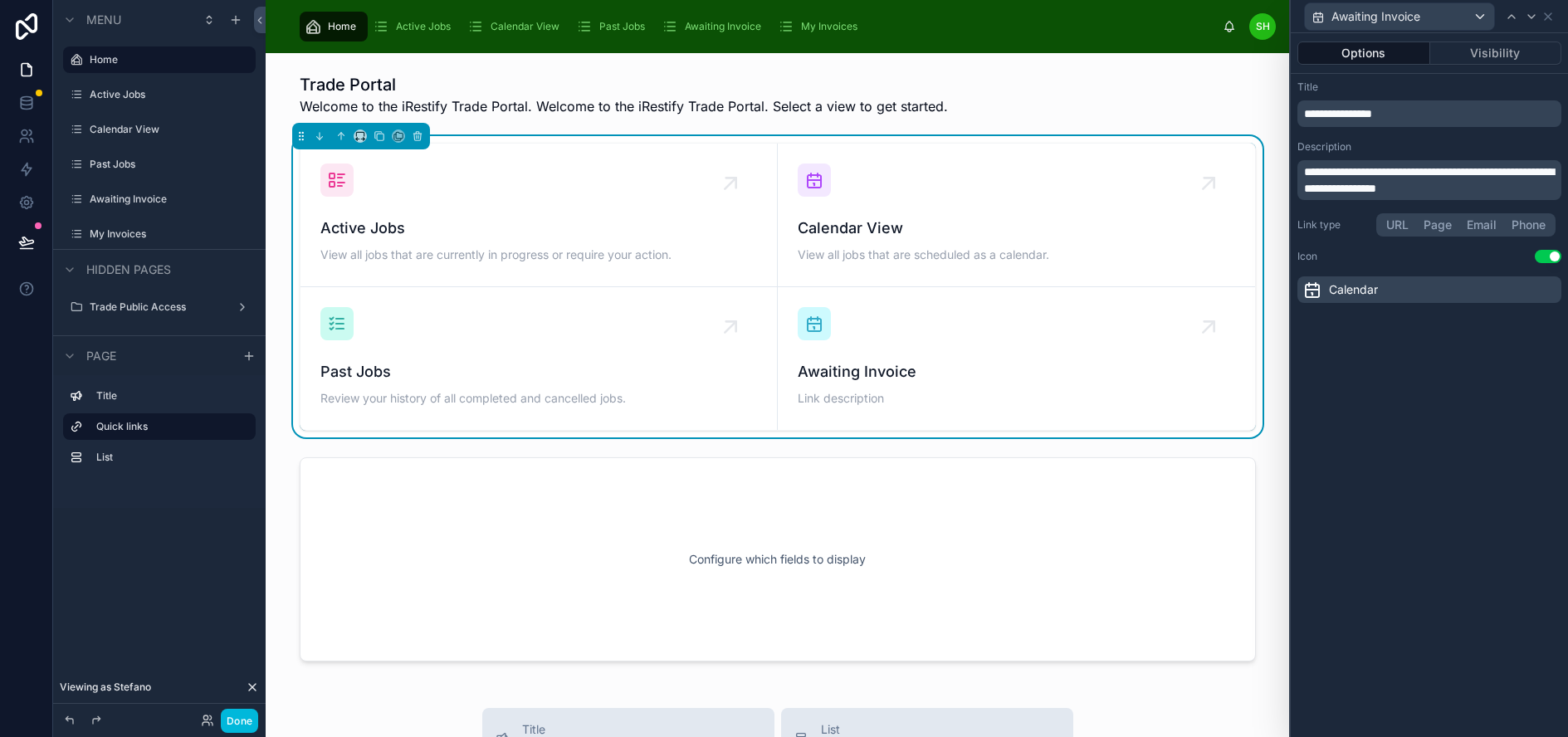
scroll to position [0, 0]
click at [1321, 169] on span "**********" at bounding box center [1428, 180] width 250 height 28
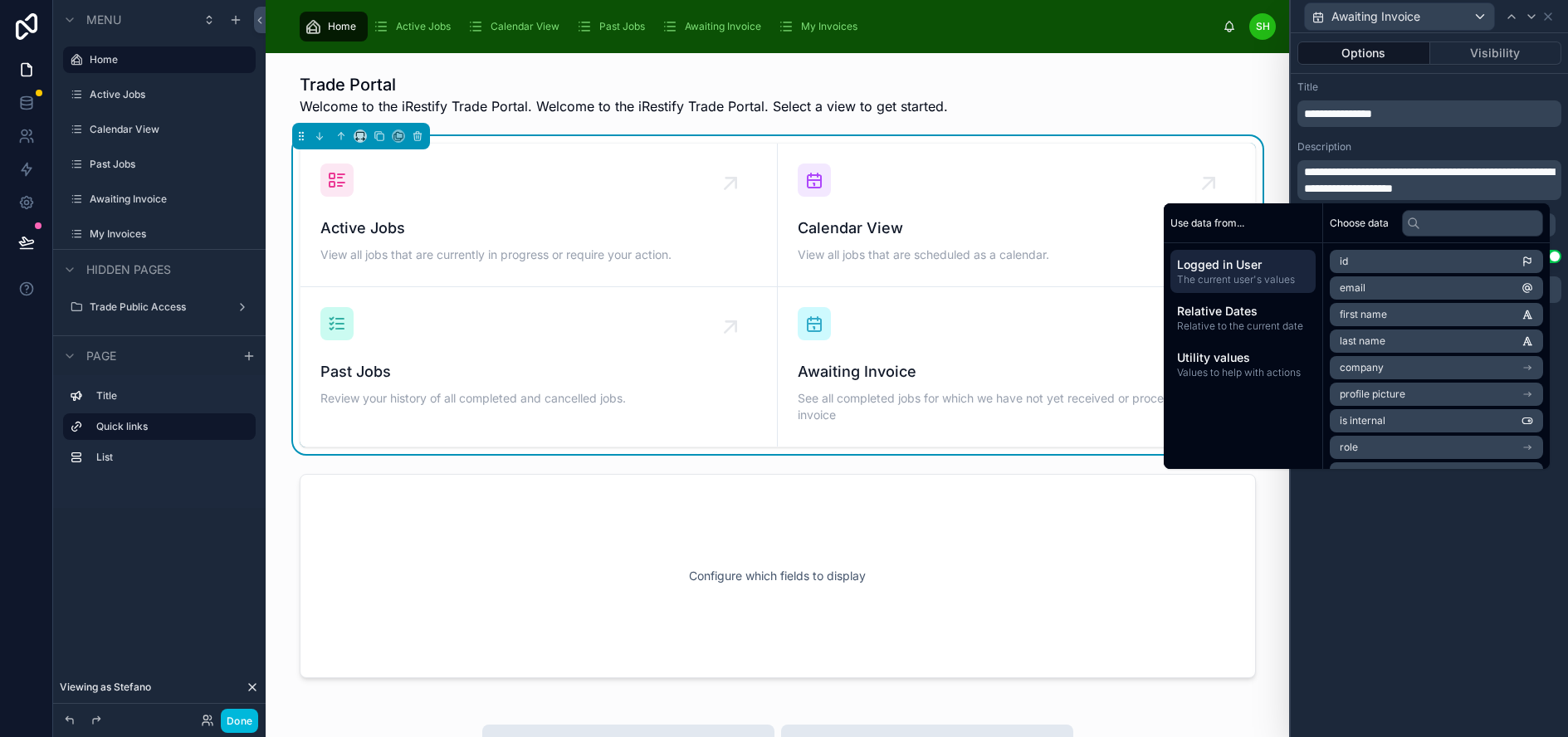
click at [1531, 186] on p "**********" at bounding box center [1431, 180] width 254 height 34
click at [1515, 133] on div "**********" at bounding box center [1429, 192] width 277 height 236
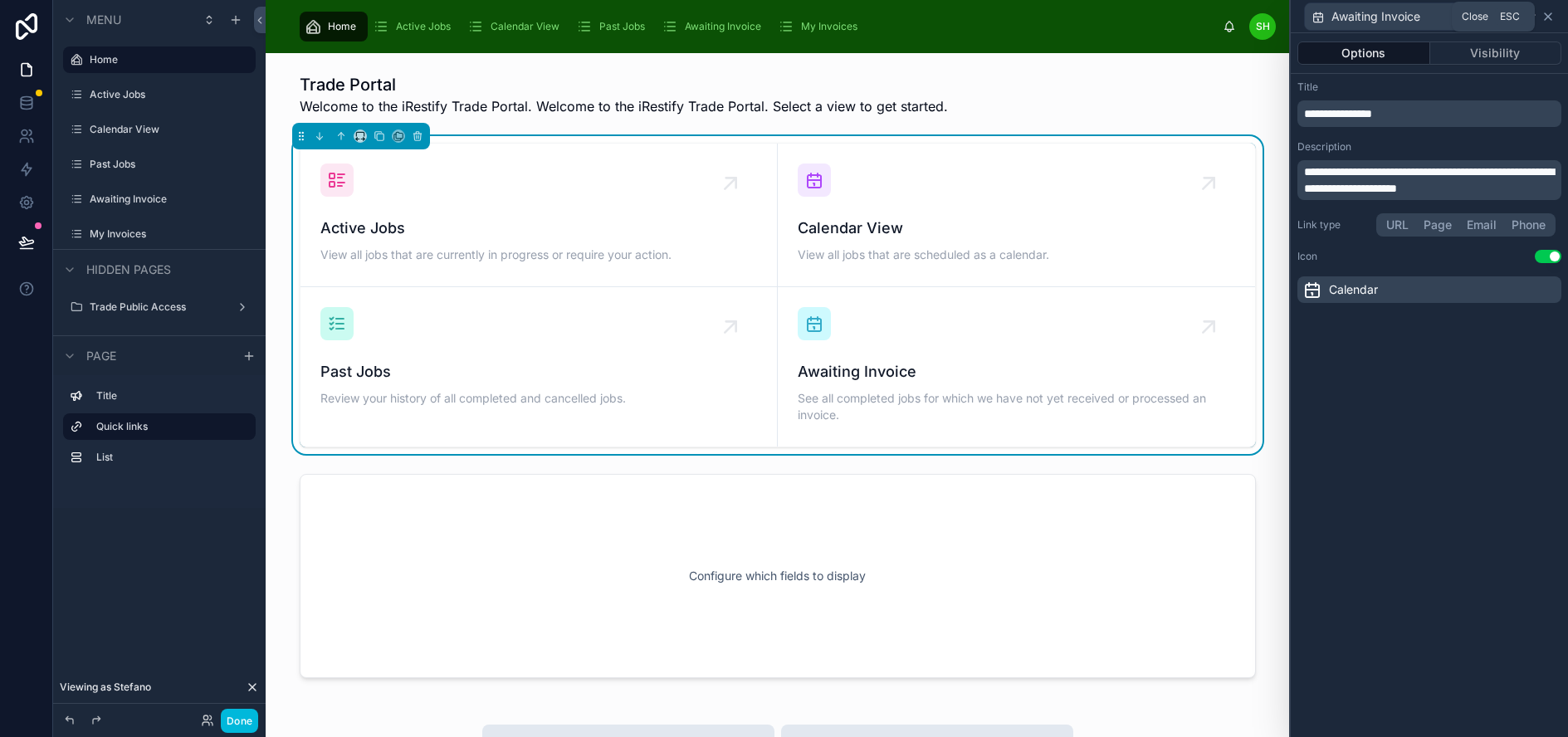
click at [1552, 15] on icon at bounding box center [1547, 16] width 6 height 6
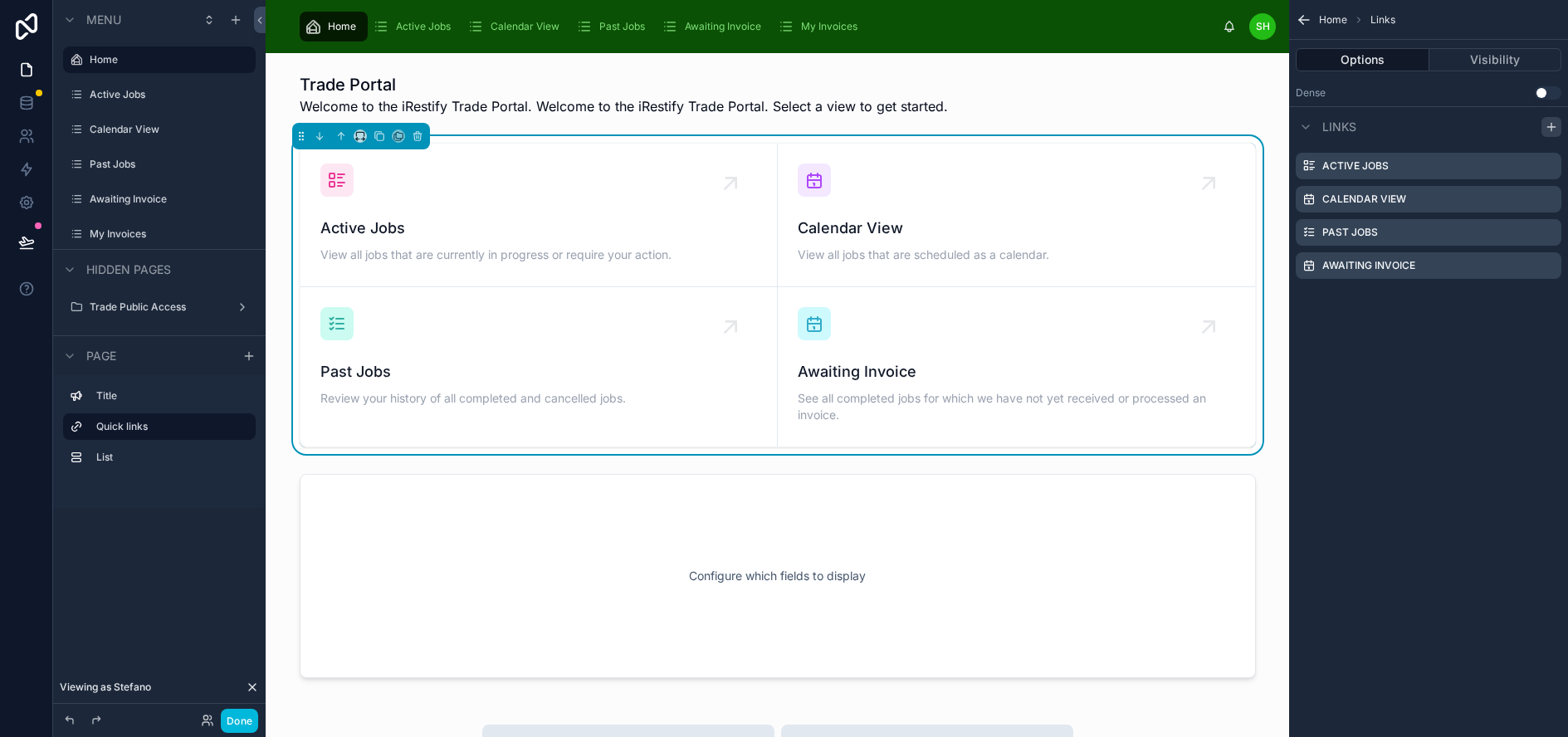
click at [1558, 129] on icon "scrollable content" at bounding box center [1551, 127] width 14 height 14
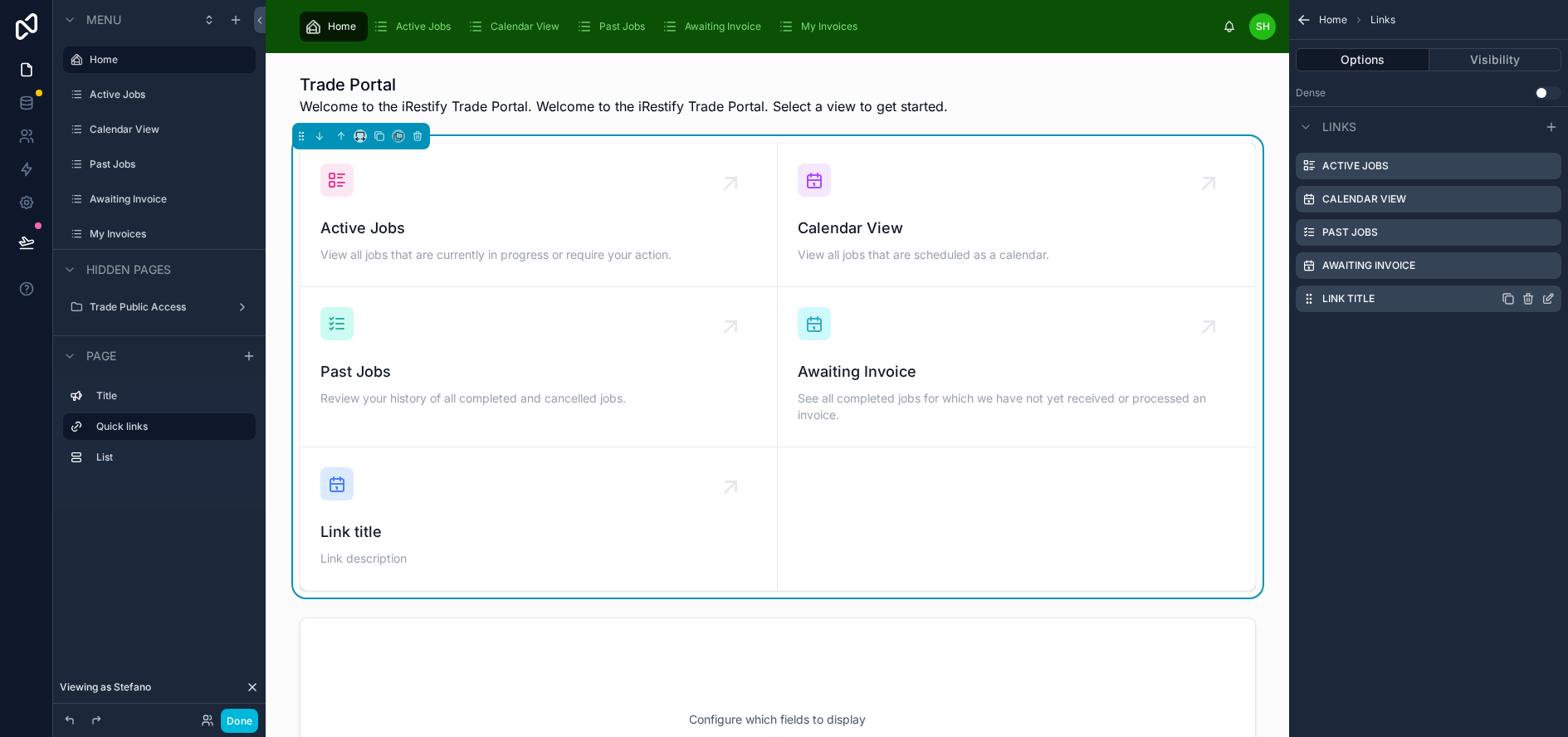
click at [1554, 297] on icon "scrollable content" at bounding box center [1548, 299] width 14 height 14
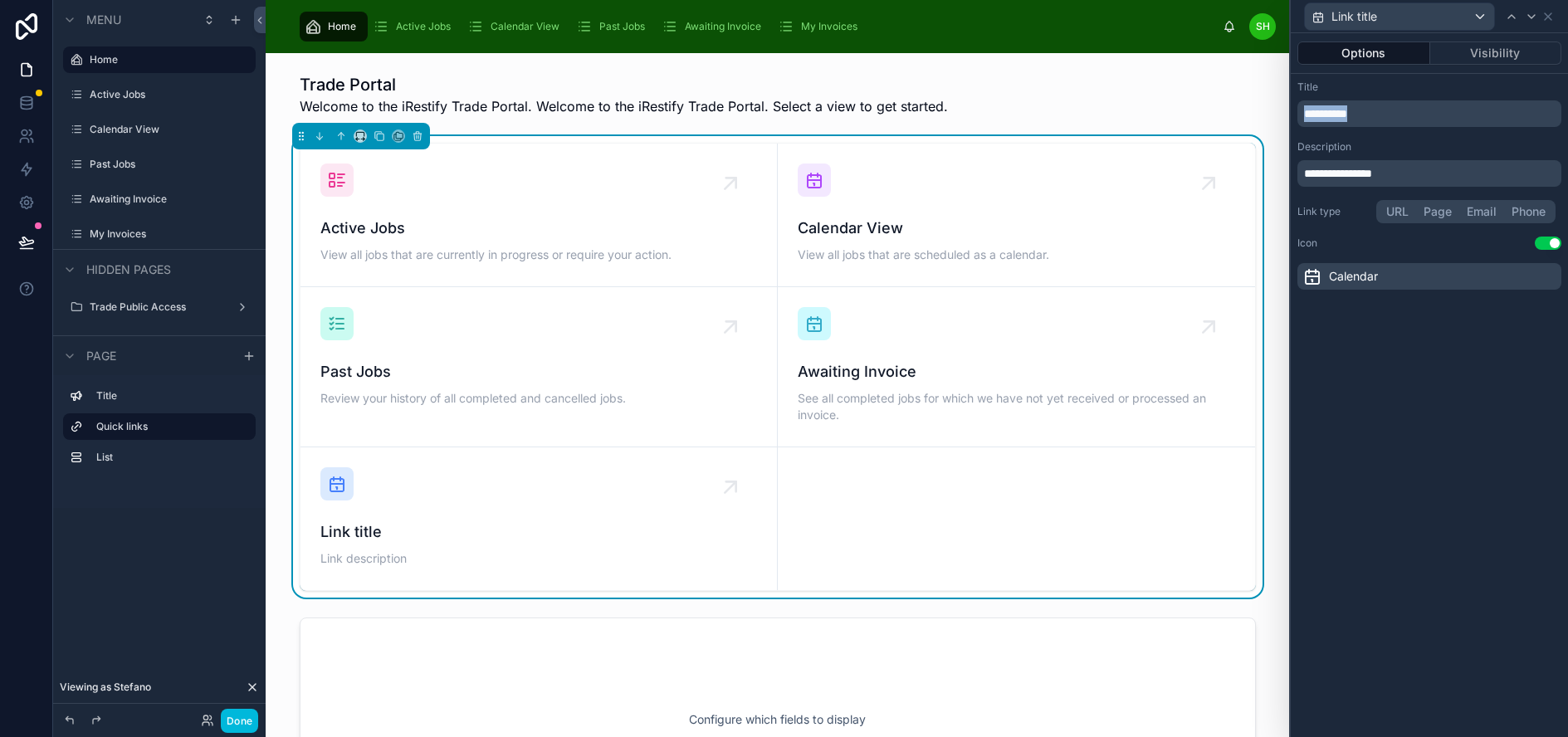
drag, startPoint x: 1395, startPoint y: 111, endPoint x: 1251, endPoint y: 135, distance: 146.0
click at [1251, 135] on div "**********" at bounding box center [784, 368] width 1568 height 737
click at [1429, 179] on p "**********" at bounding box center [1431, 173] width 254 height 16
drag, startPoint x: 1445, startPoint y: 171, endPoint x: 1286, endPoint y: 165, distance: 159.1
click at [1285, 167] on div "**********" at bounding box center [784, 368] width 1568 height 737
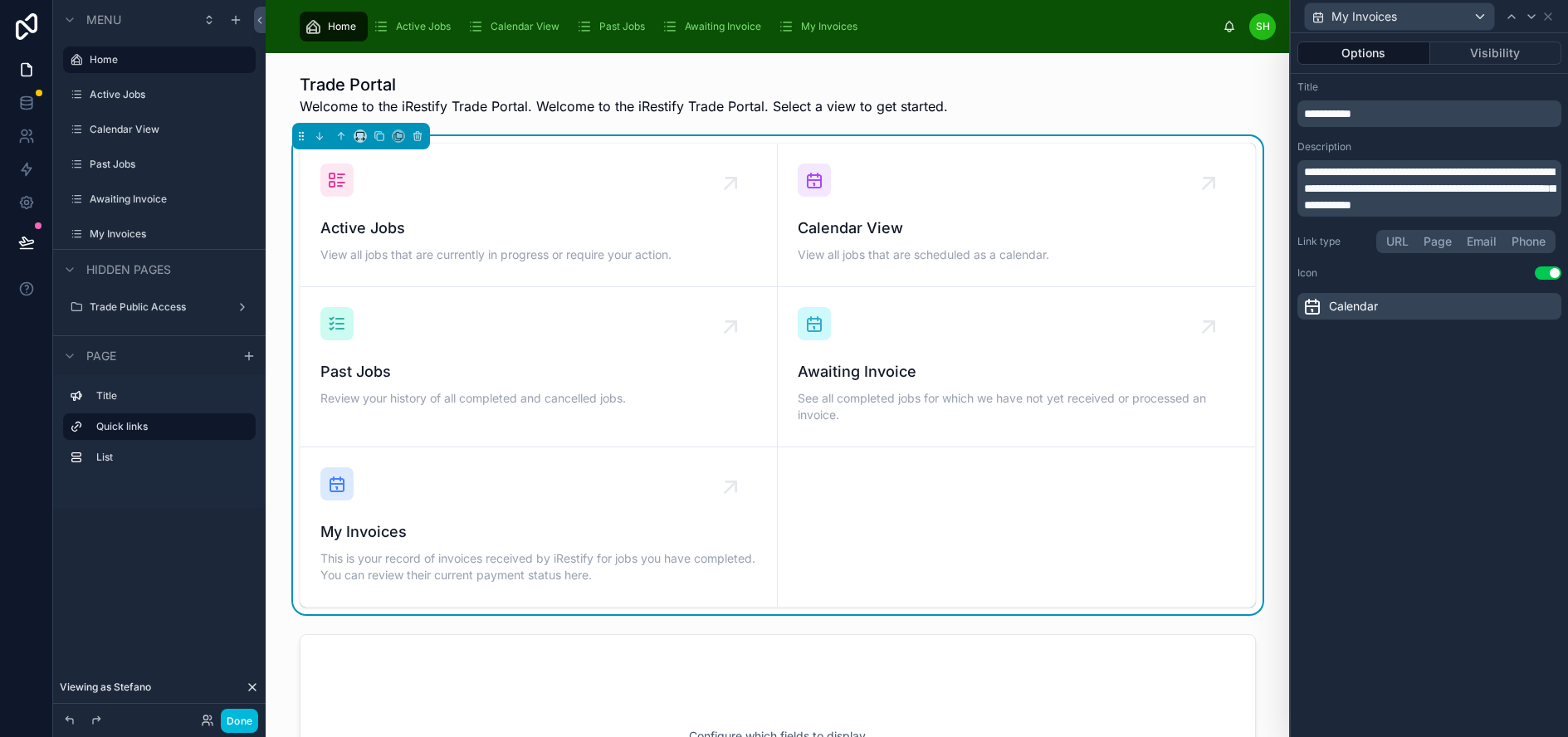
click at [1341, 171] on span "**********" at bounding box center [1429, 188] width 251 height 44
click at [1514, 188] on span "**********" at bounding box center [1429, 188] width 251 height 44
drag, startPoint x: 1523, startPoint y: 188, endPoint x: 1552, endPoint y: 206, distance: 34.1
click at [1552, 205] on p "**********" at bounding box center [1431, 188] width 254 height 50
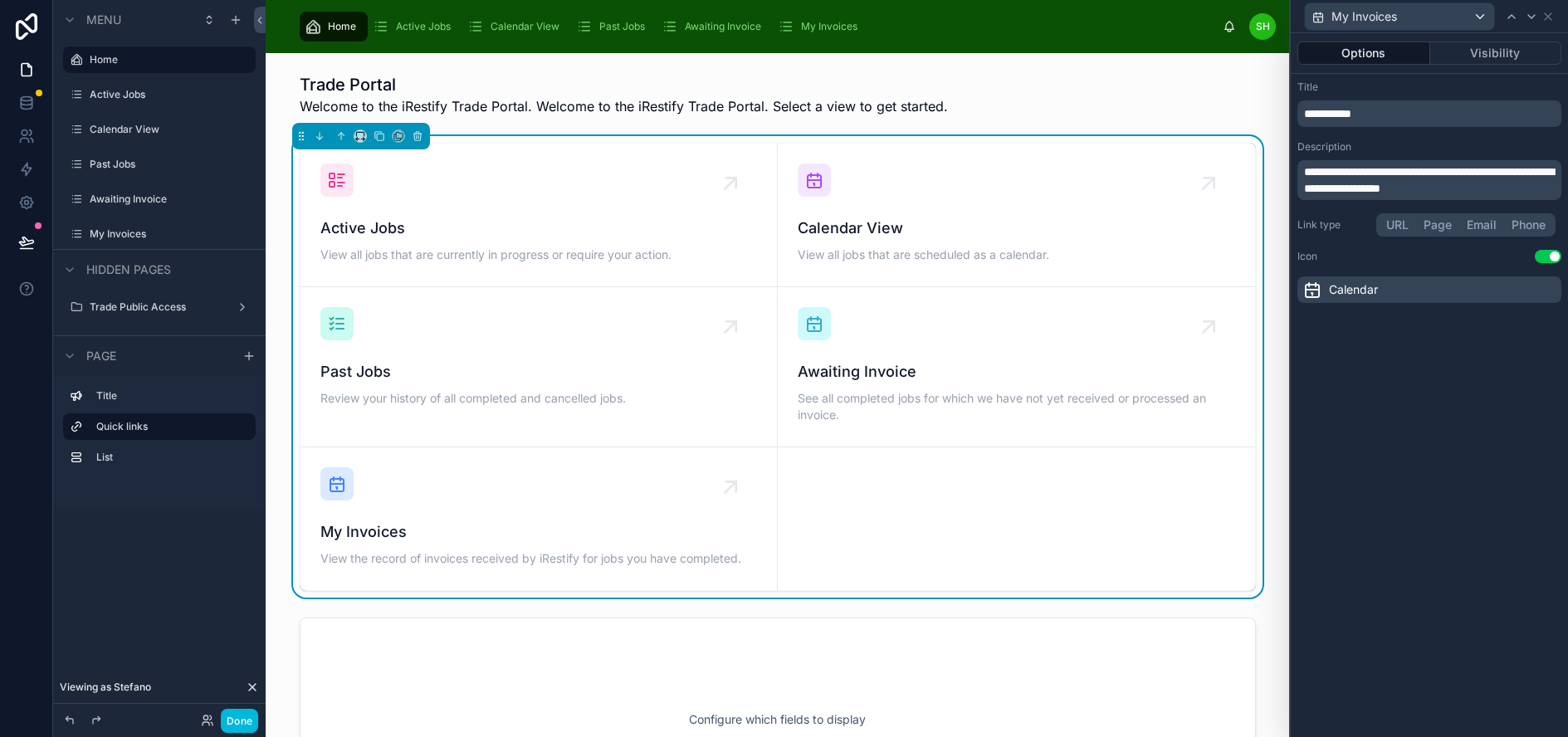
click at [1416, 531] on div "**********" at bounding box center [1429, 385] width 277 height 703
click at [338, 182] on icon at bounding box center [337, 180] width 20 height 20
click at [338, 181] on icon at bounding box center [337, 180] width 20 height 20
click at [1552, 16] on icon at bounding box center [1547, 16] width 6 height 6
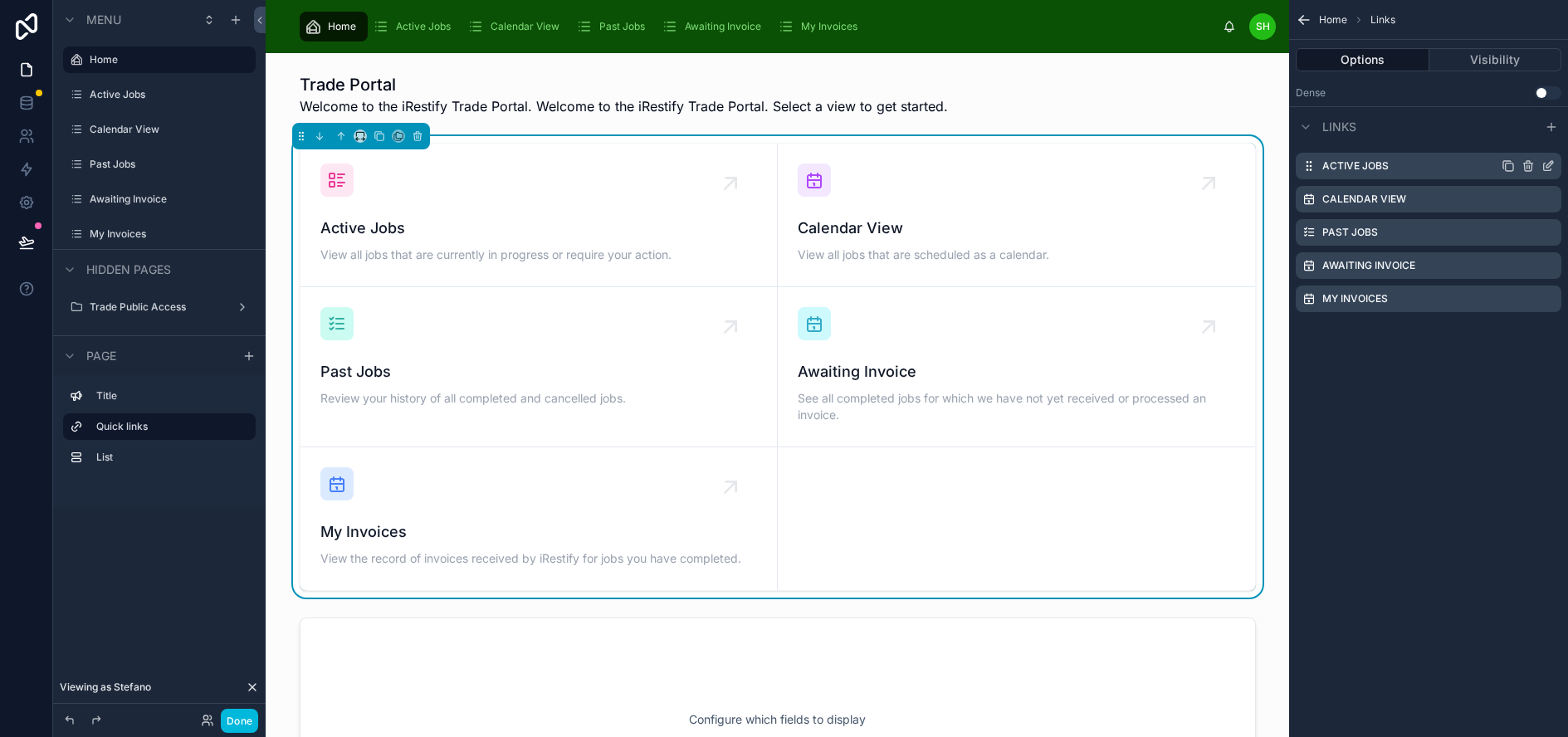
click at [1554, 163] on icon "scrollable content" at bounding box center [1548, 166] width 14 height 14
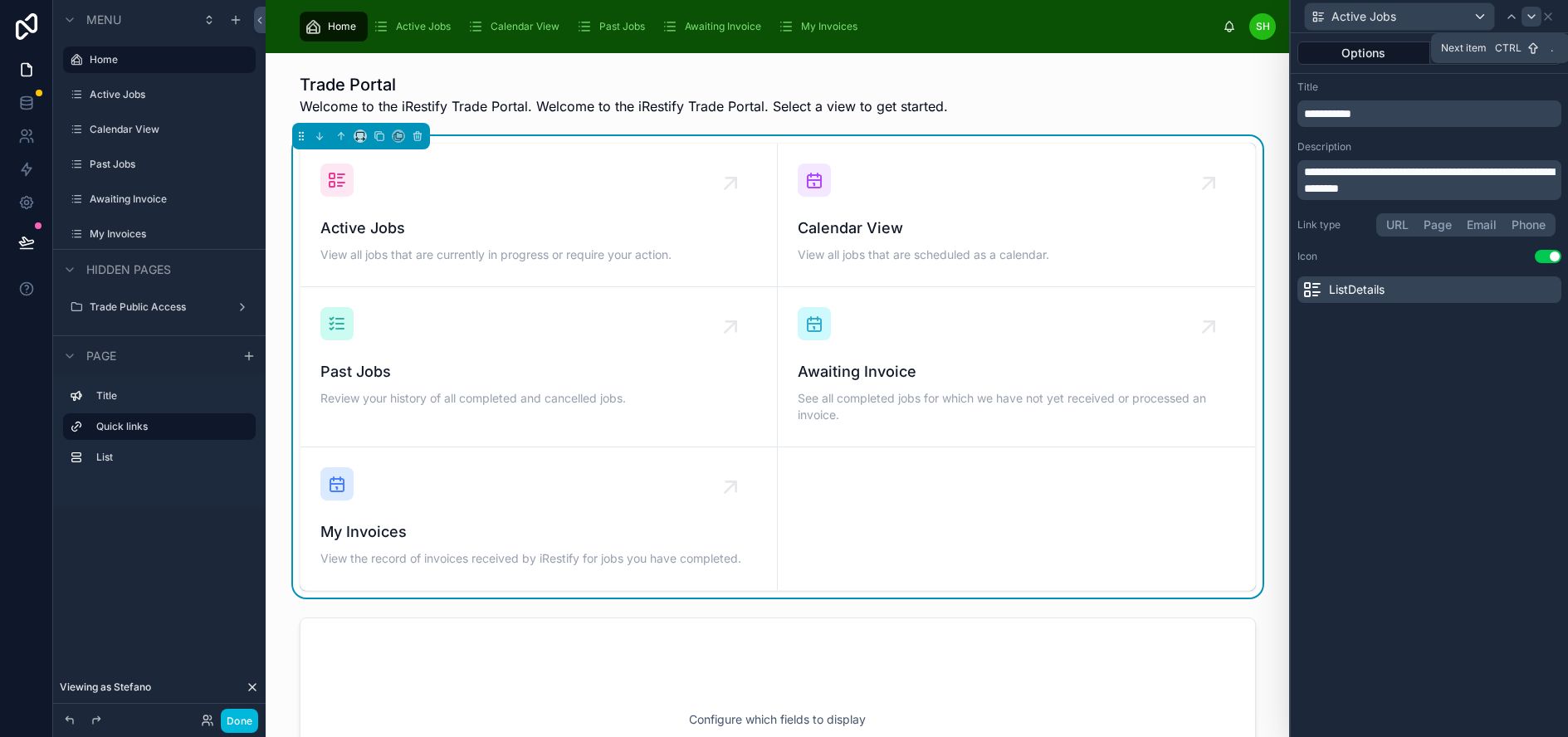
click at [1538, 12] on icon at bounding box center [1531, 16] width 14 height 14
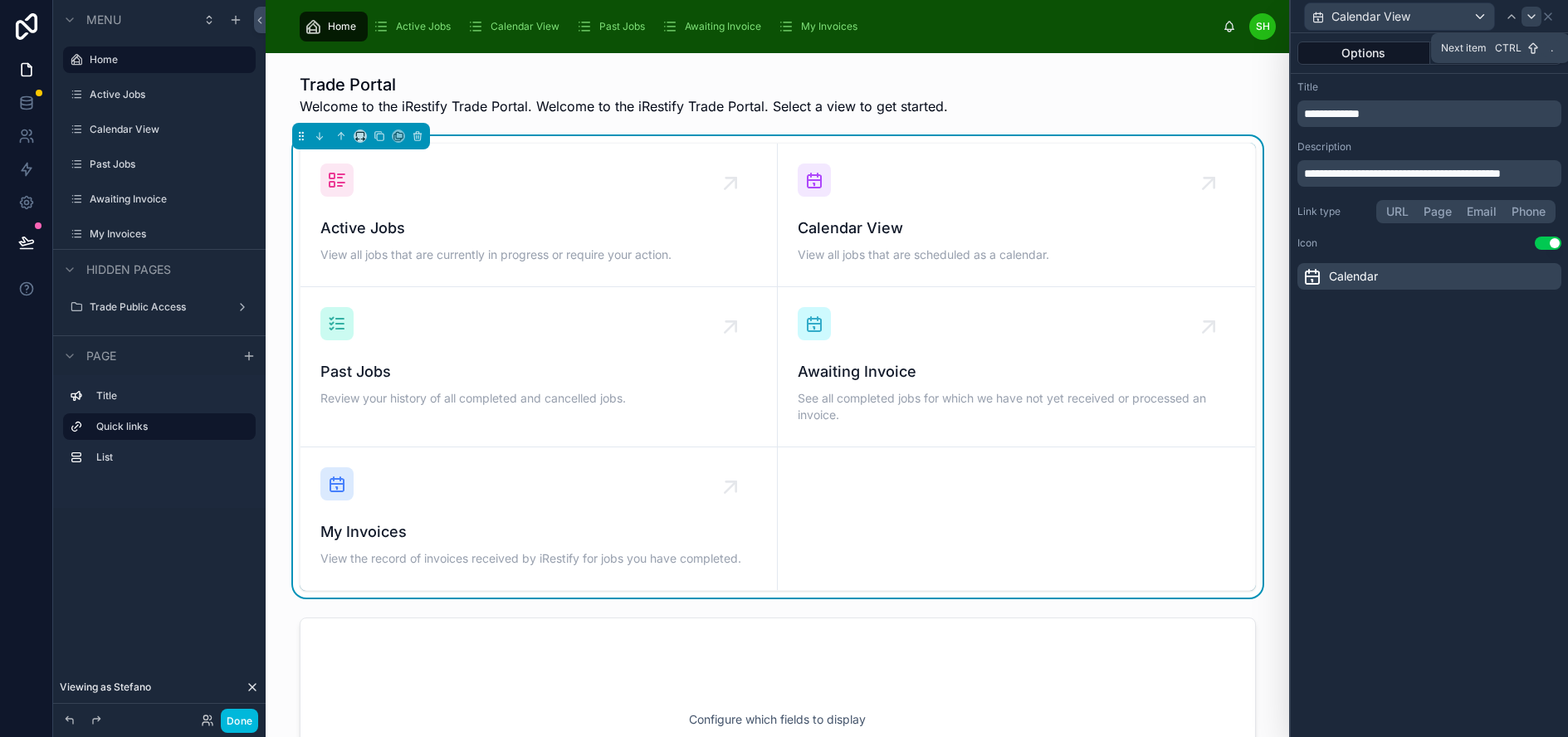
click at [1538, 21] on icon at bounding box center [1531, 16] width 14 height 14
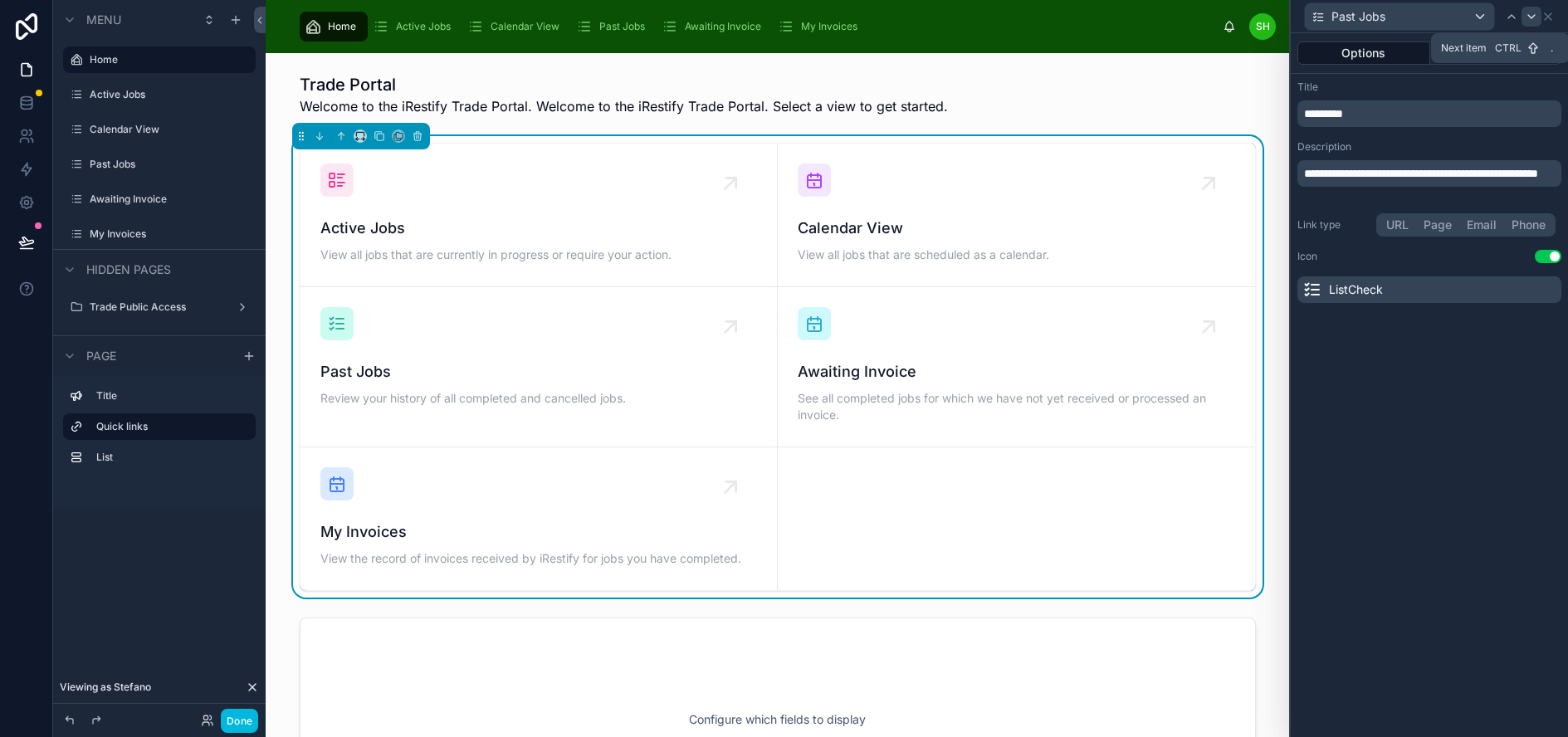
click at [1538, 15] on icon at bounding box center [1531, 16] width 14 height 14
click at [1466, 290] on div "Calendar" at bounding box center [1429, 289] width 264 height 26
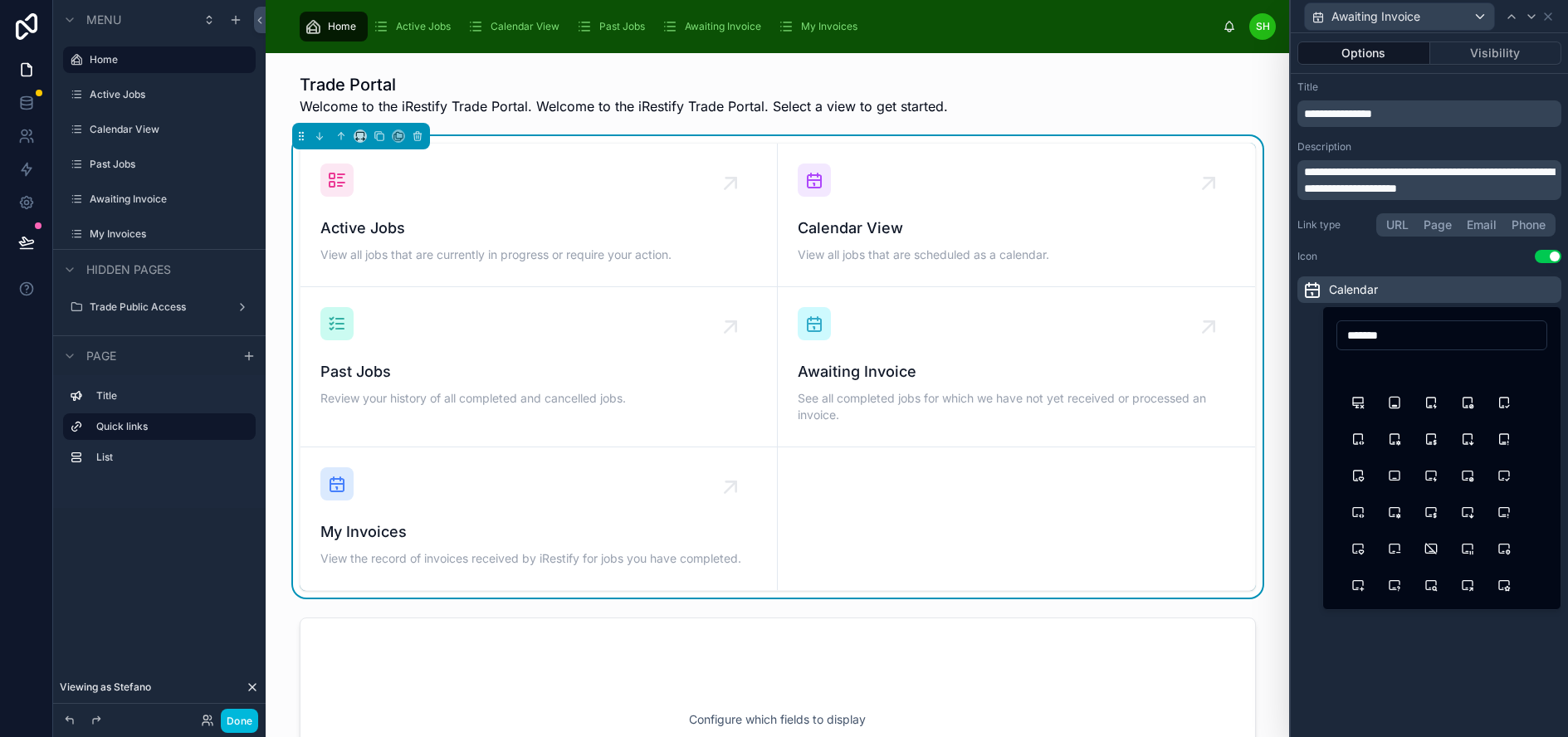
scroll to position [497, 0]
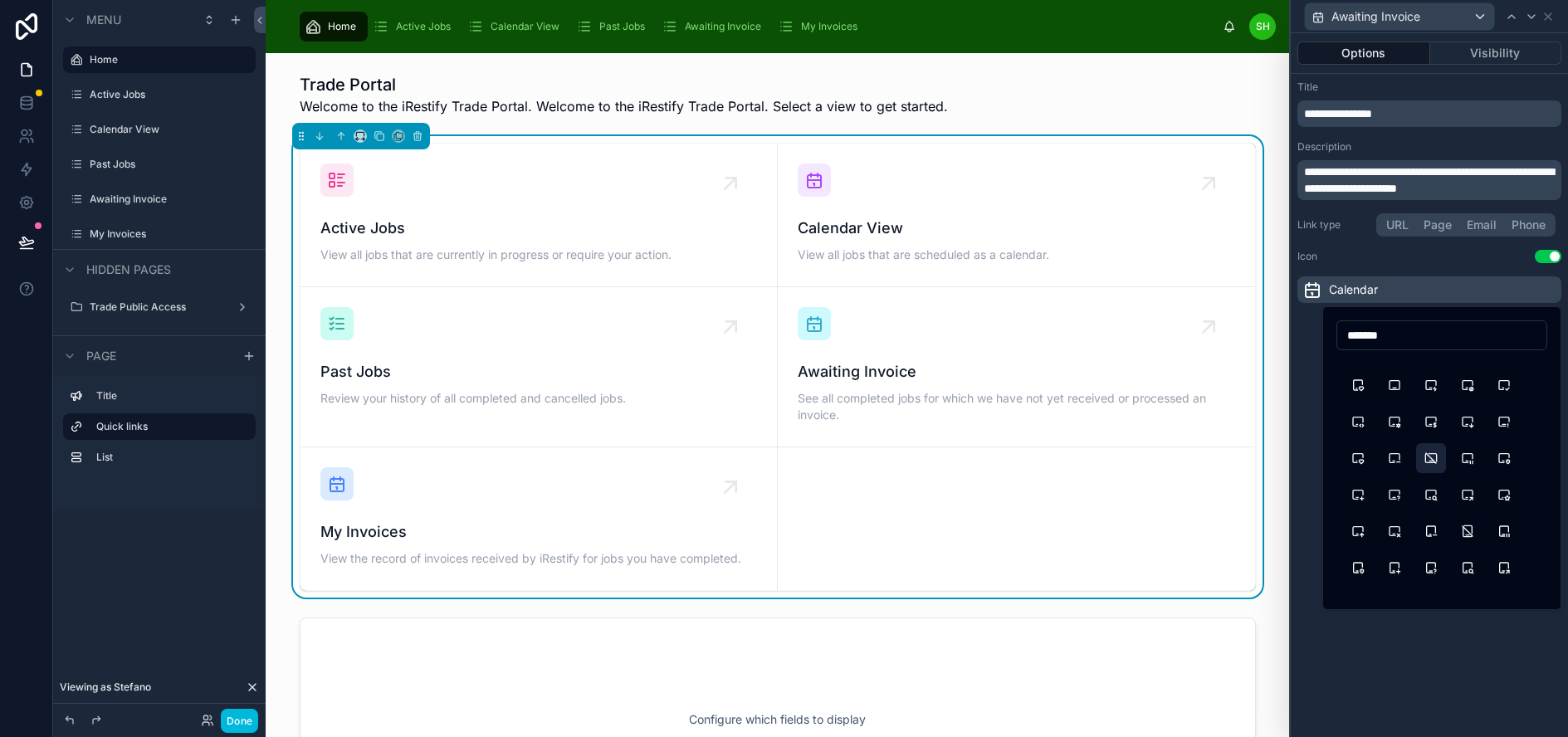
type input "*******"
click at [1428, 461] on button "DeviceIpadHorizontalOff" at bounding box center [1431, 457] width 30 height 30
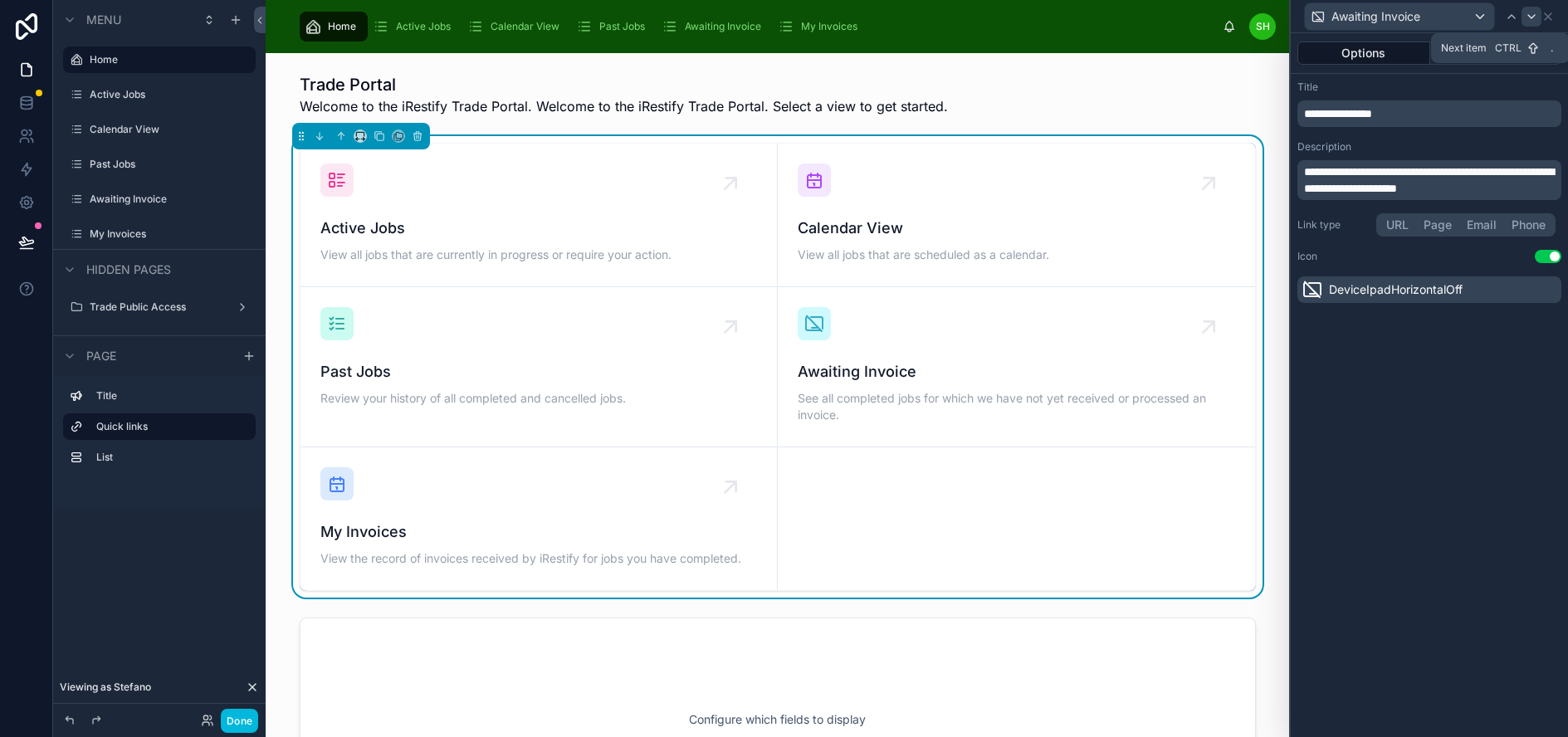
click at [1538, 15] on icon at bounding box center [1531, 16] width 14 height 14
click at [1435, 289] on div "Calendar" at bounding box center [1429, 289] width 264 height 26
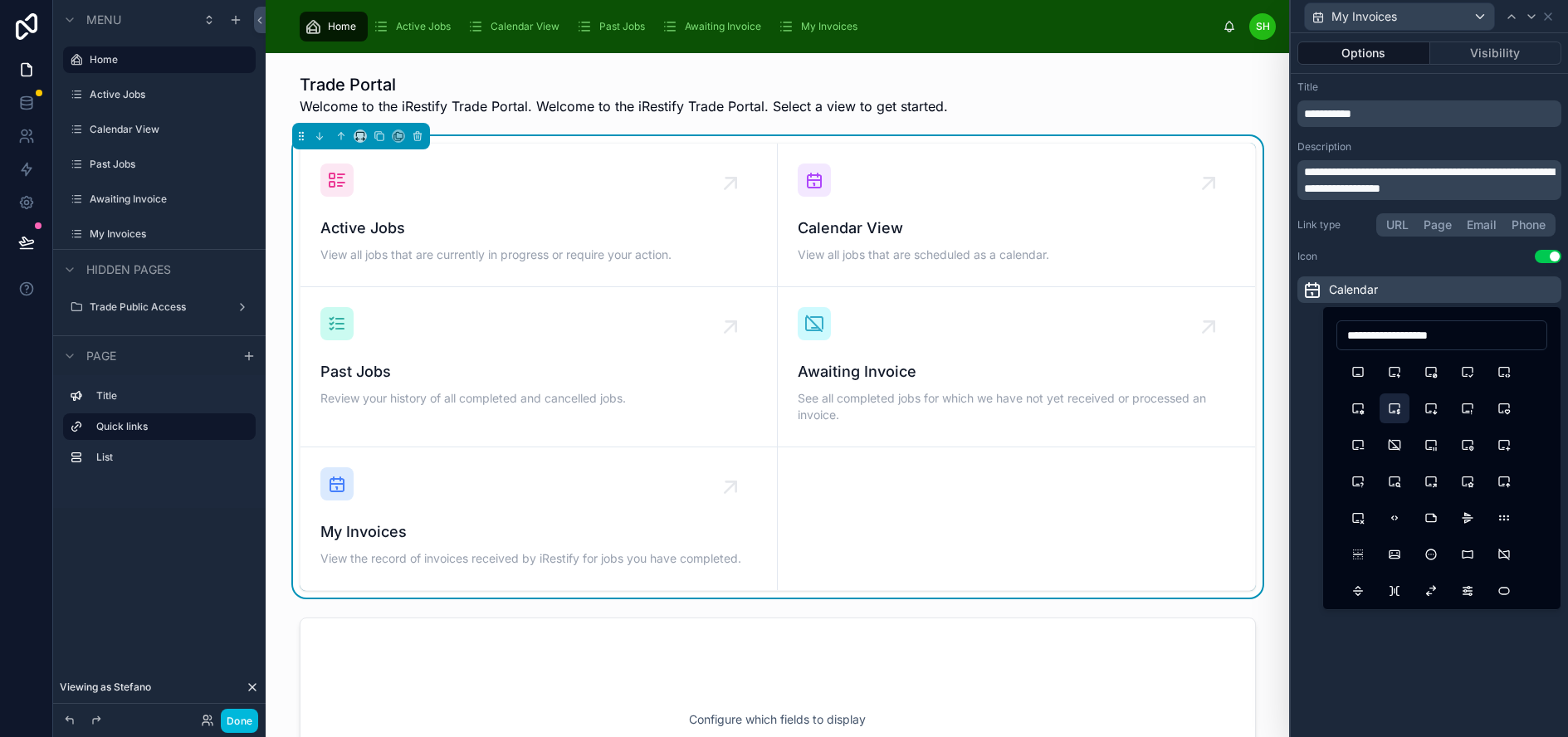
type input "**********"
click at [1399, 410] on button "DeviceIpadHorizontalDollar" at bounding box center [1394, 408] width 30 height 30
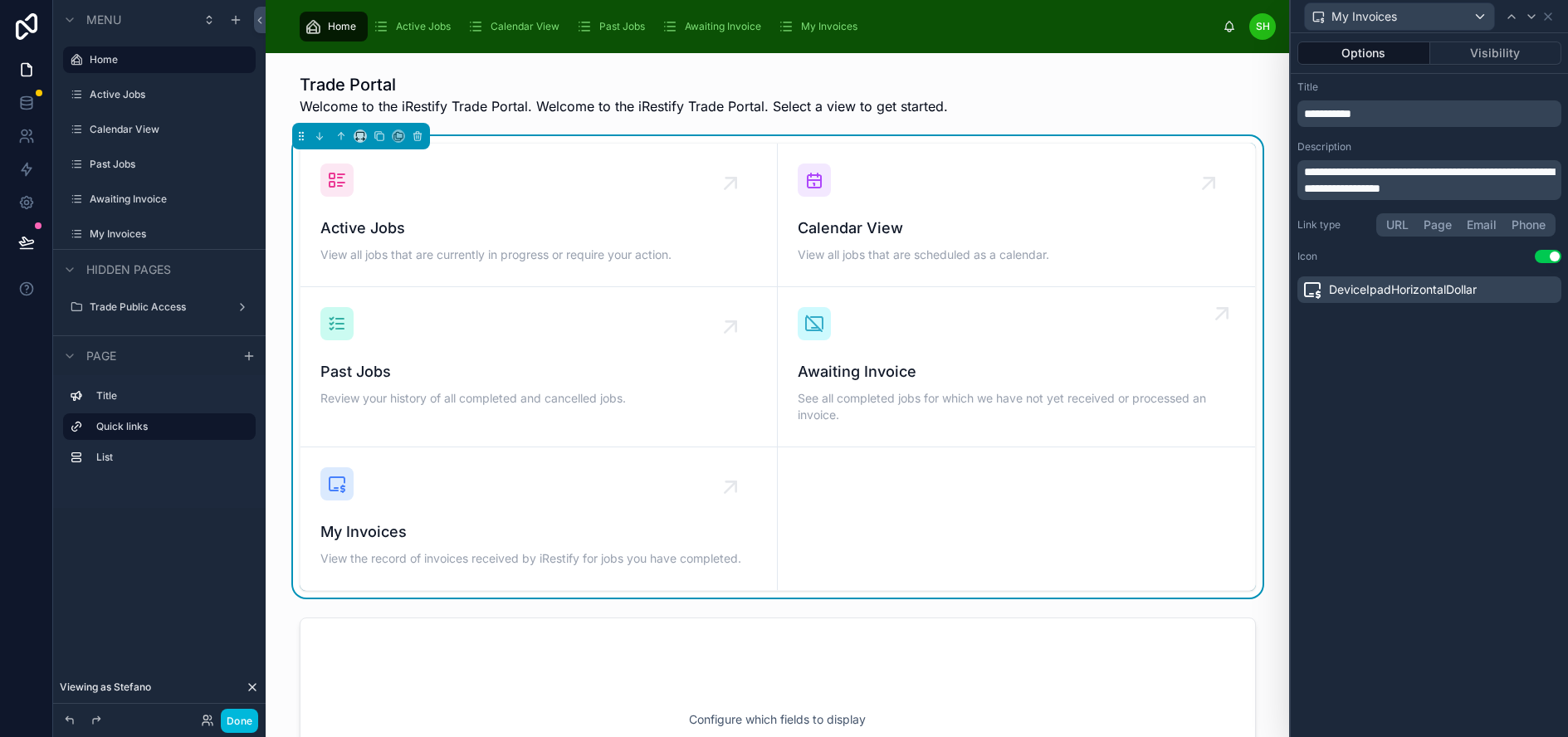
click at [869, 323] on div "Awaiting Invoice See all completed jobs for which we have not yet received or p…" at bounding box center [1017, 367] width 438 height 120
click at [1518, 19] on icon at bounding box center [1511, 16] width 14 height 14
click at [1515, 290] on div "DeviceIpadHorizontalOff" at bounding box center [1429, 289] width 264 height 26
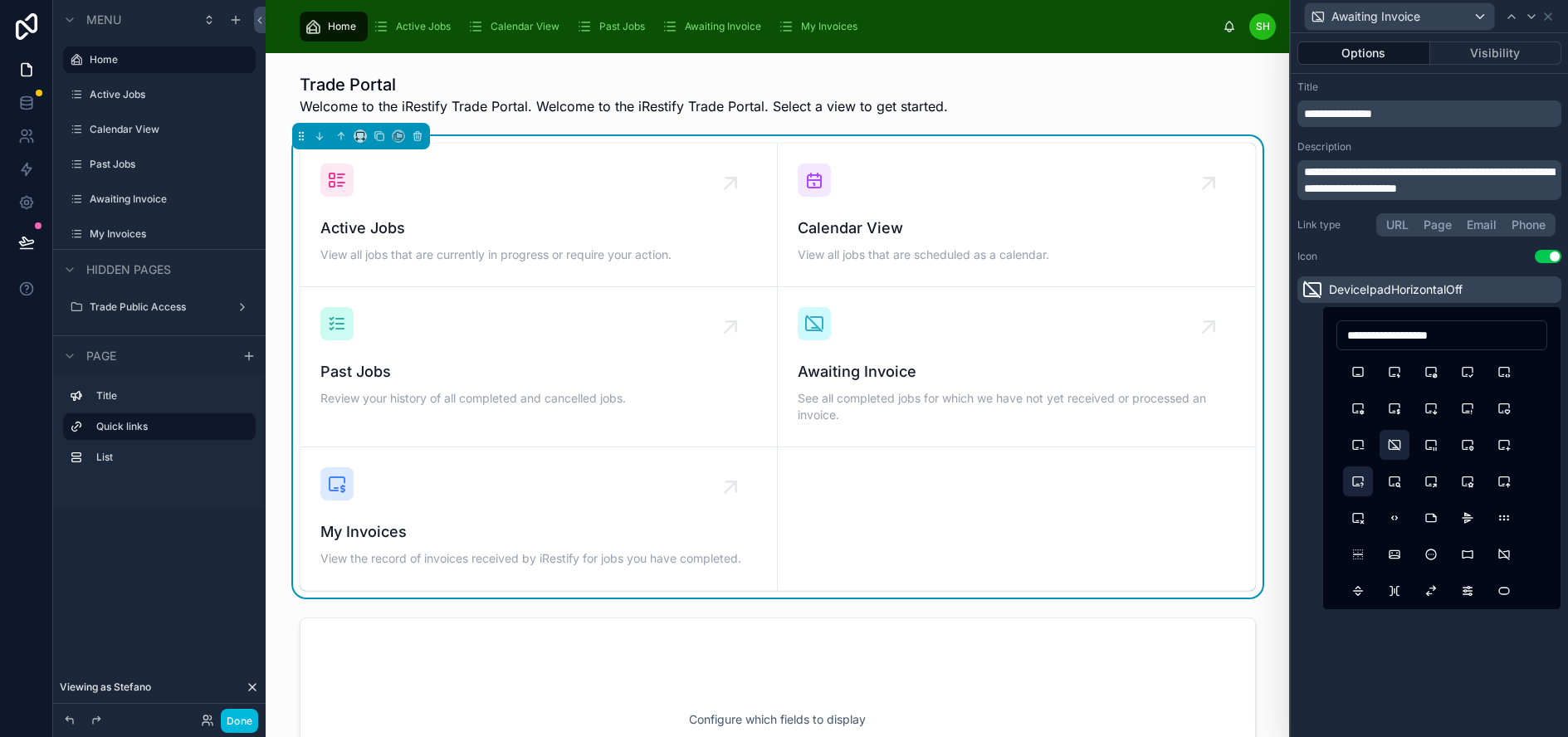
type input "**********"
click at [1359, 479] on button "DeviceIpadHorizontalQuestion" at bounding box center [1357, 481] width 30 height 30
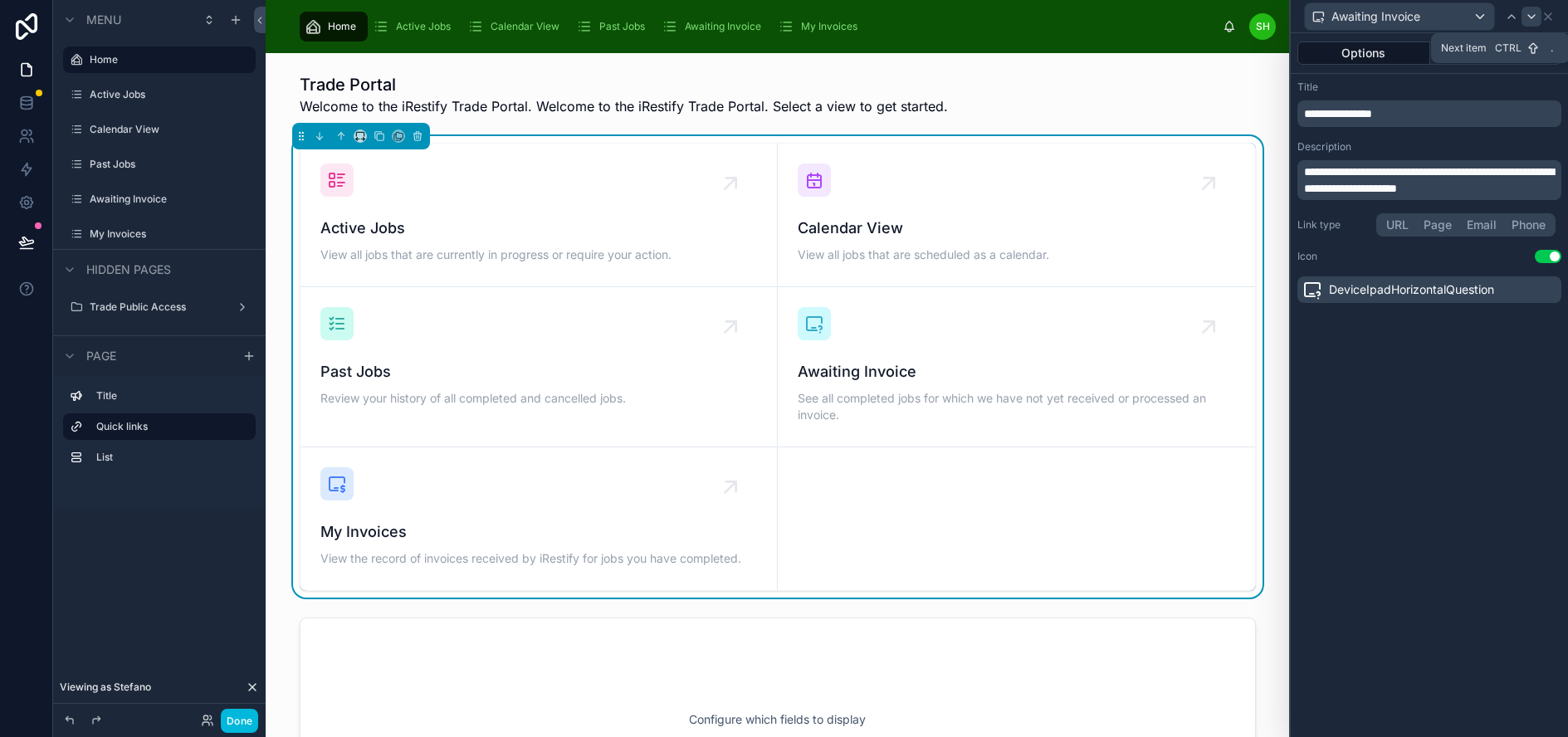
click at [1538, 16] on icon at bounding box center [1531, 16] width 14 height 14
click at [1444, 224] on button "Page" at bounding box center [1438, 225] width 44 height 18
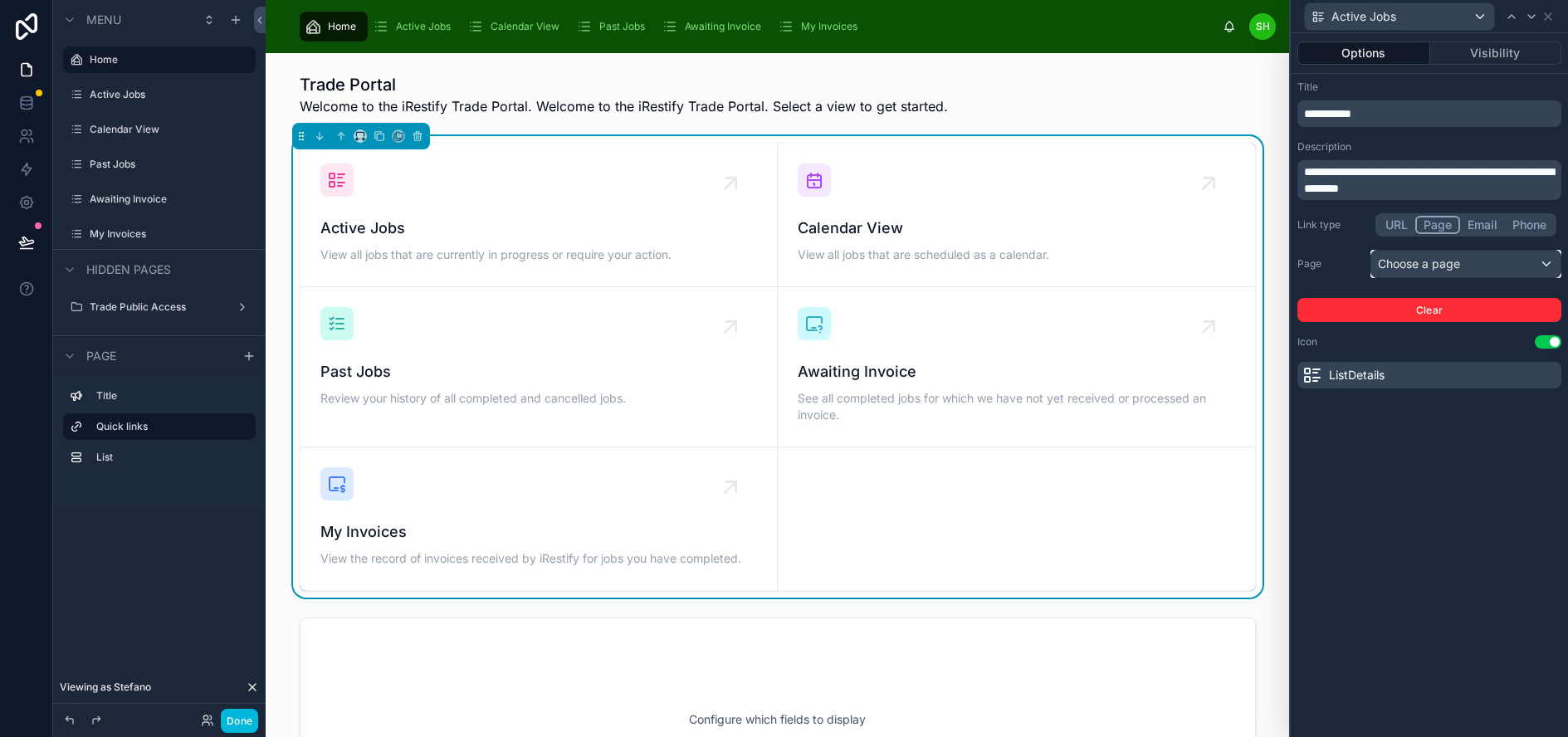
click at [1463, 269] on div "Choose a page" at bounding box center [1465, 263] width 189 height 26
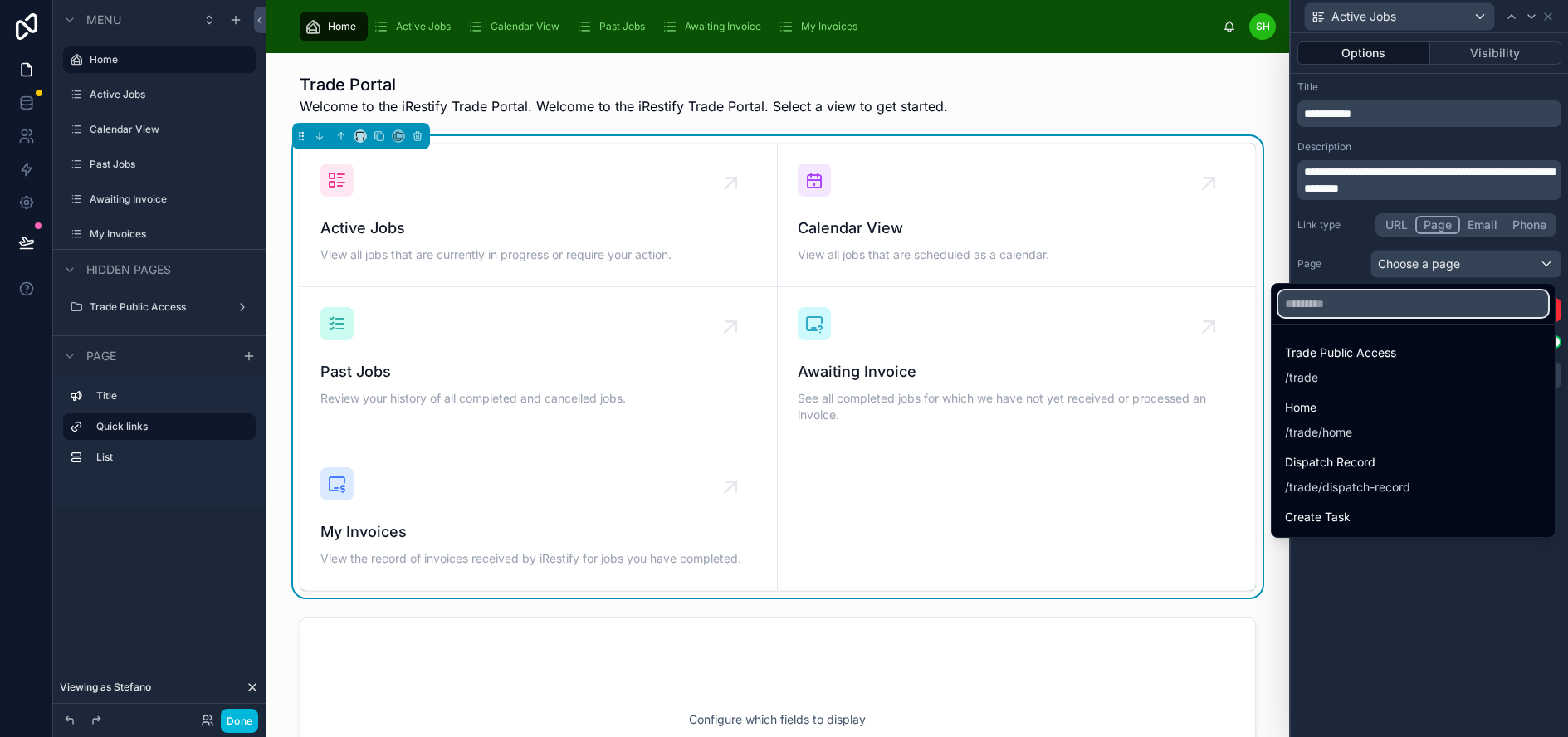
click at [1418, 306] on input "text" at bounding box center [1413, 303] width 270 height 26
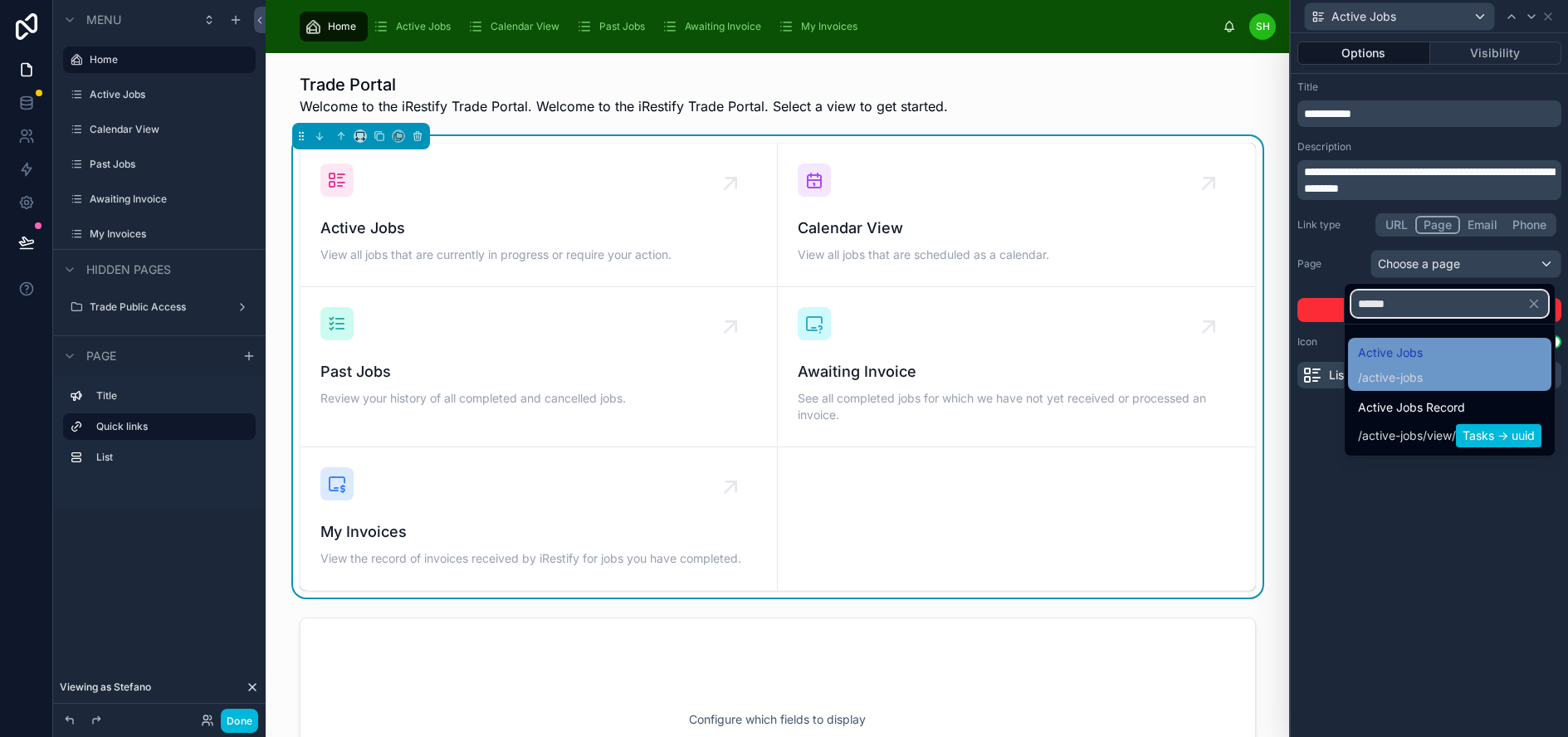
type input "******"
click at [1445, 355] on div "Active Jobs / active-jobs" at bounding box center [1450, 365] width 183 height 44
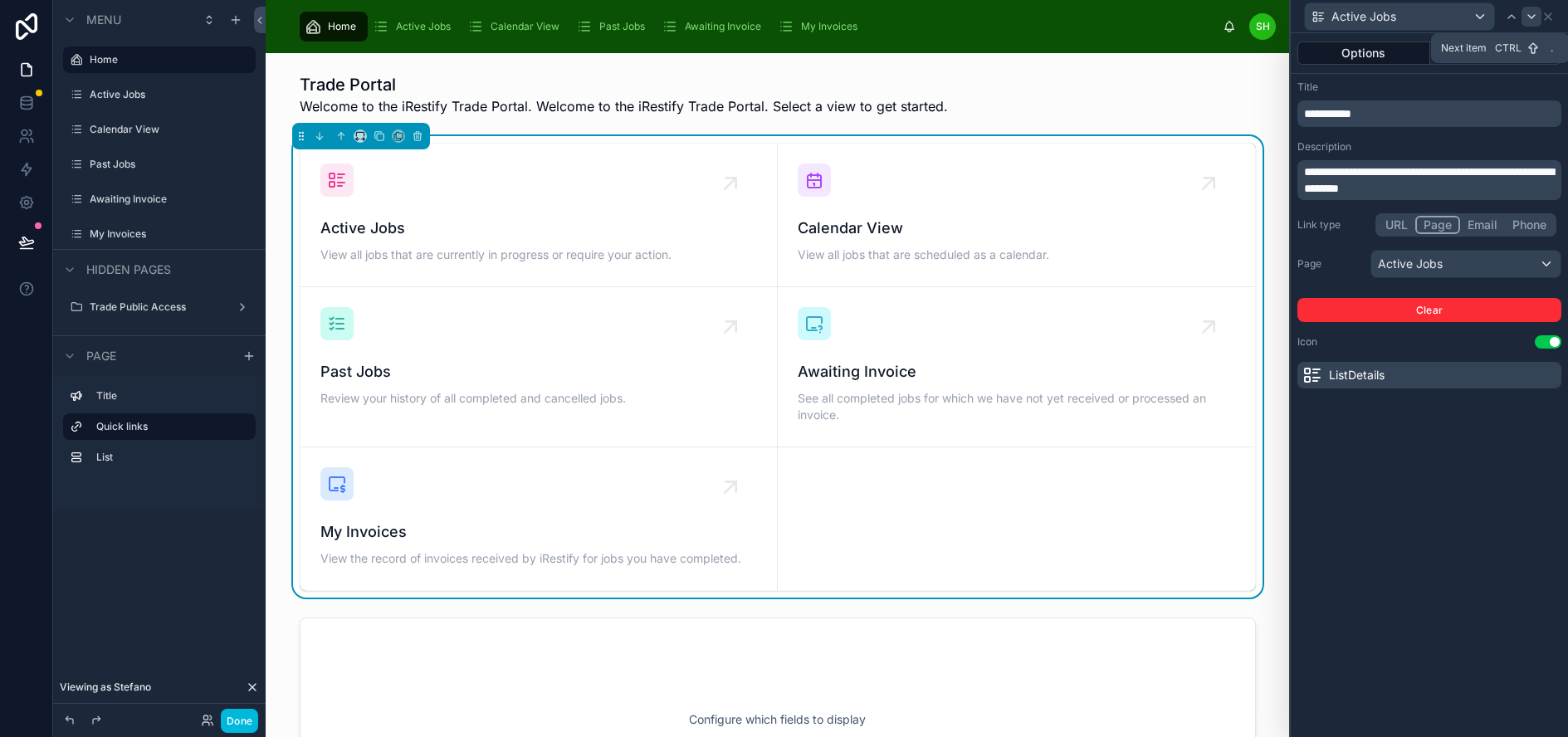
click at [1538, 15] on icon at bounding box center [1531, 16] width 14 height 14
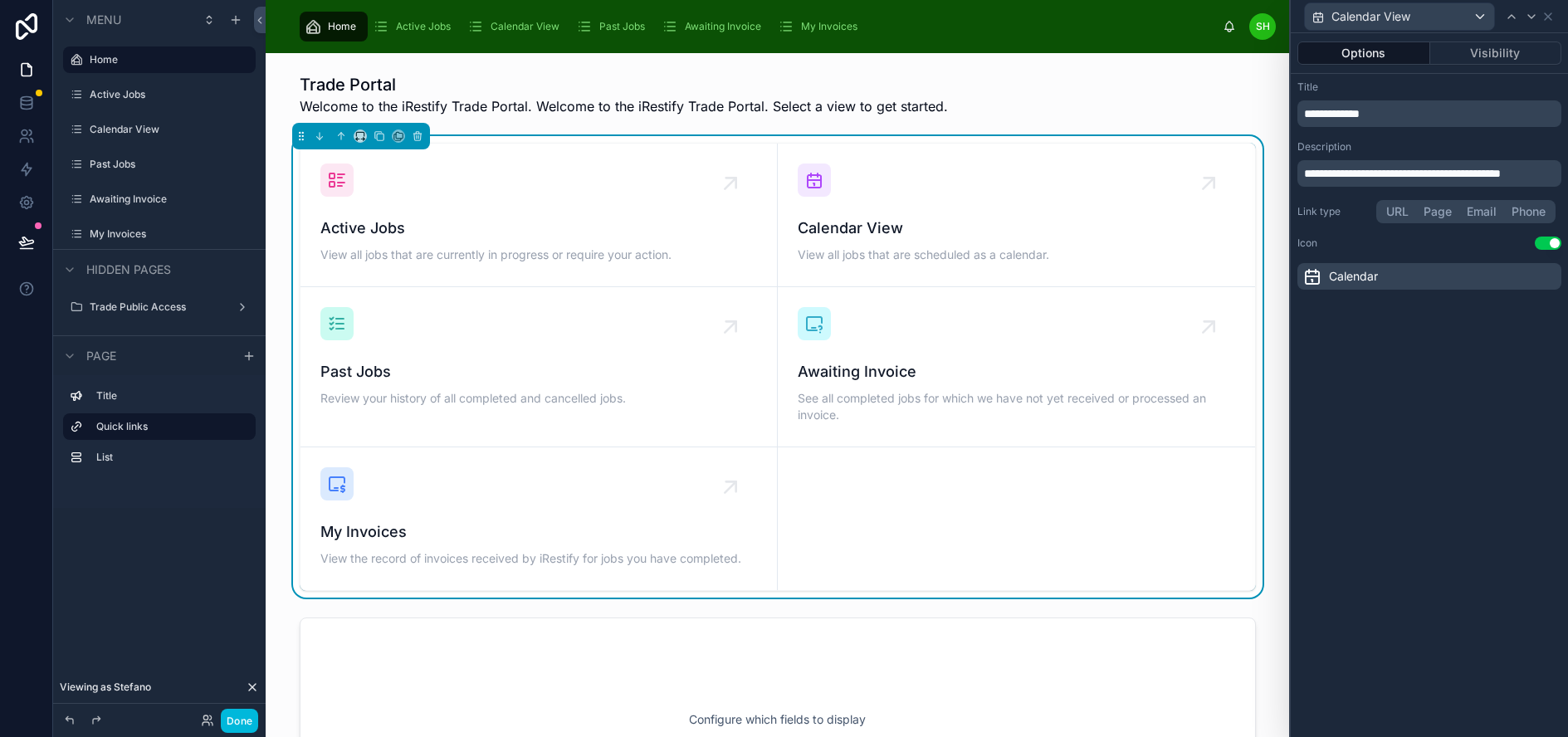
click at [1441, 207] on button "Page" at bounding box center [1438, 211] width 44 height 18
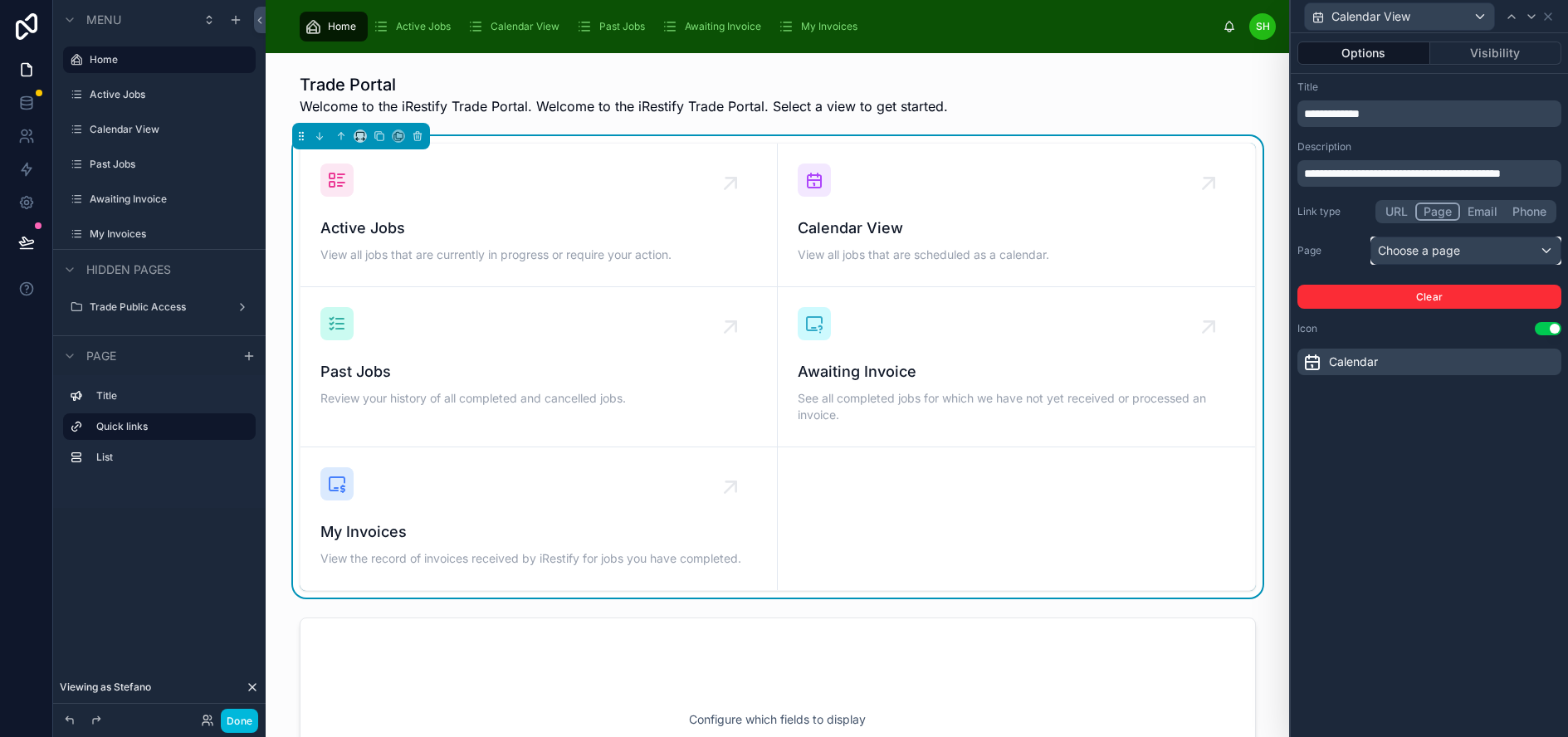
click at [1455, 251] on div "Choose a page" at bounding box center [1465, 250] width 189 height 26
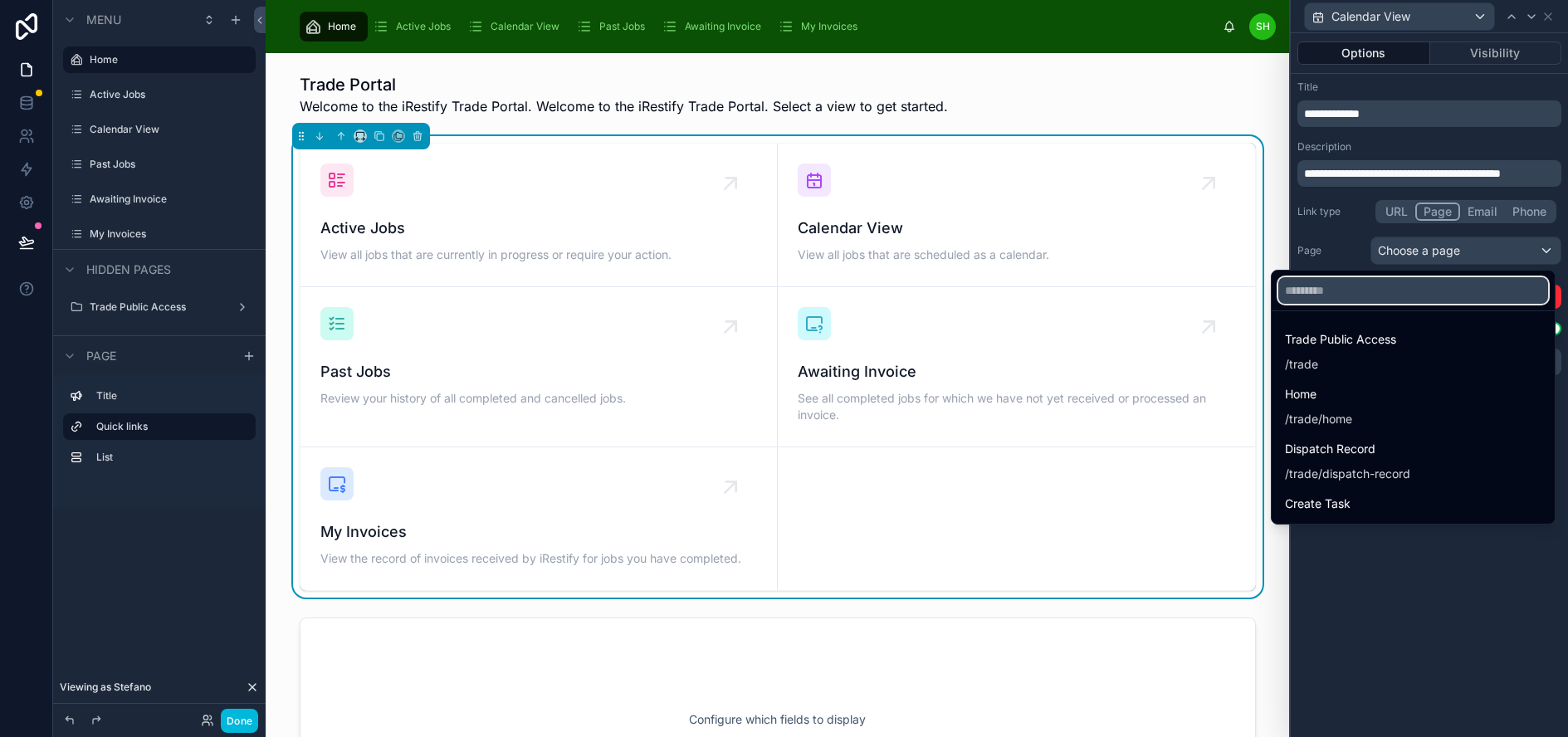
click at [1379, 293] on input "text" at bounding box center [1413, 290] width 270 height 26
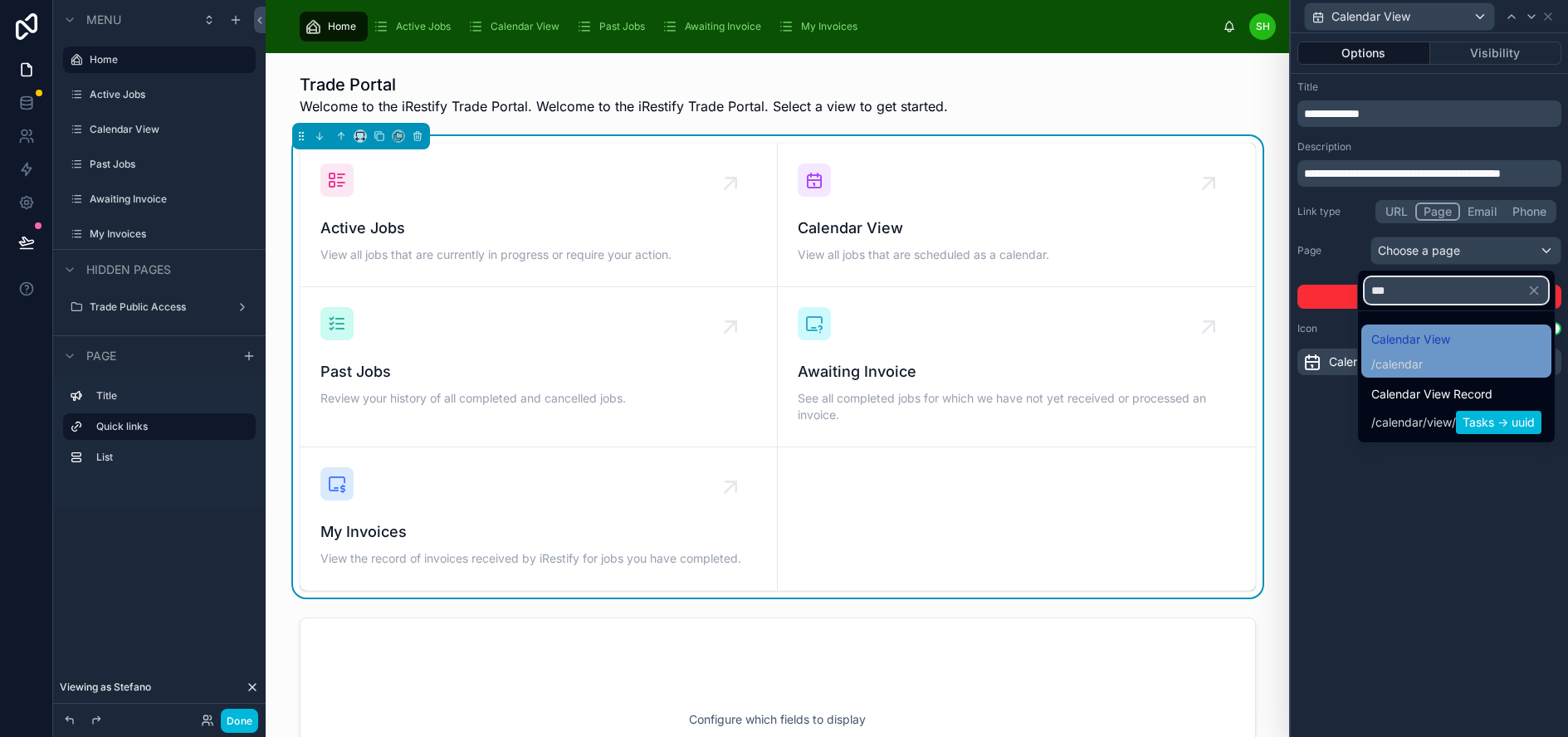
type input "***"
click at [1425, 343] on span "Calendar View" at bounding box center [1410, 339] width 79 height 20
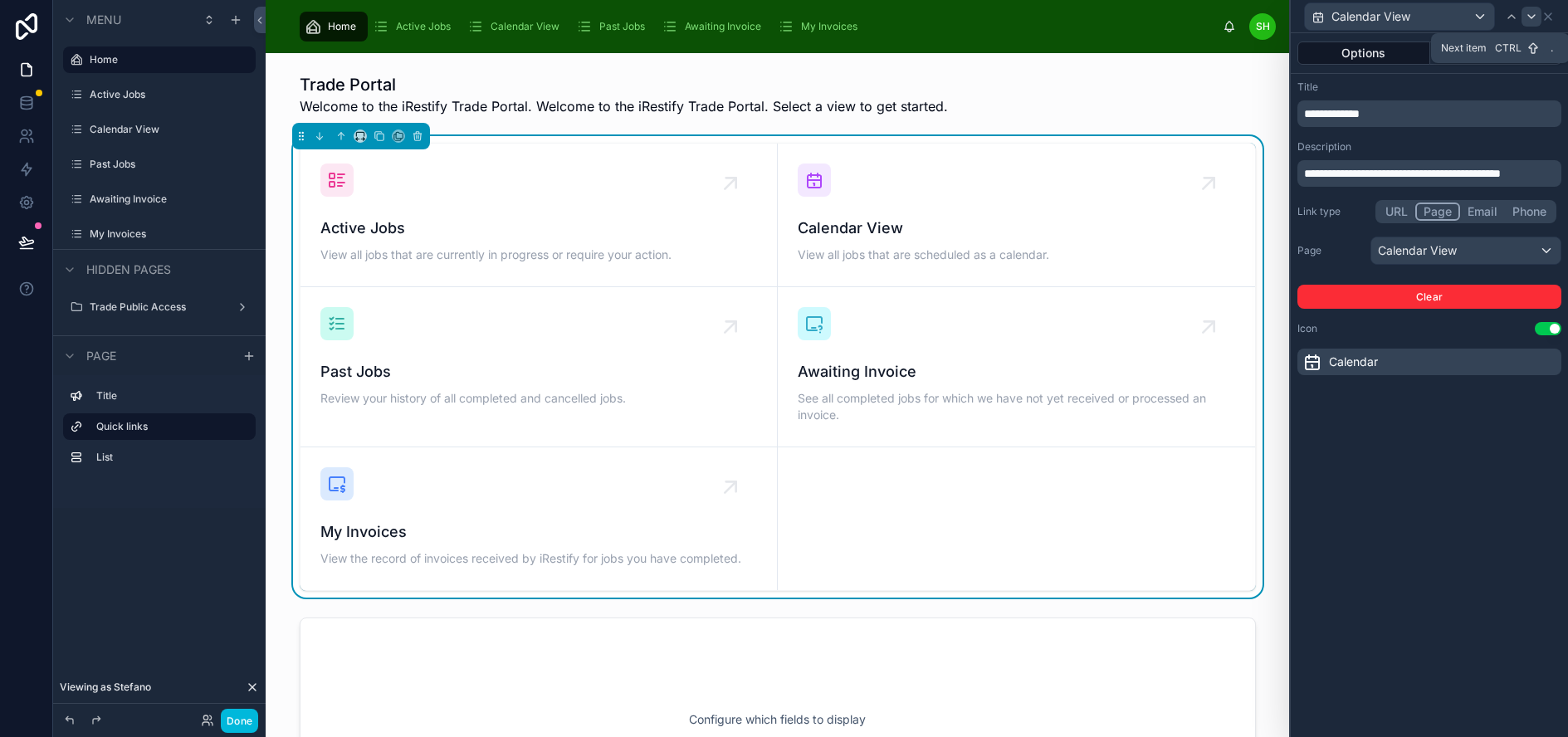
click at [1538, 15] on icon at bounding box center [1531, 16] width 14 height 14
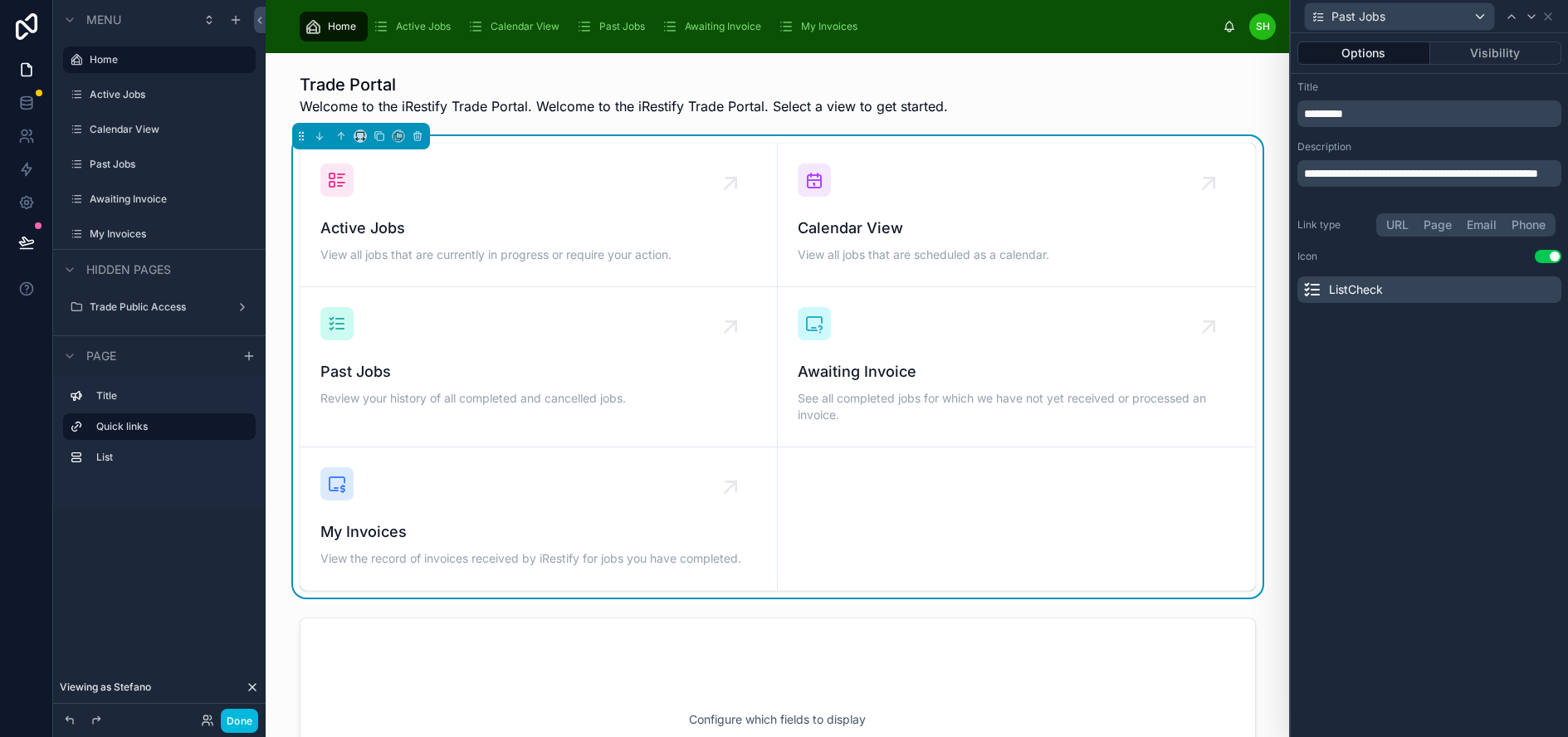
click at [1459, 229] on button "Page" at bounding box center [1438, 225] width 44 height 18
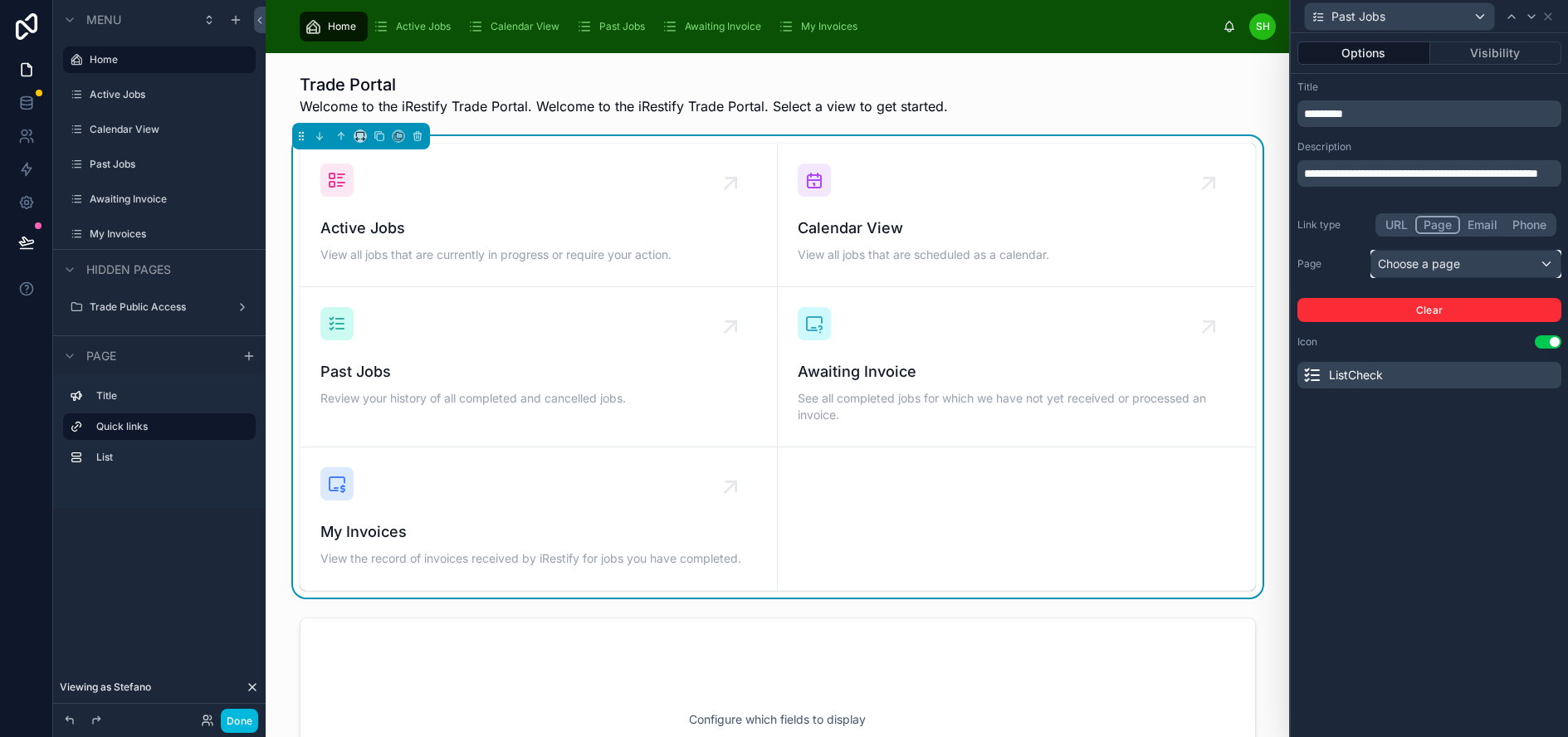
click at [1463, 253] on div "Choose a page" at bounding box center [1465, 263] width 189 height 26
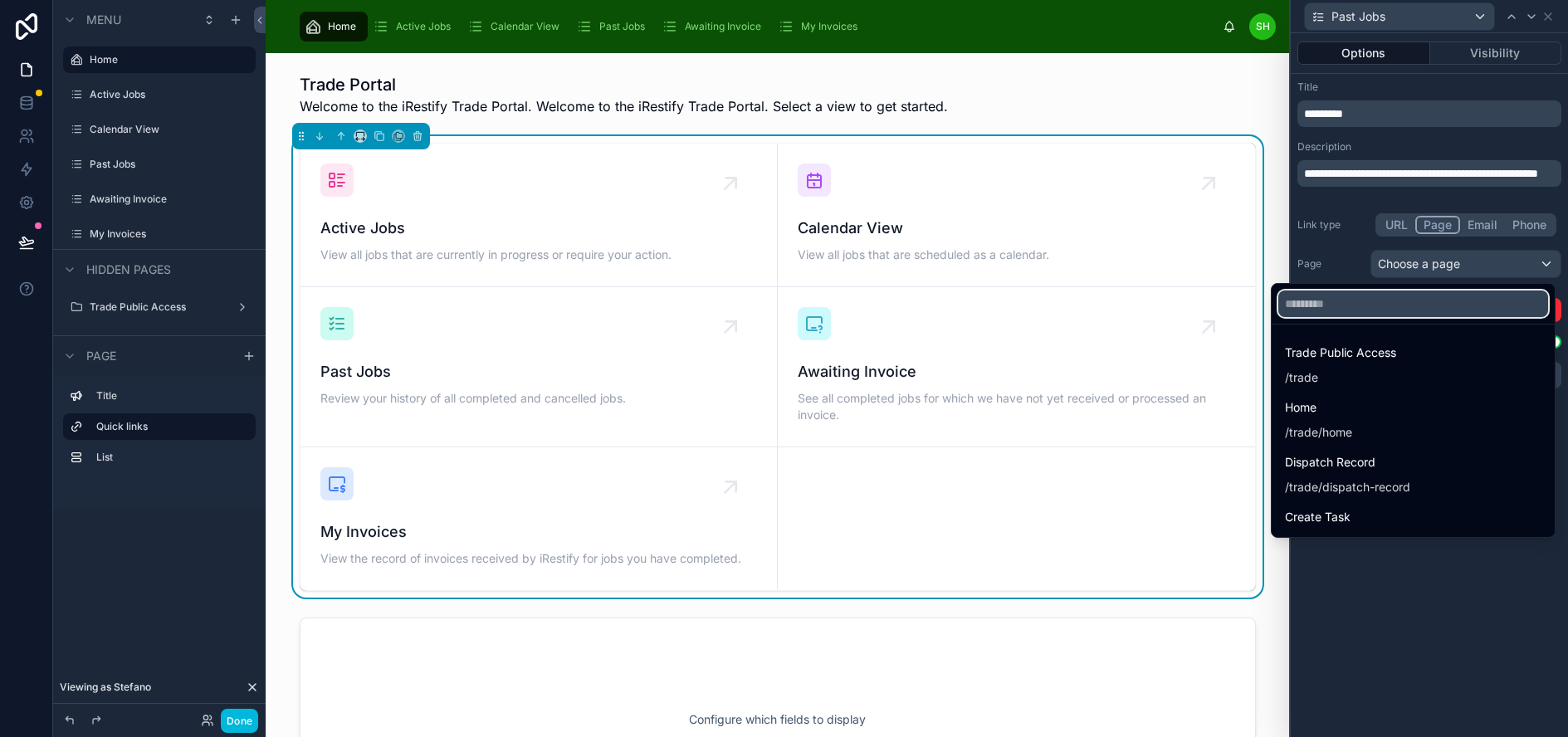
click at [1401, 308] on input "text" at bounding box center [1413, 303] width 270 height 26
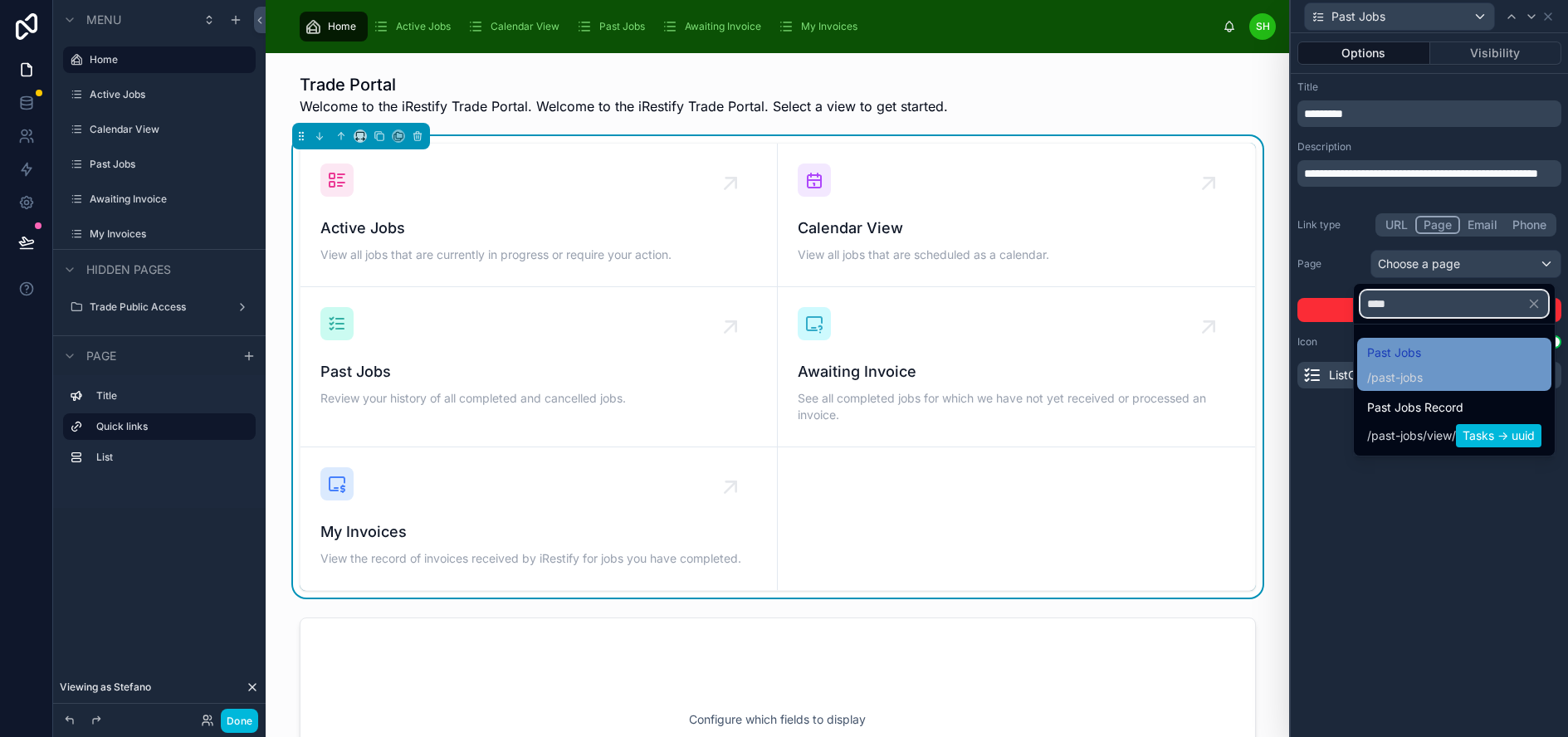
type input "****"
click at [1423, 363] on div "Past Jobs / past-jobs" at bounding box center [1395, 365] width 55 height 44
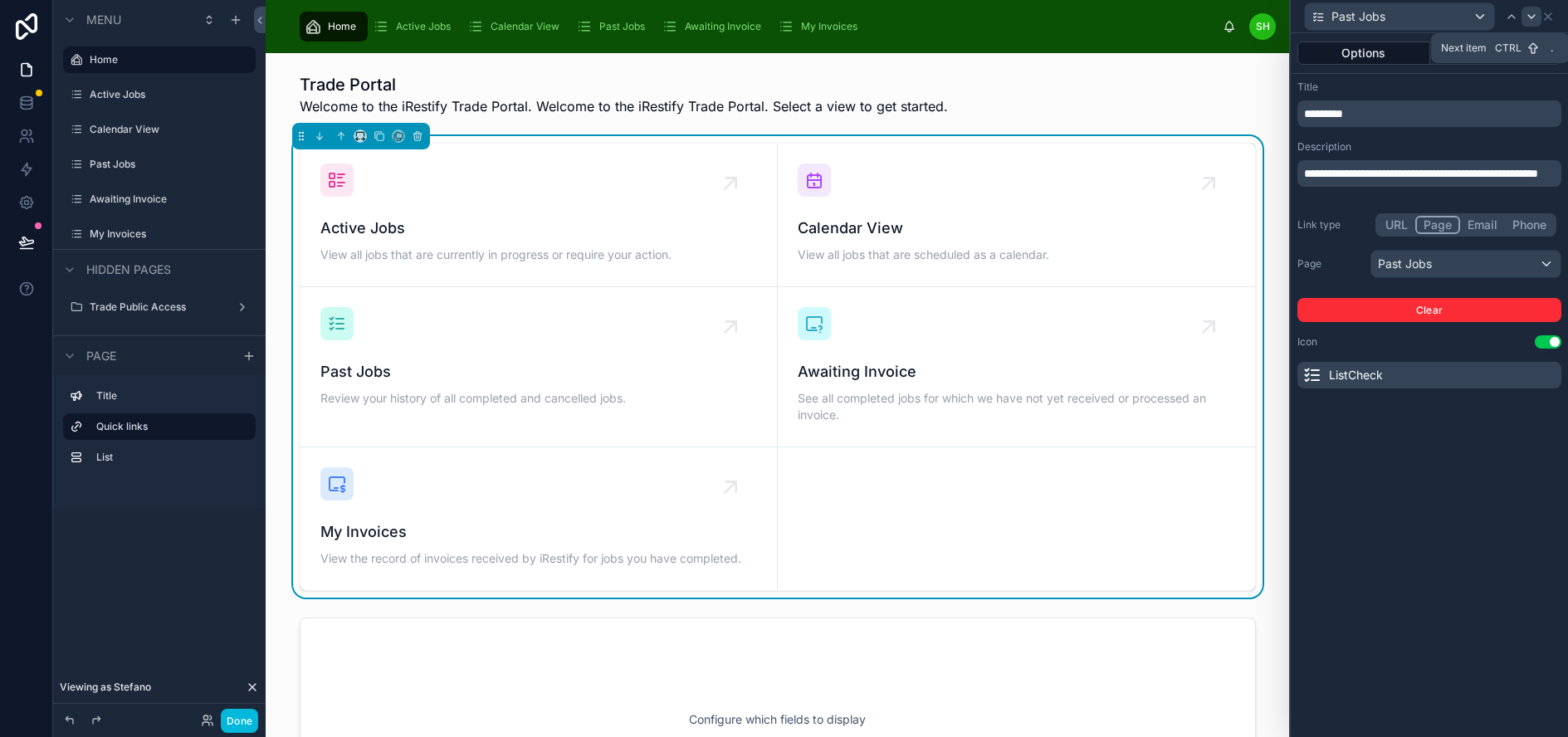
click at [1538, 18] on icon at bounding box center [1531, 16] width 14 height 14
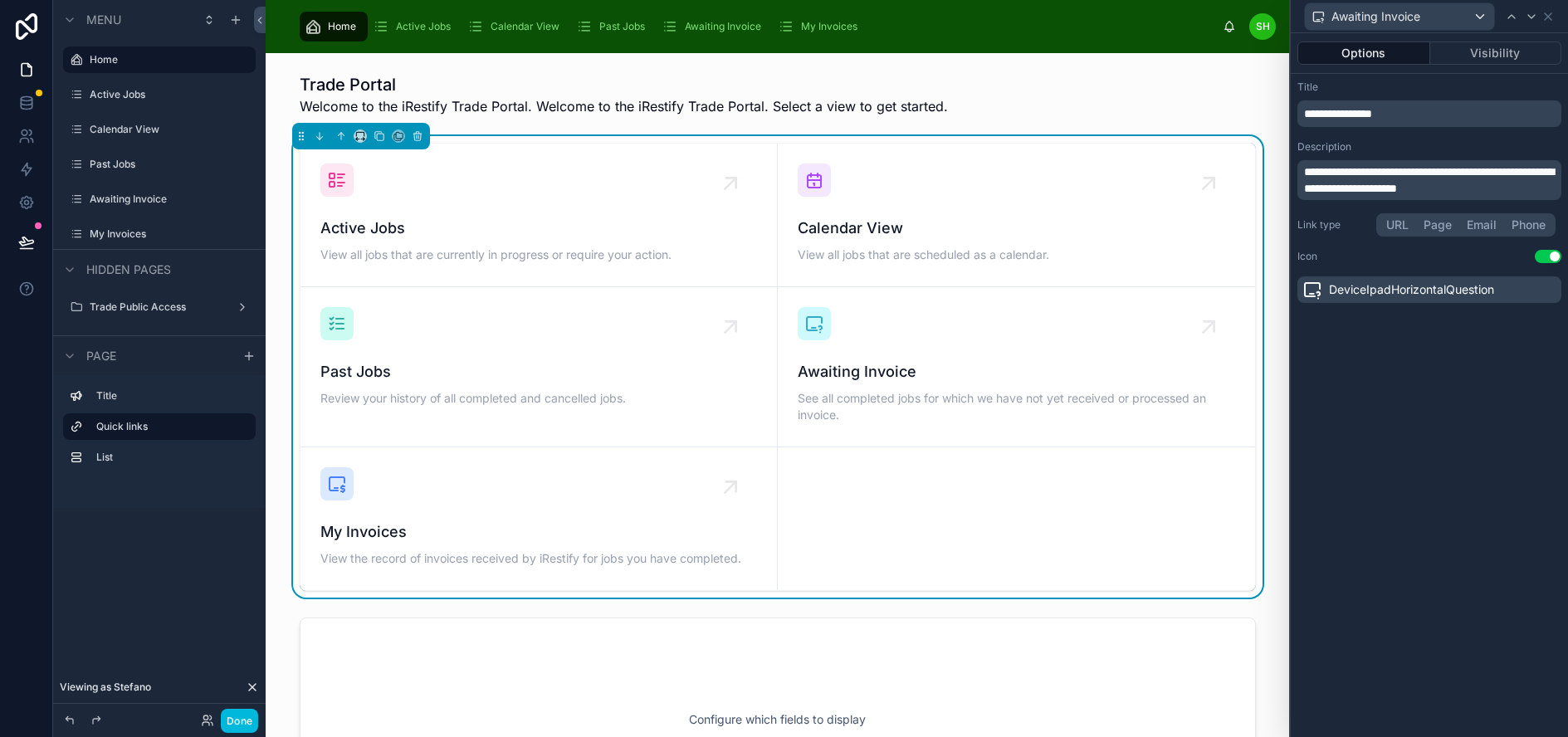
click at [1453, 220] on button "Page" at bounding box center [1438, 225] width 44 height 18
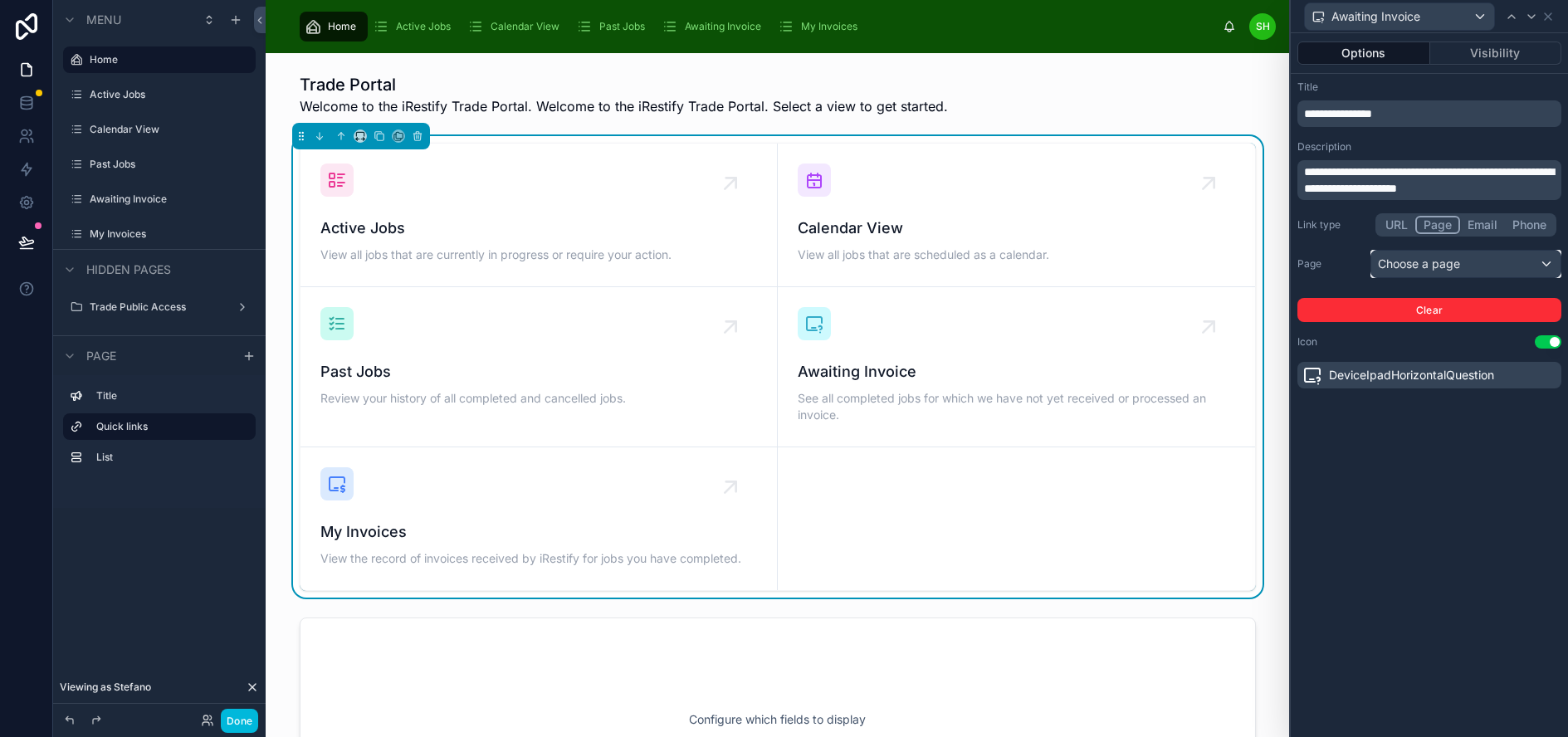
click at [1447, 266] on div "Choose a page" at bounding box center [1465, 263] width 189 height 26
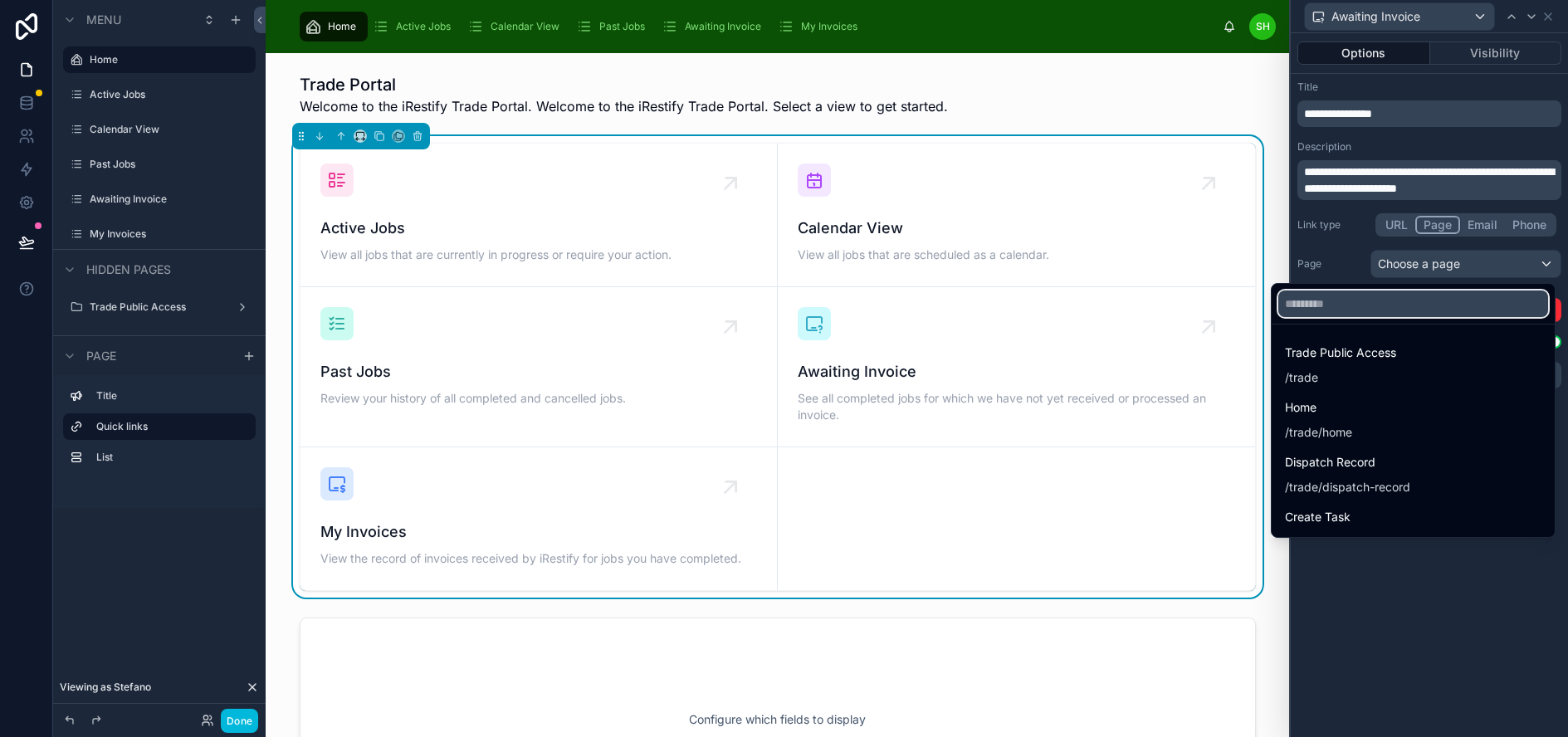
click at [1415, 314] on input "text" at bounding box center [1413, 303] width 270 height 26
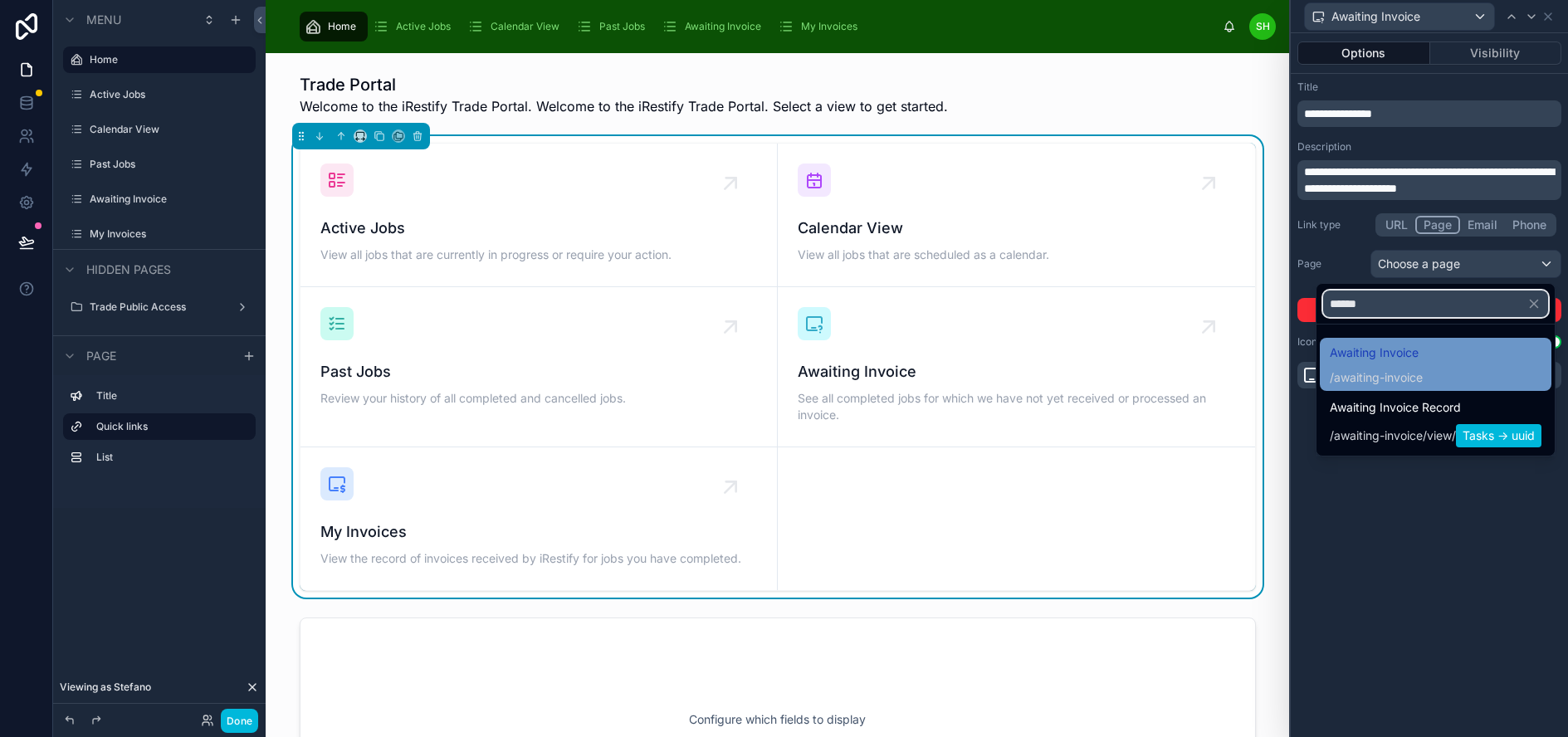
type input "******"
click at [1445, 372] on div "Awaiting Invoice / awaiting-invoice" at bounding box center [1435, 365] width 212 height 44
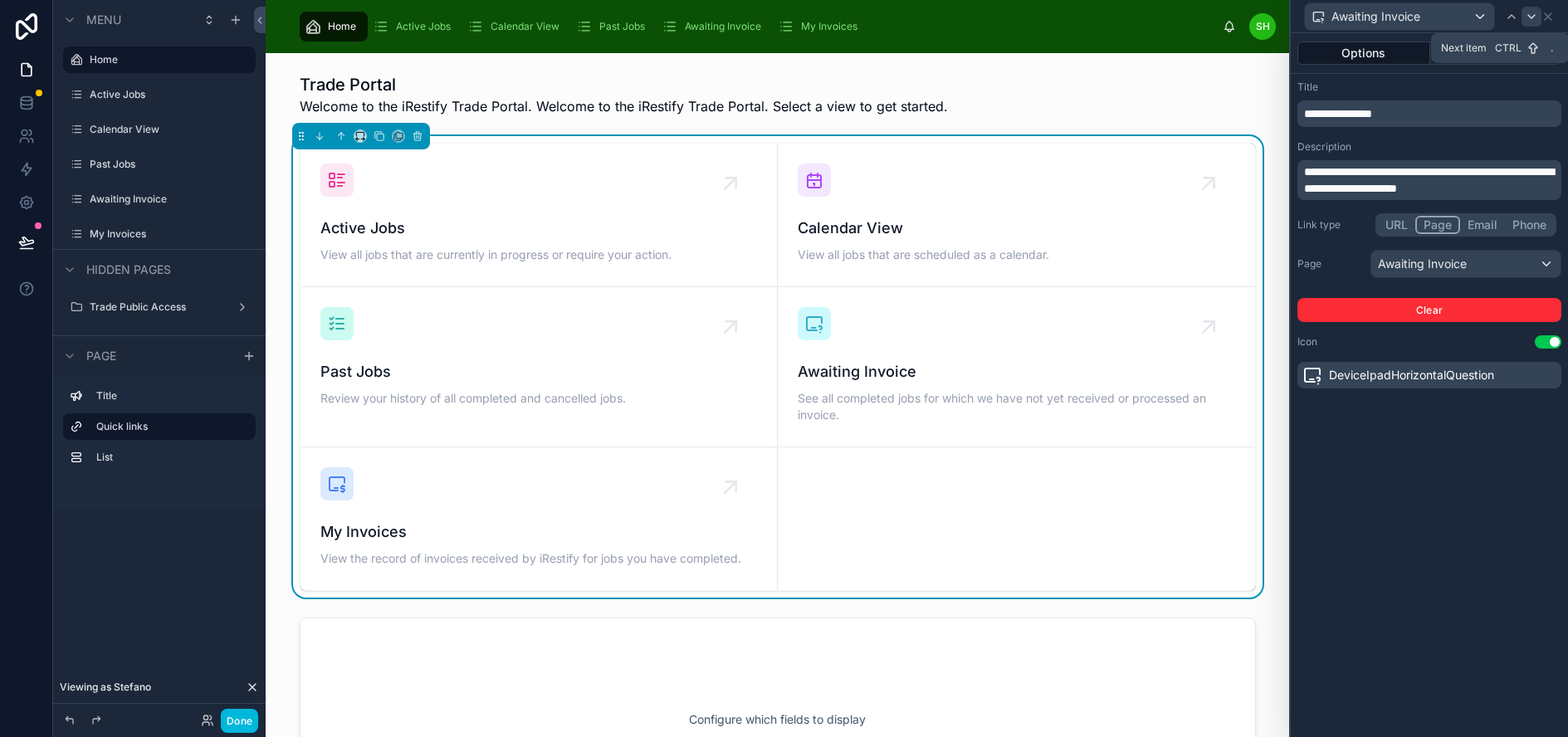
click at [1538, 18] on icon at bounding box center [1531, 16] width 14 height 14
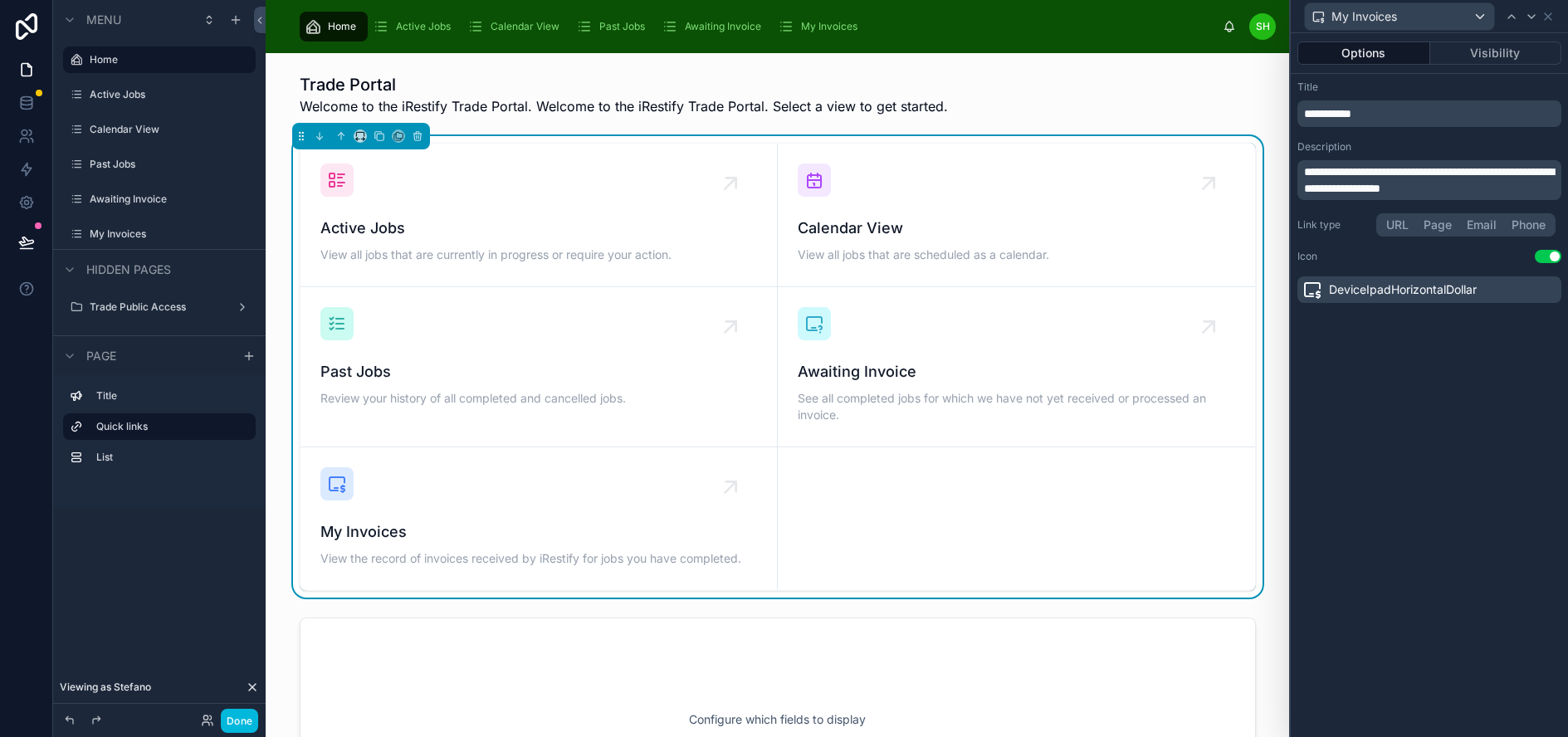
click at [1459, 224] on button "Page" at bounding box center [1438, 225] width 44 height 18
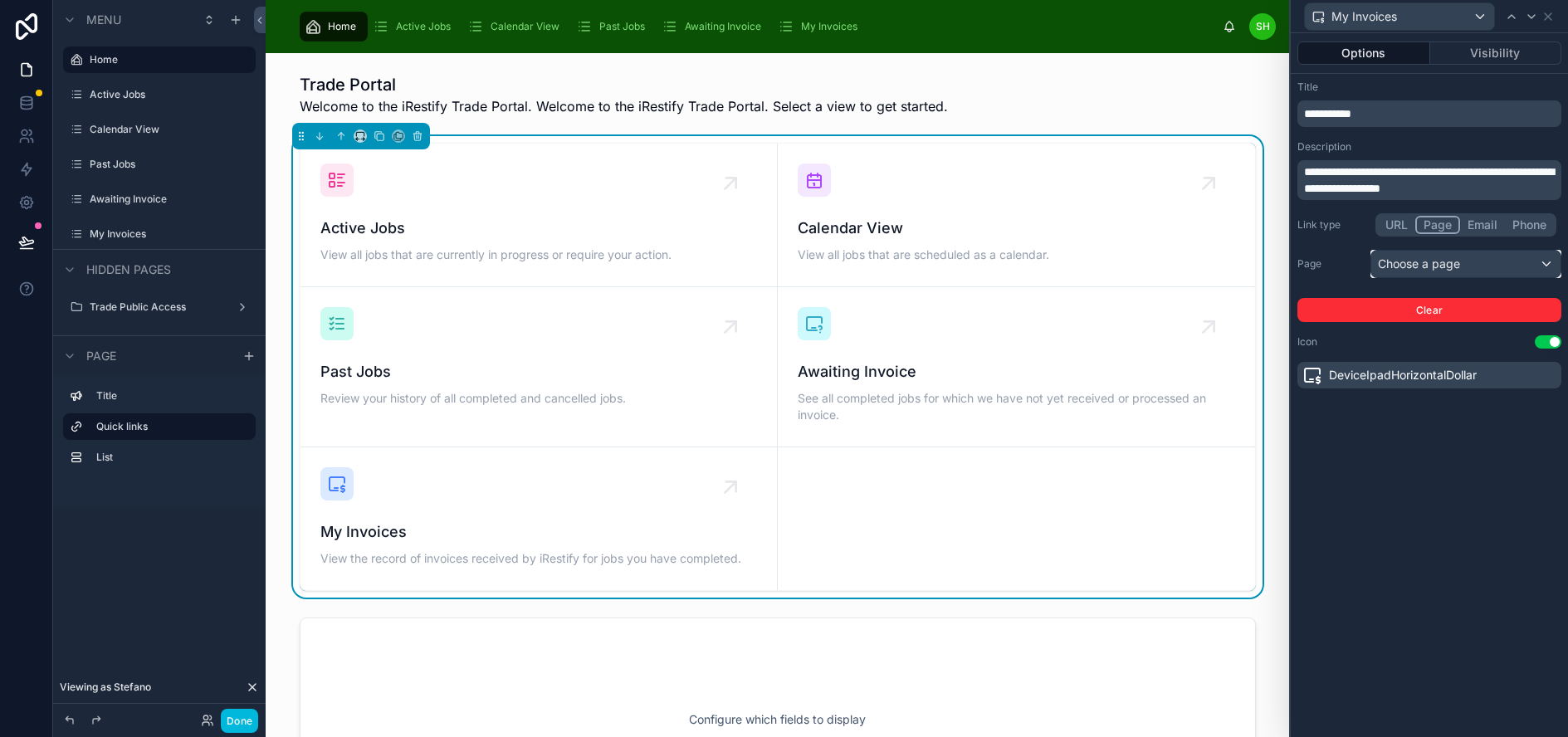
click at [1449, 268] on div "Choose a page" at bounding box center [1465, 263] width 189 height 26
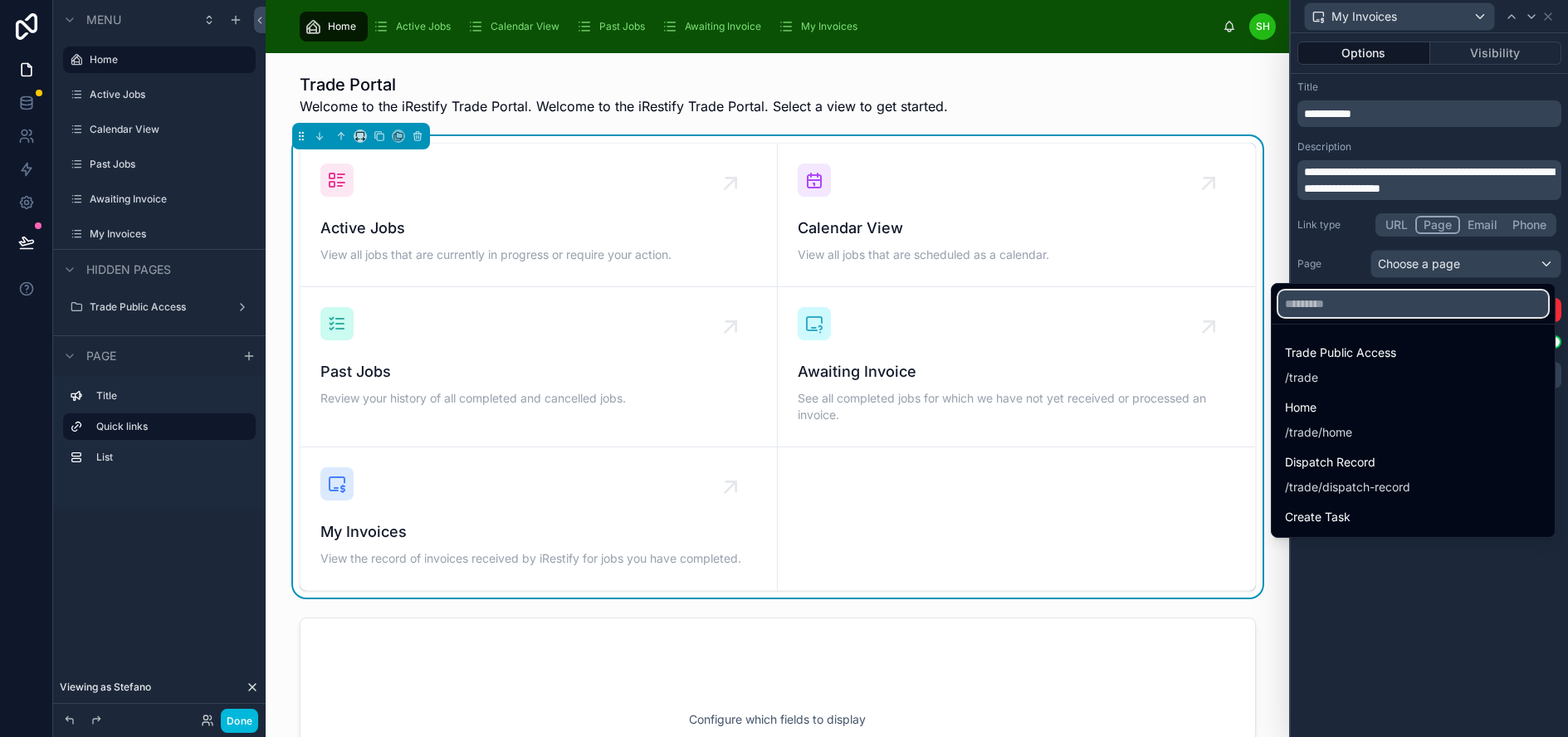
click at [1411, 307] on input "text" at bounding box center [1413, 303] width 270 height 26
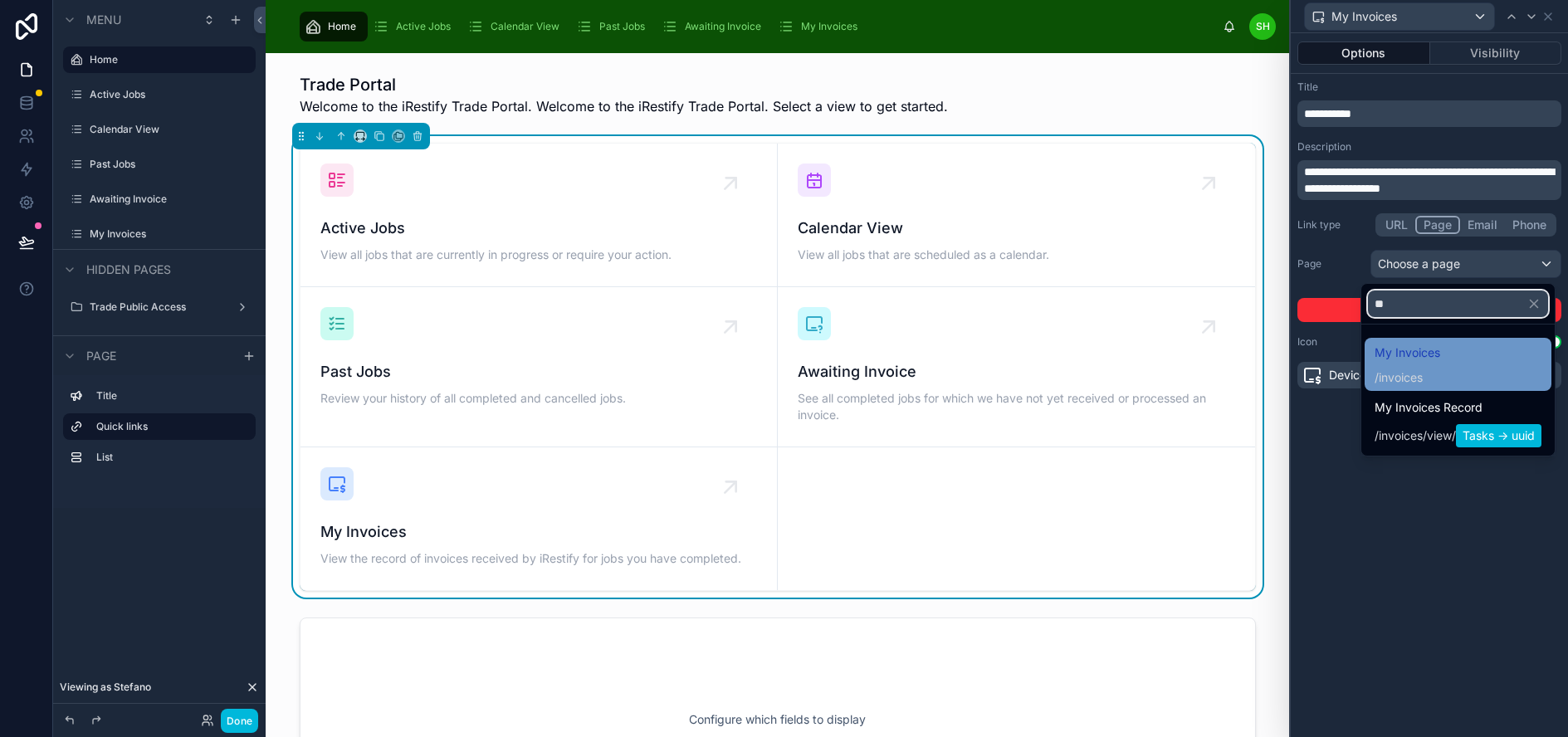
type input "**"
click at [1426, 348] on span "My Invoices" at bounding box center [1407, 353] width 65 height 20
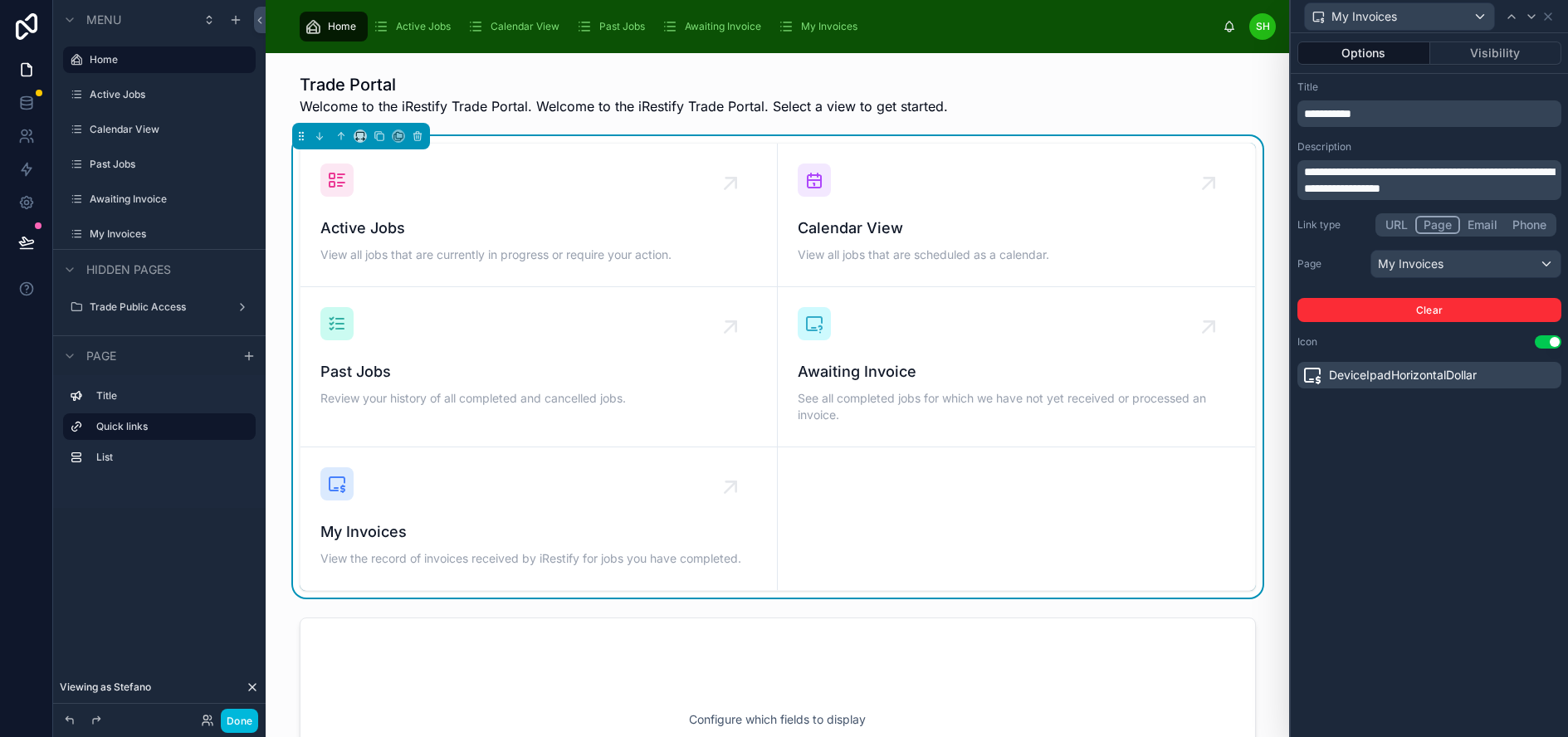
click at [1435, 465] on div "**********" at bounding box center [1429, 385] width 277 height 703
click at [1538, 16] on icon at bounding box center [1531, 16] width 14 height 14
click at [1531, 52] on button "Visibility" at bounding box center [1495, 54] width 132 height 24
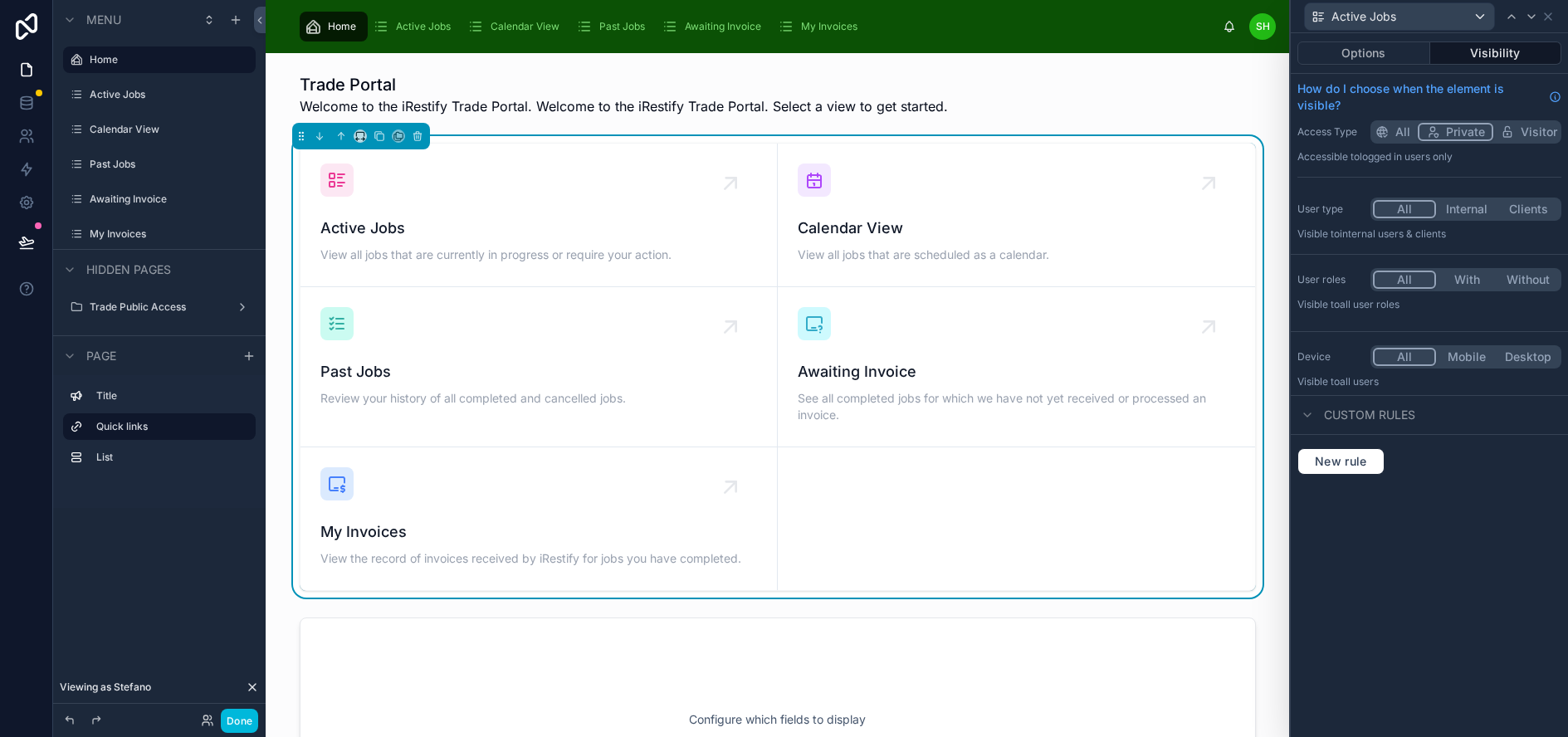
click at [1481, 278] on button "With" at bounding box center [1466, 280] width 62 height 18
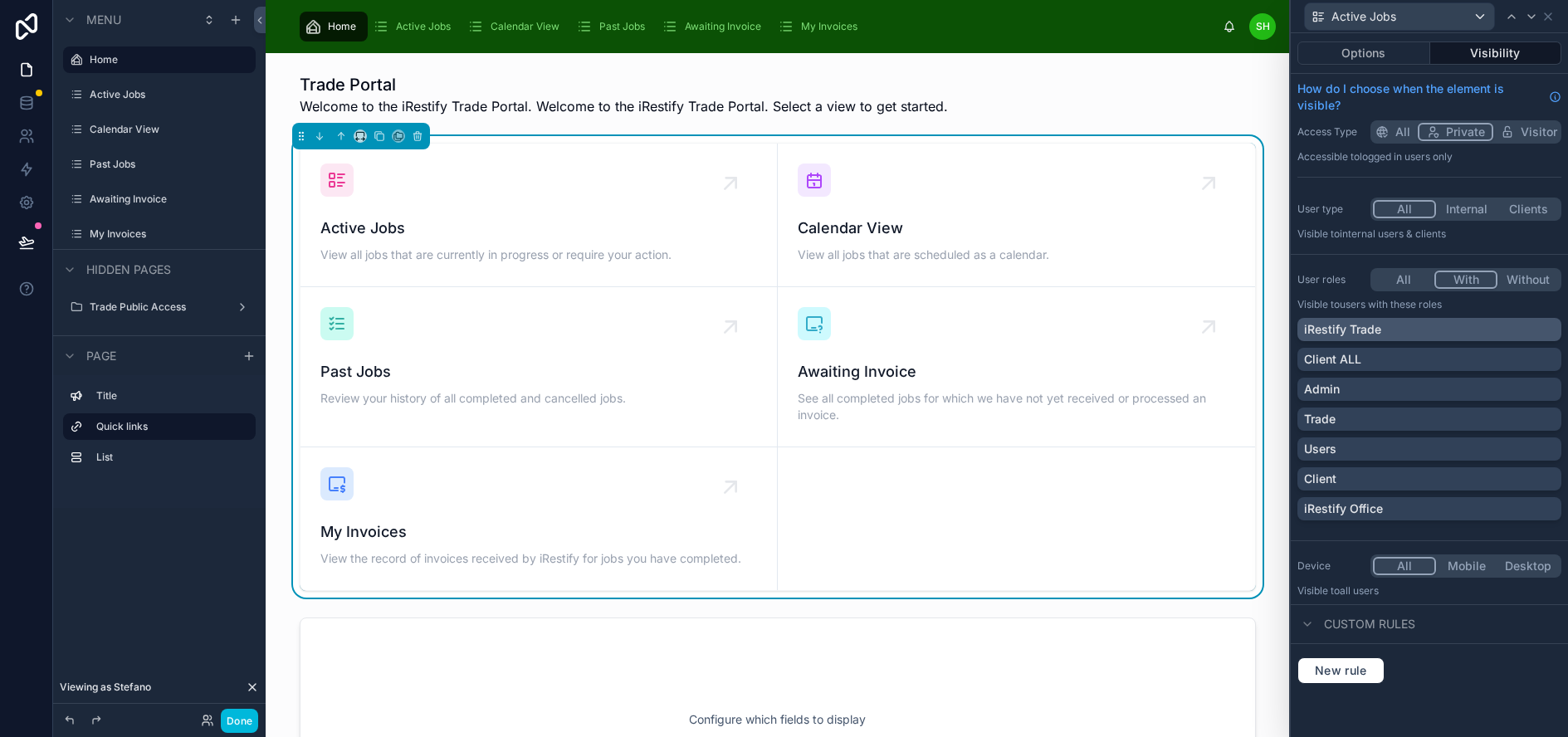
click at [1513, 329] on div "iRestify Trade" at bounding box center [1429, 329] width 251 height 16
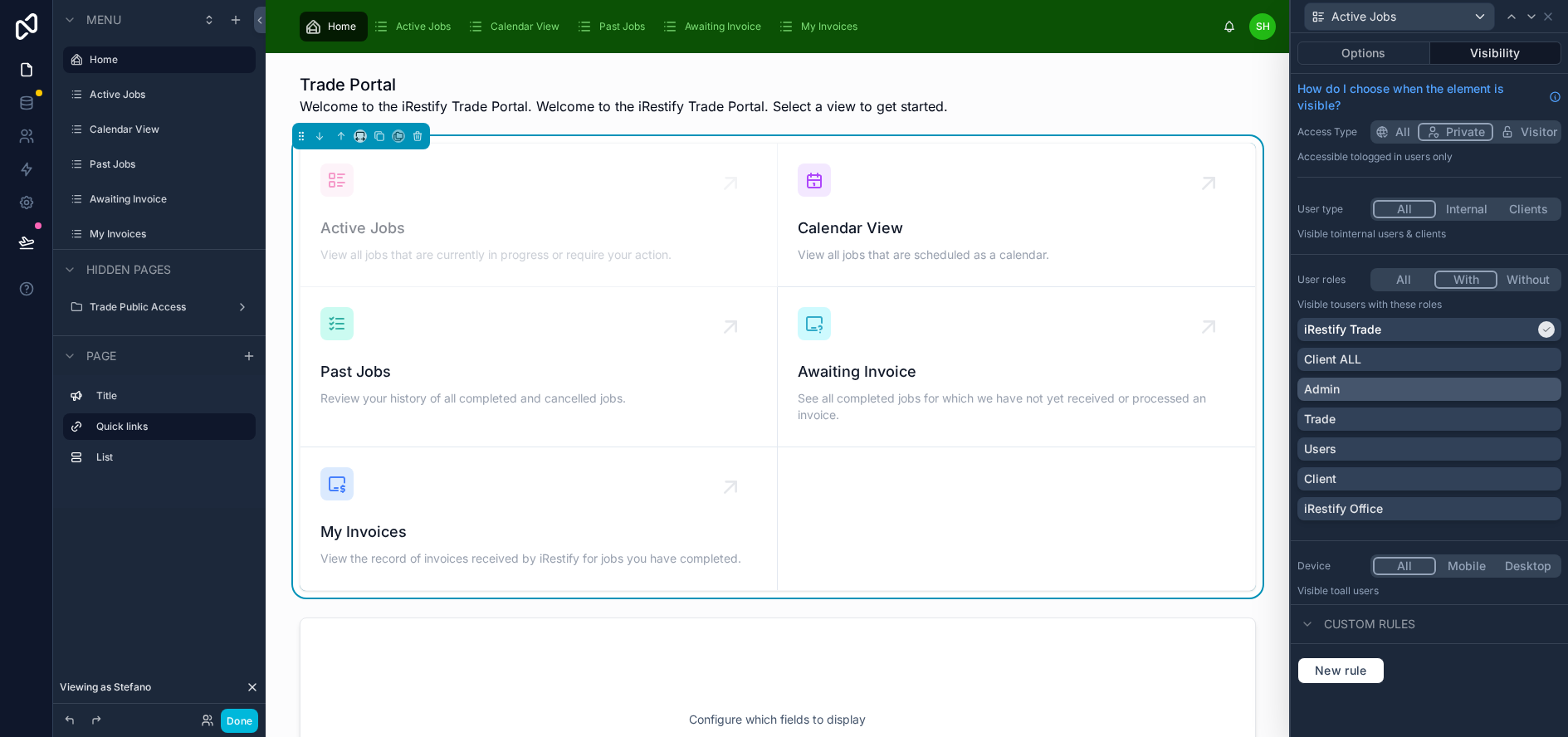
click at [1504, 382] on div "Admin" at bounding box center [1429, 389] width 251 height 16
click at [1503, 417] on div "Trade" at bounding box center [1429, 419] width 251 height 16
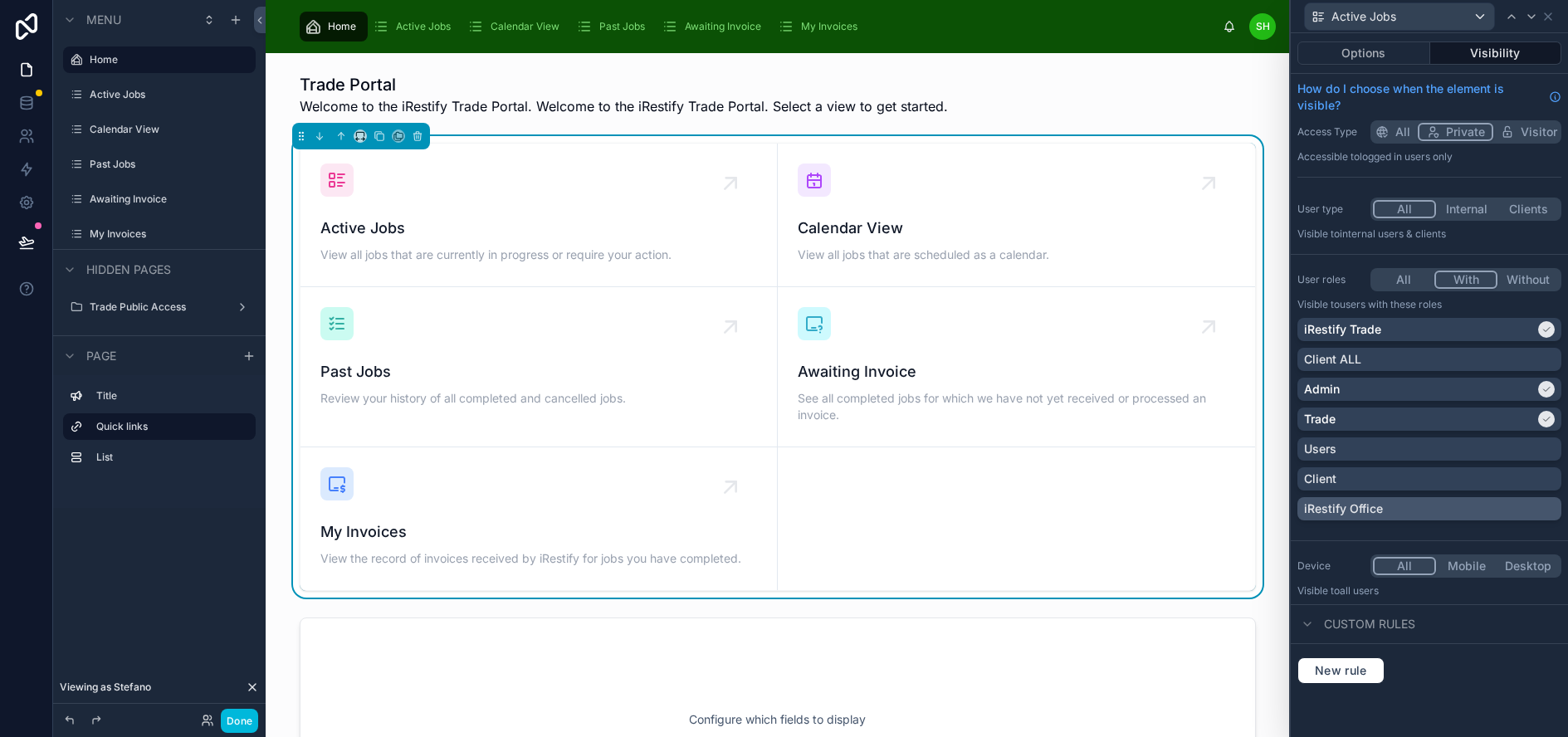
click at [1494, 510] on div "iRestify Office" at bounding box center [1429, 508] width 251 height 16
click at [1534, 17] on icon at bounding box center [1531, 16] width 6 height 4
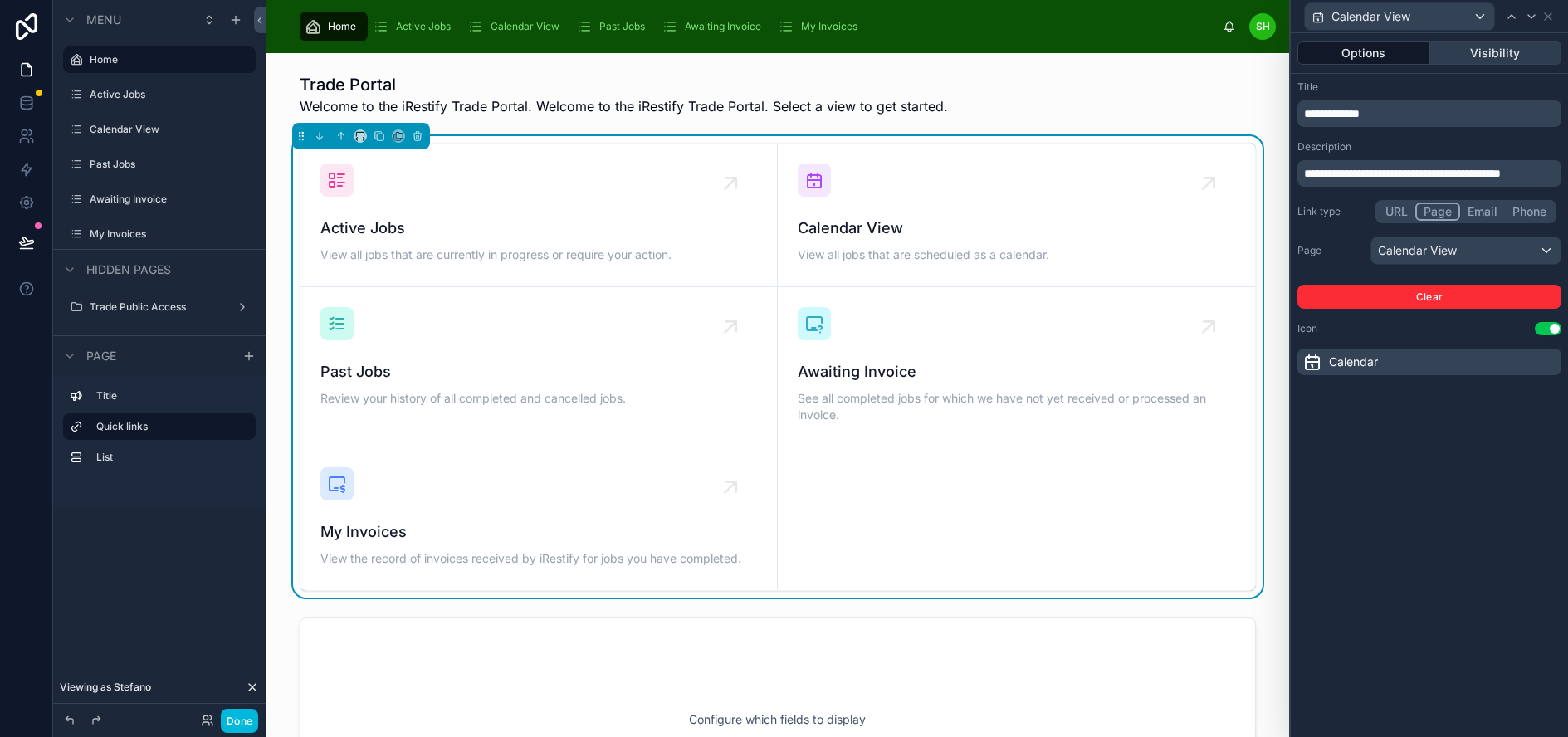
click at [1510, 51] on button "Visibility" at bounding box center [1495, 54] width 132 height 24
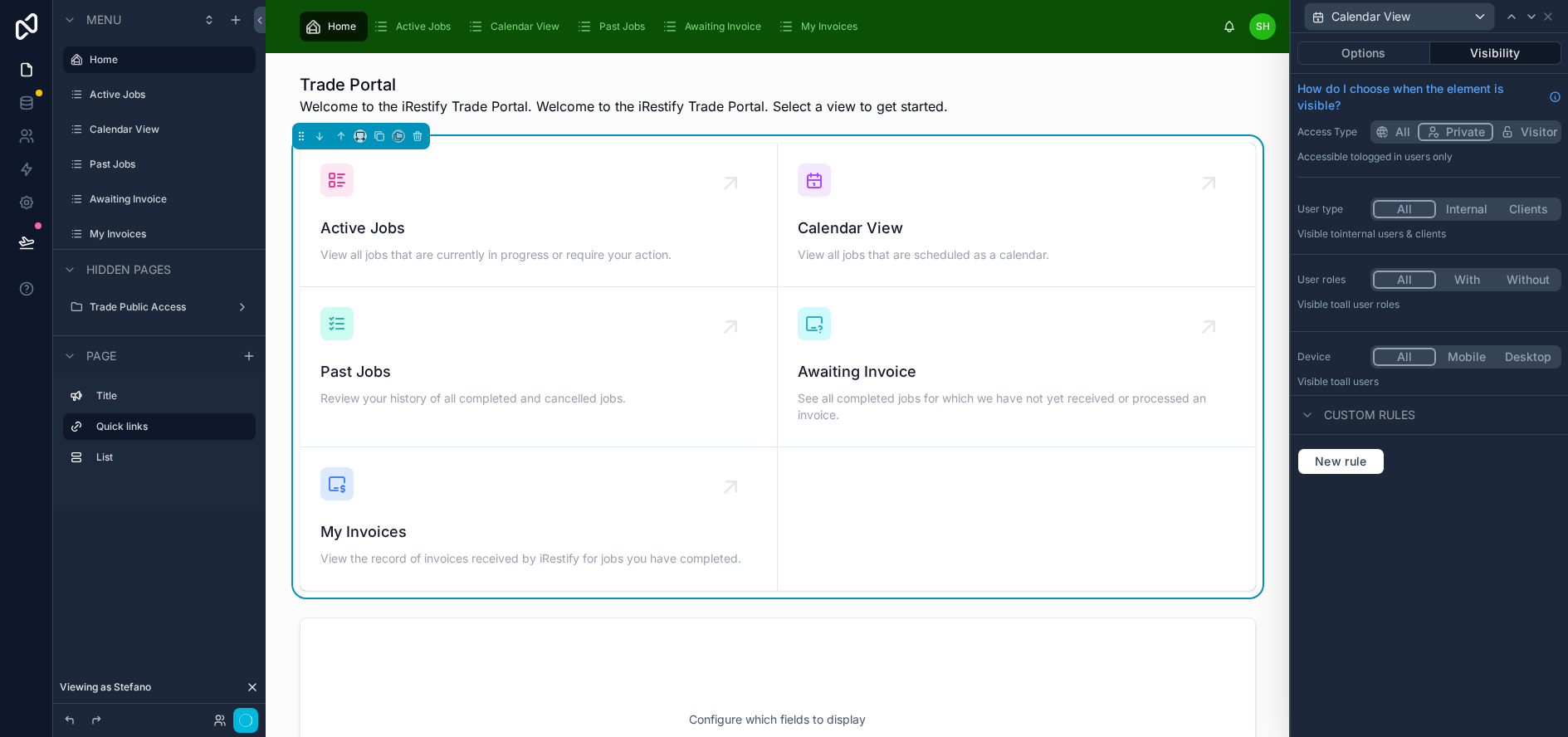
click at [1484, 131] on span "Private" at bounding box center [1464, 132] width 39 height 16
click at [1475, 276] on button "With" at bounding box center [1466, 280] width 62 height 18
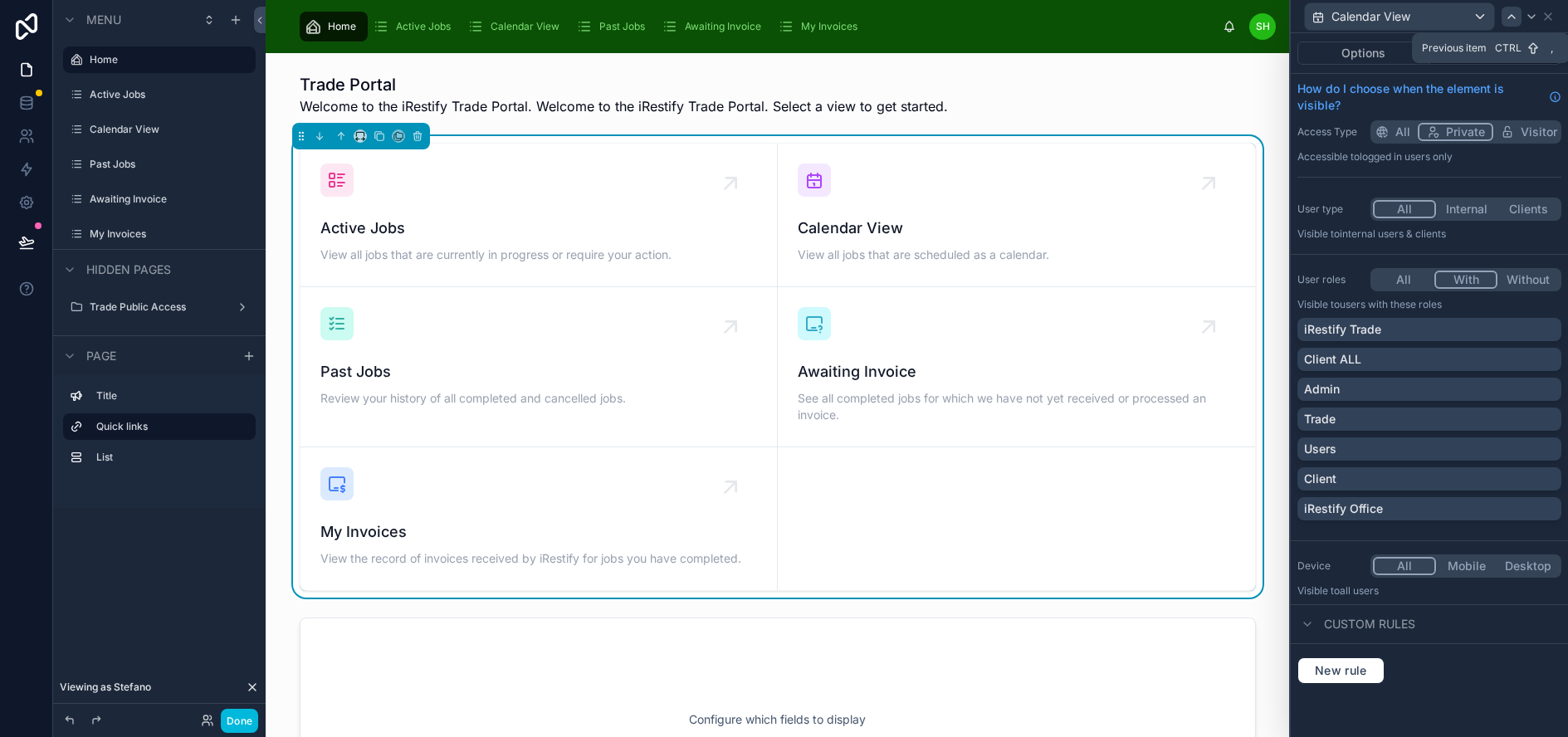
click at [1517, 13] on div at bounding box center [1512, 16] width 20 height 20
click at [1538, 22] on icon at bounding box center [1531, 16] width 14 height 14
click at [1483, 280] on button "With" at bounding box center [1466, 280] width 62 height 18
click at [1451, 331] on div "iRestify Trade" at bounding box center [1429, 329] width 251 height 16
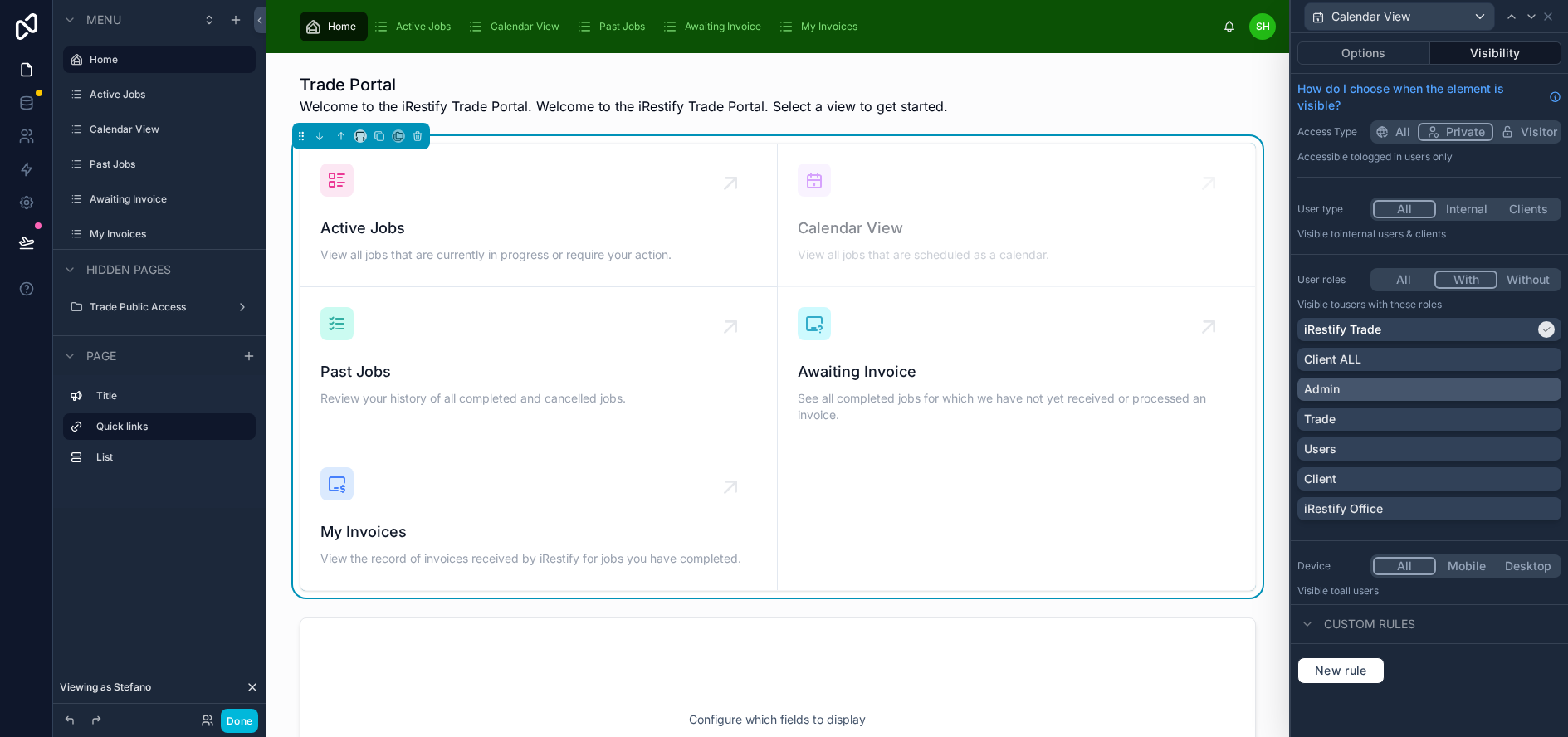
click at [1456, 389] on div "Admin" at bounding box center [1429, 389] width 251 height 16
click at [1460, 420] on div "Trade" at bounding box center [1429, 419] width 251 height 16
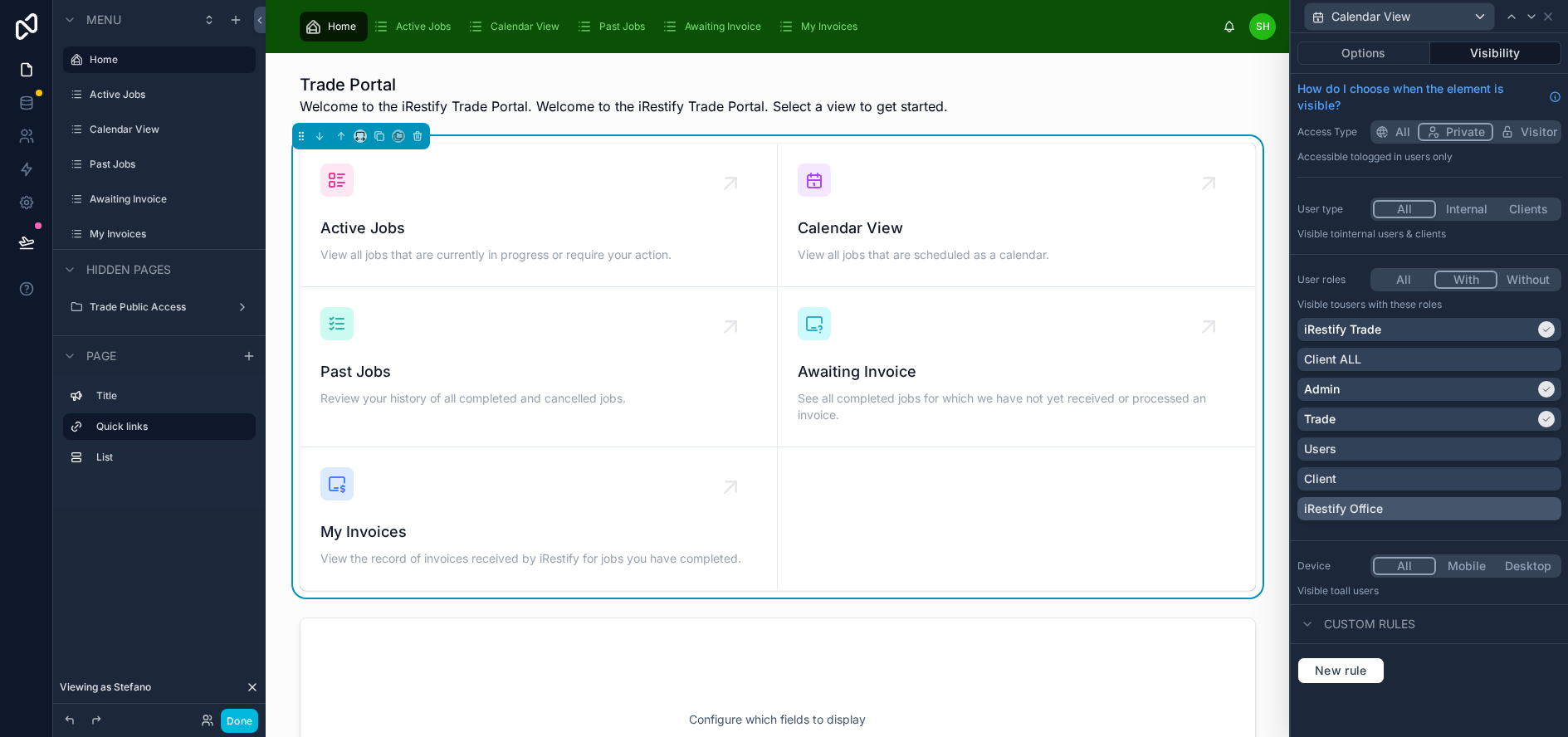
click at [1452, 507] on div "iRestify Office" at bounding box center [1429, 508] width 251 height 16
click at [1538, 18] on icon at bounding box center [1531, 16] width 14 height 14
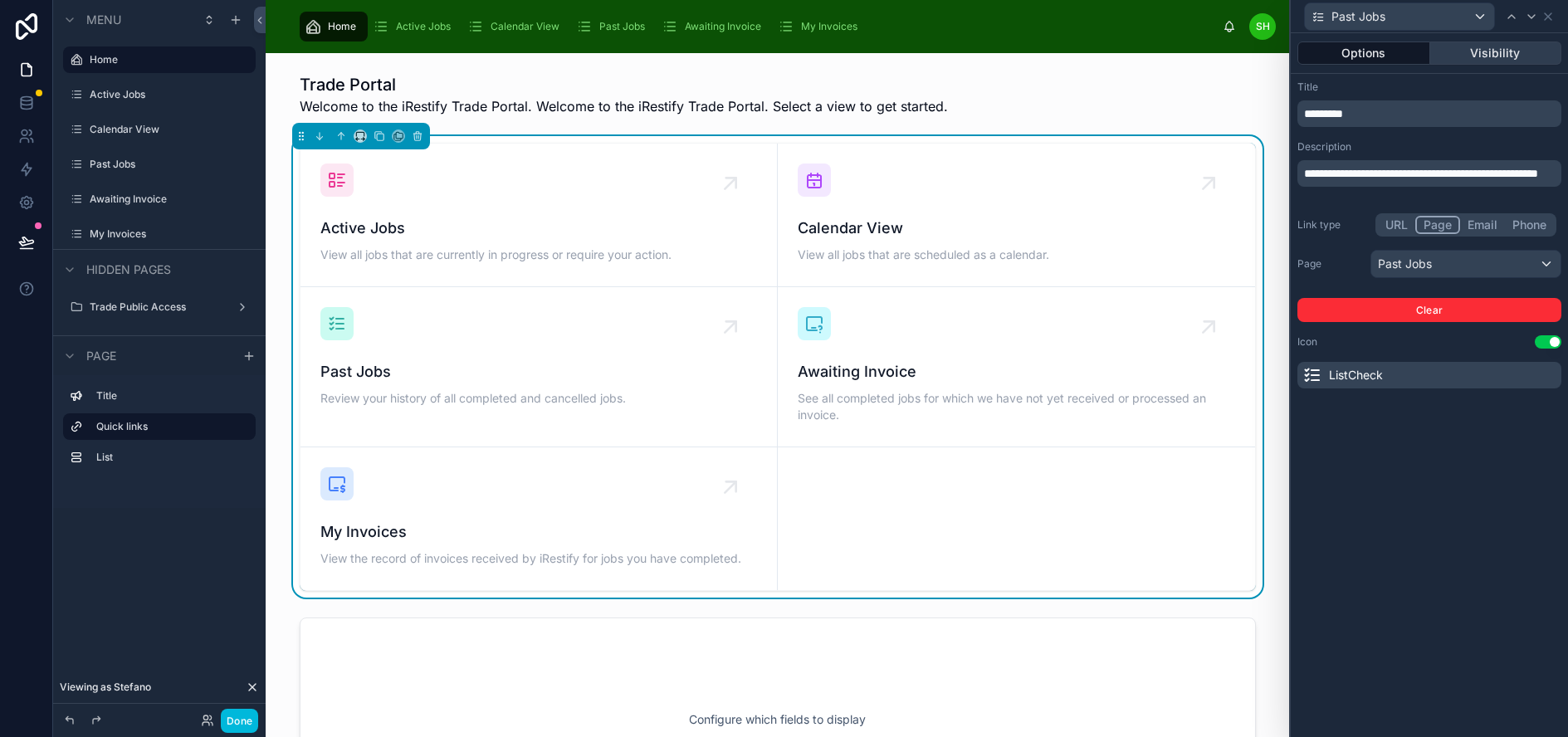
click at [1518, 58] on button "Visibility" at bounding box center [1495, 54] width 132 height 24
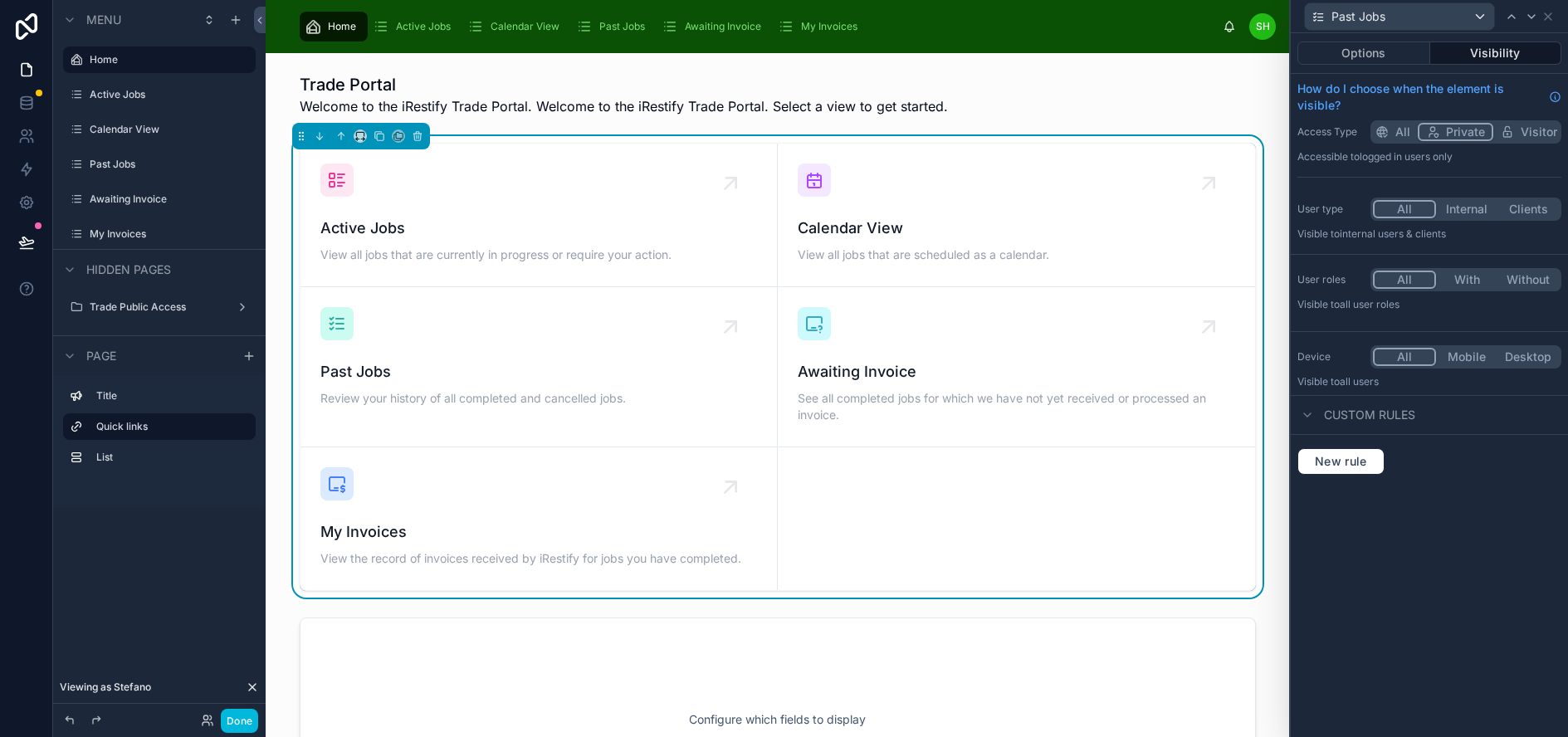
click at [1476, 280] on button "With" at bounding box center [1466, 280] width 62 height 18
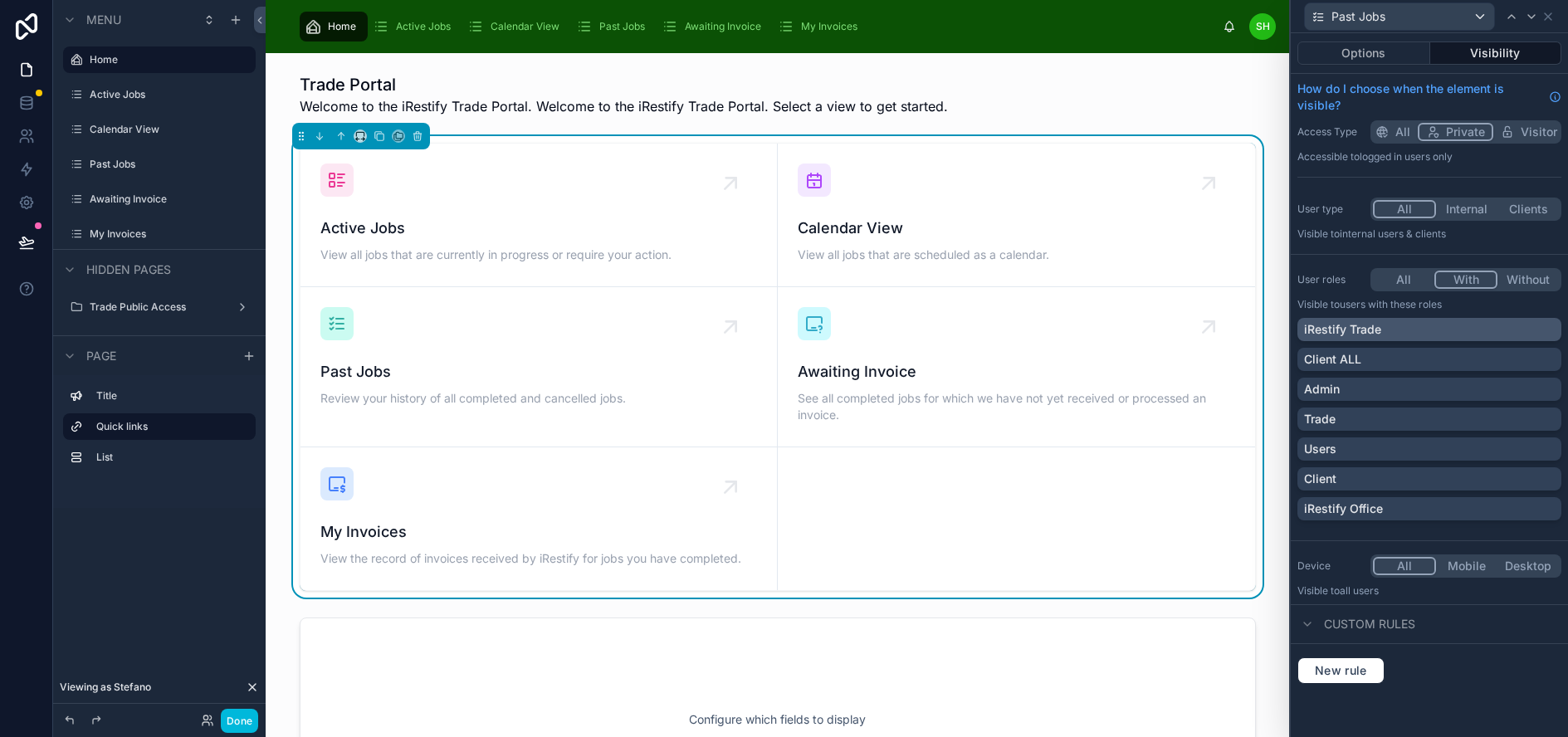
click at [1525, 328] on div "iRestify Trade" at bounding box center [1429, 329] width 251 height 16
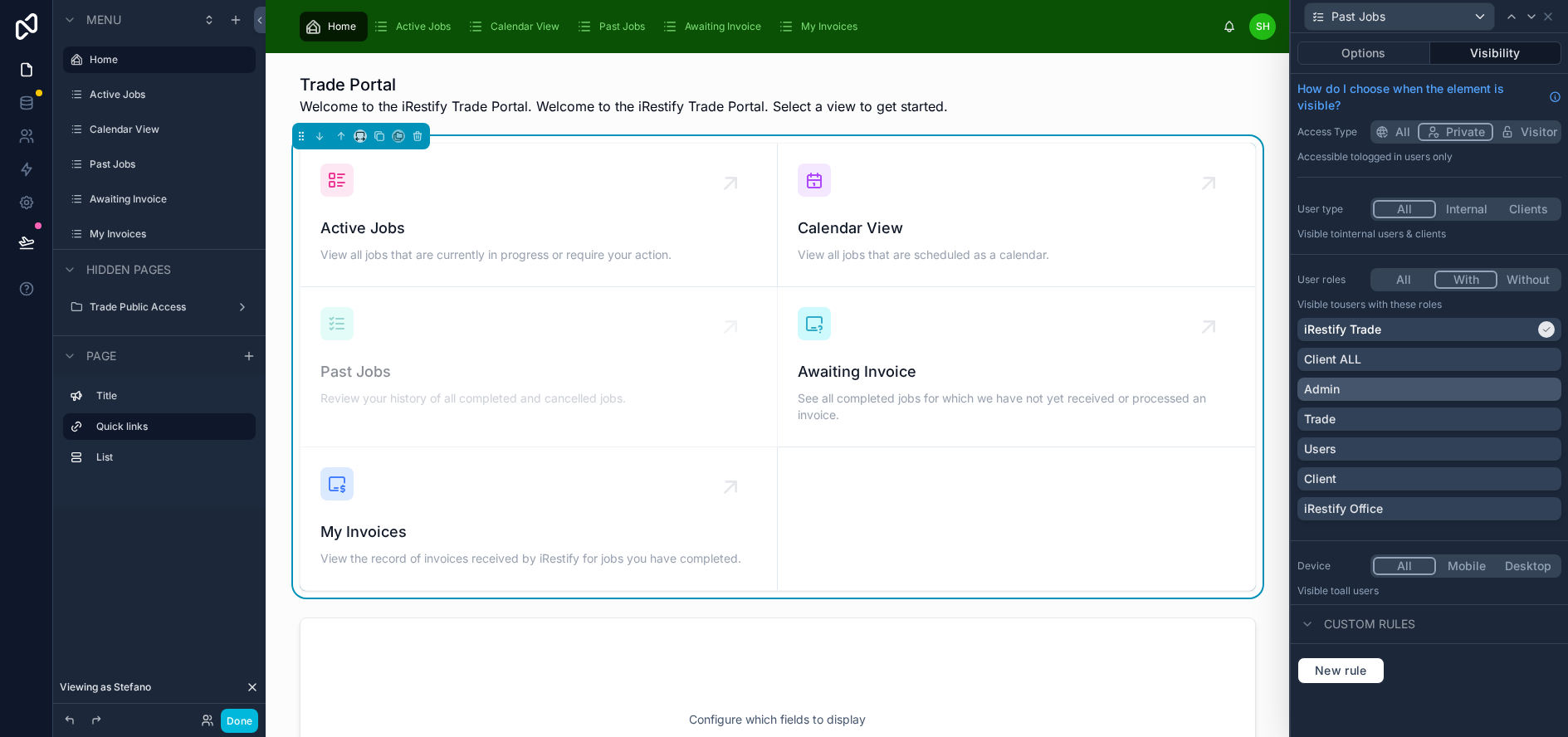
click at [1497, 394] on div "Admin" at bounding box center [1429, 389] width 251 height 16
click at [1496, 418] on div "Trade" at bounding box center [1429, 419] width 251 height 16
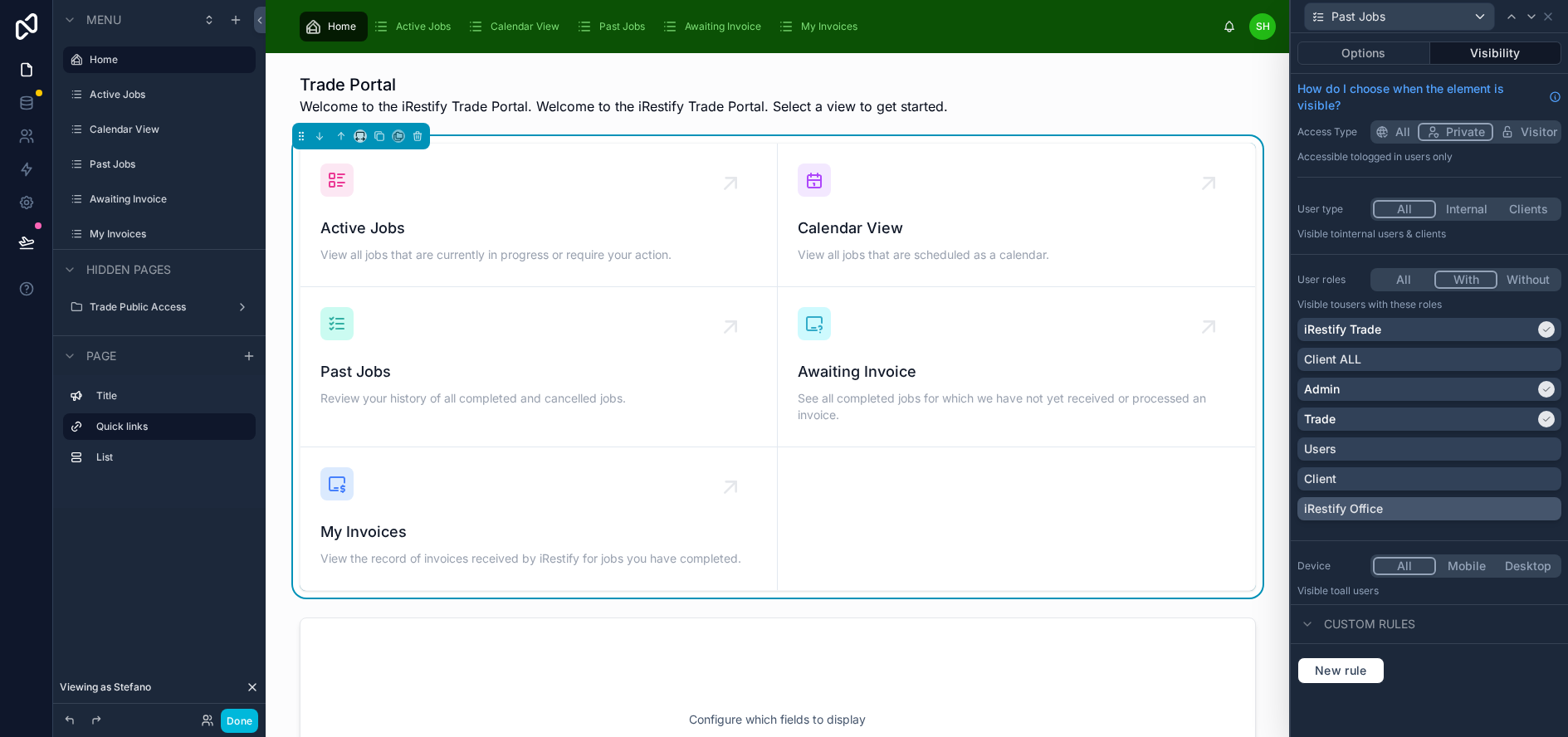
click at [1482, 504] on div "iRestify Office" at bounding box center [1429, 508] width 251 height 16
click at [1538, 11] on icon at bounding box center [1531, 16] width 14 height 14
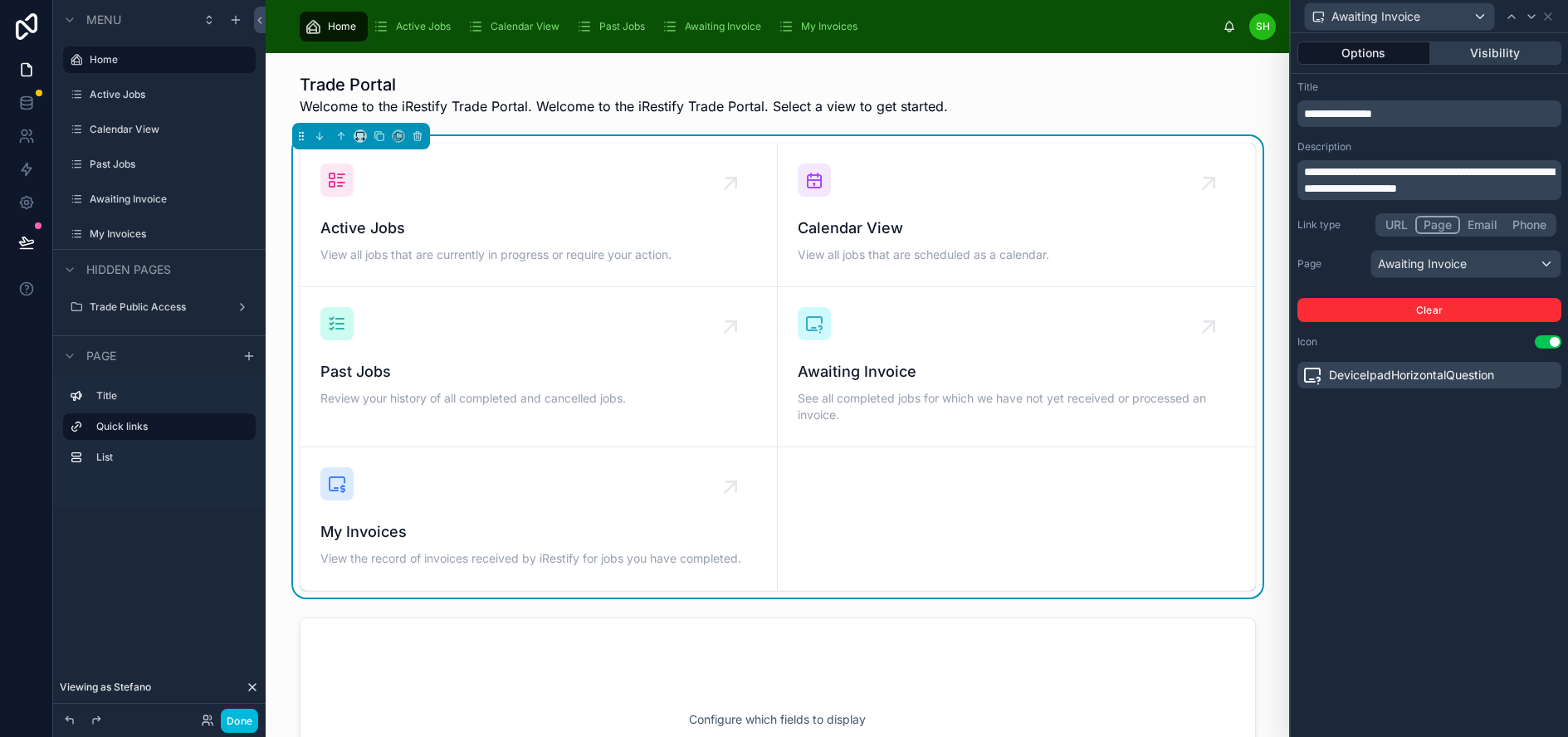
click at [1494, 51] on button "Visibility" at bounding box center [1495, 54] width 132 height 24
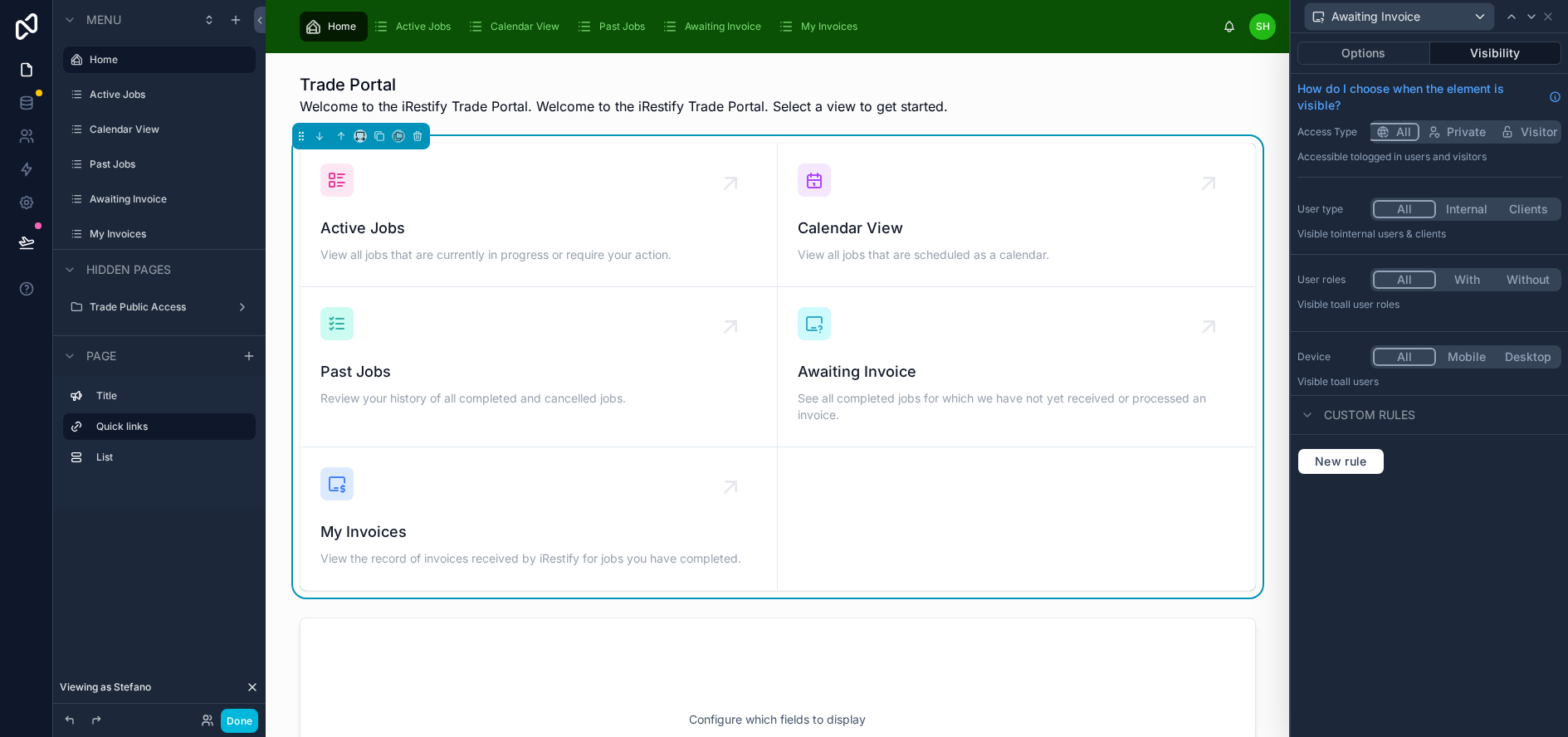
click at [1472, 270] on button "With" at bounding box center [1466, 280] width 62 height 18
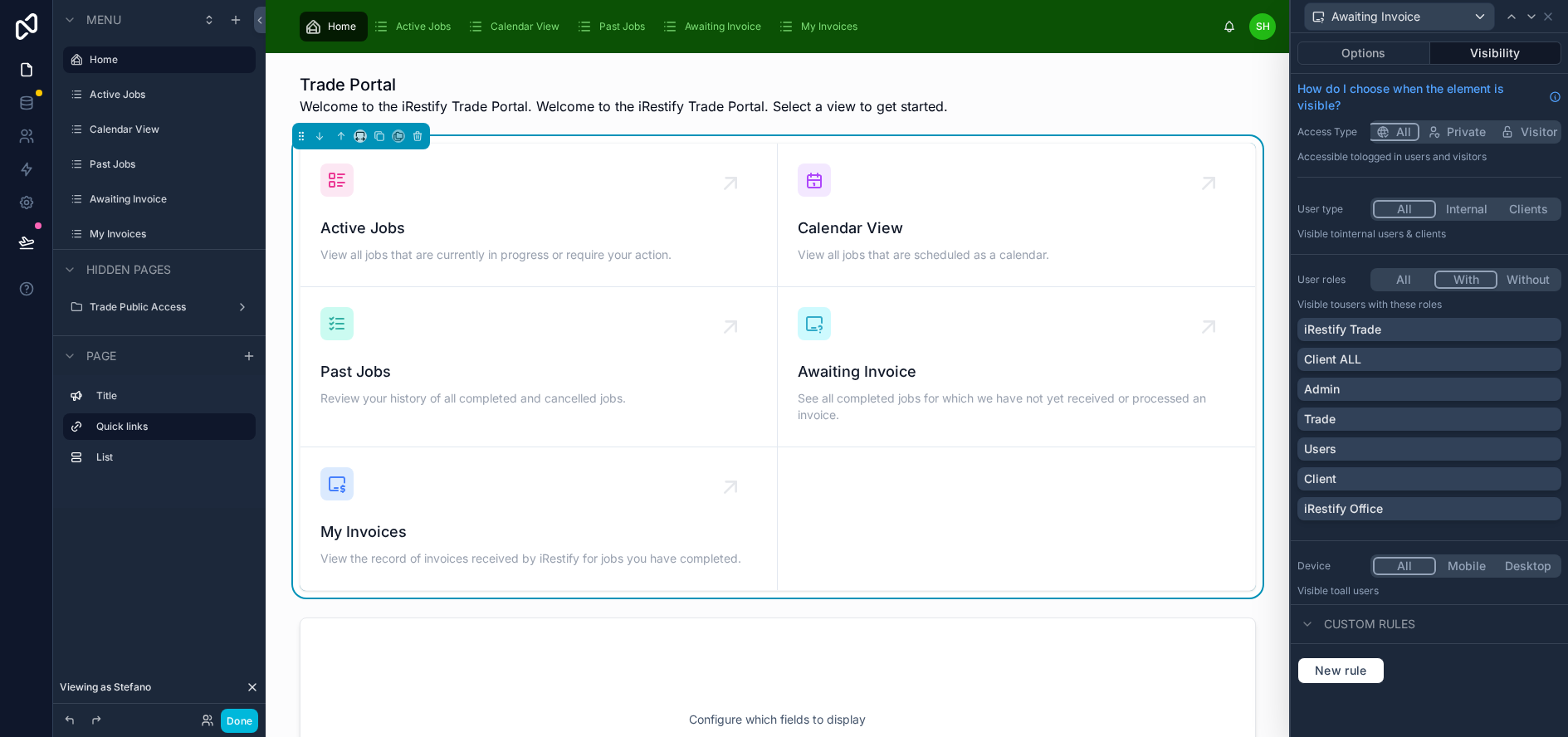
click at [1473, 134] on span "Private" at bounding box center [1465, 132] width 39 height 16
click at [1508, 391] on div "Admin" at bounding box center [1429, 389] width 251 height 16
click at [1508, 414] on div "Trade" at bounding box center [1429, 419] width 251 height 16
click at [1512, 510] on div "iRestify Office" at bounding box center [1429, 508] width 251 height 16
click at [1538, 22] on icon at bounding box center [1531, 16] width 14 height 14
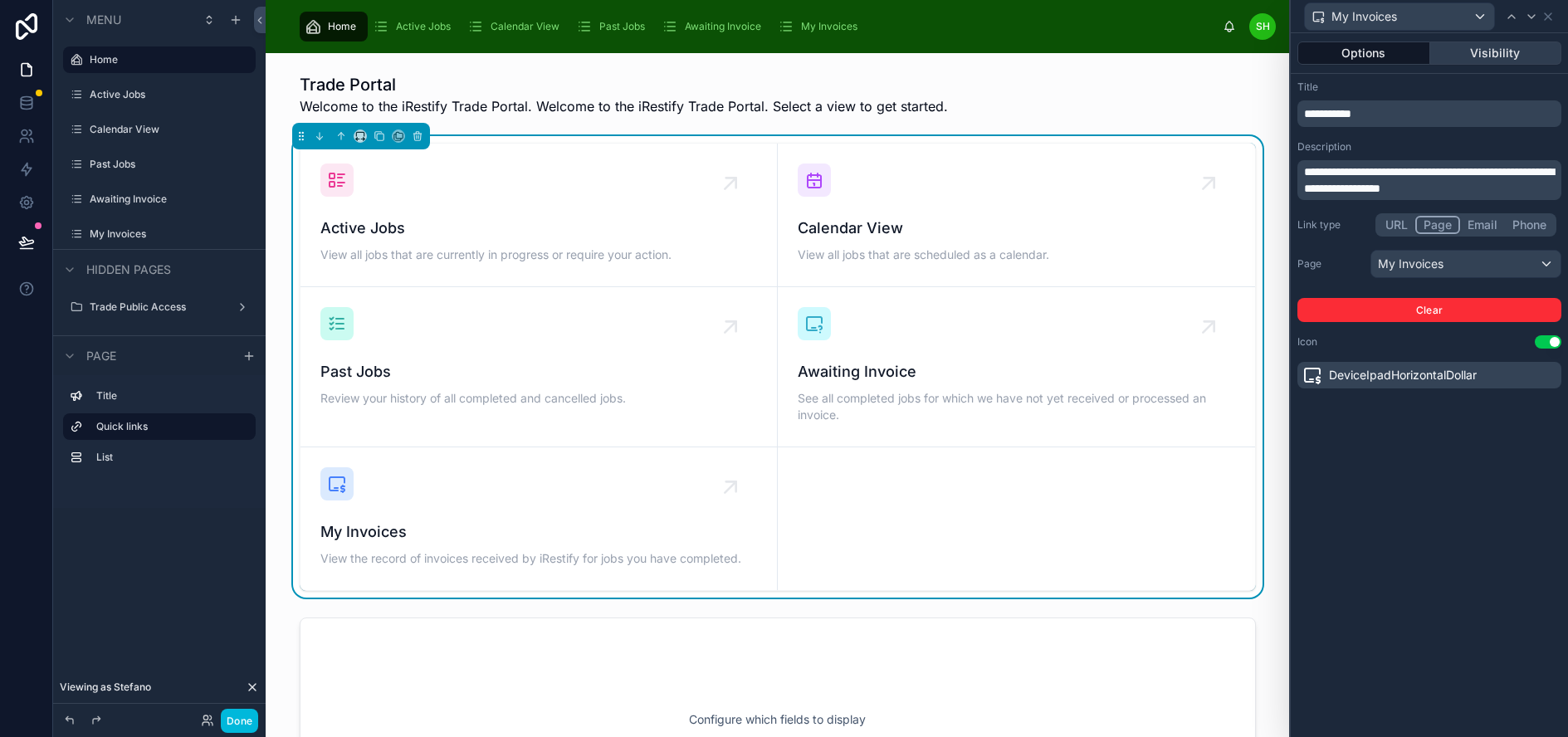
click at [1525, 54] on button "Visibility" at bounding box center [1495, 54] width 132 height 24
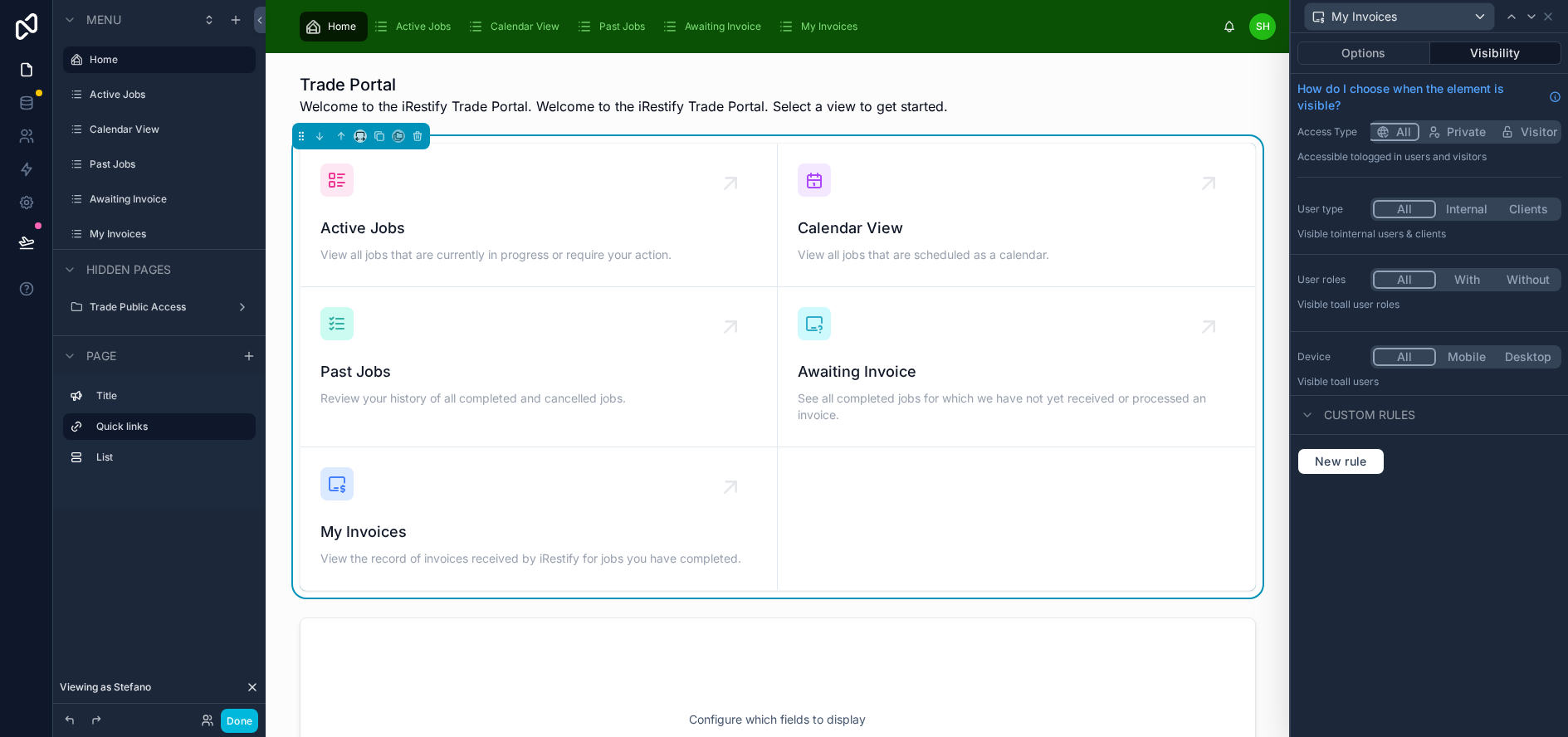
click at [1480, 279] on button "With" at bounding box center [1466, 280] width 62 height 18
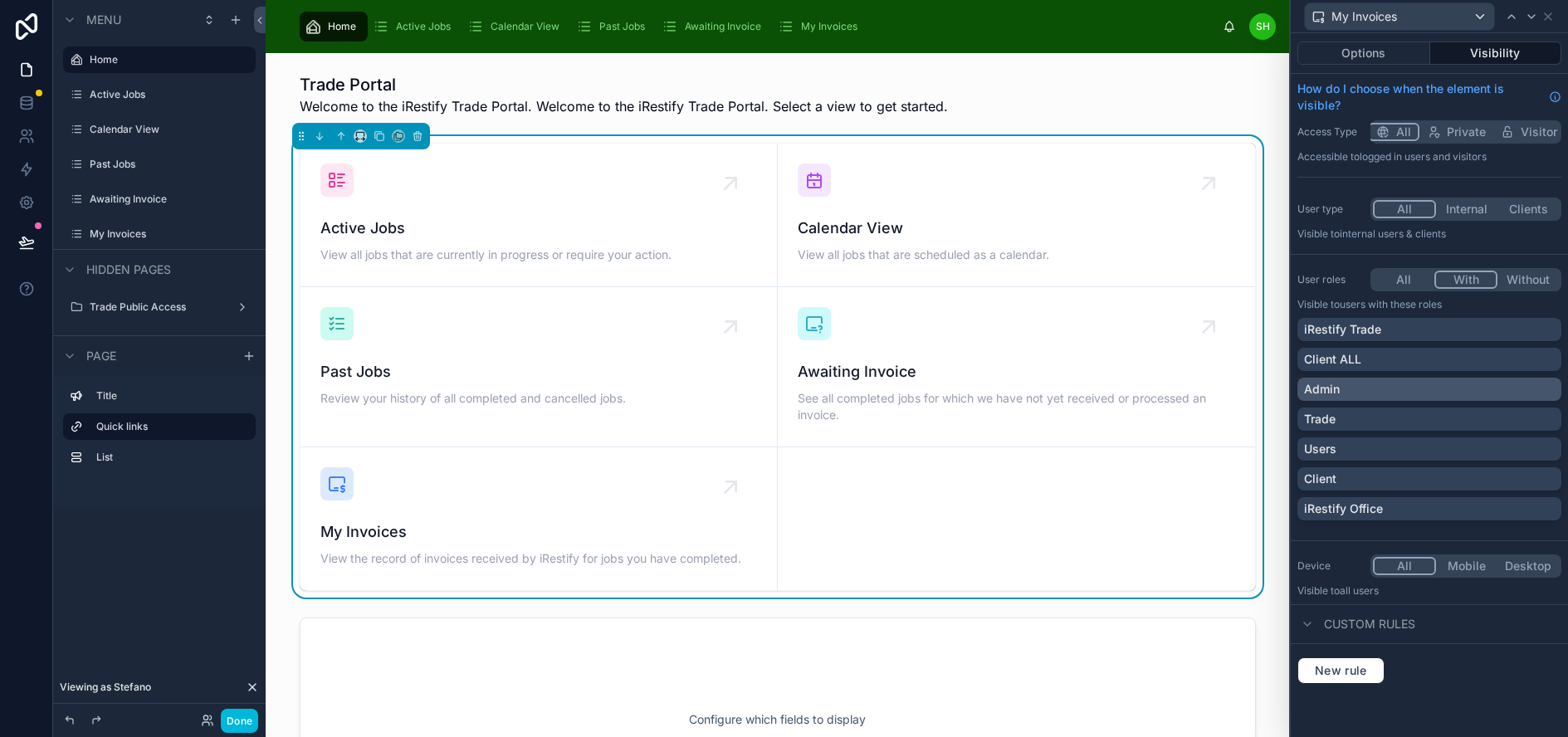
click at [1498, 392] on div "Admin" at bounding box center [1429, 389] width 251 height 16
click at [1499, 423] on div "Trade" at bounding box center [1429, 419] width 251 height 16
click at [1502, 511] on div "iRestify Office" at bounding box center [1429, 508] width 251 height 16
click at [1484, 132] on span "Private" at bounding box center [1465, 132] width 39 height 16
click at [1419, 54] on button "Options" at bounding box center [1364, 54] width 133 height 24
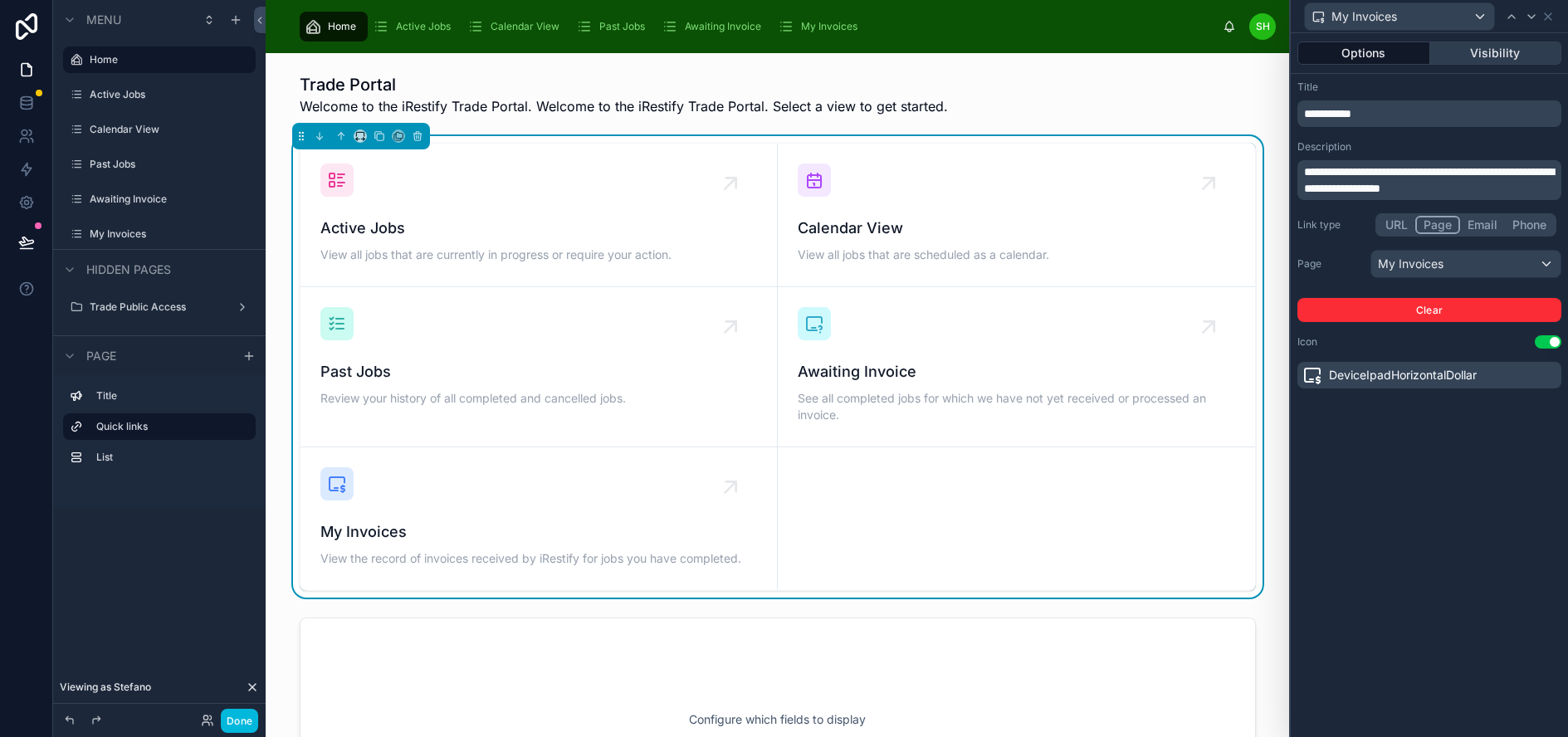
click at [1501, 56] on button "Visibility" at bounding box center [1495, 54] width 132 height 24
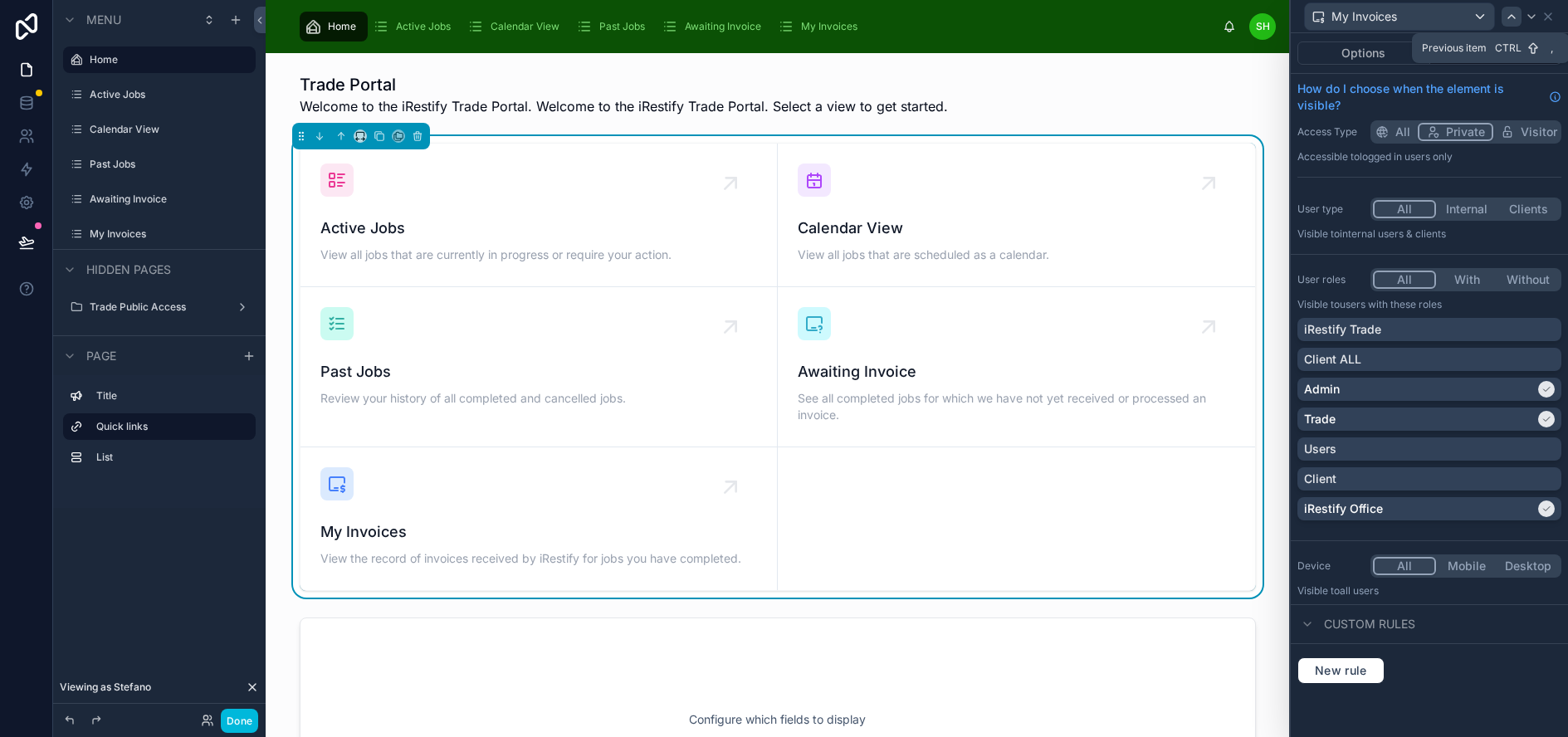
click at [1518, 18] on icon at bounding box center [1511, 16] width 14 height 14
click at [1554, 19] on icon at bounding box center [1548, 16] width 14 height 14
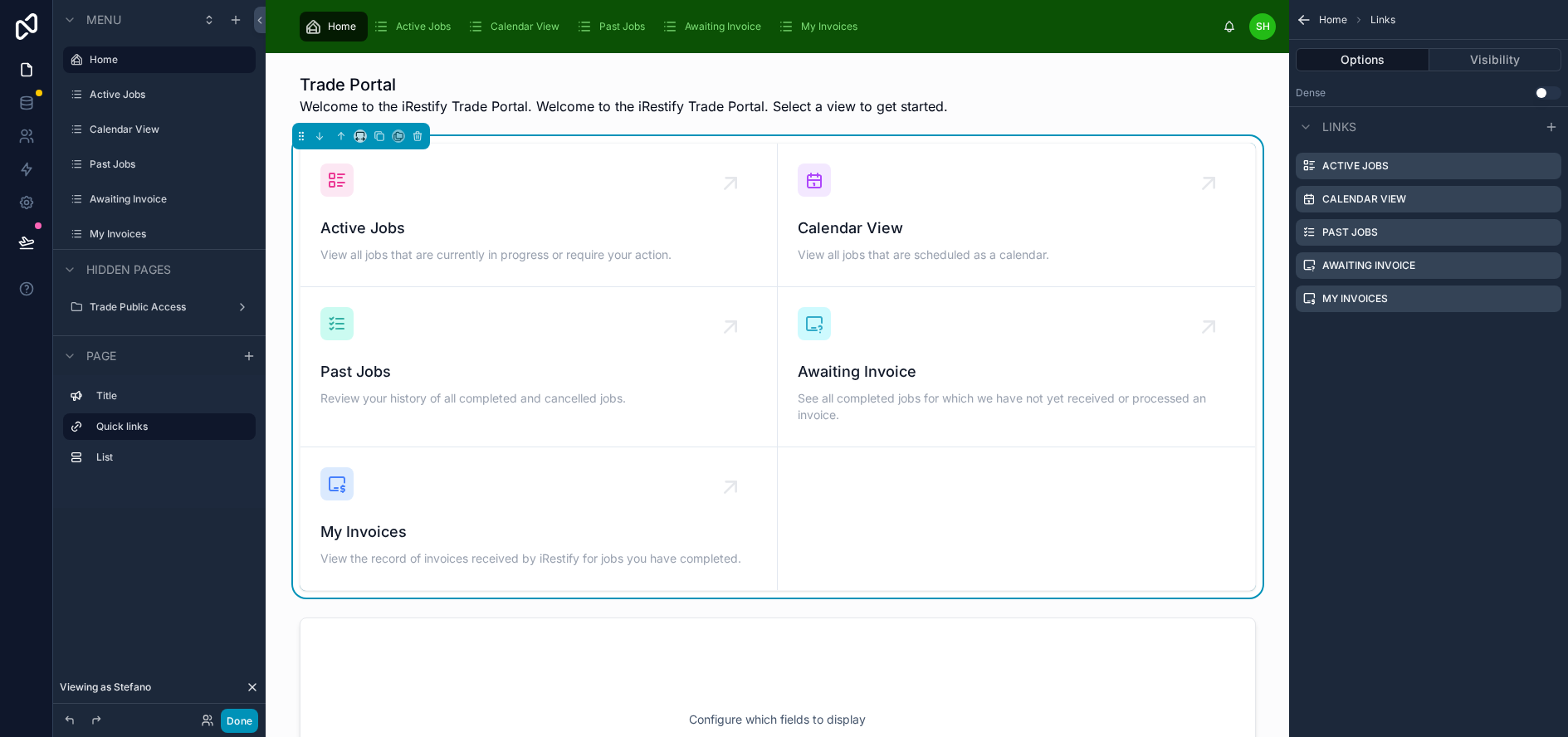
click at [232, 722] on button "Done" at bounding box center [239, 721] width 37 height 25
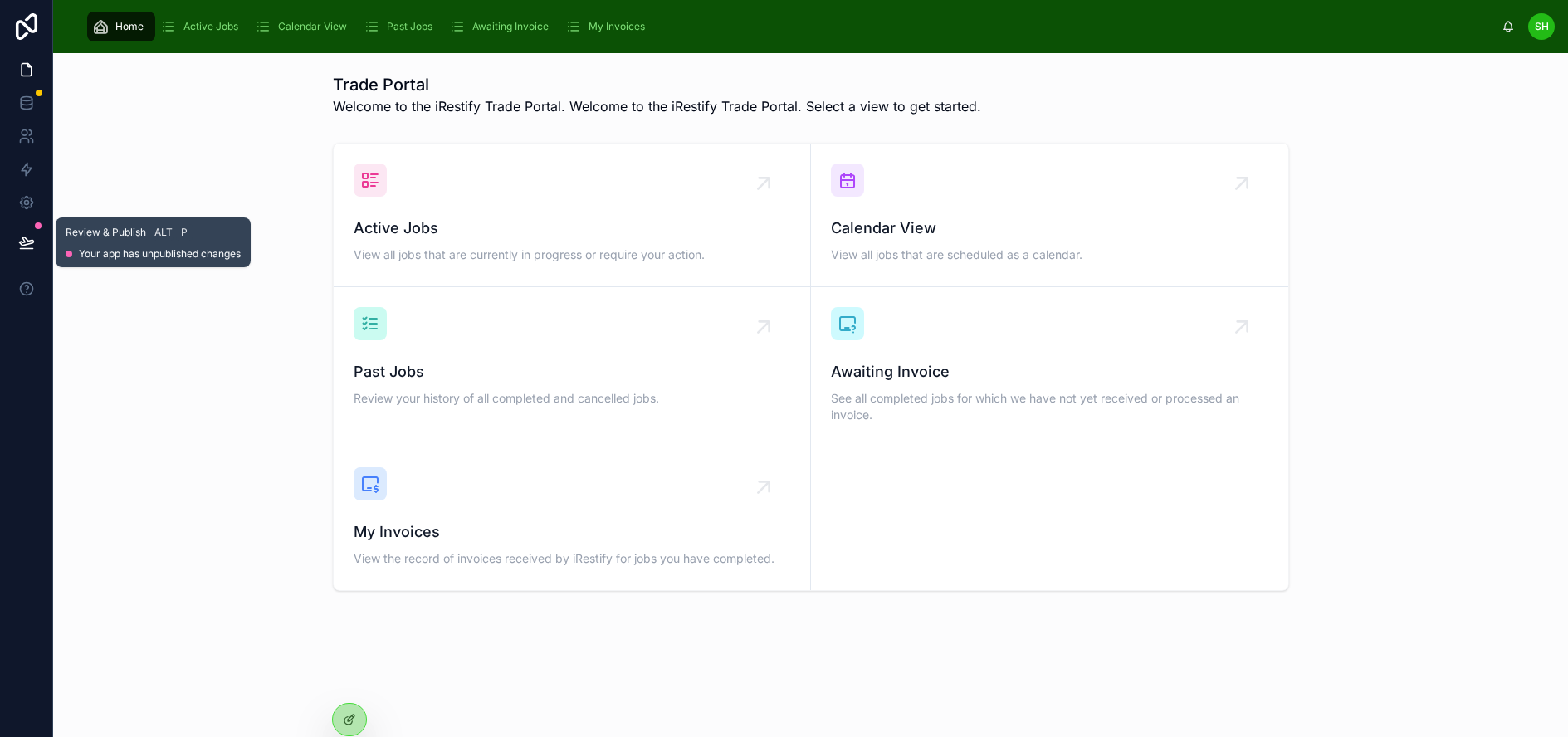
click at [25, 250] on button at bounding box center [26, 241] width 36 height 46
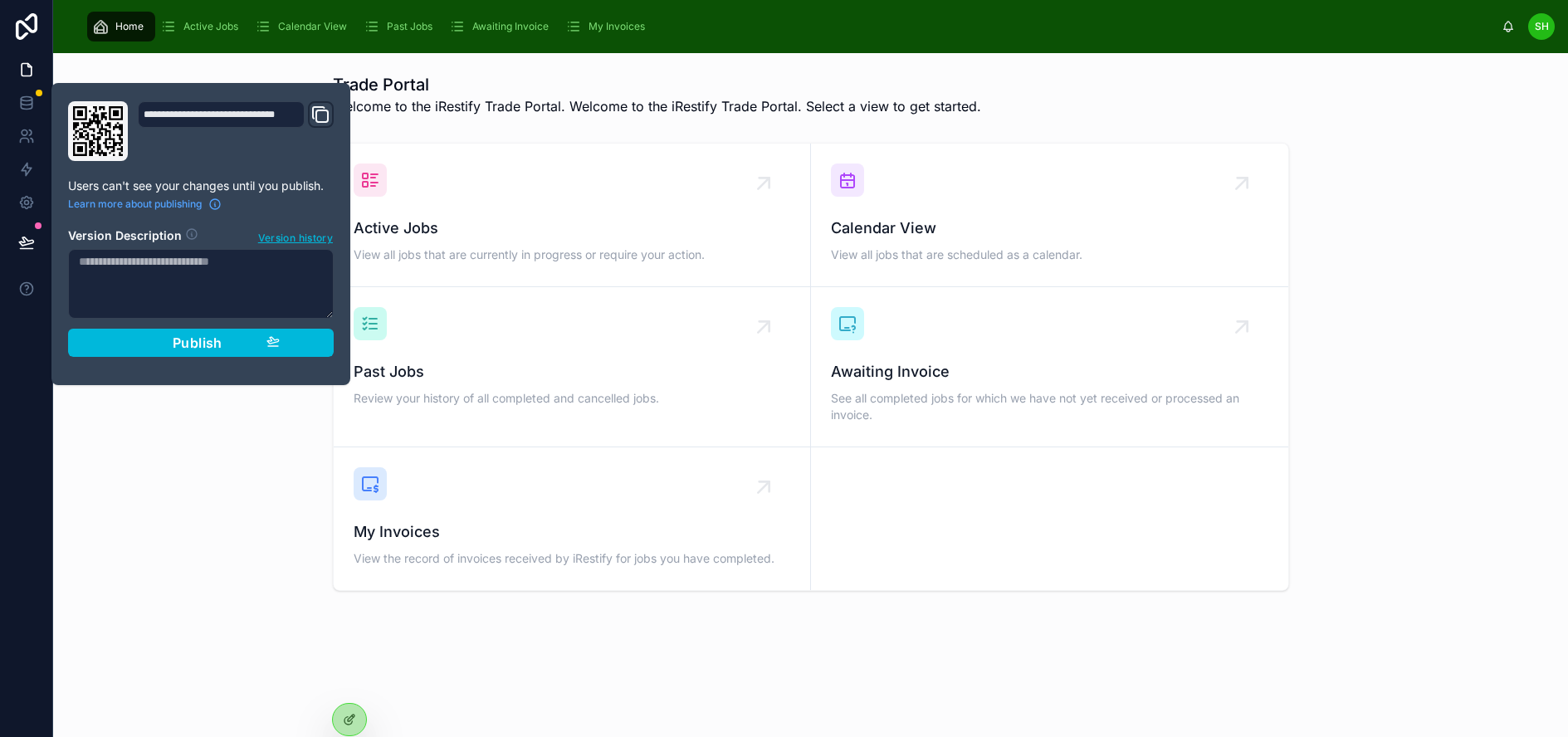
click at [203, 347] on span "Publish" at bounding box center [197, 342] width 50 height 16
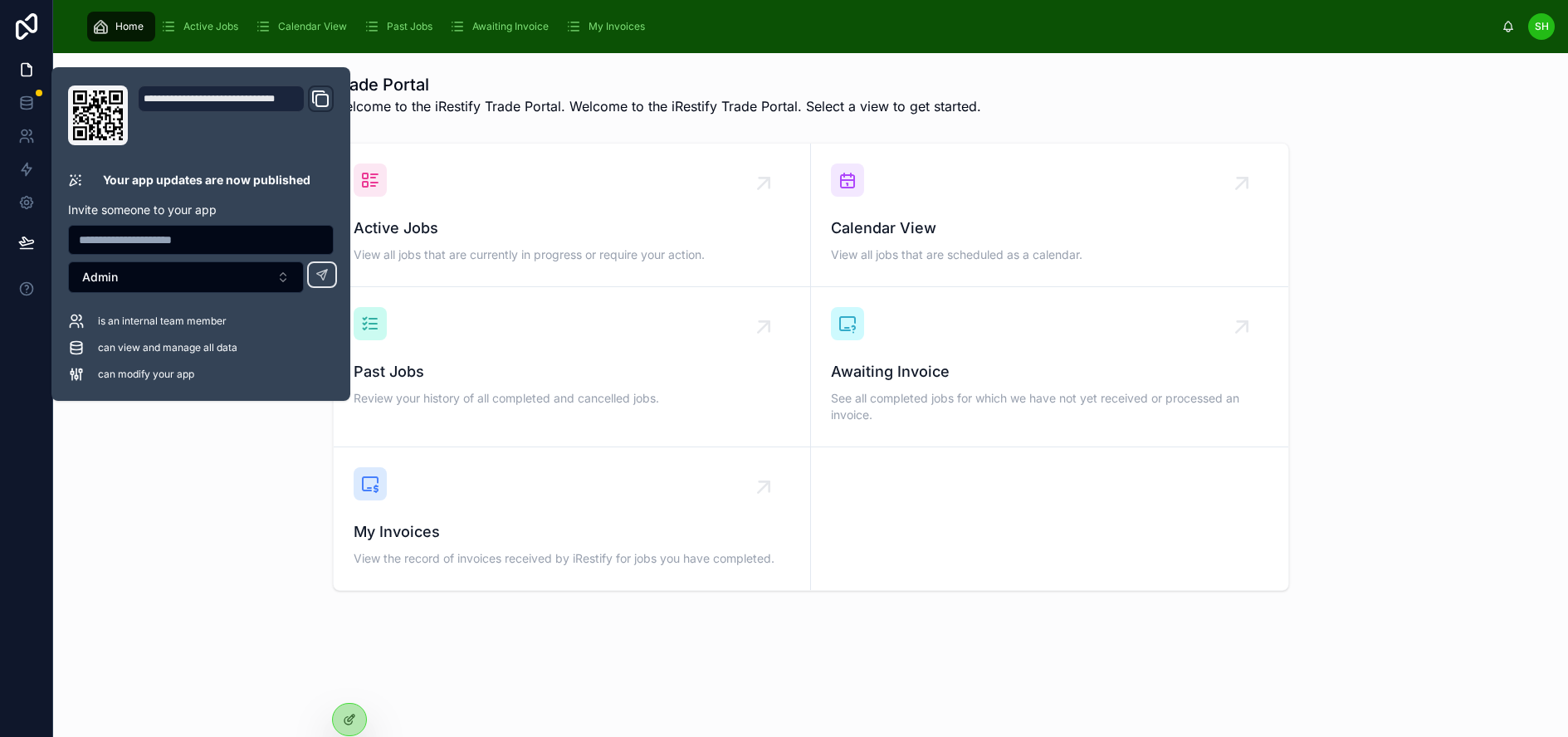
click at [1376, 329] on div "Active Jobs View all jobs that are currently in progress or require your action…" at bounding box center [810, 367] width 1488 height 461
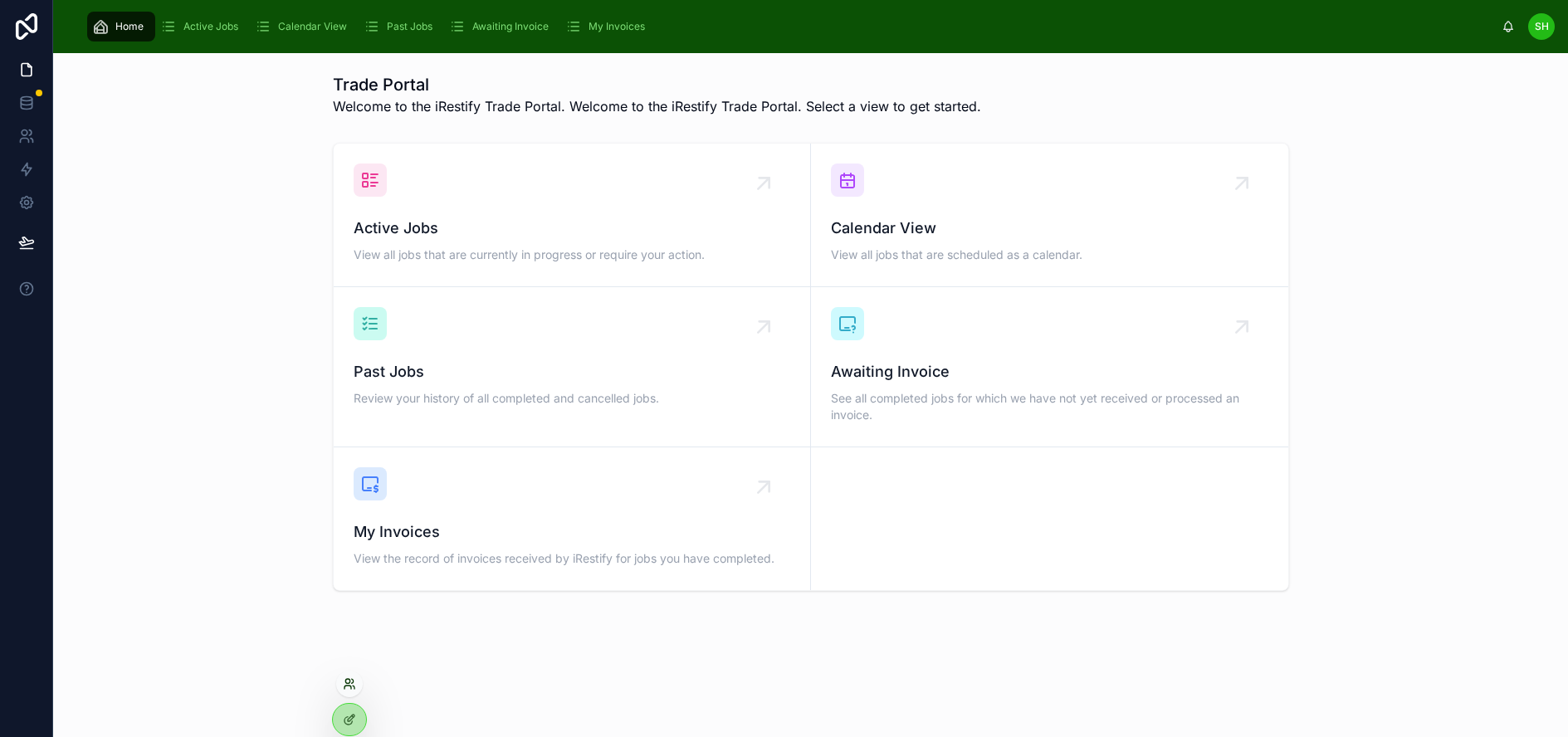
click at [348, 688] on icon at bounding box center [350, 683] width 14 height 14
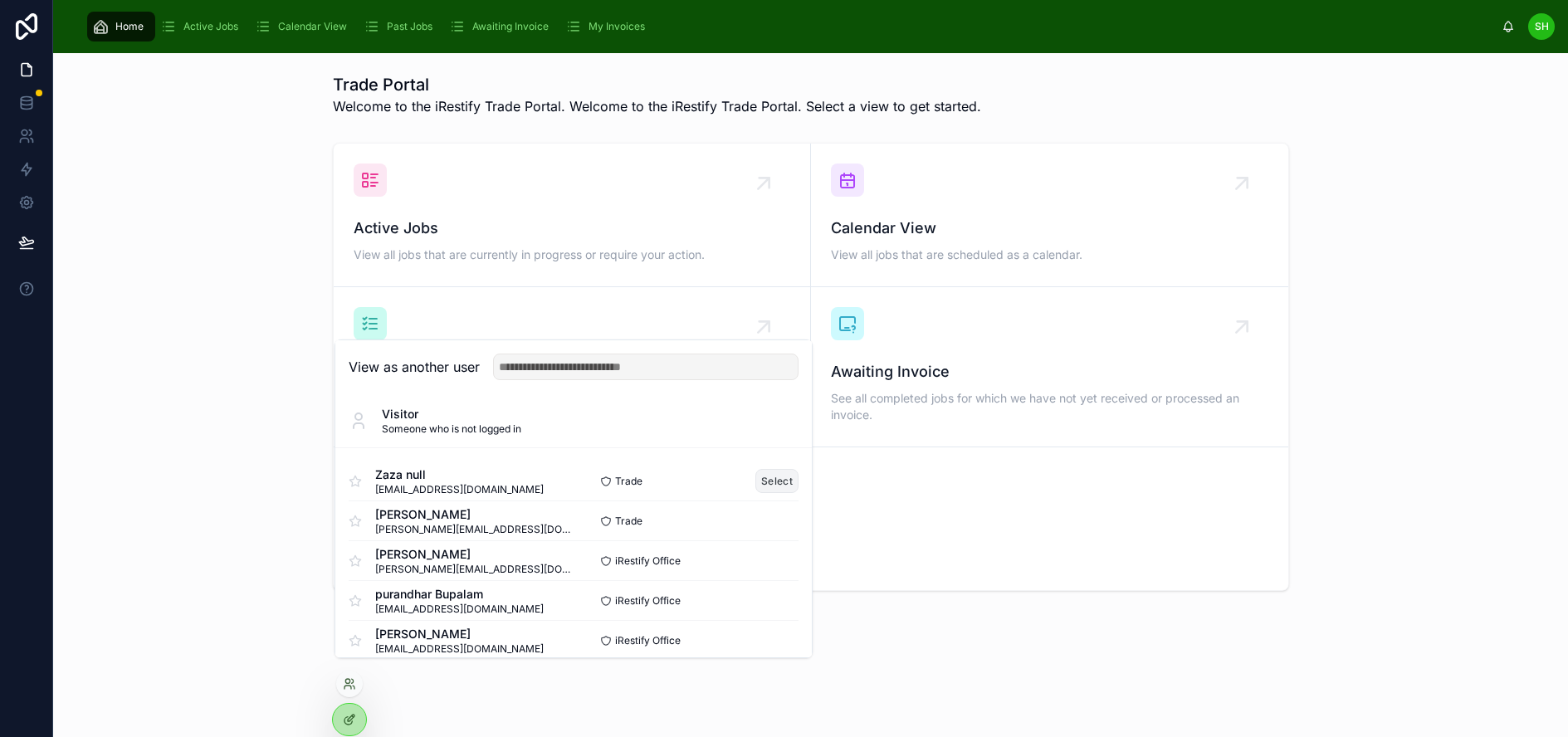
click at [770, 491] on button "Select" at bounding box center [777, 481] width 44 height 25
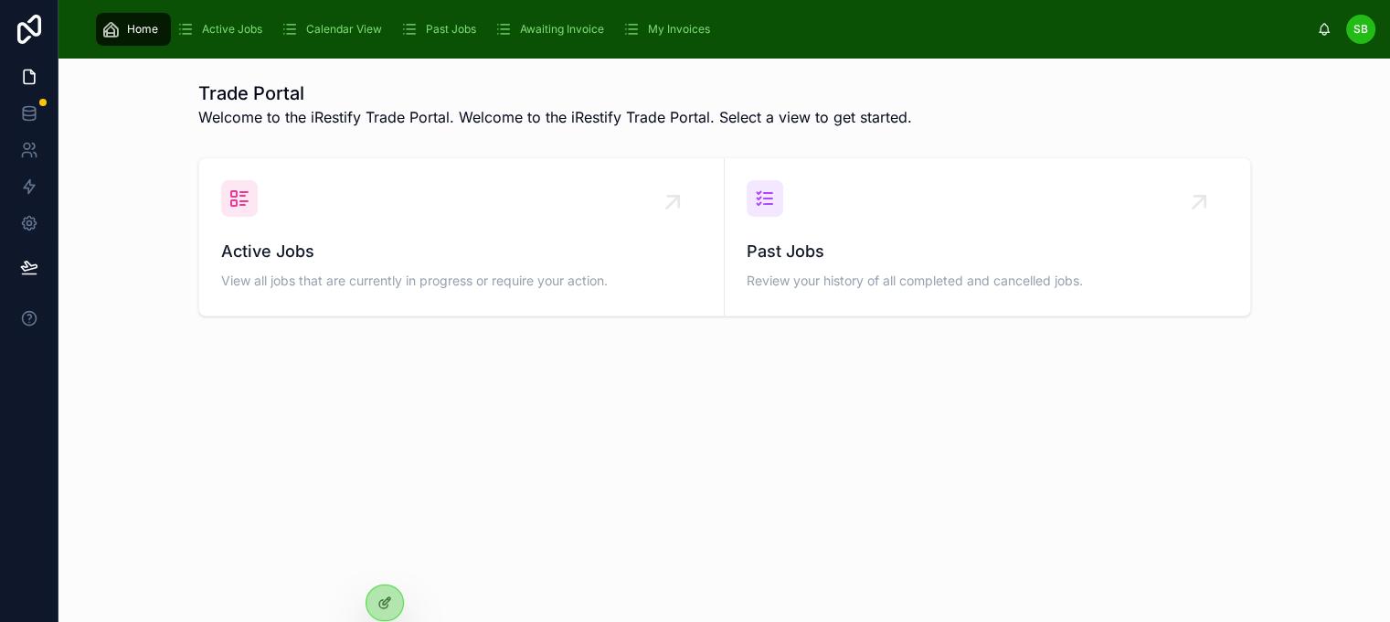
click at [213, 25] on span "Active Jobs" at bounding box center [232, 29] width 60 height 15
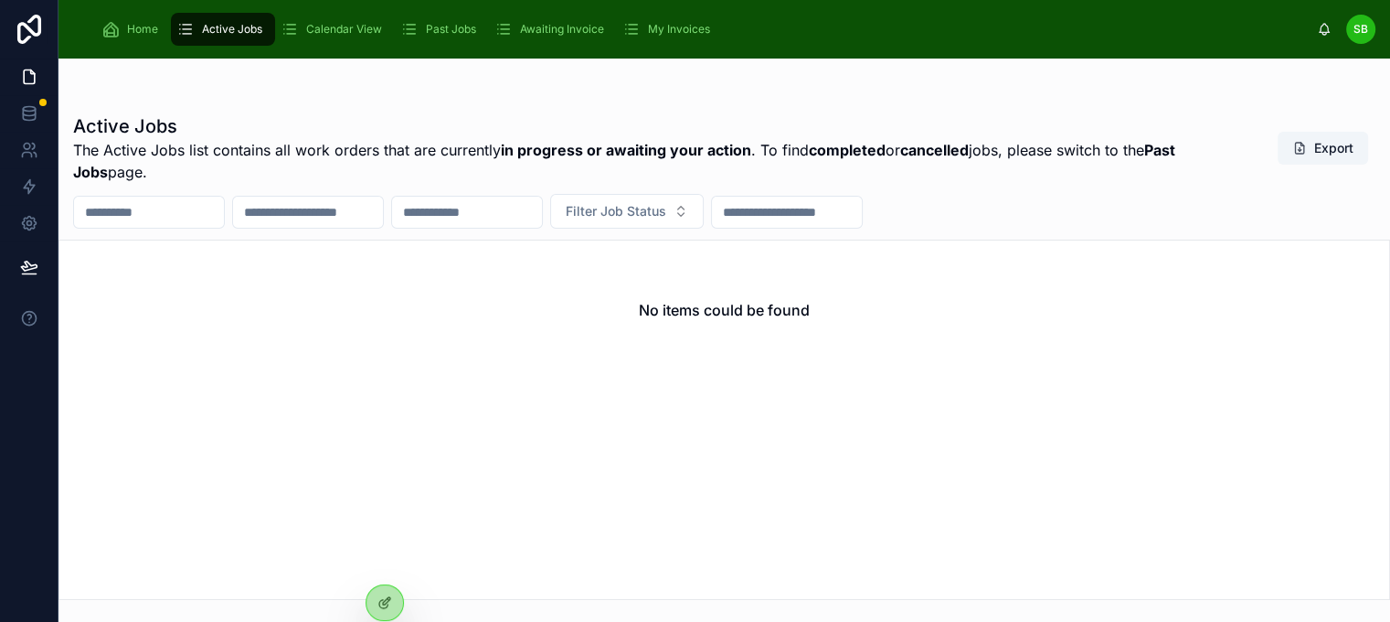
click at [357, 25] on span "Calendar View" at bounding box center [344, 29] width 76 height 15
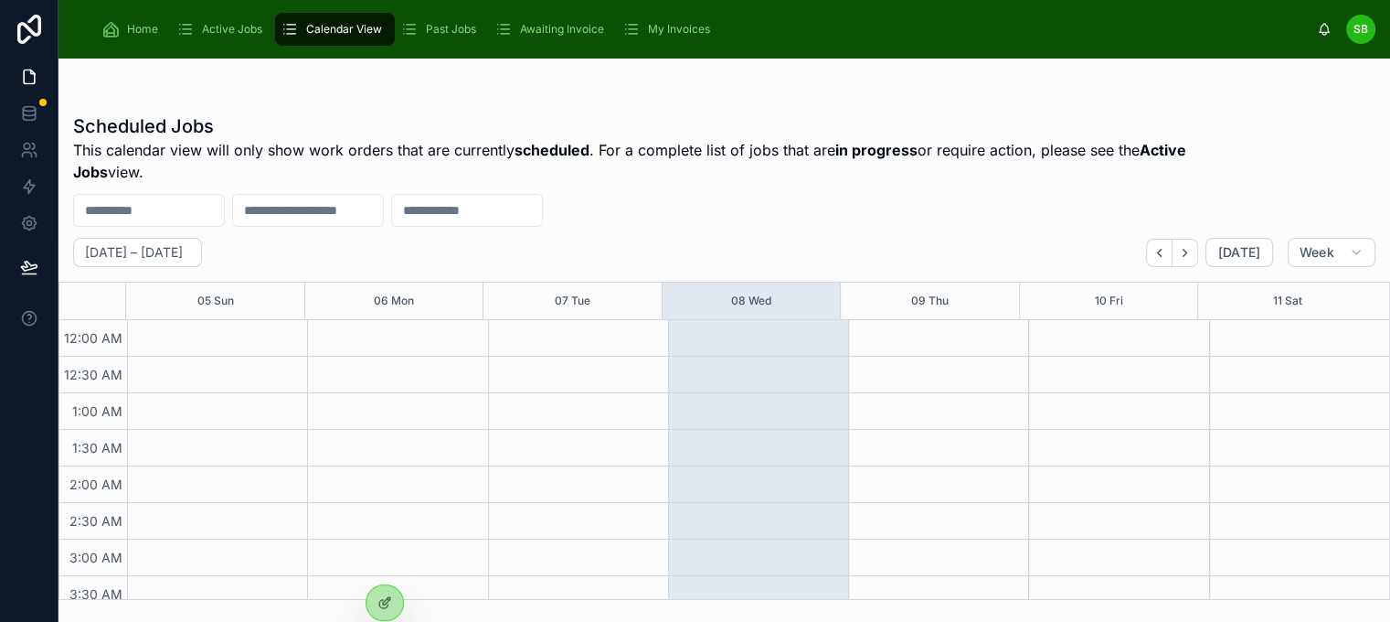
click at [184, 149] on span "This calendar view will only show work orders that are currently scheduled . Fo…" at bounding box center [656, 161] width 1166 height 44
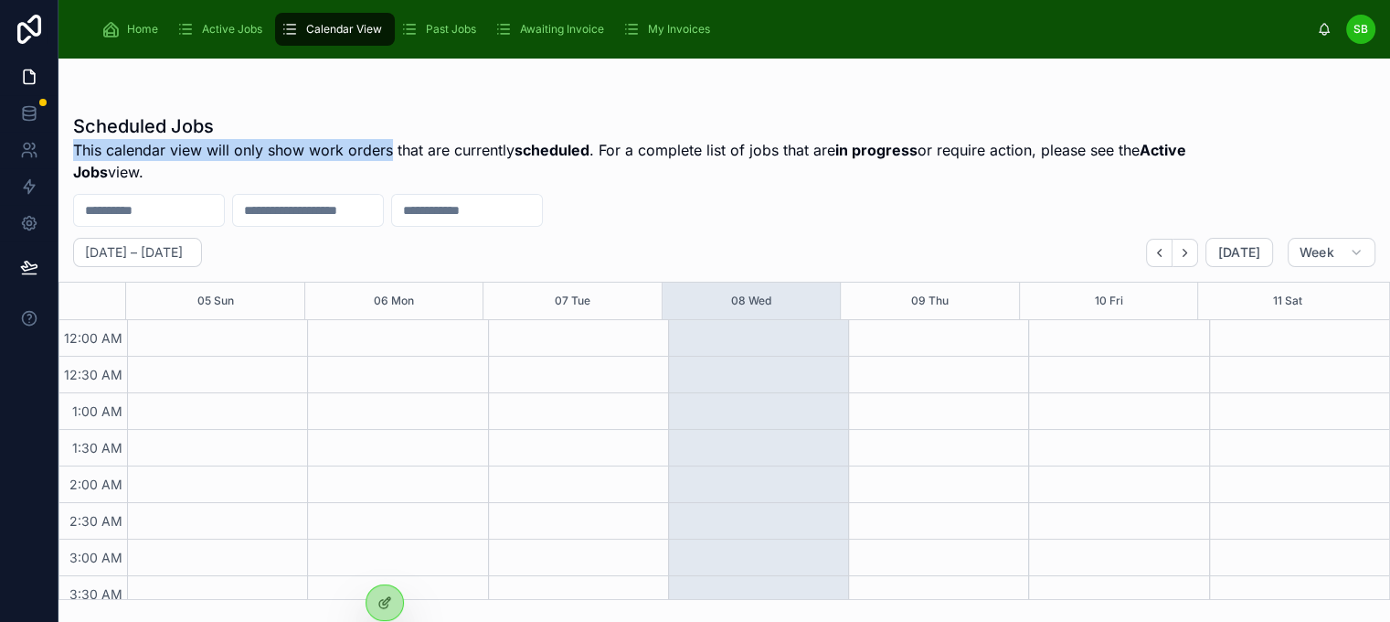
drag, startPoint x: 76, startPoint y: 150, endPoint x: 389, endPoint y: 153, distance: 312.7
click at [389, 153] on span "This calendar view will only show work orders that are currently scheduled . Fo…" at bounding box center [656, 161] width 1166 height 44
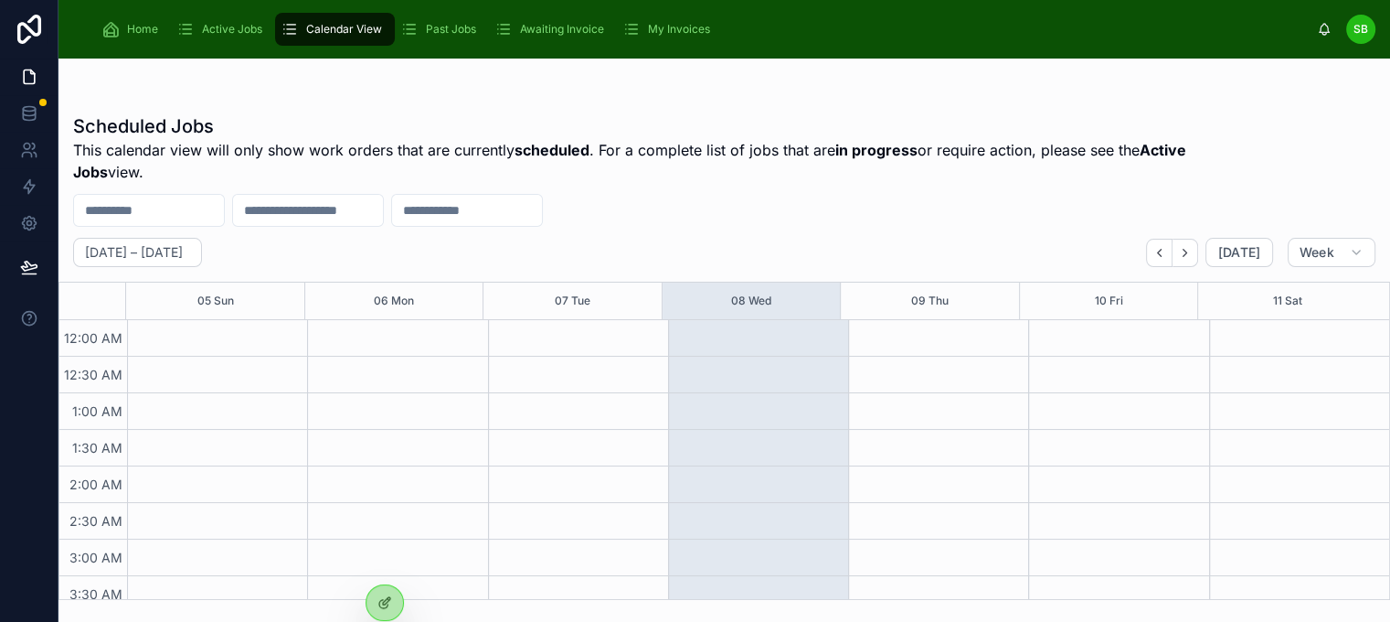
click at [436, 156] on span "This calendar view will only show work orders that are currently scheduled . Fo…" at bounding box center [656, 161] width 1166 height 44
click at [551, 28] on span "Awaiting Invoice" at bounding box center [562, 29] width 84 height 15
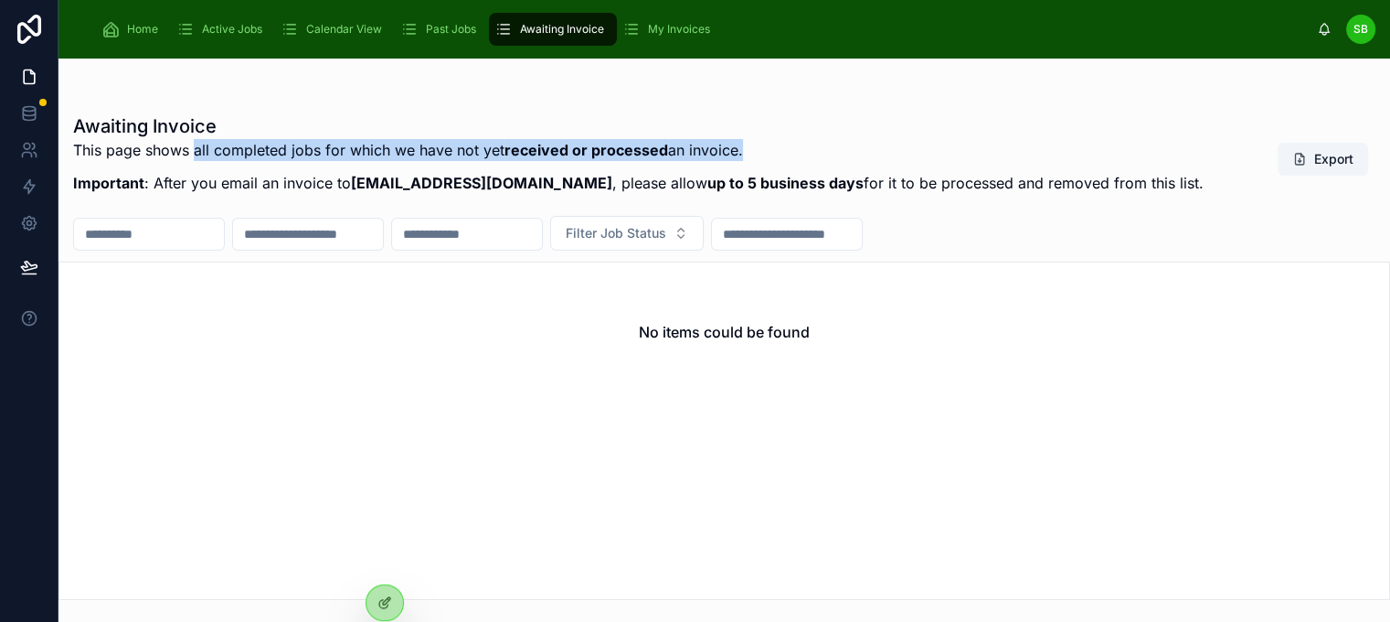
drag, startPoint x: 195, startPoint y: 152, endPoint x: 737, endPoint y: 146, distance: 542.1
click at [737, 146] on p "This page shows all completed jobs for which we have not yet received or proces…" at bounding box center [638, 150] width 1131 height 22
copy p "all completed jobs for which we have not yet received or processed an invoice"
click at [378, 598] on icon at bounding box center [385, 602] width 15 height 15
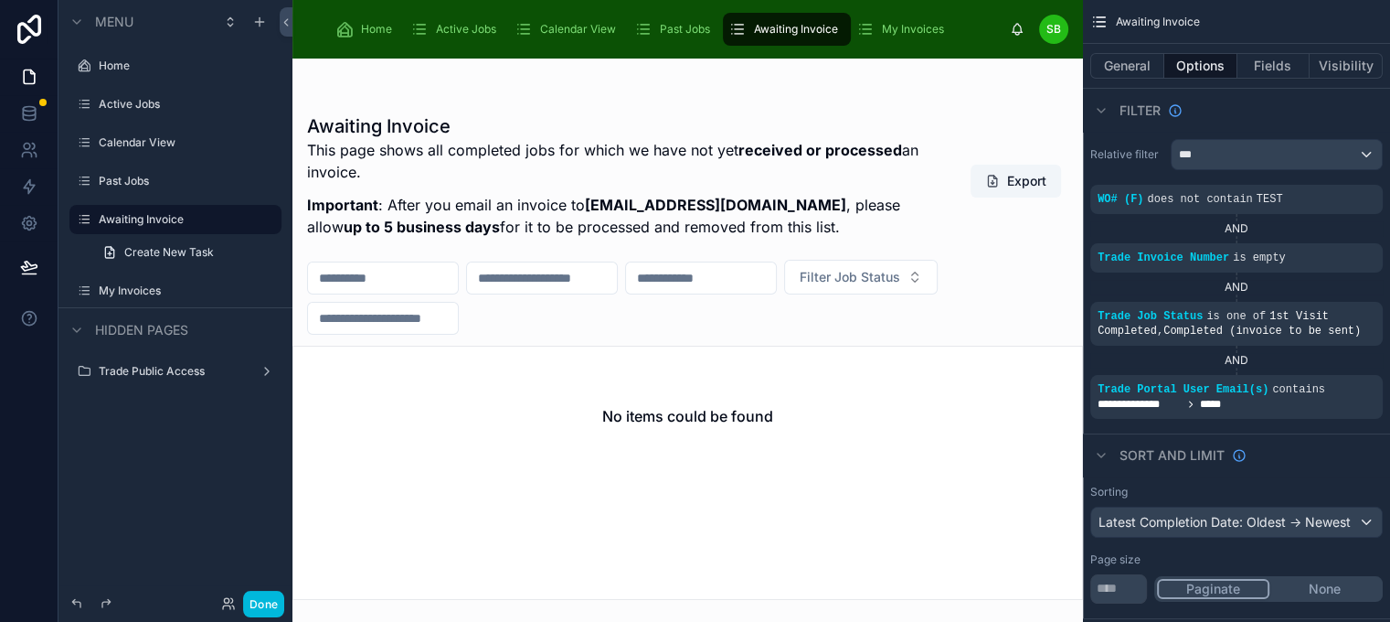
click at [911, 28] on span "My Invoices" at bounding box center [913, 29] width 62 height 15
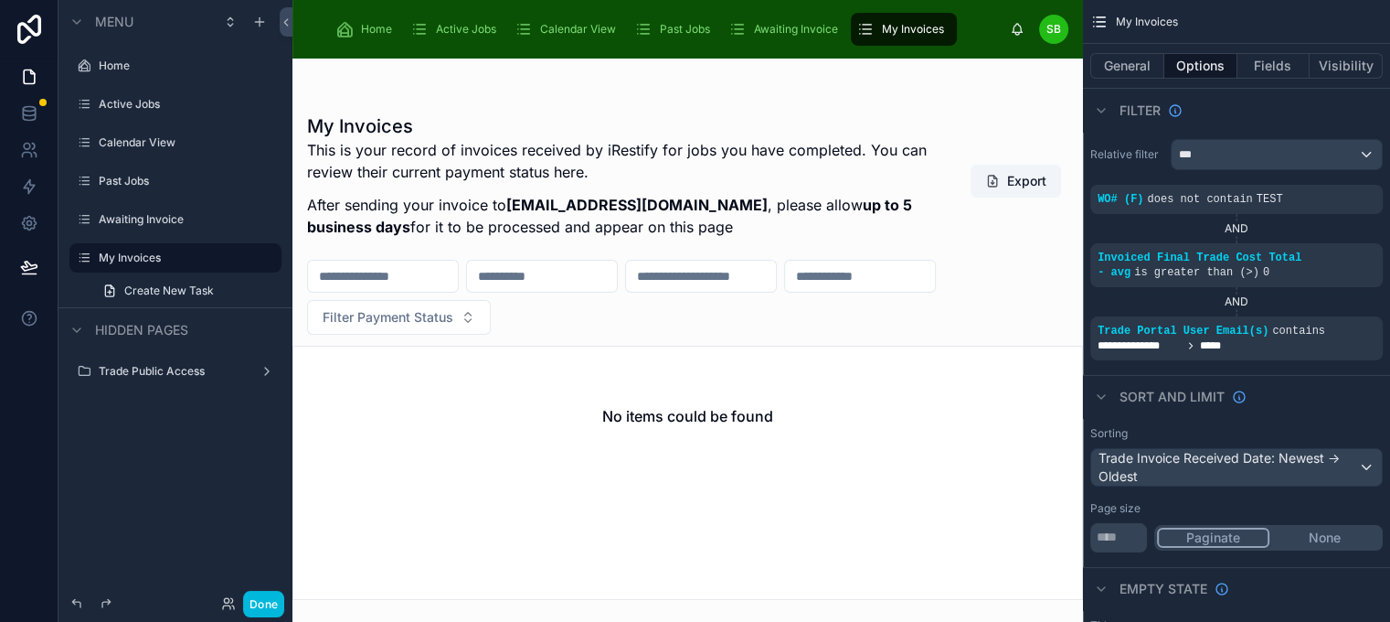
click at [384, 147] on div at bounding box center [688, 340] width 791 height 563
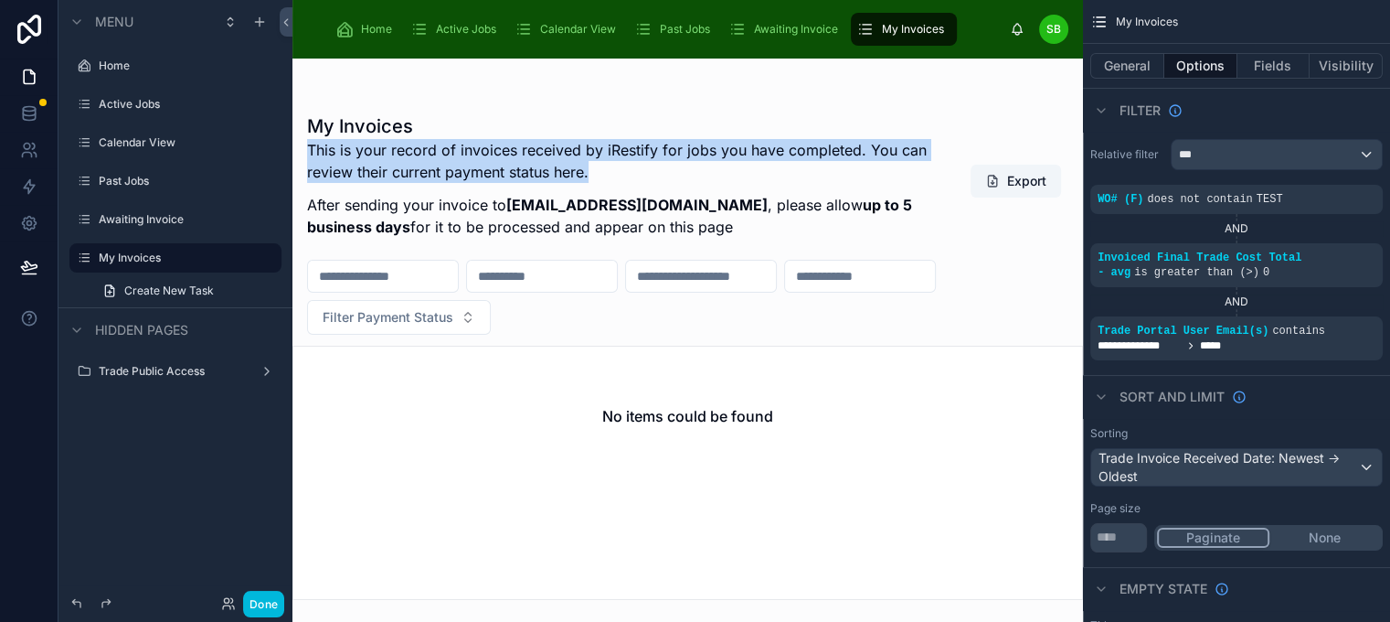
drag, startPoint x: 311, startPoint y: 143, endPoint x: 621, endPoint y: 163, distance: 310.6
click at [621, 163] on p "This is your record of invoices received by iRestify for jobs you have complete…" at bounding box center [619, 161] width 624 height 44
copy p "This is your record of invoices received by iRestify for jobs you have complete…"
click at [458, 32] on span "Active Jobs" at bounding box center [466, 29] width 60 height 15
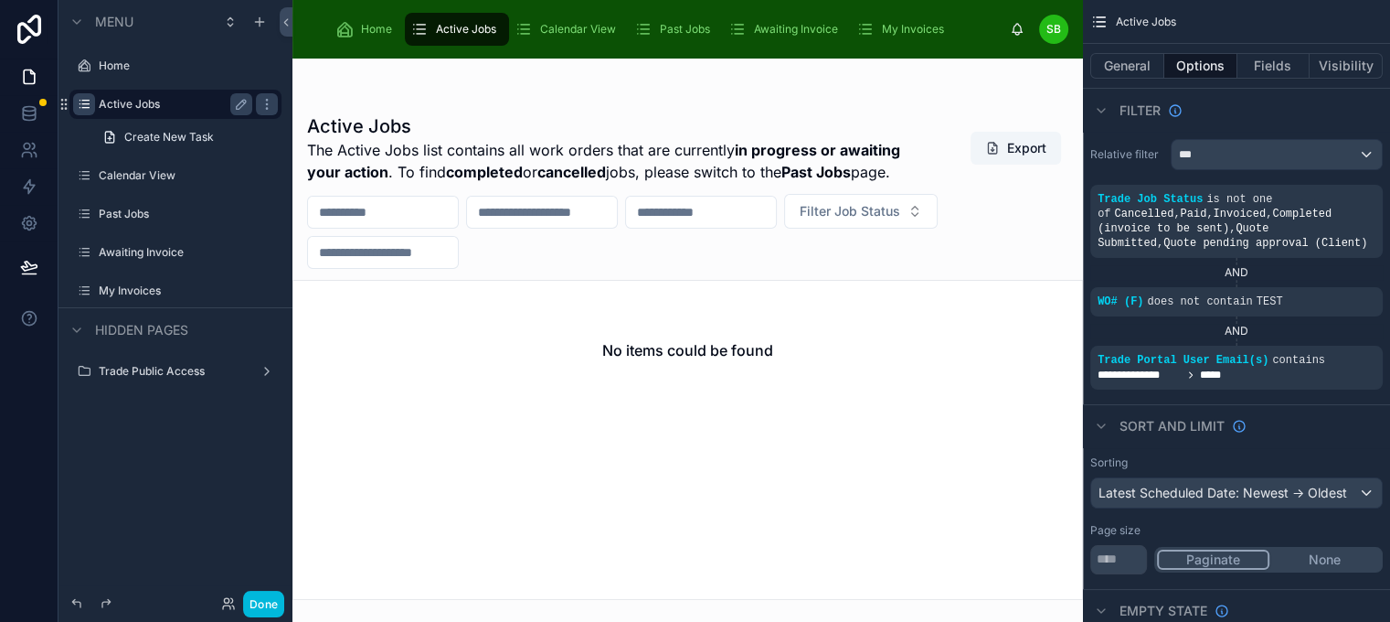
click at [88, 101] on icon "scrollable content" at bounding box center [84, 104] width 15 height 15
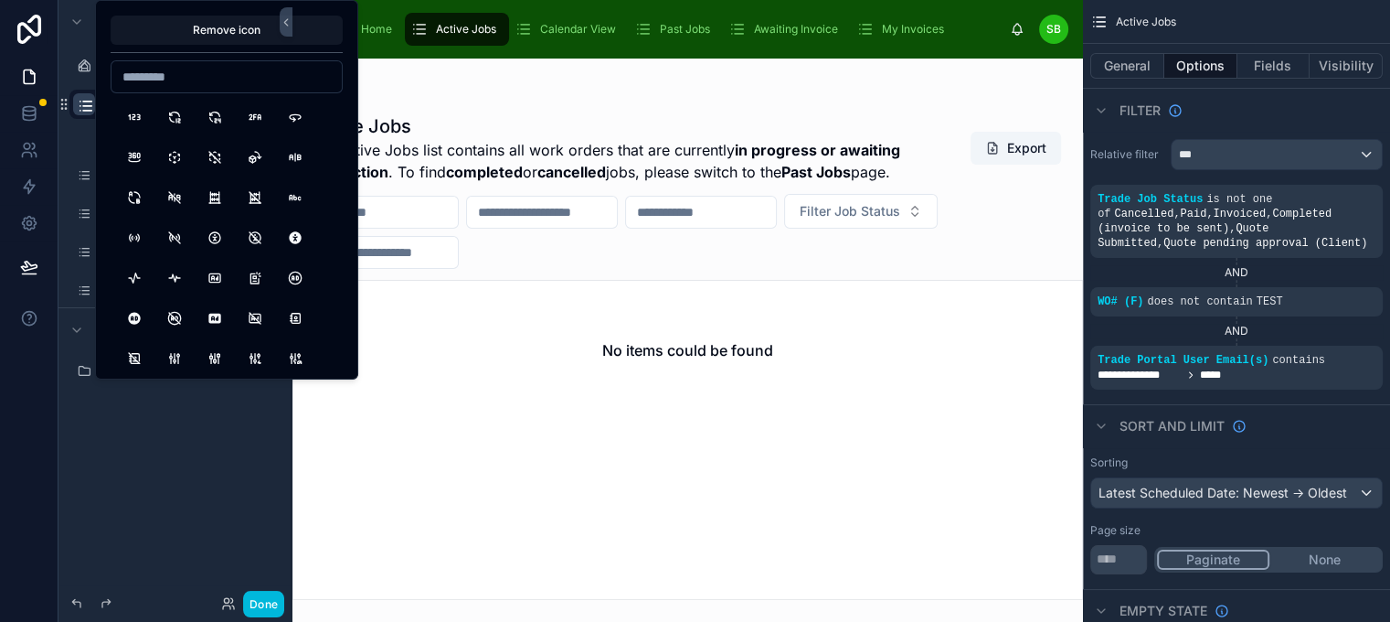
click at [450, 85] on div at bounding box center [688, 340] width 791 height 563
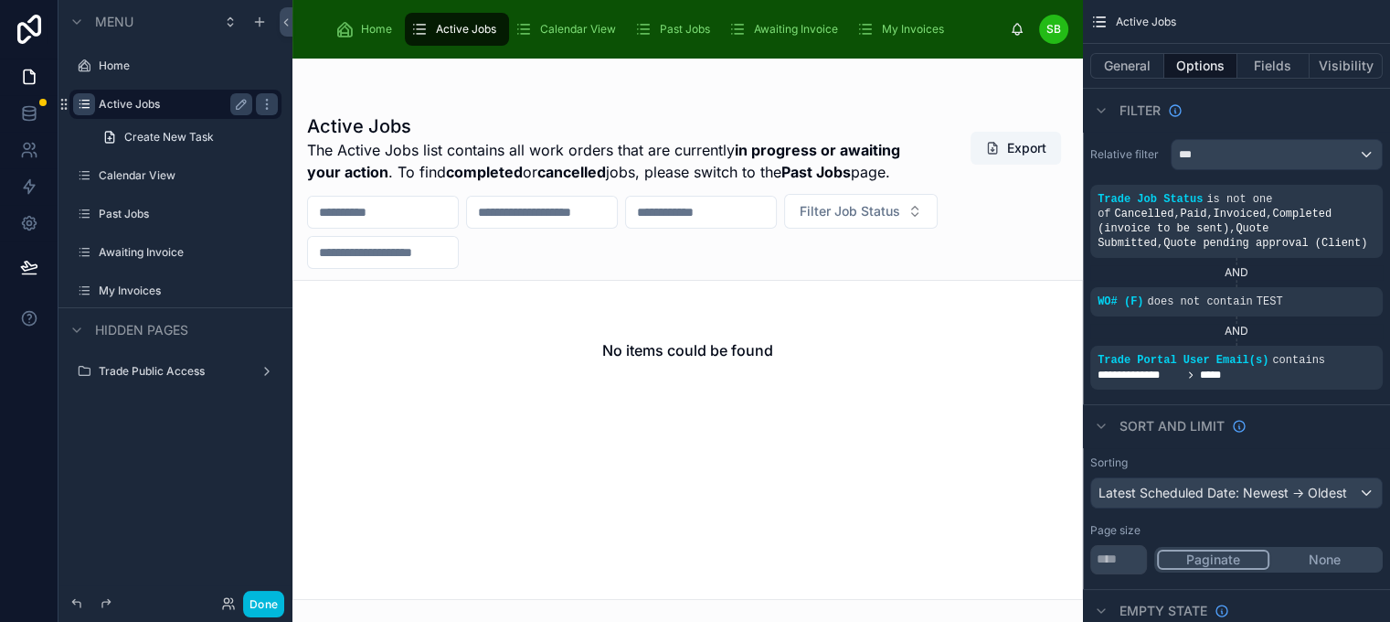
click at [84, 105] on icon "scrollable content" at bounding box center [84, 104] width 15 height 15
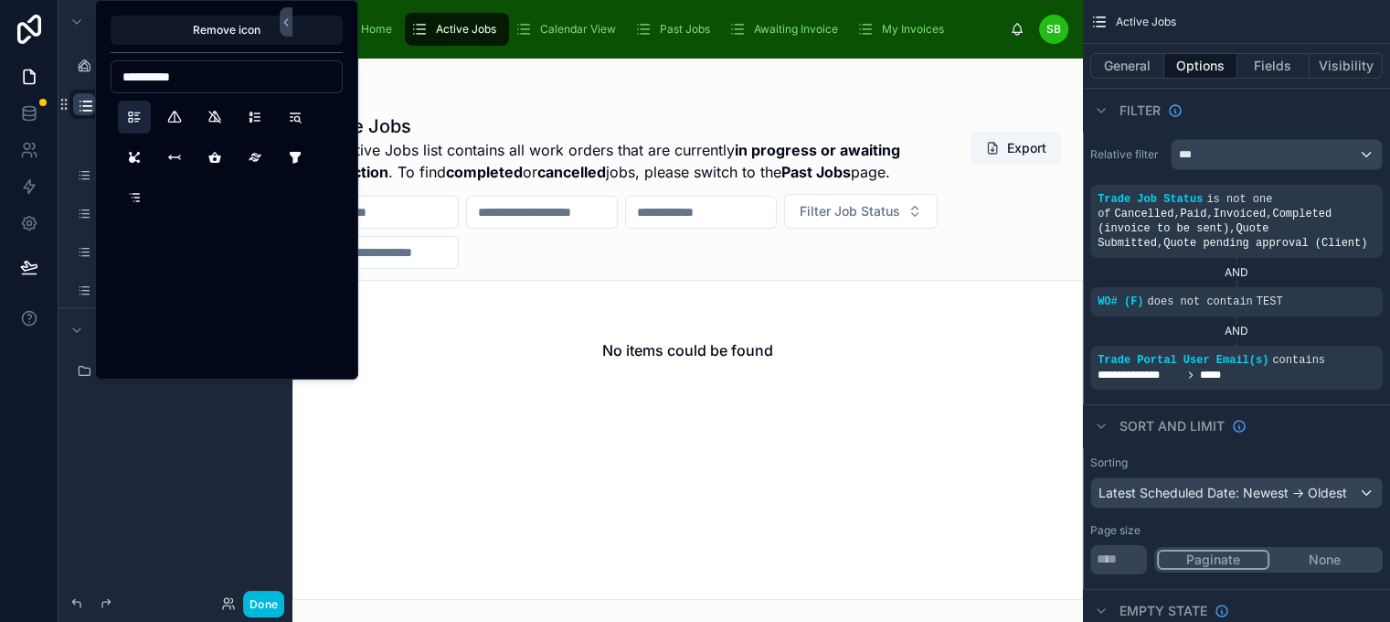
type input "**********"
click at [136, 112] on button "ListDetails" at bounding box center [134, 117] width 33 height 33
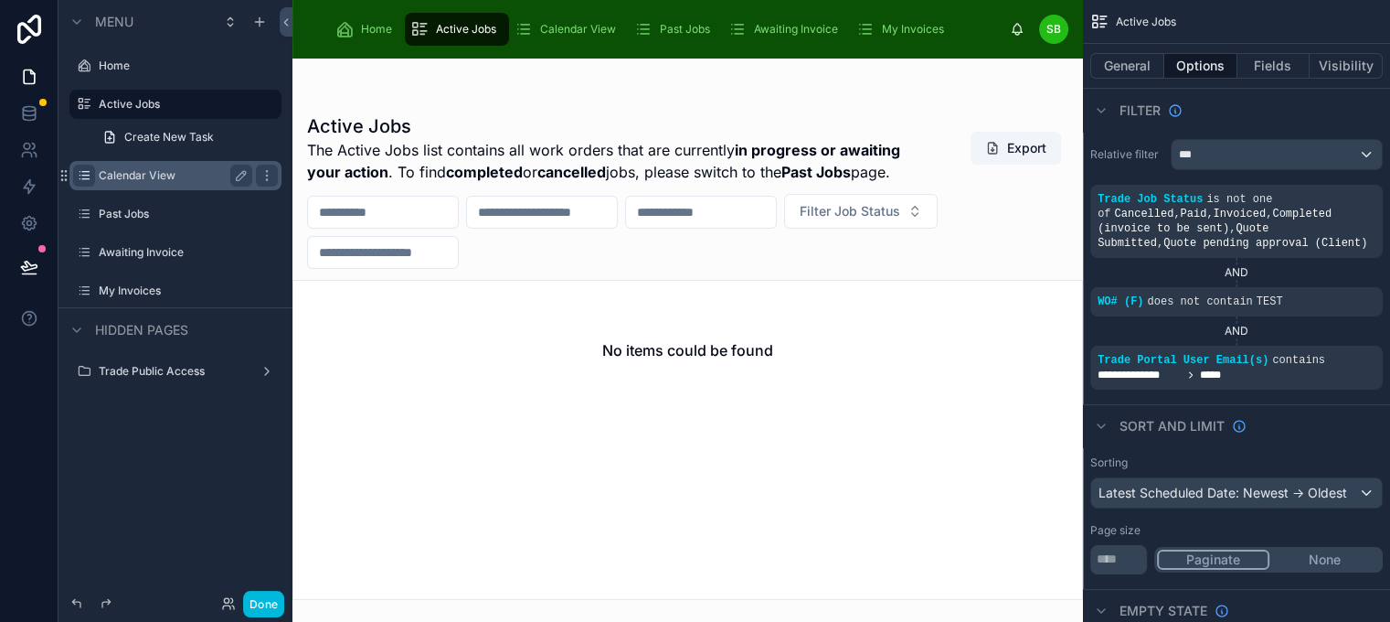
click at [82, 179] on icon "scrollable content" at bounding box center [84, 175] width 15 height 15
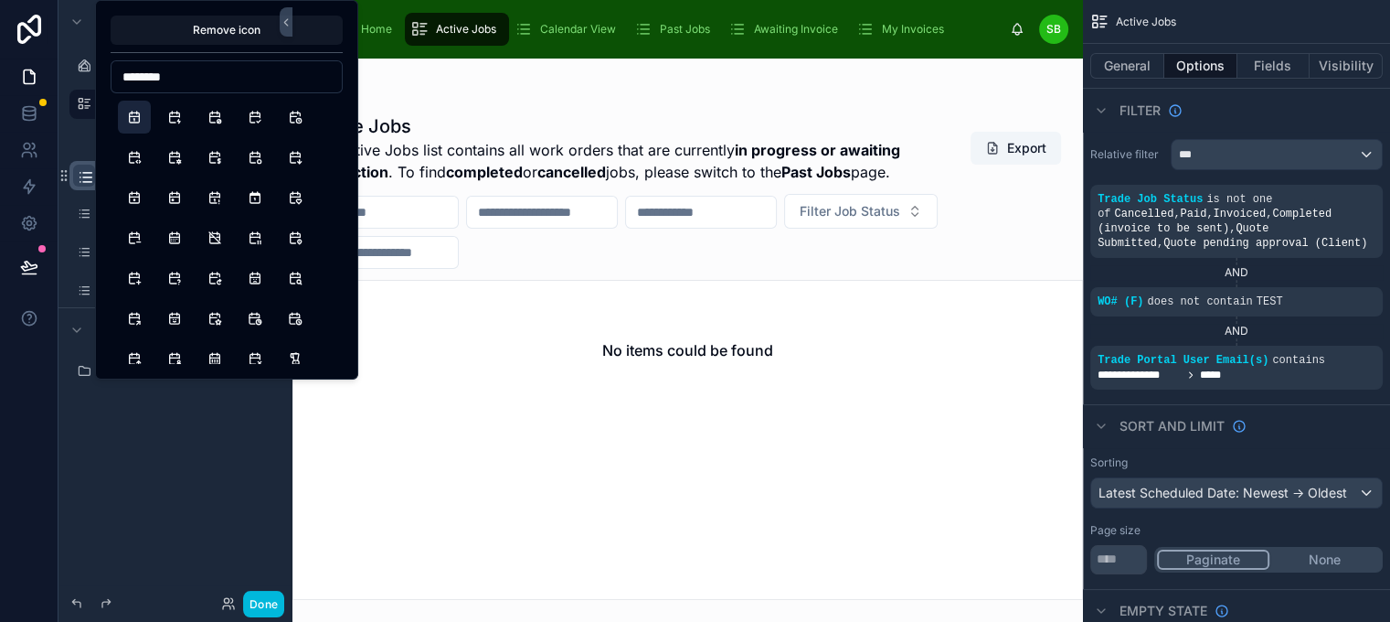
type input "********"
click at [133, 115] on button "Calendar" at bounding box center [134, 117] width 33 height 33
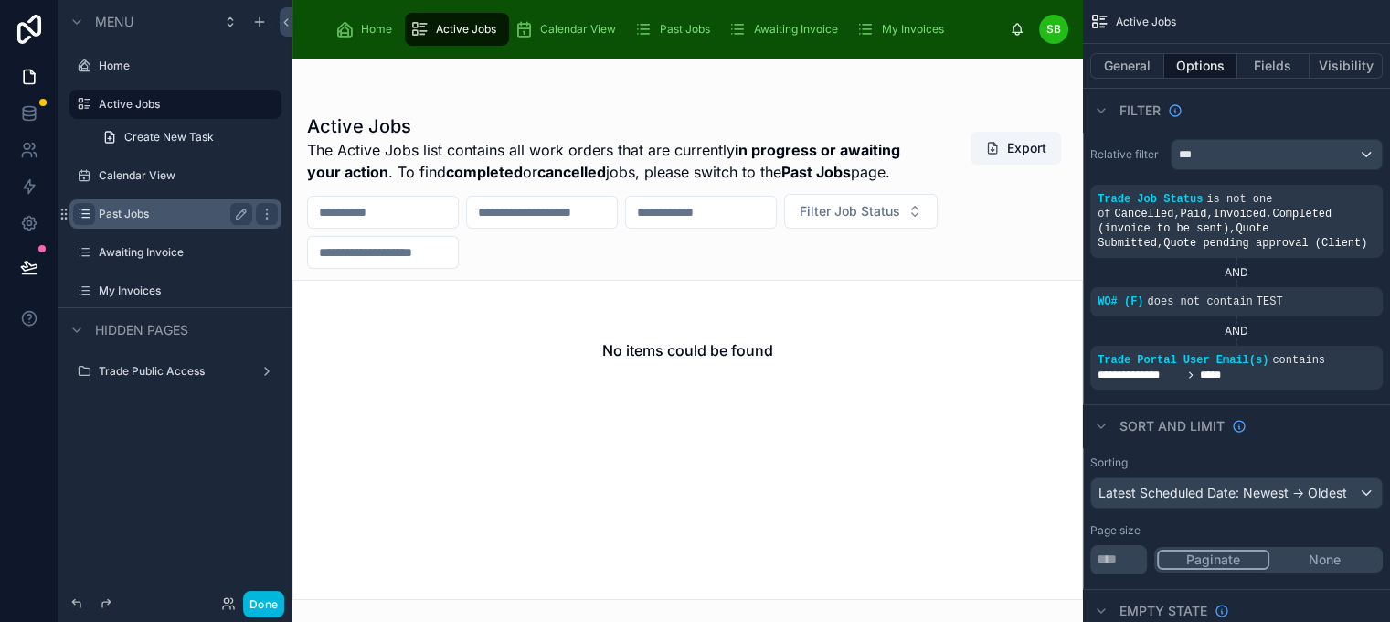
click at [88, 213] on icon "scrollable content" at bounding box center [84, 214] width 15 height 15
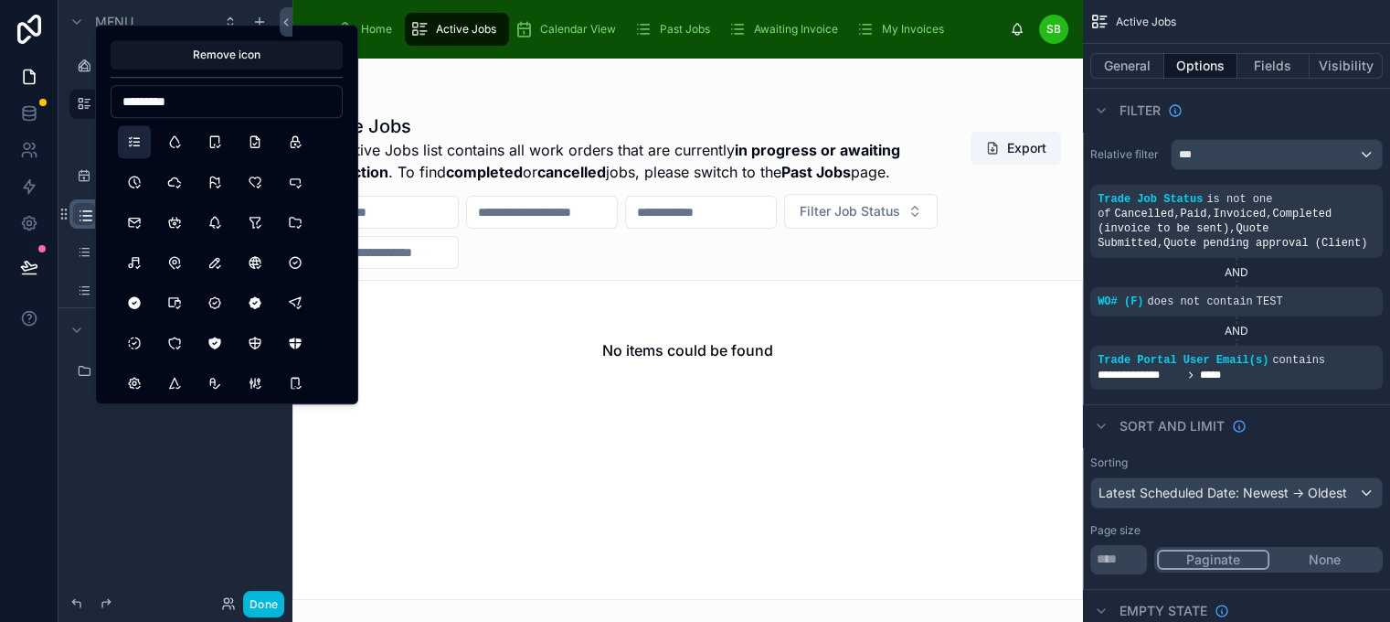
type input "*********"
click at [135, 144] on button "ListCheck" at bounding box center [134, 141] width 33 height 33
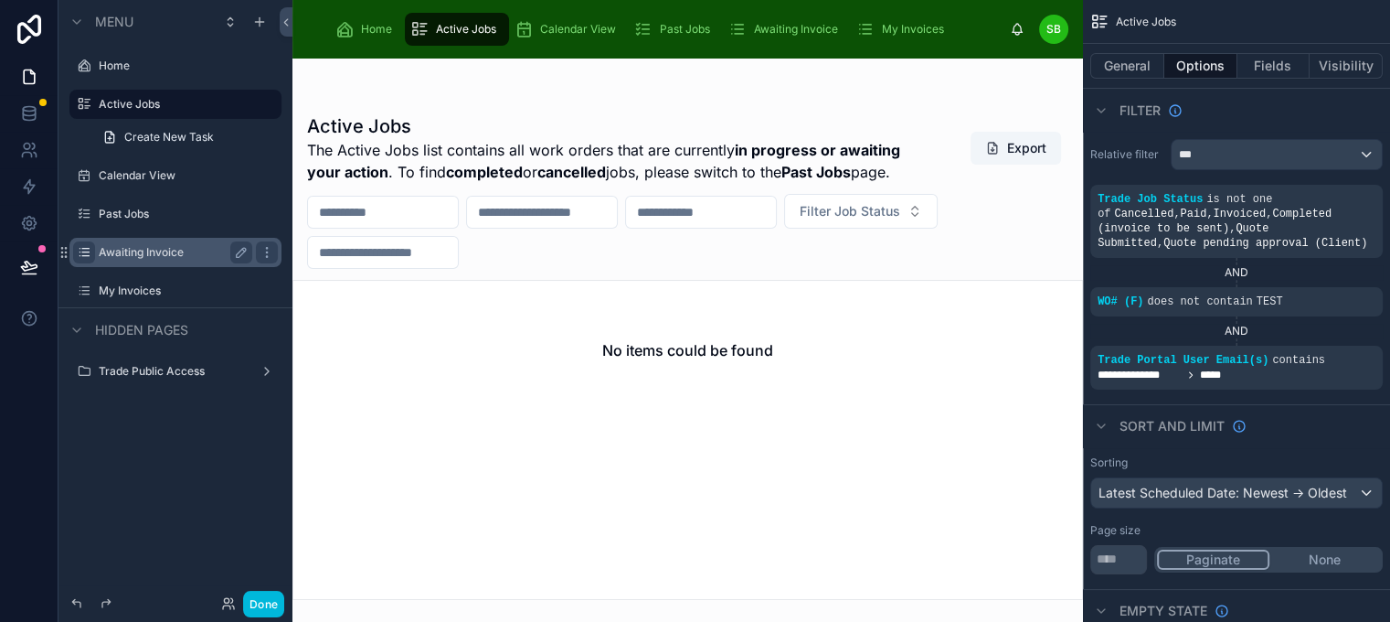
click at [84, 256] on icon "scrollable content" at bounding box center [84, 252] width 15 height 15
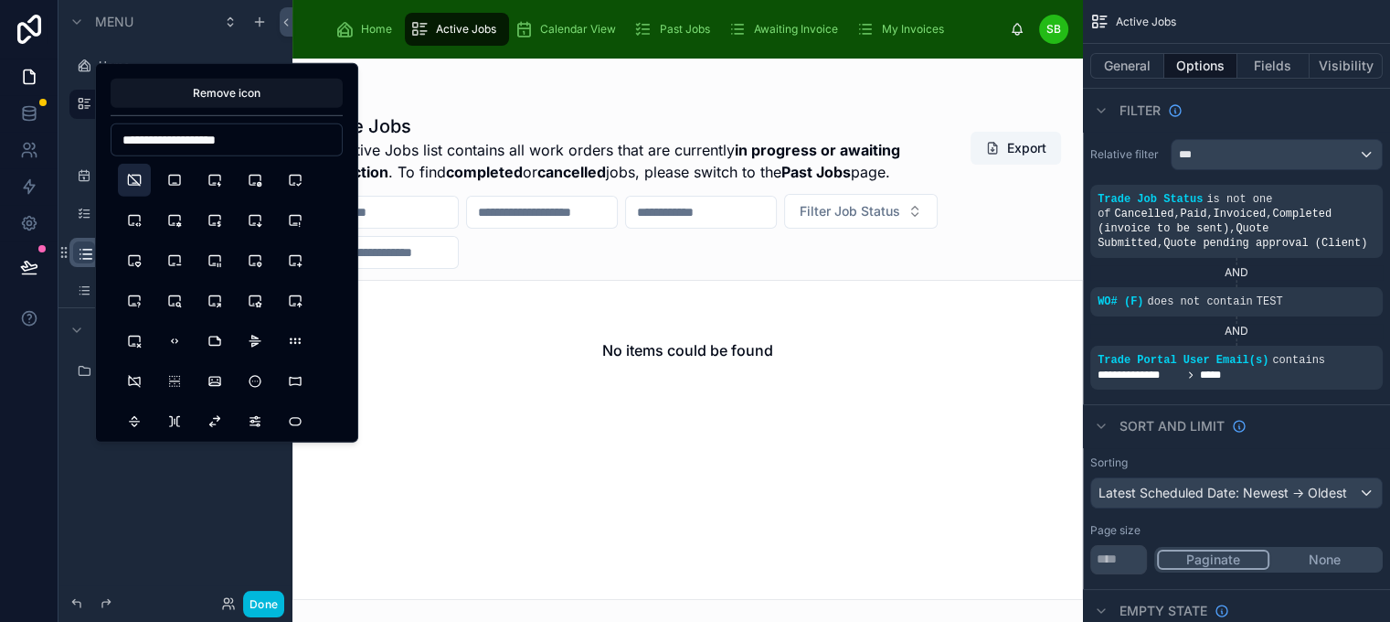
type input "**********"
click at [132, 181] on button "DeviceIpadHorizontalOff" at bounding box center [134, 180] width 33 height 33
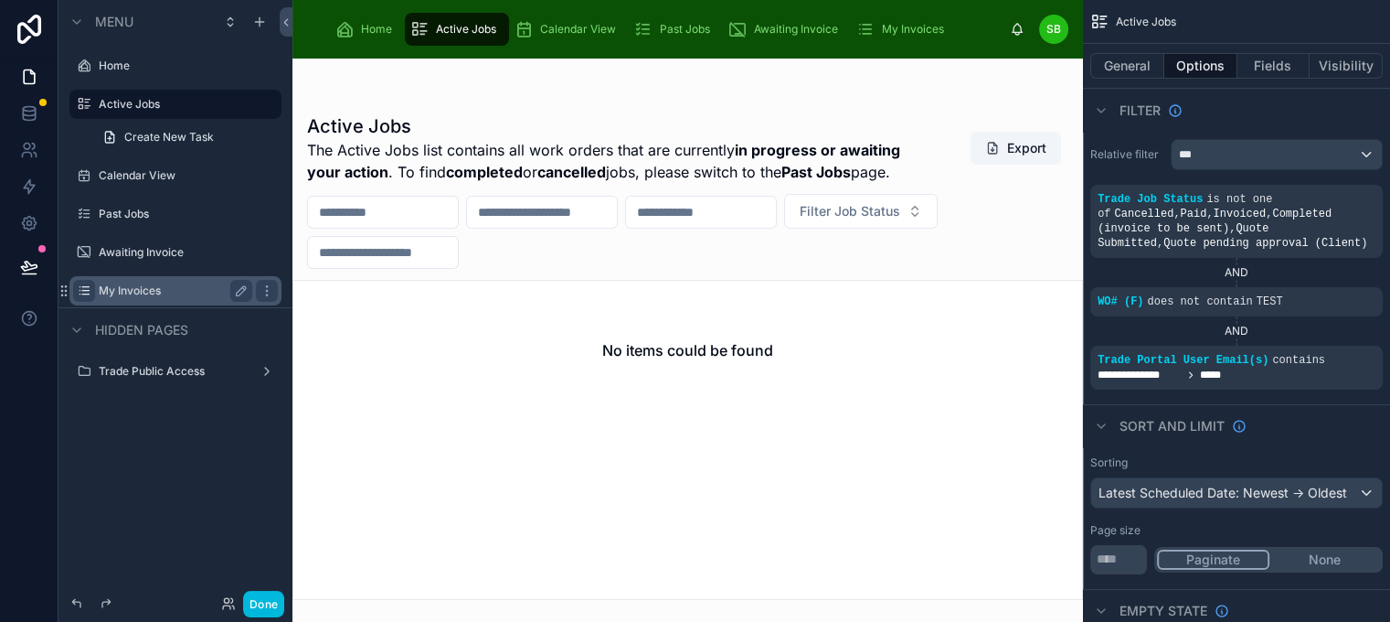
click at [81, 293] on icon "scrollable content" at bounding box center [84, 290] width 15 height 15
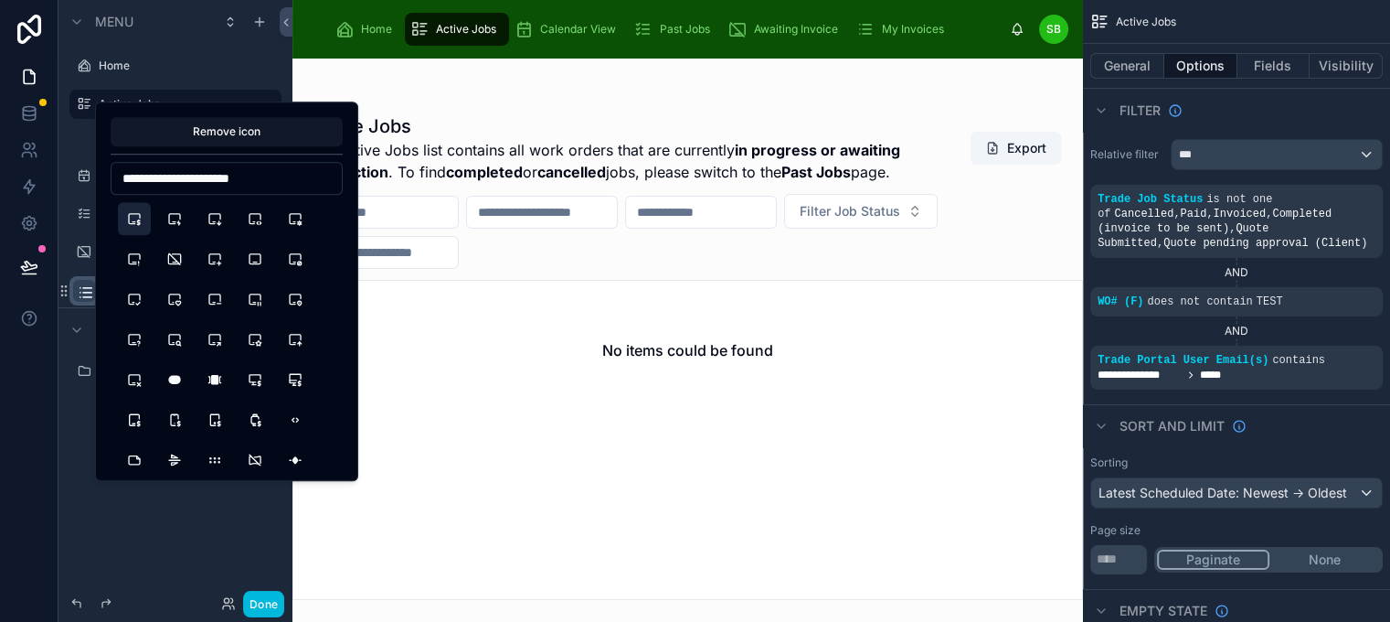
type input "**********"
click at [133, 217] on button "DeviceIpadHorizontalDollar" at bounding box center [134, 218] width 33 height 33
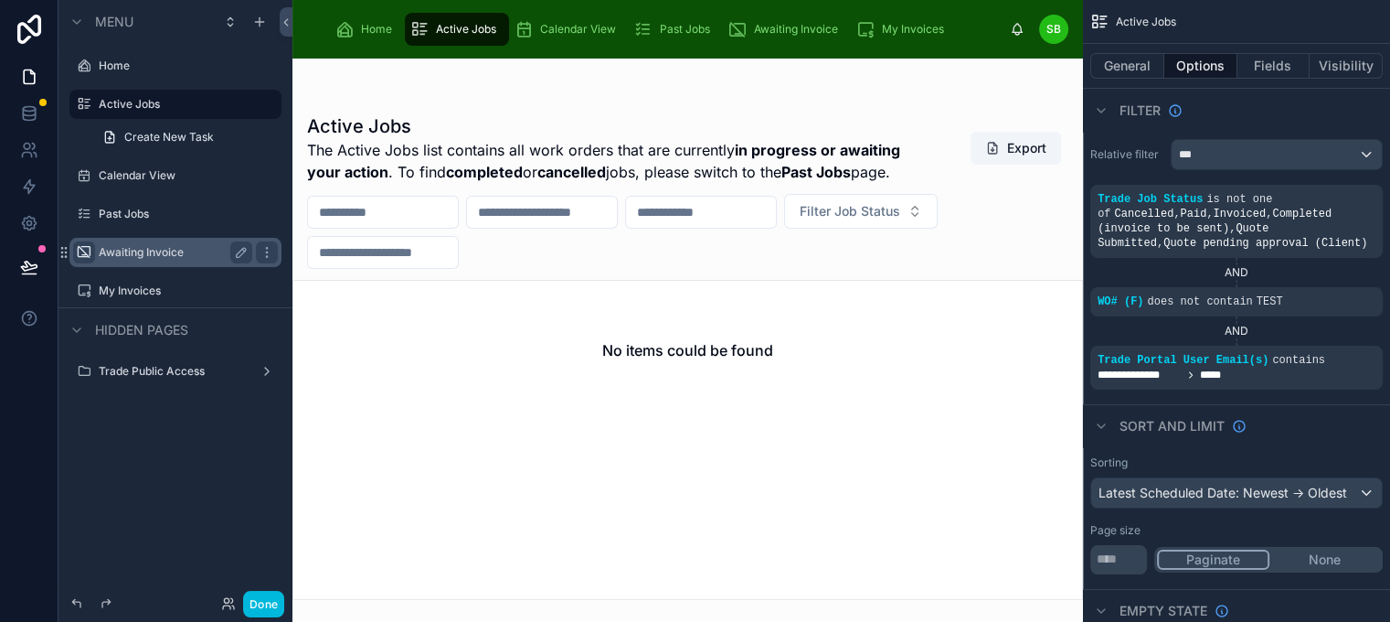
click at [85, 250] on icon "scrollable content" at bounding box center [84, 252] width 15 height 15
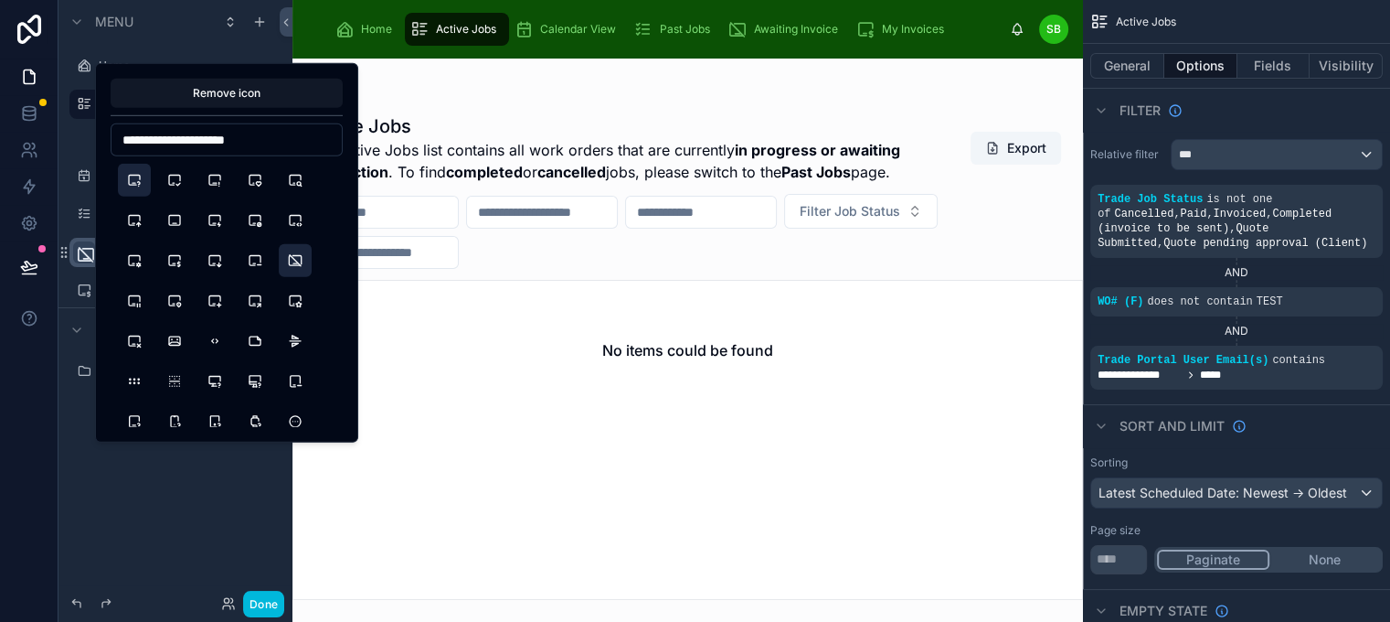
type input "**********"
click at [130, 184] on button "DeviceIpadHorizontalQuestion" at bounding box center [134, 180] width 33 height 33
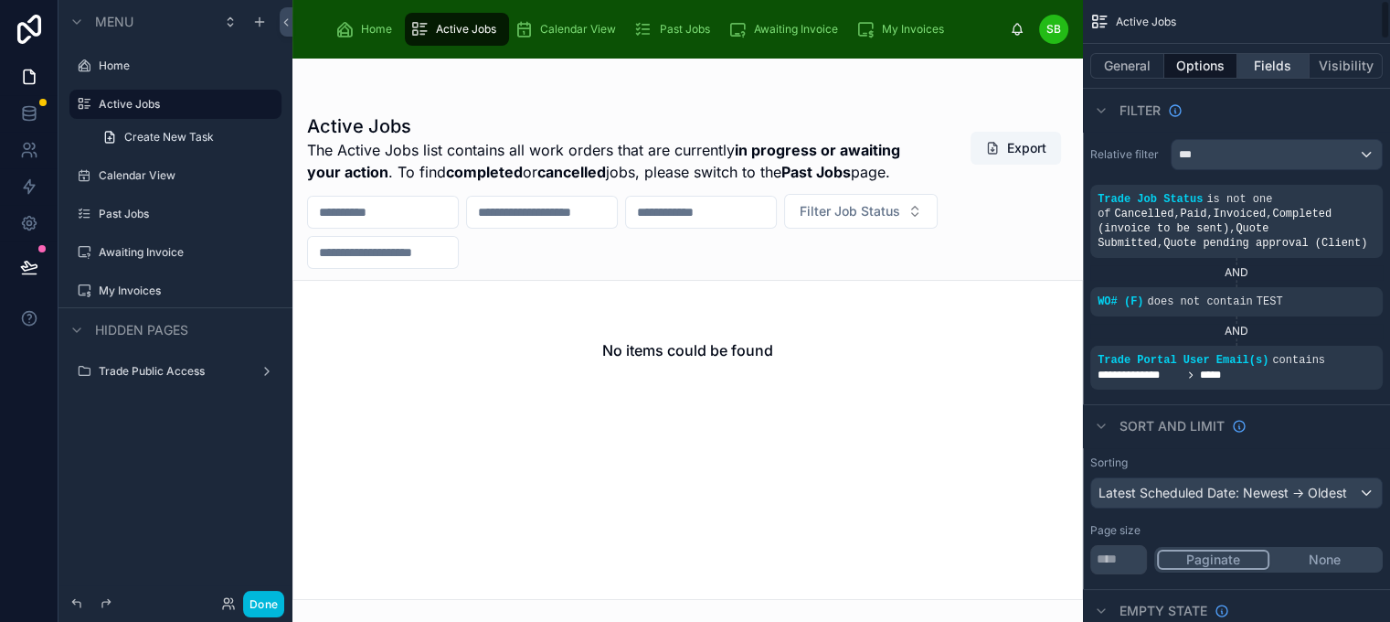
click at [1298, 65] on button "Fields" at bounding box center [1274, 66] width 73 height 26
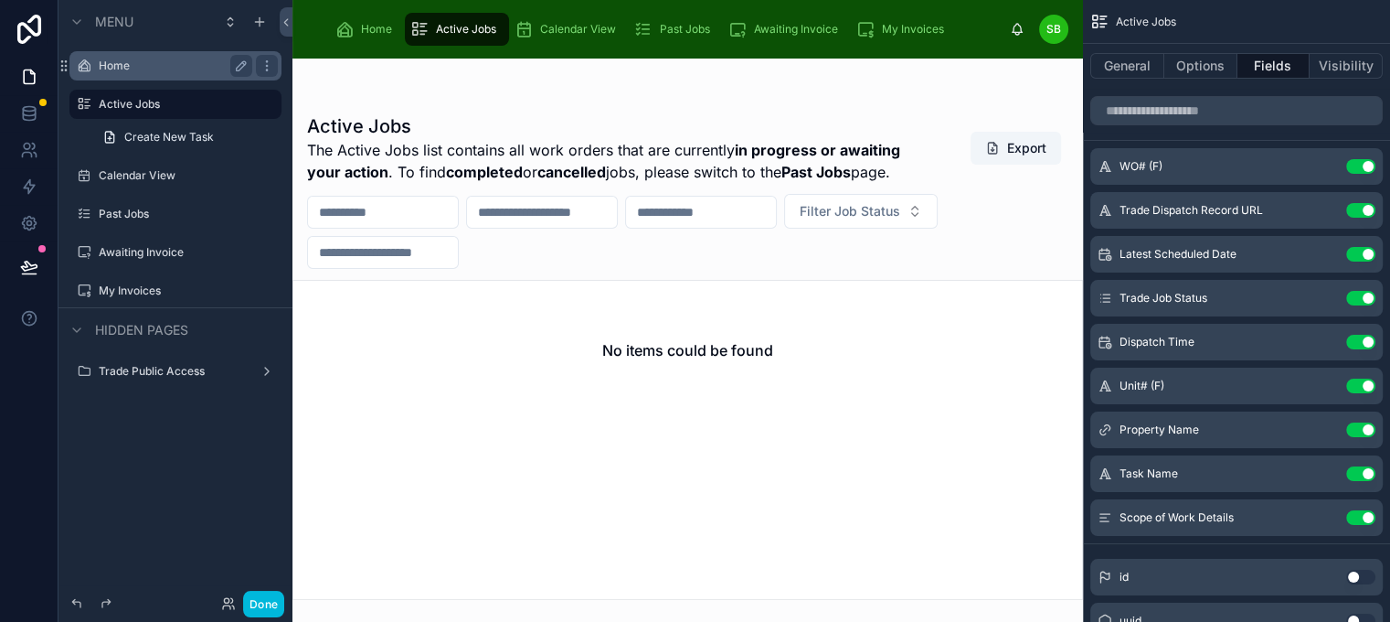
click at [115, 64] on label "Home" at bounding box center [172, 66] width 146 height 15
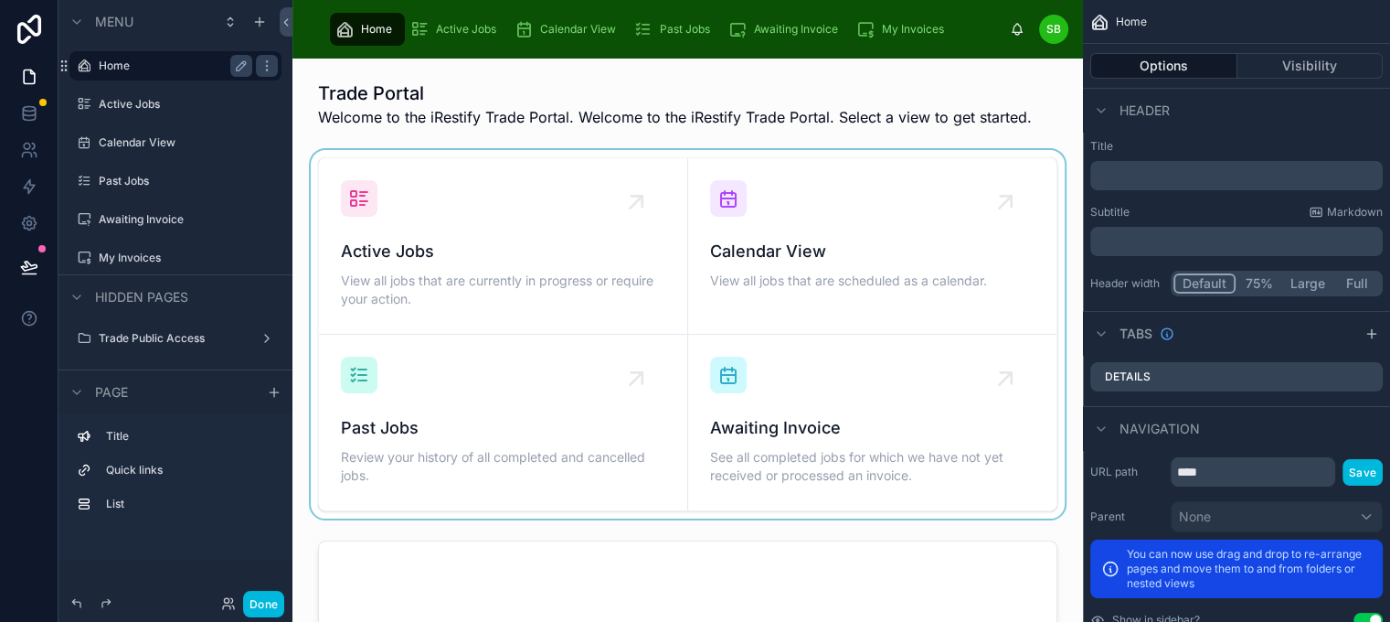
click at [1060, 160] on div at bounding box center [687, 334] width 761 height 368
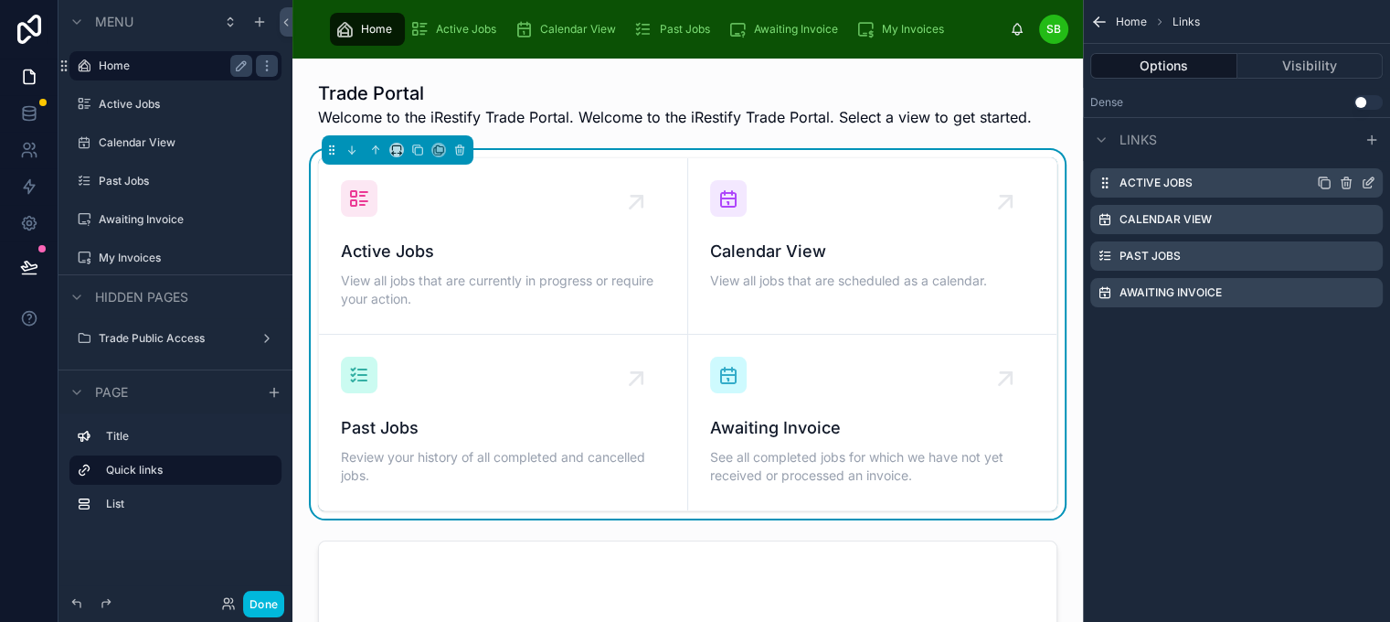
click at [1374, 184] on icon "scrollable content" at bounding box center [1370, 180] width 7 height 7
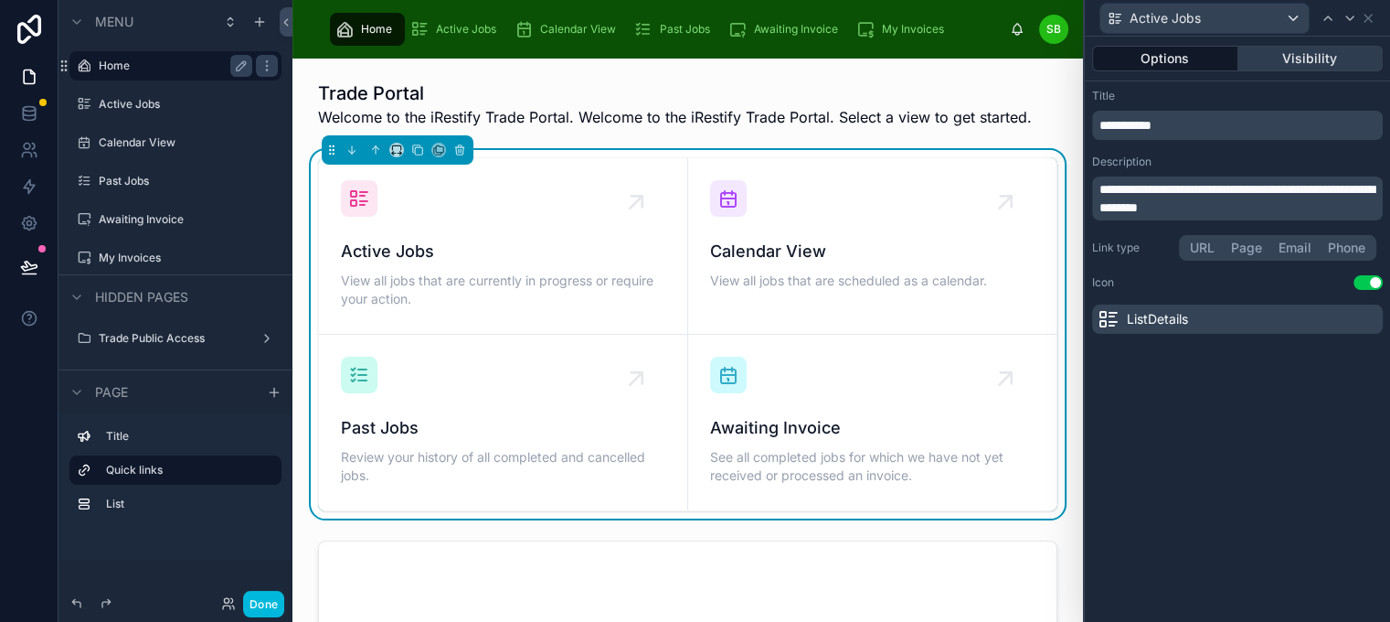
click at [1334, 59] on button "Visibility" at bounding box center [1311, 59] width 145 height 26
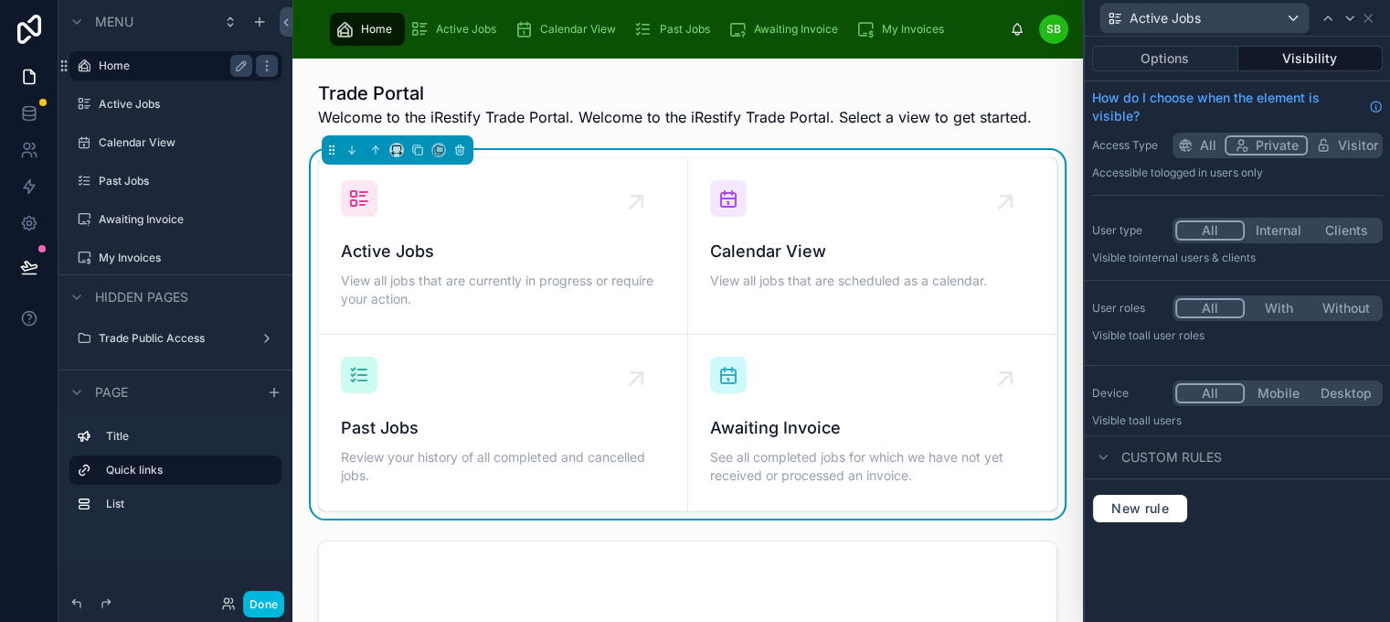
click at [1059, 168] on div "Active Jobs View all jobs that are currently in progress or require your action…" at bounding box center [687, 334] width 761 height 368
click at [1211, 65] on button "Options" at bounding box center [1165, 59] width 146 height 26
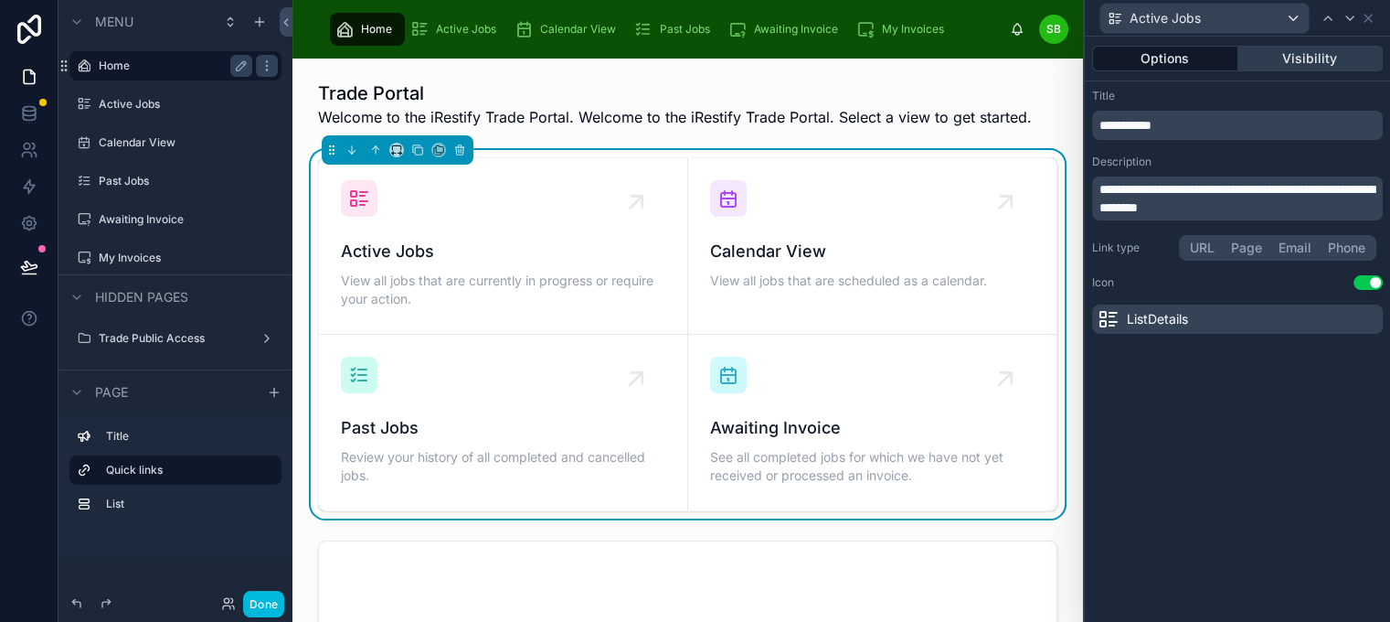
click at [1342, 65] on button "Visibility" at bounding box center [1311, 59] width 145 height 26
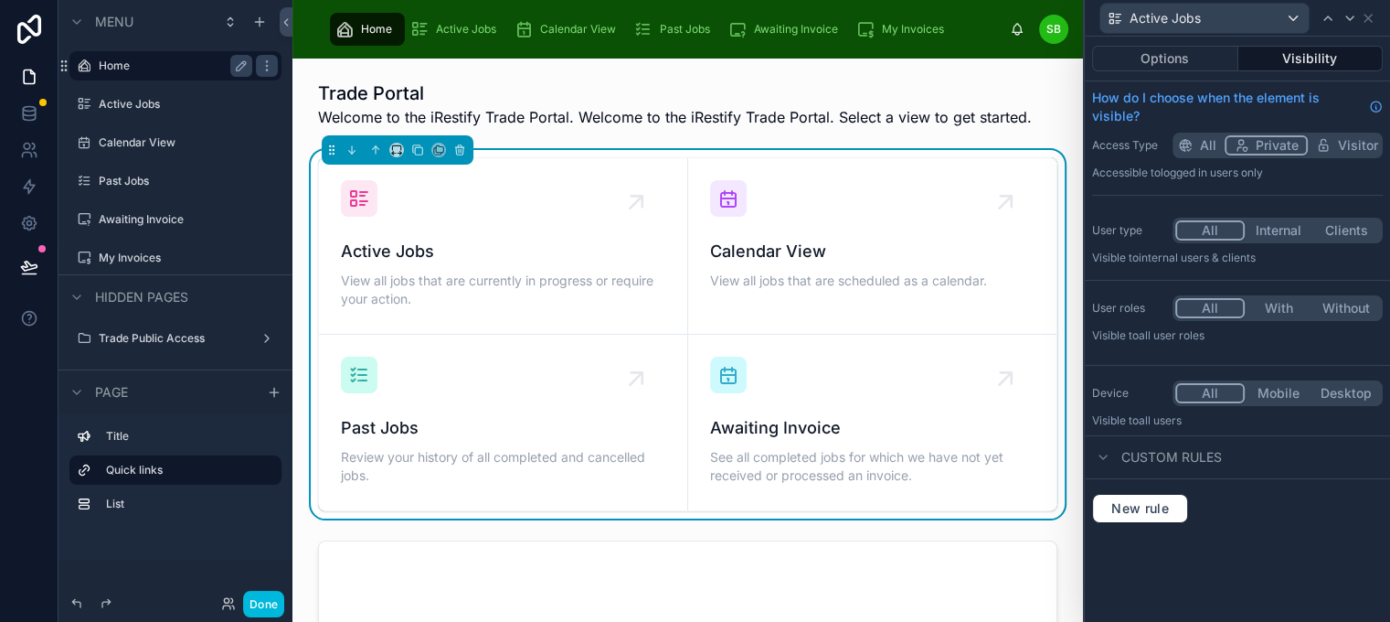
click at [1291, 302] on button "With" at bounding box center [1279, 308] width 68 height 20
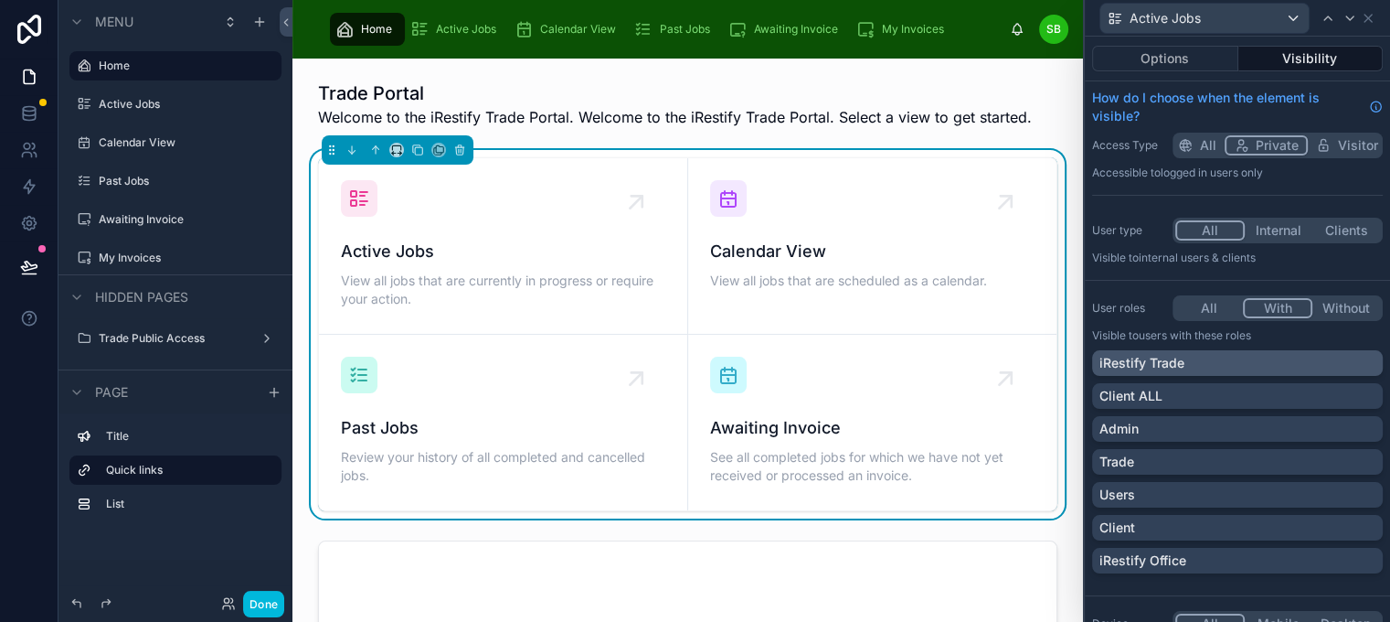
click at [1286, 361] on div "iRestify Trade" at bounding box center [1238, 363] width 276 height 18
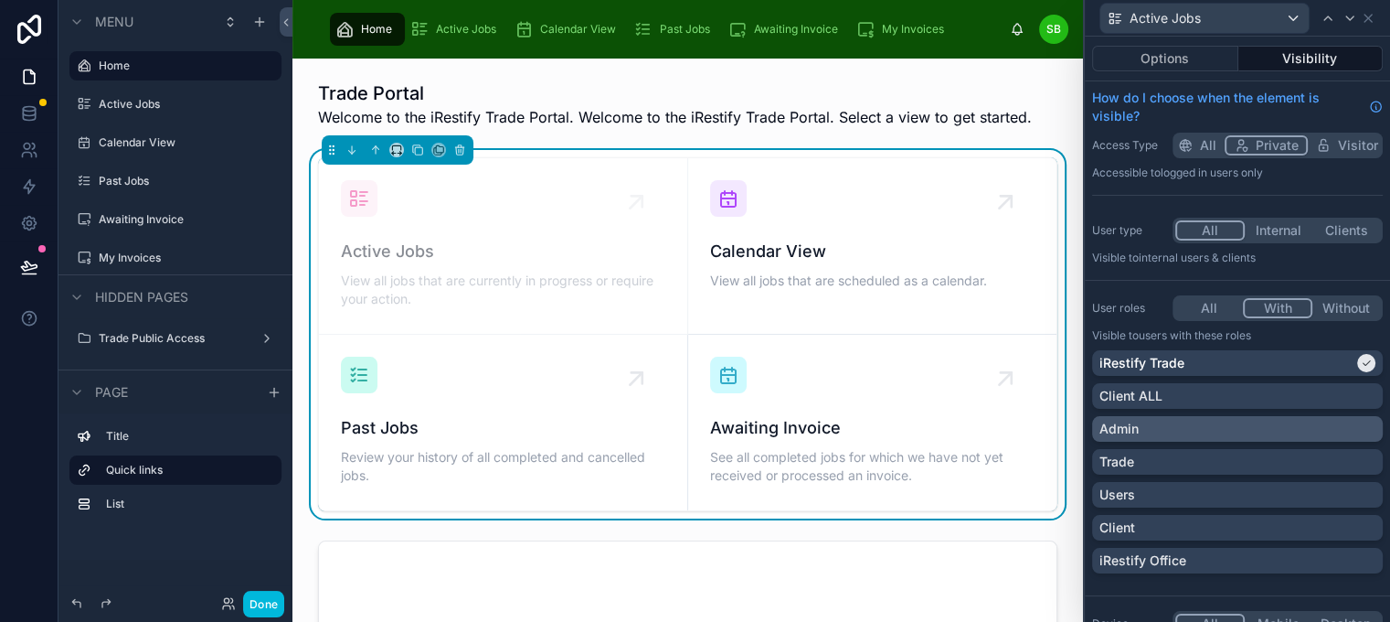
click at [1297, 421] on div "Admin" at bounding box center [1238, 429] width 276 height 18
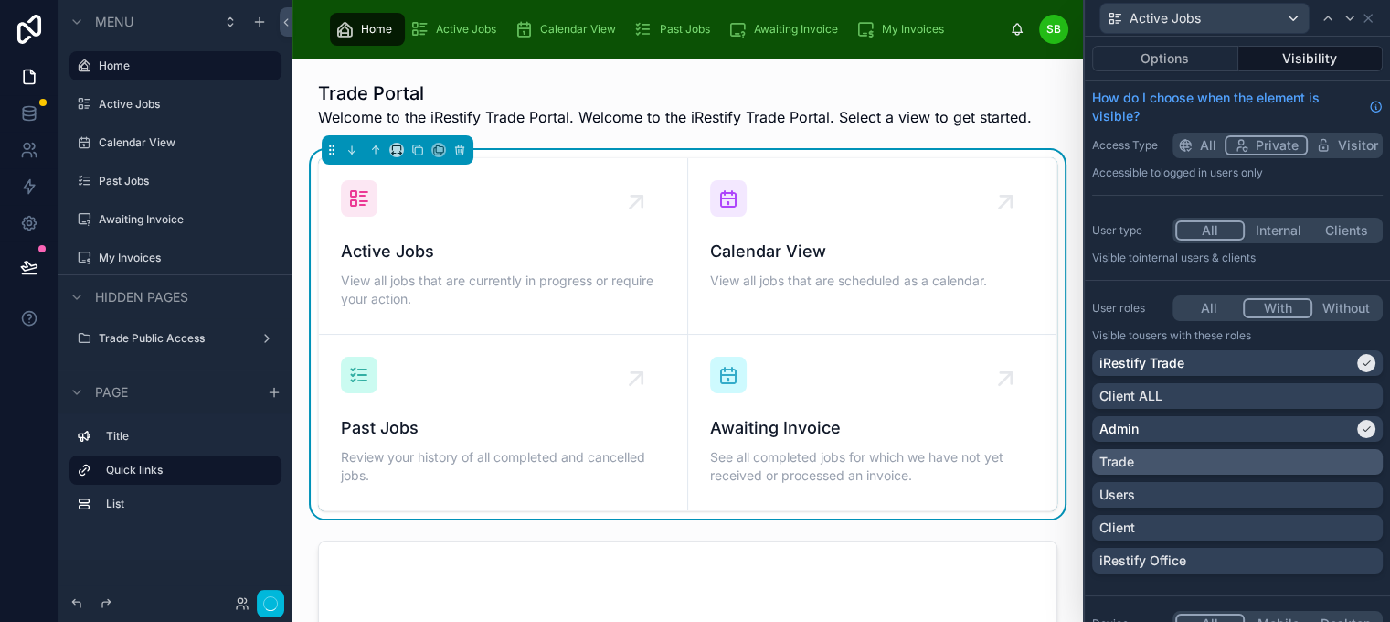
click at [1299, 459] on div "Trade" at bounding box center [1238, 462] width 276 height 18
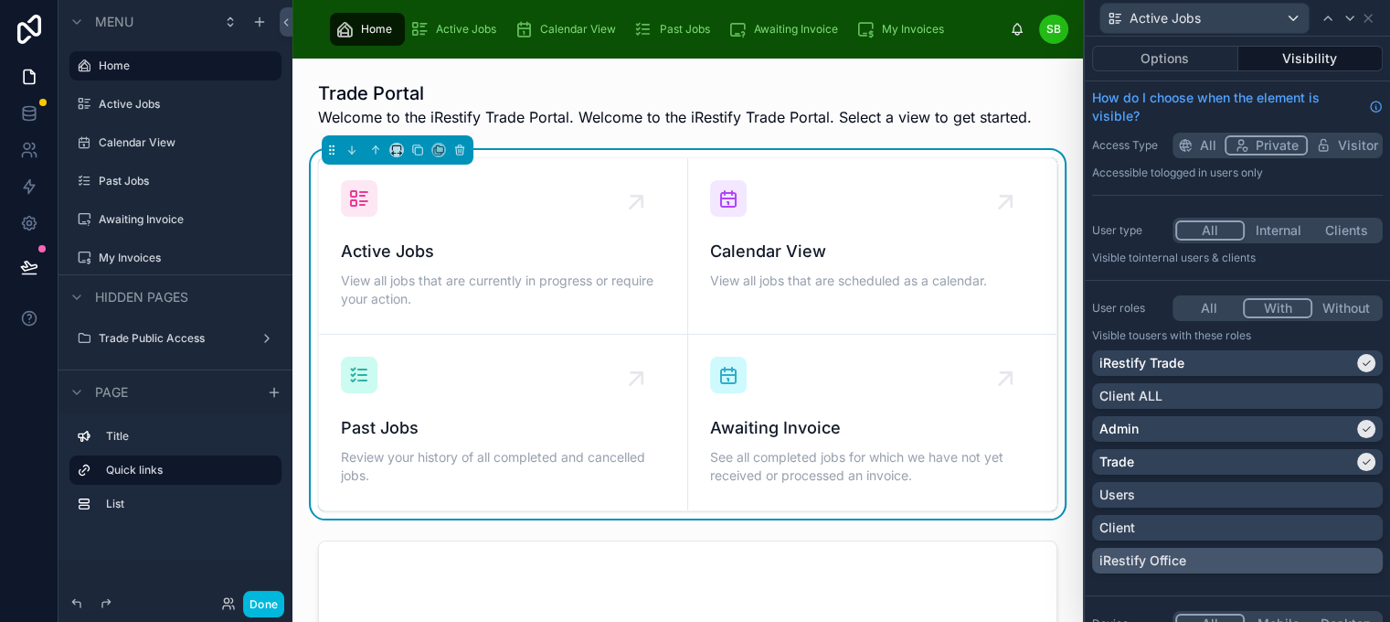
click at [1302, 552] on div "iRestify Office" at bounding box center [1238, 560] width 276 height 18
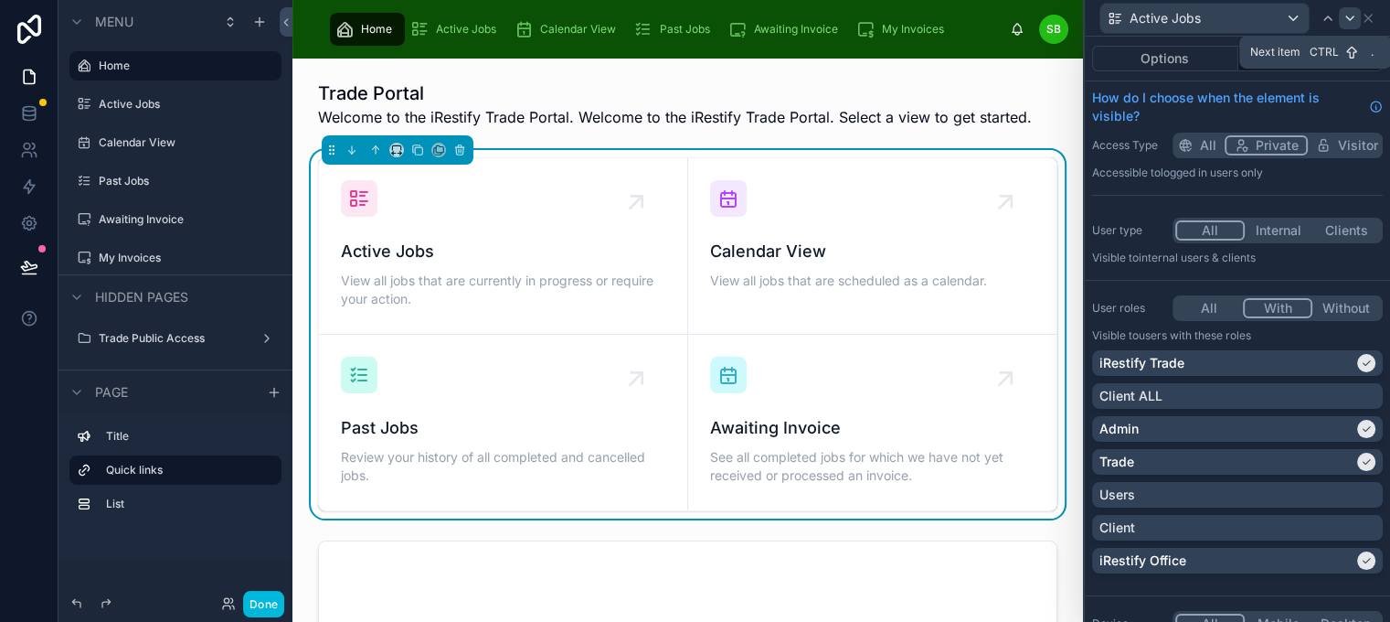
click at [1358, 20] on icon at bounding box center [1350, 18] width 15 height 15
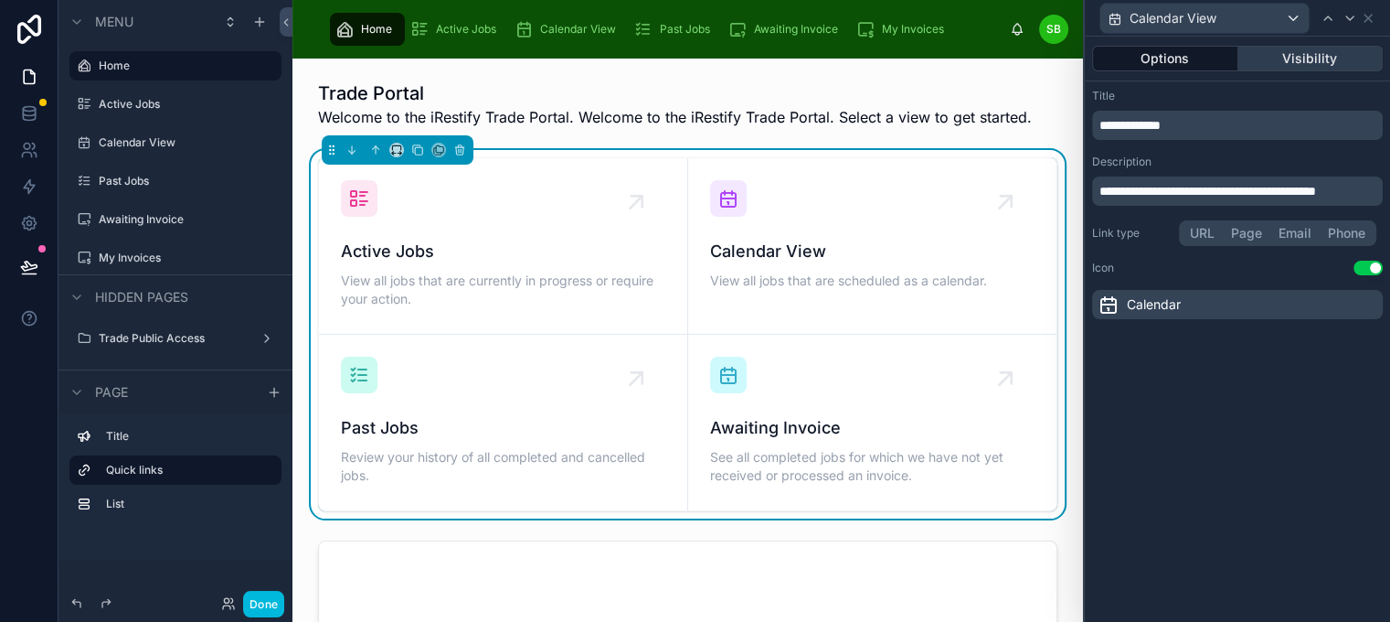
click at [1342, 57] on button "Visibility" at bounding box center [1311, 59] width 145 height 26
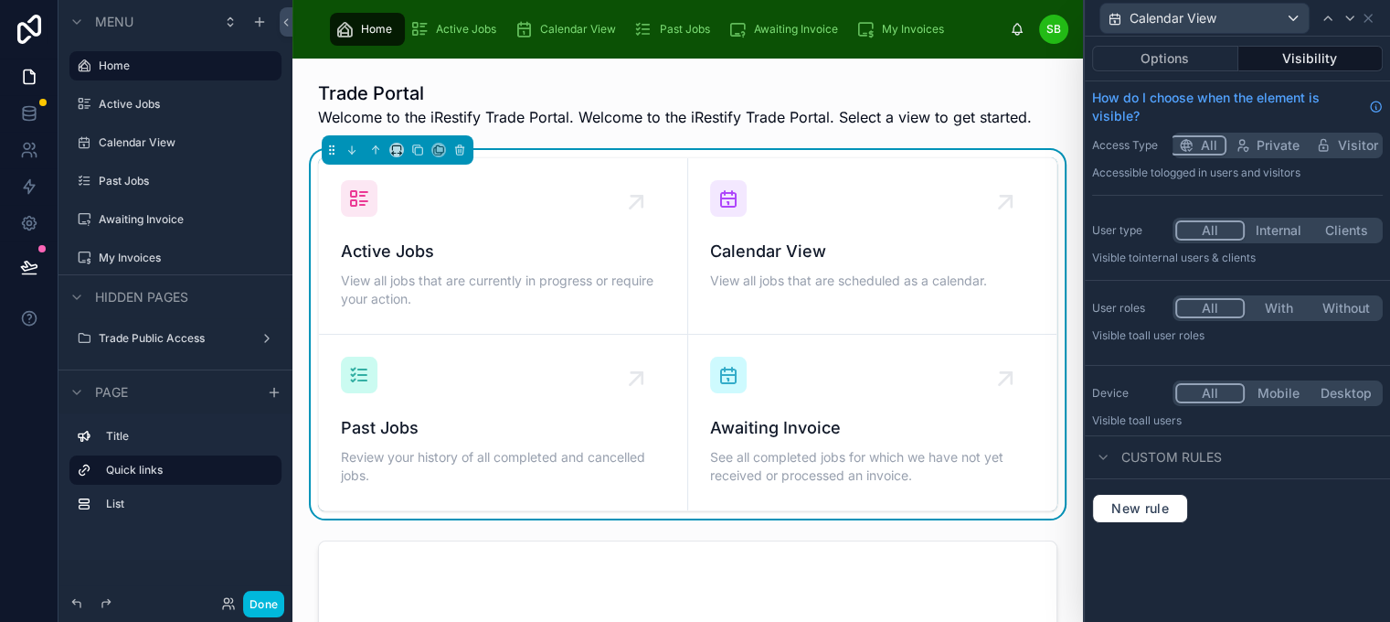
click at [1290, 304] on button "With" at bounding box center [1279, 308] width 68 height 20
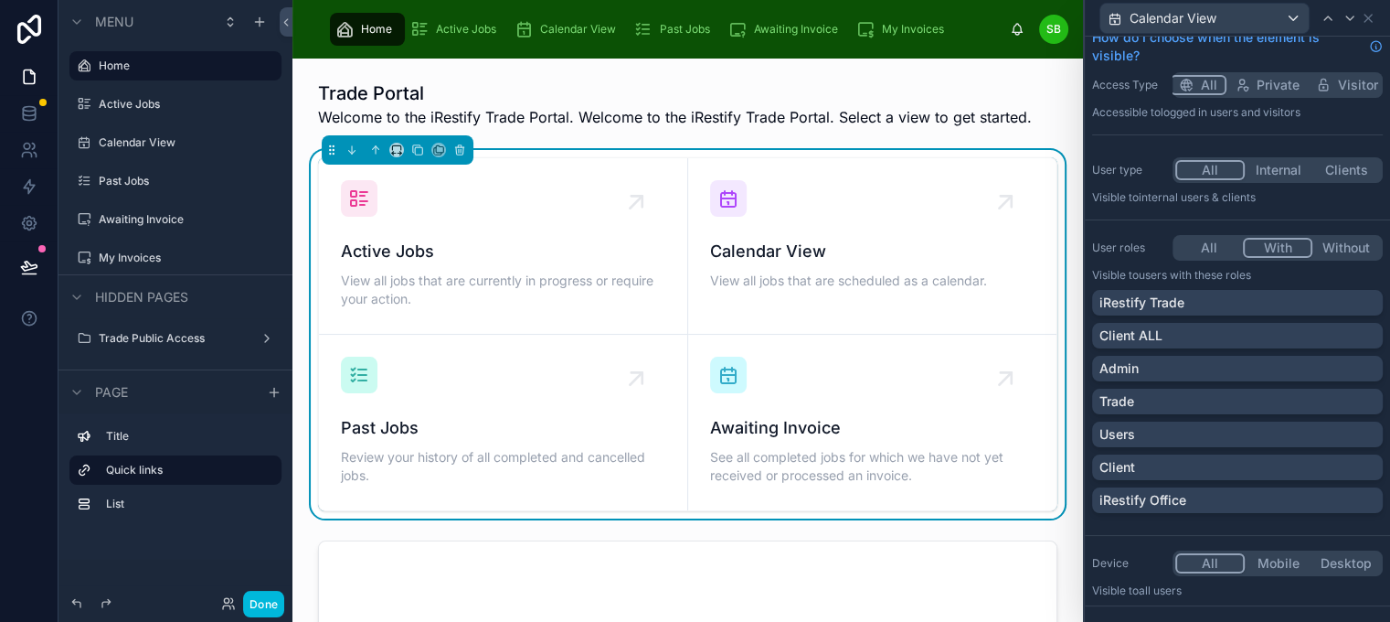
scroll to position [91, 0]
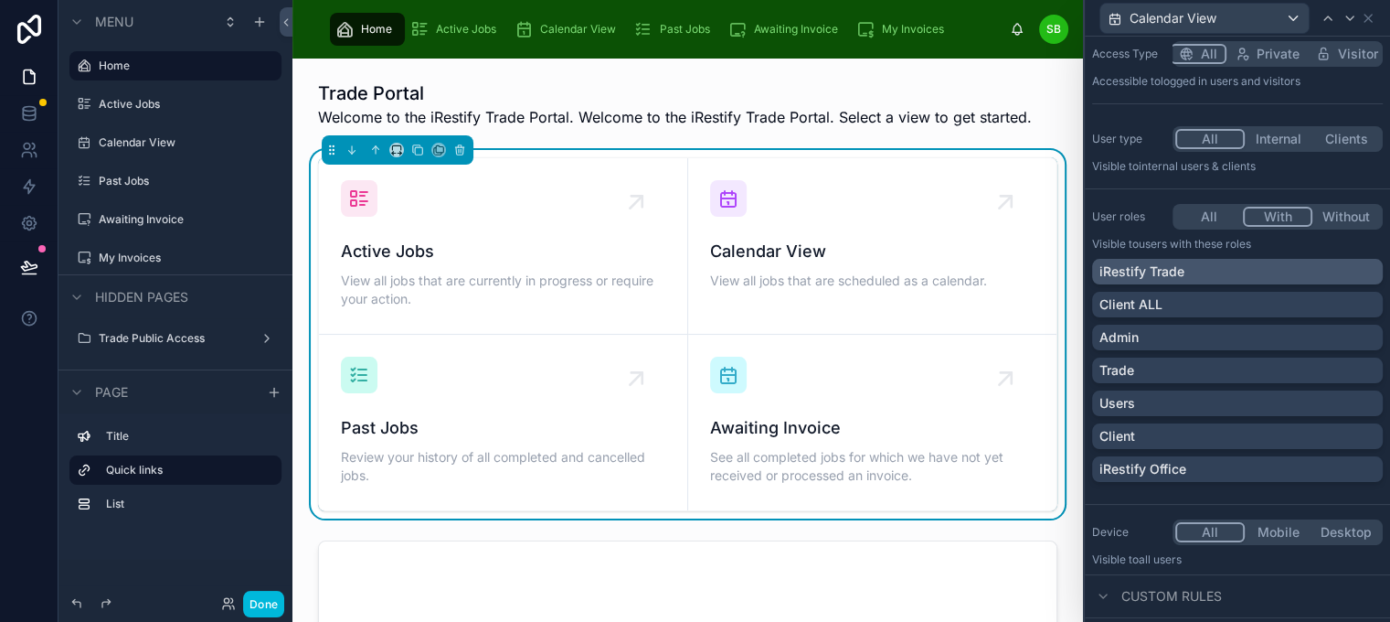
click at [1335, 272] on div "iRestify Trade" at bounding box center [1238, 271] width 276 height 18
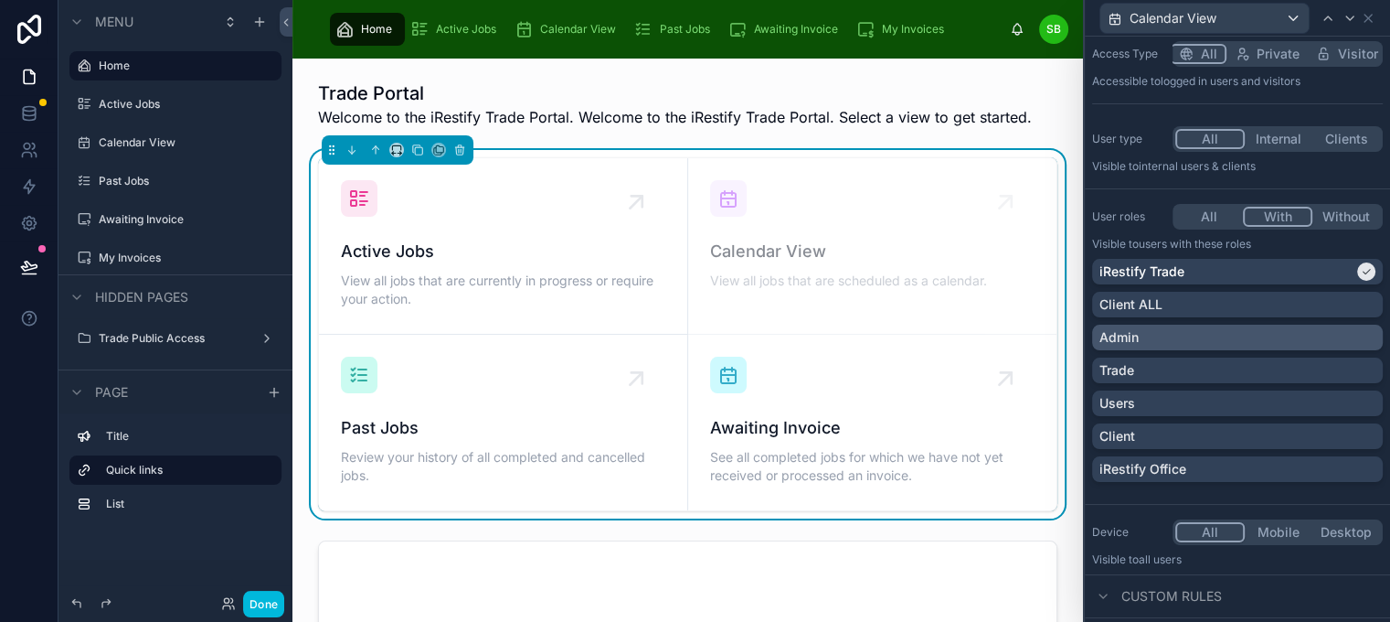
click at [1338, 337] on div "Admin" at bounding box center [1238, 337] width 276 height 18
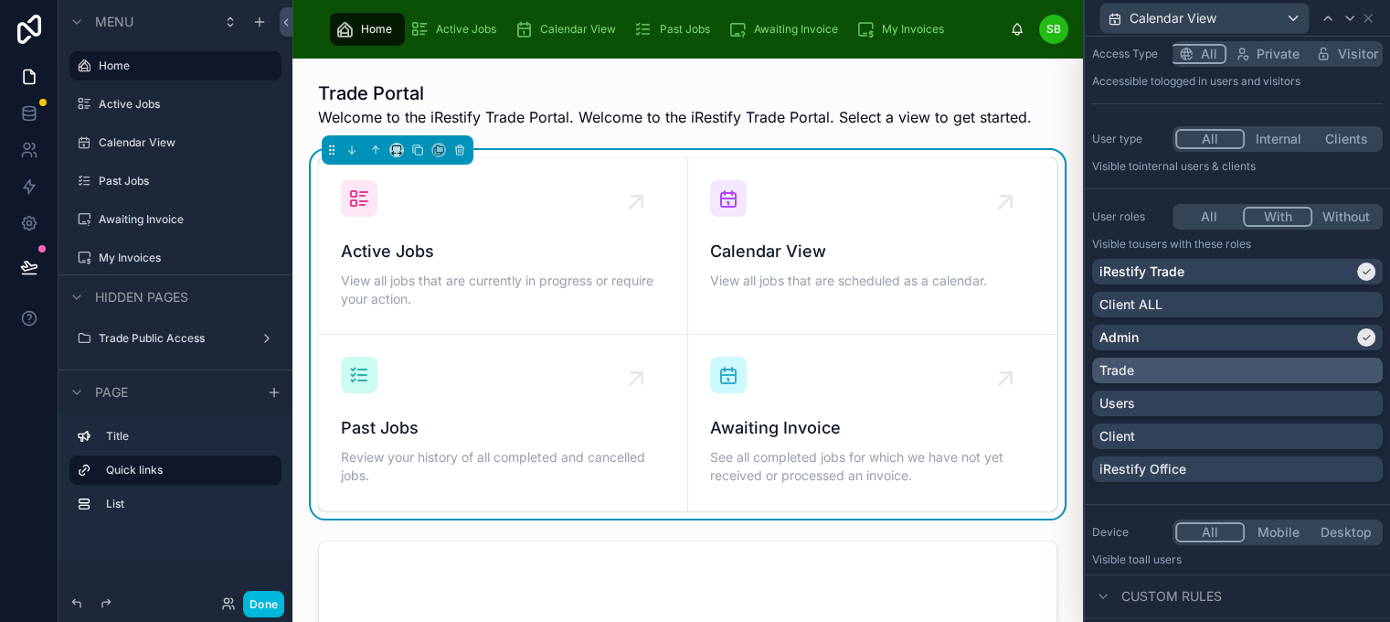
click at [1341, 374] on div "Trade" at bounding box center [1238, 370] width 276 height 18
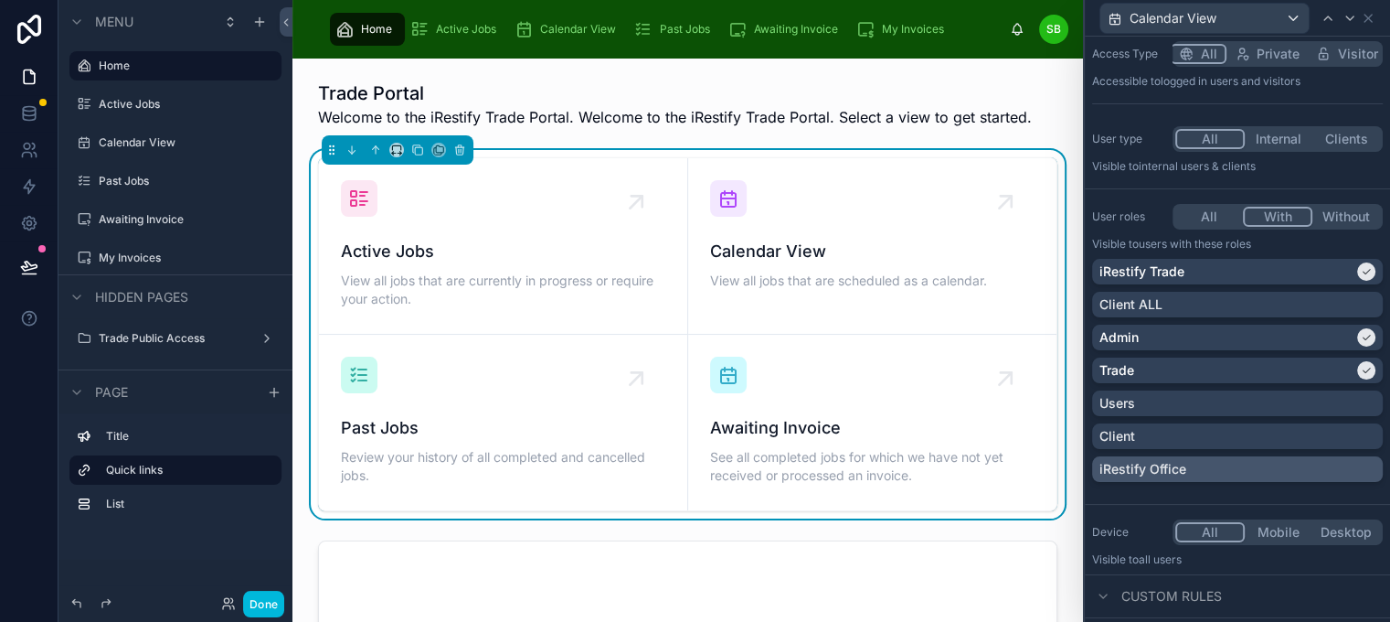
click at [1342, 461] on div "iRestify Office" at bounding box center [1238, 469] width 276 height 18
click at [1358, 20] on icon at bounding box center [1350, 18] width 15 height 15
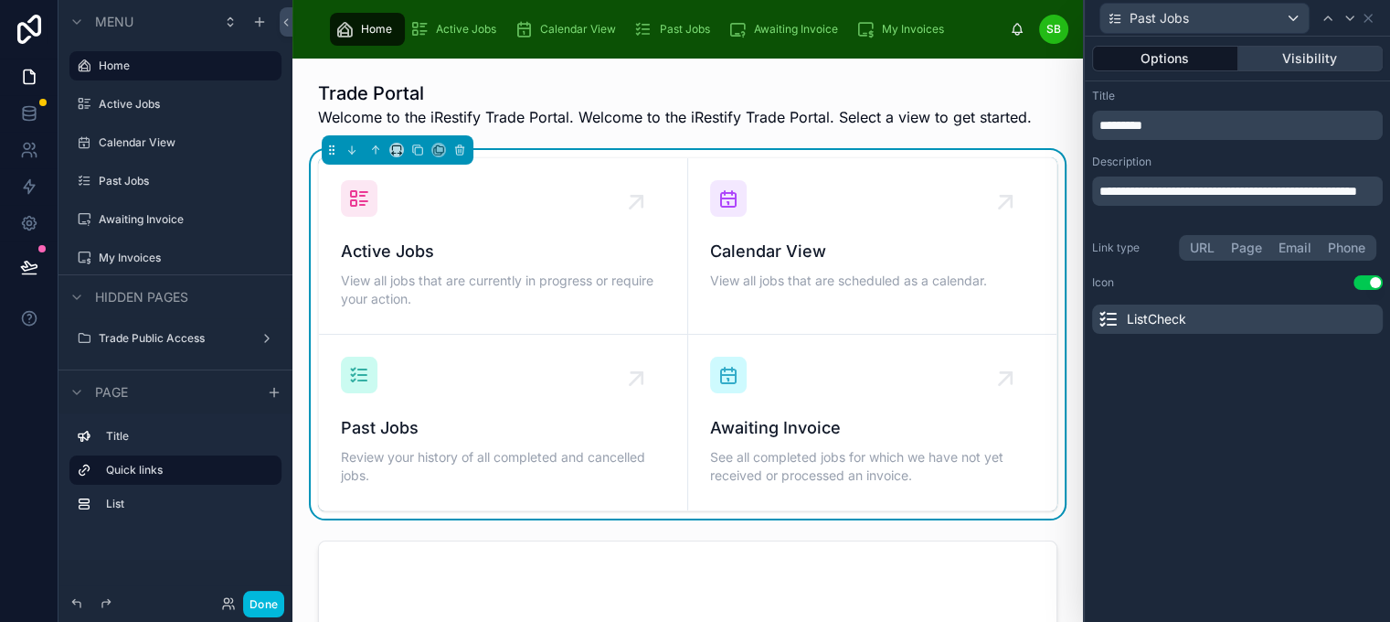
click at [1333, 53] on button "Visibility" at bounding box center [1311, 59] width 145 height 26
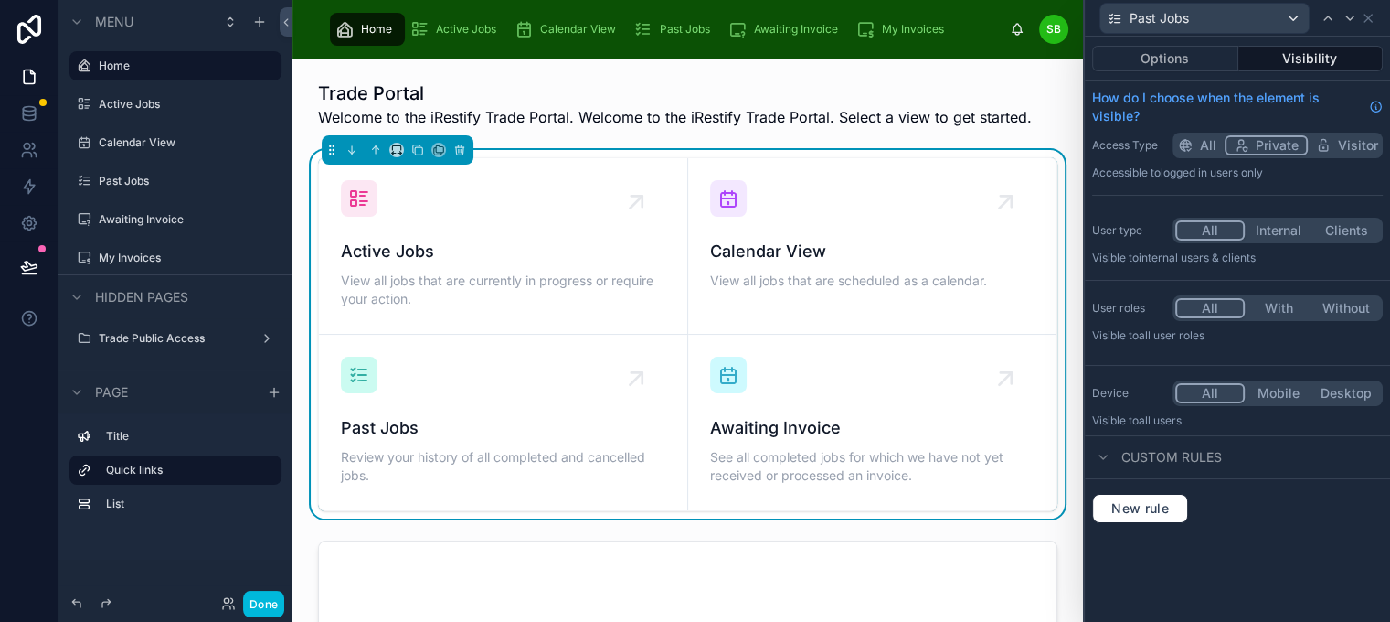
click at [1294, 311] on button "With" at bounding box center [1279, 308] width 68 height 20
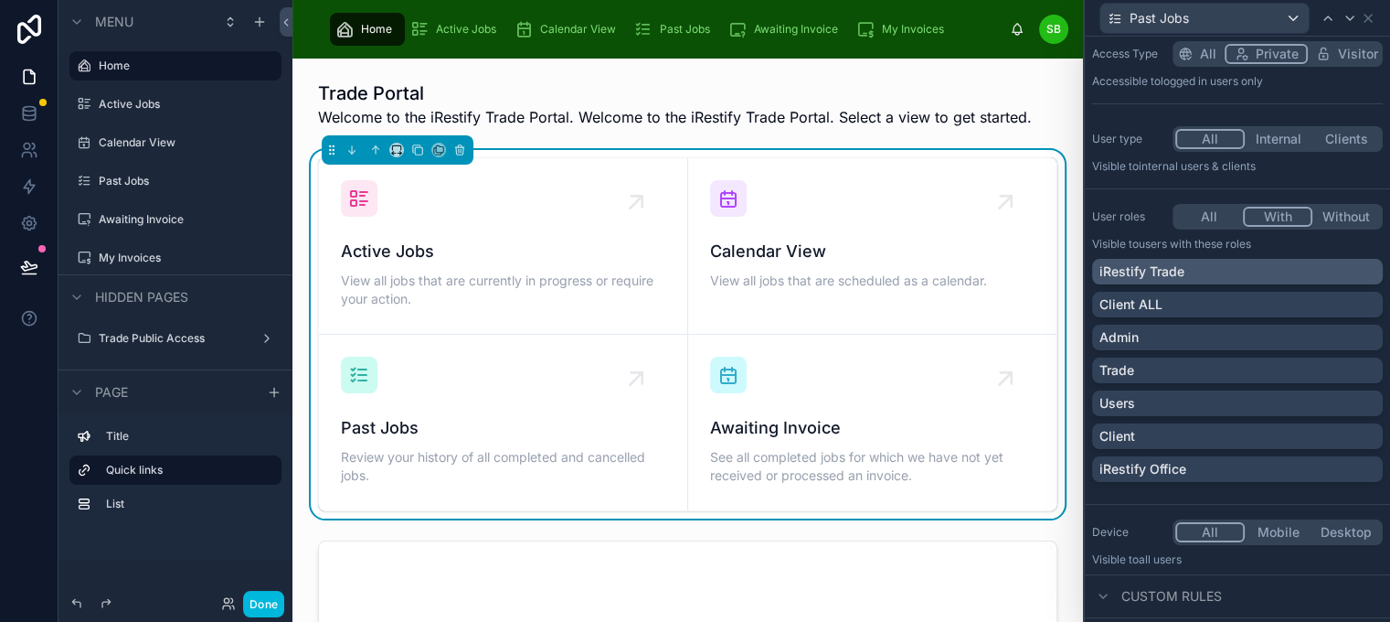
click at [1338, 274] on div "iRestify Trade" at bounding box center [1238, 271] width 276 height 18
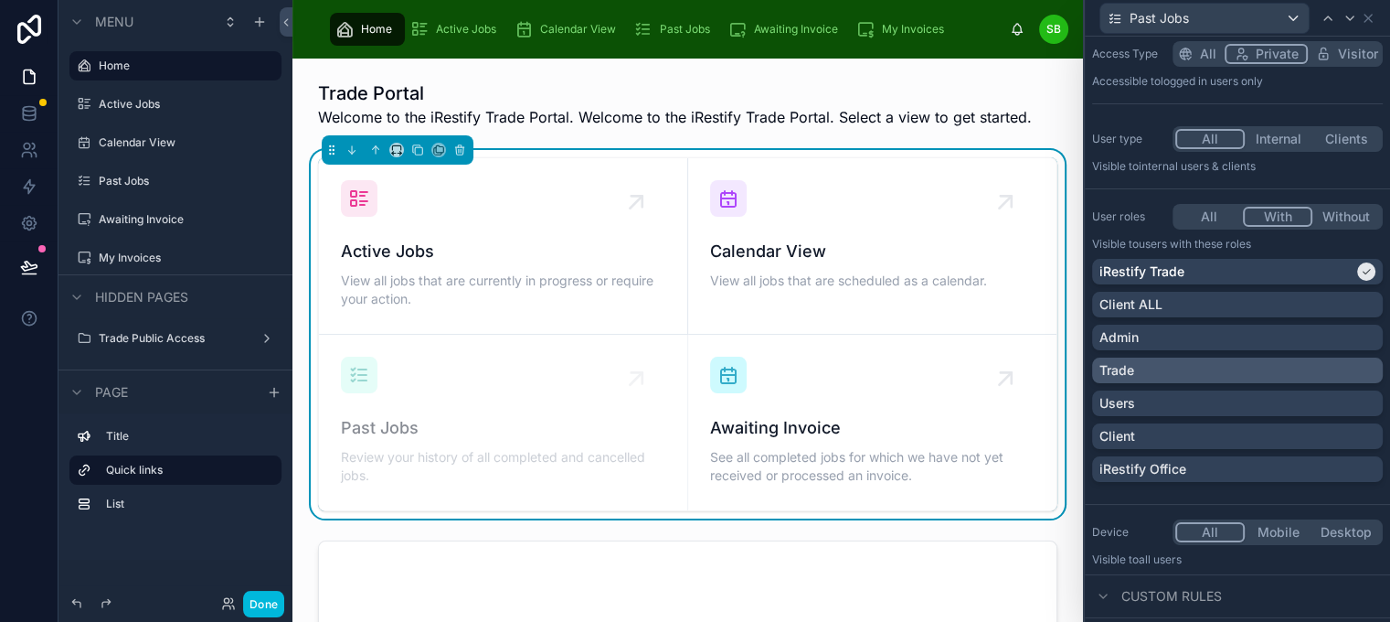
click at [1336, 367] on div "Trade" at bounding box center [1238, 370] width 276 height 18
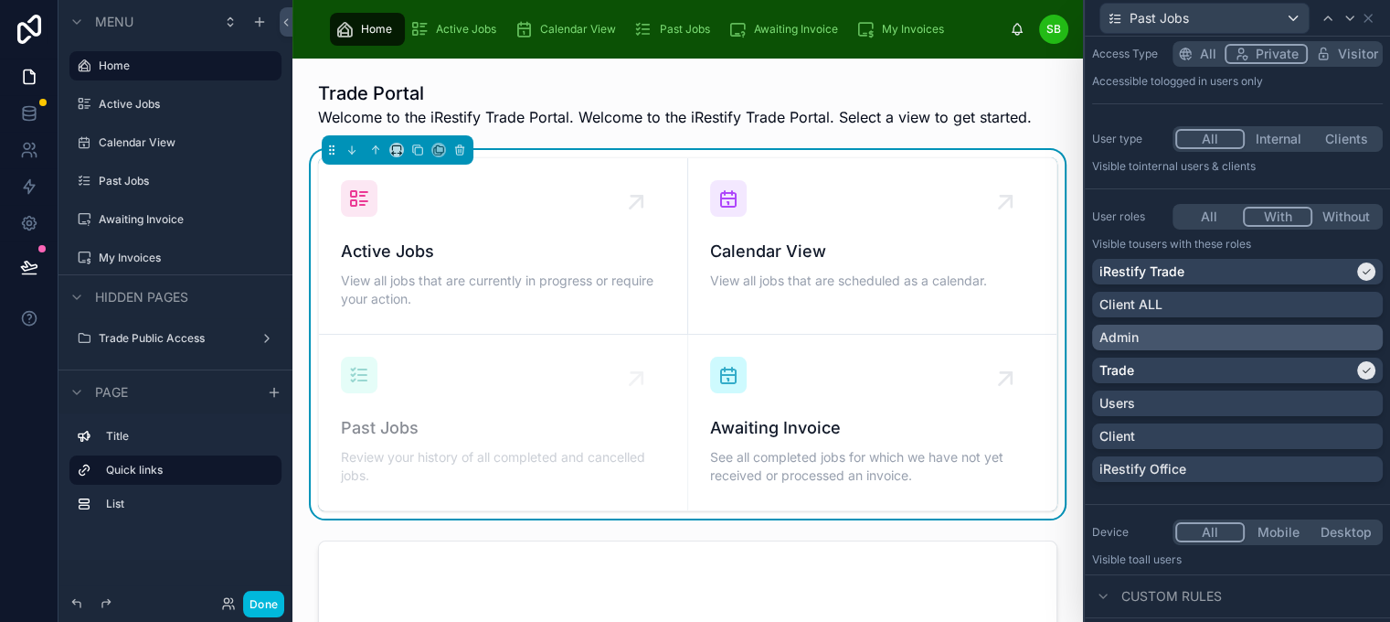
click at [1337, 338] on div "Admin" at bounding box center [1238, 337] width 276 height 18
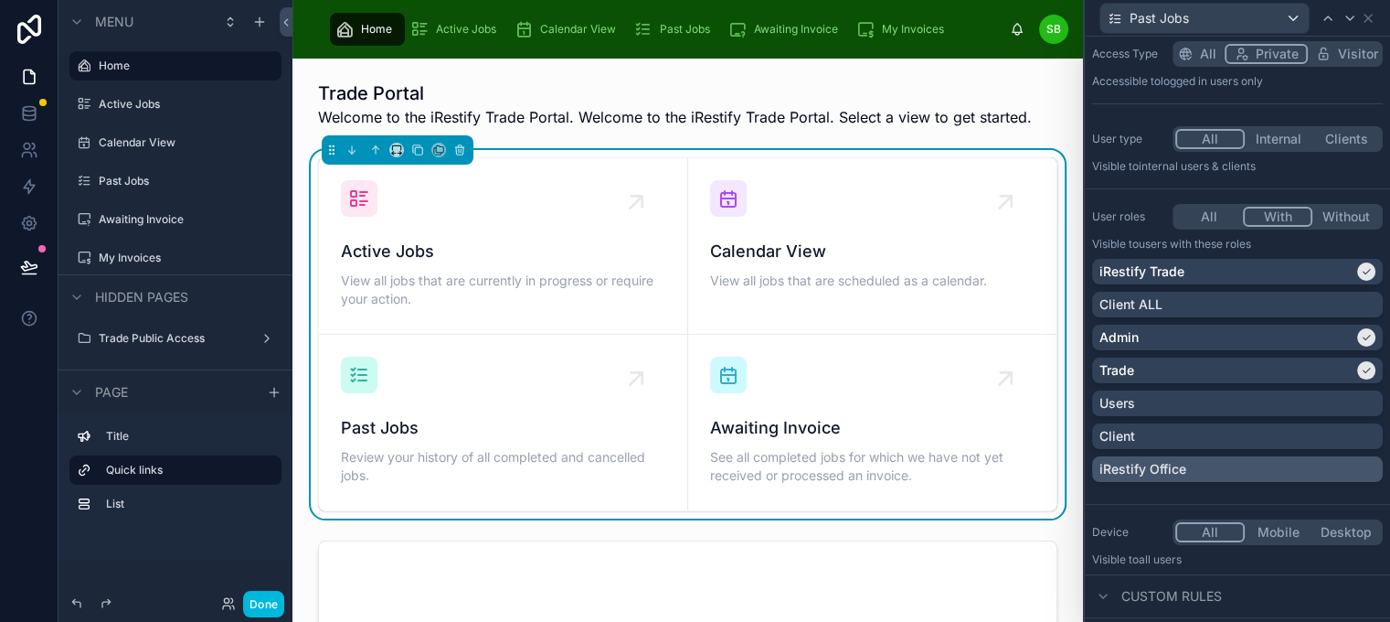
click at [1335, 462] on div "iRestify Office" at bounding box center [1238, 469] width 276 height 18
click at [1358, 11] on icon at bounding box center [1350, 18] width 15 height 15
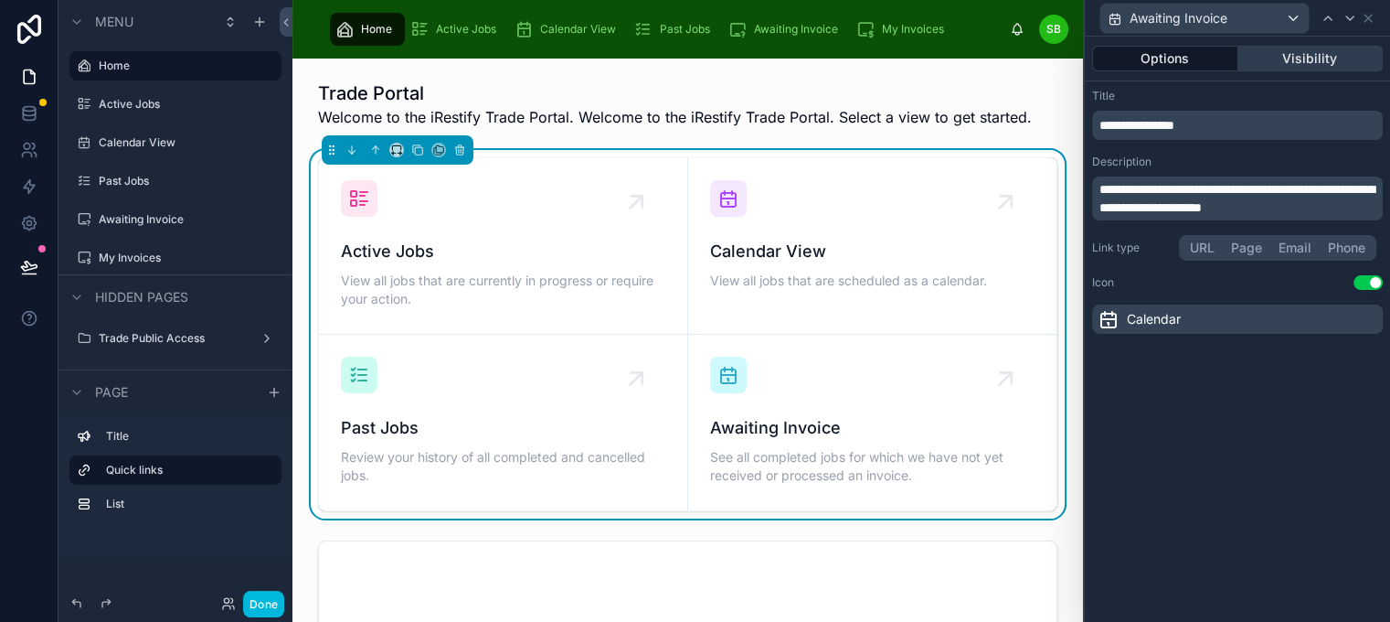
click at [1347, 57] on button "Visibility" at bounding box center [1311, 59] width 145 height 26
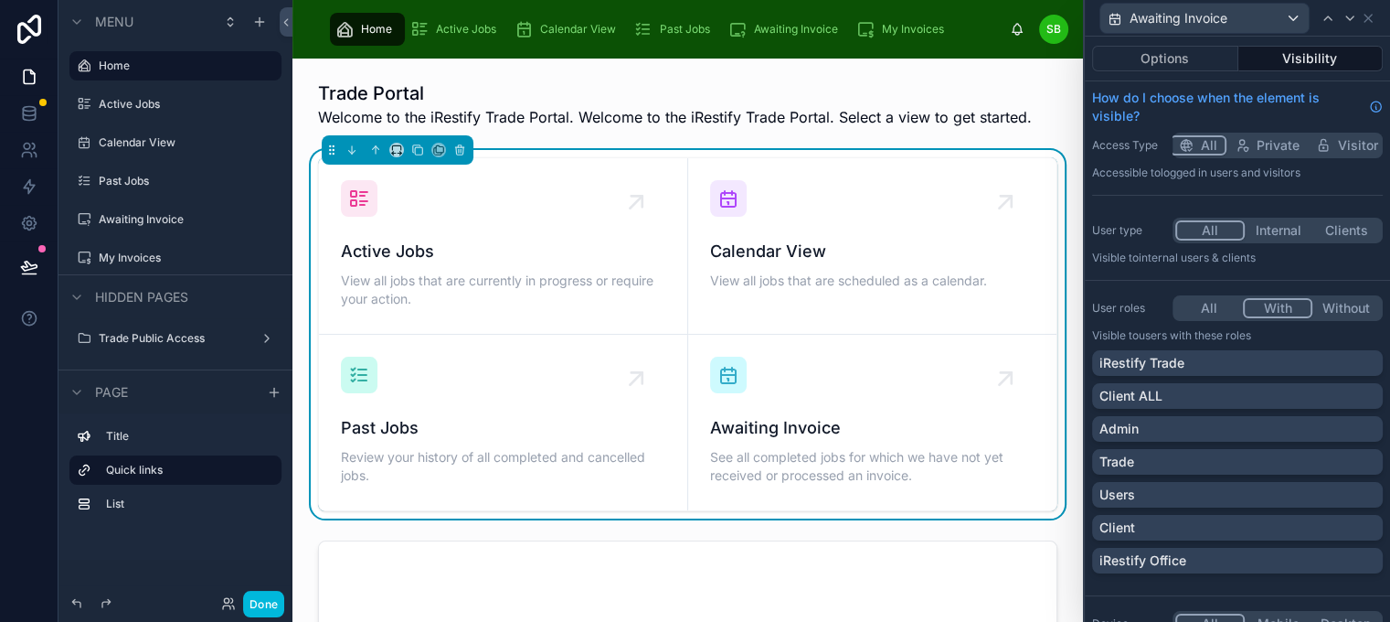
click at [1291, 304] on button "With" at bounding box center [1277, 308] width 69 height 20
click at [1285, 351] on div "iRestify Trade" at bounding box center [1237, 363] width 291 height 26
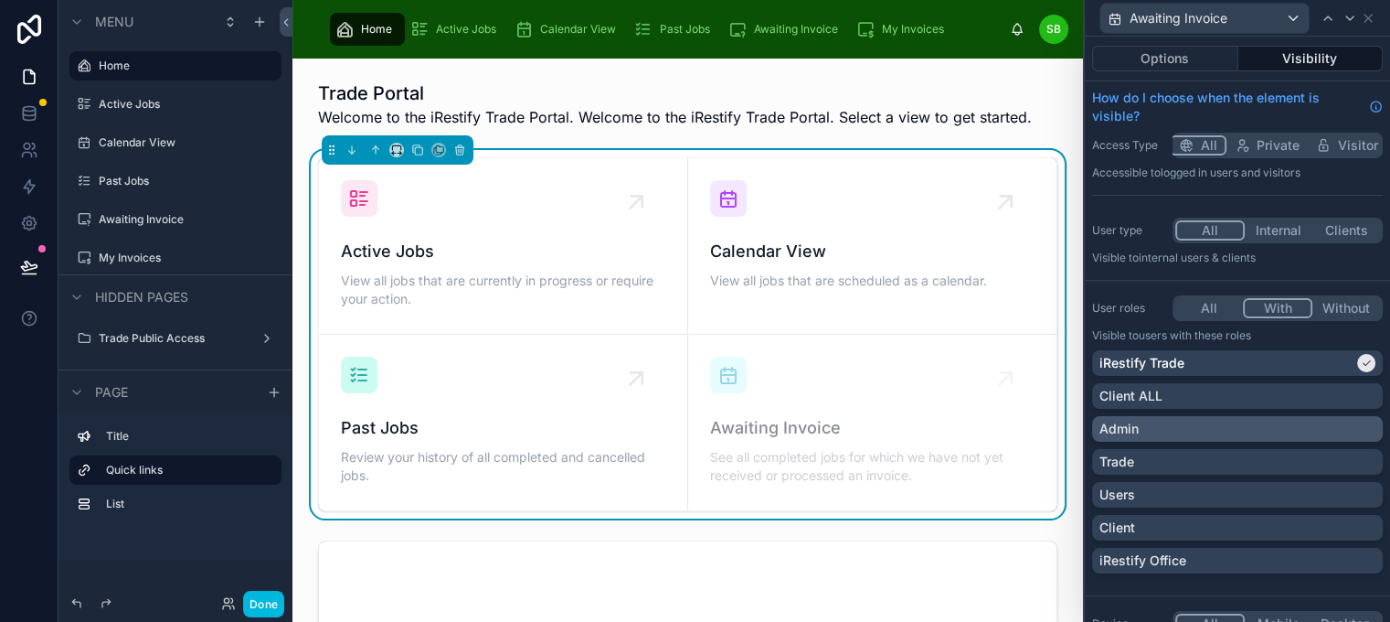
click at [1304, 430] on div "Admin" at bounding box center [1238, 429] width 276 height 18
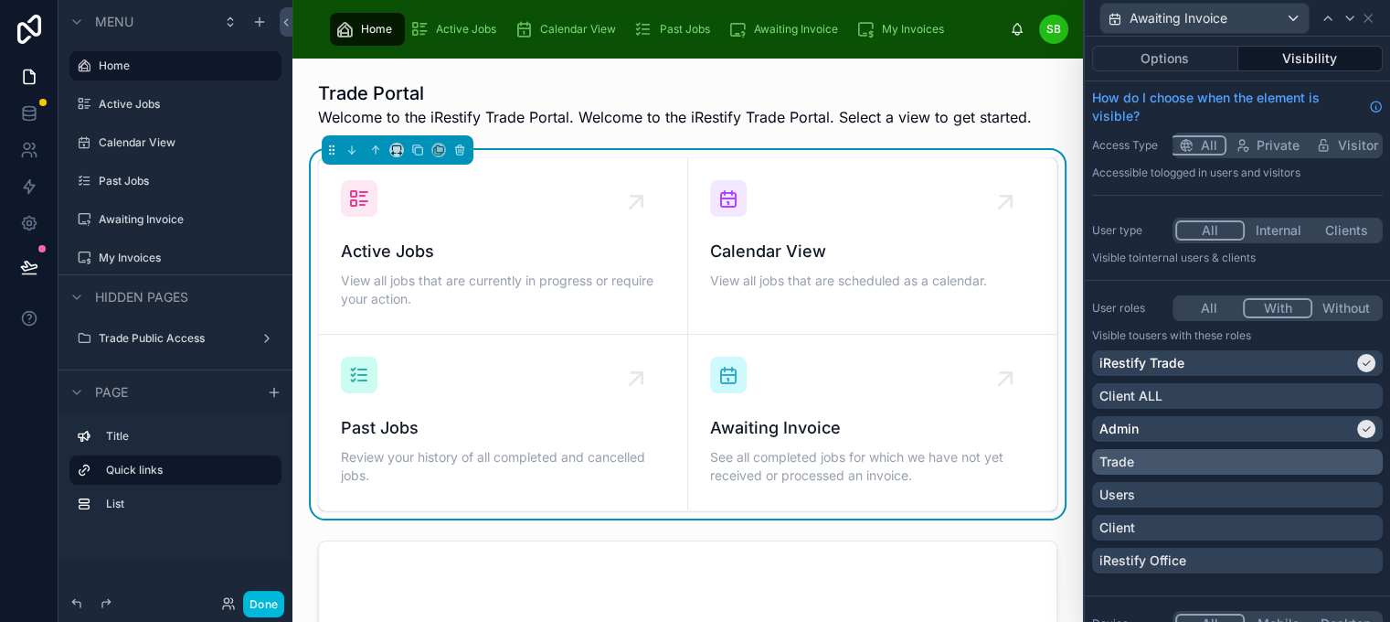
click at [1306, 453] on div "Trade" at bounding box center [1238, 462] width 276 height 18
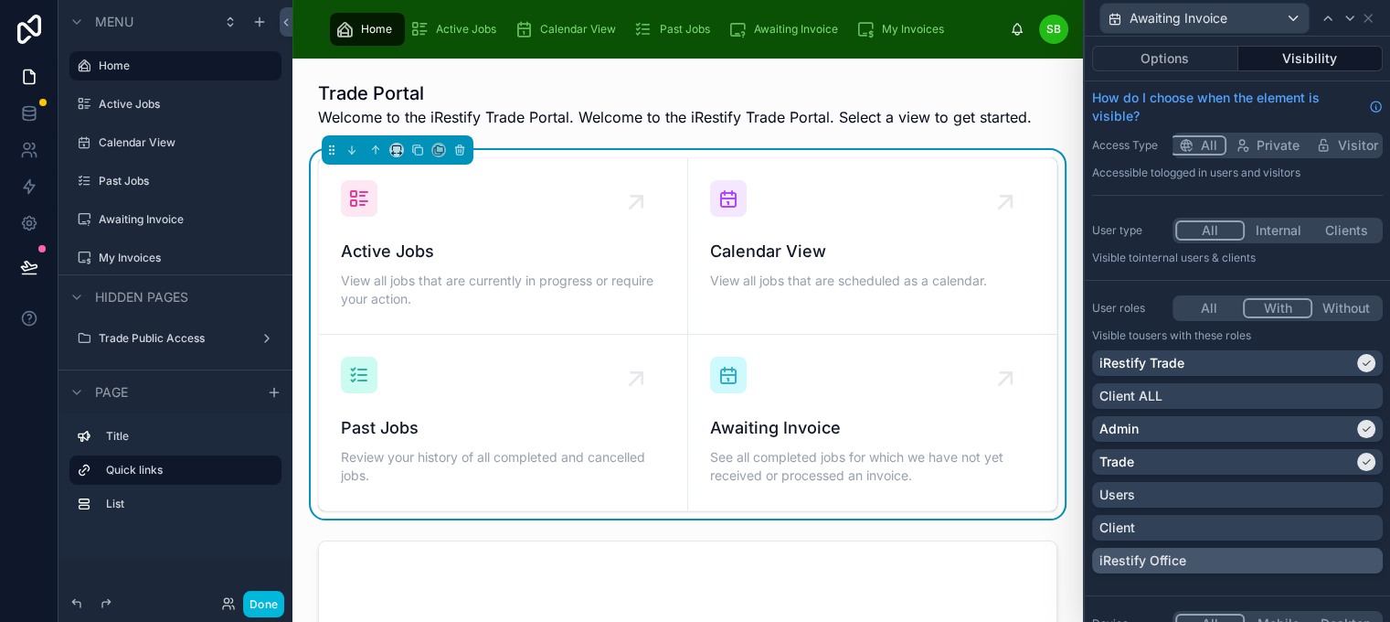
click at [1317, 553] on div "iRestify Office" at bounding box center [1238, 560] width 276 height 18
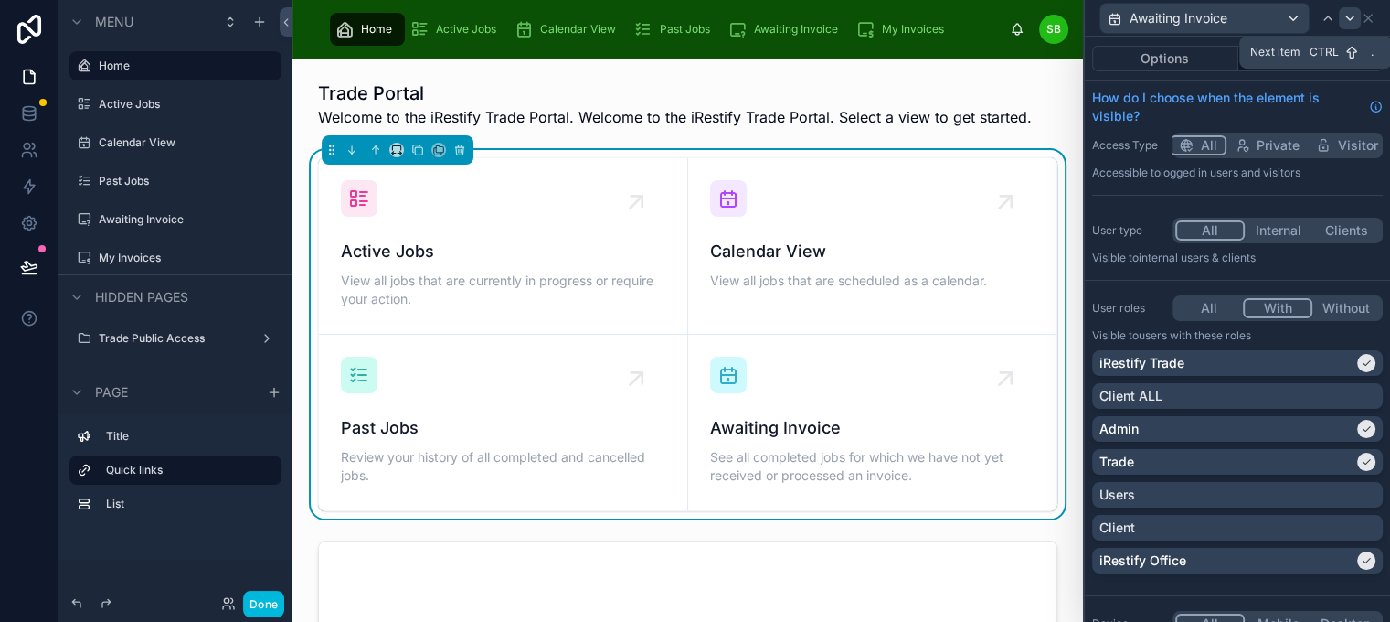
click at [1354, 20] on icon at bounding box center [1350, 18] width 7 height 4
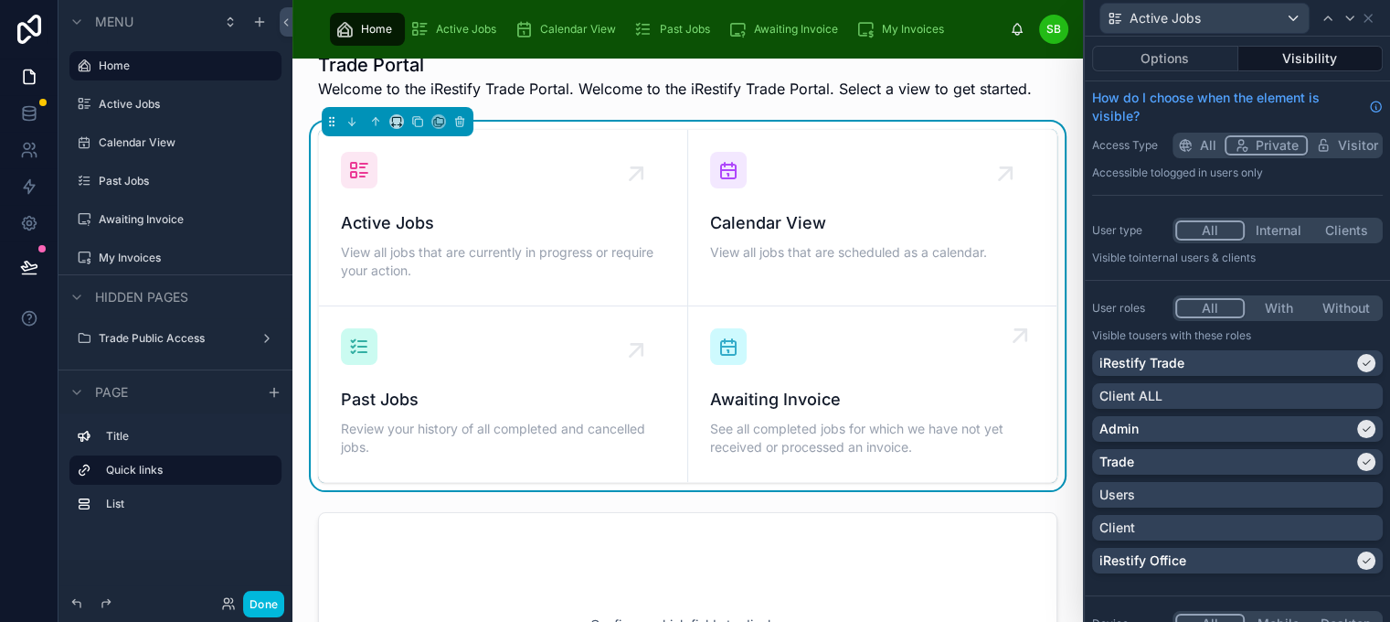
scroll to position [0, 0]
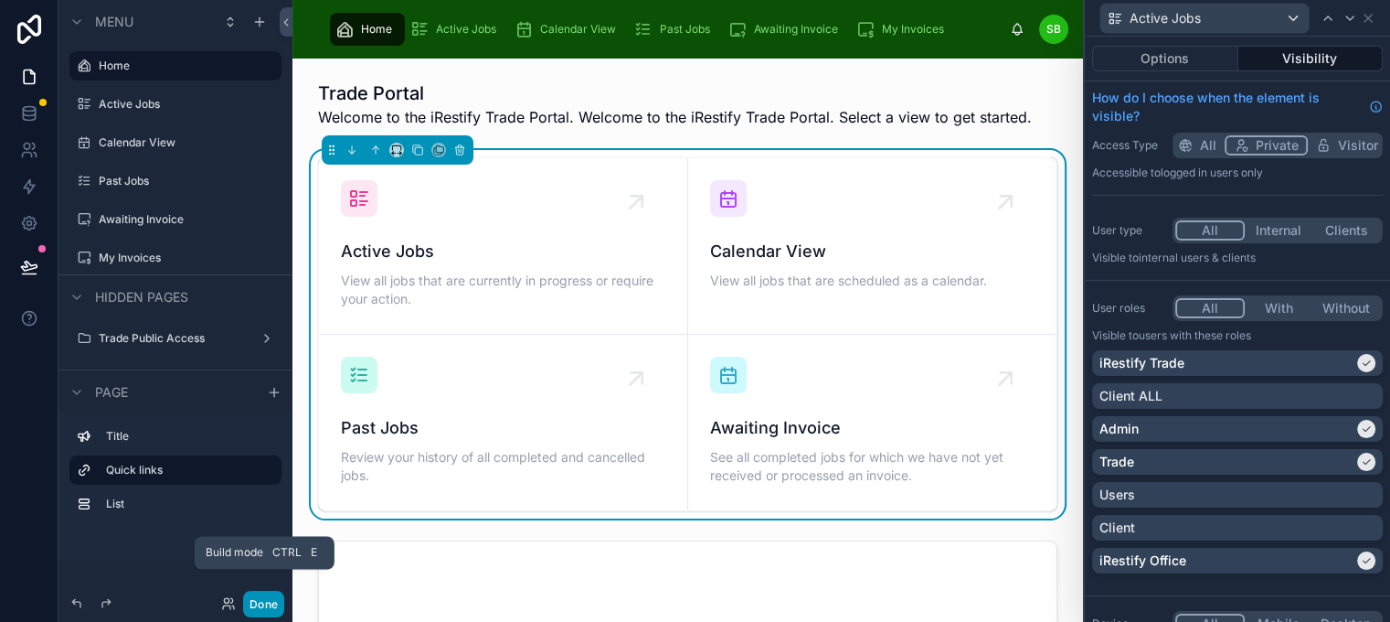
click at [265, 599] on button "Done" at bounding box center [263, 604] width 41 height 27
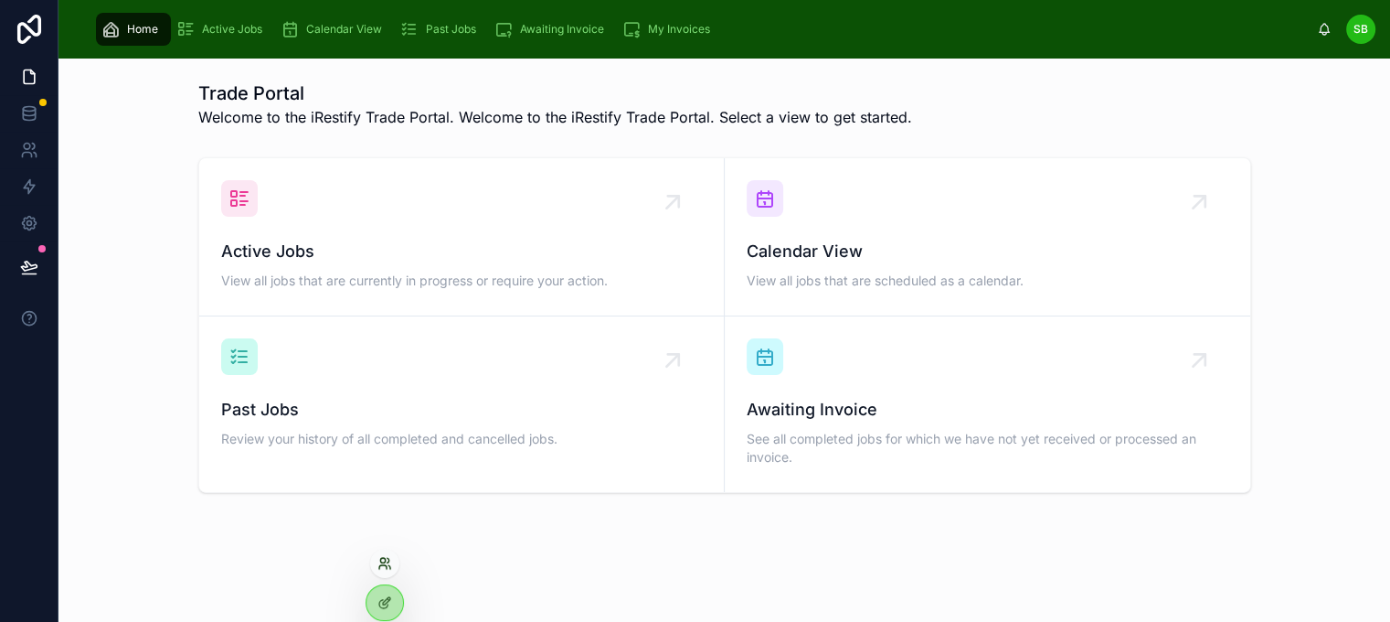
click at [386, 561] on icon at bounding box center [385, 563] width 15 height 15
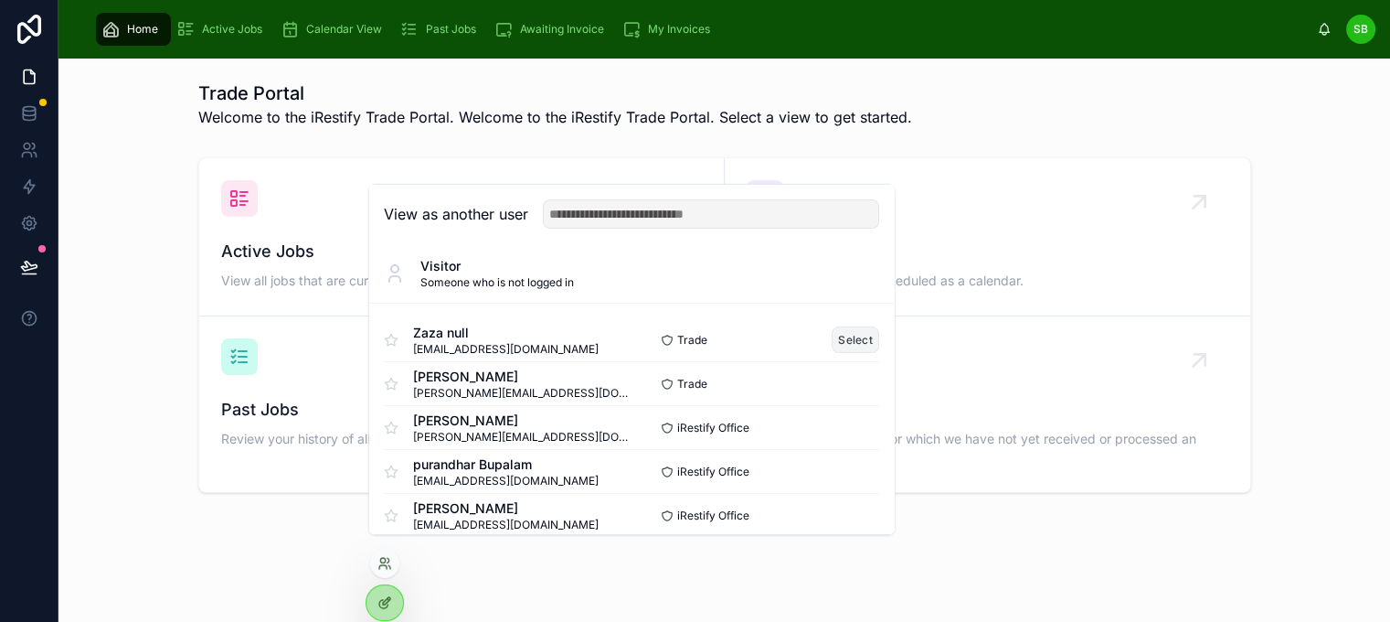
click at [854, 353] on button "Select" at bounding box center [856, 339] width 48 height 27
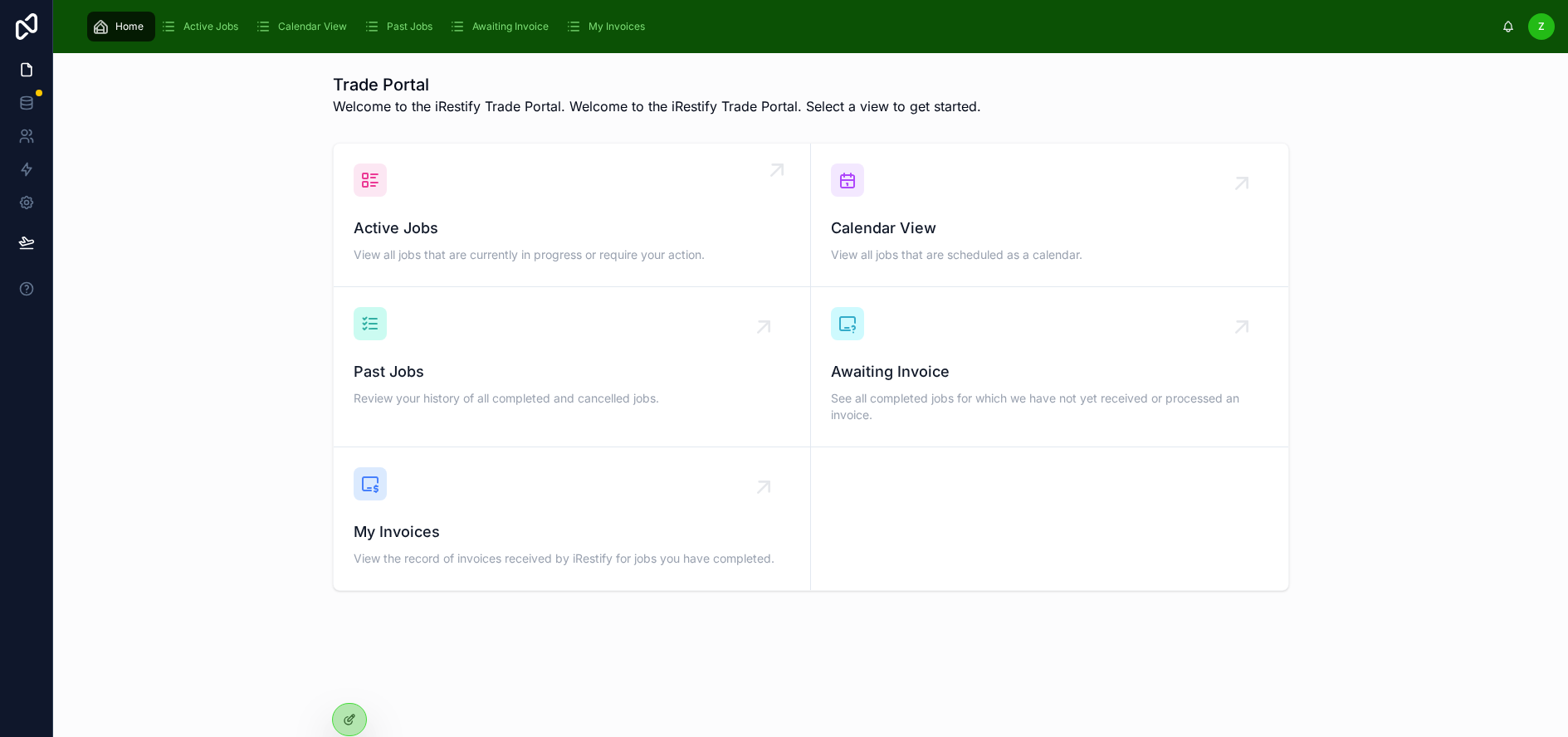
click at [616, 235] on span "Active Jobs" at bounding box center [571, 229] width 437 height 24
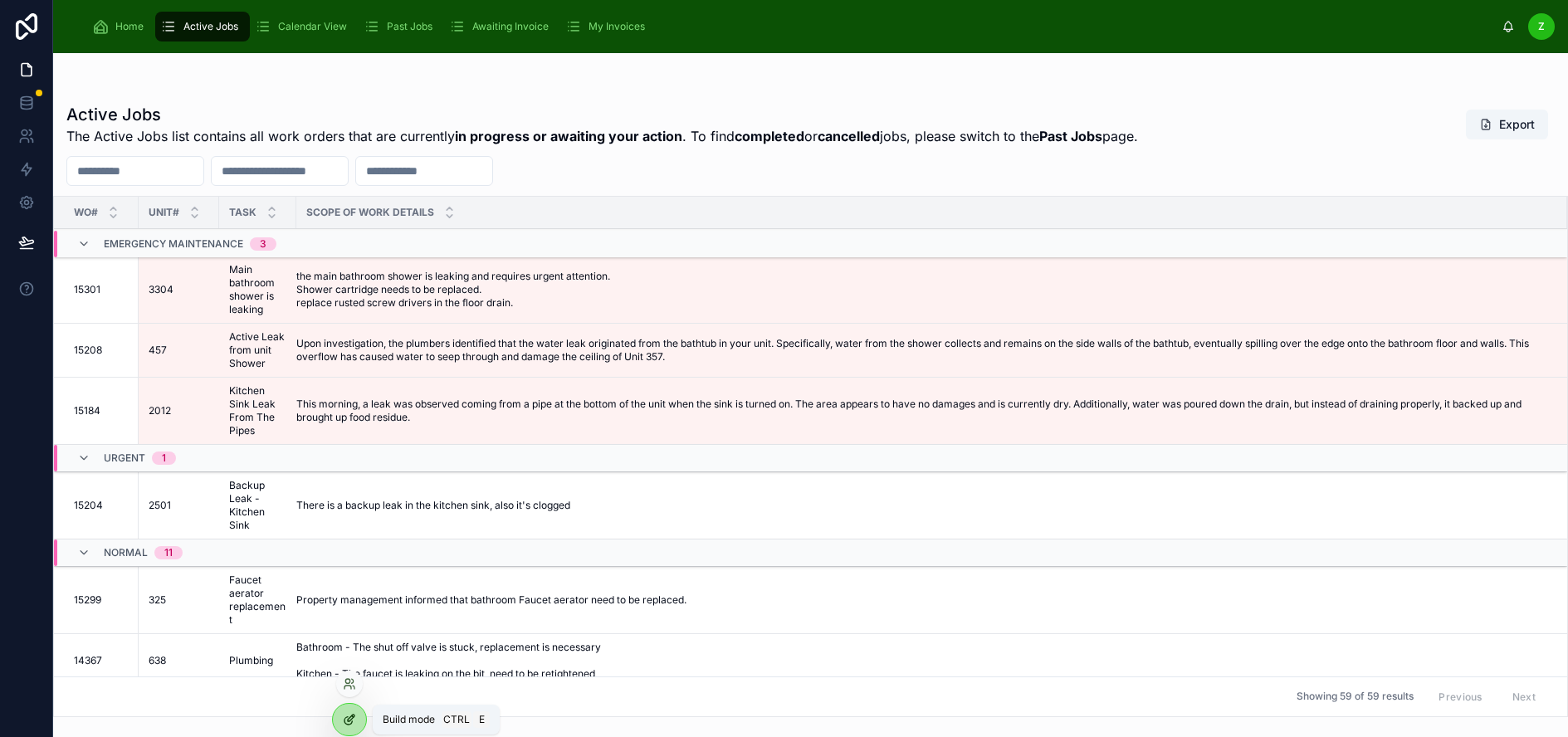
click at [355, 715] on icon at bounding box center [350, 719] width 14 height 14
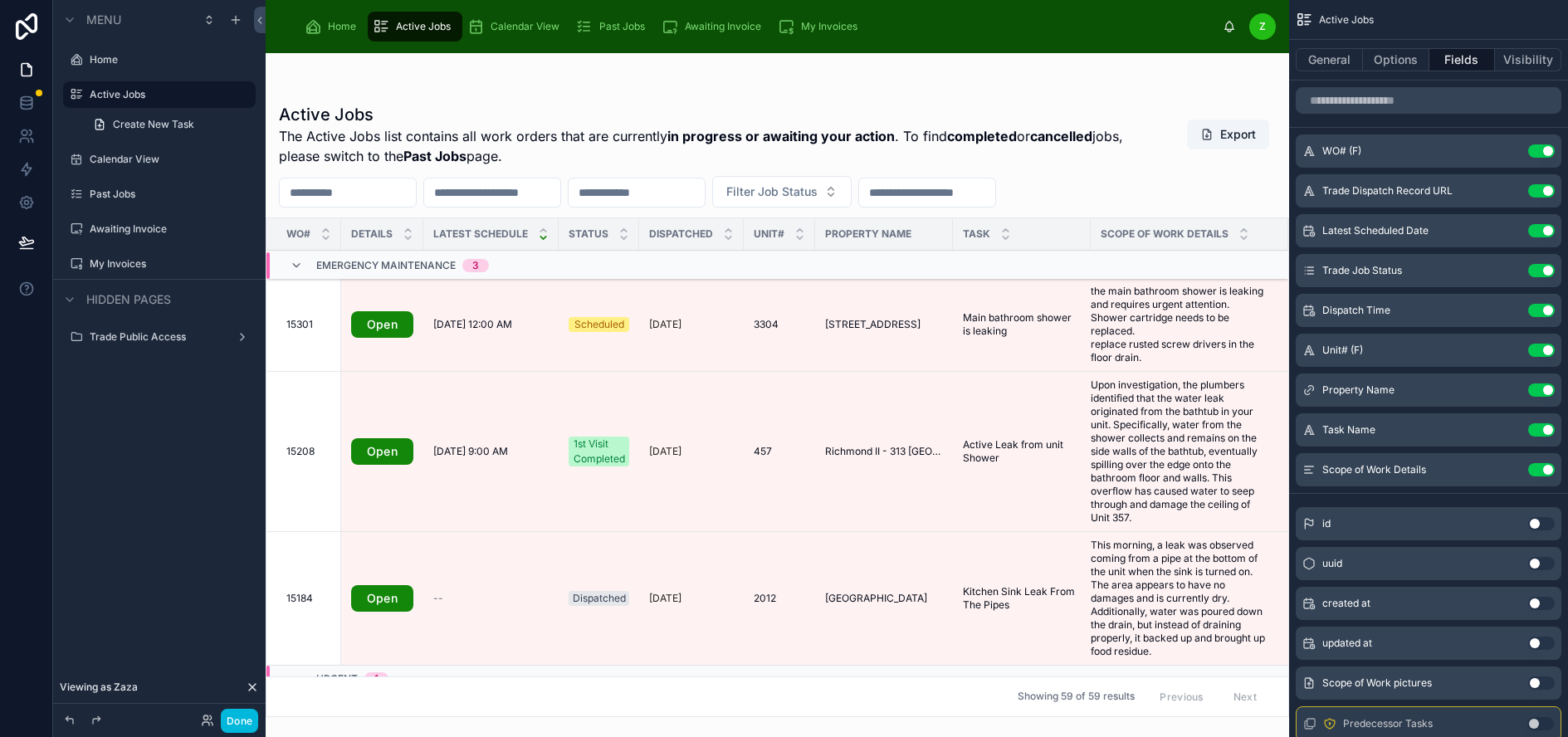
click at [519, 25] on span "Calendar View" at bounding box center [525, 26] width 69 height 14
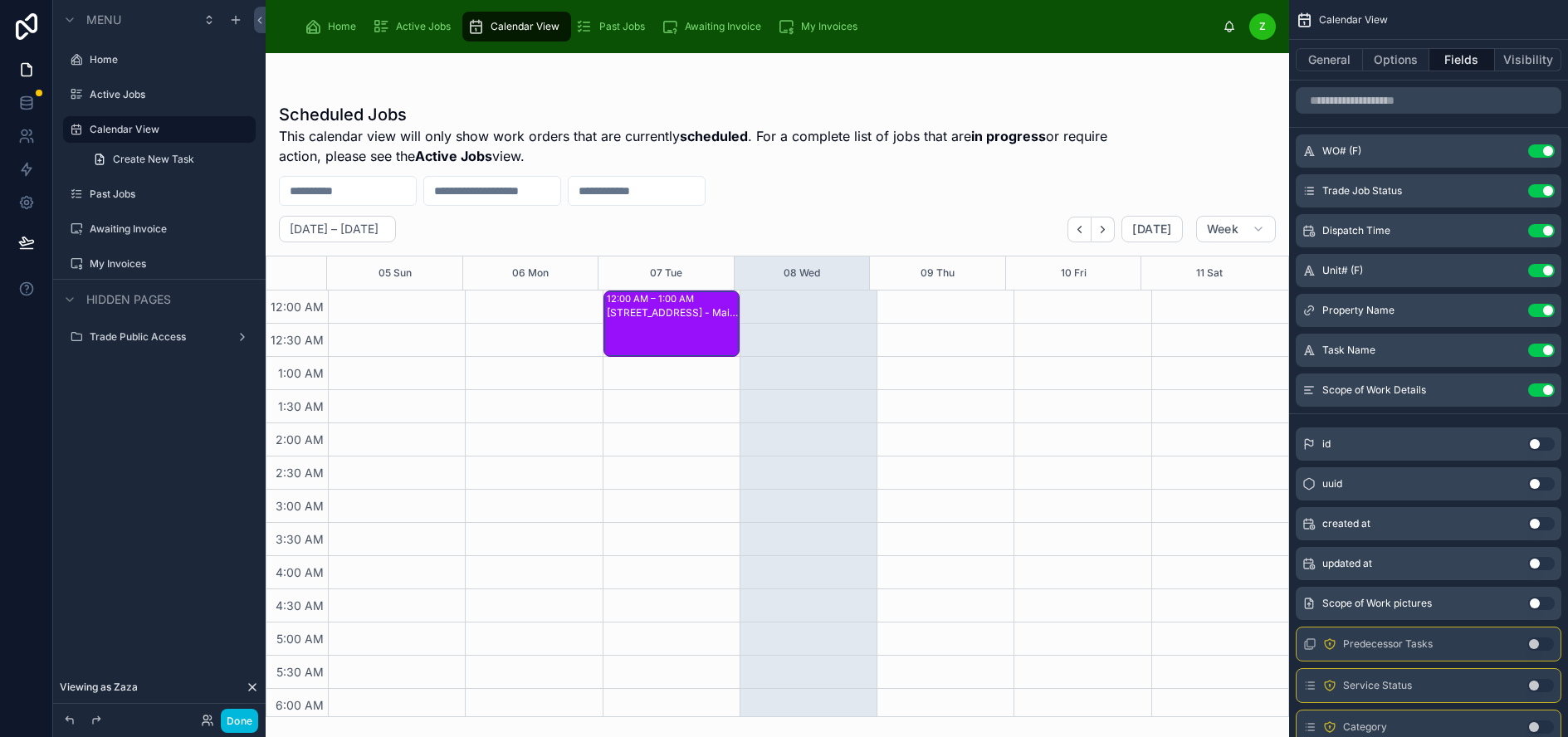
click at [616, 24] on span "Past Jobs" at bounding box center [622, 26] width 45 height 14
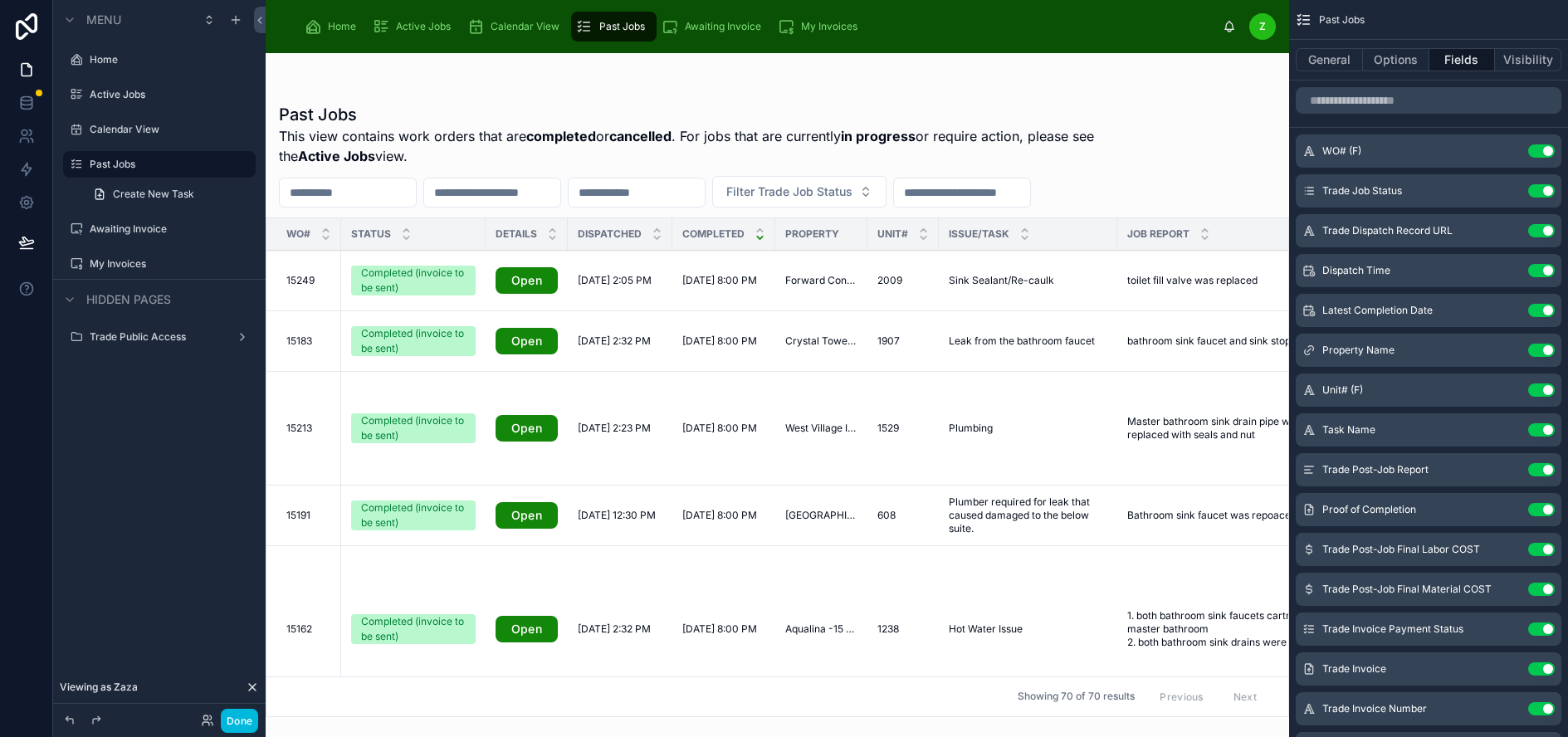
click at [1235, 193] on div at bounding box center [777, 395] width 1023 height 683
click at [724, 27] on span "Awaiting Invoice" at bounding box center [723, 26] width 76 height 14
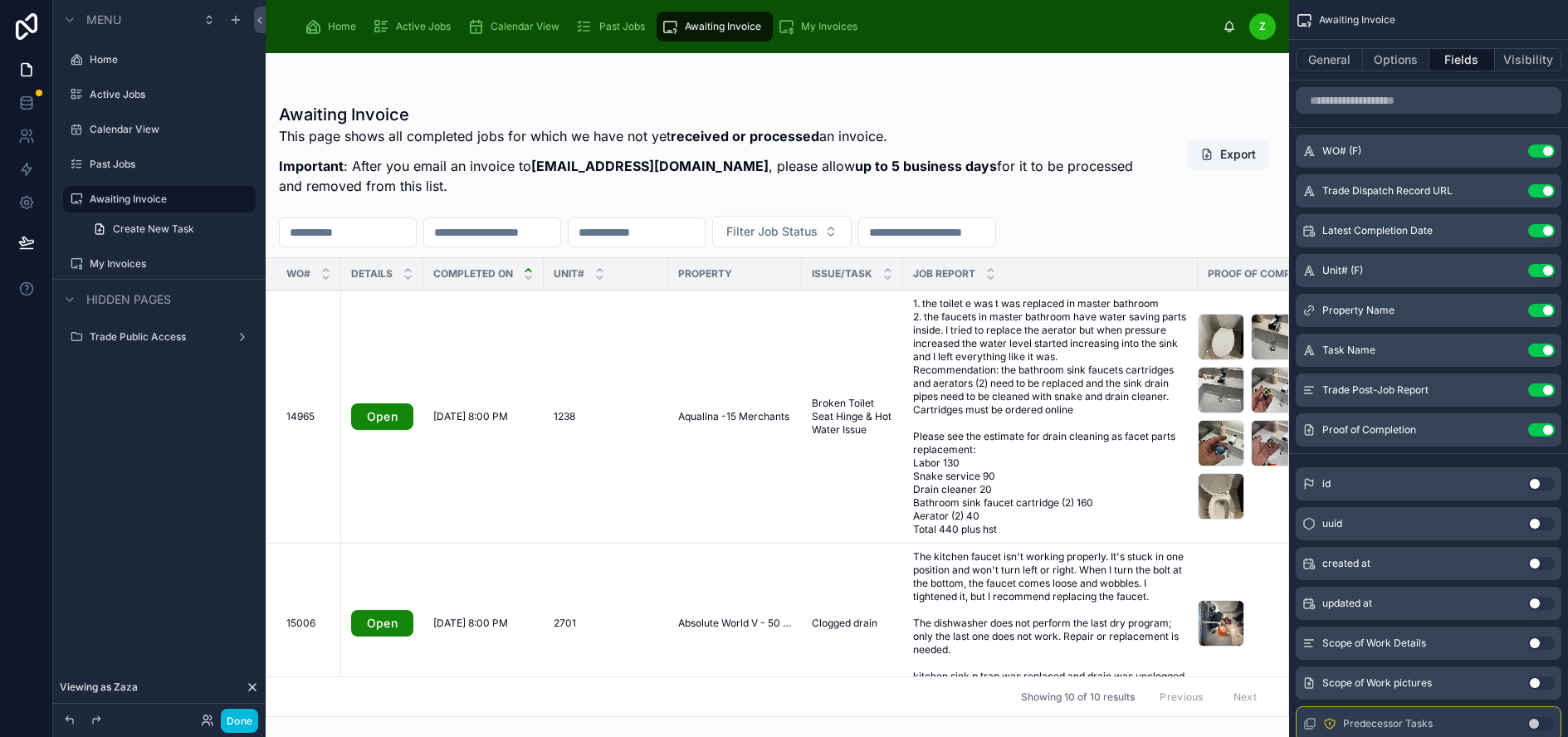
click at [829, 25] on span "My Invoices" at bounding box center [829, 26] width 56 height 14
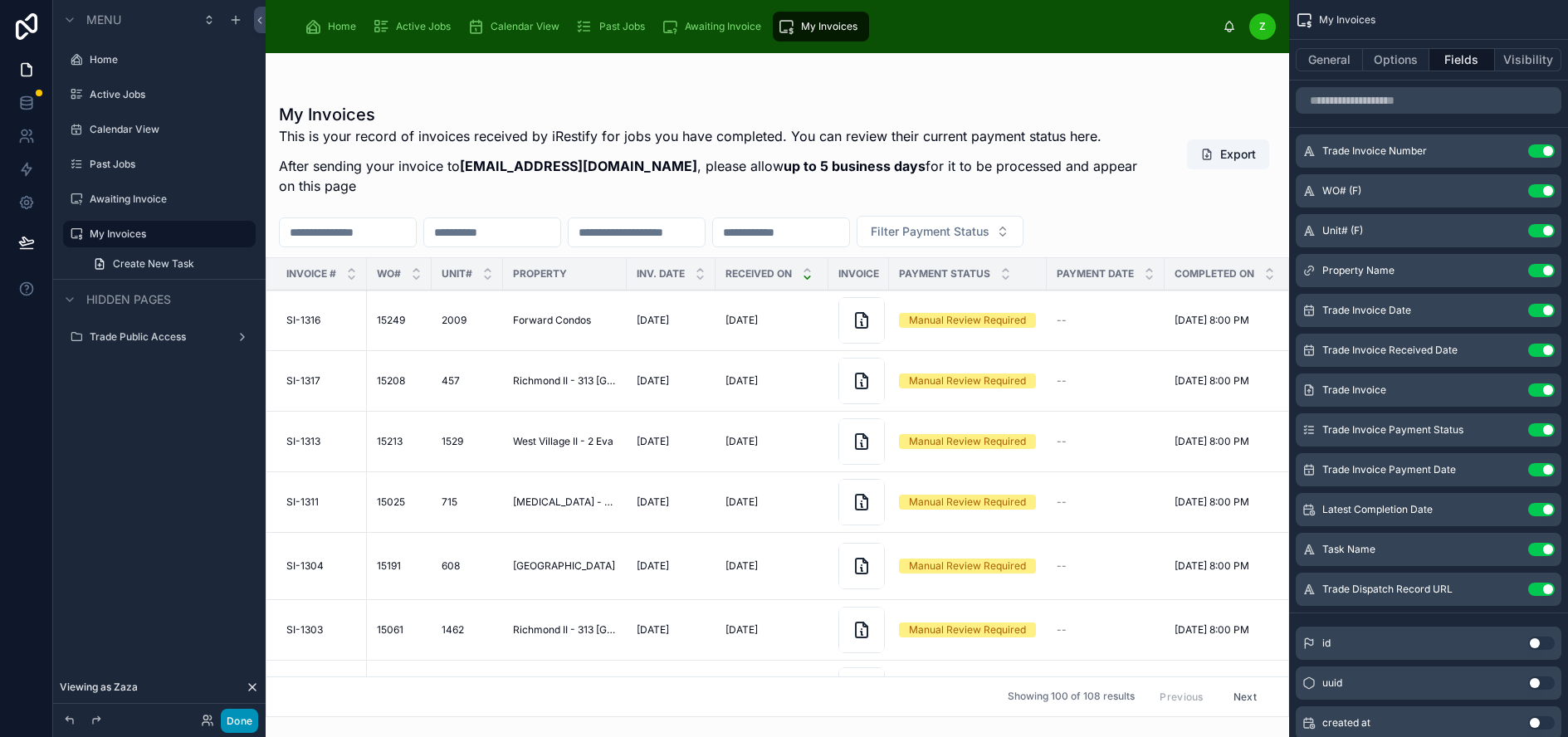
click at [244, 723] on button "Done" at bounding box center [239, 721] width 37 height 25
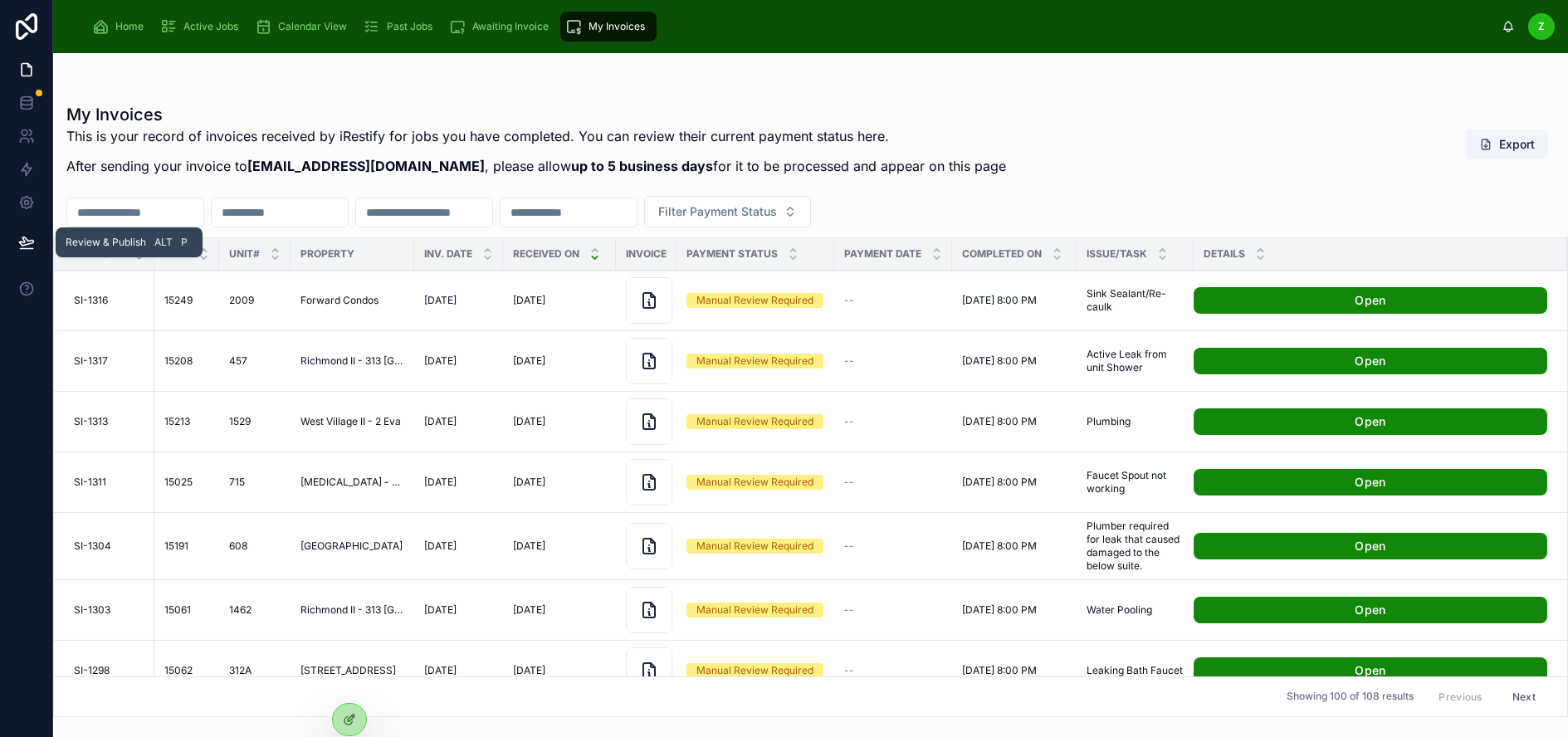
click at [29, 244] on icon at bounding box center [26, 241] width 15 height 8
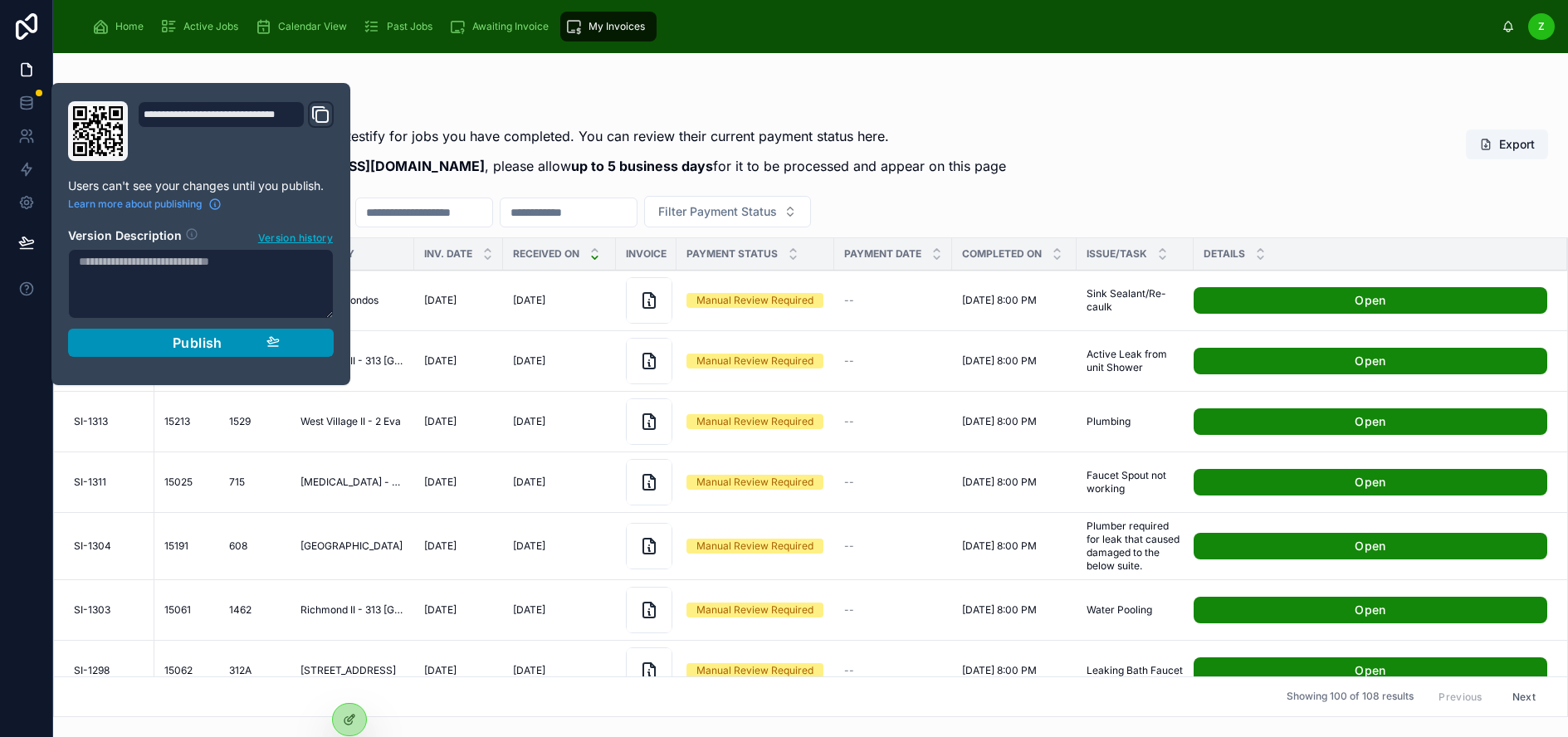
click at [207, 344] on span "Publish" at bounding box center [197, 342] width 50 height 16
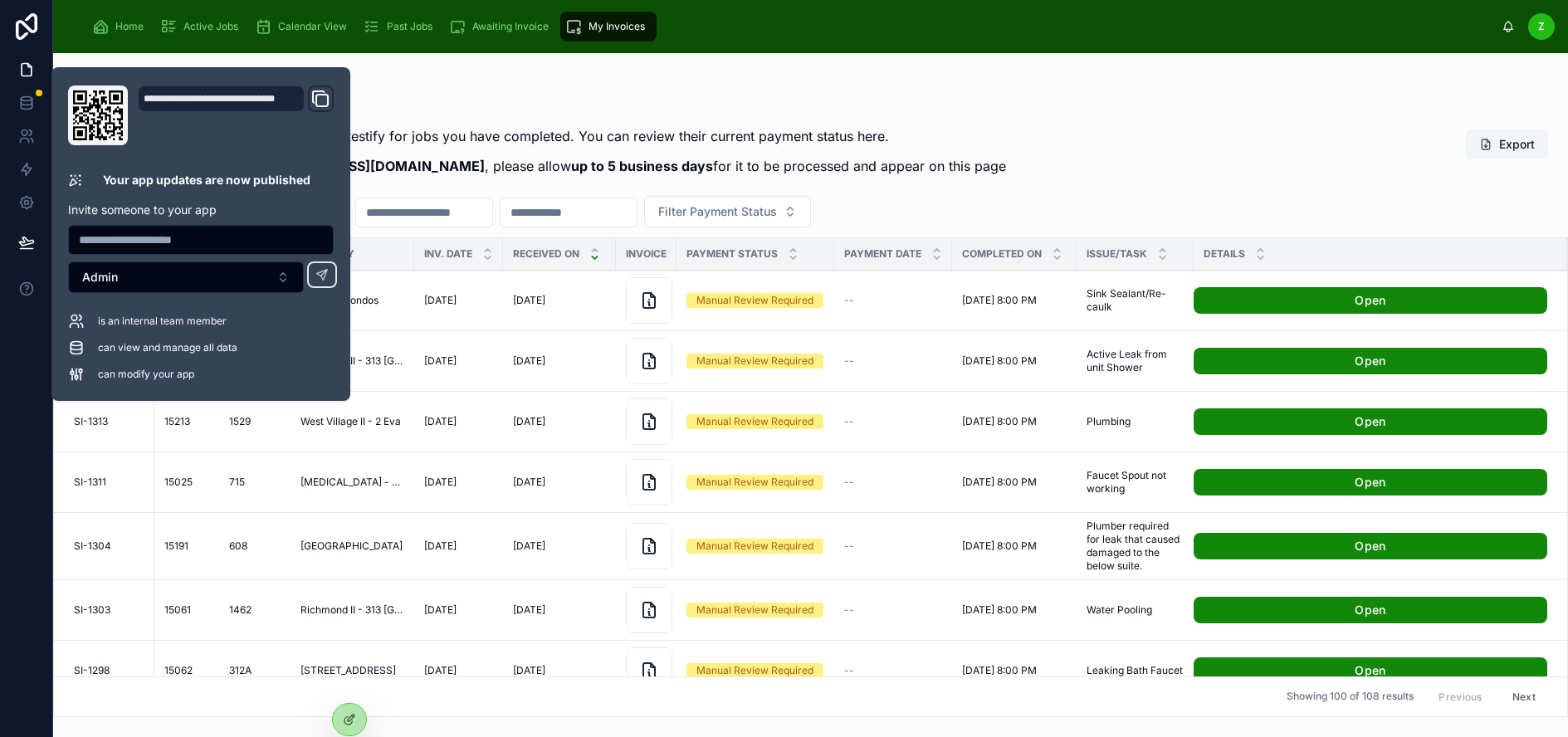
click at [1040, 148] on div "My Invoices This is your record of invoices received by iRestify for jobs you h…" at bounding box center [810, 143] width 1488 height 83
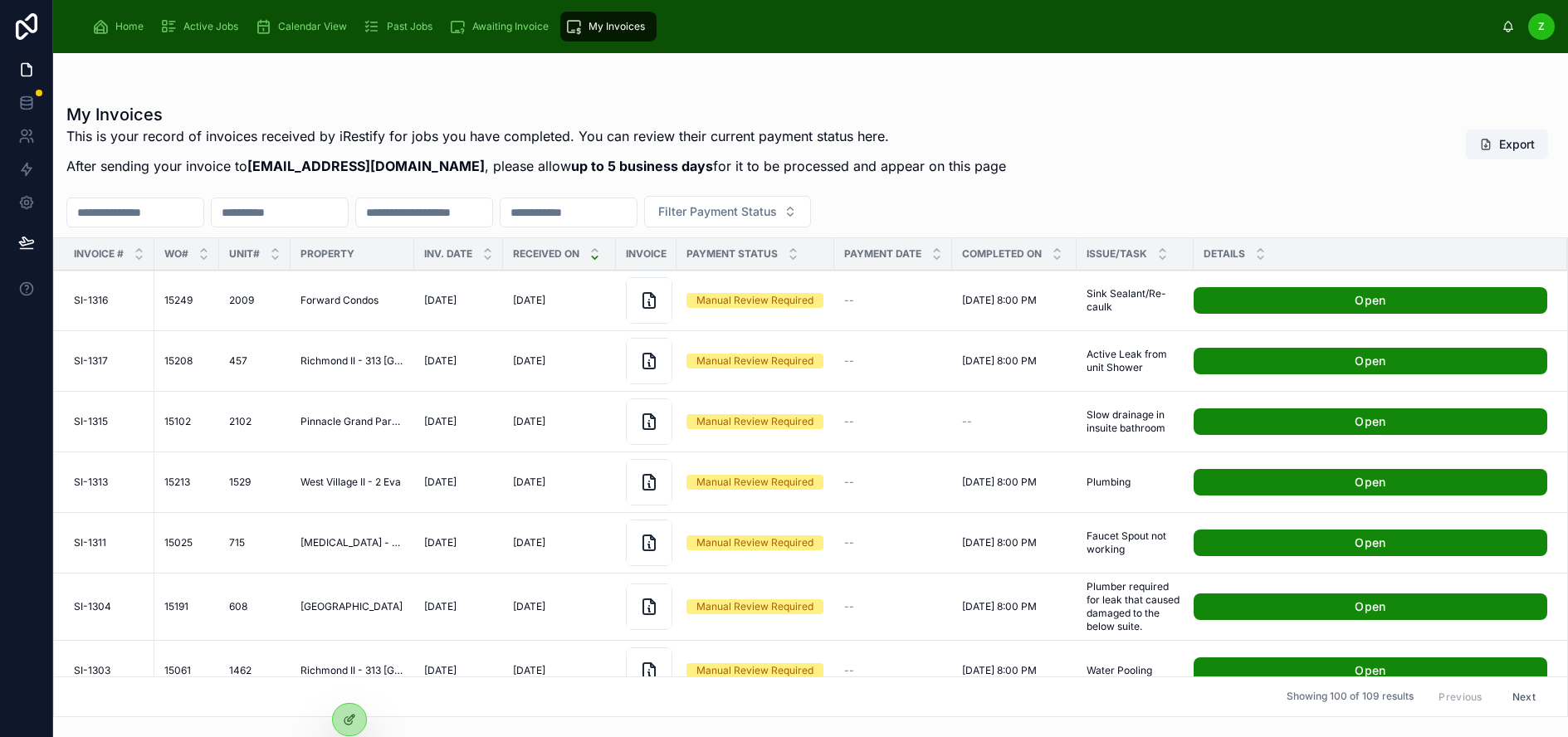
click at [130, 21] on span "Home" at bounding box center [129, 26] width 28 height 14
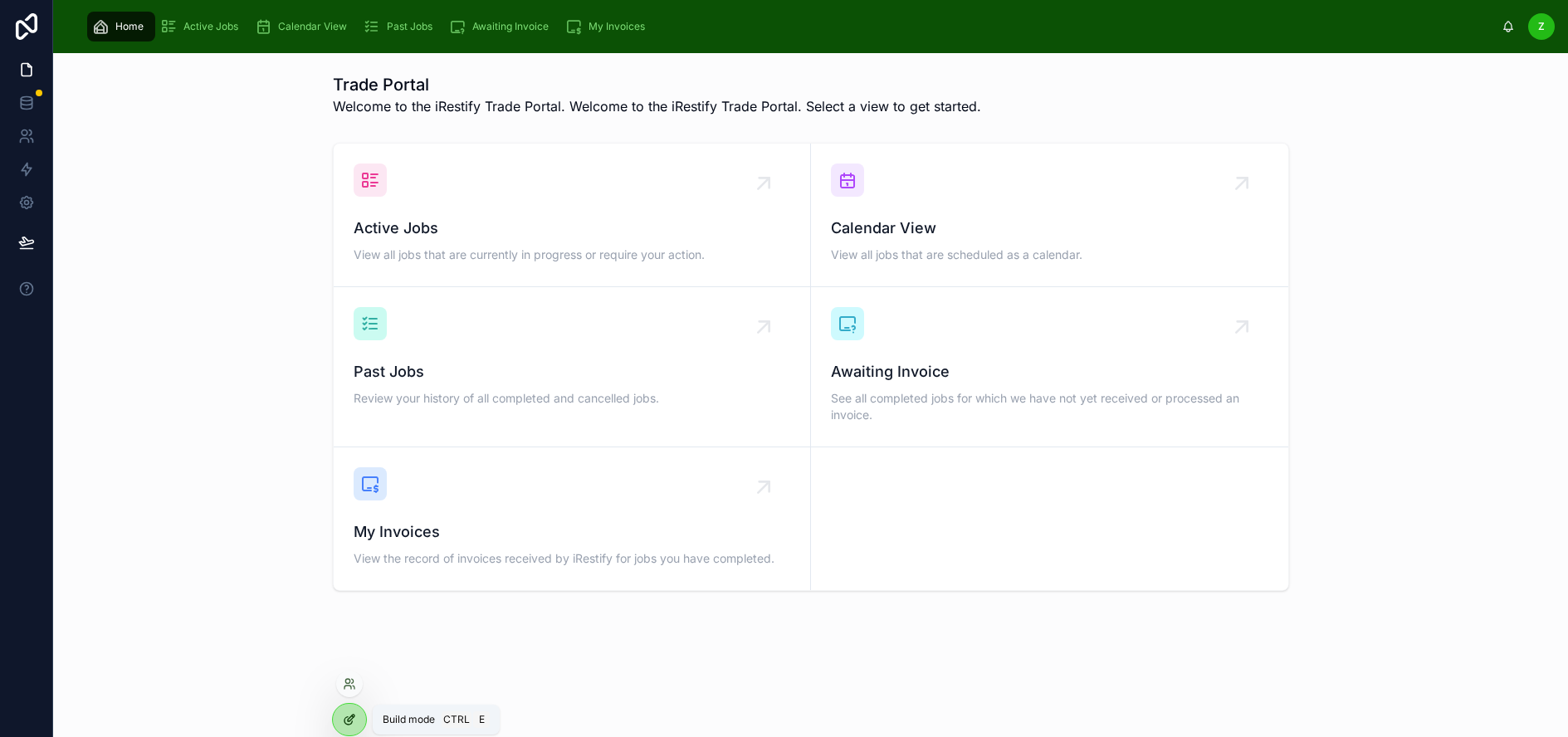
click at [353, 719] on icon at bounding box center [350, 719] width 14 height 14
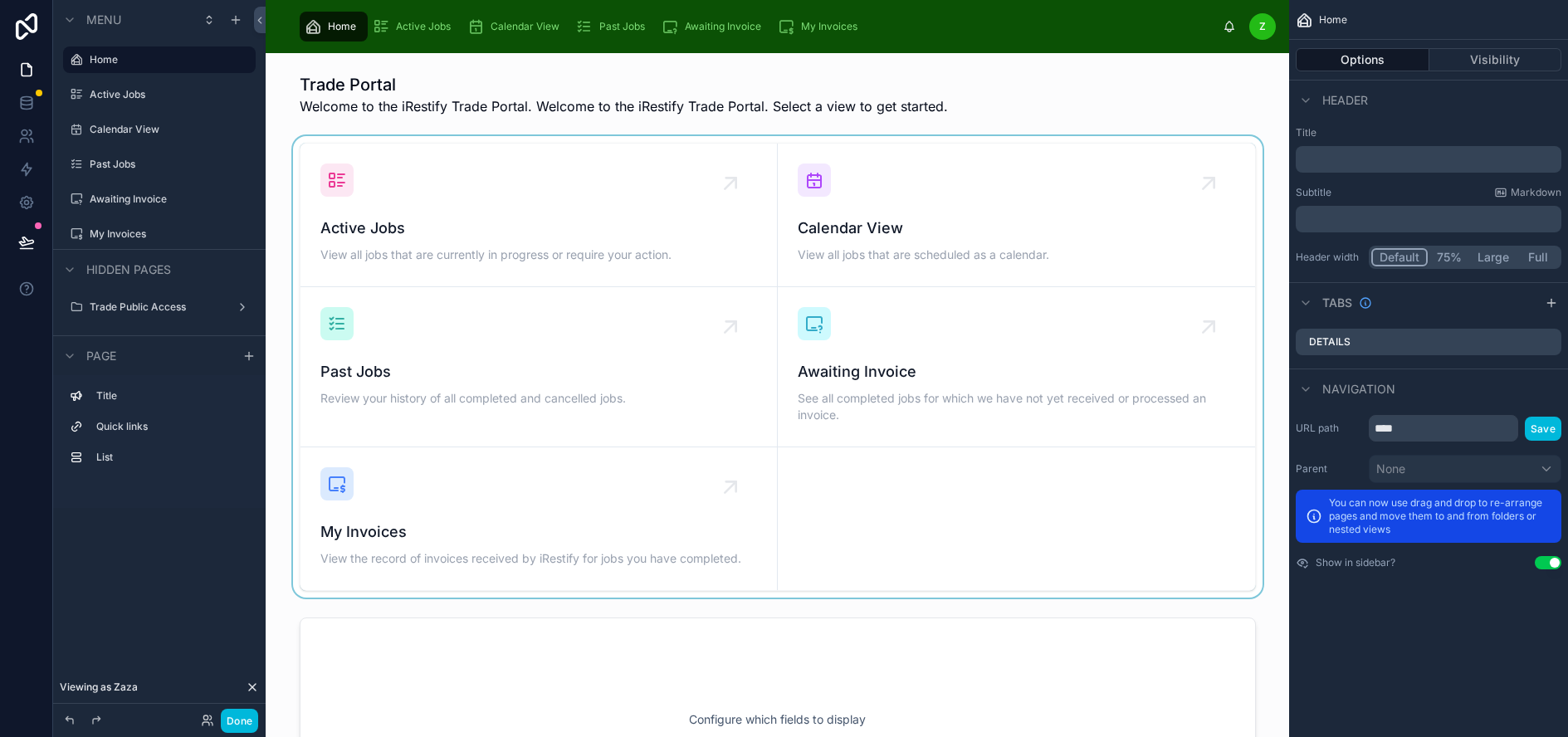
click at [753, 465] on div at bounding box center [777, 367] width 997 height 461
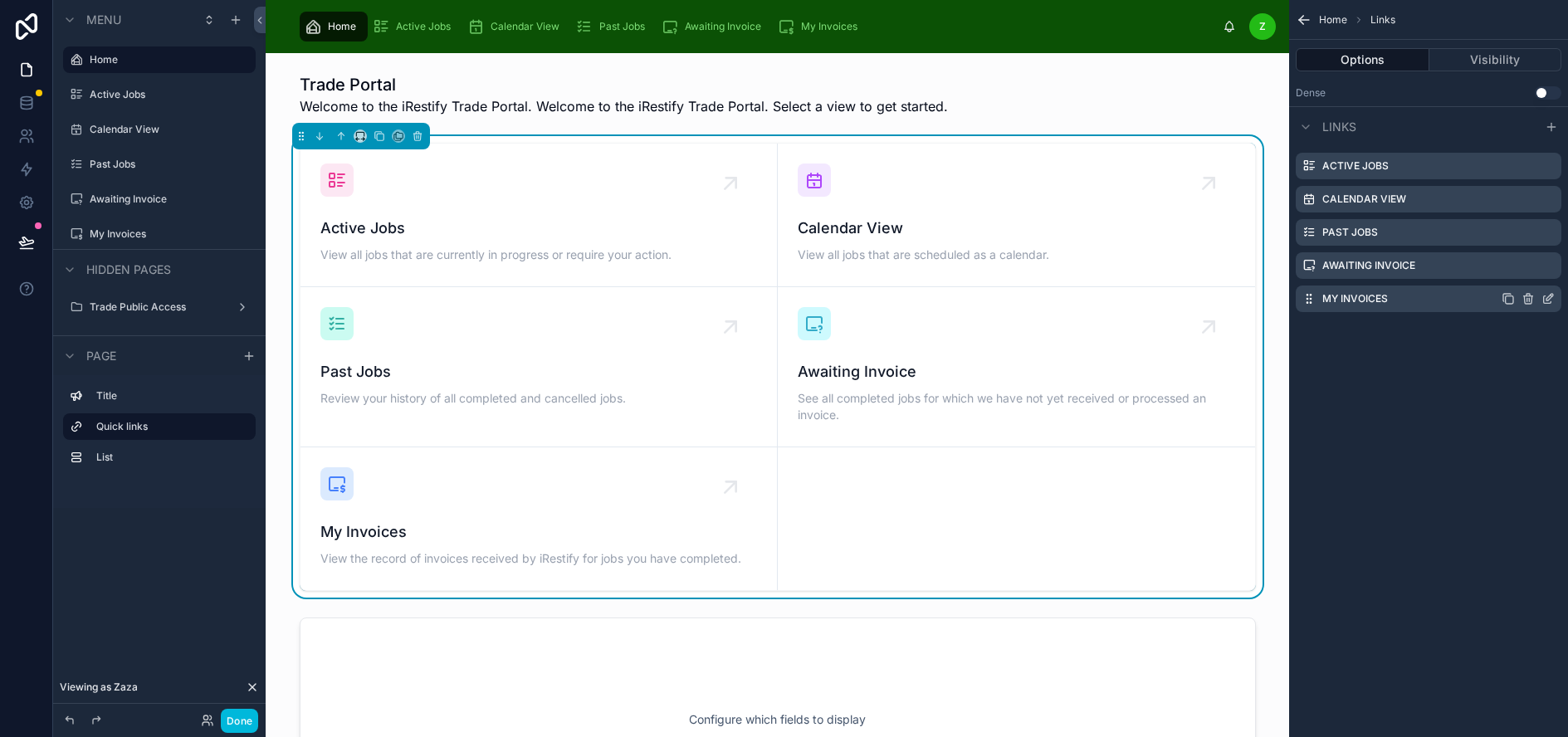
click at [1553, 300] on icon "scrollable content" at bounding box center [1549, 297] width 6 height 6
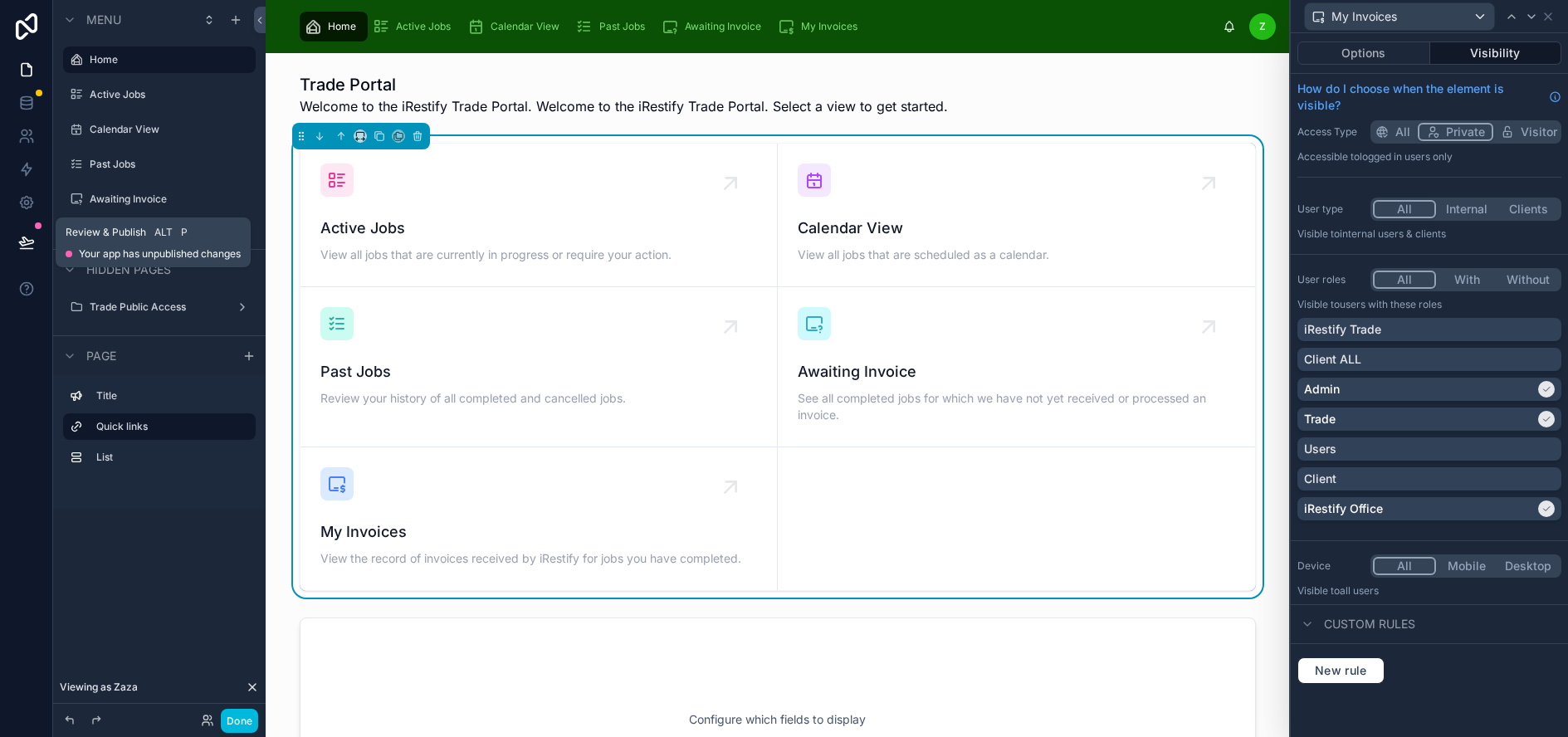
click at [27, 244] on icon at bounding box center [26, 241] width 15 height 8
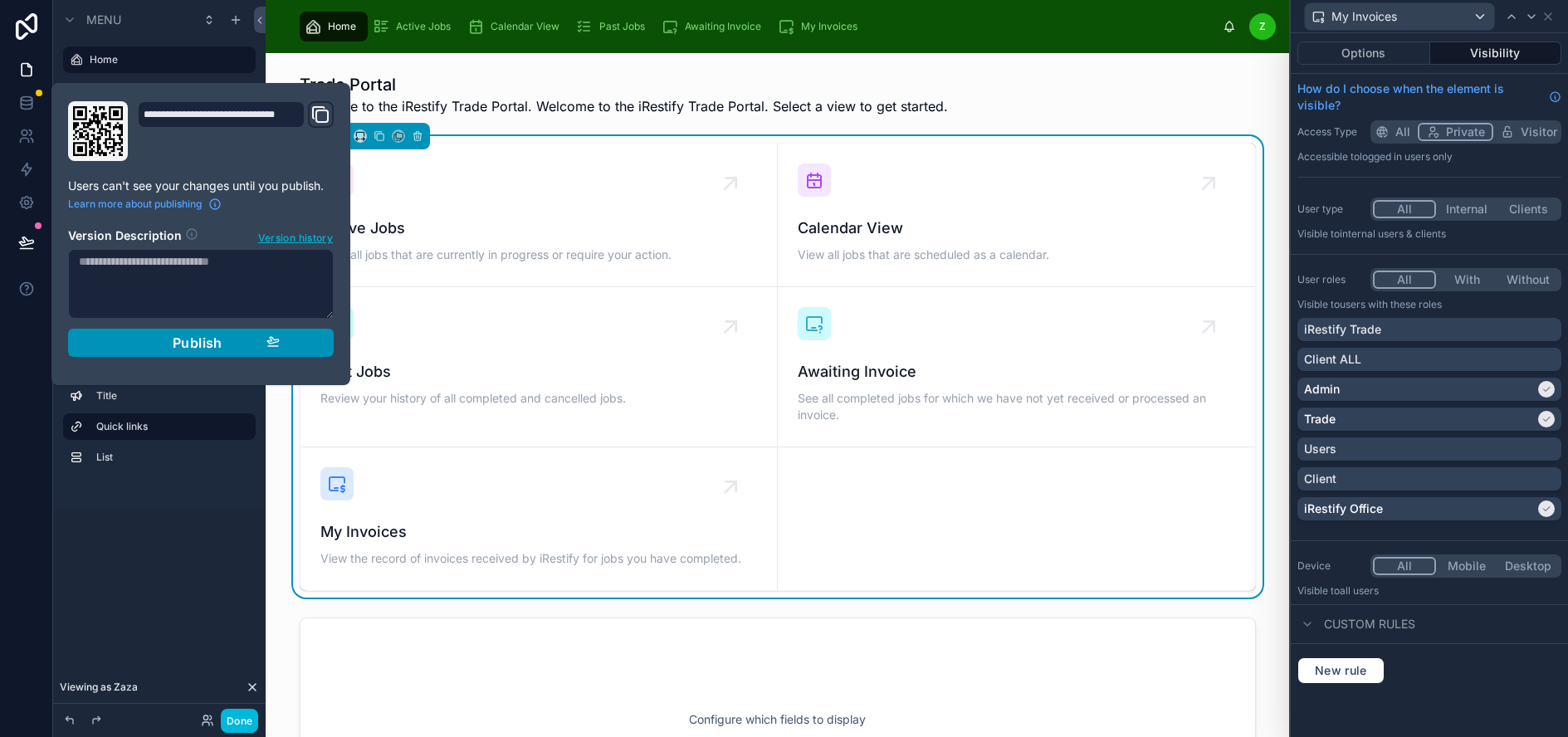
click at [209, 346] on span "Publish" at bounding box center [197, 342] width 50 height 16
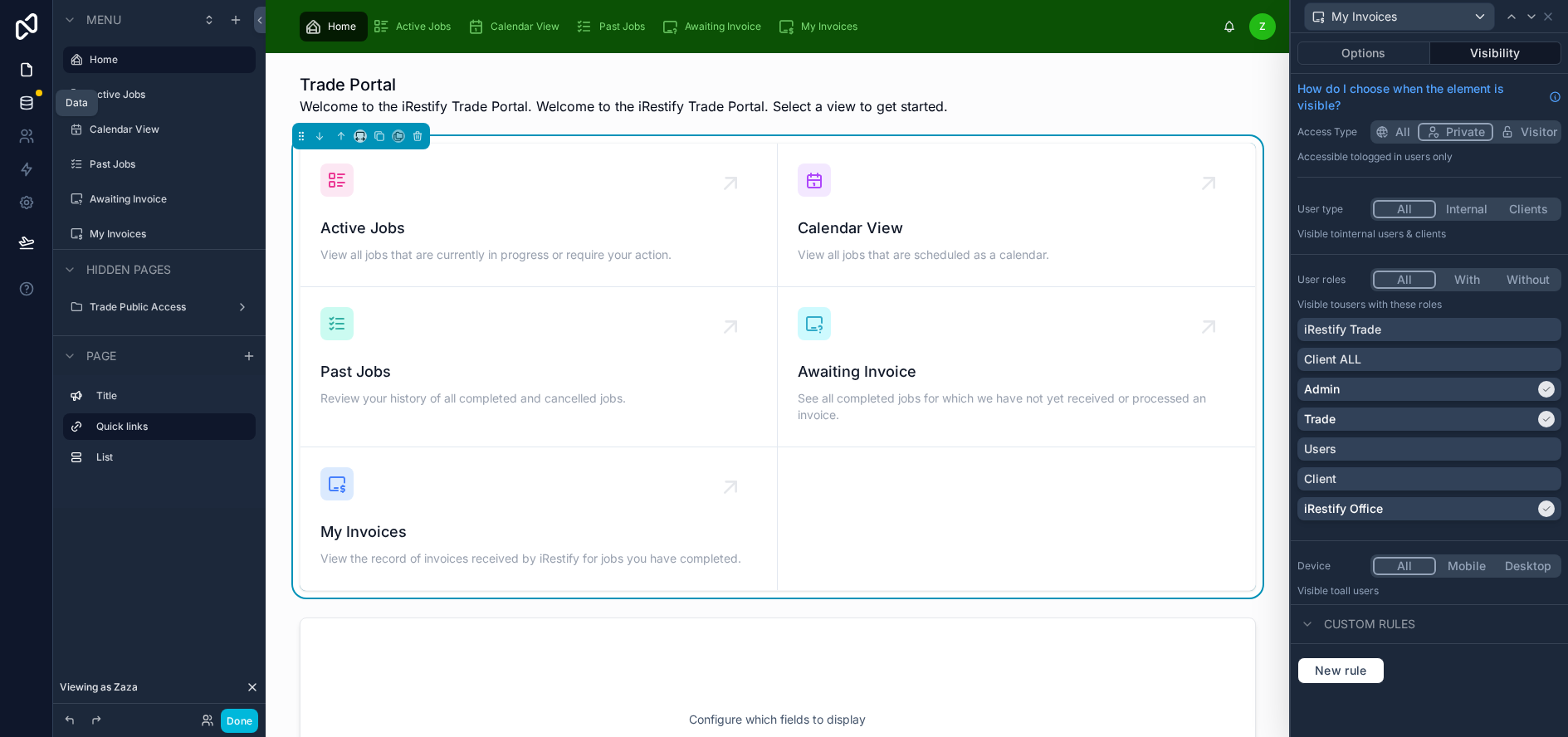
click at [25, 104] on icon at bounding box center [26, 102] width 11 height 6
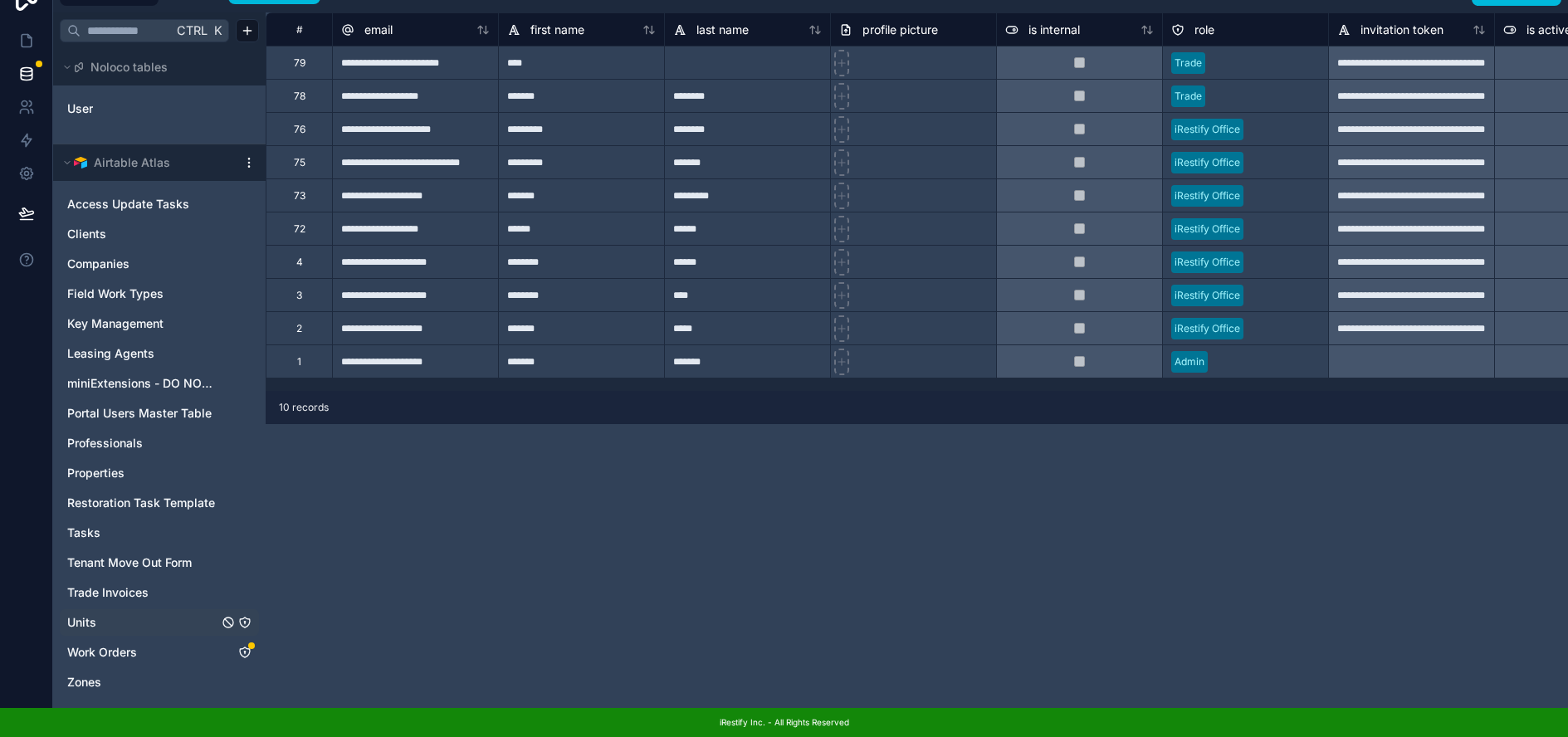
scroll to position [42, 0]
click at [247, 526] on icon "Tasks" at bounding box center [244, 533] width 14 height 14
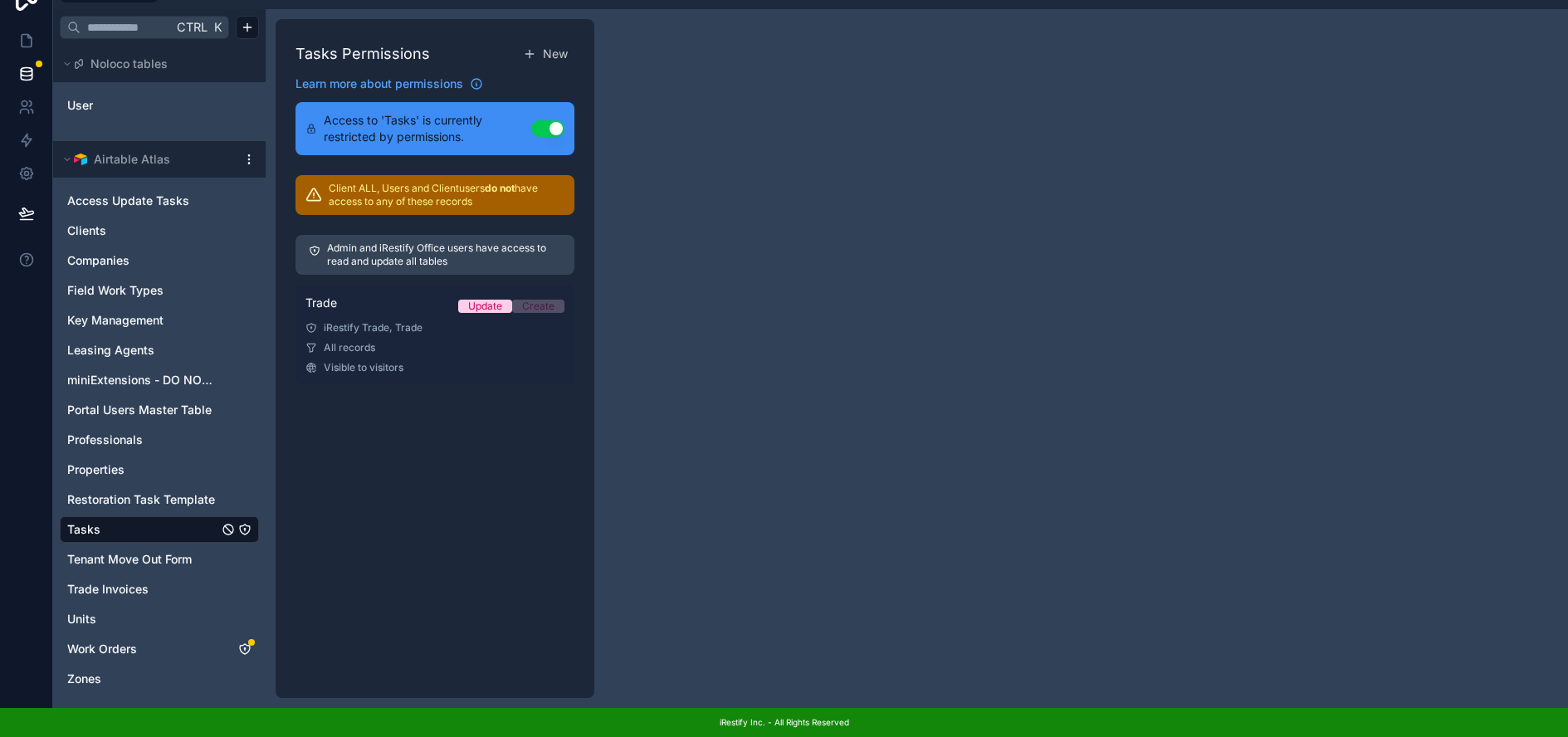
click at [417, 321] on div "iRestify Trade, Trade" at bounding box center [434, 328] width 259 height 14
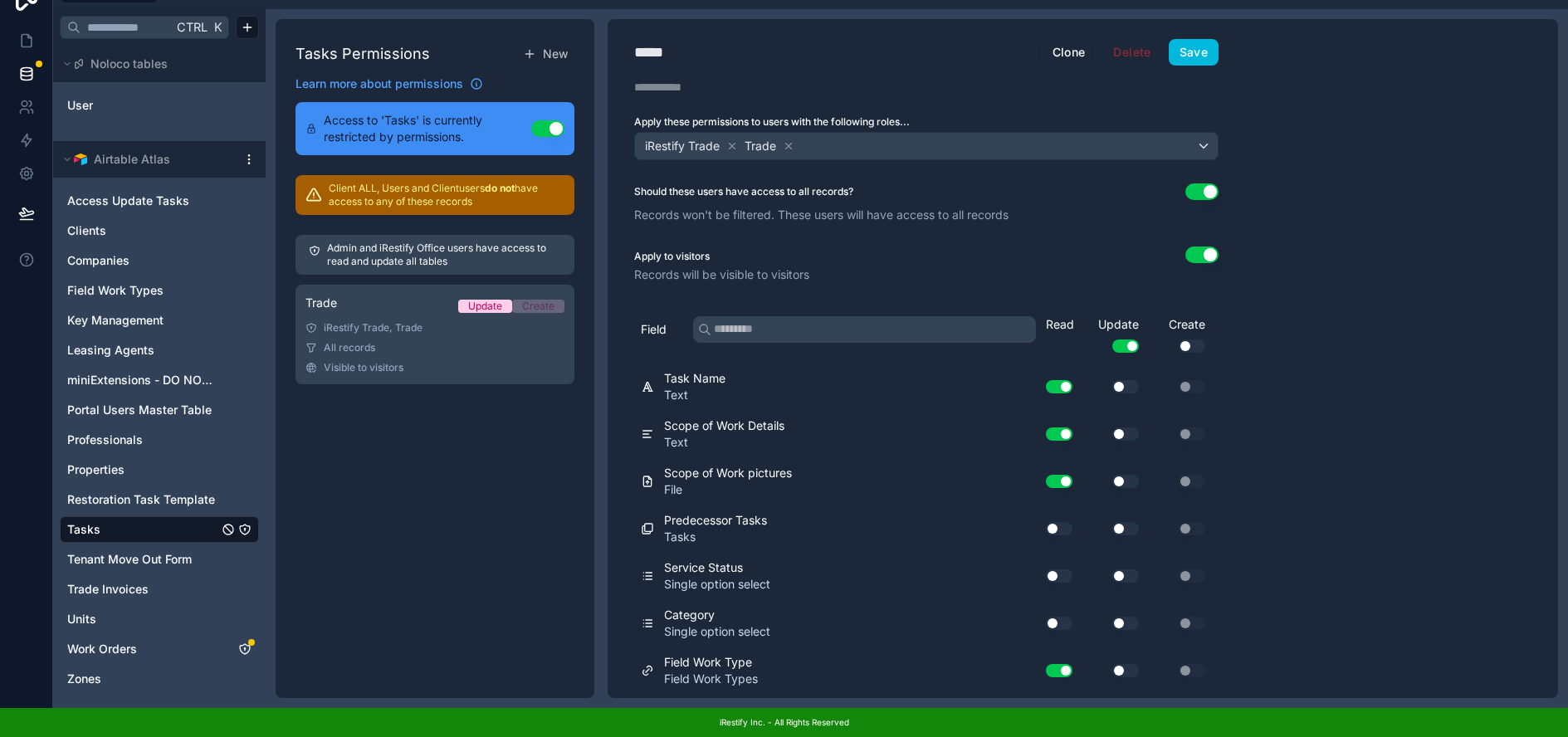
click at [1198, 183] on button "Use setting" at bounding box center [1201, 192] width 34 height 16
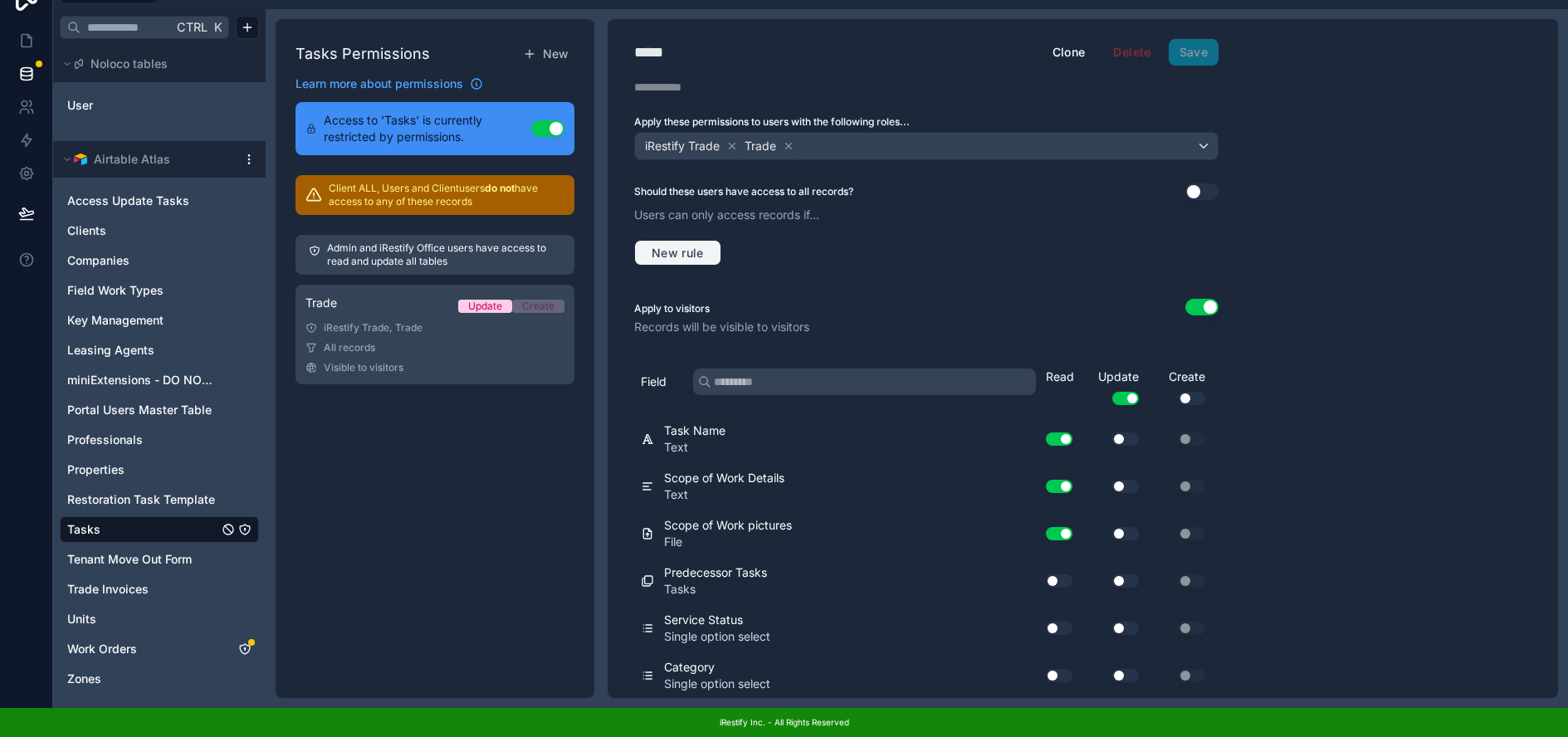
click at [687, 240] on button "New rule" at bounding box center [677, 252] width 87 height 26
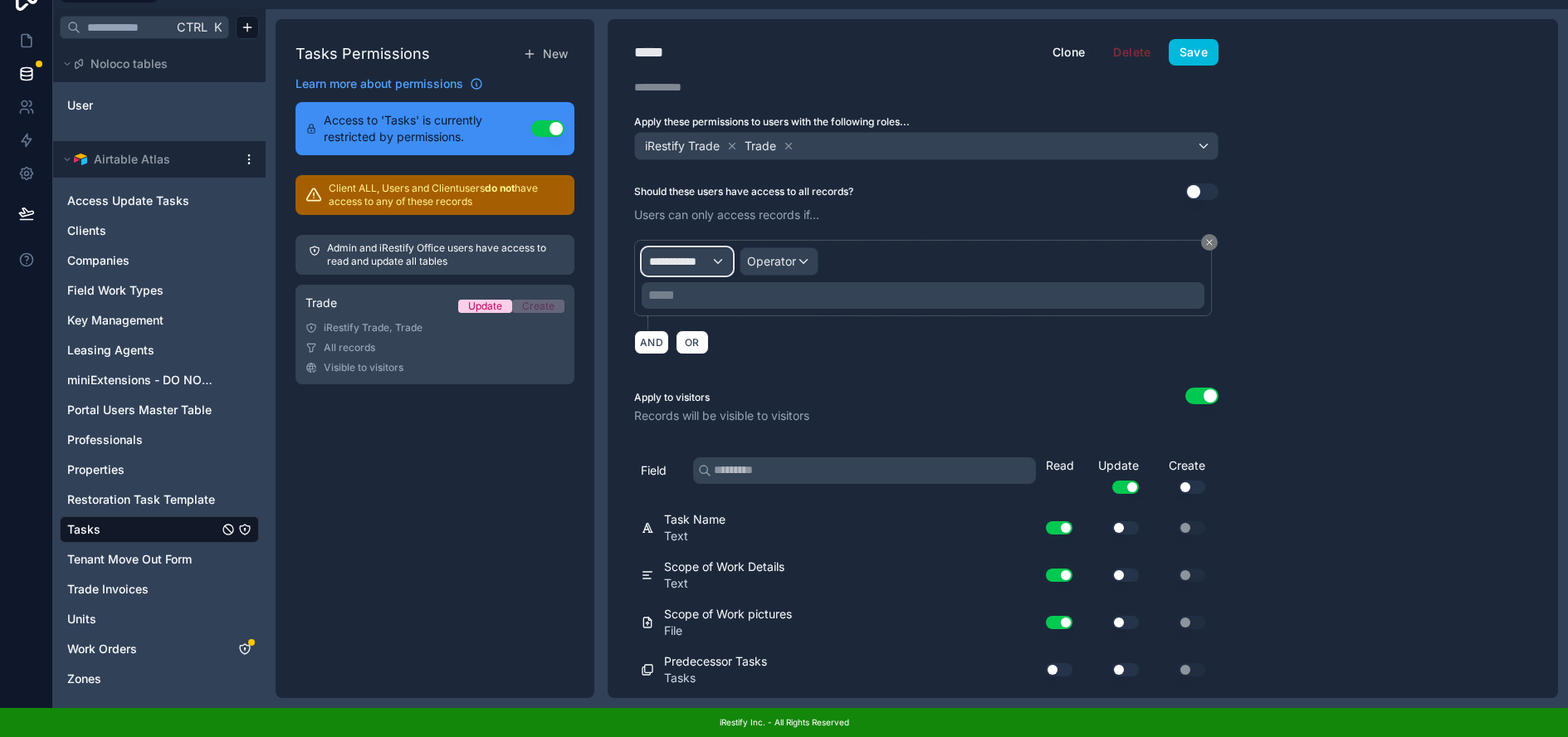
click at [708, 253] on span "**********" at bounding box center [680, 261] width 62 height 16
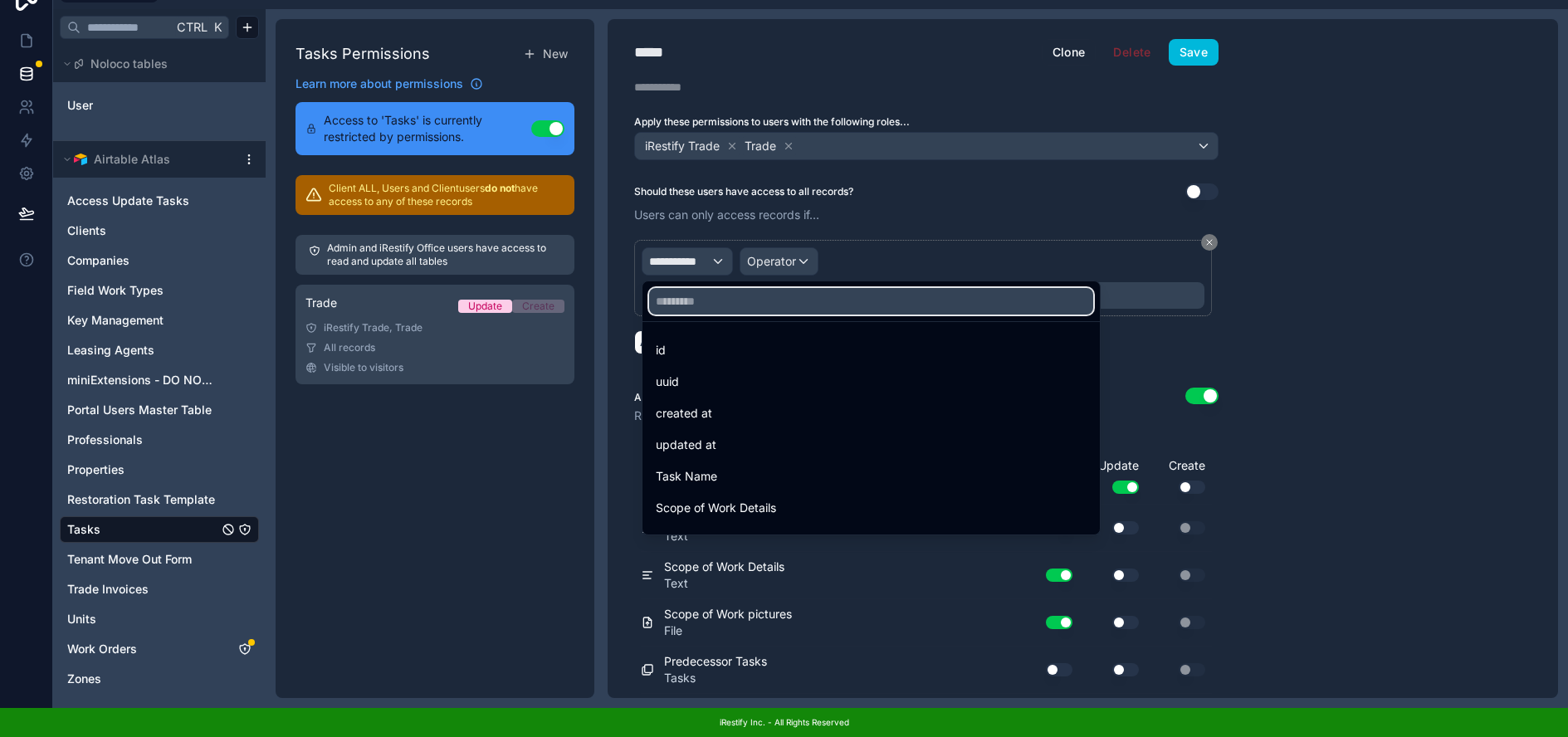
click at [831, 289] on input "text" at bounding box center [871, 300] width 444 height 26
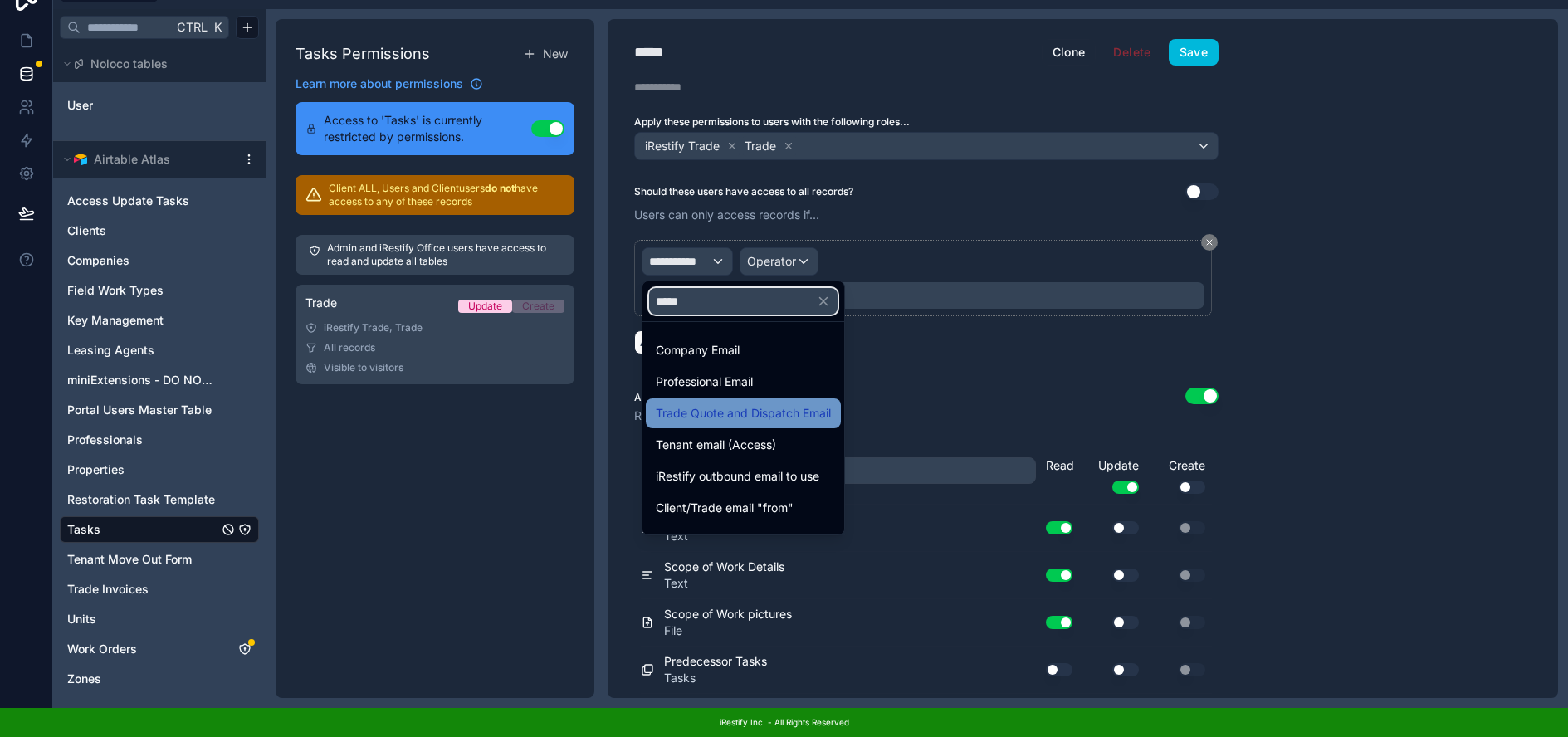
scroll to position [24, 0]
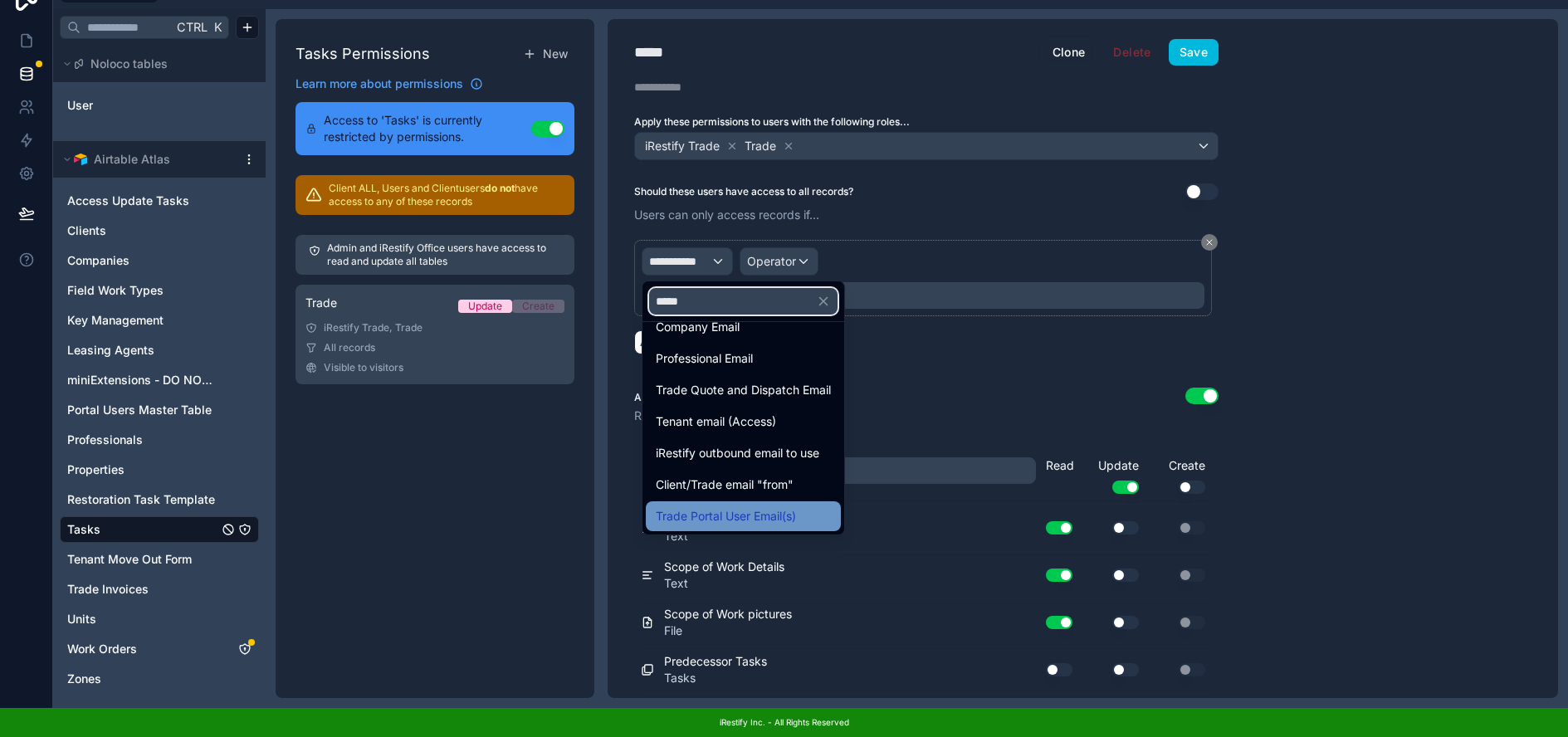
type input "*****"
click at [777, 506] on span "Trade Portal User Email(s)" at bounding box center [725, 516] width 140 height 20
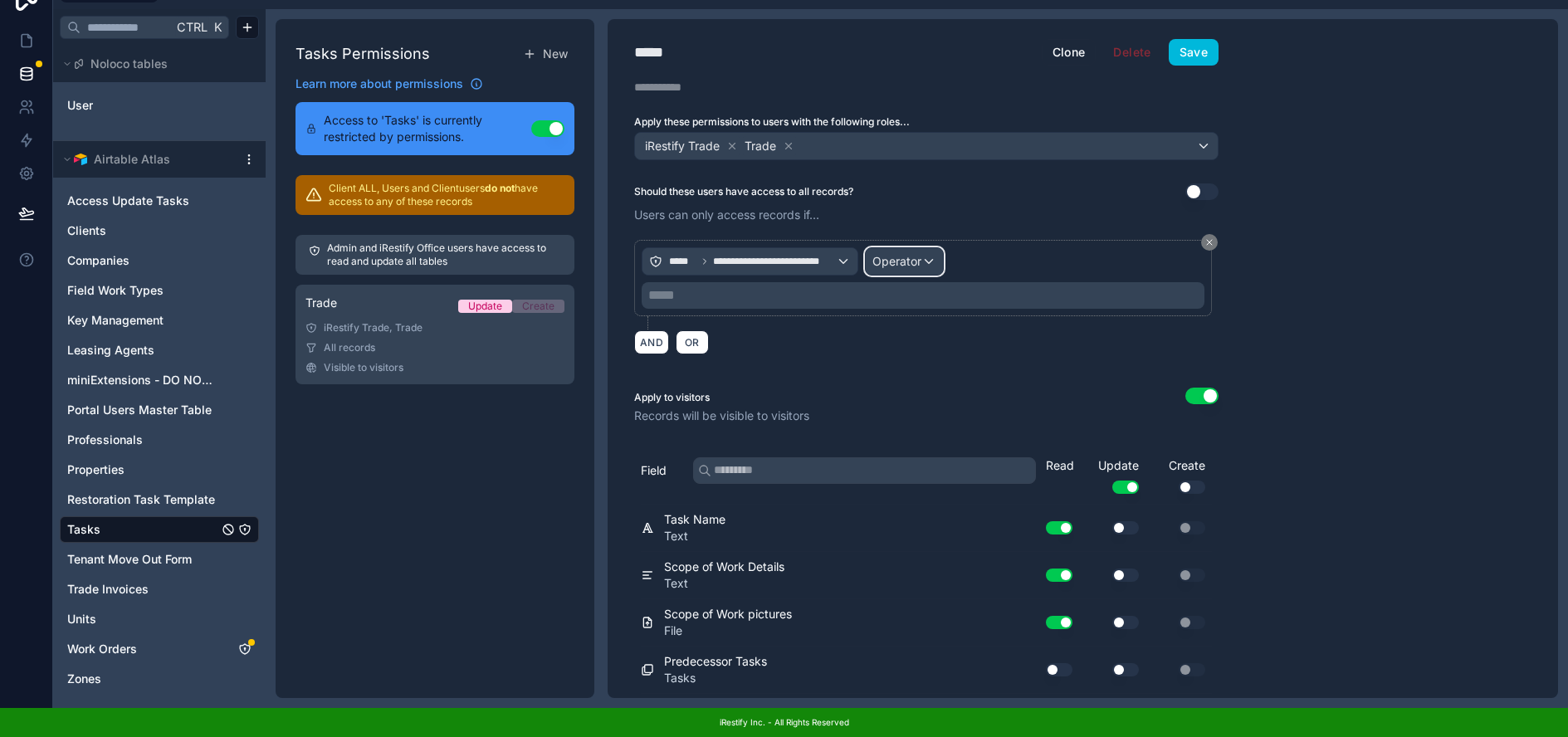
click at [912, 254] on span "Operator" at bounding box center [897, 261] width 49 height 15
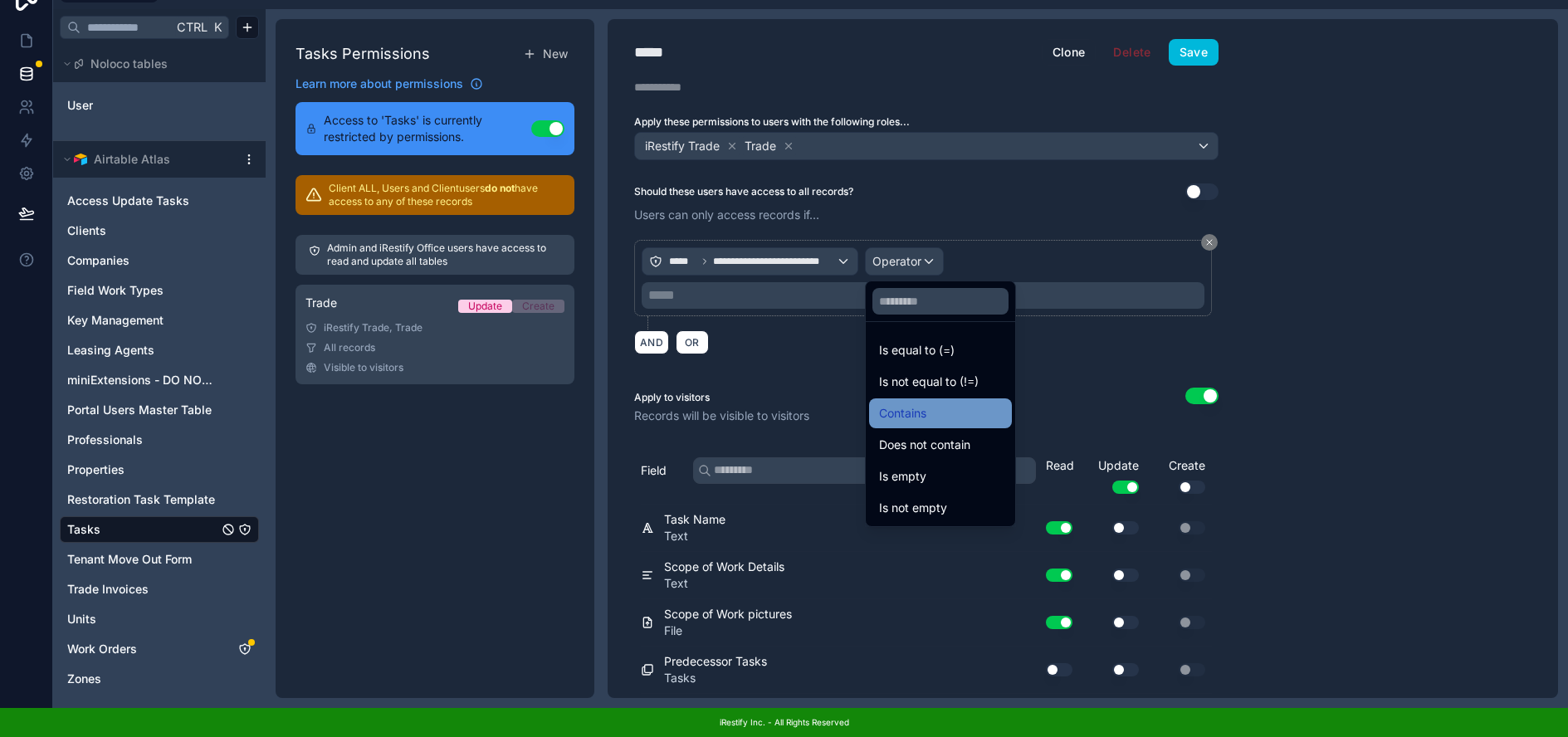
click at [947, 403] on div "Contains" at bounding box center [940, 413] width 123 height 20
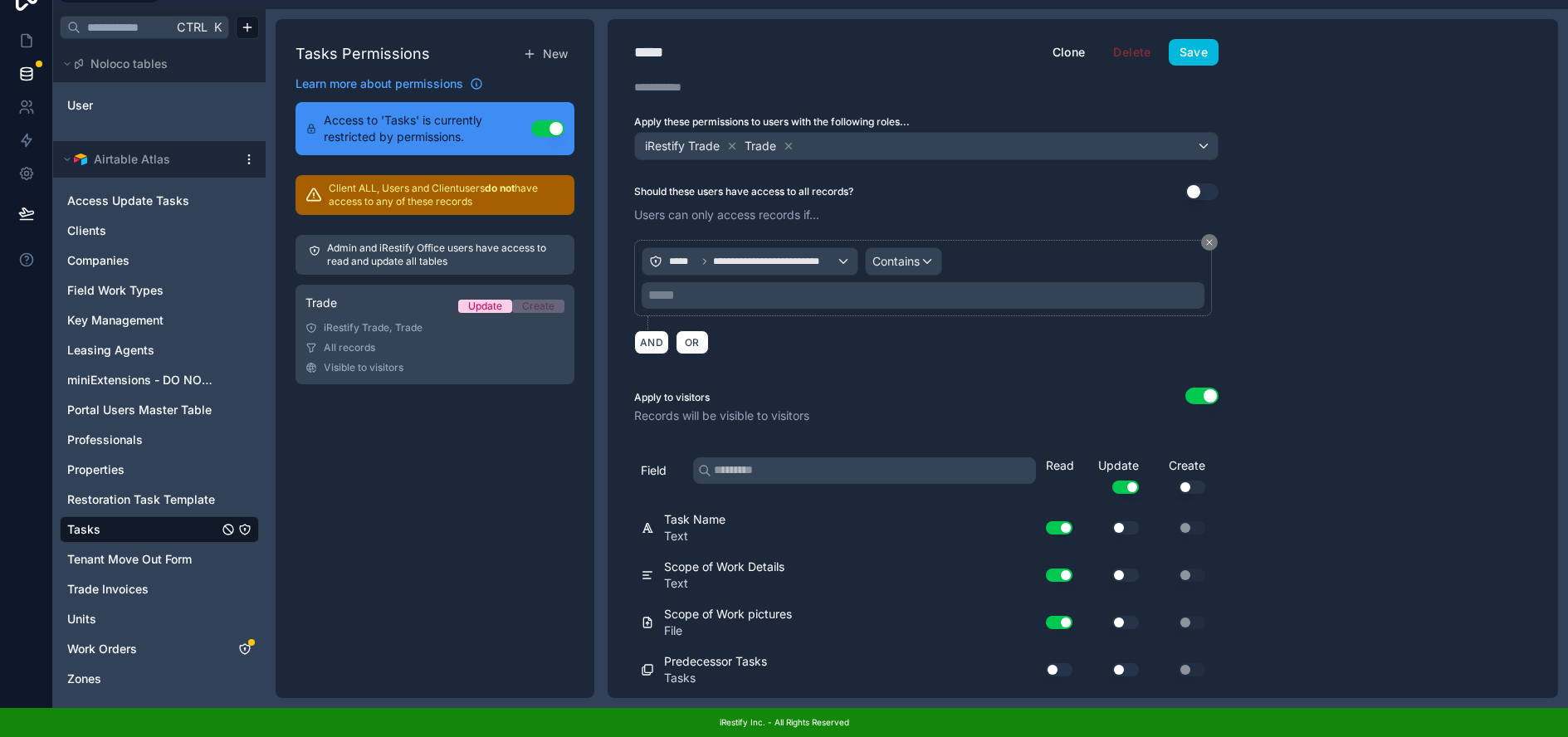
click at [820, 285] on p "***** ﻿" at bounding box center [924, 295] width 553 height 20
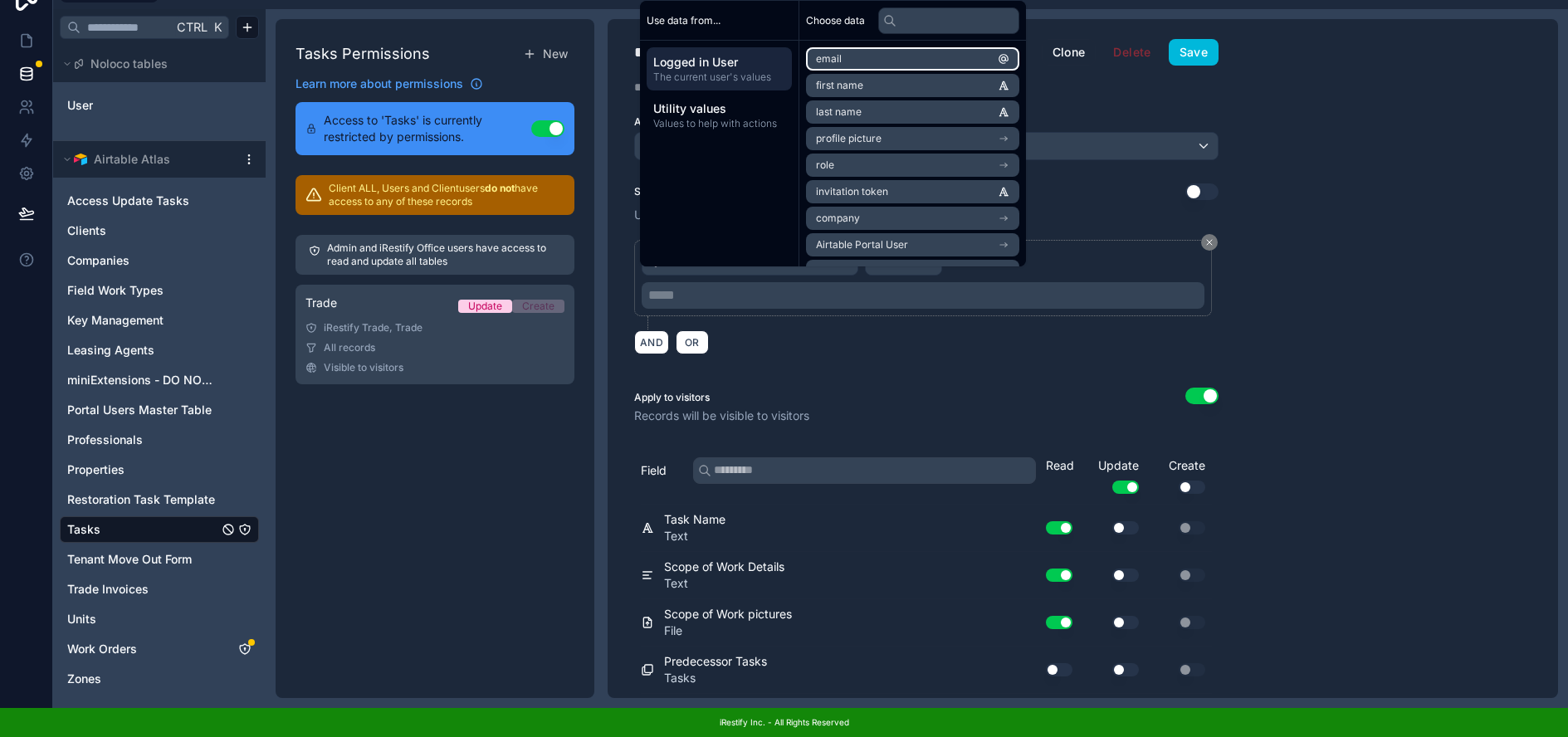
click at [952, 60] on li "email" at bounding box center [912, 59] width 213 height 24
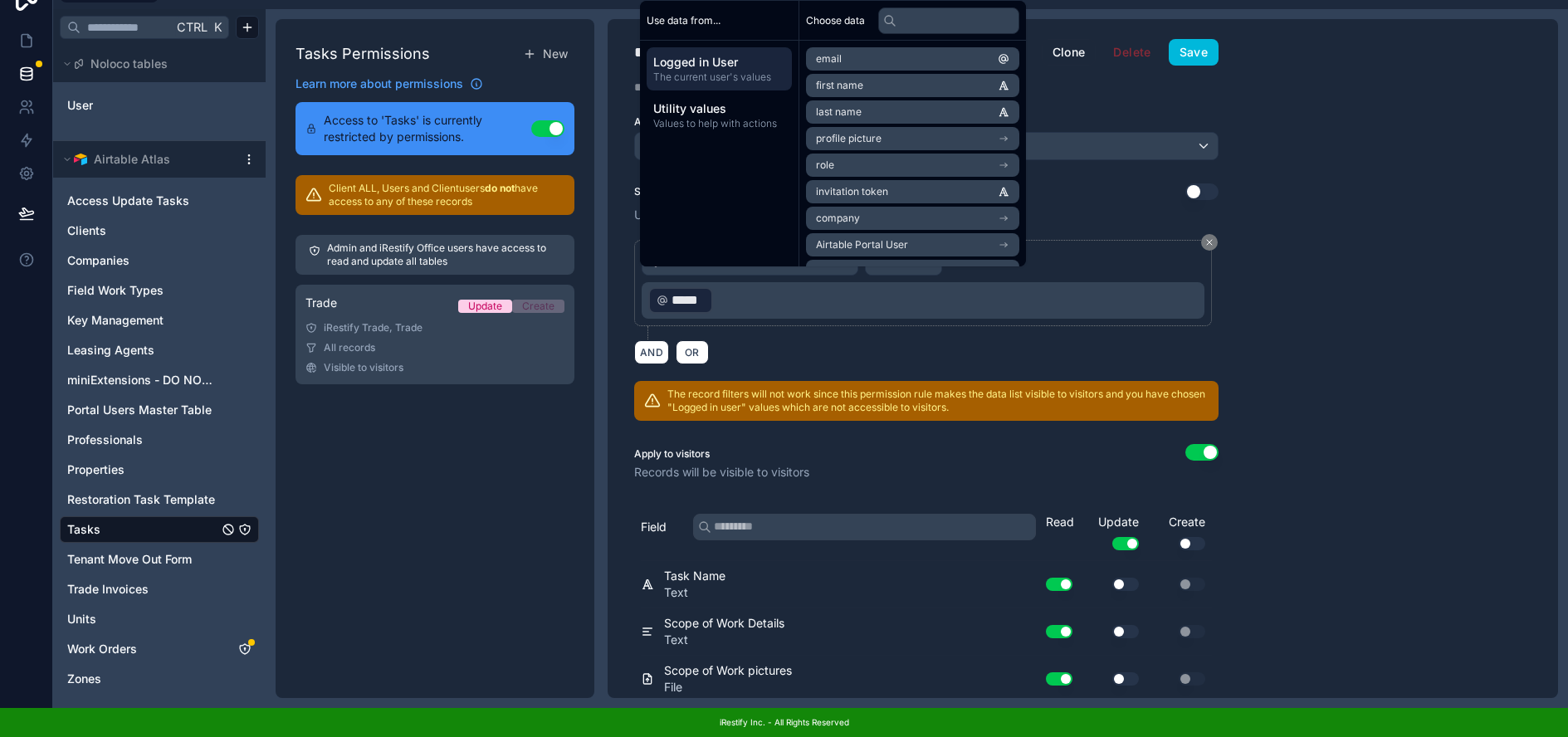
click at [1307, 298] on div "**********" at bounding box center [1082, 359] width 951 height 679
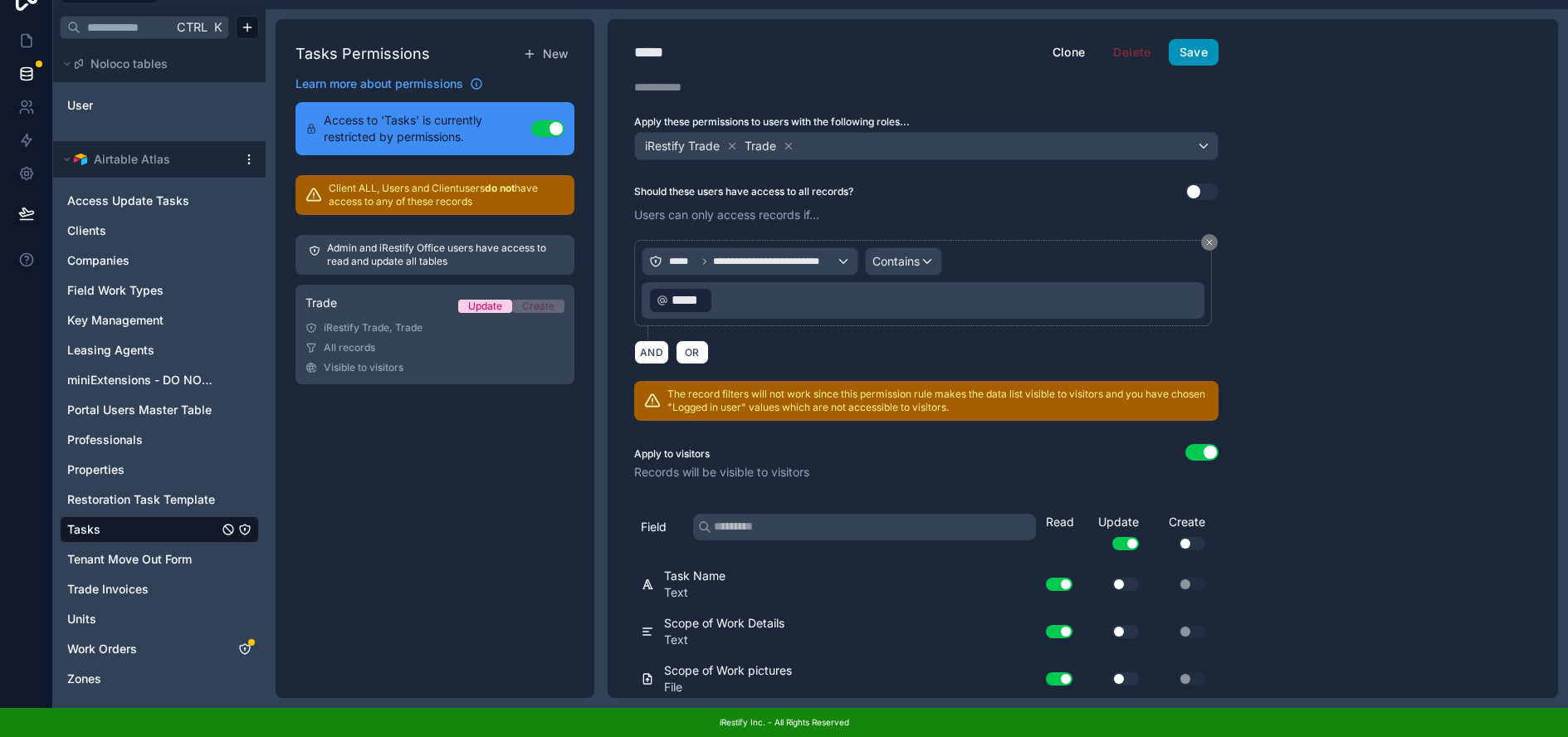
click at [1202, 46] on button "Save" at bounding box center [1193, 52] width 50 height 26
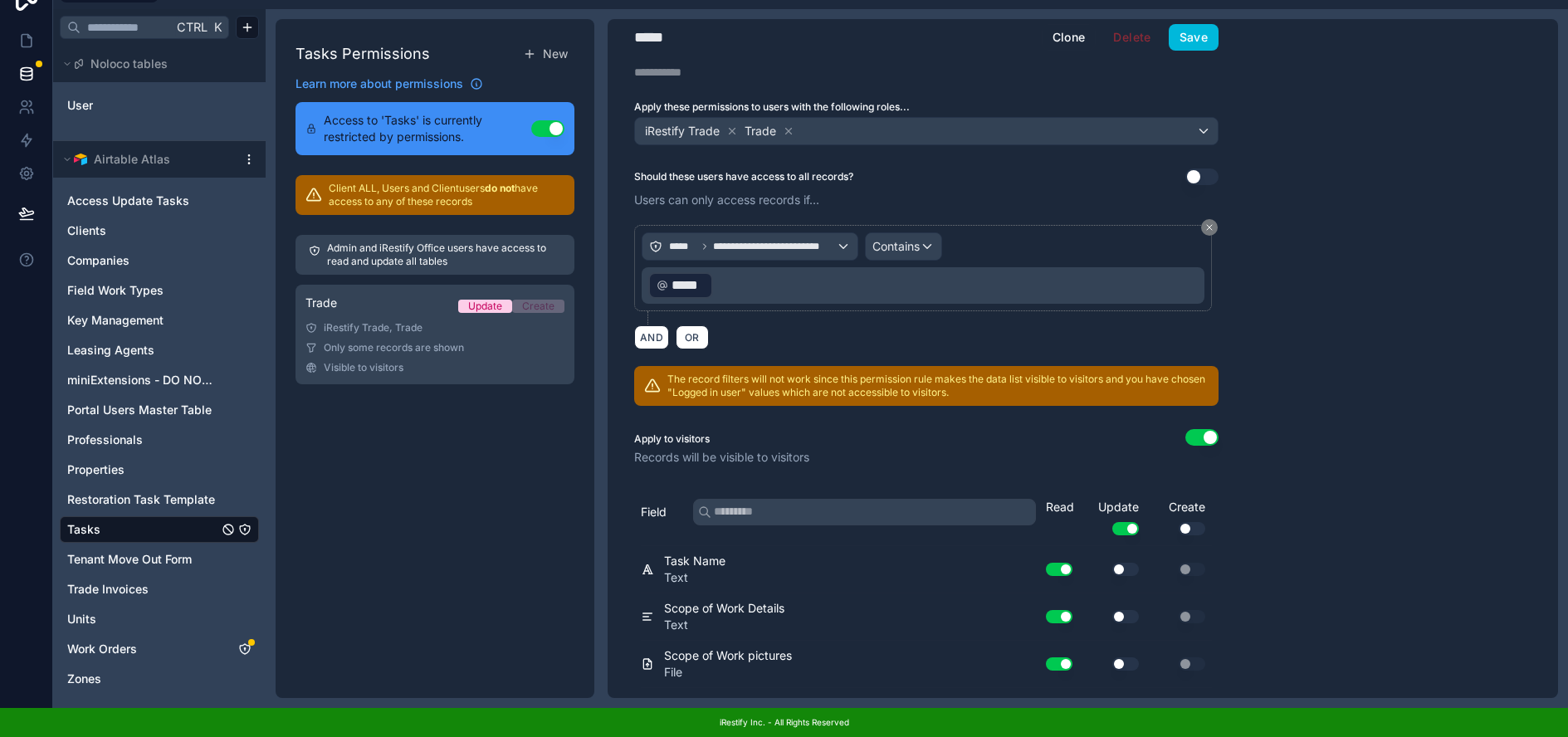
scroll to position [0, 0]
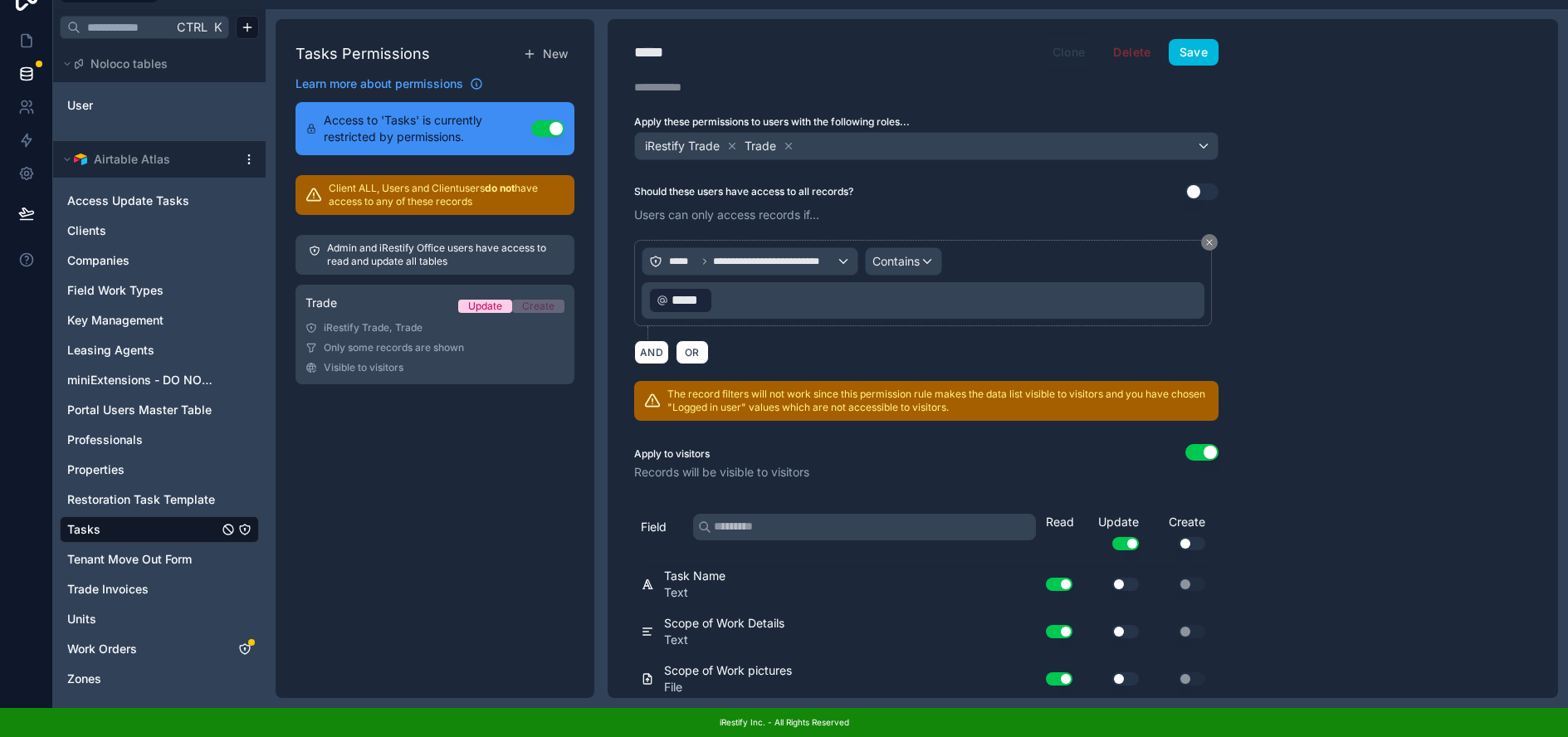
click at [1079, 44] on button "Clone" at bounding box center [1069, 52] width 54 height 26
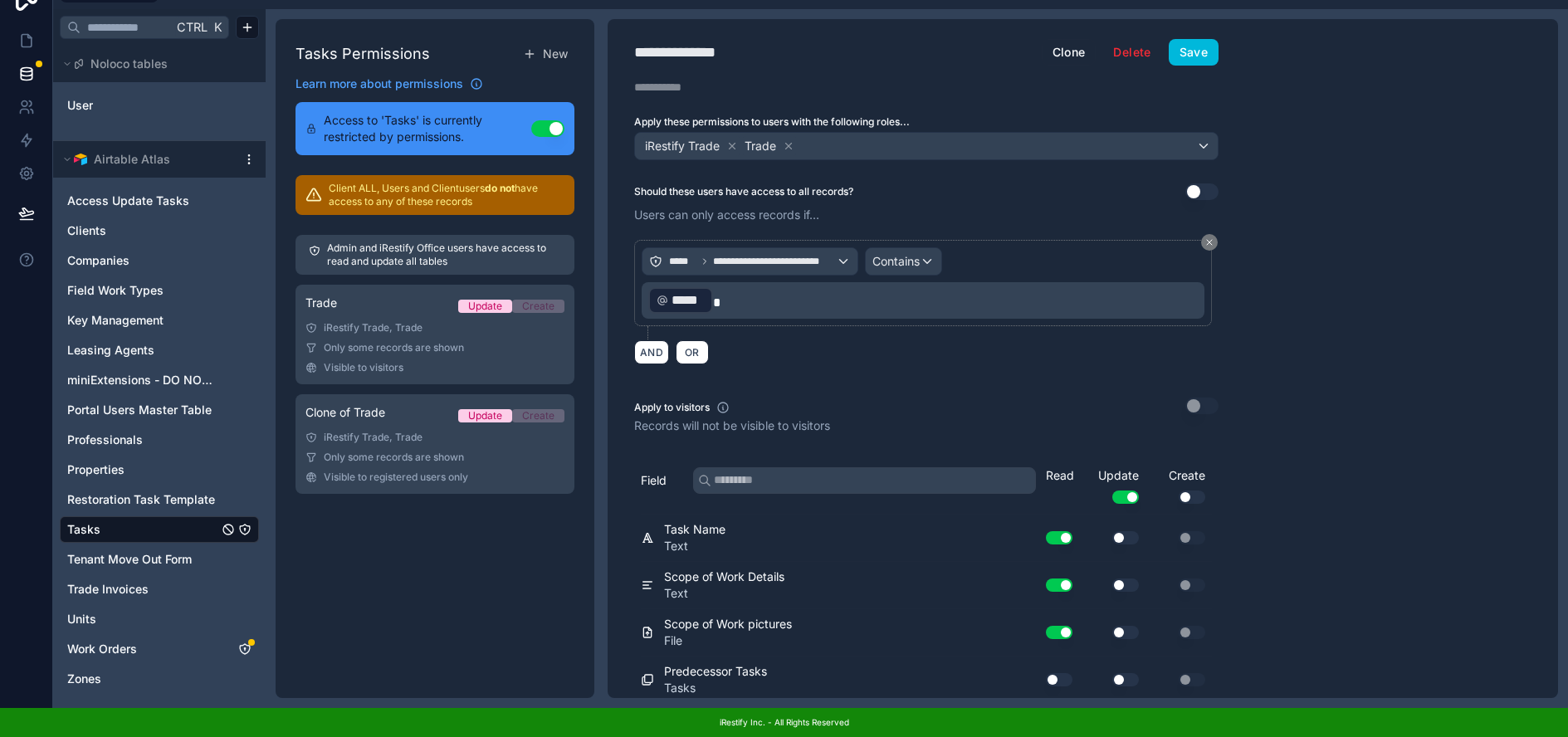
click at [712, 42] on div "**********" at bounding box center [693, 53] width 118 height 24
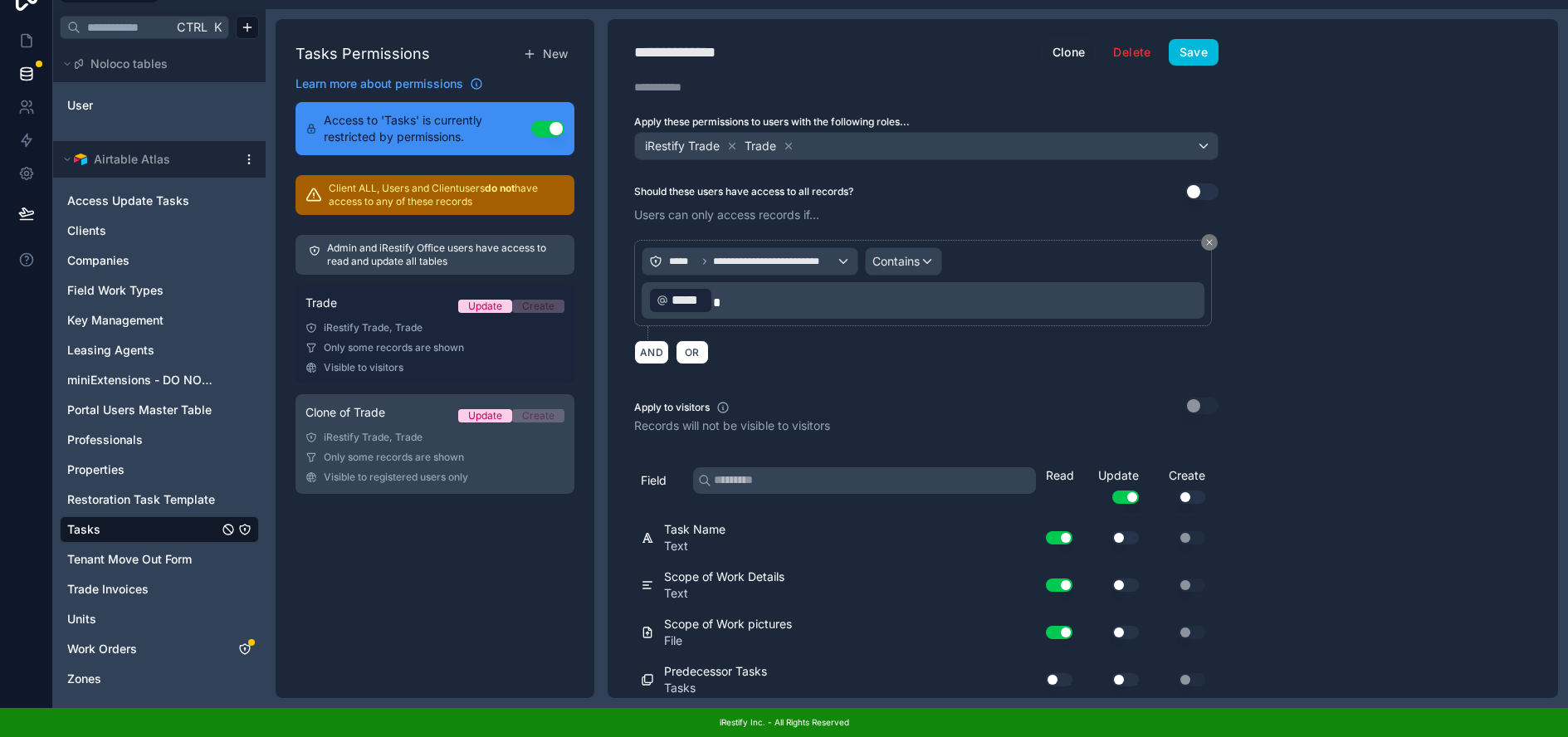
click at [398, 296] on div "Trade Update Create" at bounding box center [434, 307] width 259 height 24
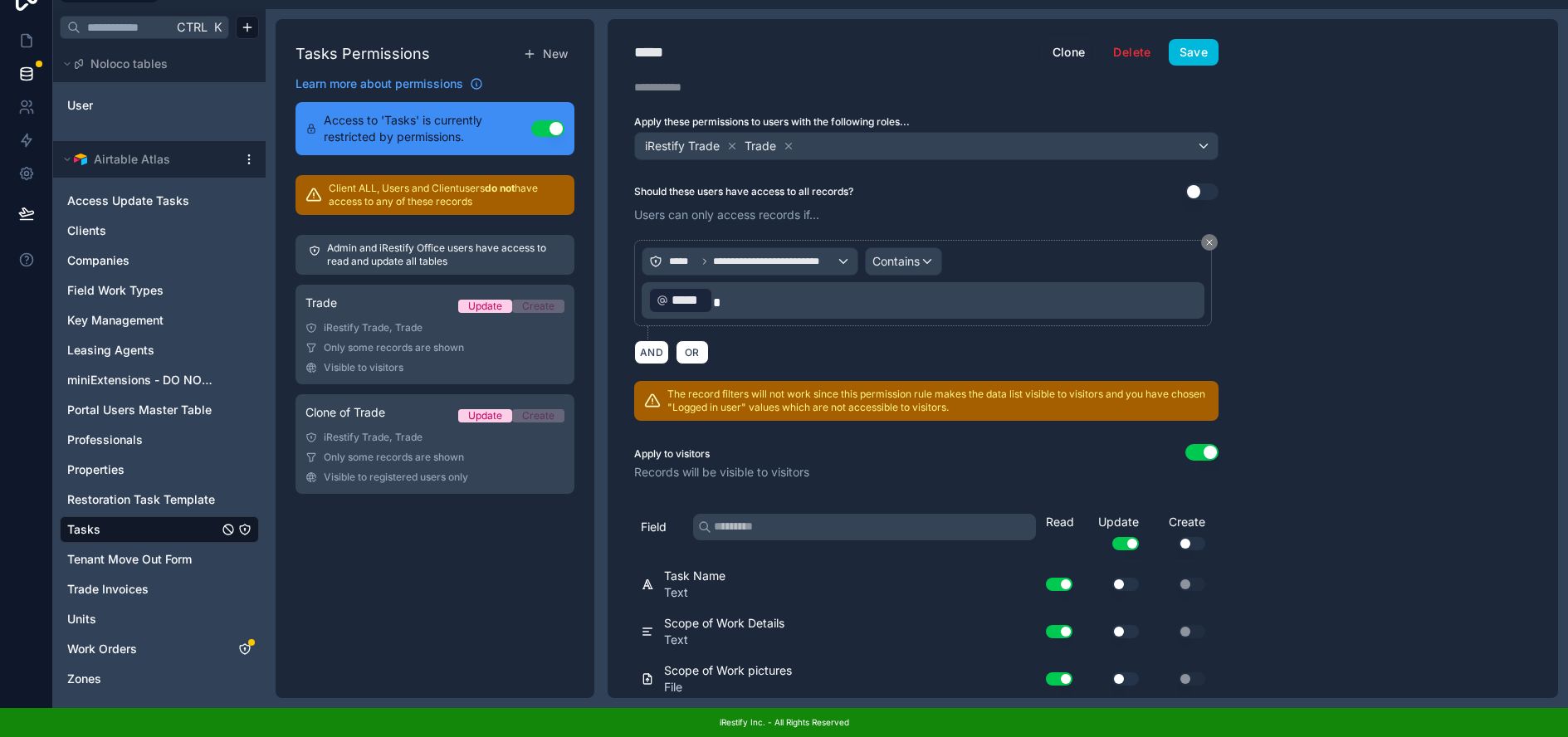
click at [646, 41] on div "*****" at bounding box center [675, 53] width 83 height 24
click at [635, 41] on div "*****" at bounding box center [675, 53] width 83 height 24
type div "*****"
click at [1208, 444] on button "Use setting" at bounding box center [1201, 452] width 34 height 16
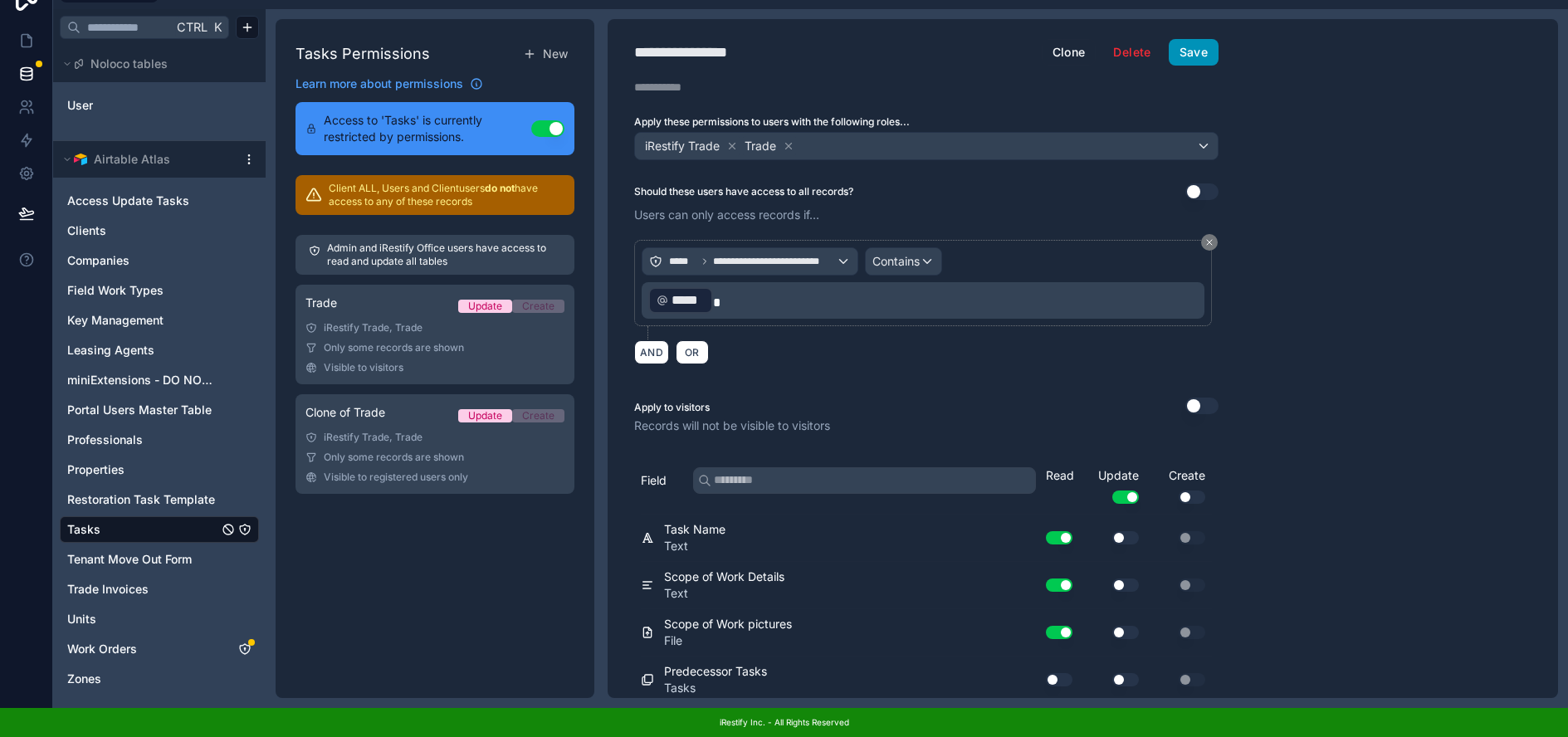
click at [1203, 39] on button "Save" at bounding box center [1193, 52] width 50 height 26
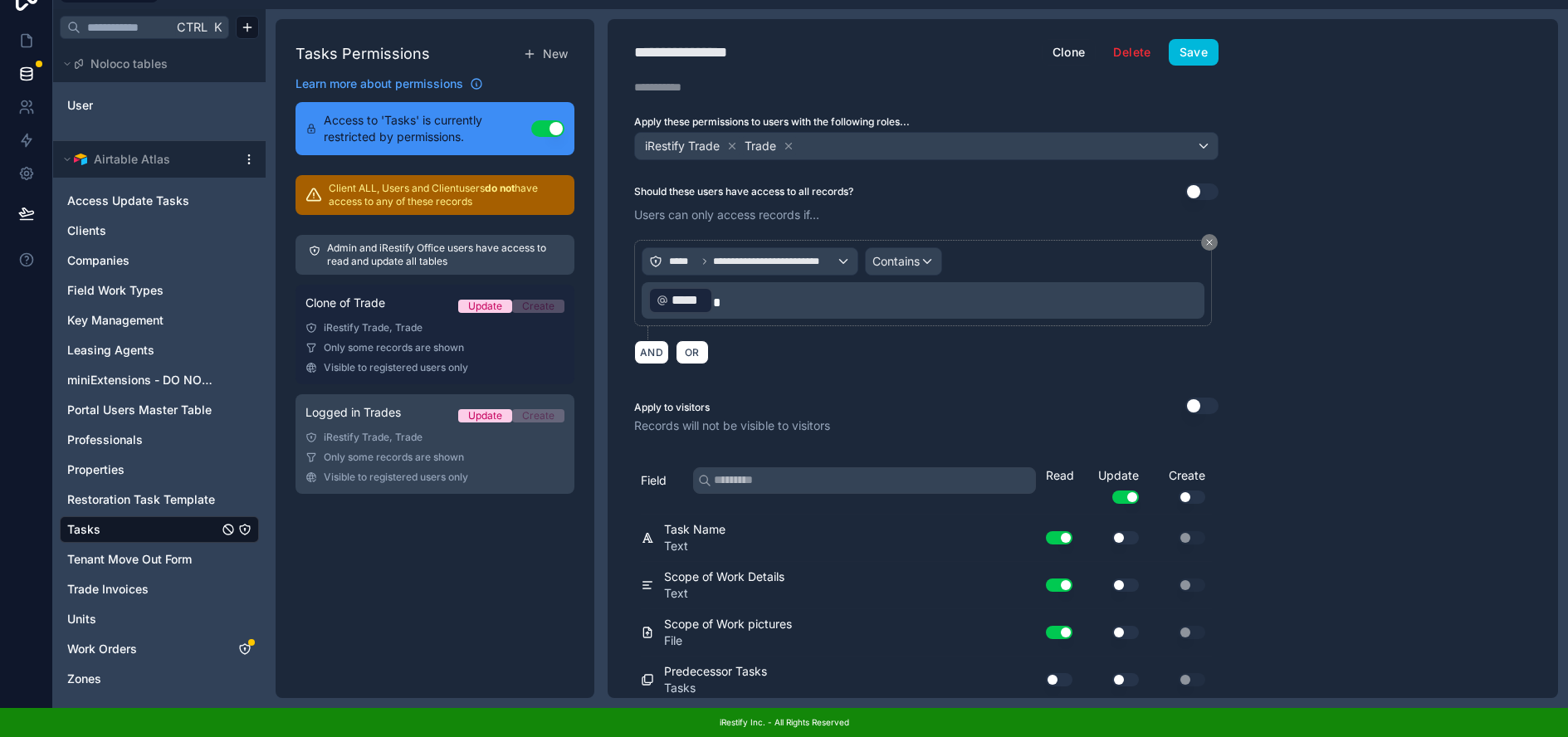
click at [407, 296] on div "Clone of Trade Update Create" at bounding box center [434, 307] width 259 height 24
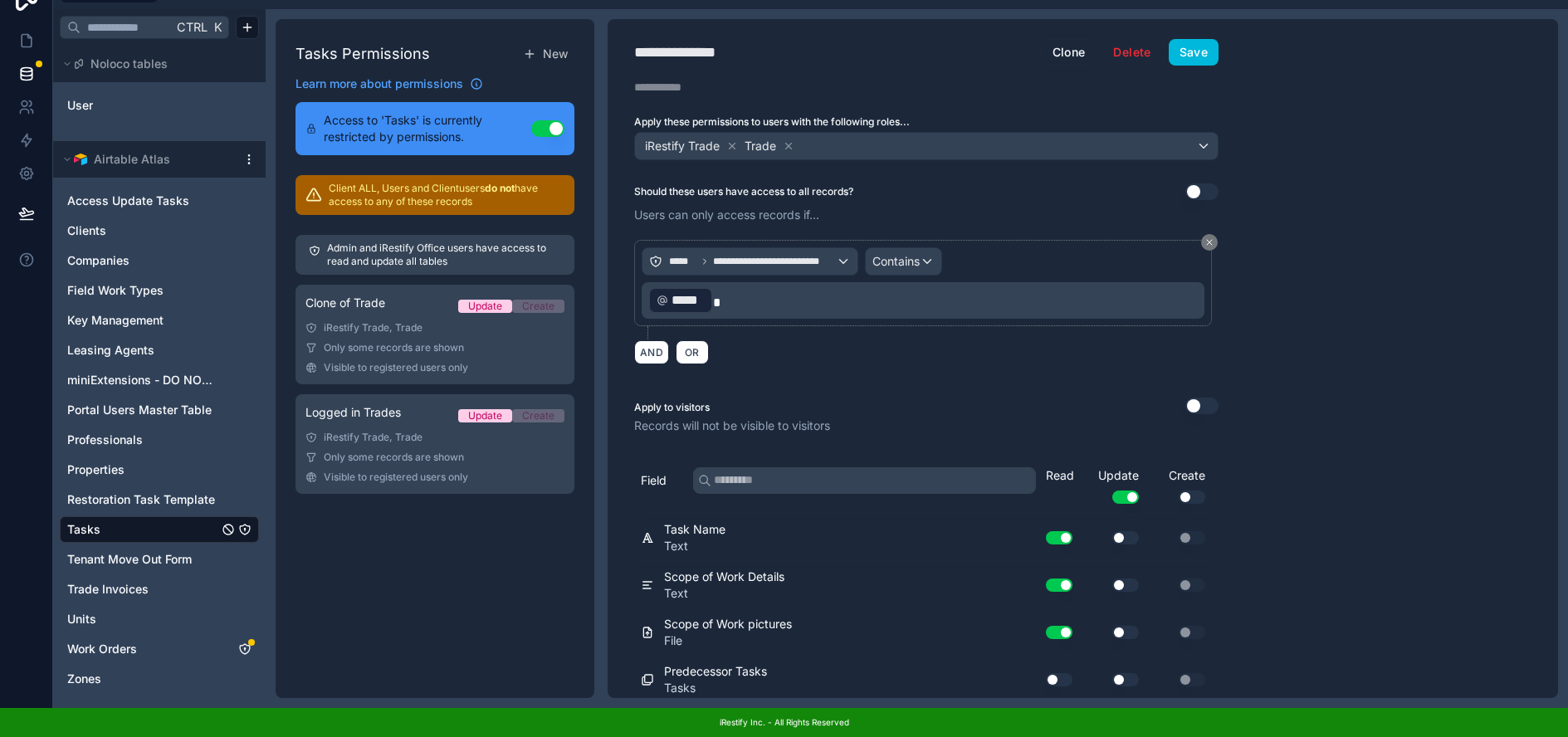
click at [695, 41] on div "**********" at bounding box center [693, 53] width 118 height 24
type div "**********"
click at [1312, 266] on div "**********" at bounding box center [1082, 359] width 951 height 679
click at [1212, 237] on icon at bounding box center [1208, 241] width 10 height 10
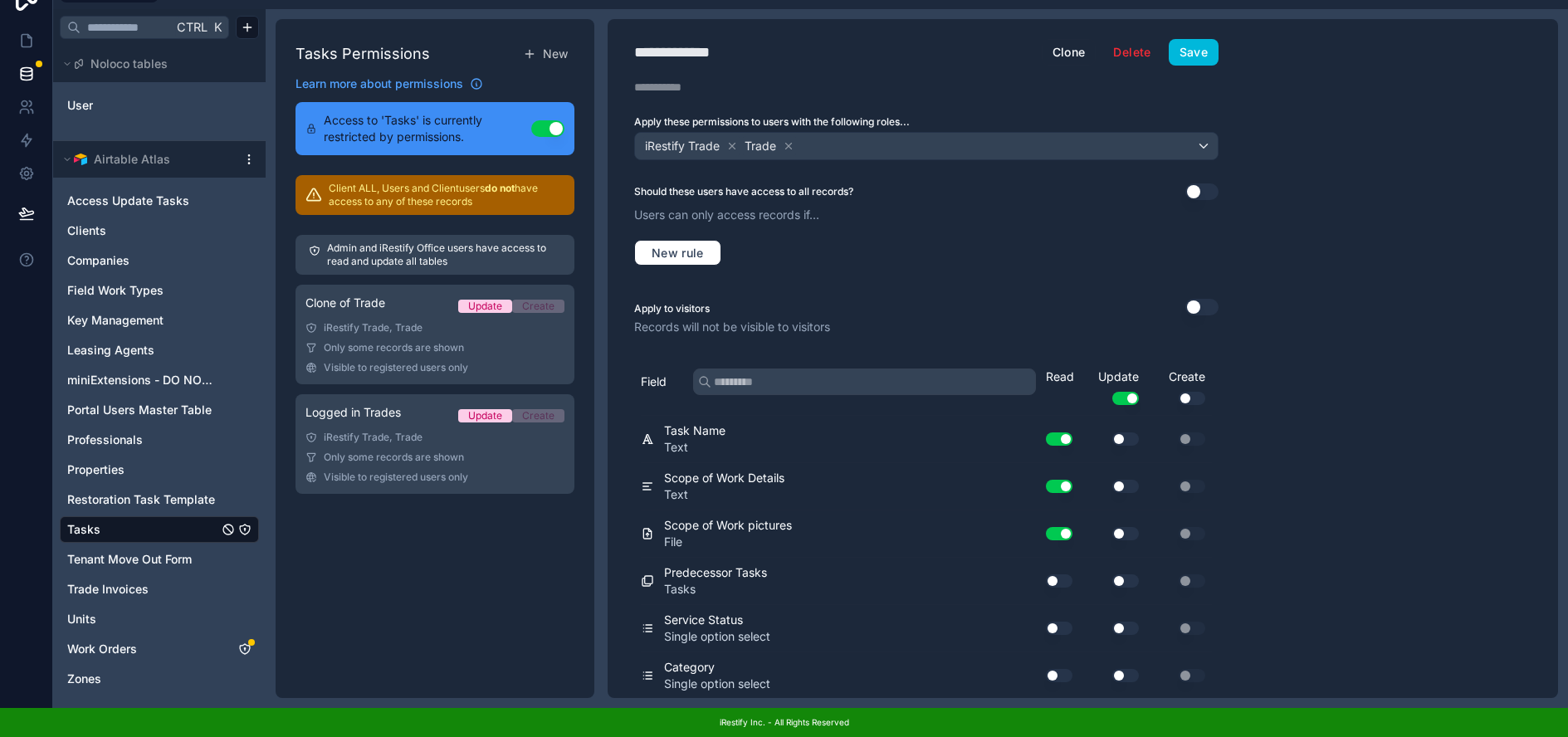
click at [1206, 299] on button "Use setting" at bounding box center [1201, 307] width 34 height 16
click at [1200, 42] on button "Save" at bounding box center [1193, 52] width 50 height 26
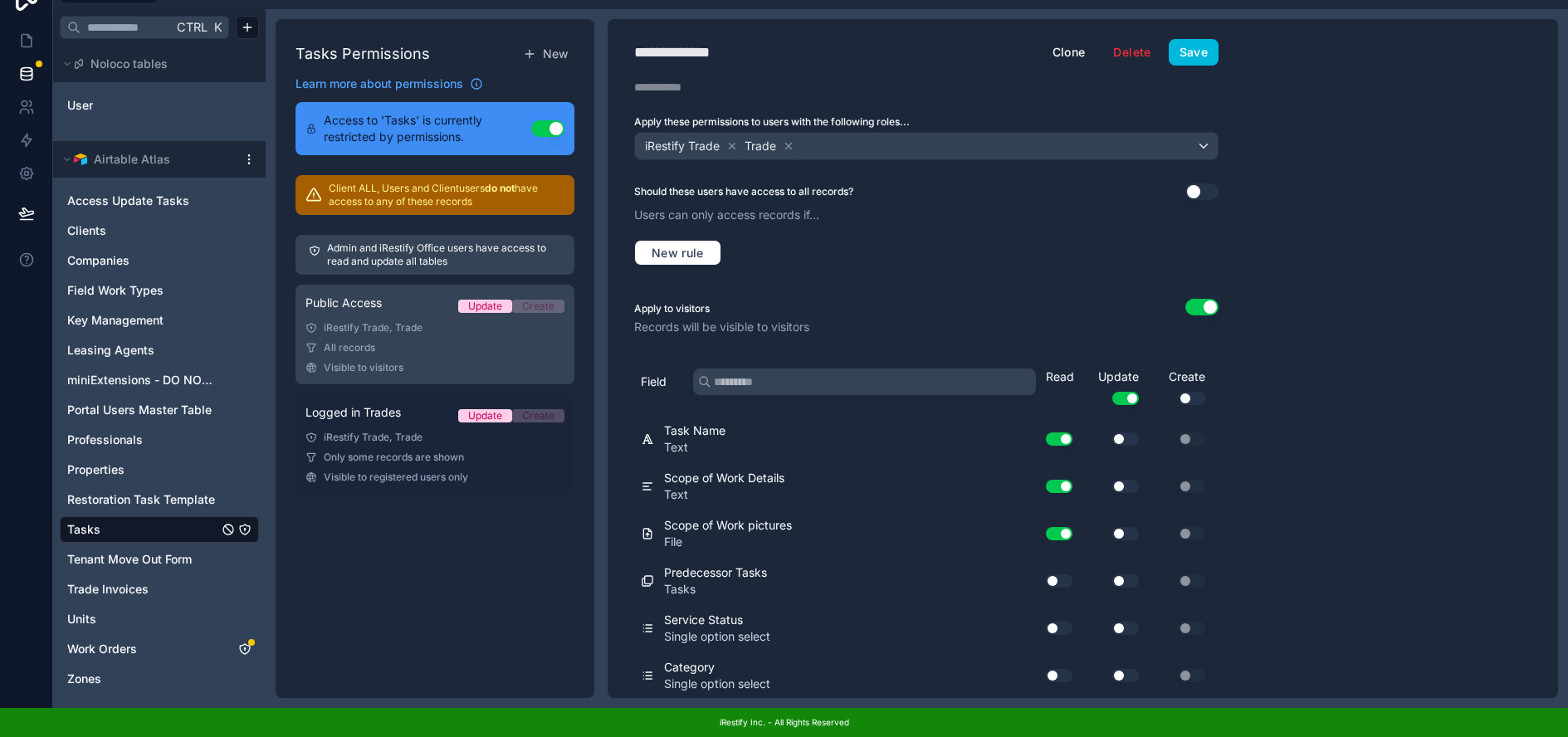
click at [382, 430] on div "iRestify Trade, Trade" at bounding box center [434, 437] width 259 height 14
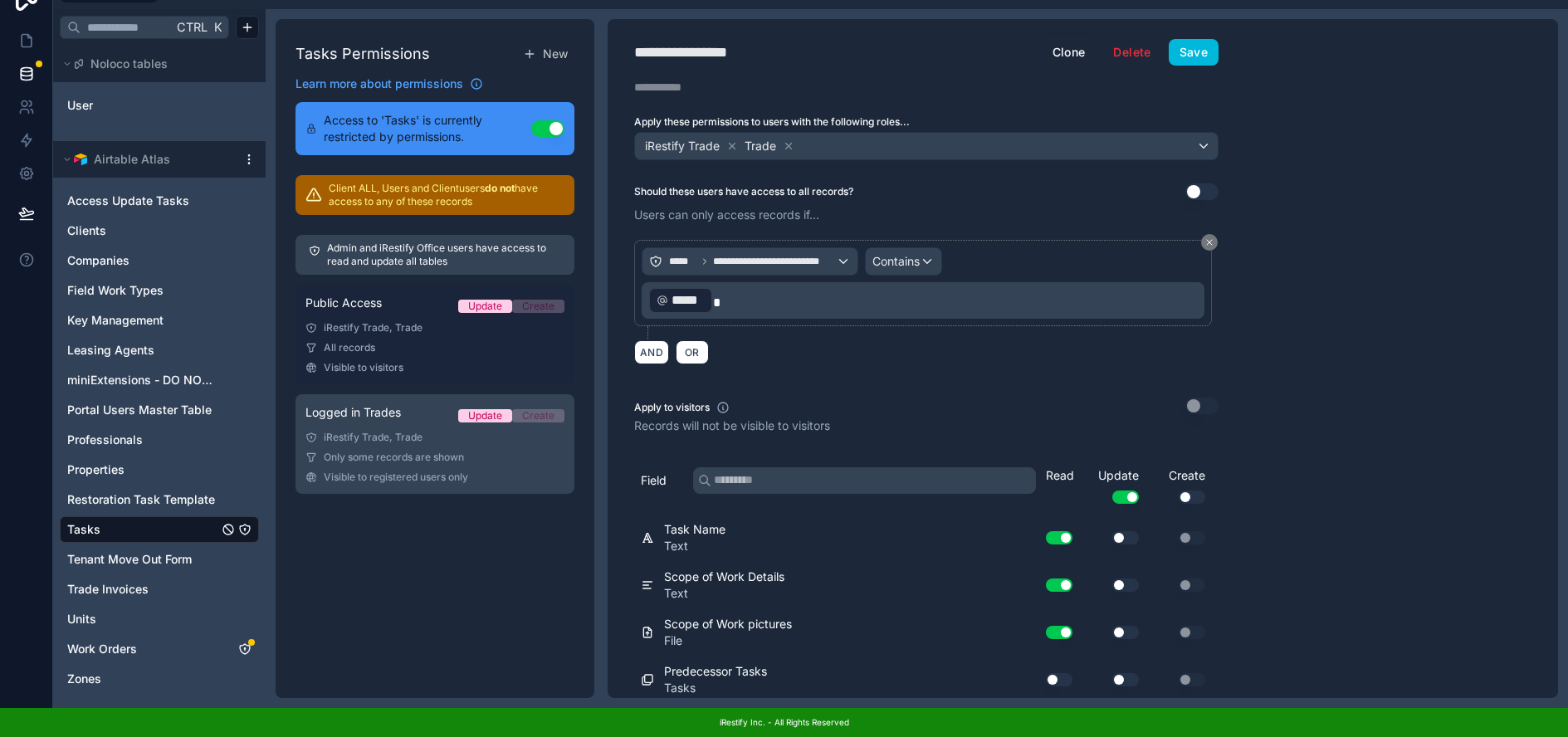
click at [411, 321] on div "iRestify Trade, Trade" at bounding box center [434, 328] width 259 height 14
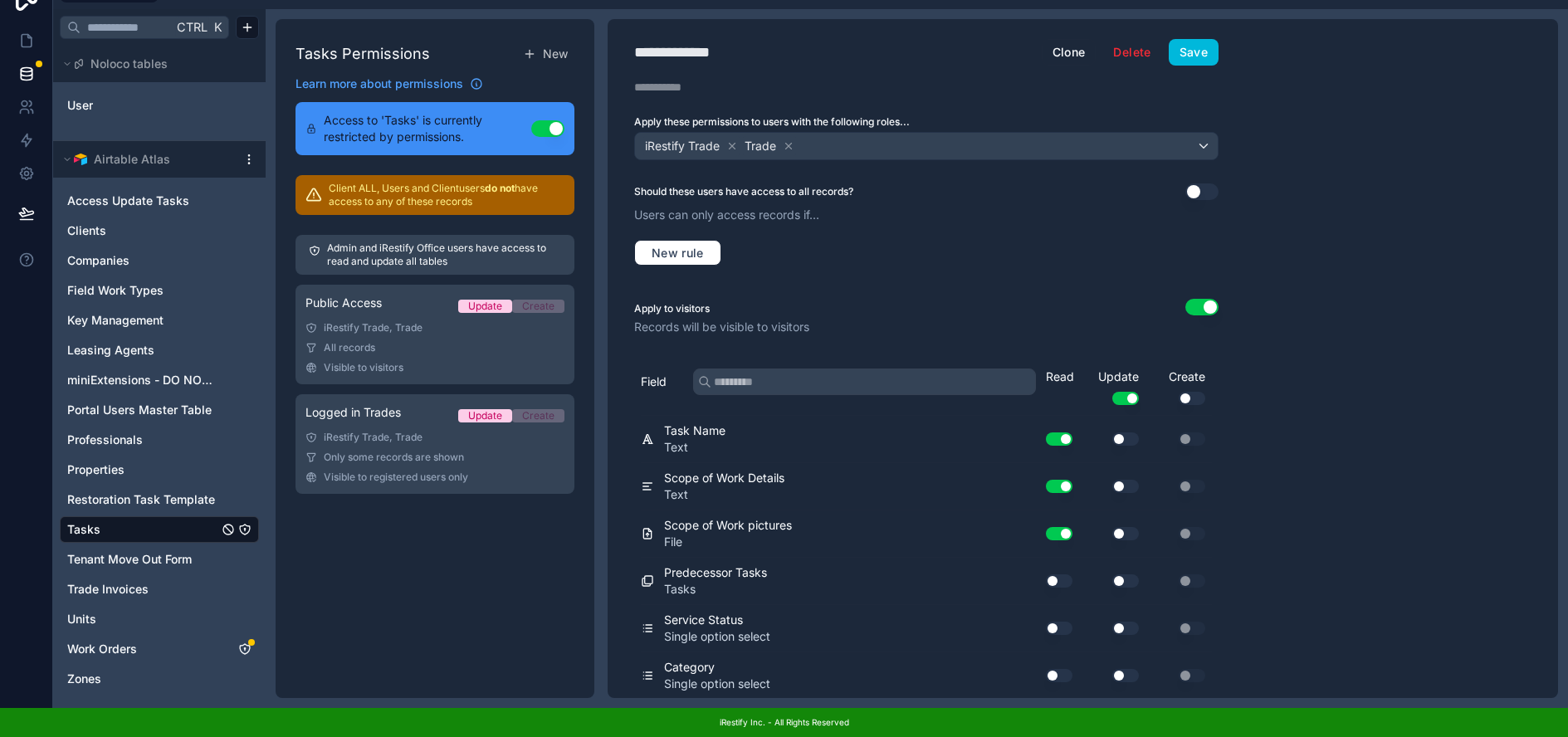
click at [1186, 39] on button "Save" at bounding box center [1193, 52] width 50 height 26
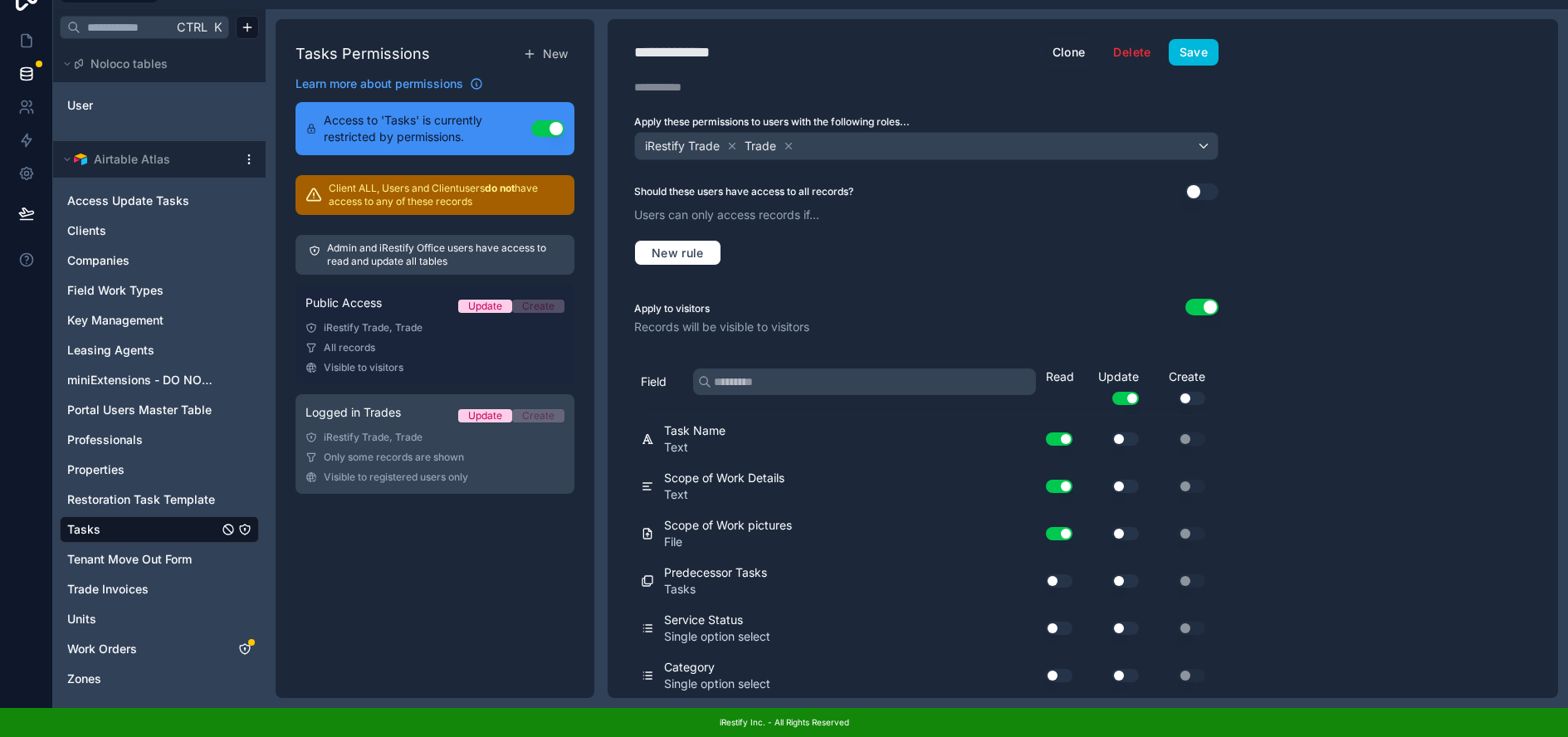
drag, startPoint x: 432, startPoint y: 429, endPoint x: 411, endPoint y: 333, distance: 98.3
click at [432, 430] on div "iRestify Trade, Trade" at bounding box center [434, 437] width 259 height 14
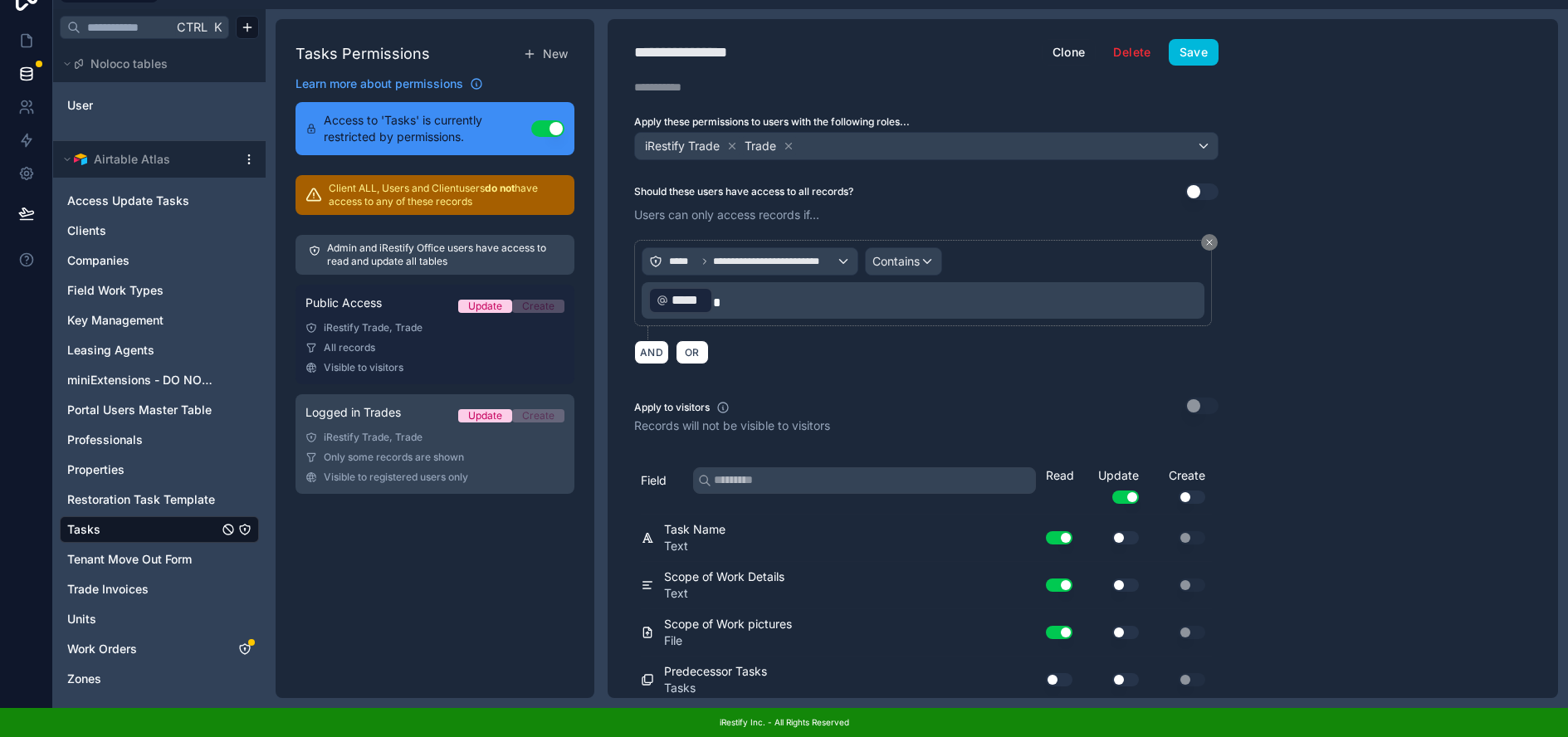
click at [411, 327] on link "Public Access Update Create iRestify Trade, Trade All records Visible to visito…" at bounding box center [434, 335] width 279 height 100
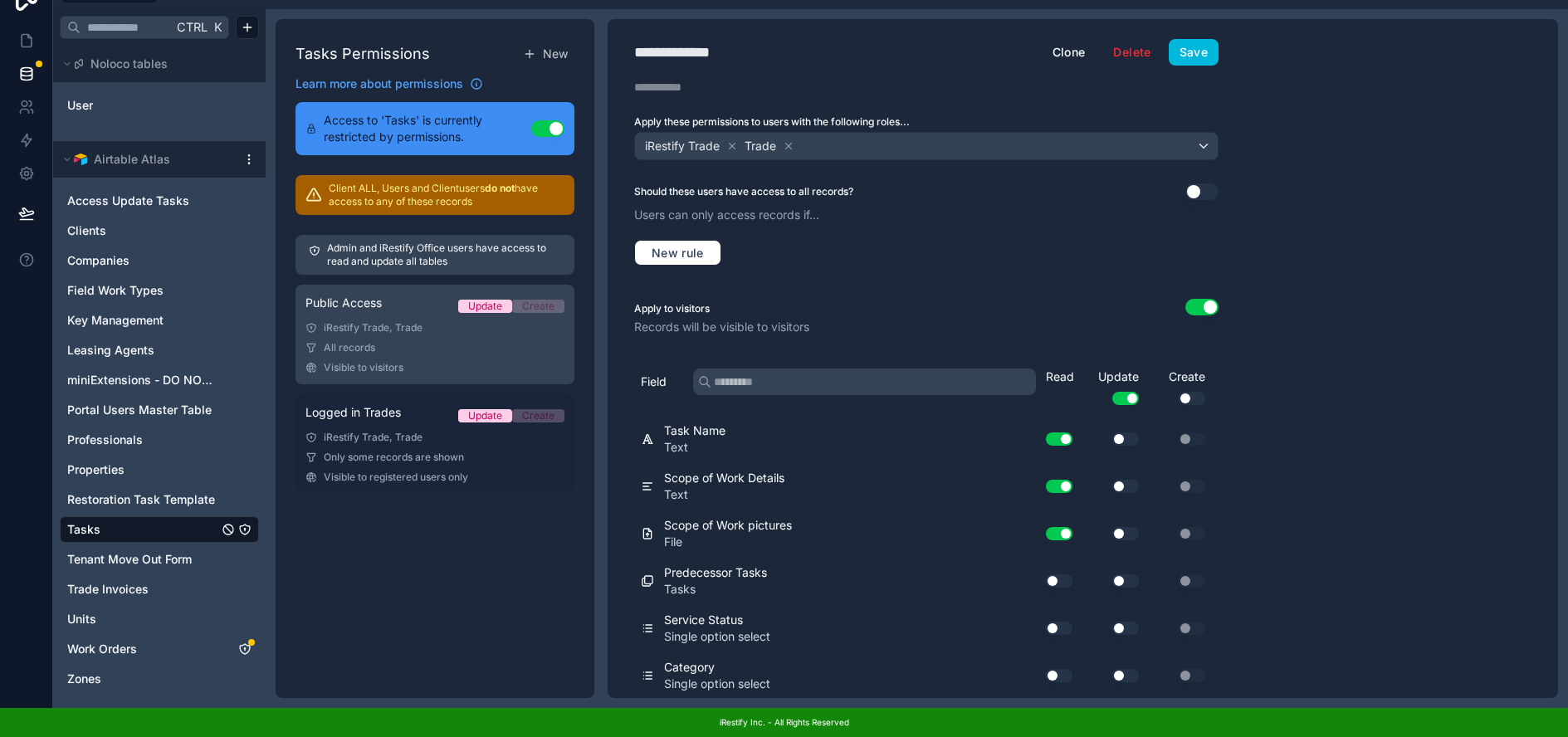
click at [389, 430] on div "iRestify Trade, Trade" at bounding box center [434, 437] width 259 height 14
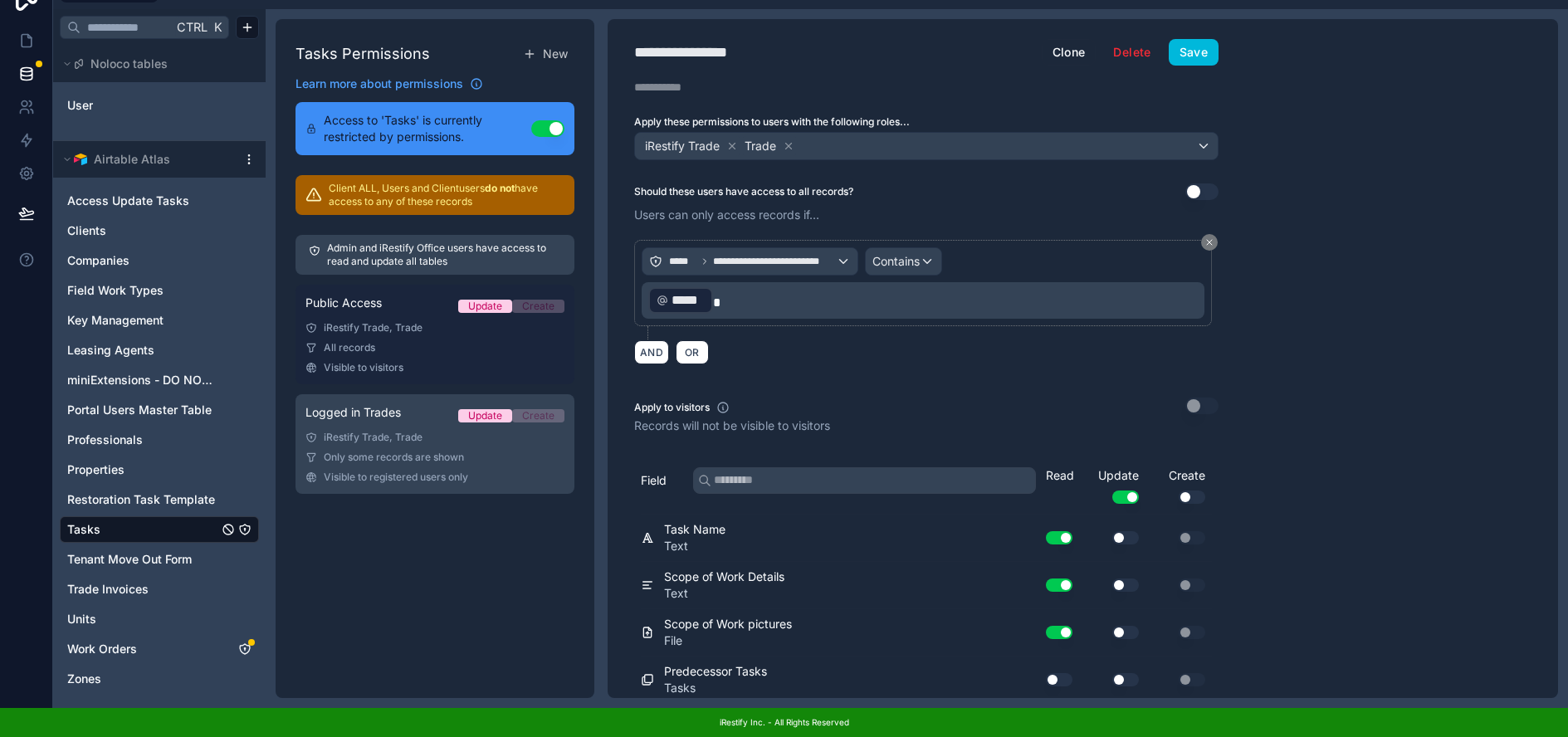
click at [391, 341] on div "All records" at bounding box center [434, 348] width 259 height 14
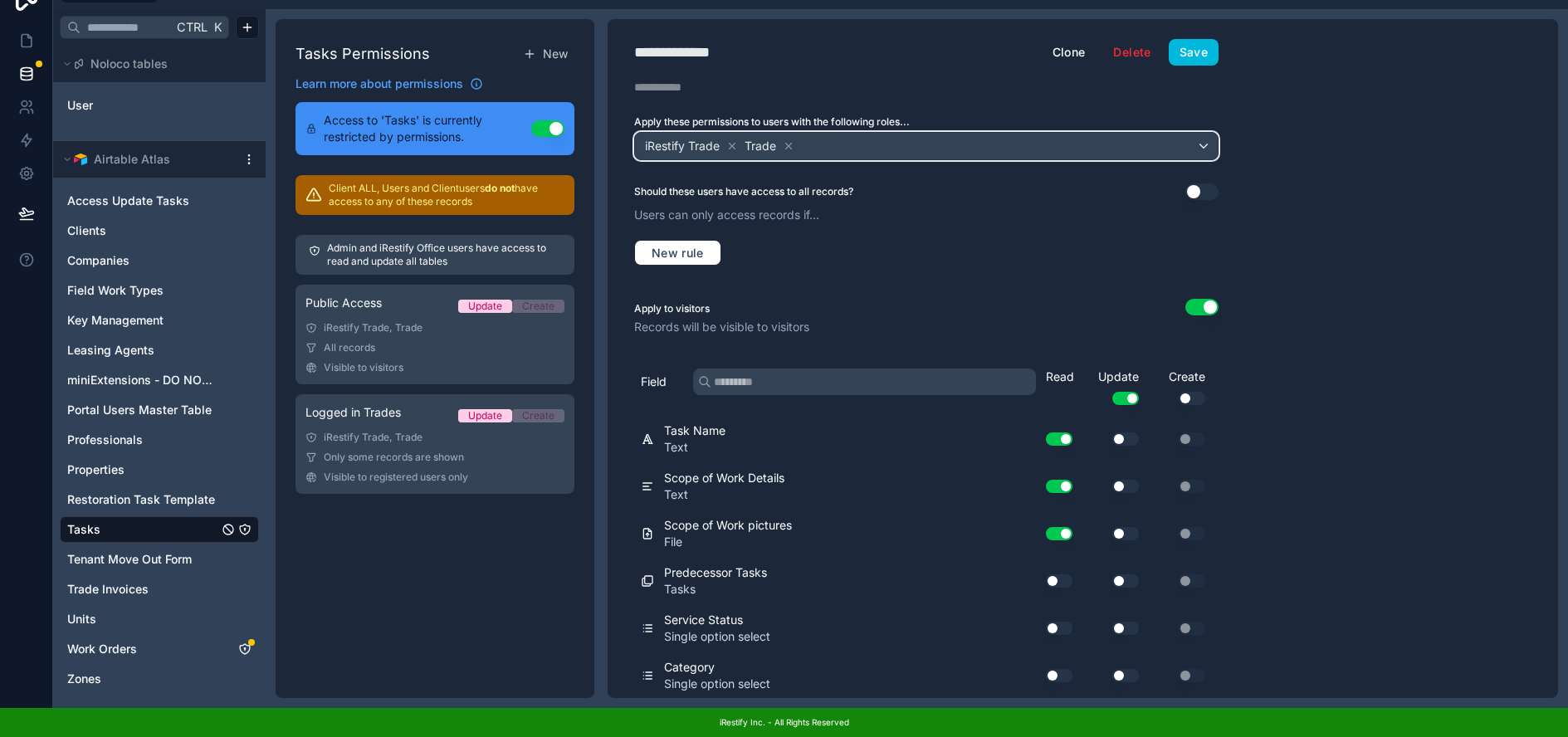
click at [1201, 133] on div "iRestify Trade Trade" at bounding box center [926, 145] width 583 height 26
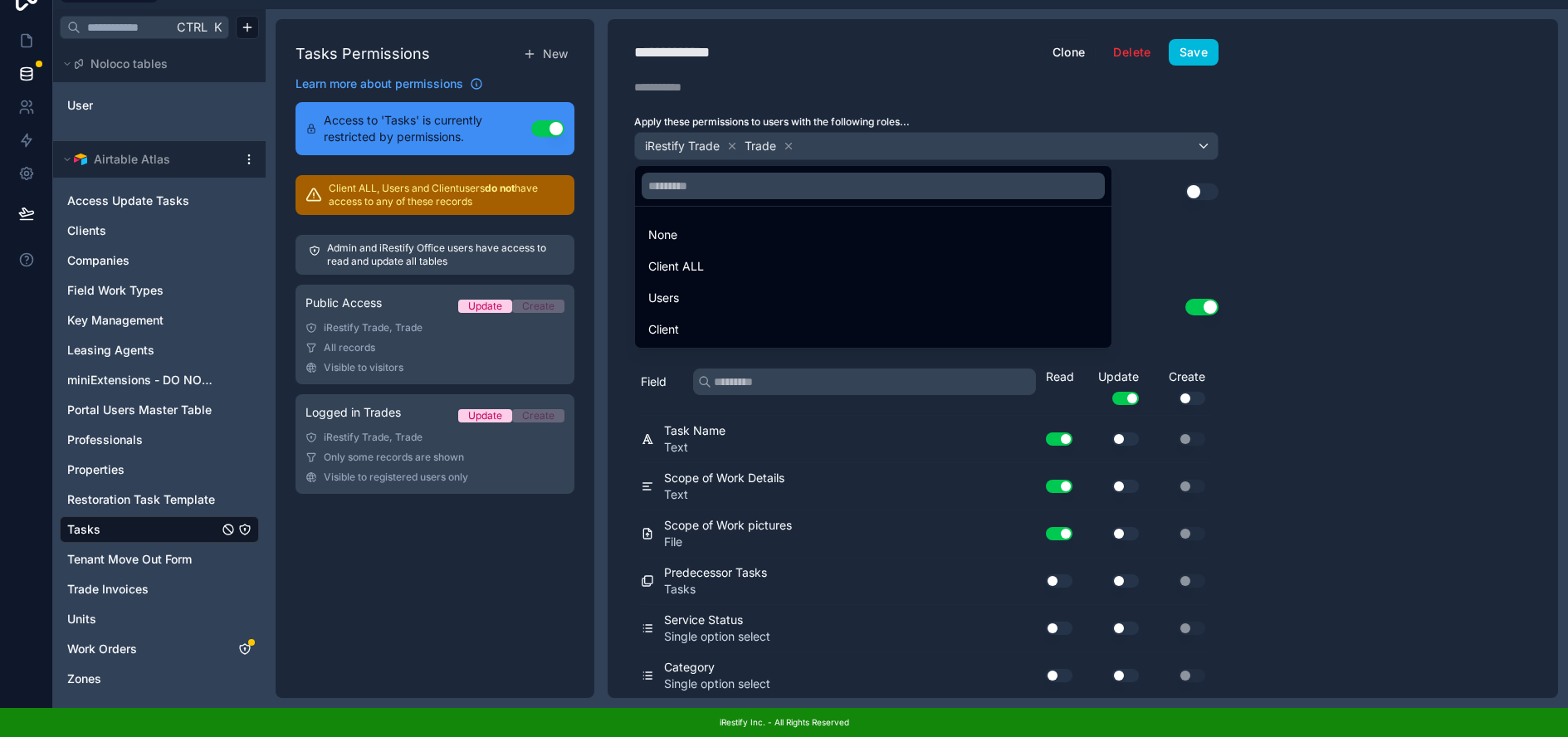
click at [397, 307] on div at bounding box center [784, 368] width 1568 height 737
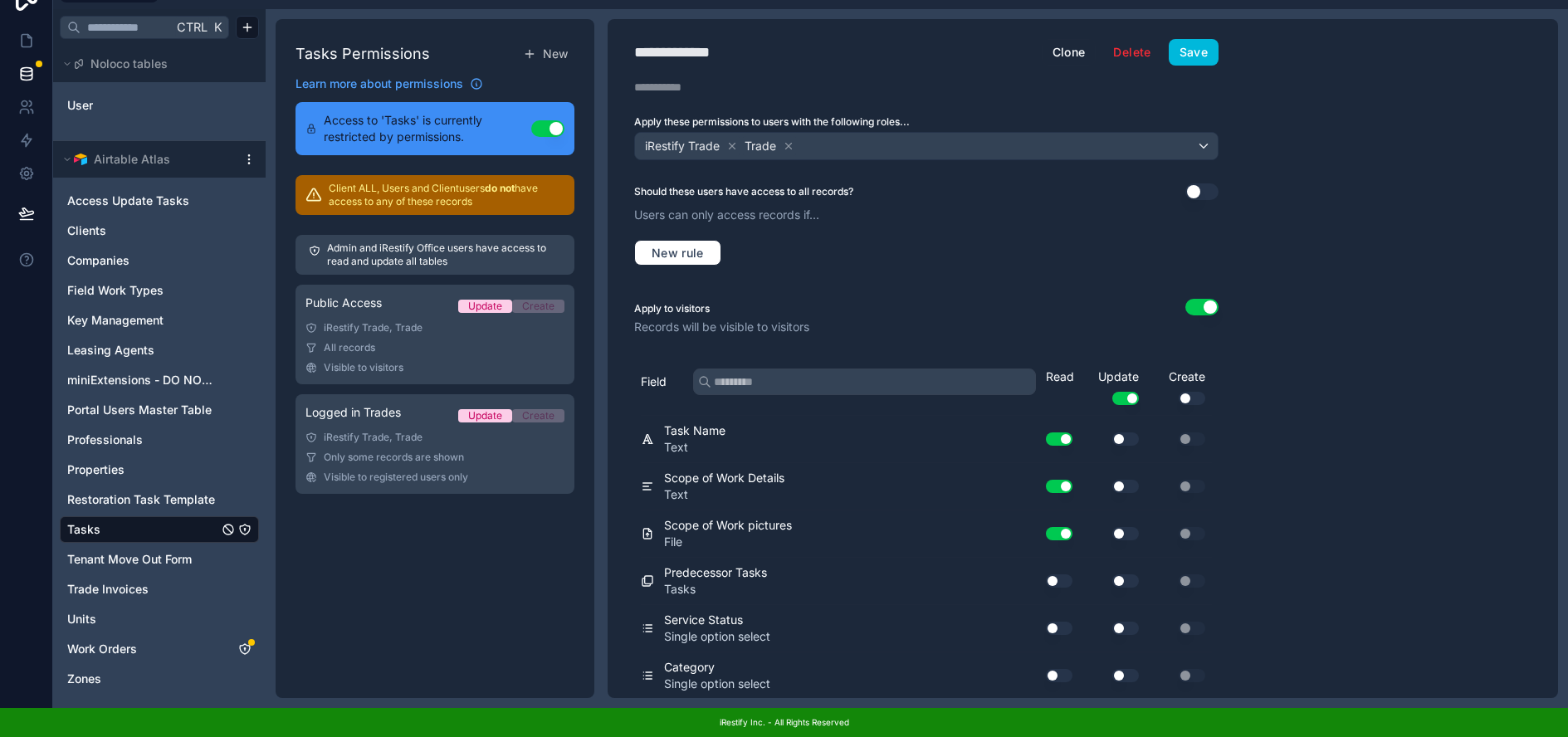
click at [397, 307] on link "Public Access Update Create iRestify Trade, Trade All records Visible to visito…" at bounding box center [434, 335] width 279 height 100
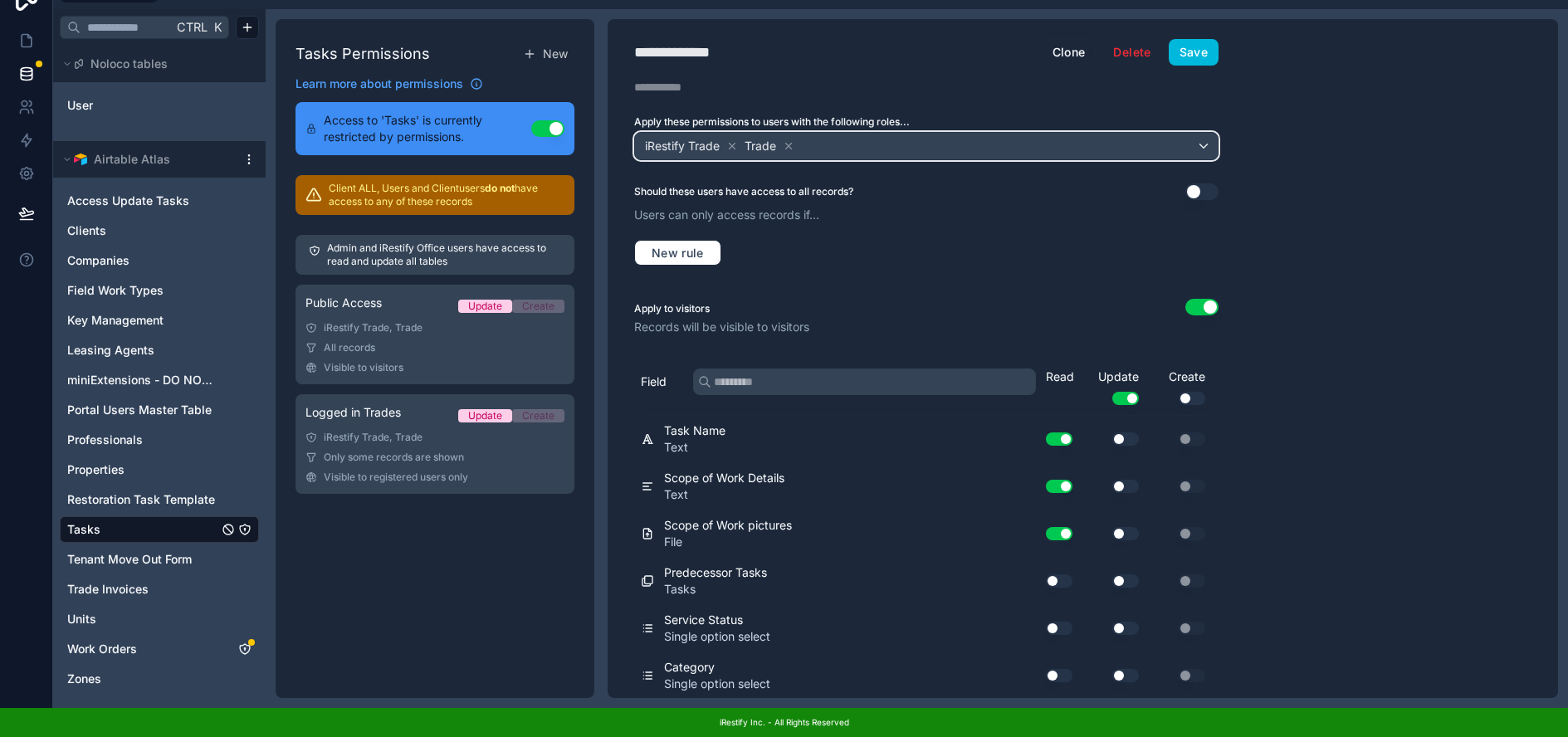
click at [1209, 133] on div "iRestify Trade Trade" at bounding box center [926, 145] width 583 height 26
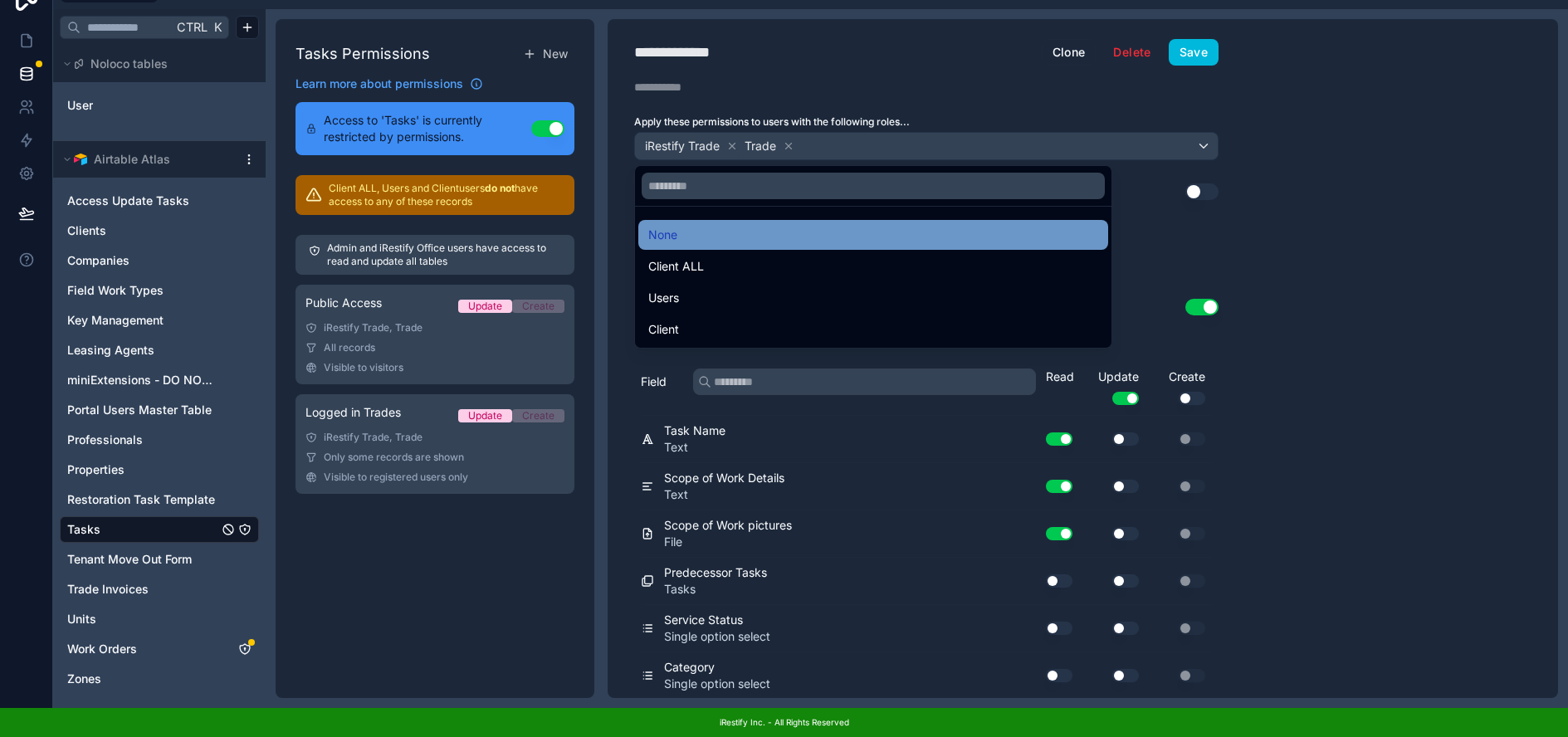
click at [705, 225] on div "None" at bounding box center [873, 235] width 449 height 20
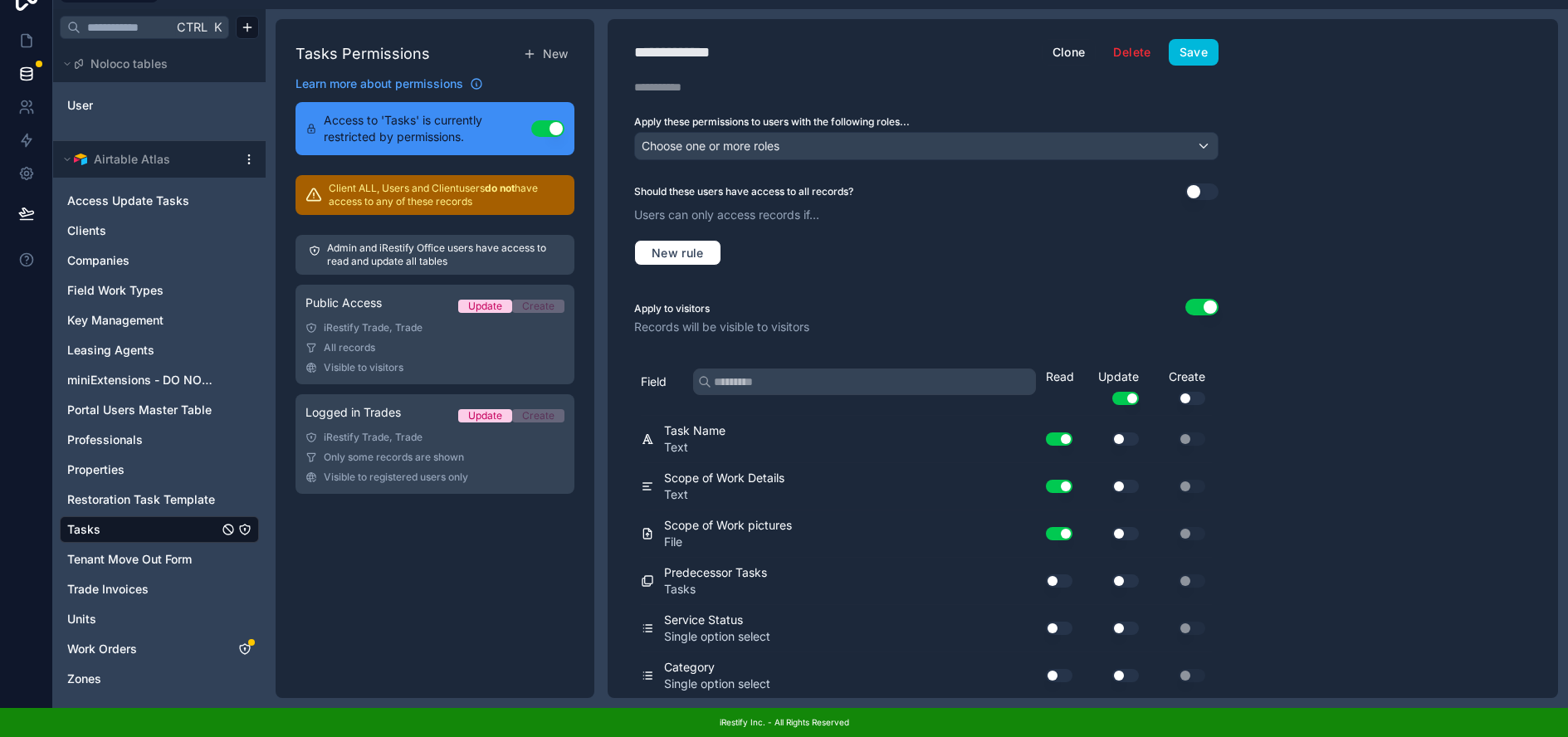
click at [1305, 220] on div "**********" at bounding box center [1082, 359] width 951 height 679
click at [1203, 54] on div "**********" at bounding box center [926, 359] width 637 height 679
click at [1198, 40] on button "Save" at bounding box center [1193, 52] width 50 height 26
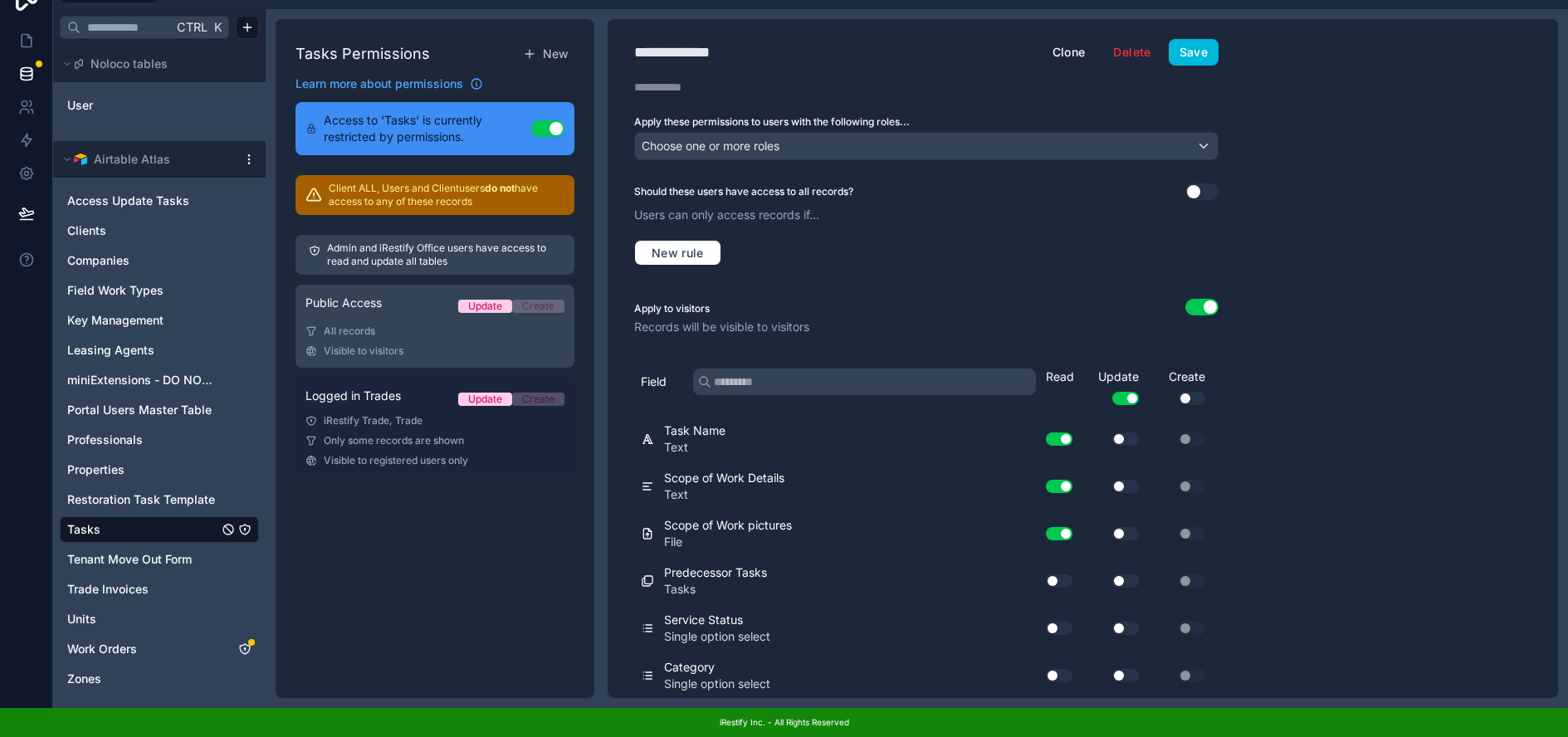
click at [390, 400] on link "Logged in Trades Update Create iRestify Trade, Trade Only some records are show…" at bounding box center [434, 427] width 279 height 100
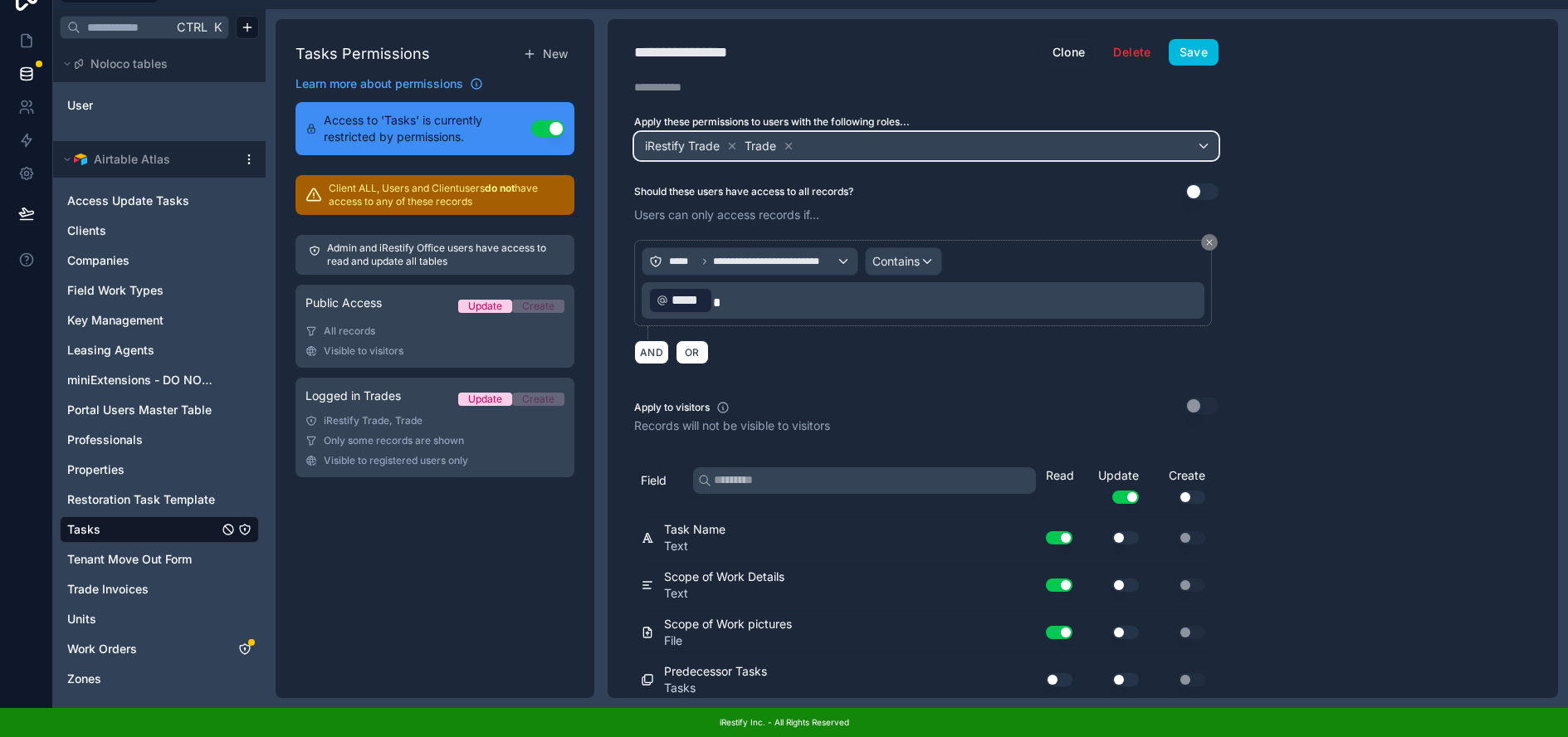
click at [1129, 133] on div "iRestify Trade Trade" at bounding box center [926, 145] width 583 height 26
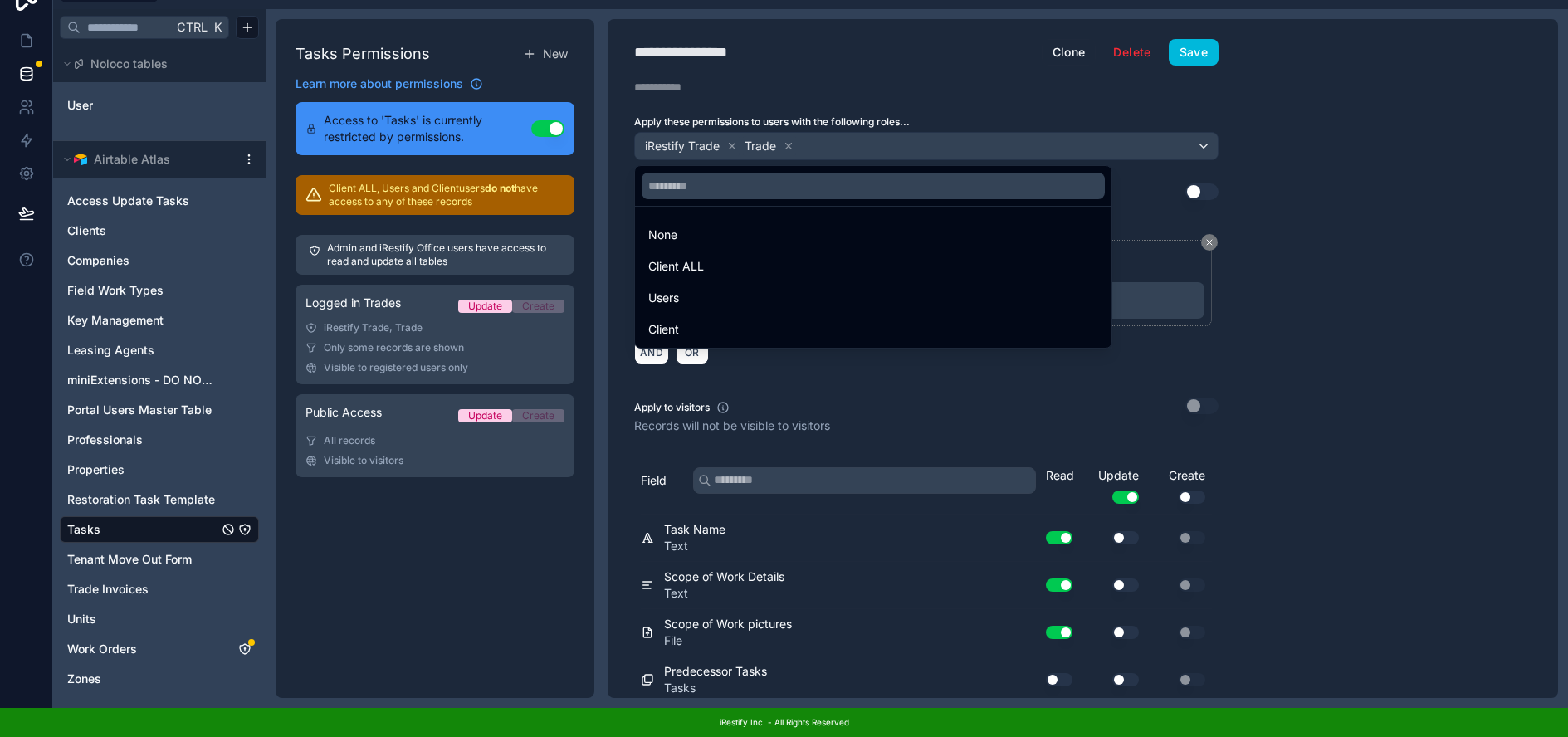
click at [1292, 170] on div at bounding box center [784, 368] width 1568 height 737
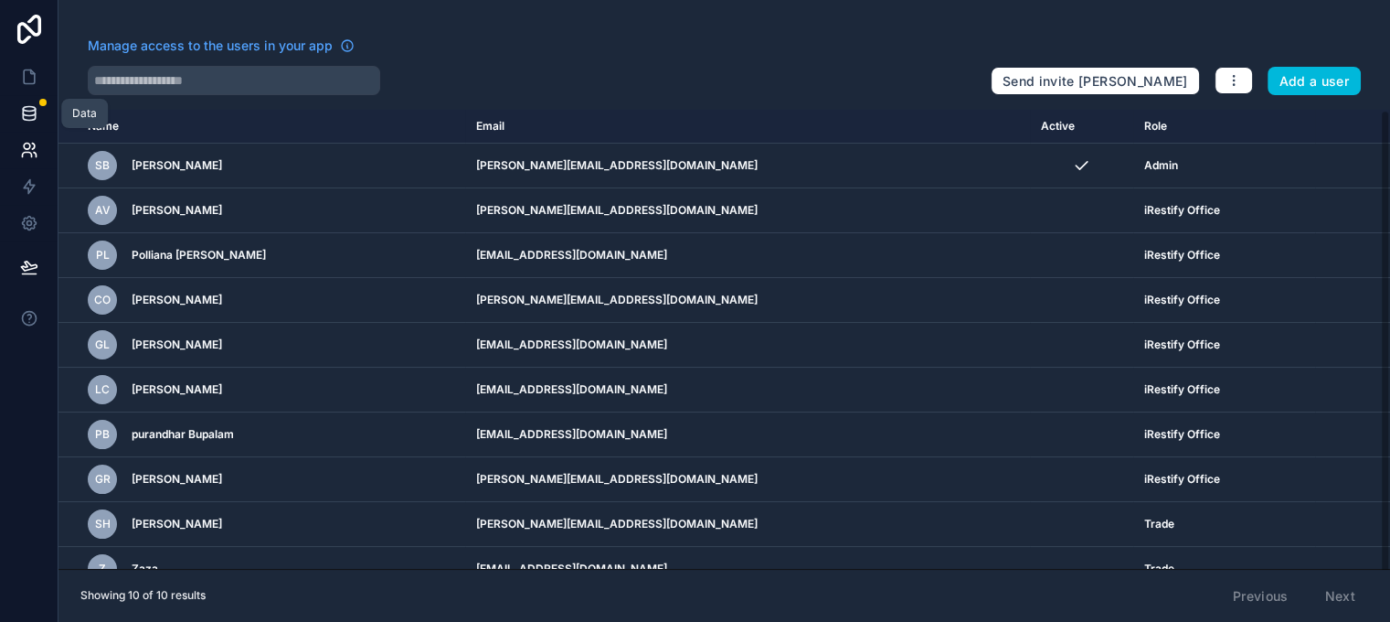
click at [26, 125] on link at bounding box center [29, 113] width 58 height 37
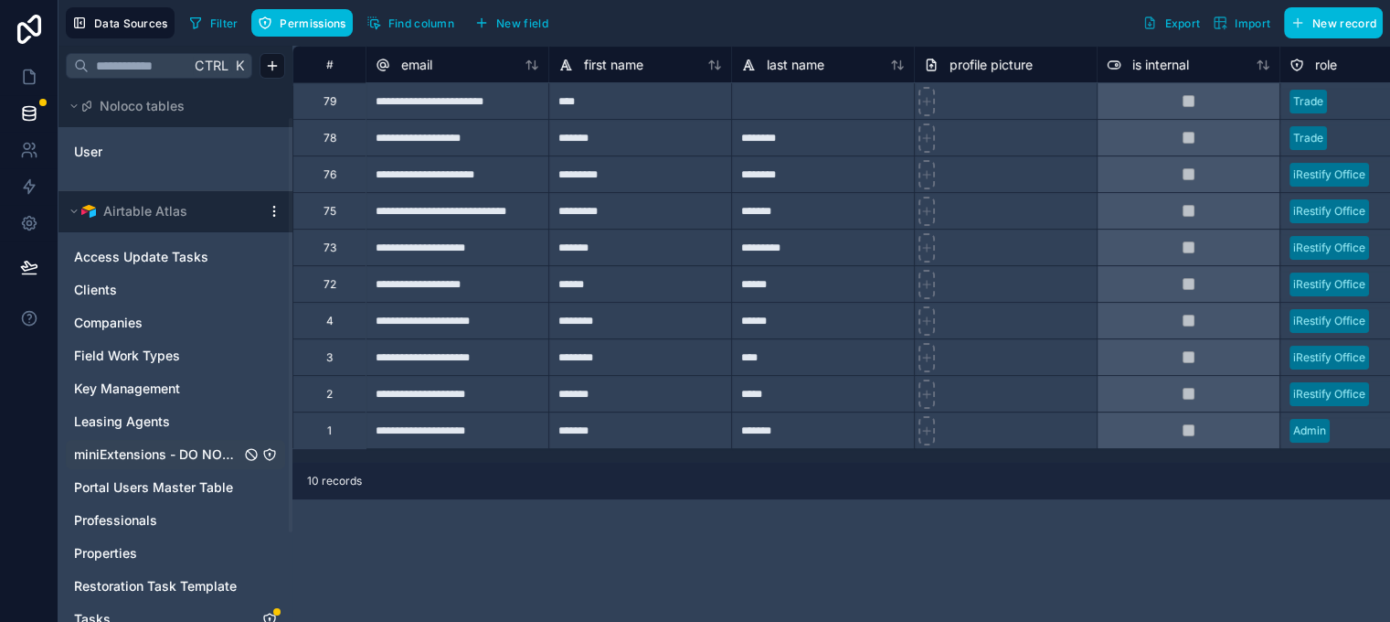
scroll to position [181, 0]
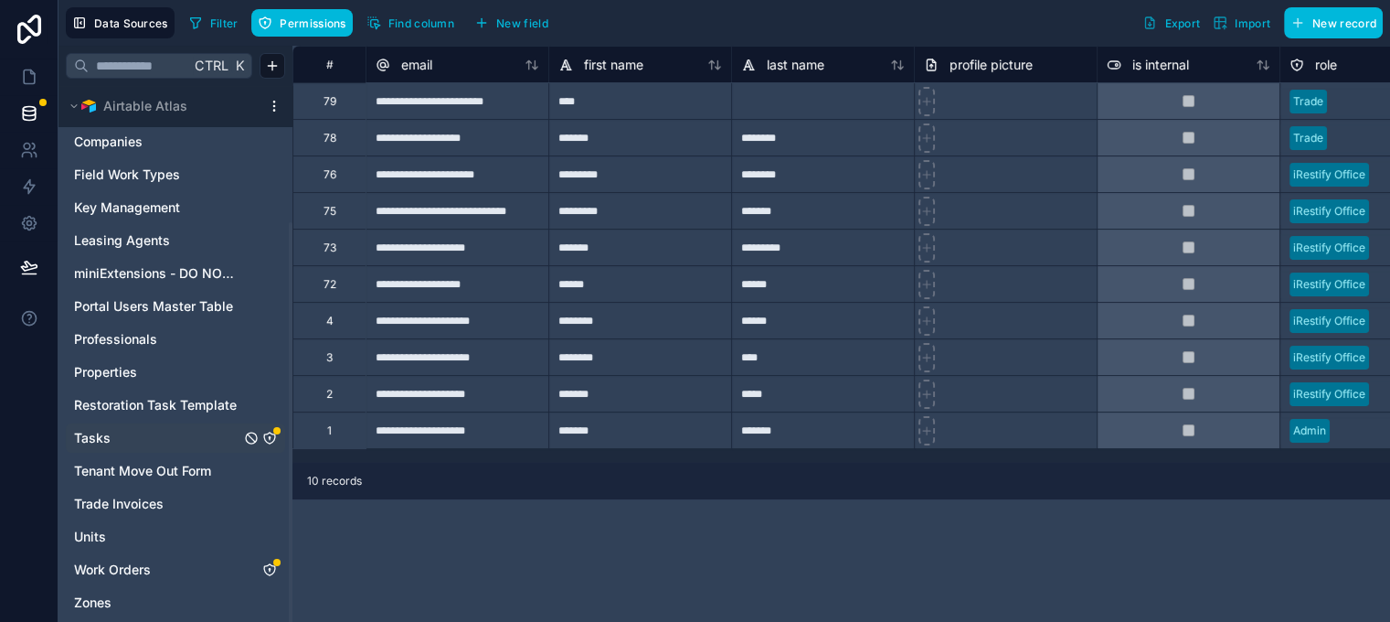
click at [270, 437] on icon "Tasks" at bounding box center [269, 437] width 1 height 1
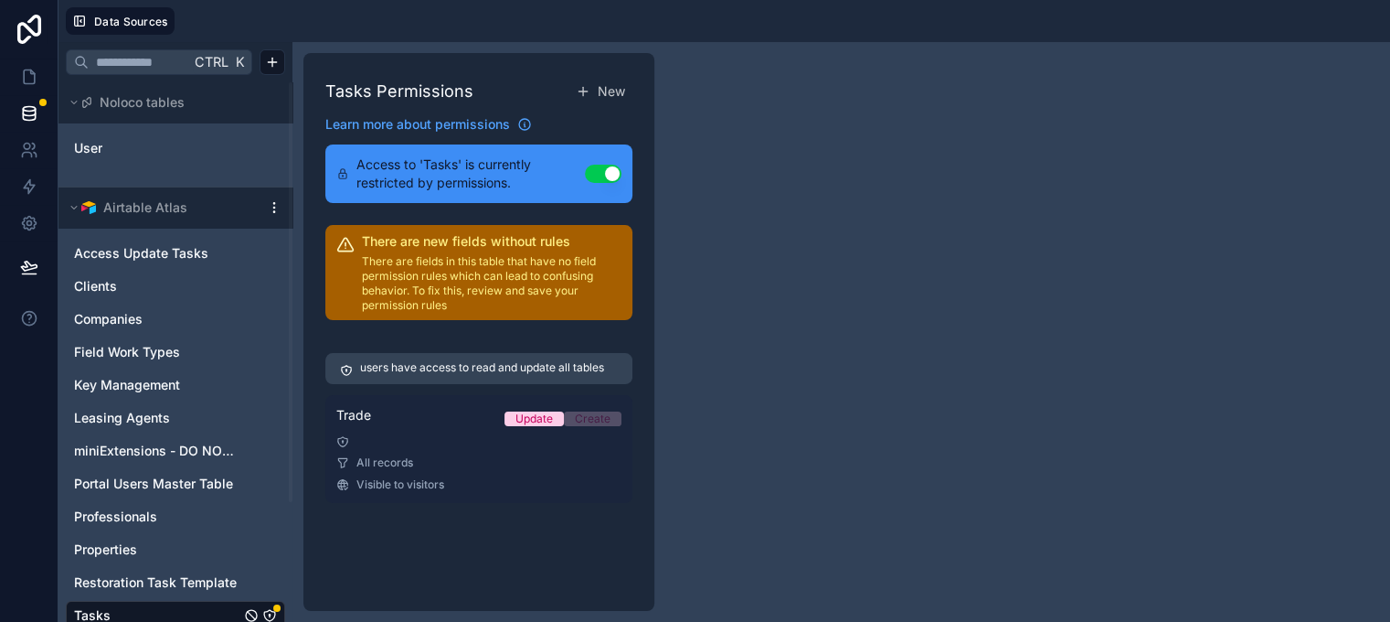
click at [472, 444] on div at bounding box center [478, 441] width 285 height 13
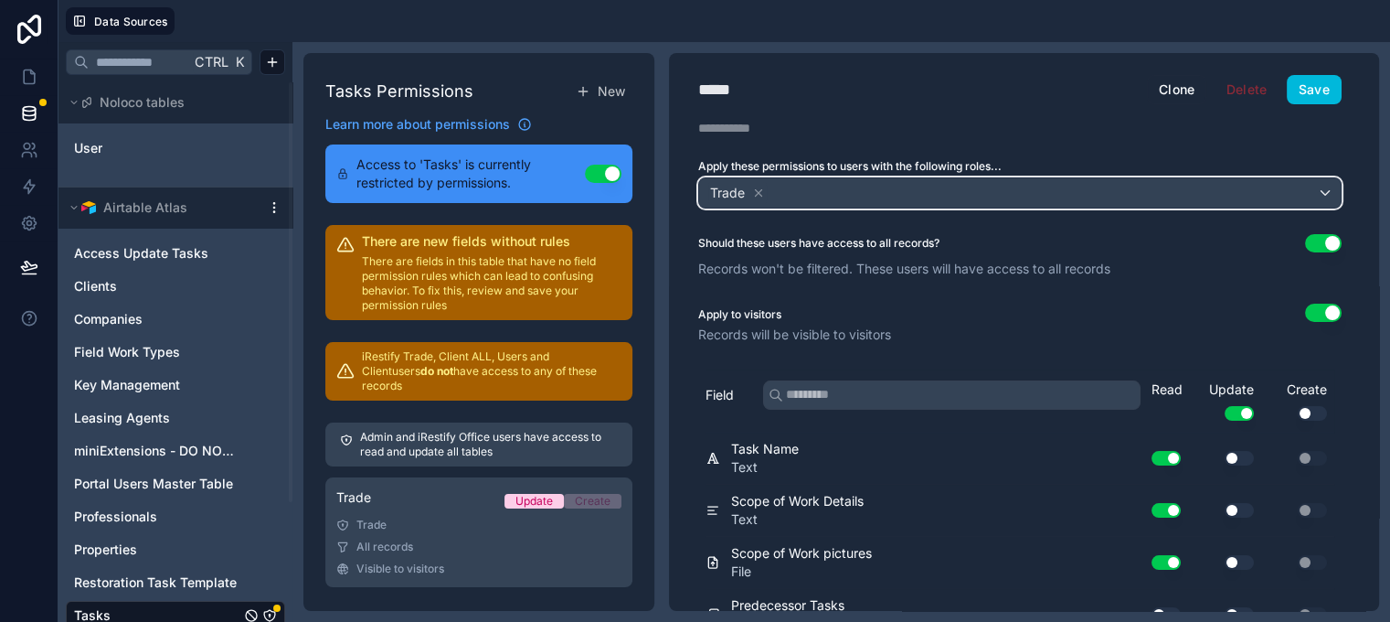
click at [899, 186] on div "Trade" at bounding box center [1020, 192] width 642 height 29
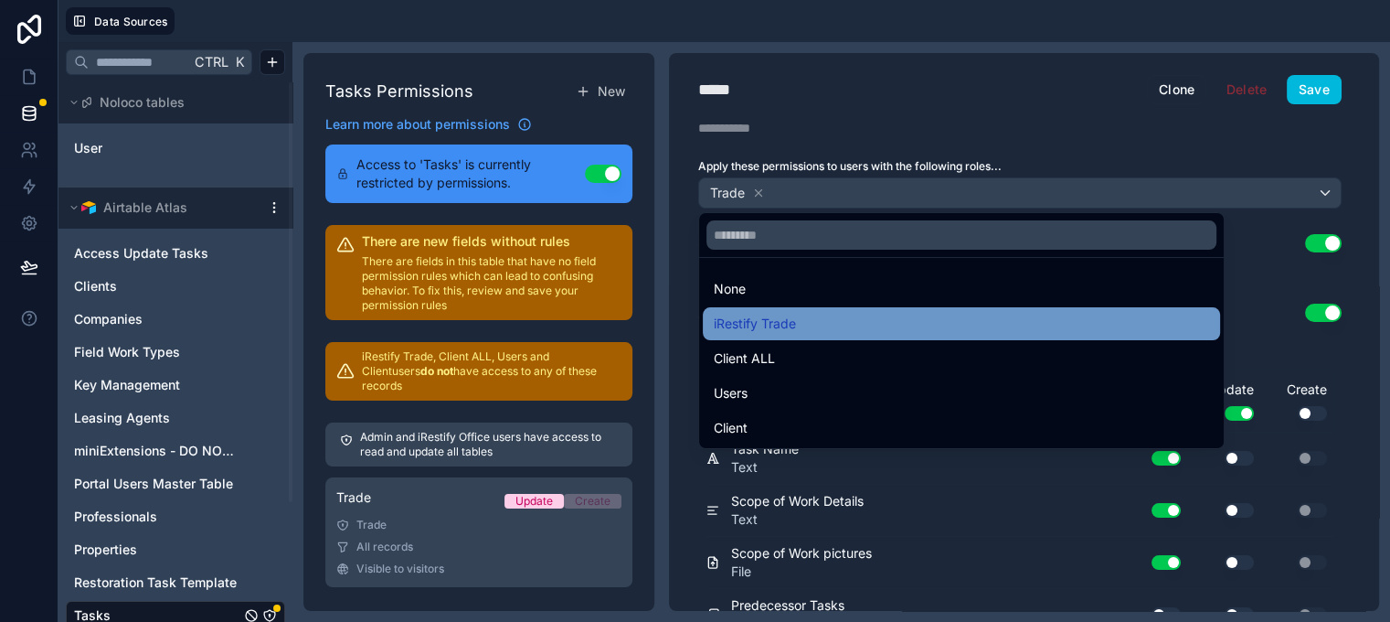
click at [866, 314] on div "iRestify Trade" at bounding box center [961, 324] width 495 height 22
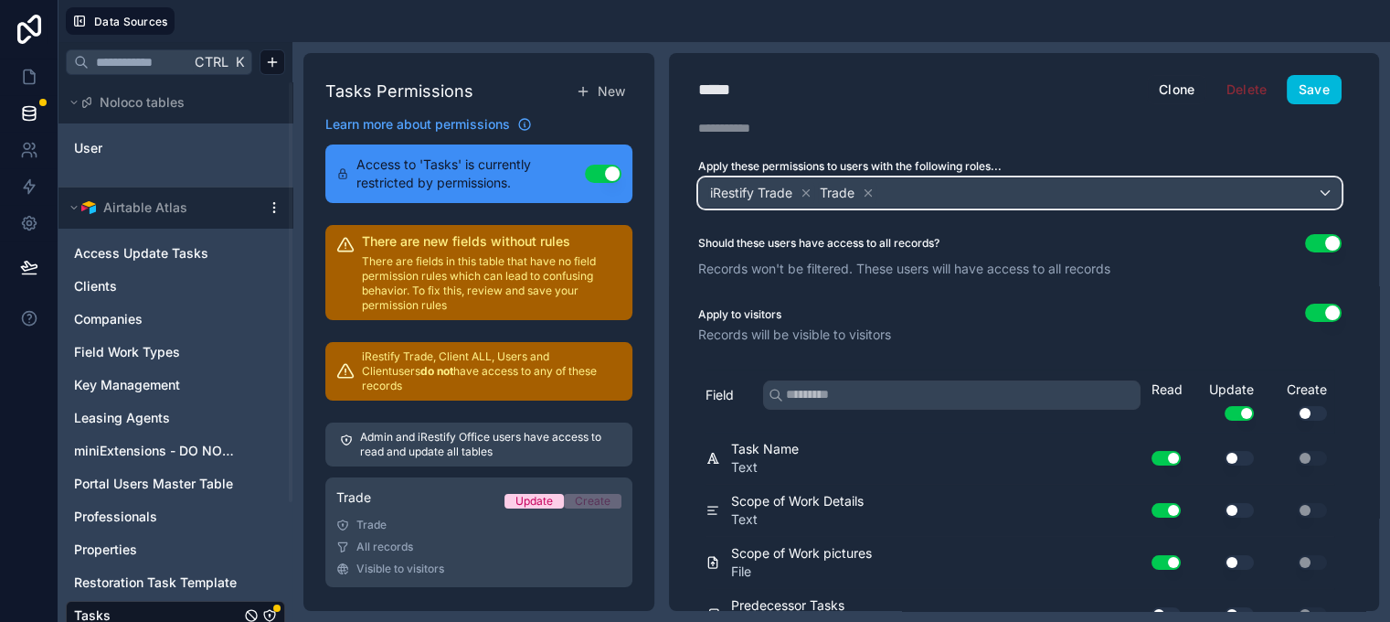
click at [1025, 185] on div "iRestify Trade Trade" at bounding box center [1020, 192] width 642 height 29
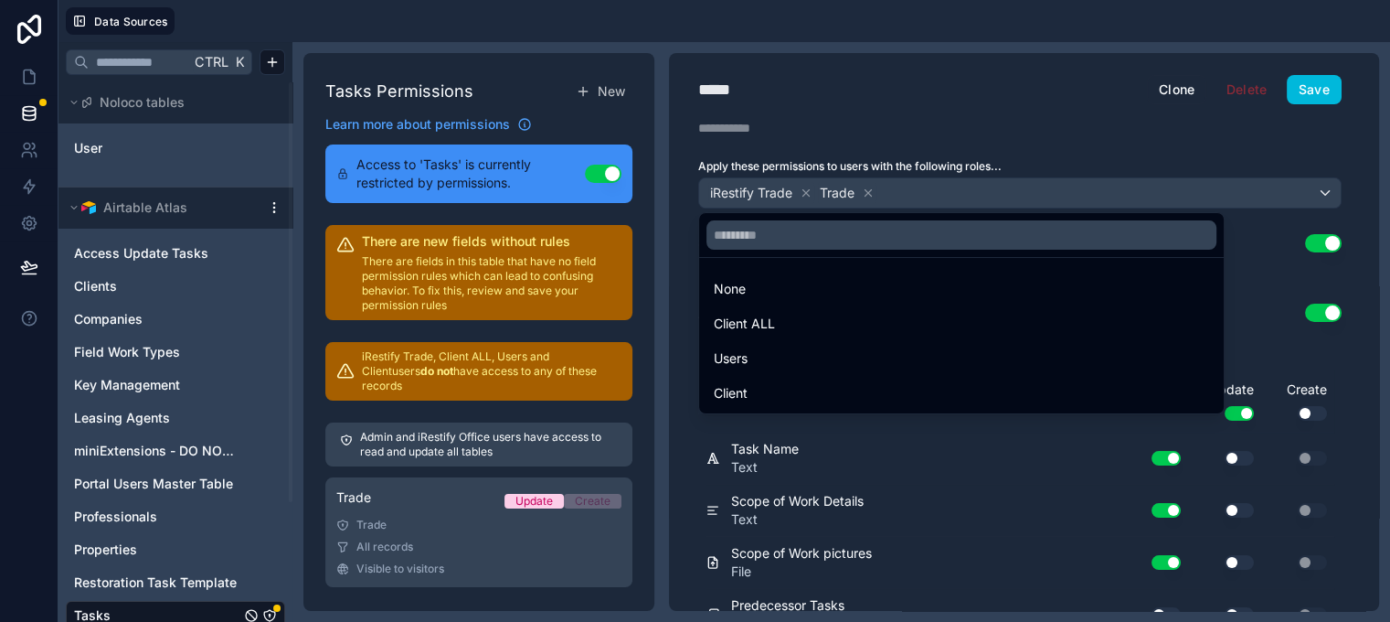
click at [1183, 135] on div at bounding box center [695, 311] width 1390 height 622
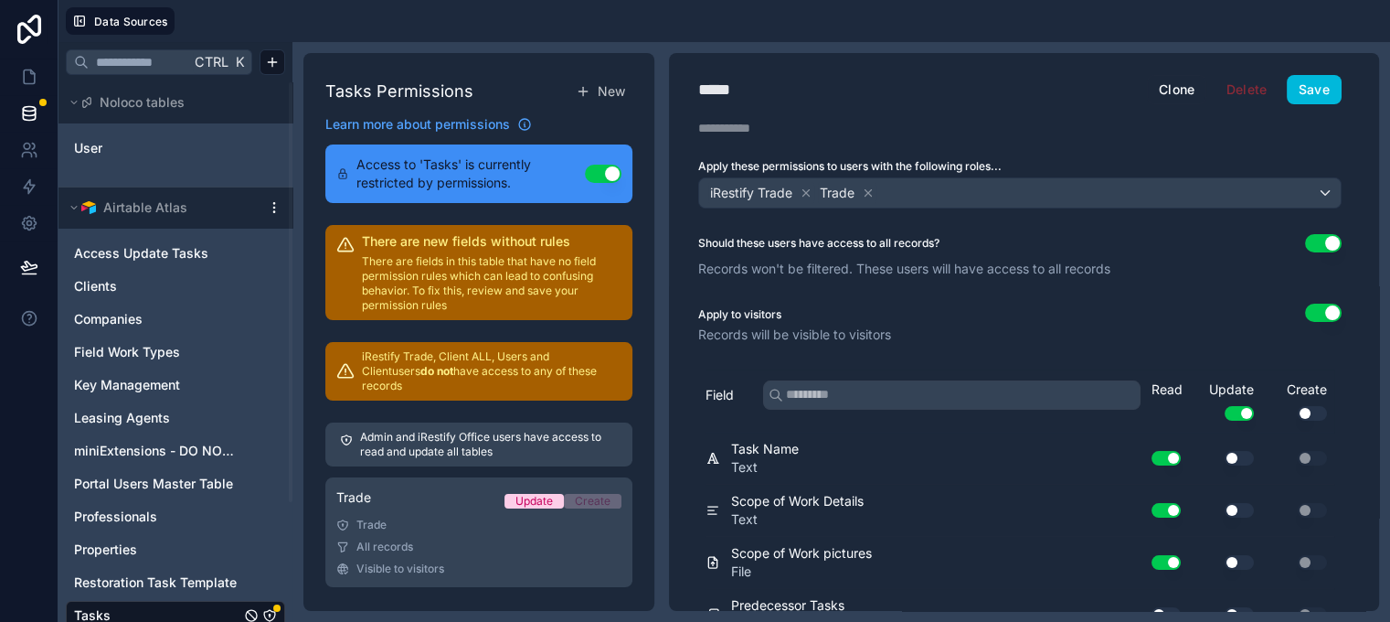
click at [1327, 244] on button "Use setting" at bounding box center [1323, 243] width 37 height 18
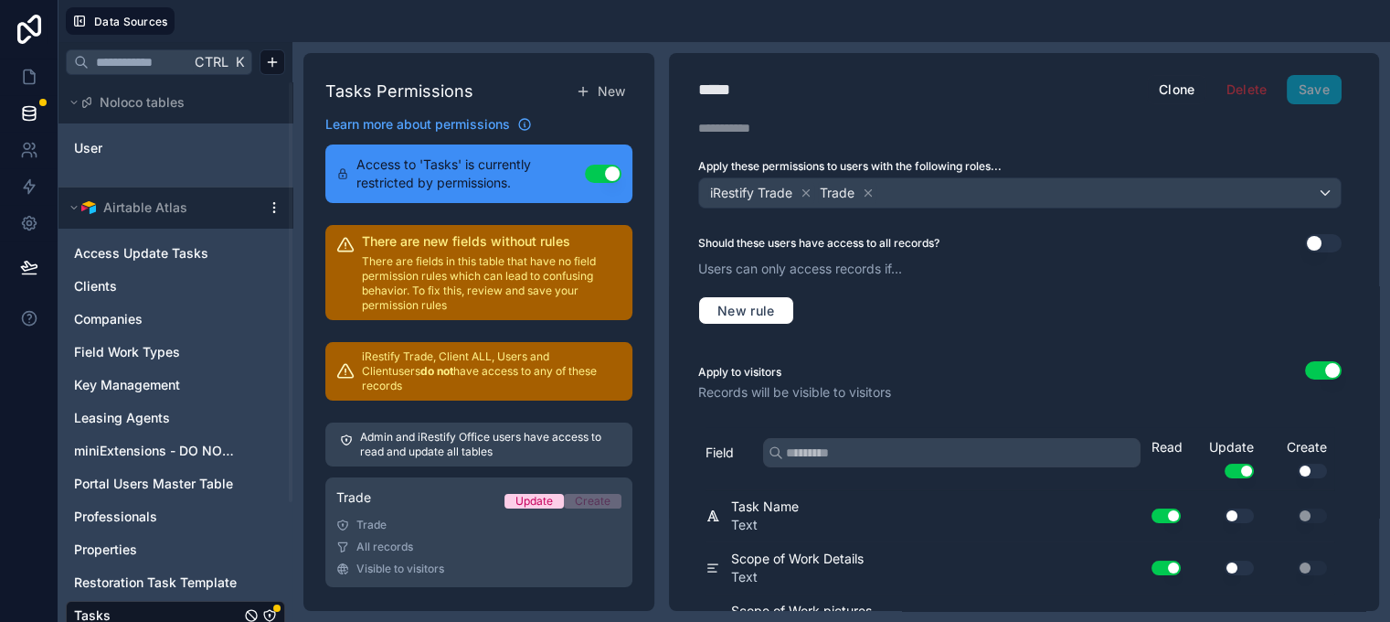
click at [1324, 243] on button "Use setting" at bounding box center [1323, 243] width 37 height 18
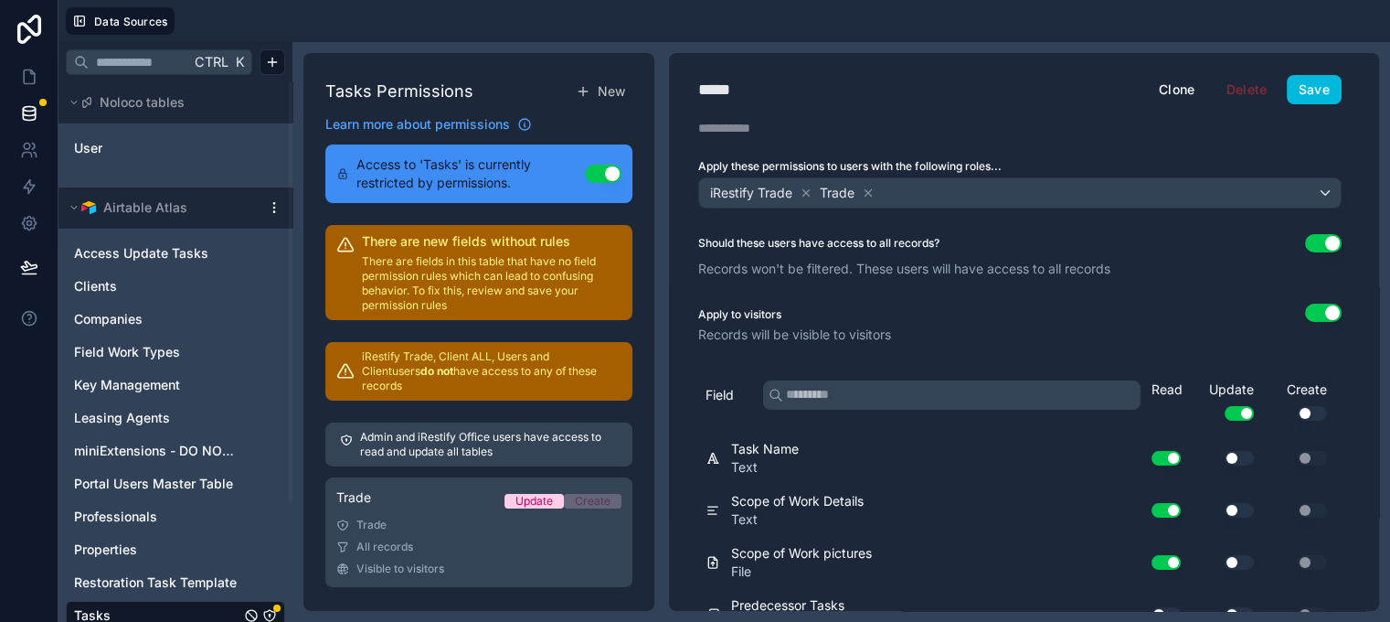
scroll to position [91, 0]
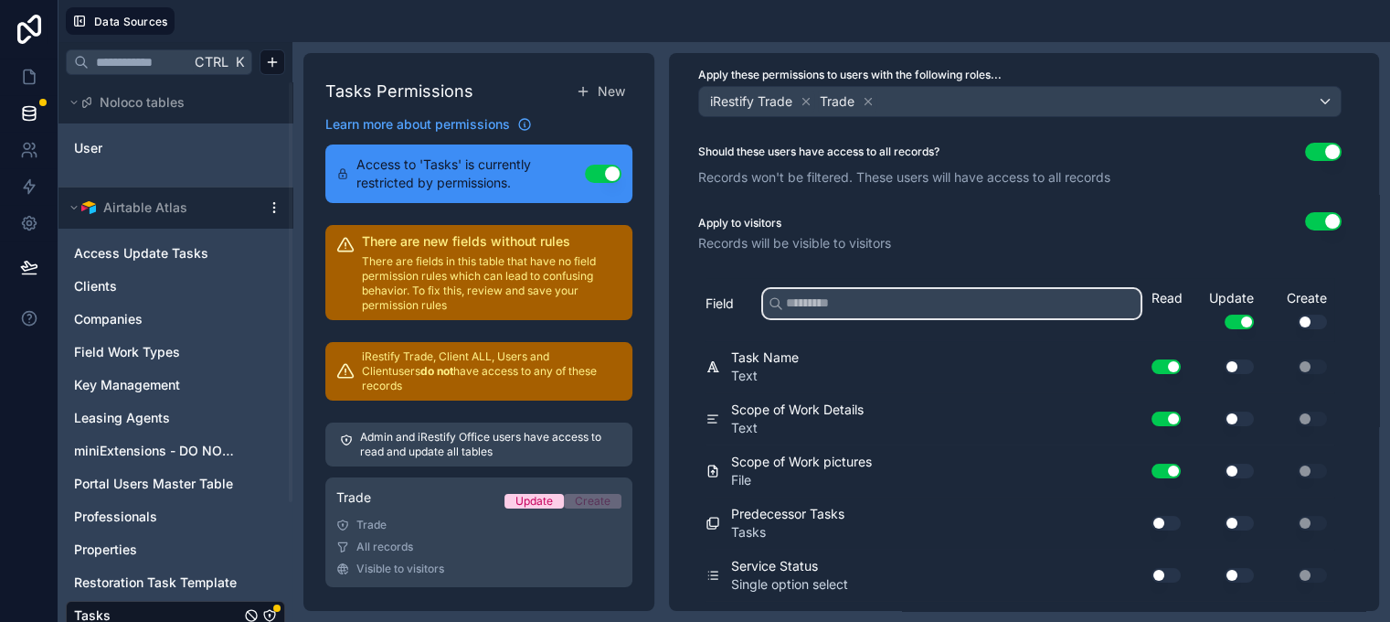
click at [932, 306] on input "text" at bounding box center [952, 303] width 378 height 29
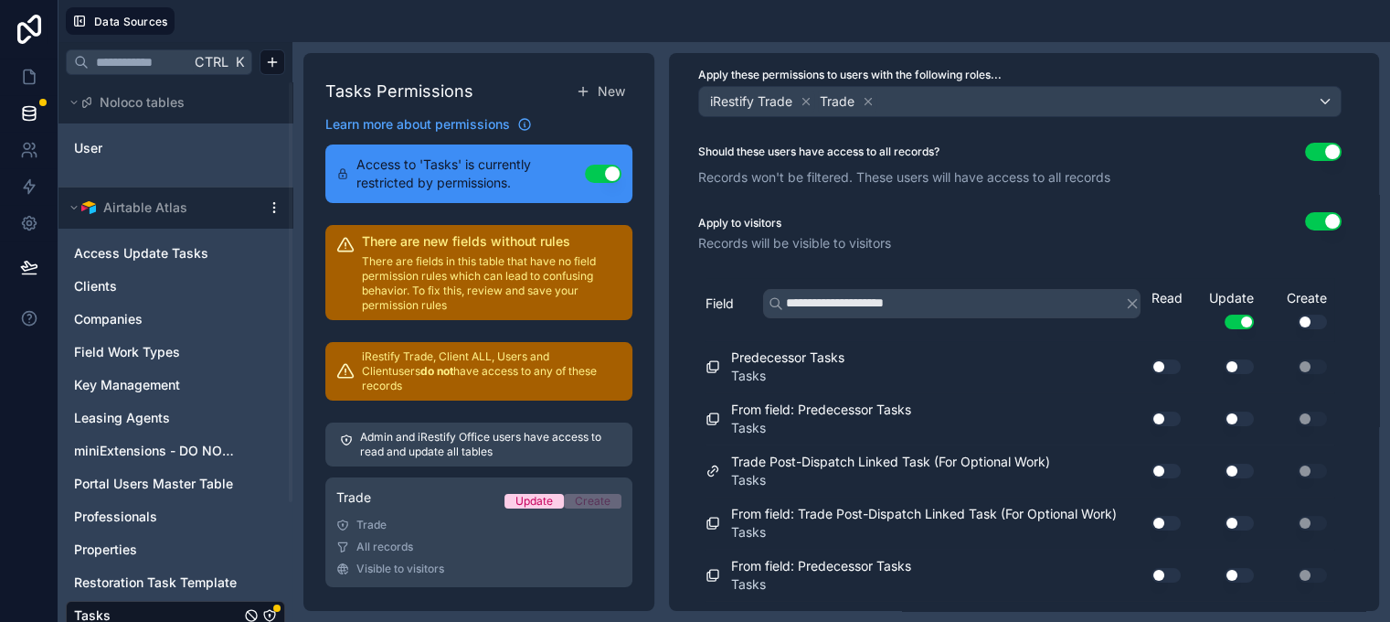
click at [1034, 248] on p "Records will be visible to visitors" at bounding box center [1020, 243] width 644 height 18
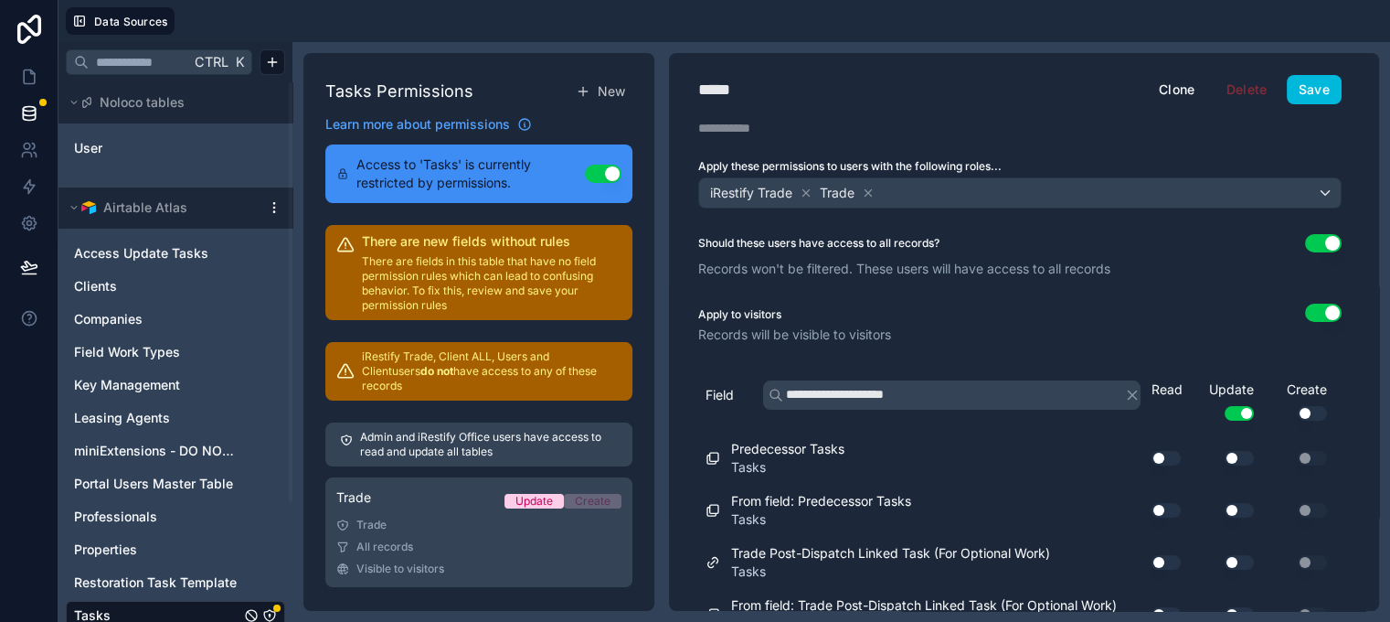
click at [1128, 329] on p "Records will be visible to visitors" at bounding box center [1020, 334] width 644 height 18
click at [1316, 100] on button "Save" at bounding box center [1314, 89] width 55 height 29
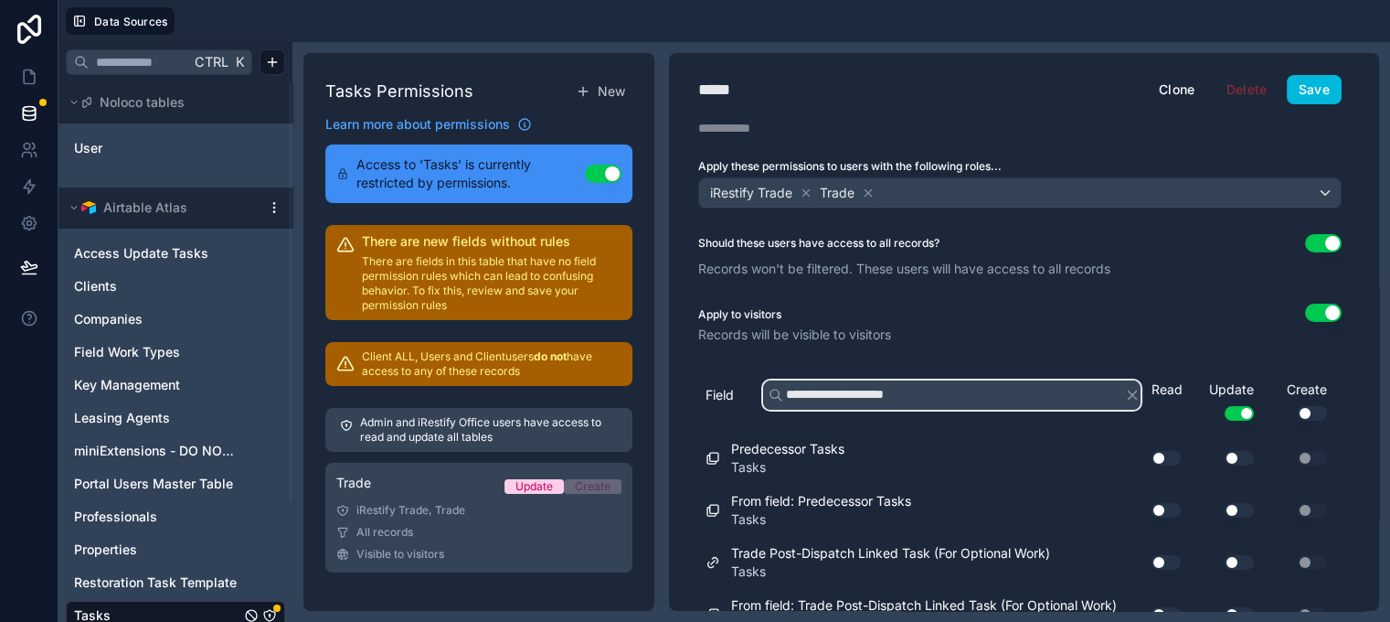
click at [951, 394] on input "**********" at bounding box center [952, 394] width 378 height 29
type input "**********"
click at [1129, 393] on icon "button" at bounding box center [1132, 395] width 16 height 16
click at [1023, 399] on input "text" at bounding box center [952, 394] width 378 height 29
type input "*"
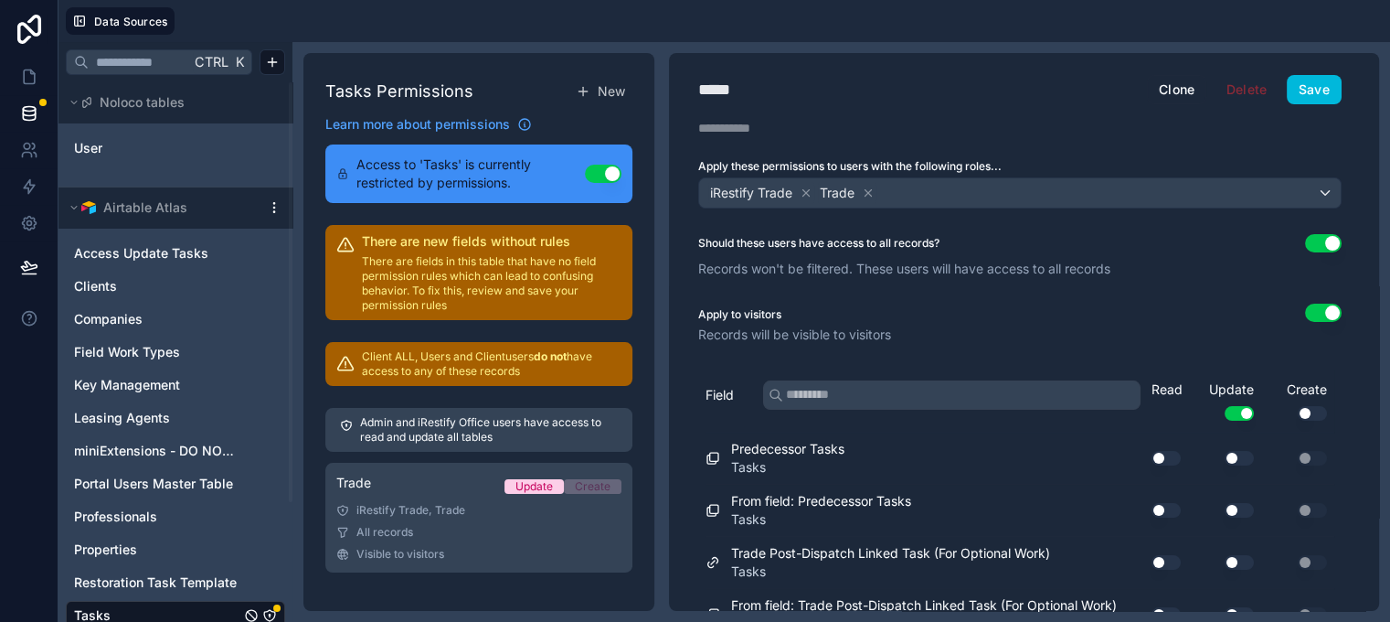
click at [269, 204] on html "Data Sources Ctrl K Noloco tables User Airtable Atlas Access Update Tasks Clien…" at bounding box center [695, 327] width 1390 height 654
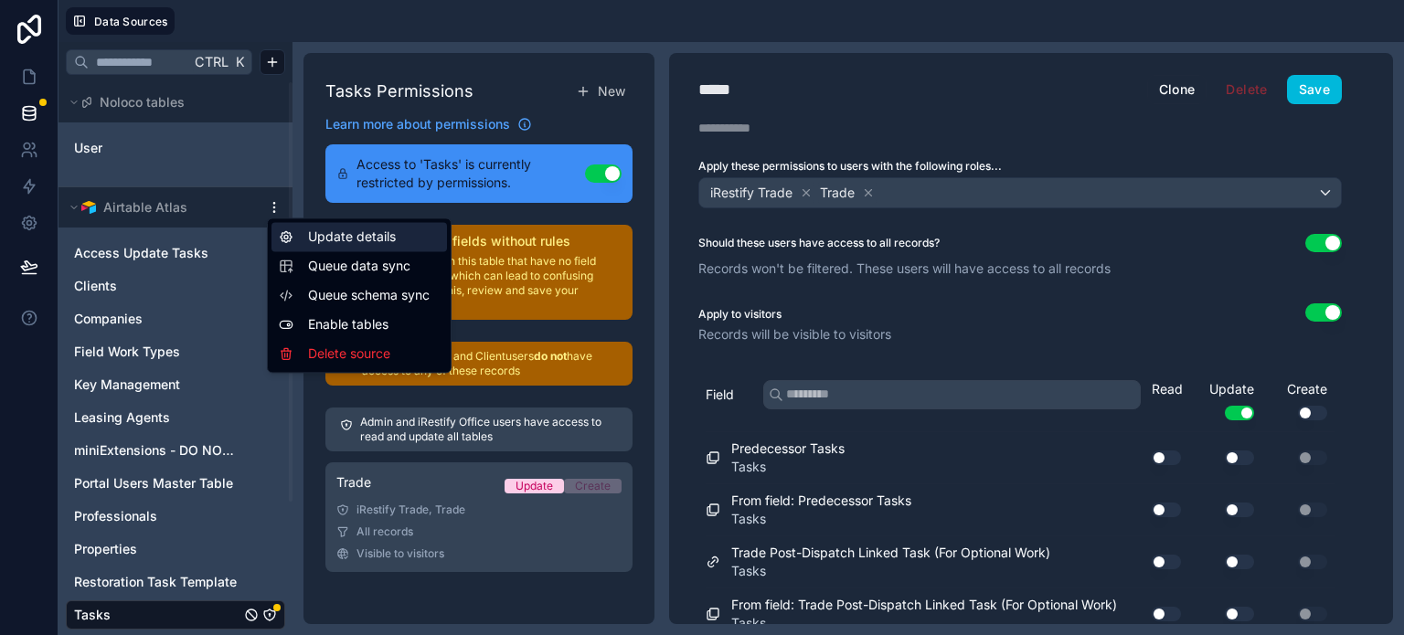
click at [317, 237] on div "Update details" at bounding box center [360, 236] width 176 height 29
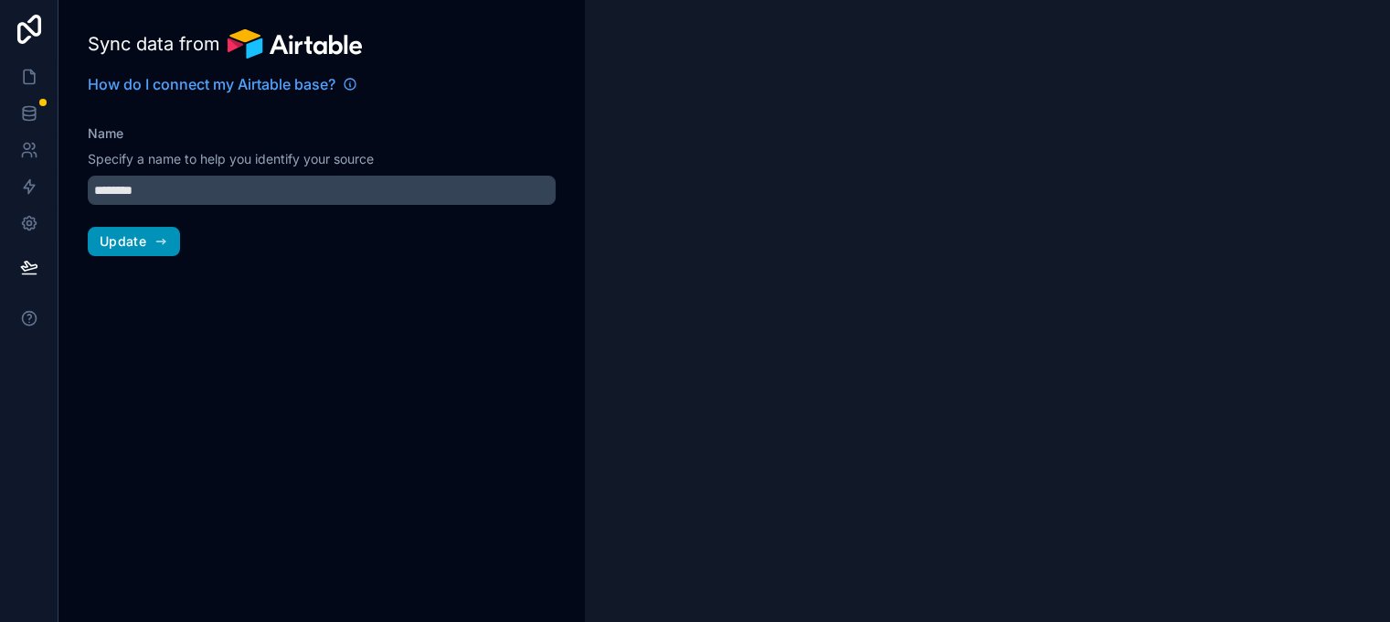
type input "**********"
click at [141, 248] on span "Update" at bounding box center [123, 241] width 47 height 16
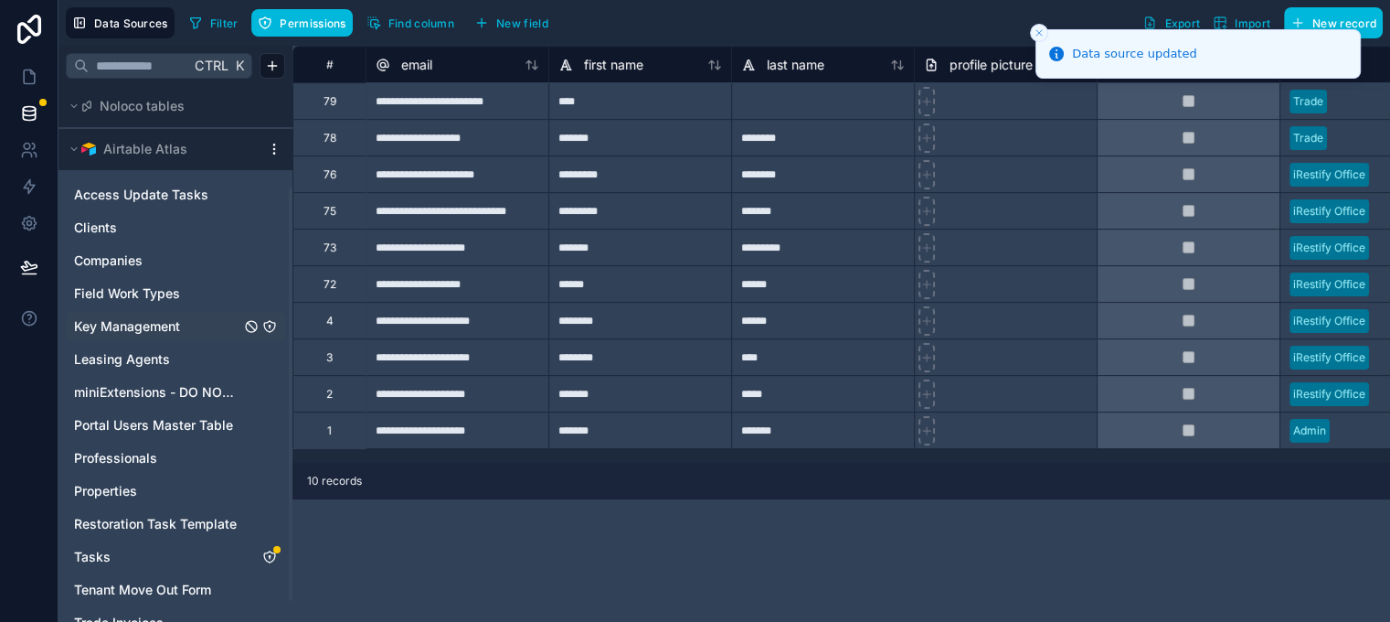
scroll to position [181, 0]
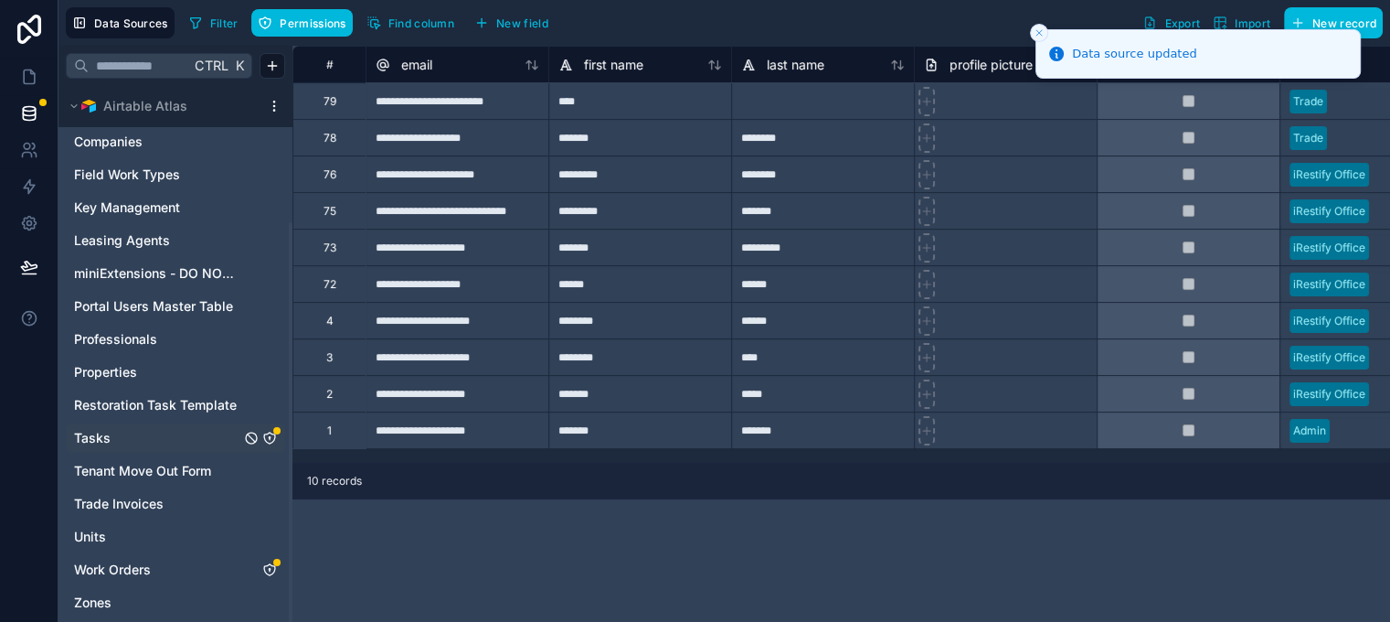
click at [269, 434] on icon "Tasks" at bounding box center [269, 438] width 15 height 15
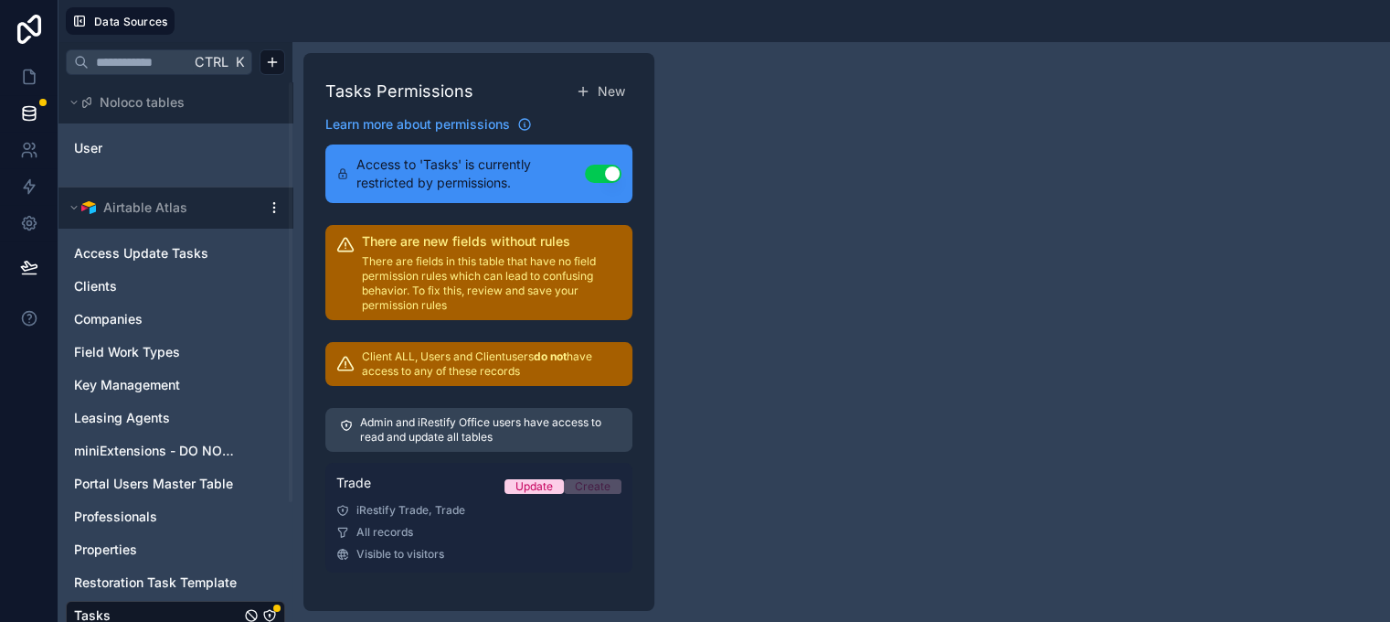
click at [421, 518] on link "Trade Update Create iRestify Trade, Trade All records Visible to visitors" at bounding box center [478, 518] width 307 height 110
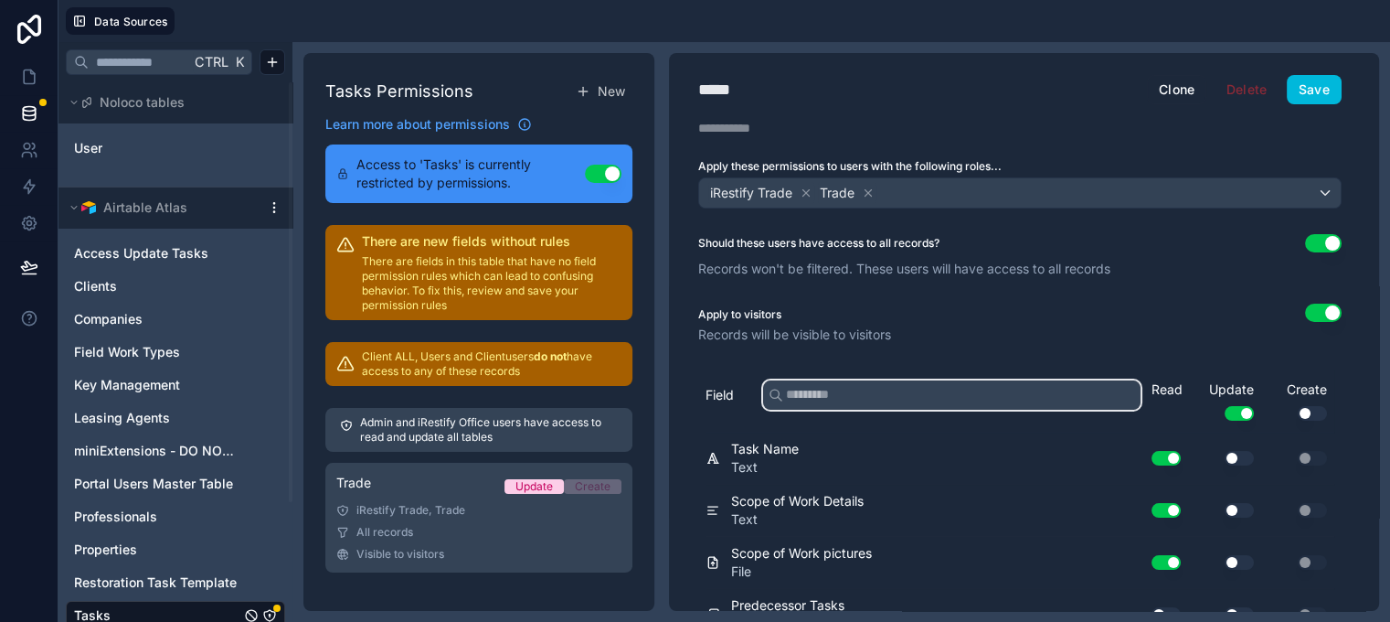
click at [944, 389] on input "text" at bounding box center [952, 394] width 378 height 29
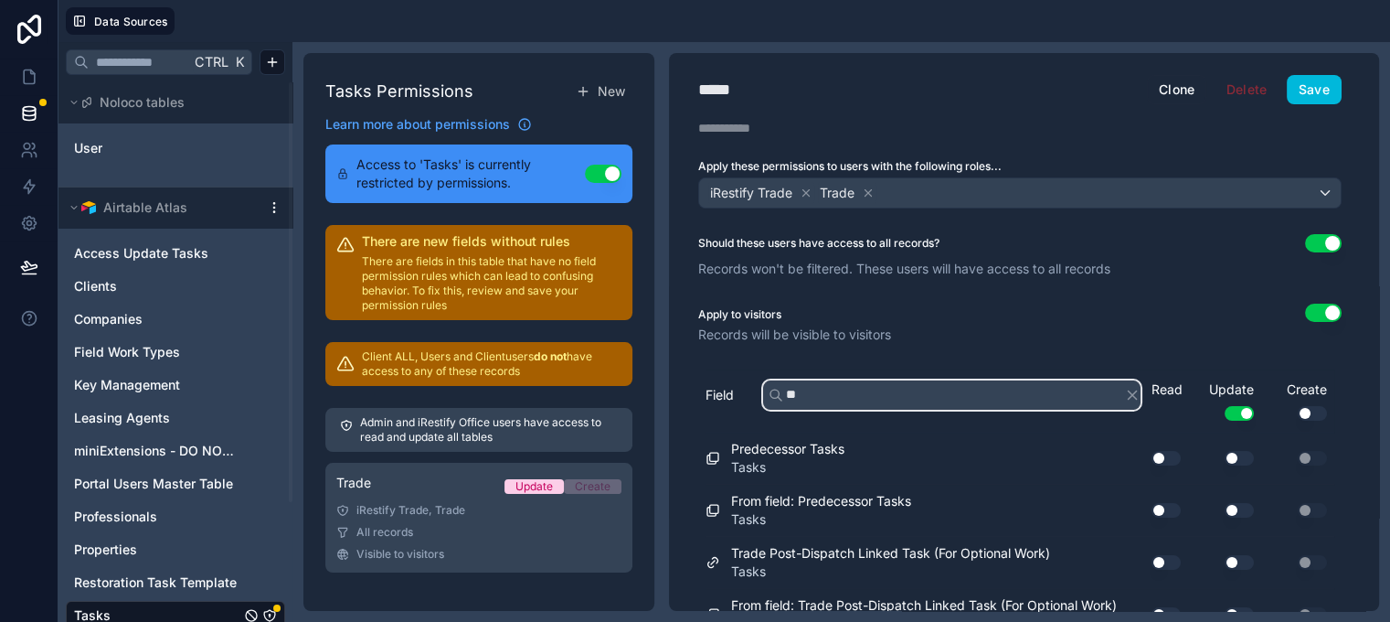
type input "*"
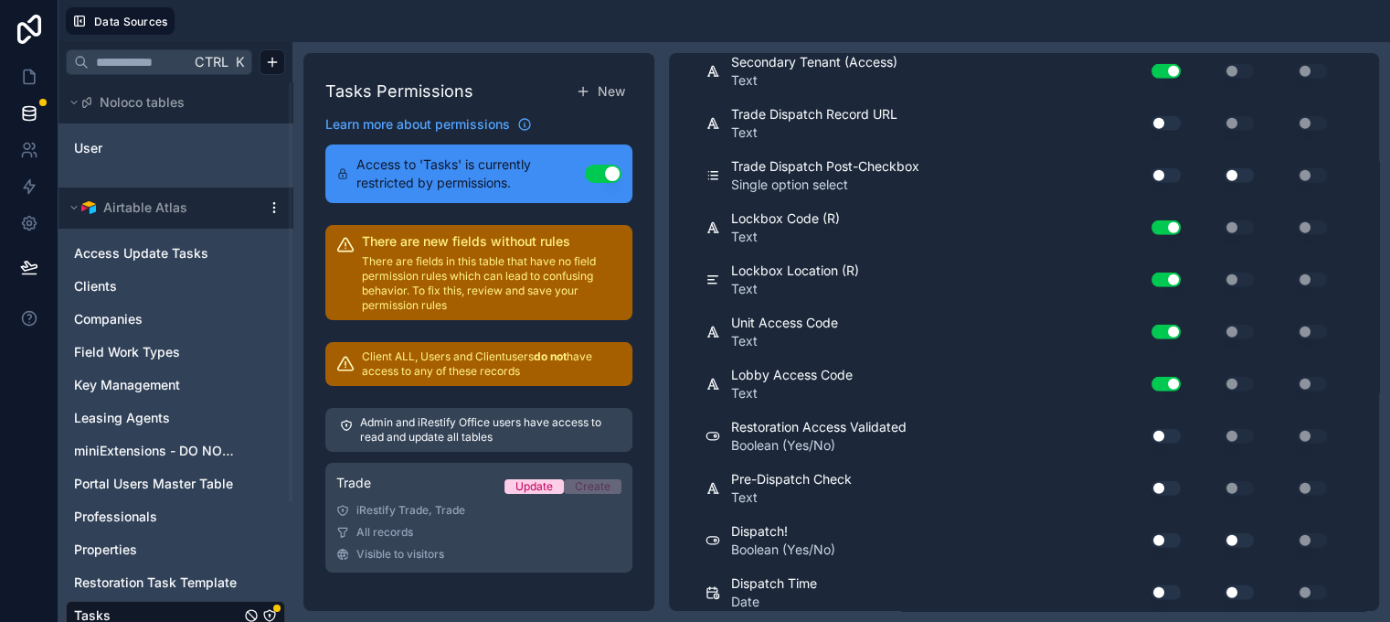
scroll to position [5211, 0]
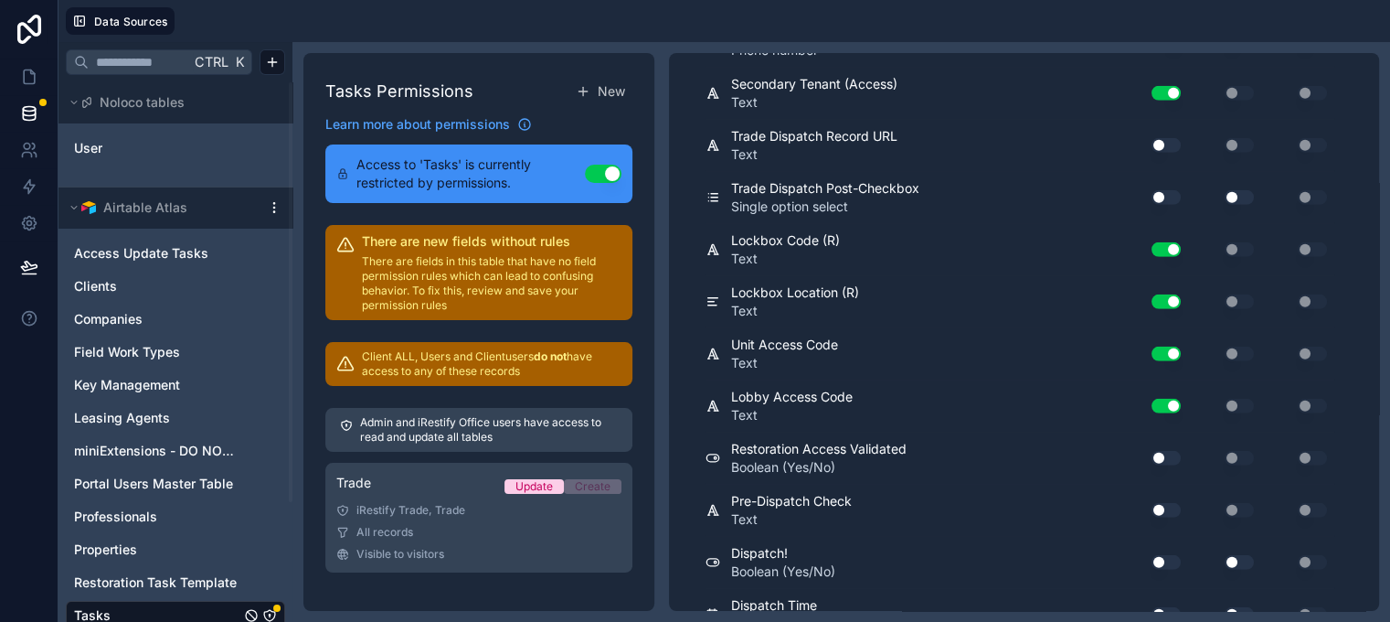
click at [1186, 160] on div "Use setting" at bounding box center [1159, 145] width 59 height 29
click at [1164, 153] on button "Use setting" at bounding box center [1166, 145] width 29 height 15
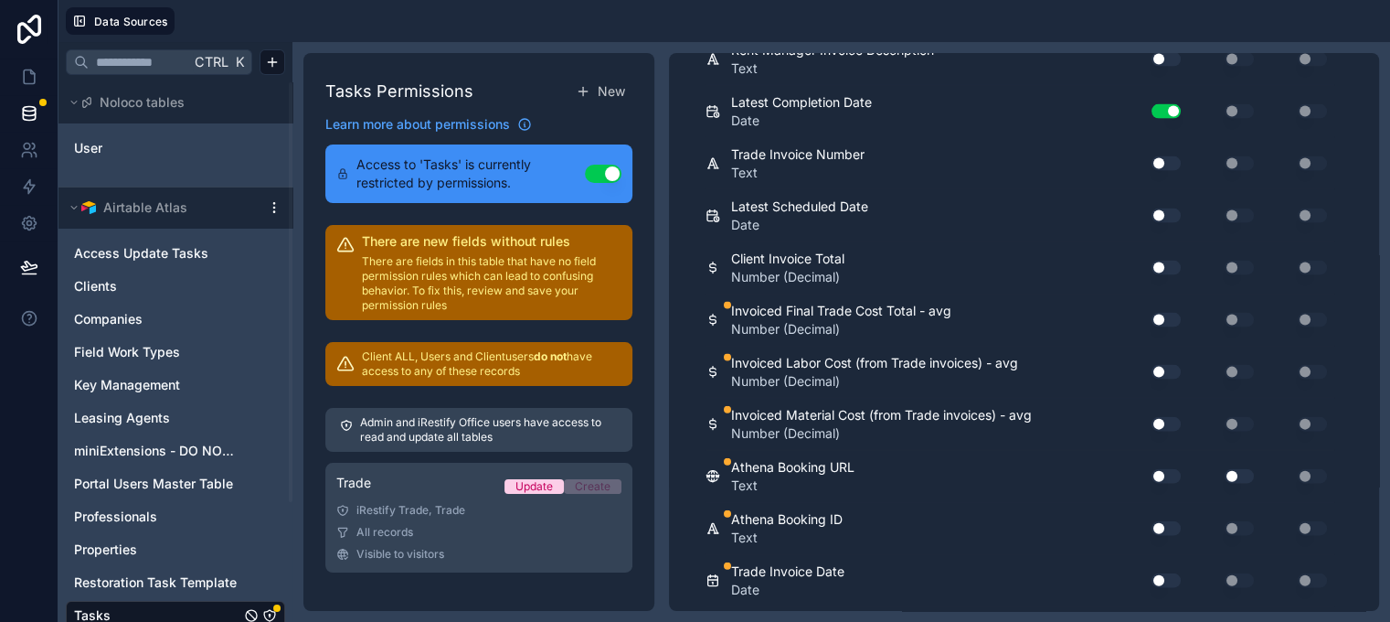
scroll to position [10911, 0]
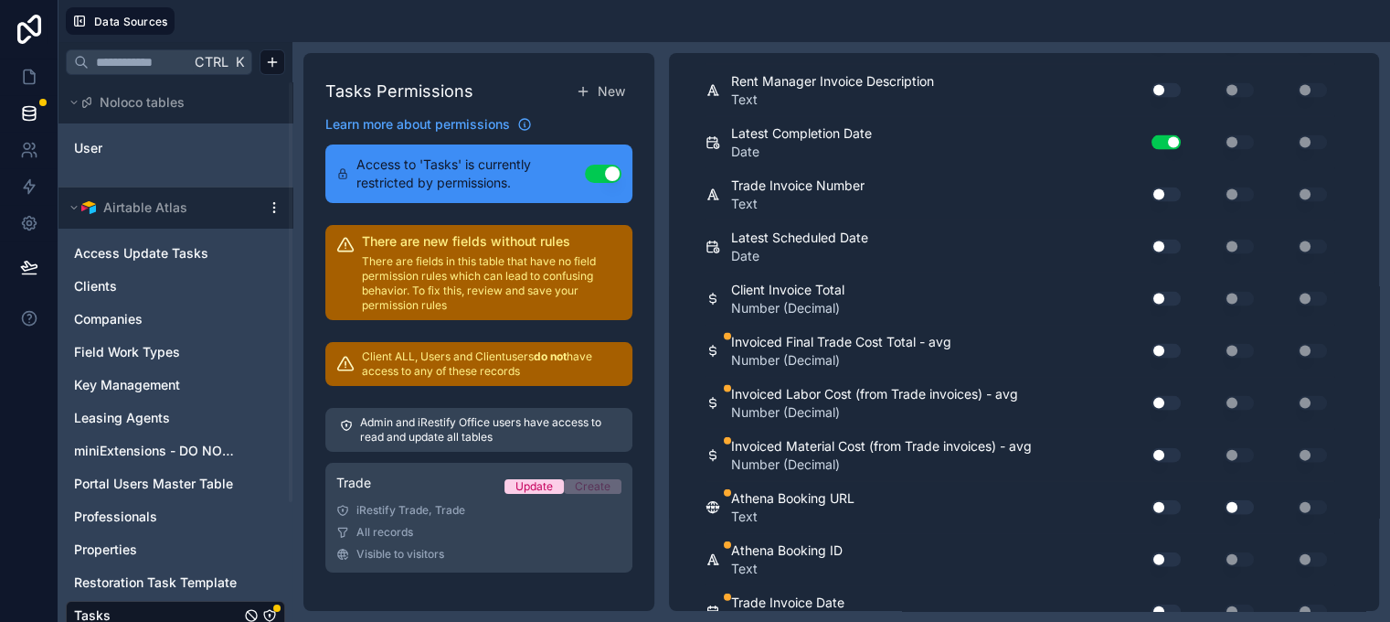
click at [1166, 254] on button "Use setting" at bounding box center [1166, 247] width 29 height 15
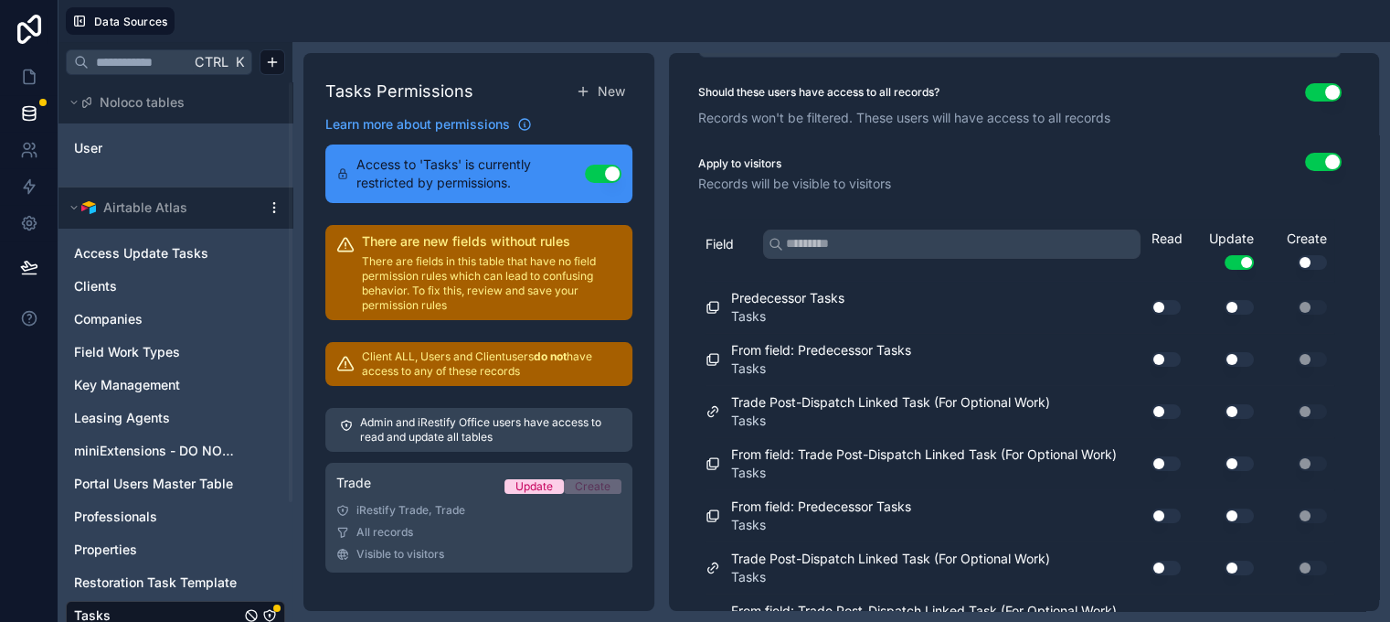
scroll to position [33, 0]
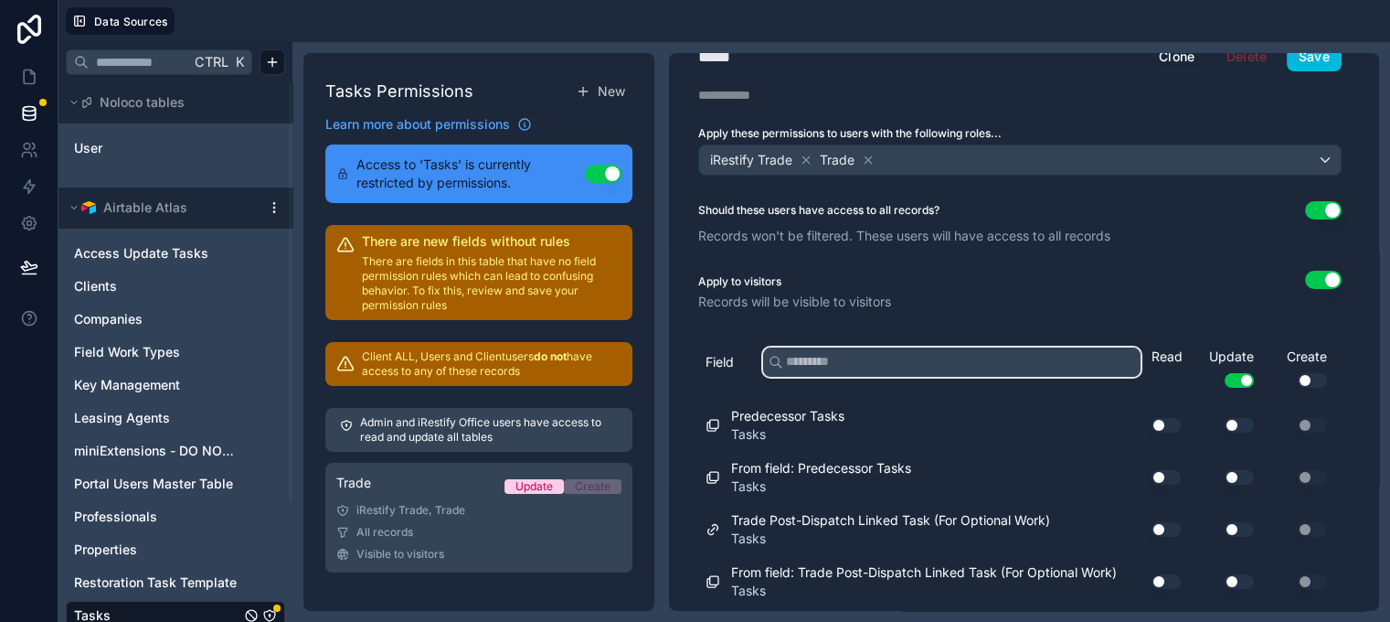
click at [946, 371] on input "text" at bounding box center [952, 361] width 378 height 29
type input "*********"
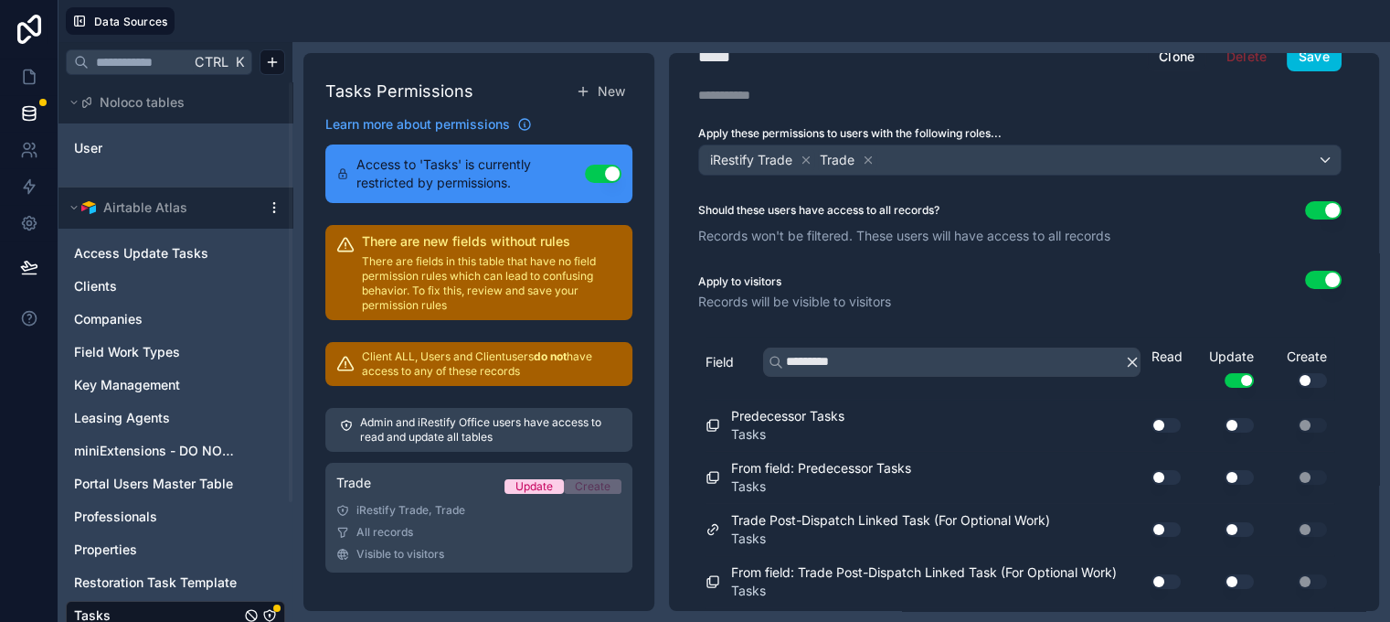
click at [1136, 359] on icon "button" at bounding box center [1132, 362] width 16 height 16
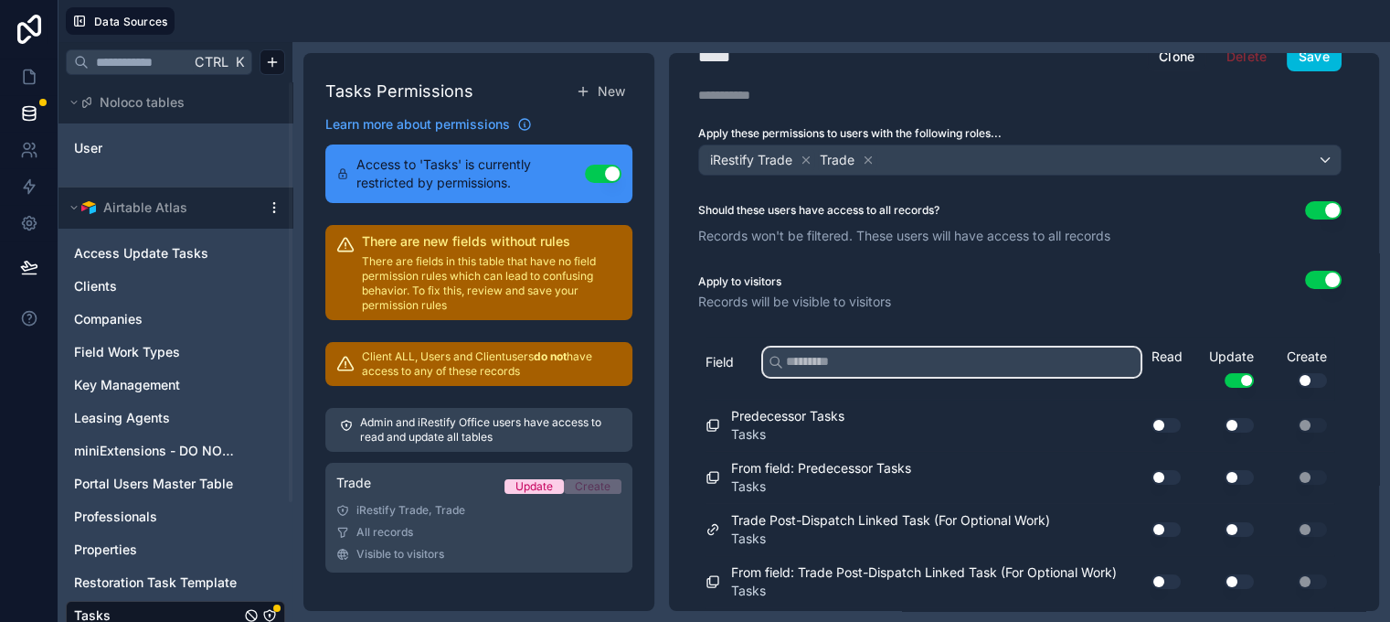
click at [963, 363] on input "text" at bounding box center [952, 361] width 378 height 29
type input "**********"
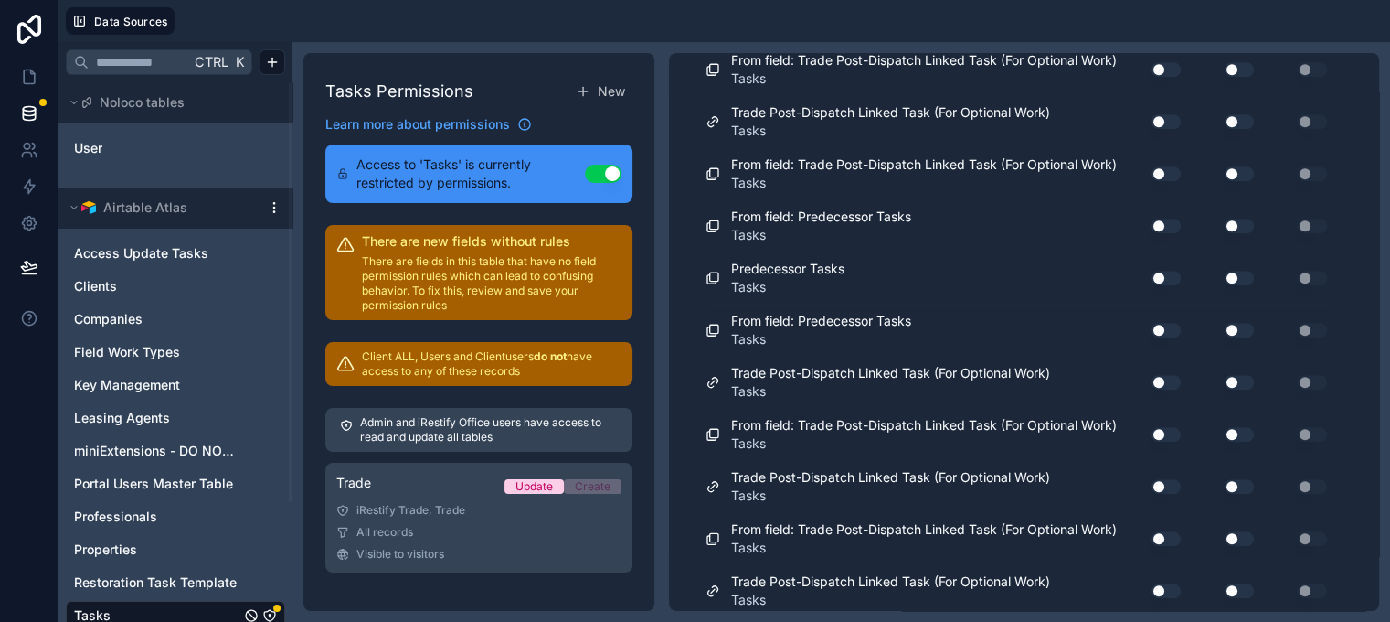
scroll to position [54, 0]
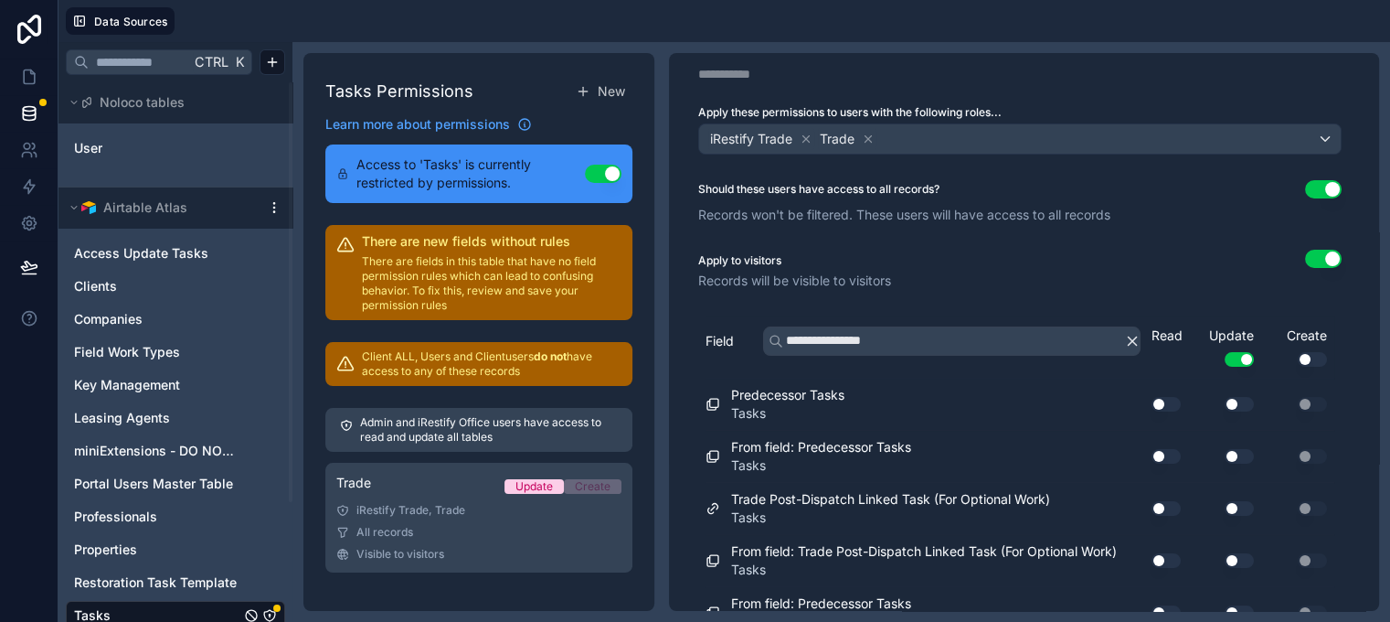
click at [1132, 338] on icon "button" at bounding box center [1133, 340] width 8 height 8
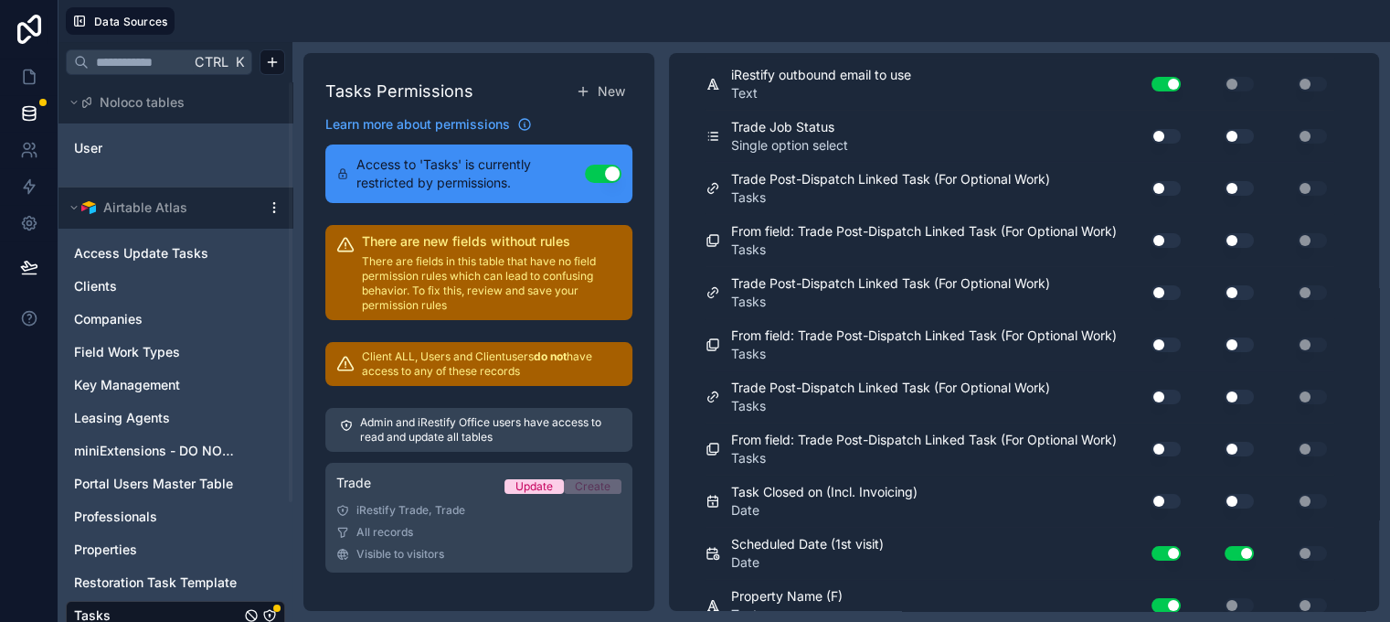
click at [1173, 144] on button "Use setting" at bounding box center [1166, 136] width 29 height 15
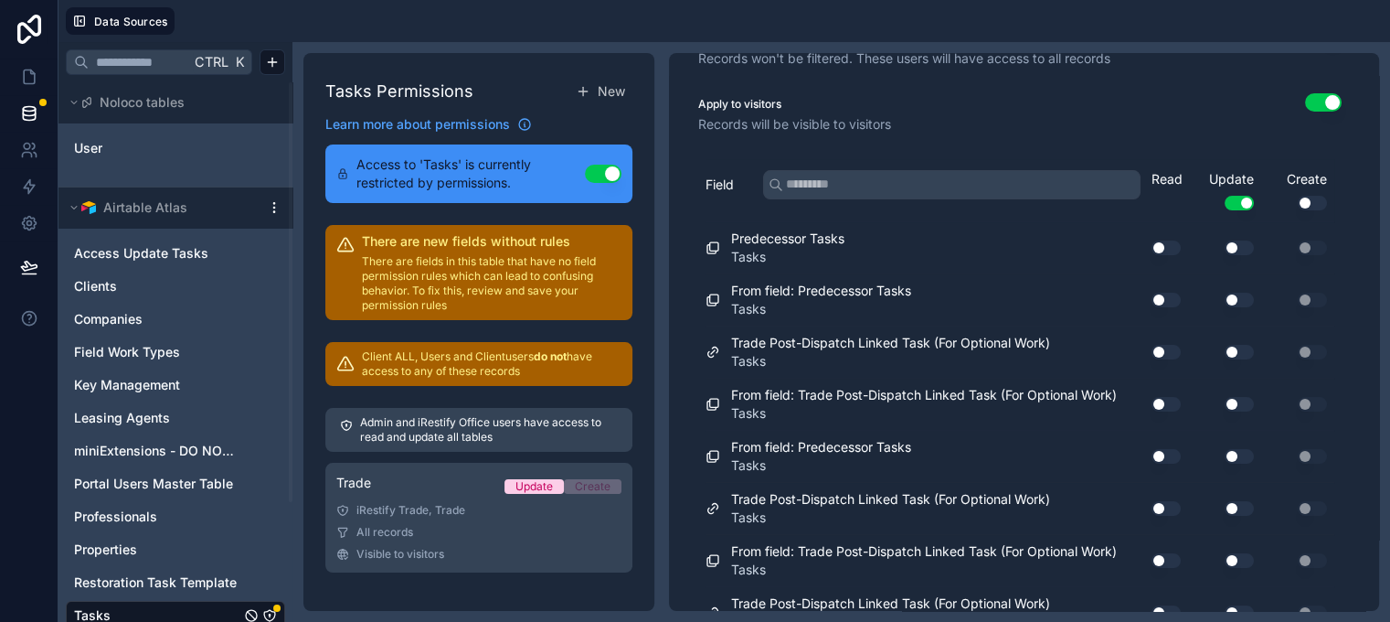
scroll to position [6627, 0]
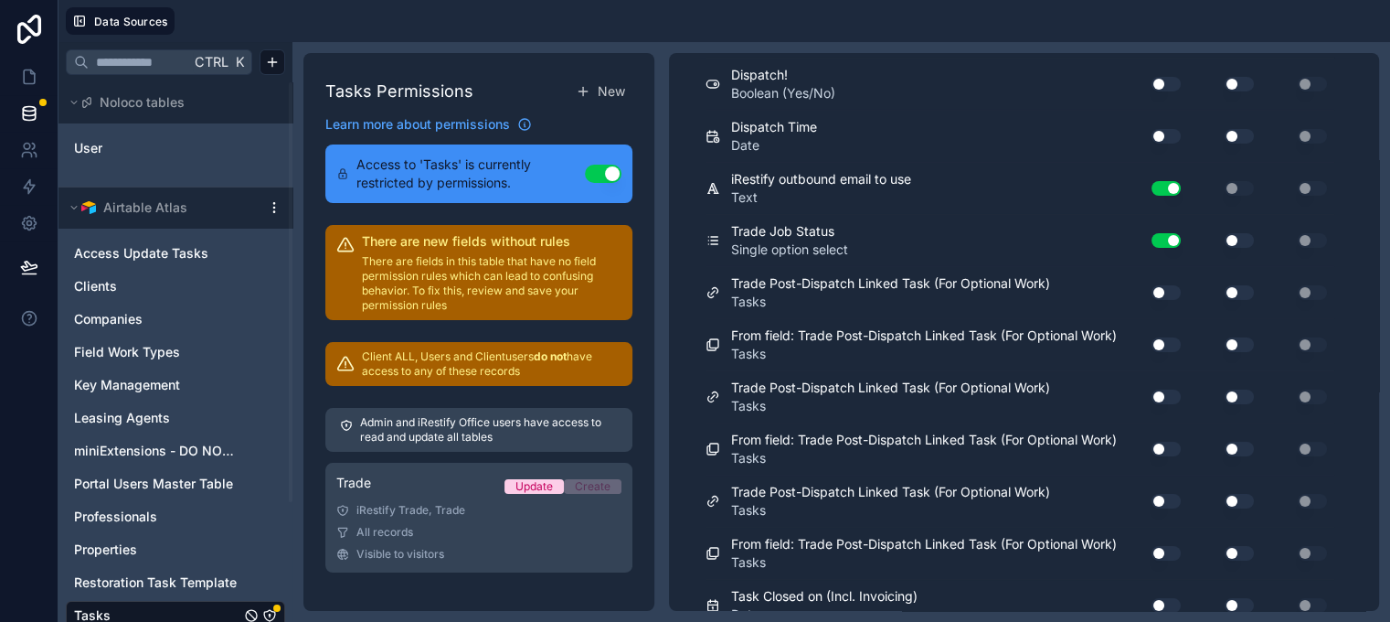
click at [1169, 144] on button "Use setting" at bounding box center [1166, 136] width 29 height 15
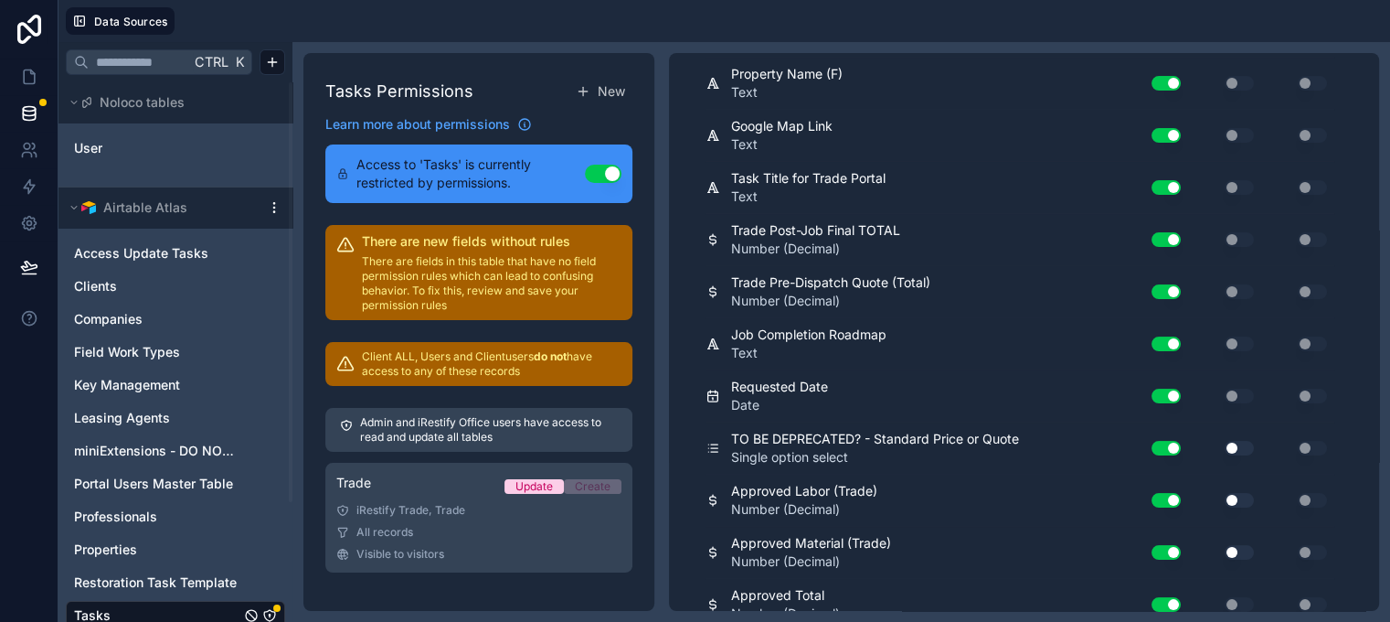
scroll to position [5121, 0]
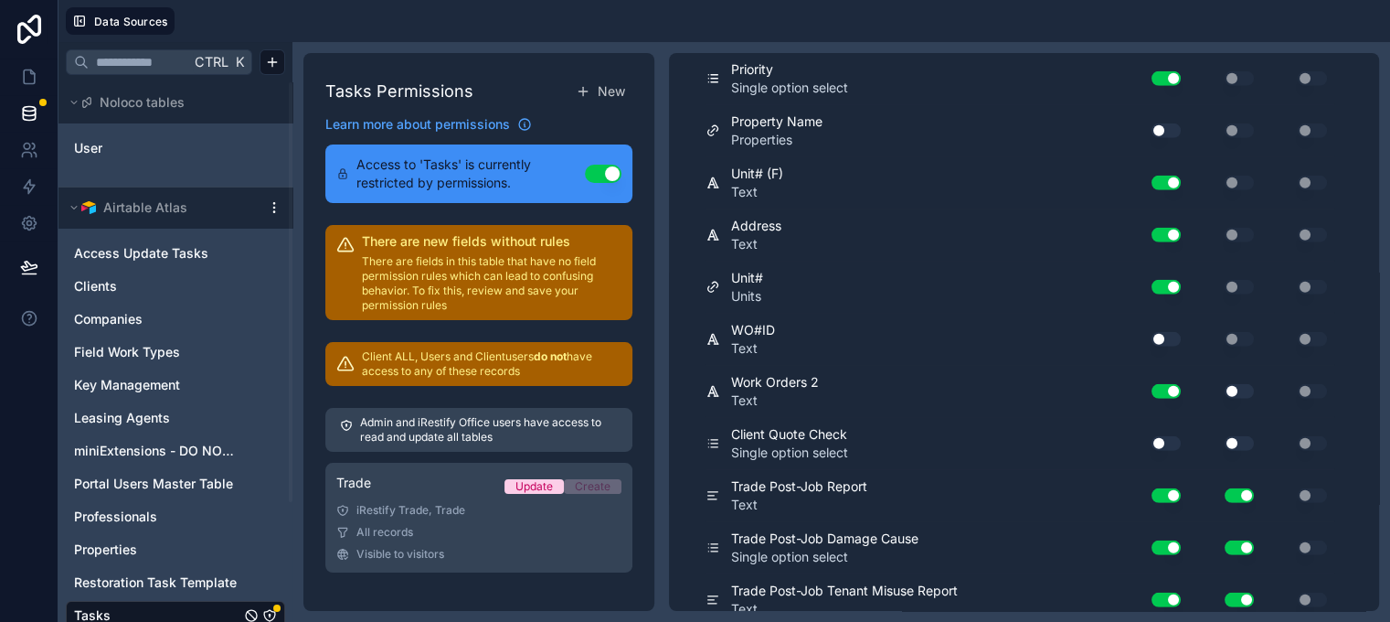
click at [1167, 138] on button "Use setting" at bounding box center [1166, 130] width 29 height 15
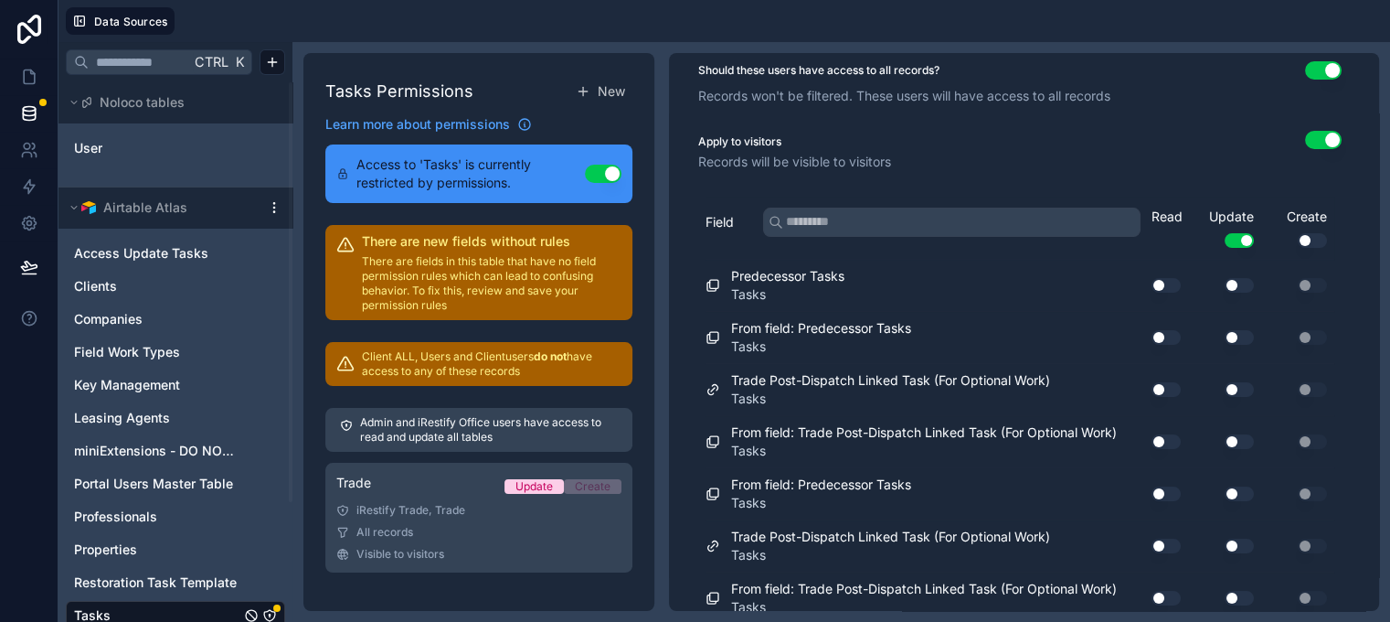
scroll to position [0, 0]
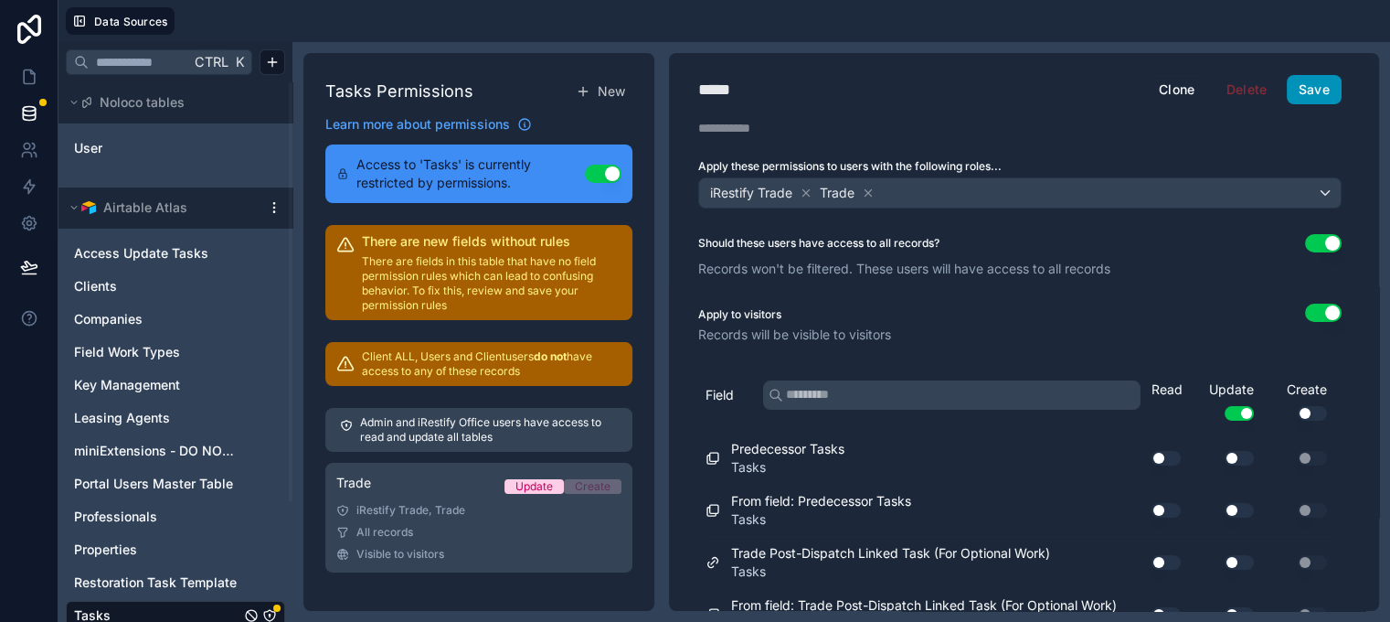
click at [1333, 83] on button "Save" at bounding box center [1314, 89] width 55 height 29
click at [1033, 305] on div "Apply to visitors Use setting" at bounding box center [1020, 315] width 644 height 22
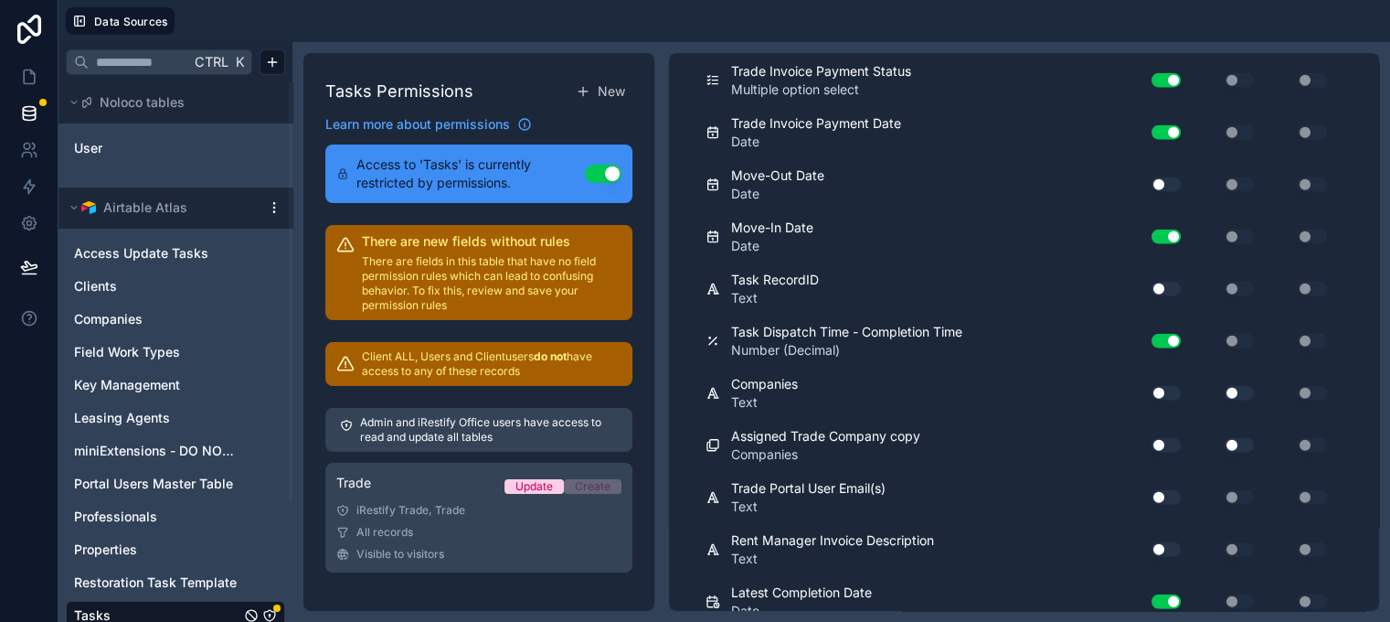
scroll to position [12170, 0]
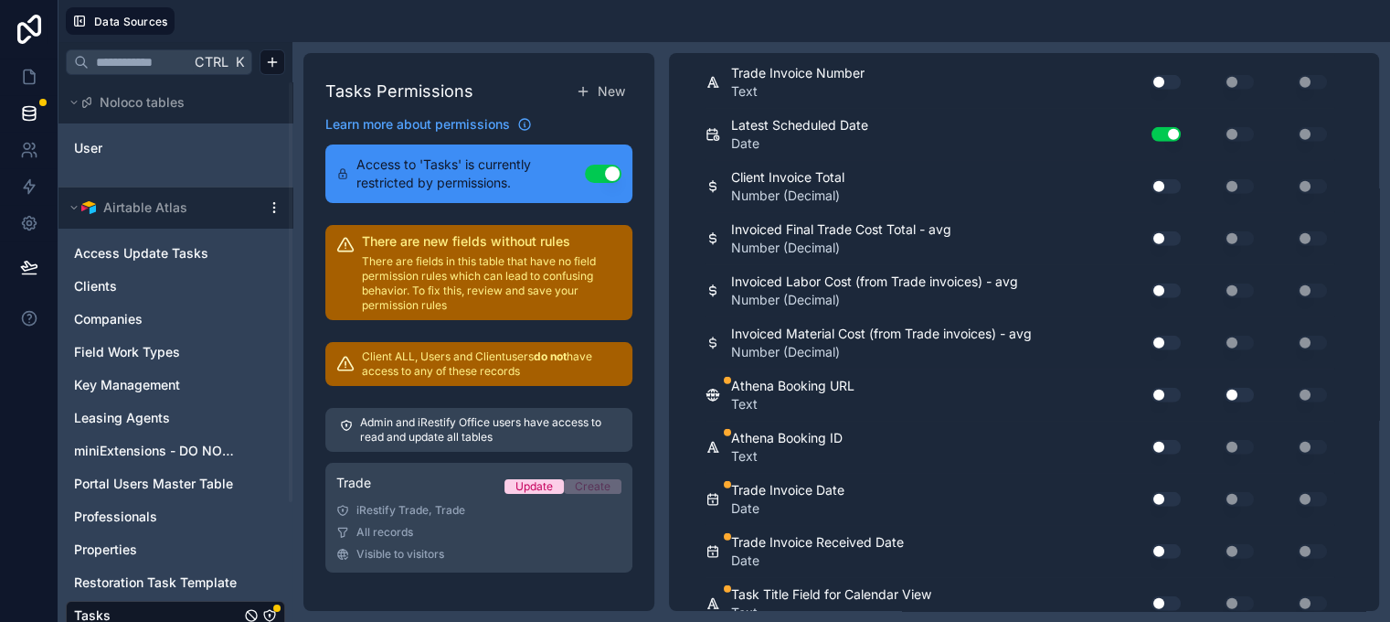
click at [1166, 90] on button "Use setting" at bounding box center [1166, 82] width 29 height 15
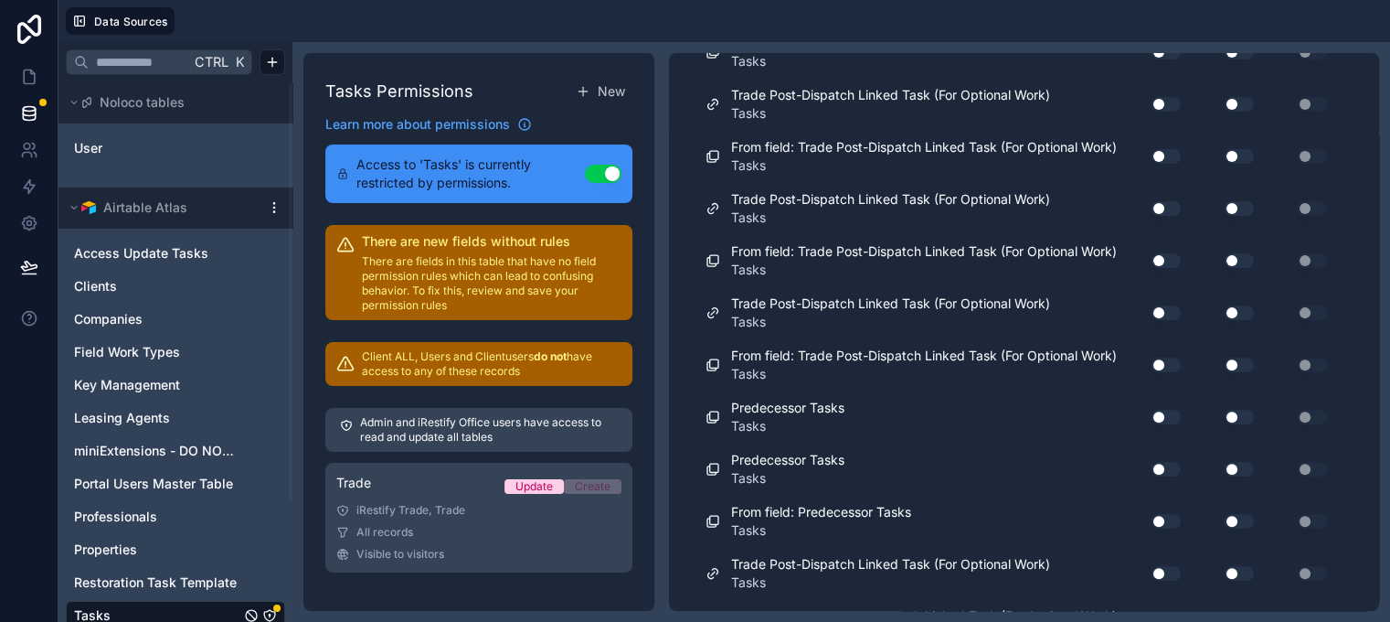
scroll to position [0, 0]
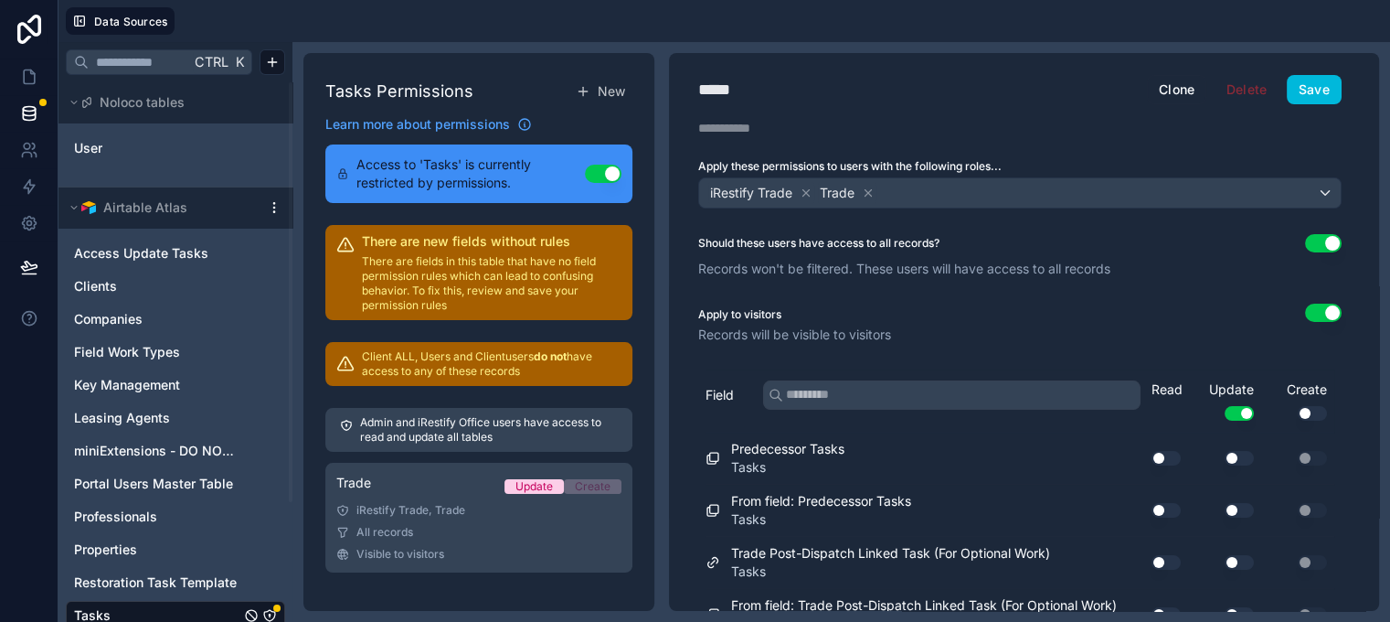
click at [1304, 88] on button "Save" at bounding box center [1314, 89] width 55 height 29
click at [1017, 325] on p "Records will be visible to visitors" at bounding box center [1020, 334] width 644 height 18
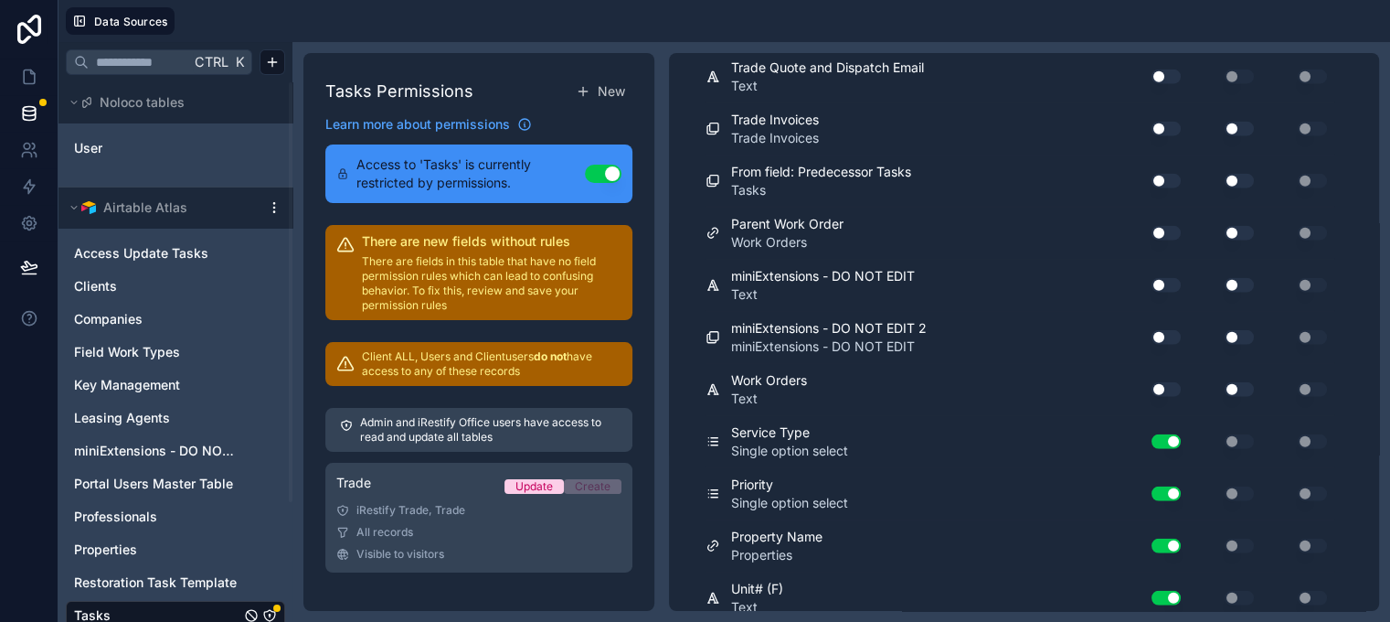
scroll to position [12586, 0]
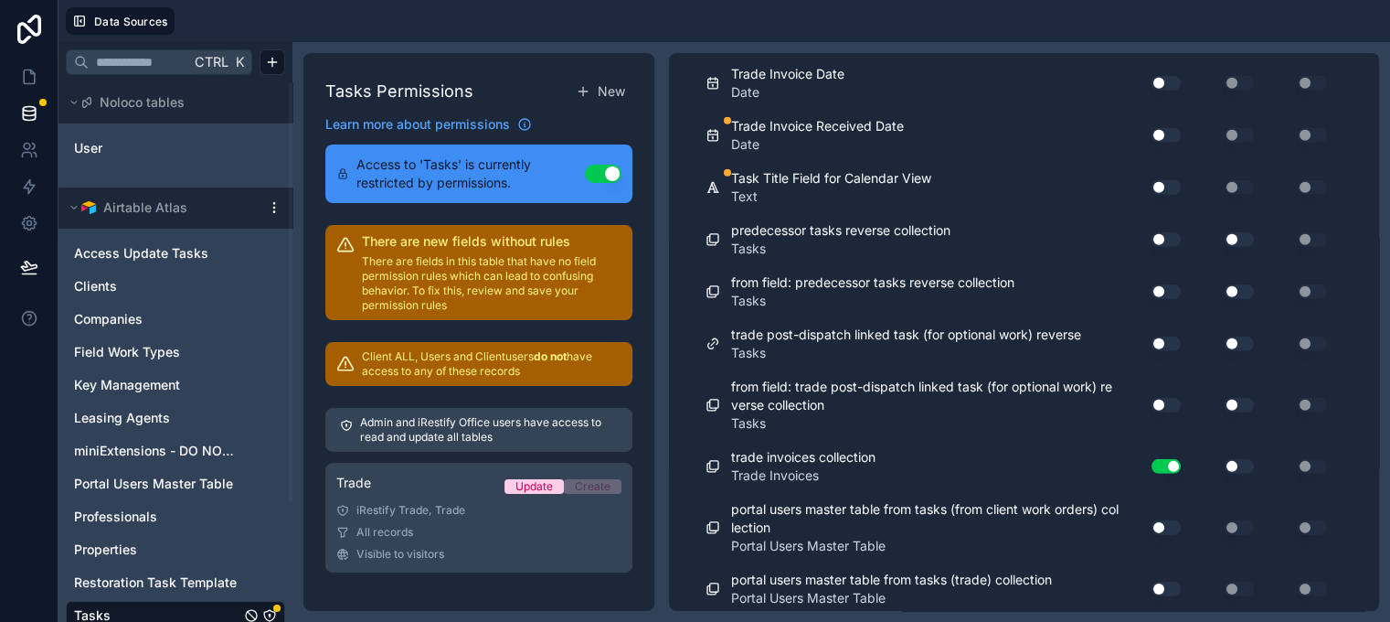
click at [1175, 91] on button "Use setting" at bounding box center [1166, 83] width 29 height 15
click at [1172, 143] on button "Use setting" at bounding box center [1166, 135] width 29 height 15
click at [1166, 195] on button "Use setting" at bounding box center [1166, 187] width 29 height 15
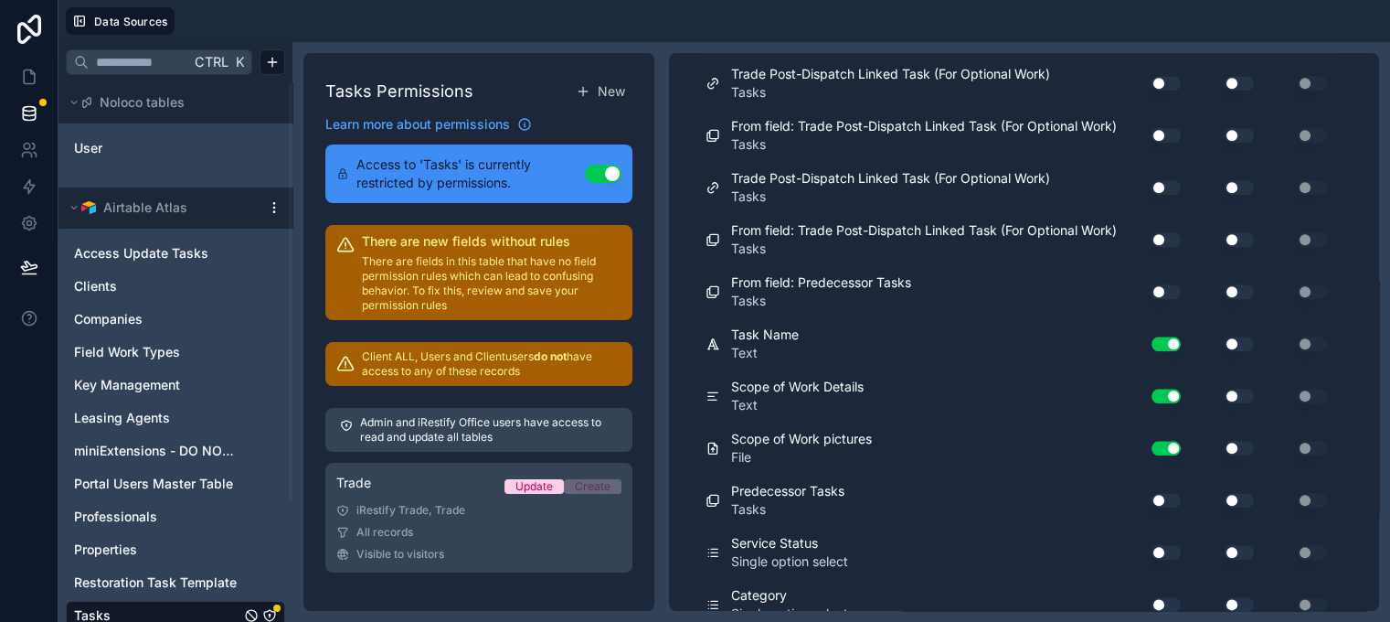
scroll to position [0, 0]
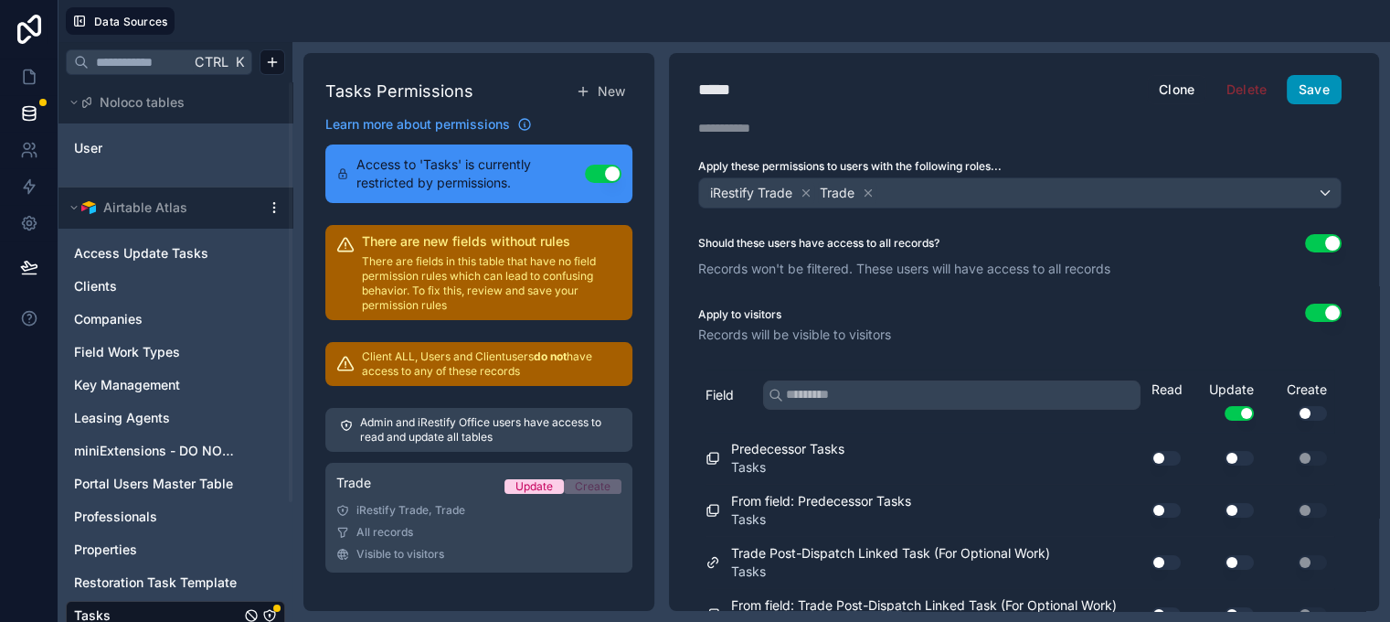
click at [1313, 96] on button "Save" at bounding box center [1314, 89] width 55 height 29
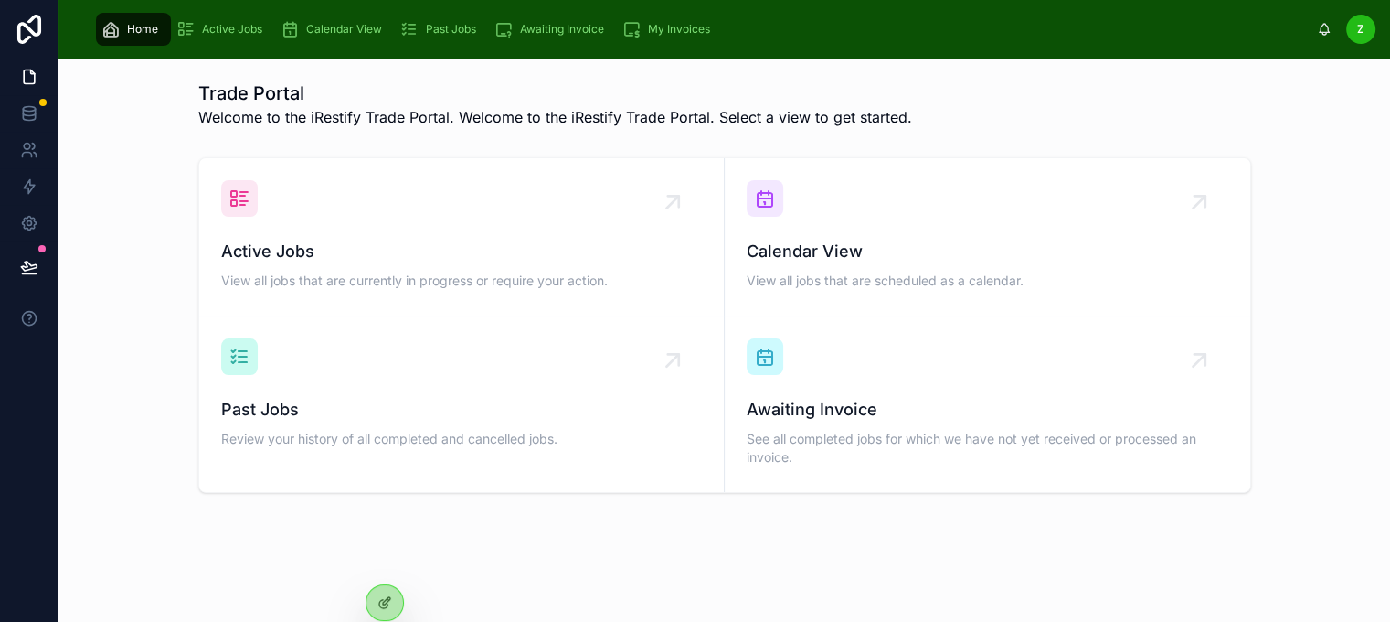
scroll to position [39, 0]
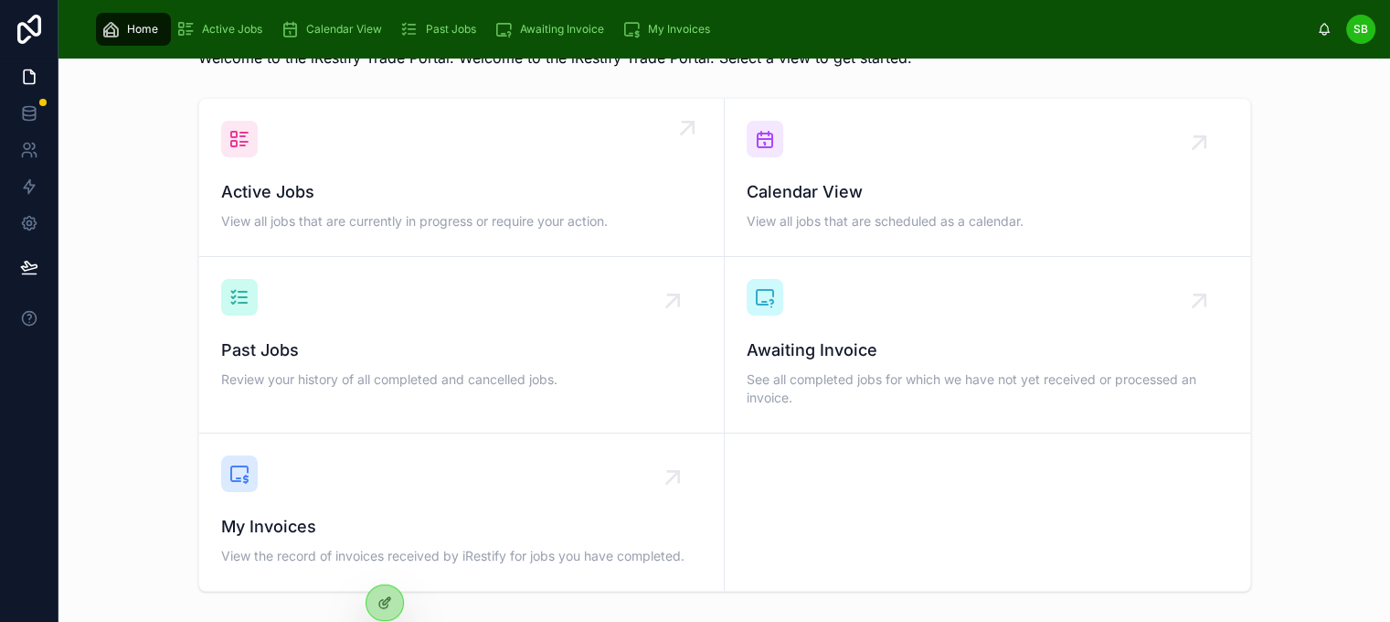
scroll to position [91, 0]
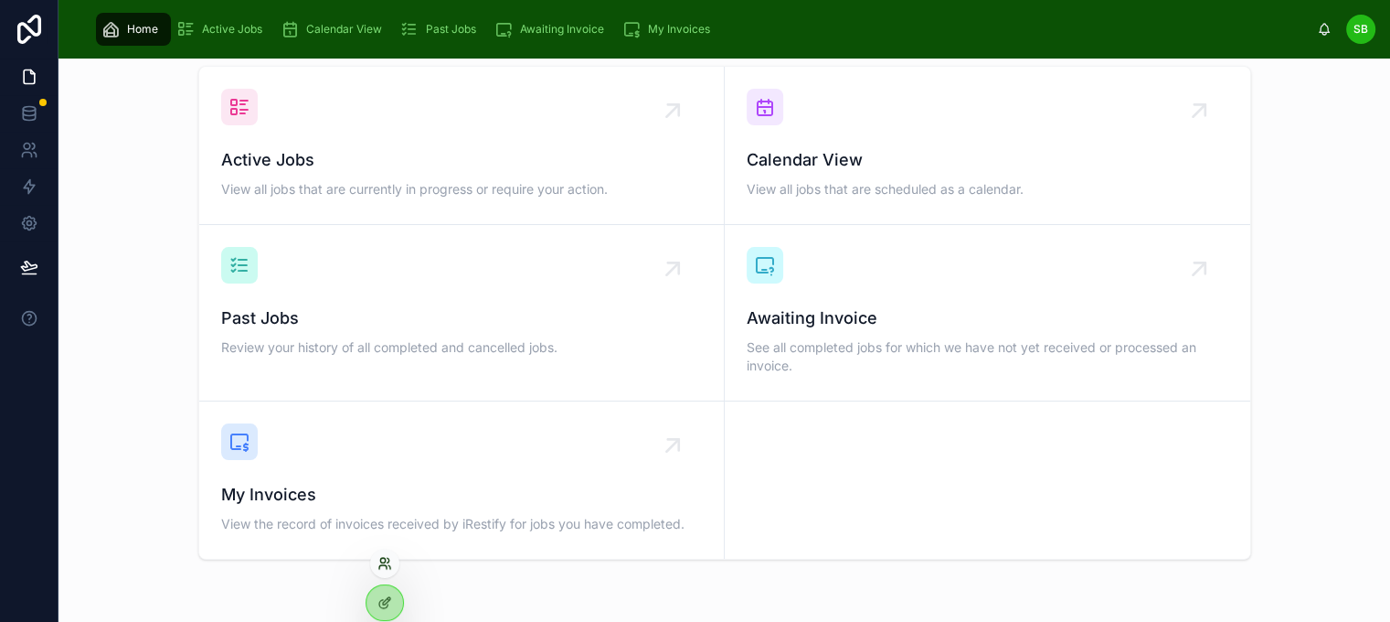
click at [384, 565] on icon at bounding box center [382, 567] width 7 height 4
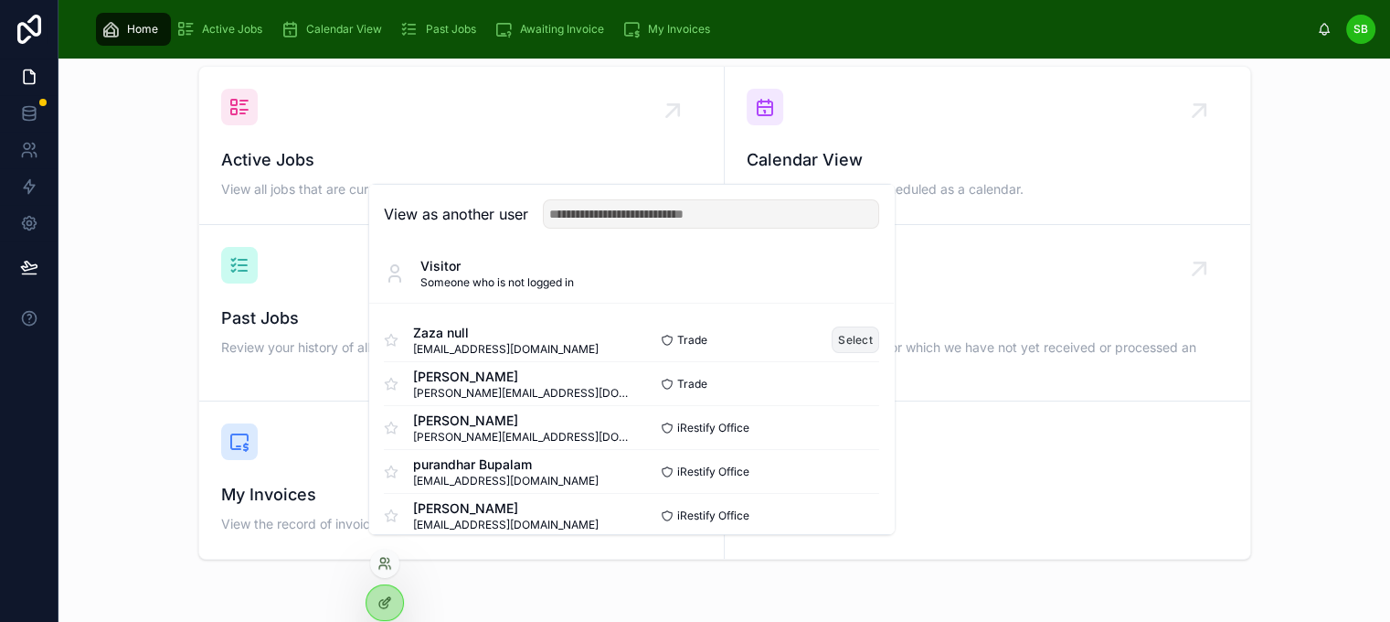
click at [845, 350] on button "Select" at bounding box center [856, 339] width 48 height 27
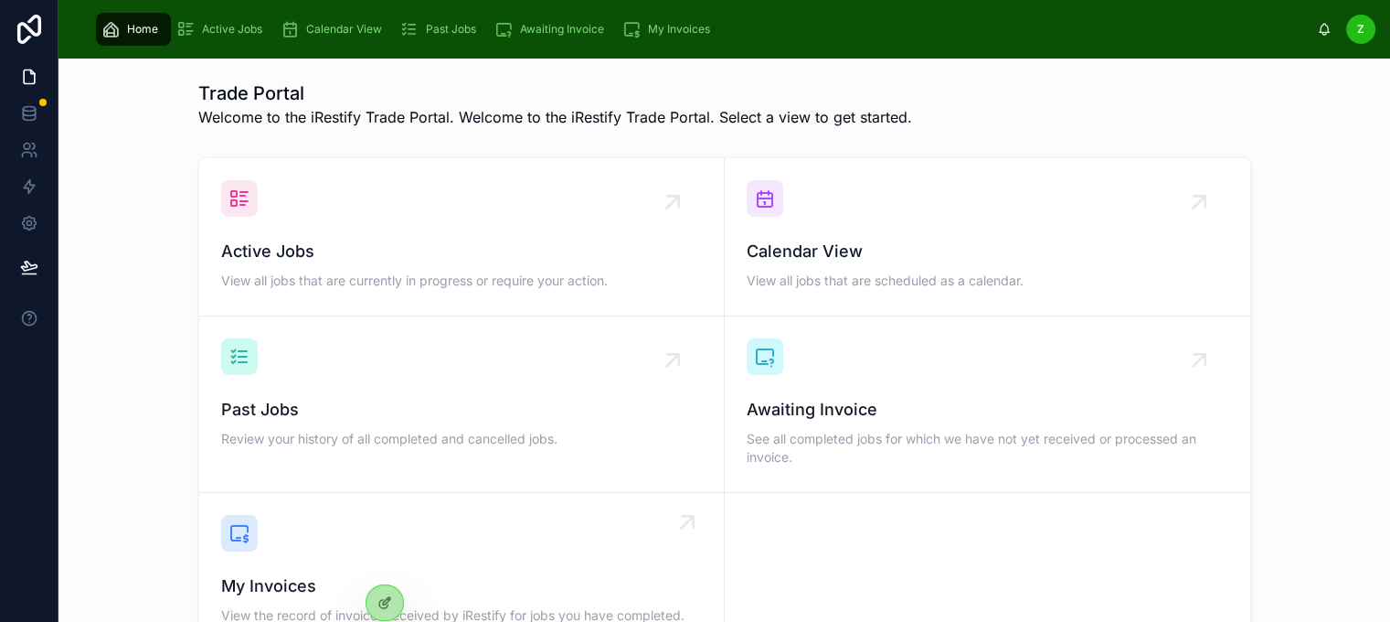
click at [477, 551] on div "My Invoices View the record of invoices received by iRestify for jobs you have …" at bounding box center [461, 571] width 481 height 113
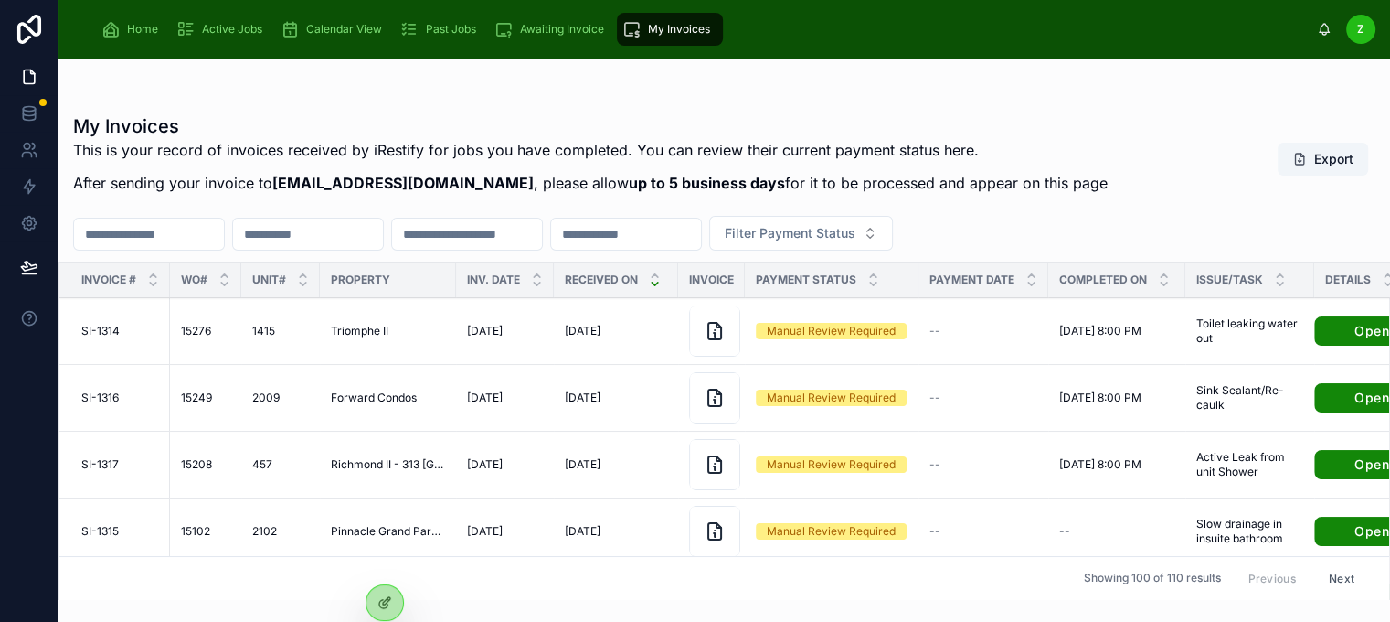
click at [540, 27] on span "Awaiting Invoice" at bounding box center [562, 29] width 84 height 15
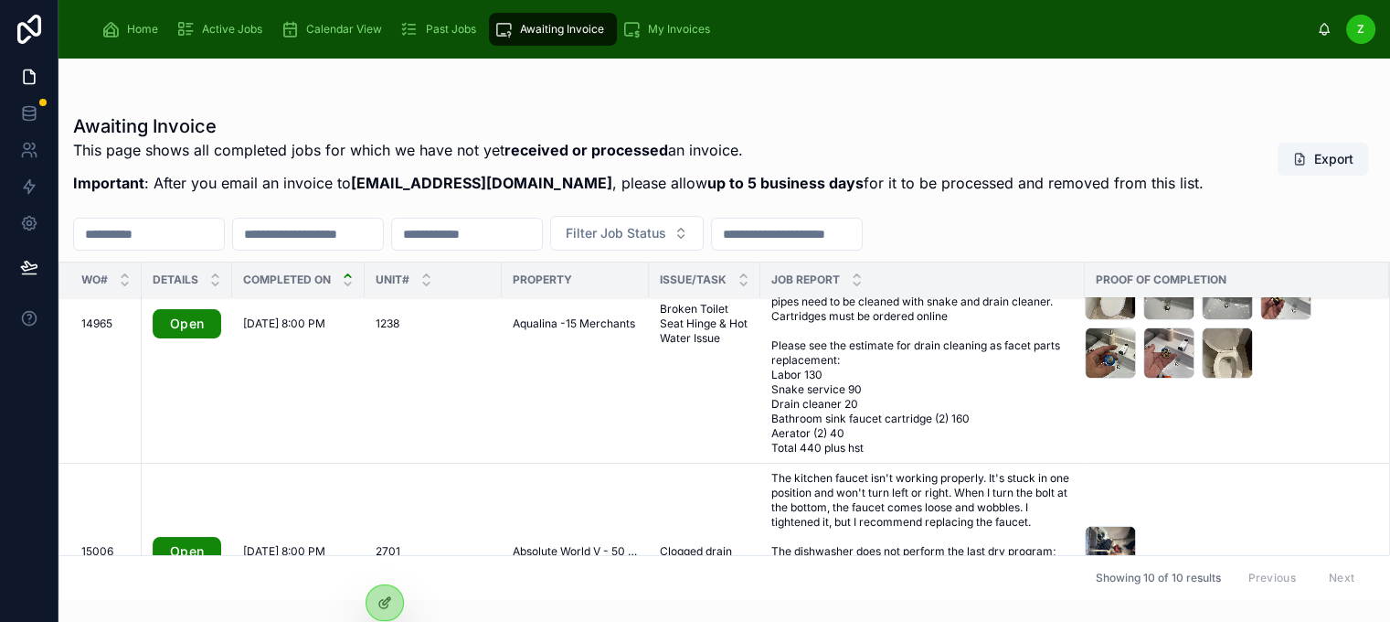
click at [447, 27] on span "Past Jobs" at bounding box center [451, 29] width 50 height 15
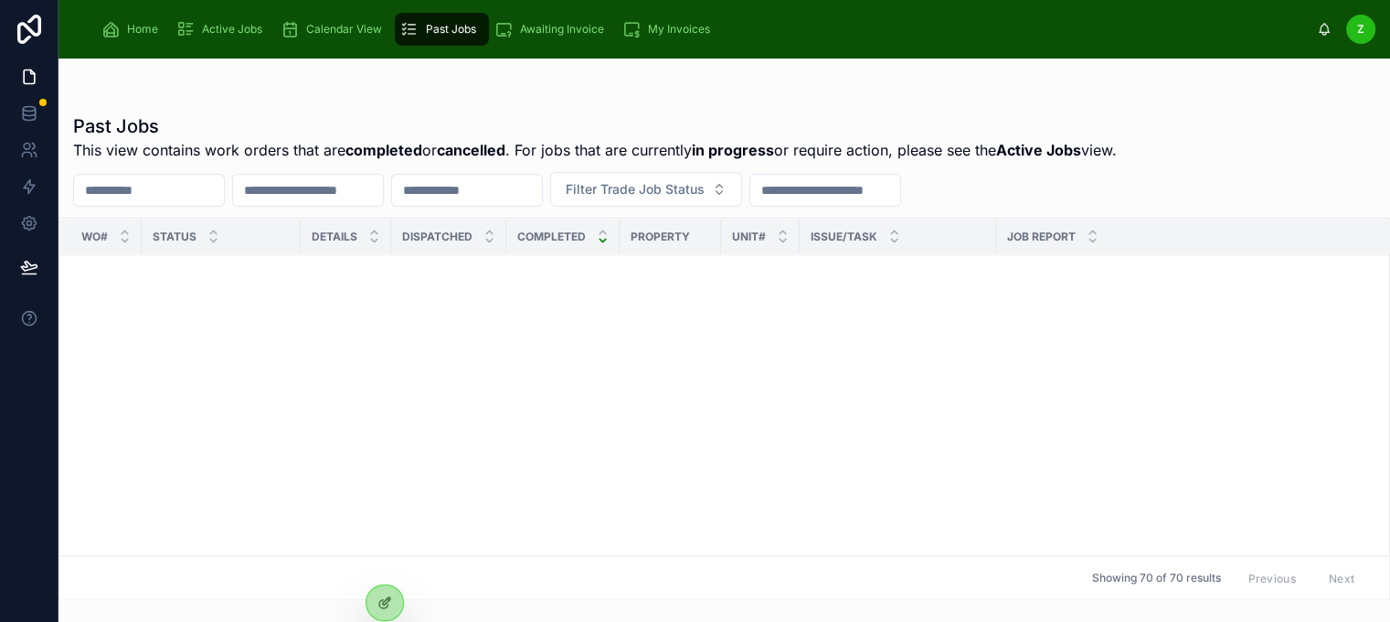
scroll to position [824, 0]
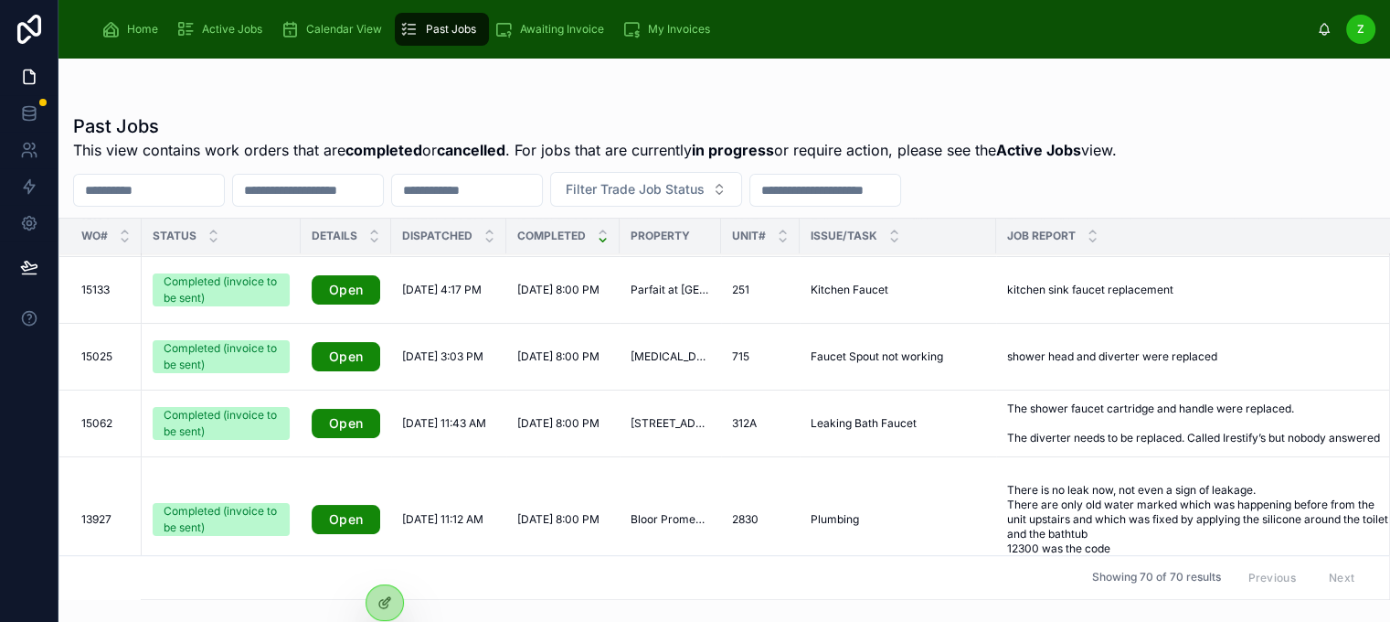
click at [340, 31] on span "Calendar View" at bounding box center [344, 29] width 76 height 15
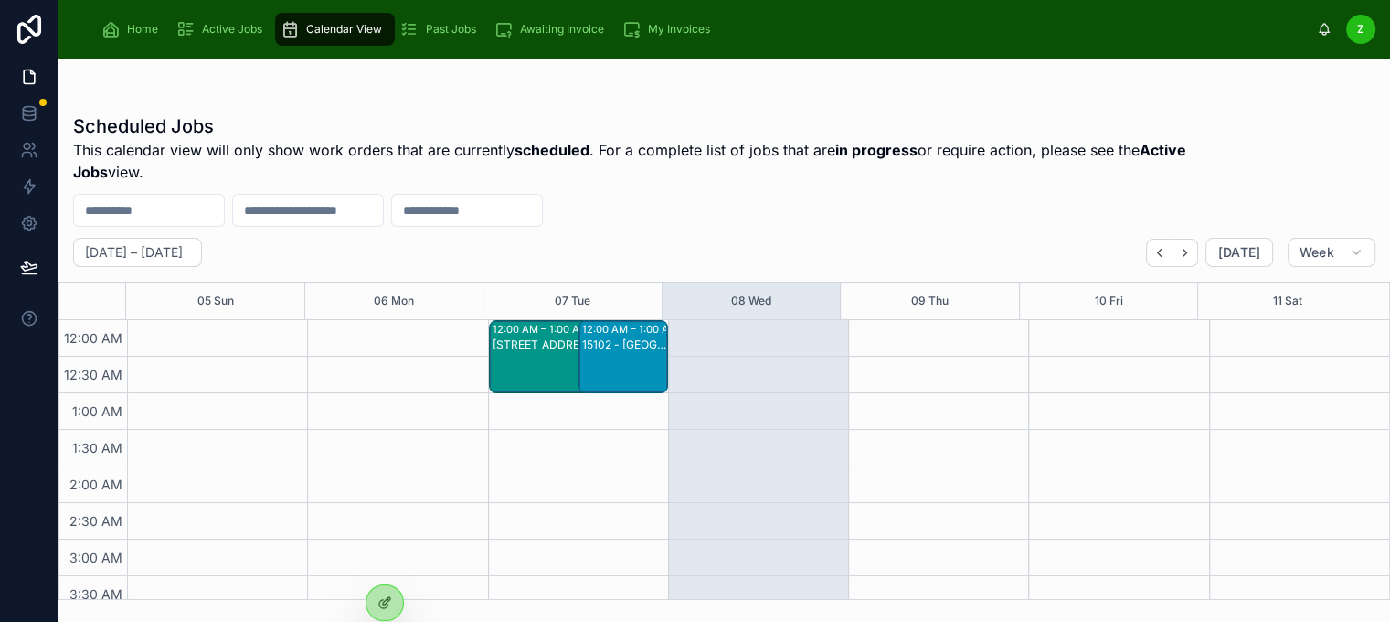
click at [223, 22] on span "Active Jobs" at bounding box center [232, 29] width 60 height 15
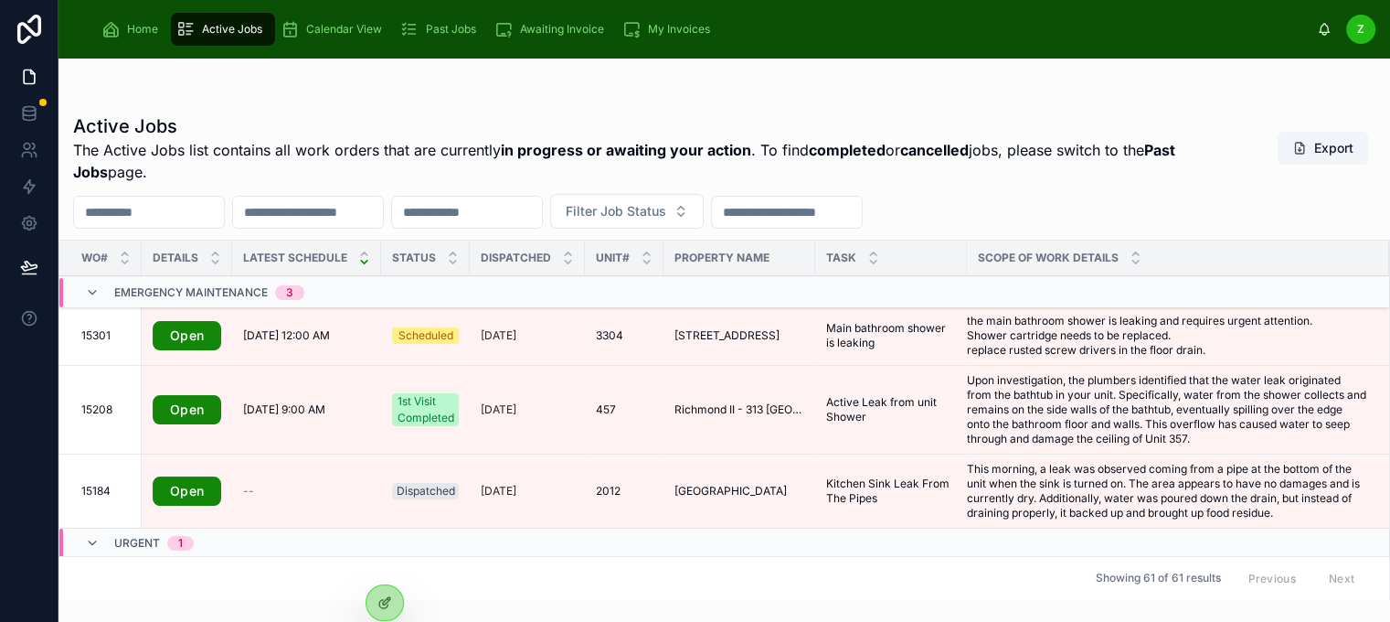
click at [527, 24] on span "Awaiting Invoice" at bounding box center [562, 29] width 84 height 15
click at [442, 30] on span "Past Jobs" at bounding box center [451, 29] width 50 height 15
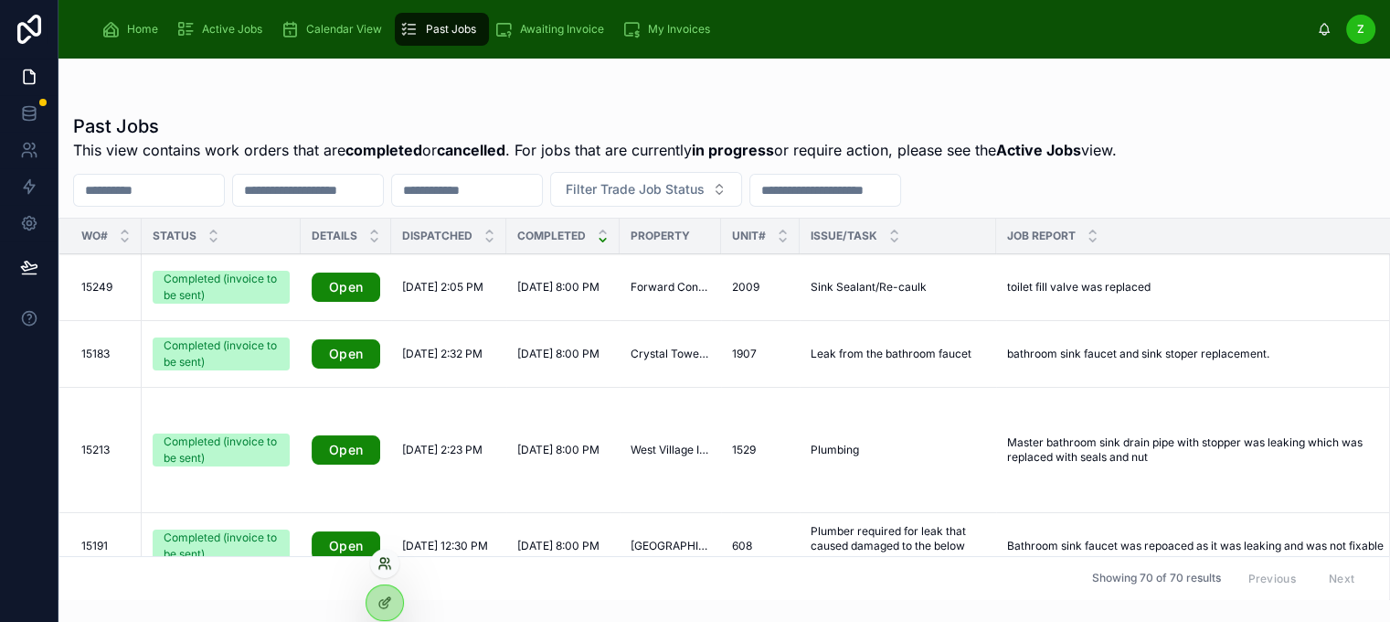
click at [382, 561] on icon at bounding box center [385, 563] width 15 height 15
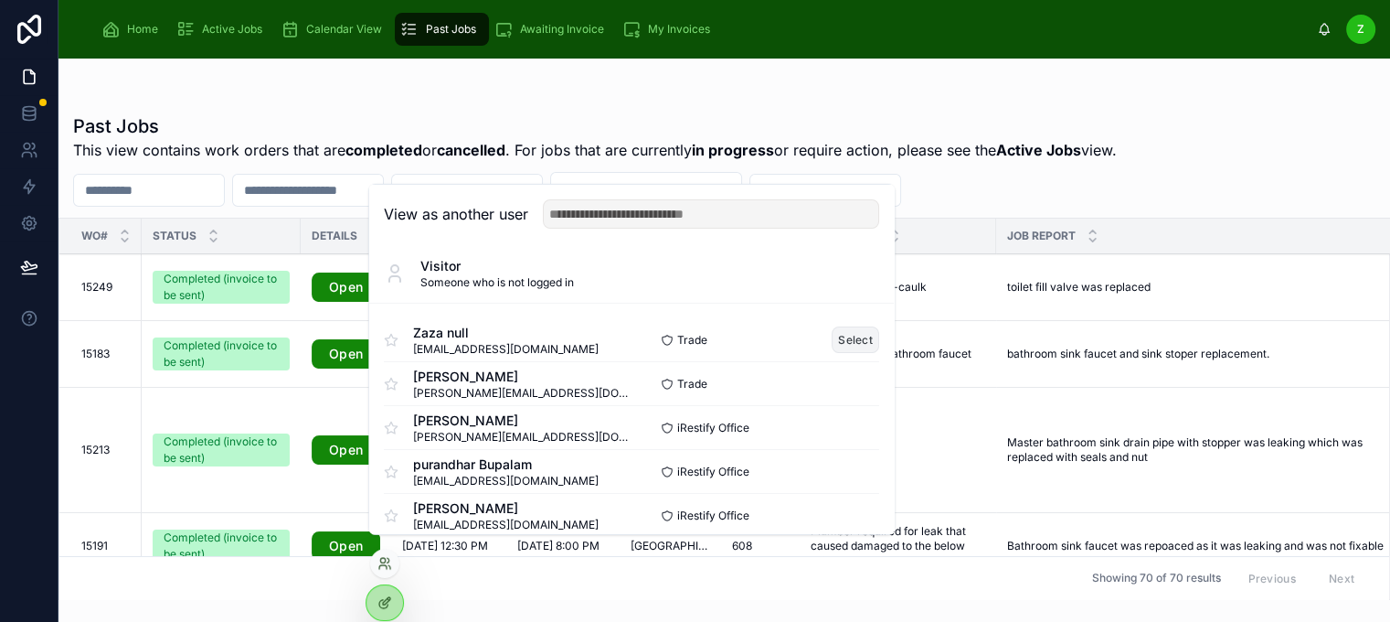
click at [852, 353] on button "Select" at bounding box center [856, 339] width 48 height 27
click at [846, 353] on button "Select" at bounding box center [856, 339] width 48 height 27
click at [848, 285] on button "Select" at bounding box center [856, 273] width 48 height 27
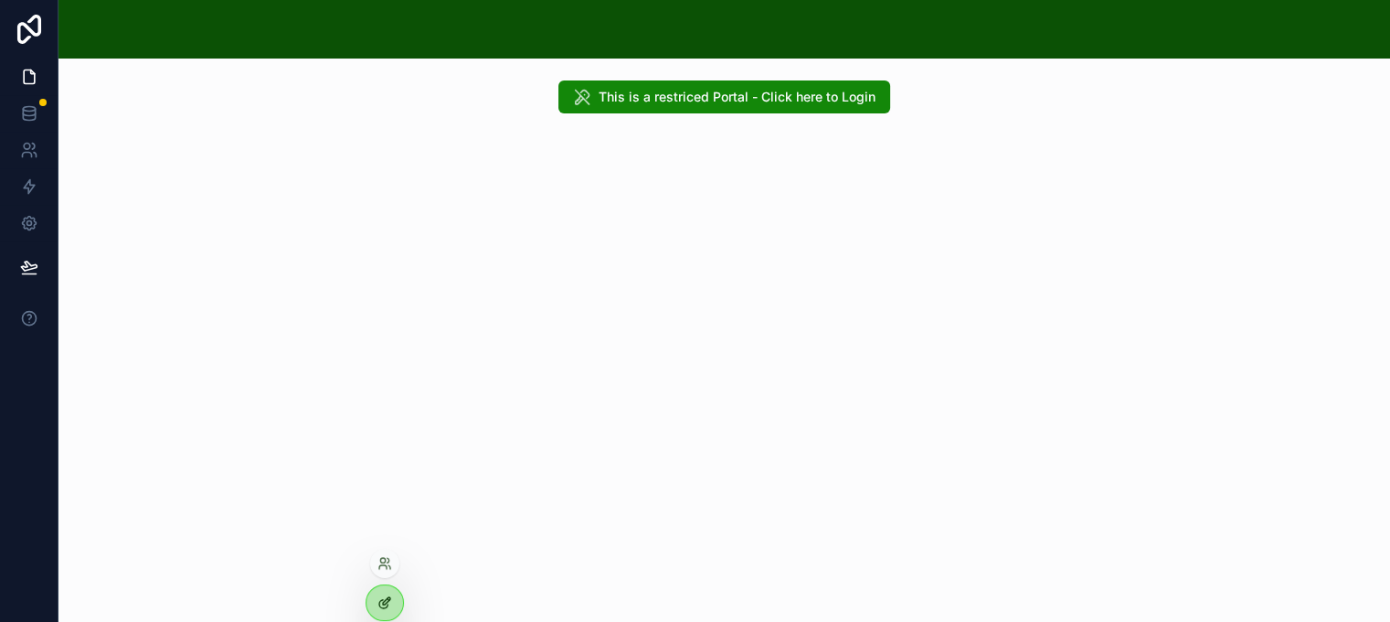
click at [378, 601] on icon at bounding box center [385, 602] width 15 height 15
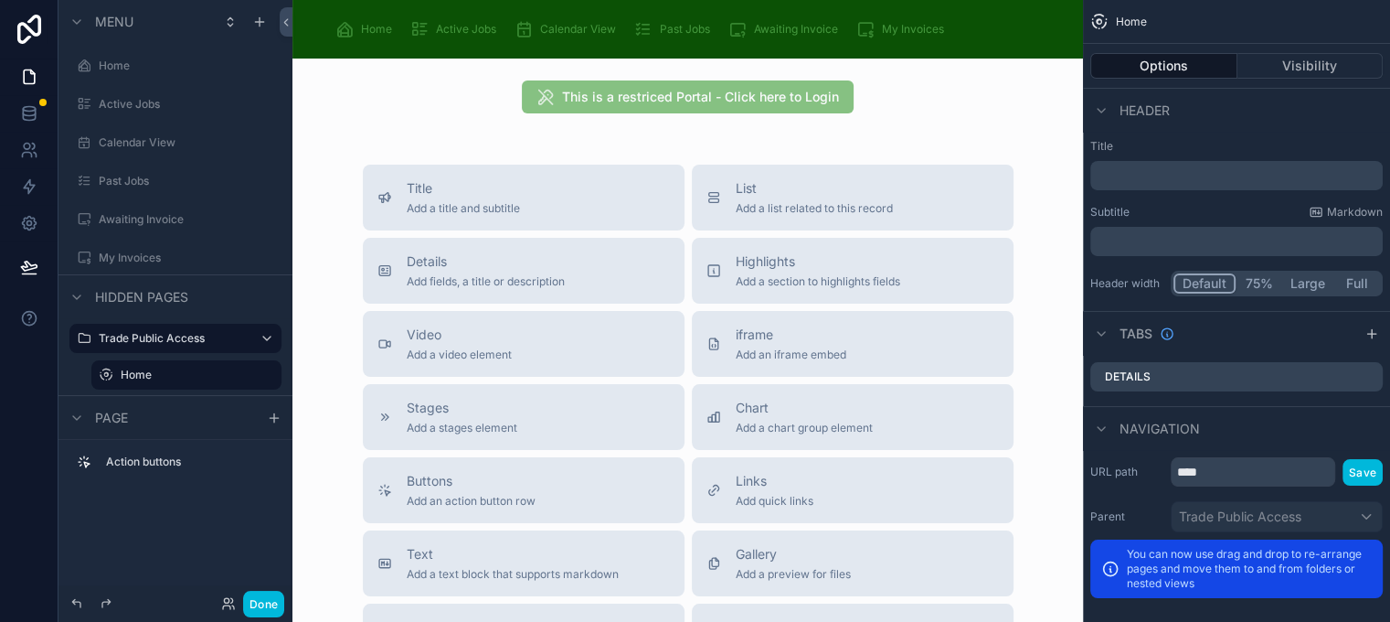
click at [267, 605] on button "Done" at bounding box center [263, 604] width 41 height 27
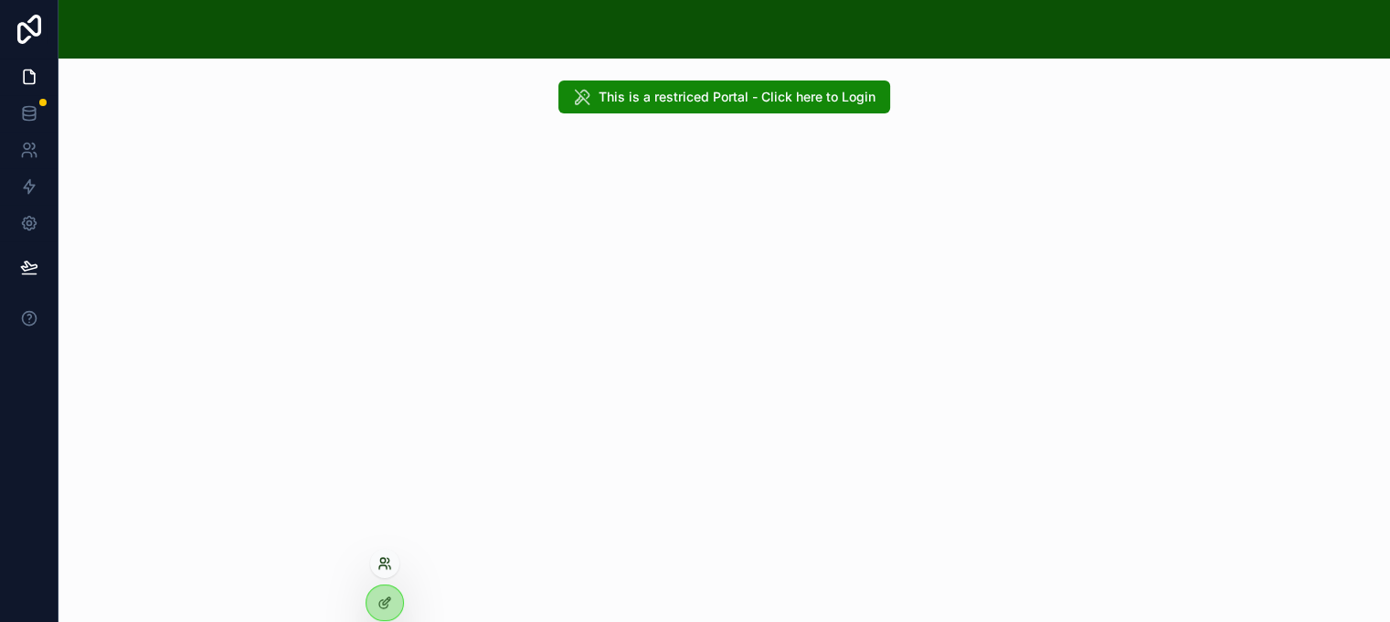
click at [380, 563] on icon at bounding box center [385, 563] width 15 height 15
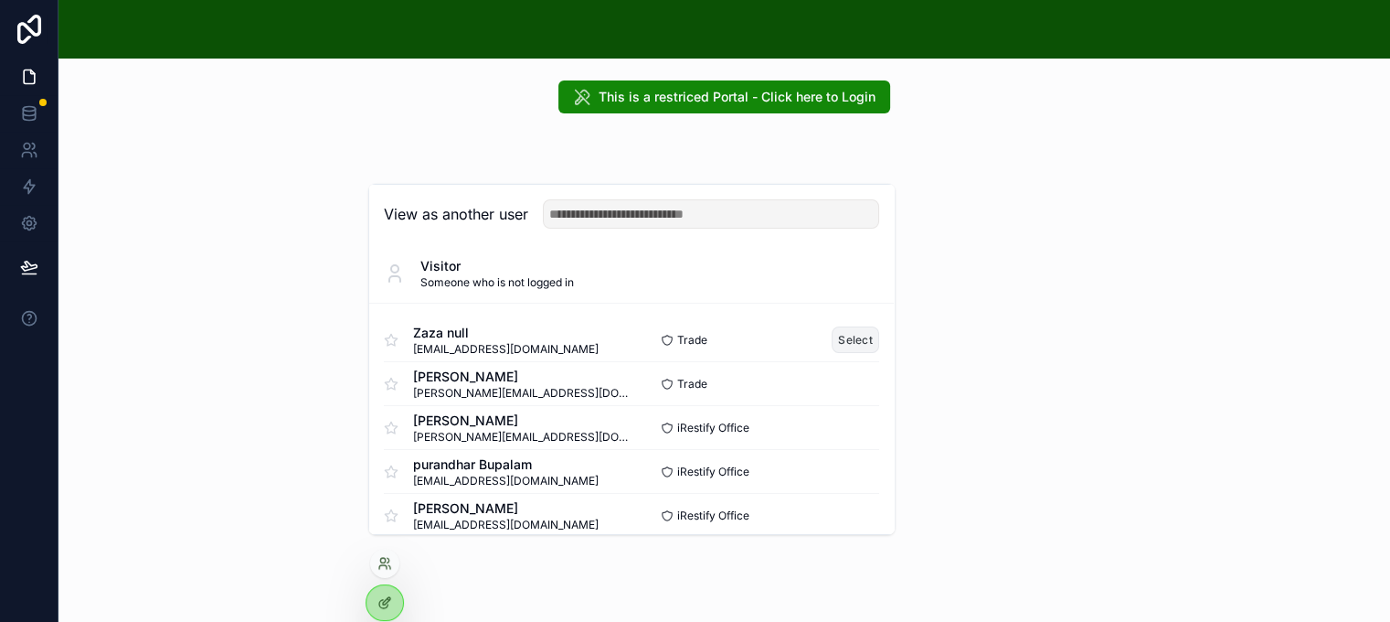
click at [832, 353] on button "Select" at bounding box center [856, 339] width 48 height 27
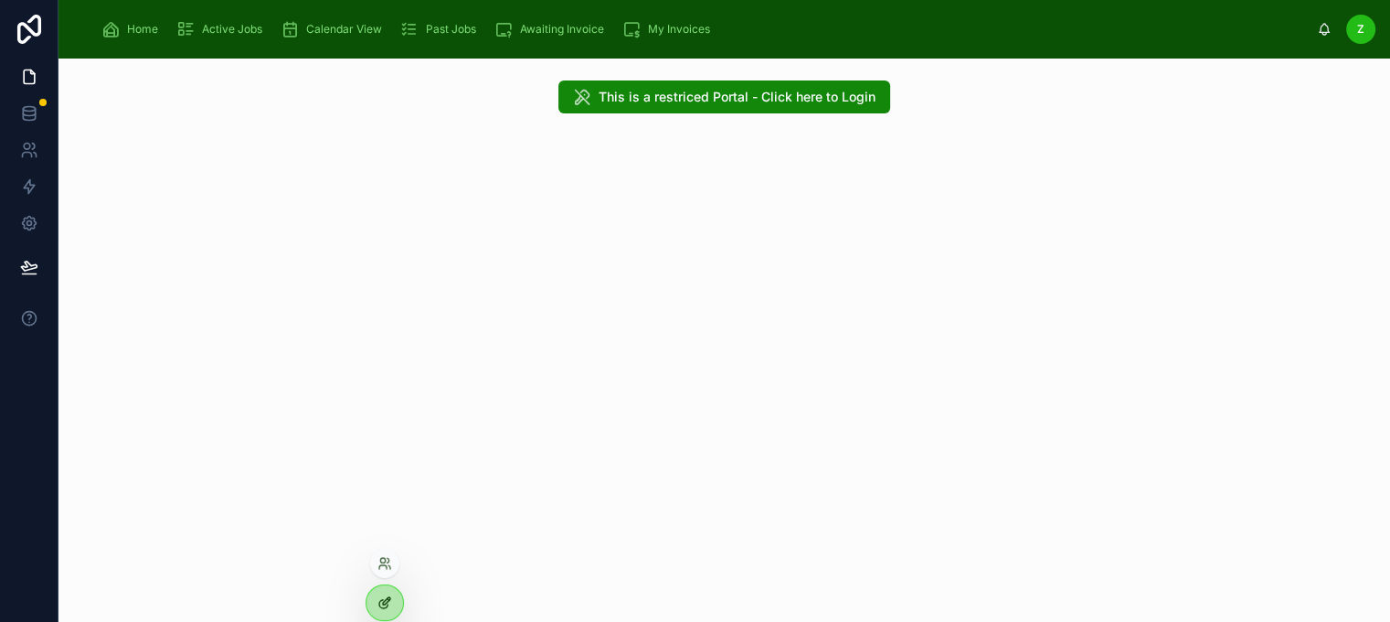
click at [385, 604] on icon at bounding box center [385, 602] width 15 height 15
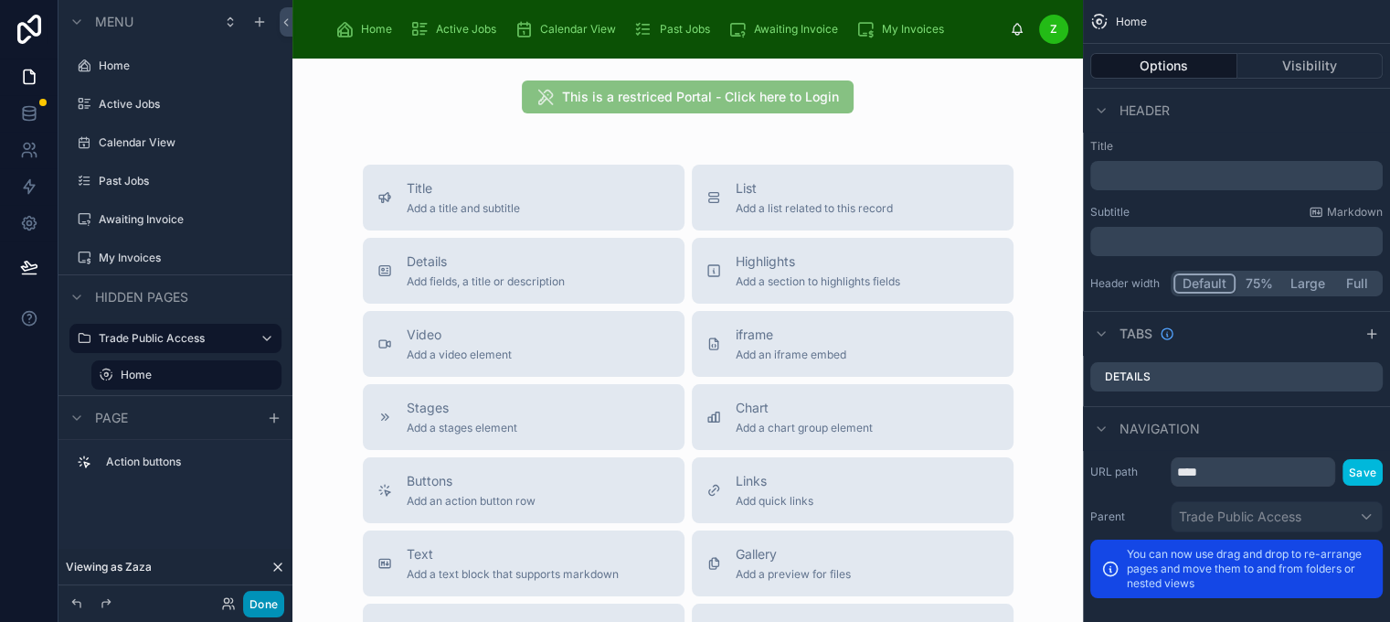
click at [272, 602] on button "Done" at bounding box center [263, 604] width 41 height 27
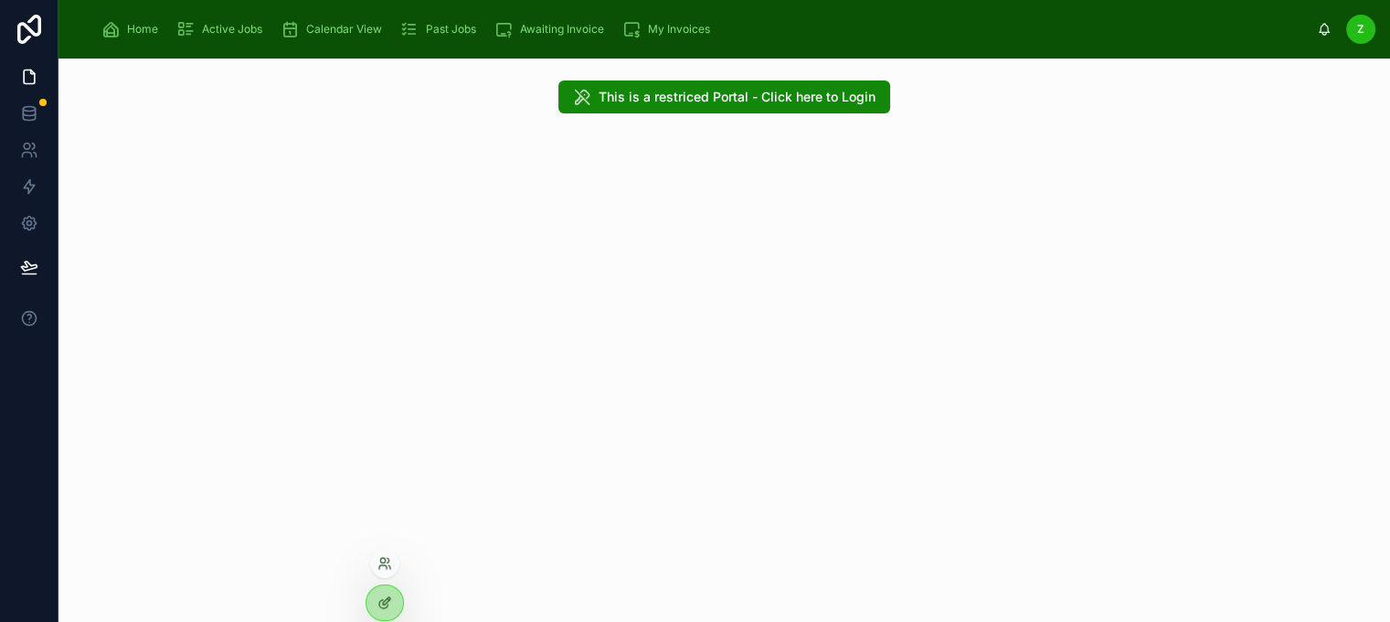
click at [391, 562] on div at bounding box center [384, 562] width 29 height 29
click at [384, 560] on icon at bounding box center [385, 563] width 15 height 15
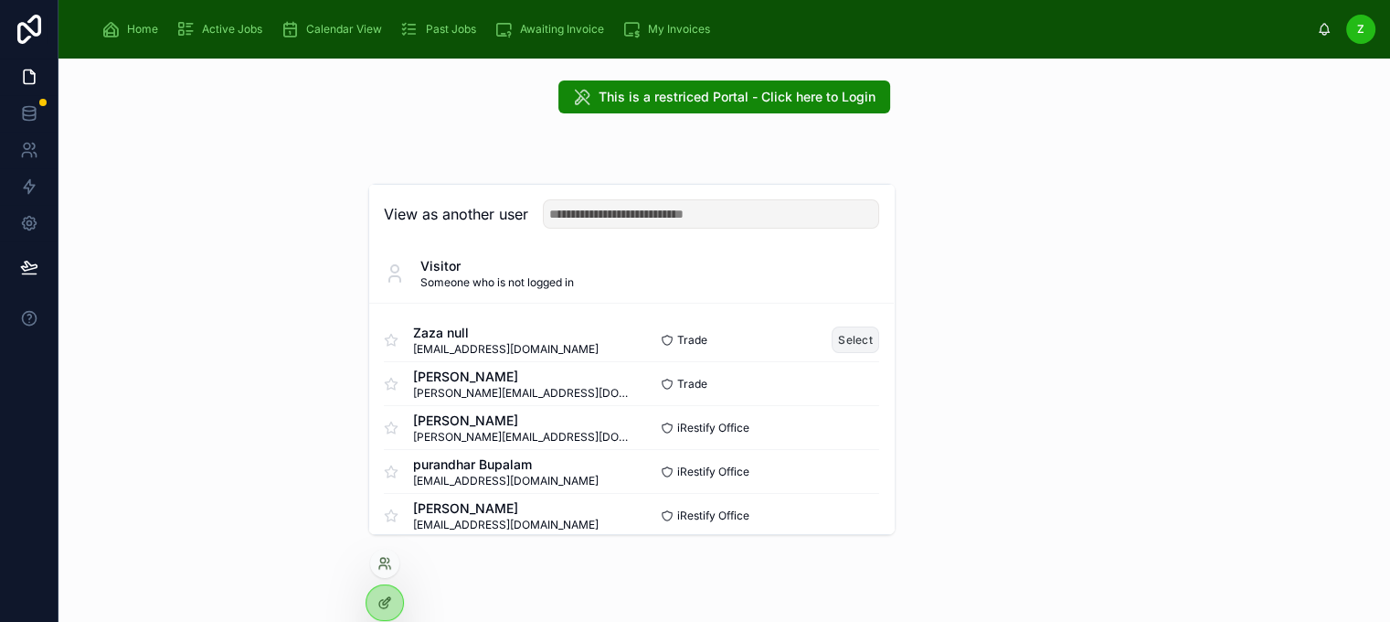
click at [840, 353] on button "Select" at bounding box center [856, 339] width 48 height 27
click at [843, 350] on button "Select" at bounding box center [856, 339] width 48 height 27
click at [849, 395] on button "Select" at bounding box center [856, 383] width 48 height 27
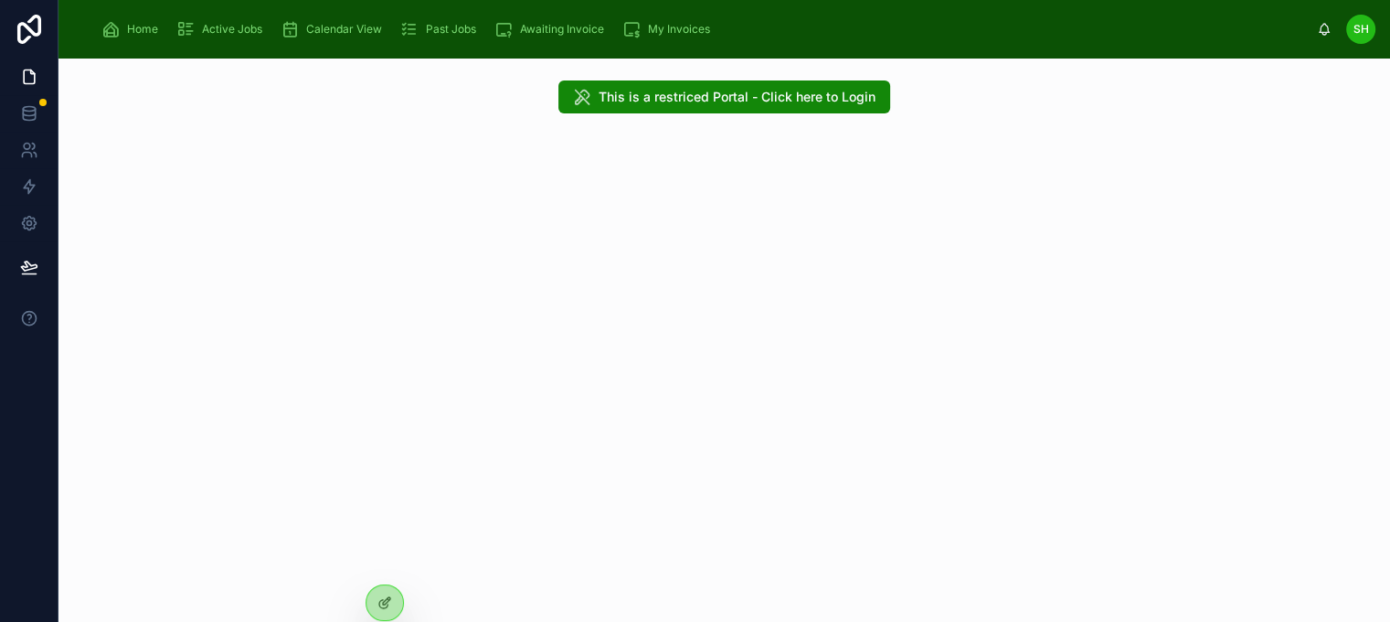
click at [134, 28] on span "Home" at bounding box center [142, 29] width 31 height 15
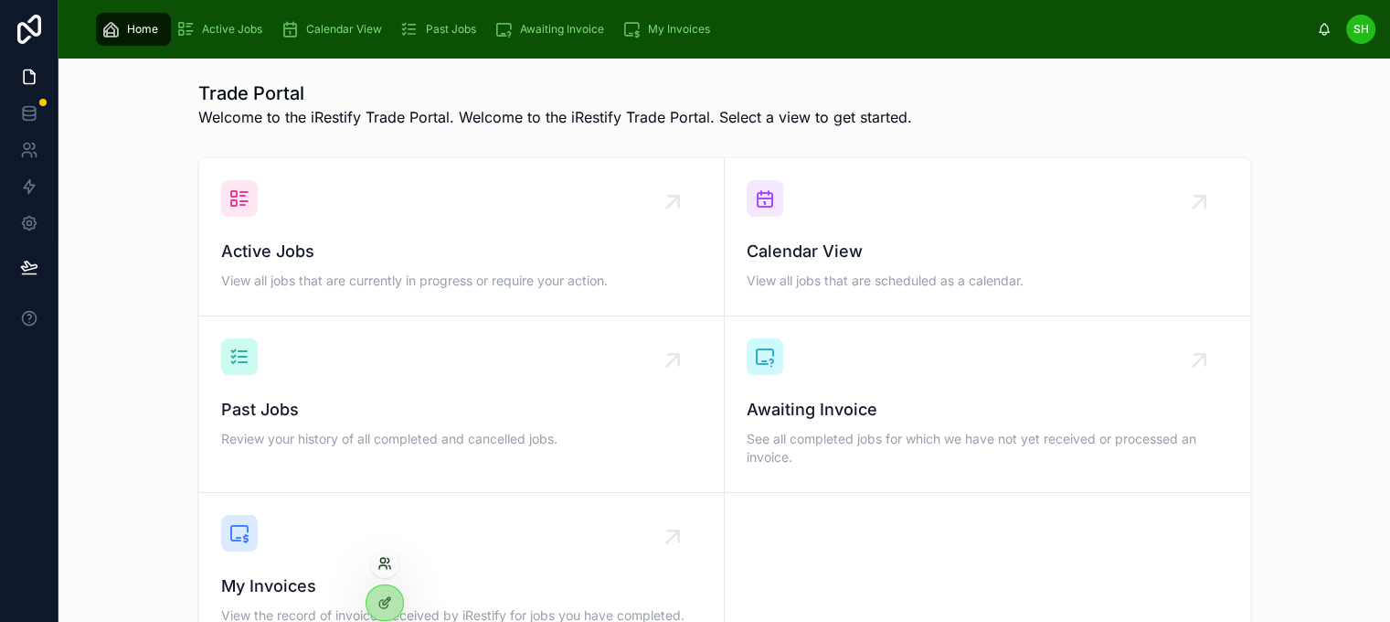
click at [384, 559] on icon at bounding box center [382, 560] width 5 height 5
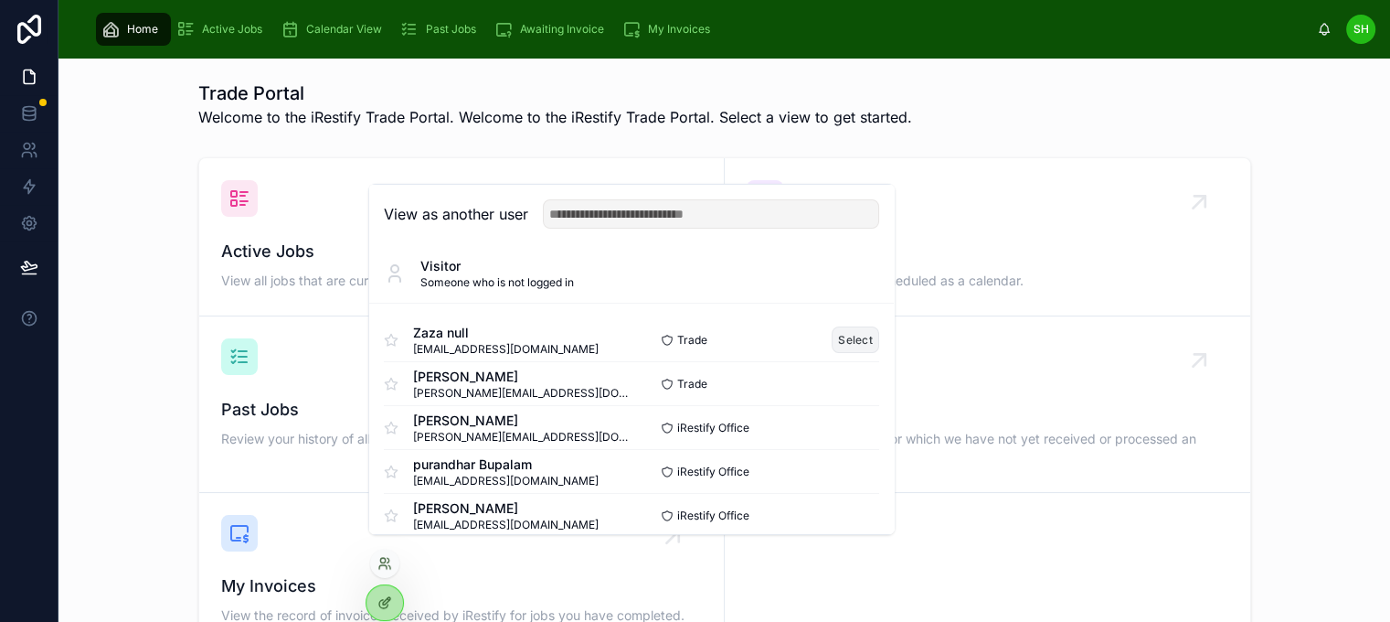
click at [853, 353] on button "Select" at bounding box center [856, 339] width 48 height 27
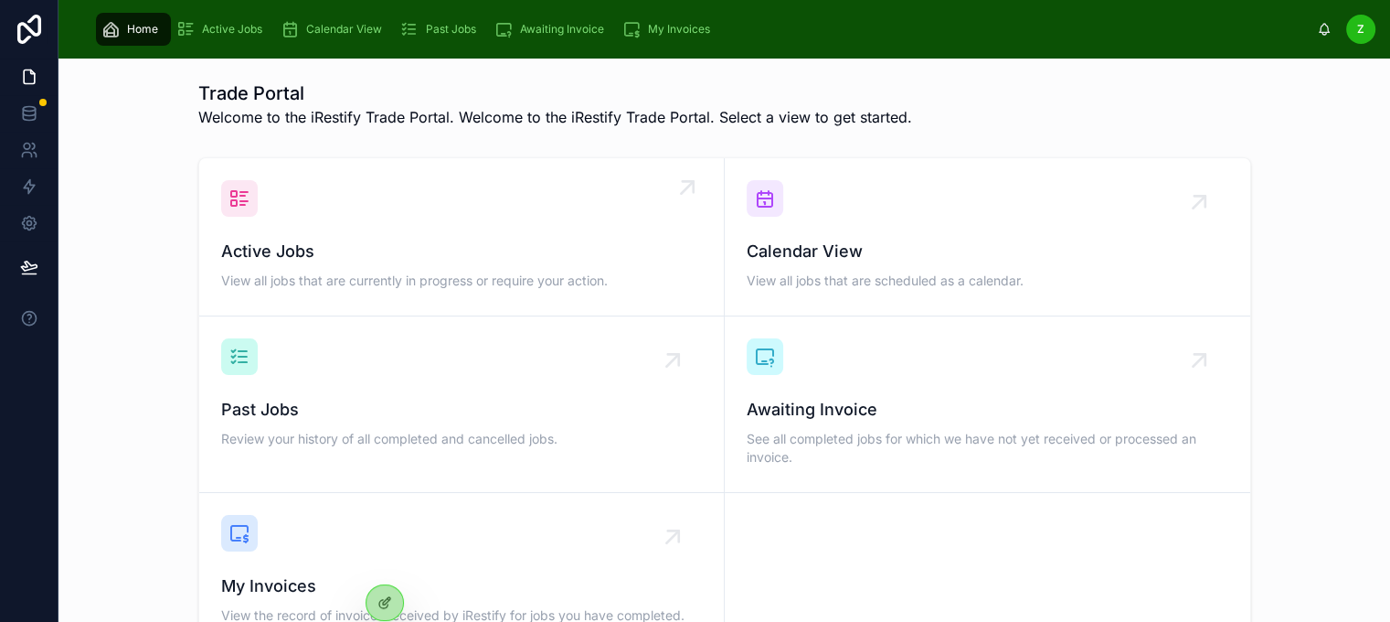
click at [359, 236] on div "Active Jobs View all jobs that are currently in progress or require your action." at bounding box center [461, 236] width 481 height 113
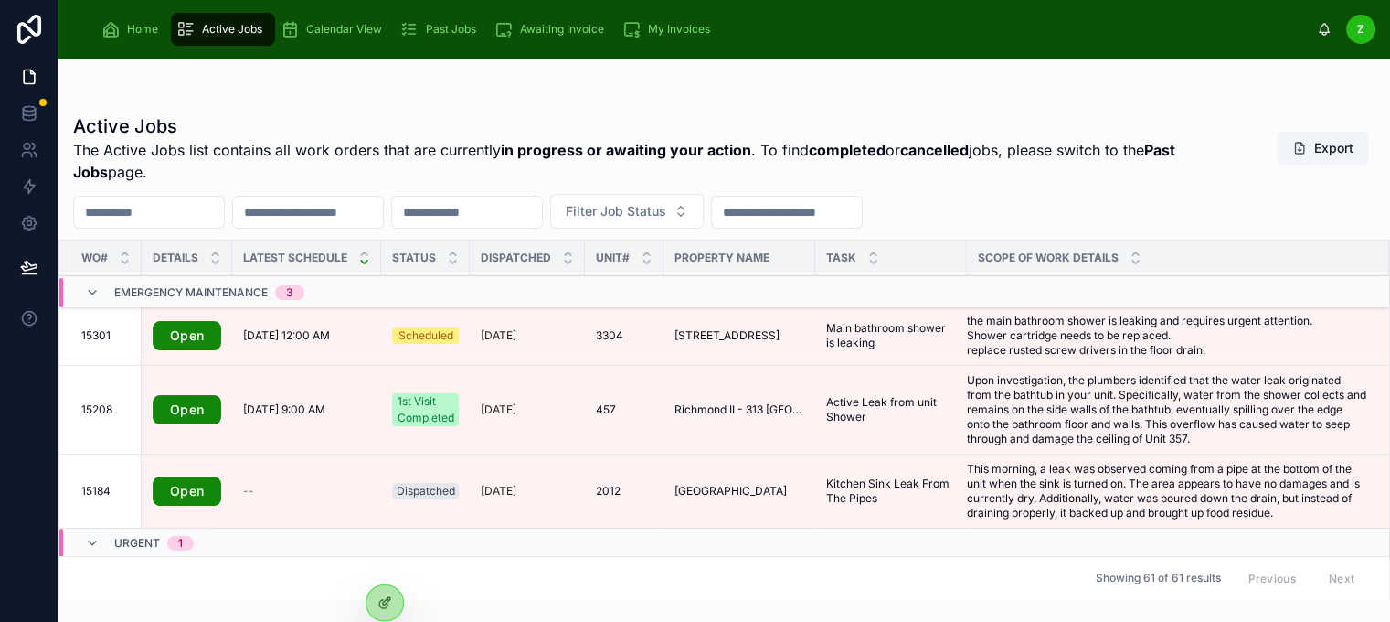
click at [180, 328] on link "Open" at bounding box center [187, 335] width 69 height 29
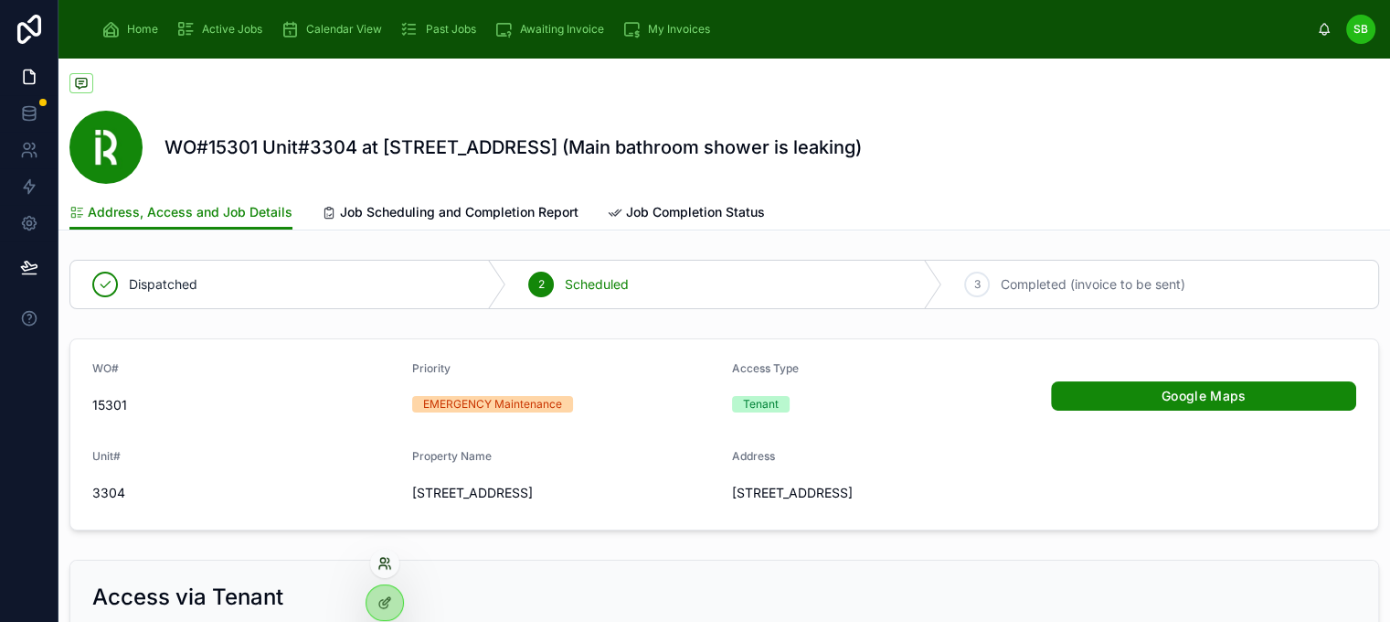
click at [384, 561] on icon at bounding box center [382, 560] width 5 height 5
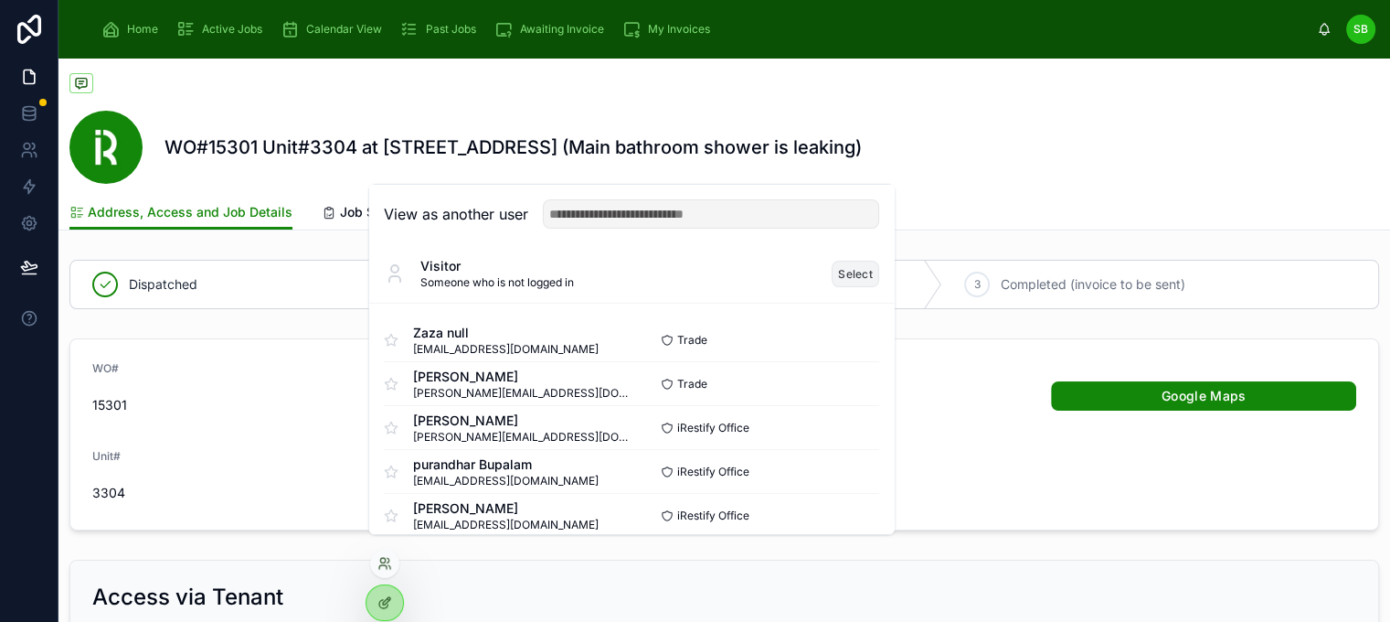
click at [847, 286] on button "Select" at bounding box center [856, 273] width 48 height 27
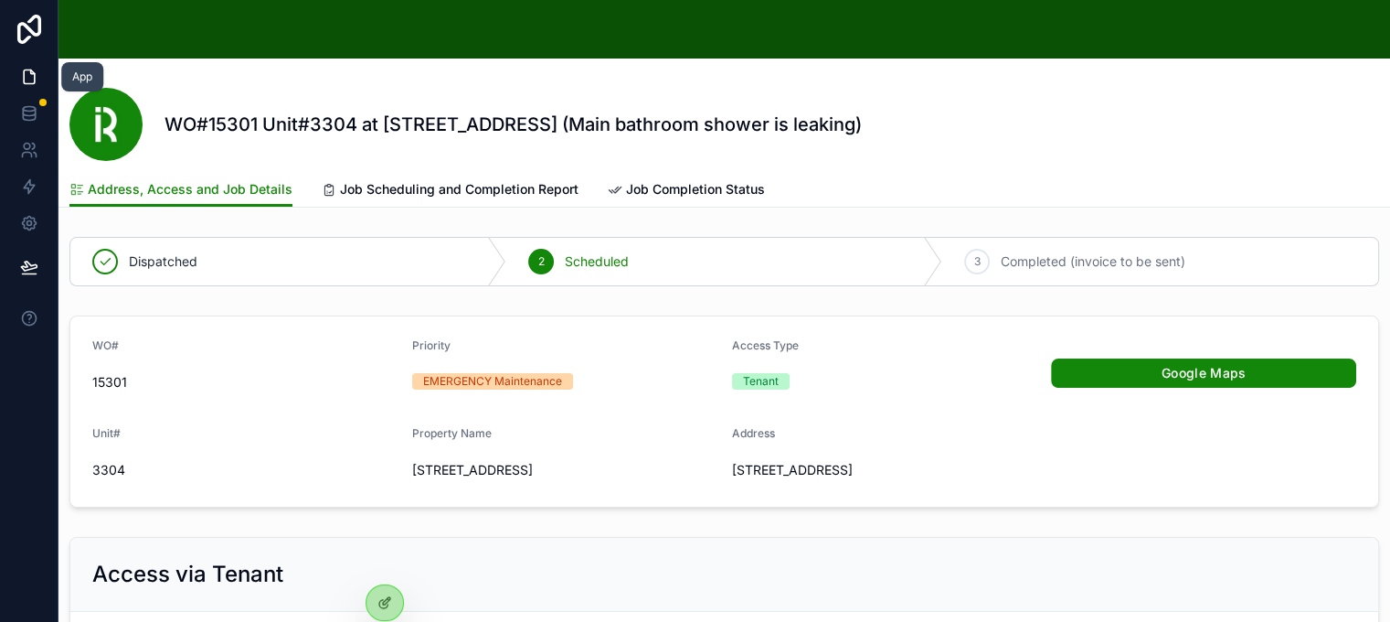
click at [28, 75] on icon at bounding box center [29, 77] width 18 height 18
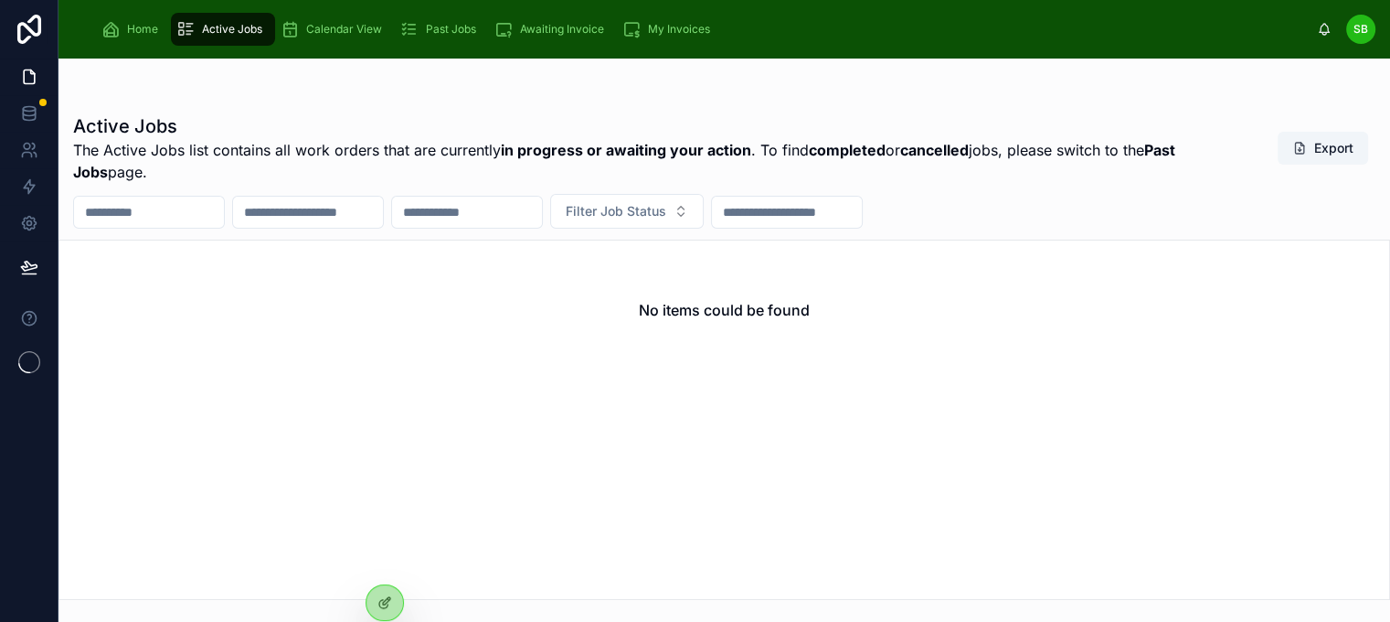
click at [119, 31] on icon "scrollable content" at bounding box center [110, 29] width 18 height 18
